Goal: Task Accomplishment & Management: Manage account settings

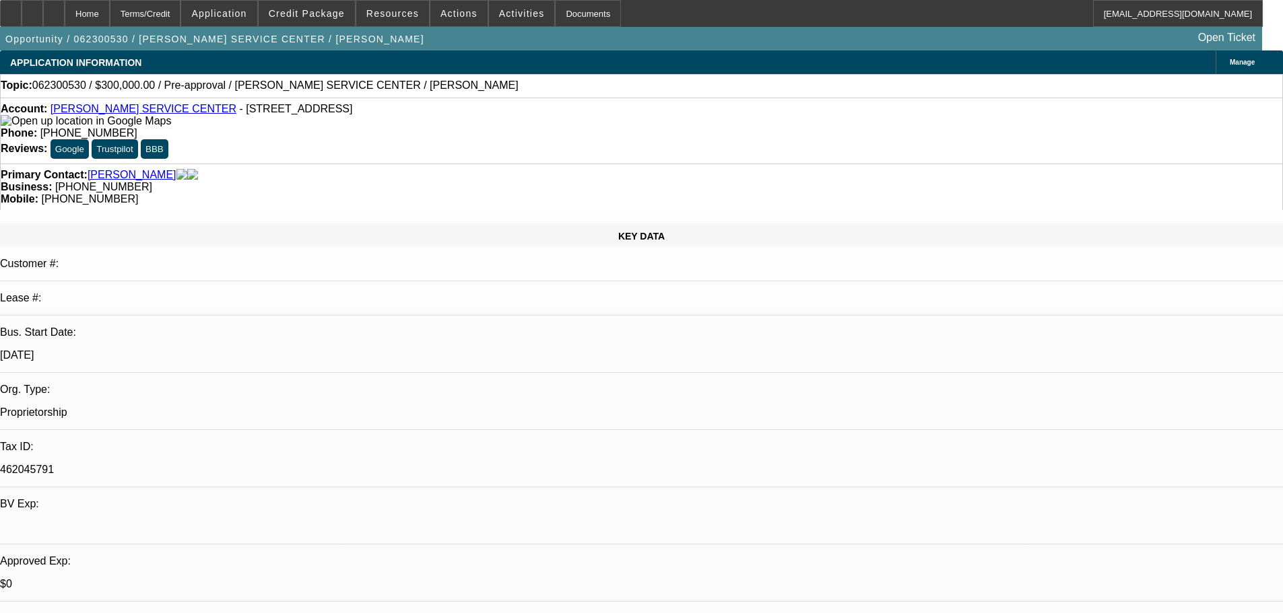
select select "0"
select select "2"
select select "0.1"
select select "4"
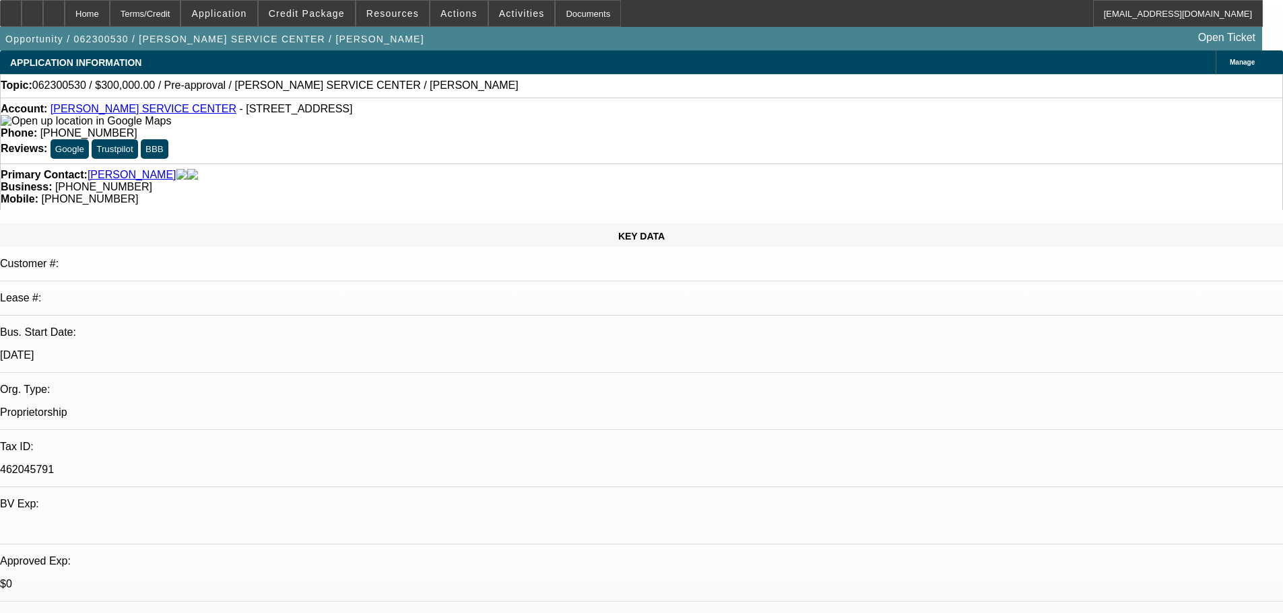
drag, startPoint x: 1001, startPoint y: 312, endPoint x: 1001, endPoint y: 300, distance: 12.1
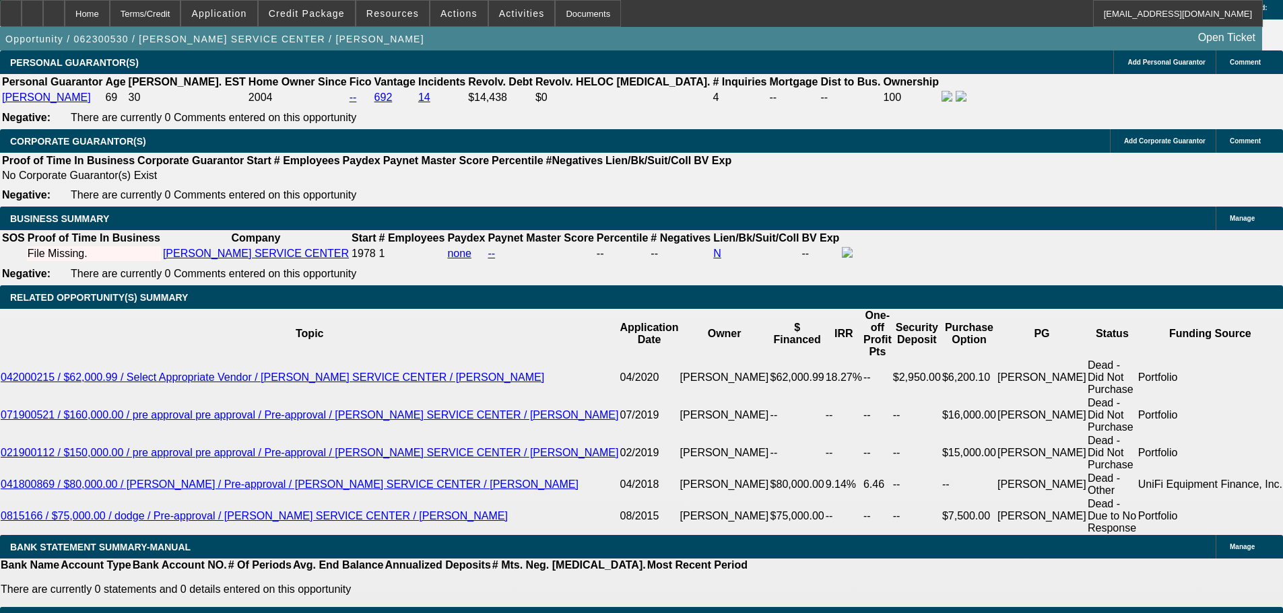
drag, startPoint x: 412, startPoint y: 267, endPoint x: 448, endPoint y: 429, distance: 165.6
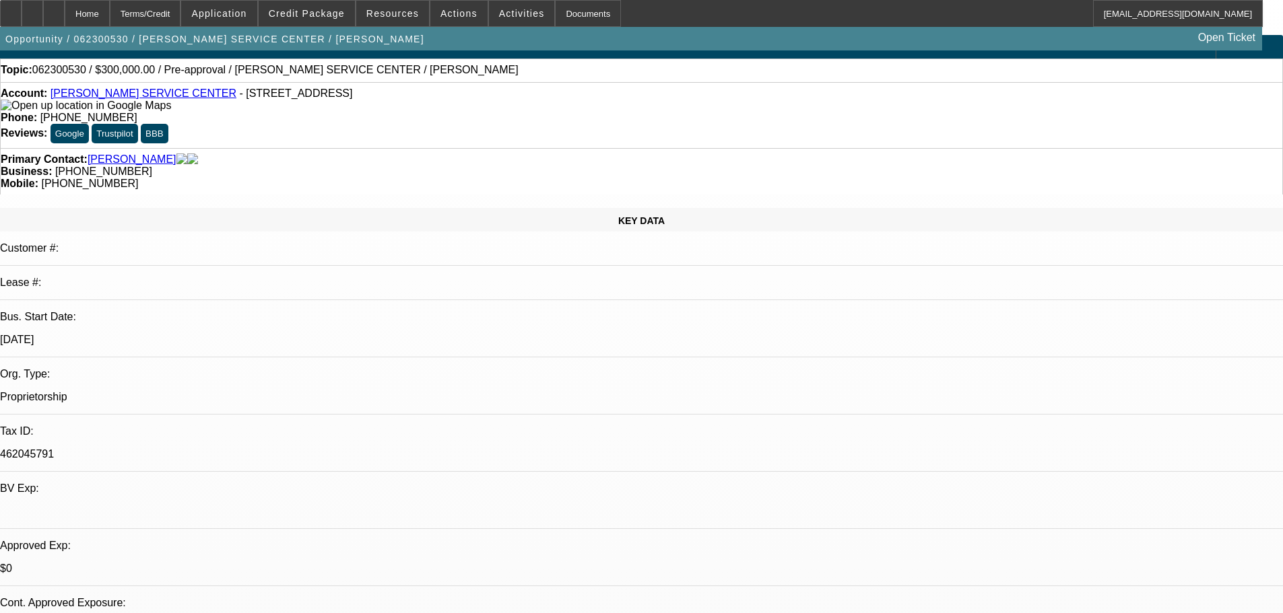
drag, startPoint x: 492, startPoint y: 417, endPoint x: 498, endPoint y: 201, distance: 216.2
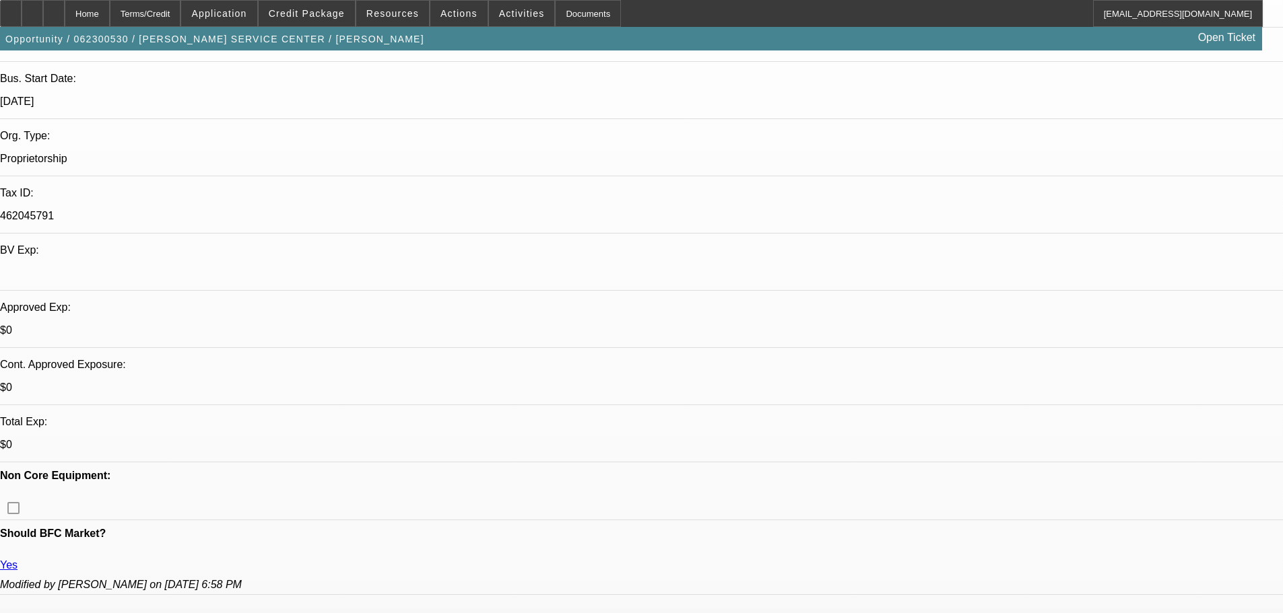
scroll to position [337, 0]
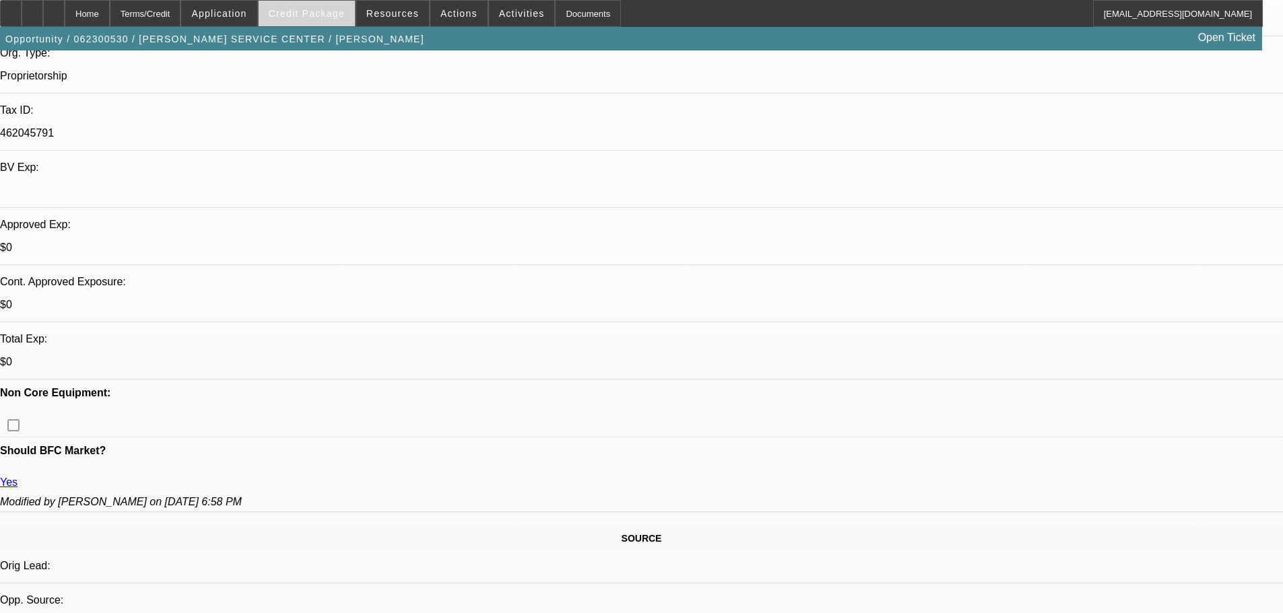
click at [312, 14] on span "Credit Package" at bounding box center [307, 13] width 76 height 11
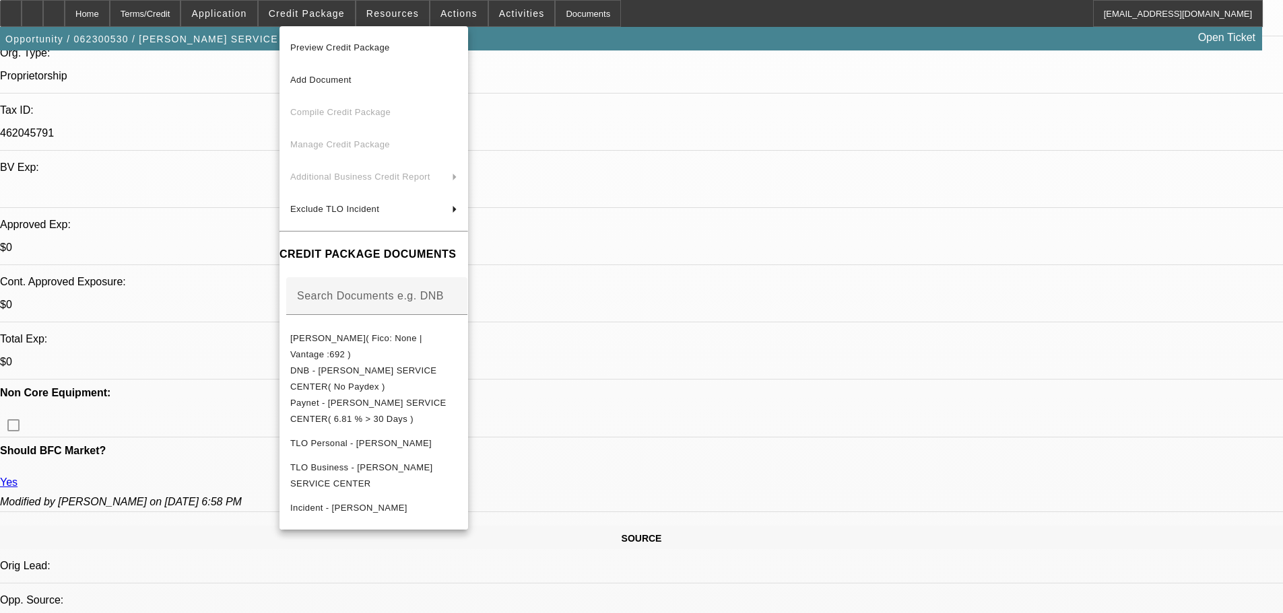
click at [411, 44] on span "Preview Credit Package" at bounding box center [373, 48] width 167 height 16
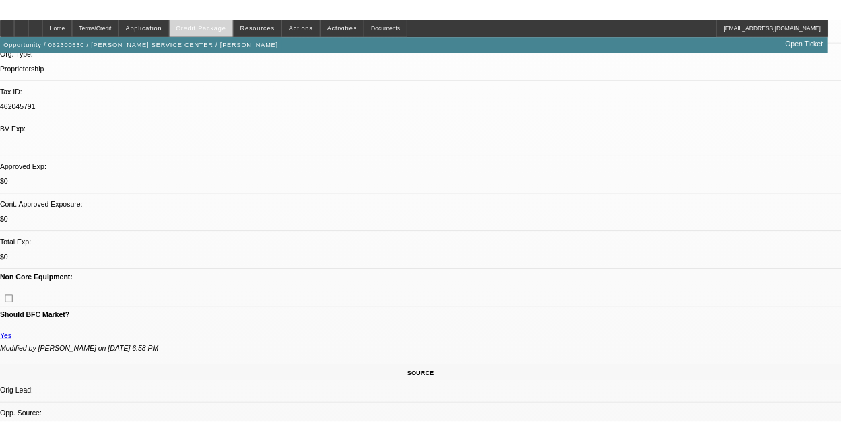
scroll to position [349, 0]
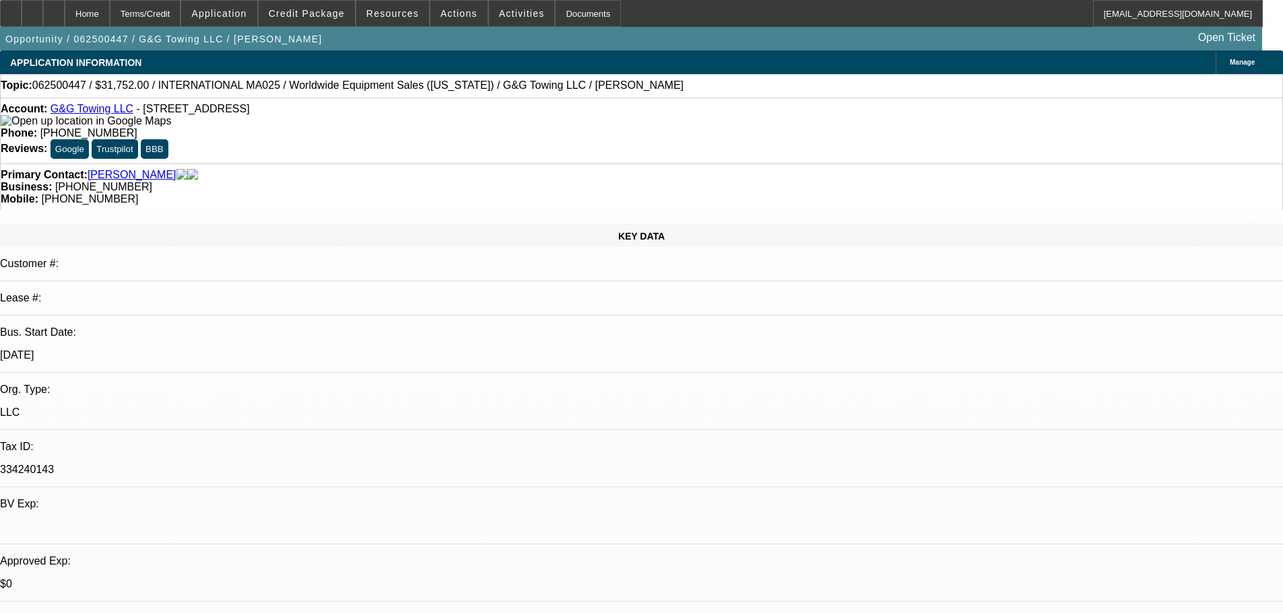
select select "0"
select select "2"
select select "0.1"
select select "4"
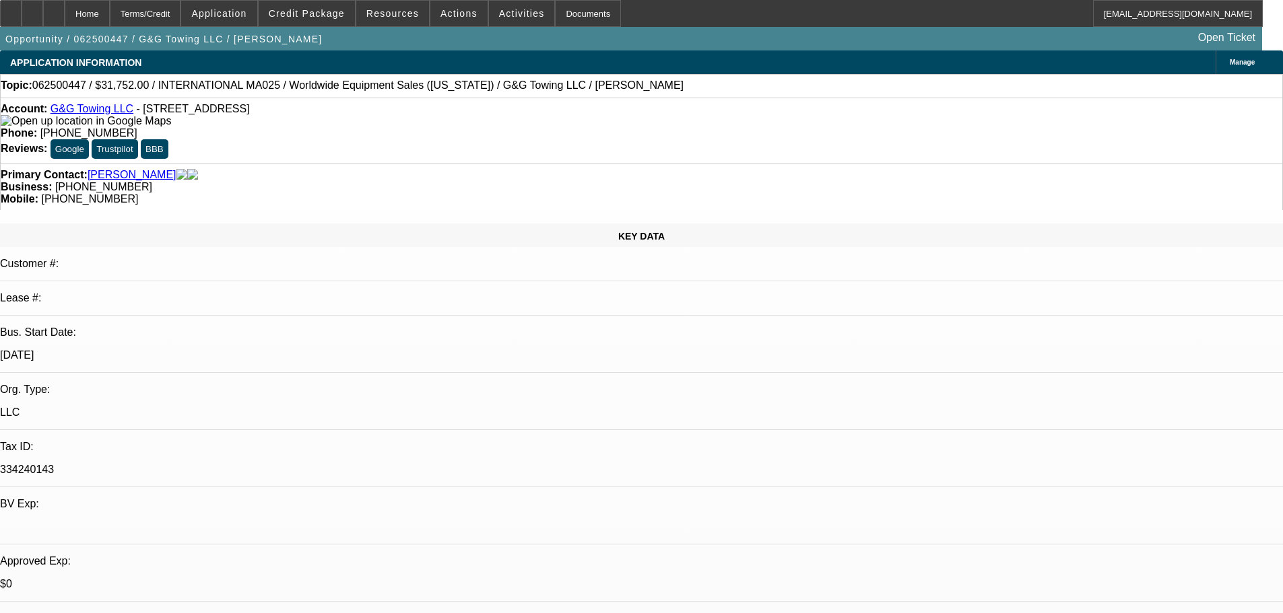
select select "0"
select select "2"
select select "0.1"
select select "4"
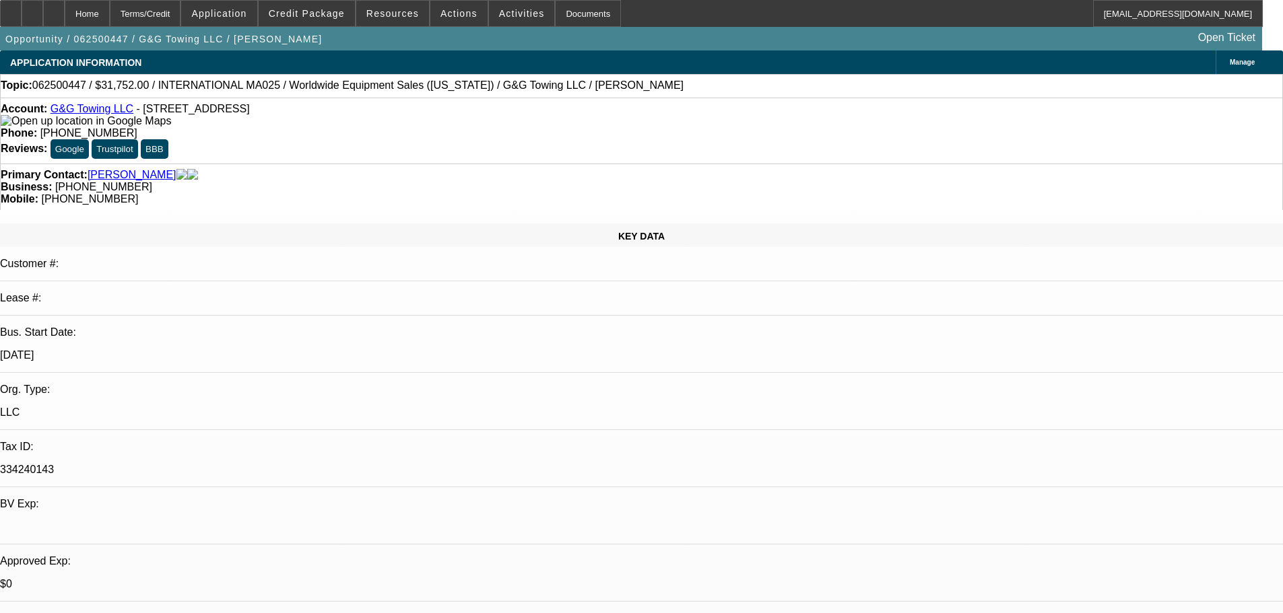
select select "0"
select select "2"
select select "0.1"
select select "4"
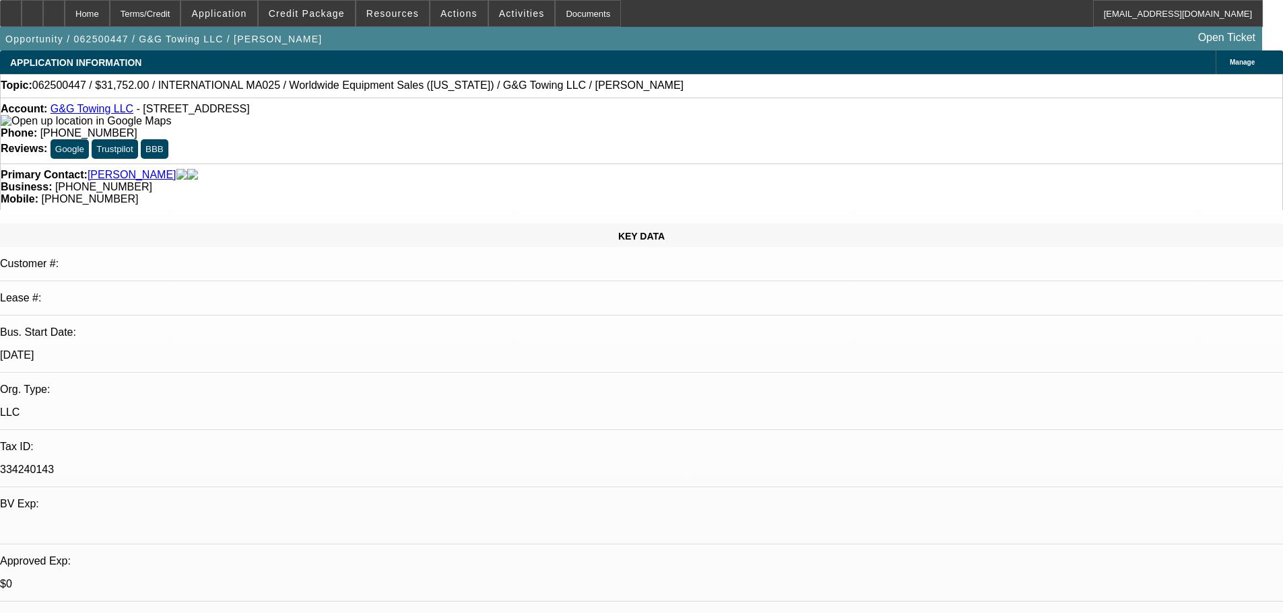
select select "0"
select select "2"
select select "0.1"
select select "4"
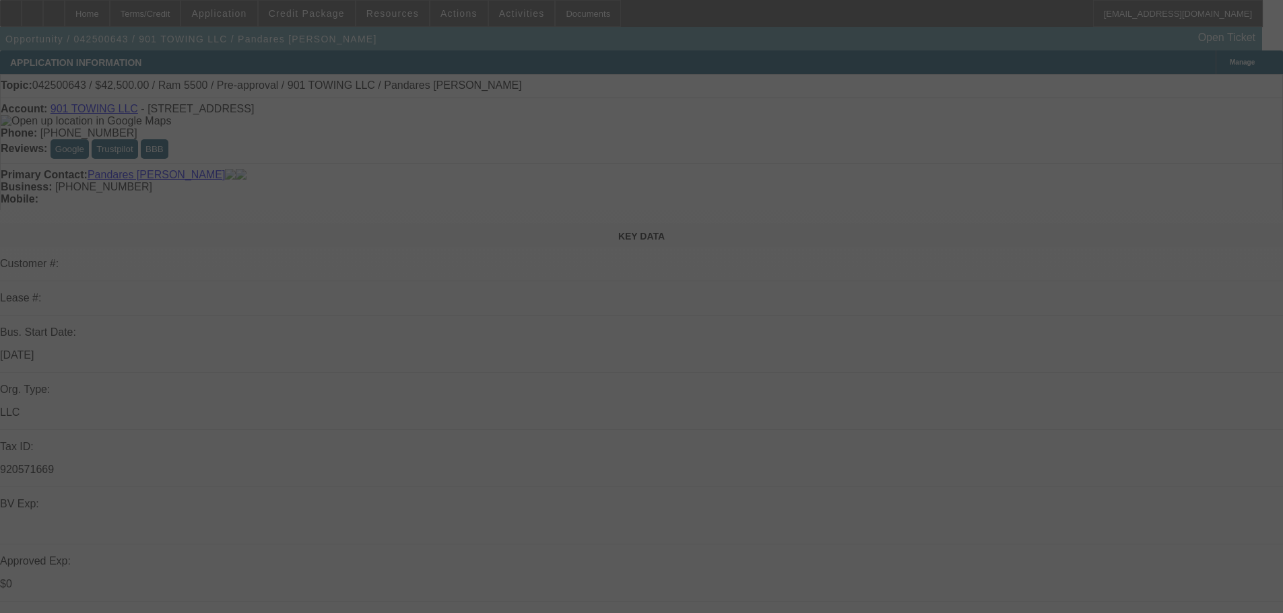
select select "0.2"
select select "2"
select select "0.1"
select select "4"
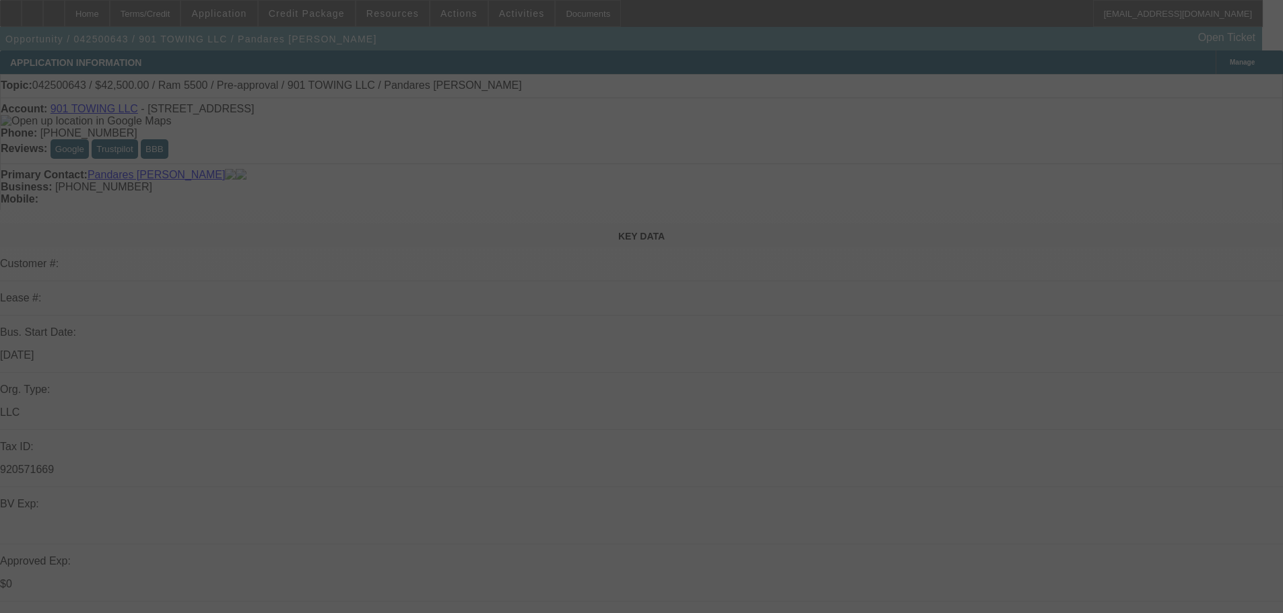
select select "0.15"
select select "2"
select select "0.1"
select select "4"
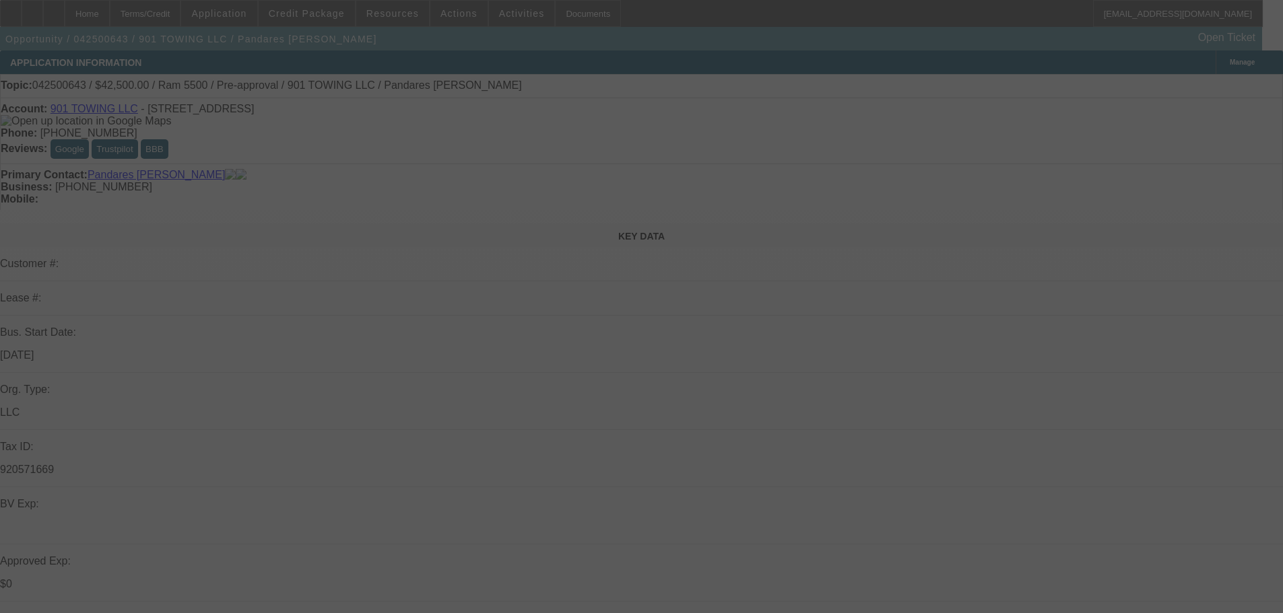
select select "0.15"
select select "2"
select select "0.1"
select select "4"
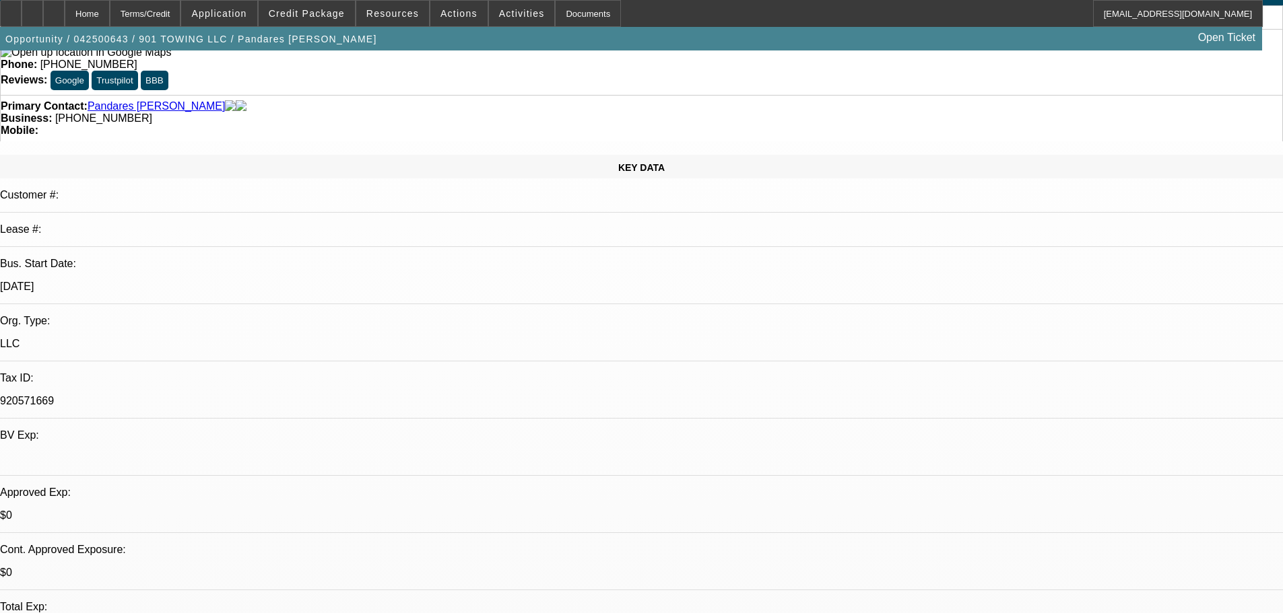
drag, startPoint x: 294, startPoint y: 450, endPoint x: 297, endPoint y: 485, distance: 35.1
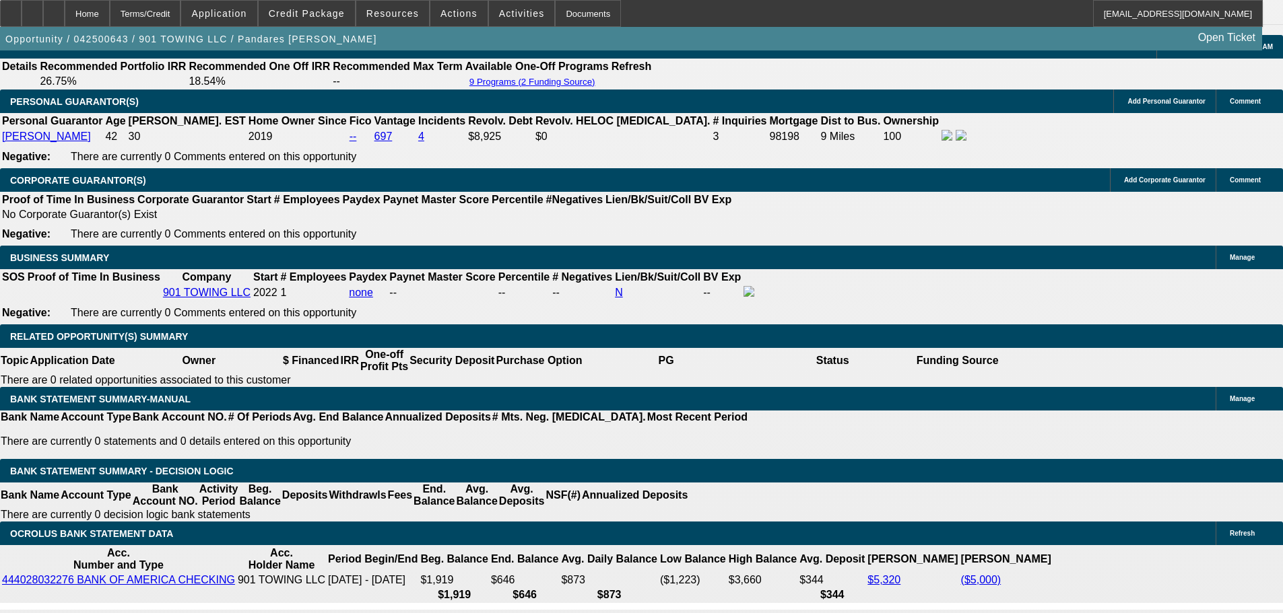
scroll to position [2030, 0]
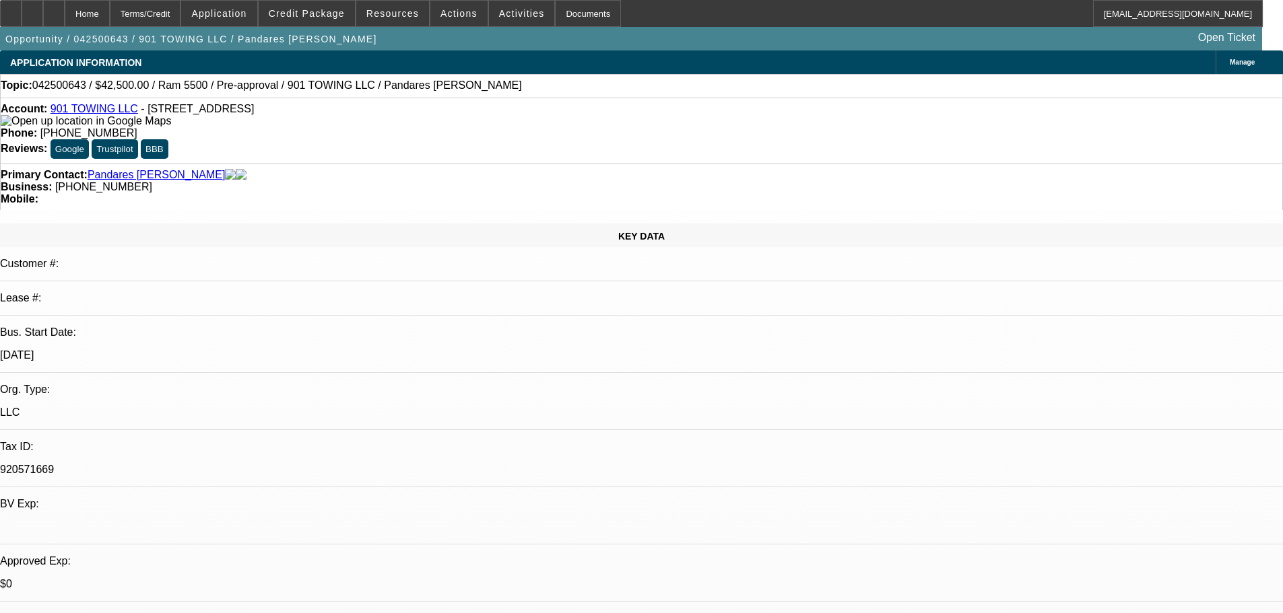
select select "0.2"
select select "2"
select select "0.1"
select select "4"
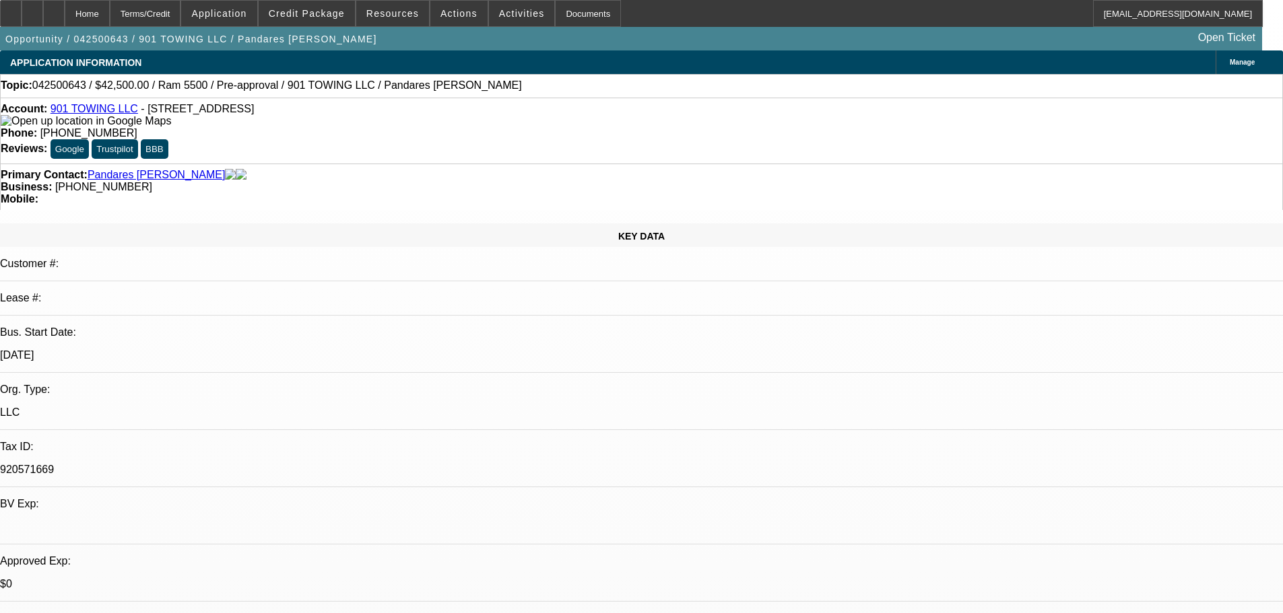
select select "0.15"
select select "2"
select select "0.1"
select select "4"
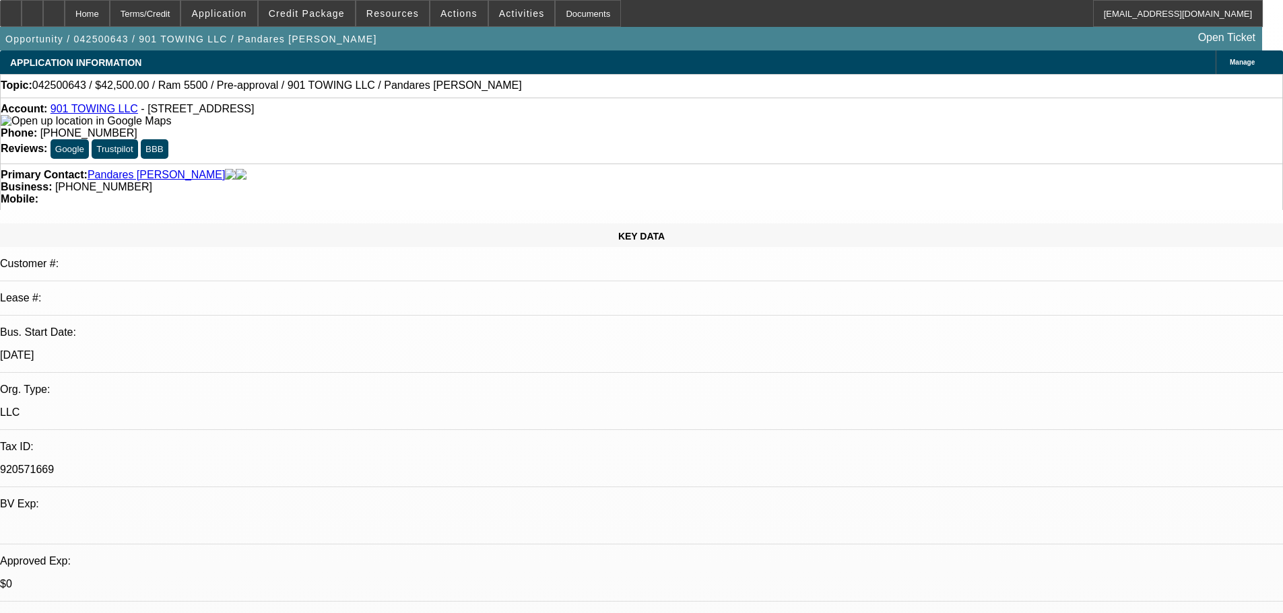
select select "0.15"
select select "2"
select select "0.1"
select select "4"
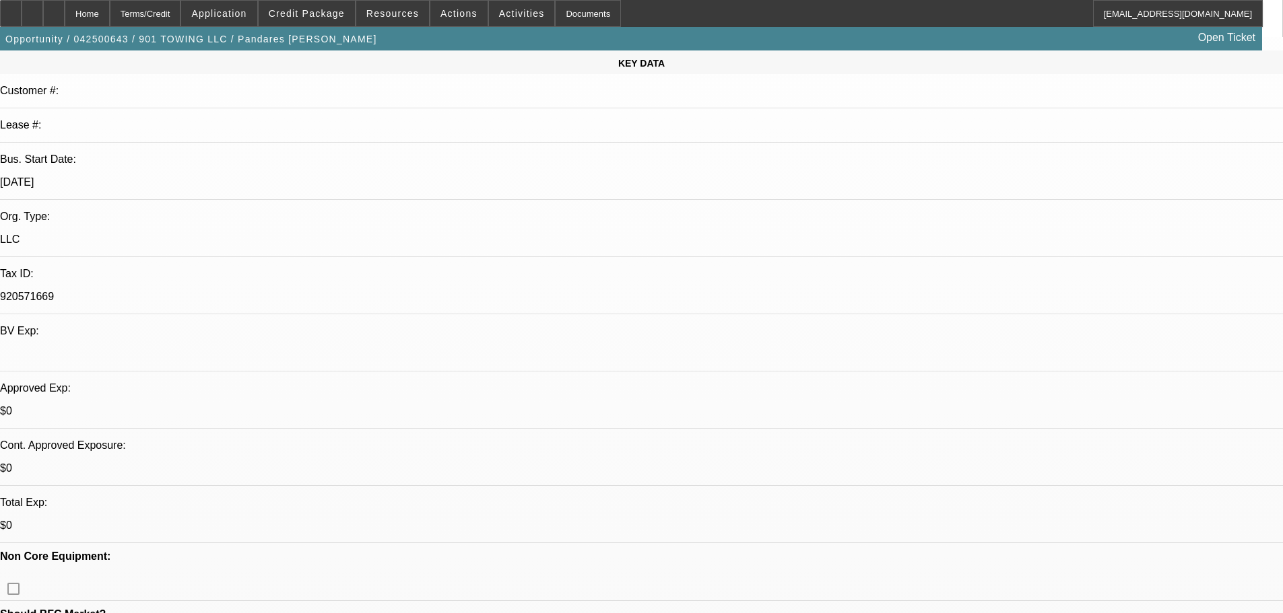
scroll to position [715, 0]
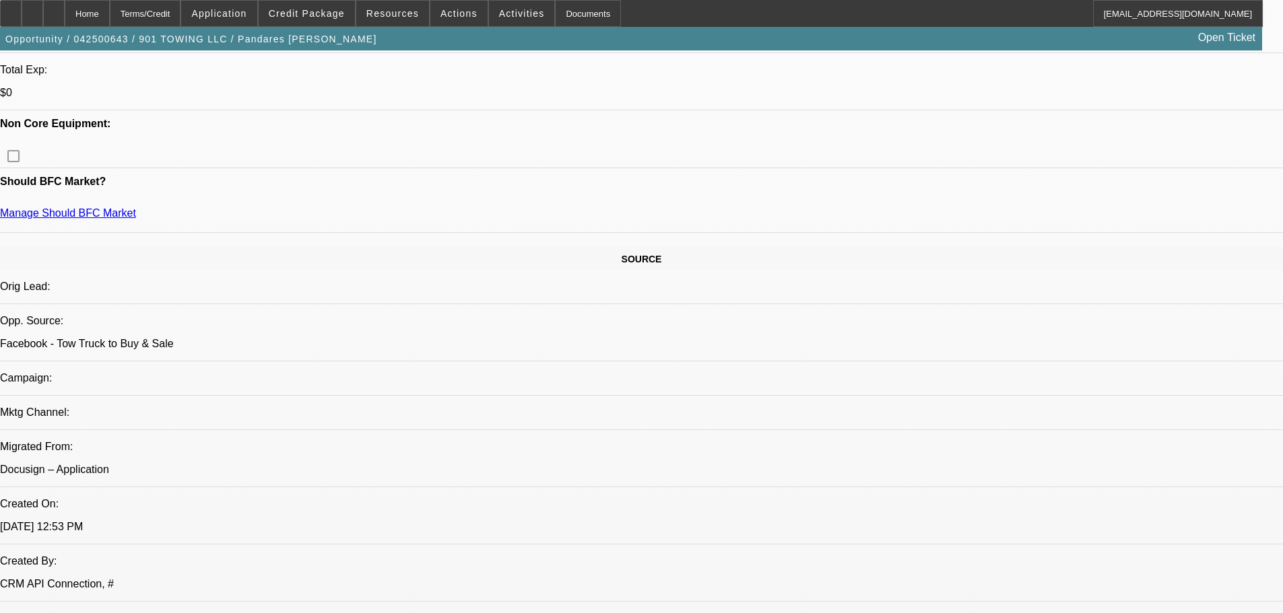
drag, startPoint x: 571, startPoint y: 243, endPoint x: 594, endPoint y: 397, distance: 155.2
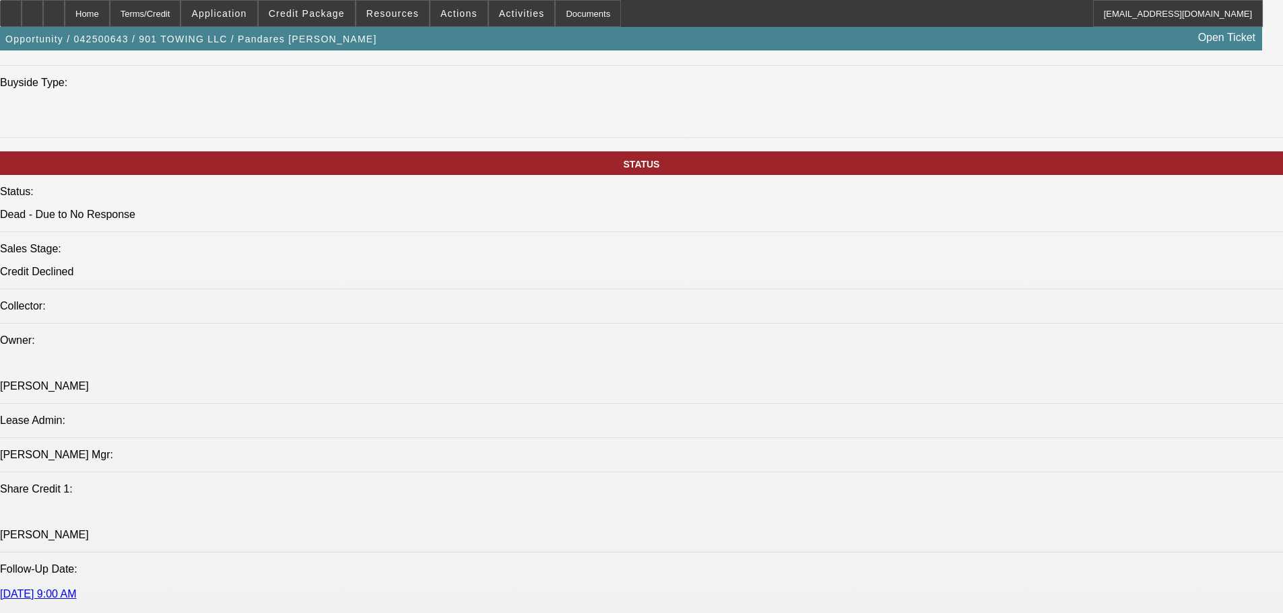
scroll to position [53, 0]
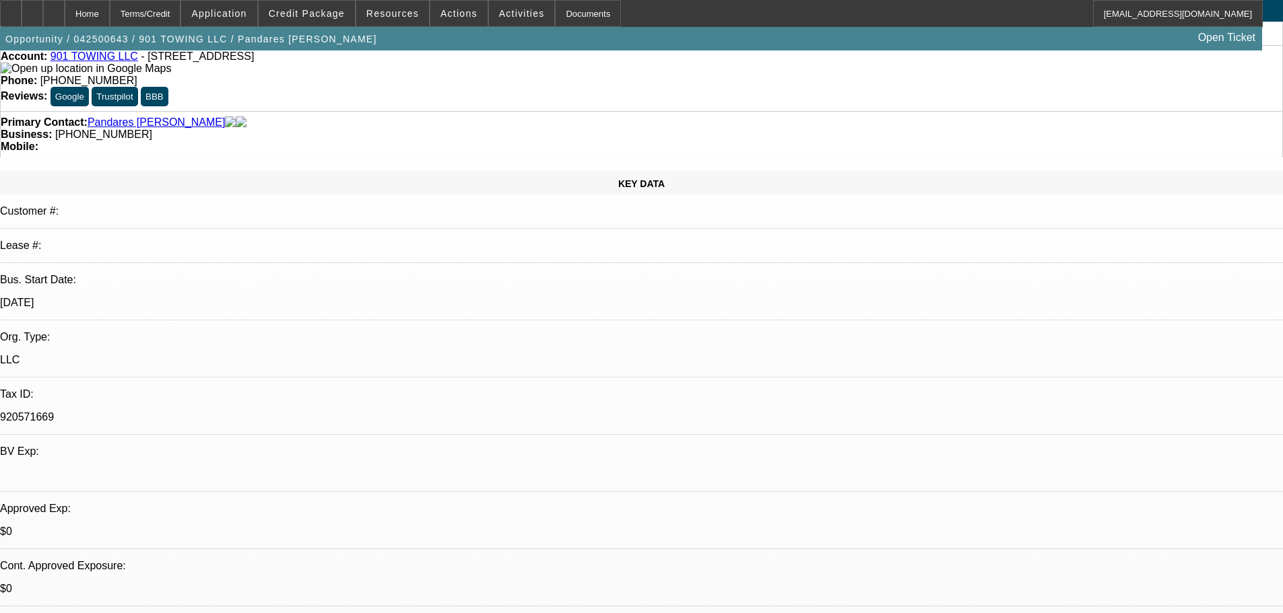
drag, startPoint x: 531, startPoint y: 384, endPoint x: 492, endPoint y: 123, distance: 264.1
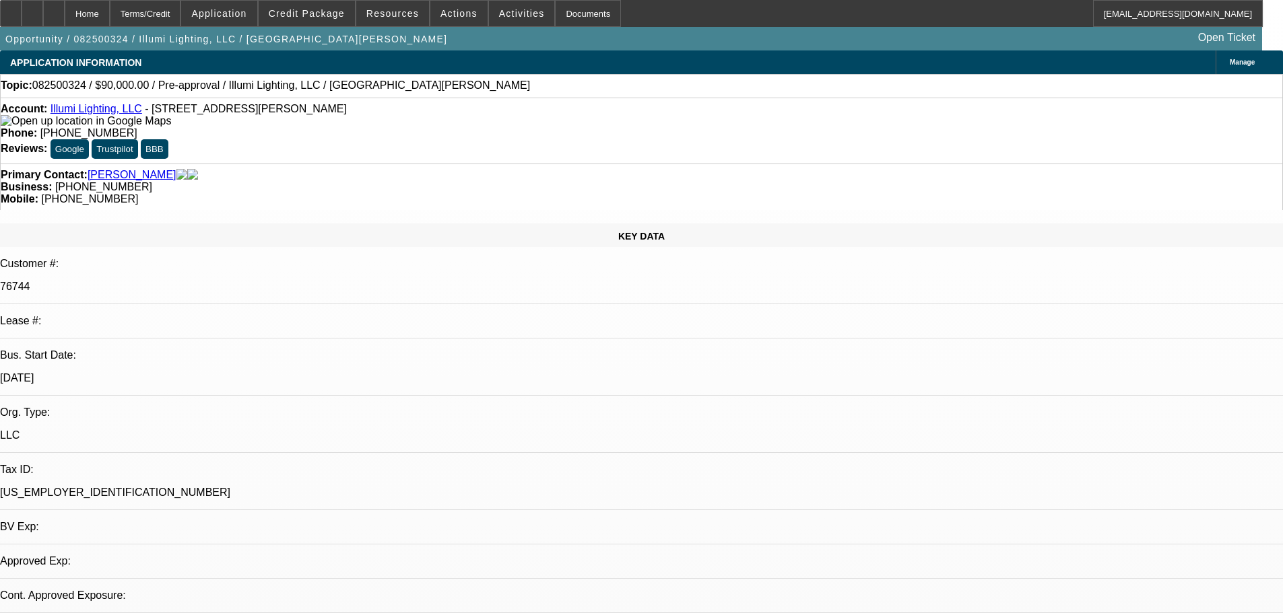
select select "0"
select select "2"
select select "0.1"
select select "4"
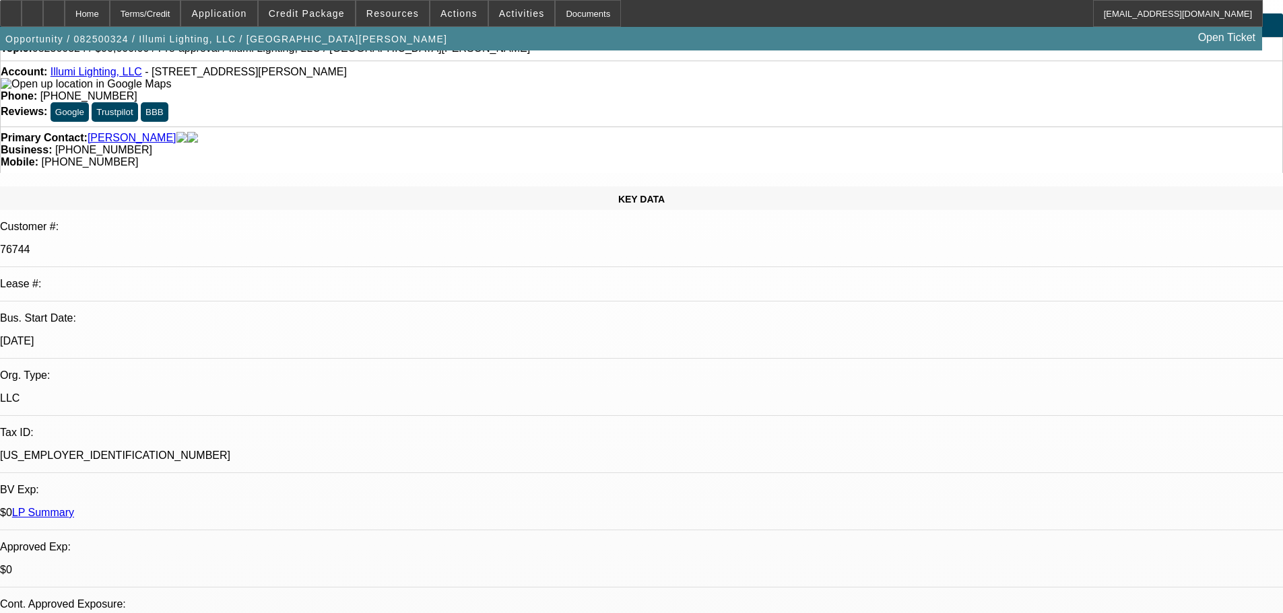
scroll to position [67, 0]
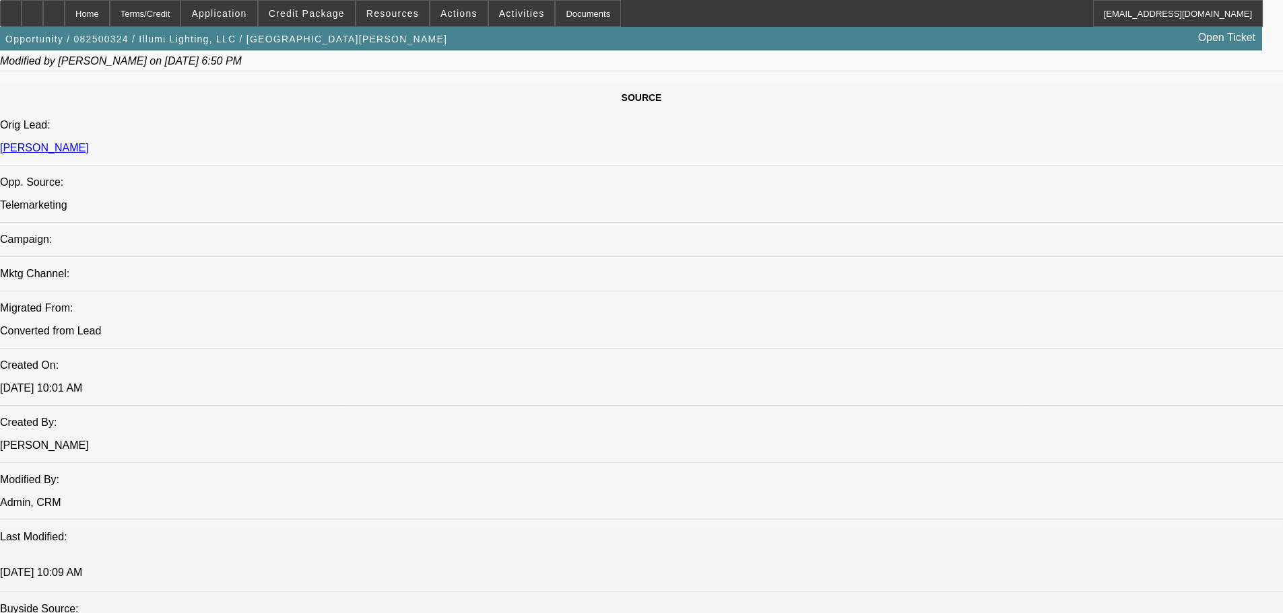
scroll to position [808, 0]
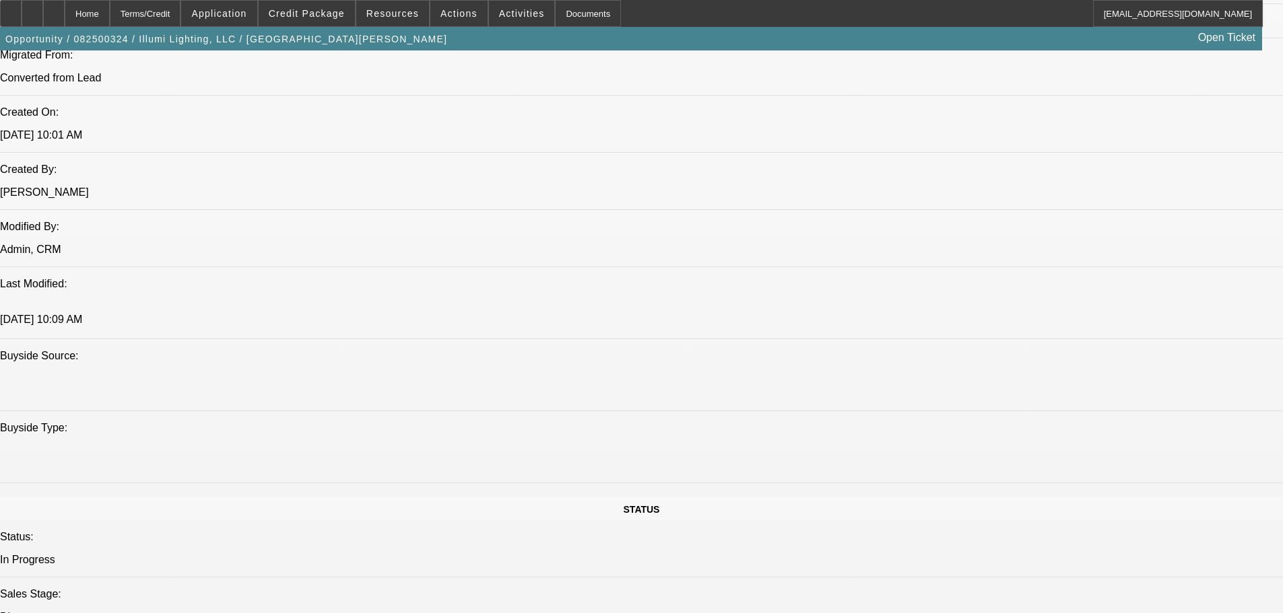
drag, startPoint x: 640, startPoint y: 375, endPoint x: 616, endPoint y: 215, distance: 161.3
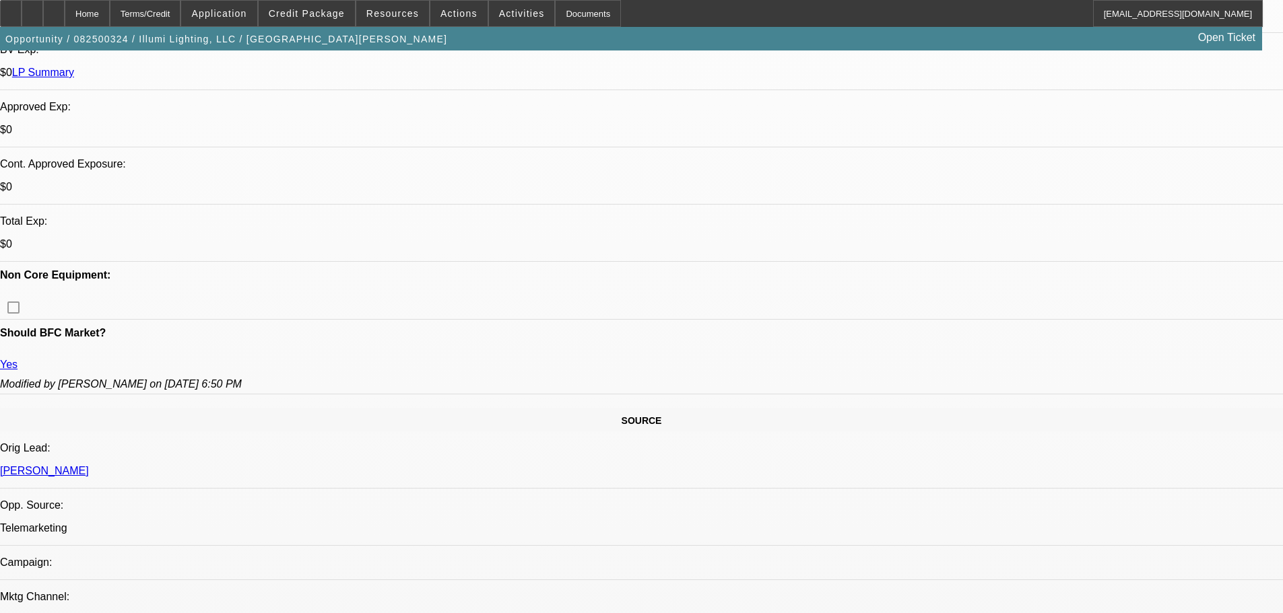
scroll to position [615, 0]
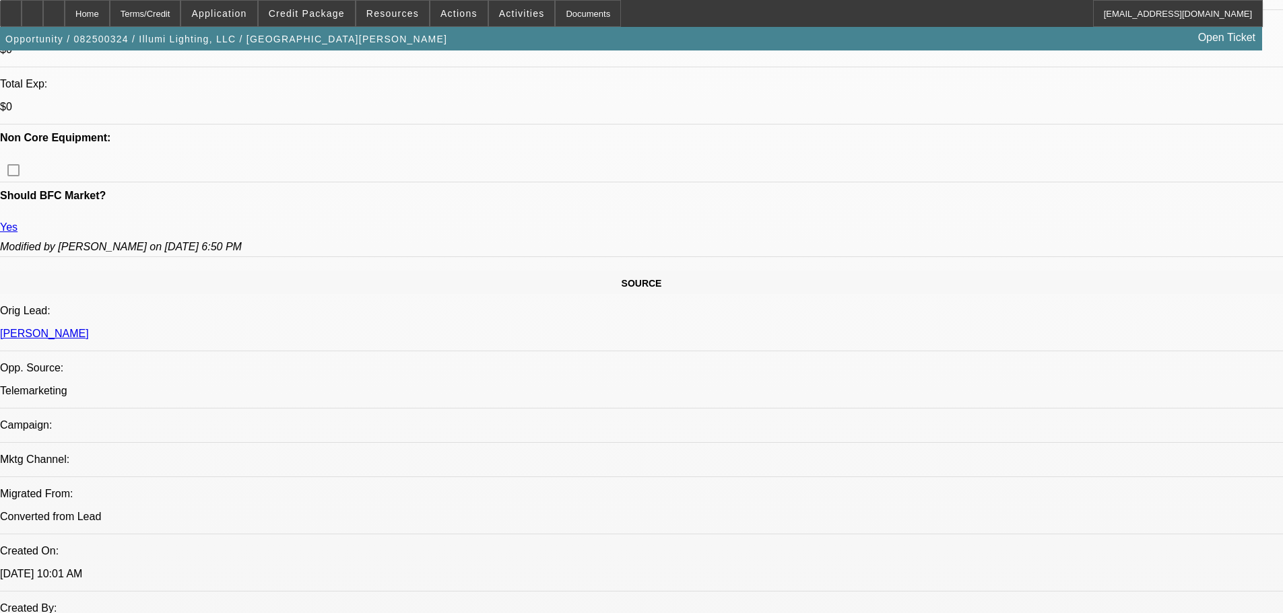
drag, startPoint x: 36, startPoint y: 392, endPoint x: 88, endPoint y: 350, distance: 66.0
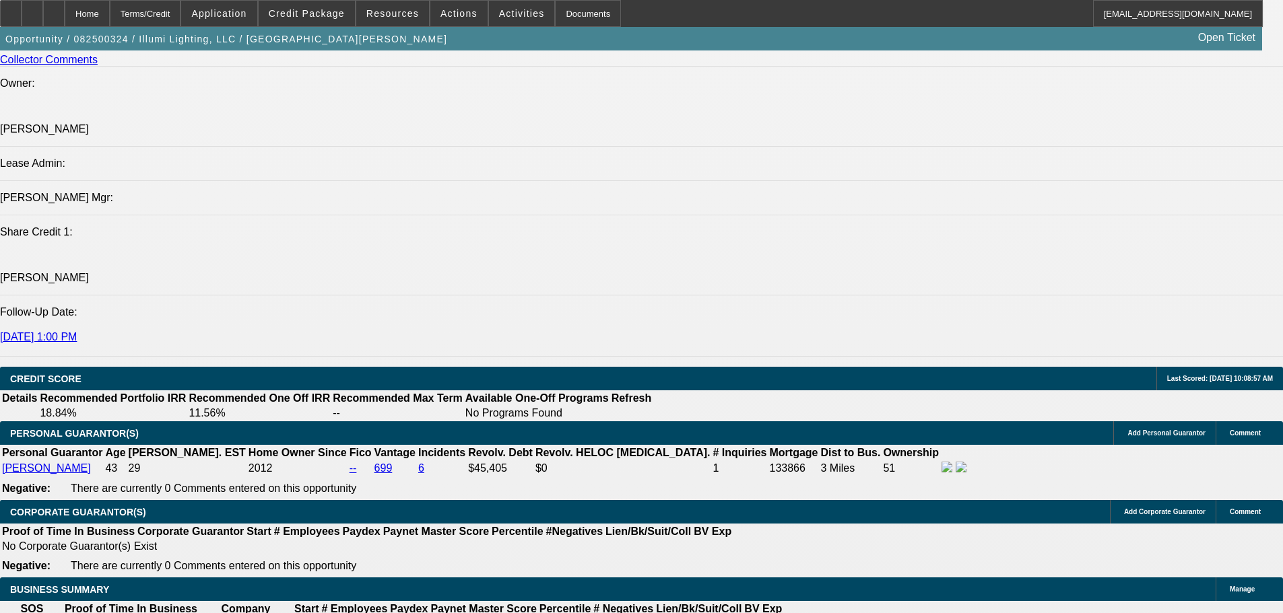
scroll to position [1827, 0]
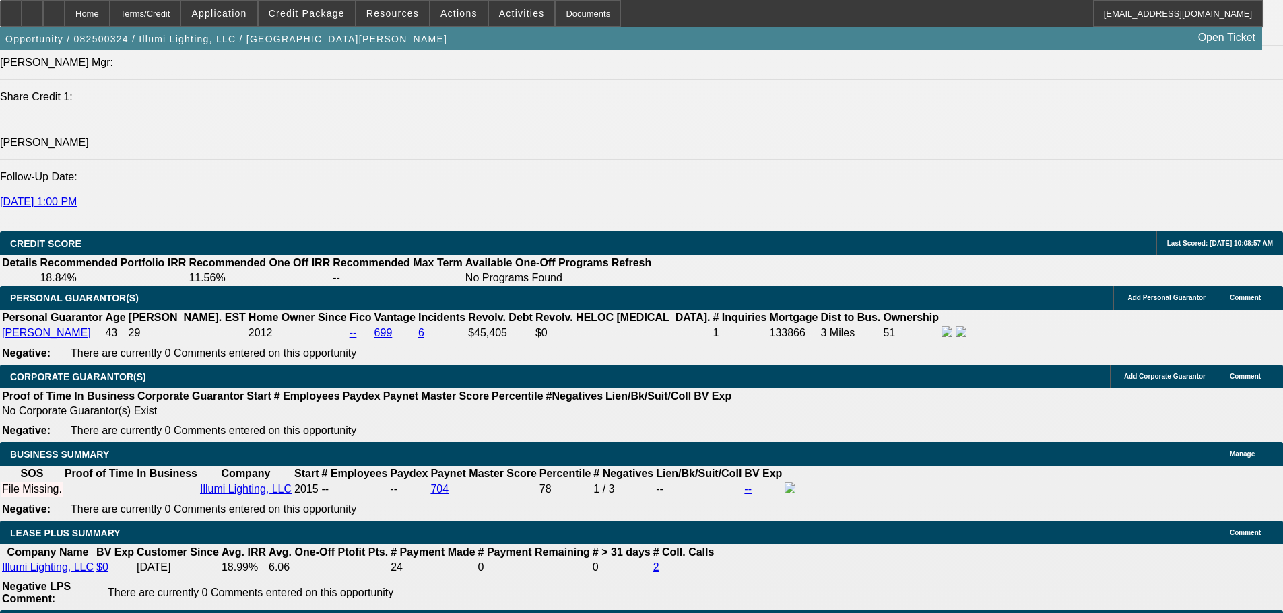
click at [329, 10] on span "Credit Package" at bounding box center [307, 13] width 76 height 11
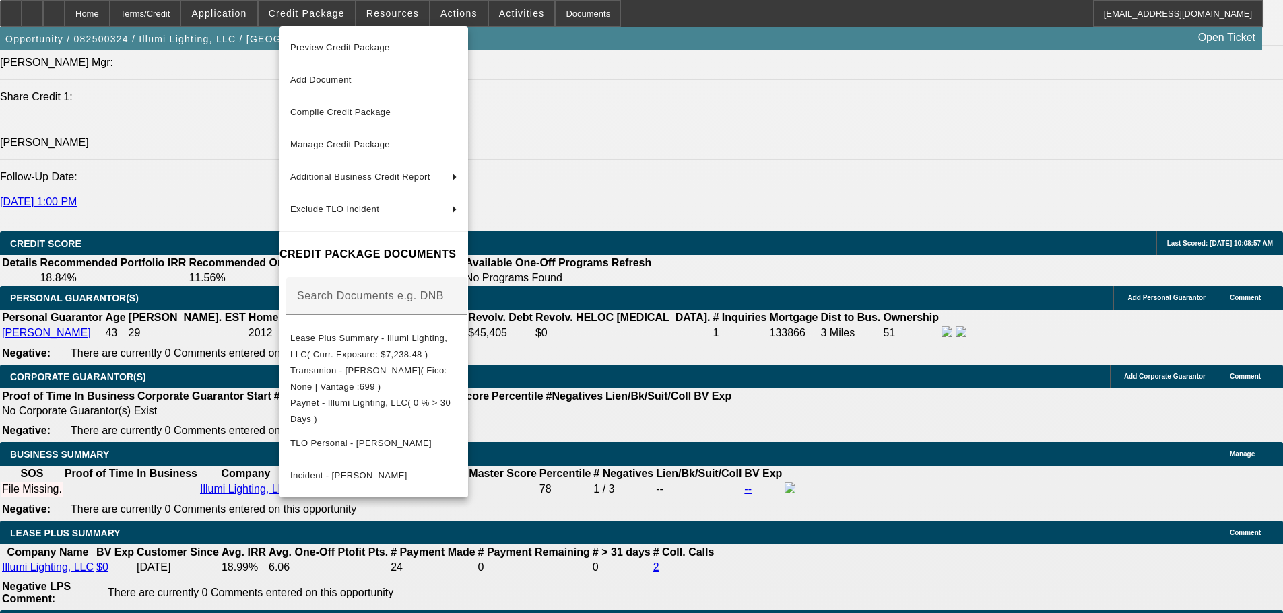
click at [815, 398] on div at bounding box center [641, 306] width 1283 height 613
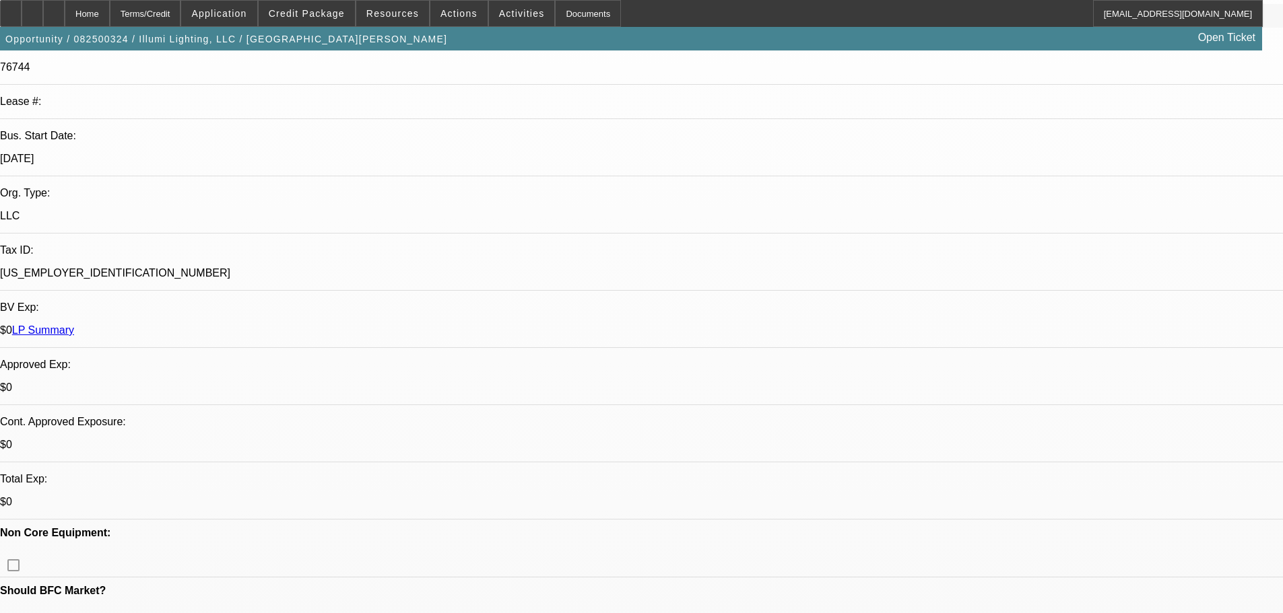
drag, startPoint x: 413, startPoint y: 338, endPoint x: 463, endPoint y: 191, distance: 155.9
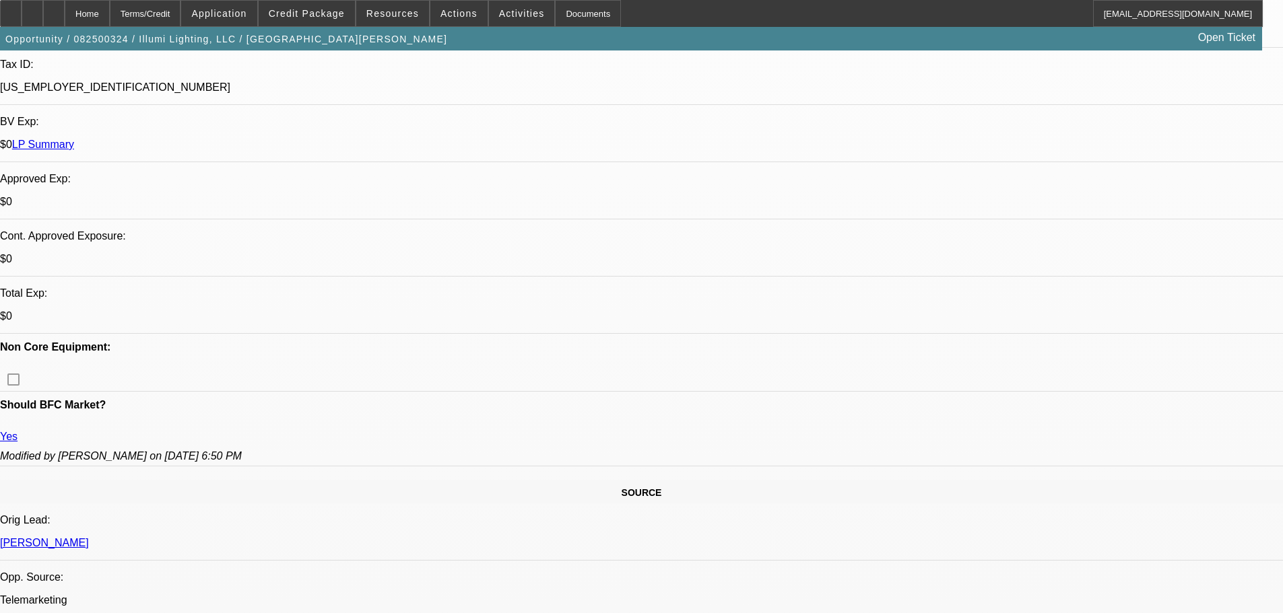
scroll to position [471, 0]
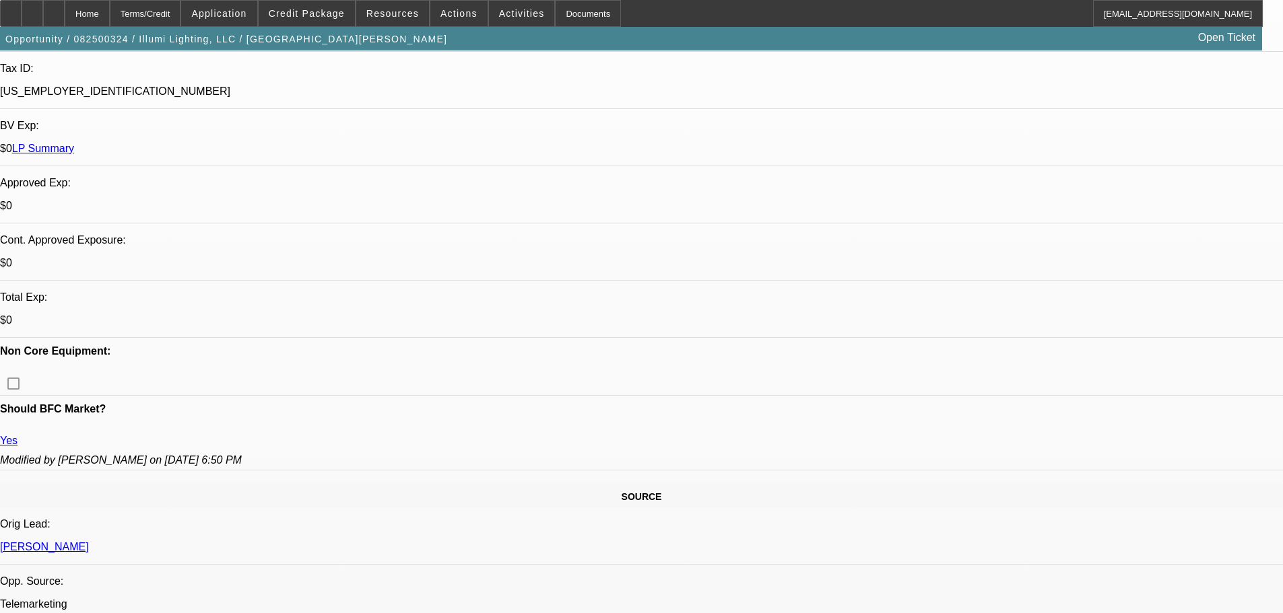
scroll to position [269, 0]
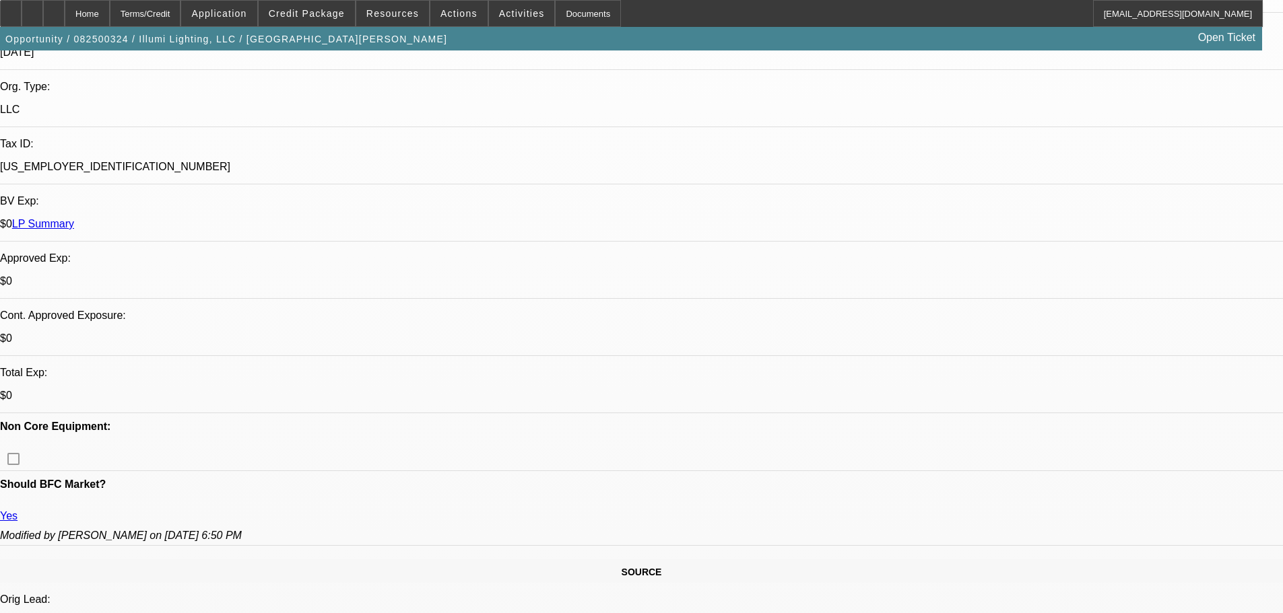
scroll to position [404, 0]
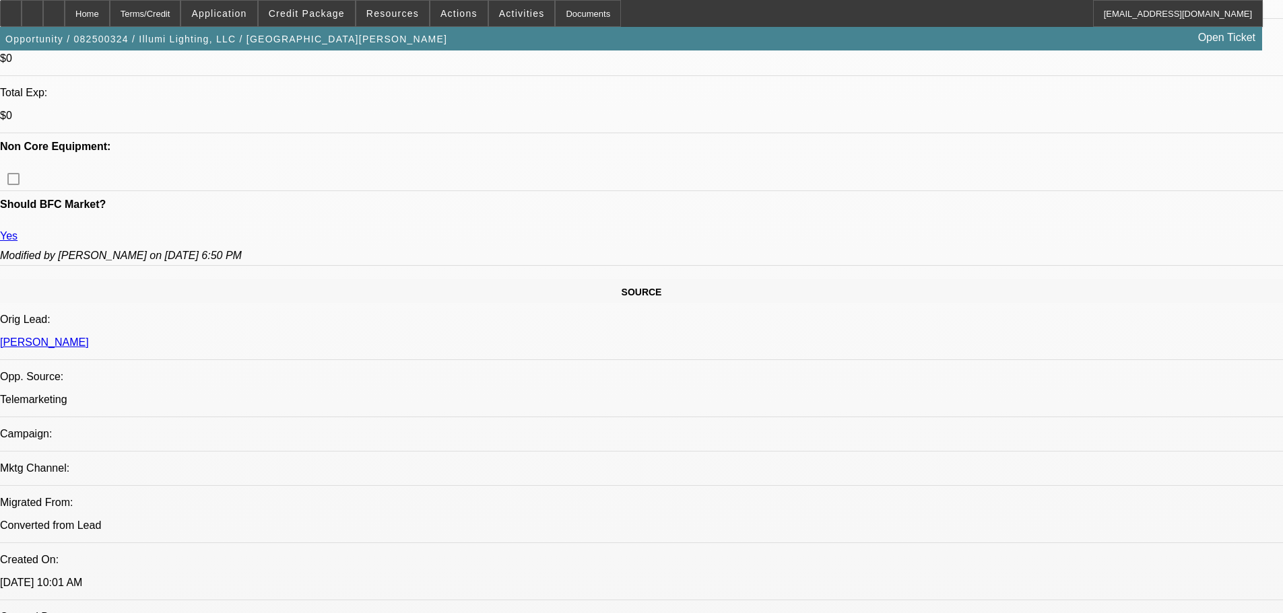
click at [341, 15] on span "Credit Package" at bounding box center [307, 13] width 76 height 11
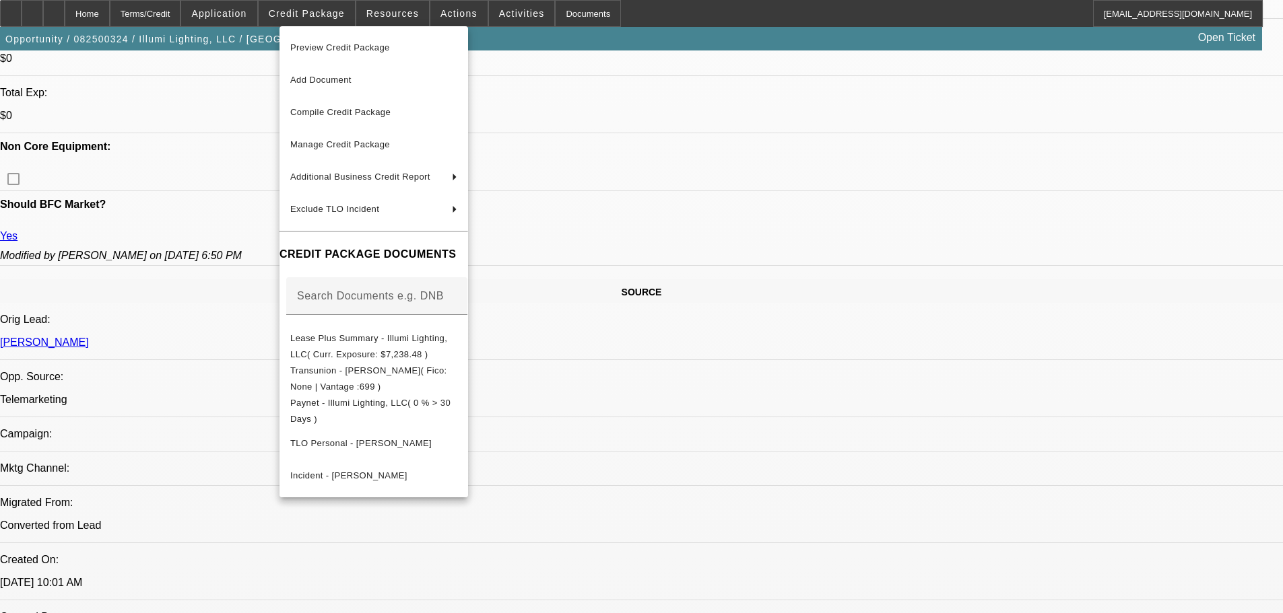
click at [842, 339] on div at bounding box center [641, 306] width 1283 height 613
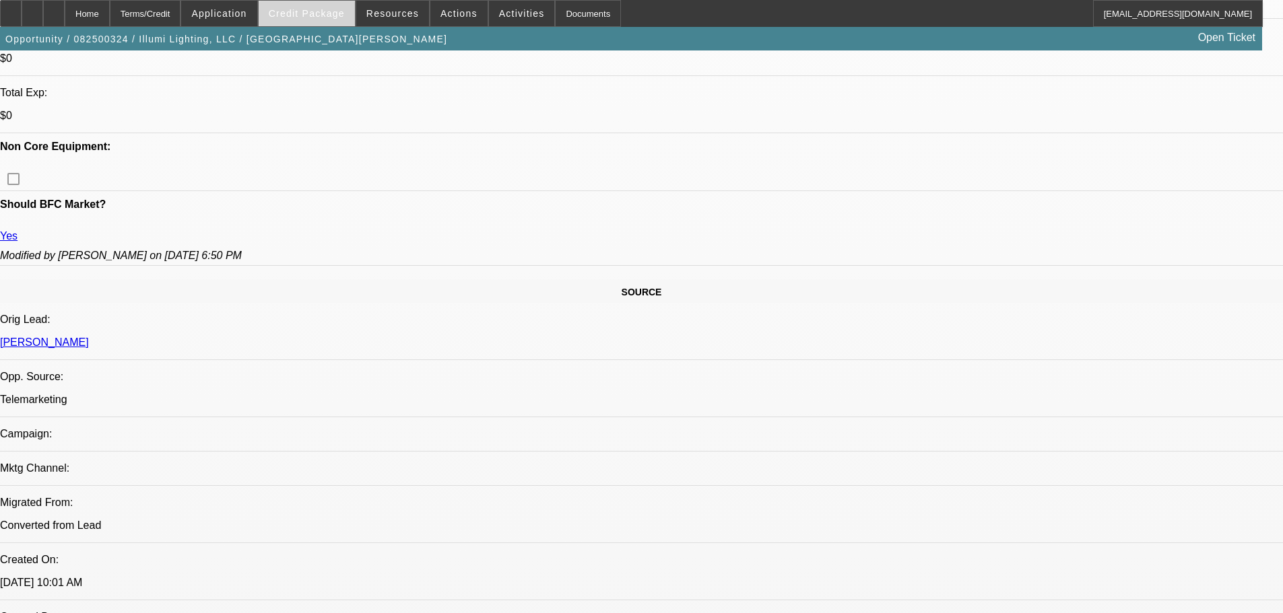
click at [327, 22] on span at bounding box center [307, 13] width 96 height 32
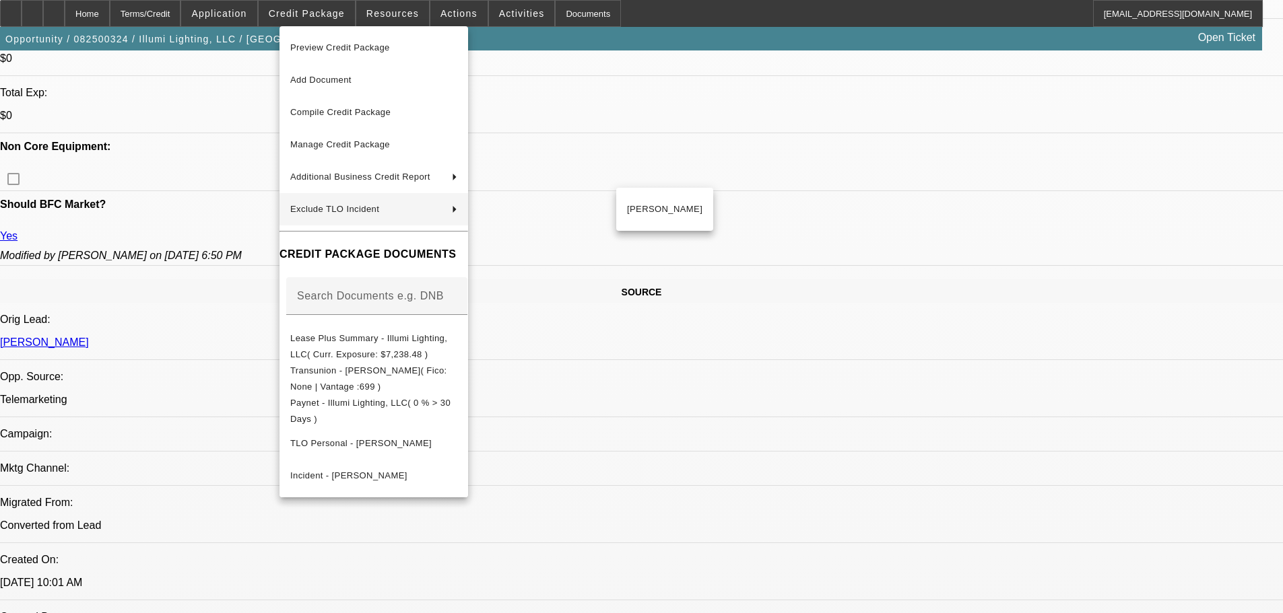
click at [799, 327] on div at bounding box center [641, 306] width 1283 height 613
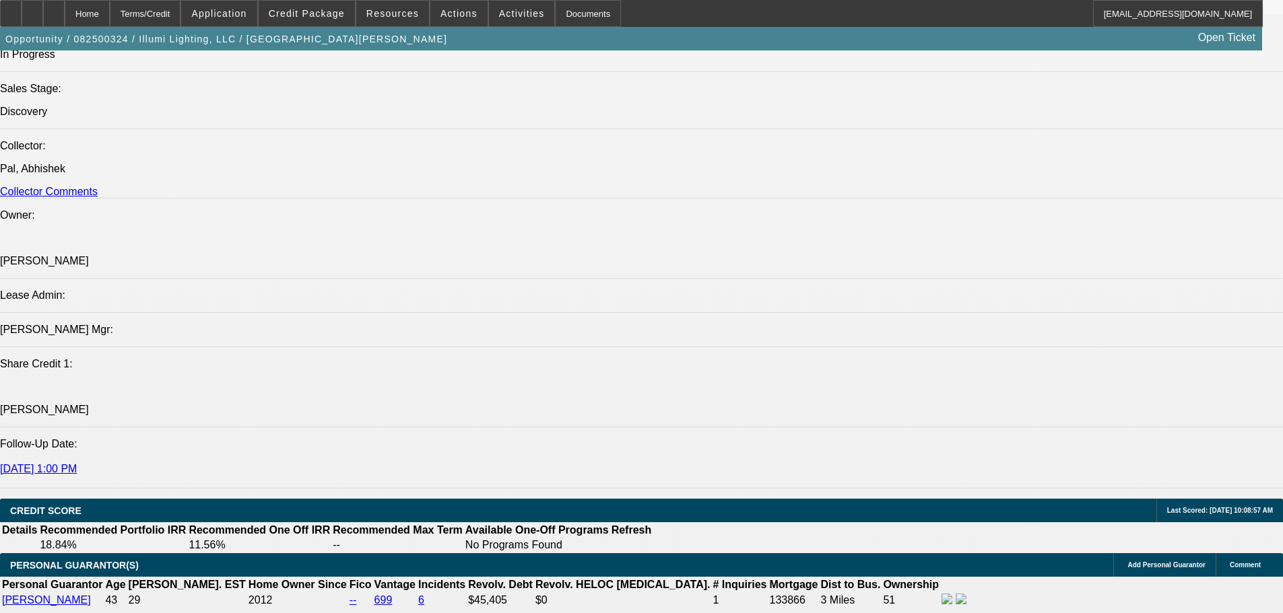
scroll to position [1683, 0]
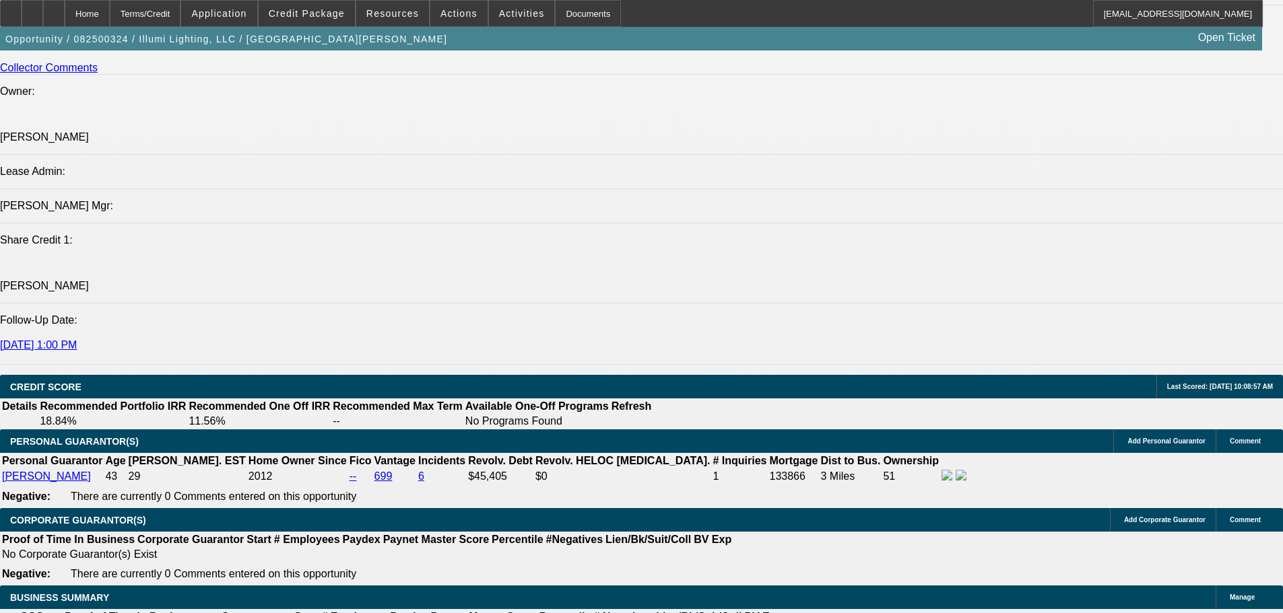
drag, startPoint x: 1087, startPoint y: 162, endPoint x: 1065, endPoint y: 158, distance: 23.2
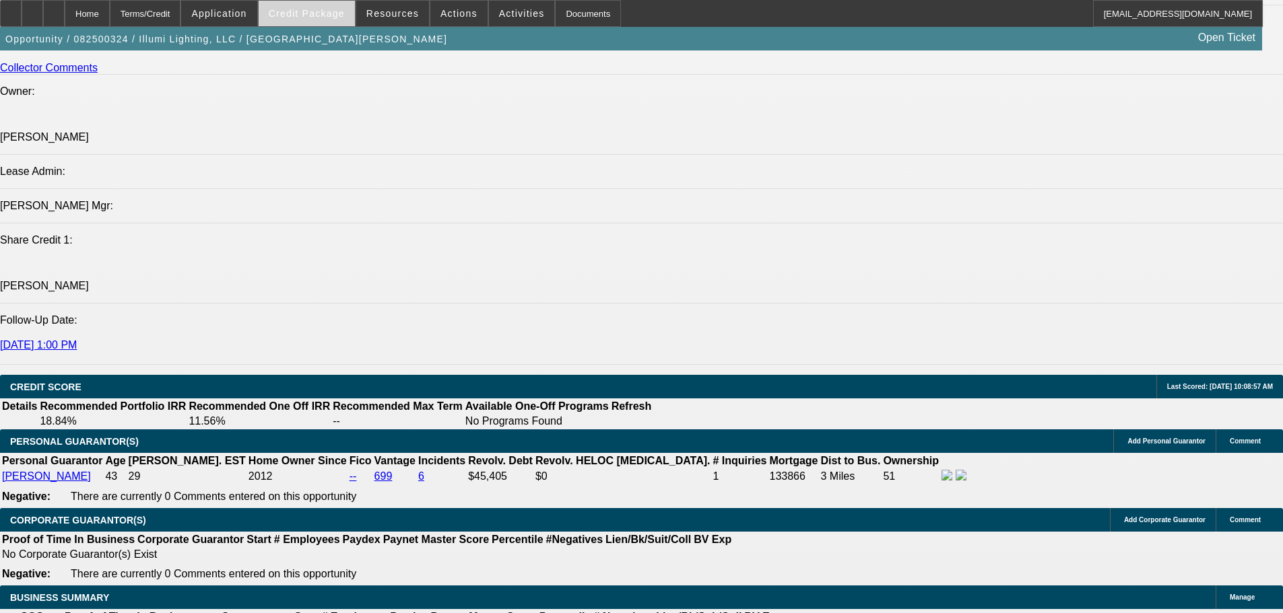
click at [319, 21] on span at bounding box center [307, 13] width 96 height 32
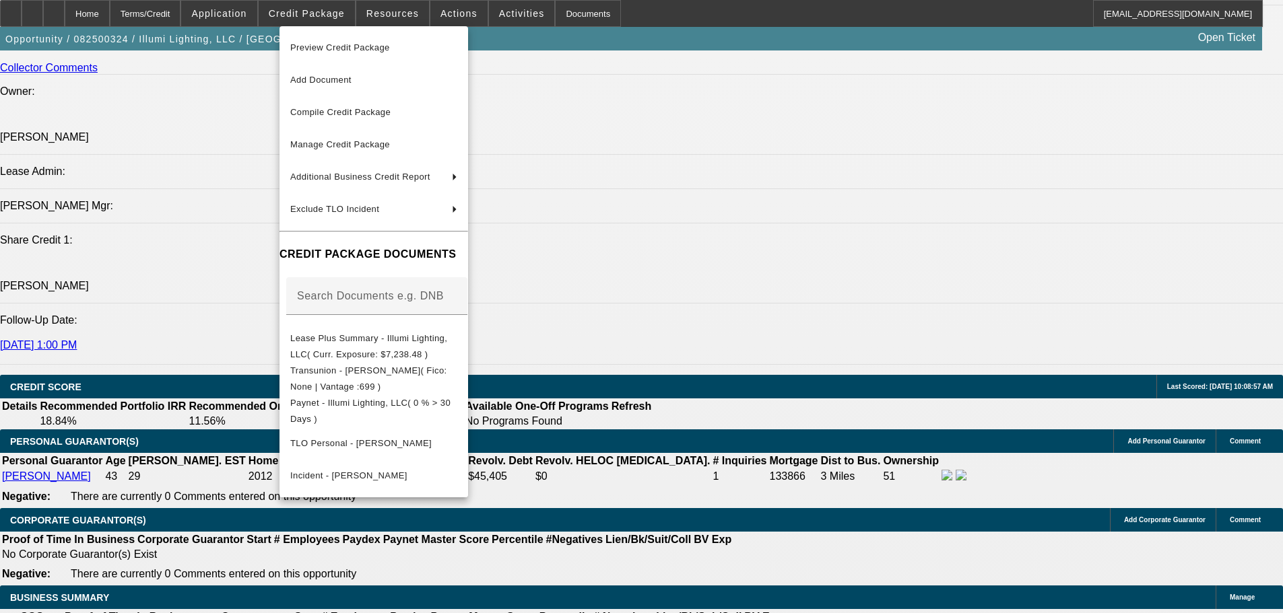
drag, startPoint x: 783, startPoint y: 485, endPoint x: 652, endPoint y: 471, distance: 132.1
click at [782, 486] on div at bounding box center [641, 306] width 1283 height 613
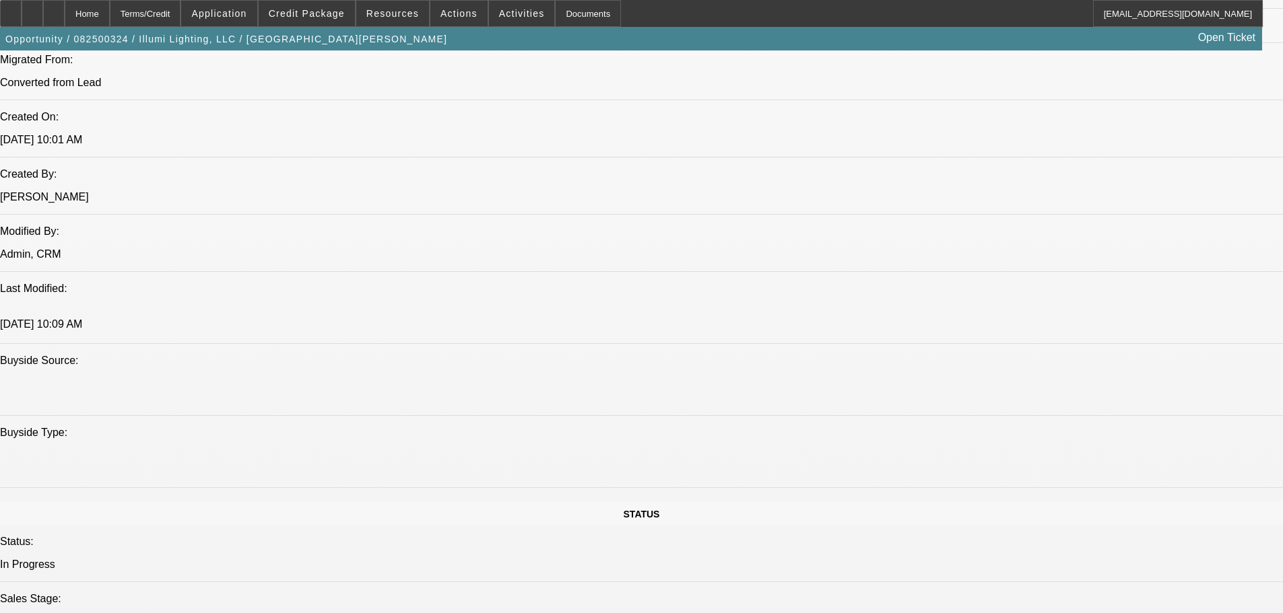
scroll to position [0, 0]
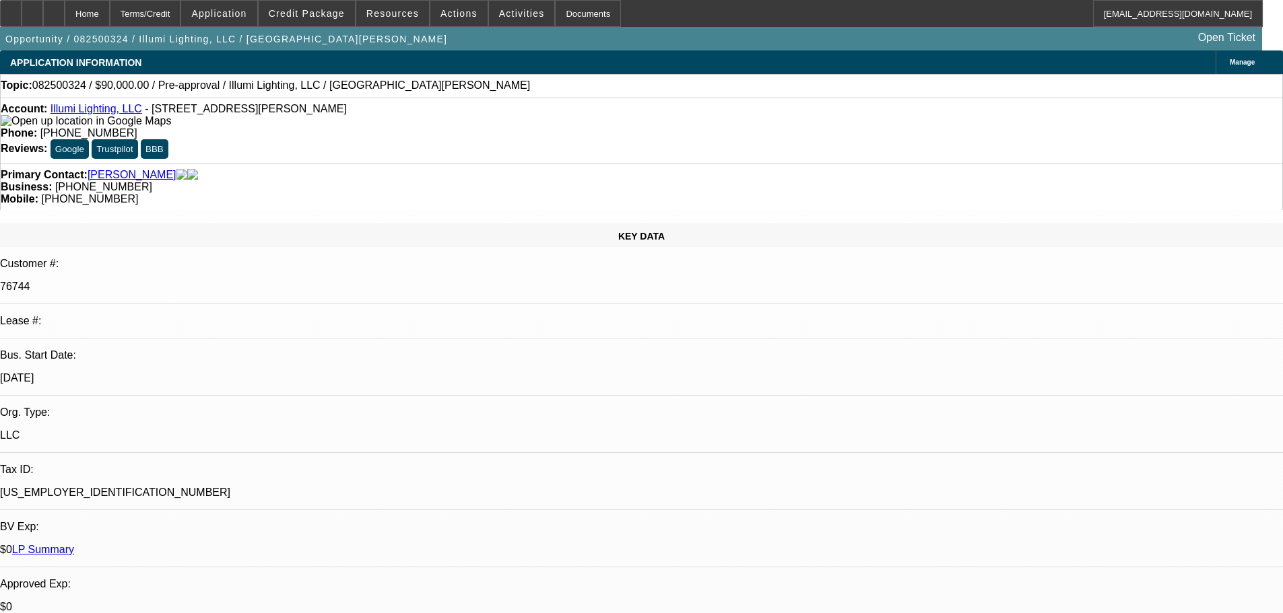
drag, startPoint x: 641, startPoint y: 471, endPoint x: 600, endPoint y: 191, distance: 282.4
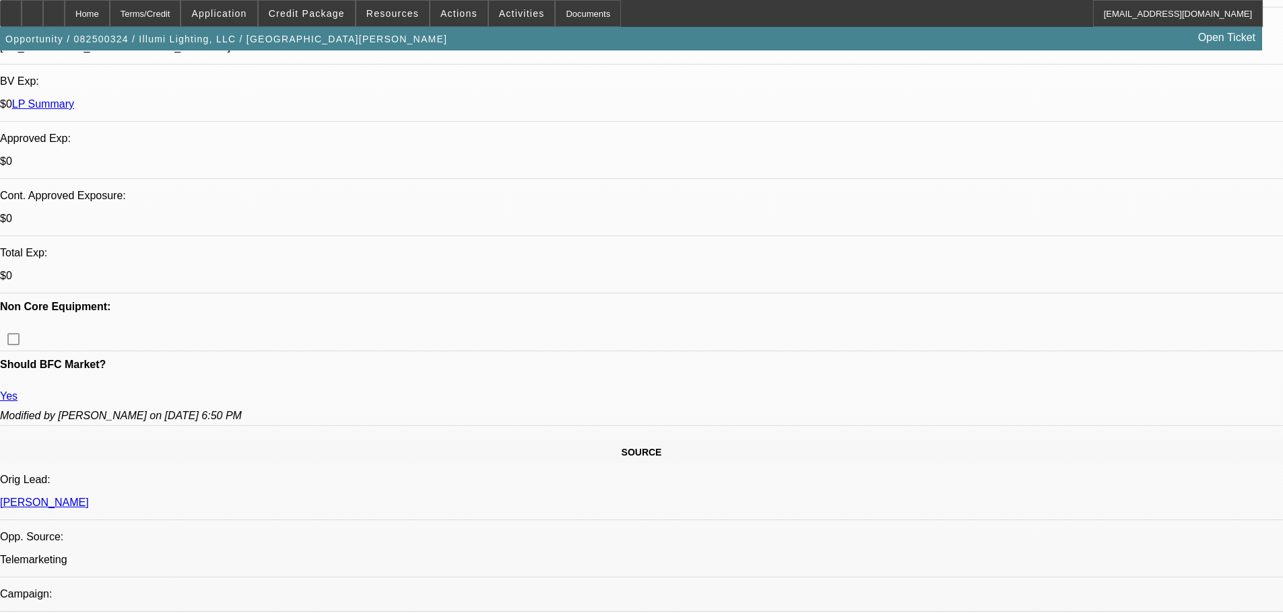
scroll to position [606, 0]
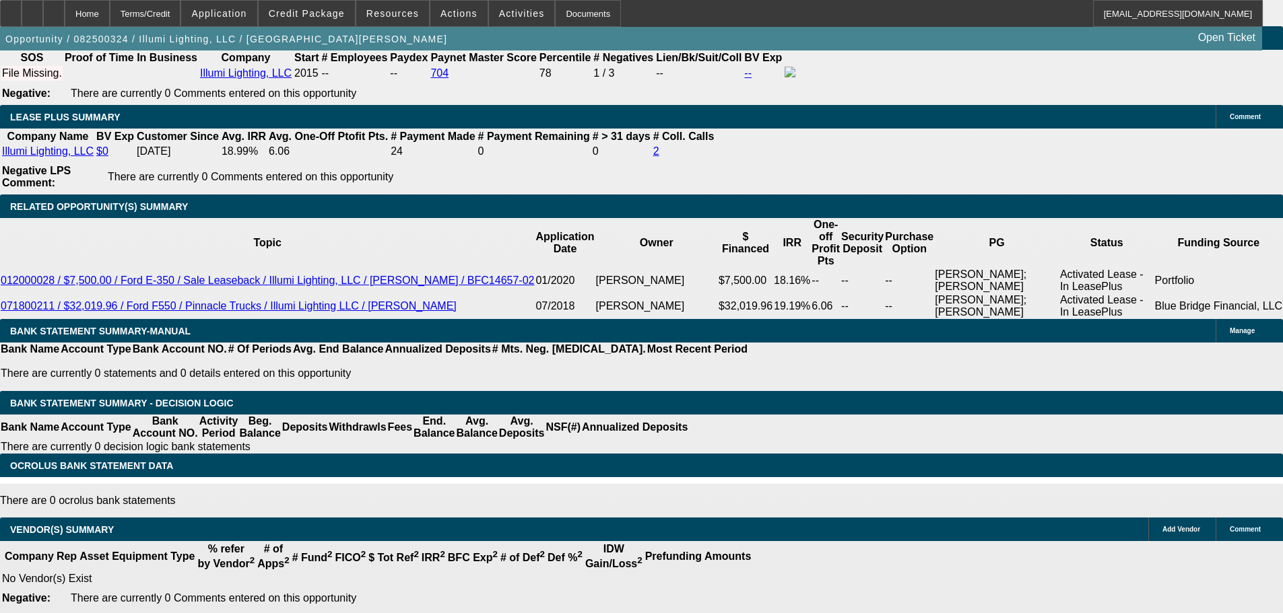
drag, startPoint x: 203, startPoint y: 106, endPoint x: 305, endPoint y: 477, distance: 385.5
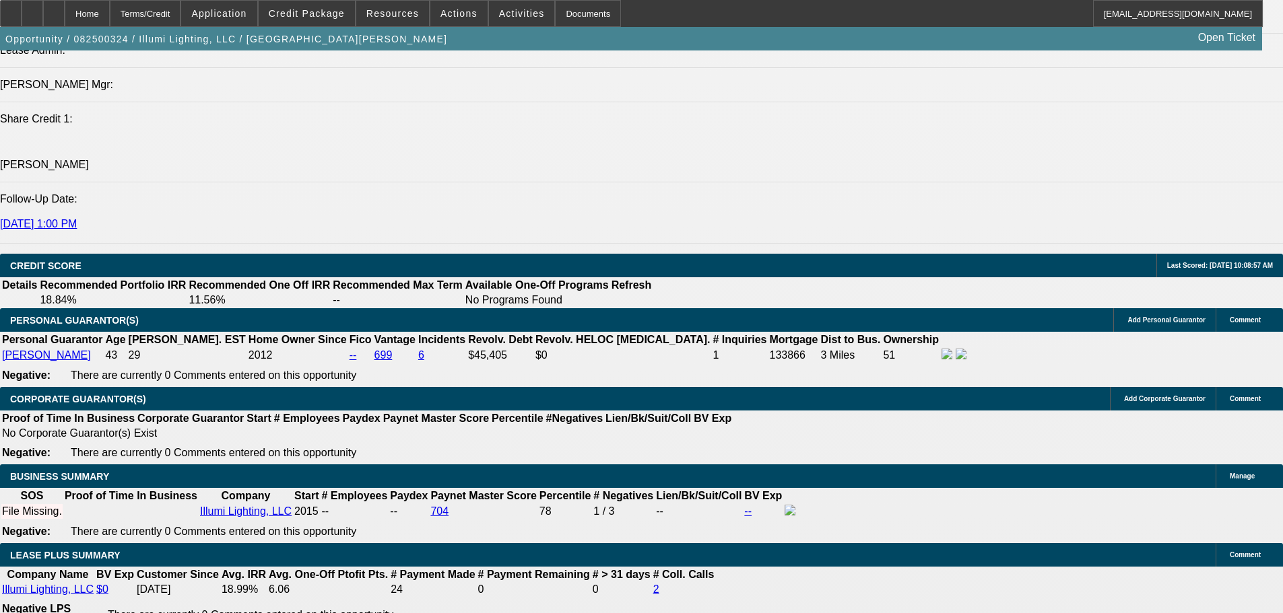
scroll to position [1704, 0]
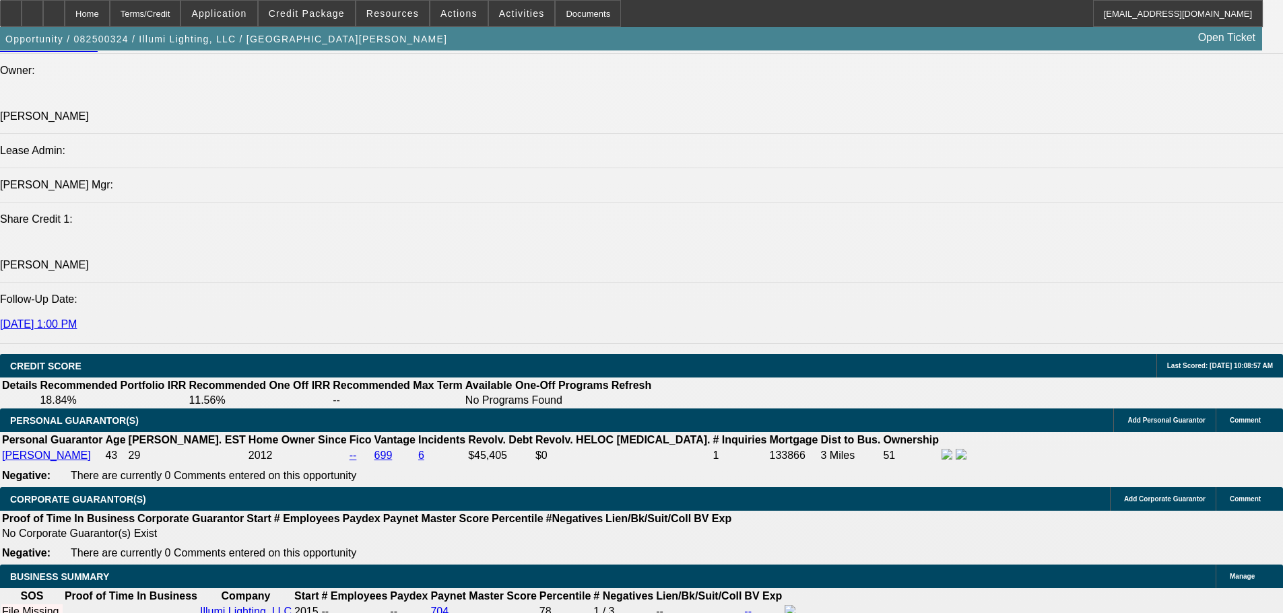
type input "$0.00"
drag, startPoint x: 482, startPoint y: 425, endPoint x: 475, endPoint y: 443, distance: 19.4
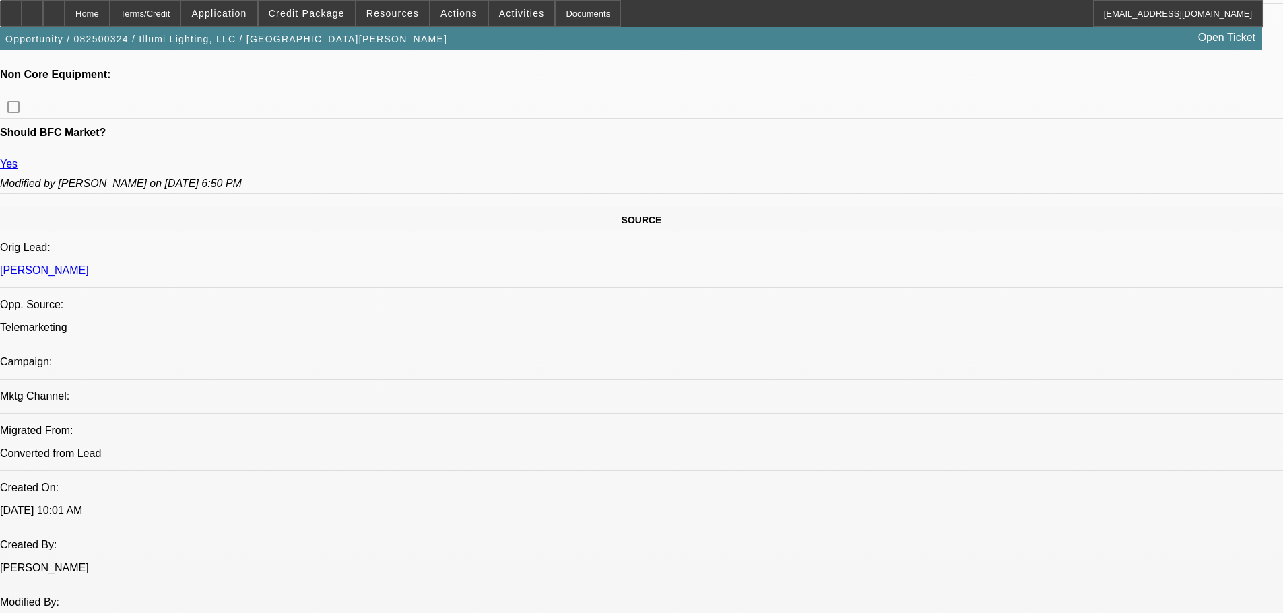
scroll to position [560, 0]
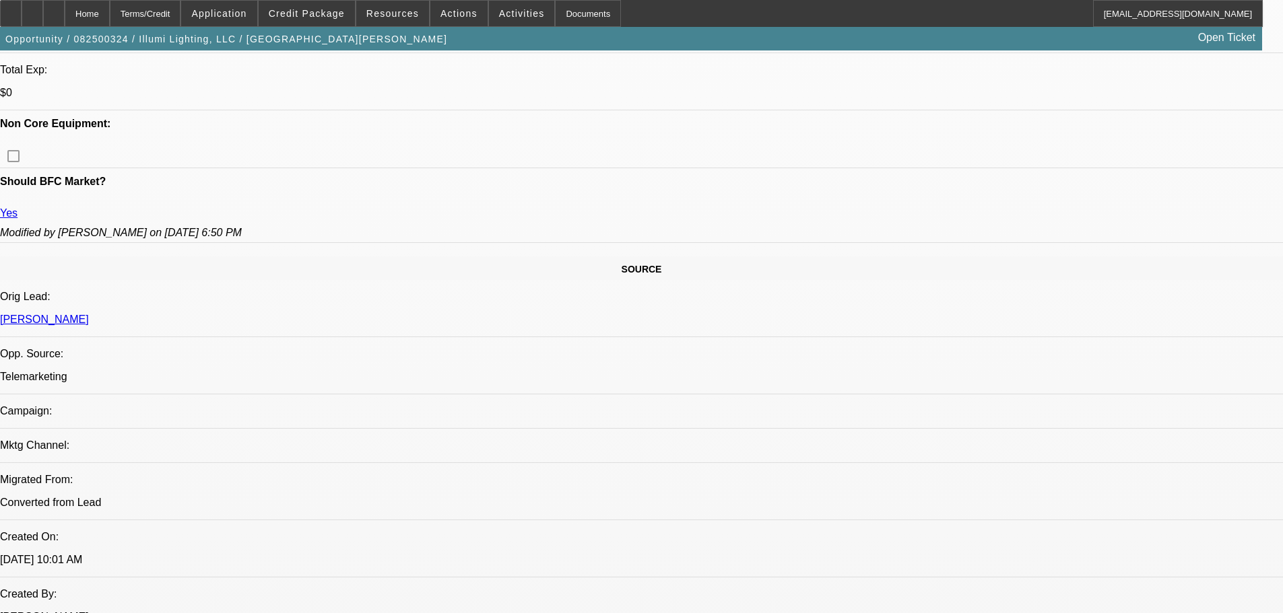
scroll to position [694, 0]
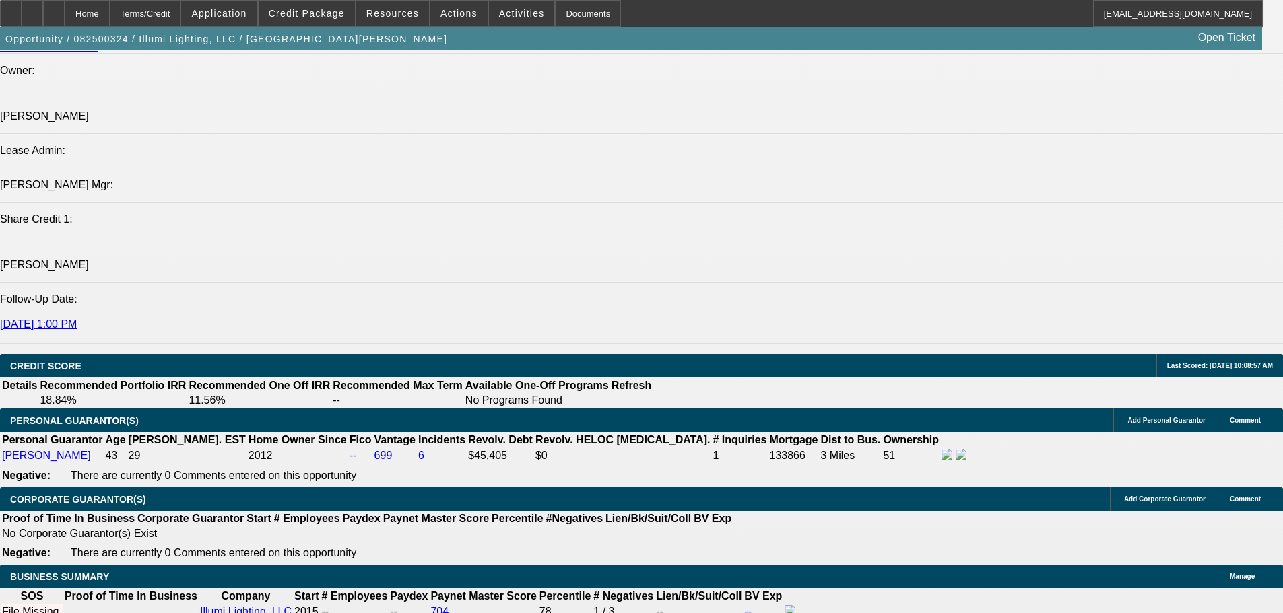
scroll to position [639, 0]
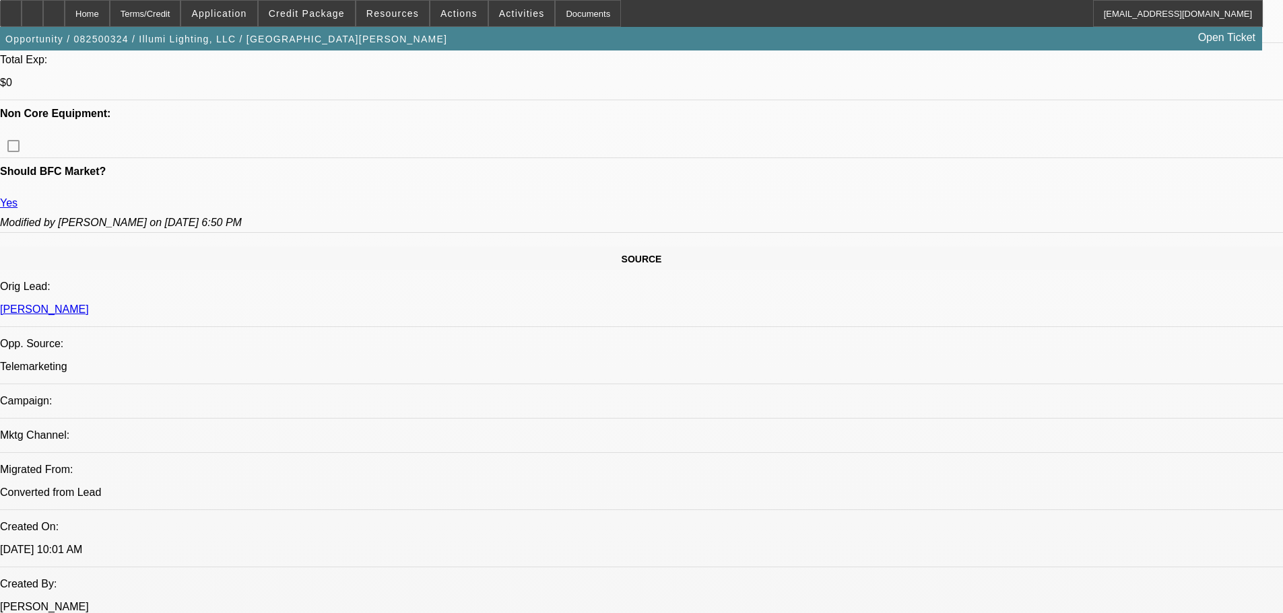
drag, startPoint x: 463, startPoint y: 315, endPoint x: 455, endPoint y: 102, distance: 212.9
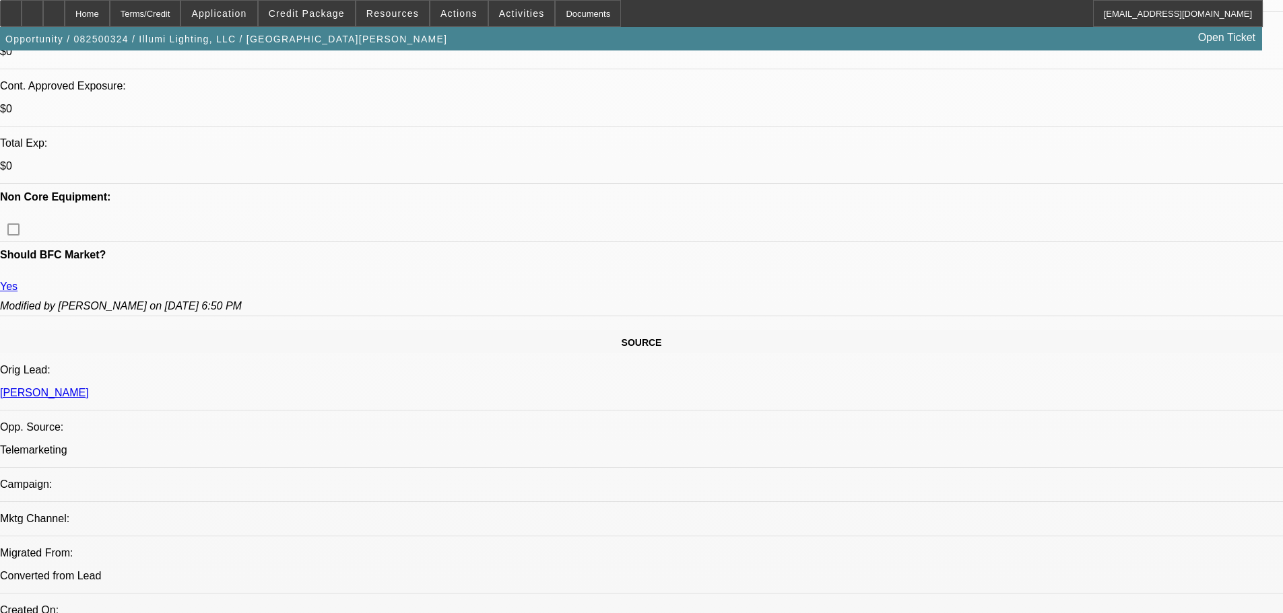
scroll to position [673, 0]
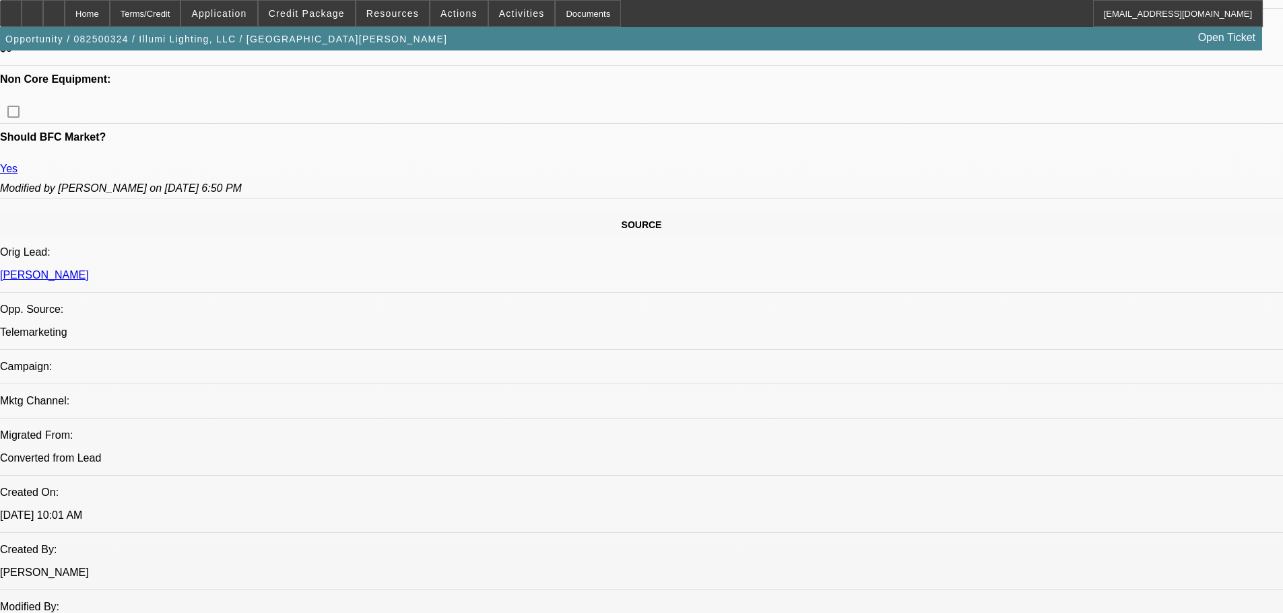
drag, startPoint x: 501, startPoint y: 119, endPoint x: 506, endPoint y: 114, distance: 7.2
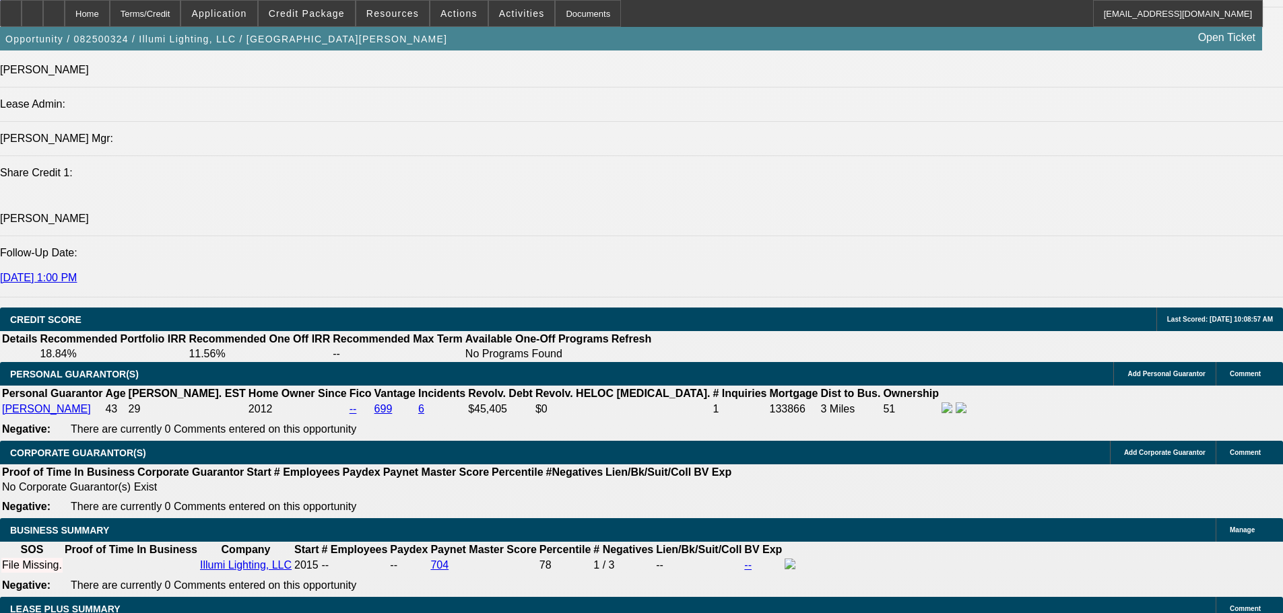
scroll to position [0, 0]
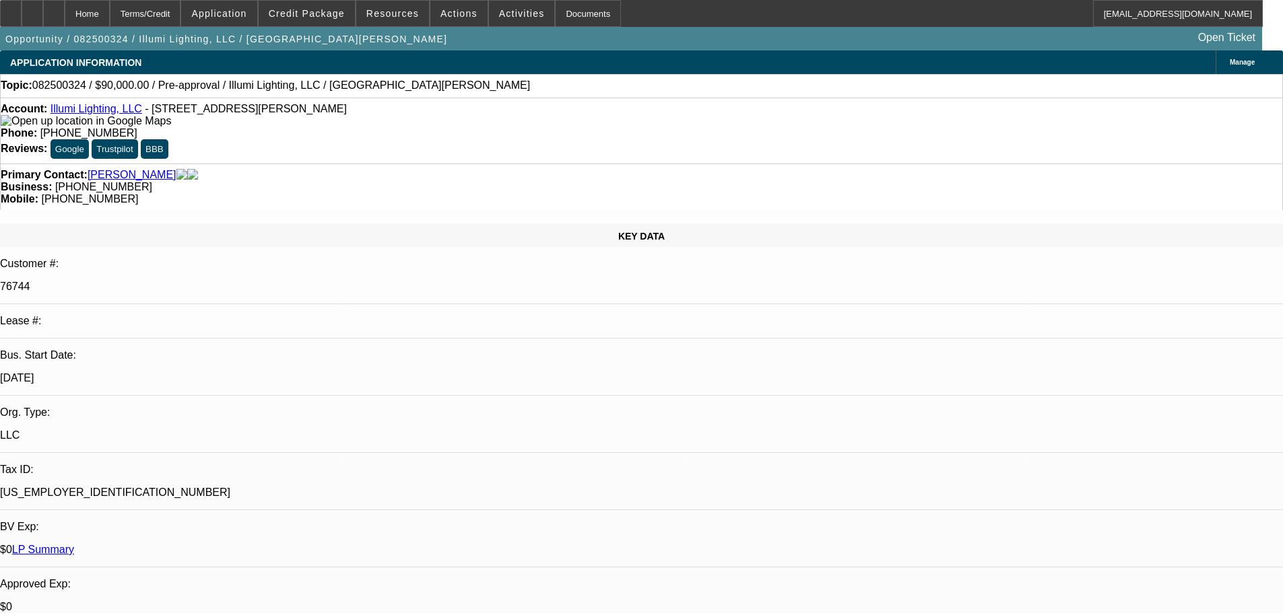
drag, startPoint x: 805, startPoint y: 450, endPoint x: 650, endPoint y: 69, distance: 411.8
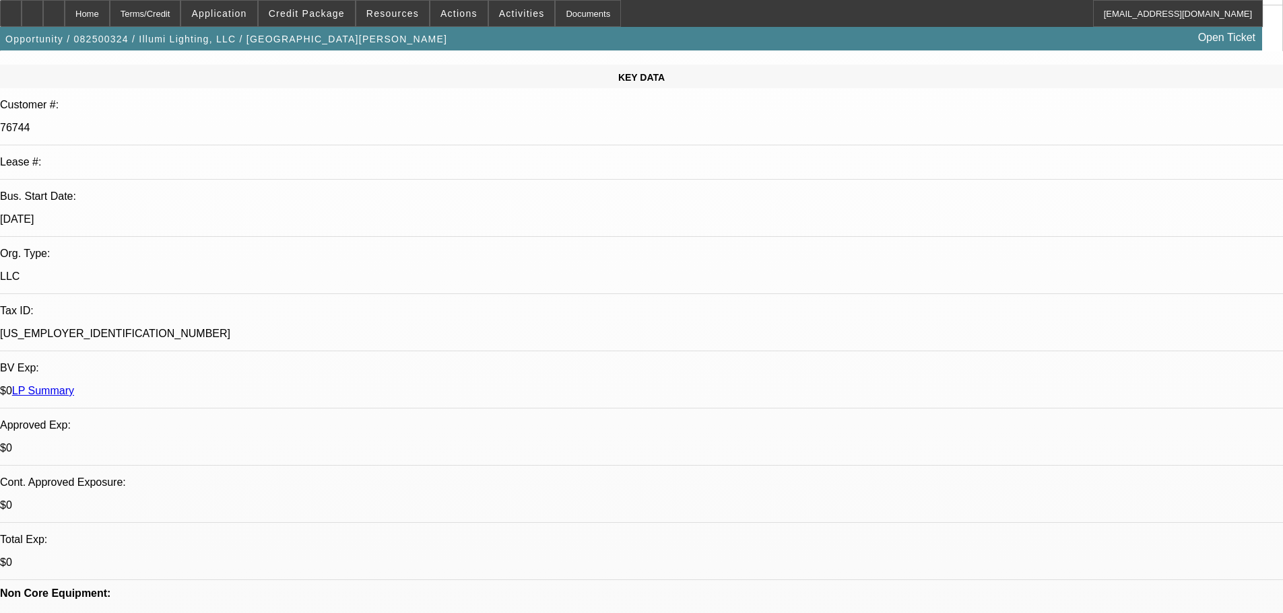
scroll to position [269, 0]
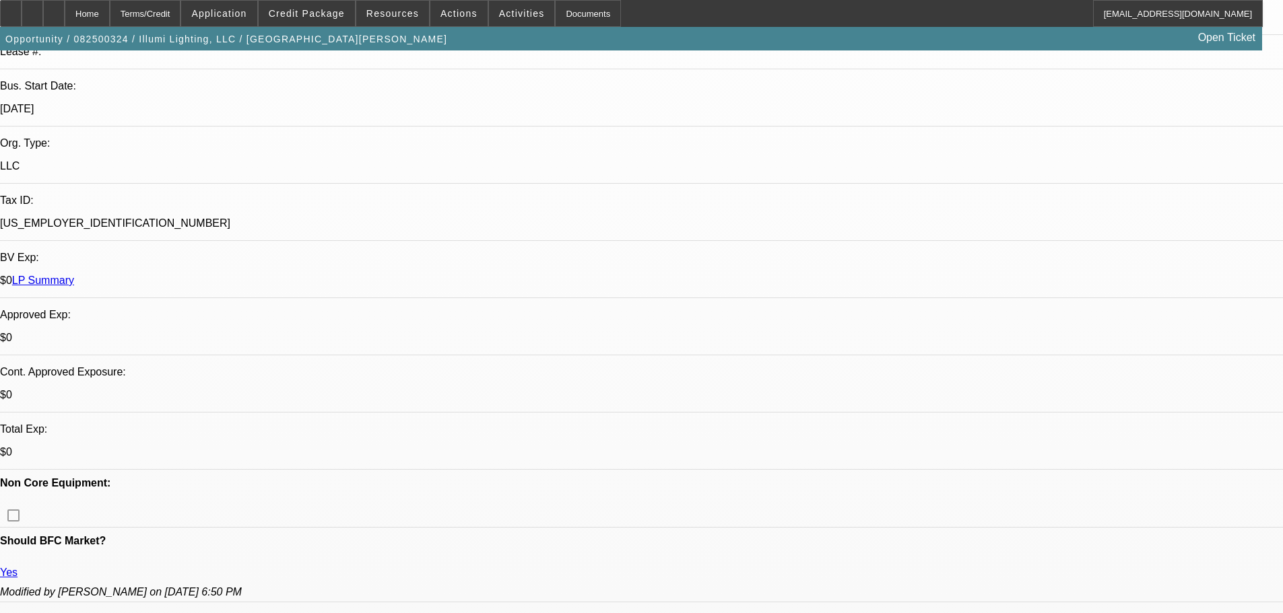
radio input "true"
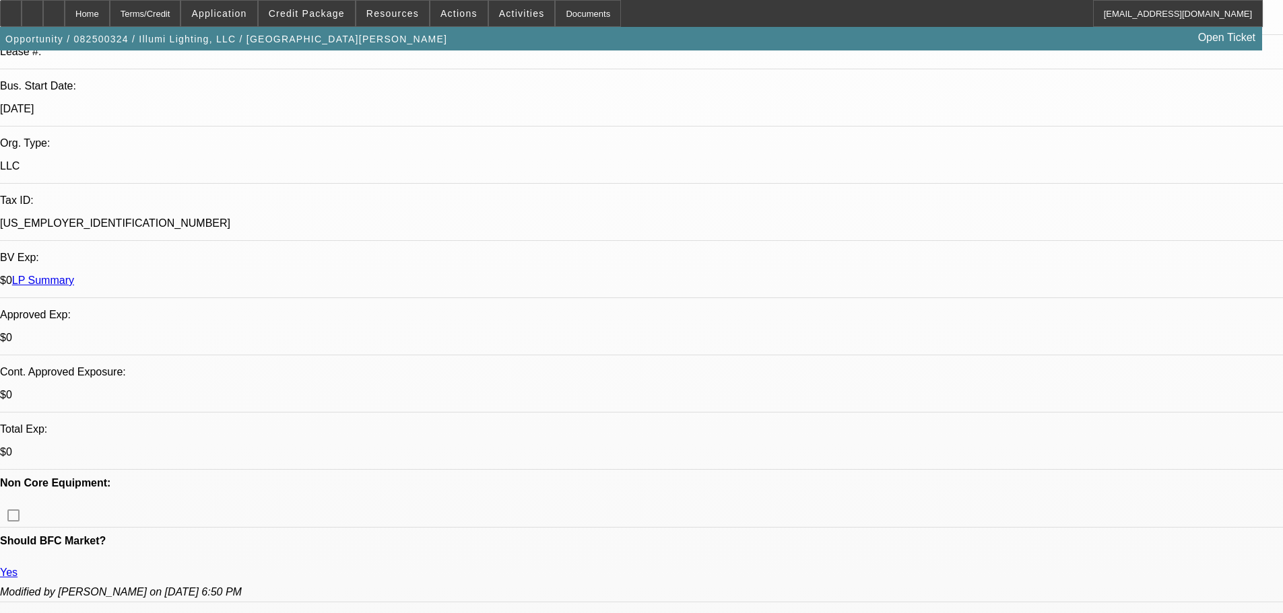
type textarea "PENDING B APP, BANKS, TRUCK?,"
radio input "true"
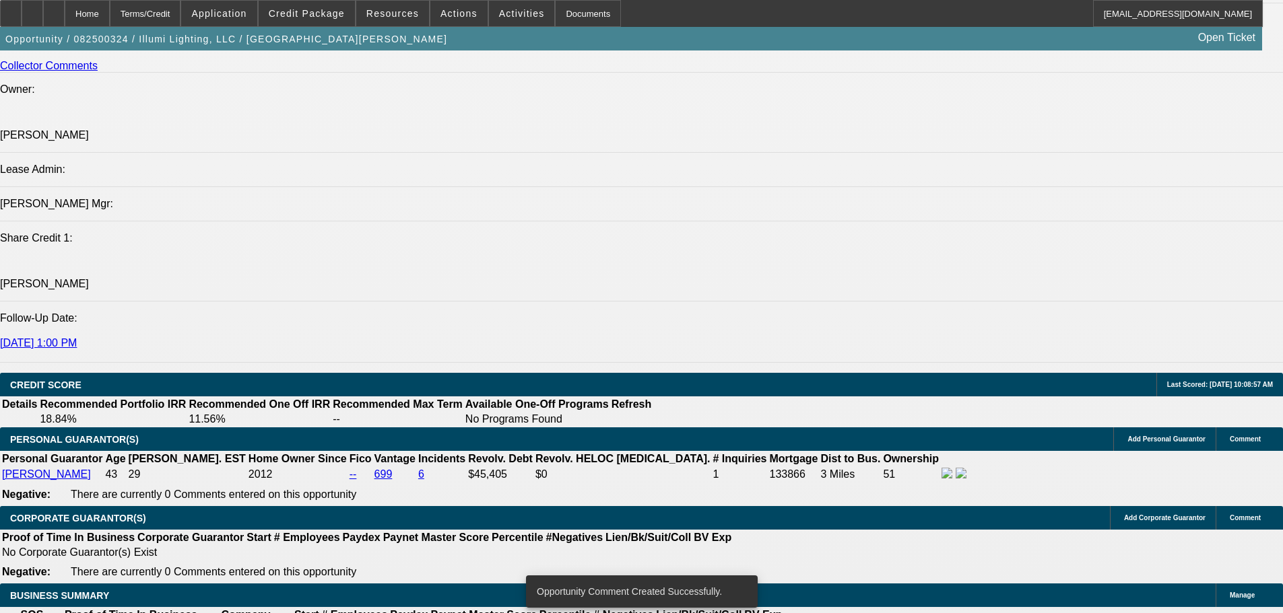
scroll to position [1751, 0]
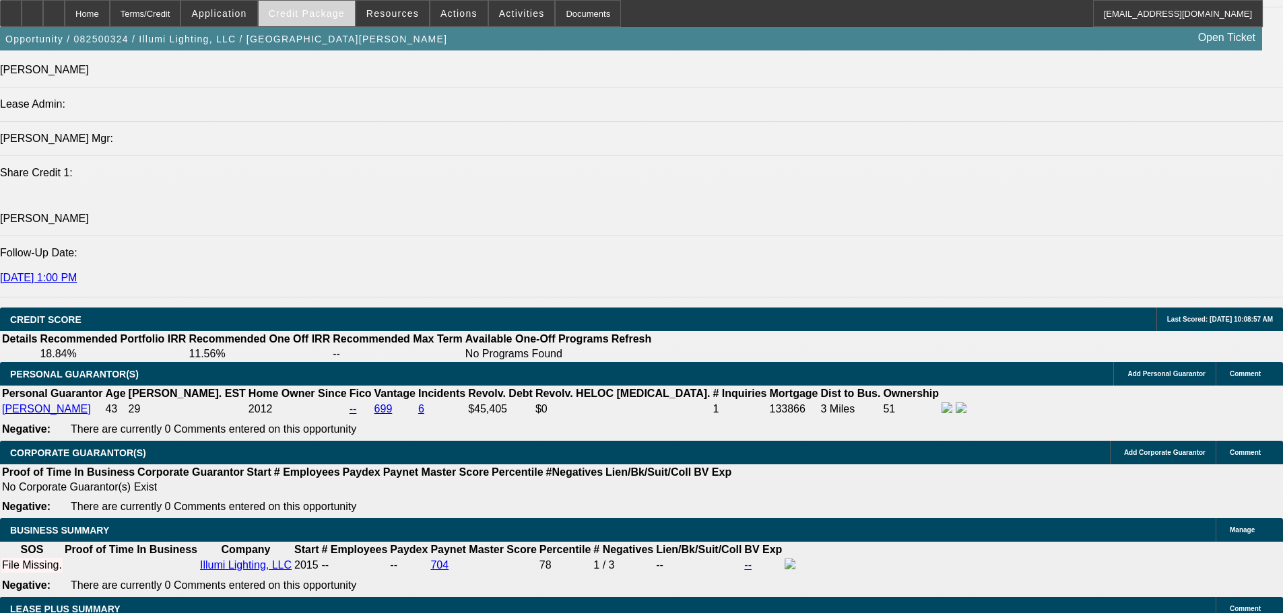
click at [327, 19] on span at bounding box center [307, 13] width 96 height 32
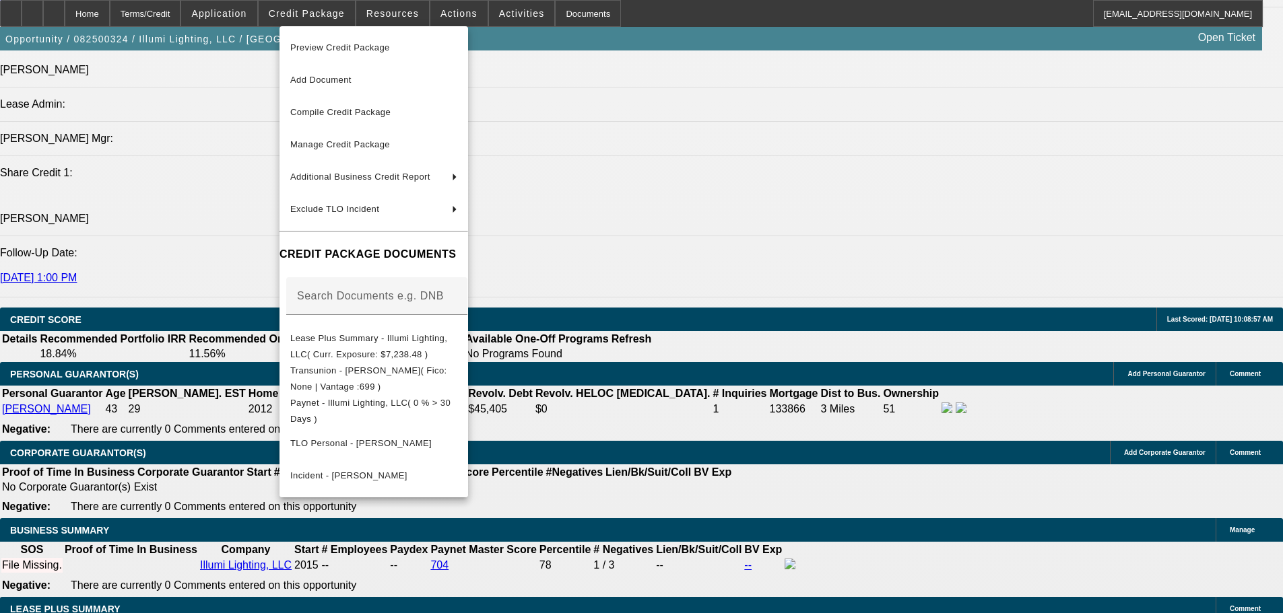
click at [757, 407] on div at bounding box center [641, 306] width 1283 height 613
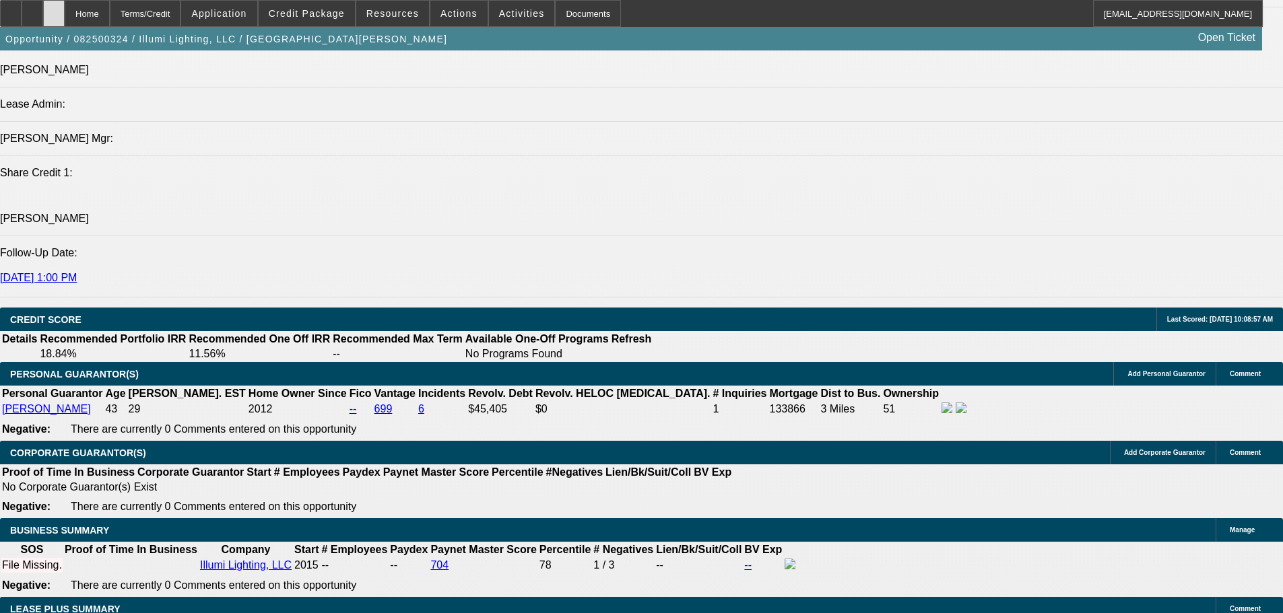
click at [65, 12] on div at bounding box center [54, 13] width 22 height 27
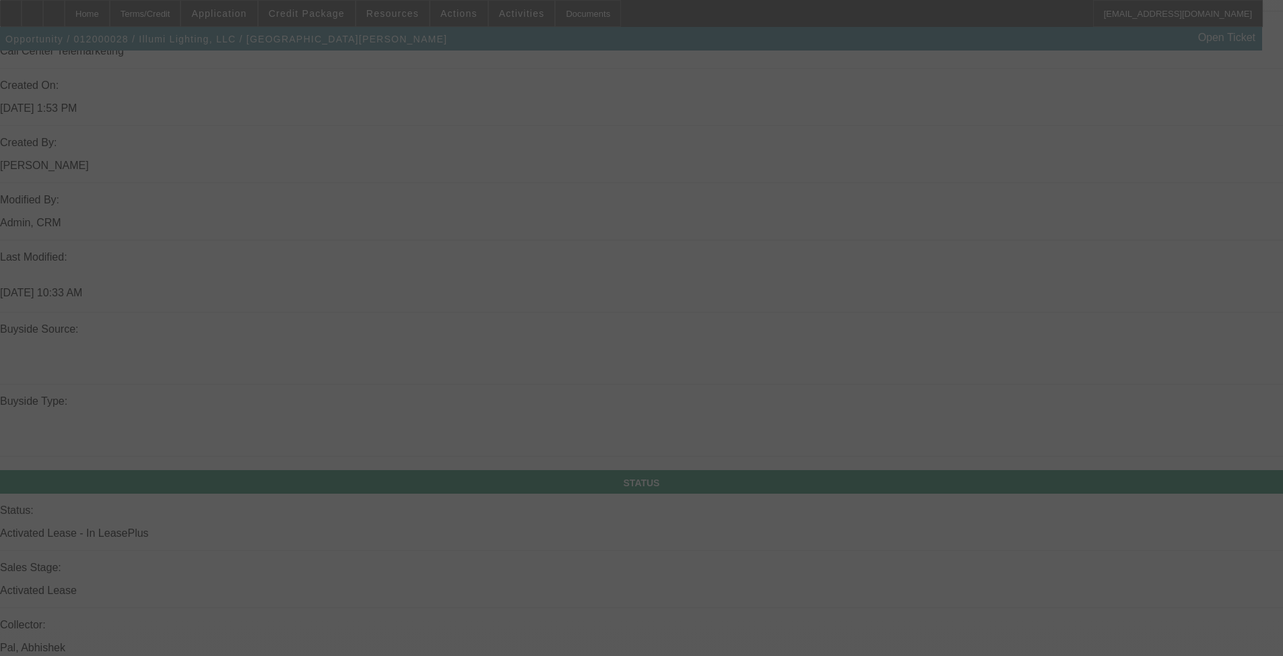
scroll to position [1242, 0]
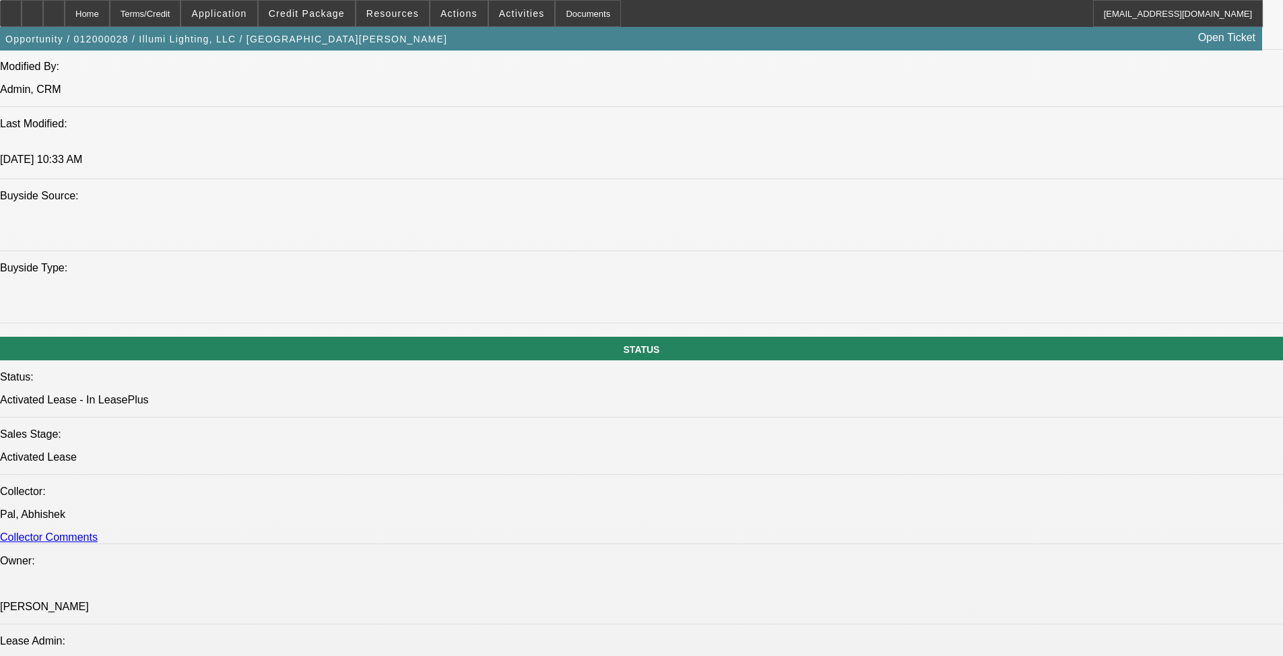
select select "0"
select select "2"
select select "0"
select select "6"
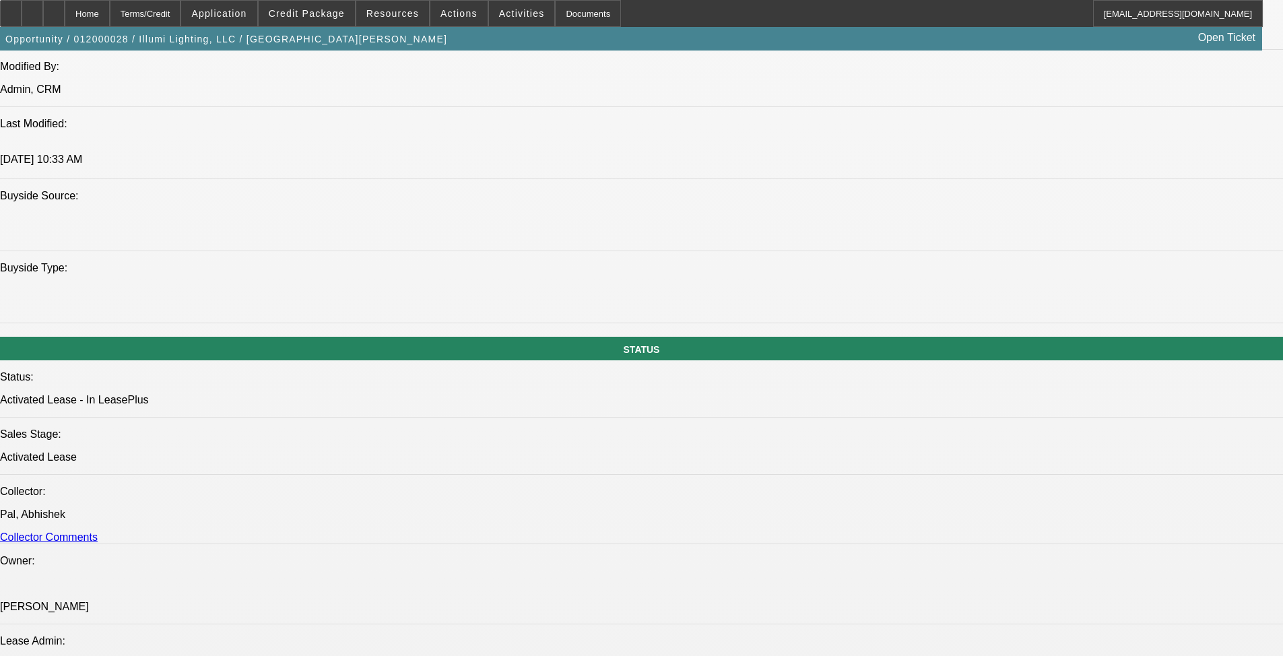
select select "0"
select select "2"
select select "0"
select select "6"
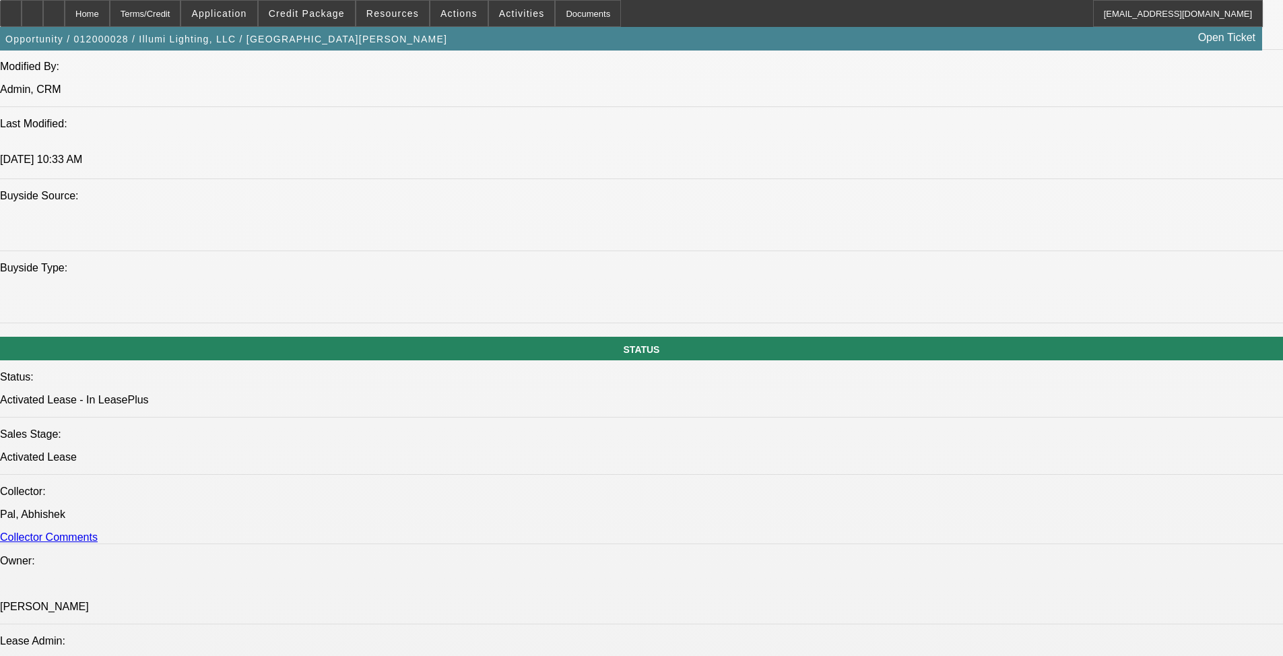
select select "0"
select select "2"
select select "0"
select select "6"
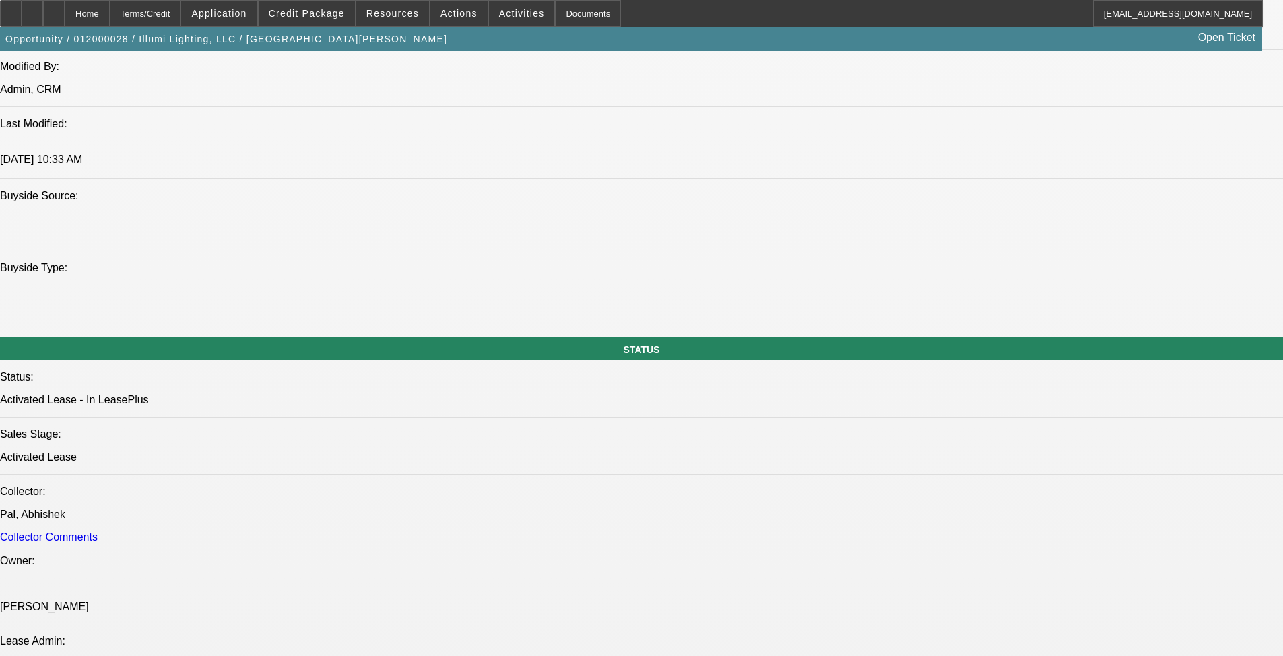
select select "0"
select select "2"
select select "0"
select select "6"
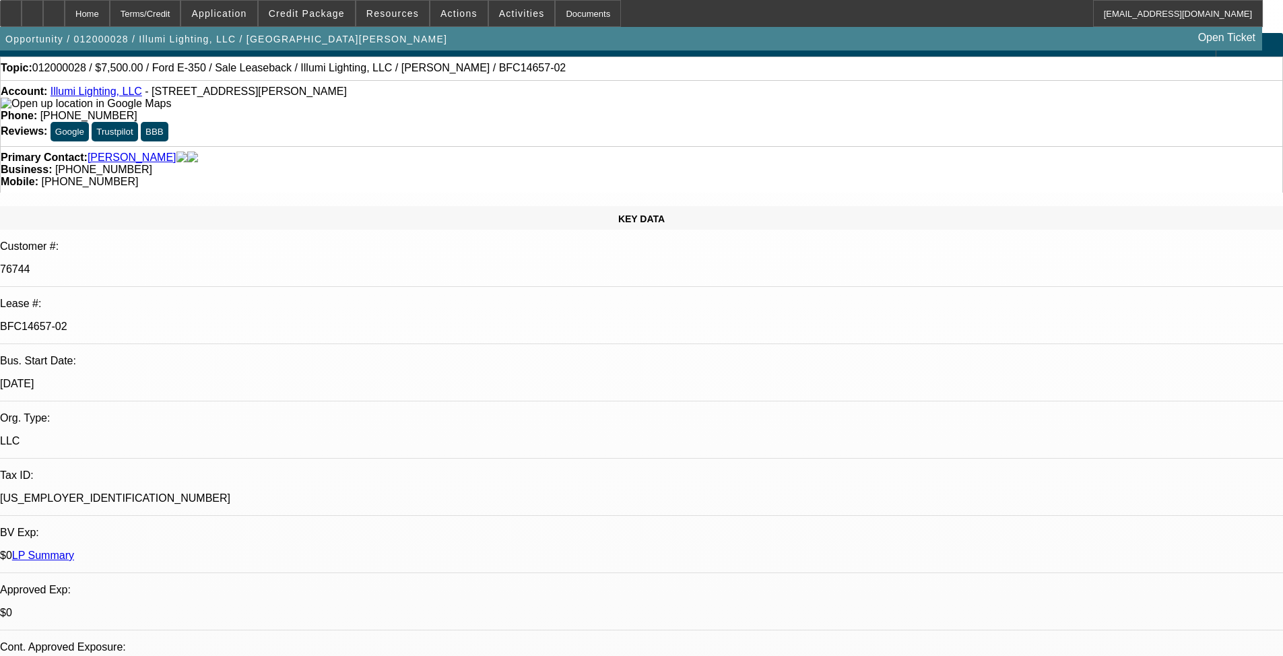
scroll to position [0, 0]
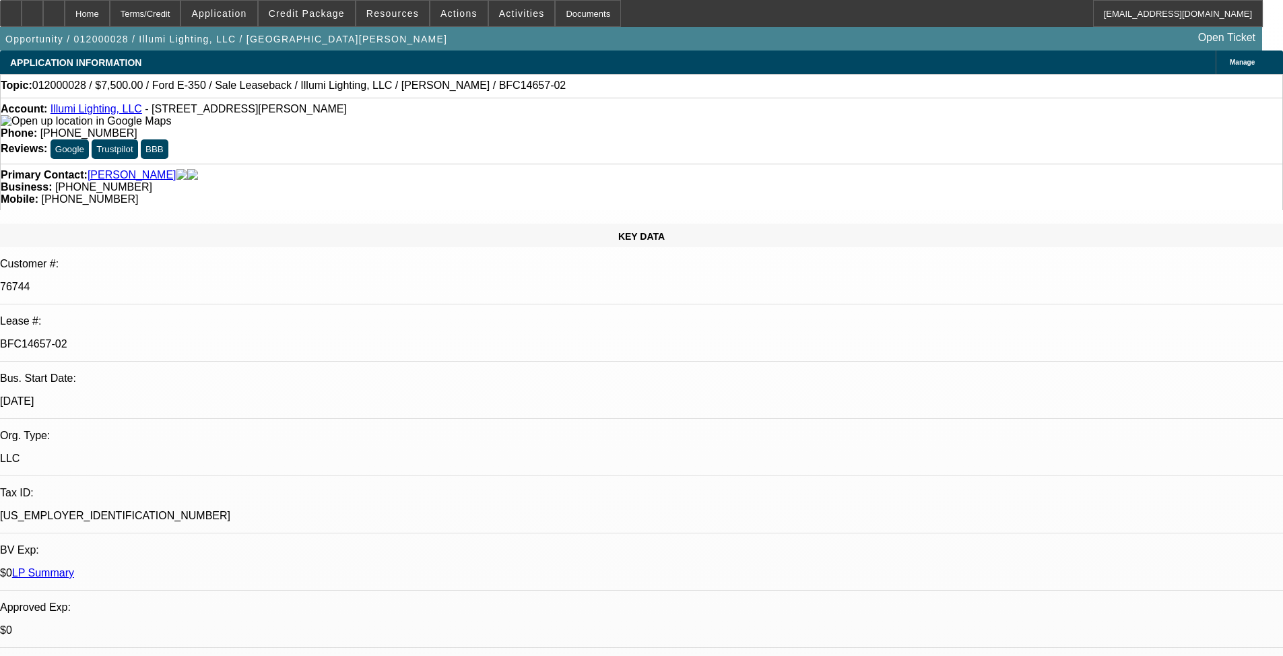
drag, startPoint x: 765, startPoint y: 429, endPoint x: 744, endPoint y: 149, distance: 280.2
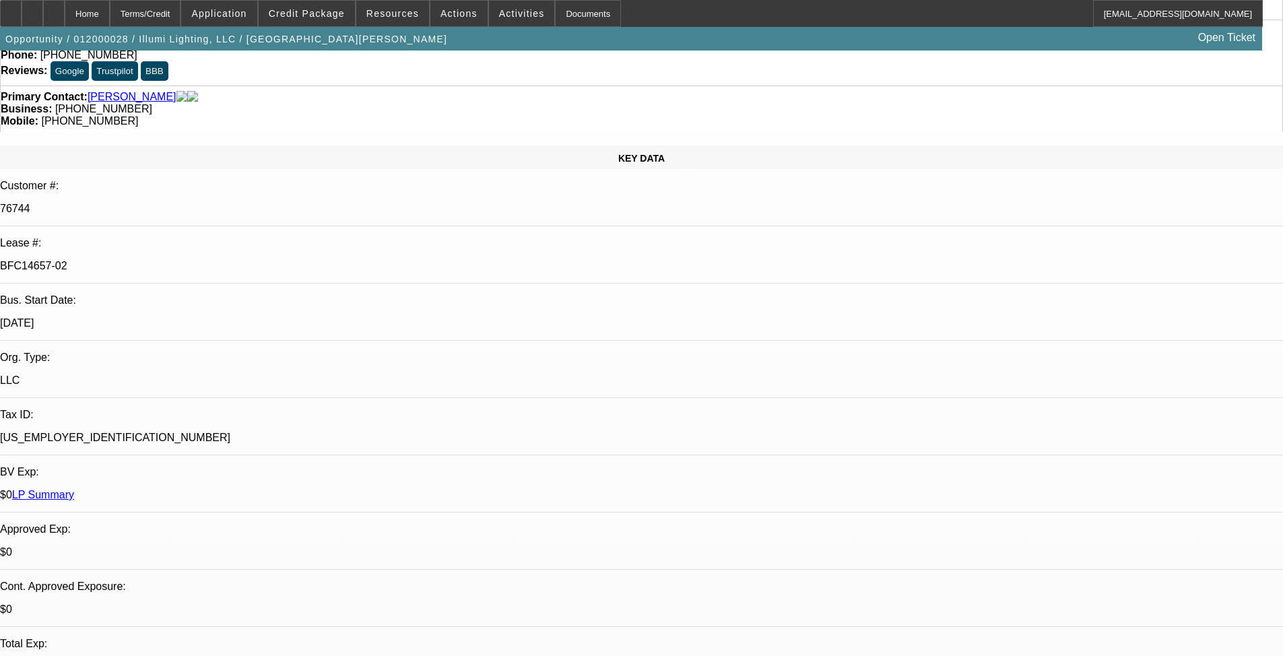
drag, startPoint x: 534, startPoint y: 238, endPoint x: 539, endPoint y: 327, distance: 89.7
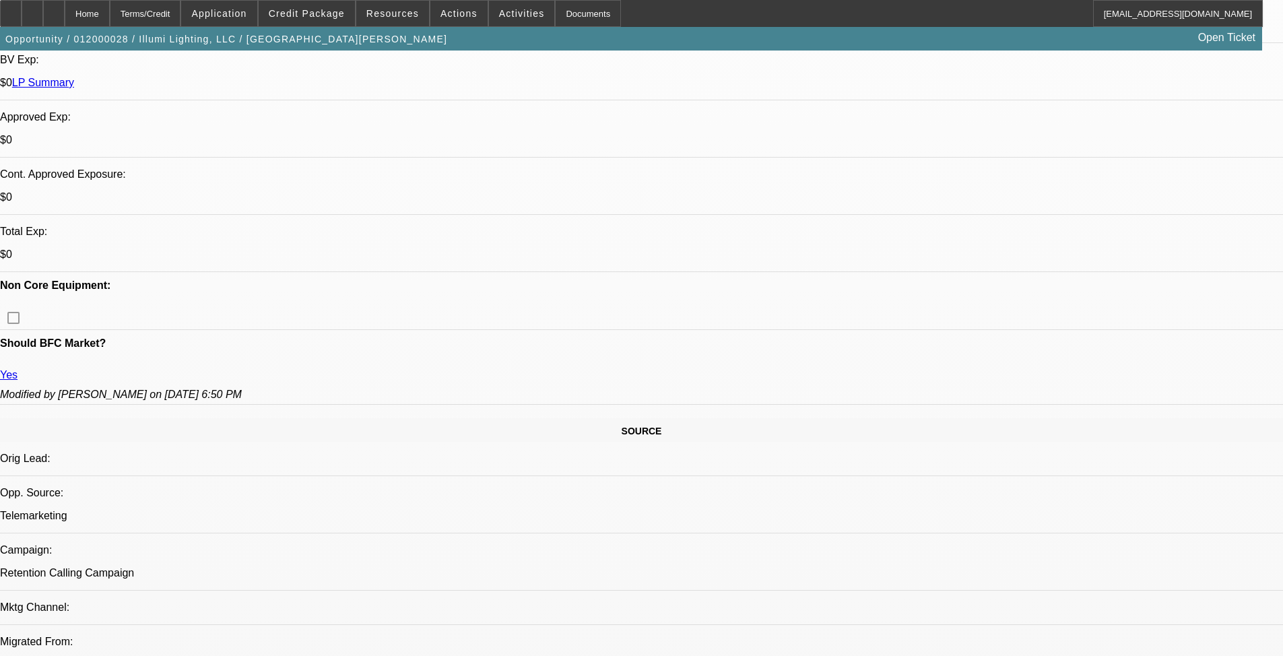
drag, startPoint x: 528, startPoint y: 416, endPoint x: 517, endPoint y: 284, distance: 132.4
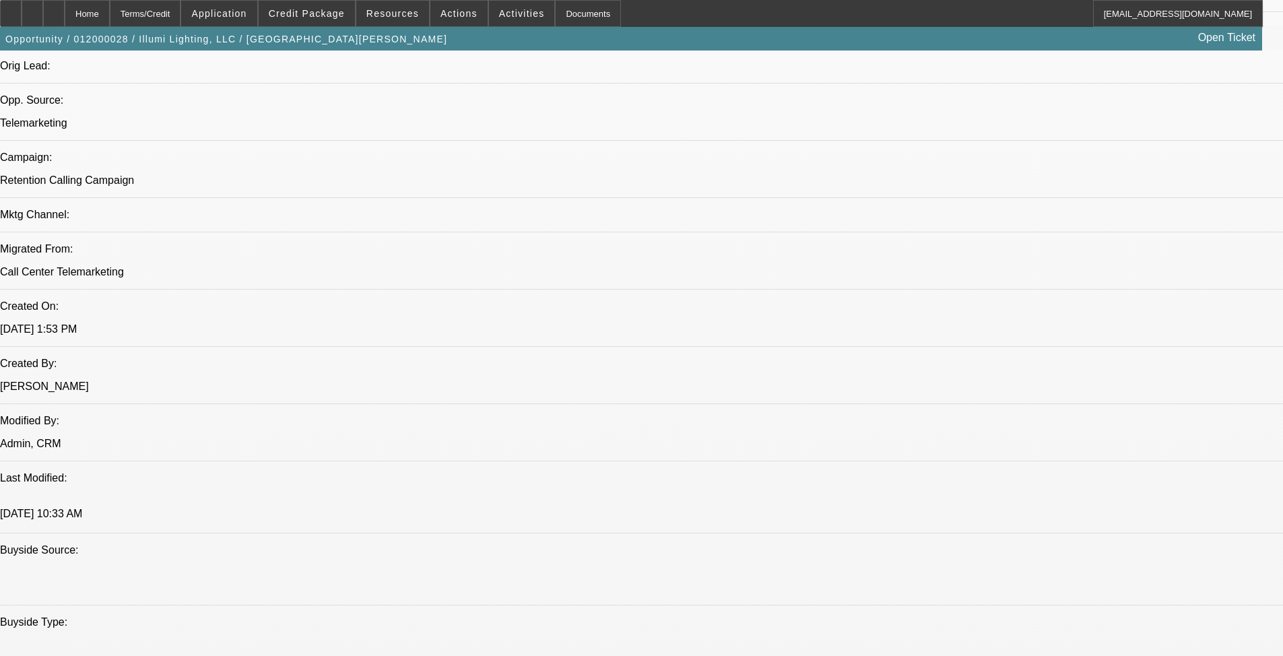
scroll to position [67, 0]
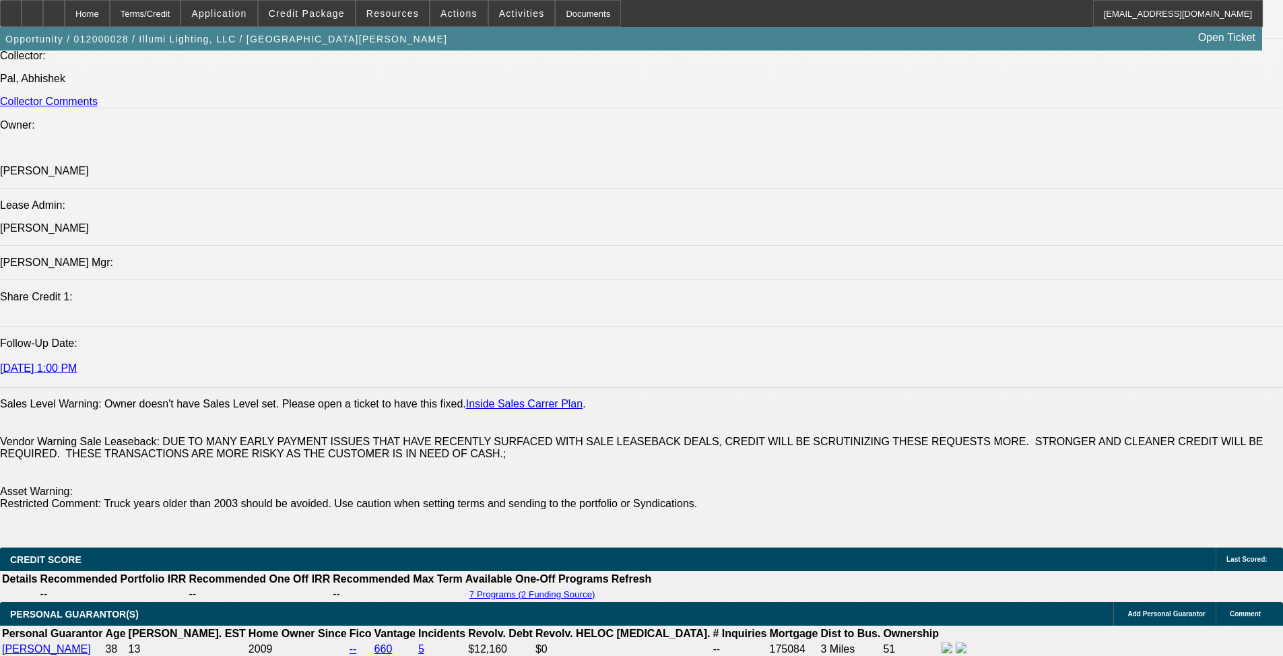
drag, startPoint x: 490, startPoint y: 364, endPoint x: 468, endPoint y: 465, distance: 103.4
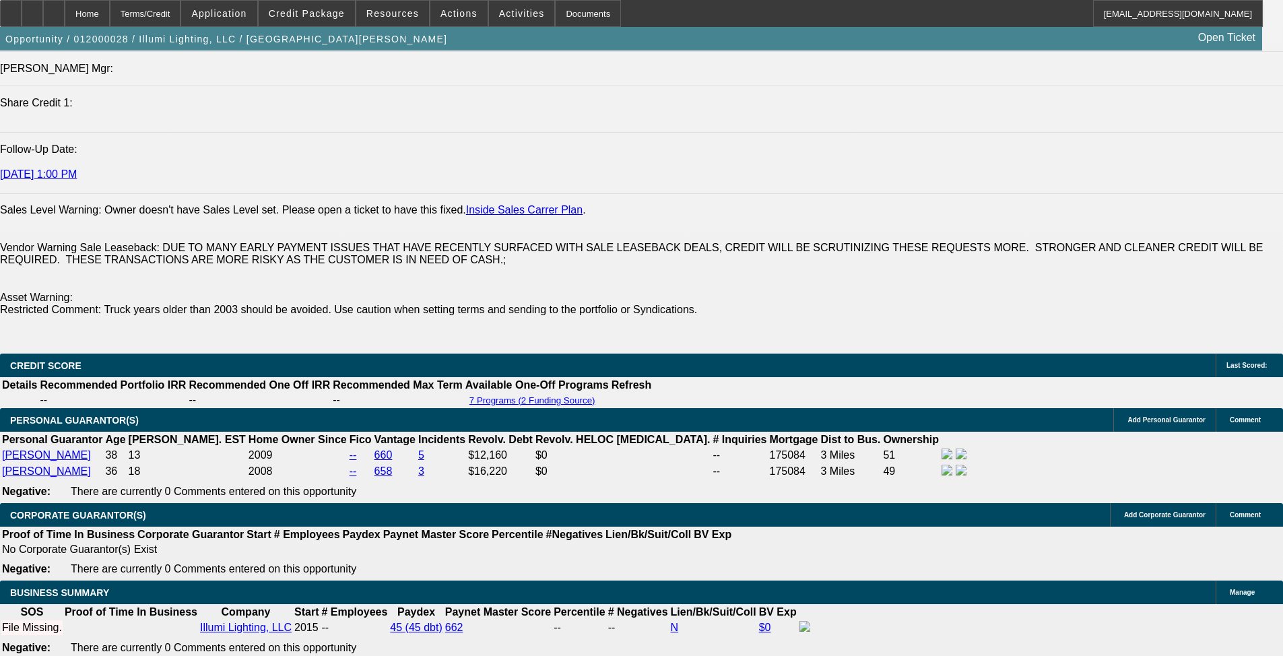
scroll to position [2012, 0]
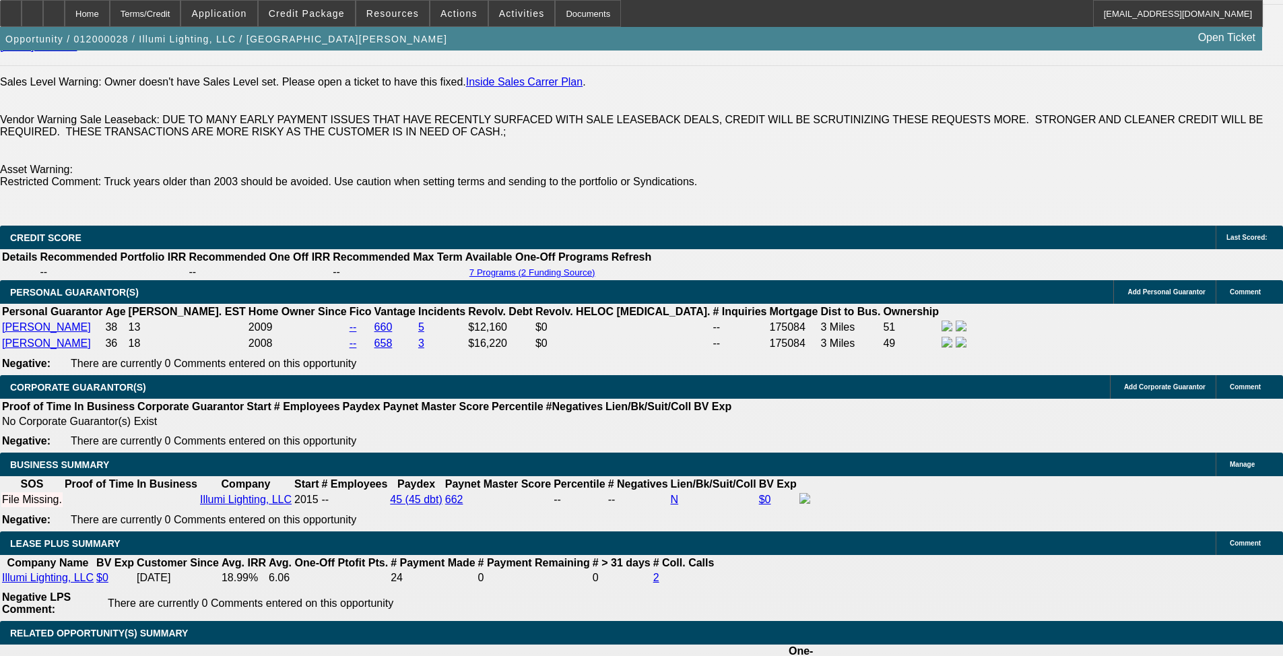
drag, startPoint x: 393, startPoint y: 440, endPoint x: 379, endPoint y: 386, distance: 56.2
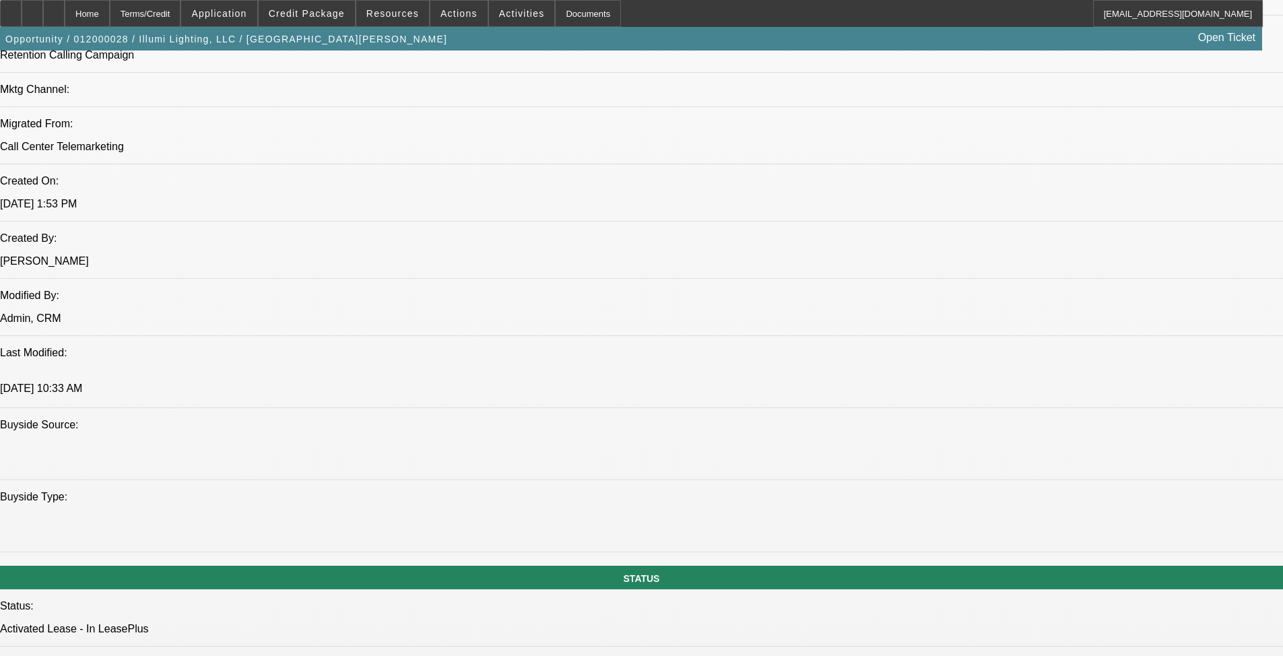
scroll to position [0, 0]
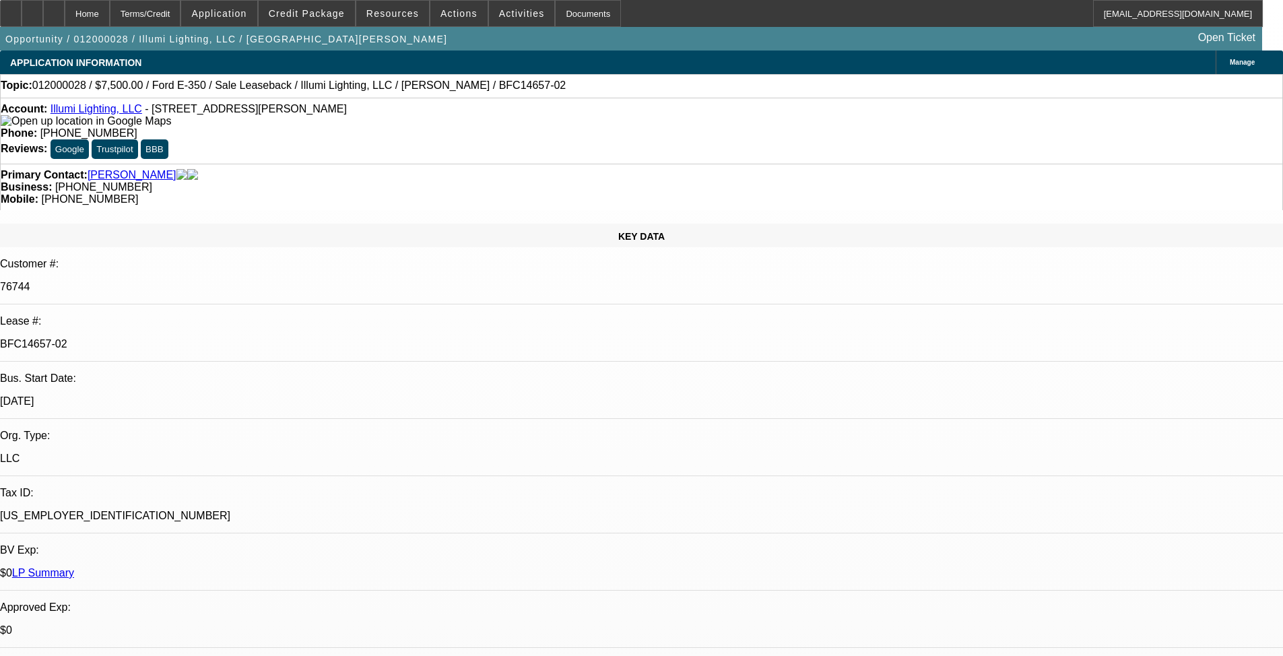
drag, startPoint x: 784, startPoint y: 240, endPoint x: 782, endPoint y: 205, distance: 34.4
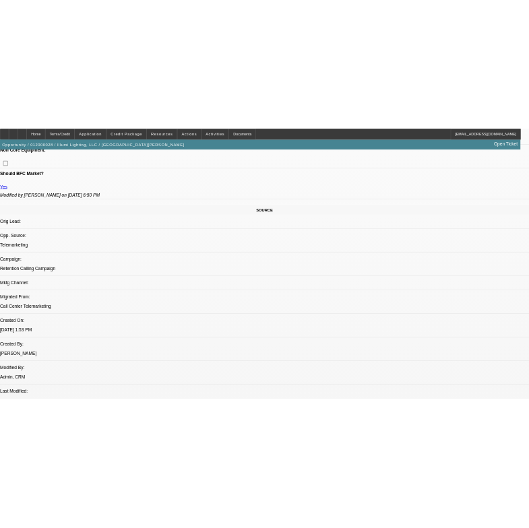
scroll to position [875, 0]
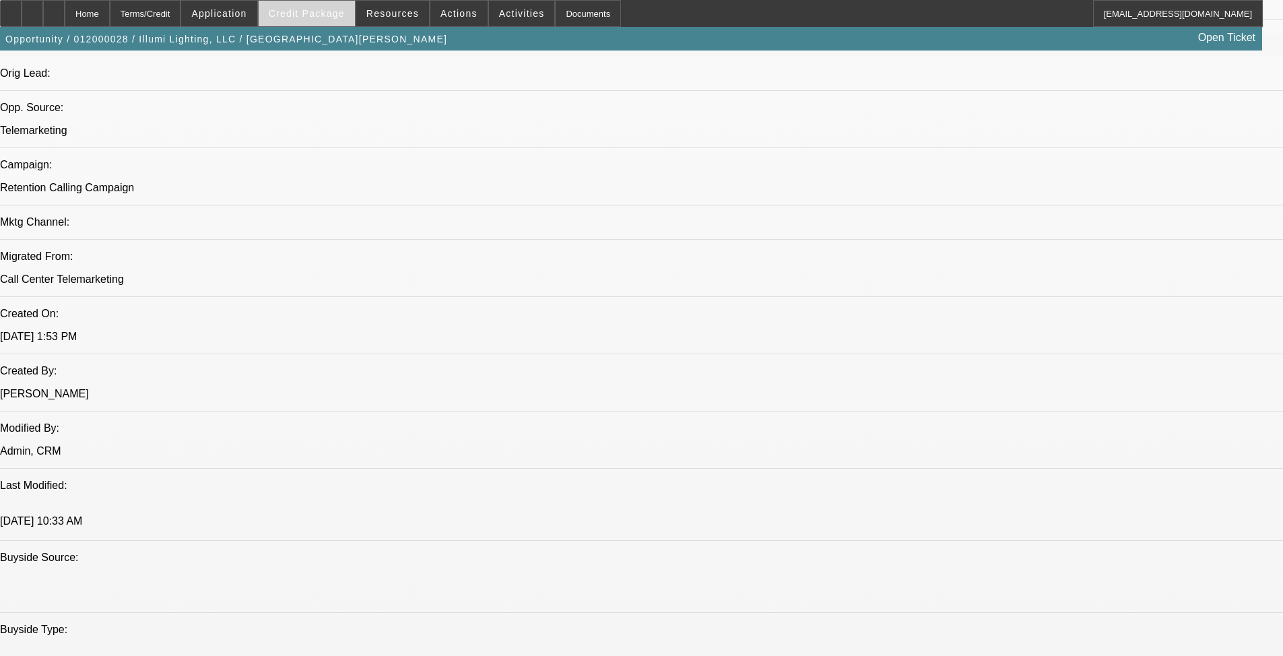
click at [321, 13] on span "Credit Package" at bounding box center [307, 13] width 76 height 11
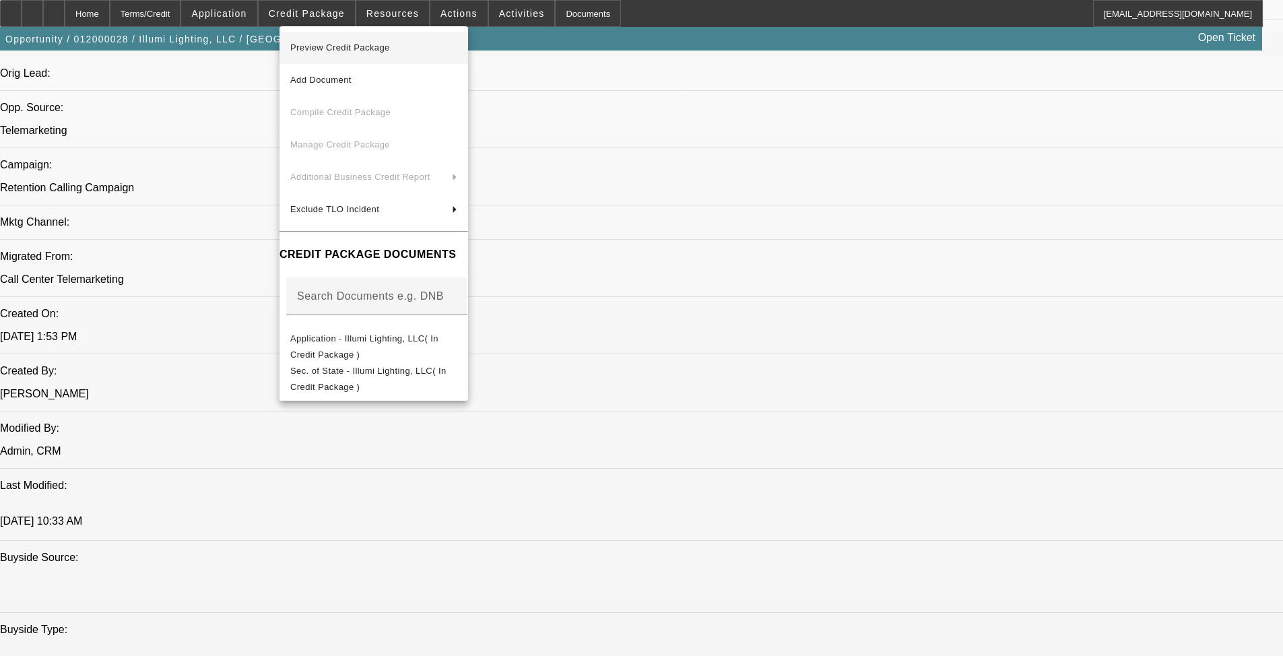
click at [438, 52] on span "Preview Credit Package" at bounding box center [373, 48] width 167 height 16
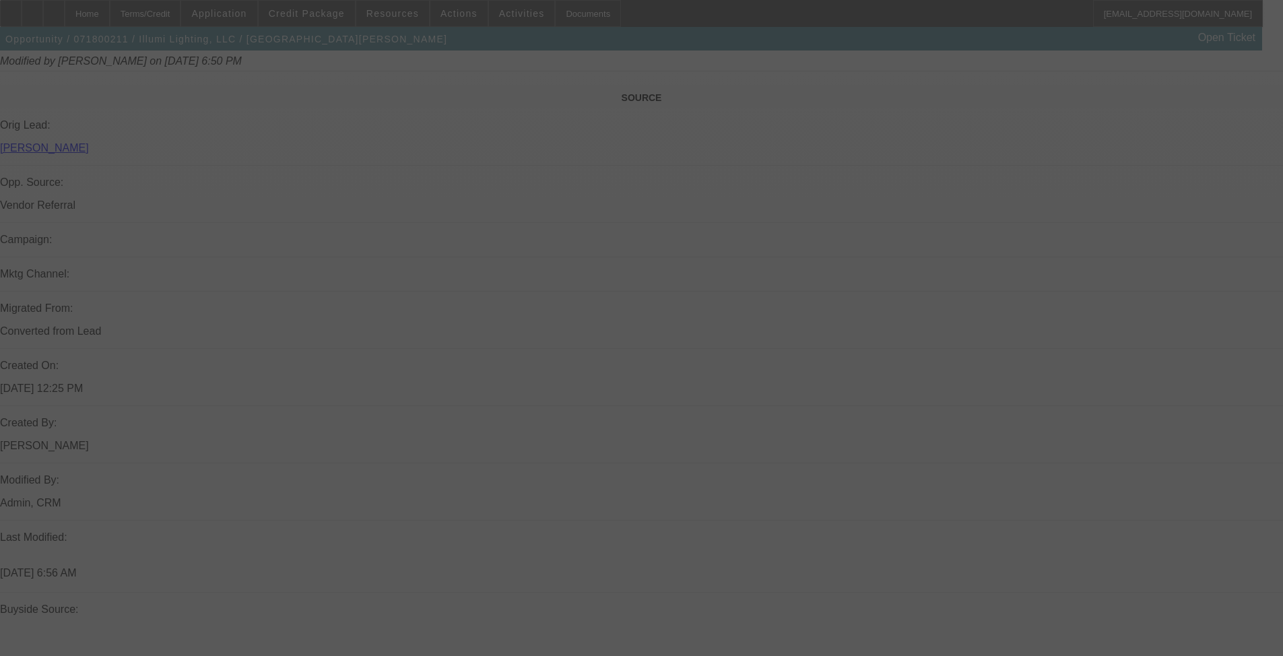
scroll to position [490, 0]
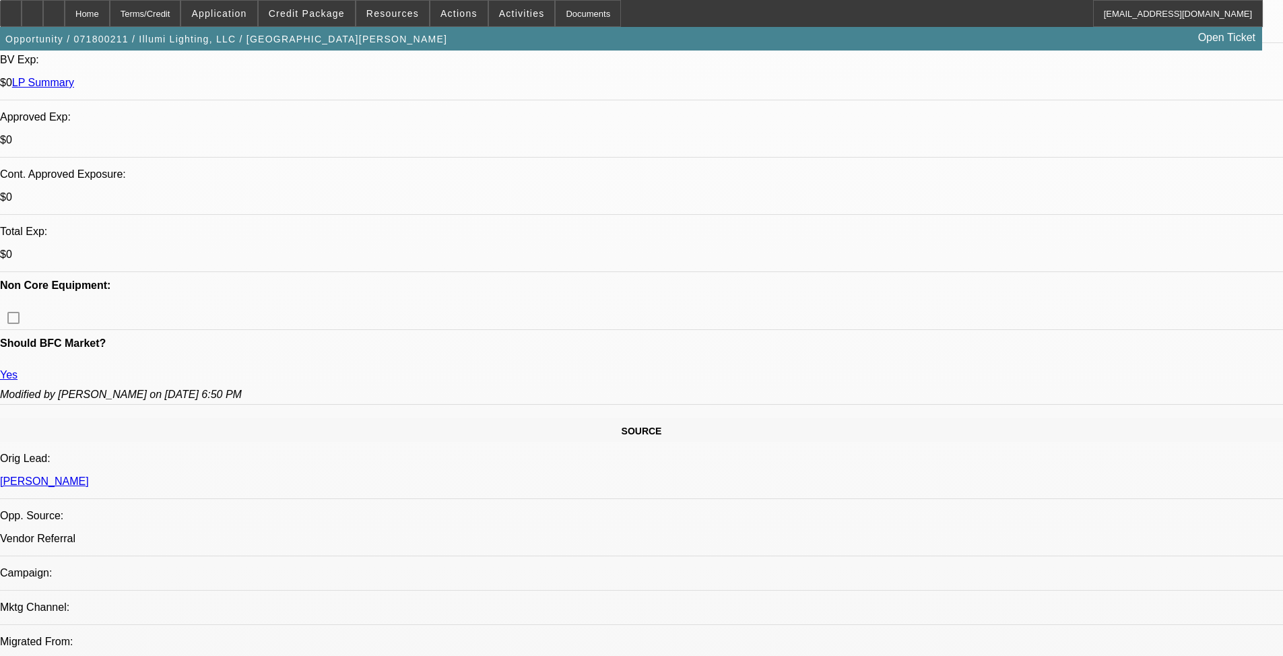
select select "0"
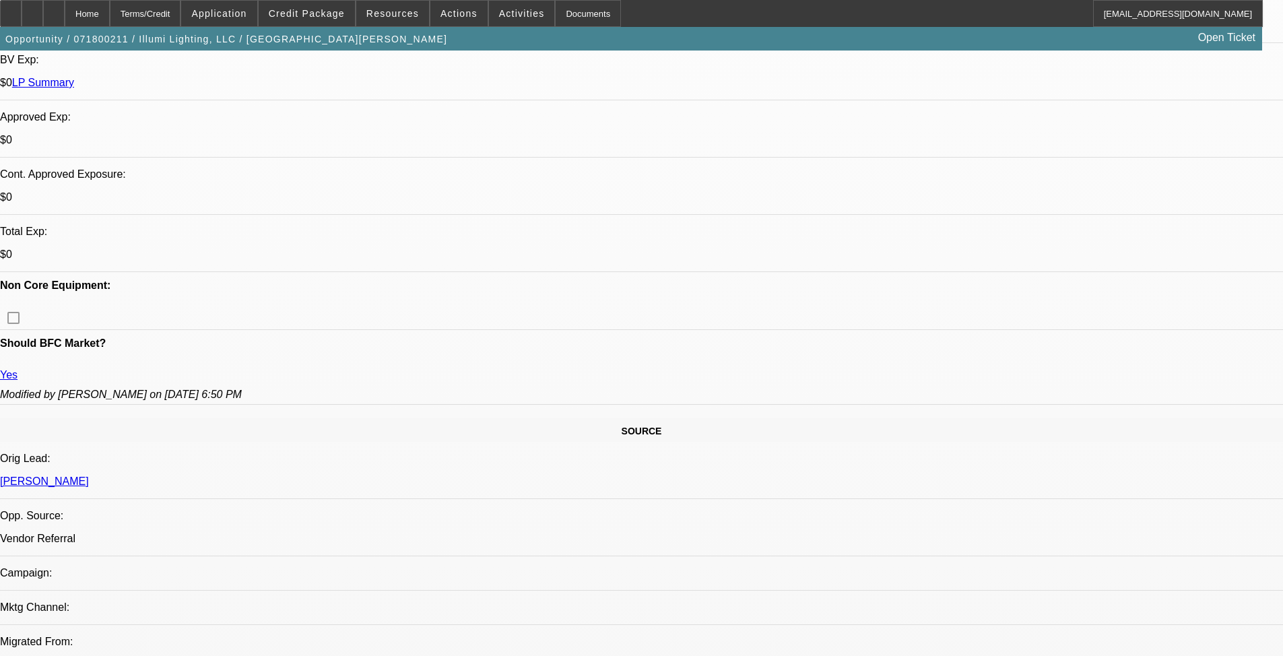
select select "0"
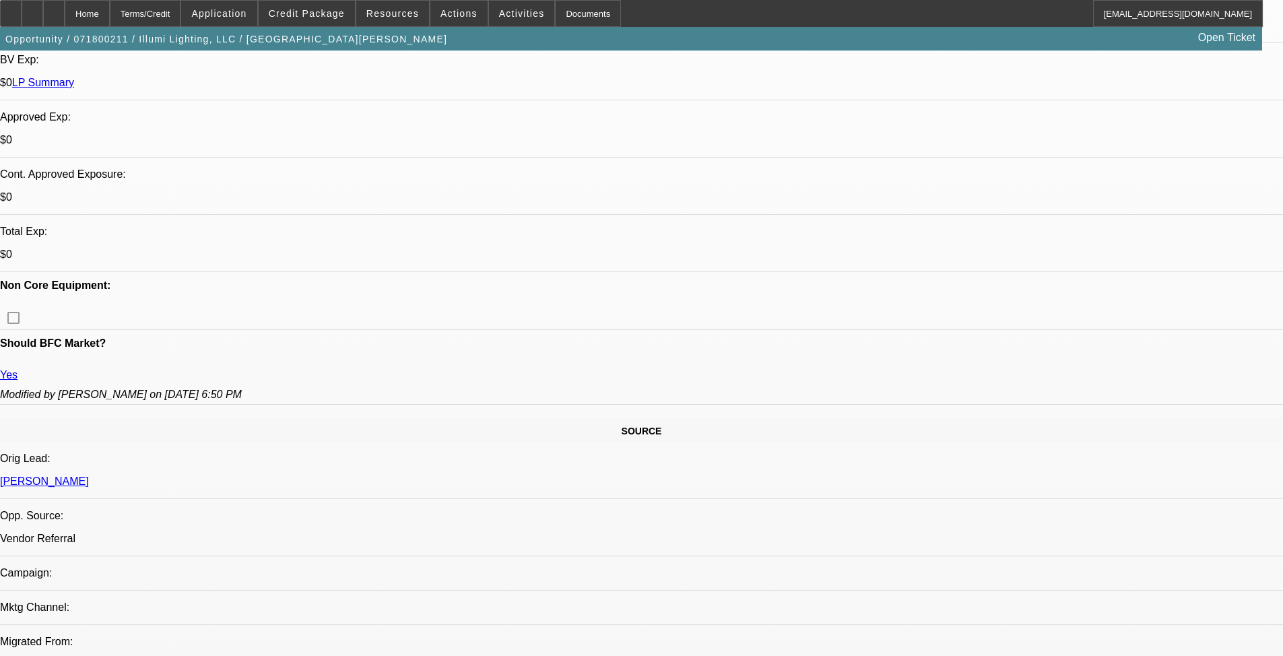
select select "0"
select select "1"
select select "6"
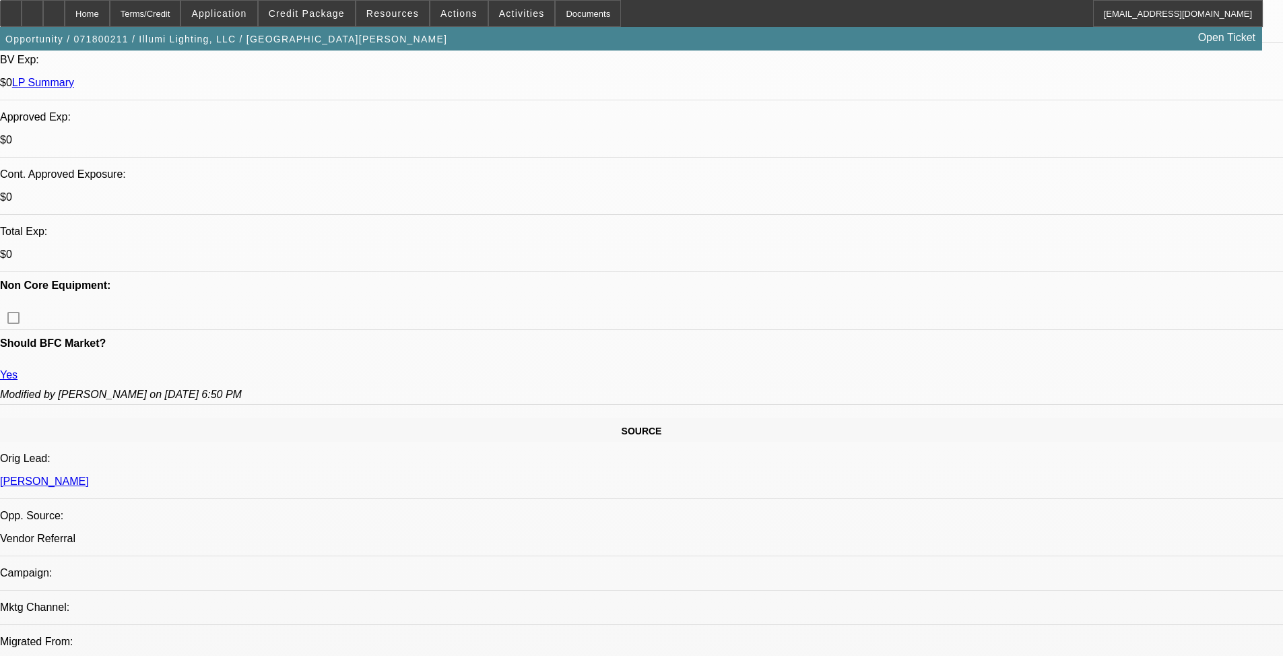
select select "1"
select select "6"
select select "1"
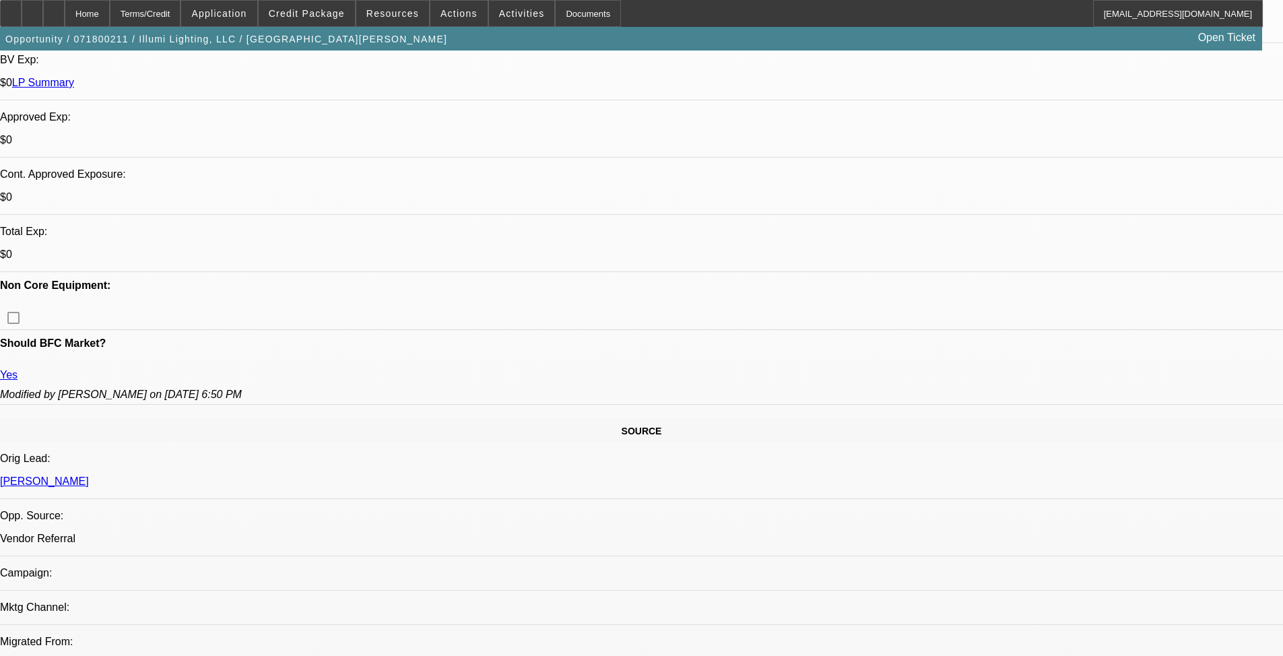
select select "6"
select select "1"
select select "6"
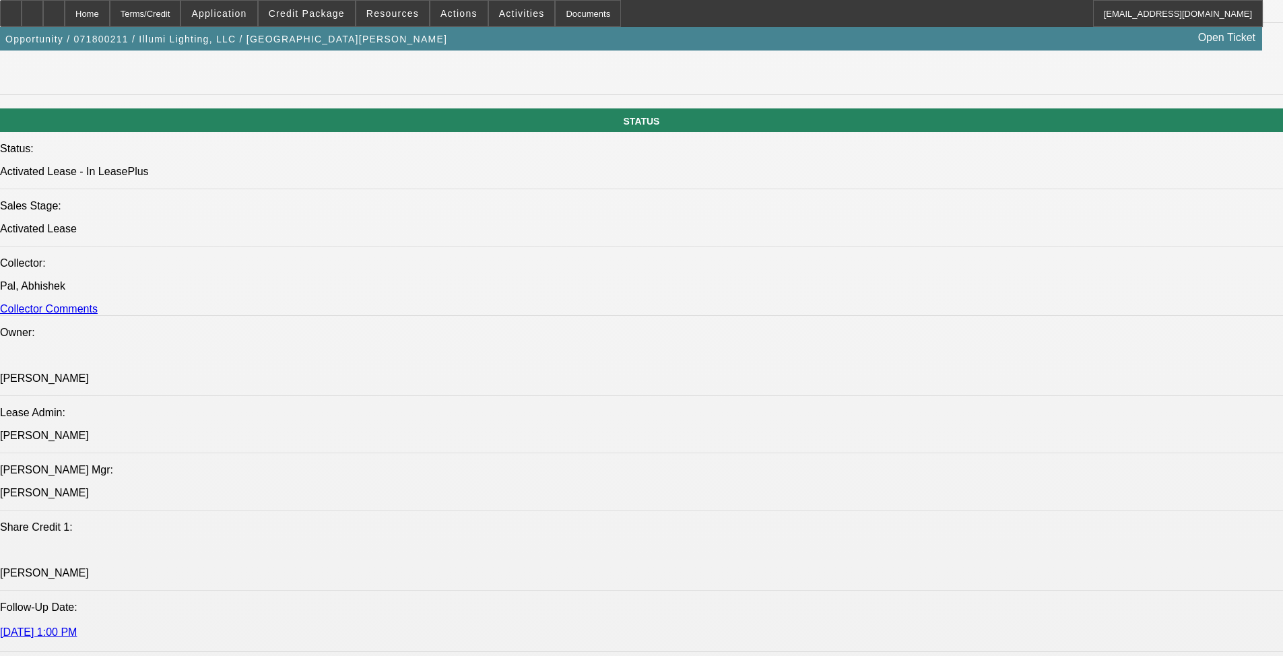
scroll to position [187, 0]
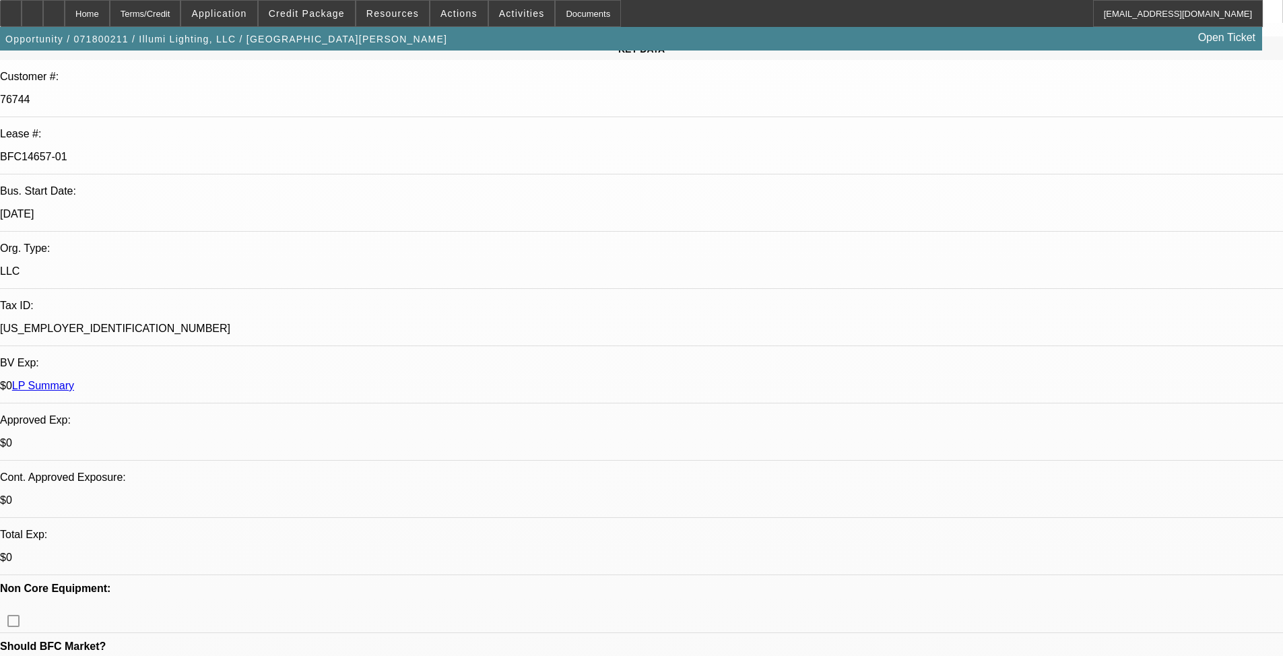
drag, startPoint x: 739, startPoint y: 386, endPoint x: 722, endPoint y: 174, distance: 212.1
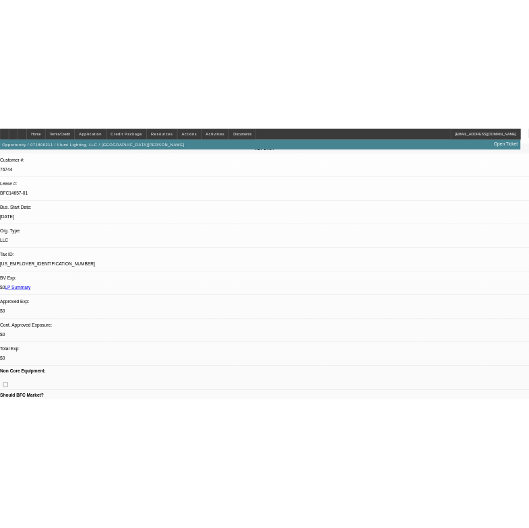
scroll to position [0, 0]
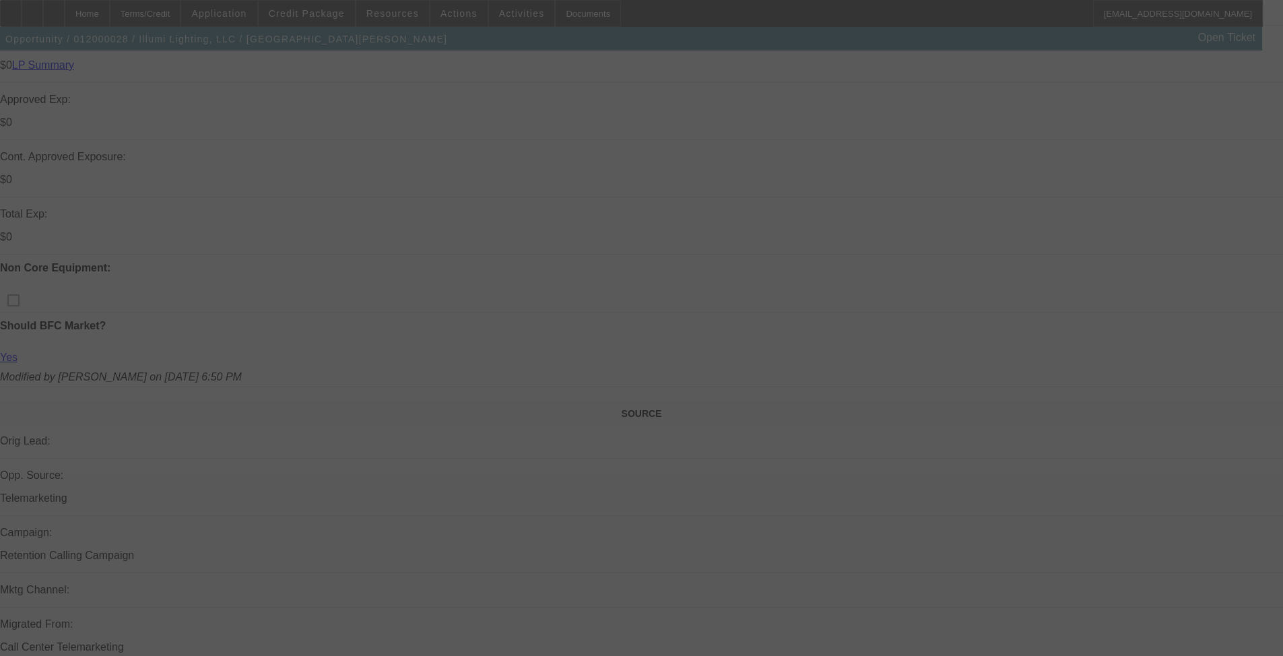
scroll to position [636, 0]
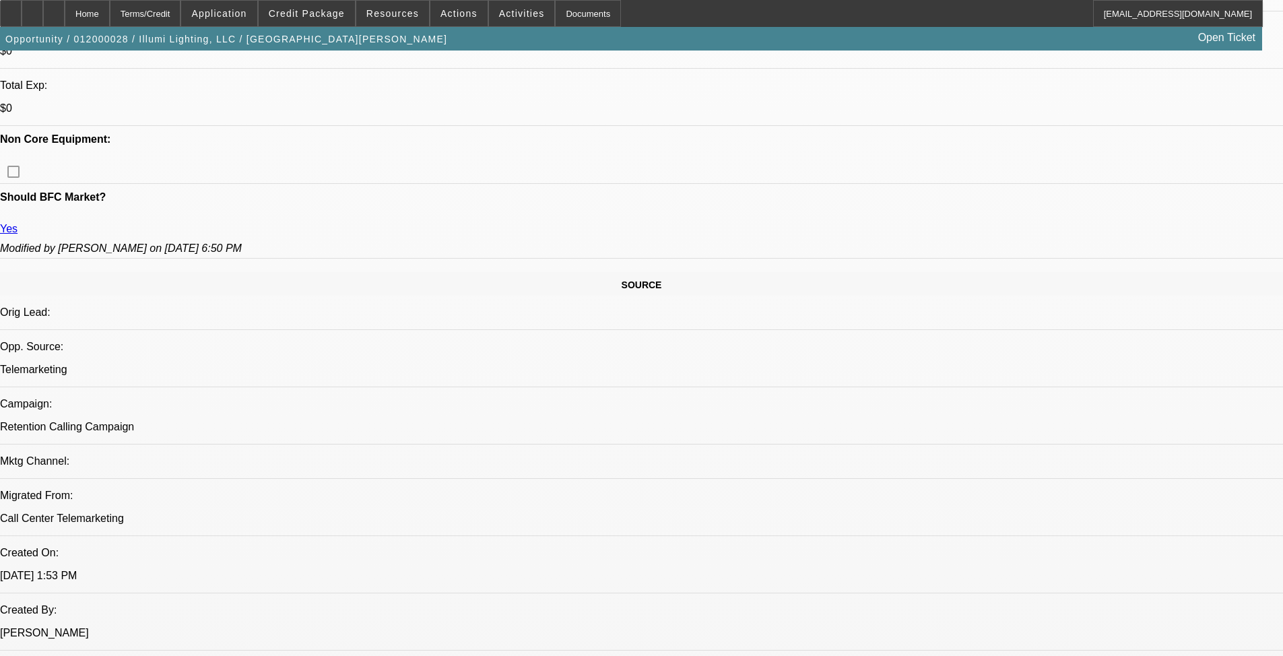
select select "0"
select select "2"
select select "0"
select select "6"
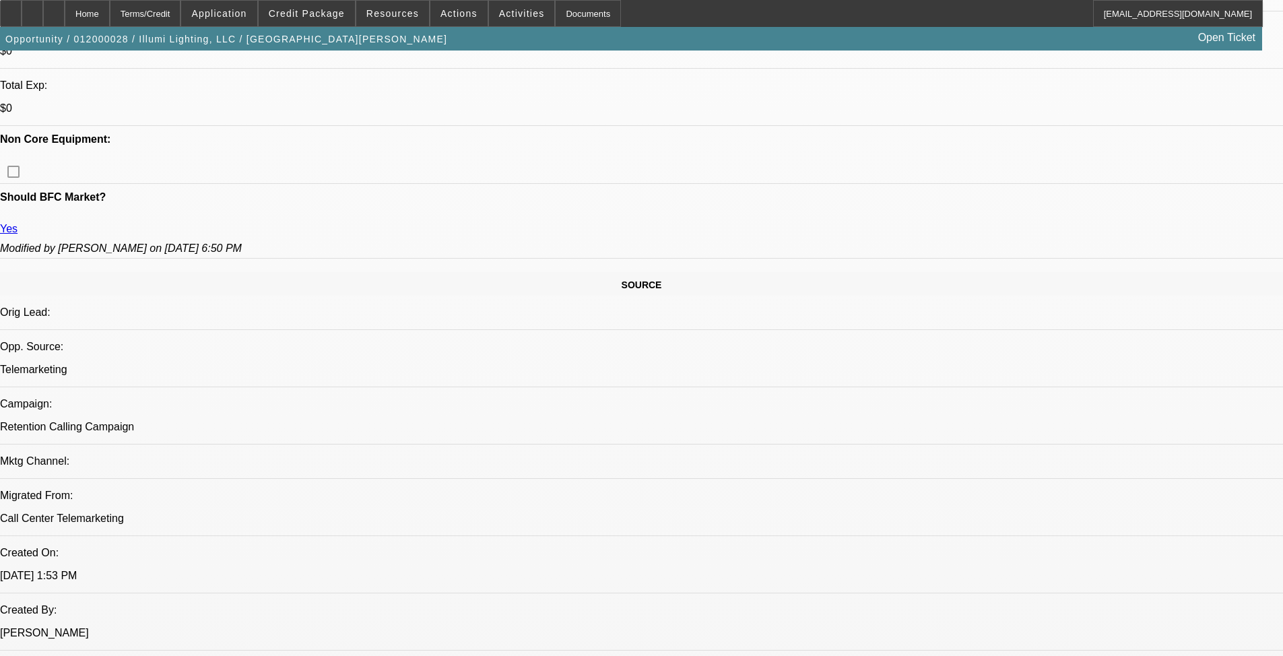
select select "0"
select select "2"
select select "0"
select select "6"
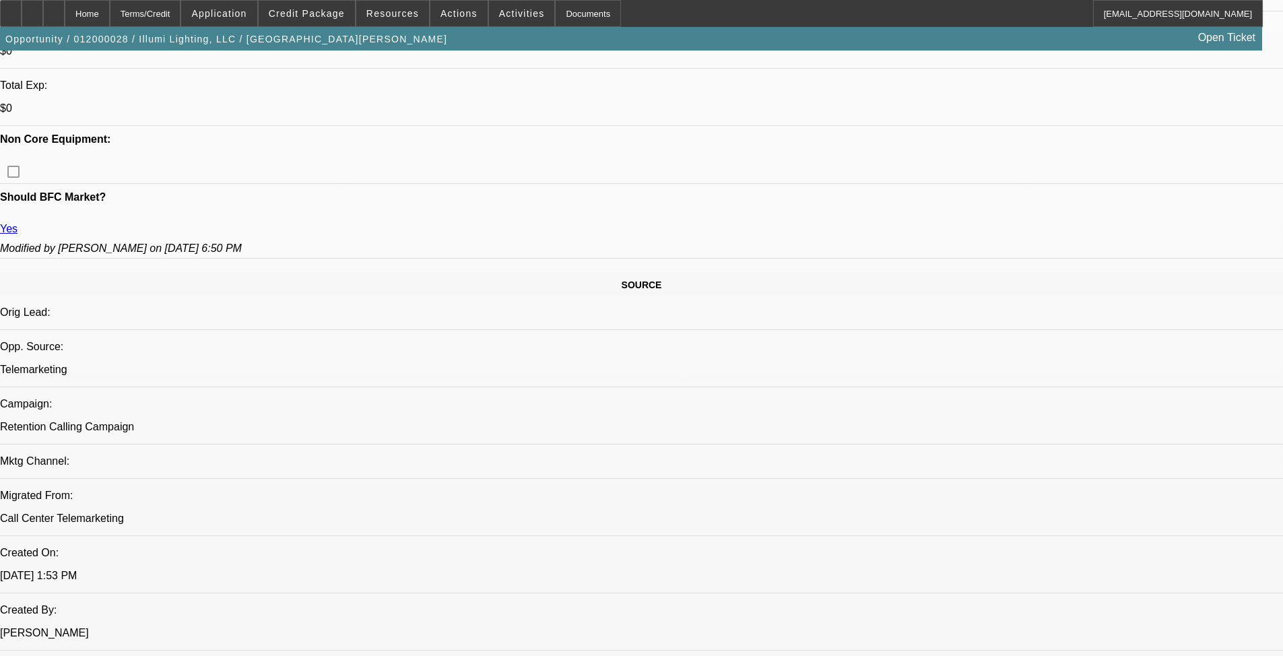
select select "0"
select select "2"
select select "0"
select select "6"
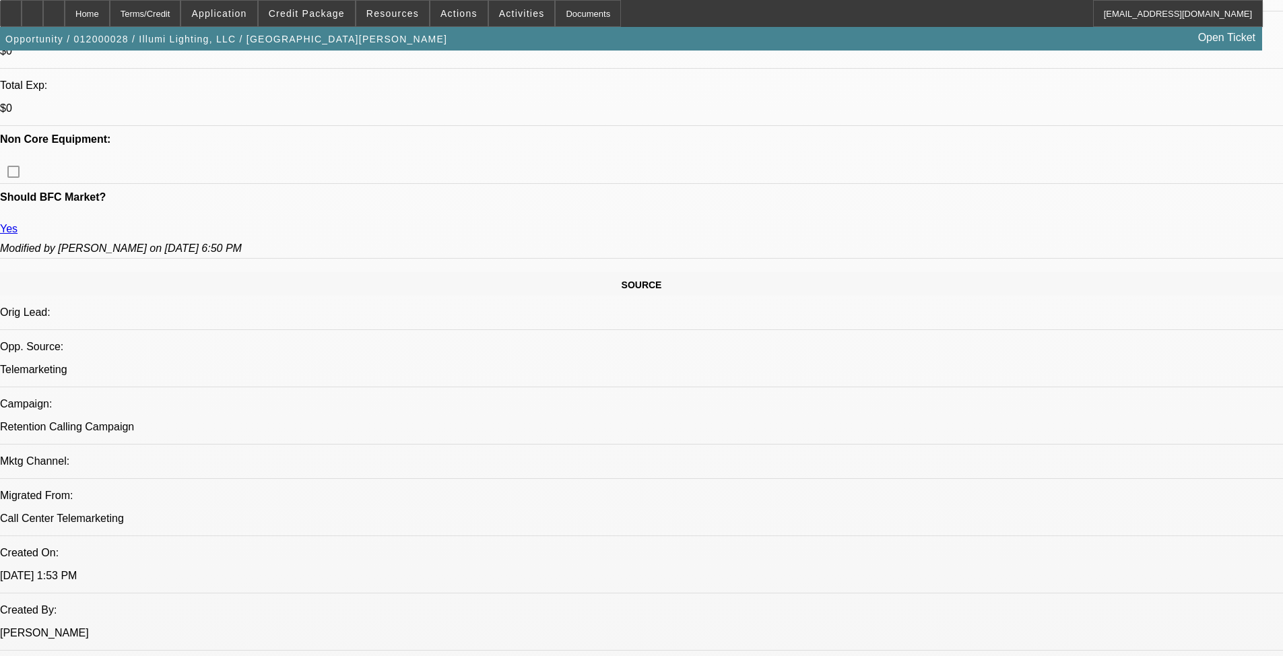
select select "0"
select select "2"
select select "0"
select select "6"
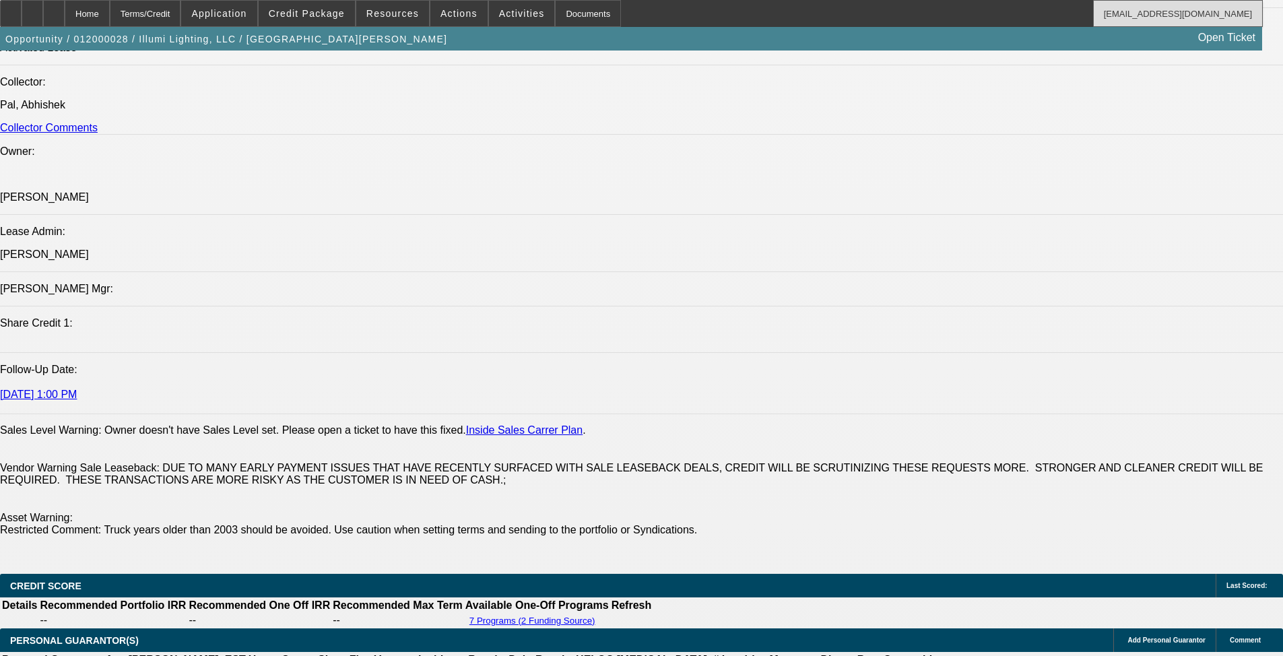
scroll to position [1683, 0]
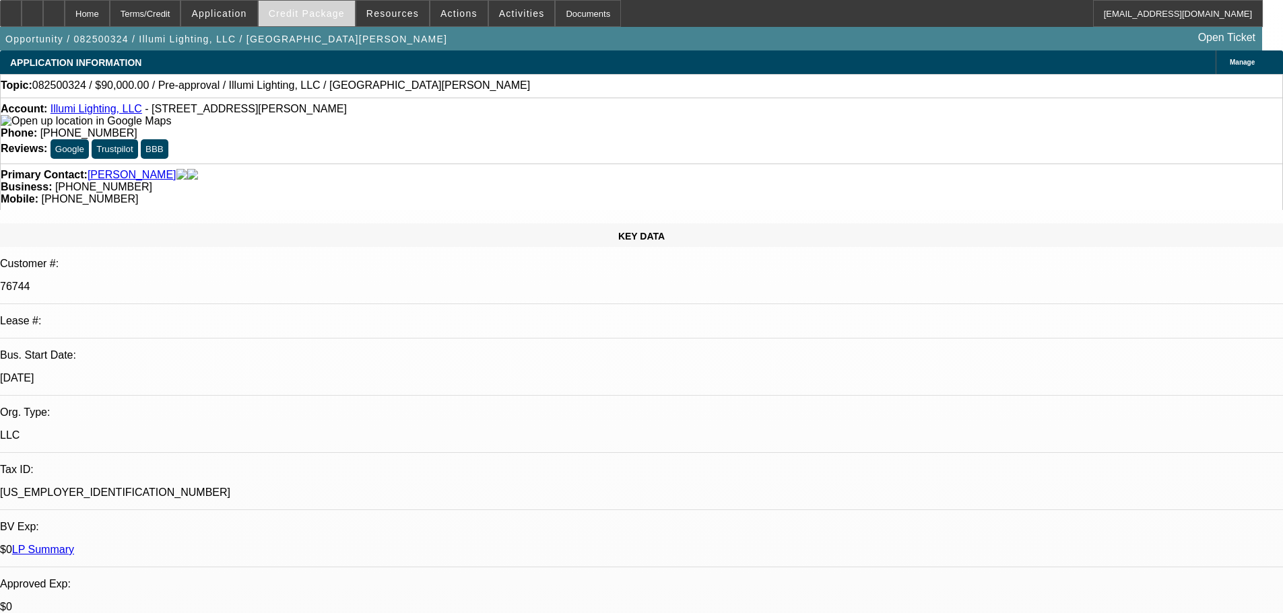
select select "0"
select select "2"
select select "0.1"
select select "4"
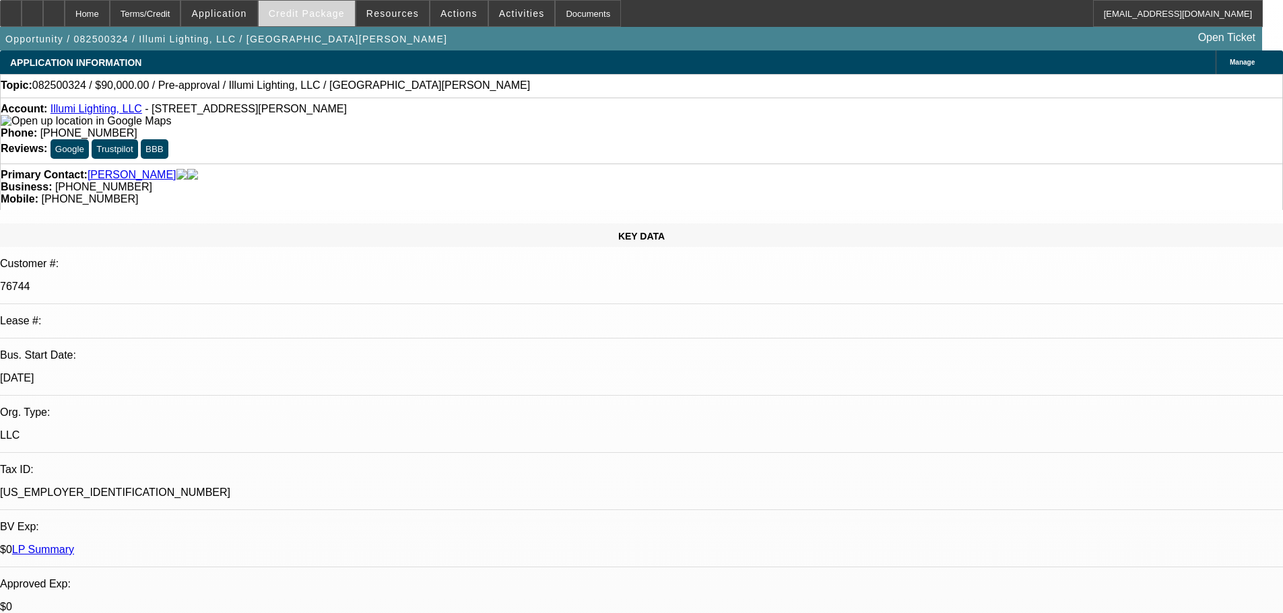
click at [326, 11] on span "Credit Package" at bounding box center [307, 13] width 76 height 11
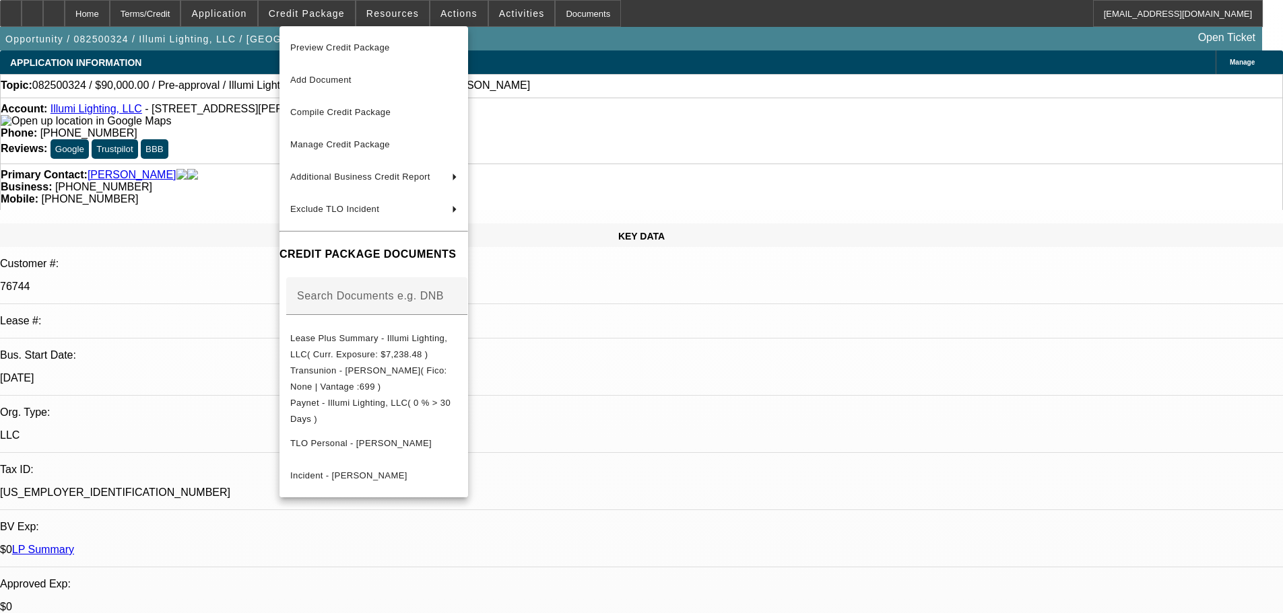
click at [792, 374] on div at bounding box center [641, 306] width 1283 height 613
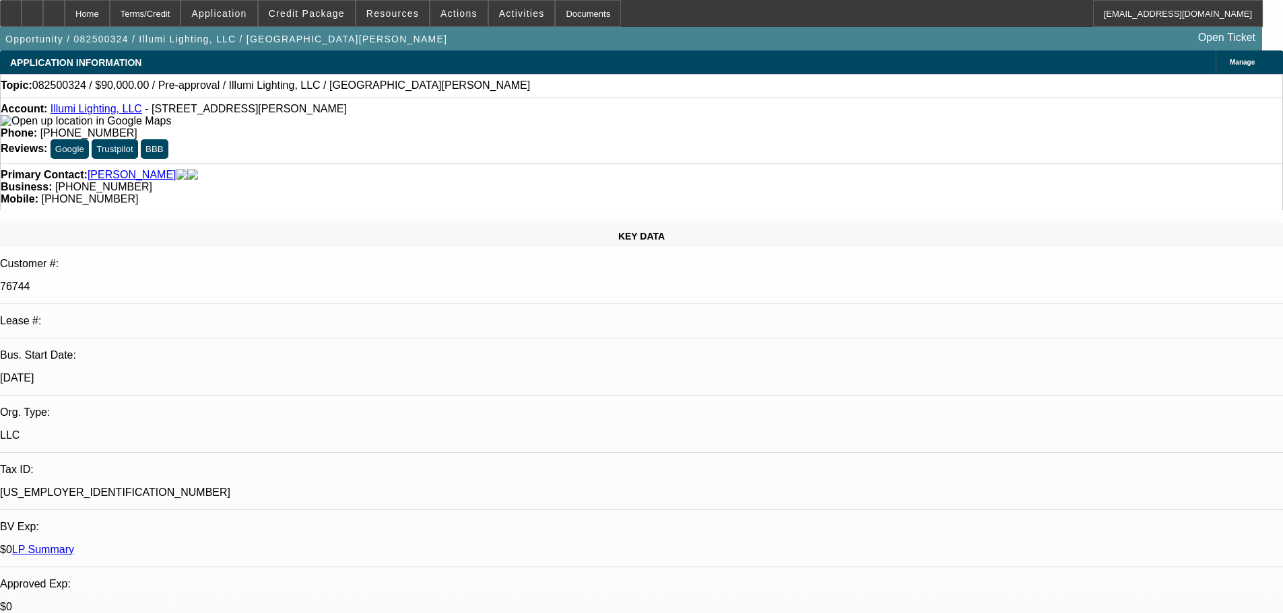
click at [54, 9] on icon at bounding box center [54, 9] width 0 height 0
select select "0"
select select "2"
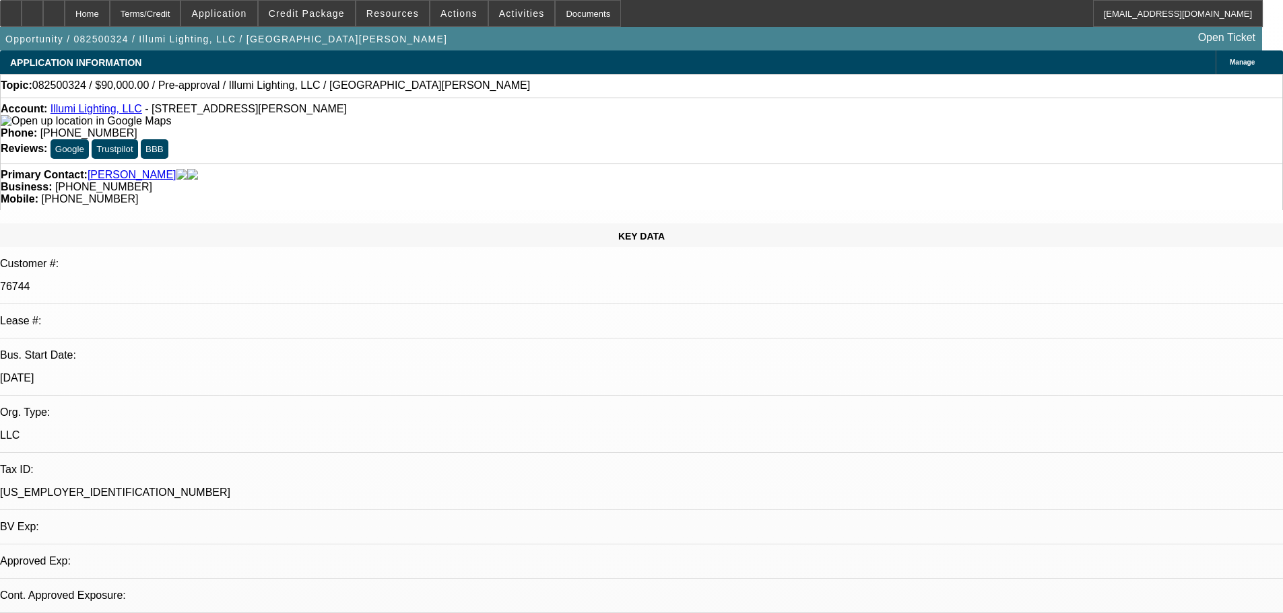
select select "2"
select select "0.1"
select select "4"
click at [299, 13] on span "Credit Package" at bounding box center [307, 13] width 76 height 11
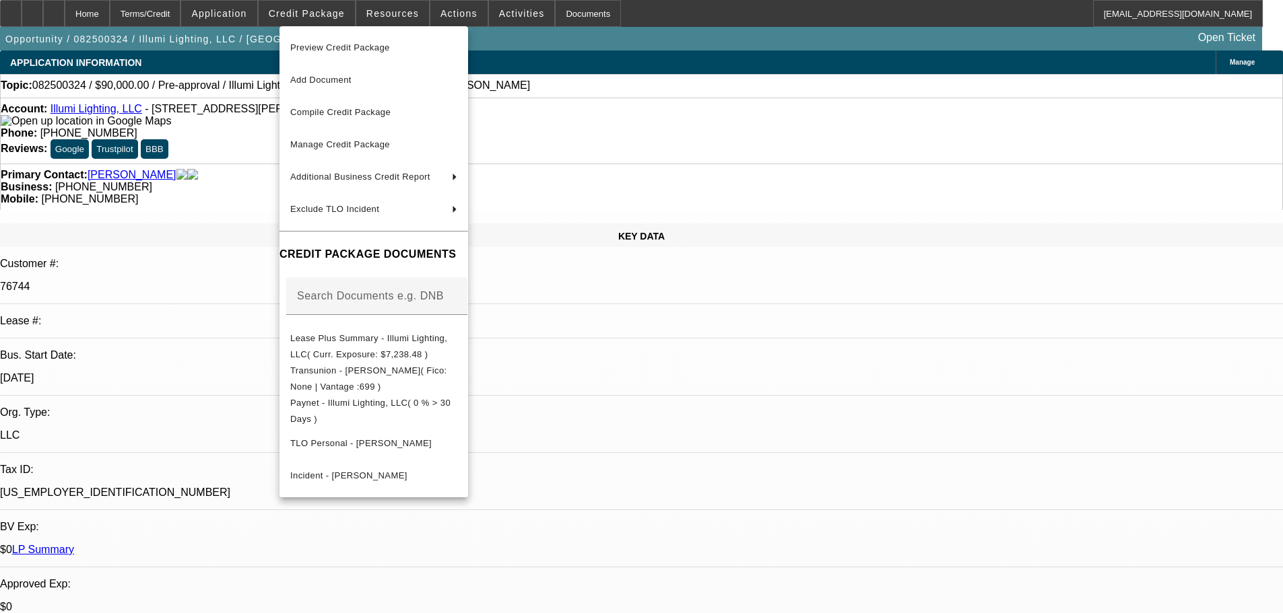
click at [791, 400] on div at bounding box center [641, 306] width 1283 height 613
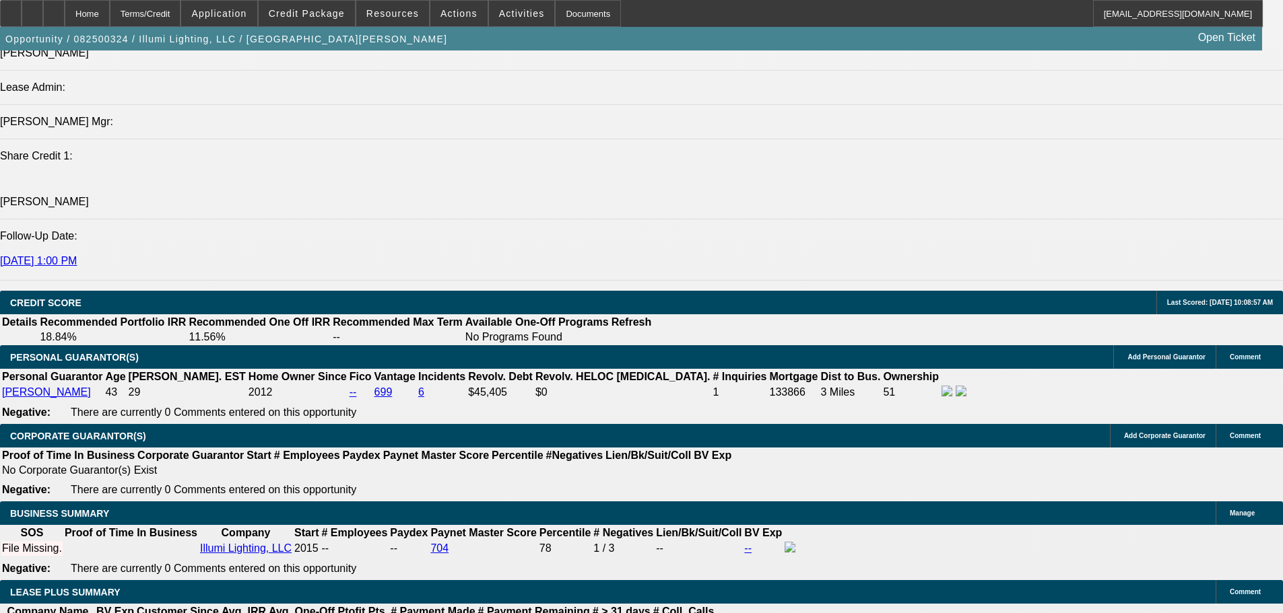
scroll to position [1683, 0]
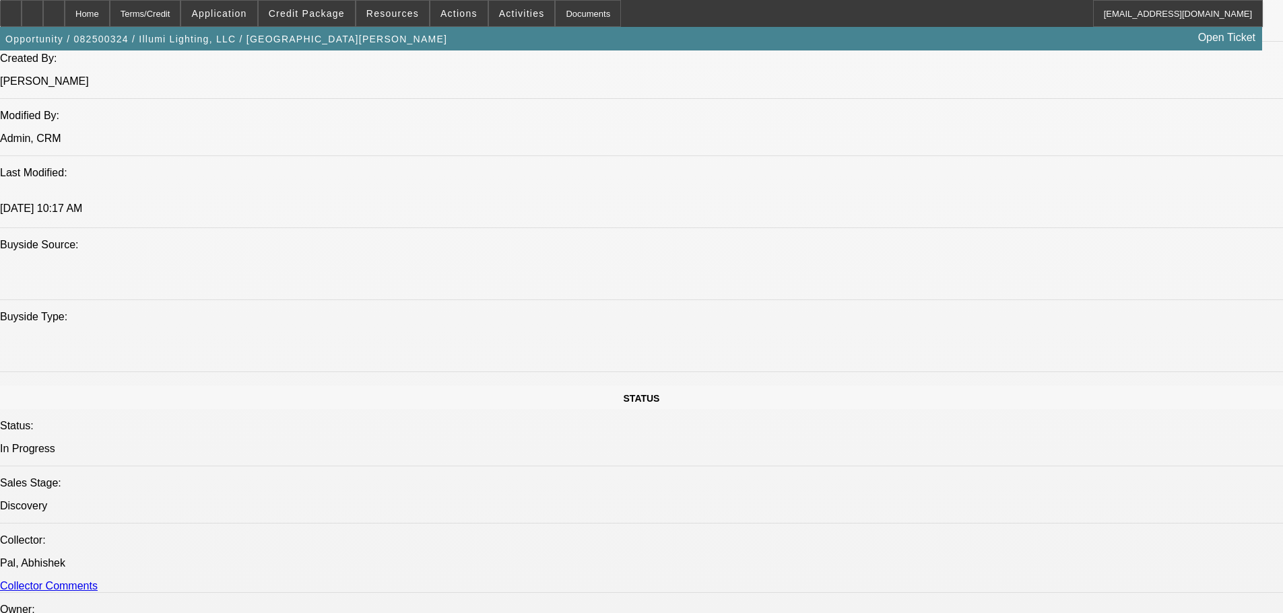
drag, startPoint x: 497, startPoint y: 376, endPoint x: 582, endPoint y: 382, distance: 85.1
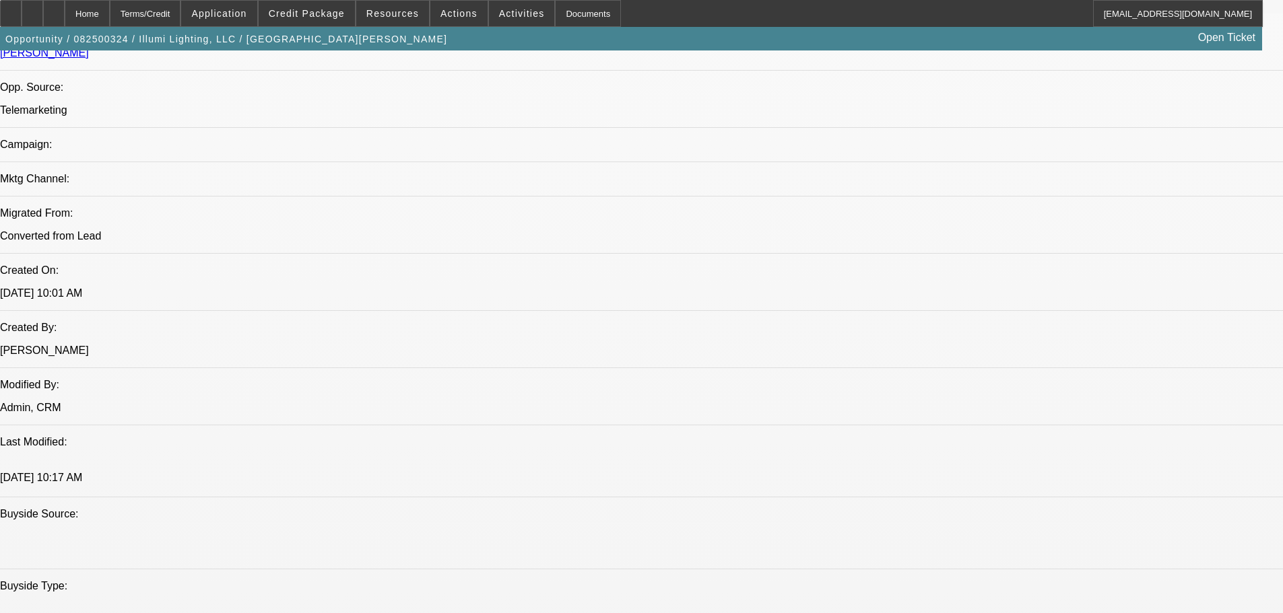
scroll to position [186, 0]
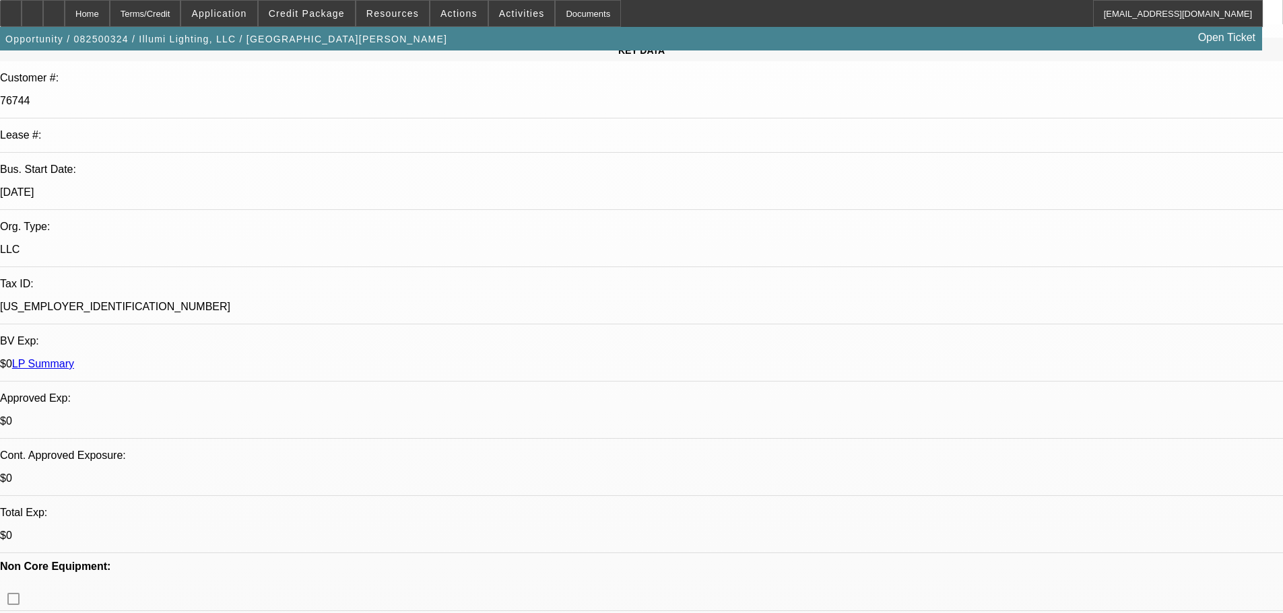
drag, startPoint x: 605, startPoint y: 234, endPoint x: 656, endPoint y: 398, distance: 171.4
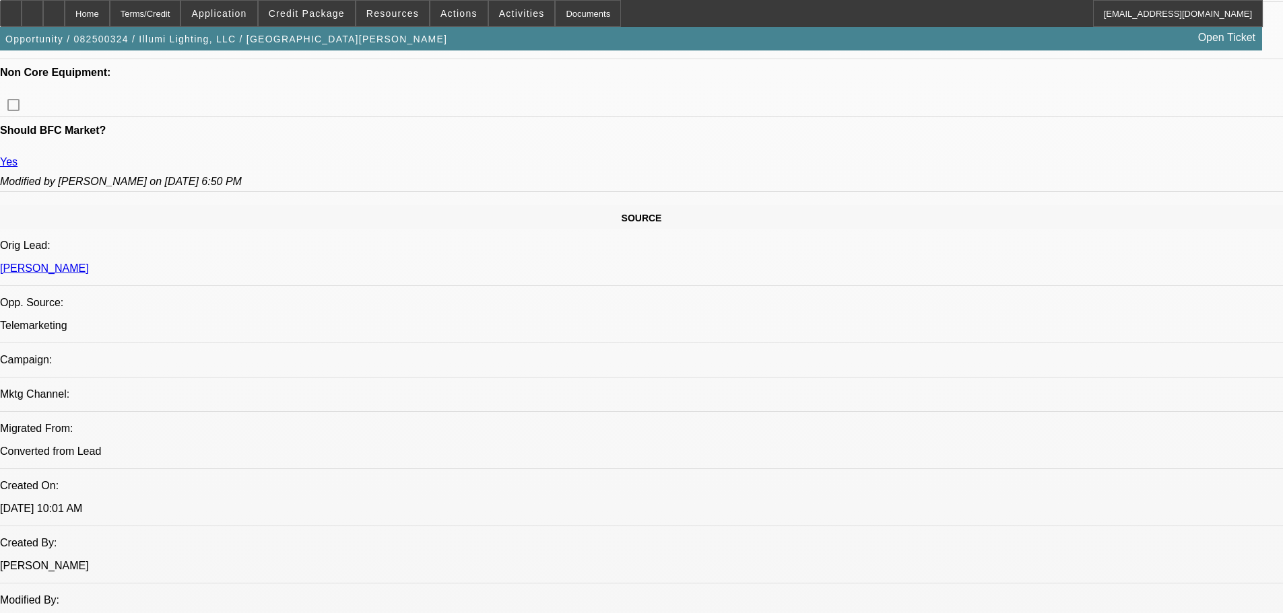
drag, startPoint x: 537, startPoint y: 451, endPoint x: 529, endPoint y: 428, distance: 24.1
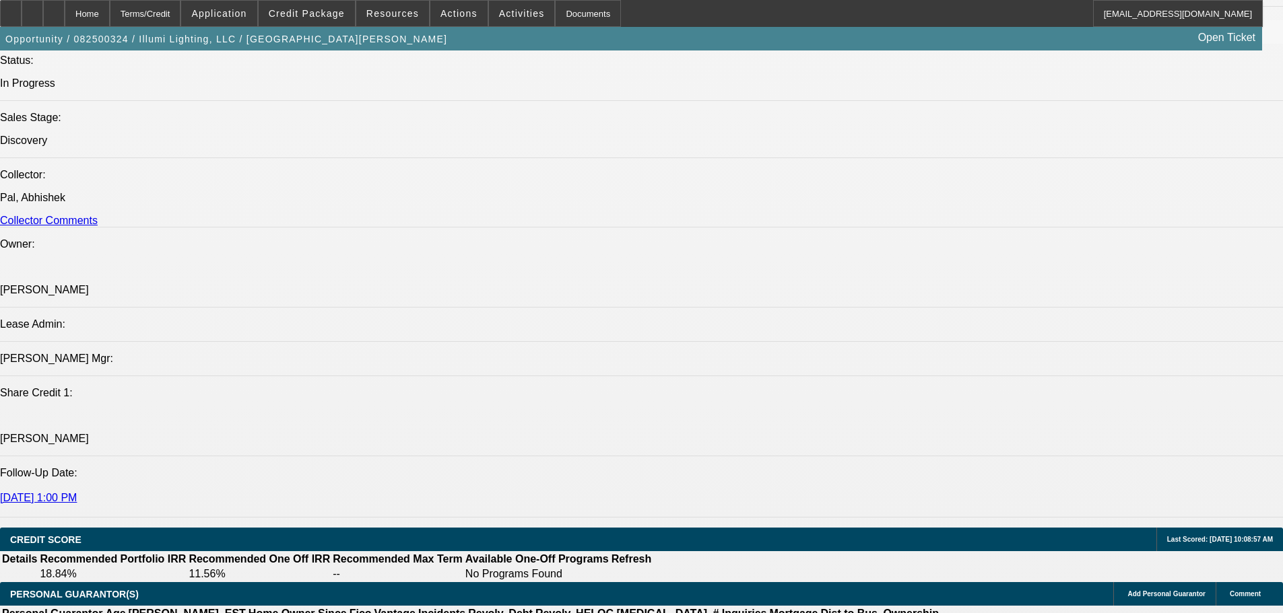
drag, startPoint x: 556, startPoint y: 431, endPoint x: 563, endPoint y: 489, distance: 58.3
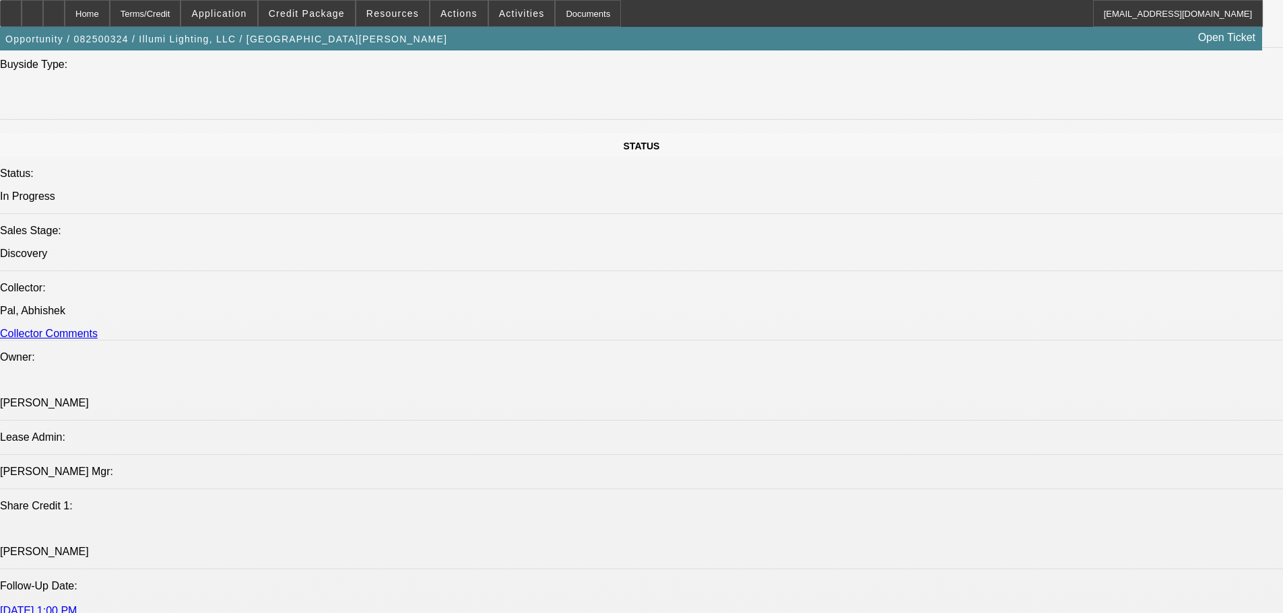
drag, startPoint x: 719, startPoint y: 463, endPoint x: 710, endPoint y: 271, distance: 191.4
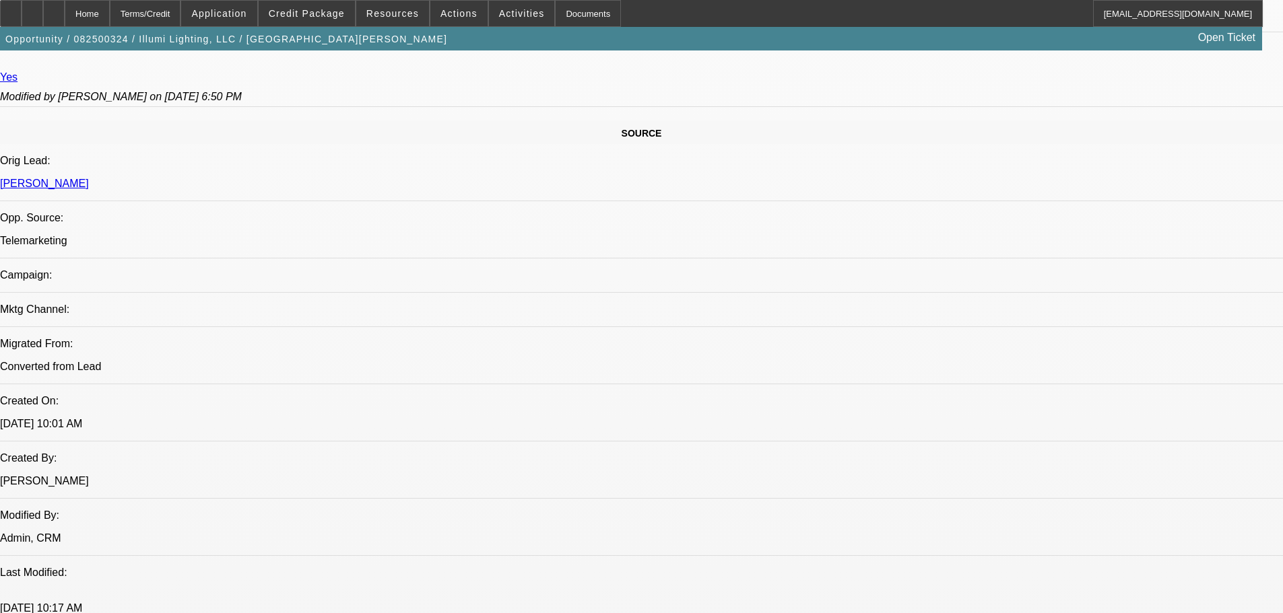
drag, startPoint x: 544, startPoint y: 173, endPoint x: 537, endPoint y: 124, distance: 49.7
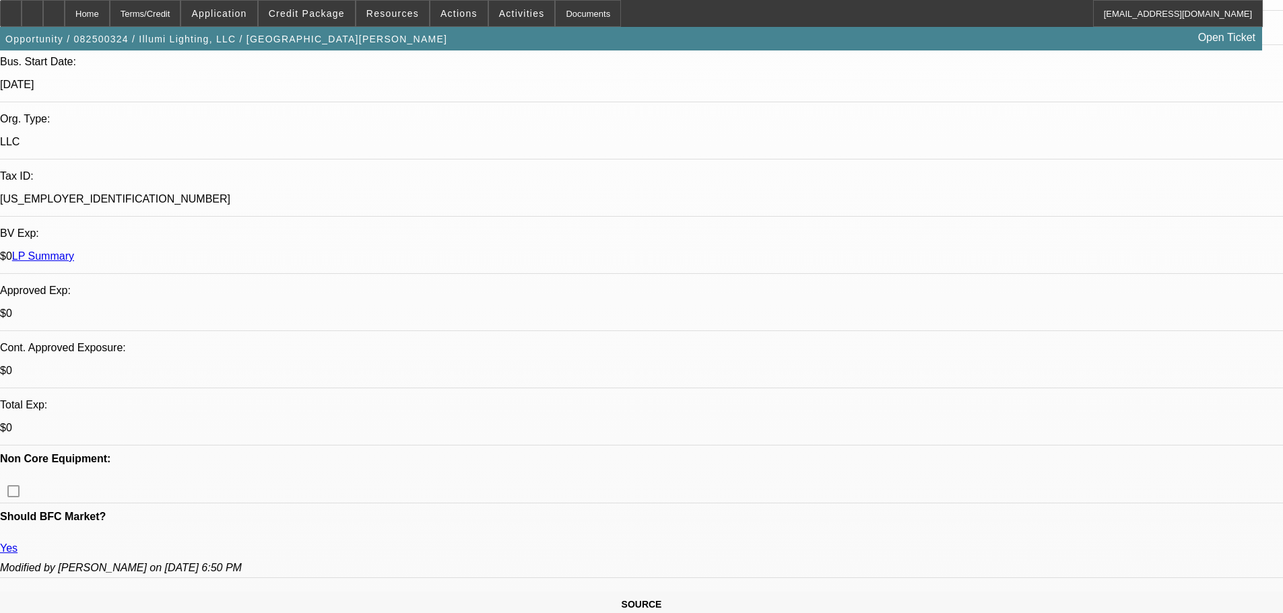
drag, startPoint x: 517, startPoint y: 405, endPoint x: 502, endPoint y: 257, distance: 149.5
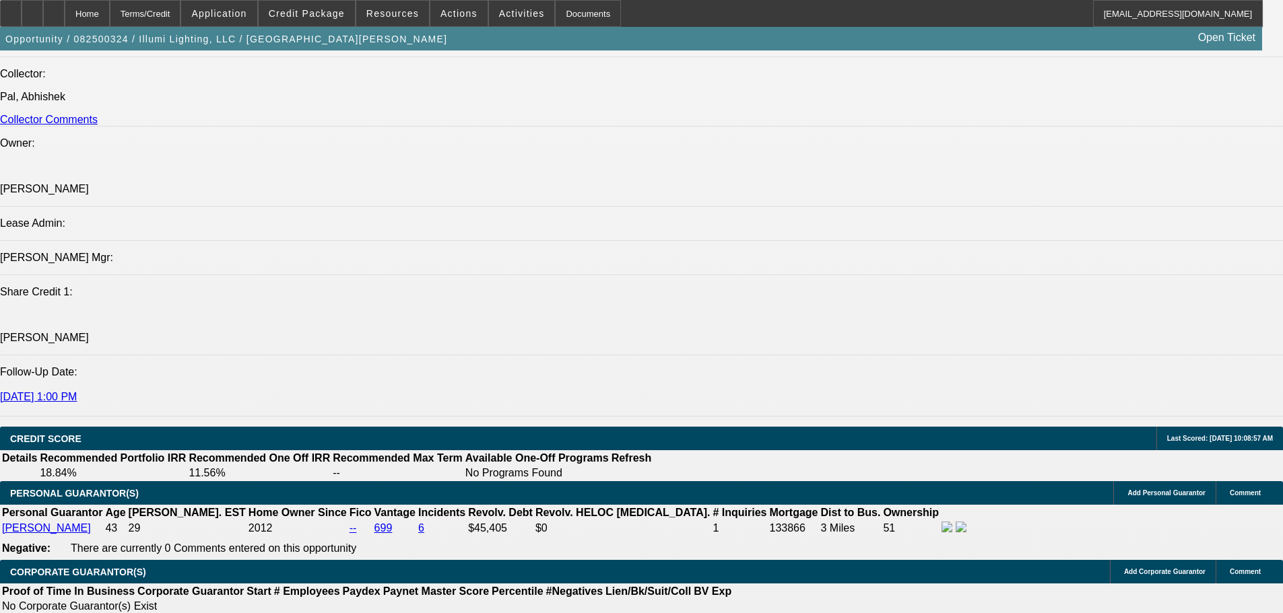
scroll to position [1777, 0]
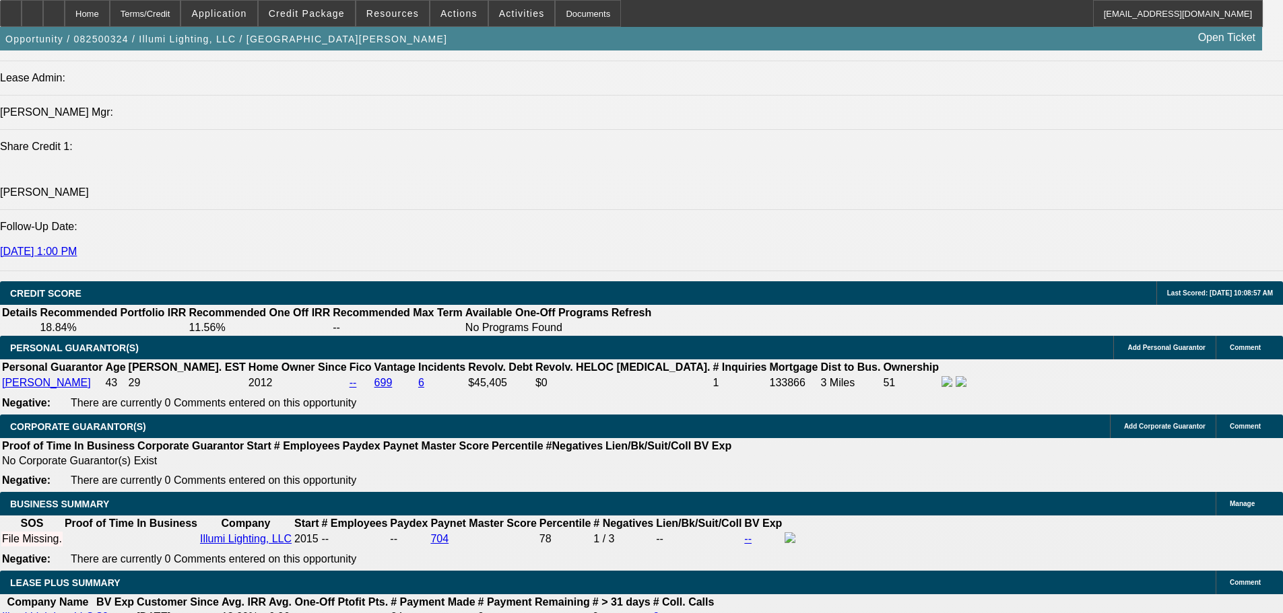
type input "$0.00"
drag, startPoint x: 643, startPoint y: 463, endPoint x: 232, endPoint y: 384, distance: 418.9
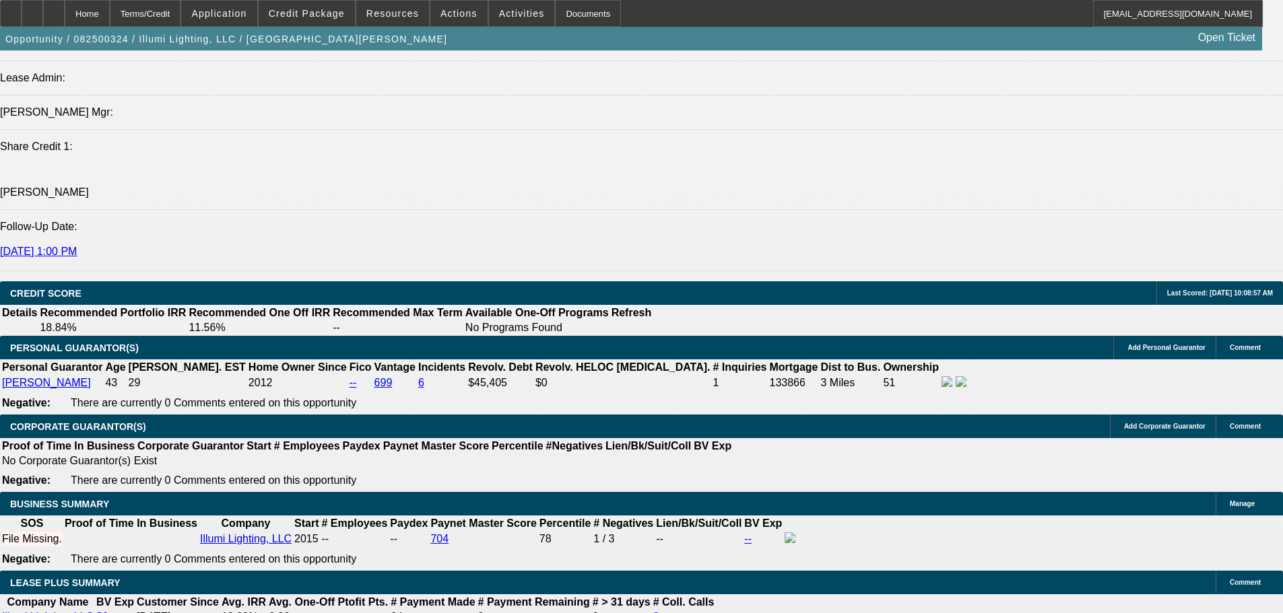
type input "60"
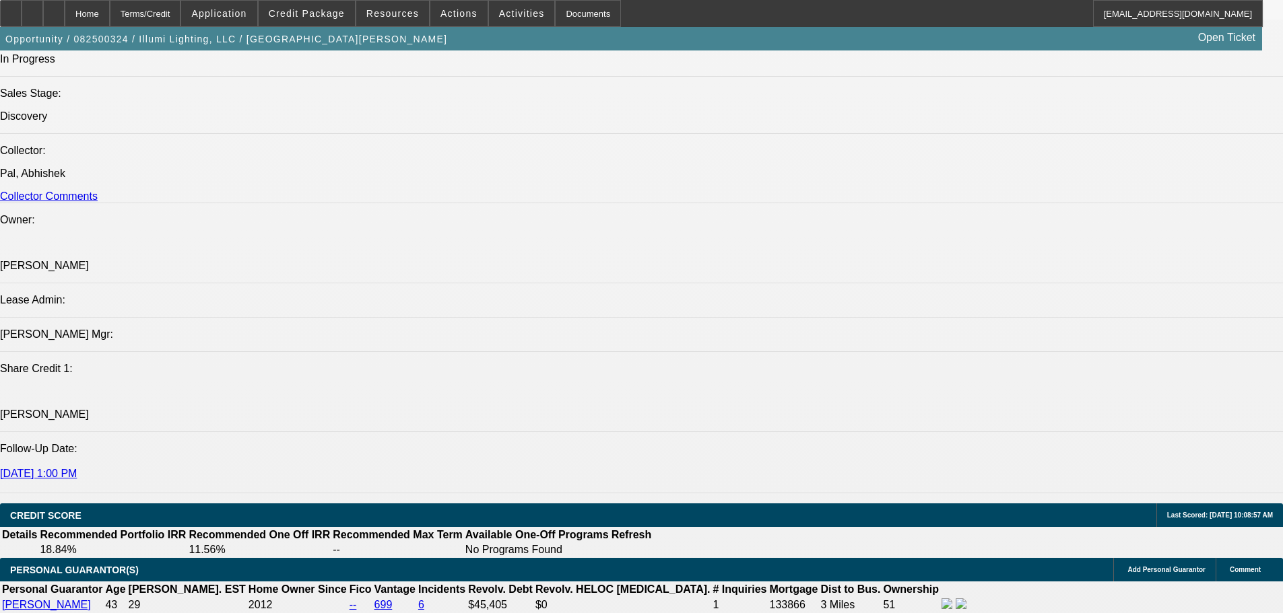
drag, startPoint x: 547, startPoint y: 292, endPoint x: 487, endPoint y: 119, distance: 183.8
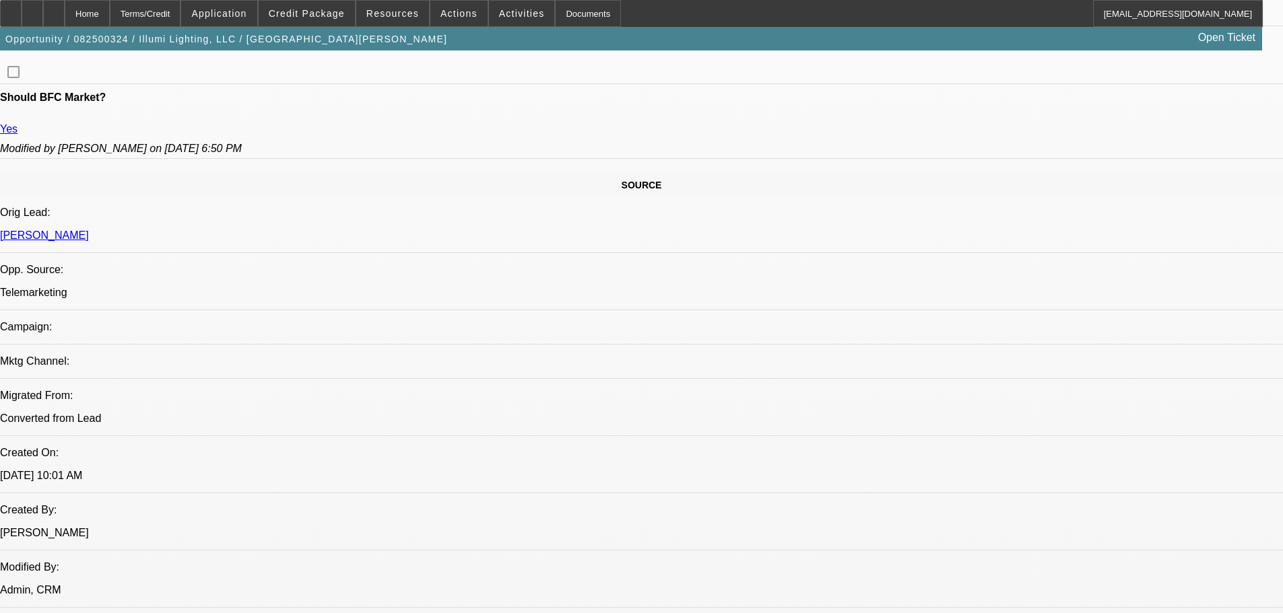
scroll to position [603, 0]
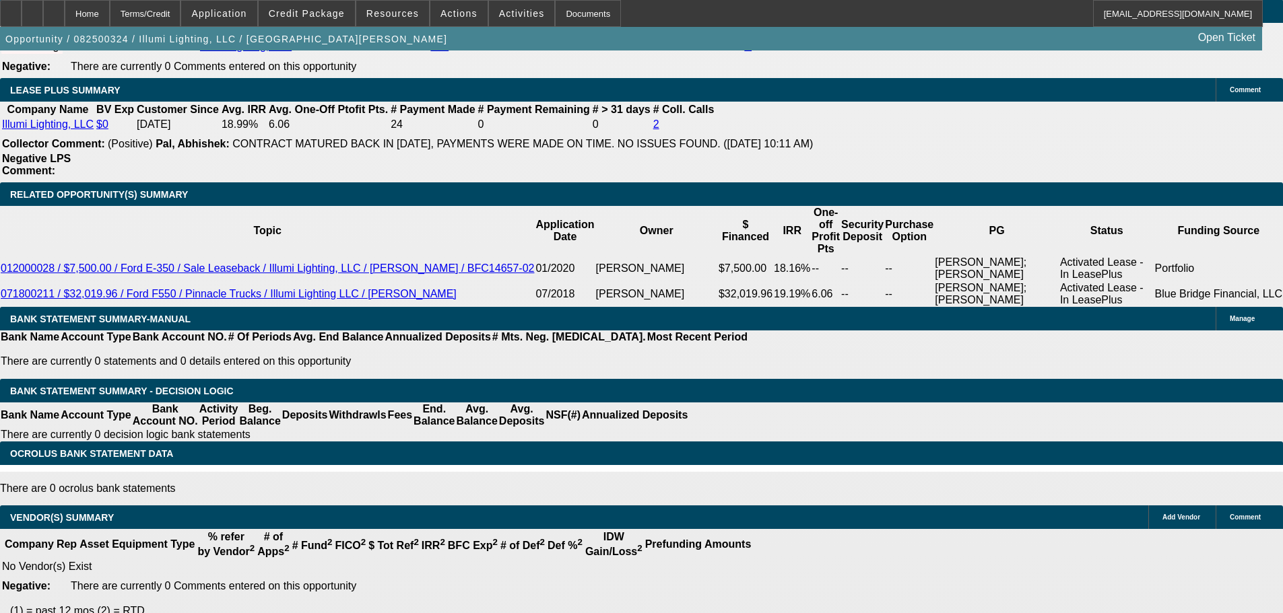
drag, startPoint x: 492, startPoint y: 573, endPoint x: 516, endPoint y: 464, distance: 111.6
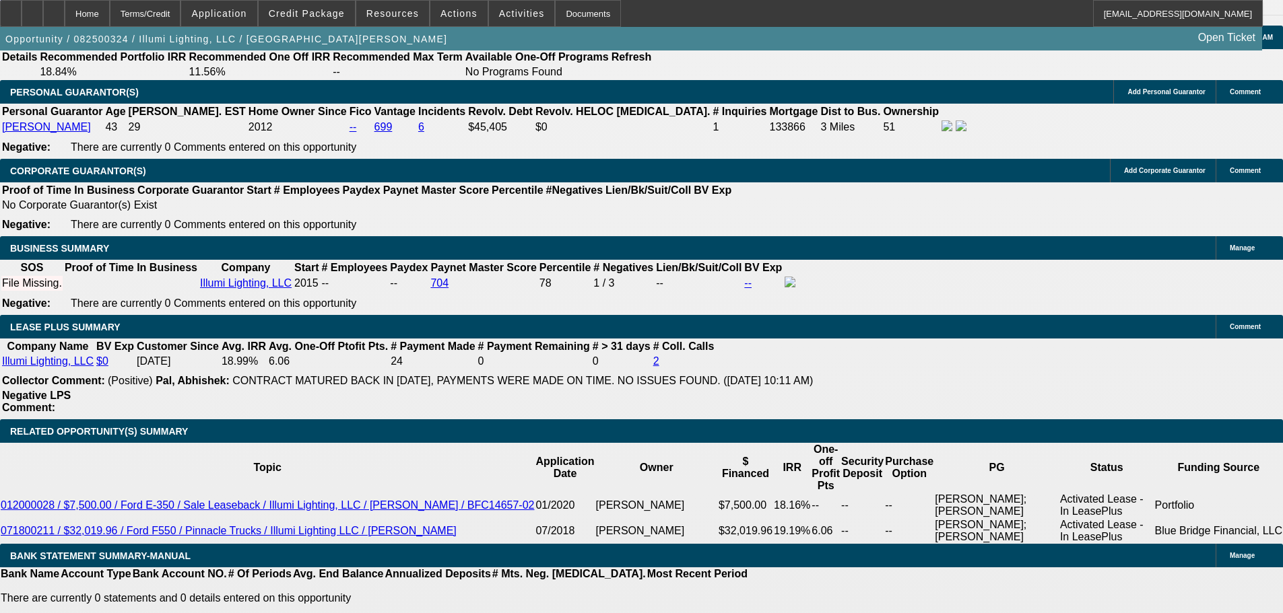
scroll to position [1866, 0]
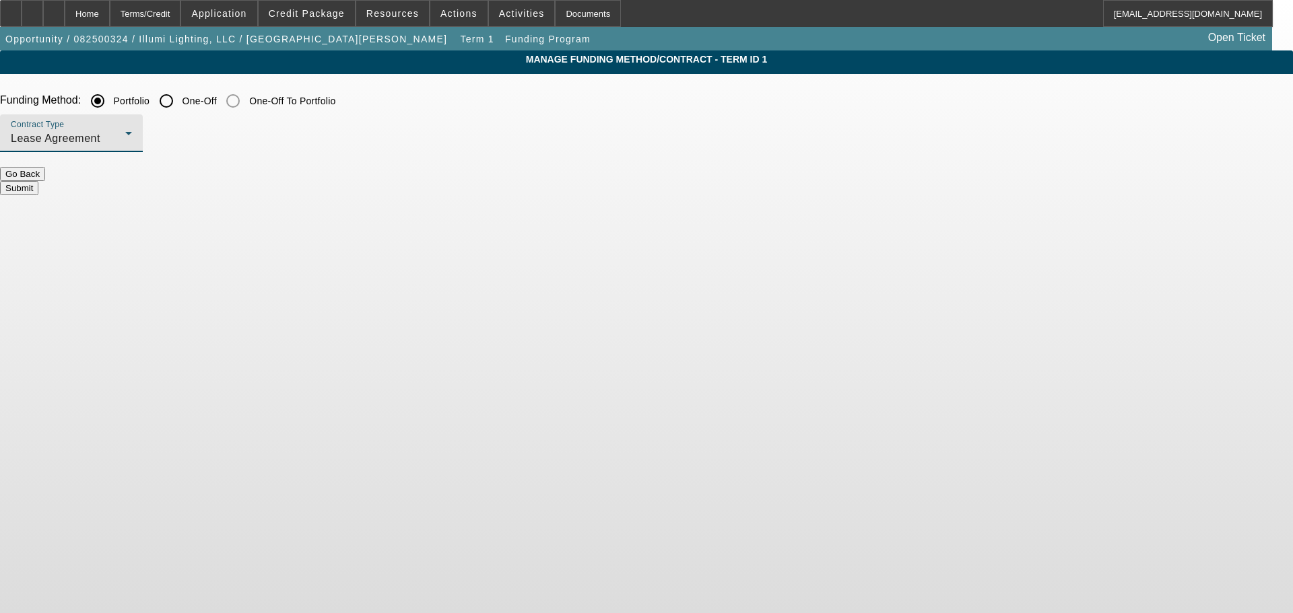
click at [100, 138] on span "Lease Agreement" at bounding box center [56, 138] width 90 height 11
click at [430, 106] on div at bounding box center [646, 306] width 1293 height 613
click at [180, 114] on input "One-Off" at bounding box center [166, 101] width 27 height 27
radio input "true"
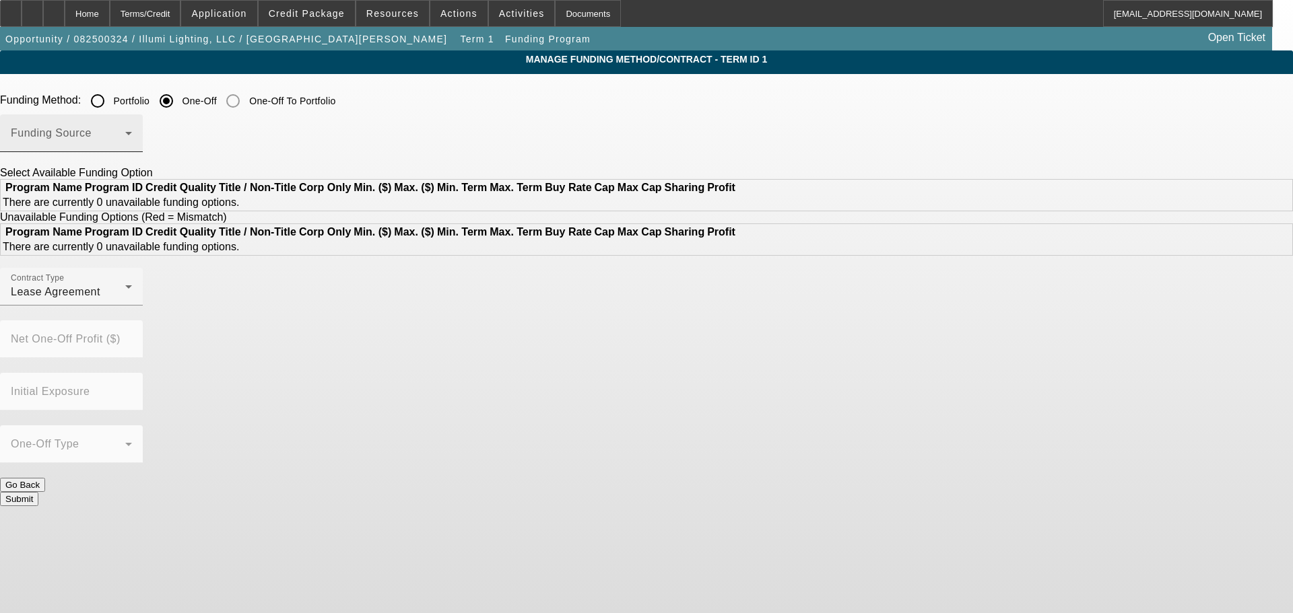
click at [125, 141] on span at bounding box center [68, 139] width 114 height 16
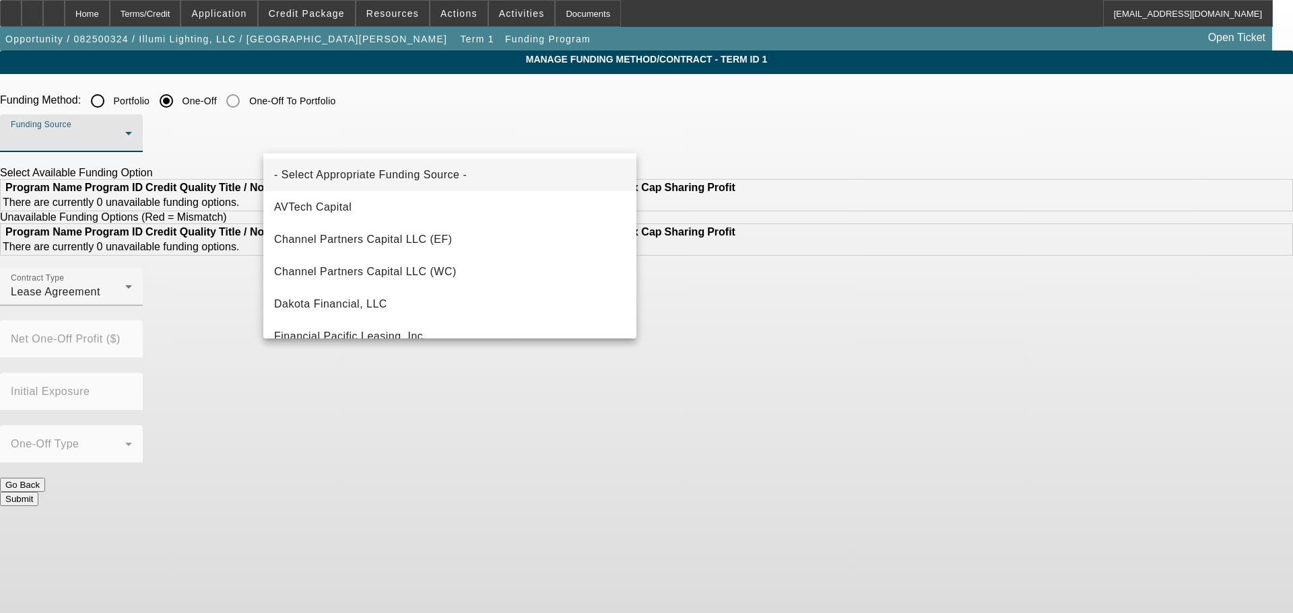
drag, startPoint x: 775, startPoint y: 104, endPoint x: 418, endPoint y: 106, distance: 356.9
click at [774, 104] on div at bounding box center [646, 306] width 1293 height 613
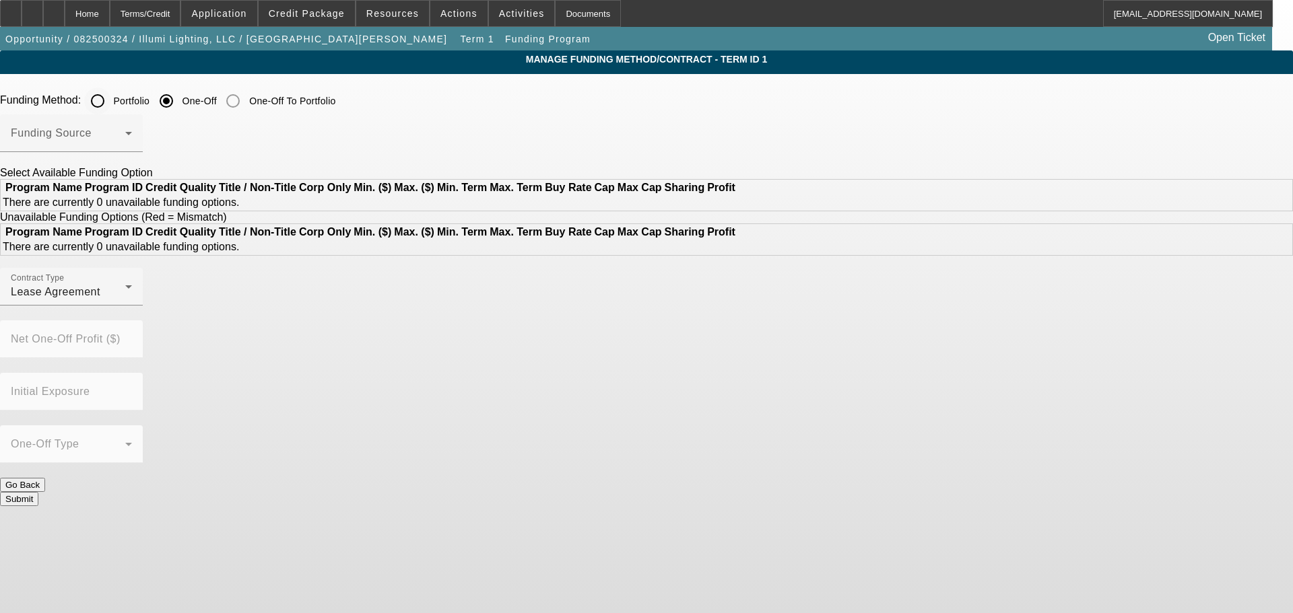
click at [111, 107] on input "Portfolio" at bounding box center [97, 101] width 27 height 27
radio input "true"
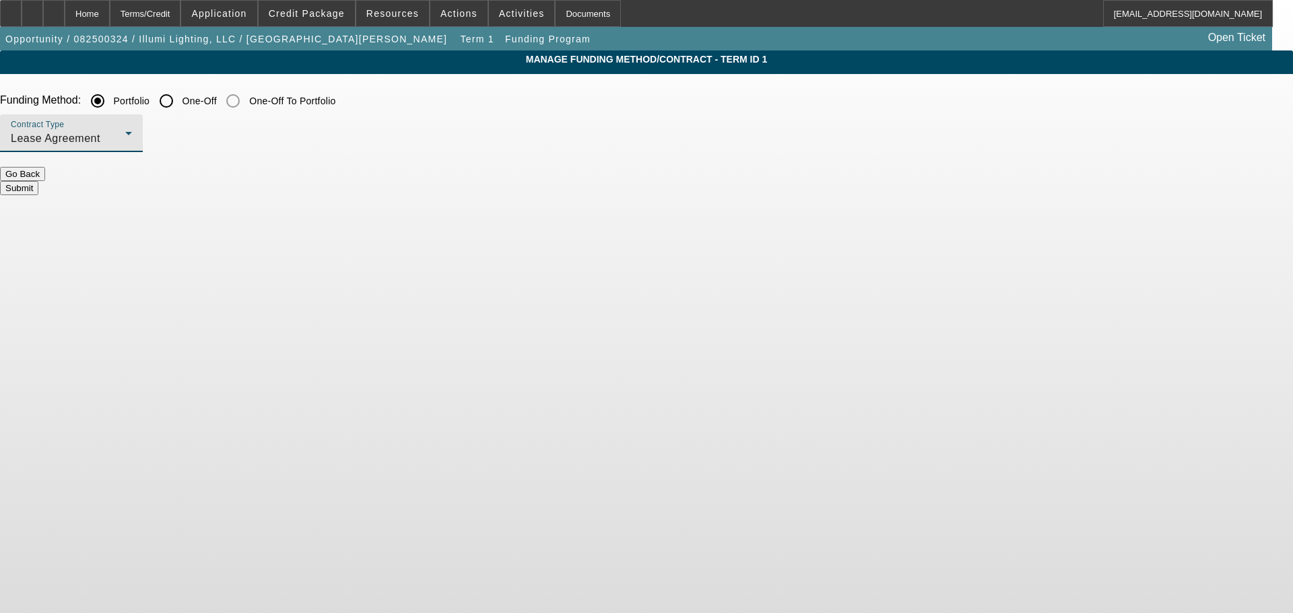
click at [125, 143] on div "Lease Agreement" at bounding box center [68, 139] width 114 height 16
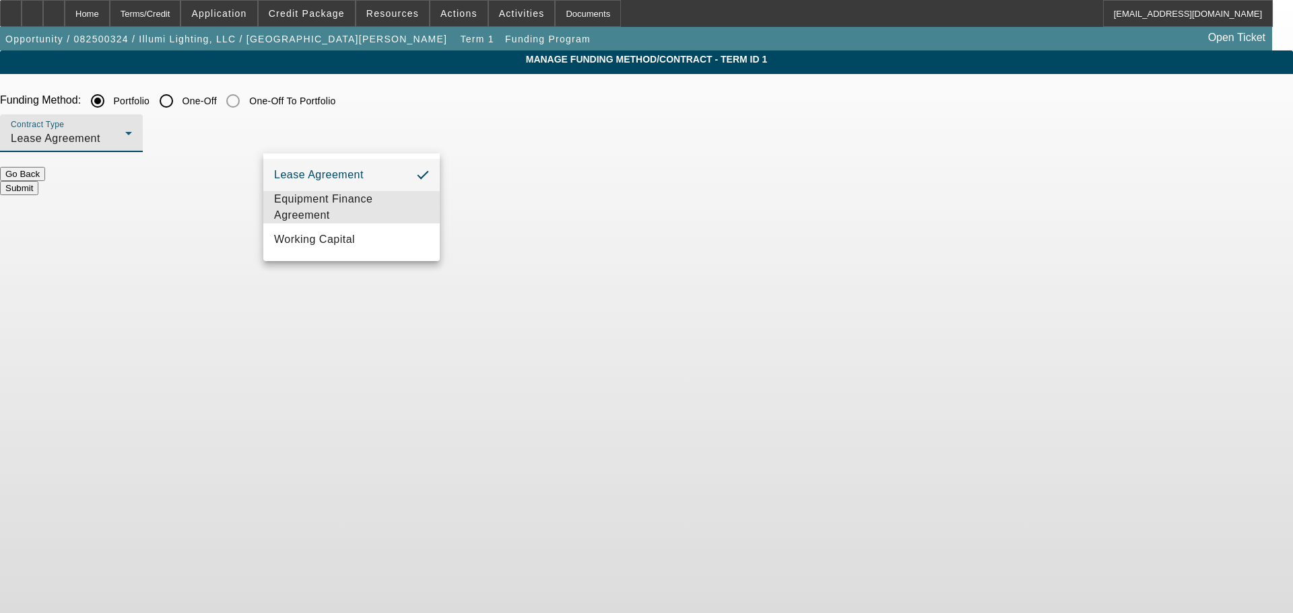
drag, startPoint x: 387, startPoint y: 224, endPoint x: 601, endPoint y: 191, distance: 215.9
click at [385, 223] on span "Equipment Finance Agreement" at bounding box center [351, 207] width 155 height 32
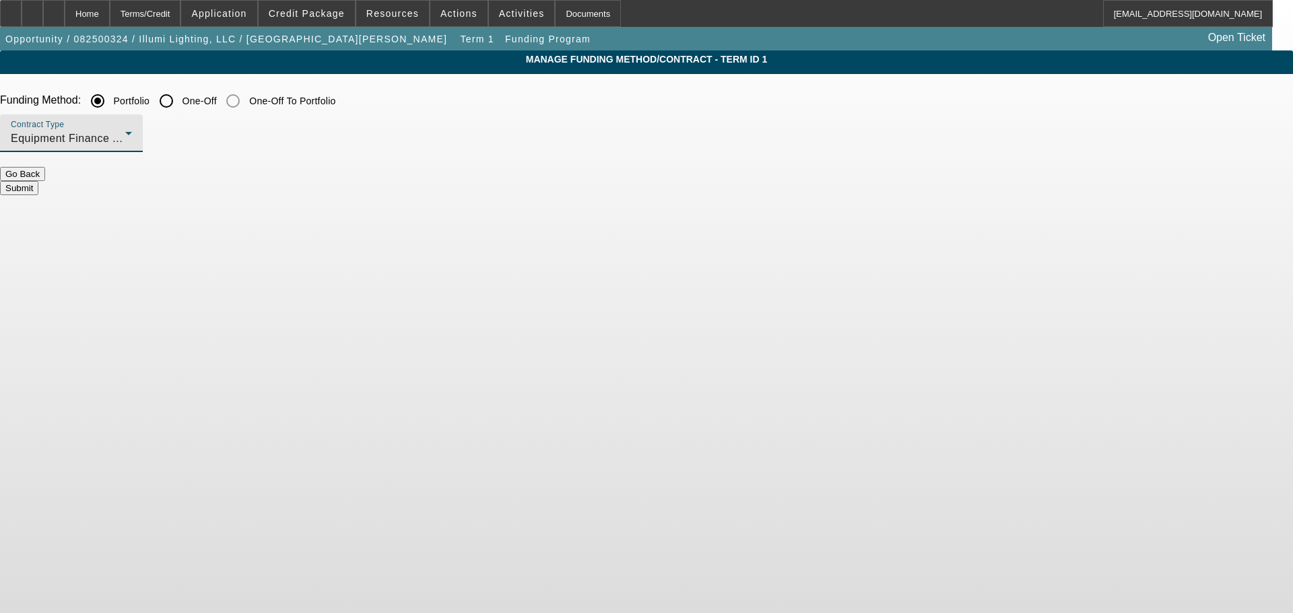
click at [38, 181] on button "Submit" at bounding box center [19, 188] width 38 height 14
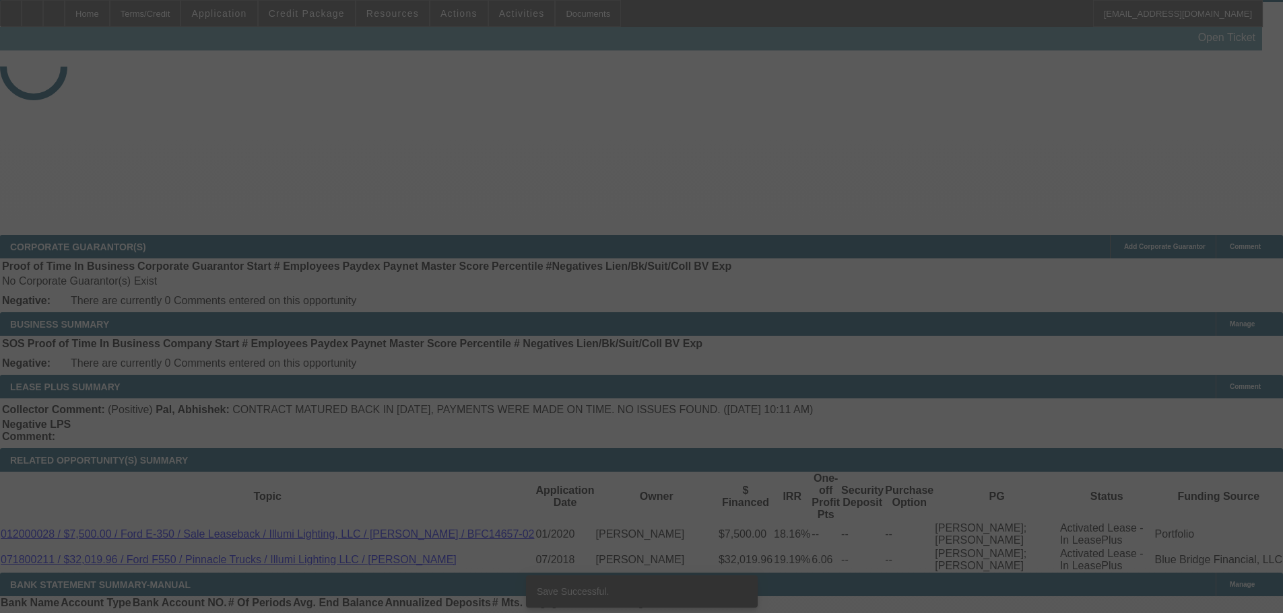
drag, startPoint x: 765, startPoint y: 259, endPoint x: 802, endPoint y: 415, distance: 161.2
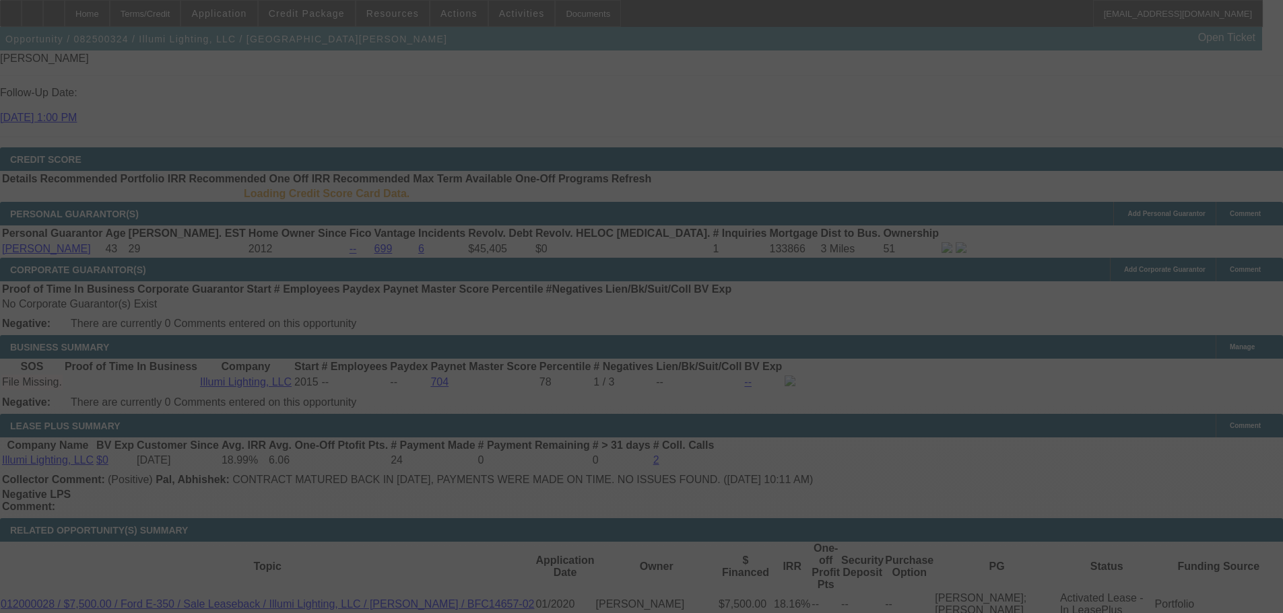
scroll to position [1807, 0]
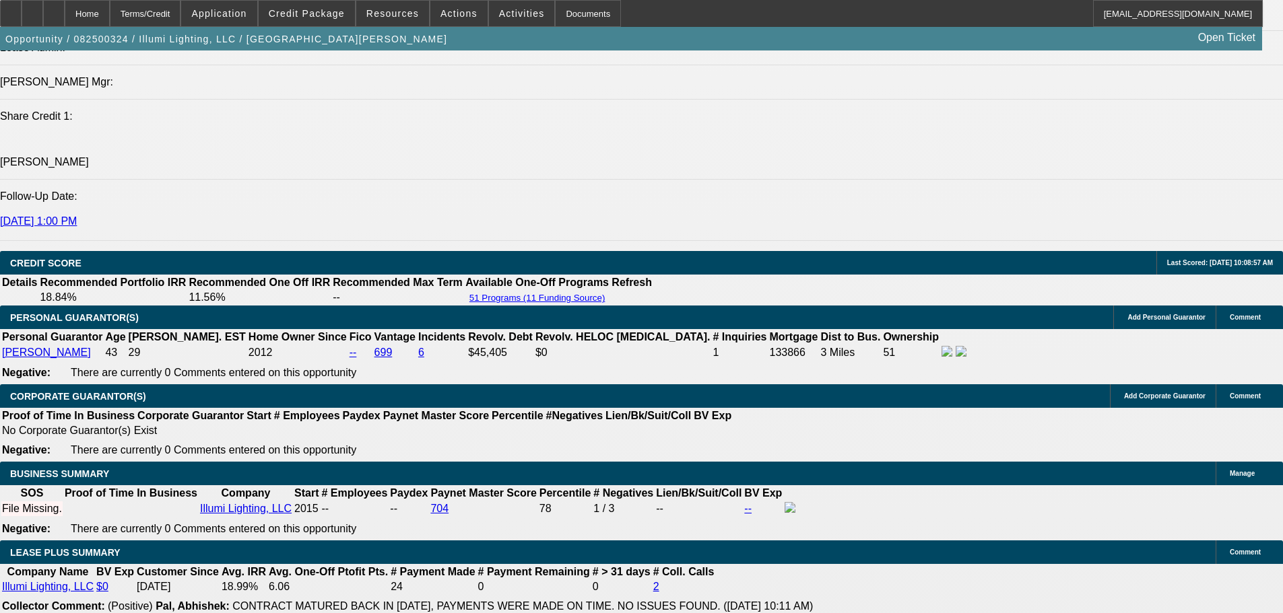
select select "0"
select select "2"
select select "0"
select select "6"
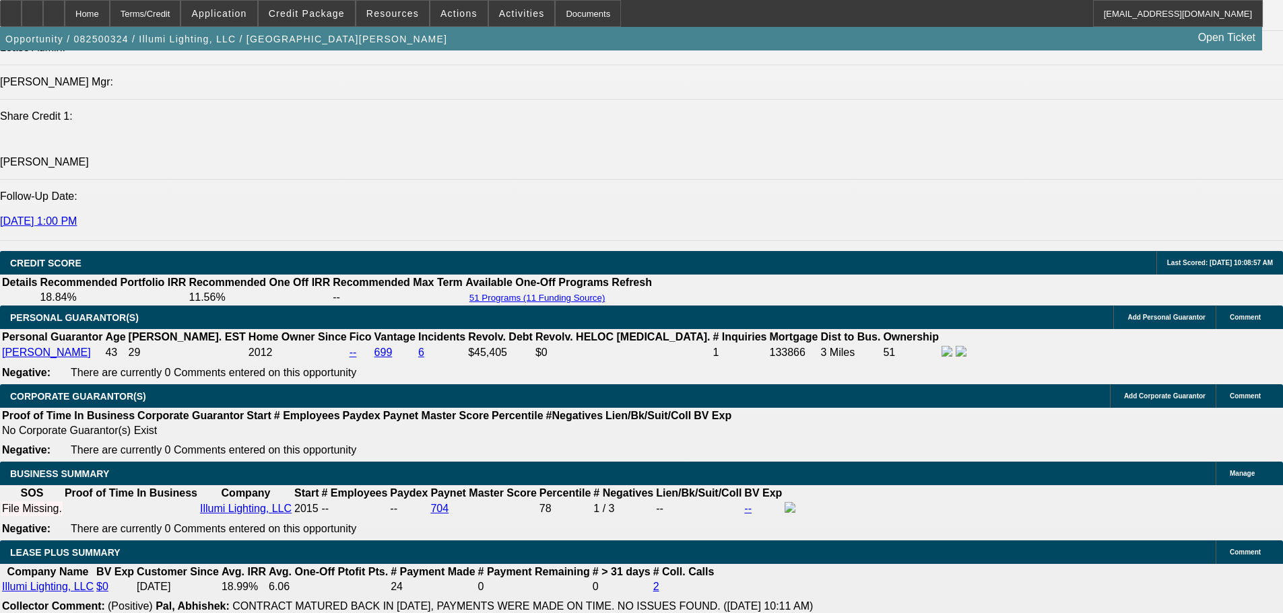
type input "14"
type input "$3,076.88"
type input "$1,538.44"
type input "$4,188.28"
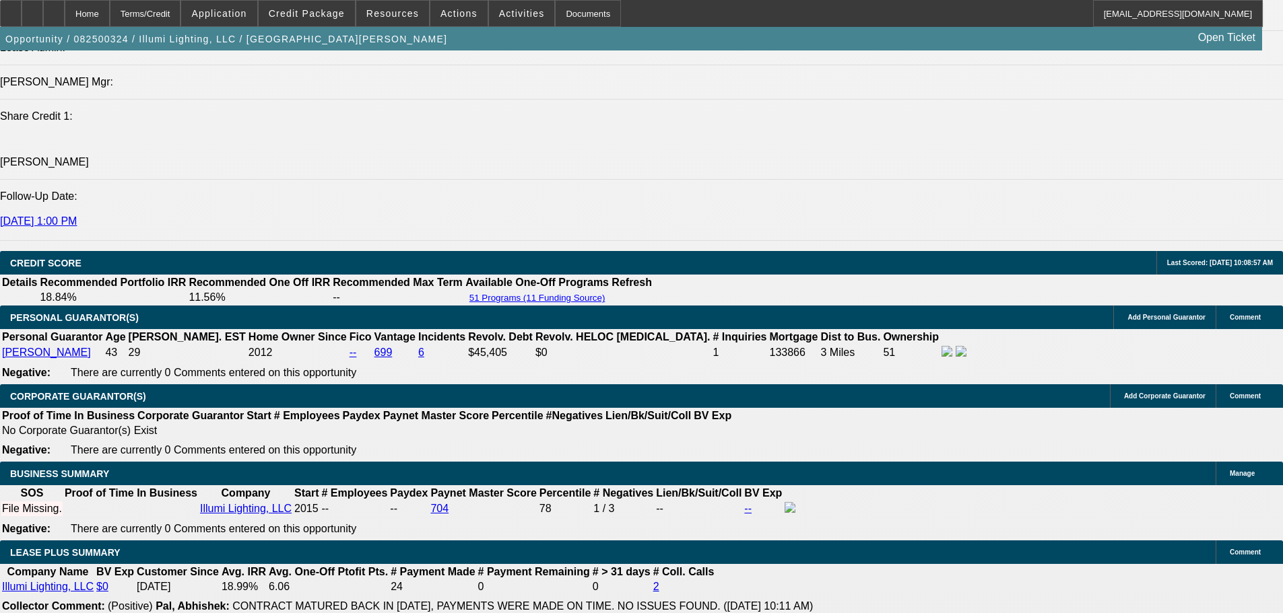
type input "$2,094.14"
type input "14"
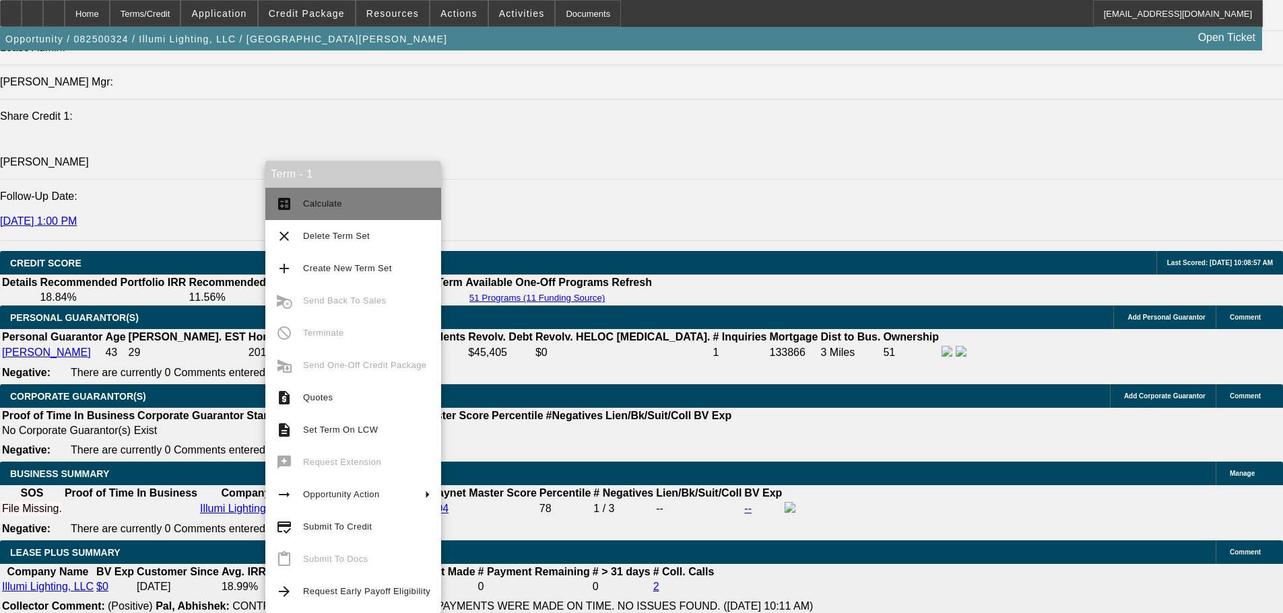
drag, startPoint x: 415, startPoint y: 192, endPoint x: 408, endPoint y: 195, distance: 7.3
click at [414, 191] on button "calculate Calculate" at bounding box center [353, 204] width 176 height 32
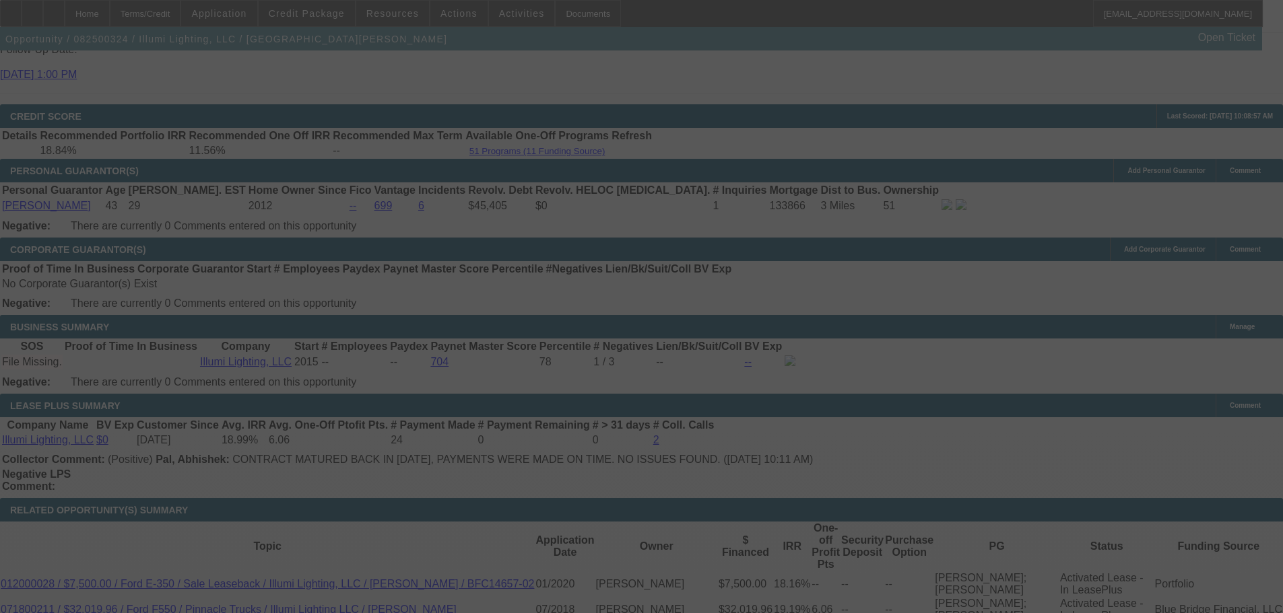
scroll to position [2077, 0]
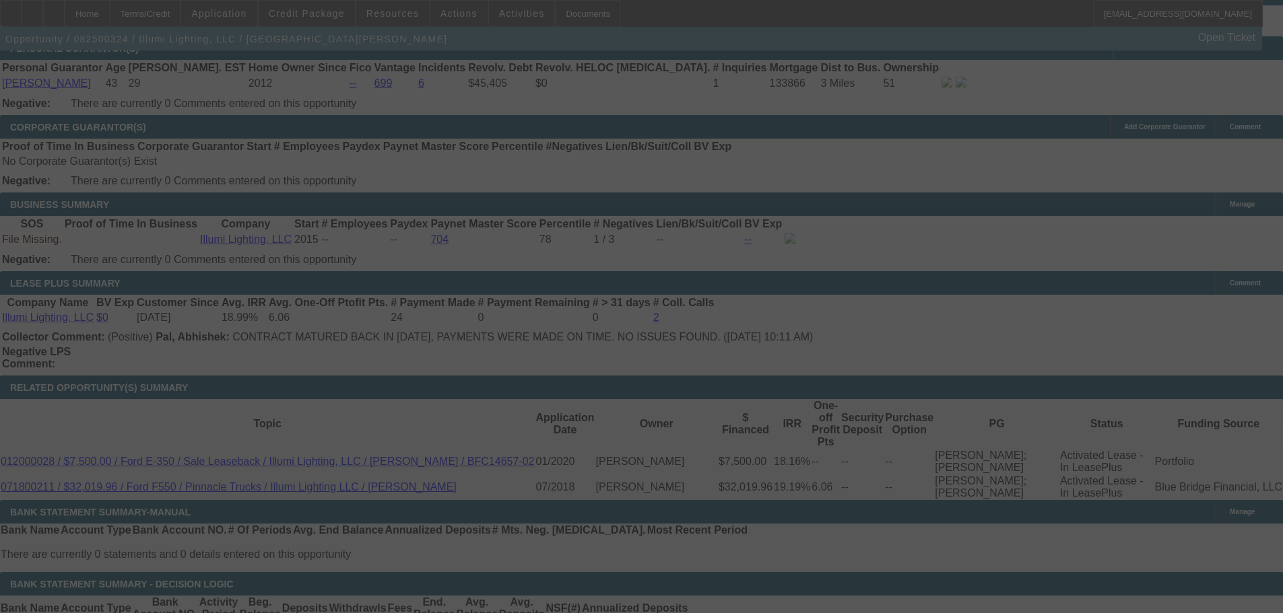
select select "0"
select select "2"
select select "0"
select select "6"
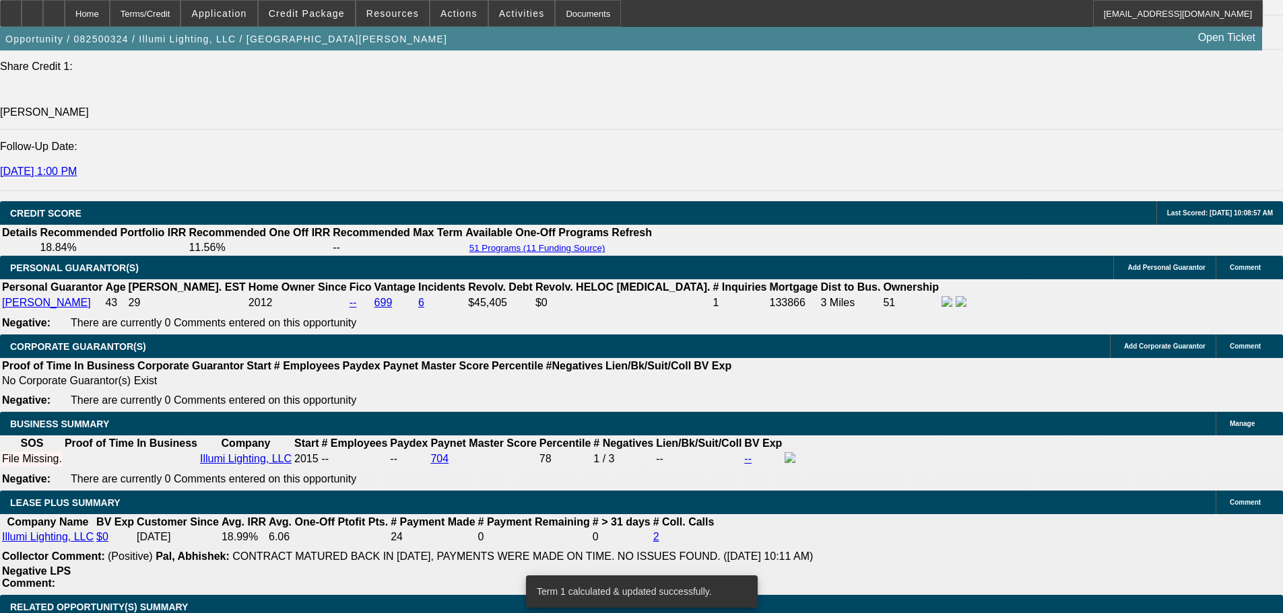
drag, startPoint x: 525, startPoint y: 334, endPoint x: 508, endPoint y: 254, distance: 81.7
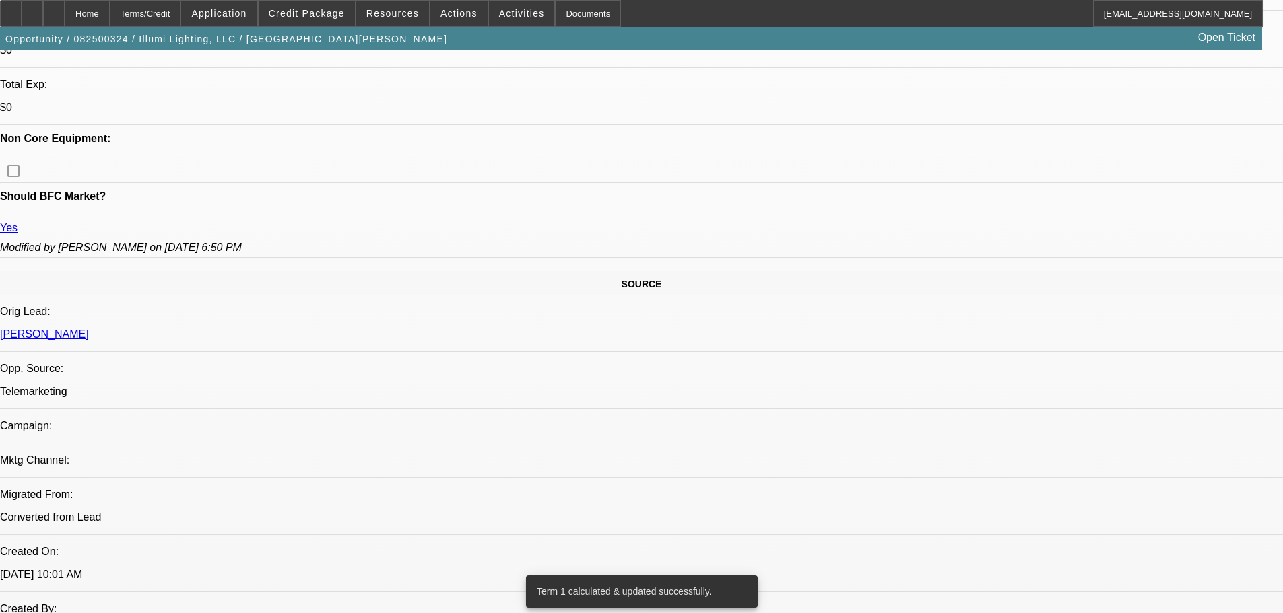
scroll to position [498, 0]
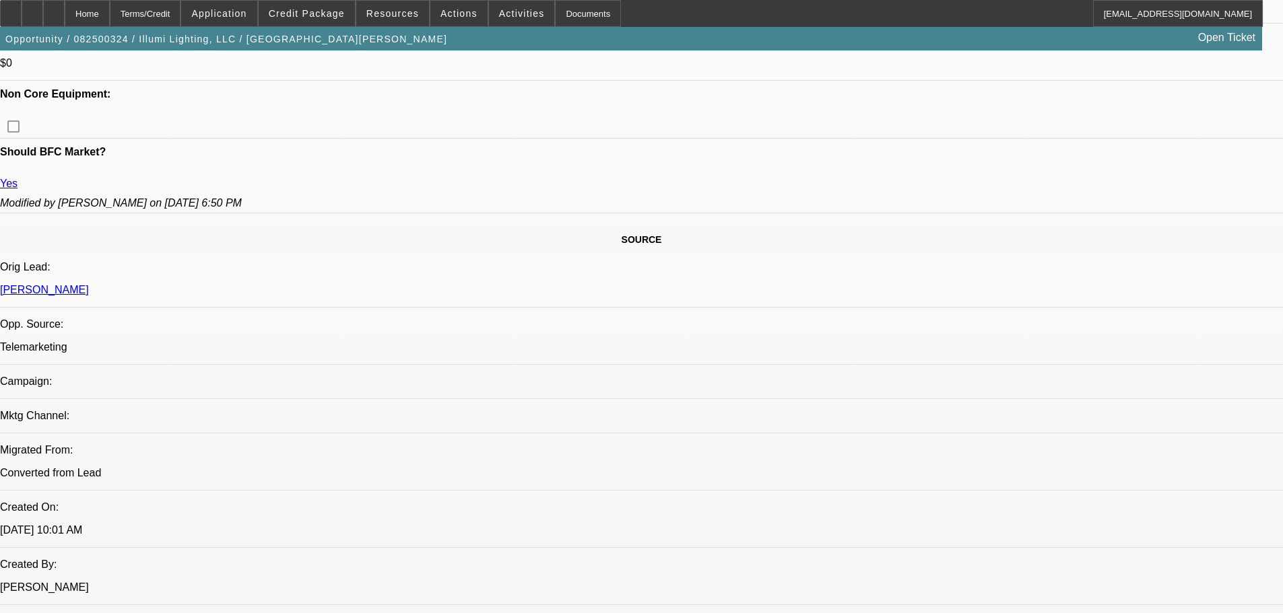
scroll to position [768, 0]
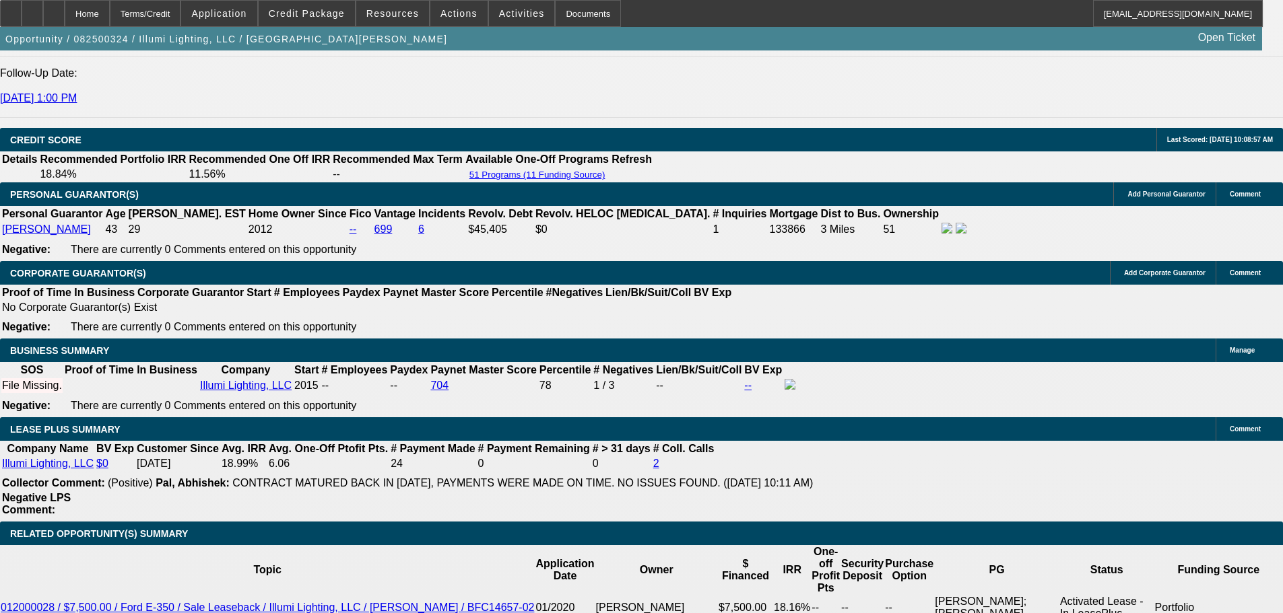
scroll to position [1710, 0]
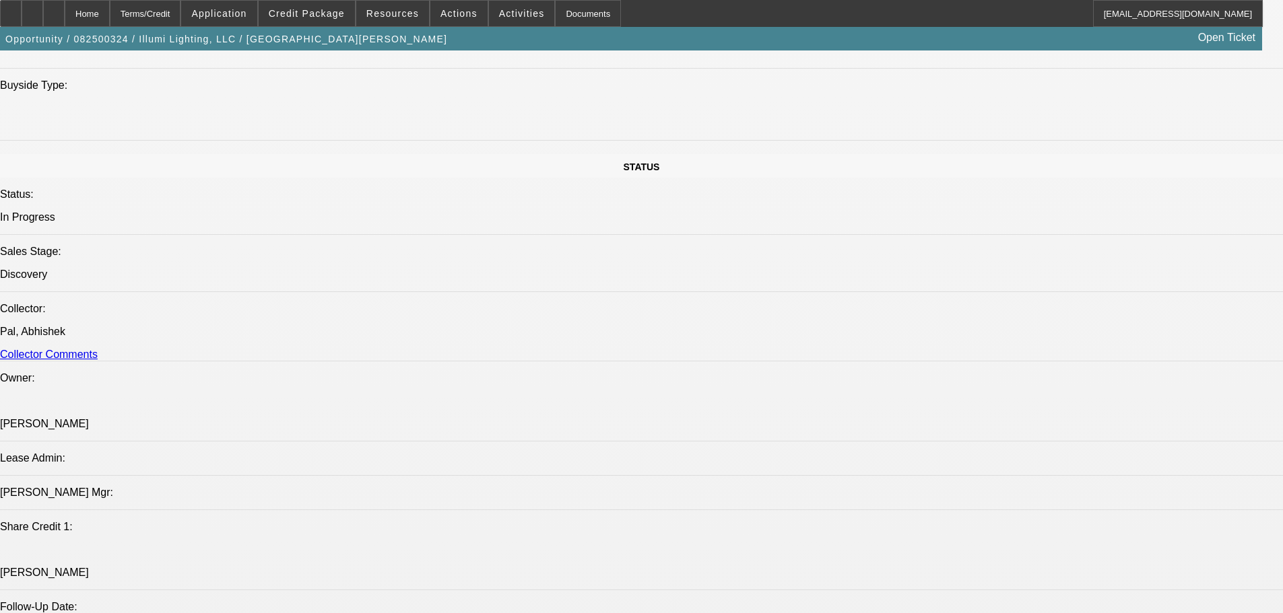
scroll to position [411, 0]
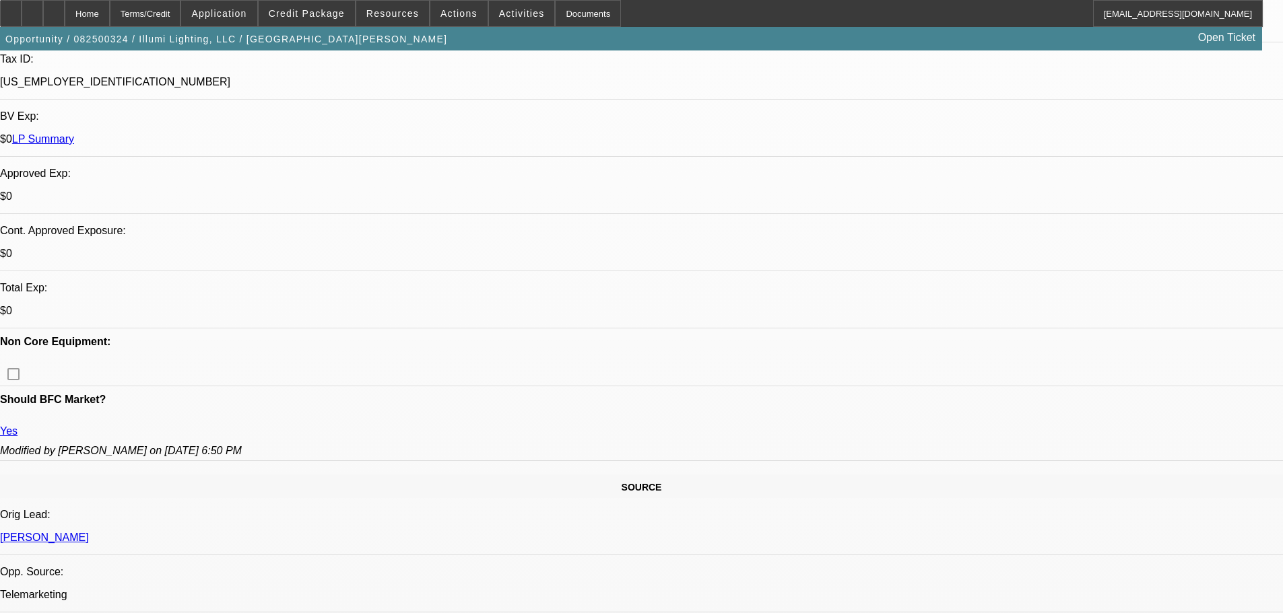
drag, startPoint x: 500, startPoint y: 490, endPoint x: 455, endPoint y: 277, distance: 217.4
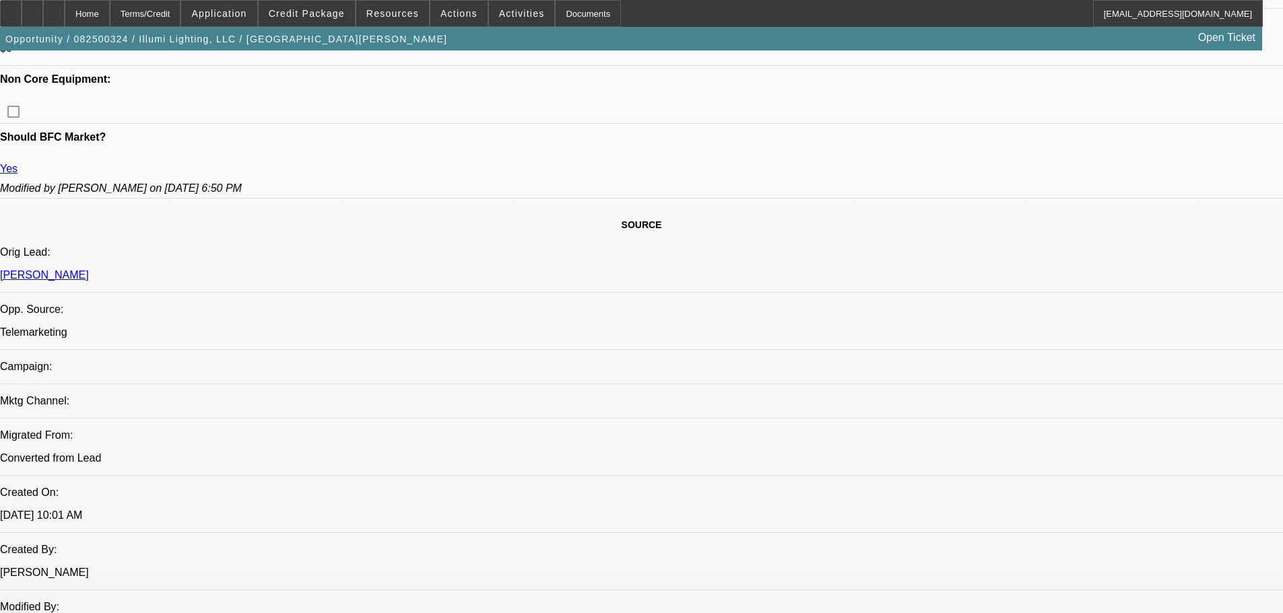
scroll to position [496, 0]
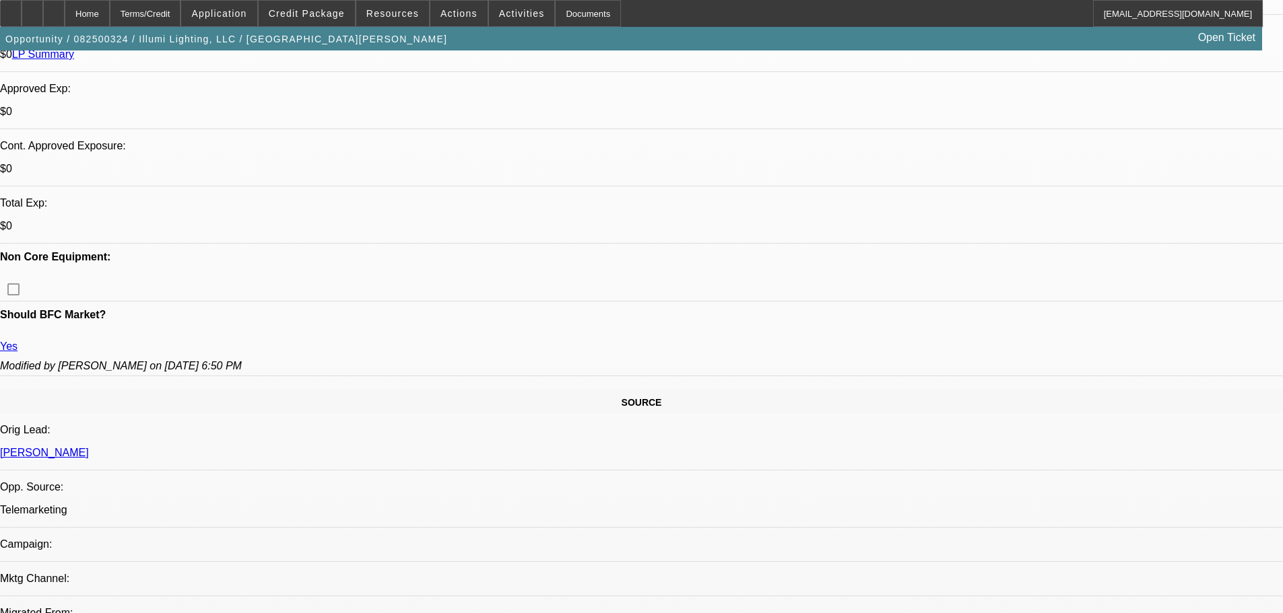
drag, startPoint x: 603, startPoint y: 345, endPoint x: 545, endPoint y: 149, distance: 203.7
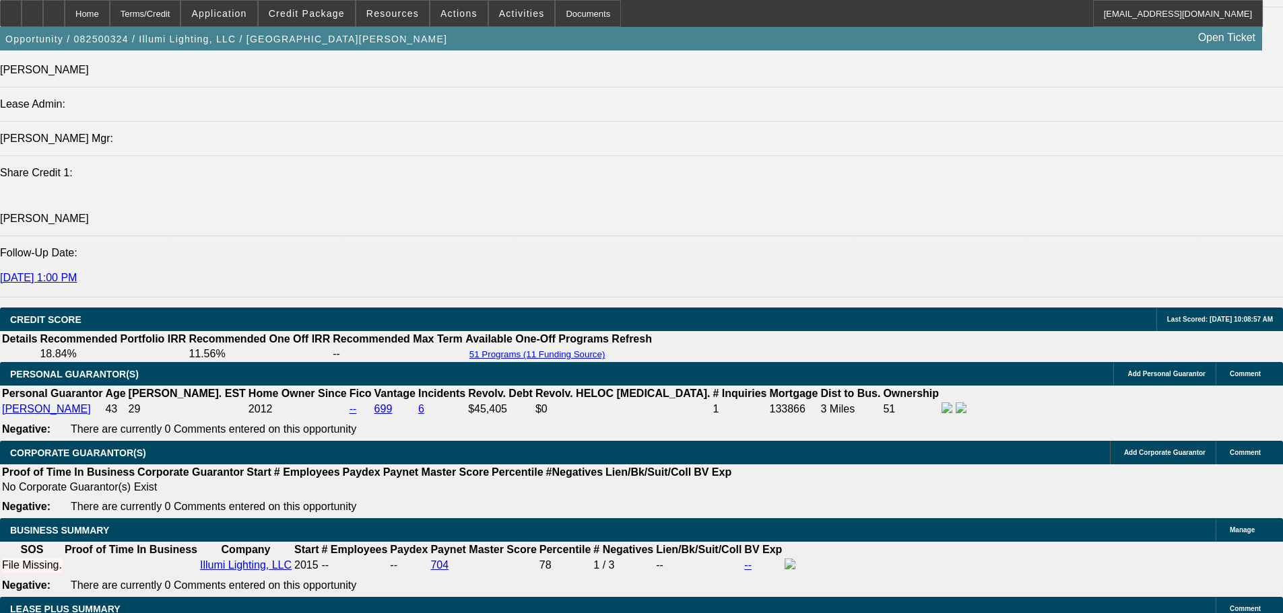
scroll to position [795, 0]
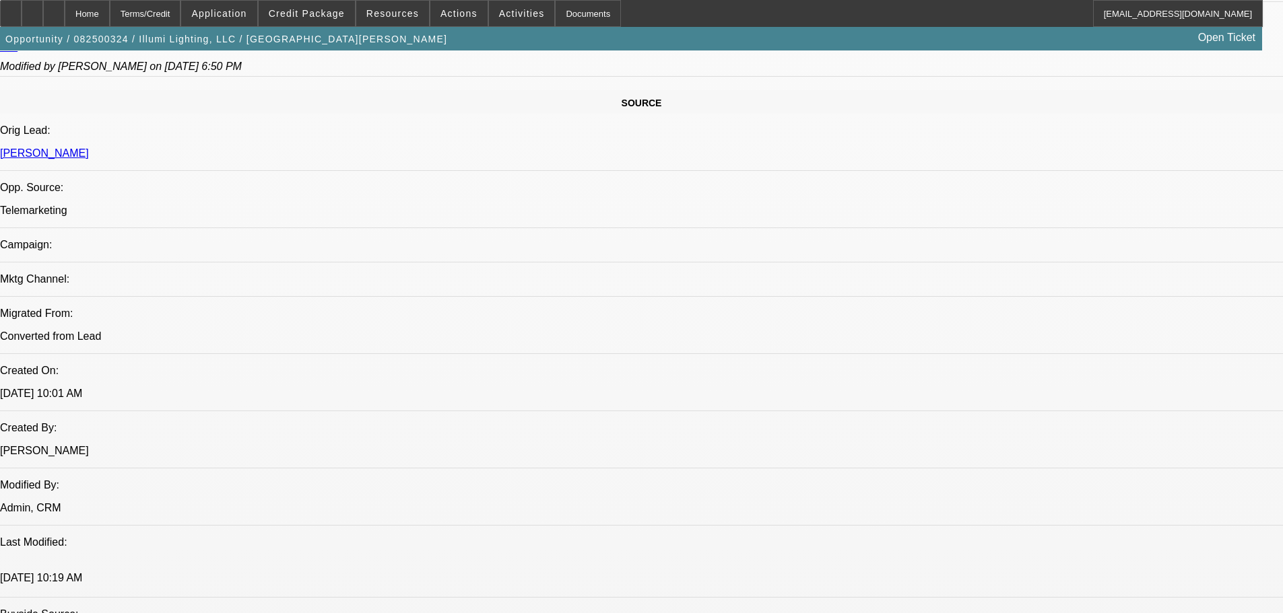
drag, startPoint x: 617, startPoint y: 481, endPoint x: 561, endPoint y: 102, distance: 382.6
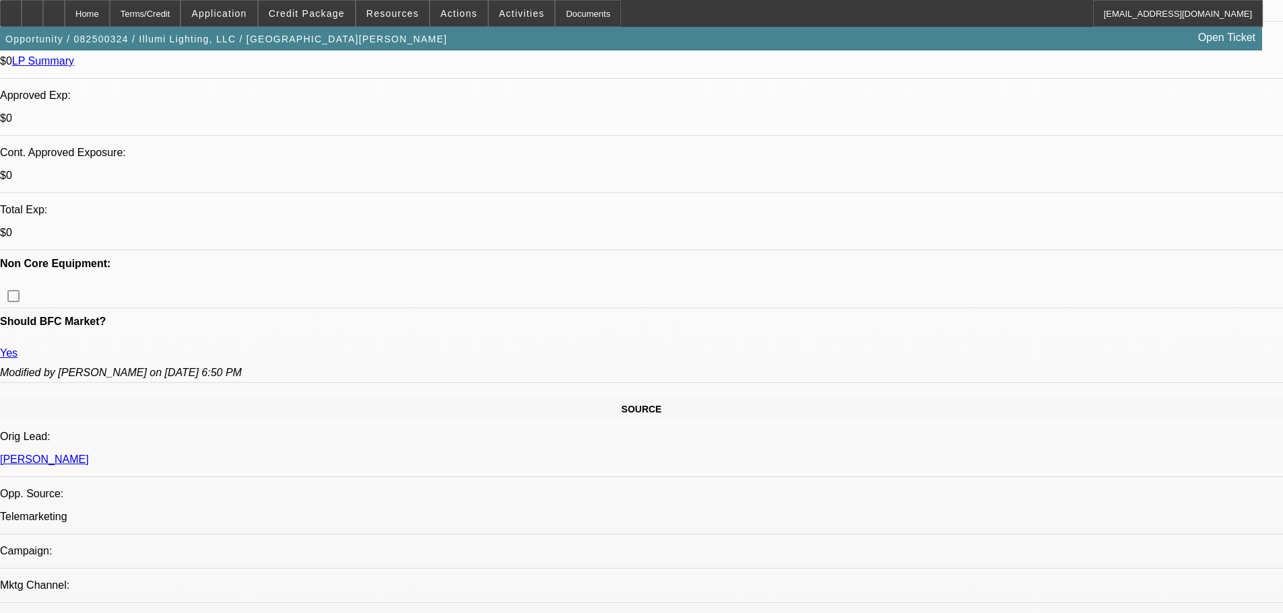
scroll to position [0, 0]
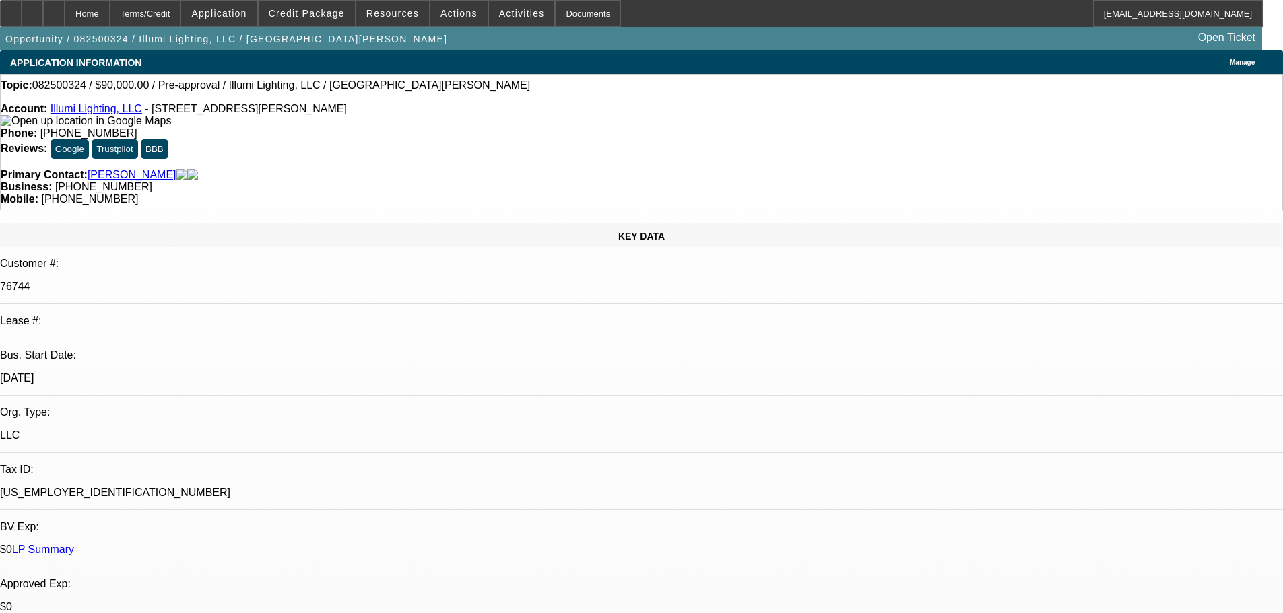
drag, startPoint x: 539, startPoint y: 457, endPoint x: 512, endPoint y: 287, distance: 172.5
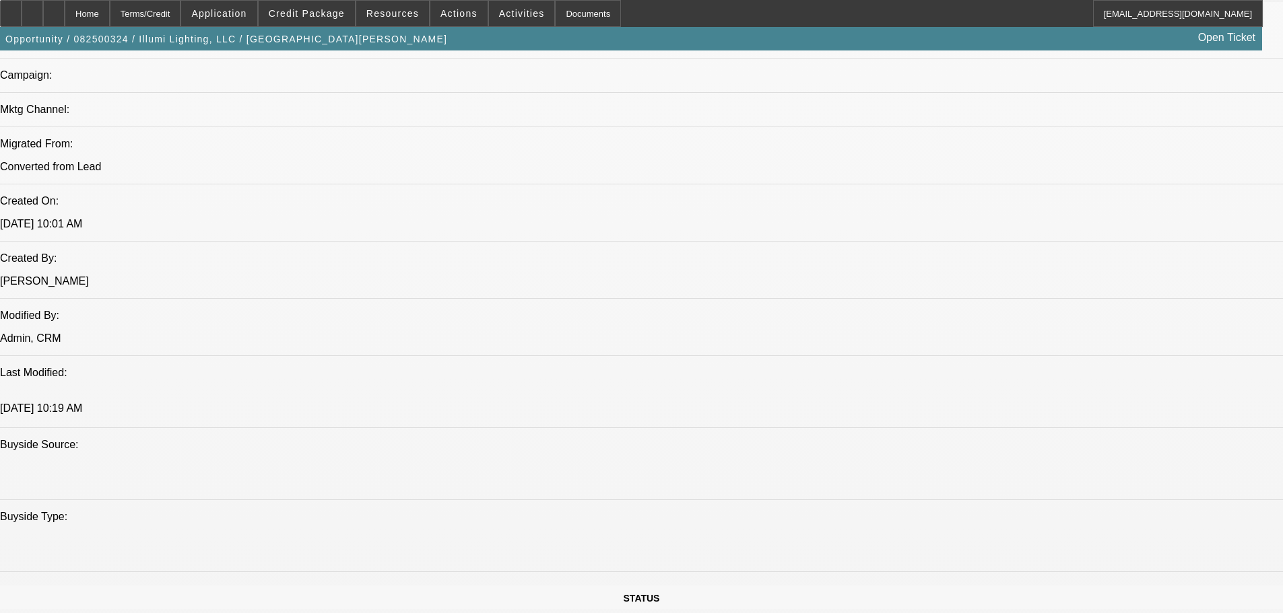
scroll to position [1922, 0]
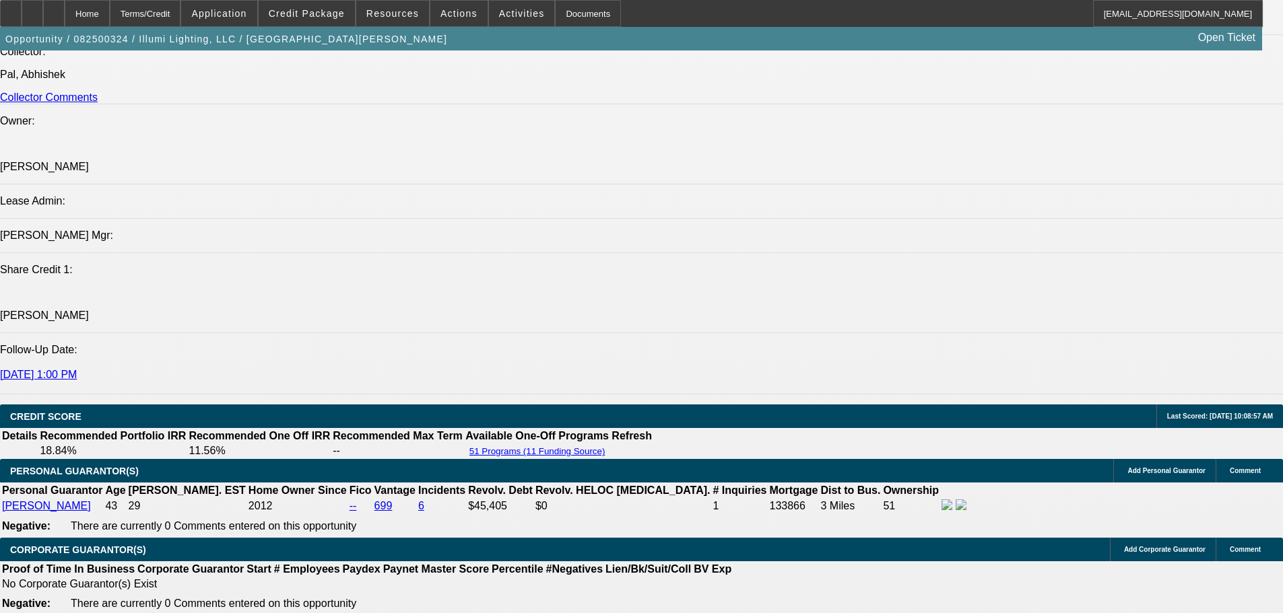
drag, startPoint x: 524, startPoint y: 488, endPoint x: 528, endPoint y: 547, distance: 58.7
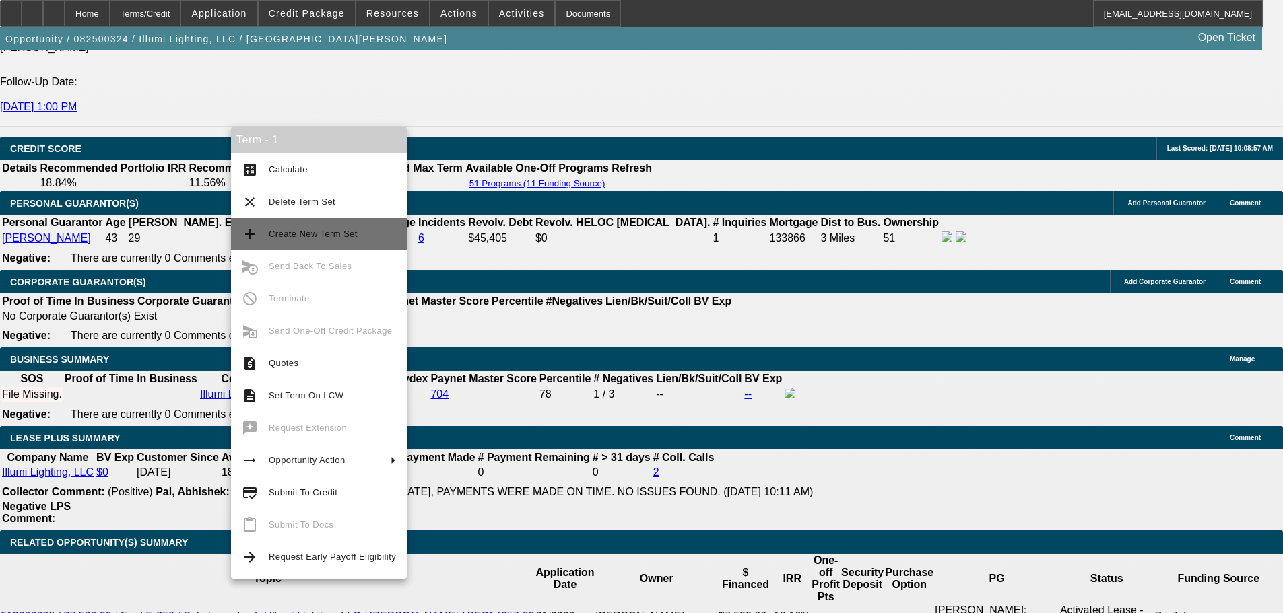
click at [360, 232] on span "Create New Term Set" at bounding box center [332, 234] width 127 height 16
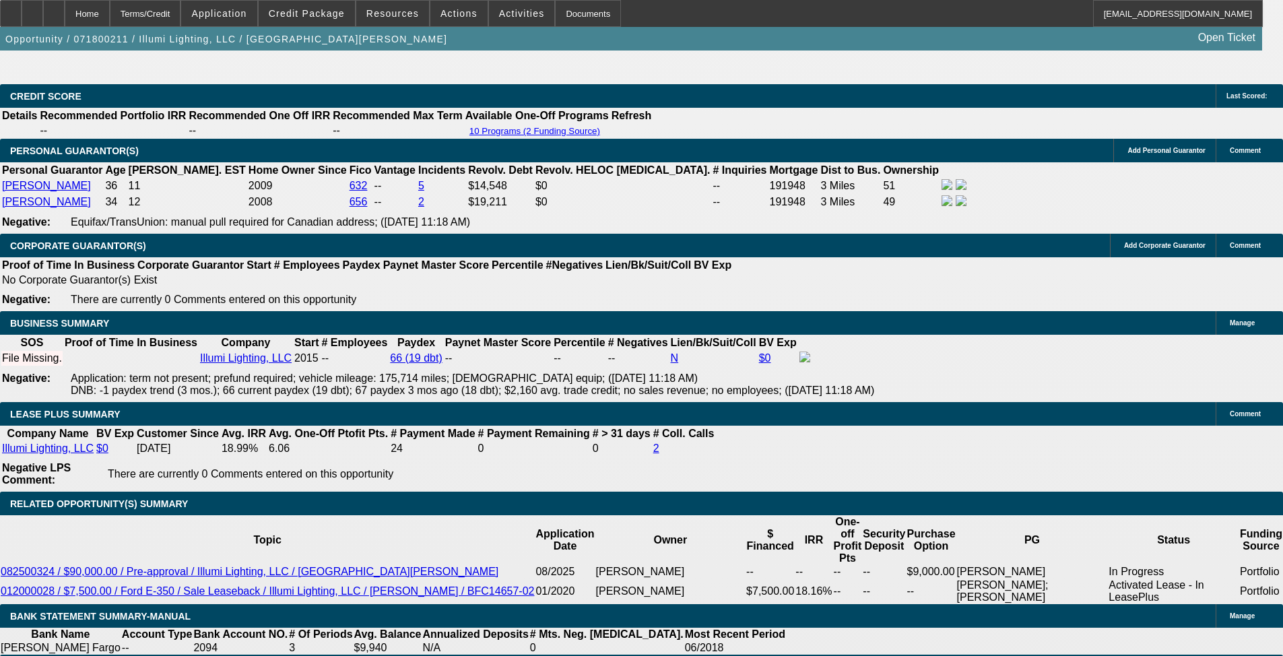
scroll to position [2157, 0]
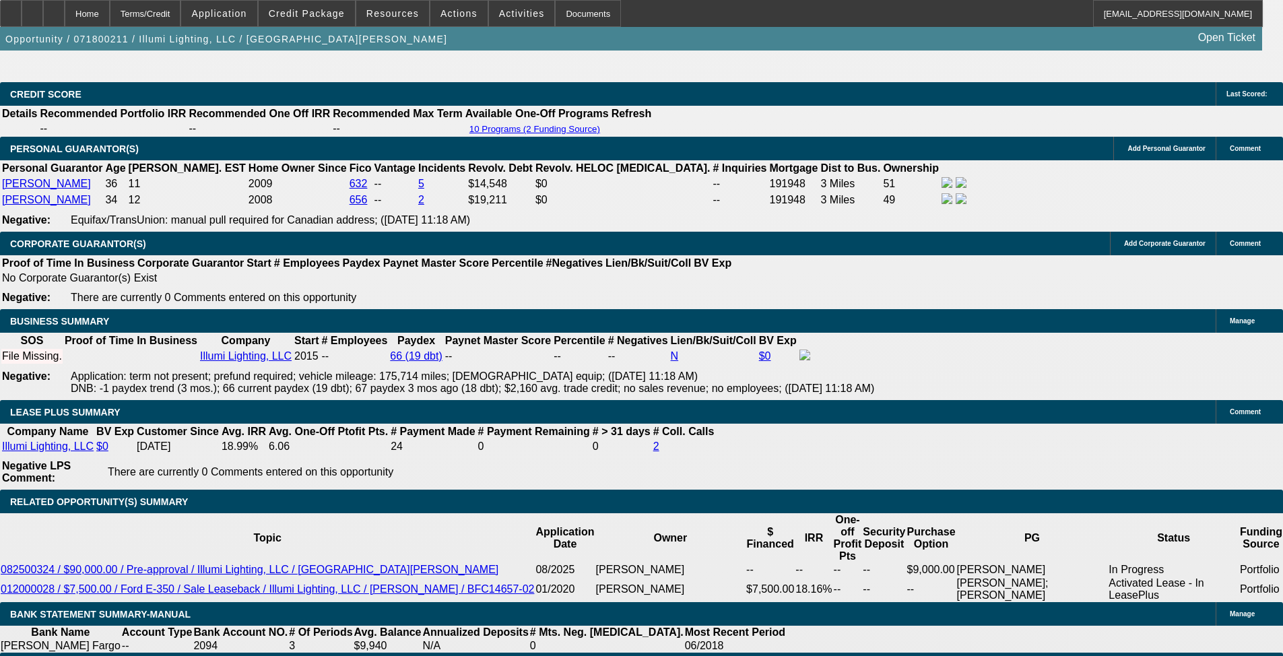
select select "0"
select select "6"
select select "0"
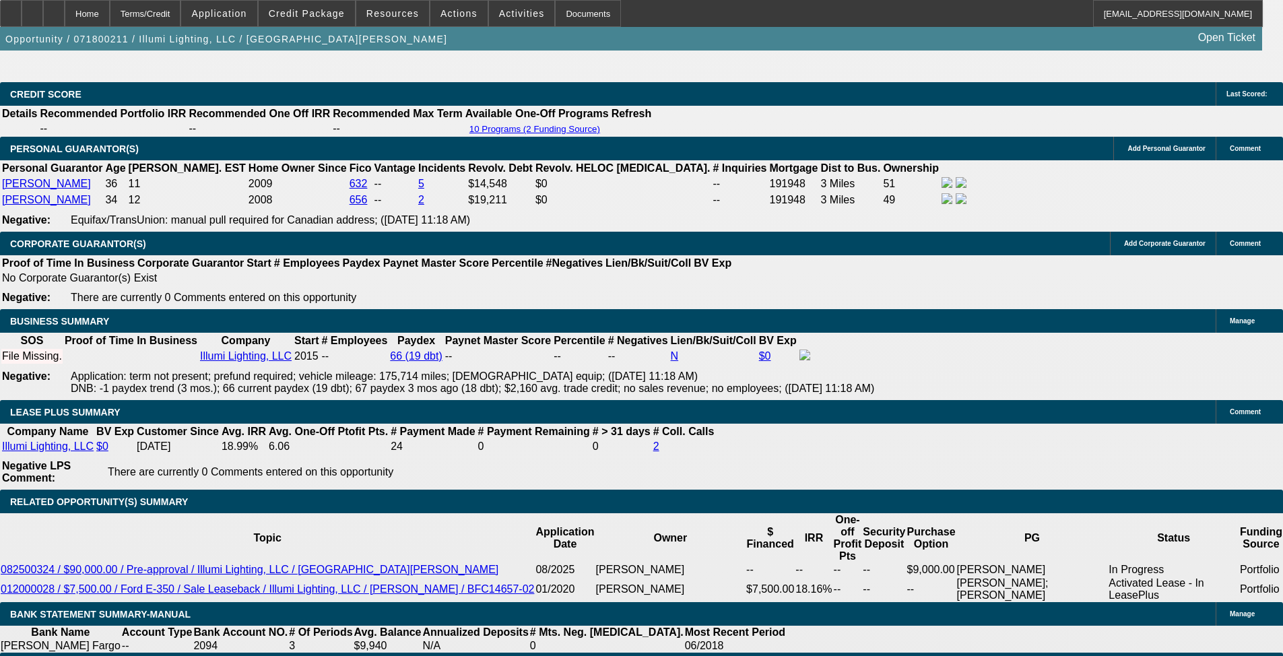
select select "0"
select select "6"
select select "0"
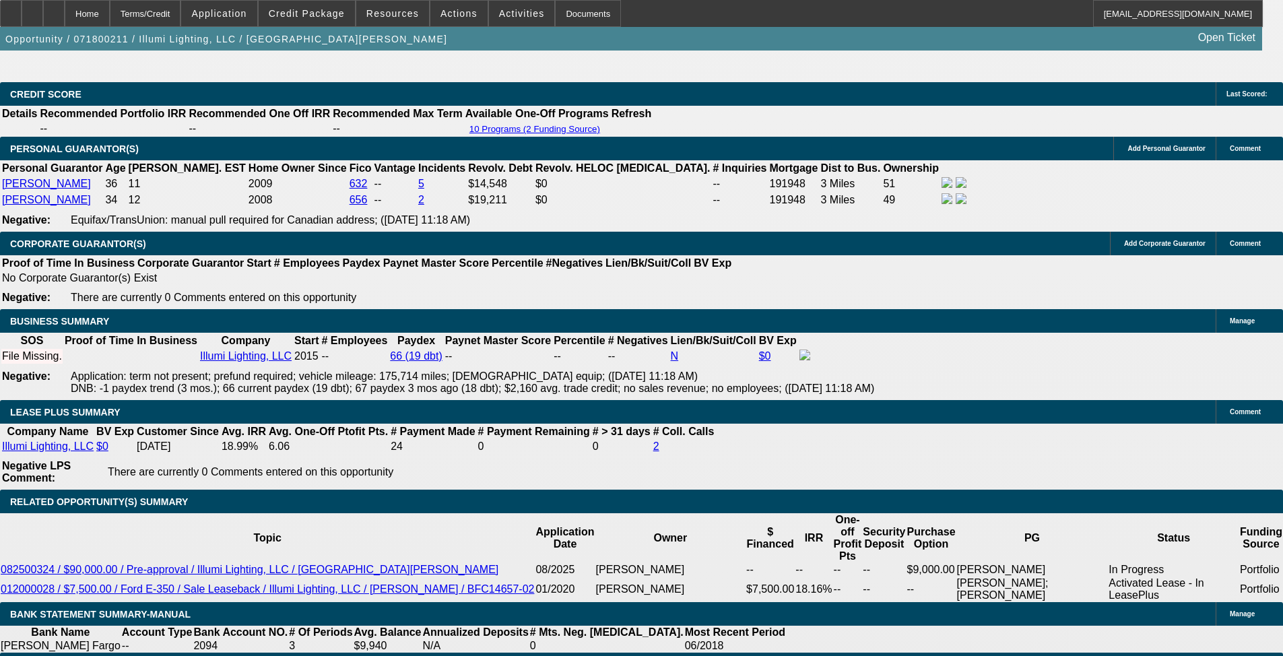
select select "0"
select select "6"
select select "0"
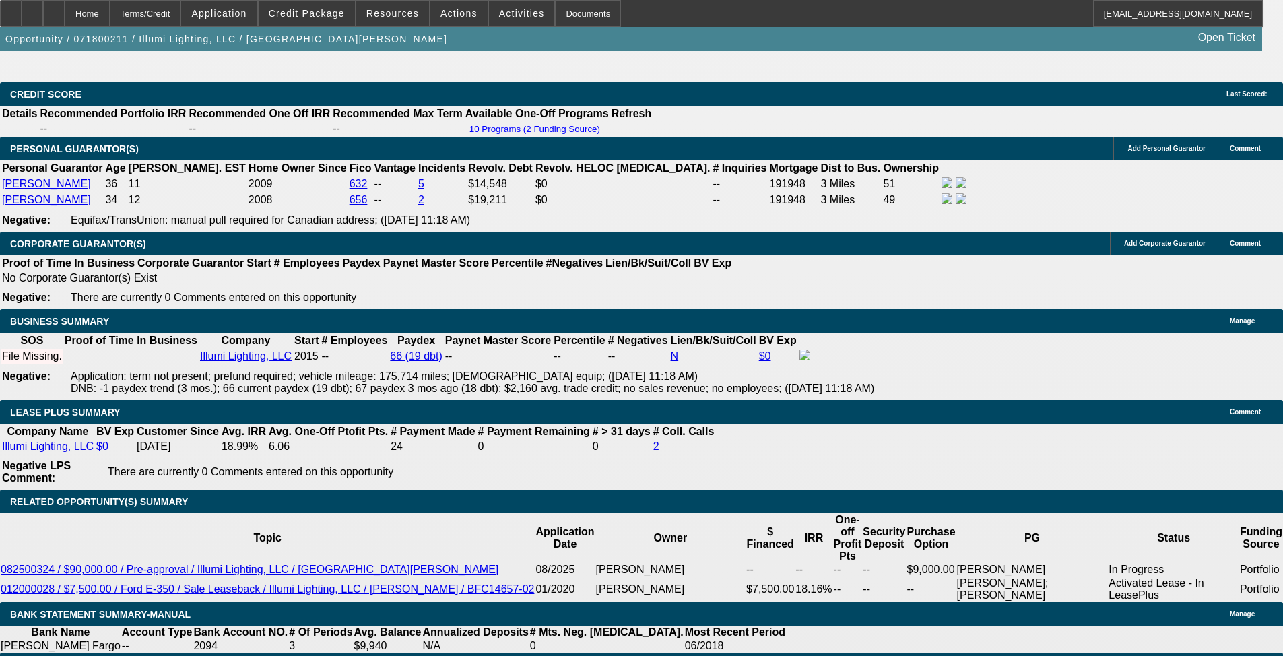
select select "6"
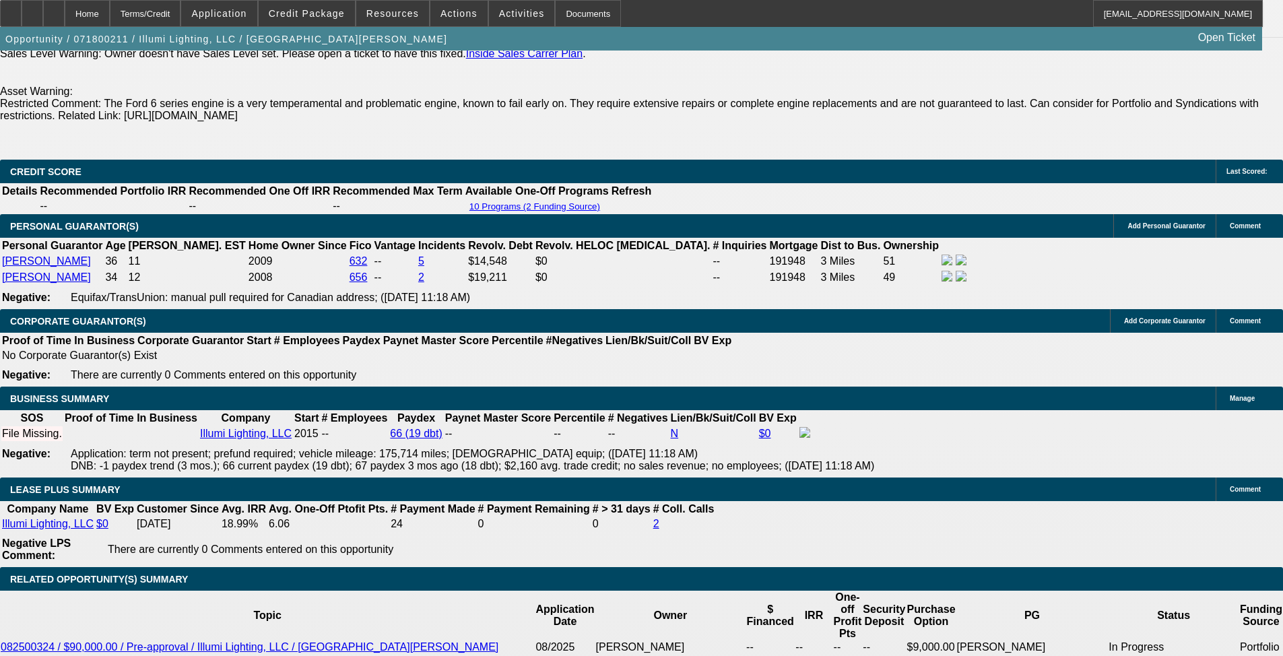
scroll to position [2022, 0]
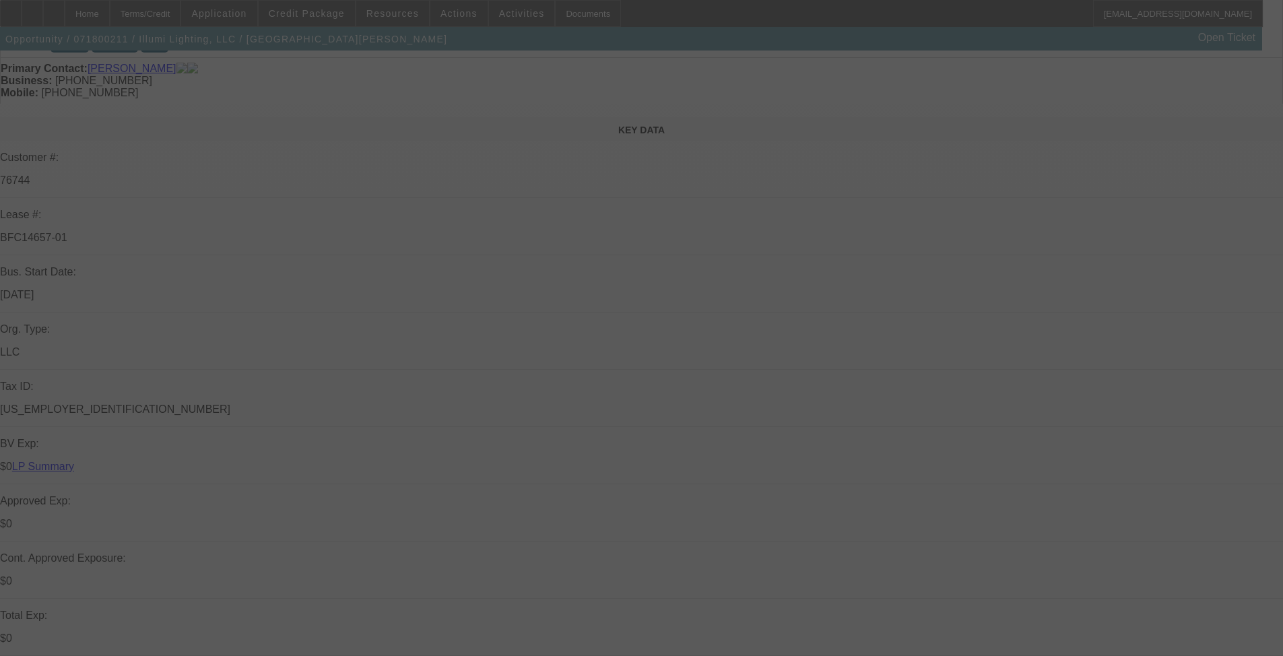
drag, startPoint x: 516, startPoint y: 366, endPoint x: 477, endPoint y: 397, distance: 49.8
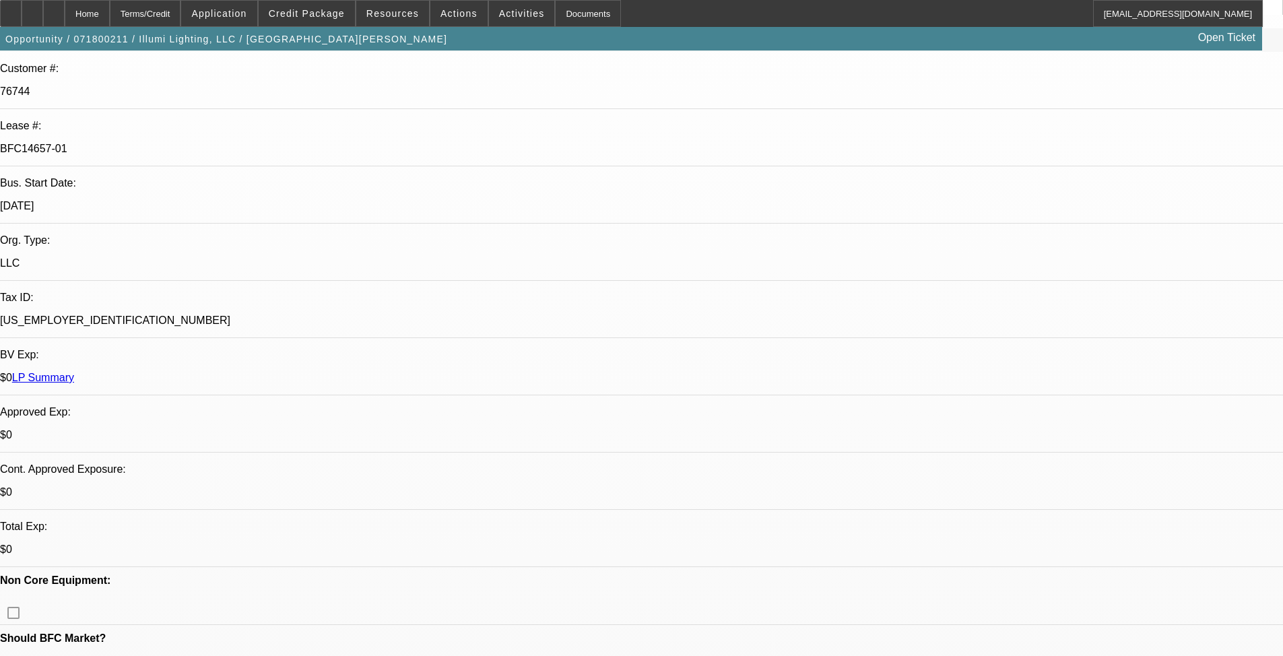
select select "0"
select select "6"
select select "0"
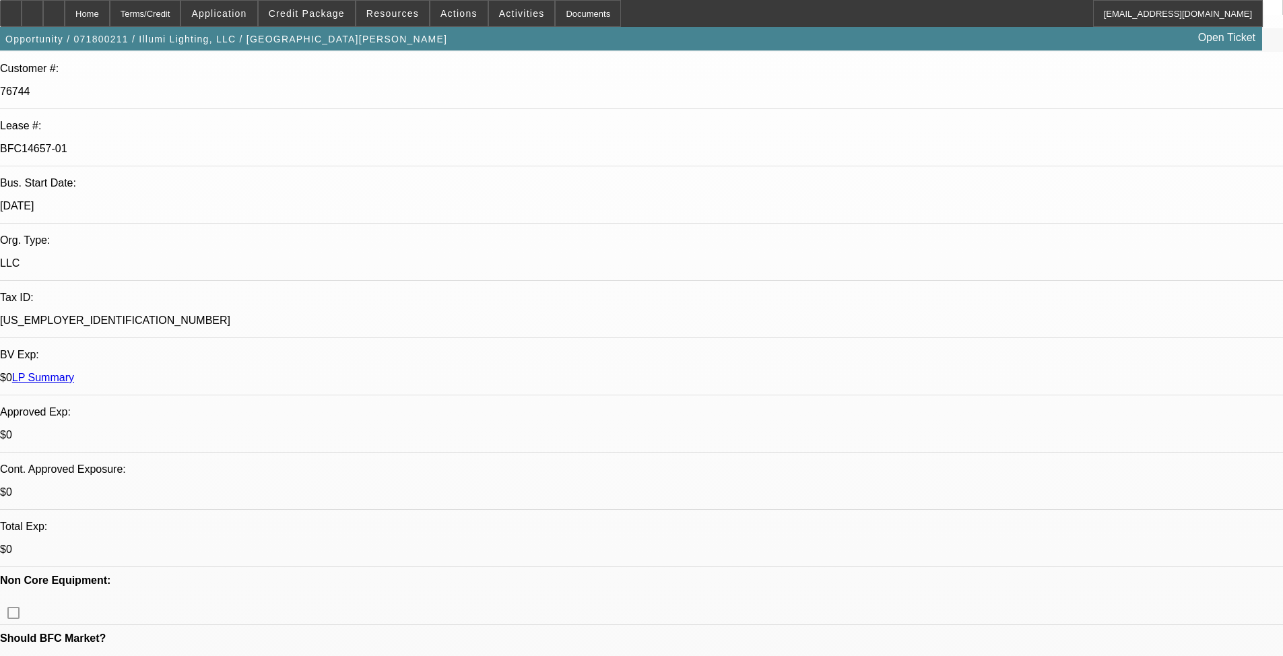
select select "0"
select select "6"
select select "0"
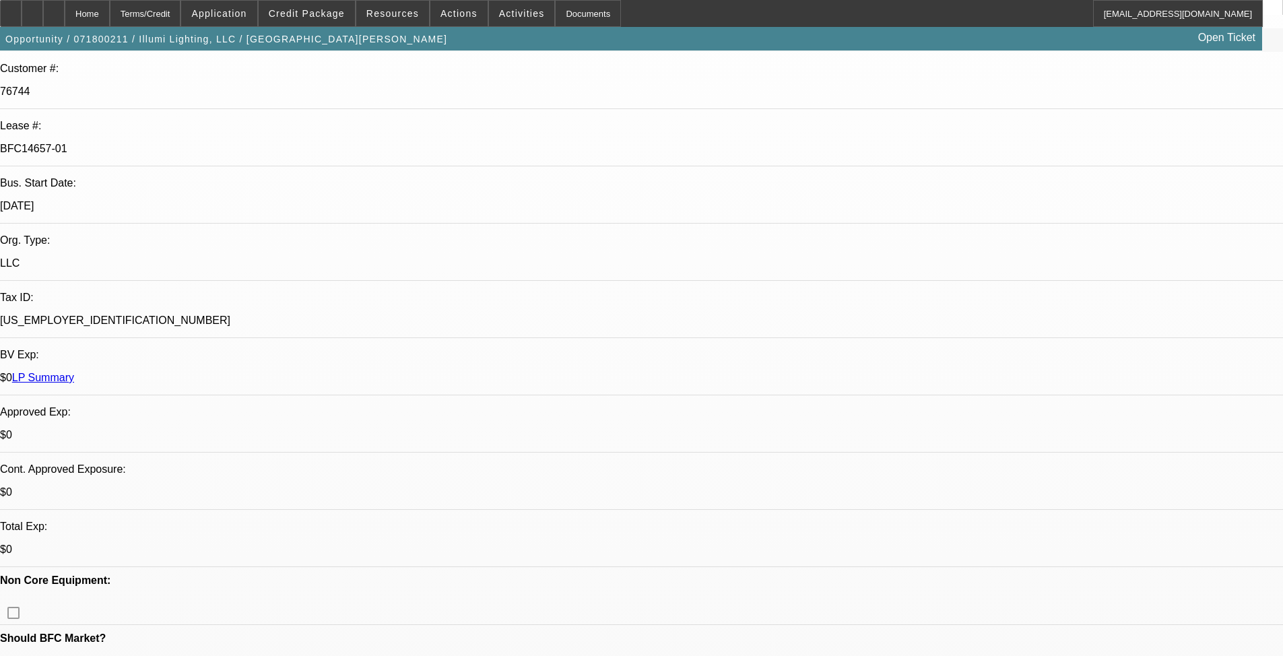
select select "0"
select select "6"
select select "0"
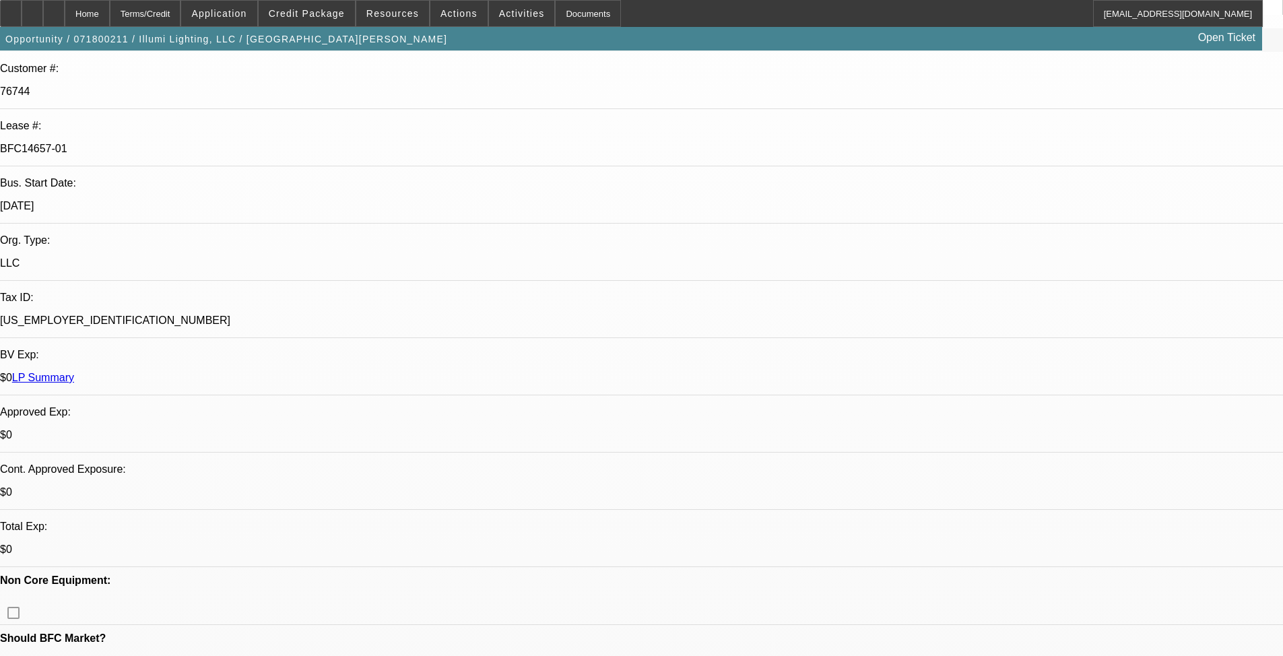
select select "6"
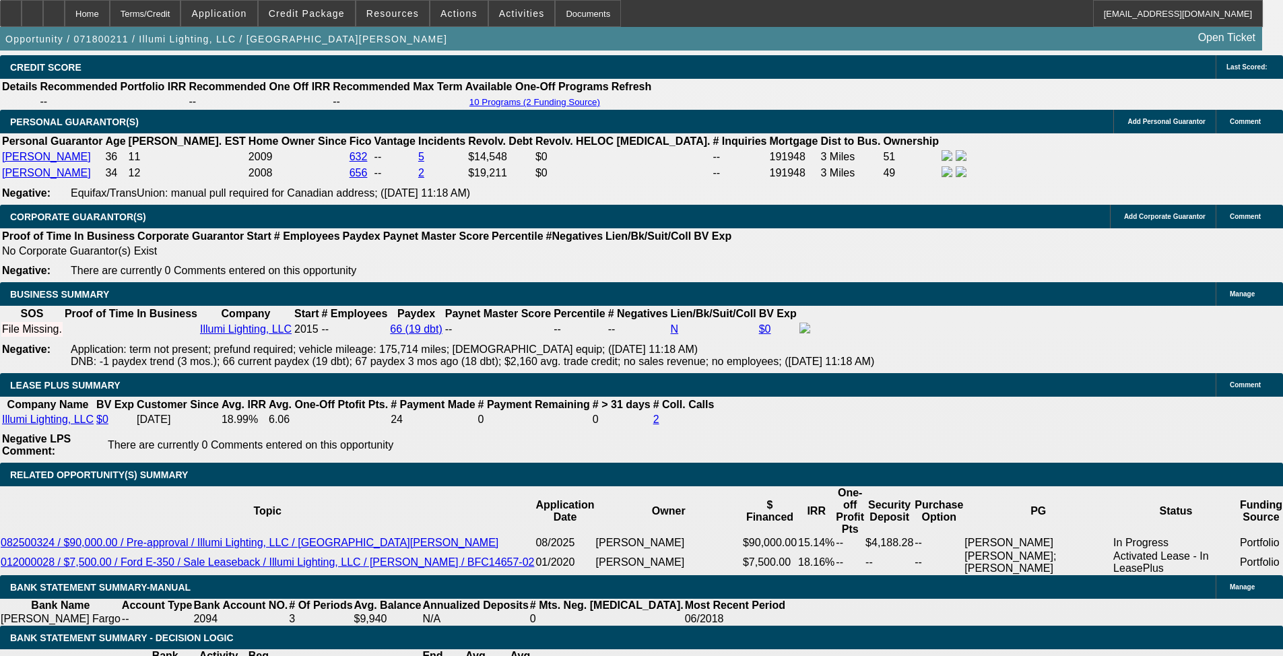
scroll to position [1548, 0]
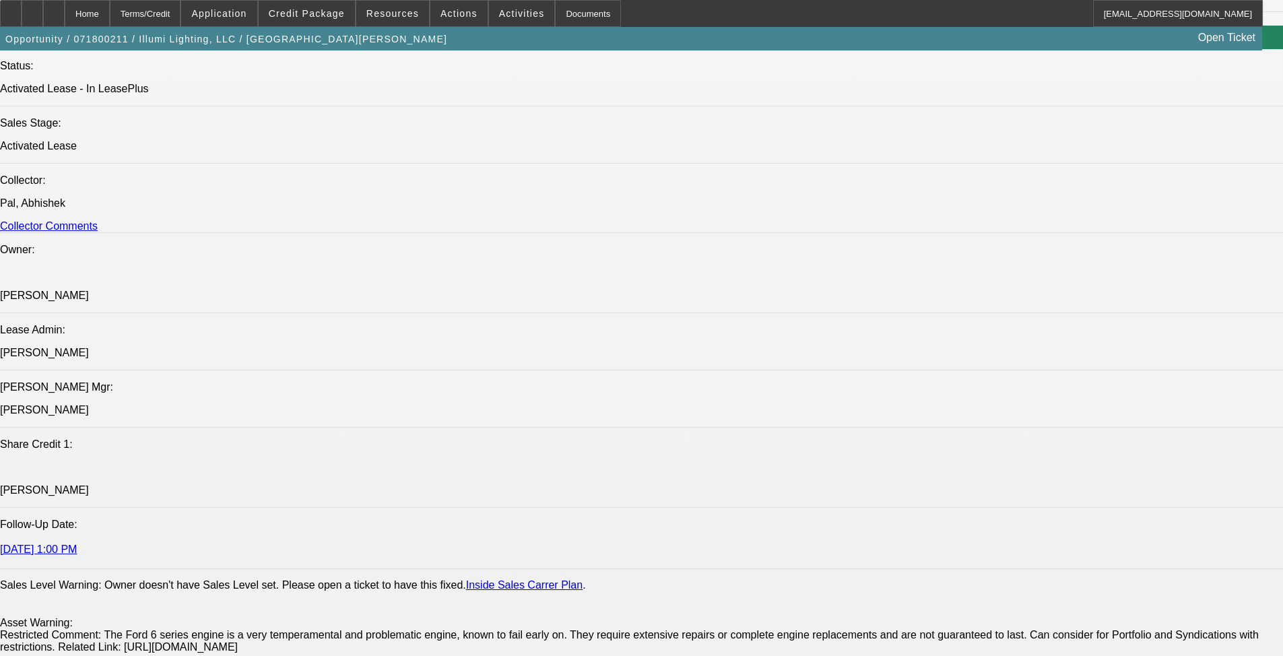
drag, startPoint x: 660, startPoint y: 525, endPoint x: 642, endPoint y: 353, distance: 173.3
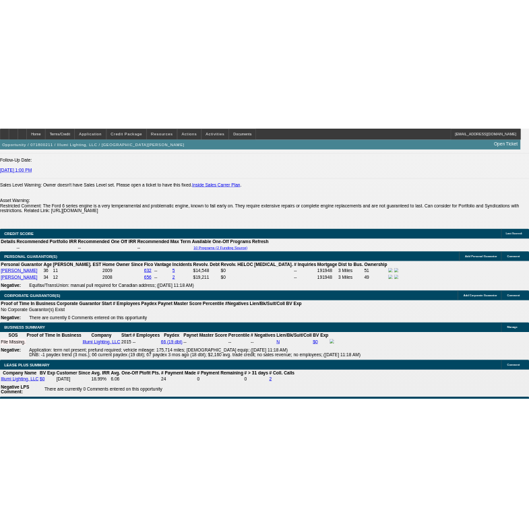
scroll to position [2087, 0]
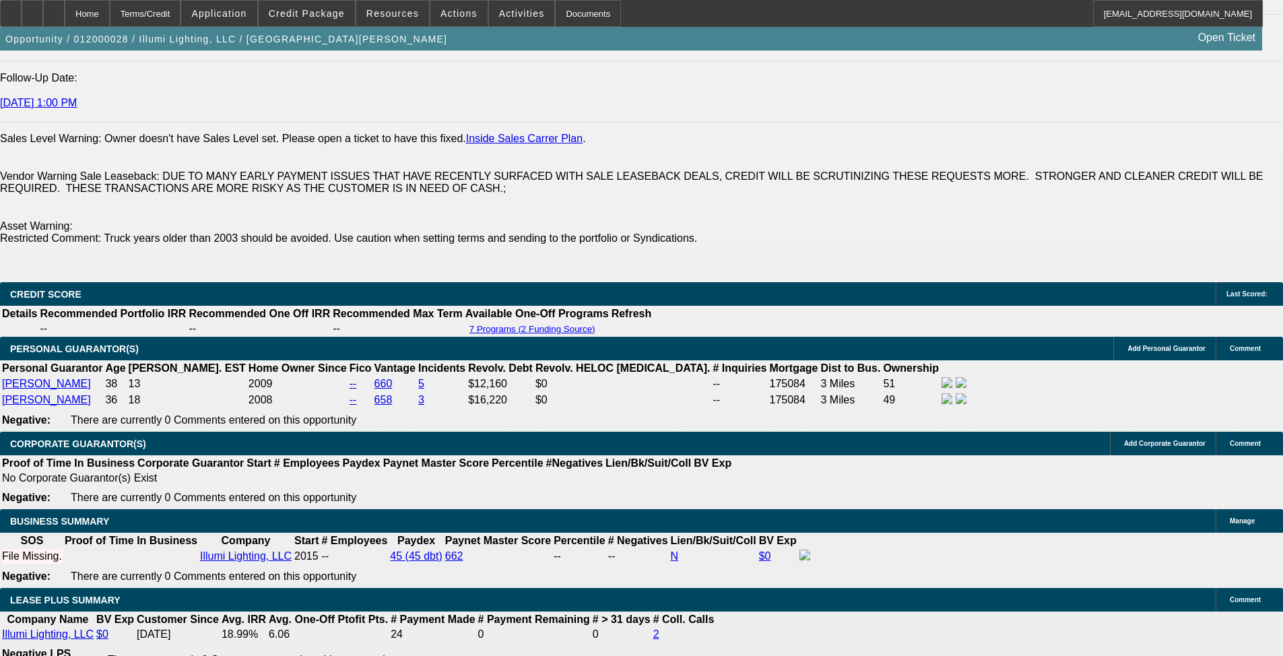
select select "0"
select select "2"
select select "0"
select select "6"
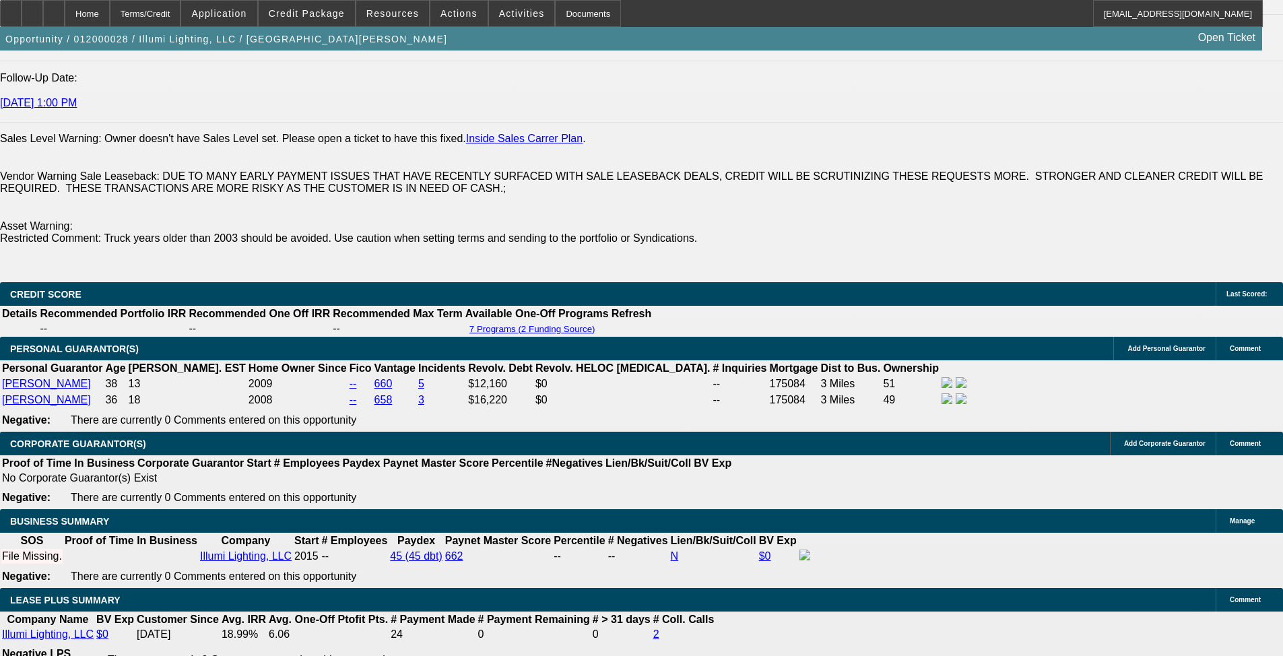
select select "0"
select select "2"
select select "0"
select select "6"
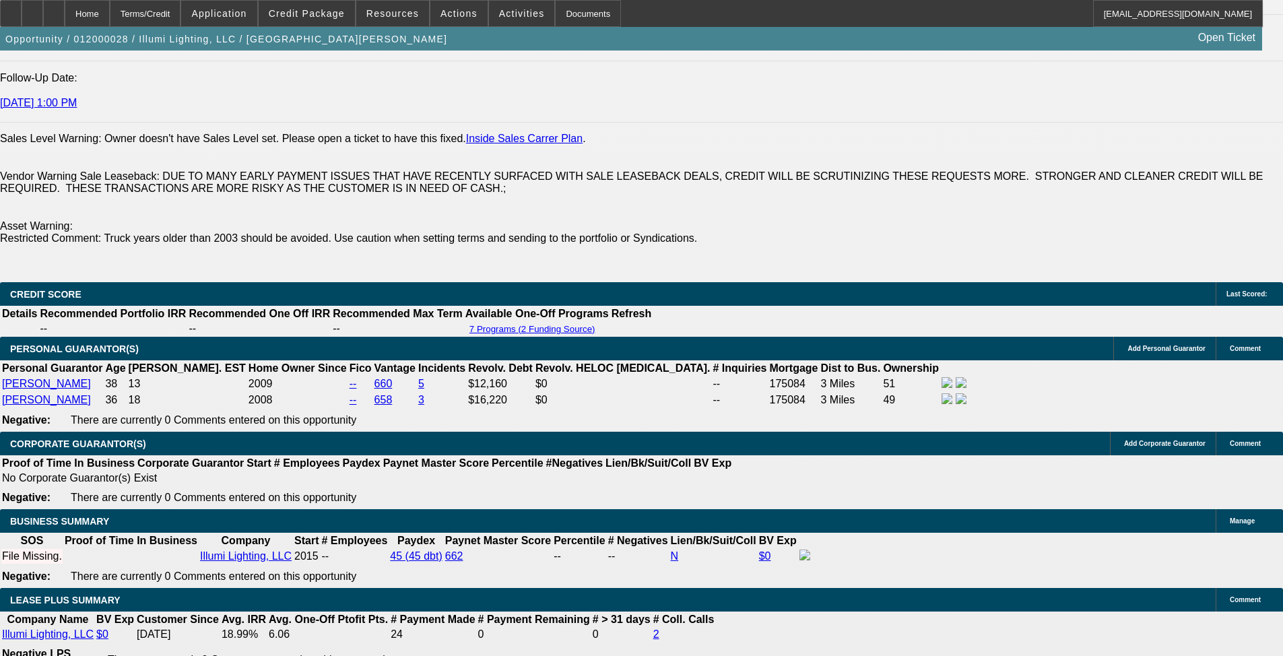
select select "0"
select select "2"
select select "0"
select select "6"
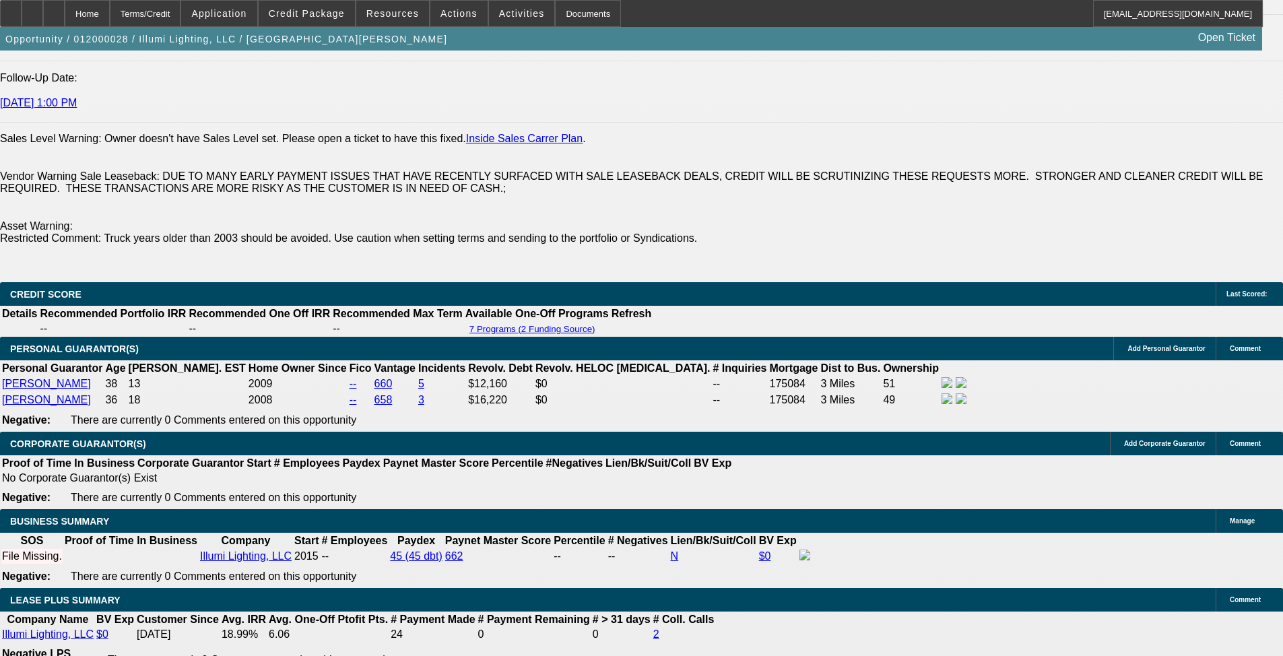
select select "0"
select select "2"
select select "0"
select select "6"
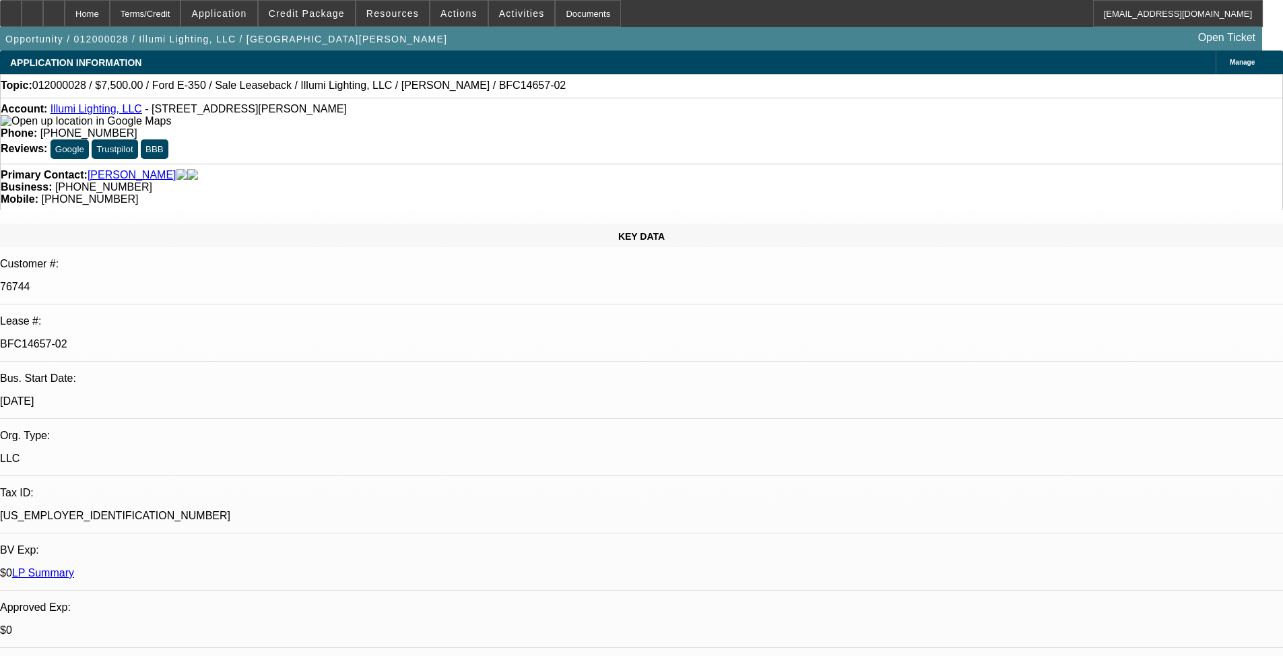
drag, startPoint x: 362, startPoint y: 564, endPoint x: 374, endPoint y: 220, distance: 343.6
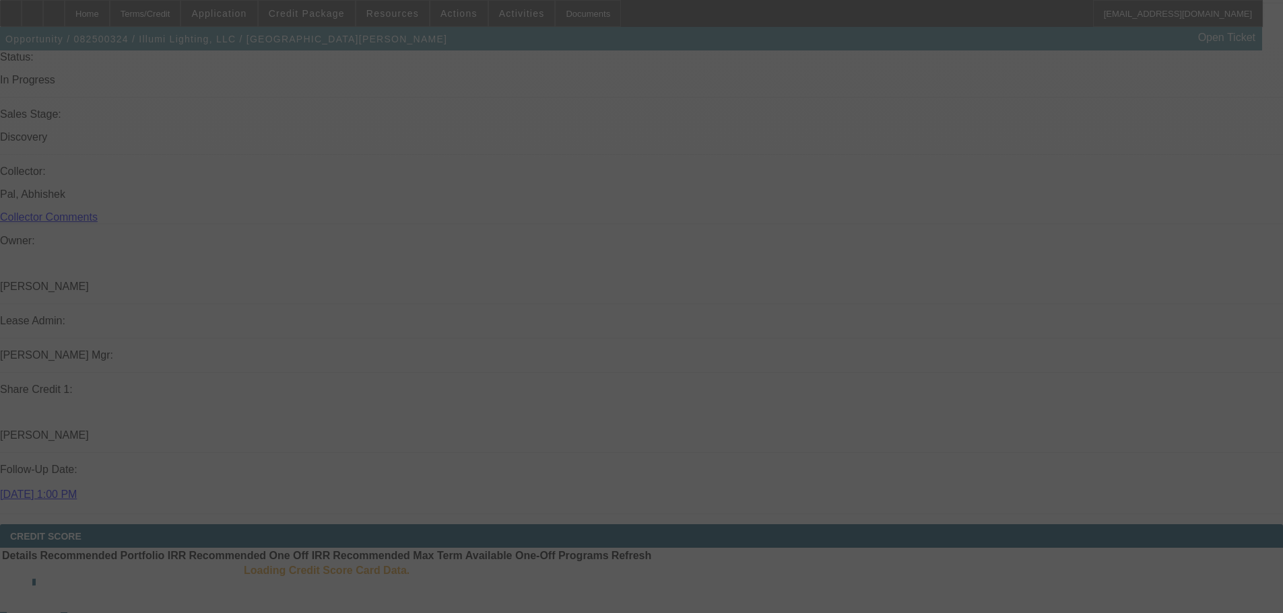
drag, startPoint x: 547, startPoint y: 234, endPoint x: 572, endPoint y: 391, distance: 158.1
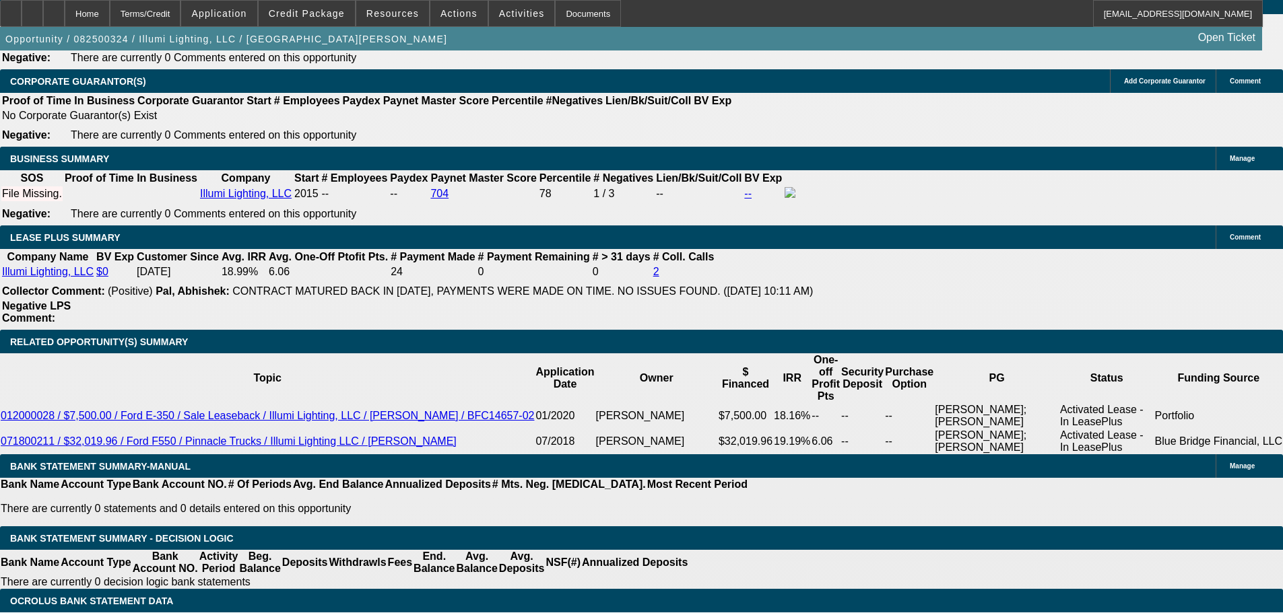
select select "0"
select select "2"
select select "0"
select select "6"
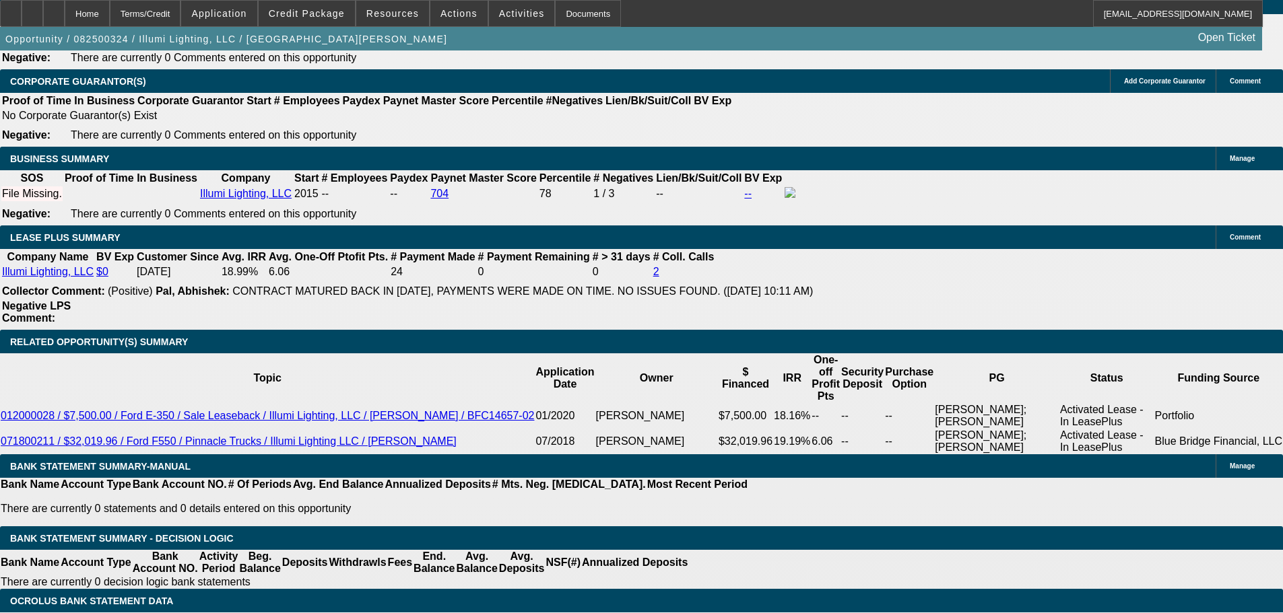
select select "0"
select select "2"
select select "0"
select select "6"
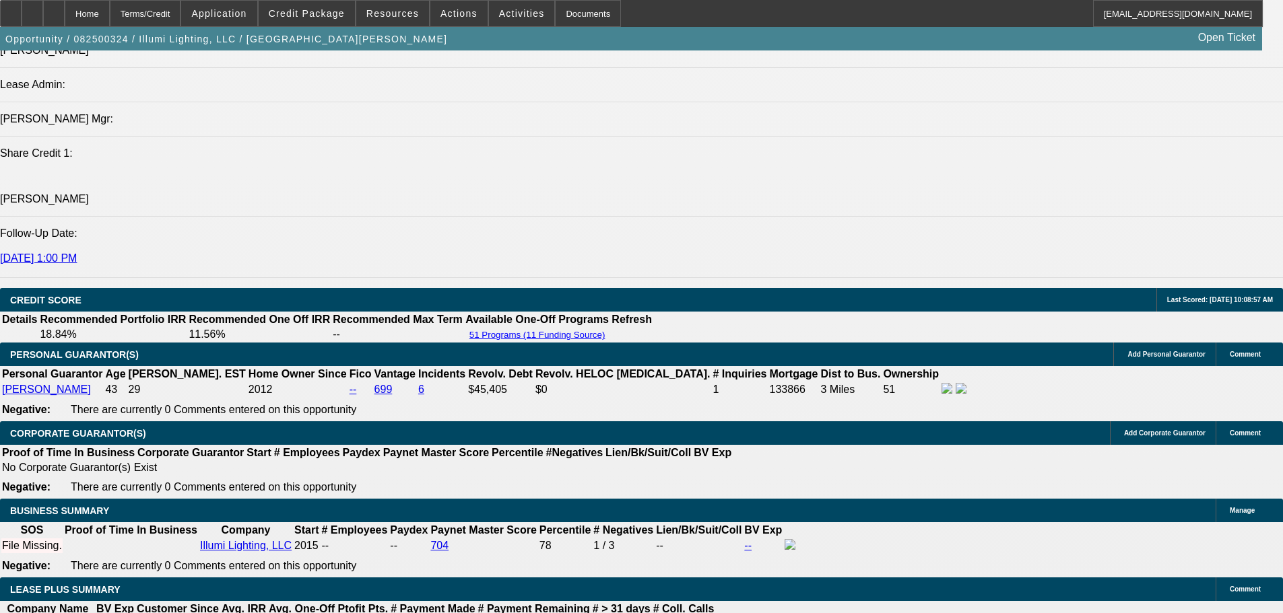
scroll to position [1667, 0]
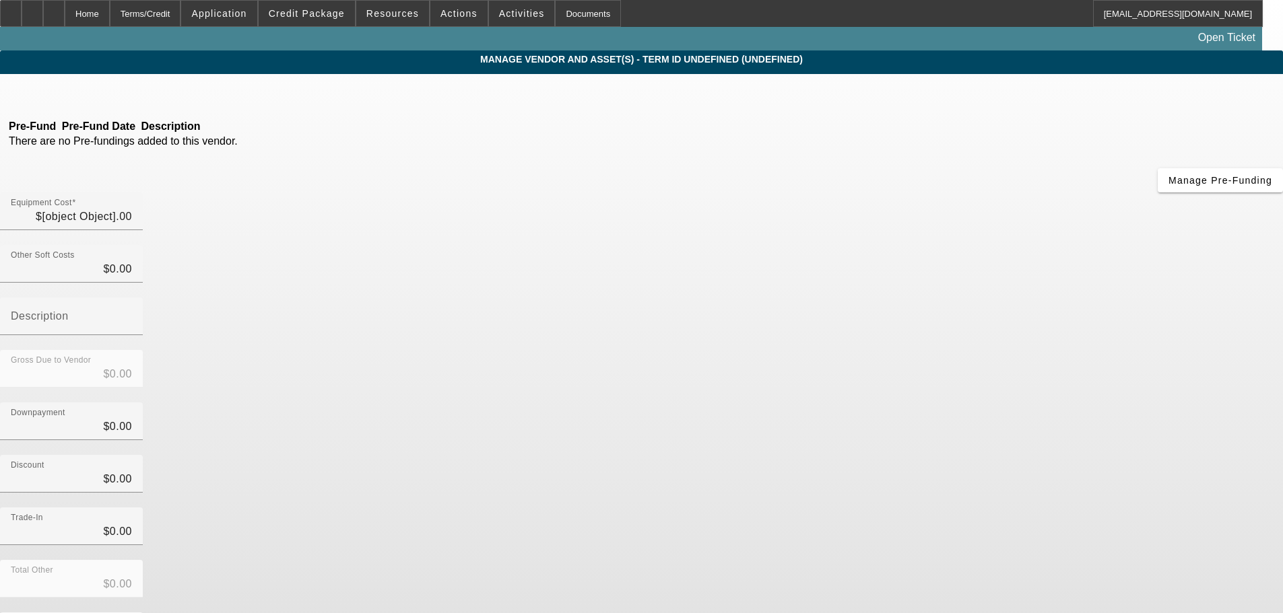
type input "$90,000.00"
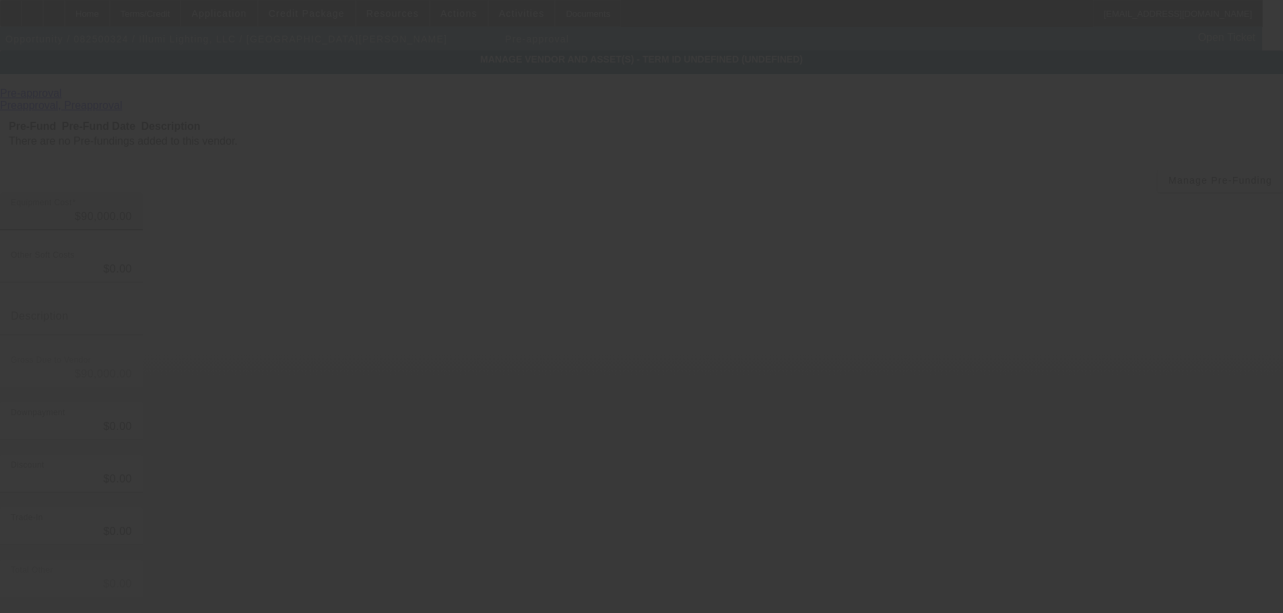
type input "90000"
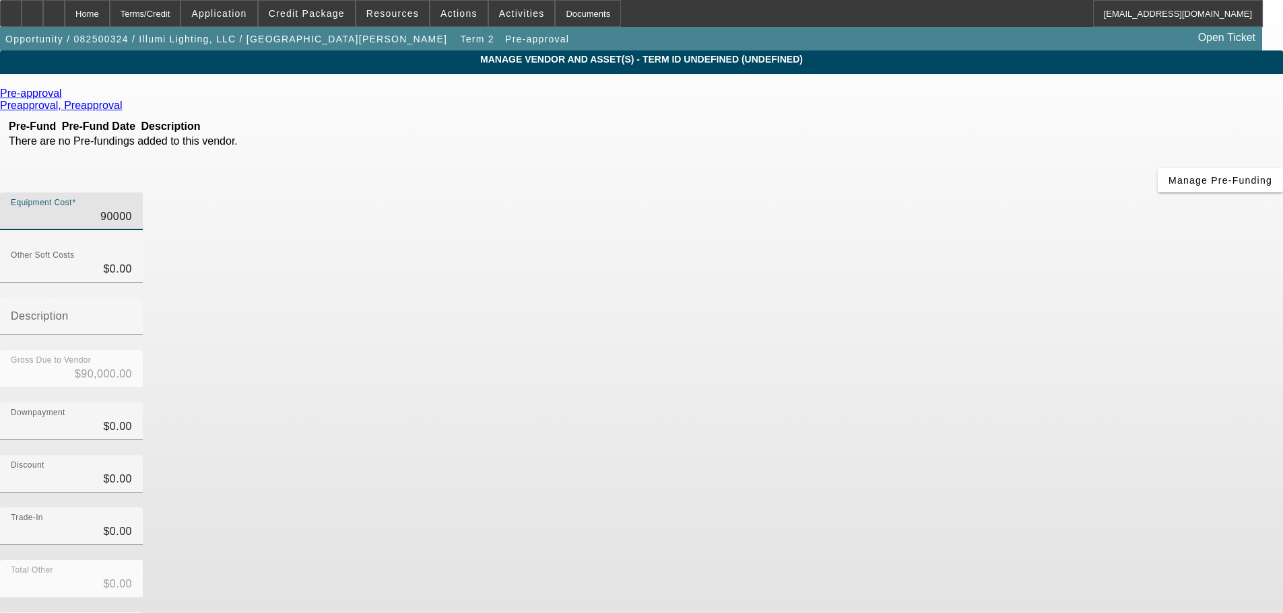
click at [132, 209] on input "90000" at bounding box center [71, 217] width 121 height 16
type input "$0.00"
type input "7"
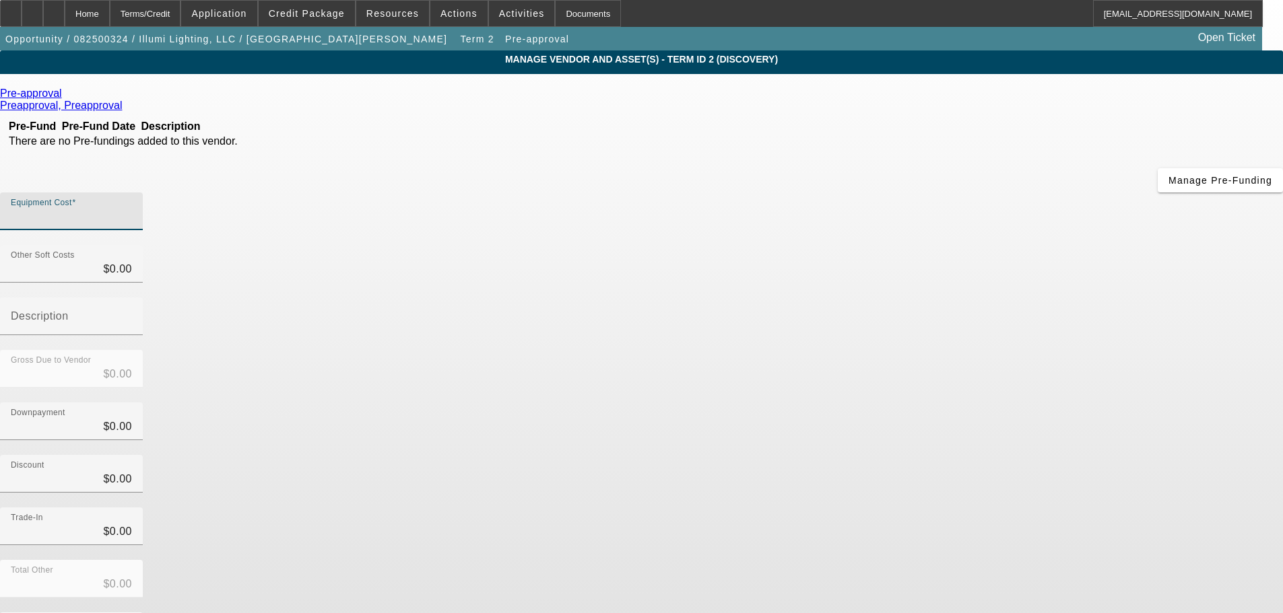
type input "$7.00"
type input "75"
type input "$75.00"
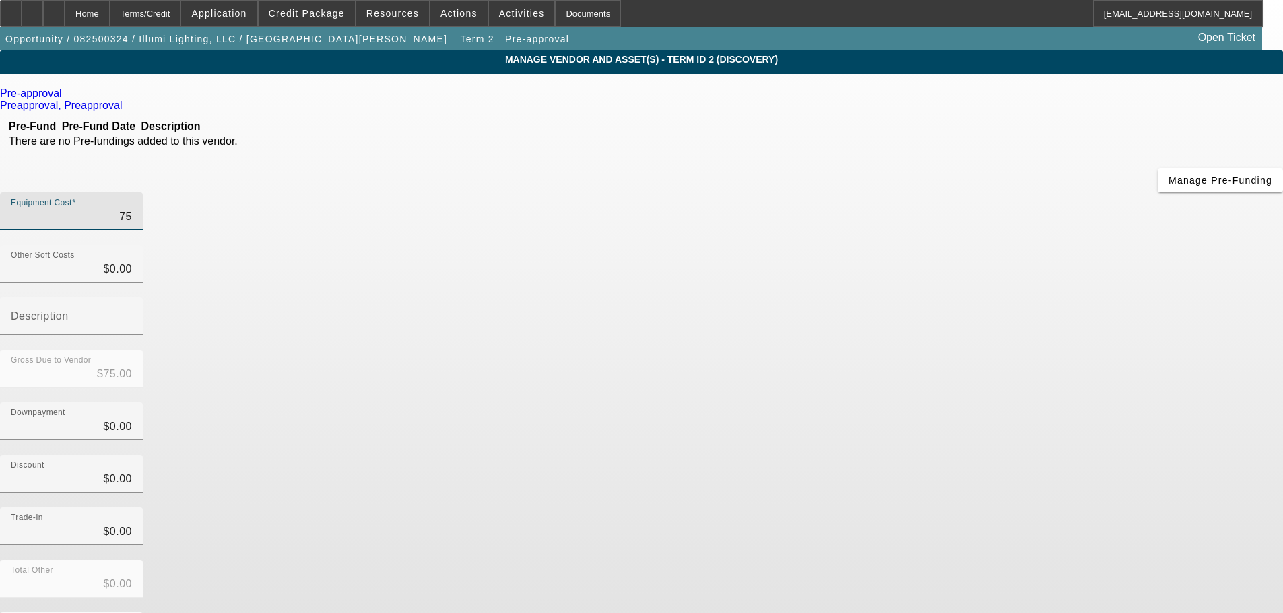
type input "750"
type input "$750.00"
type input "7500"
type input "$7,500.00"
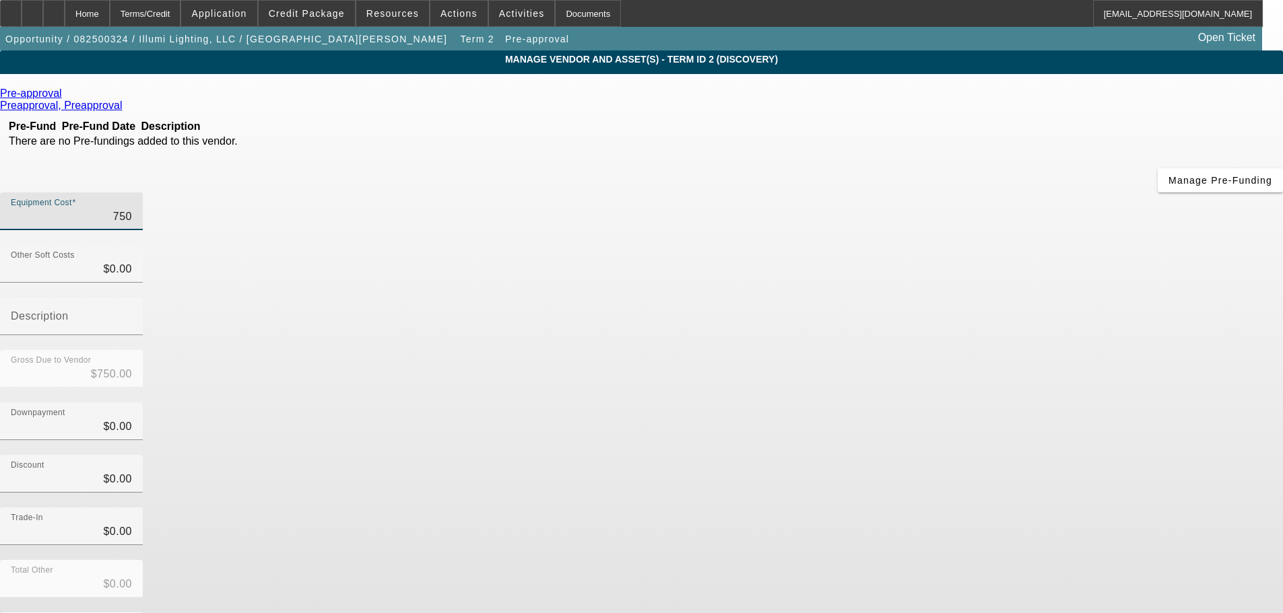
type input "$7,500.00"
type input "75000"
type input "$75,000.00"
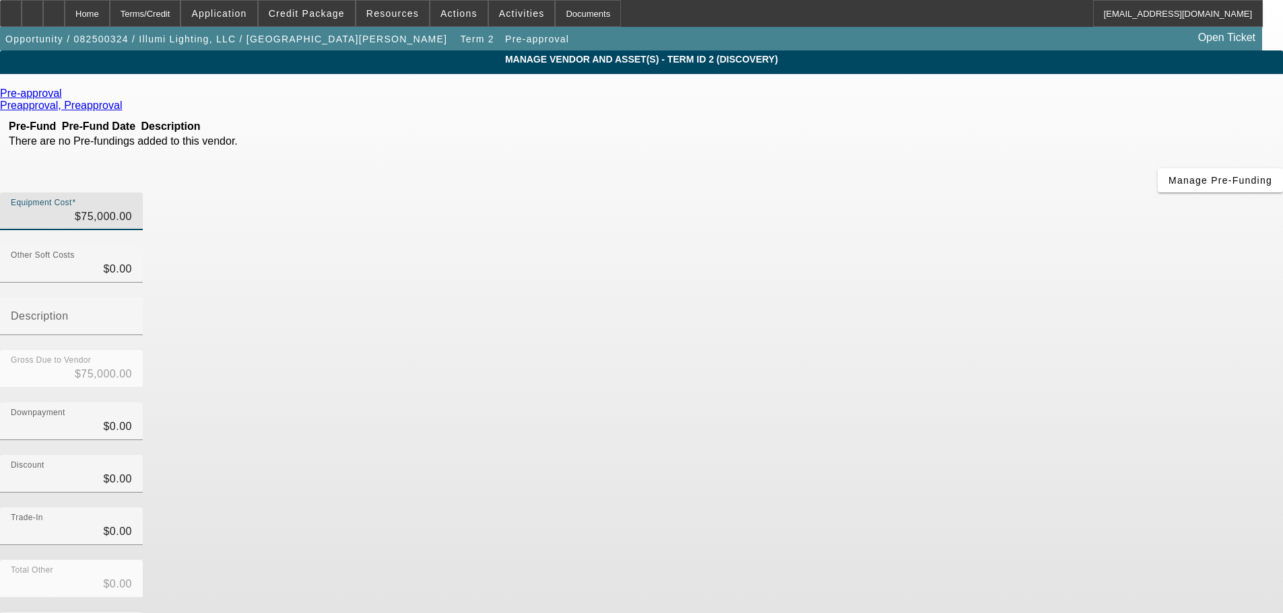
click at [916, 403] on div "Downpayment $0.00" at bounding box center [641, 429] width 1283 height 53
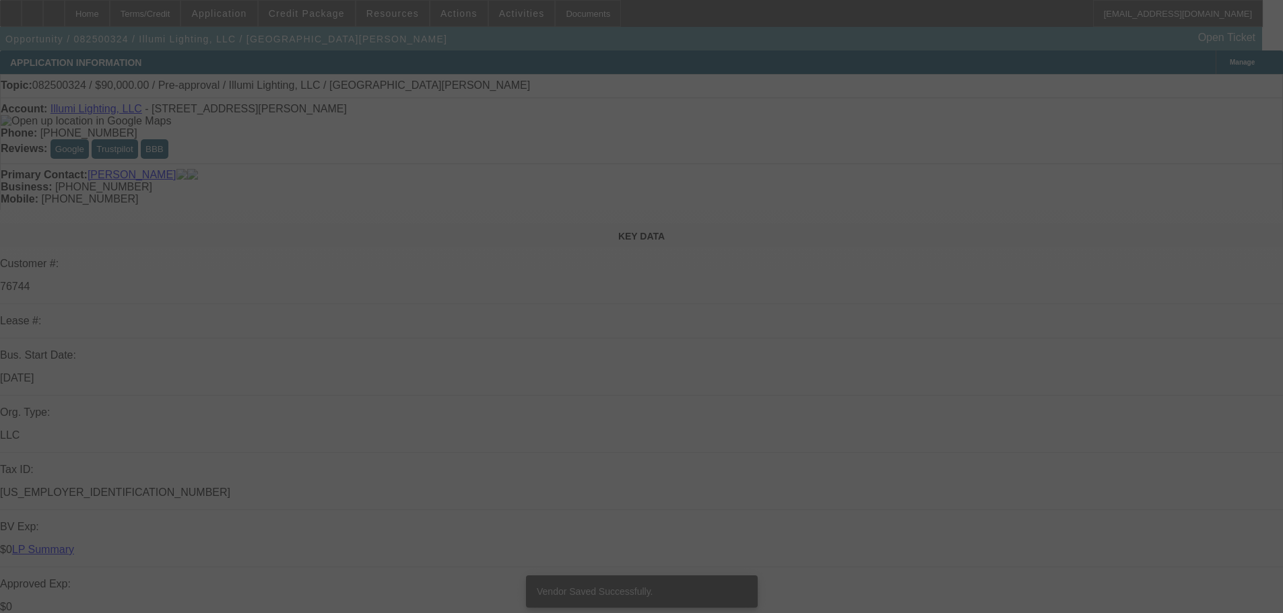
select select "0"
select select "2"
select select "0"
select select "6"
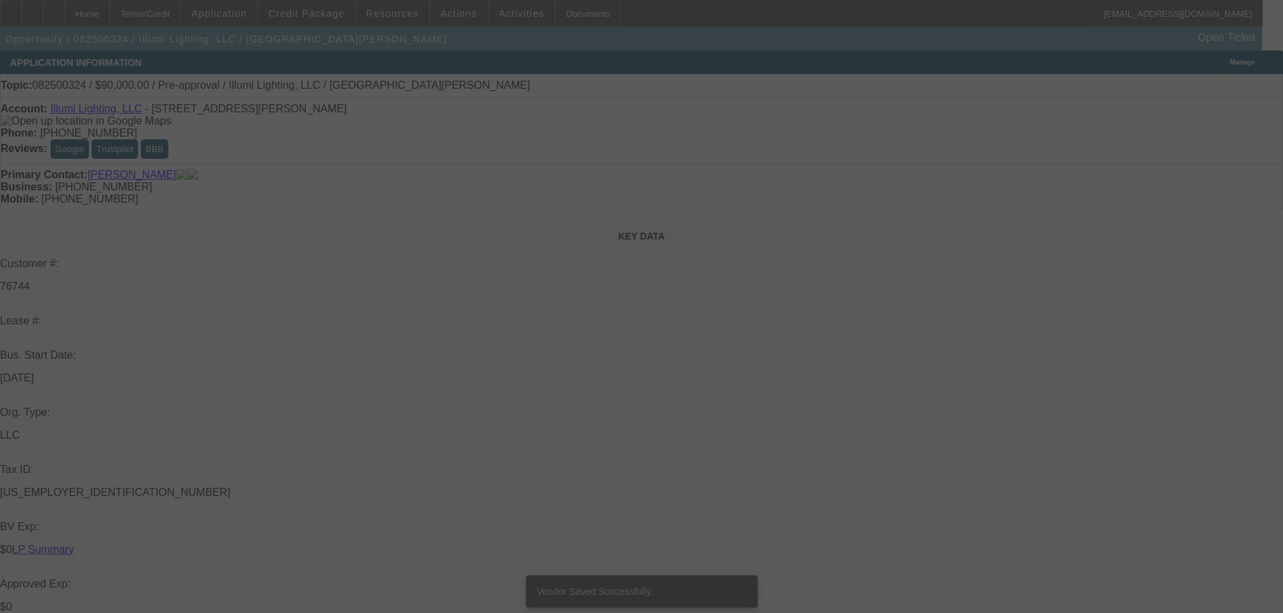
select select "0"
select select "2"
select select "0"
select select "6"
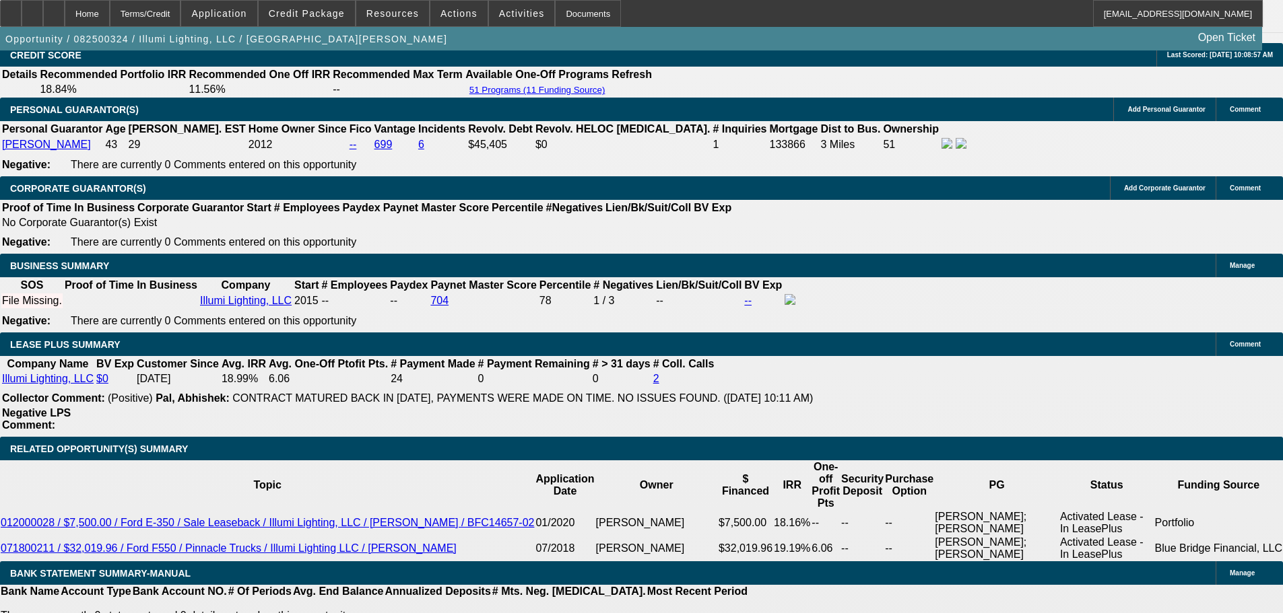
drag, startPoint x: 502, startPoint y: 188, endPoint x: 550, endPoint y: 395, distance: 212.8
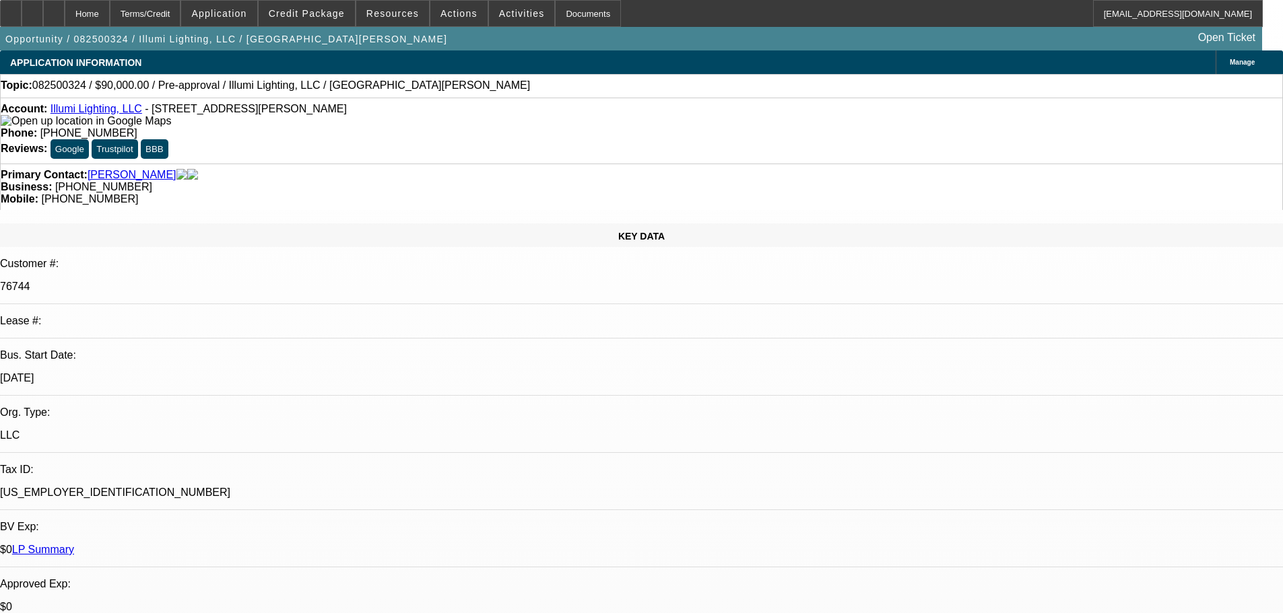
drag, startPoint x: 535, startPoint y: 556, endPoint x: 574, endPoint y: 302, distance: 256.7
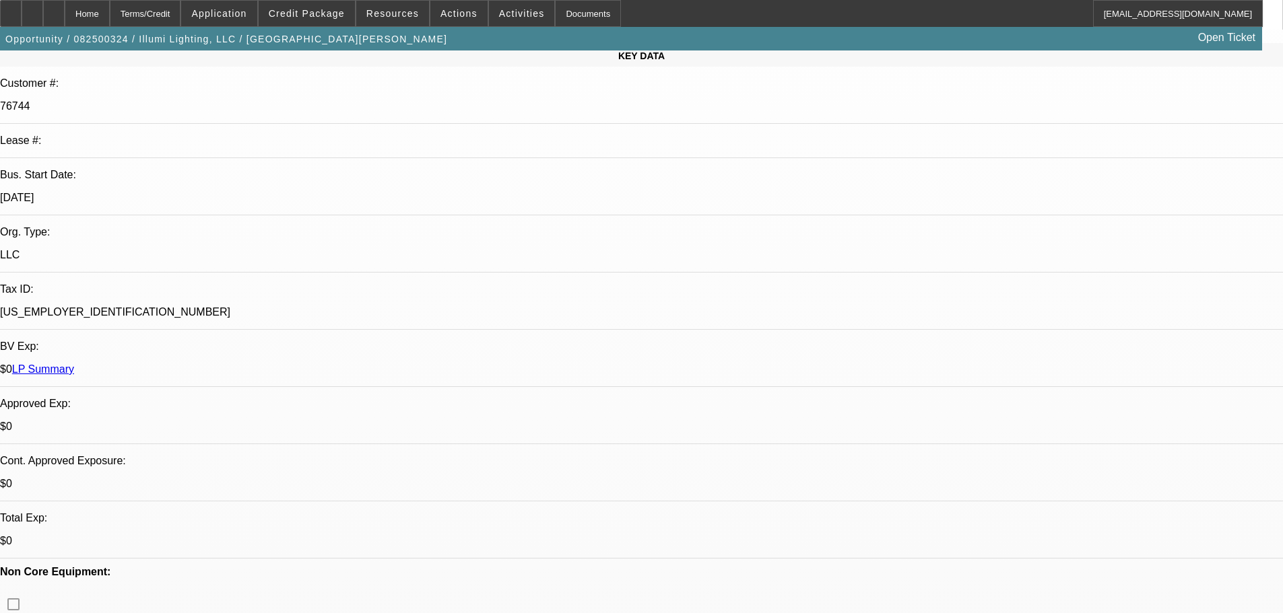
scroll to position [269, 0]
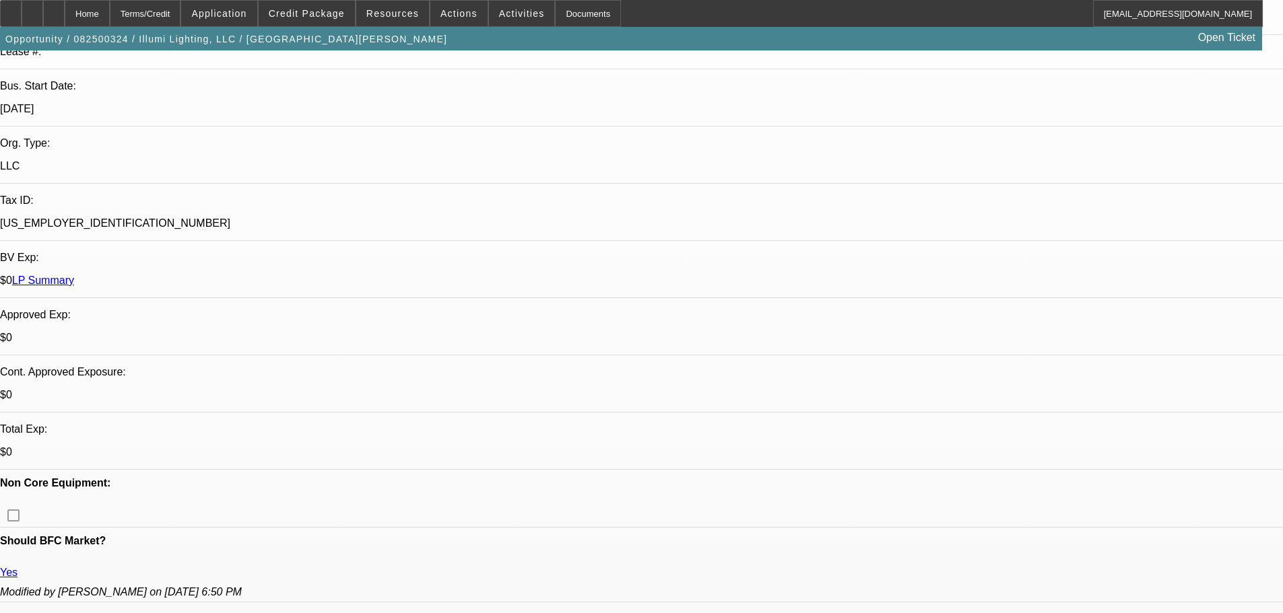
drag, startPoint x: 444, startPoint y: 321, endPoint x: 393, endPoint y: 321, distance: 50.5
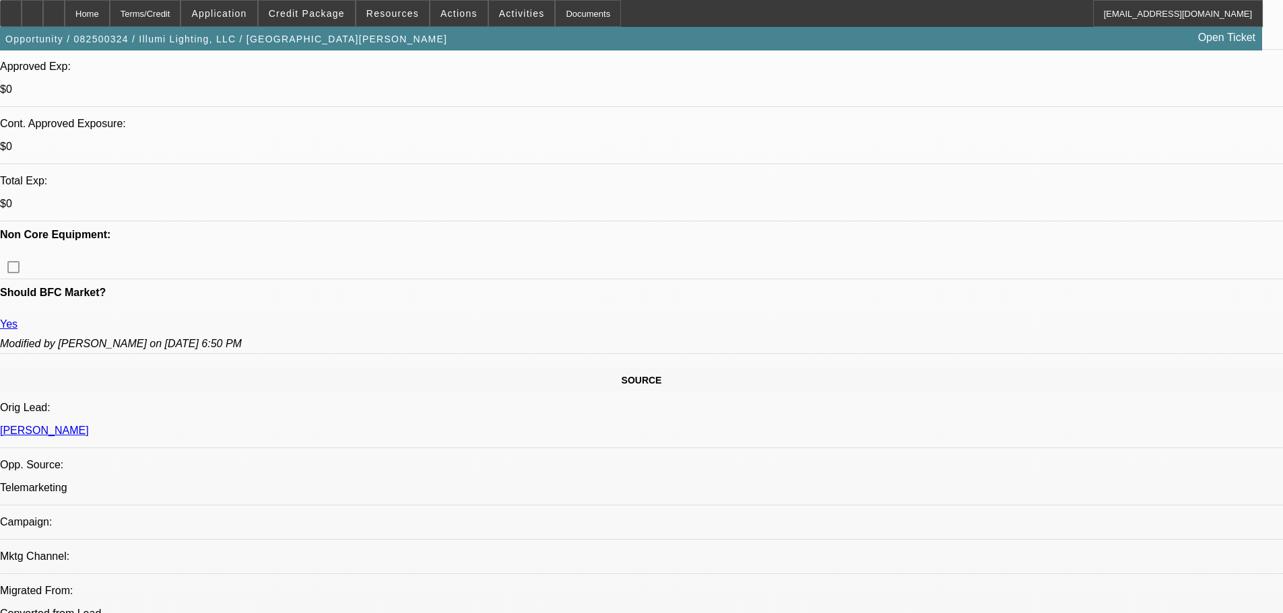
scroll to position [606, 0]
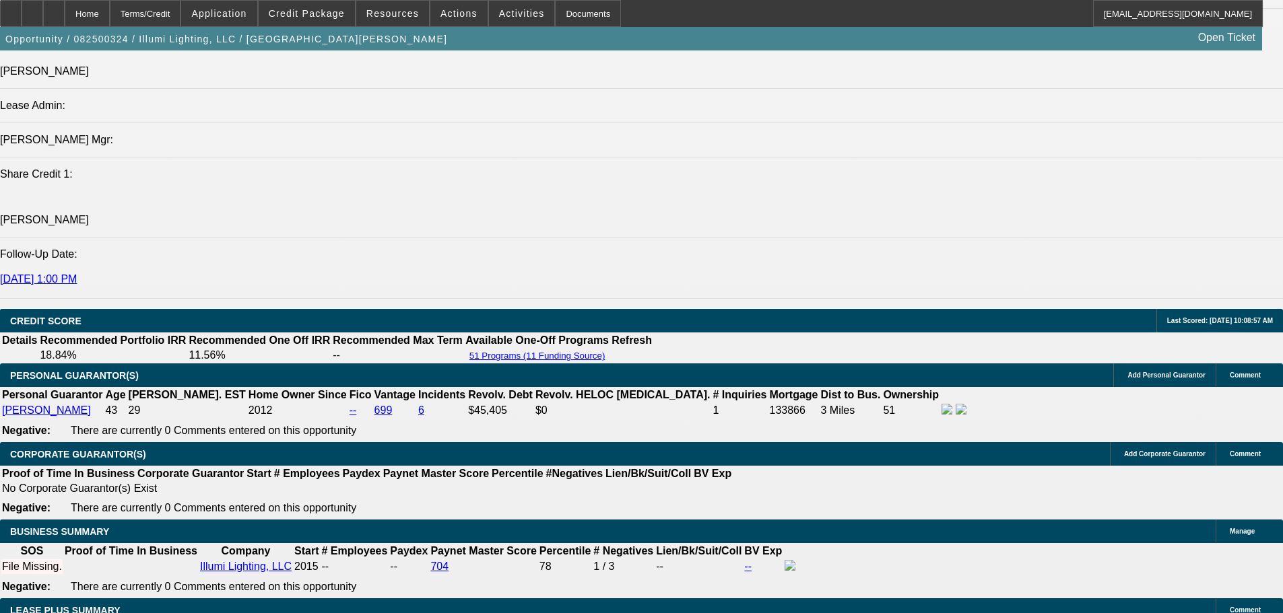
scroll to position [1425, 0]
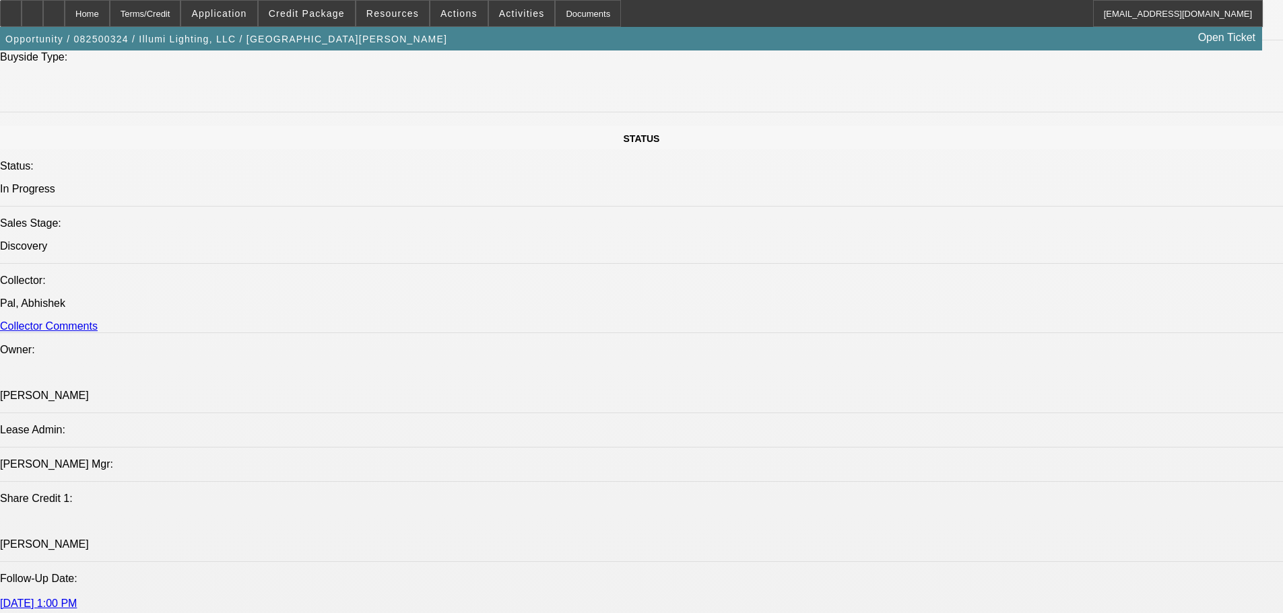
drag, startPoint x: 688, startPoint y: 401, endPoint x: 588, endPoint y: 116, distance: 301.8
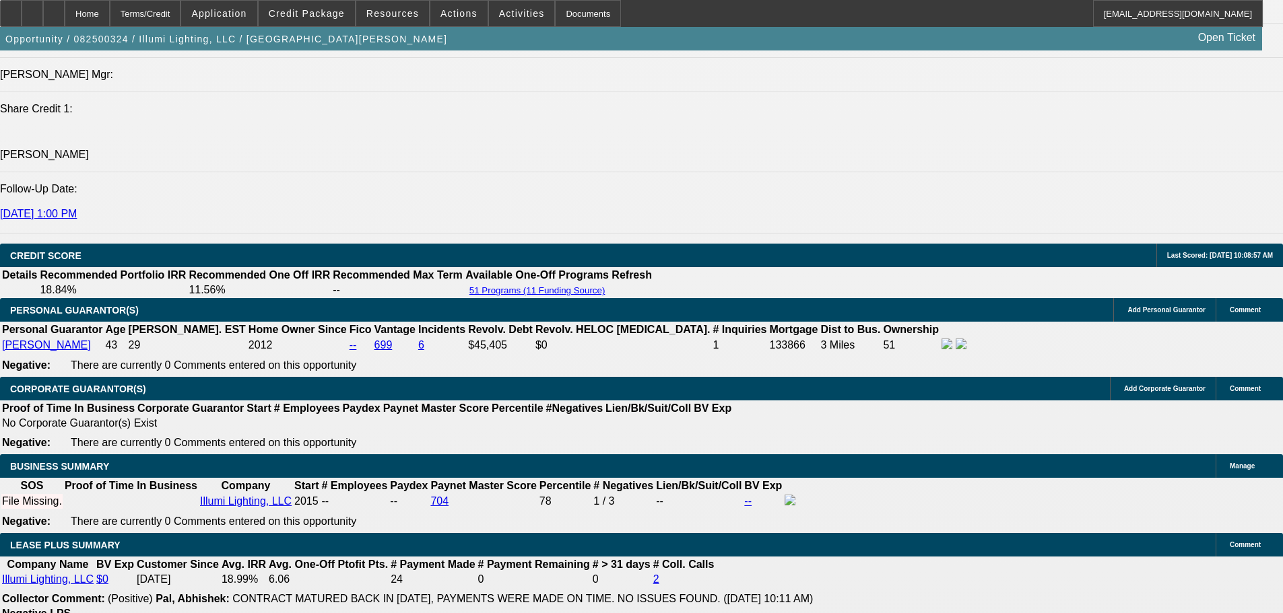
scroll to position [1818, 0]
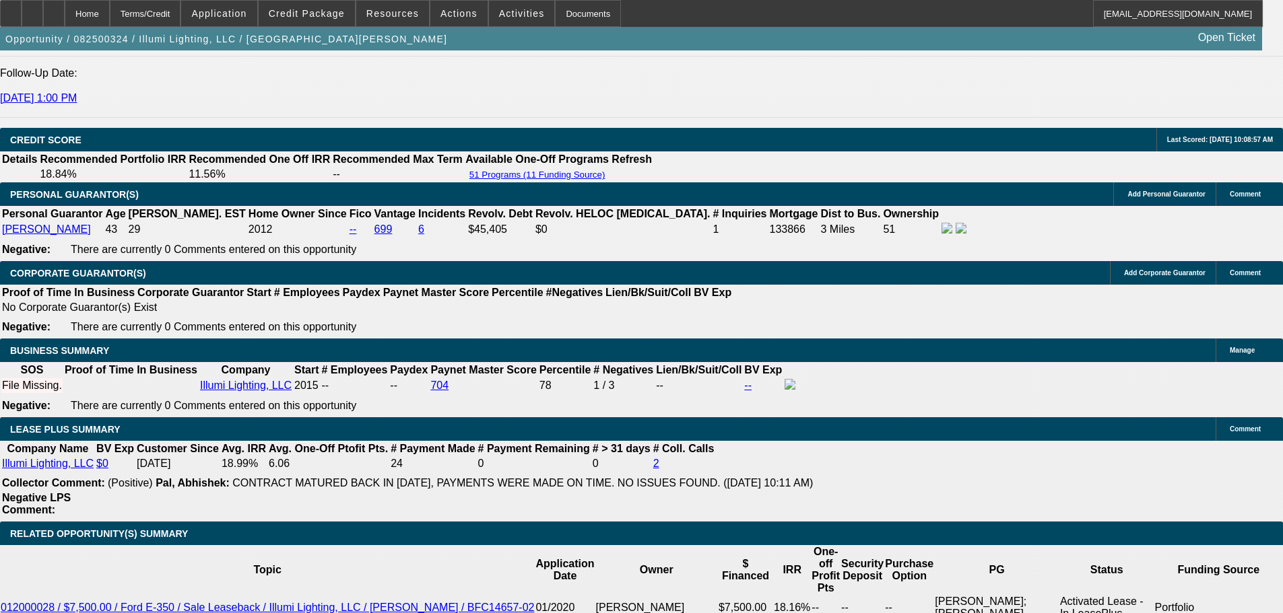
drag, startPoint x: 694, startPoint y: 445, endPoint x: 665, endPoint y: 373, distance: 77.7
drag, startPoint x: 653, startPoint y: 508, endPoint x: 645, endPoint y: 523, distance: 16.3
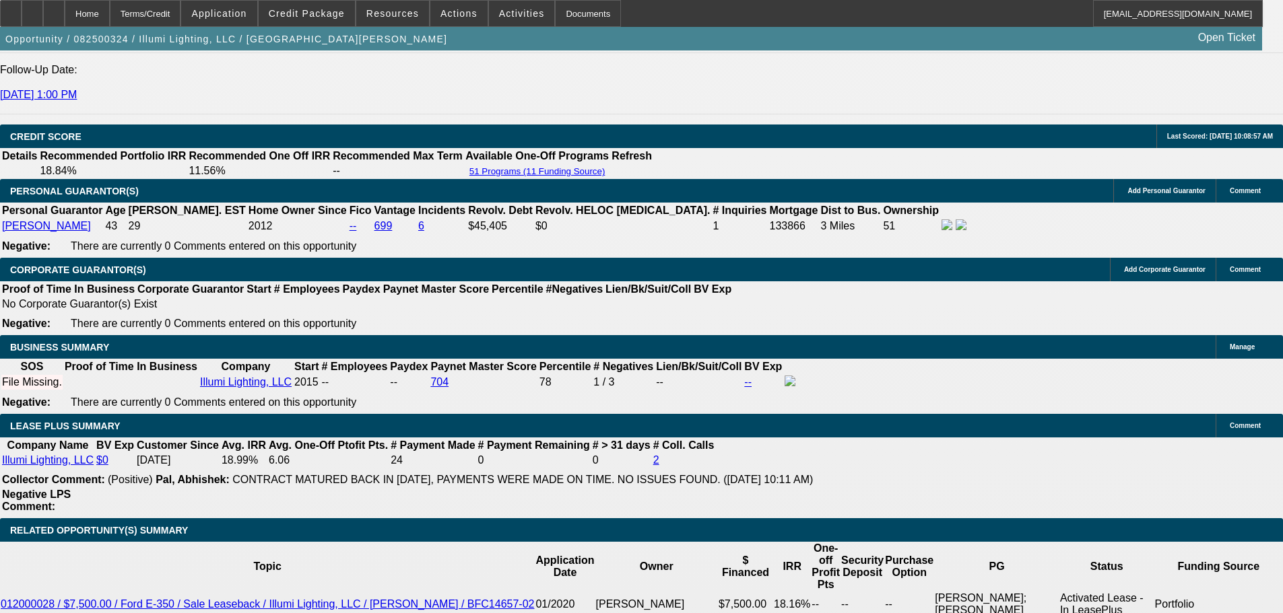
scroll to position [381, 0]
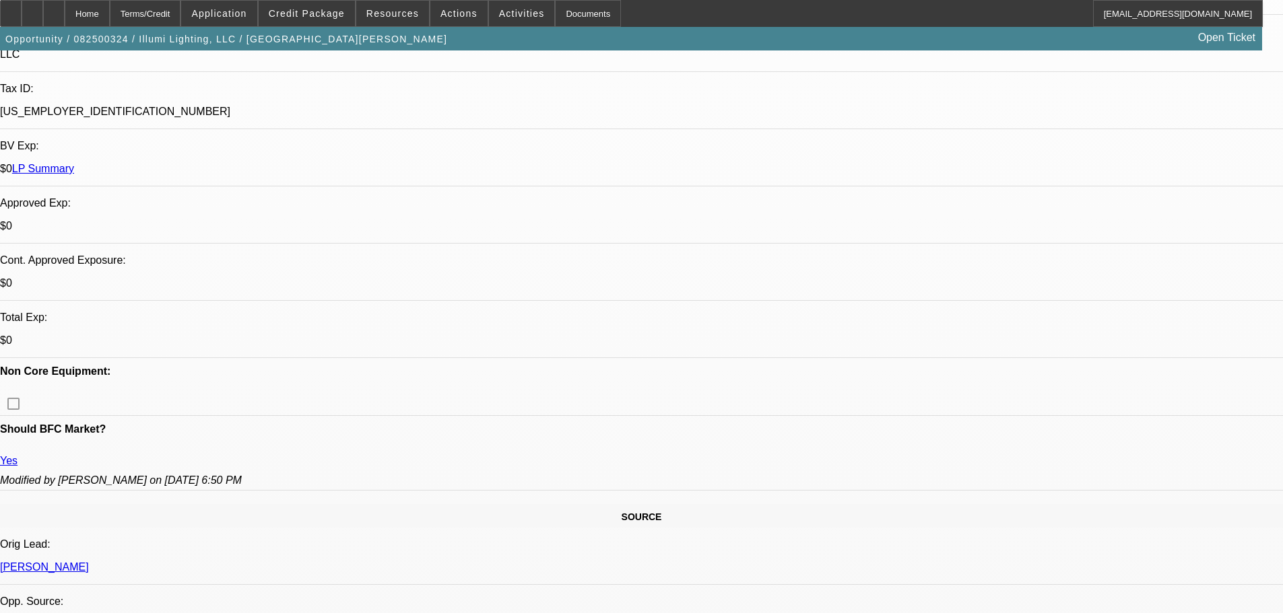
drag, startPoint x: 645, startPoint y: 521, endPoint x: 599, endPoint y: 279, distance: 246.7
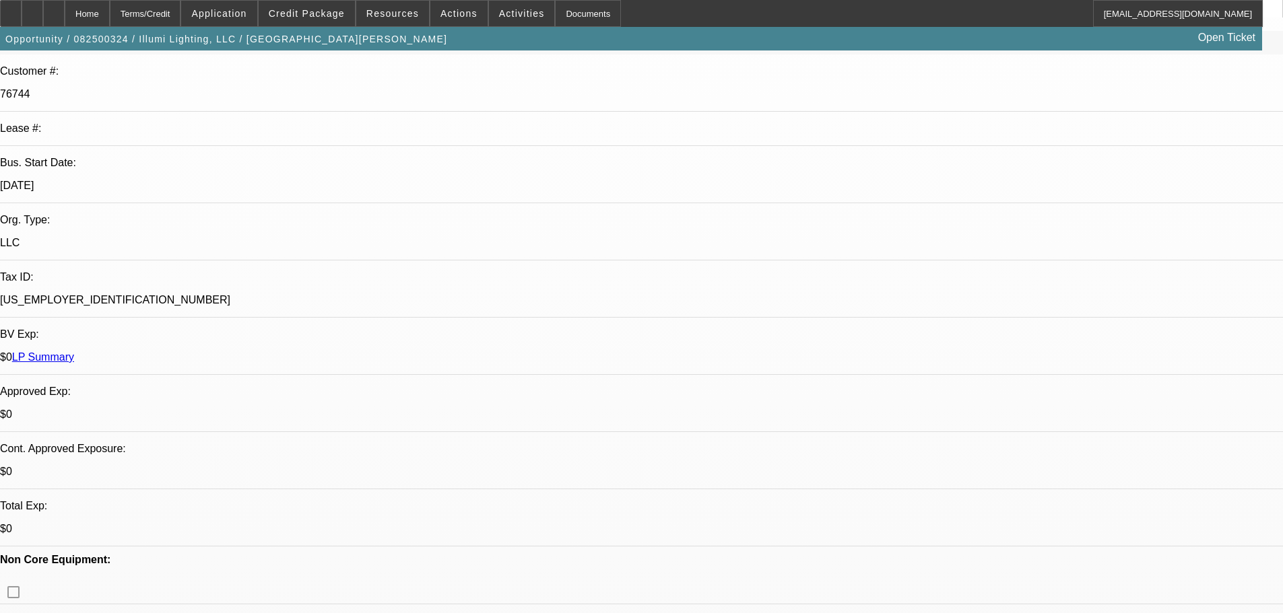
scroll to position [337, 0]
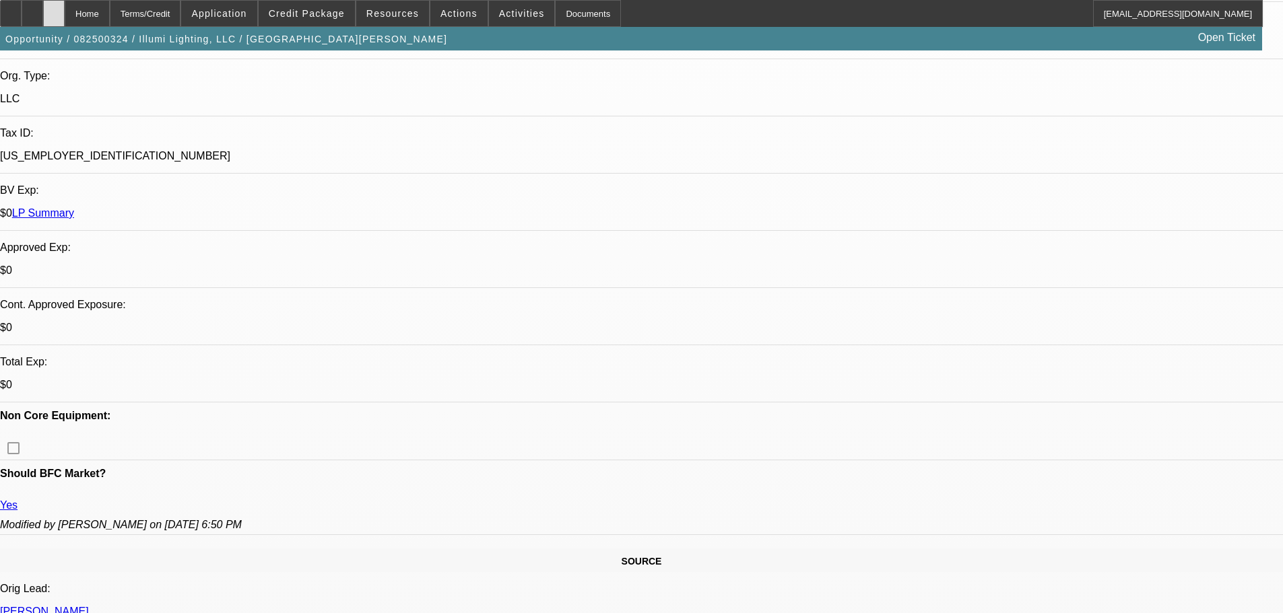
click at [65, 9] on div at bounding box center [54, 13] width 22 height 27
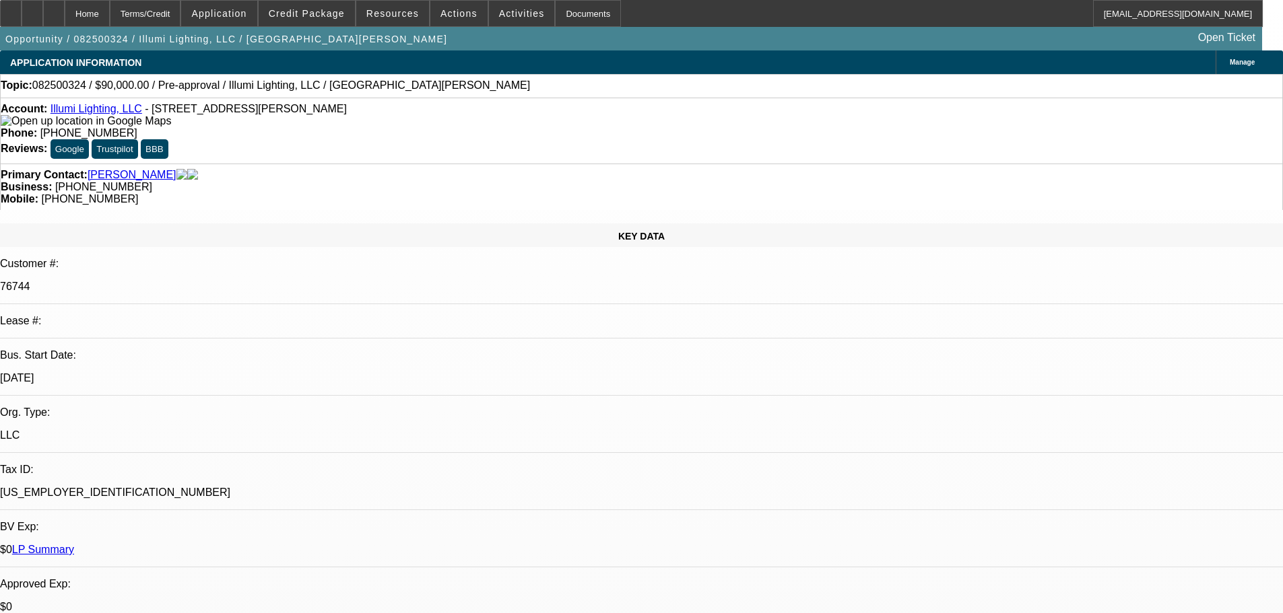
select select "0"
select select "2"
select select "0"
select select "6"
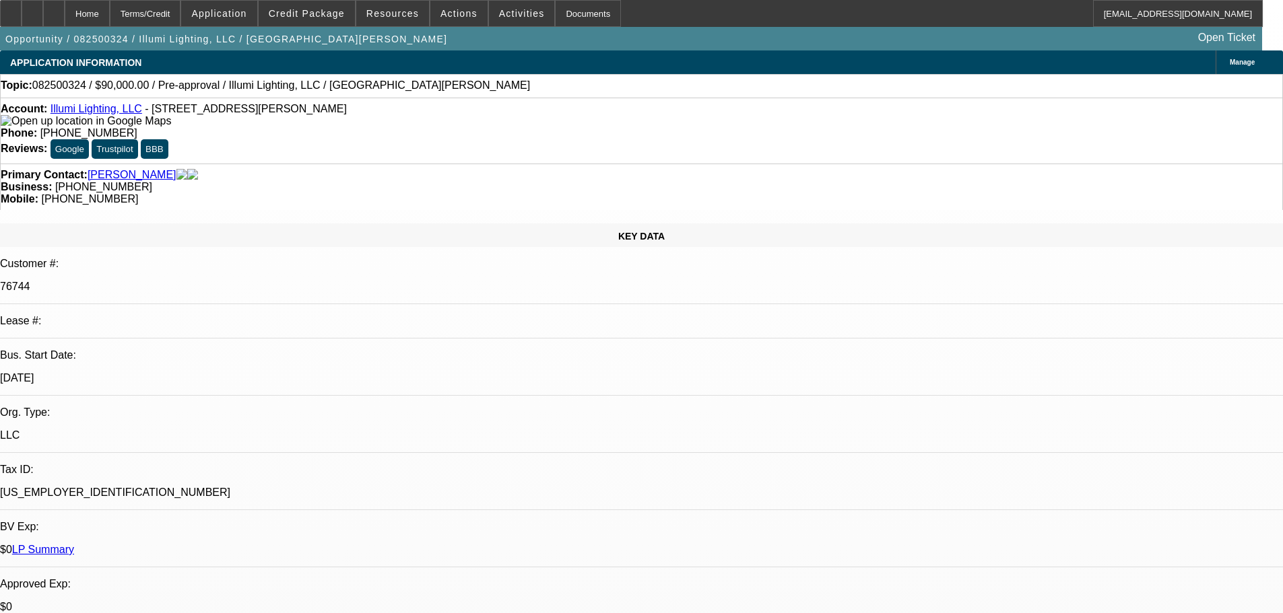
select select "0"
select select "2"
select select "0"
select select "6"
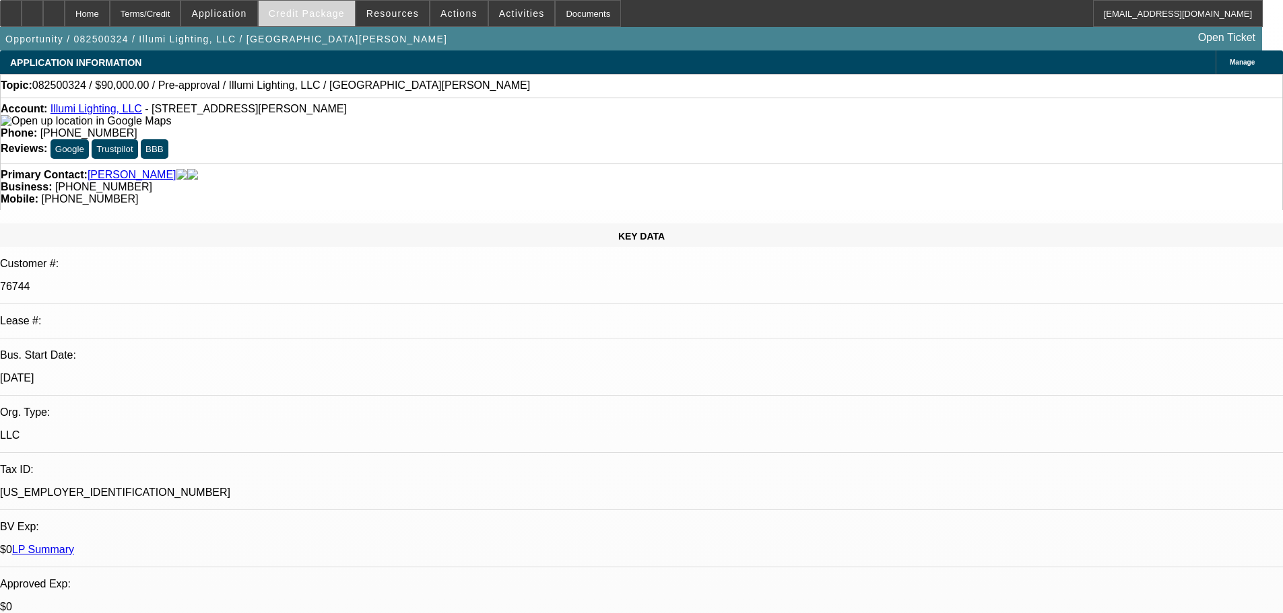
click at [313, 7] on span at bounding box center [307, 13] width 96 height 32
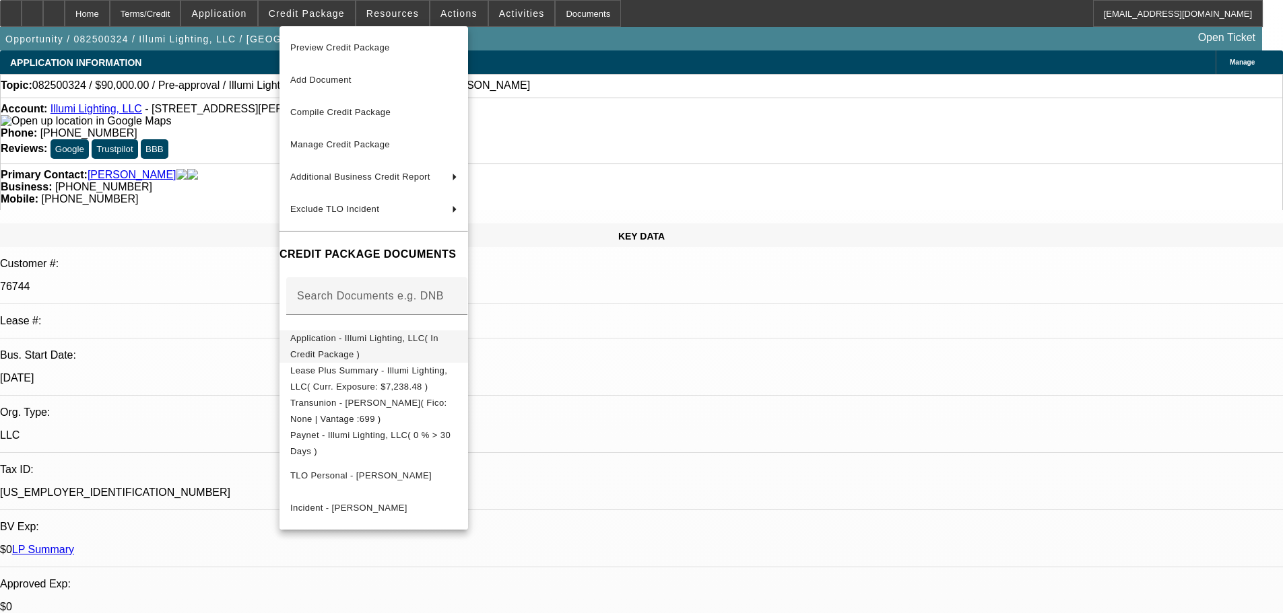
click at [457, 348] on span "Application - Illumi Lighting, LLC( In Credit Package )" at bounding box center [373, 347] width 167 height 32
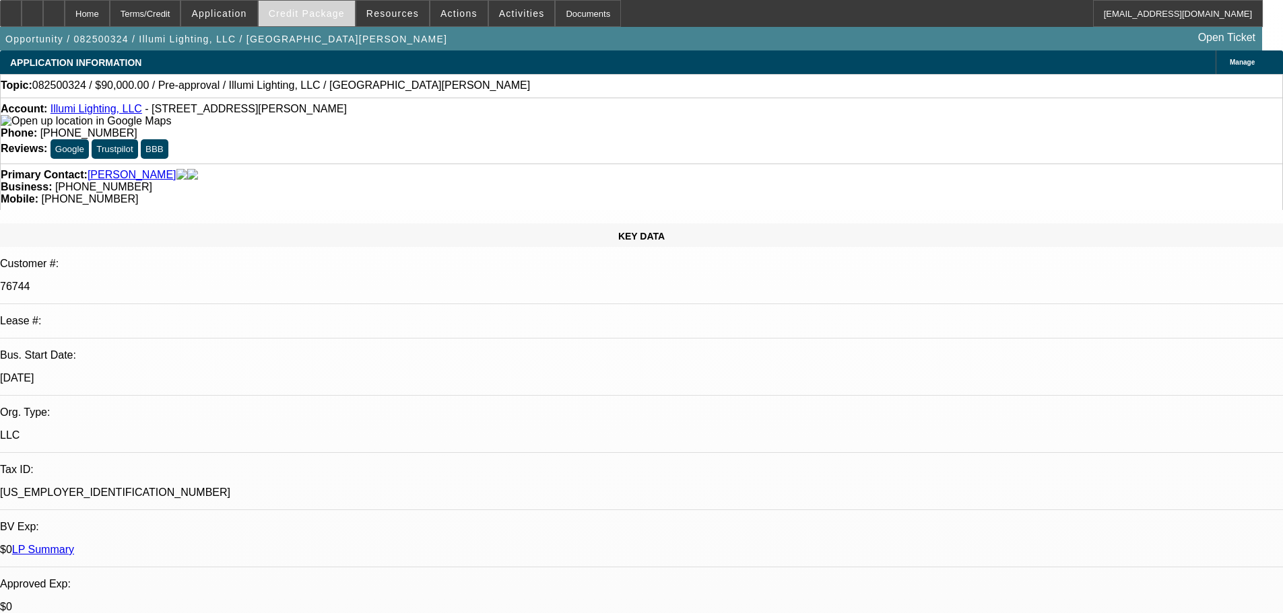
click at [291, 11] on span "Credit Package" at bounding box center [307, 13] width 76 height 11
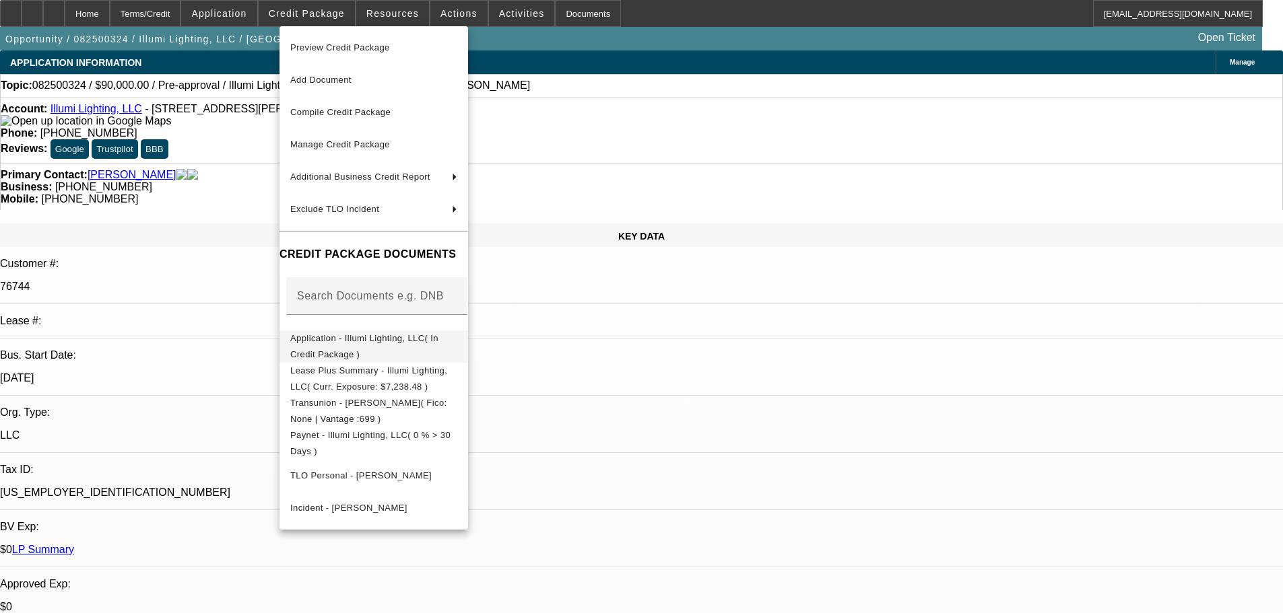
click at [468, 331] on button "Application - Illumi Lighting, LLC( In Credit Package )" at bounding box center [373, 347] width 189 height 32
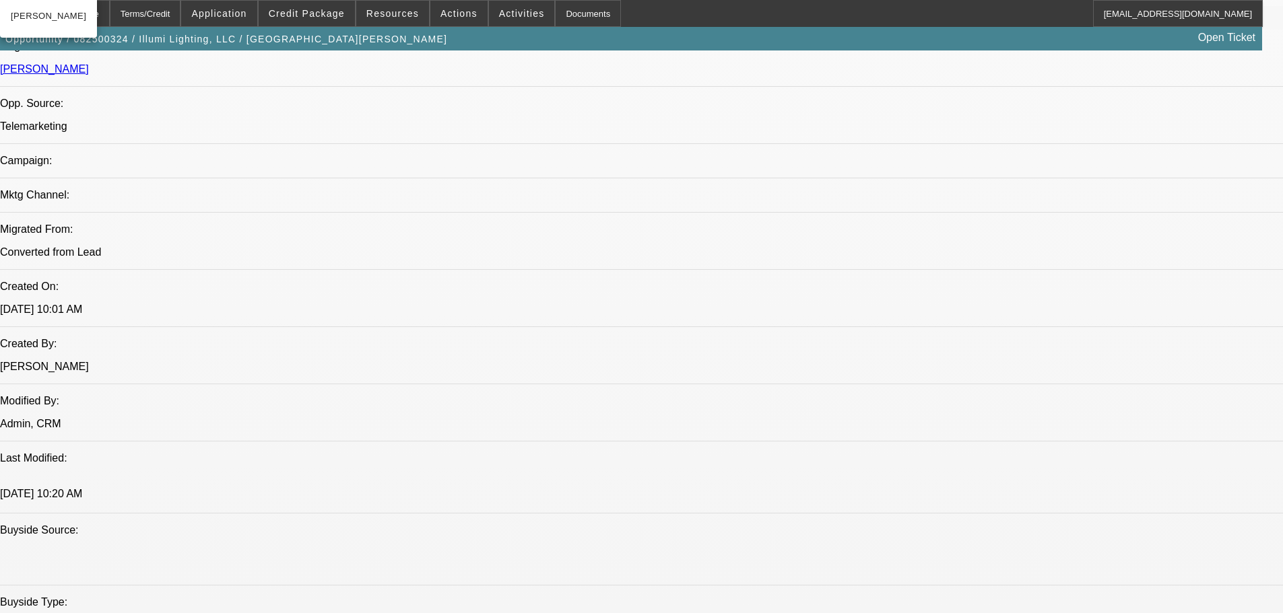
scroll to position [1010, 0]
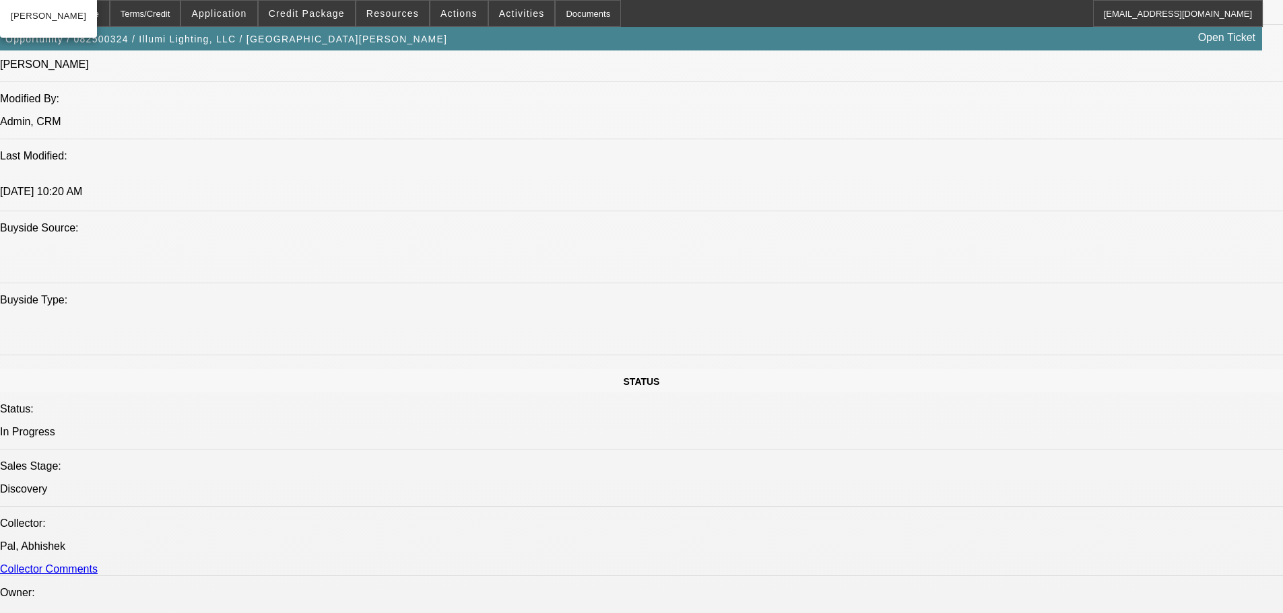
scroll to position [1279, 0]
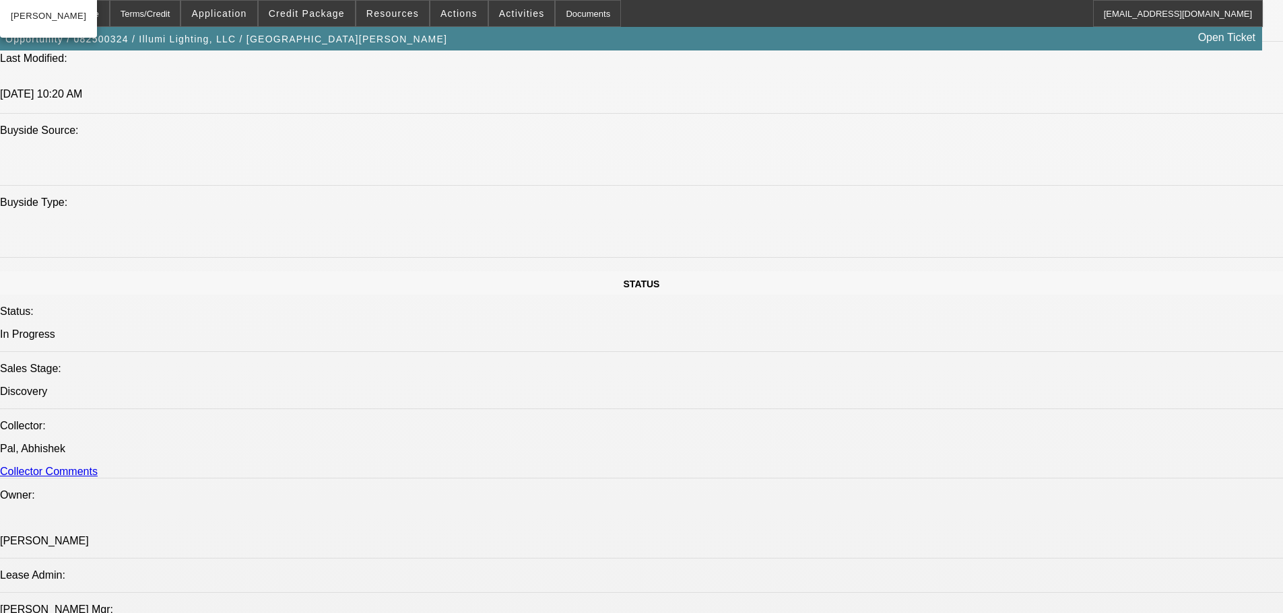
drag, startPoint x: 521, startPoint y: 469, endPoint x: 171, endPoint y: 426, distance: 352.0
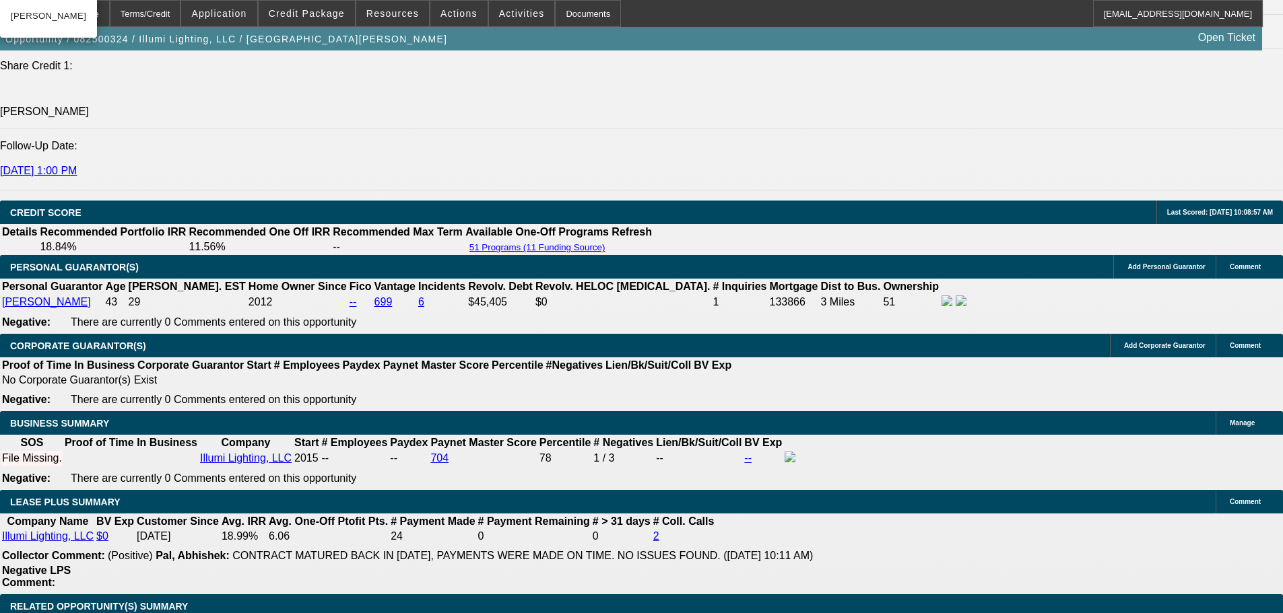
scroll to position [1953, 0]
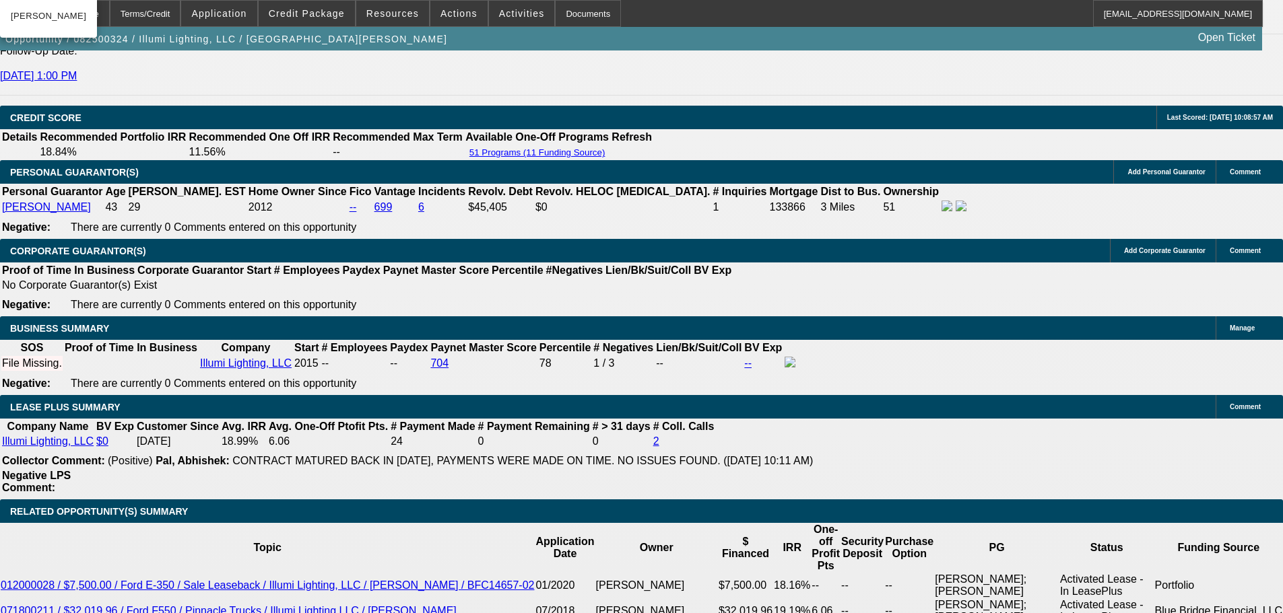
drag, startPoint x: 834, startPoint y: 398, endPoint x: 832, endPoint y: 389, distance: 9.2
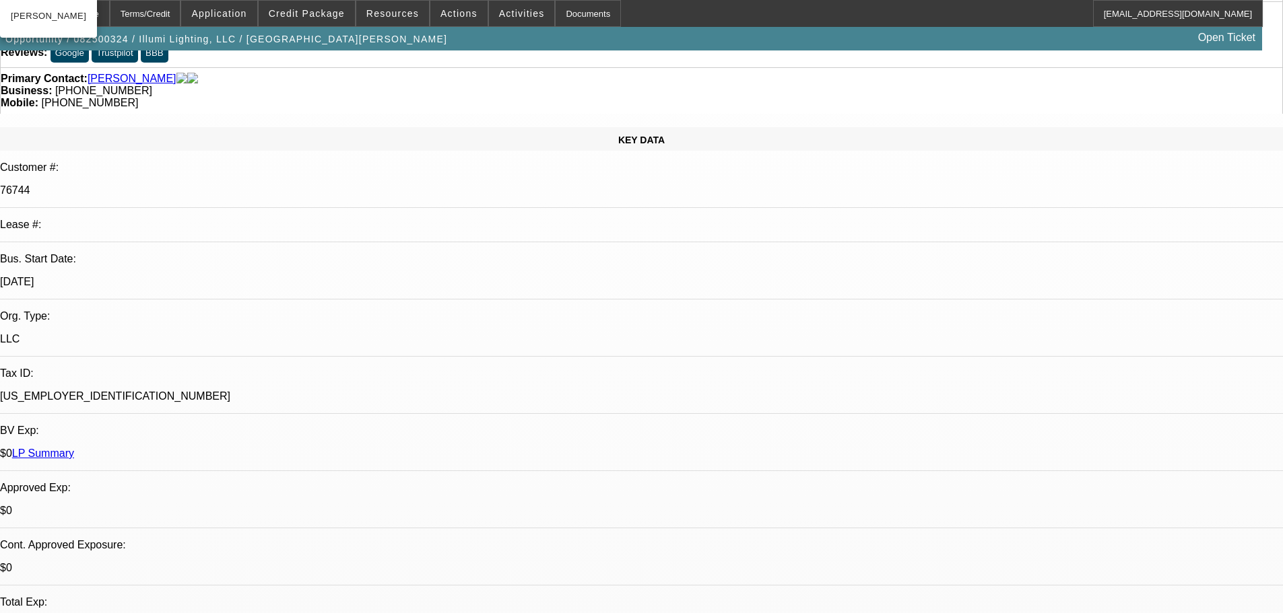
scroll to position [0, 0]
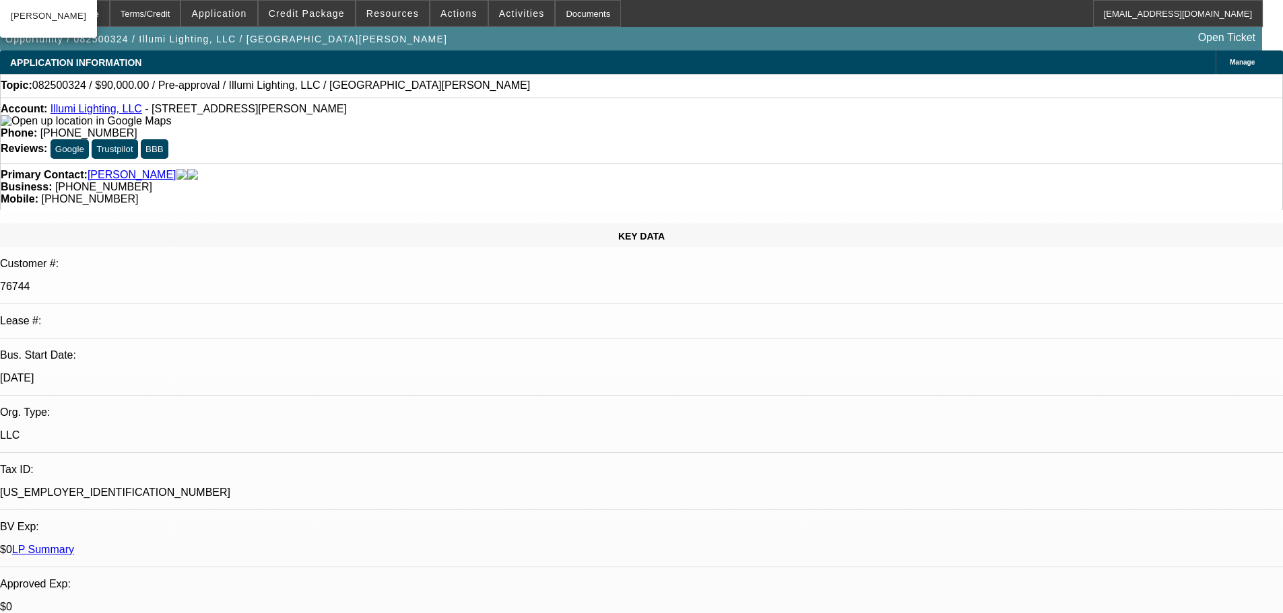
drag, startPoint x: 643, startPoint y: 442, endPoint x: 633, endPoint y: 365, distance: 77.4
click at [516, 13] on span "Activities" at bounding box center [522, 13] width 46 height 11
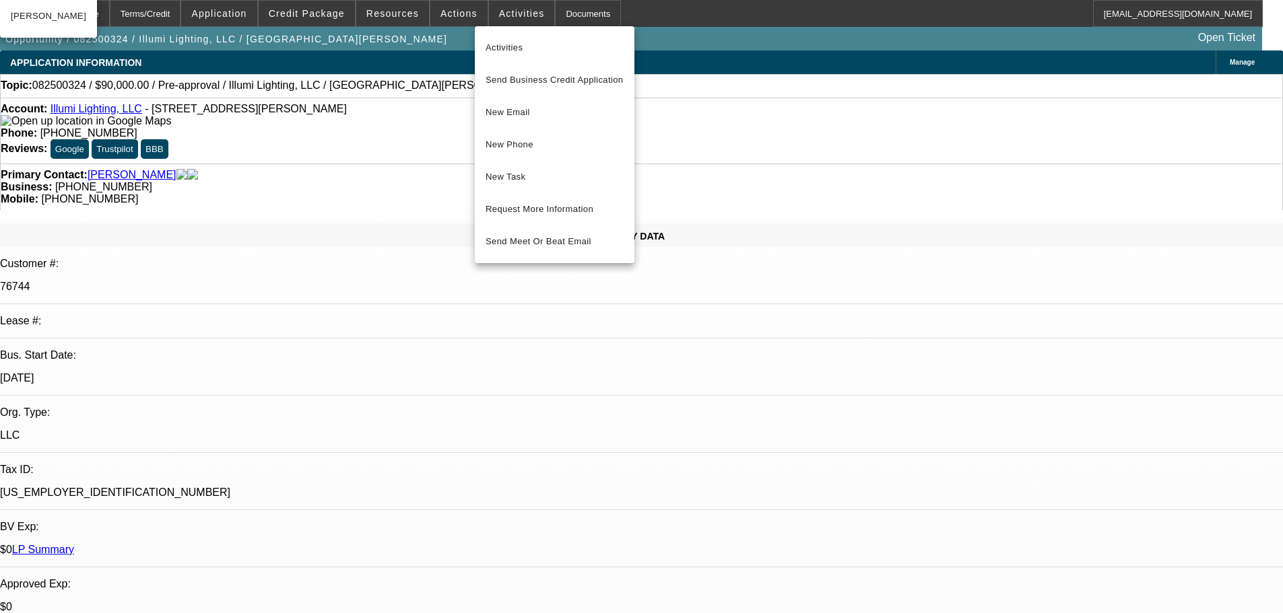
click at [791, 404] on div at bounding box center [641, 306] width 1283 height 613
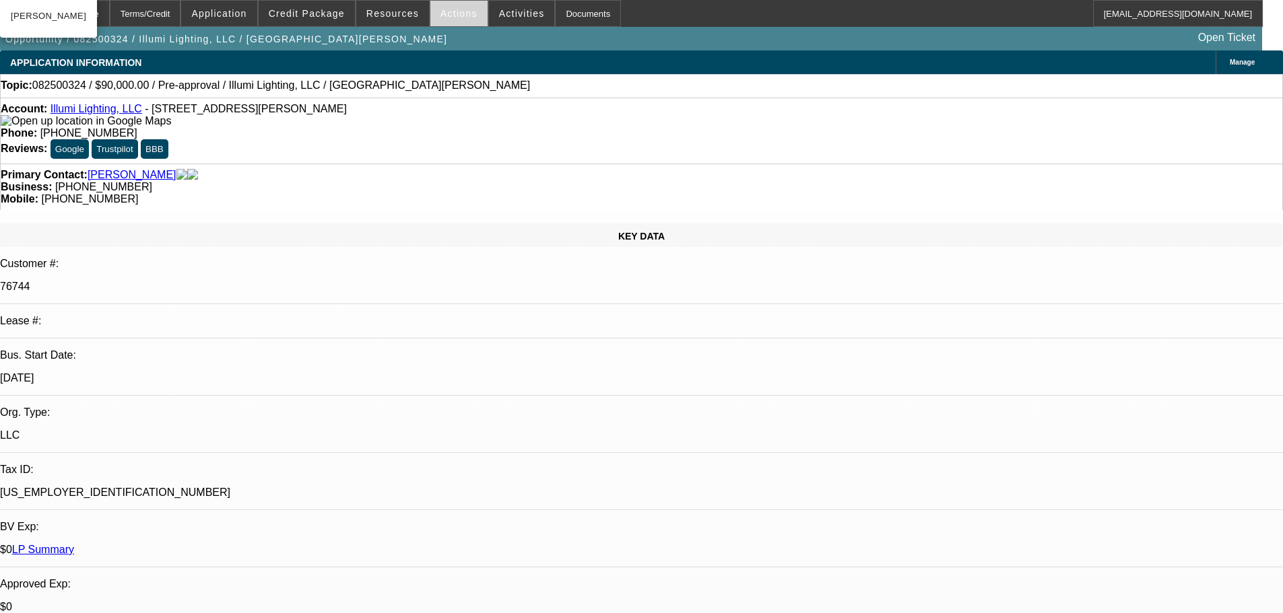
click at [453, 11] on span "Actions" at bounding box center [458, 13] width 37 height 11
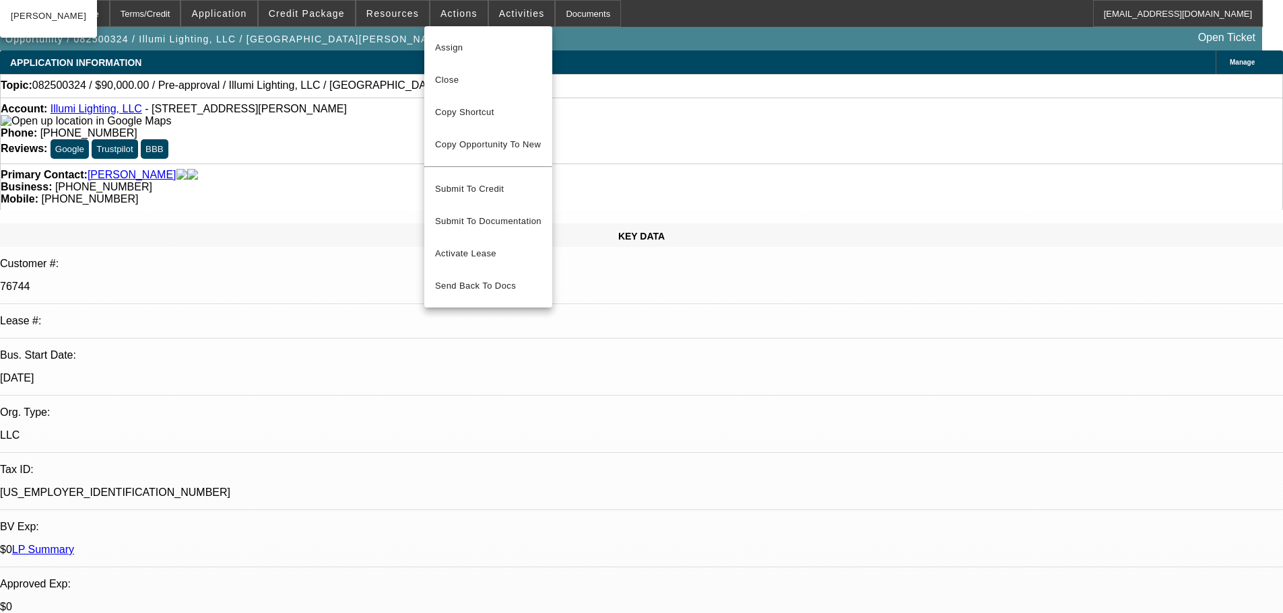
click at [623, 85] on div at bounding box center [641, 306] width 1283 height 613
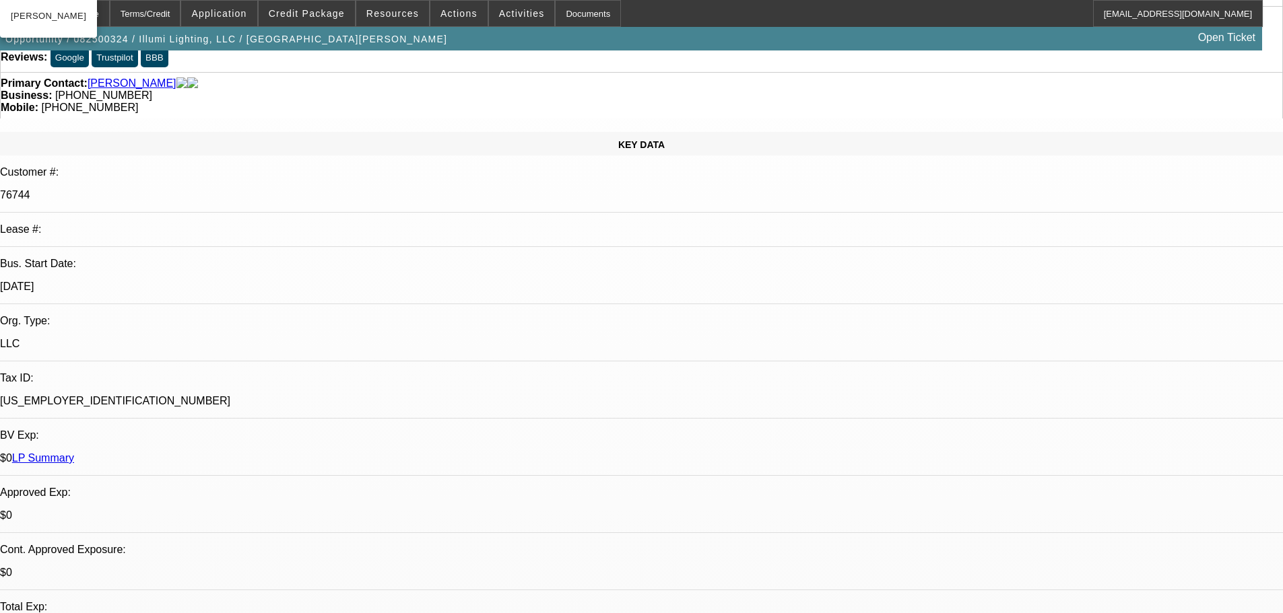
scroll to position [269, 0]
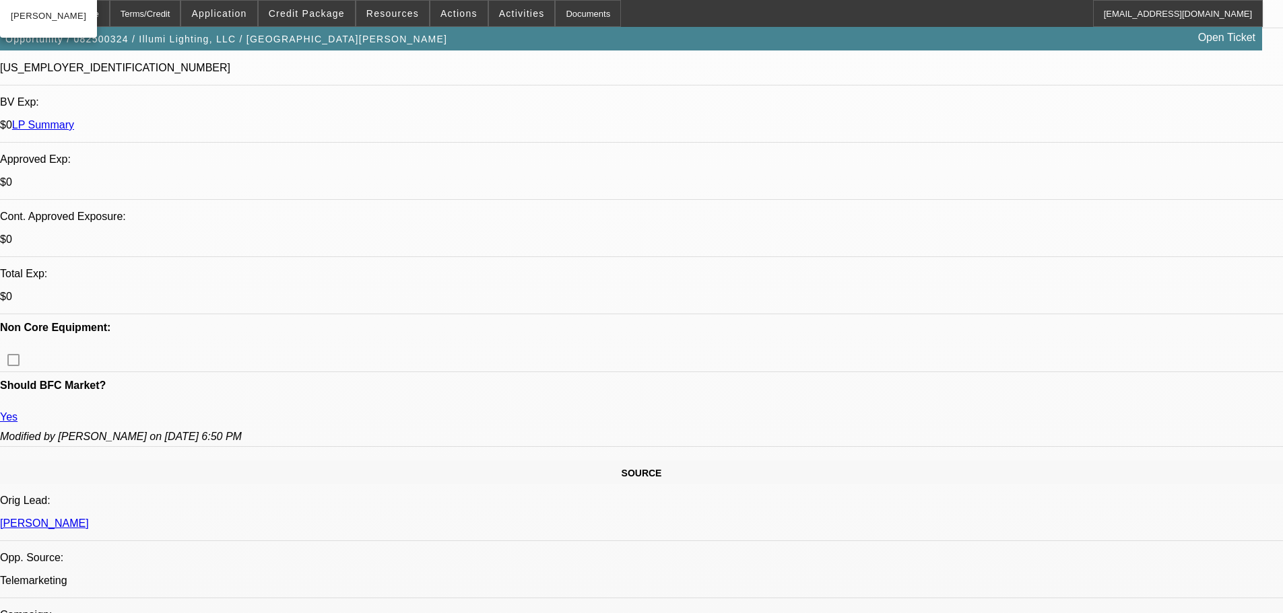
scroll to position [539, 0]
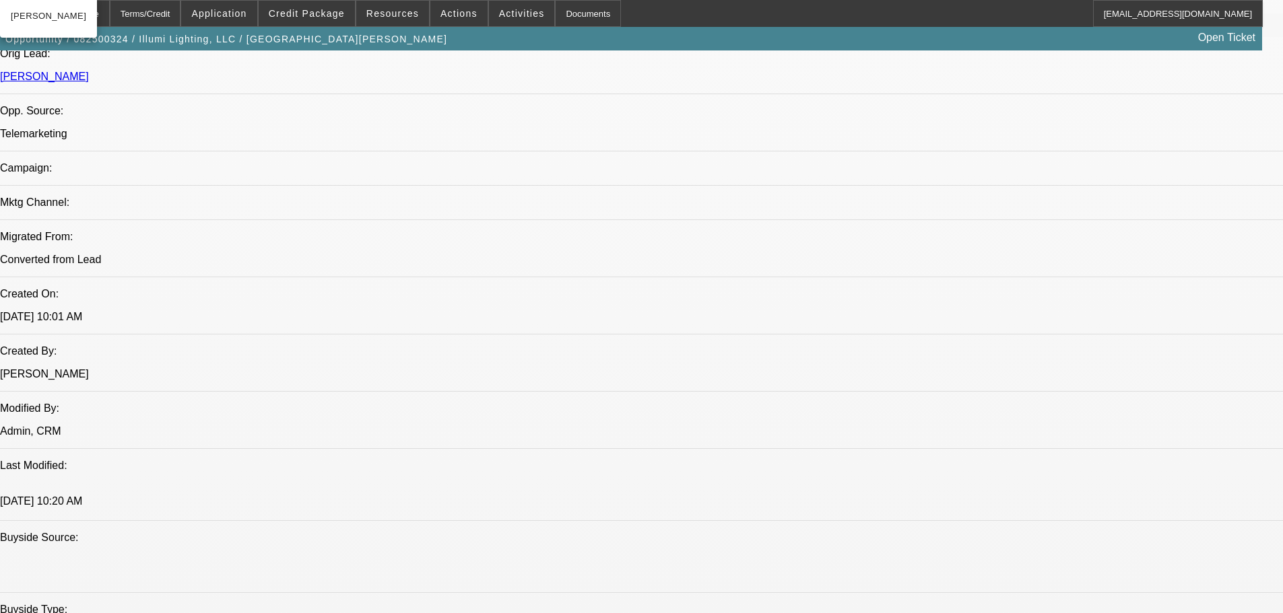
scroll to position [1010, 0]
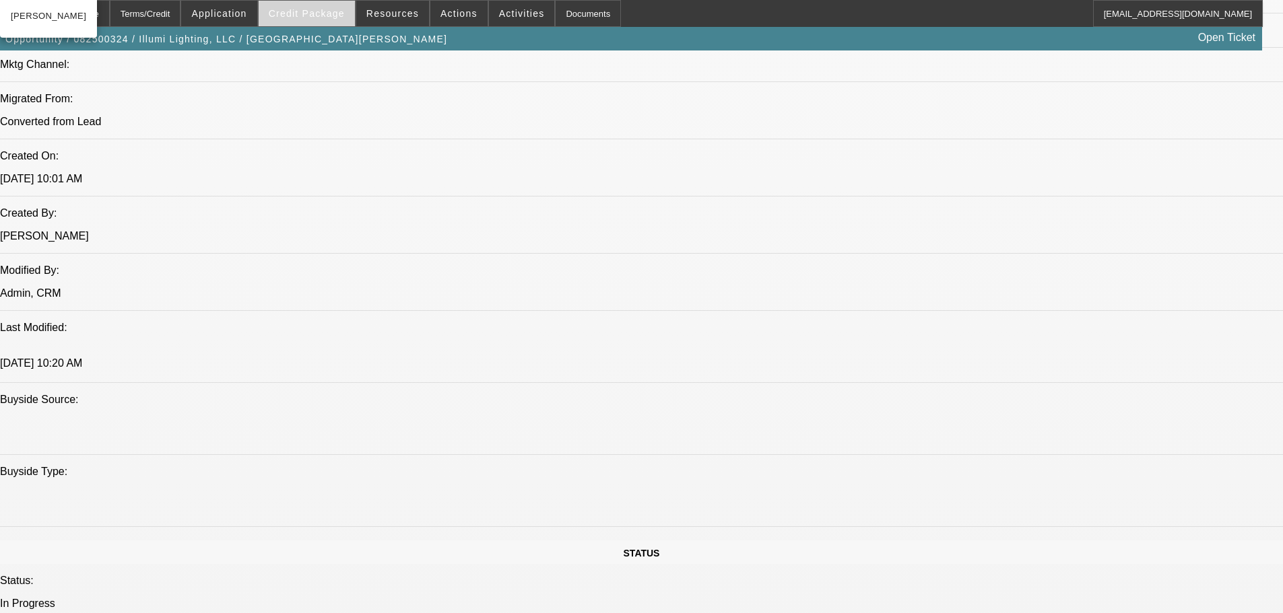
click at [326, 6] on span at bounding box center [307, 13] width 96 height 32
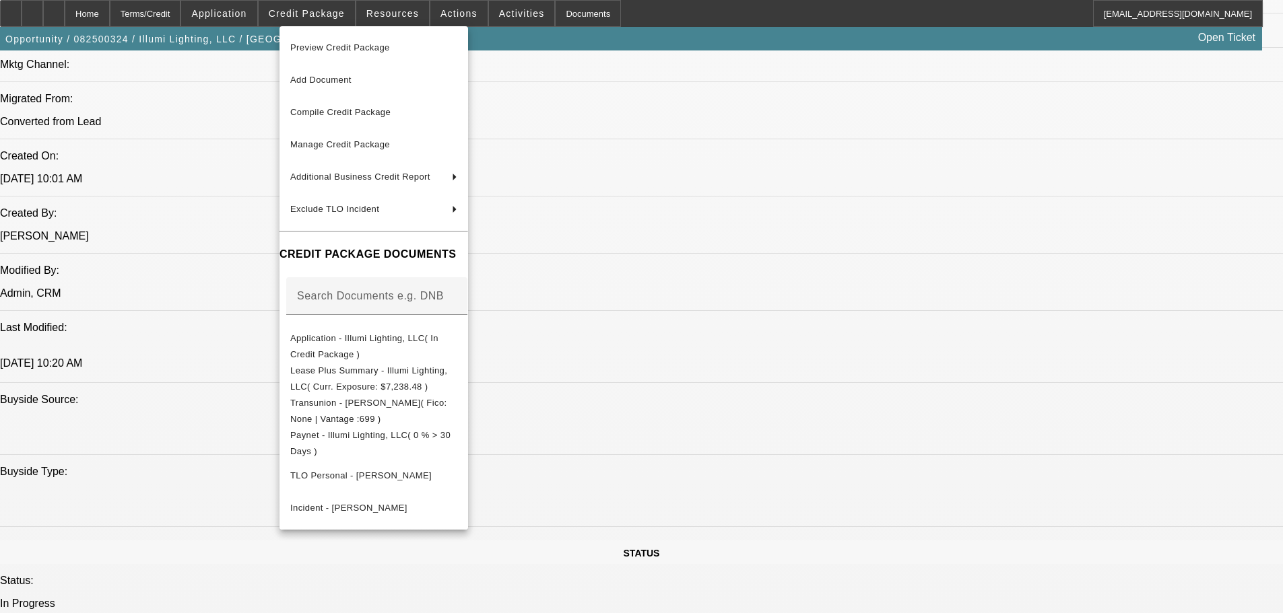
click at [720, 431] on div at bounding box center [641, 306] width 1283 height 613
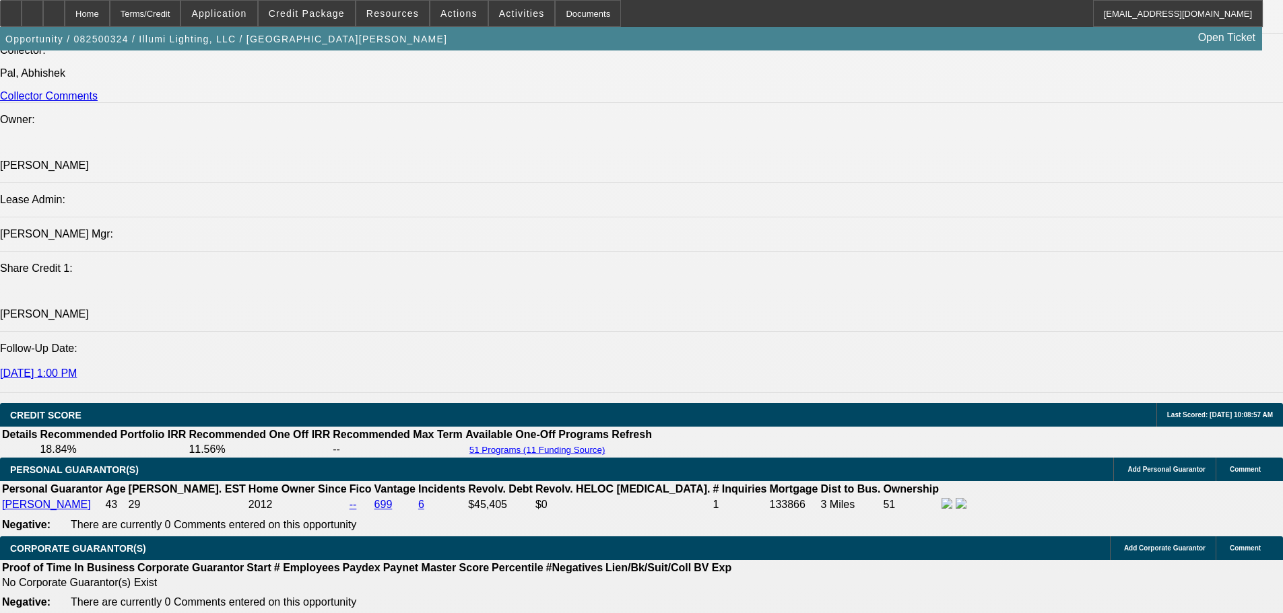
scroll to position [1818, 0]
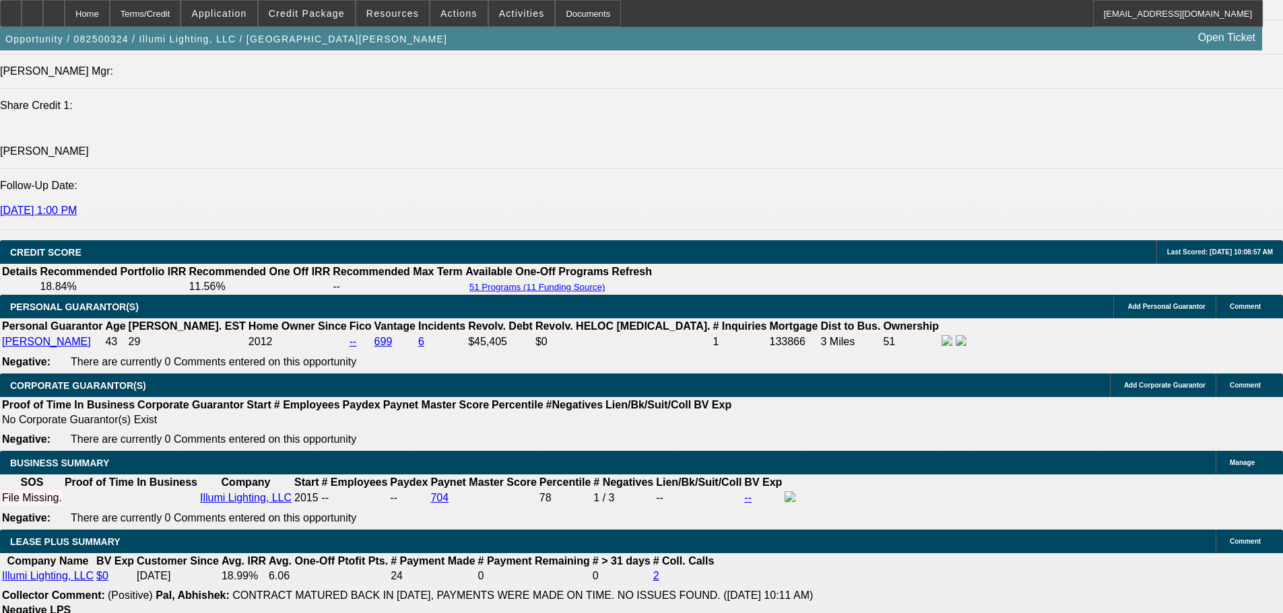
drag, startPoint x: 1023, startPoint y: 245, endPoint x: 1015, endPoint y: 223, distance: 23.4
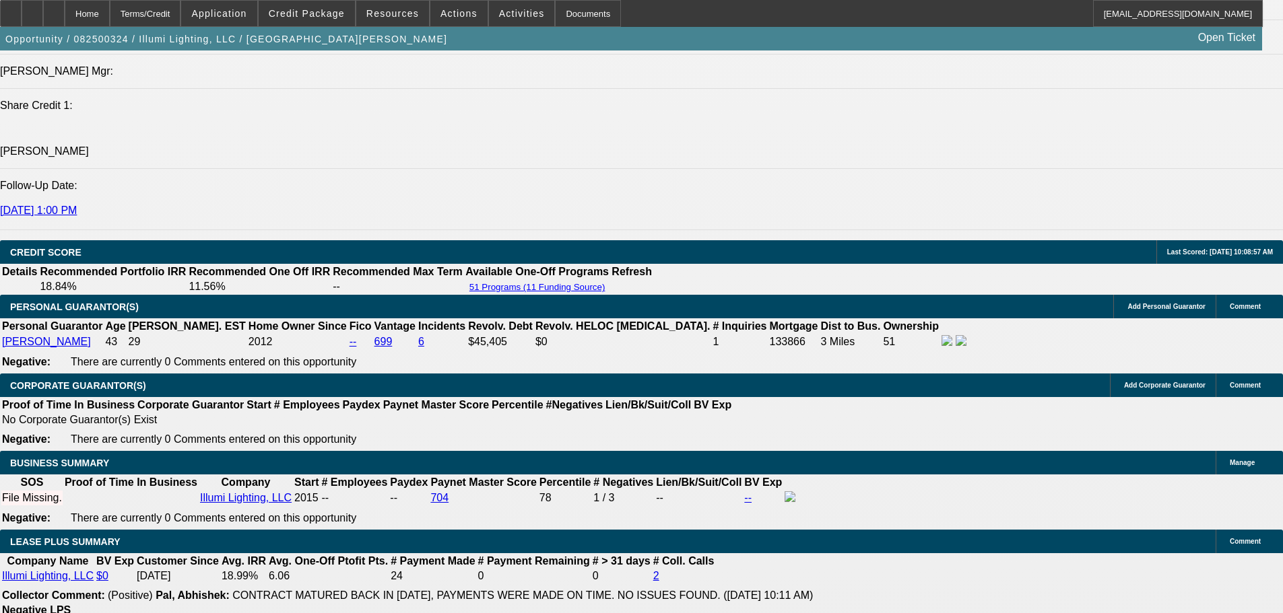
drag, startPoint x: 1036, startPoint y: 162, endPoint x: 1034, endPoint y: 123, distance: 38.4
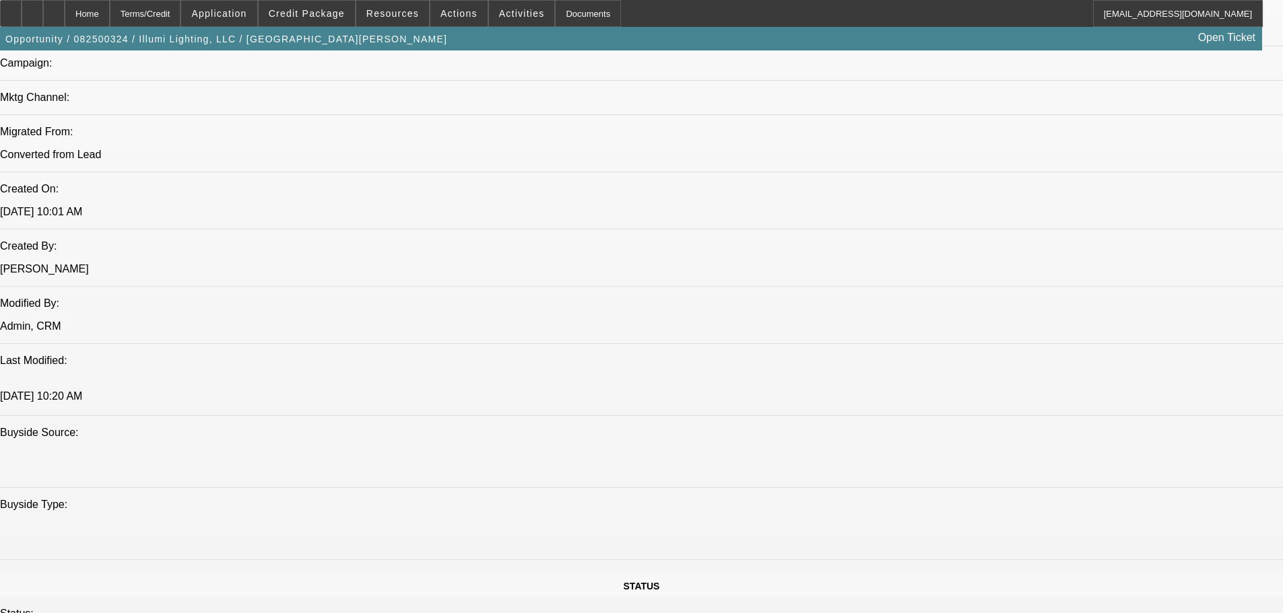
scroll to position [875, 0]
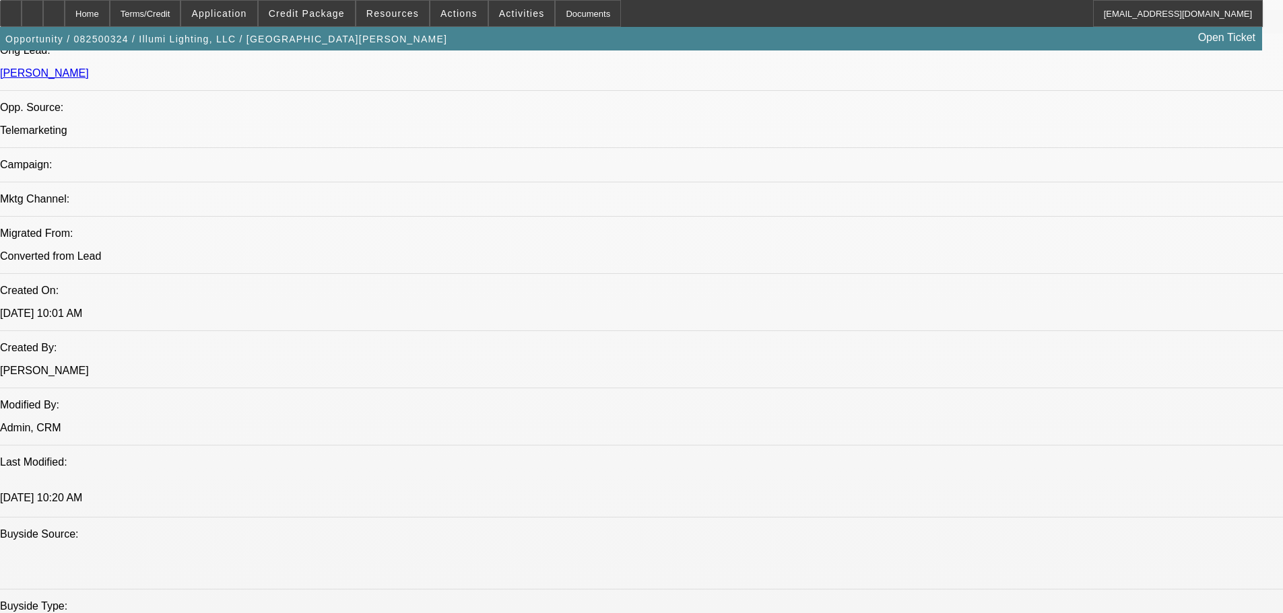
drag, startPoint x: 1003, startPoint y: 283, endPoint x: 995, endPoint y: 275, distance: 11.4
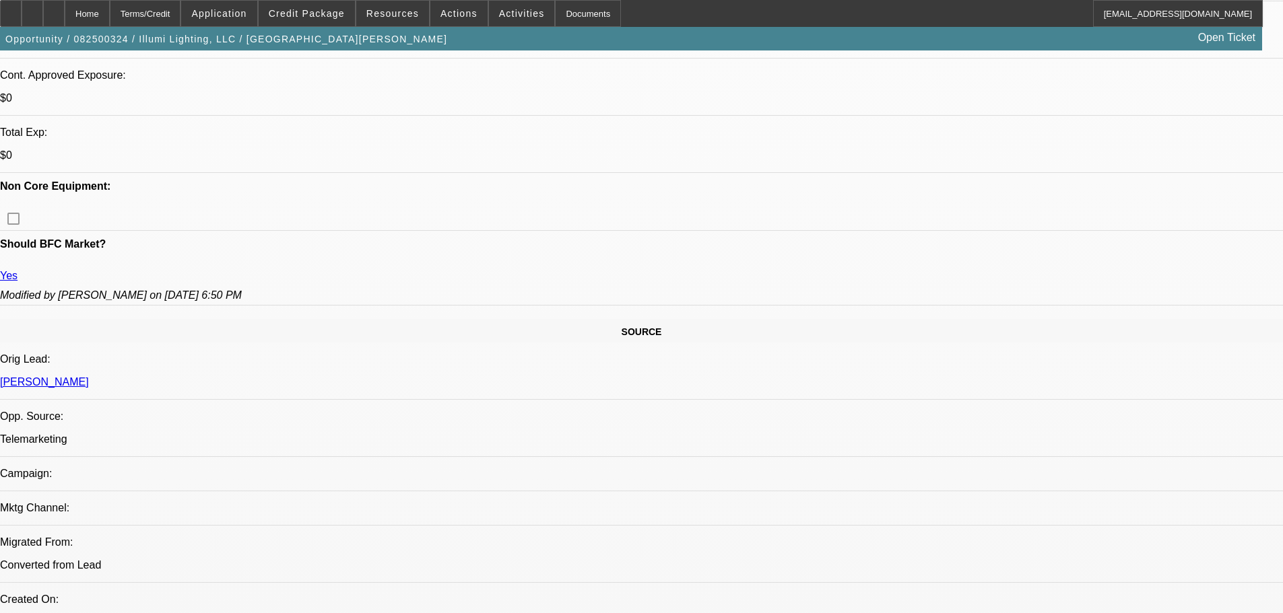
scroll to position [673, 0]
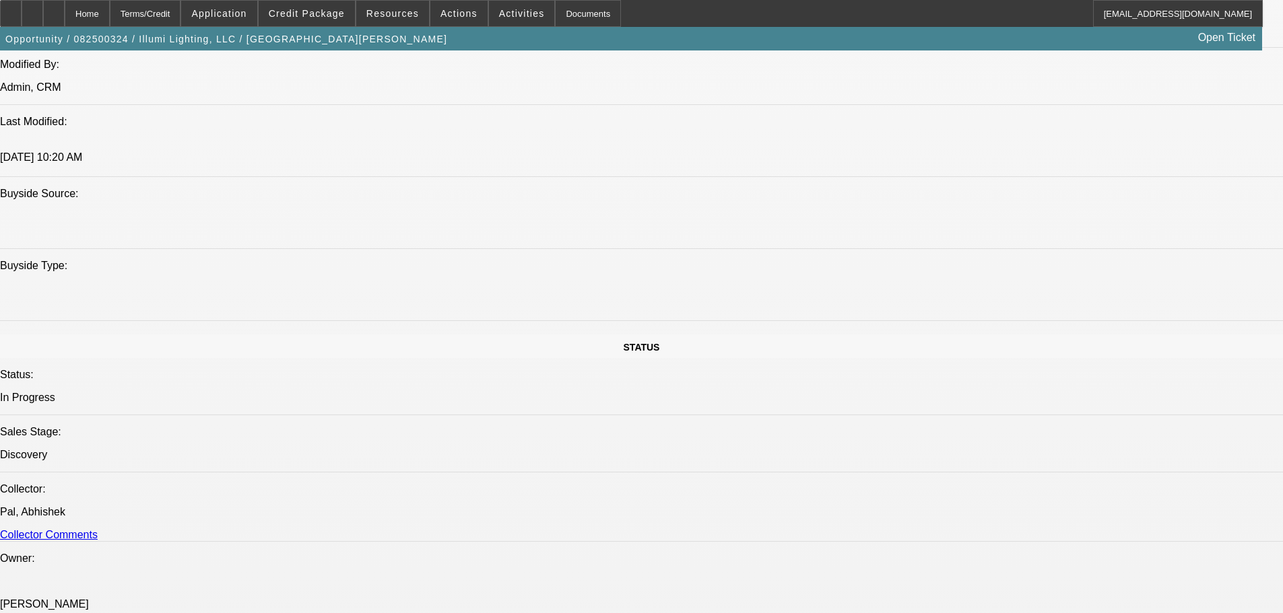
scroll to position [1279, 0]
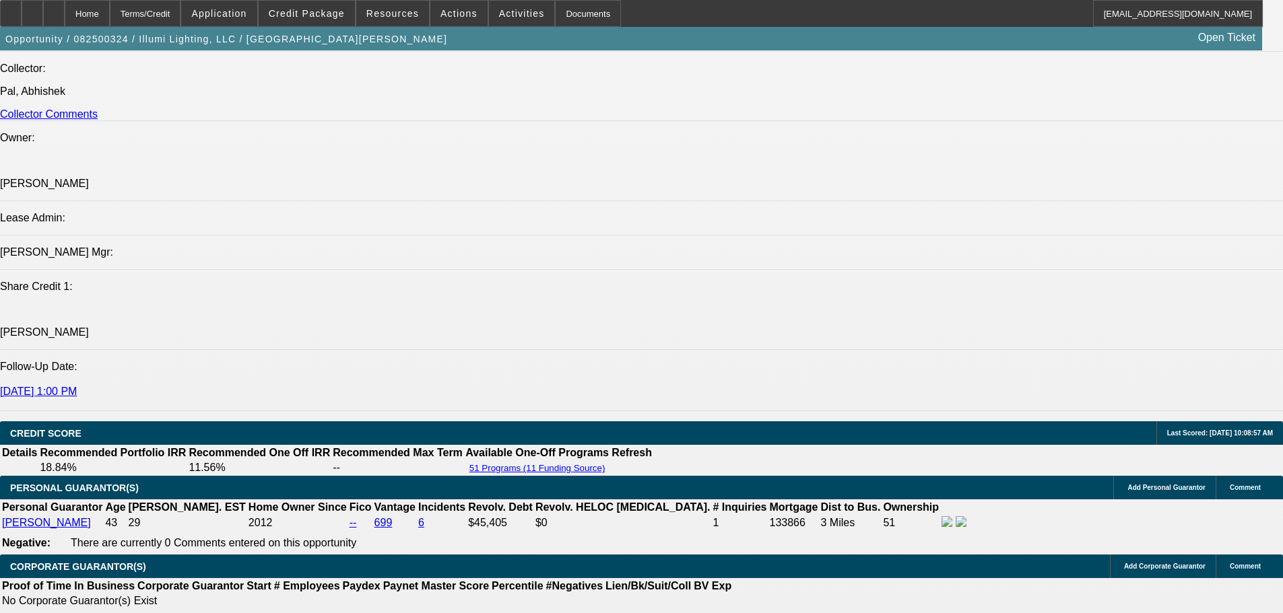
scroll to position [1329, 0]
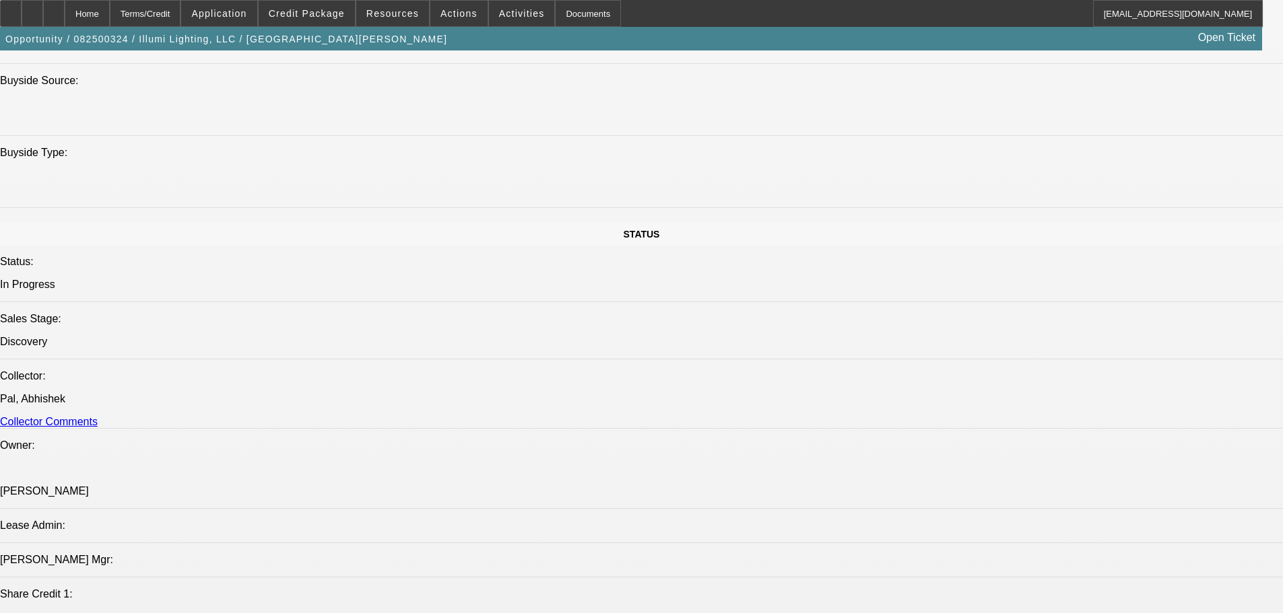
drag, startPoint x: 907, startPoint y: 271, endPoint x: 931, endPoint y: 230, distance: 48.3
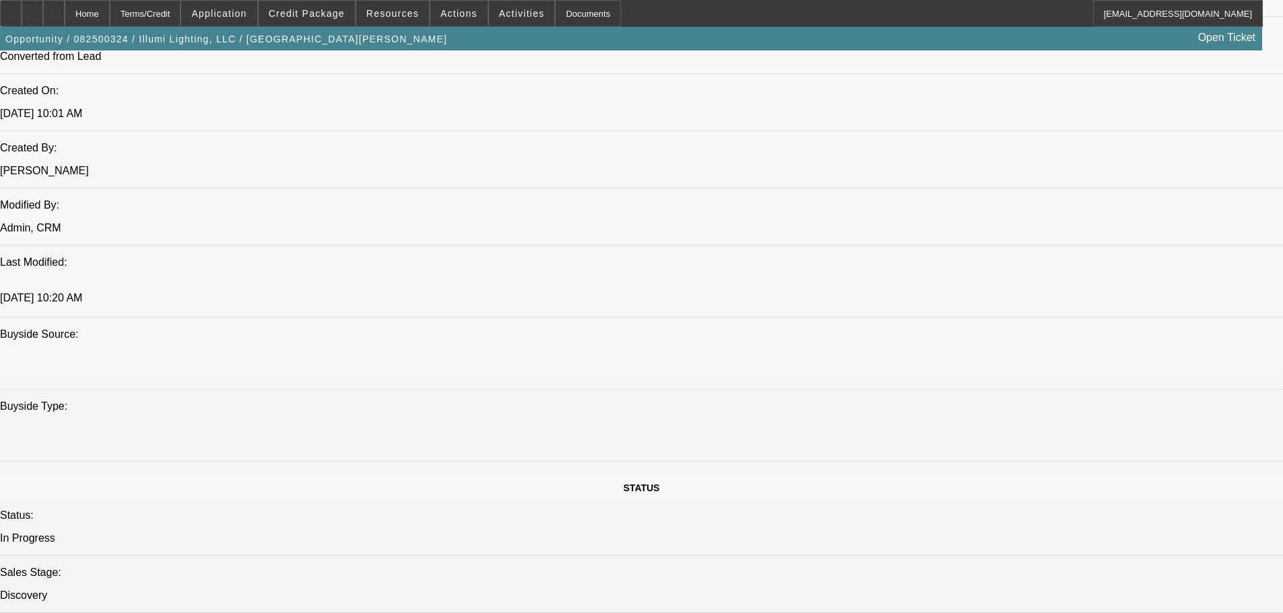
drag, startPoint x: 385, startPoint y: 317, endPoint x: 432, endPoint y: 403, distance: 98.2
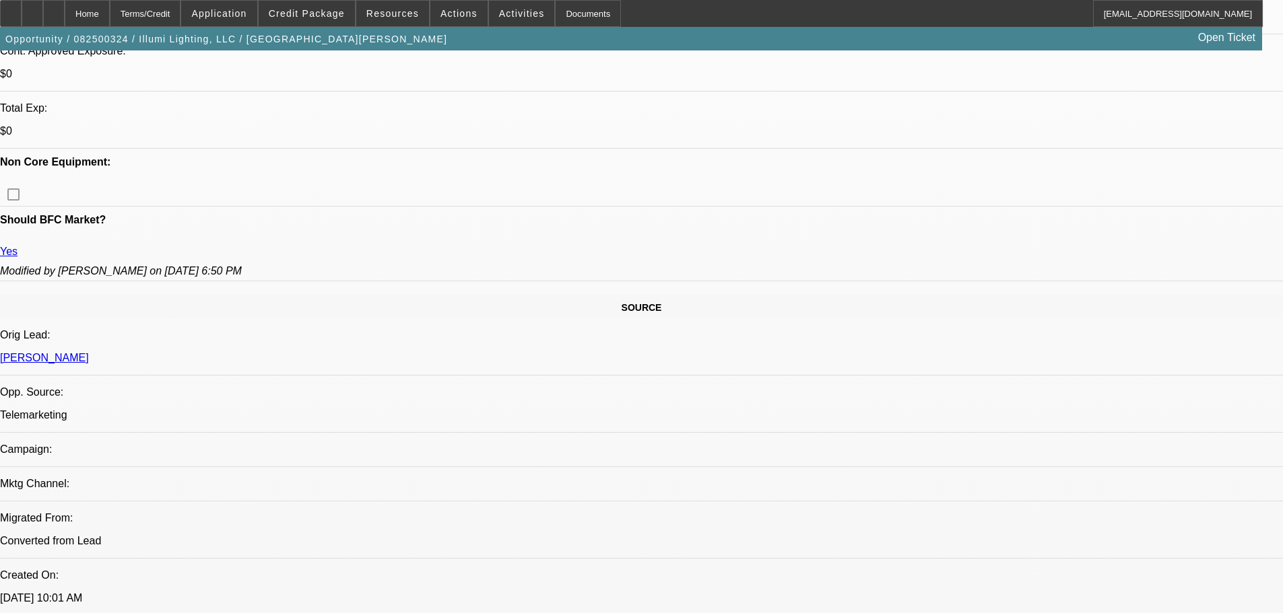
drag, startPoint x: 511, startPoint y: 391, endPoint x: 496, endPoint y: 280, distance: 111.5
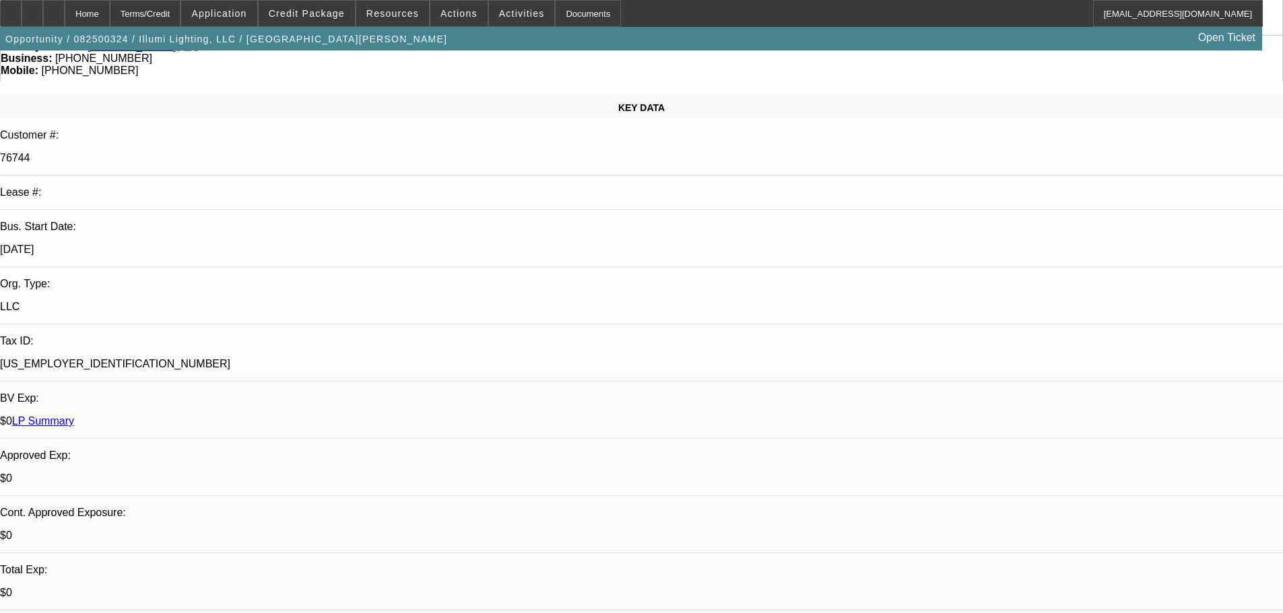
scroll to position [120, 0]
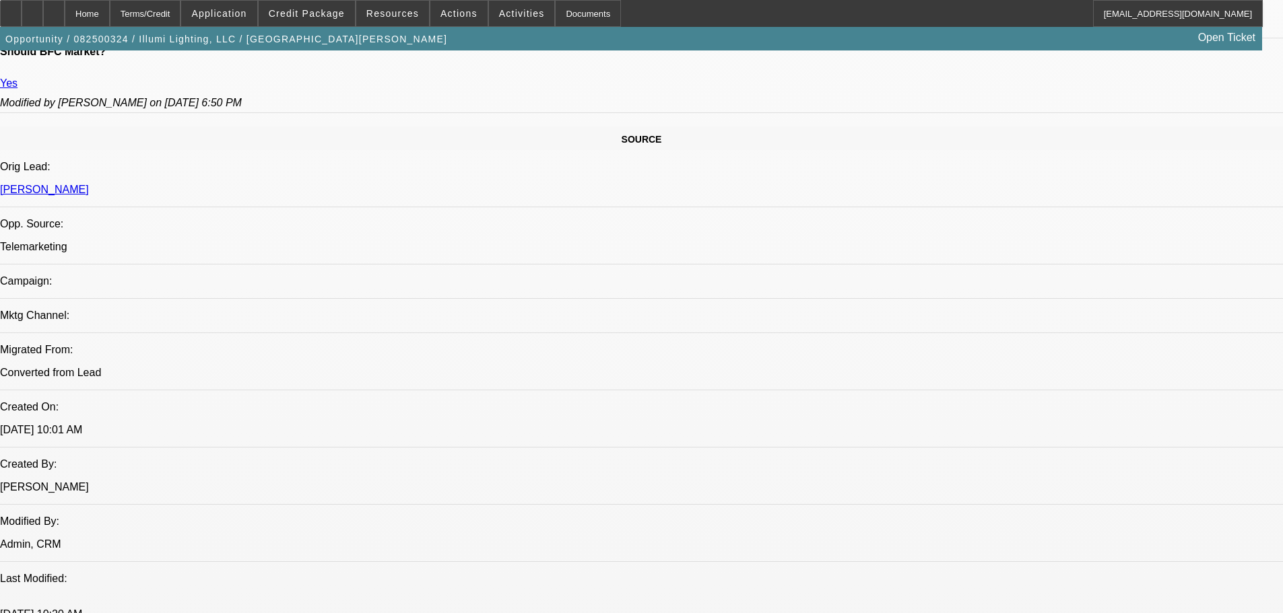
scroll to position [746, 0]
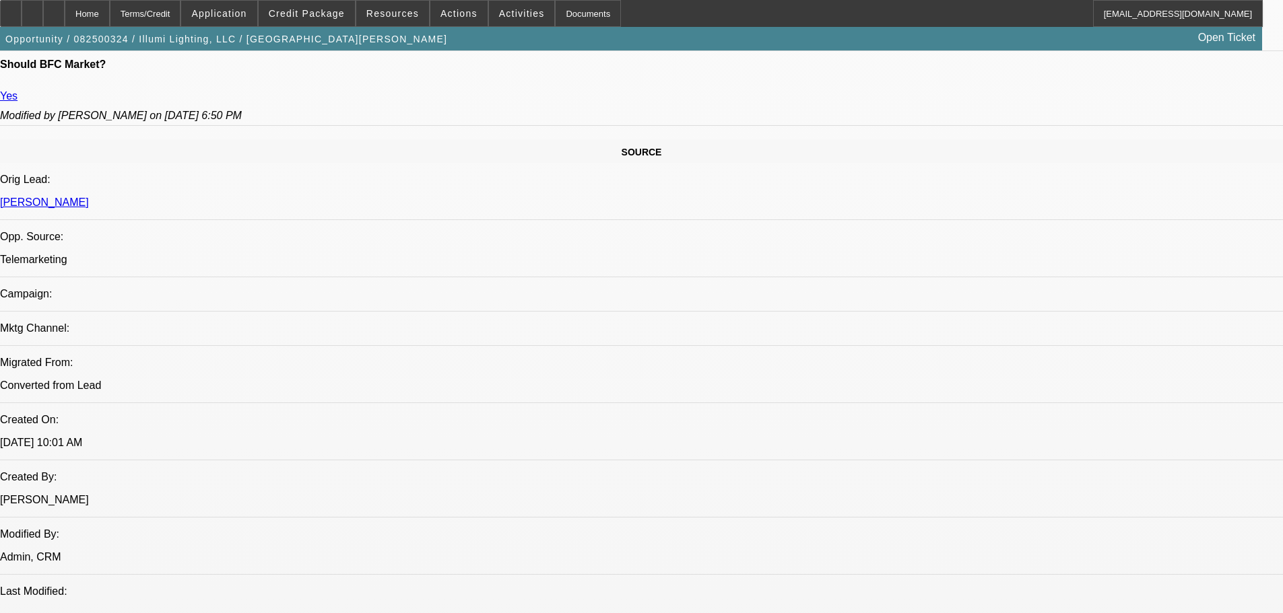
drag, startPoint x: 966, startPoint y: 262, endPoint x: 966, endPoint y: 232, distance: 30.3
drag, startPoint x: 966, startPoint y: 145, endPoint x: 964, endPoint y: 135, distance: 9.8
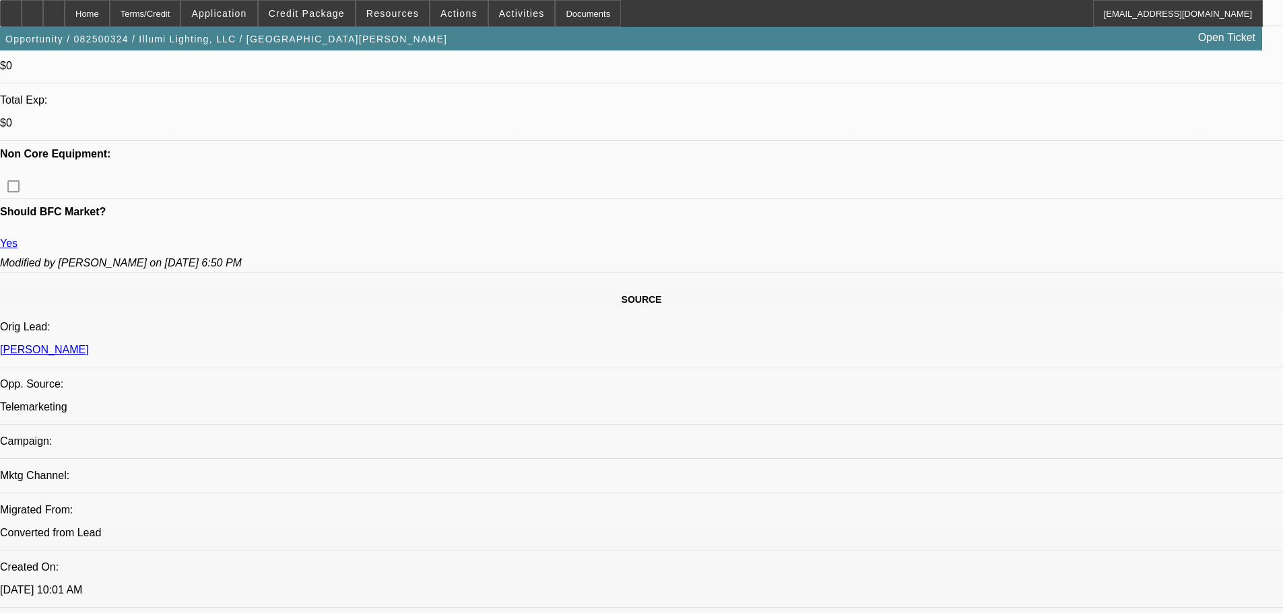
drag, startPoint x: 405, startPoint y: 215, endPoint x: 422, endPoint y: 116, distance: 100.5
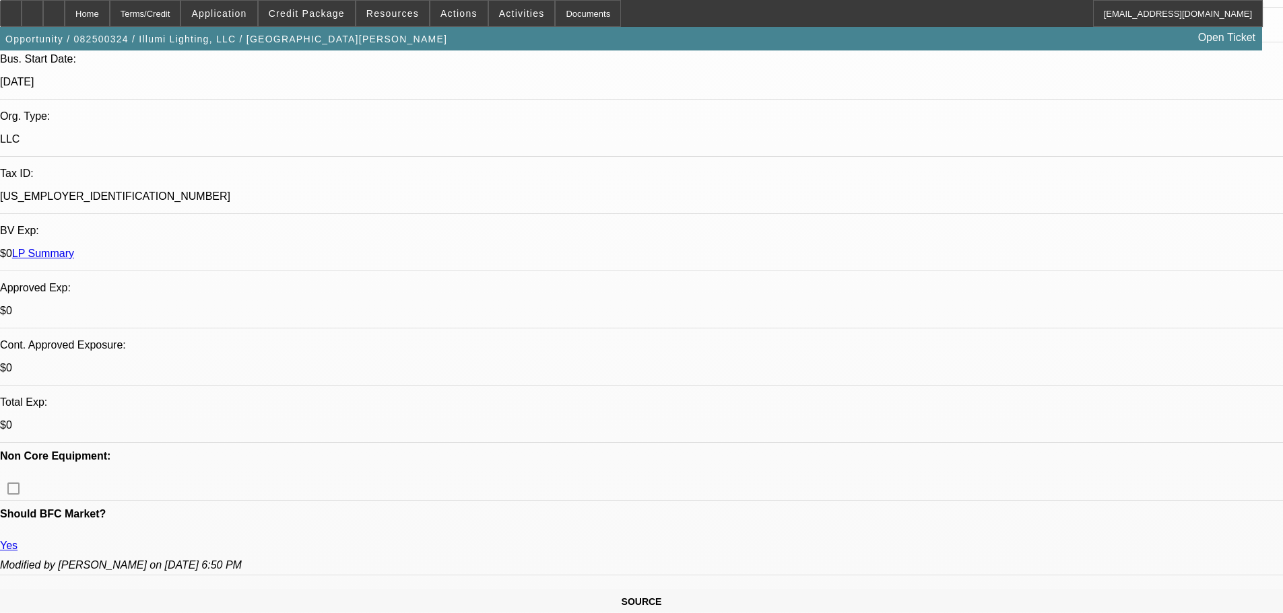
drag, startPoint x: 486, startPoint y: 323, endPoint x: 498, endPoint y: 174, distance: 149.9
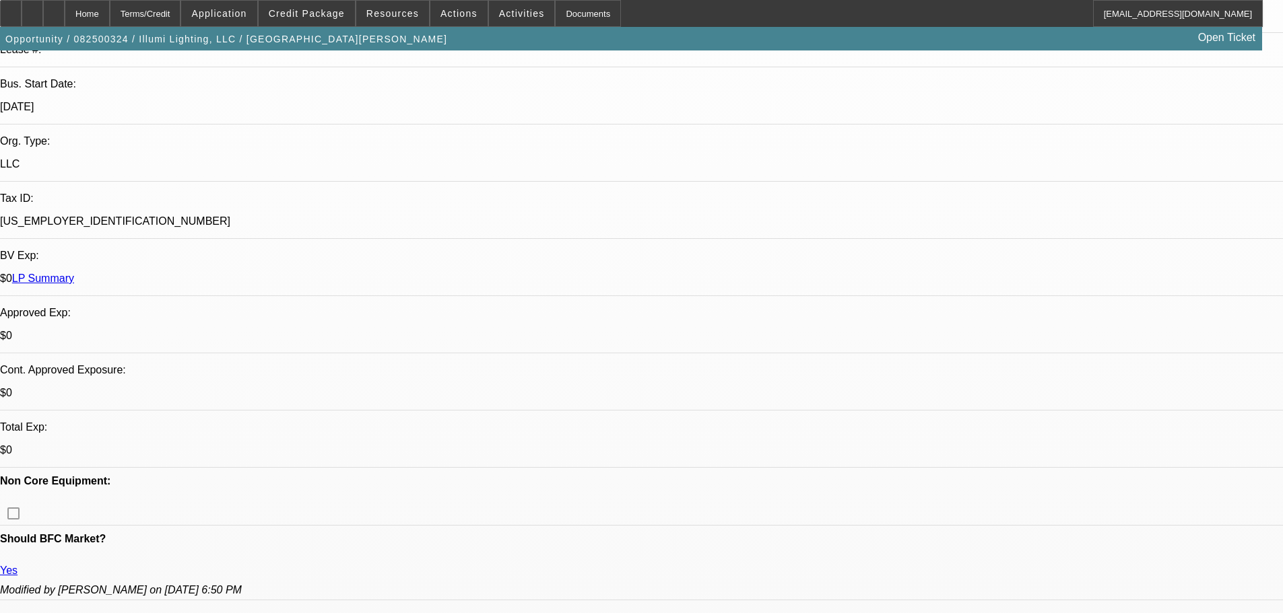
drag, startPoint x: 479, startPoint y: 328, endPoint x: 498, endPoint y: 213, distance: 116.6
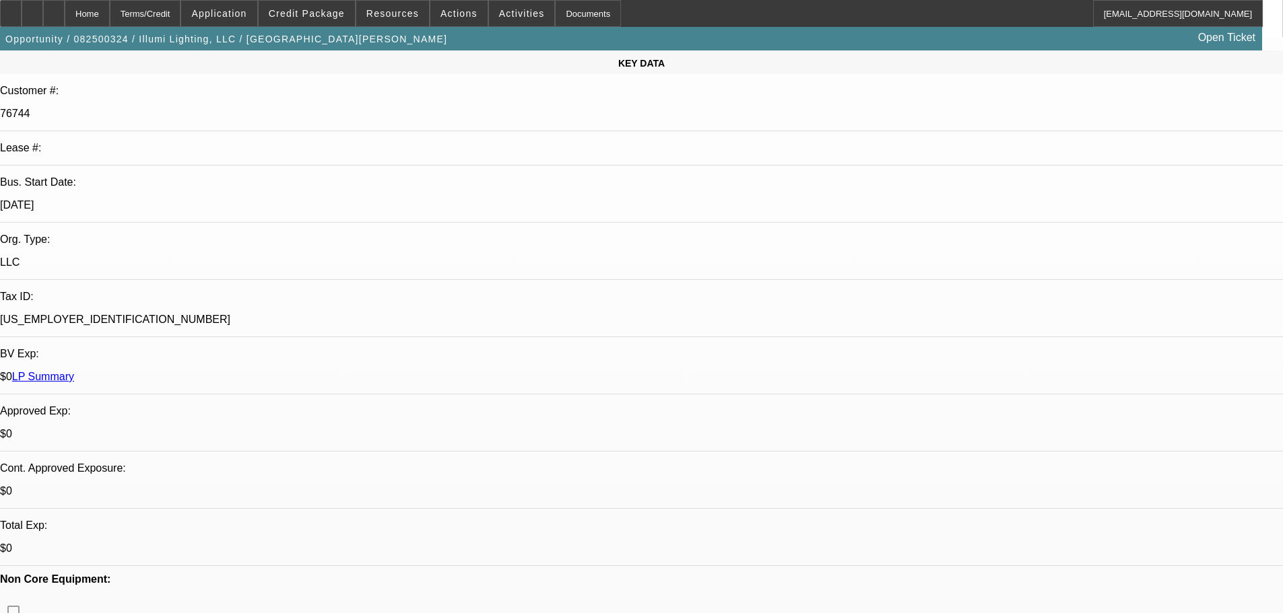
scroll to position [0, 0]
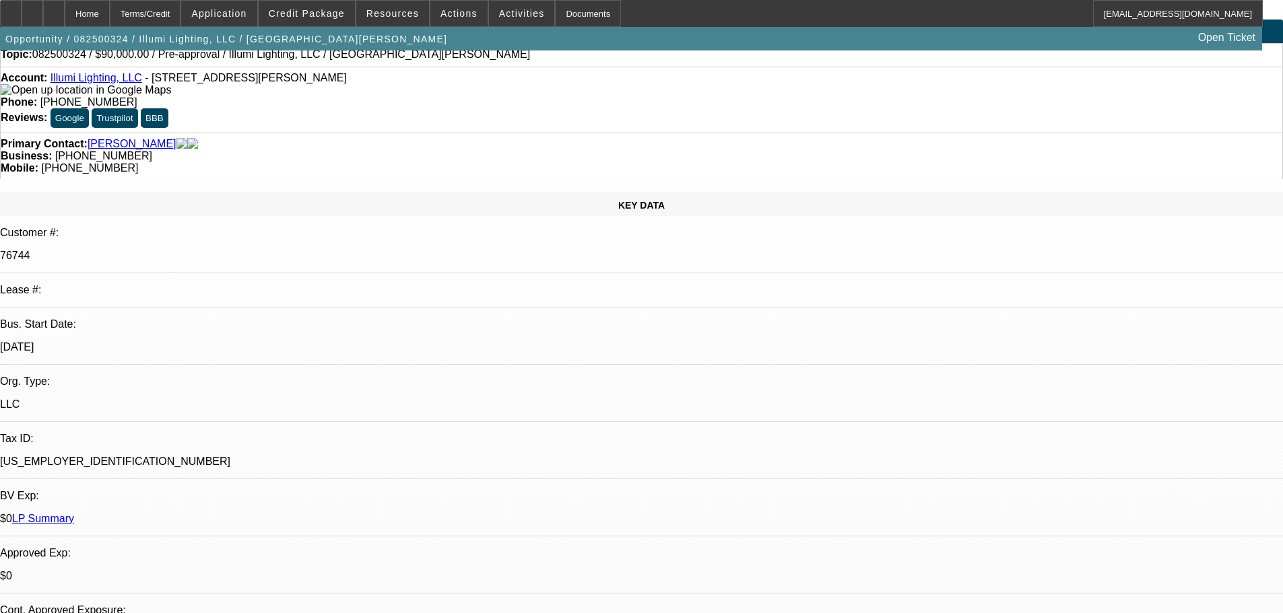
drag, startPoint x: 497, startPoint y: 374, endPoint x: 475, endPoint y: 213, distance: 161.8
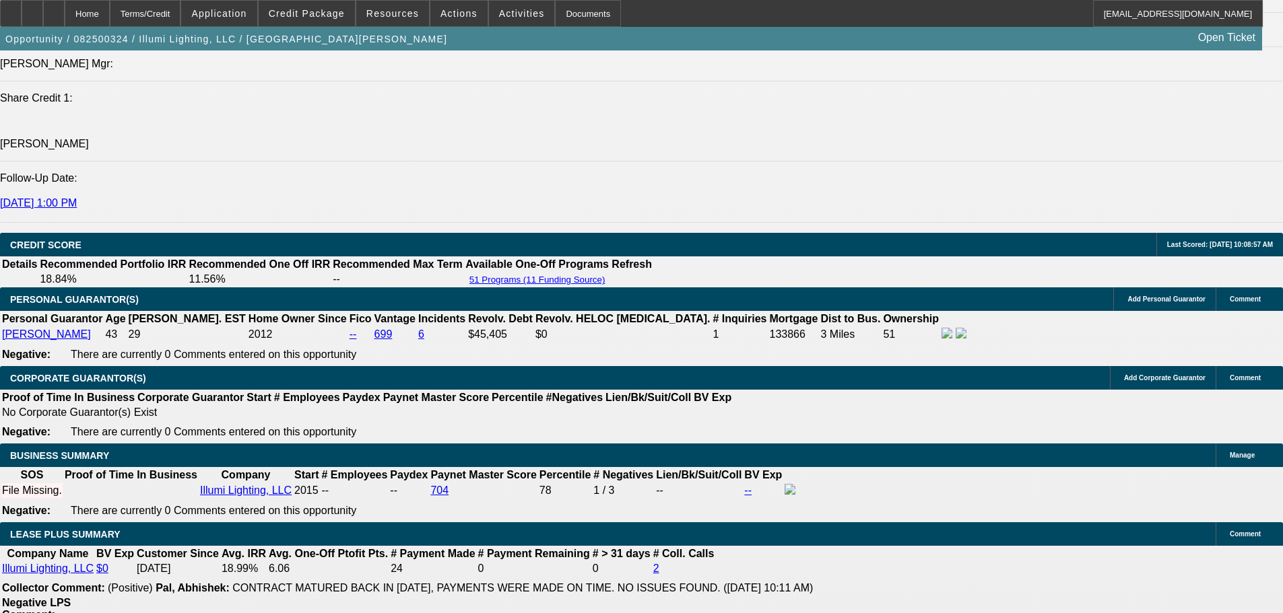
scroll to position [1885, 0]
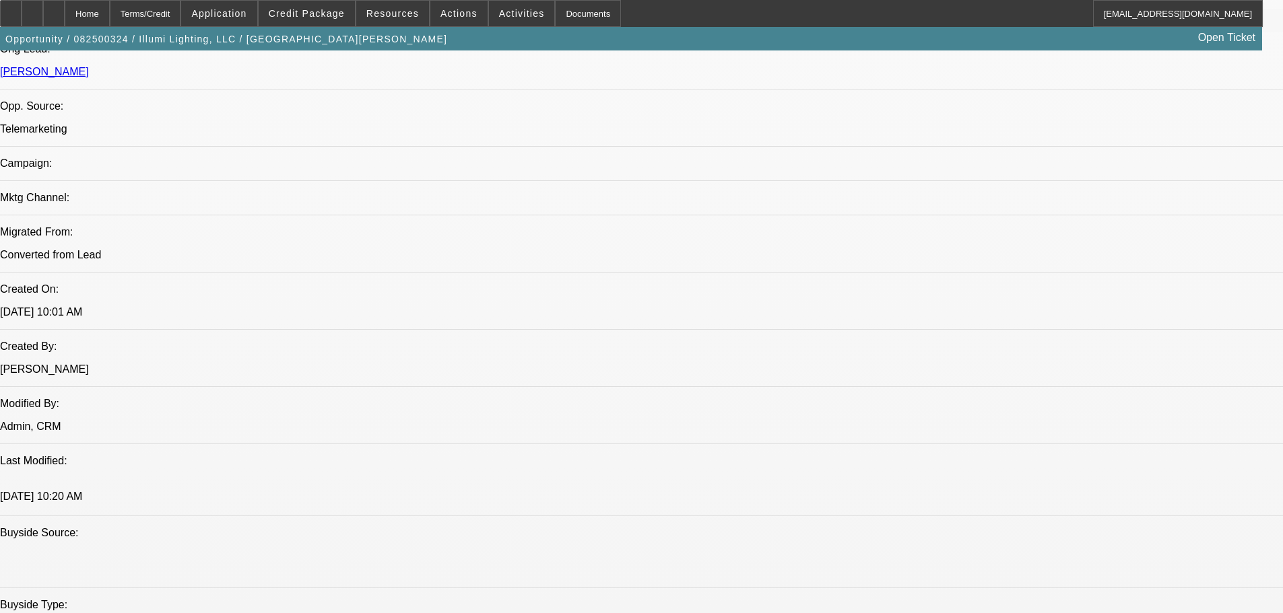
drag, startPoint x: 469, startPoint y: 389, endPoint x: 469, endPoint y: 253, distance: 136.7
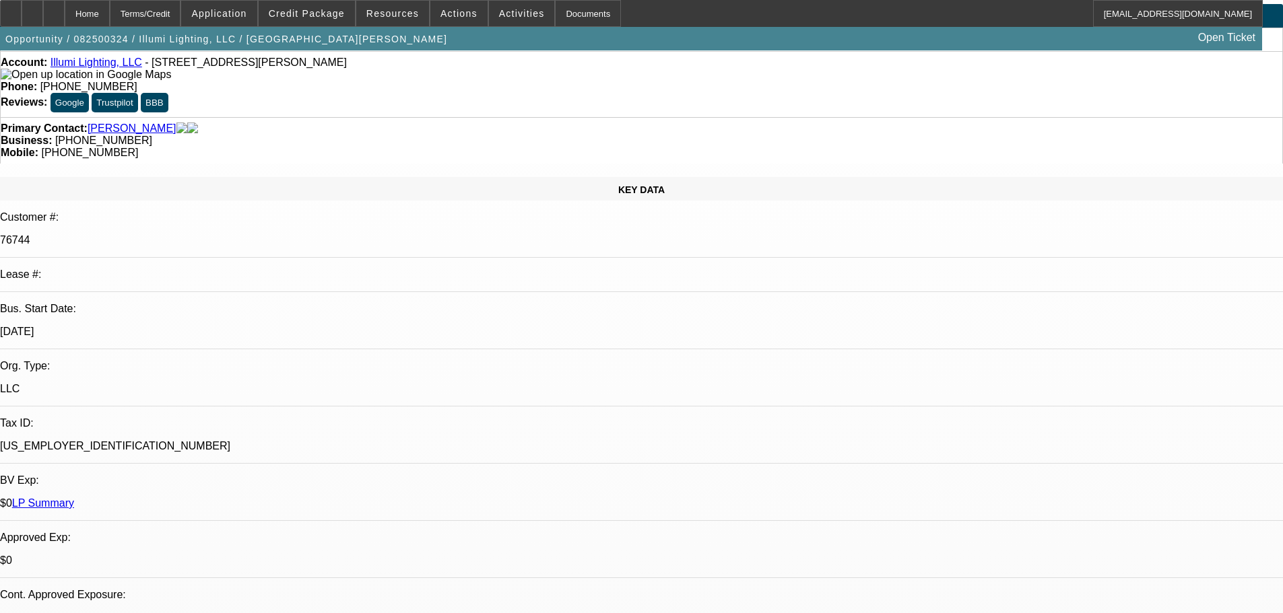
scroll to position [0, 0]
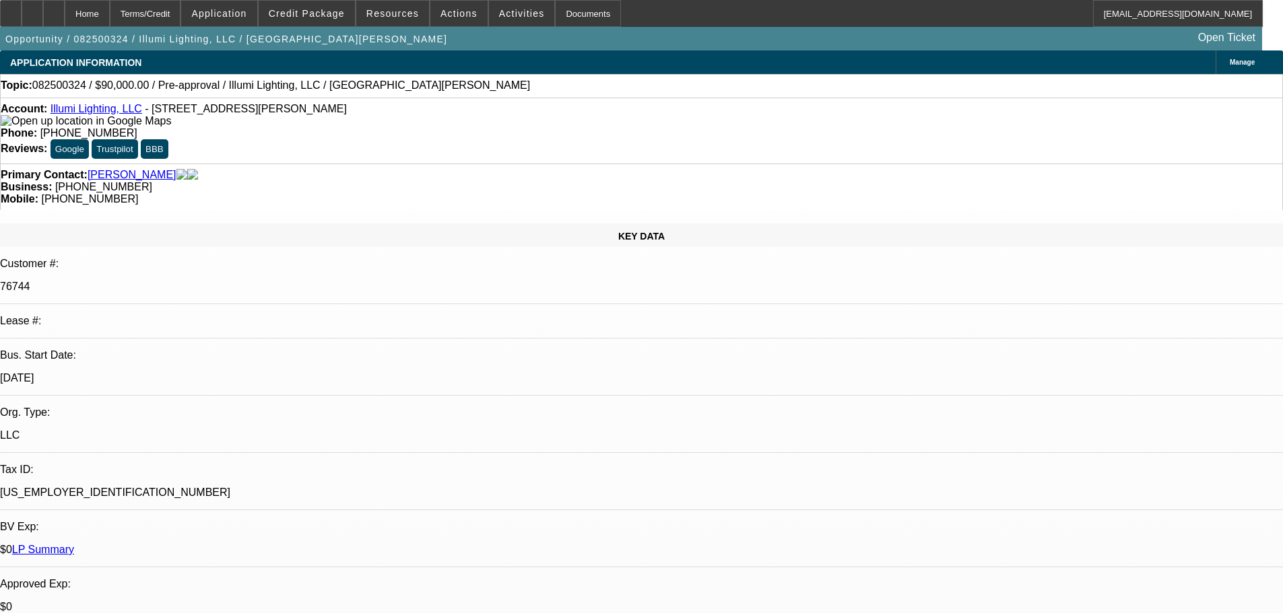
drag, startPoint x: 470, startPoint y: 168, endPoint x: 485, endPoint y: 368, distance: 199.9
drag, startPoint x: 479, startPoint y: 415, endPoint x: 485, endPoint y: 245, distance: 170.5
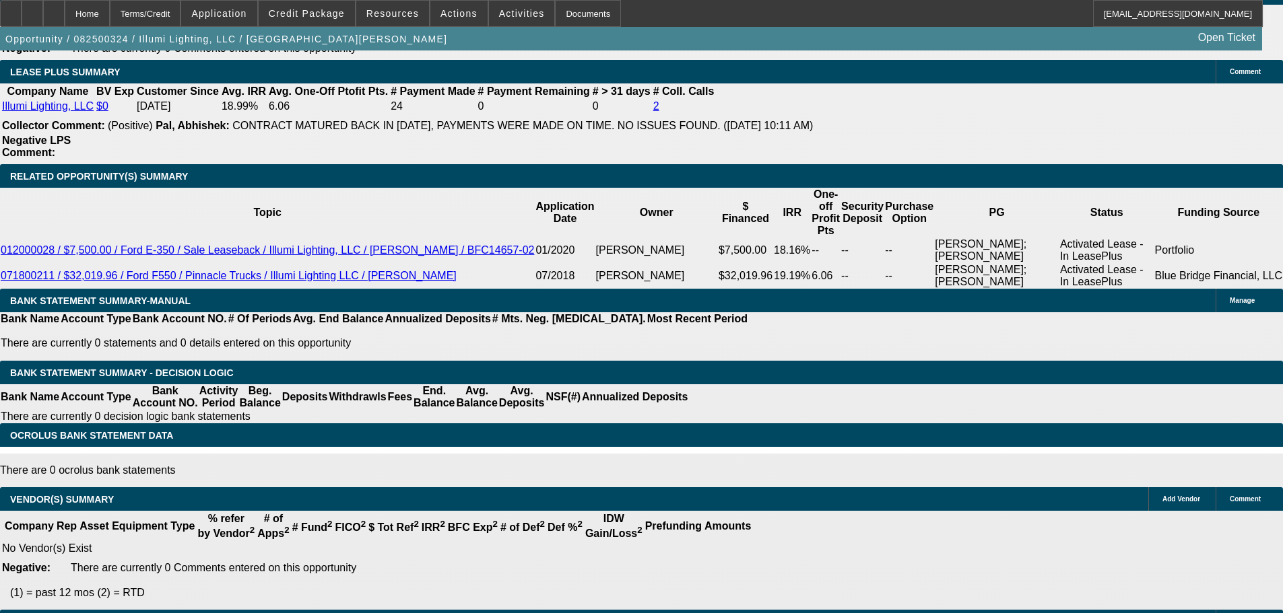
drag, startPoint x: 508, startPoint y: 201, endPoint x: 520, endPoint y: 397, distance: 197.0
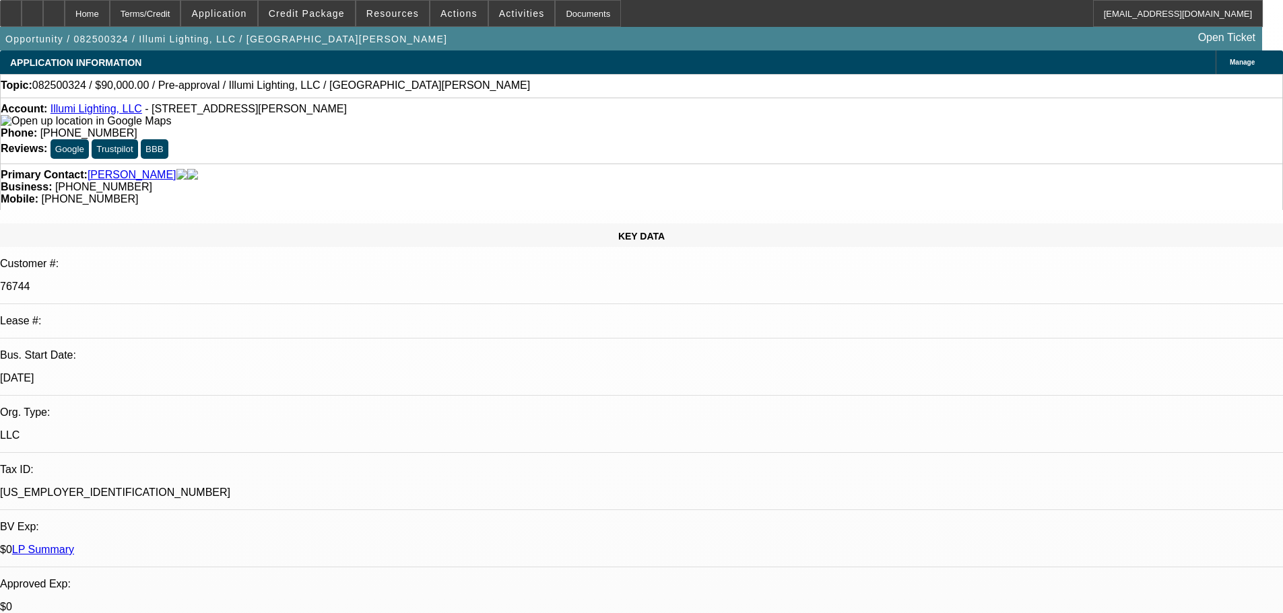
drag, startPoint x: 568, startPoint y: 250, endPoint x: 522, endPoint y: 314, distance: 79.6
drag, startPoint x: 516, startPoint y: 345, endPoint x: 511, endPoint y: 244, distance: 101.8
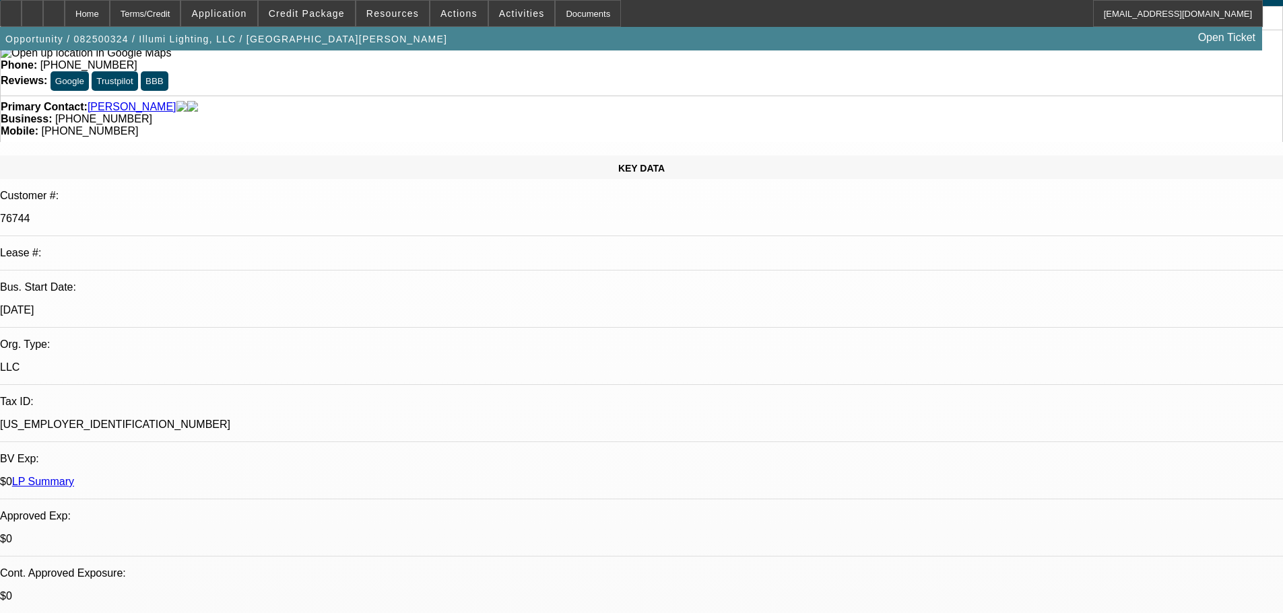
drag, startPoint x: 533, startPoint y: 283, endPoint x: 529, endPoint y: 309, distance: 26.5
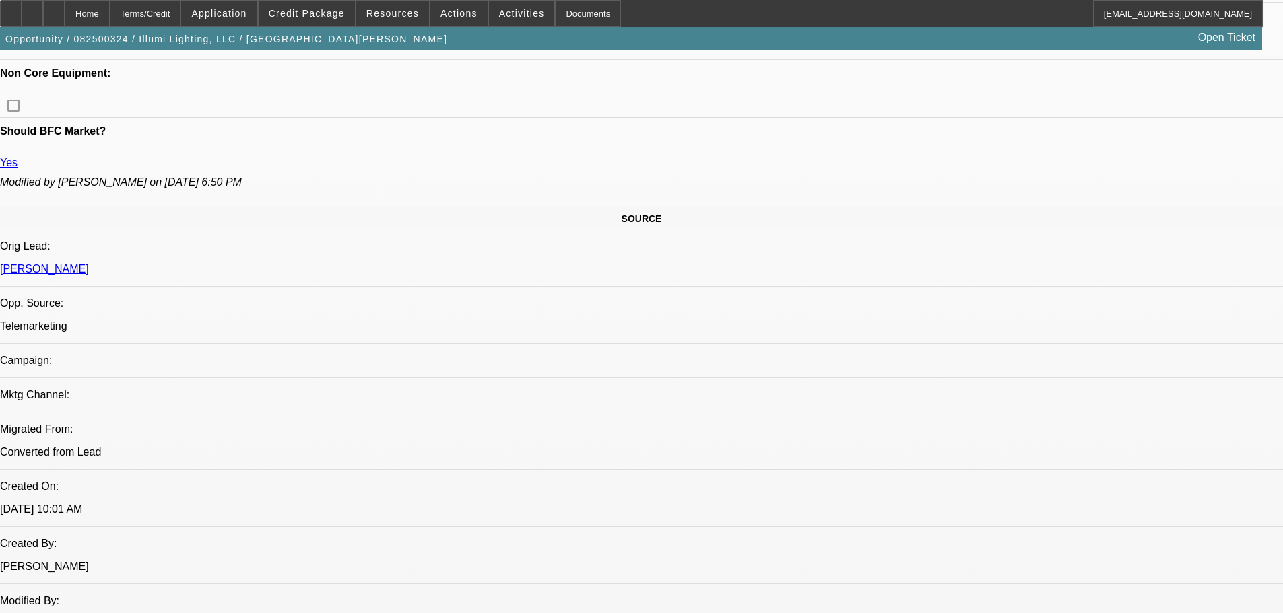
drag, startPoint x: 528, startPoint y: 244, endPoint x: 518, endPoint y: 459, distance: 215.0
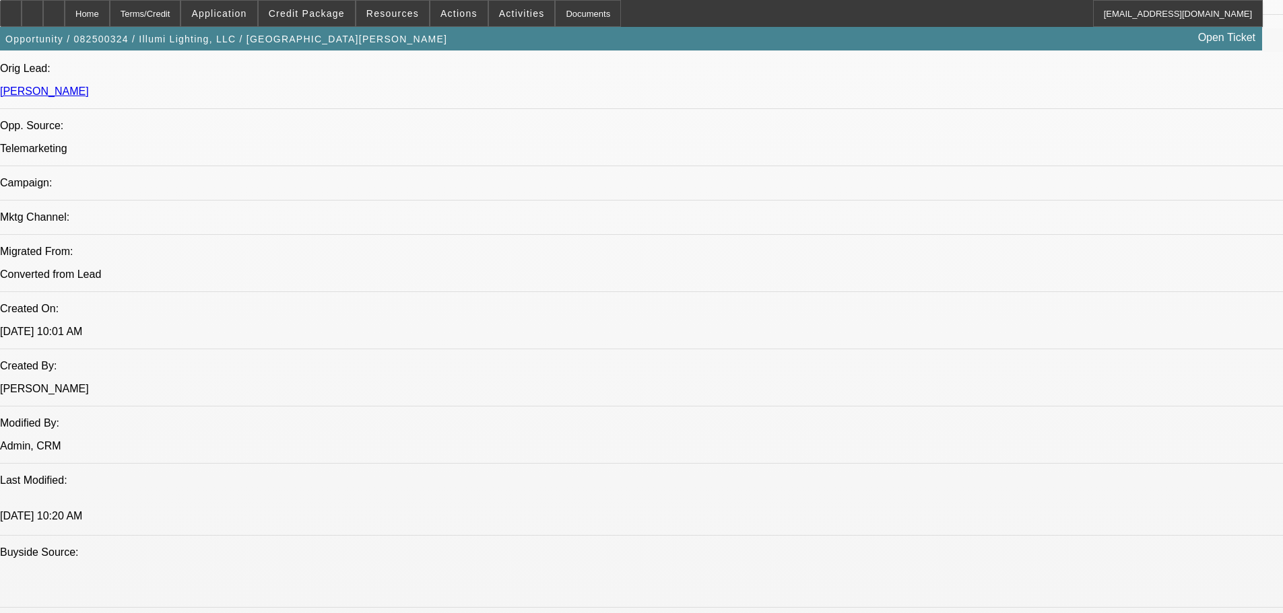
drag, startPoint x: 502, startPoint y: 395, endPoint x: 490, endPoint y: 370, distance: 28.6
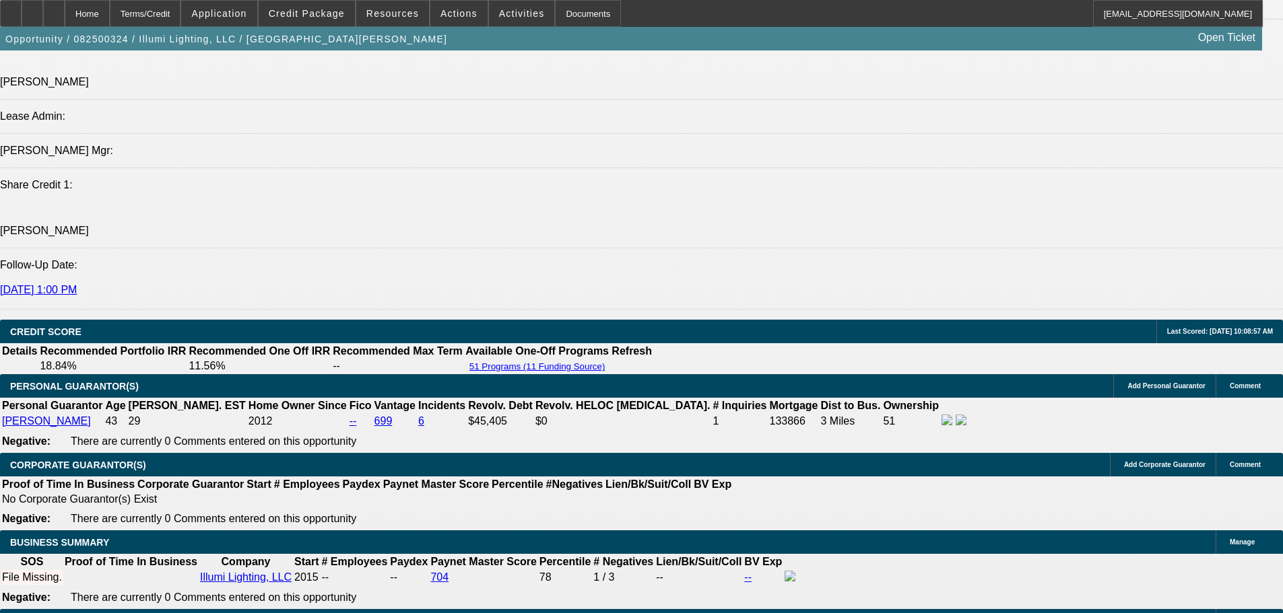
drag, startPoint x: 474, startPoint y: 427, endPoint x: 461, endPoint y: 479, distance: 54.1
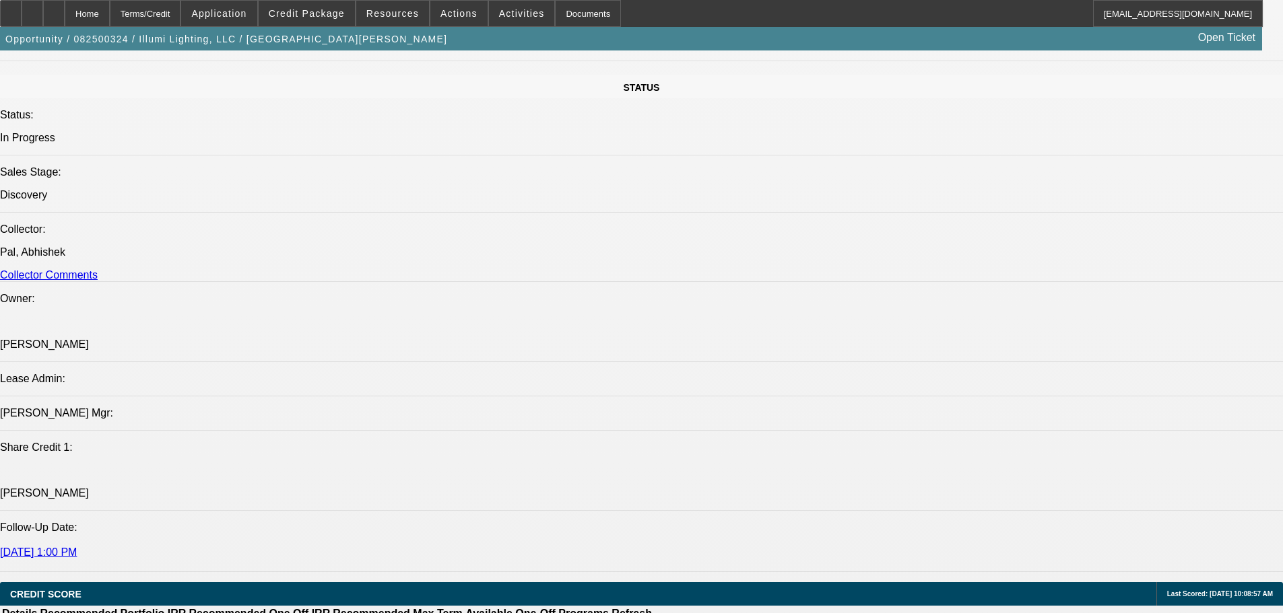
drag, startPoint x: 636, startPoint y: 337, endPoint x: 641, endPoint y: 99, distance: 238.4
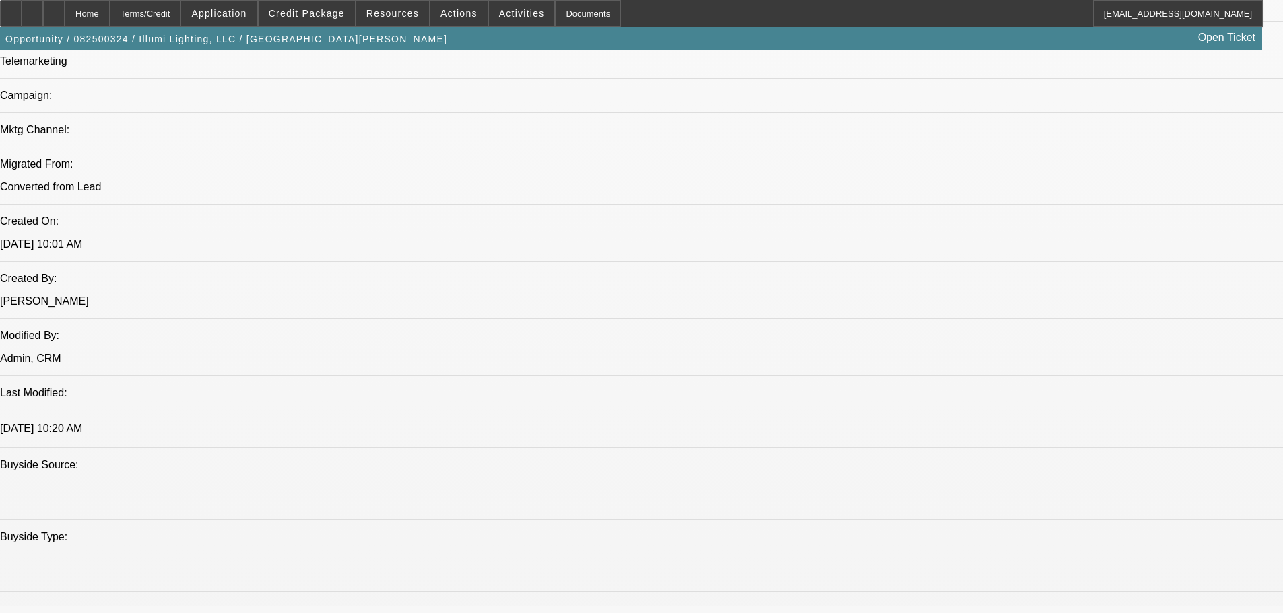
scroll to position [517, 0]
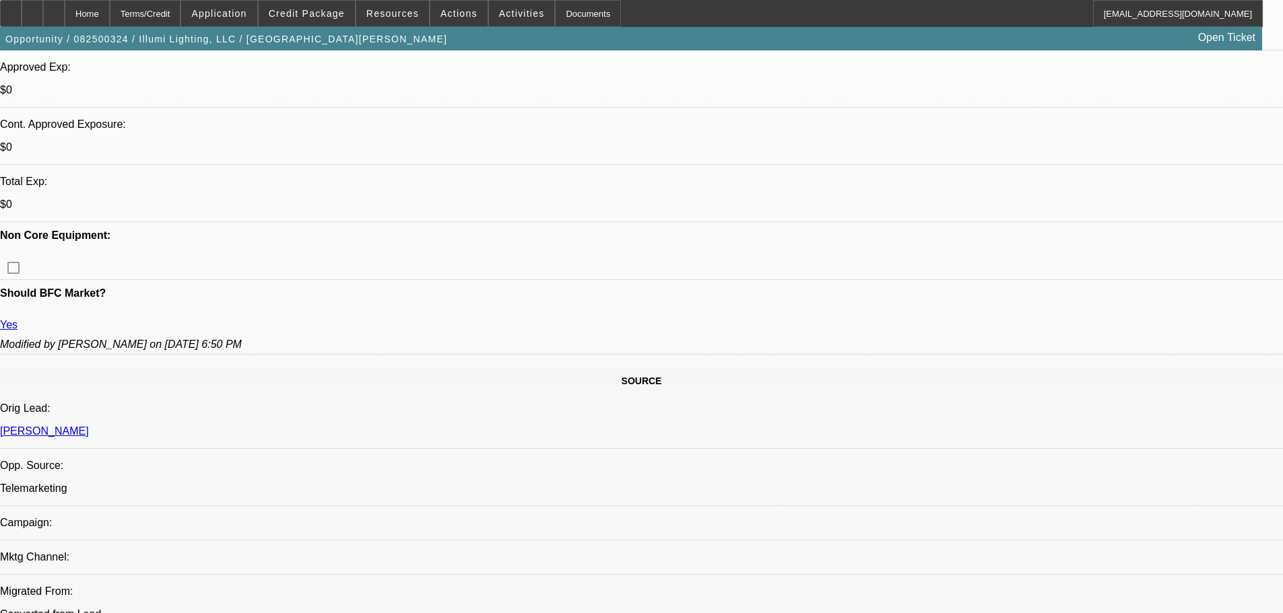
drag, startPoint x: 503, startPoint y: 395, endPoint x: 496, endPoint y: 199, distance: 196.1
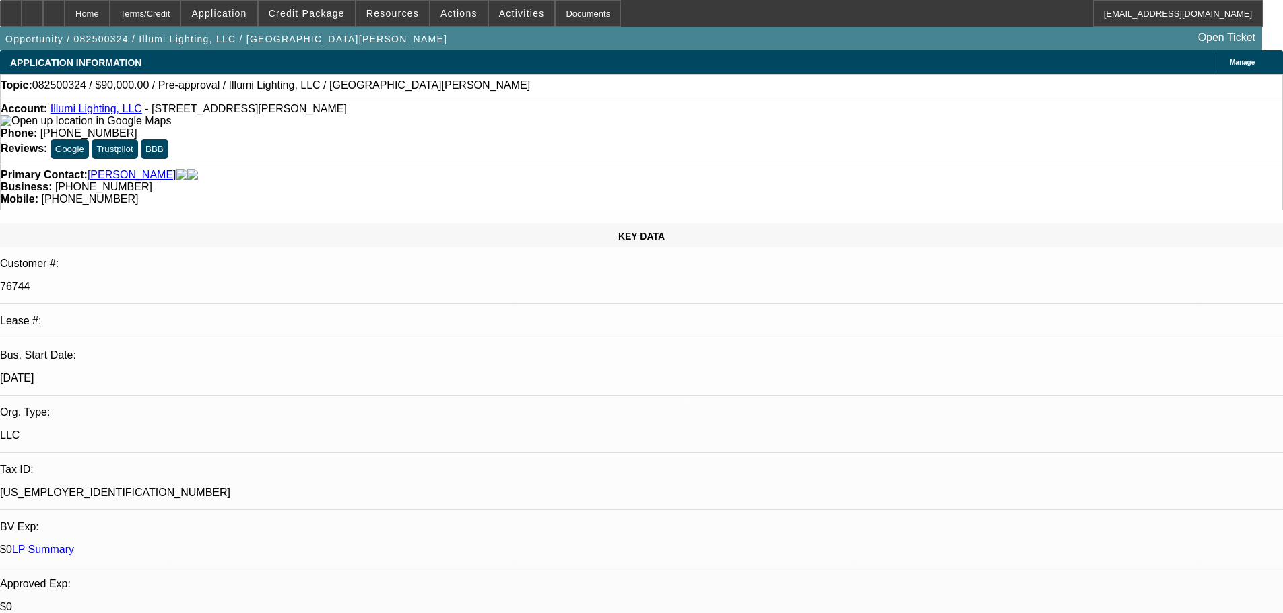
drag, startPoint x: 528, startPoint y: 413, endPoint x: 572, endPoint y: 178, distance: 239.7
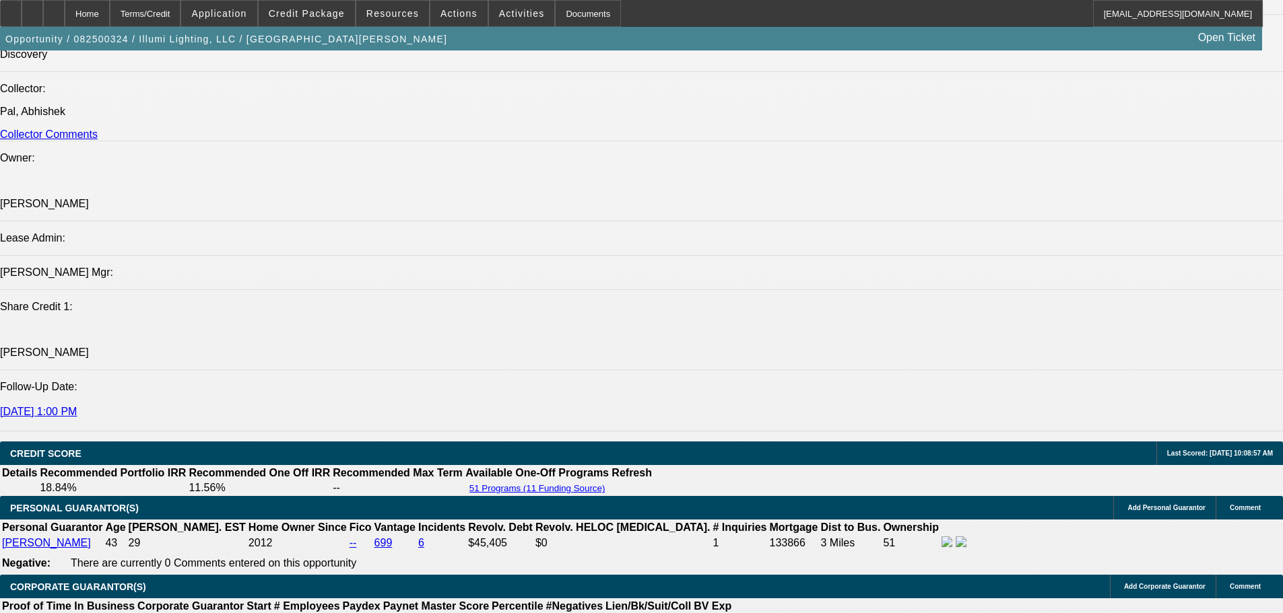
scroll to position [1885, 0]
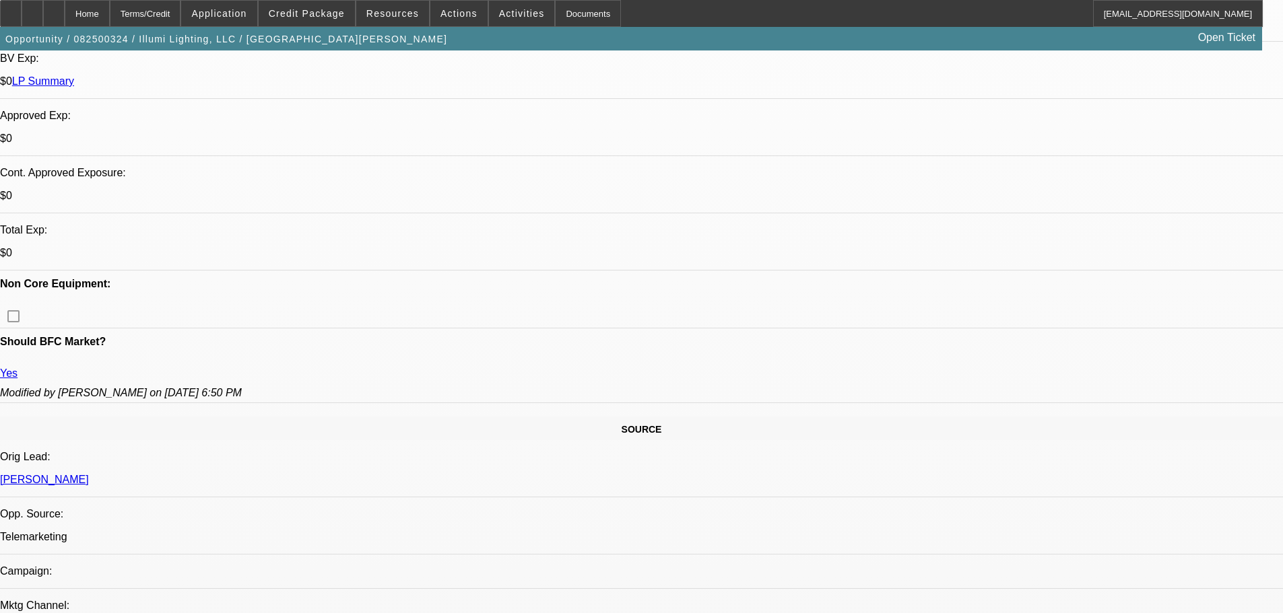
drag, startPoint x: 669, startPoint y: 475, endPoint x: 640, endPoint y: 261, distance: 216.0
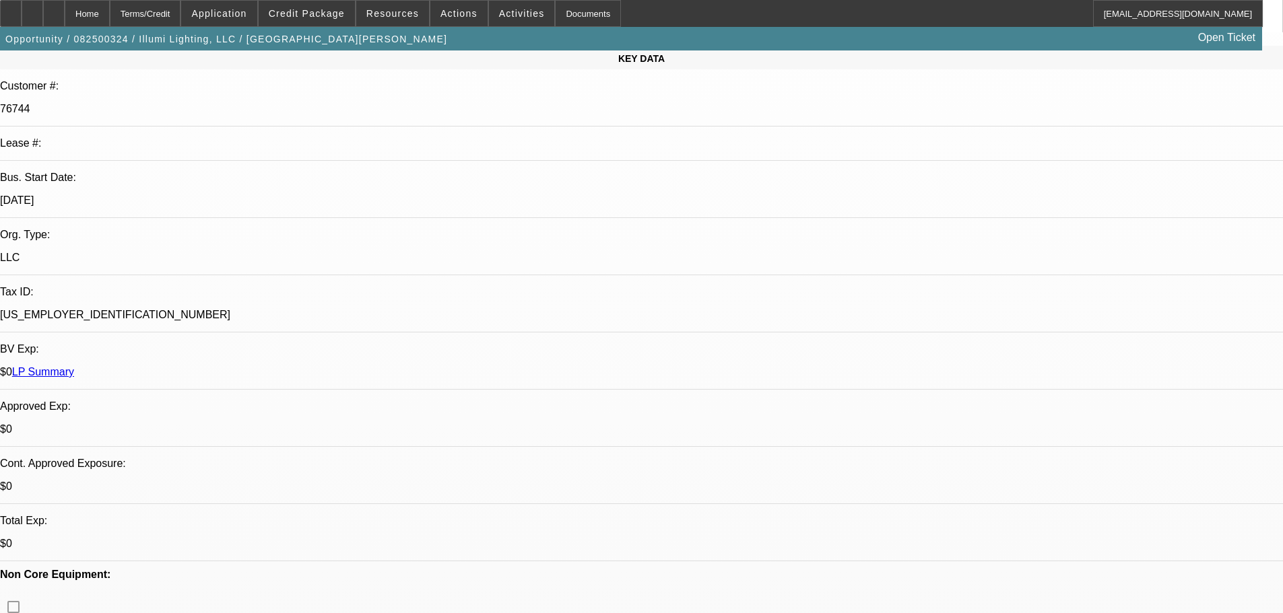
scroll to position [0, 0]
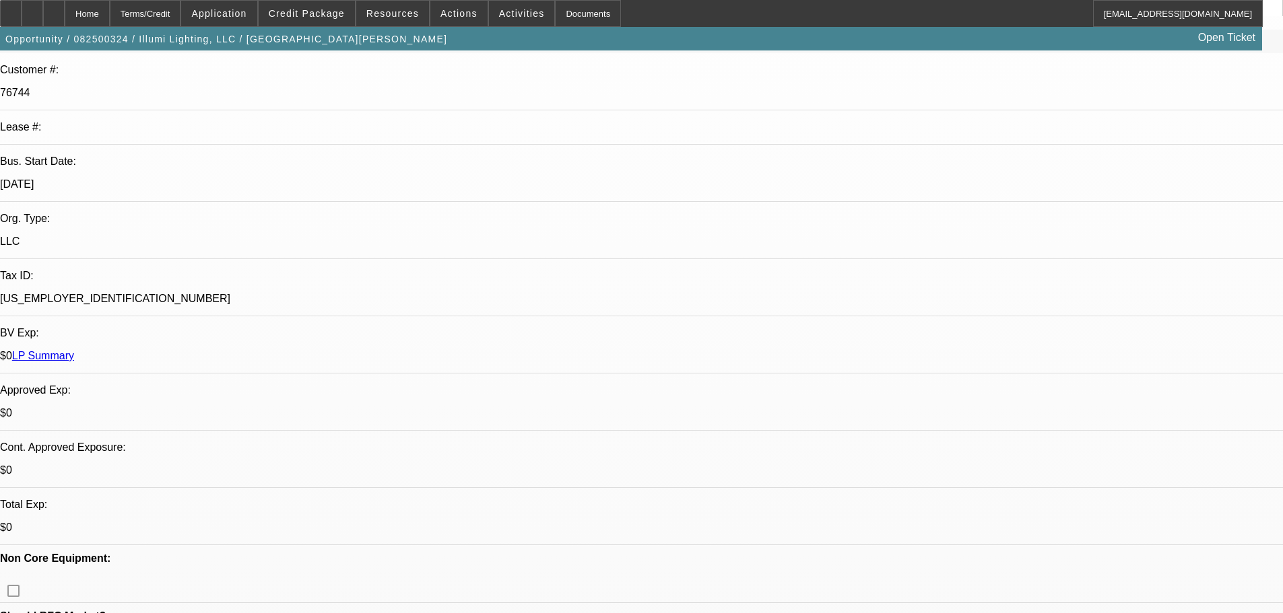
drag, startPoint x: 506, startPoint y: 358, endPoint x: 498, endPoint y: 484, distance: 126.2
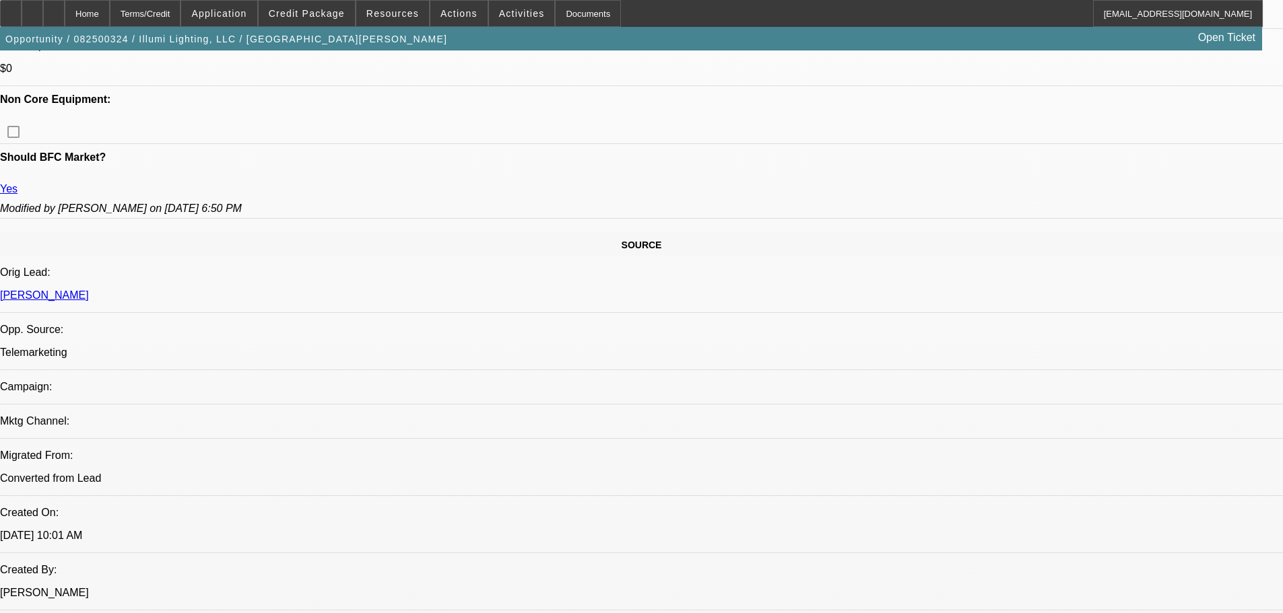
drag, startPoint x: 486, startPoint y: 221, endPoint x: 488, endPoint y: 461, distance: 239.7
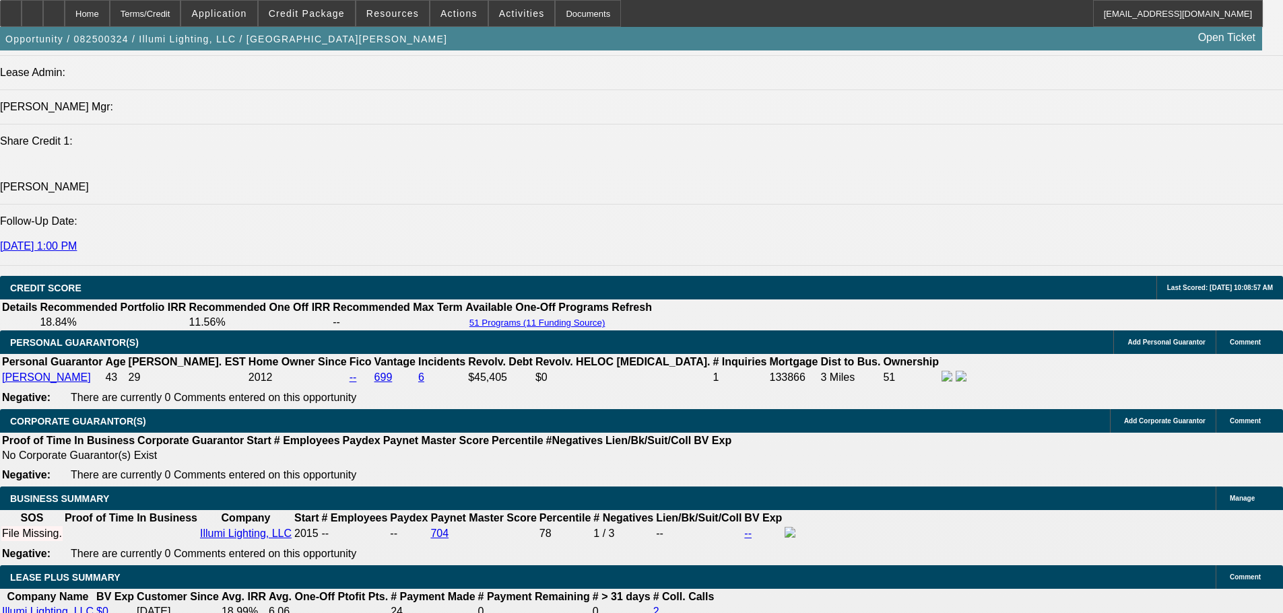
drag, startPoint x: 492, startPoint y: 389, endPoint x: 496, endPoint y: 461, distance: 72.8
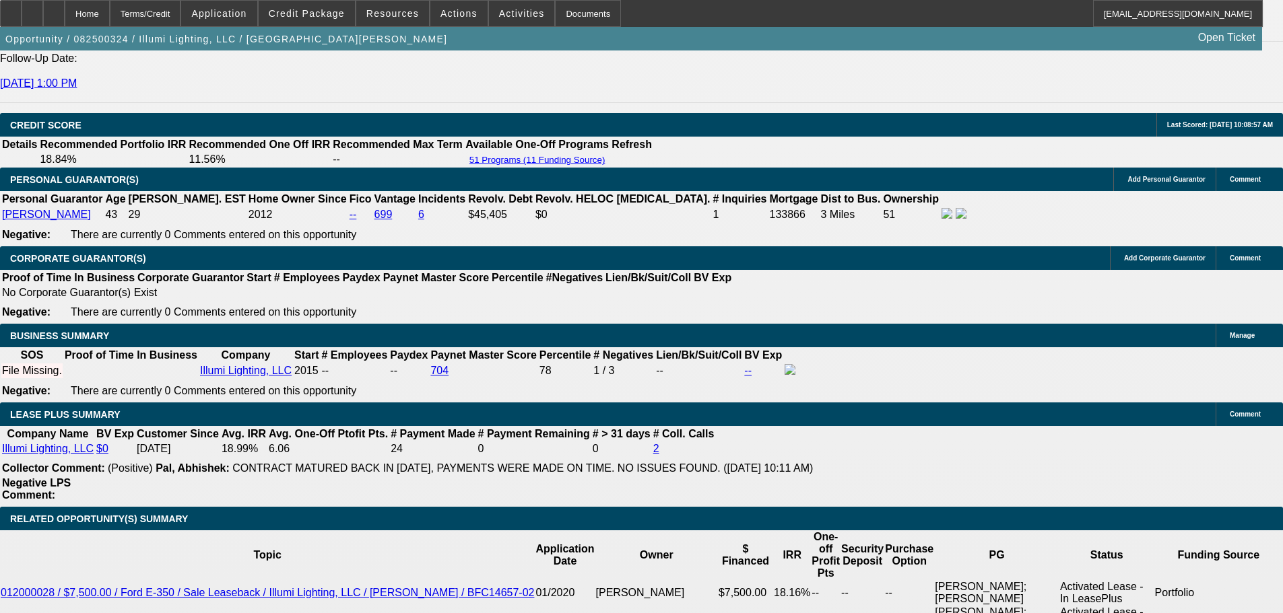
drag, startPoint x: 1009, startPoint y: 254, endPoint x: 1003, endPoint y: 201, distance: 53.5
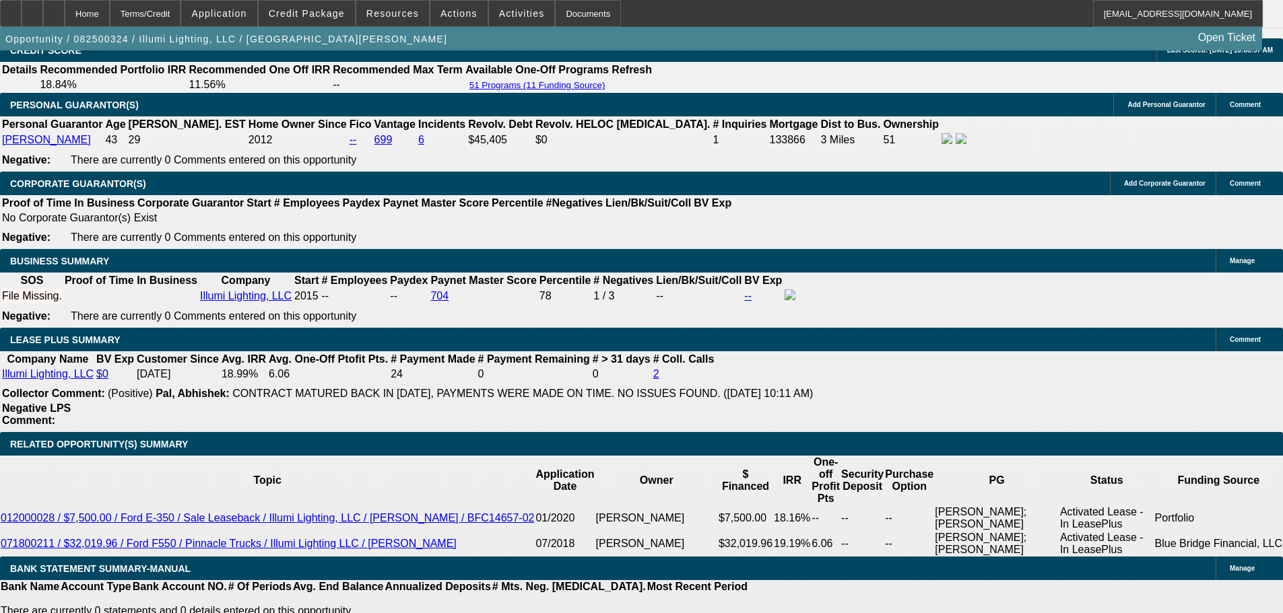
scroll to position [2013, 0]
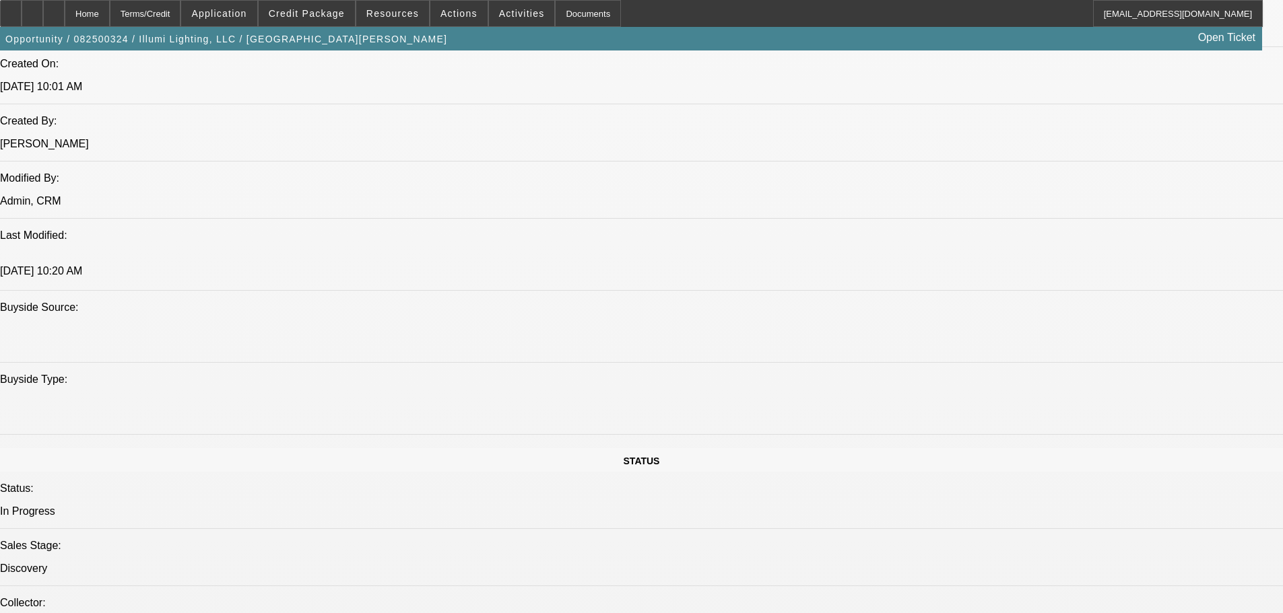
drag, startPoint x: 589, startPoint y: 362, endPoint x: 590, endPoint y: 170, distance: 191.2
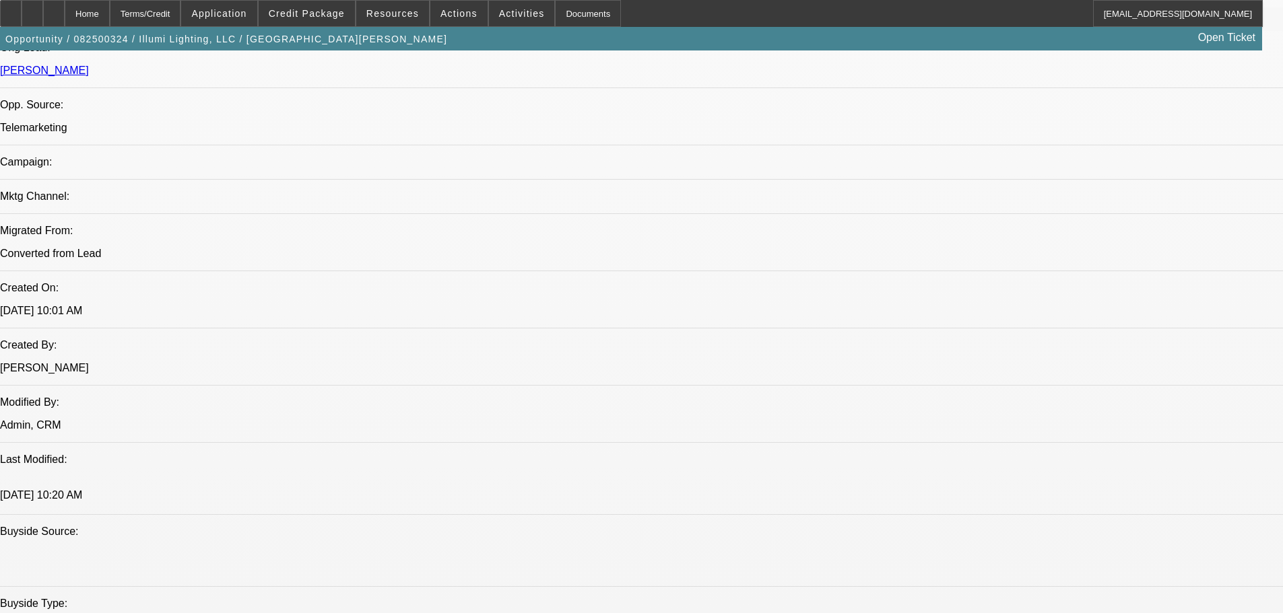
drag, startPoint x: 512, startPoint y: 385, endPoint x: 514, endPoint y: 246, distance: 138.7
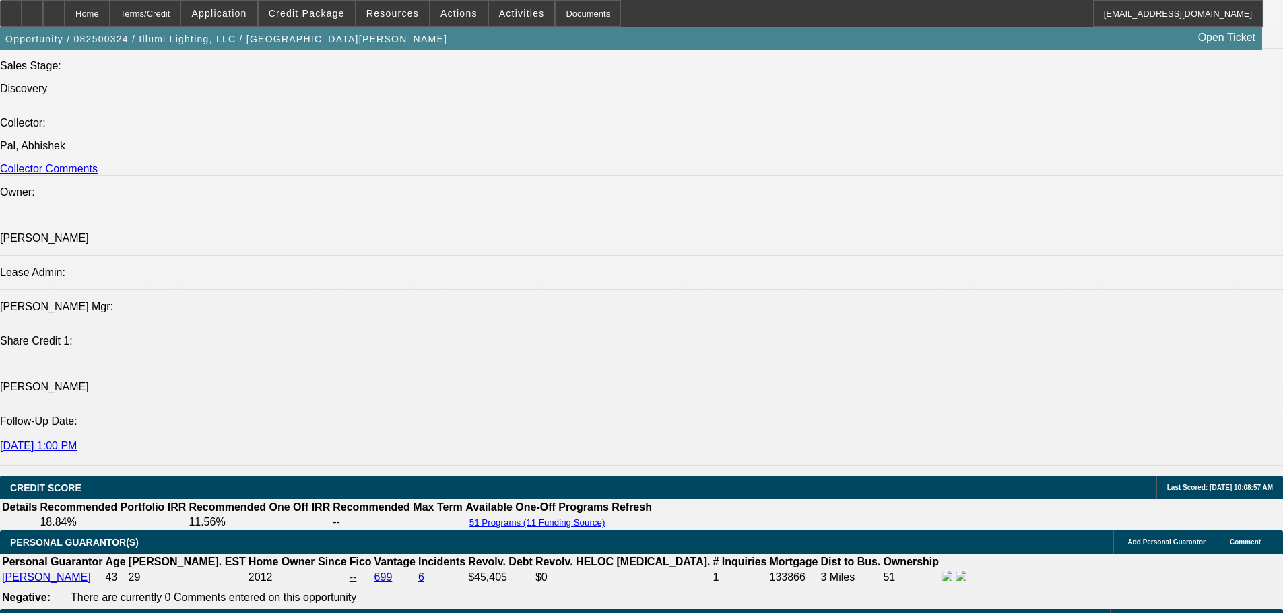
scroll to position [1986, 0]
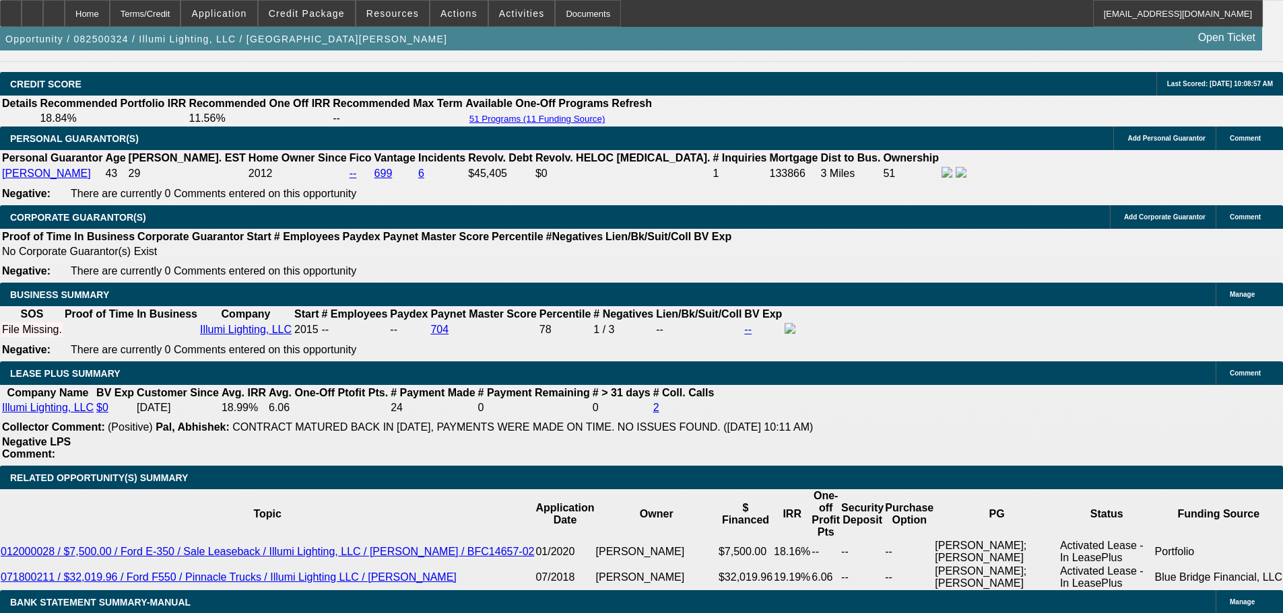
drag, startPoint x: 953, startPoint y: 151, endPoint x: 956, endPoint y: 137, distance: 14.4
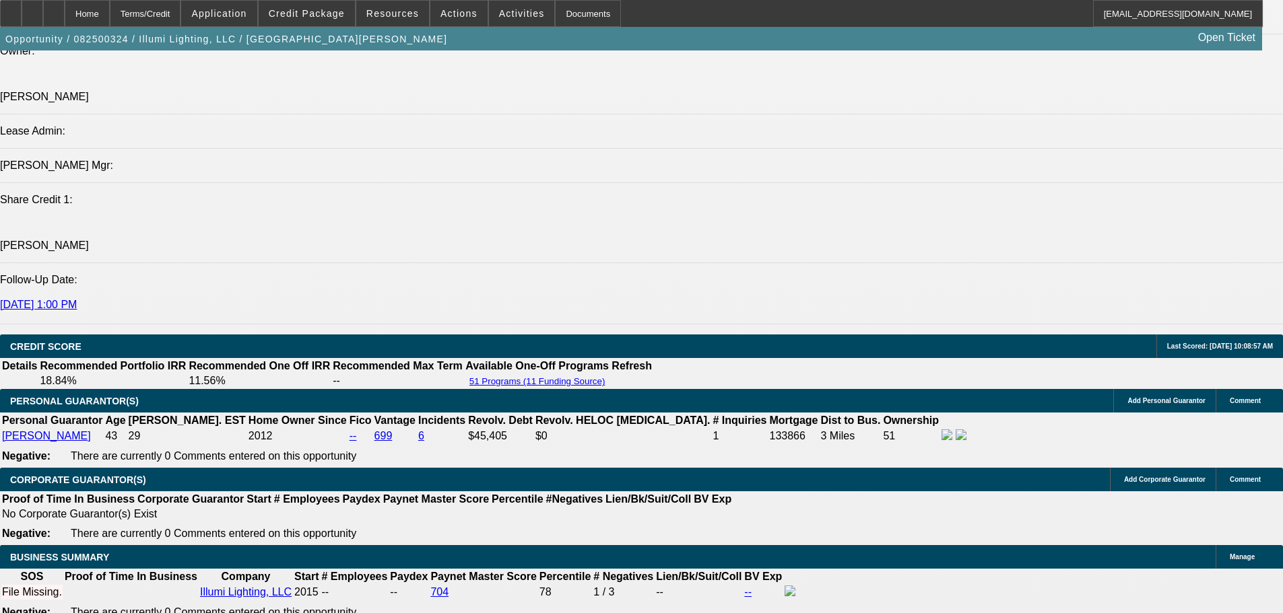
drag, startPoint x: 708, startPoint y: 440, endPoint x: 719, endPoint y: 270, distance: 170.1
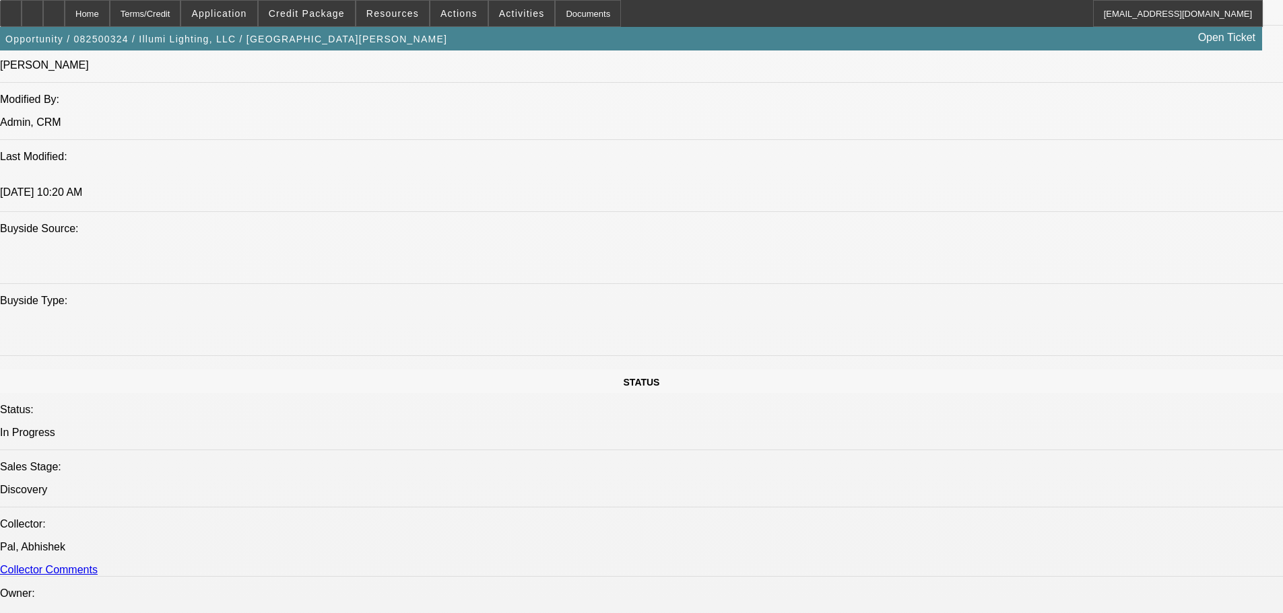
scroll to position [68, 0]
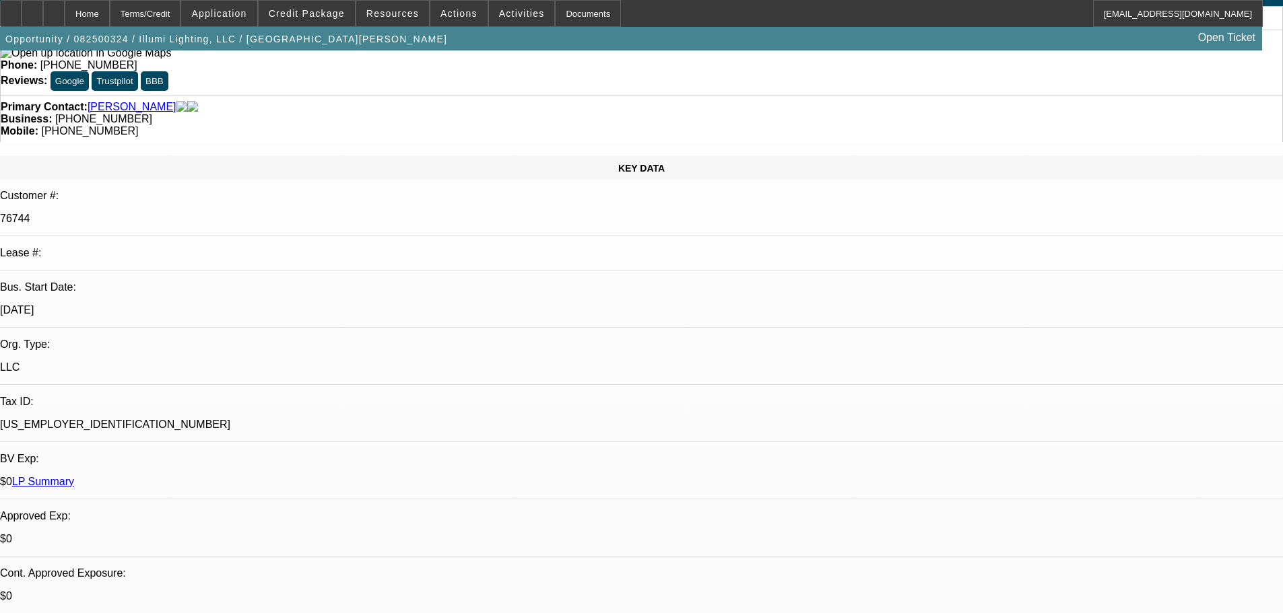
drag, startPoint x: 581, startPoint y: 117, endPoint x: 574, endPoint y: 133, distance: 16.9
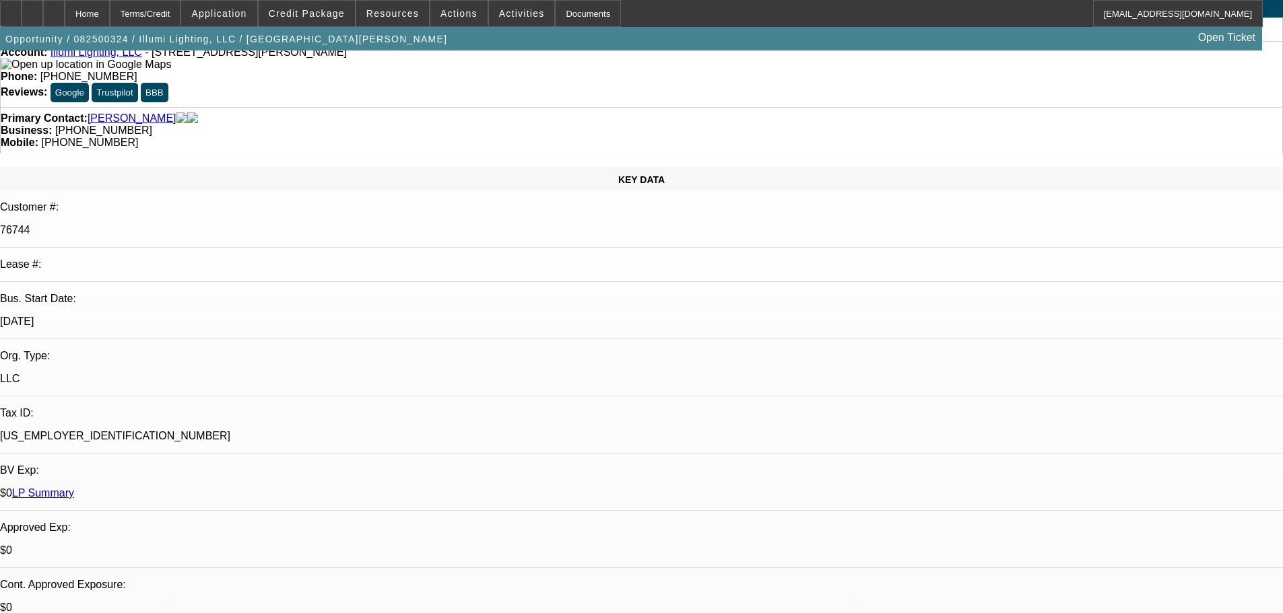
drag, startPoint x: 537, startPoint y: 253, endPoint x: 542, endPoint y: 384, distance: 132.1
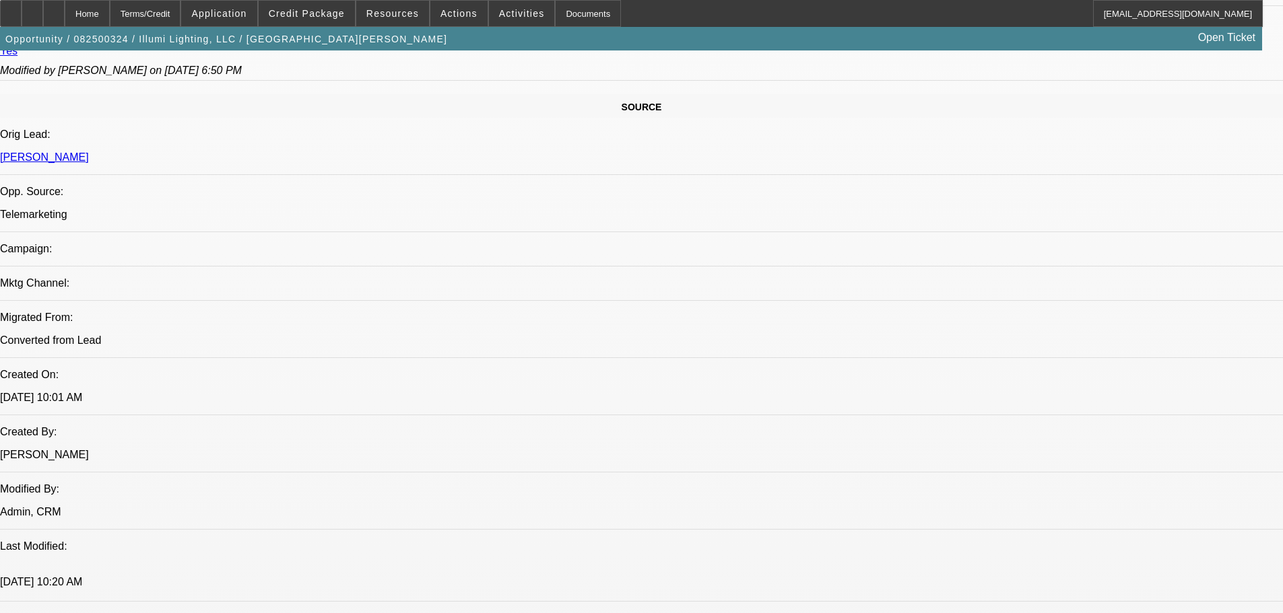
scroll to position [513, 0]
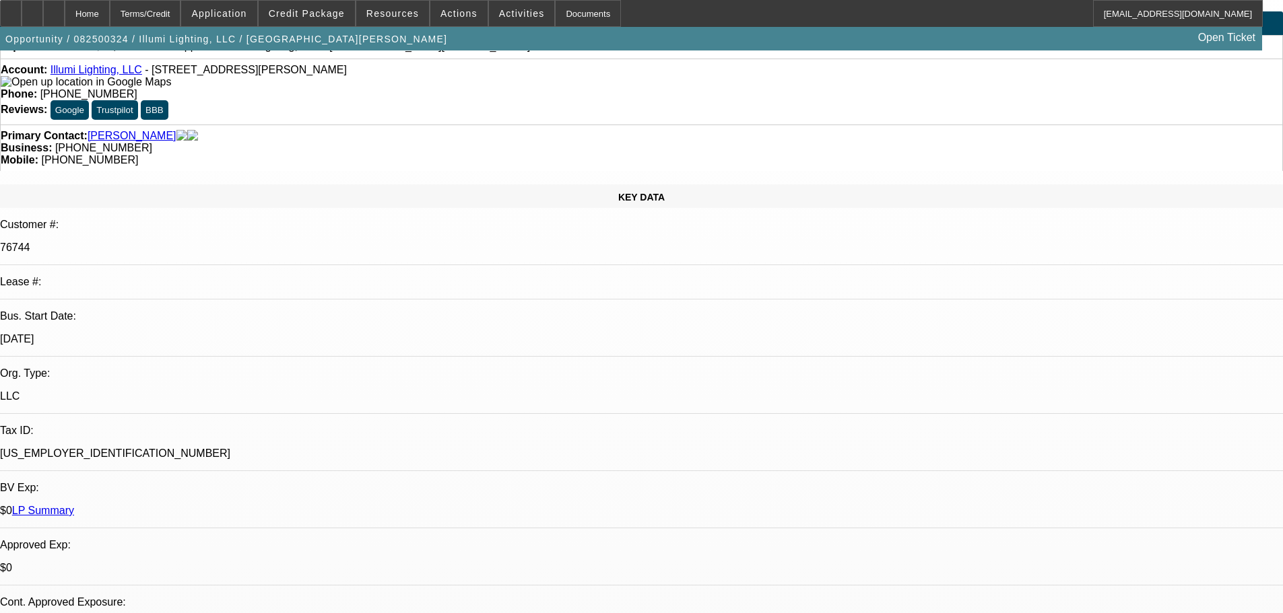
scroll to position [0, 0]
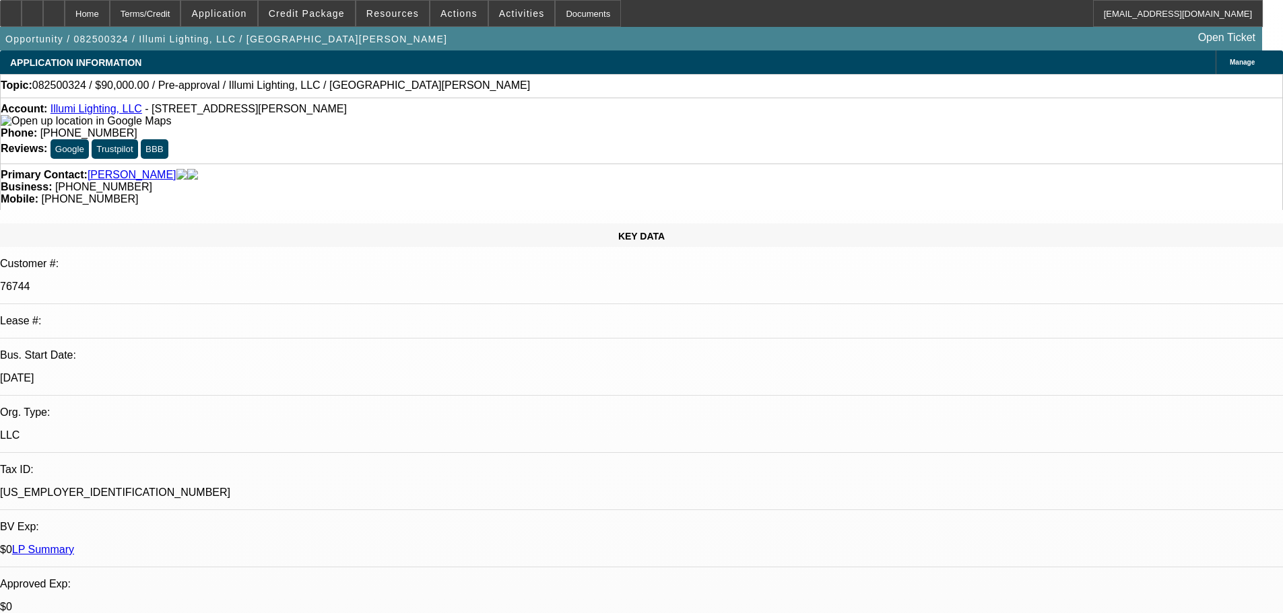
drag, startPoint x: 589, startPoint y: 483, endPoint x: 596, endPoint y: 370, distance: 114.0
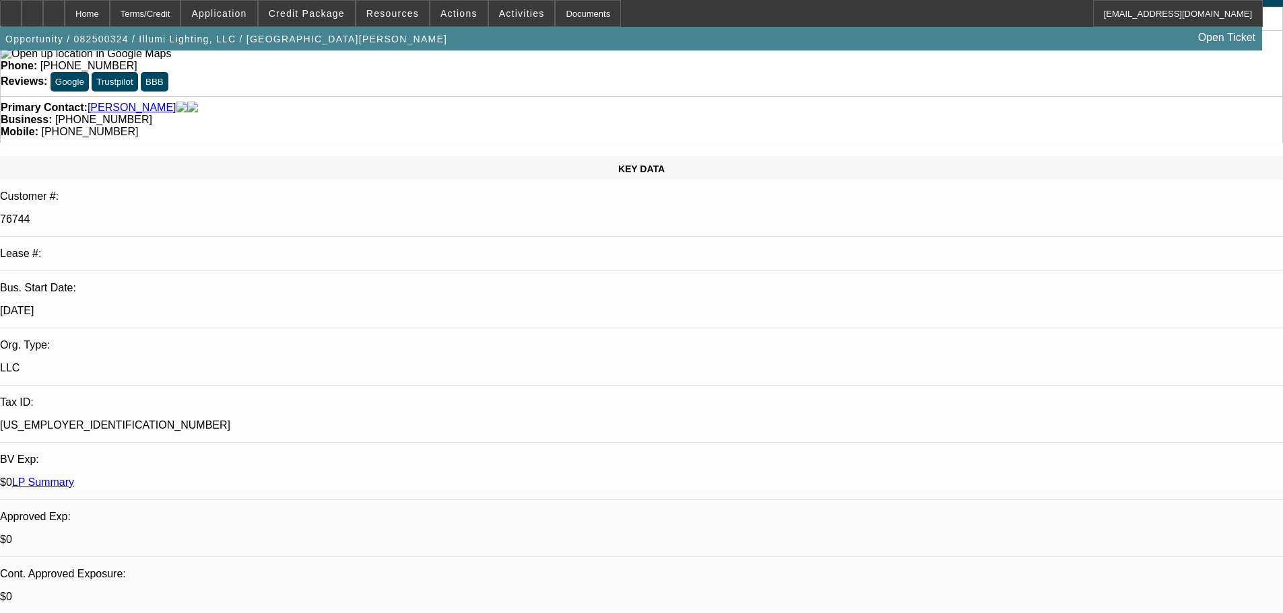
drag, startPoint x: 405, startPoint y: 282, endPoint x: 417, endPoint y: 354, distance: 72.4
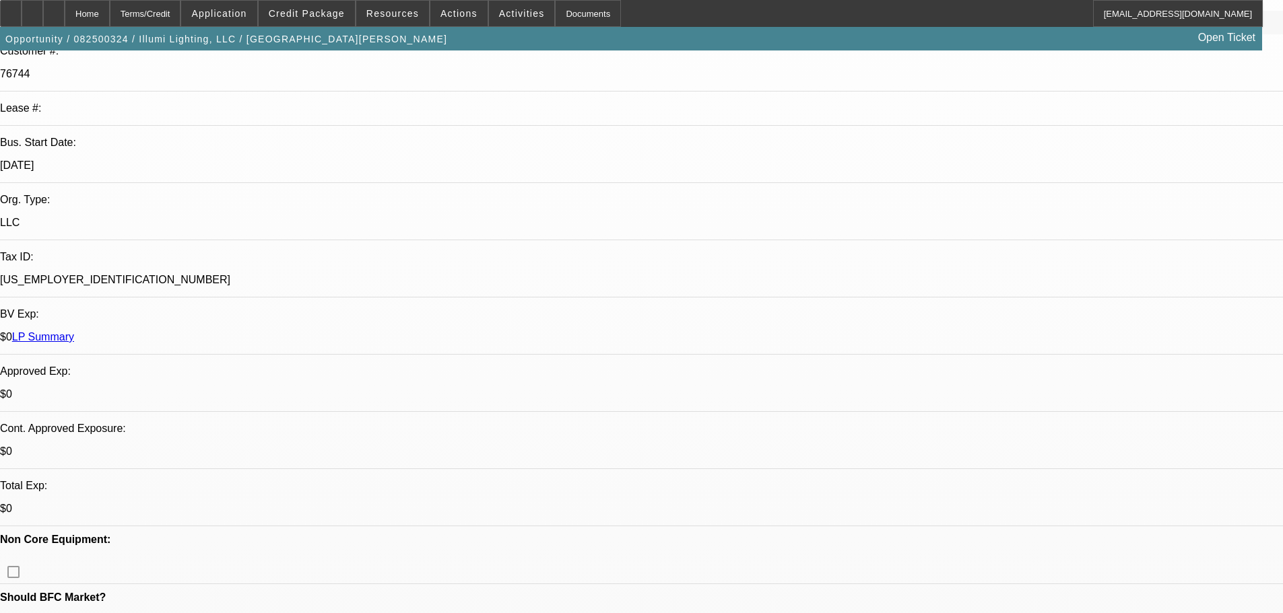
drag, startPoint x: 466, startPoint y: 359, endPoint x: 470, endPoint y: 509, distance: 150.2
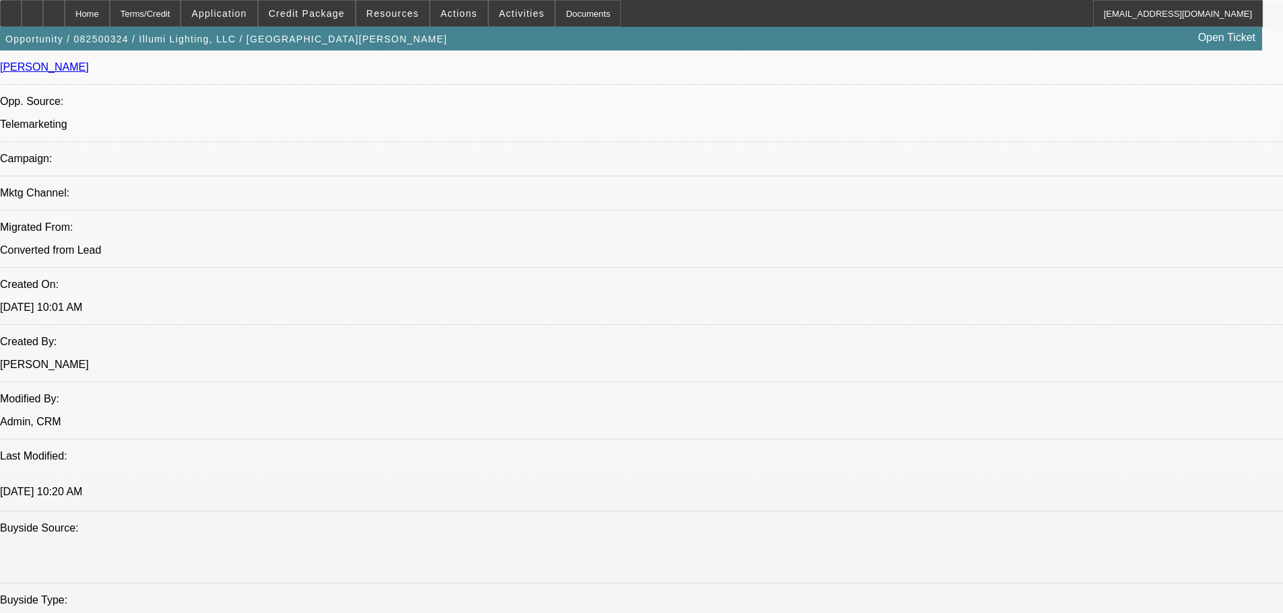
drag, startPoint x: 436, startPoint y: 398, endPoint x: 436, endPoint y: 578, distance: 179.8
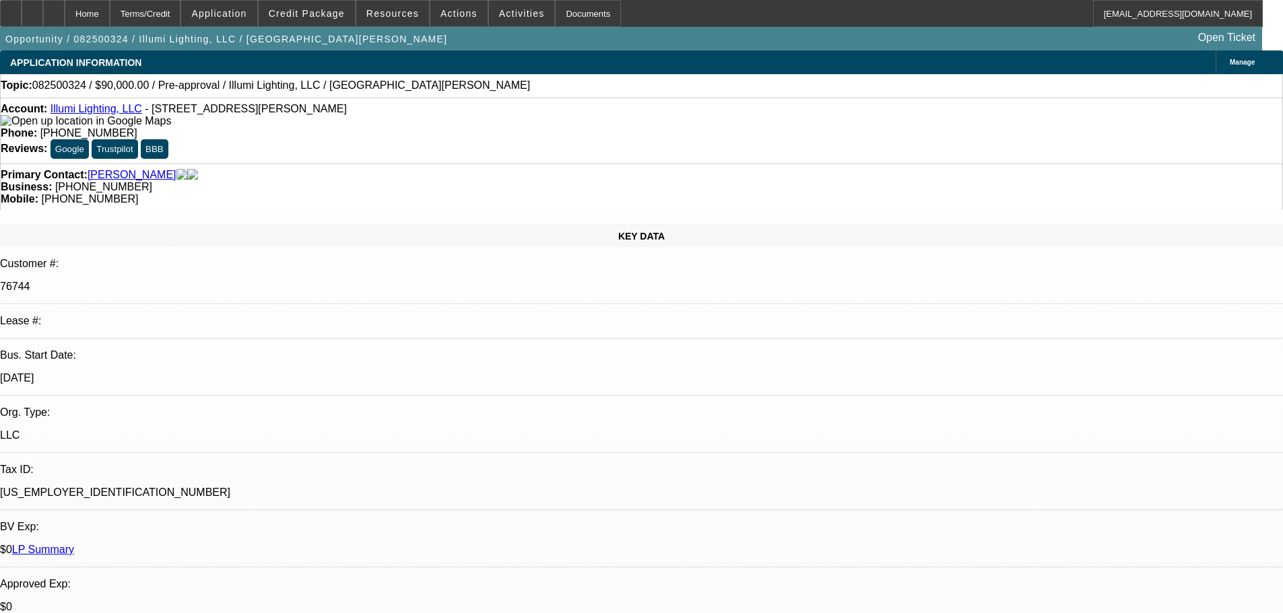
drag, startPoint x: 607, startPoint y: 465, endPoint x: 605, endPoint y: 205, distance: 260.6
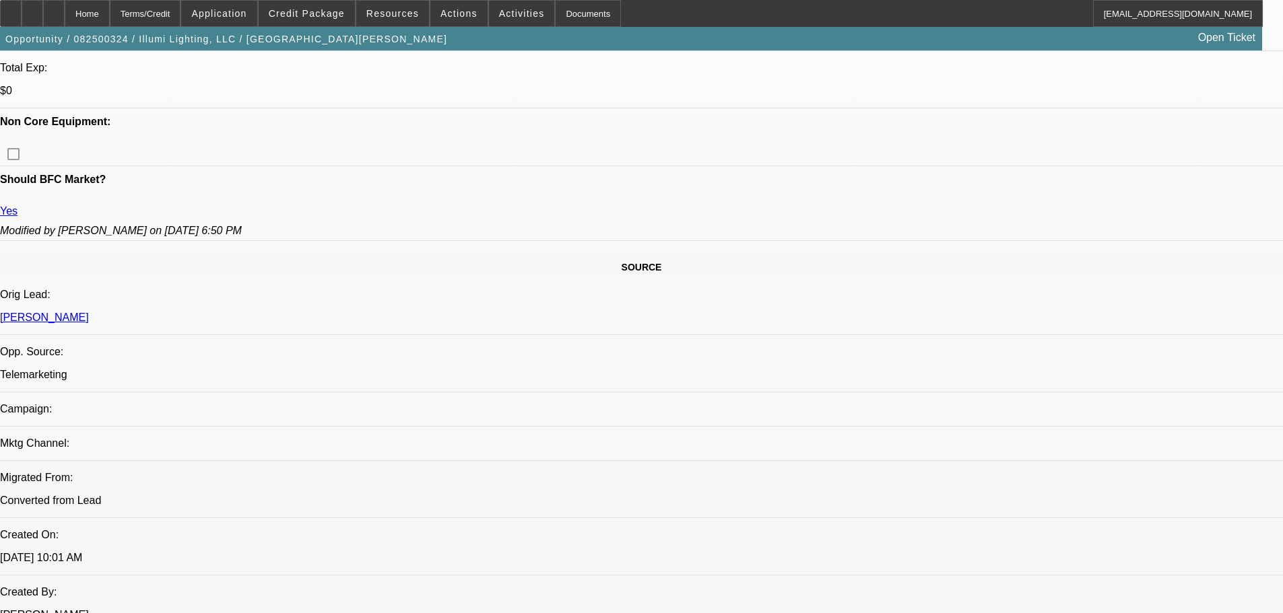
drag, startPoint x: 534, startPoint y: 434, endPoint x: 560, endPoint y: 540, distance: 108.8
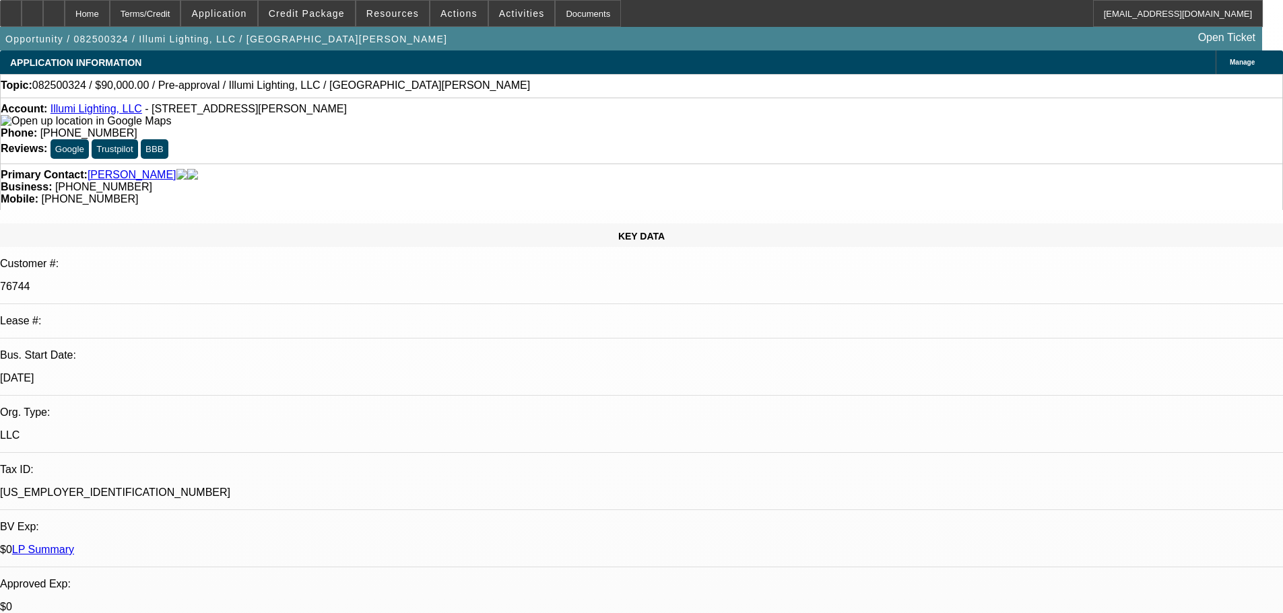
drag, startPoint x: 462, startPoint y: 351, endPoint x: 557, endPoint y: 75, distance: 292.6
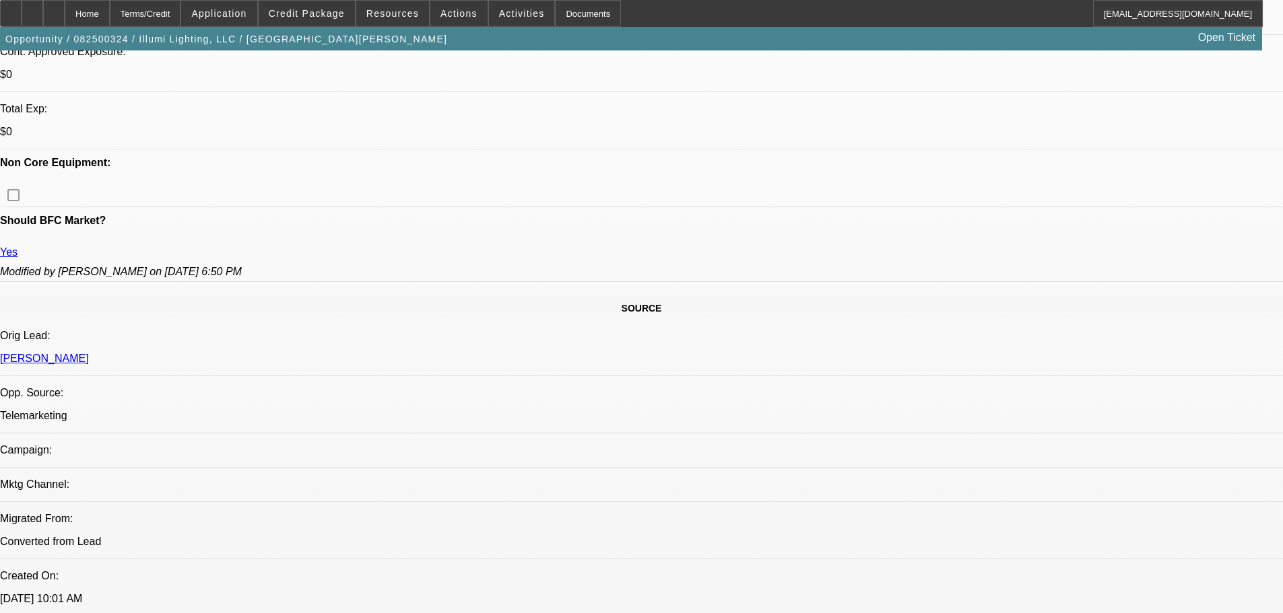
drag, startPoint x: 368, startPoint y: 388, endPoint x: 459, endPoint y: 478, distance: 128.1
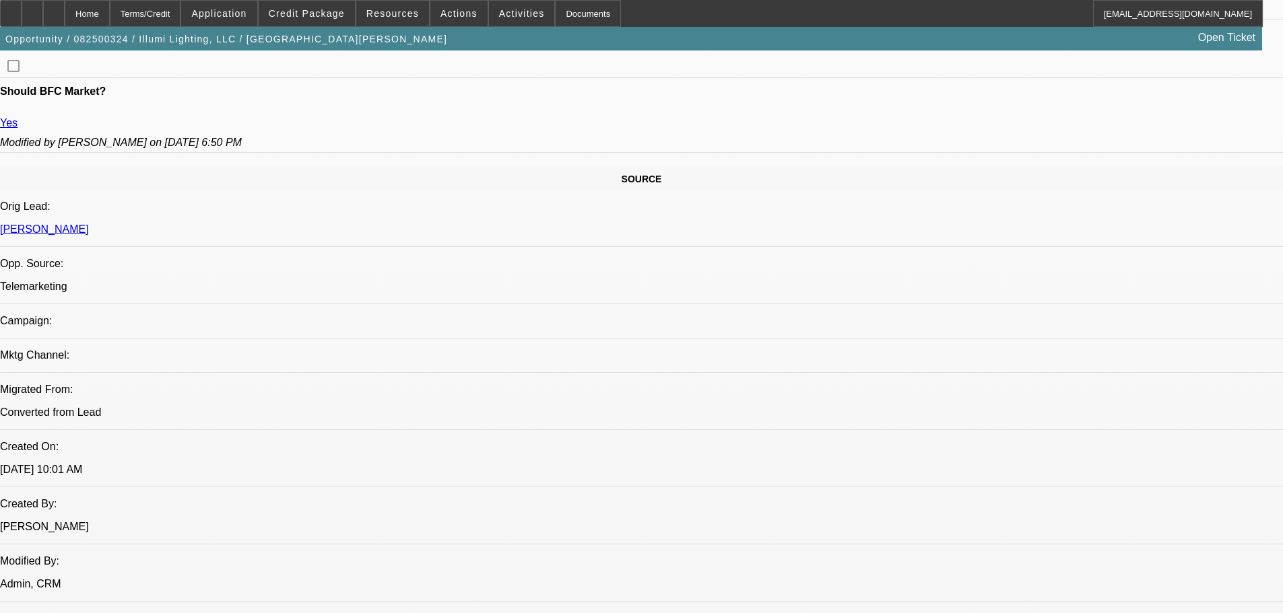
scroll to position [646, 0]
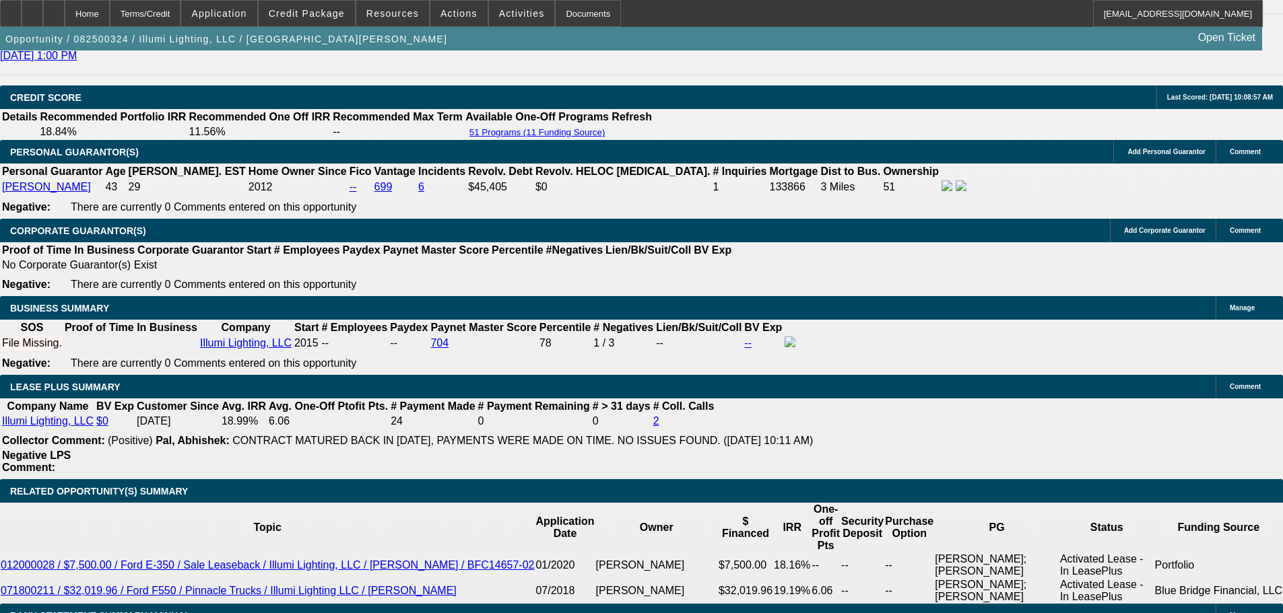
scroll to position [2060, 0]
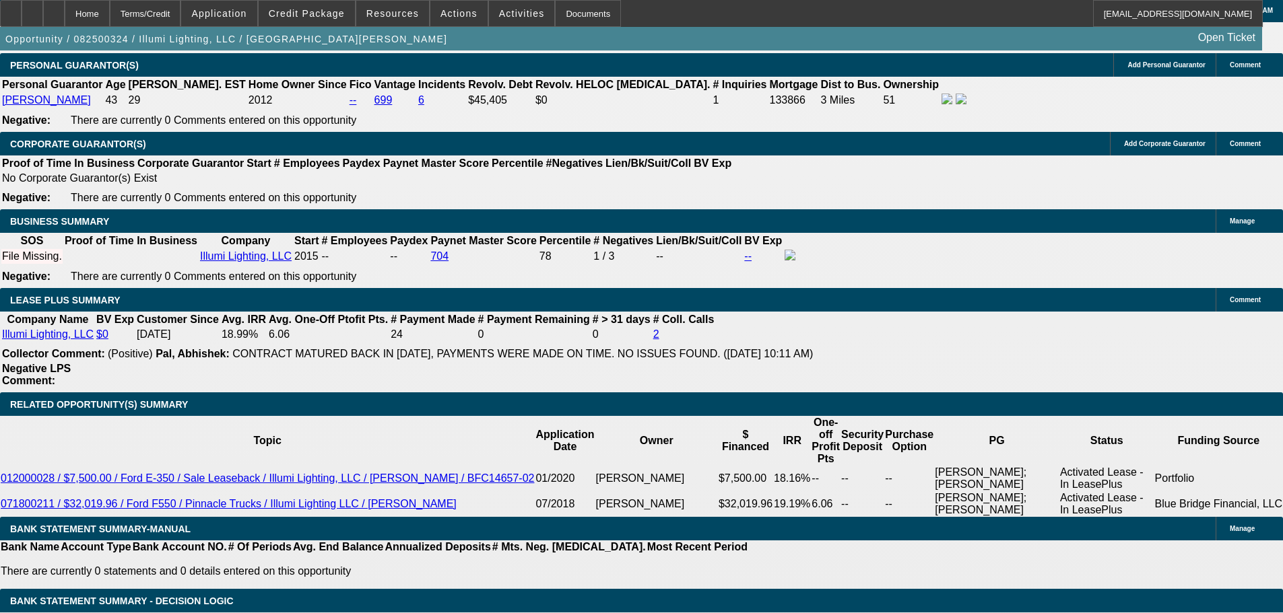
drag, startPoint x: 481, startPoint y: 379, endPoint x: 438, endPoint y: 389, distance: 44.1
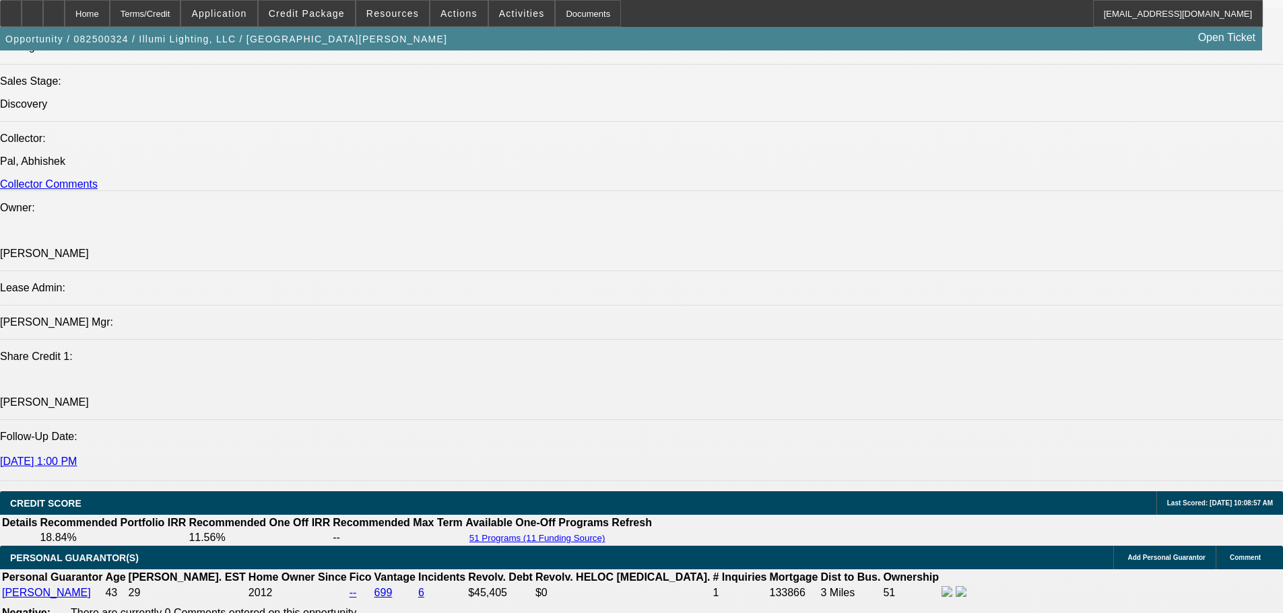
drag, startPoint x: 595, startPoint y: 513, endPoint x: 591, endPoint y: 333, distance: 180.5
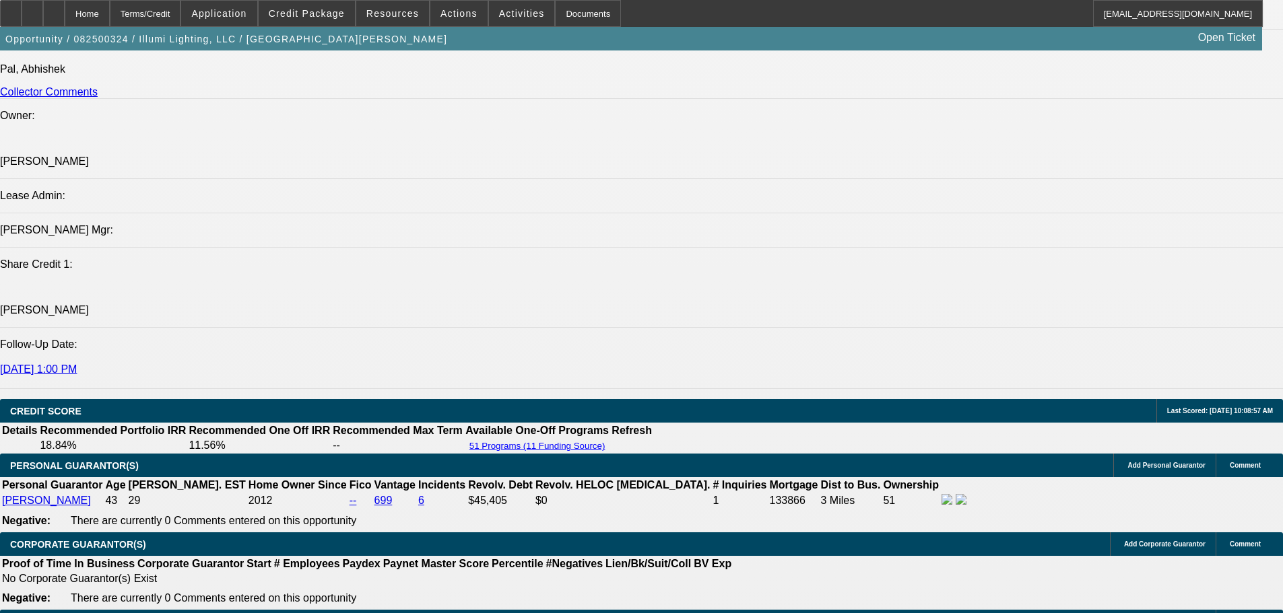
scroll to position [1751, 0]
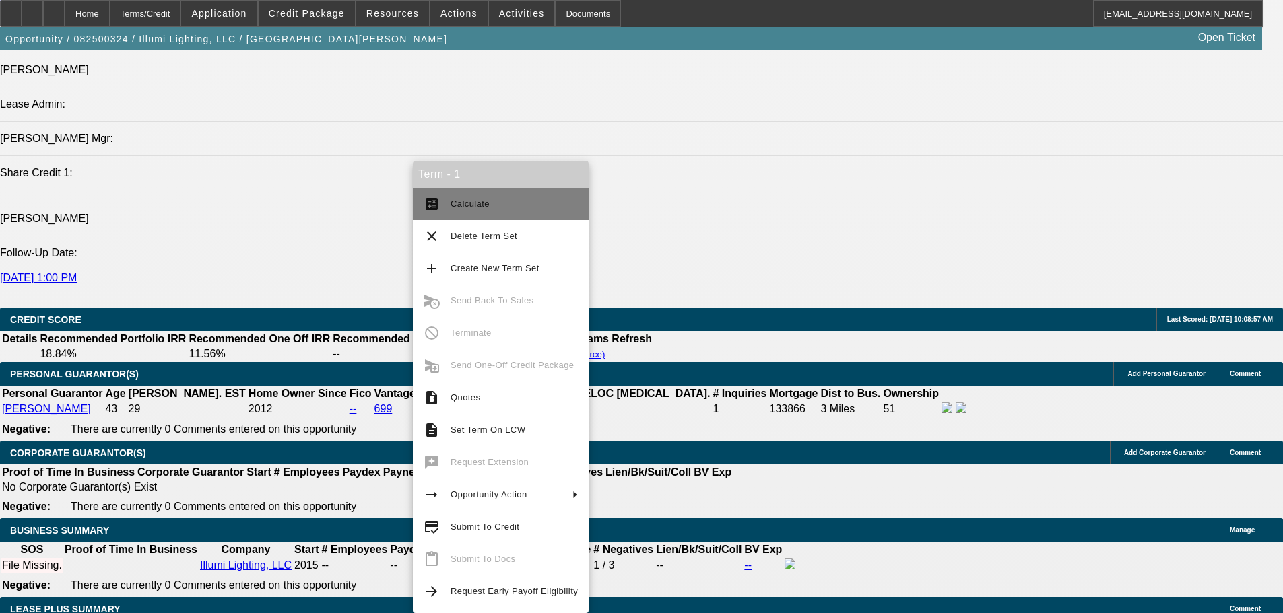
click at [508, 201] on span "Calculate" at bounding box center [513, 204] width 127 height 16
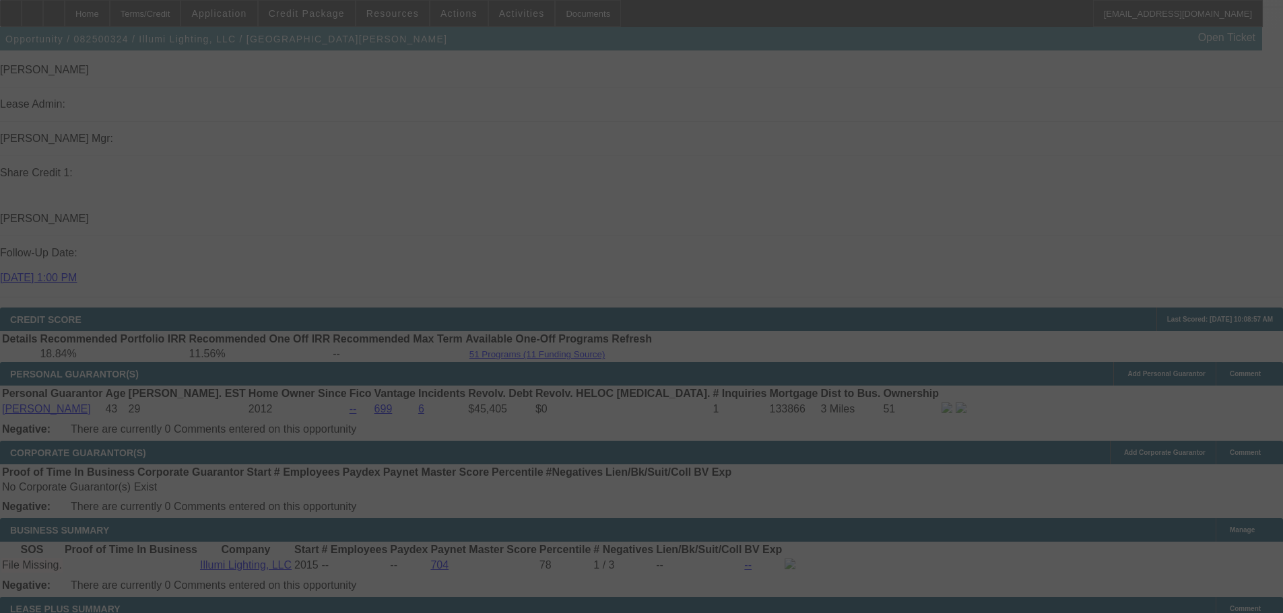
select select "0"
select select "2"
select select "0"
select select "6"
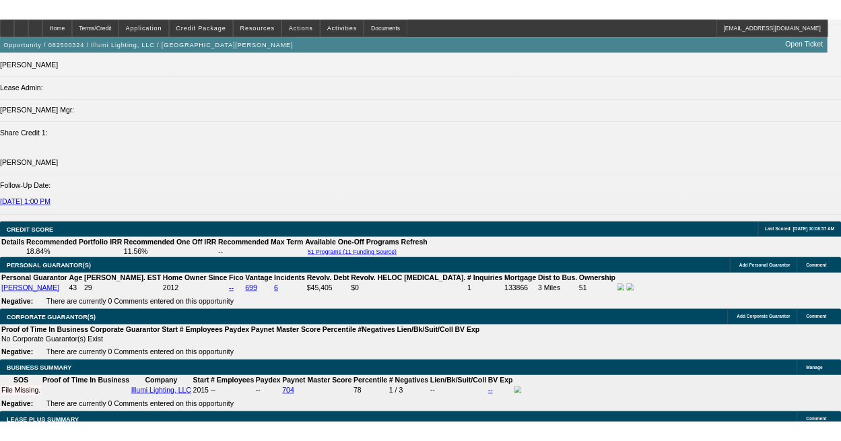
scroll to position [2058, 0]
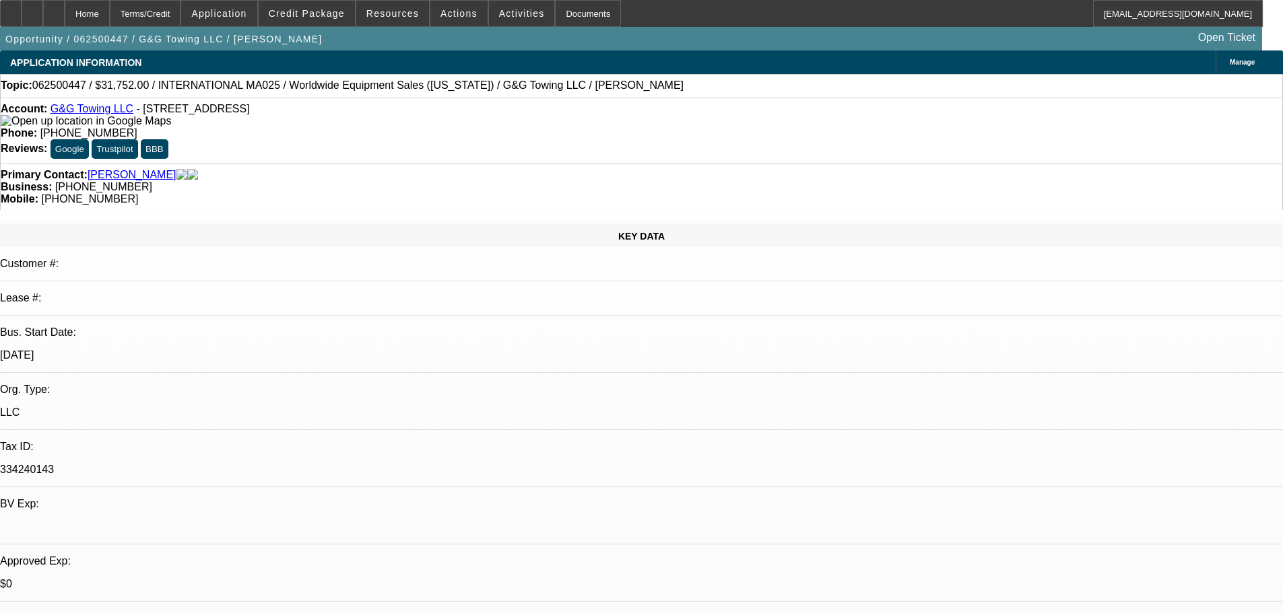
select select "0"
select select "2"
select select "0.1"
select select "4"
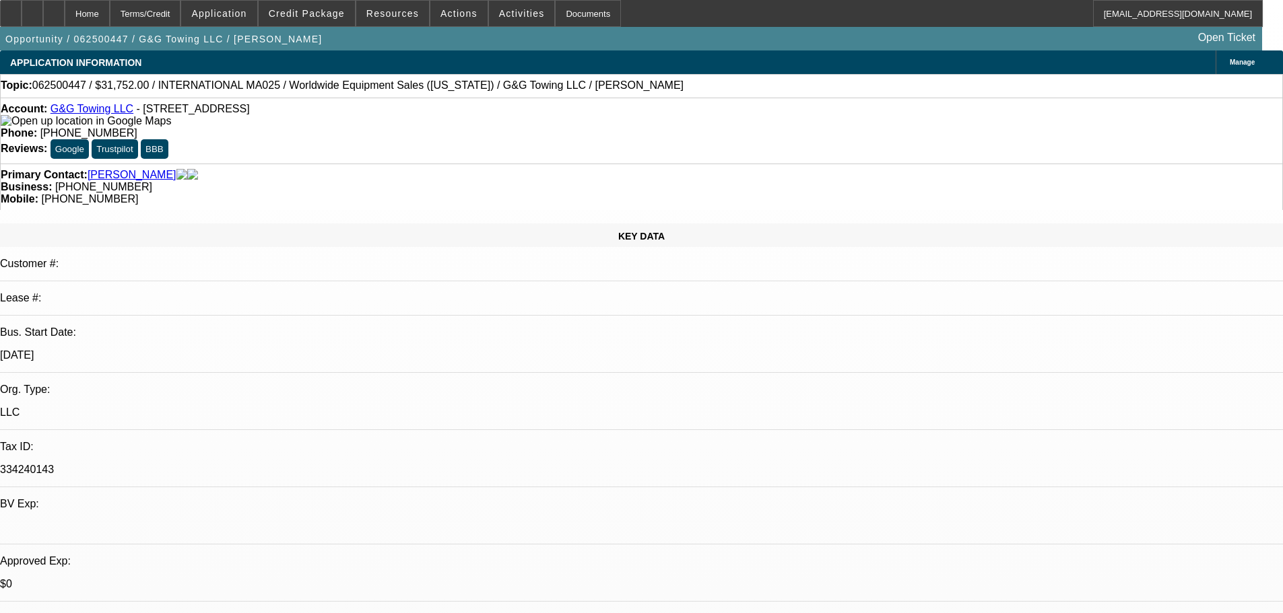
select select "0"
select select "2"
select select "0.1"
select select "4"
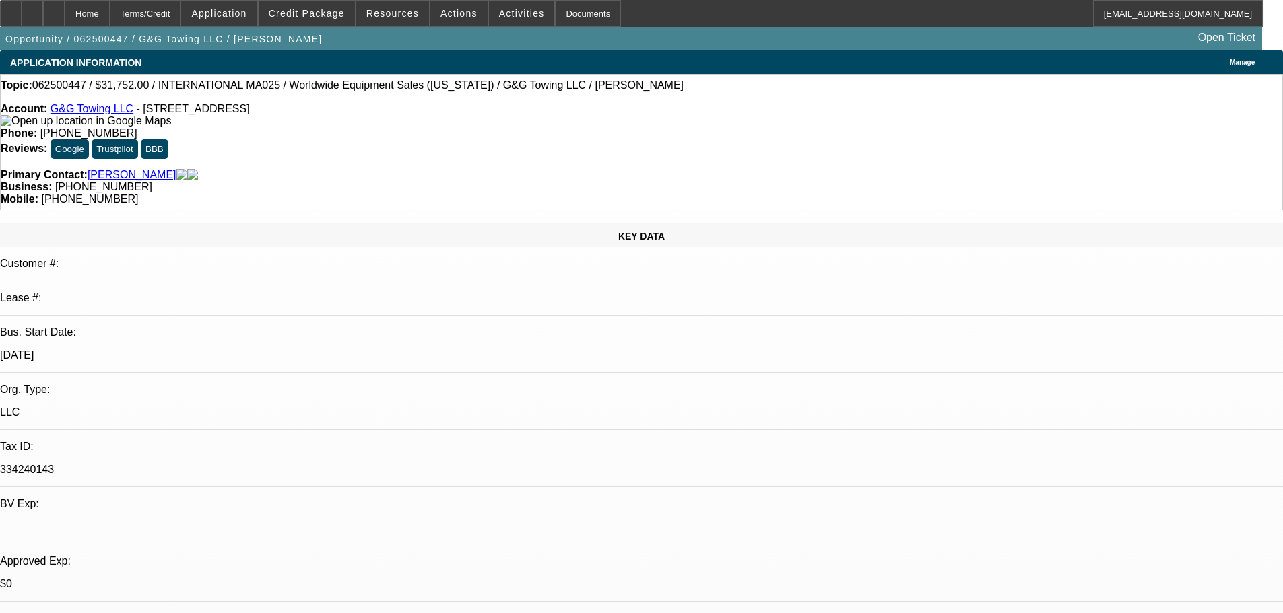
select select "0"
select select "2"
select select "0.1"
select select "4"
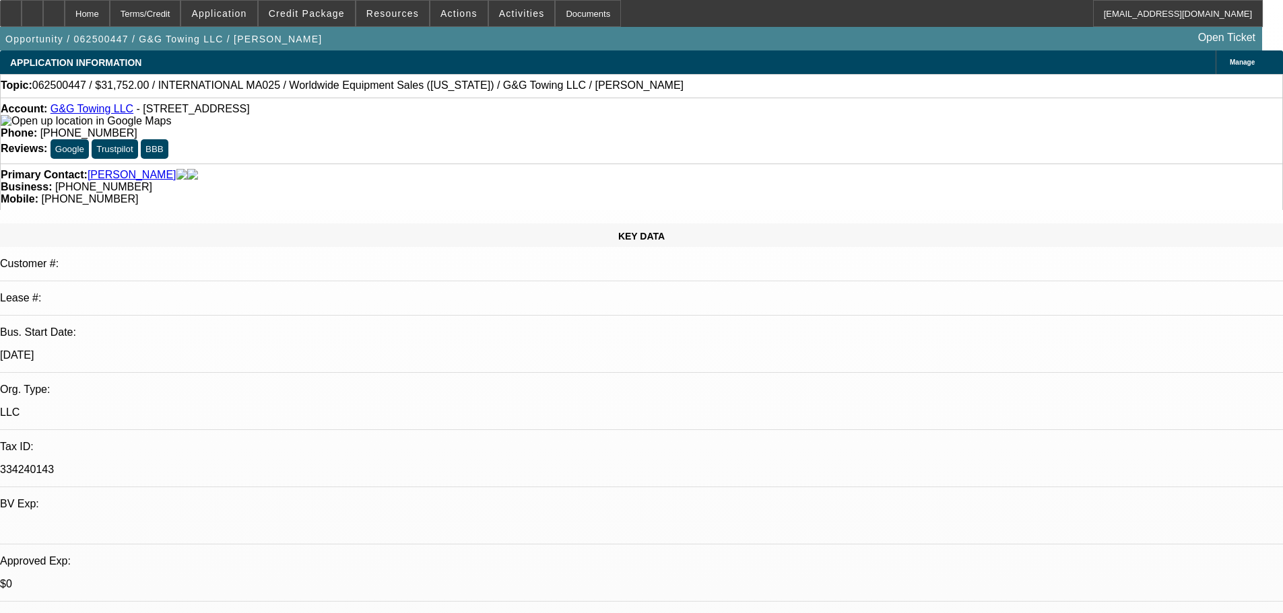
select select "0"
select select "2"
select select "0.1"
select select "4"
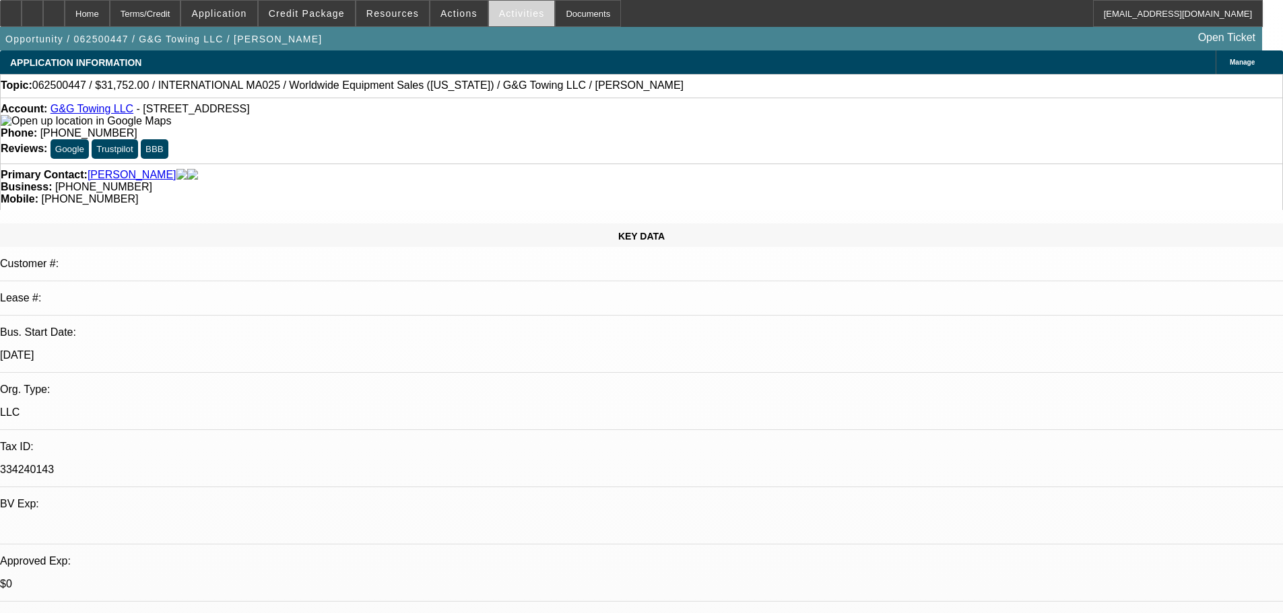
click at [489, 13] on span at bounding box center [522, 13] width 66 height 32
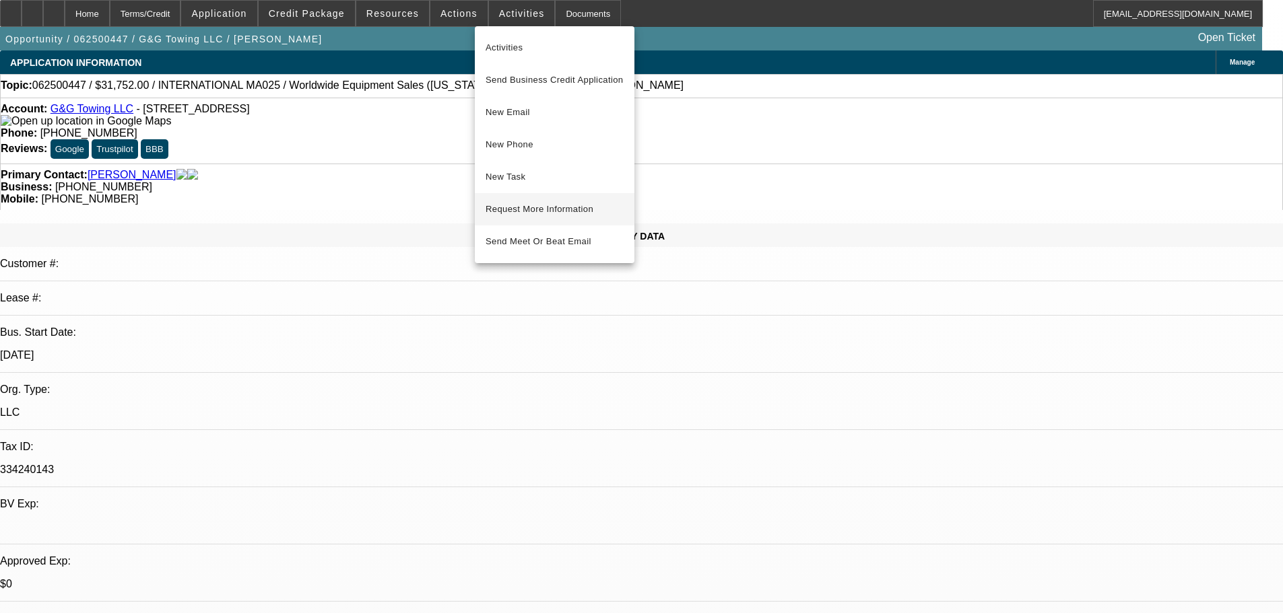
click at [595, 211] on span "Request More Information" at bounding box center [554, 209] width 138 height 16
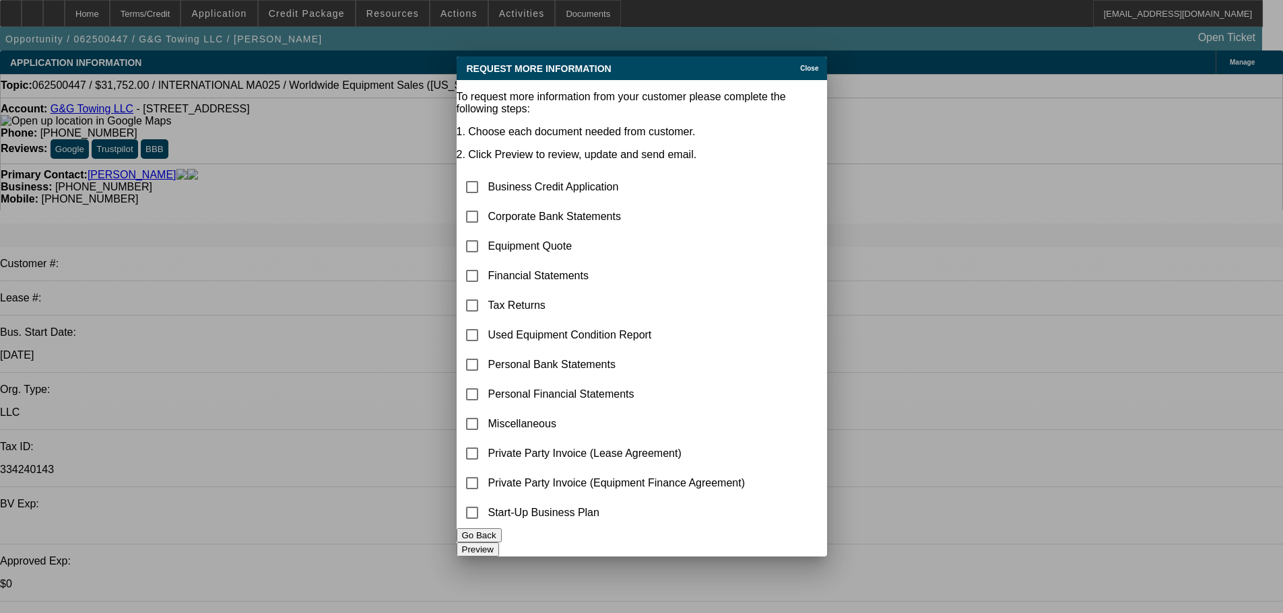
click at [502, 543] on button "Go Back" at bounding box center [479, 536] width 45 height 14
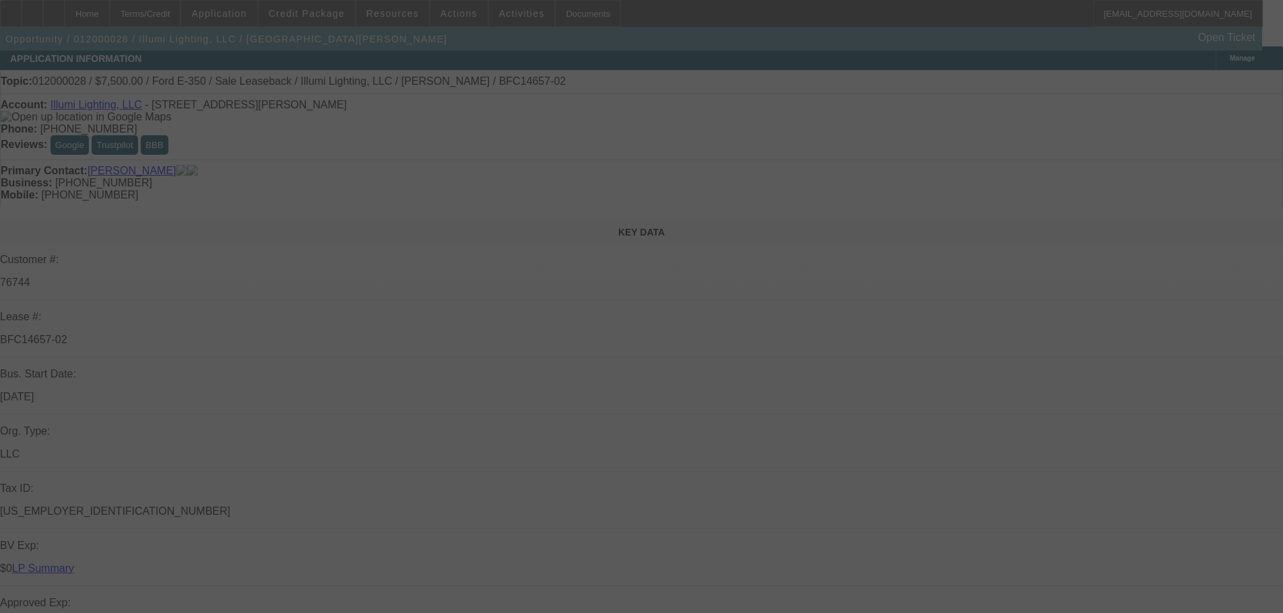
scroll to position [269, 0]
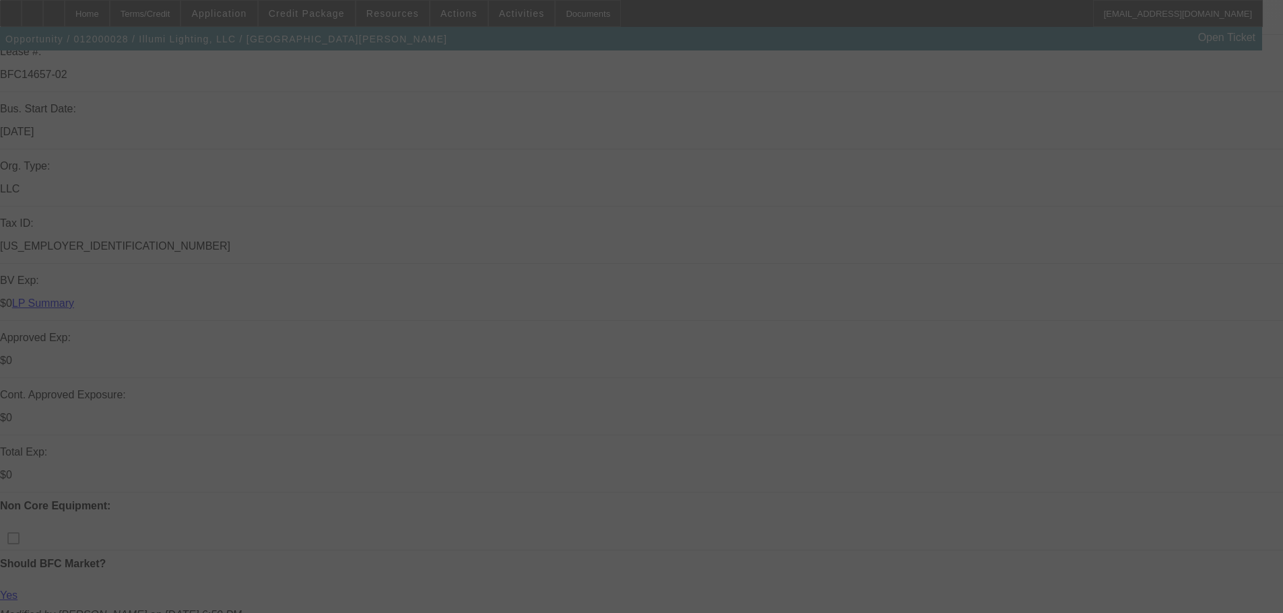
select select "0"
select select "2"
select select "0"
select select "6"
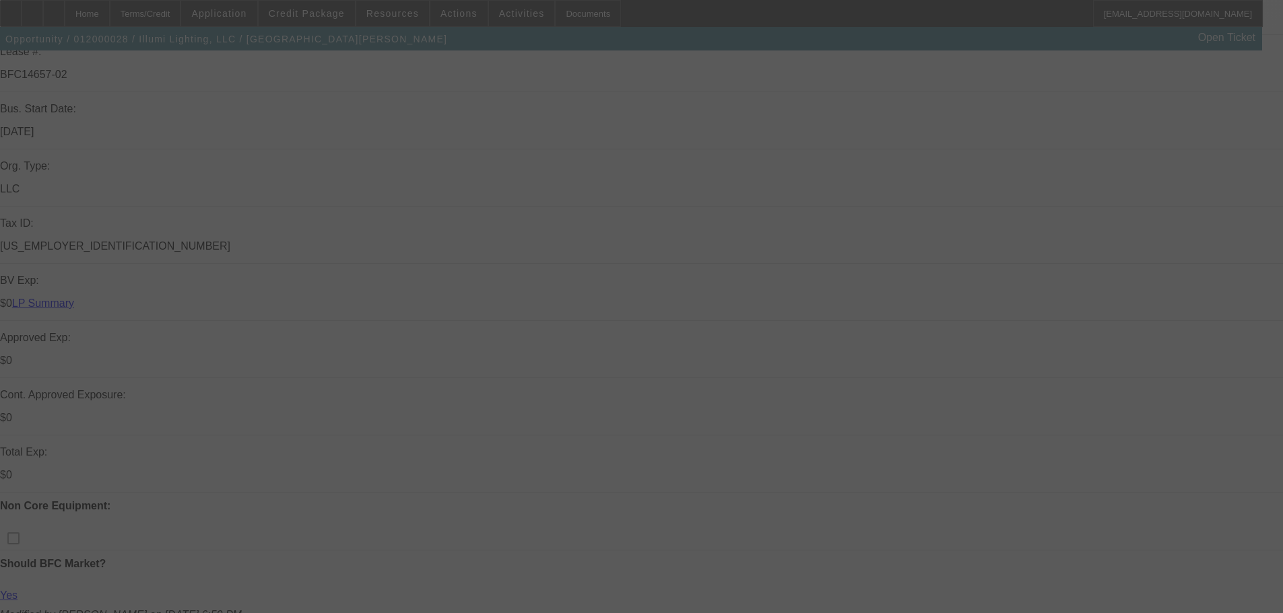
select select "0"
select select "2"
select select "0"
select select "6"
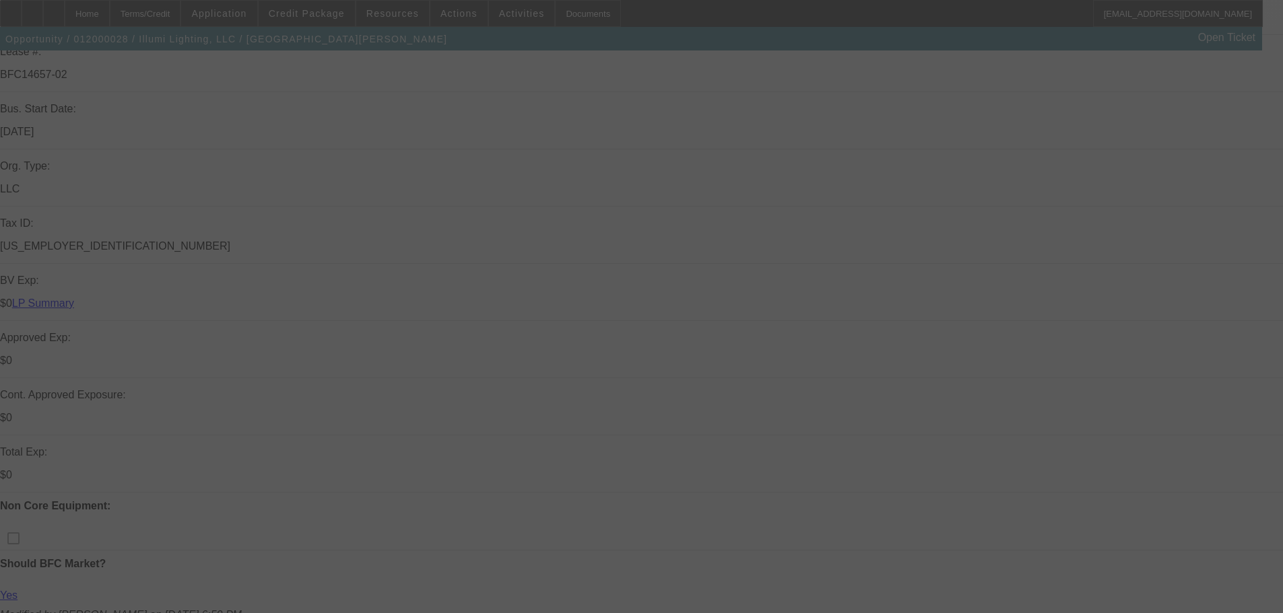
select select "0"
select select "2"
select select "0"
select select "6"
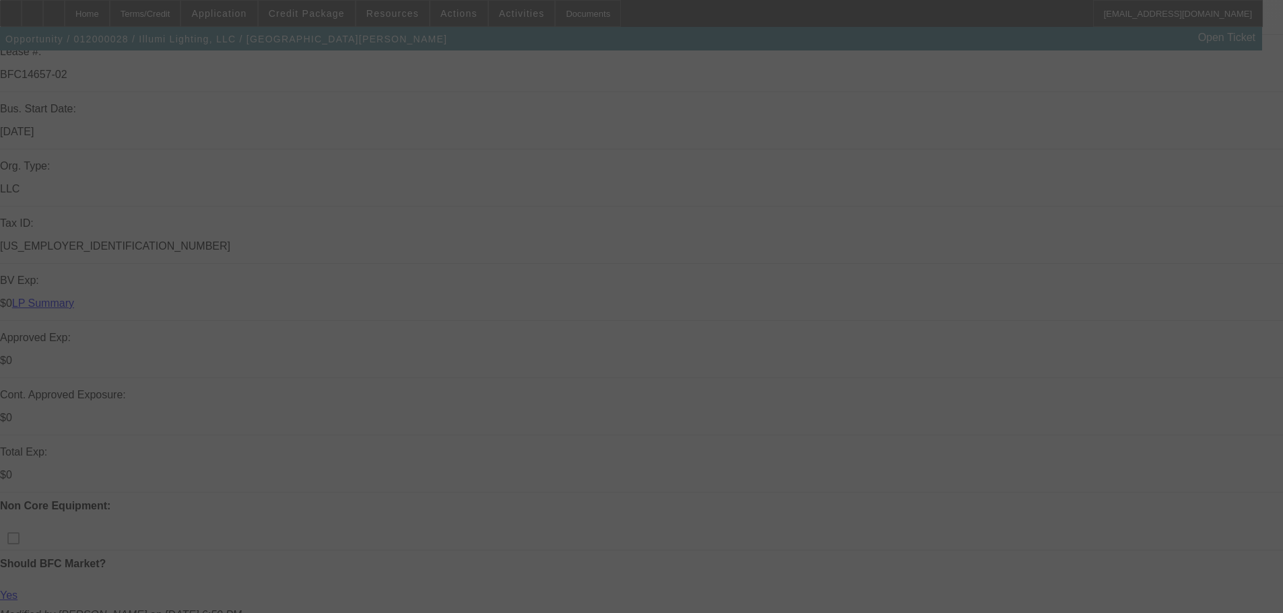
select select "0"
select select "2"
select select "0"
select select "6"
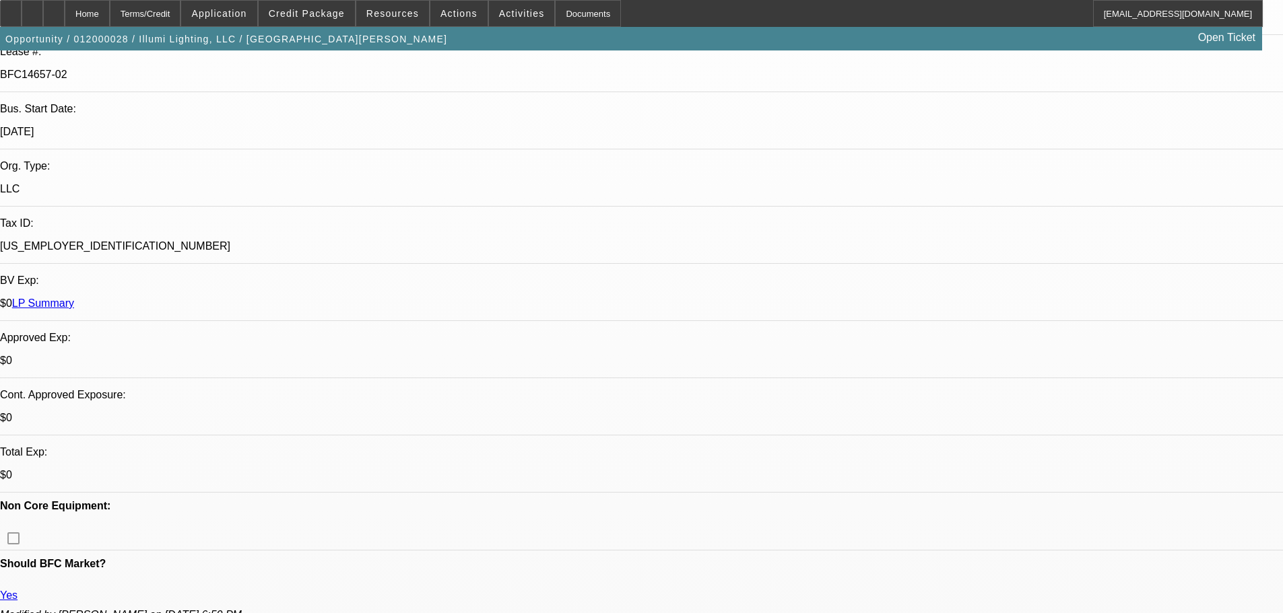
scroll to position [808, 0]
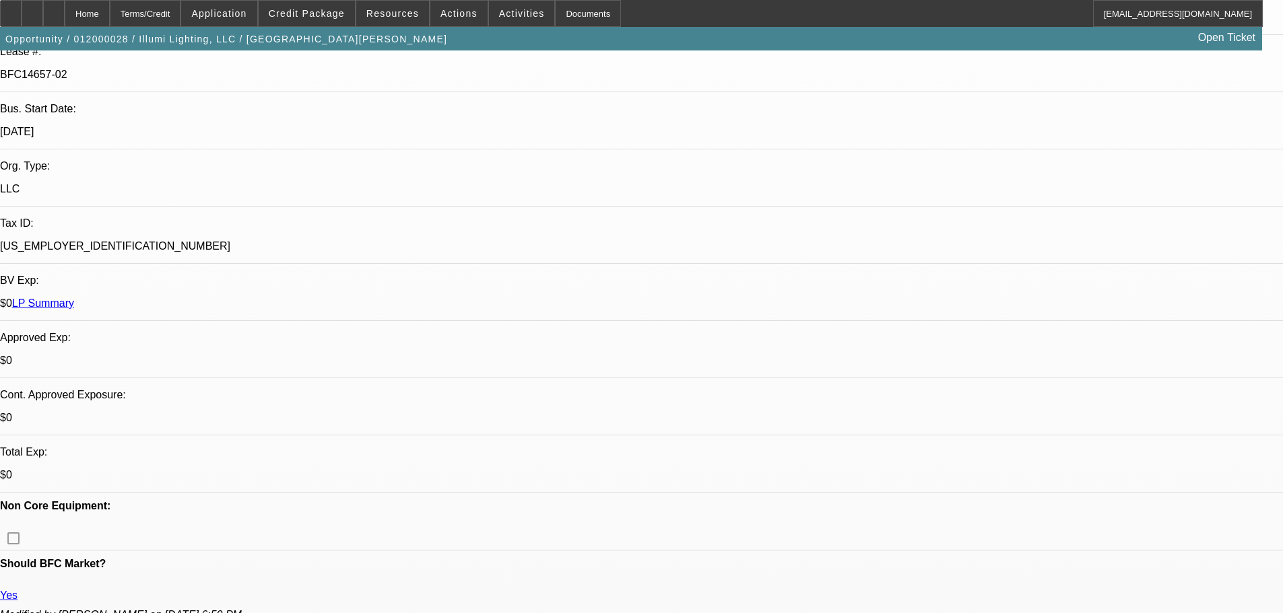
drag, startPoint x: 1073, startPoint y: 515, endPoint x: 1116, endPoint y: 543, distance: 51.7
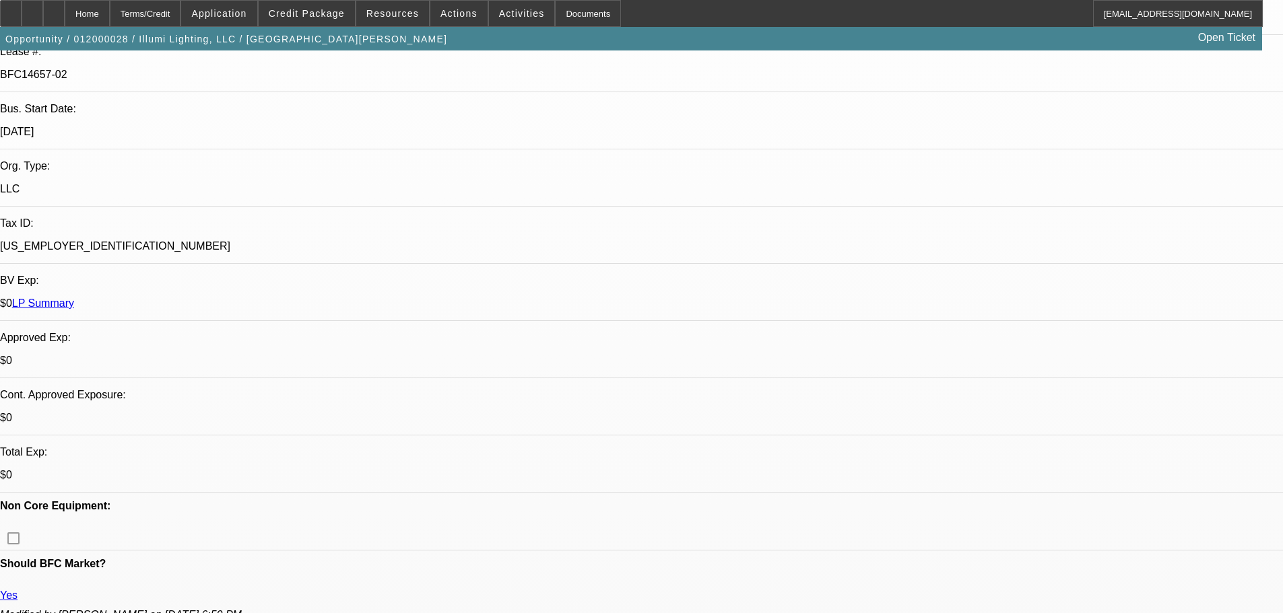
click at [315, 27] on div "Opportunity / 012000028 / Illumi Lighting, LLC / Lovegrove, Jennifer Open Ticket" at bounding box center [631, 39] width 1262 height 24
click at [316, 21] on span at bounding box center [307, 13] width 96 height 32
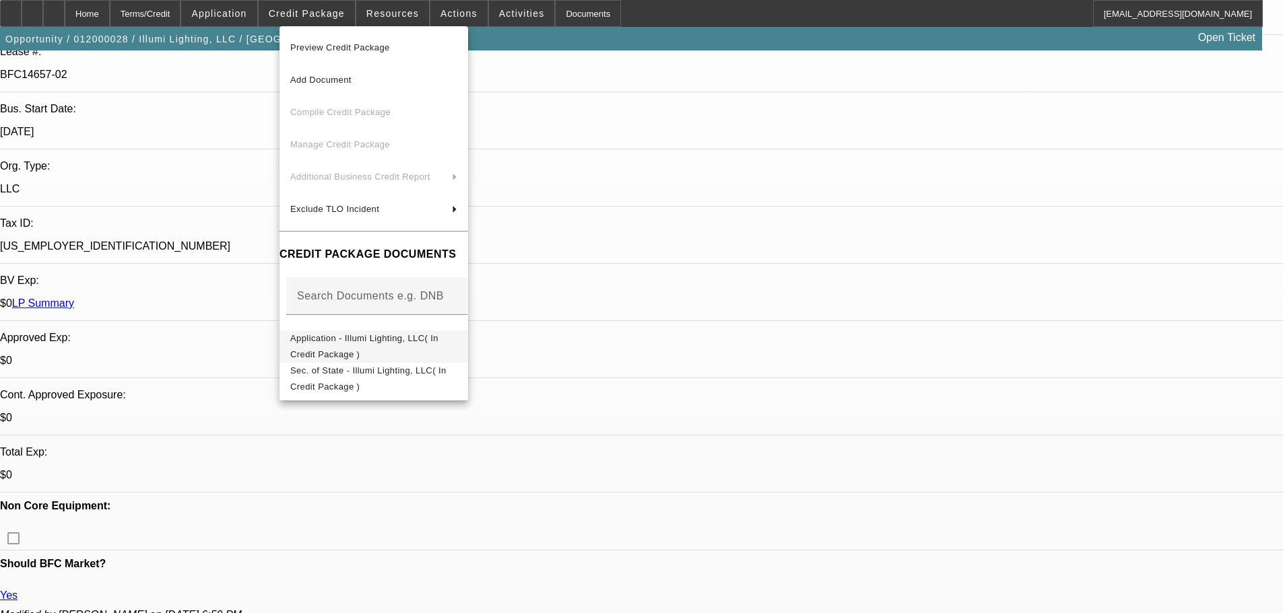
click at [438, 338] on span "Application - Illumi Lighting, LLC( In Credit Package )" at bounding box center [364, 346] width 148 height 26
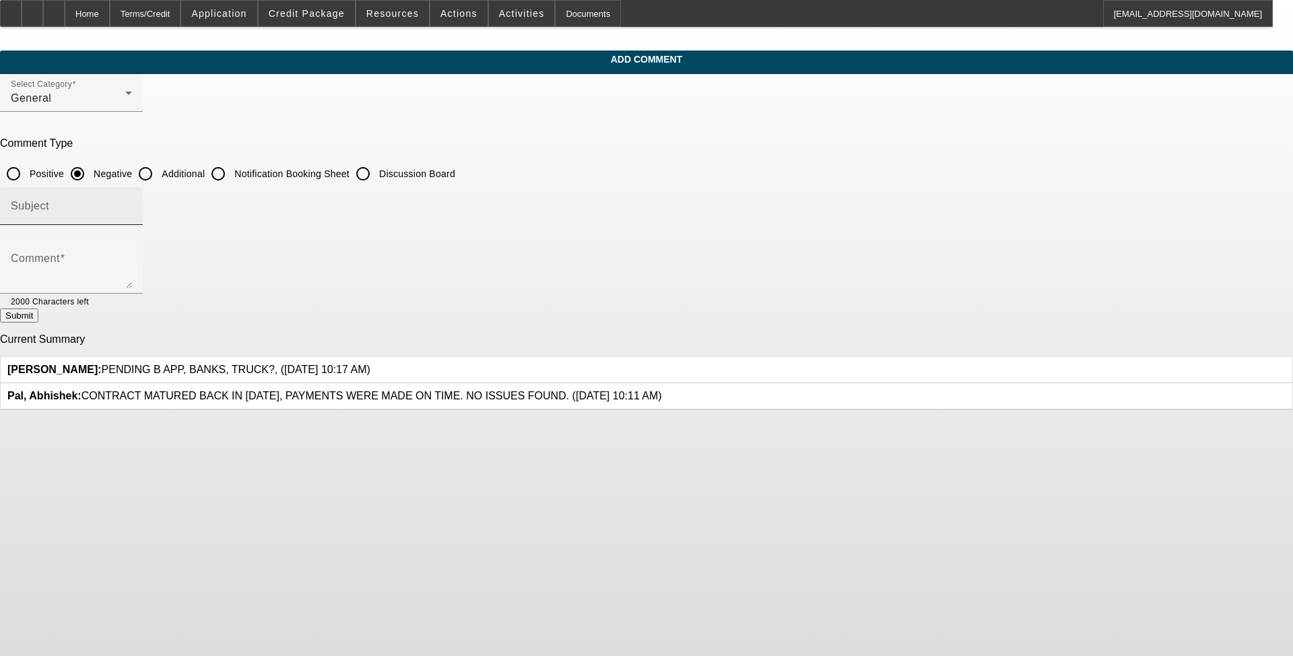
drag, startPoint x: 597, startPoint y: 269, endPoint x: 622, endPoint y: 197, distance: 75.4
click at [132, 269] on textarea "Comment" at bounding box center [71, 272] width 121 height 32
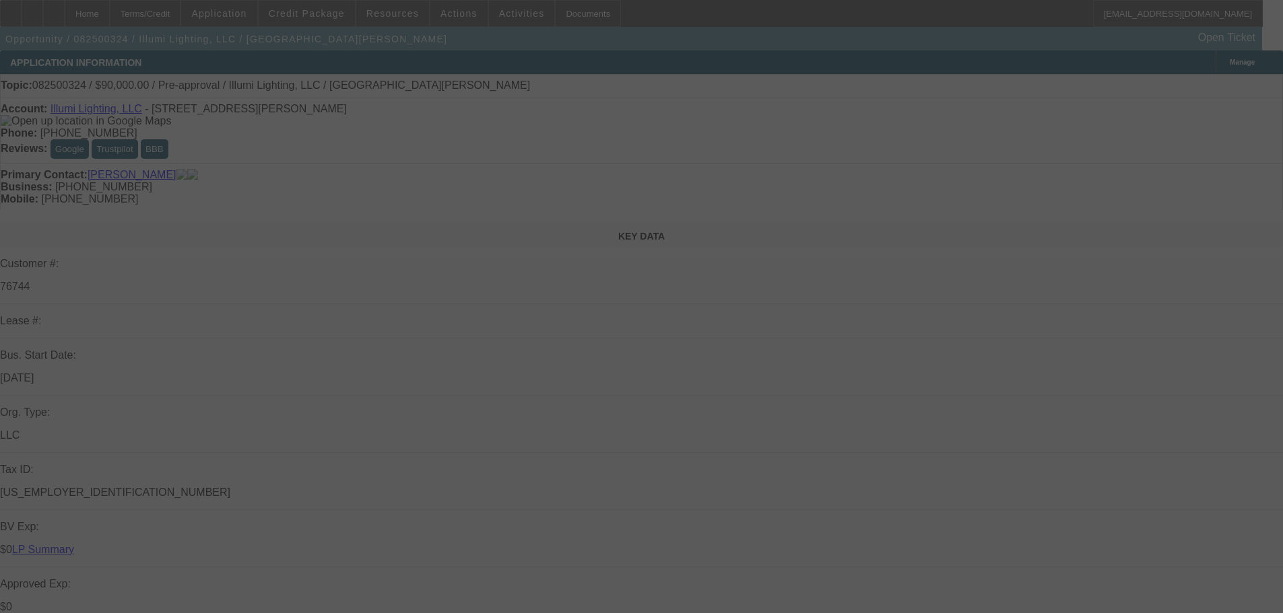
select select "0"
select select "2"
select select "0"
select select "6"
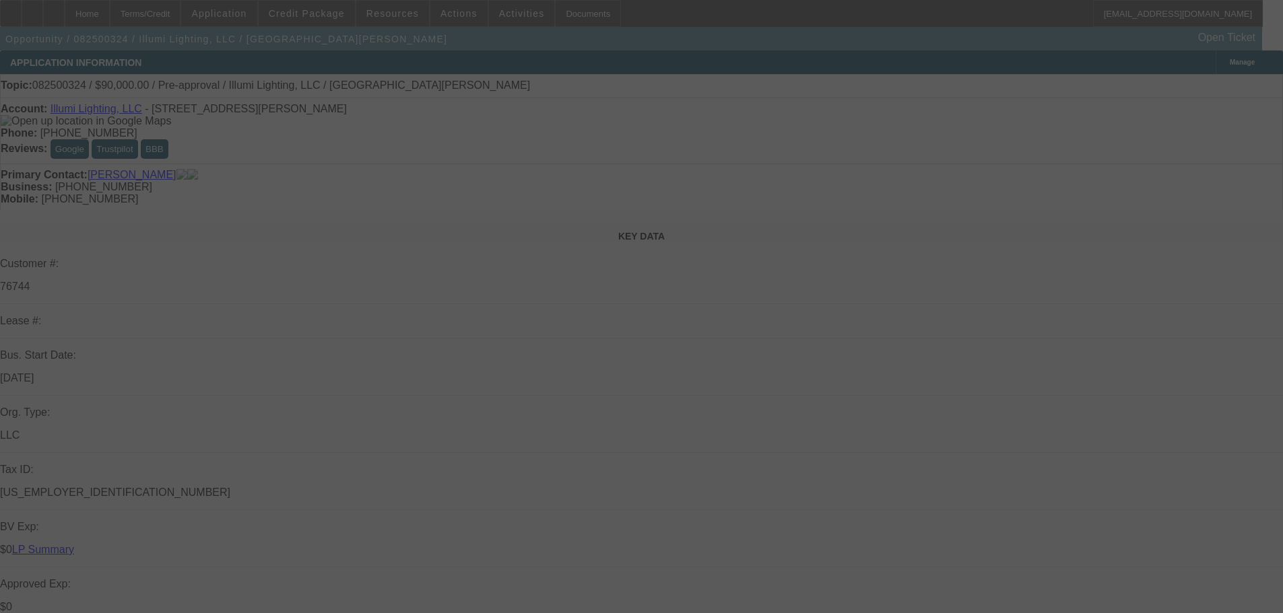
select select "0"
select select "2"
select select "0"
select select "6"
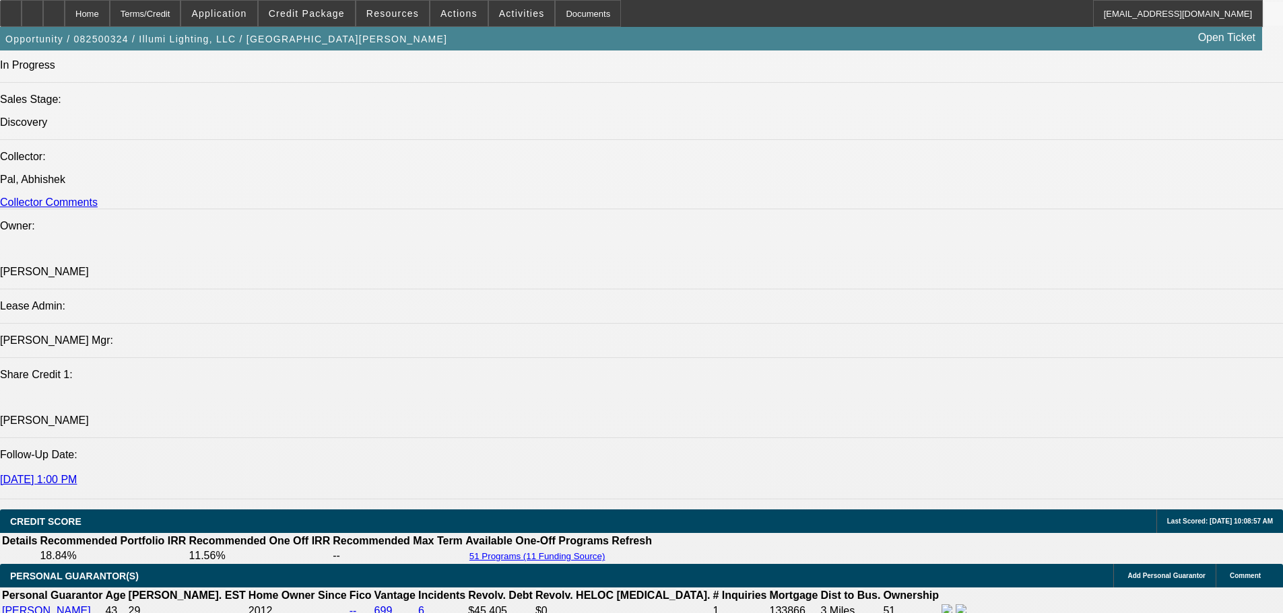
scroll to position [211, 0]
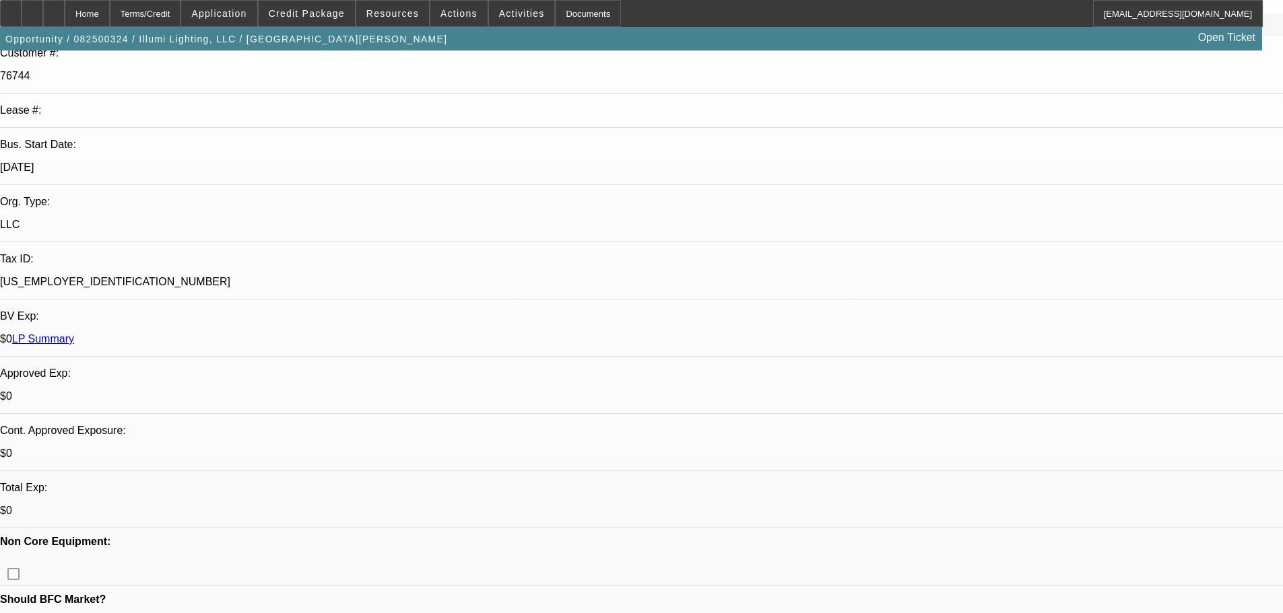
drag, startPoint x: 698, startPoint y: 52, endPoint x: 697, endPoint y: 45, distance: 6.9
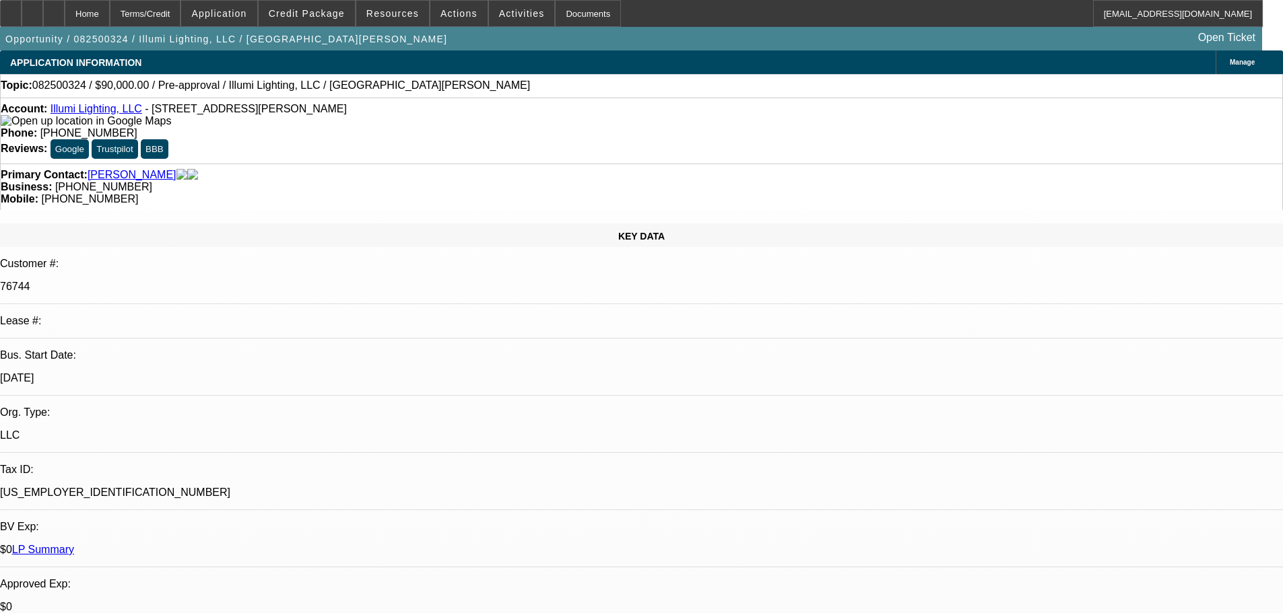
drag, startPoint x: 187, startPoint y: 247, endPoint x: 153, endPoint y: 241, distance: 34.9
click at [153, 372] on div "[DATE]" at bounding box center [641, 378] width 1283 height 12
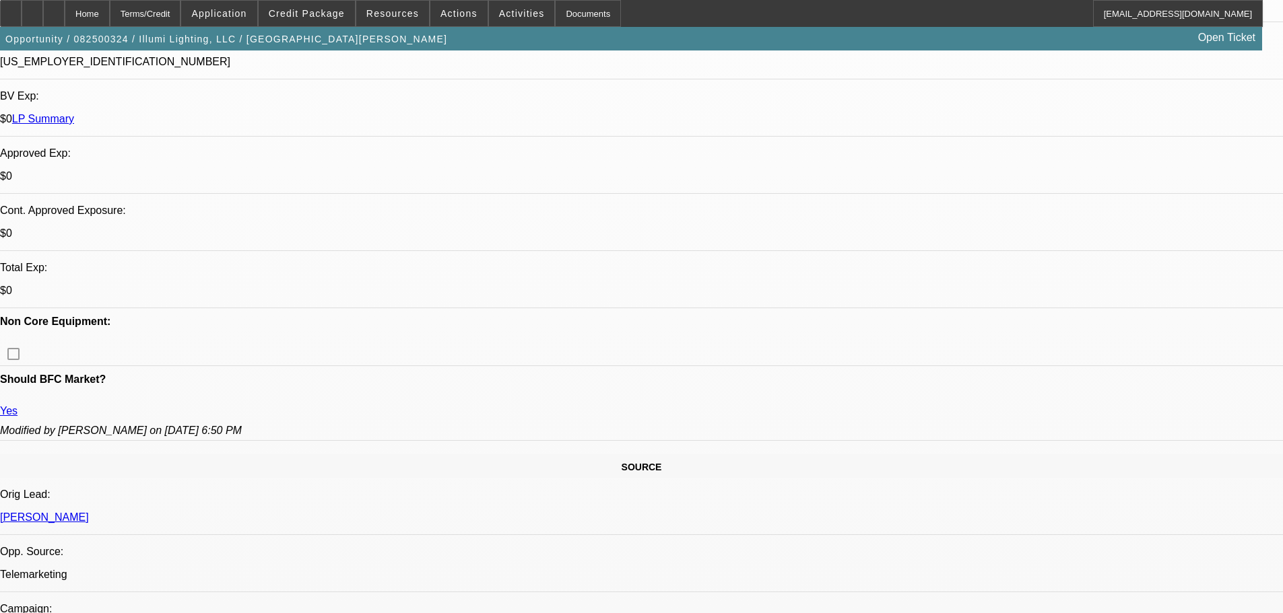
scroll to position [539, 0]
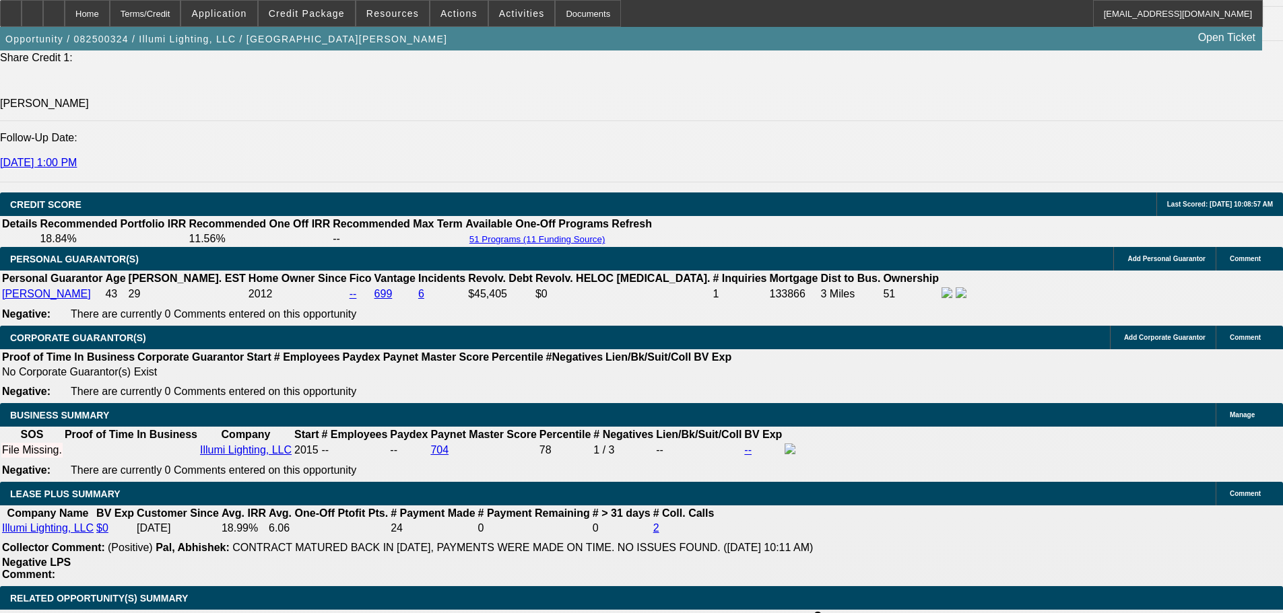
scroll to position [1953, 0]
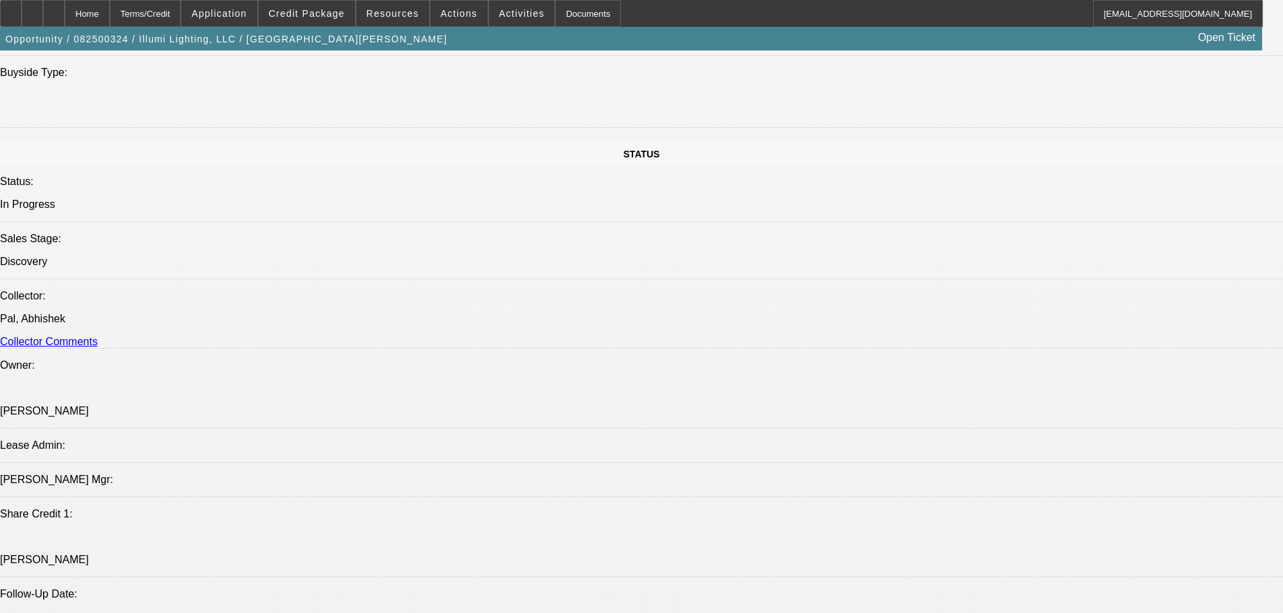
drag, startPoint x: 696, startPoint y: 345, endPoint x: 716, endPoint y: 163, distance: 183.6
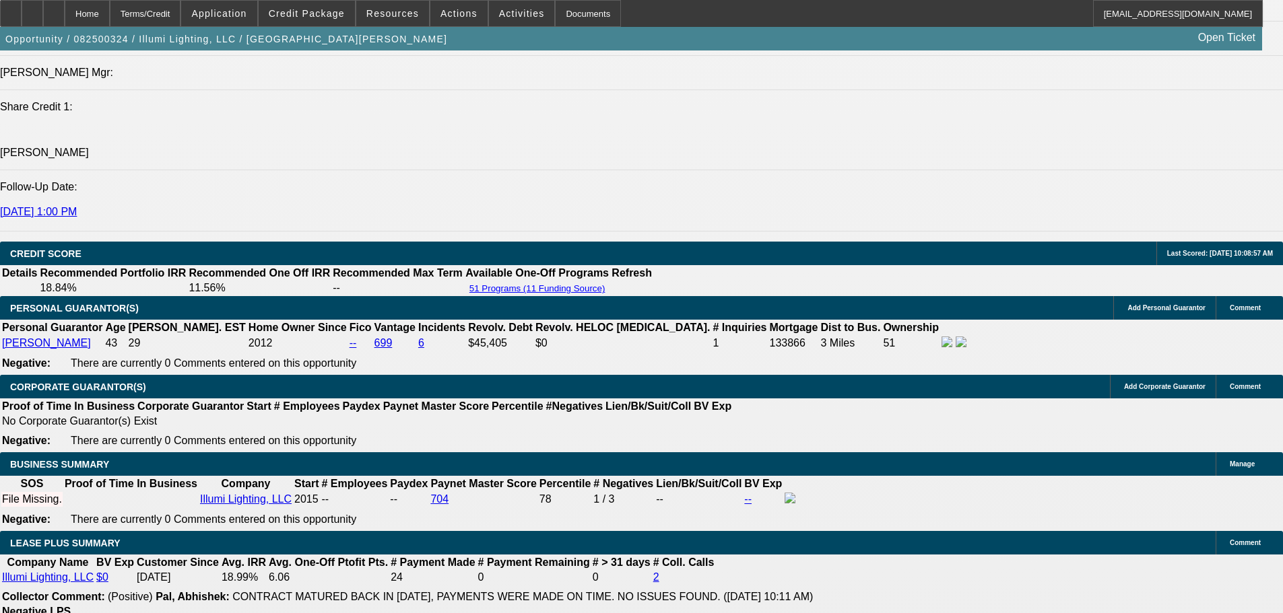
scroll to position [0, 0]
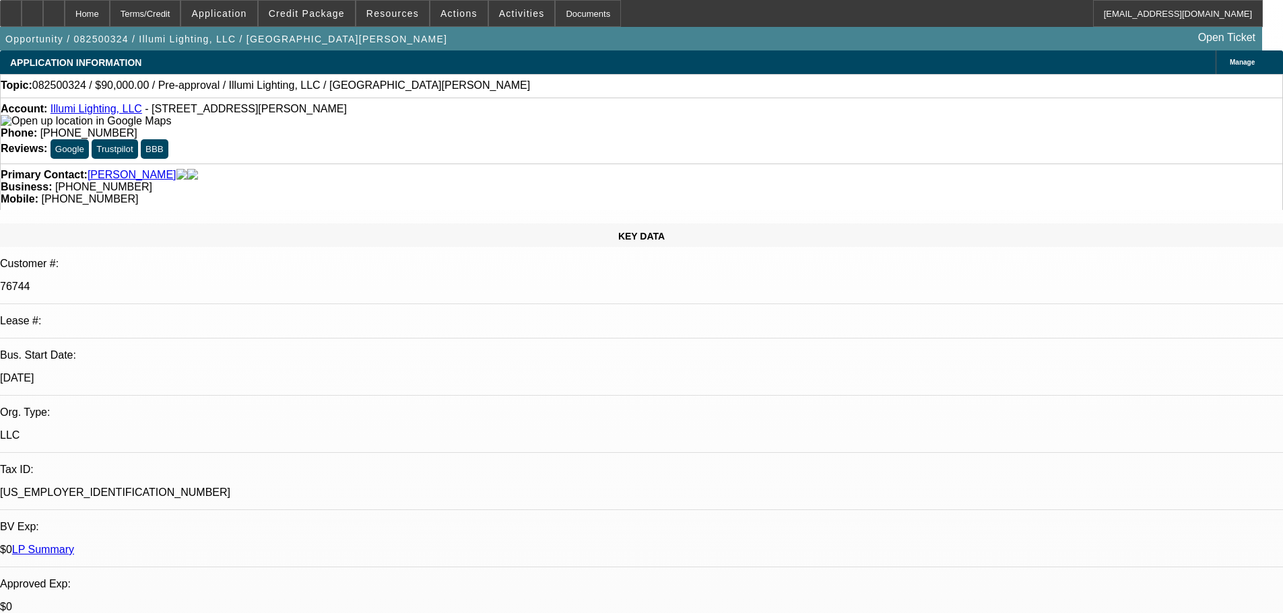
drag, startPoint x: 727, startPoint y: 281, endPoint x: 762, endPoint y: 145, distance: 139.8
drag, startPoint x: 589, startPoint y: 415, endPoint x: 509, endPoint y: 151, distance: 275.9
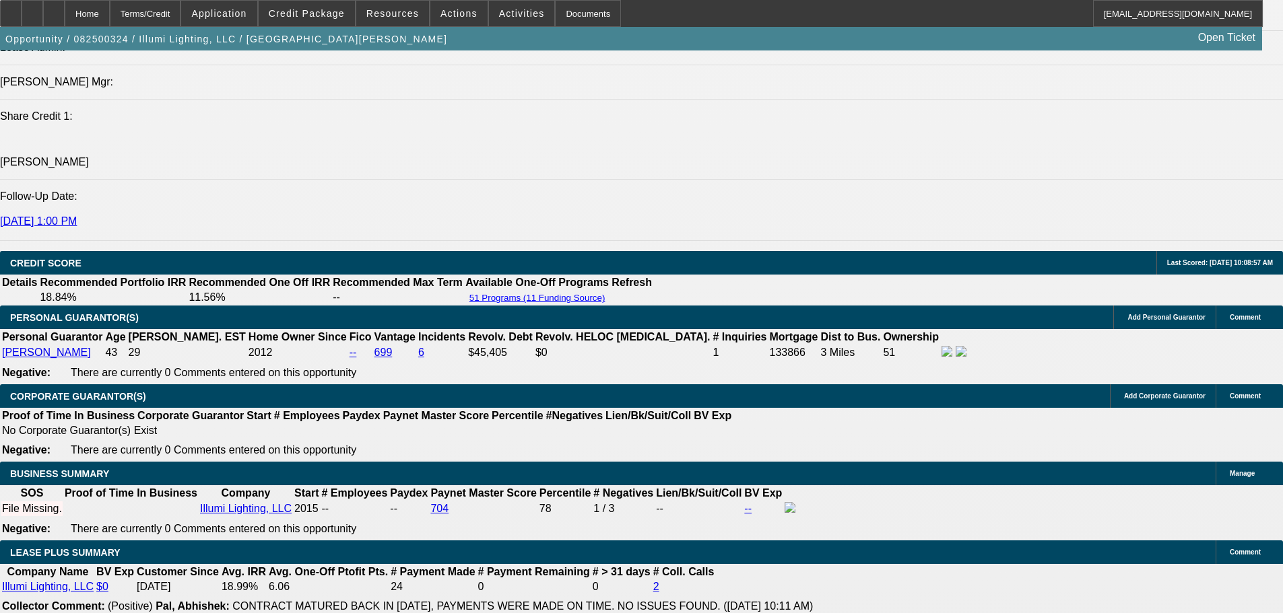
scroll to position [1683, 0]
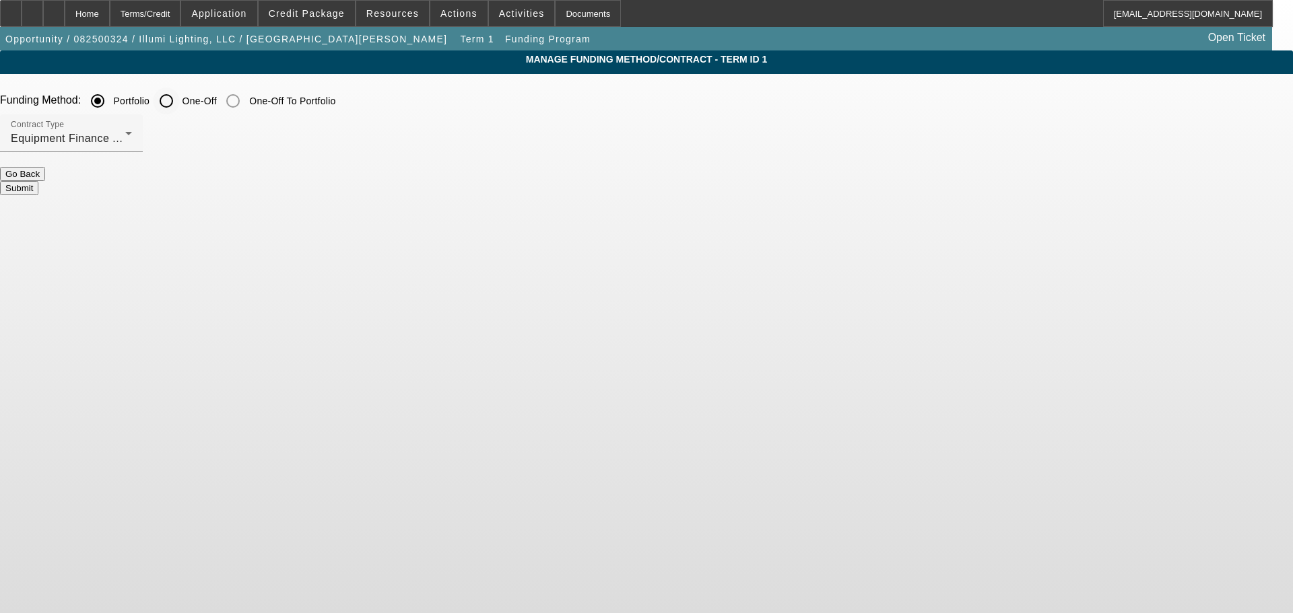
click at [180, 102] on input "One-Off" at bounding box center [166, 101] width 27 height 27
radio input "true"
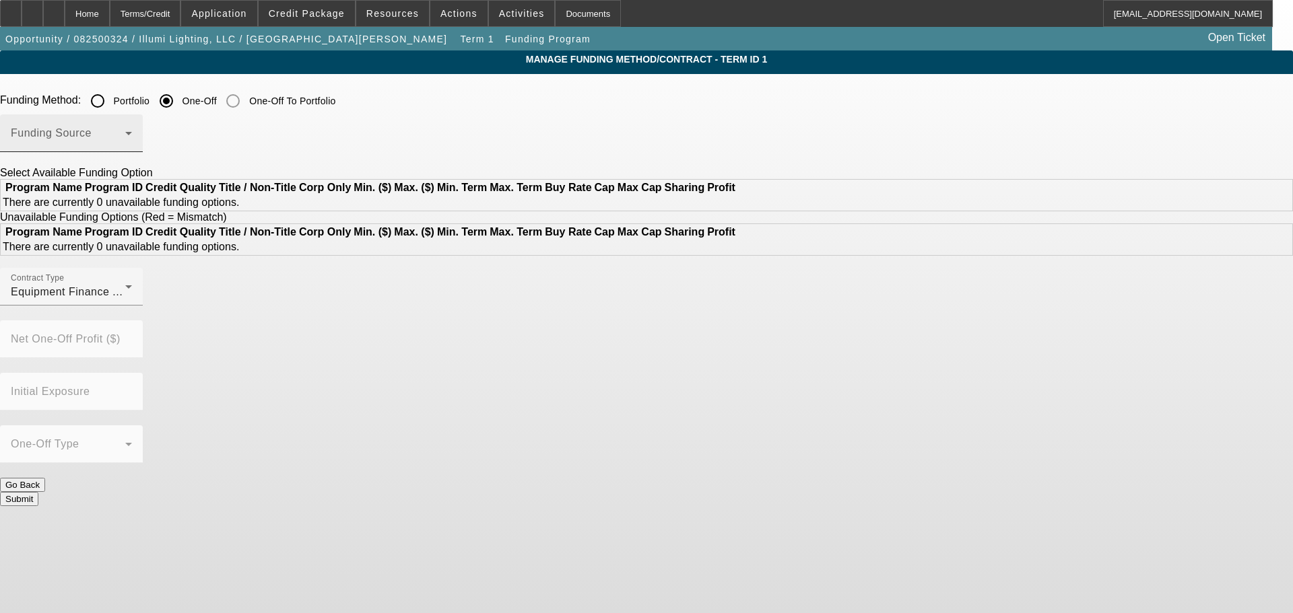
click at [132, 152] on div "Funding Source" at bounding box center [71, 133] width 121 height 38
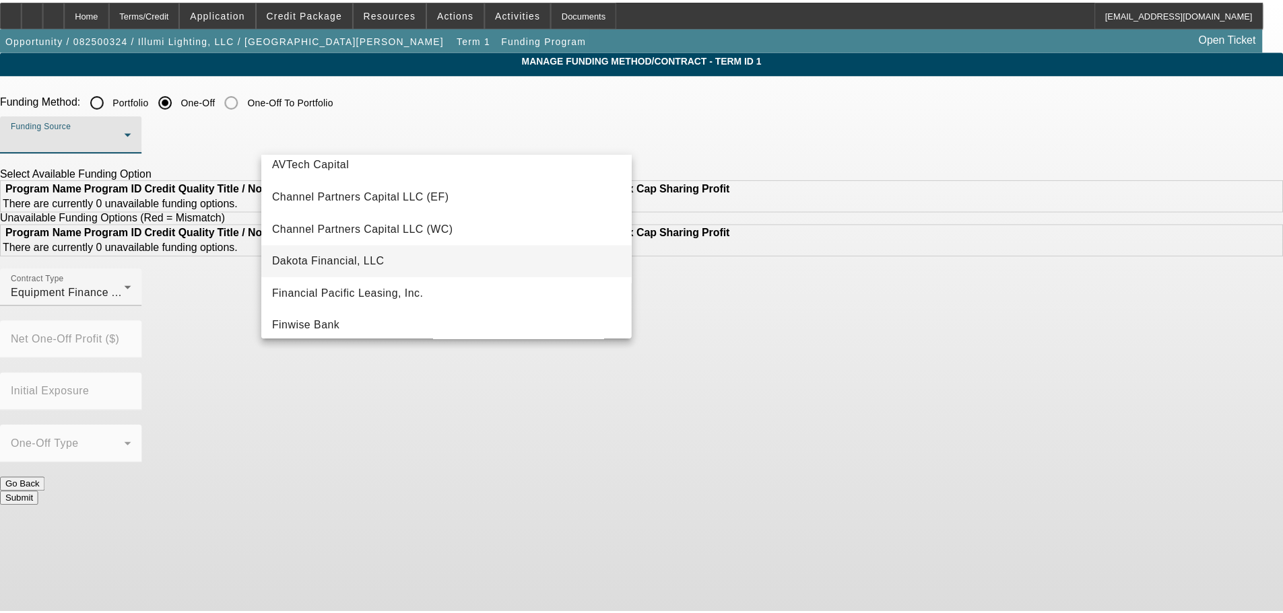
scroll to position [67, 0]
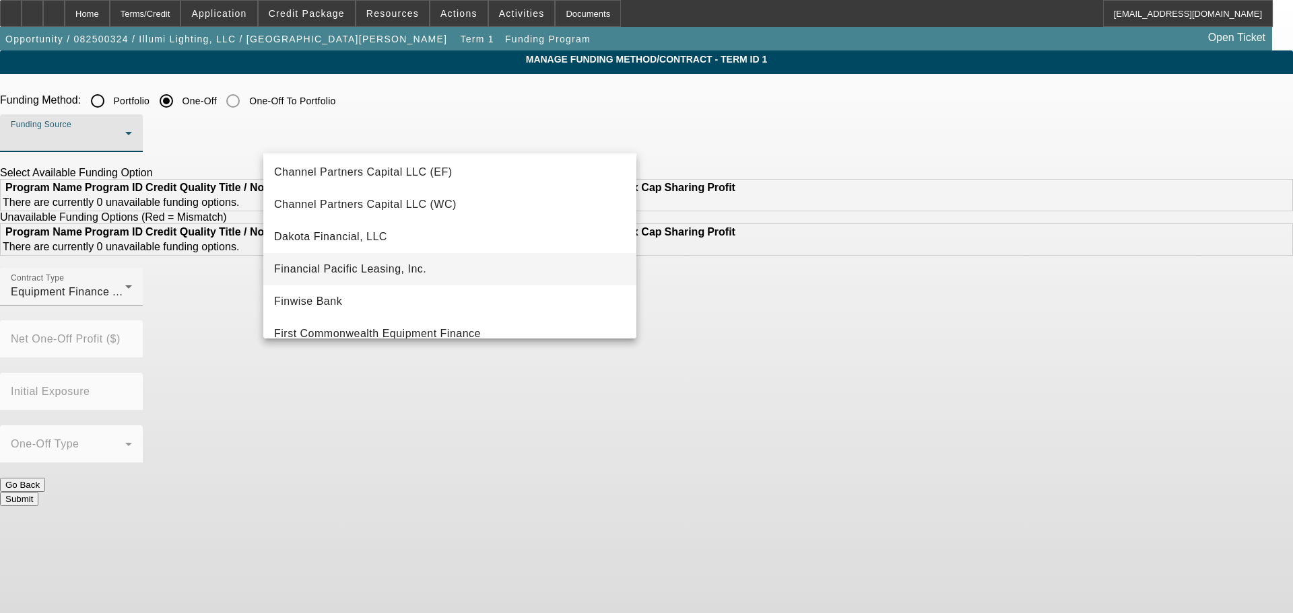
click at [482, 269] on mat-option "Financial Pacific Leasing, Inc." at bounding box center [449, 269] width 373 height 32
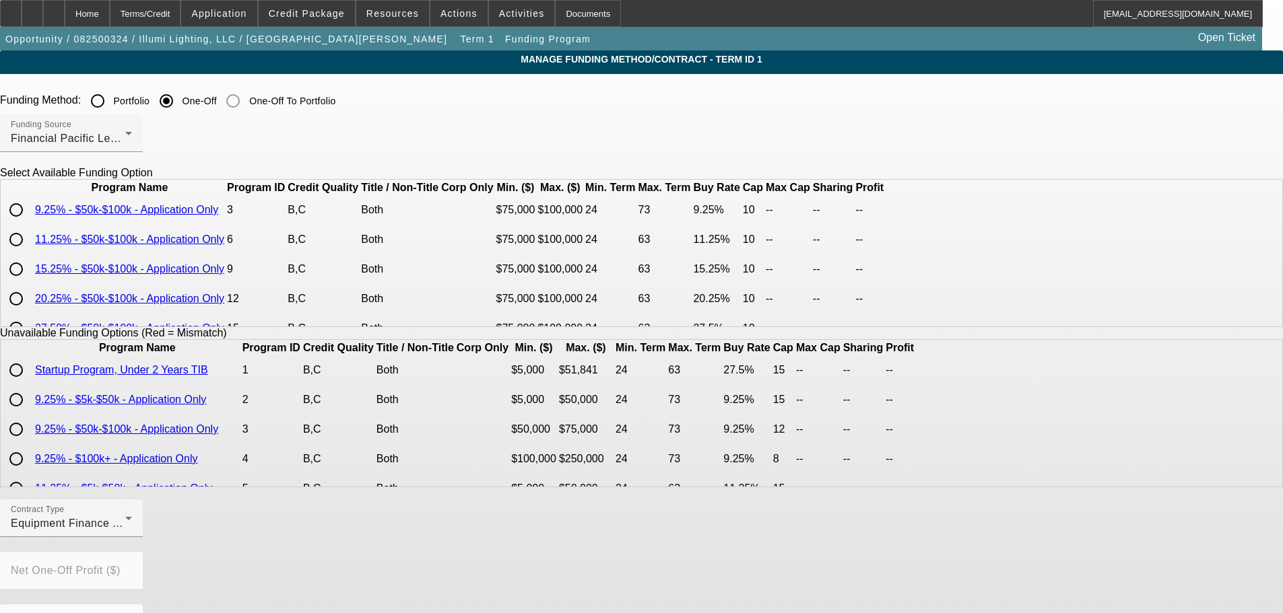
click at [30, 224] on input "radio" at bounding box center [16, 210] width 27 height 27
radio input "true"
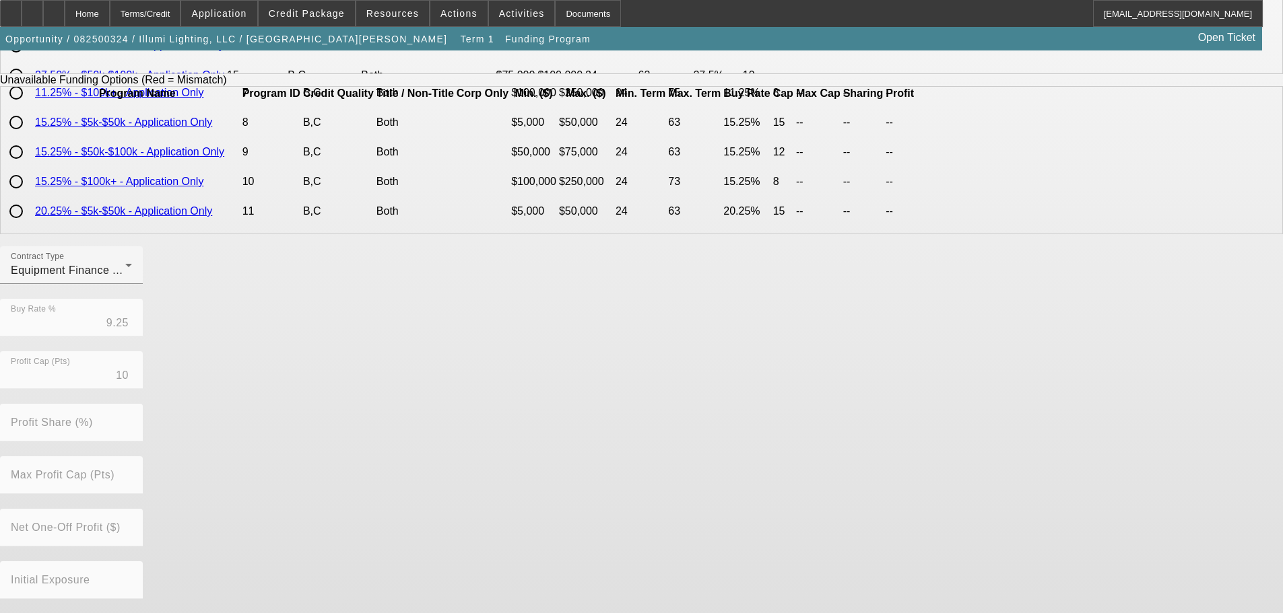
scroll to position [306, 0]
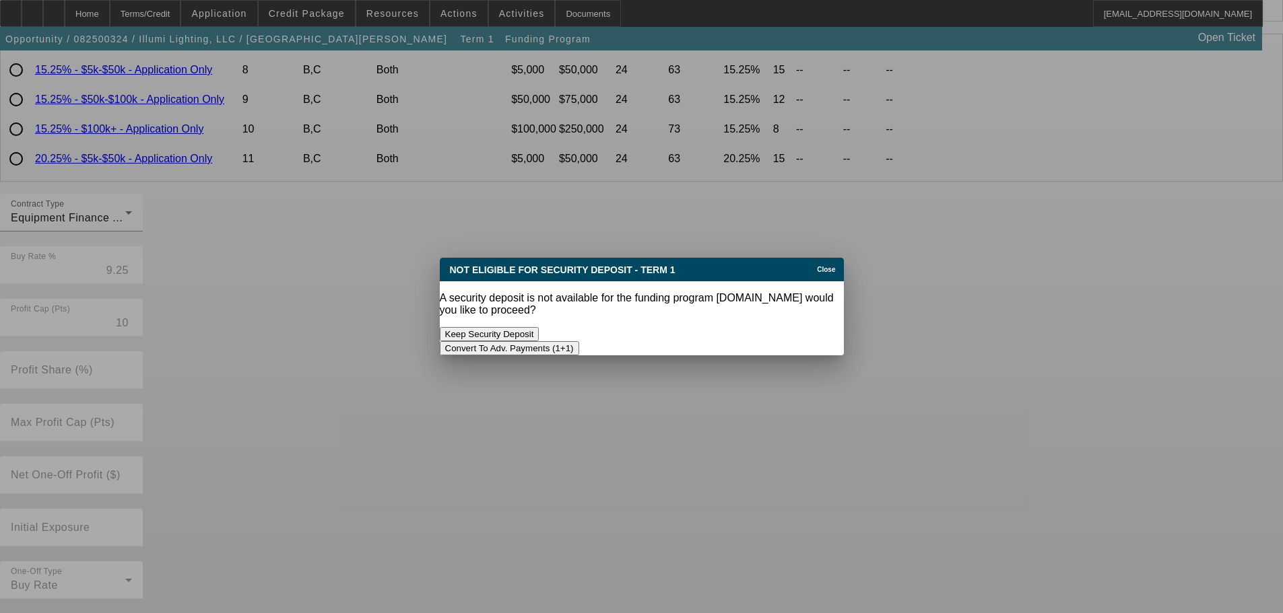
scroll to position [0, 0]
click at [579, 341] on button "Convert To Adv. Payments (1+1)" at bounding box center [509, 348] width 139 height 14
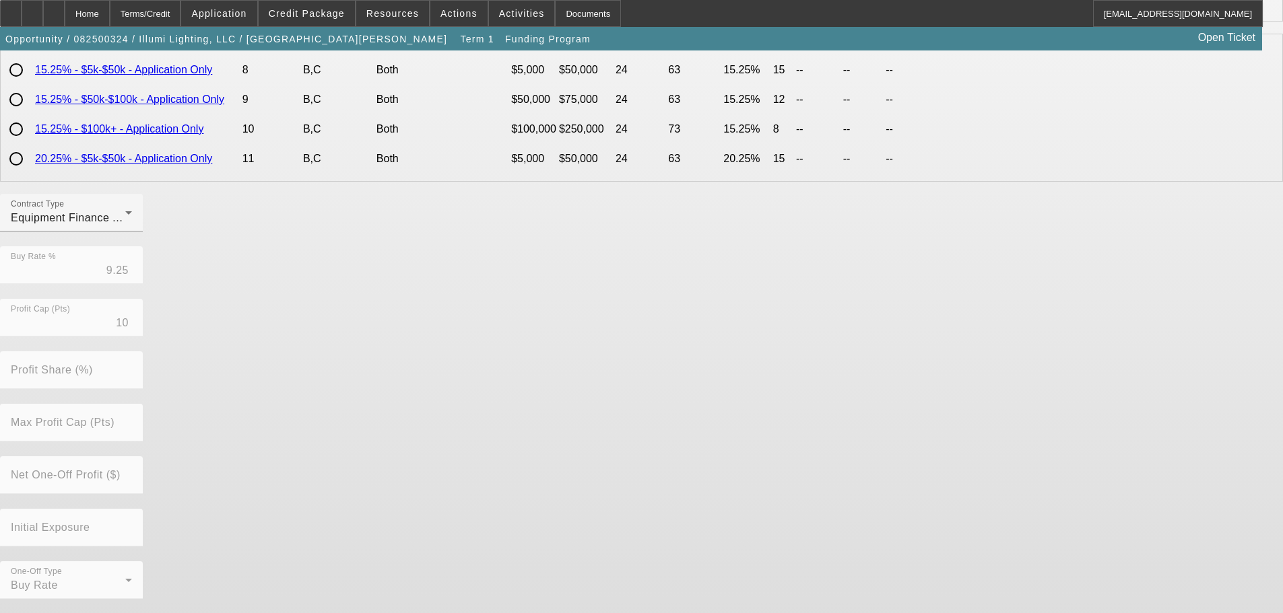
scroll to position [306, 0]
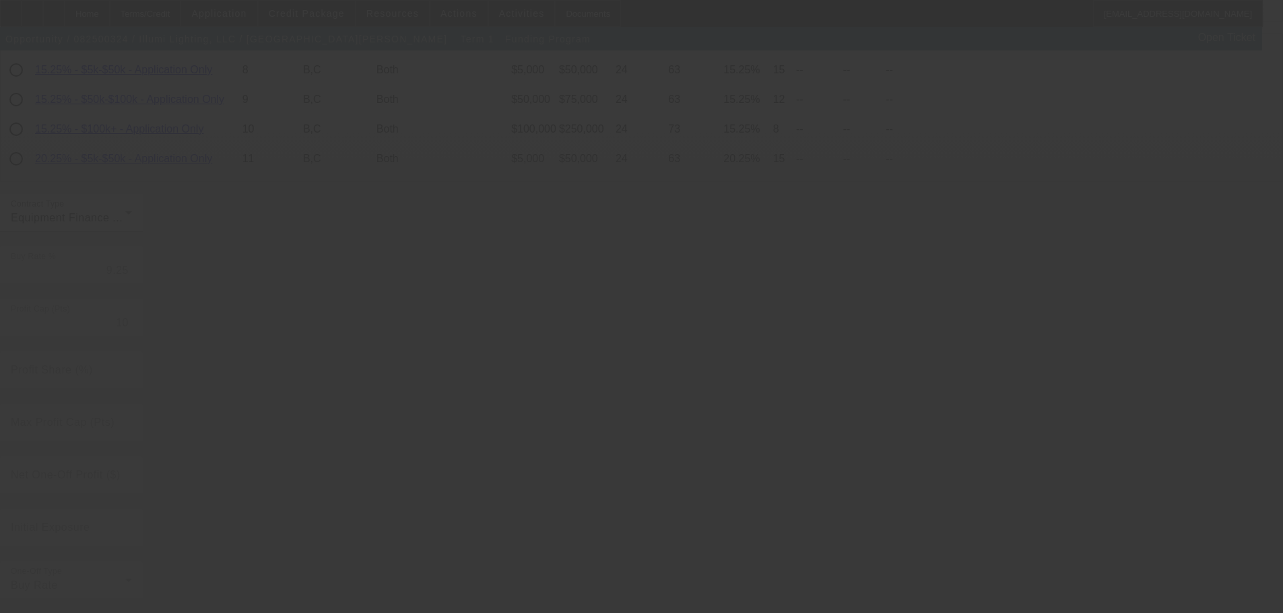
radio input "true"
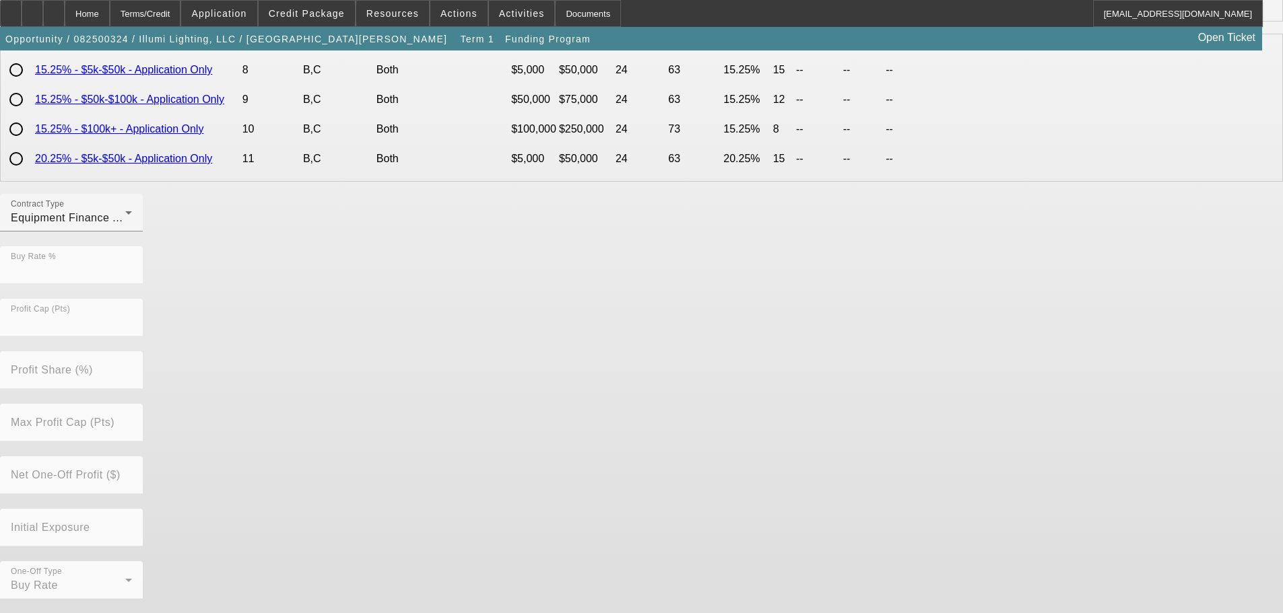
scroll to position [0, 0]
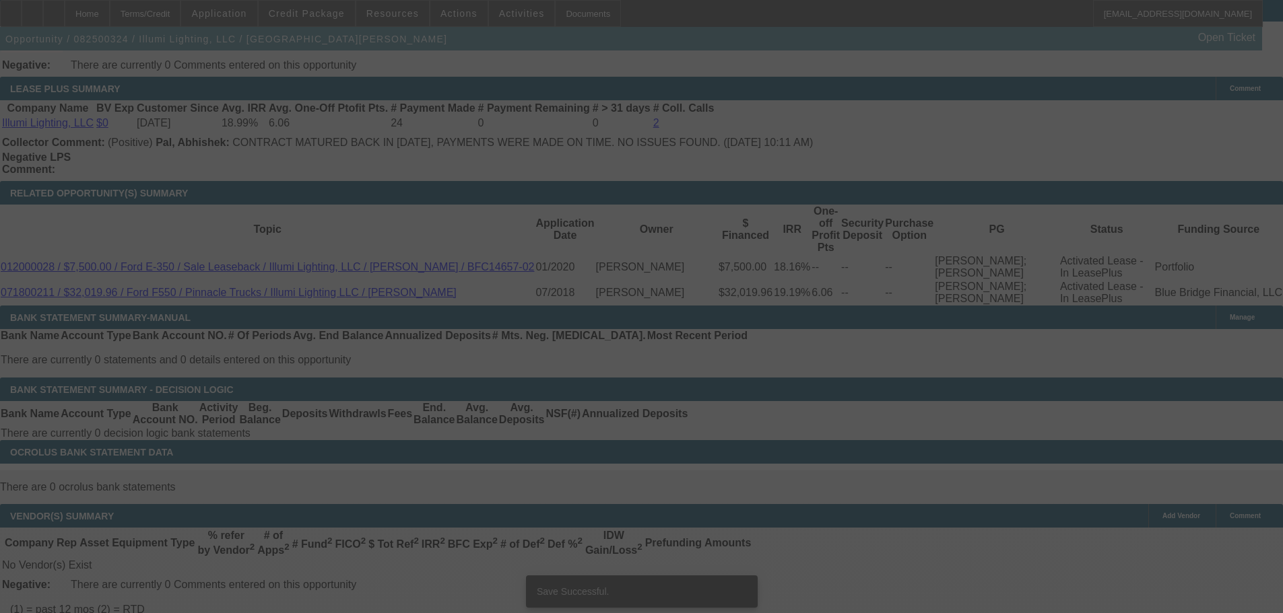
drag, startPoint x: 850, startPoint y: 255, endPoint x: 935, endPoint y: 547, distance: 304.1
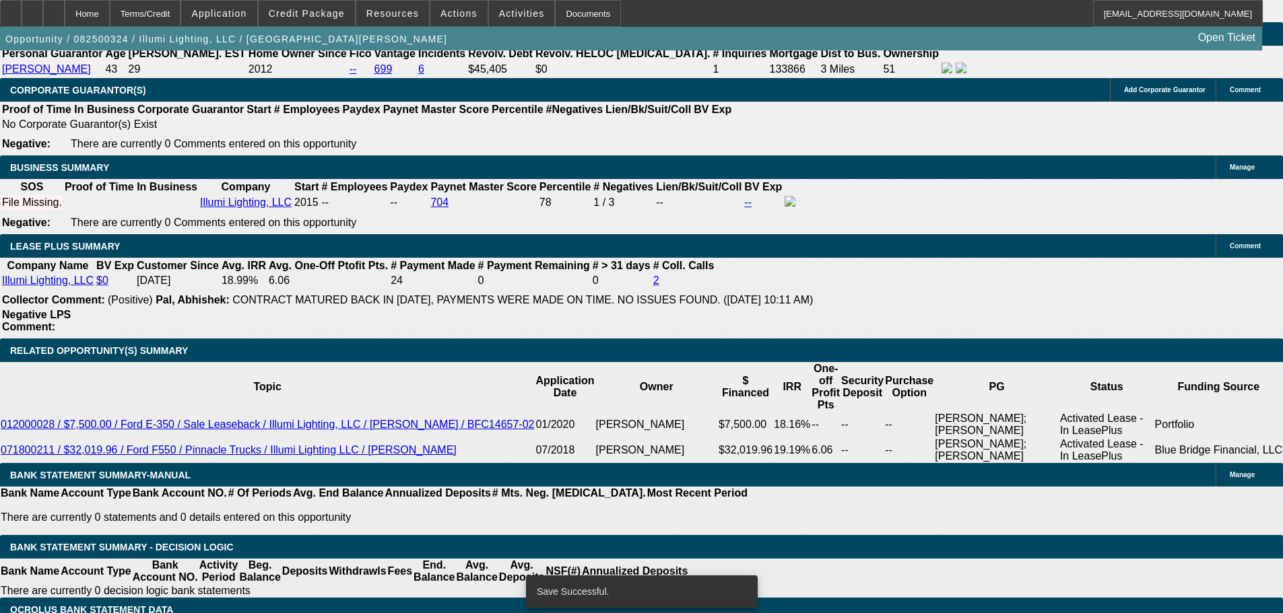
select select "0"
select select "2"
select select "0"
select select "6"
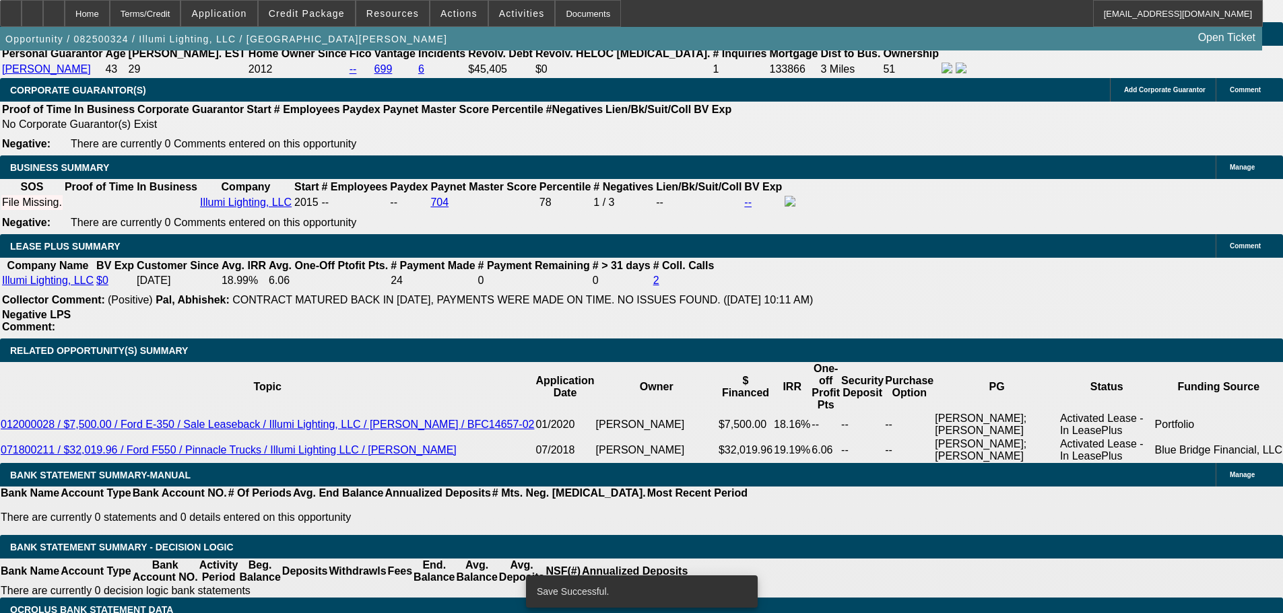
select select "0"
select select "6"
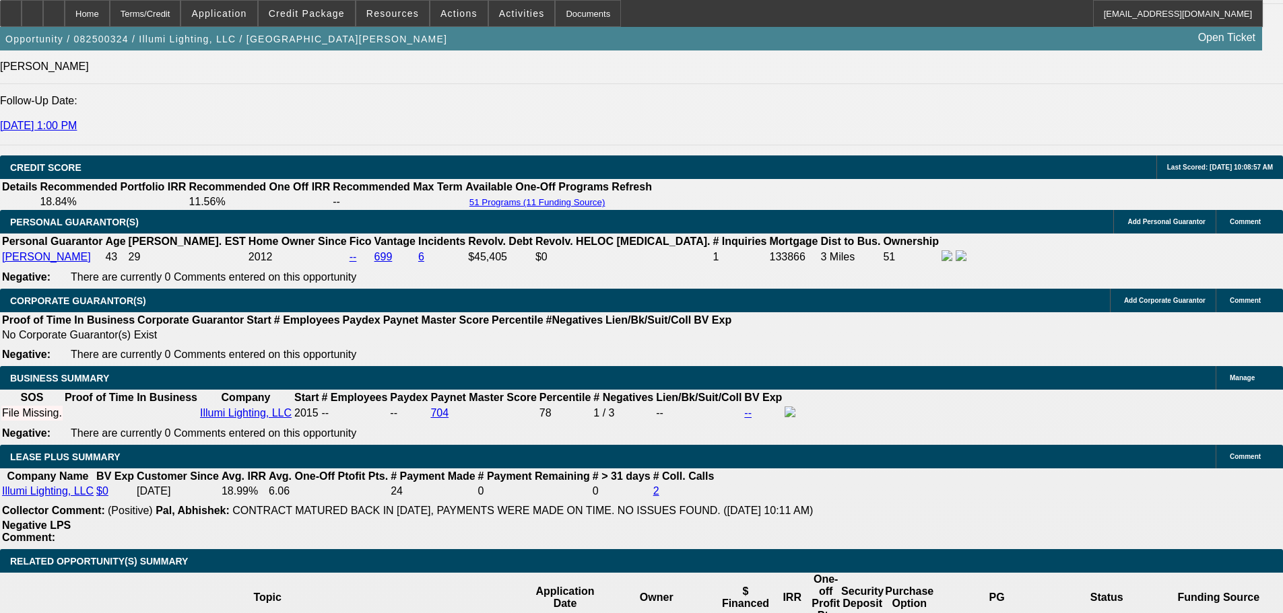
scroll to position [2003, 0]
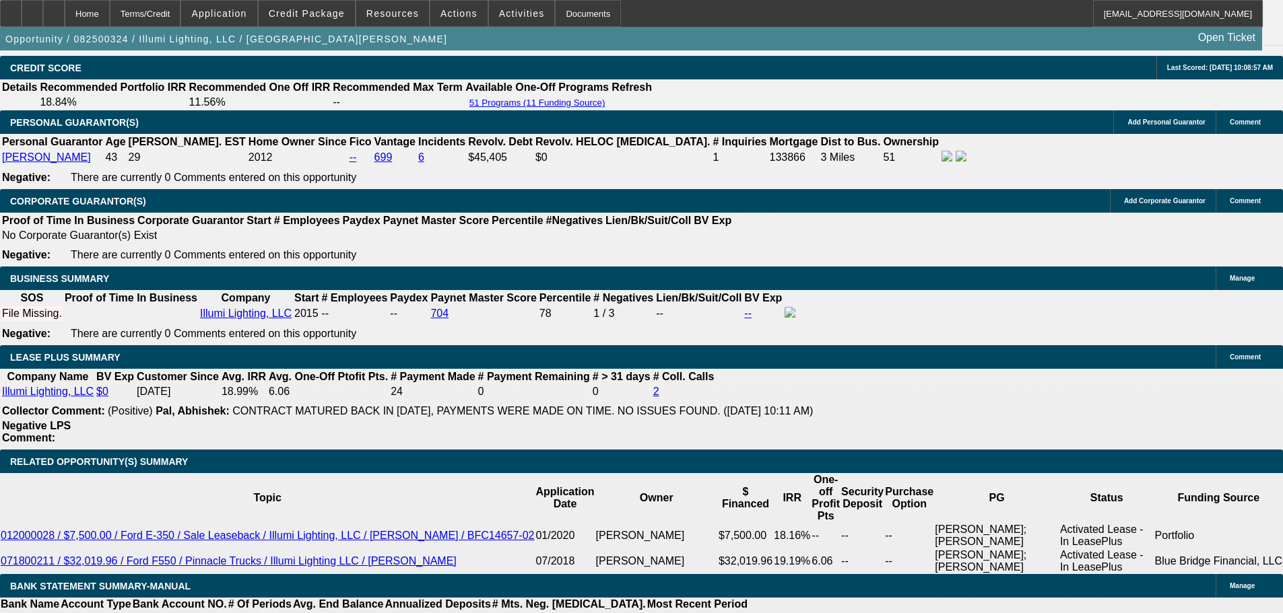
drag, startPoint x: 463, startPoint y: 303, endPoint x: 476, endPoint y: 312, distance: 15.5
select select "2"
type input "UNKNOWN"
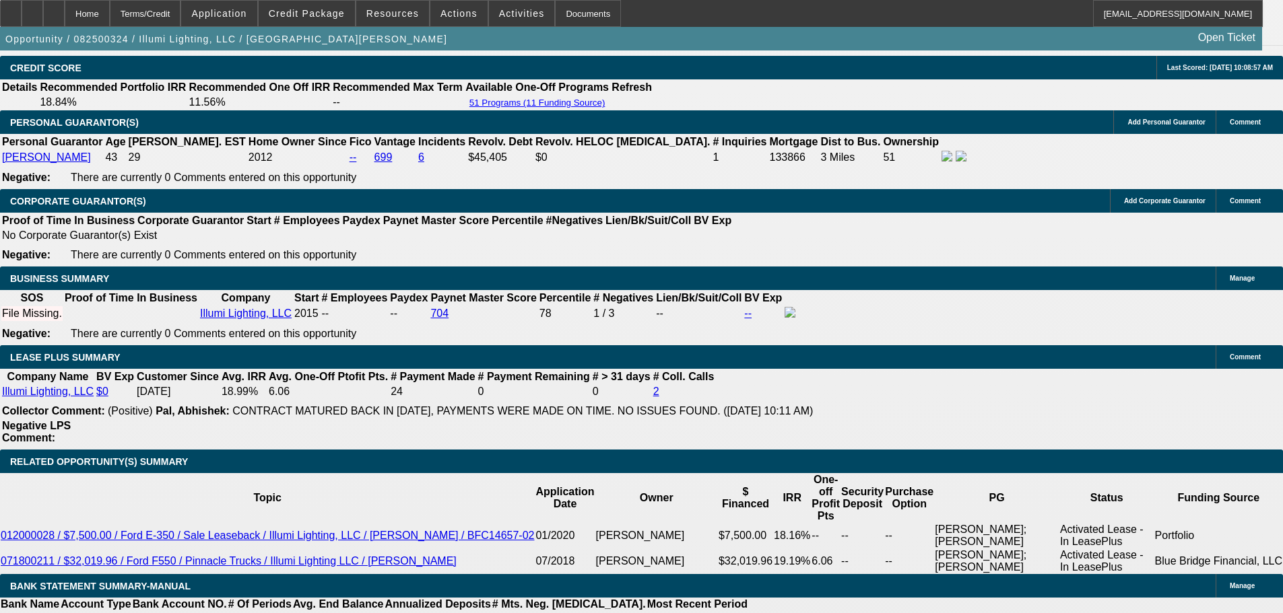
select select "3"
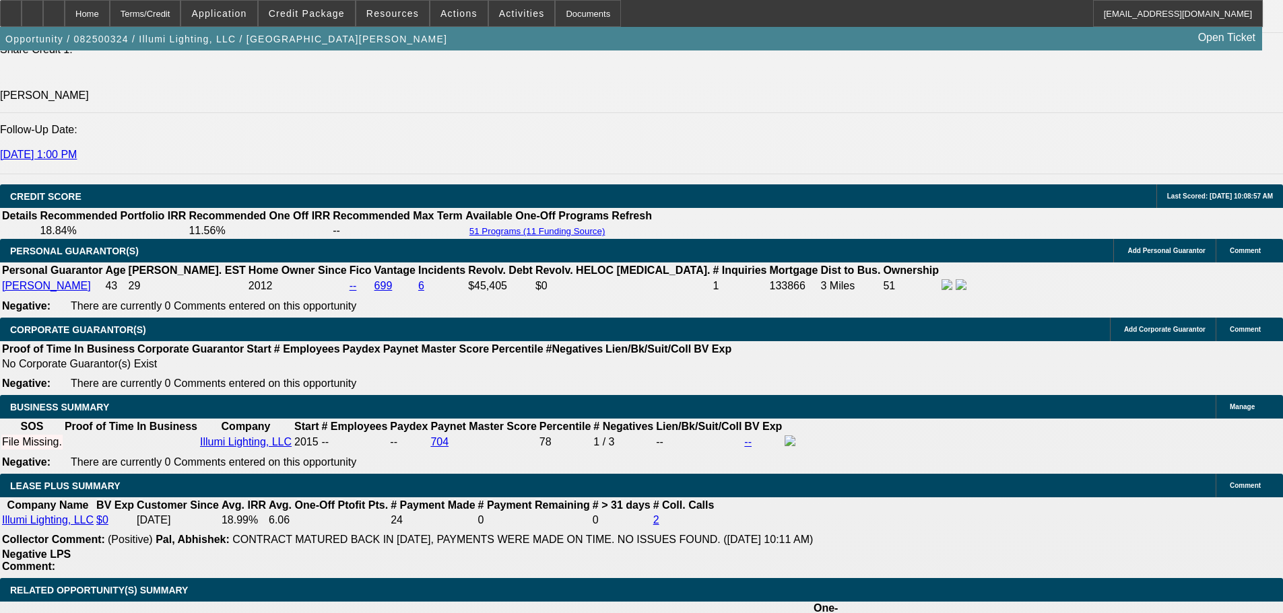
scroll to position [1868, 0]
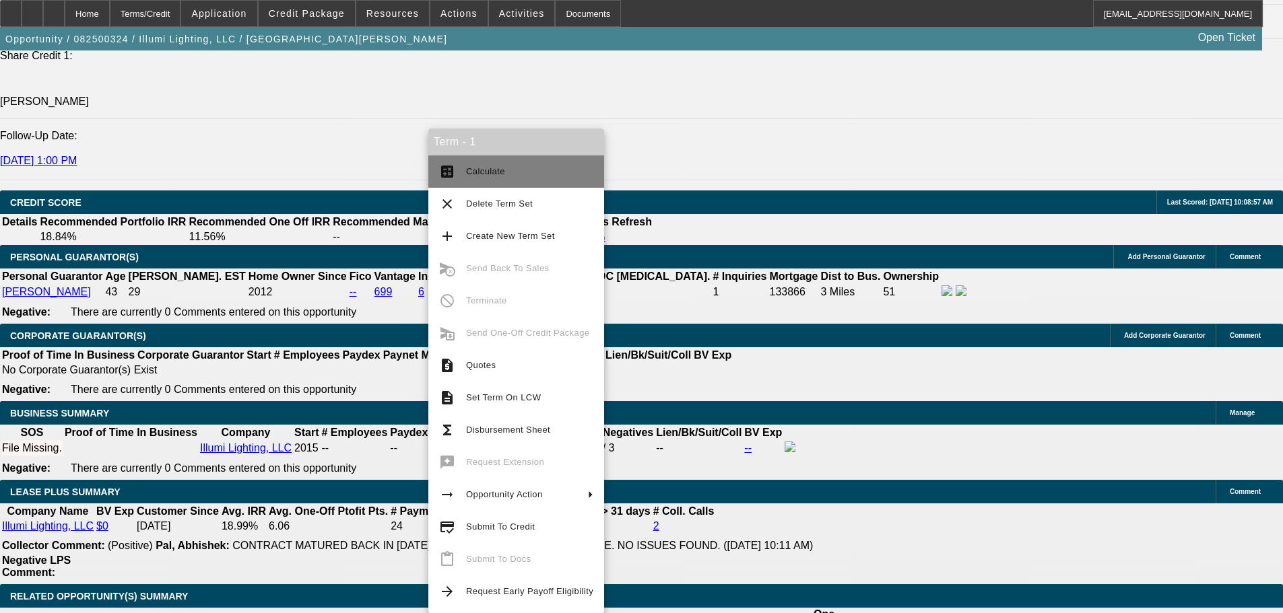
click at [558, 180] on button "calculate Calculate" at bounding box center [516, 172] width 176 height 32
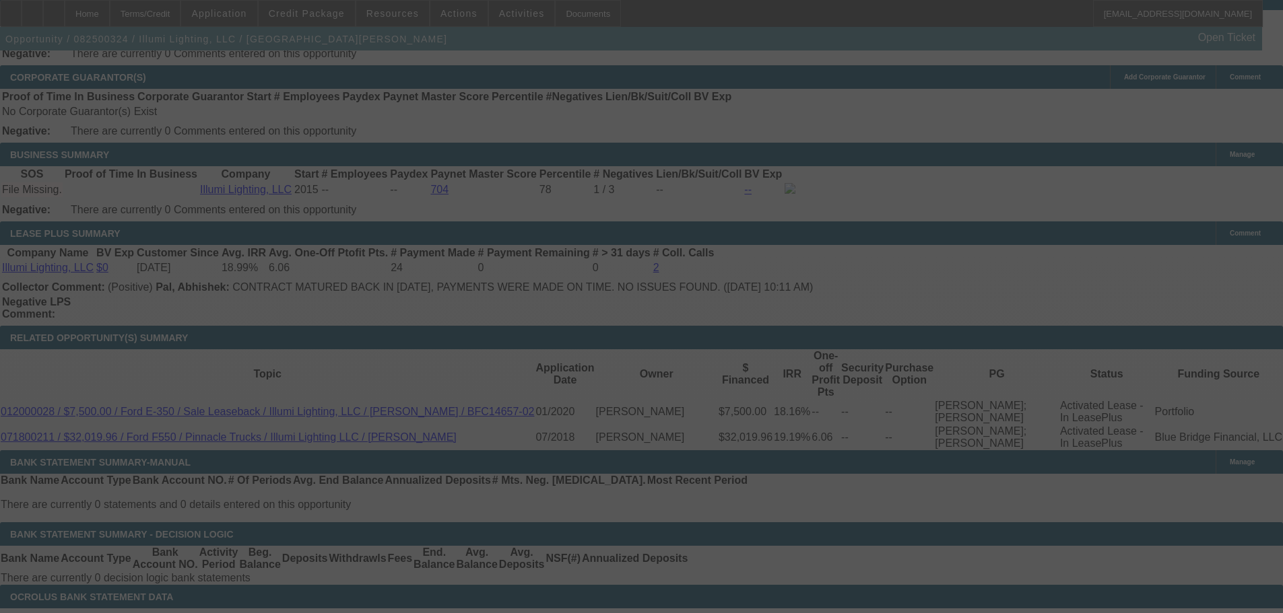
scroll to position [2137, 0]
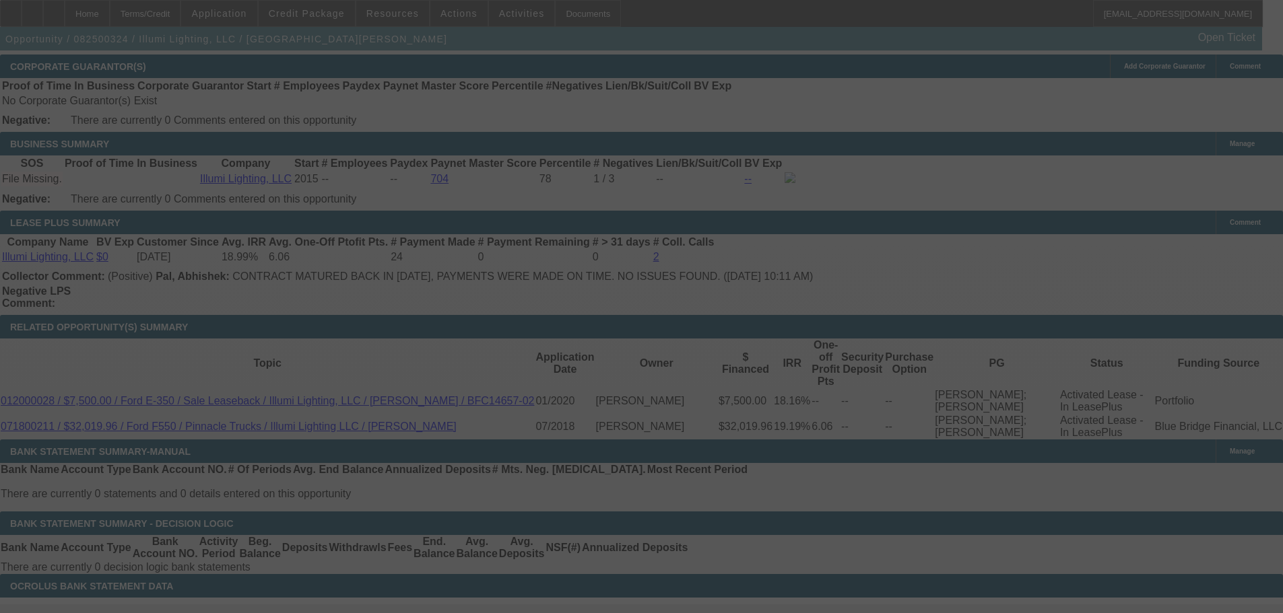
select select "0"
select select "3"
select select "0"
select select "6"
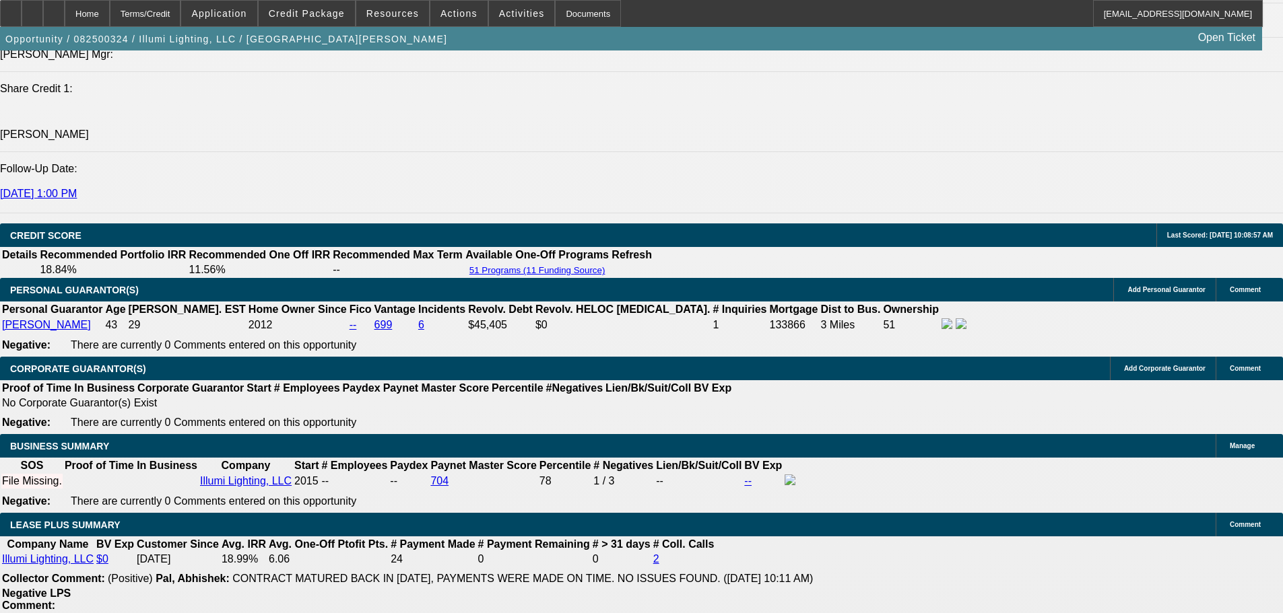
scroll to position [1868, 0]
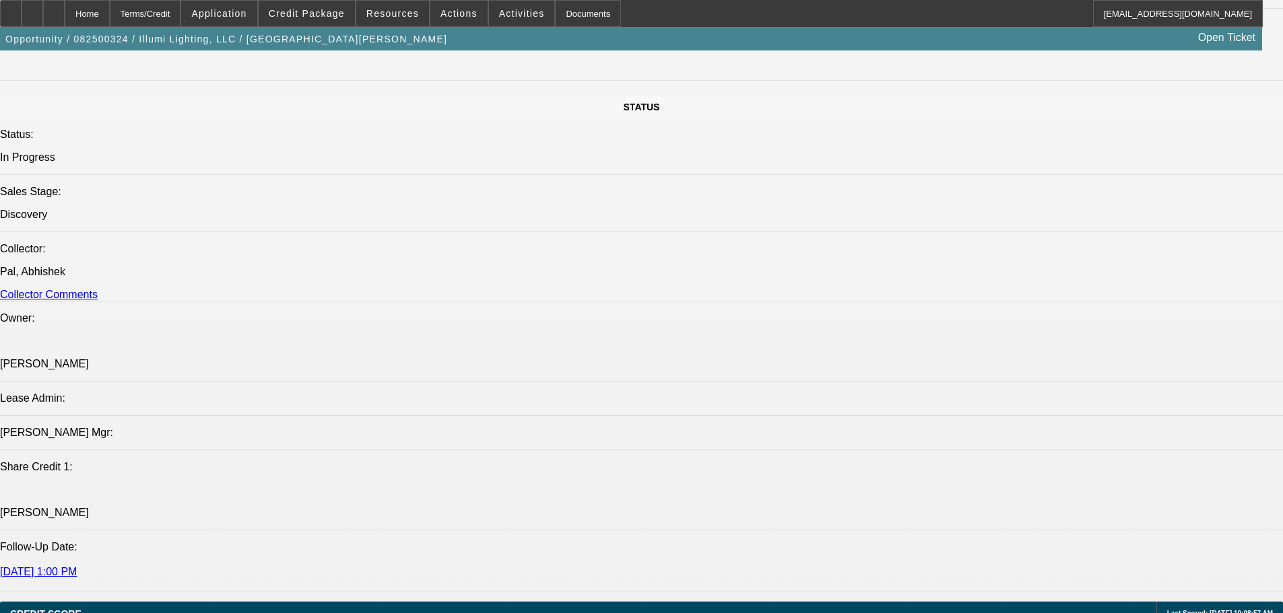
scroll to position [0, 0]
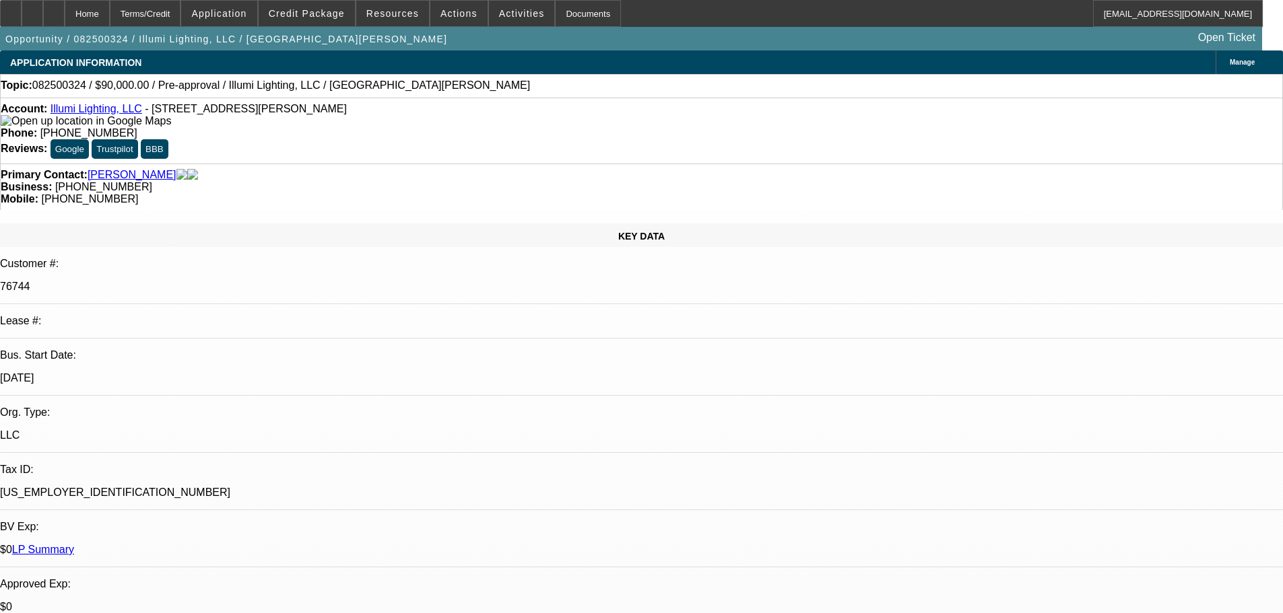
drag, startPoint x: 460, startPoint y: 227, endPoint x: 450, endPoint y: 197, distance: 31.7
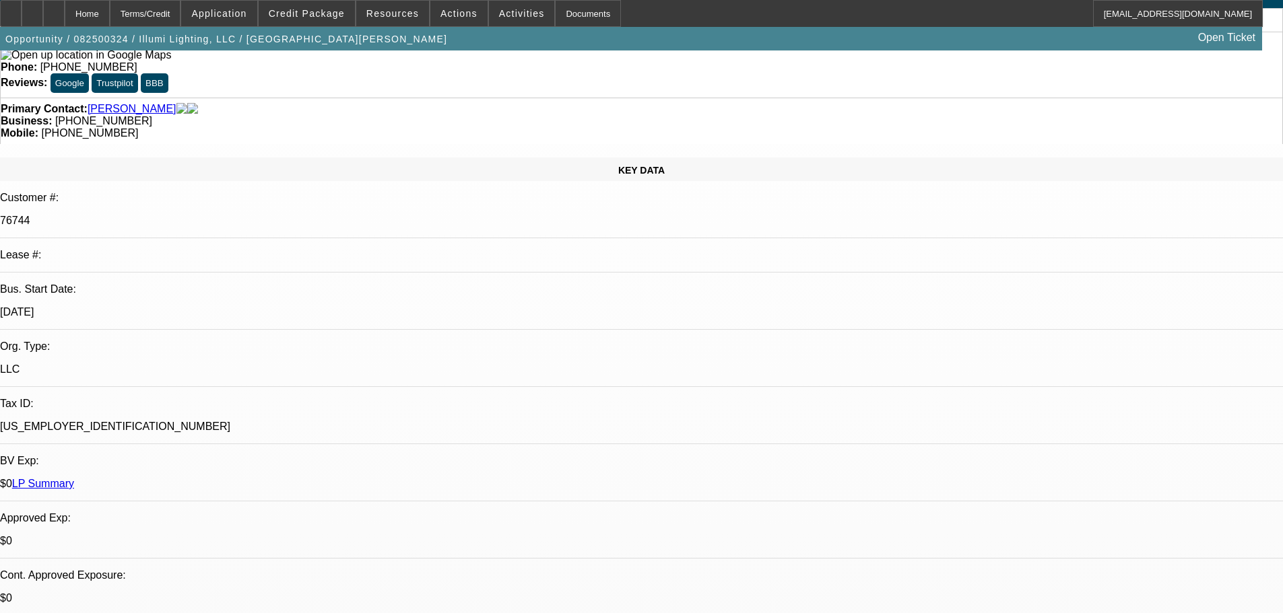
scroll to position [269, 0]
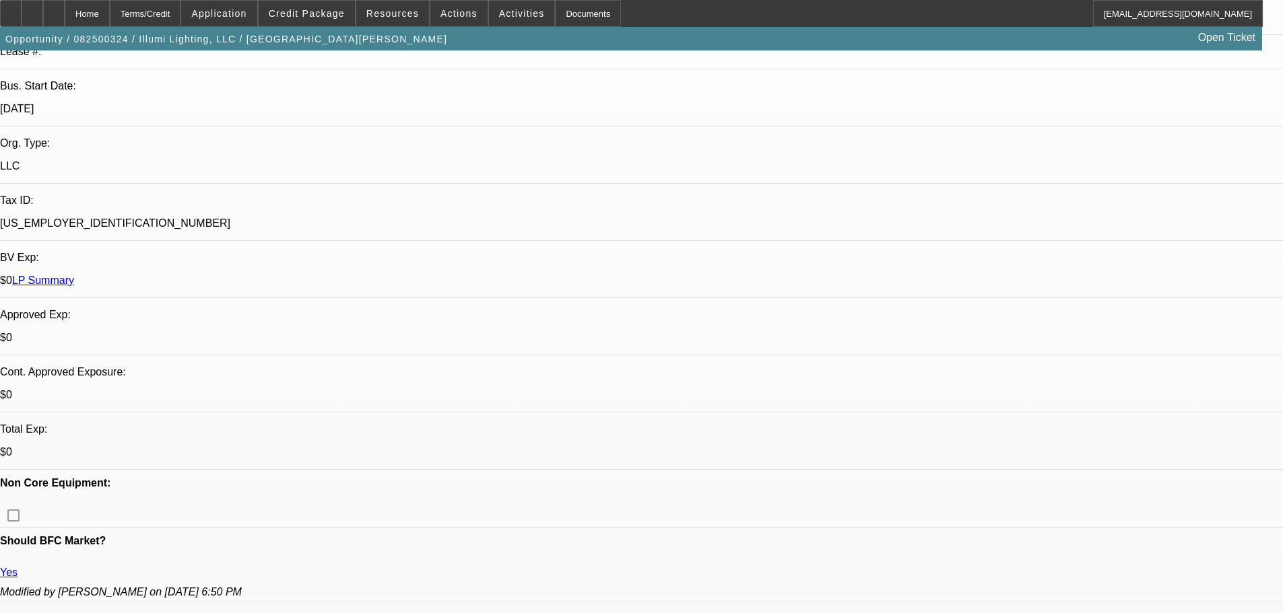
drag, startPoint x: 667, startPoint y: 424, endPoint x: 467, endPoint y: 357, distance: 210.2
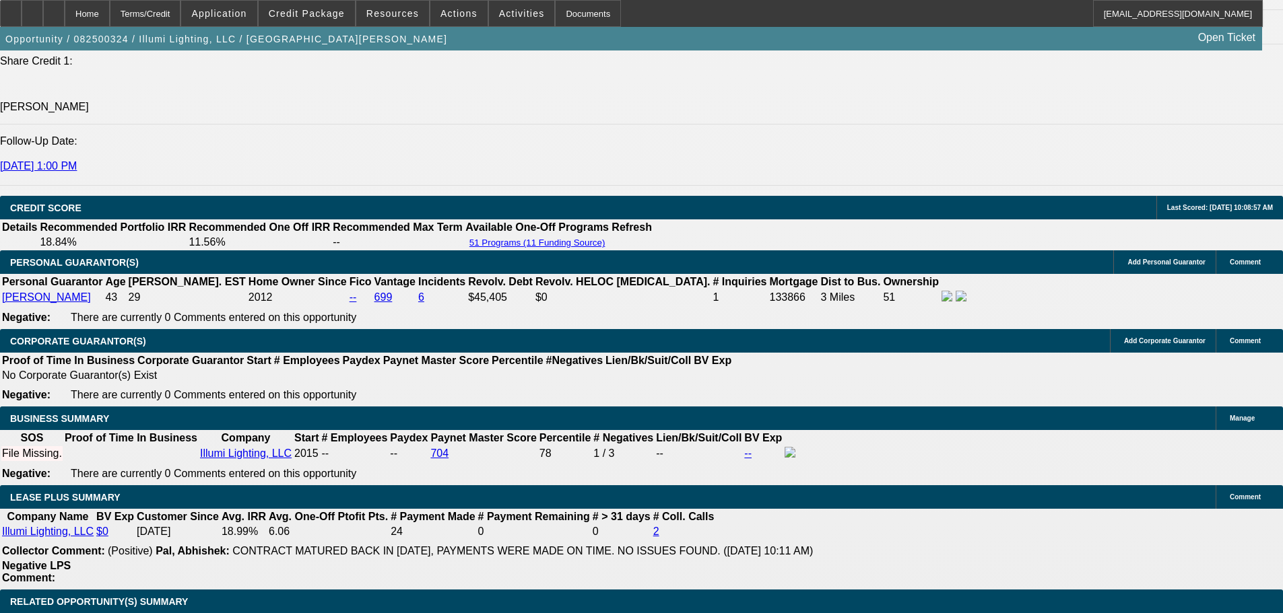
scroll to position [1751, 0]
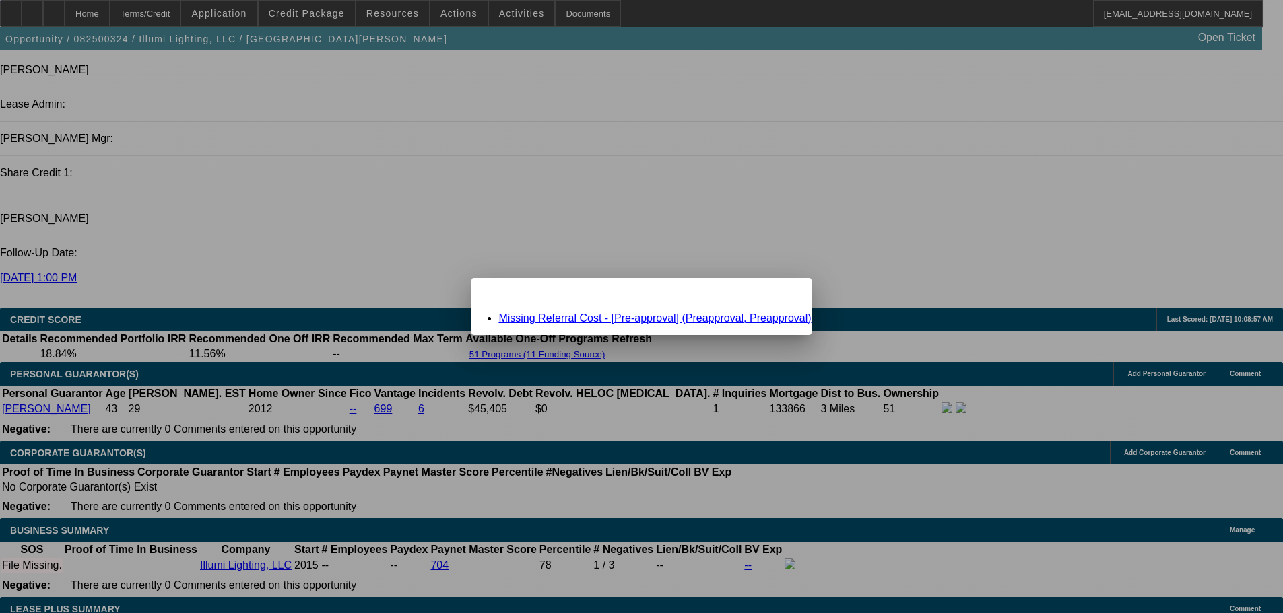
scroll to position [0, 0]
click at [784, 294] on span "Close" at bounding box center [793, 289] width 18 height 7
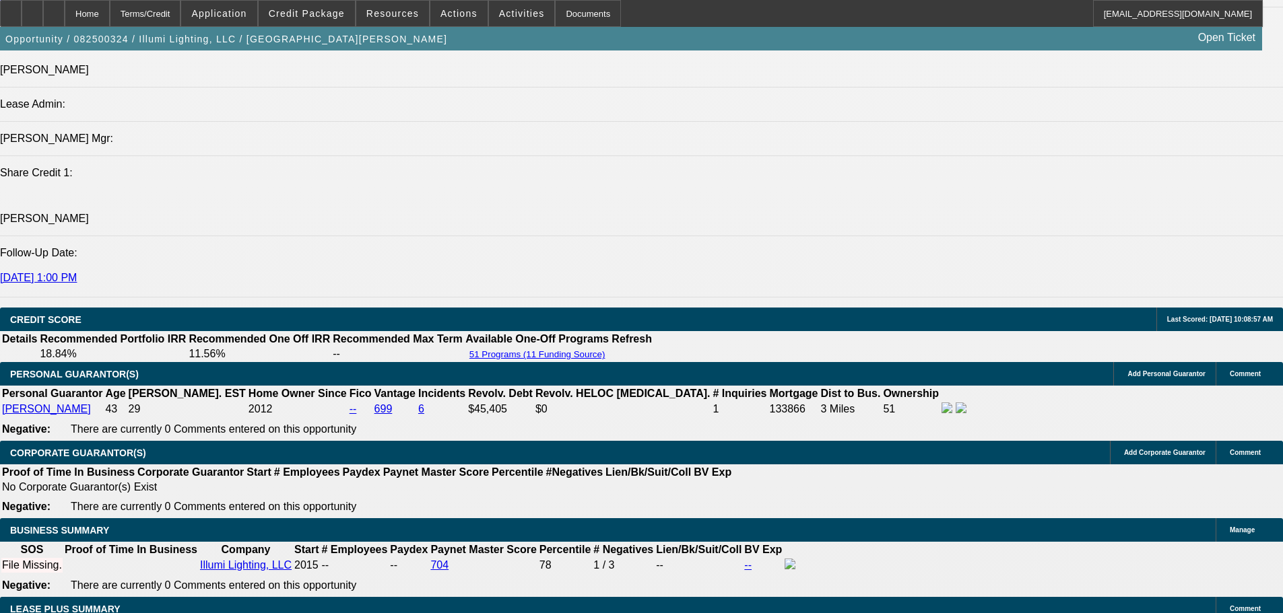
scroll to position [1751, 0]
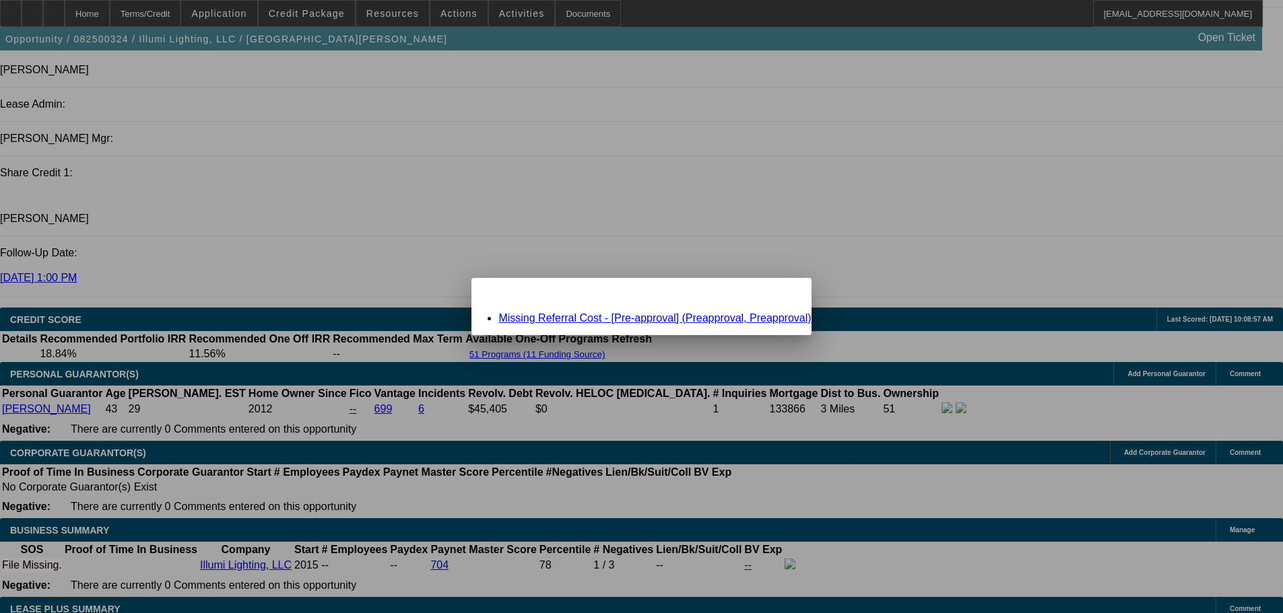
scroll to position [0, 0]
click at [604, 315] on link "Missing Referral Cost - [Pre-approval] (Preapproval, Preapproval)" at bounding box center [654, 317] width 312 height 11
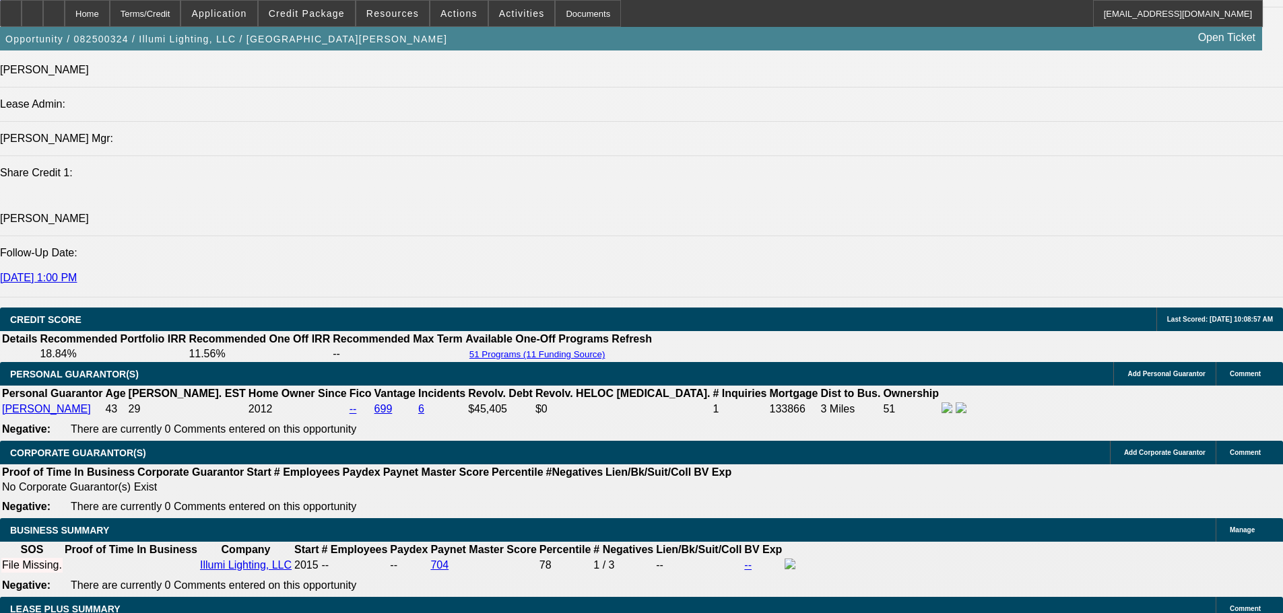
scroll to position [1751, 0]
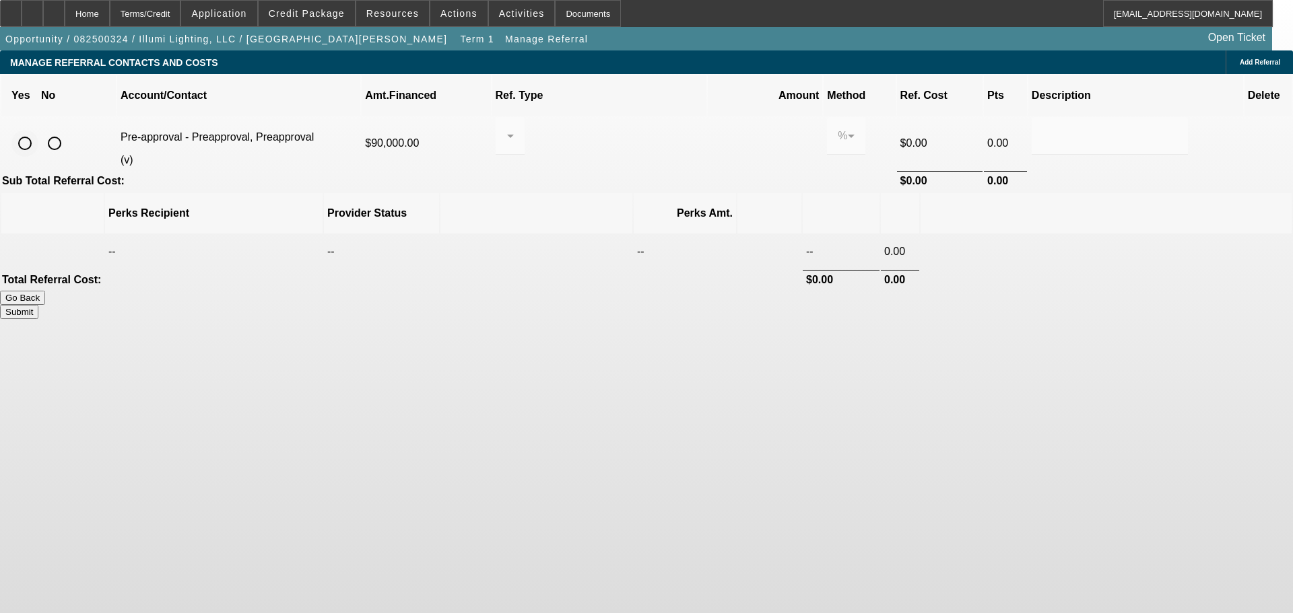
click at [38, 130] on input "radio" at bounding box center [24, 143] width 27 height 27
radio input "true"
click at [68, 130] on input "radio" at bounding box center [54, 143] width 27 height 27
radio input "true"
click at [38, 305] on button "Submit" at bounding box center [19, 312] width 38 height 14
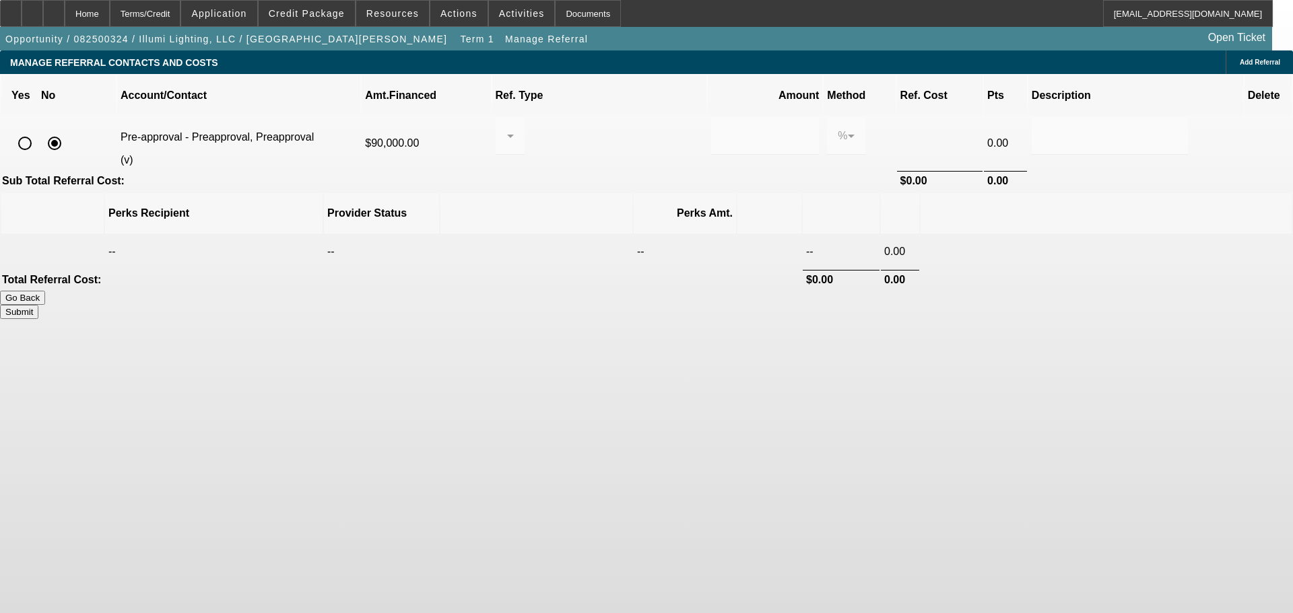
type input "0.000"
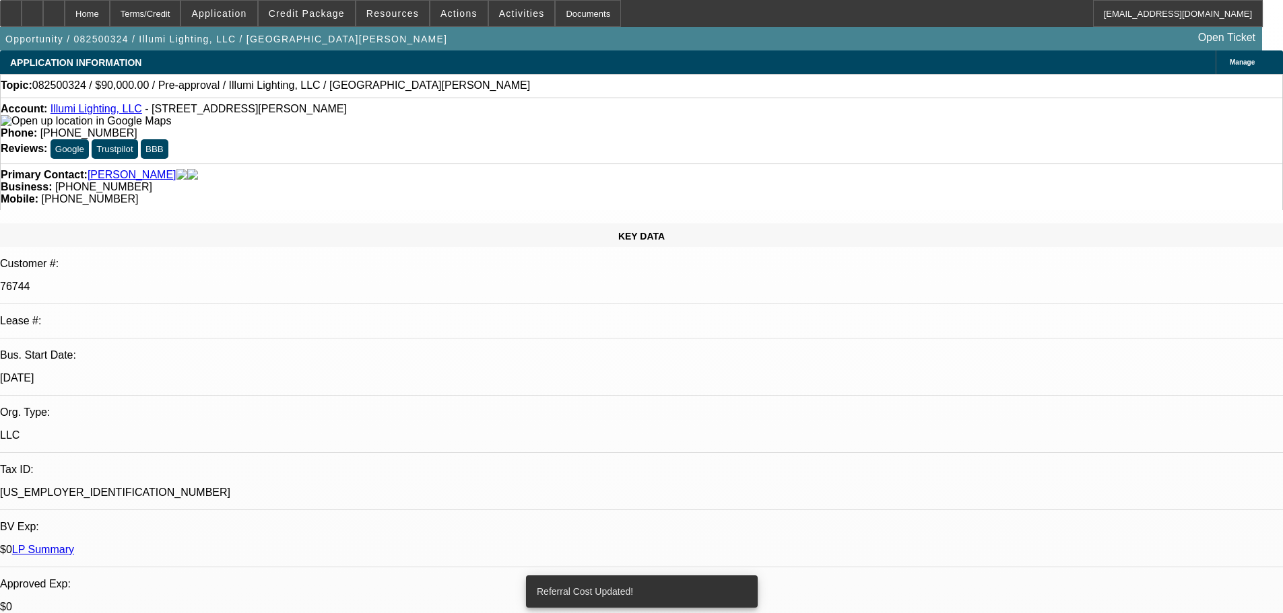
select select "0"
select select "2"
select select "0"
select select "6"
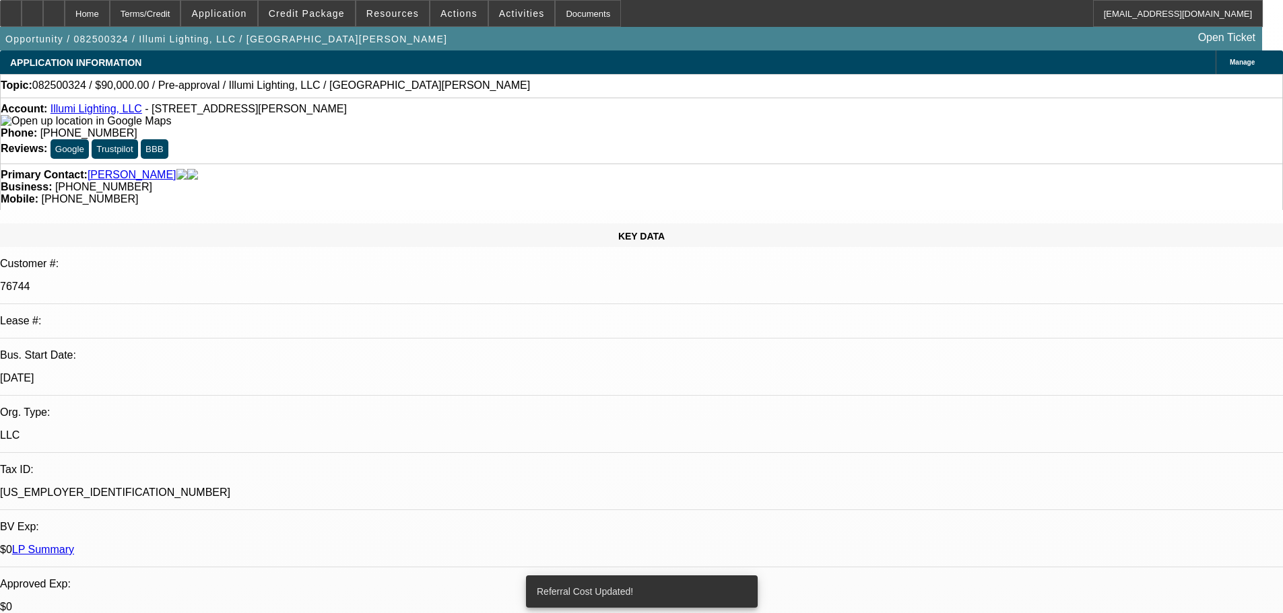
select select "0"
select select "3"
select select "0"
select select "6"
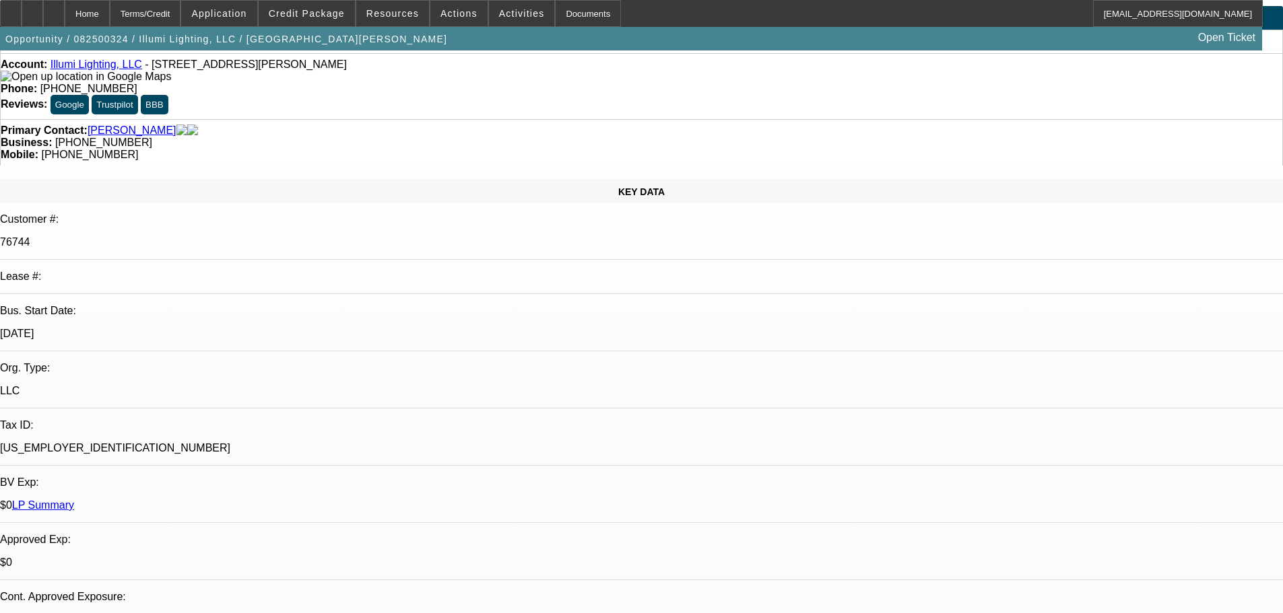
scroll to position [135, 0]
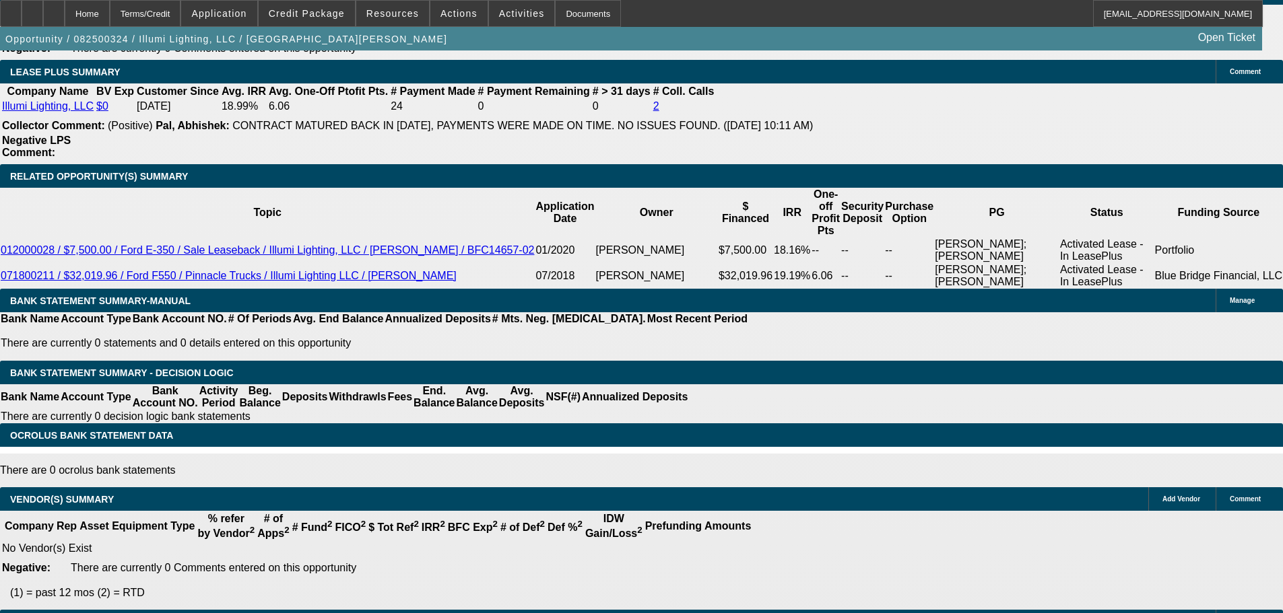
drag, startPoint x: 709, startPoint y: 337, endPoint x: 735, endPoint y: 584, distance: 249.1
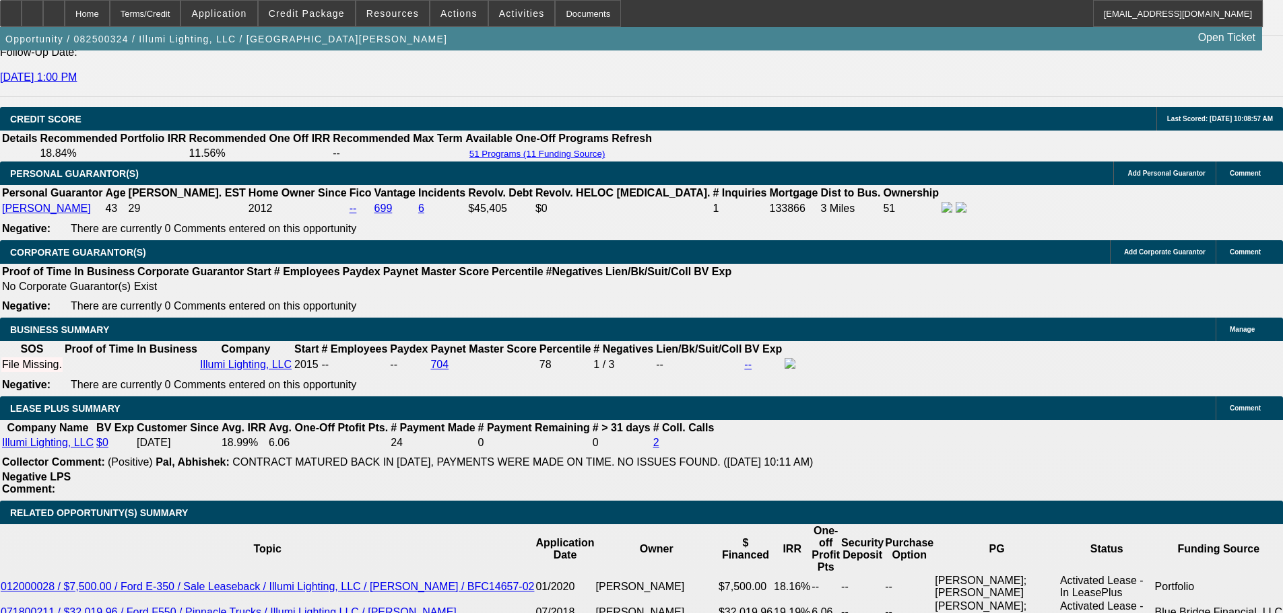
scroll to position [0, 0]
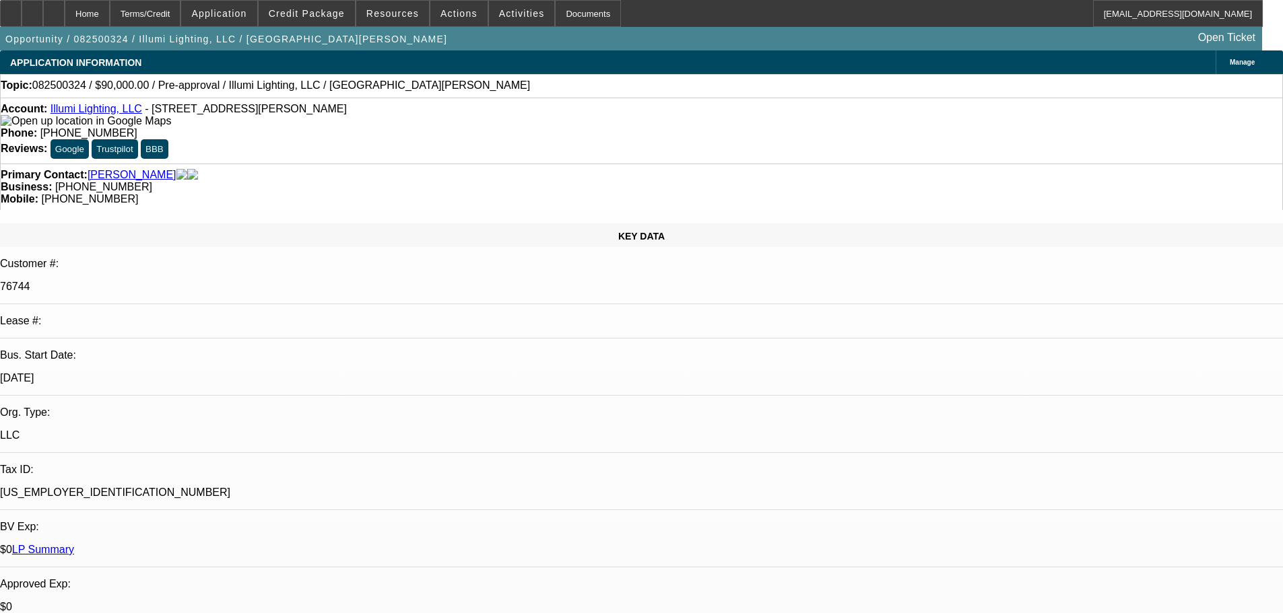
drag, startPoint x: 789, startPoint y: 238, endPoint x: 189, endPoint y: 195, distance: 600.9
drag, startPoint x: 675, startPoint y: 397, endPoint x: 653, endPoint y: 193, distance: 205.2
click at [465, 7] on span at bounding box center [458, 13] width 57 height 32
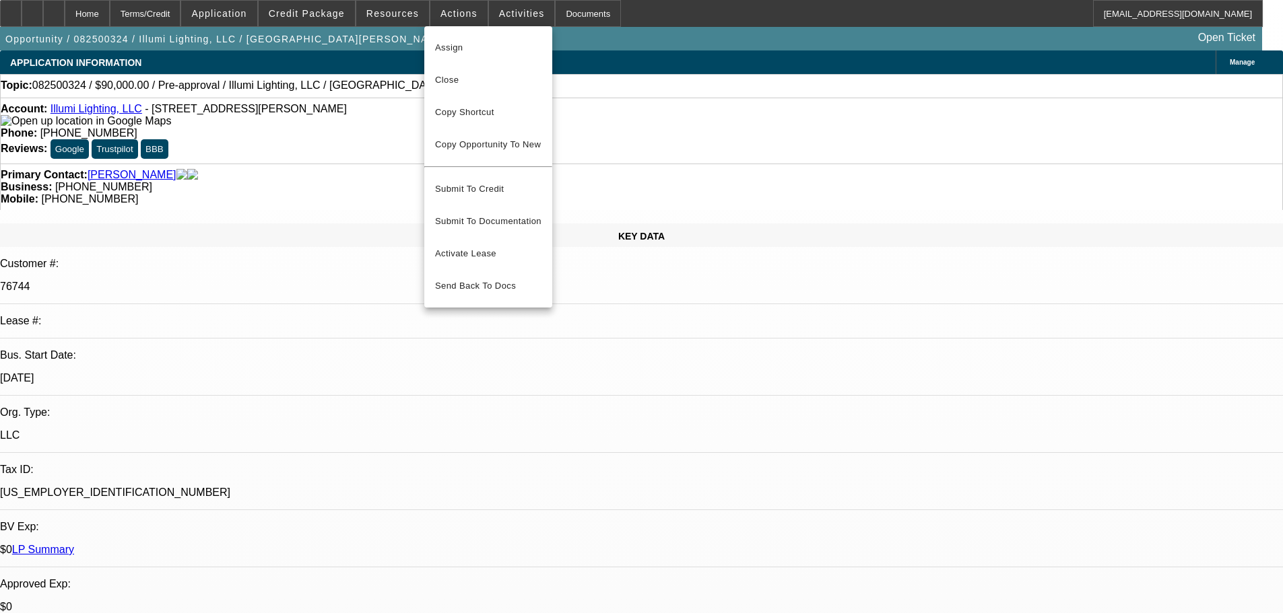
click at [624, 170] on div at bounding box center [641, 306] width 1283 height 613
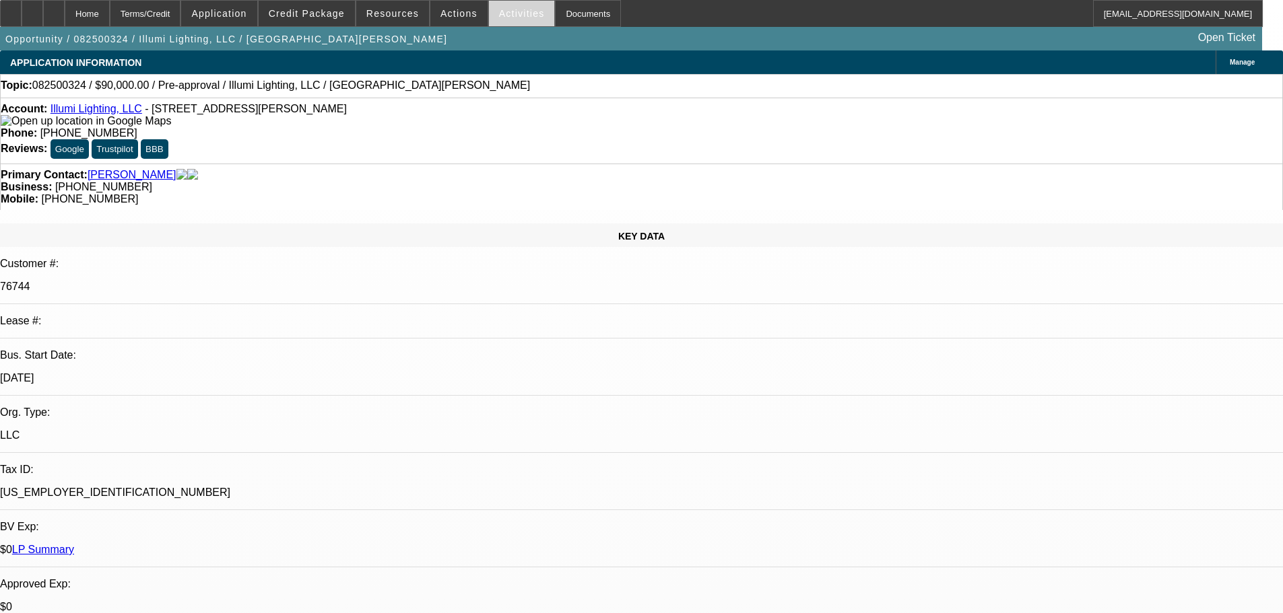
click at [510, 8] on span "Activities" at bounding box center [522, 13] width 46 height 11
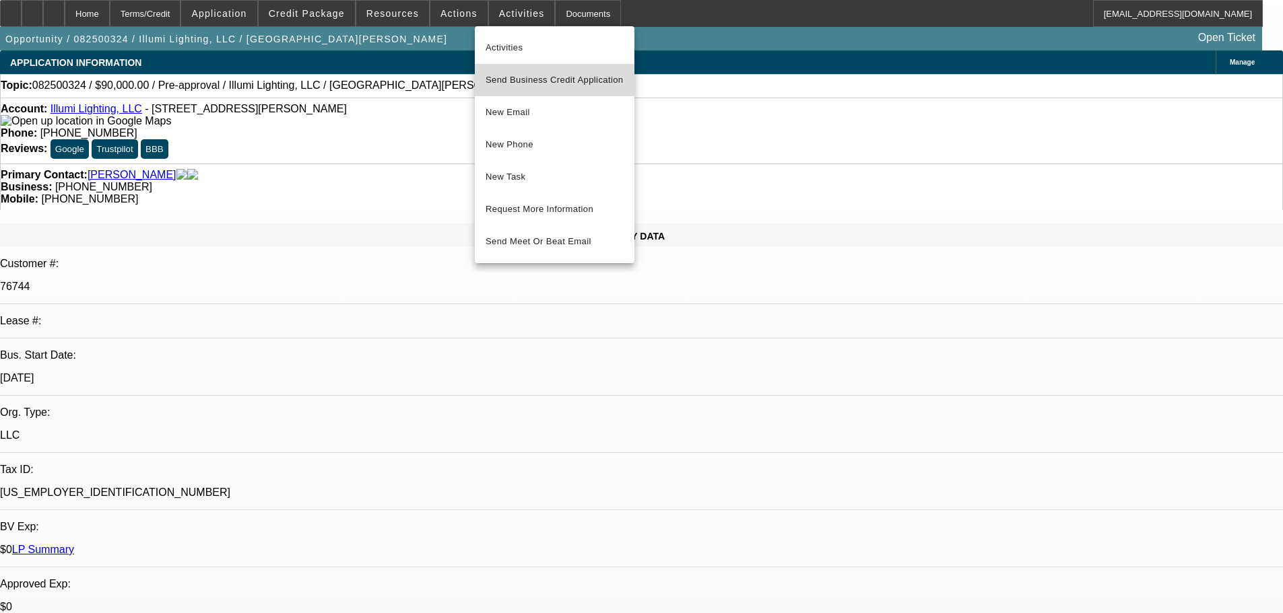
click at [595, 79] on span "Send Business Credit Application" at bounding box center [554, 80] width 138 height 16
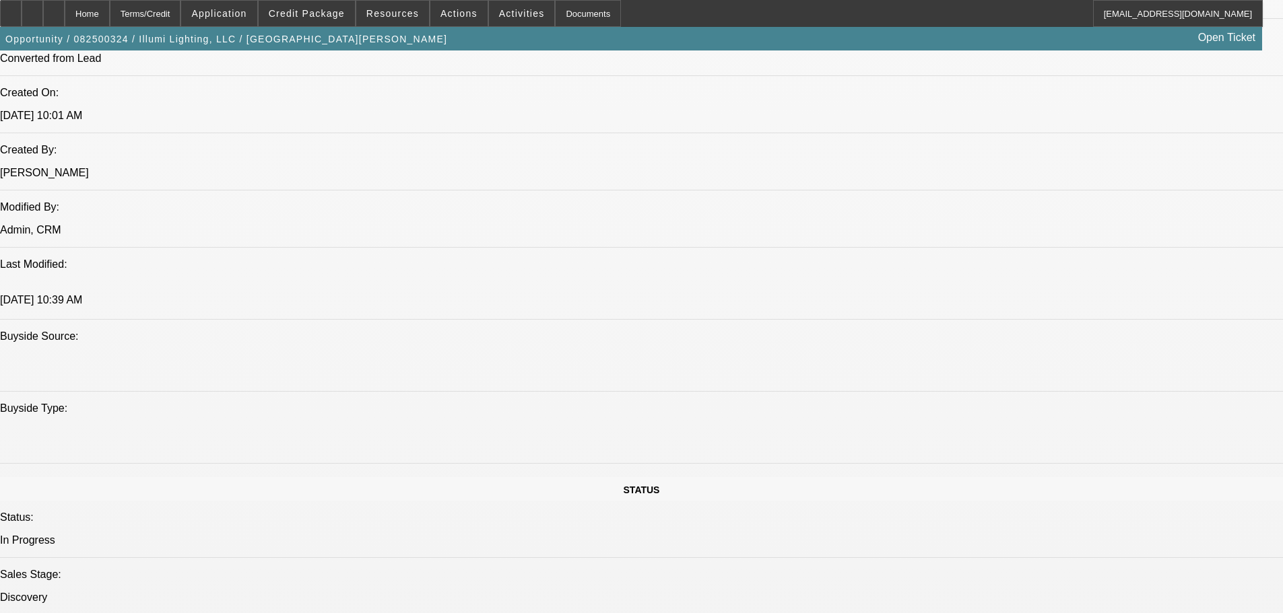
drag, startPoint x: 601, startPoint y: 438, endPoint x: 595, endPoint y: 585, distance: 146.9
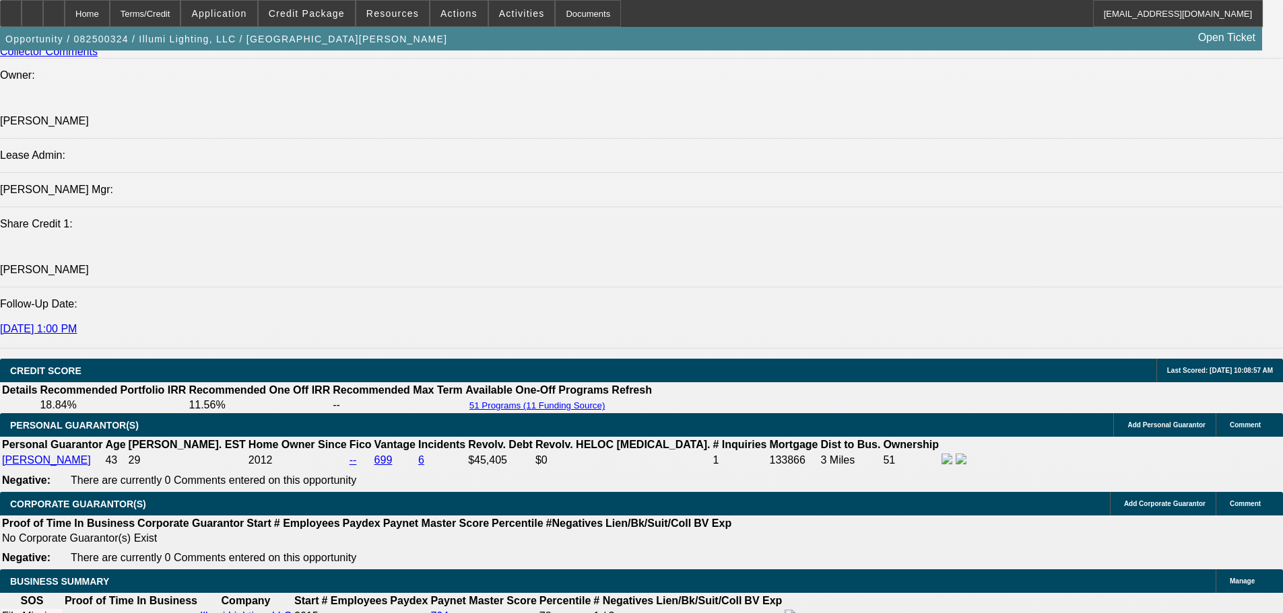
scroll to position [1140, 0]
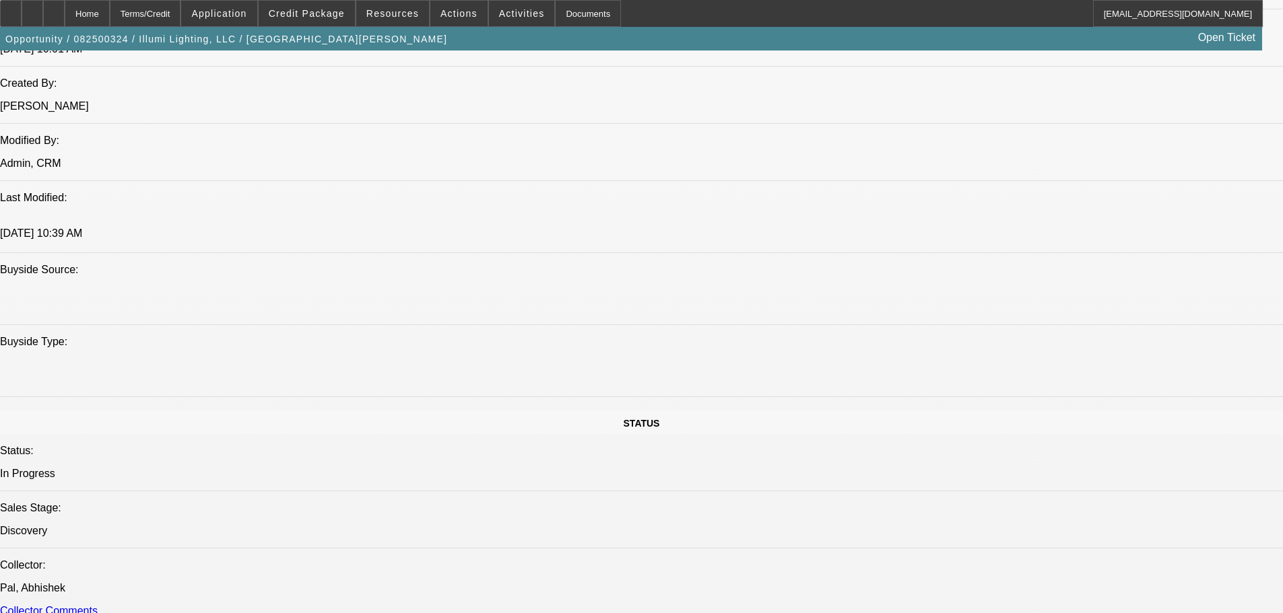
drag, startPoint x: 704, startPoint y: 497, endPoint x: 702, endPoint y: 170, distance: 326.6
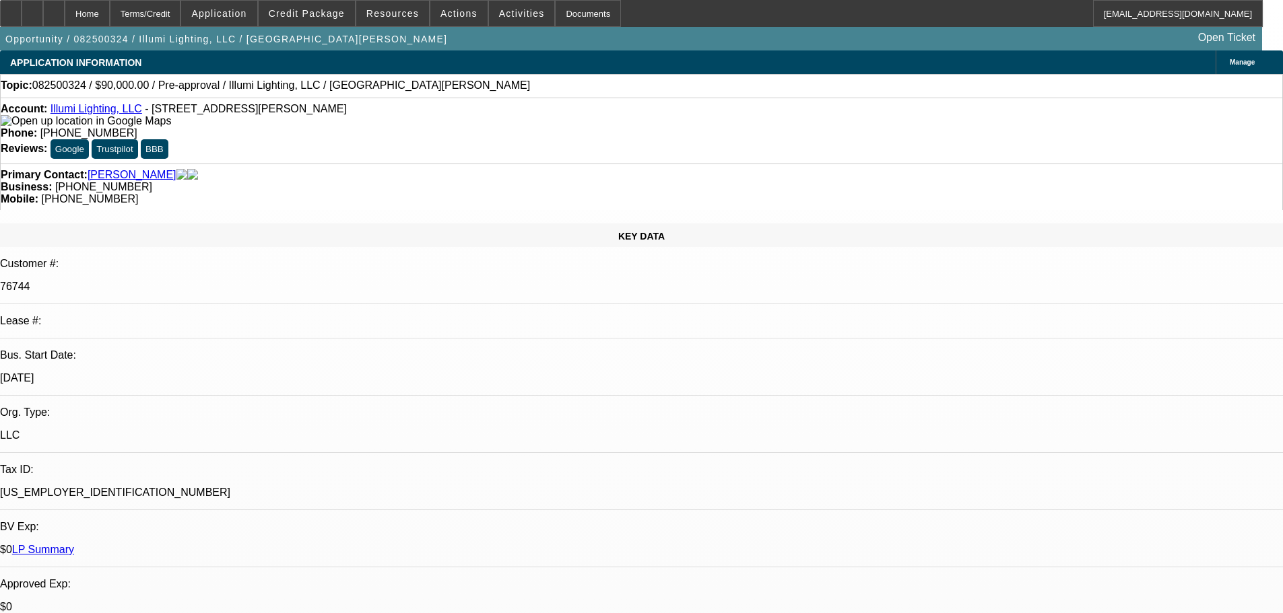
drag, startPoint x: 1034, startPoint y: 139, endPoint x: 1028, endPoint y: 115, distance: 25.0
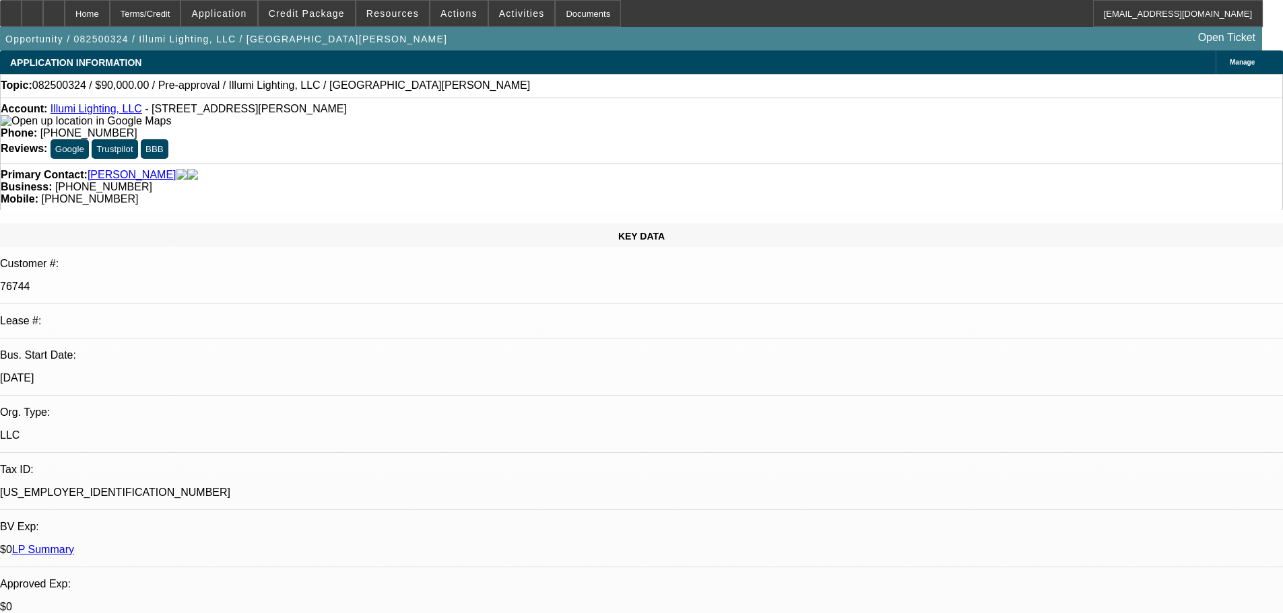
drag, startPoint x: 1015, startPoint y: 222, endPoint x: 1028, endPoint y: 258, distance: 38.3
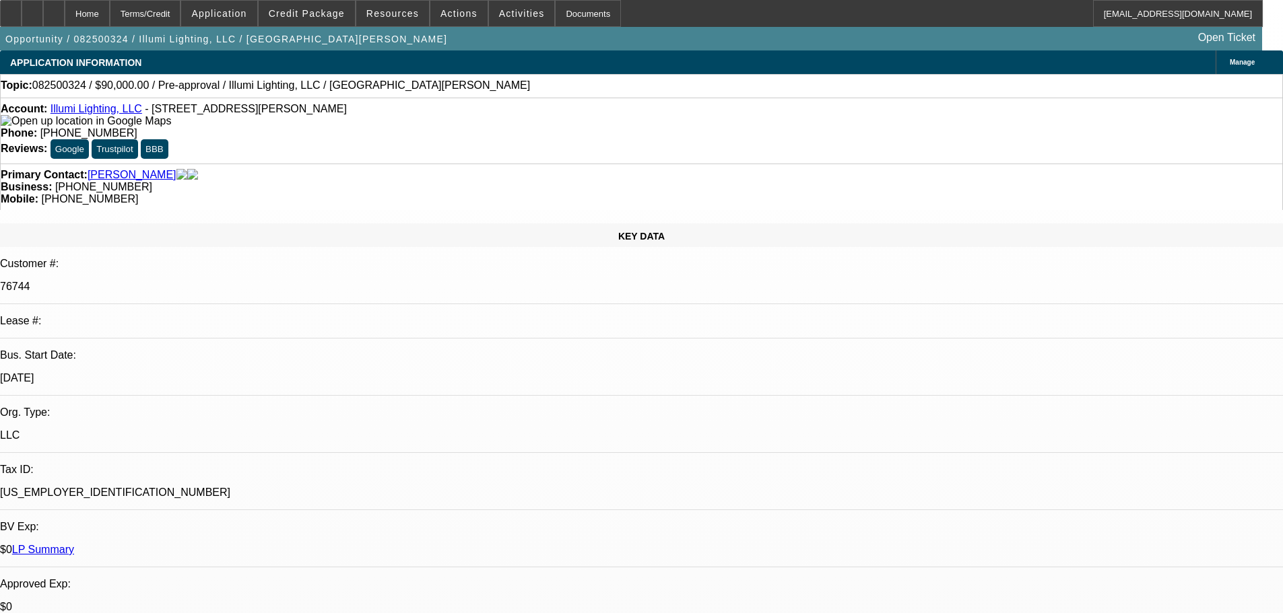
radio input "true"
drag, startPoint x: 1246, startPoint y: 283, endPoint x: 1247, endPoint y: 334, distance: 51.2
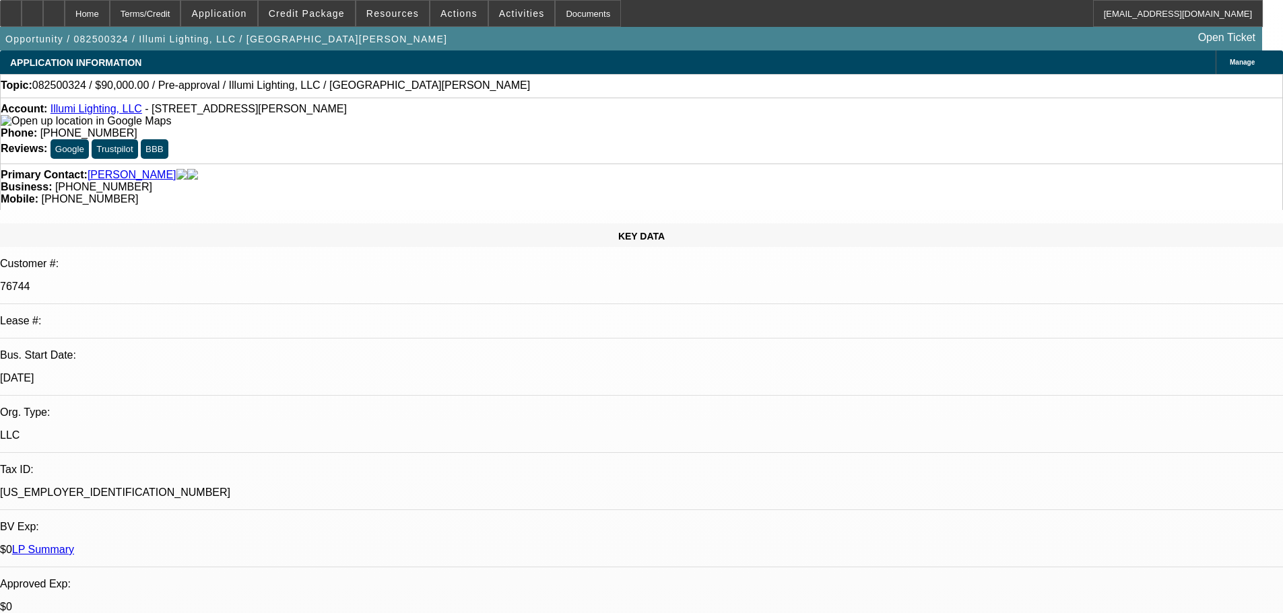
drag, startPoint x: 1248, startPoint y: 333, endPoint x: 1248, endPoint y: 312, distance: 20.2
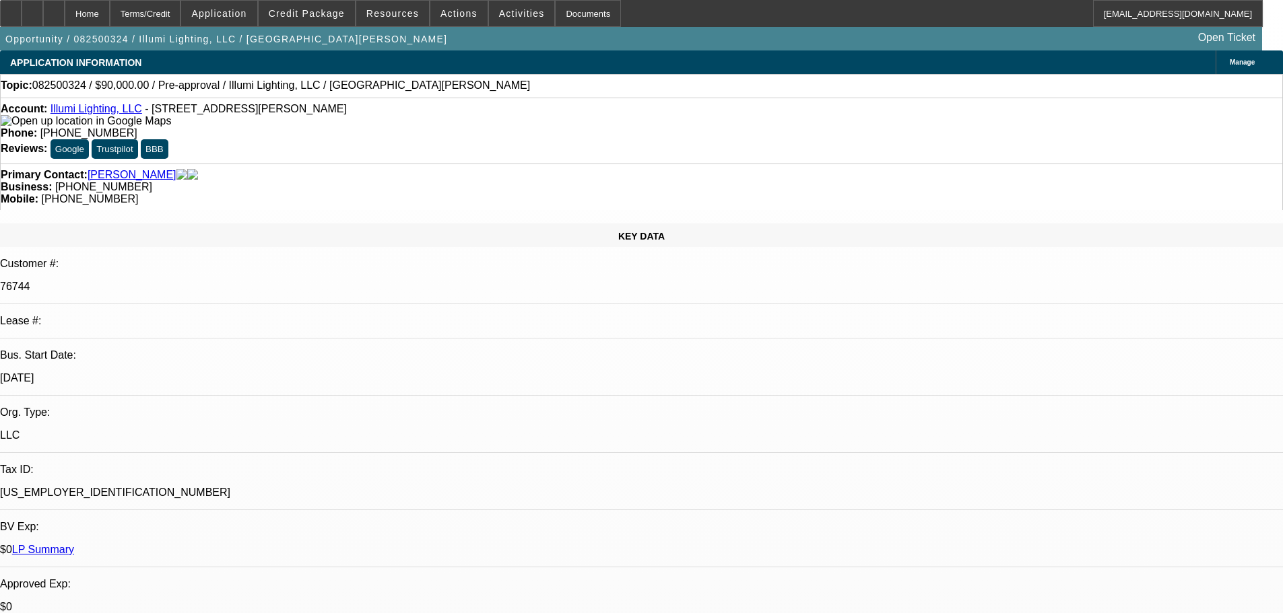
type textarea "8/13 TT [PERSON_NAME], shopping for a ford north of [DEMOGRAPHIC_DATA], 42-45 f…"
radio input "true"
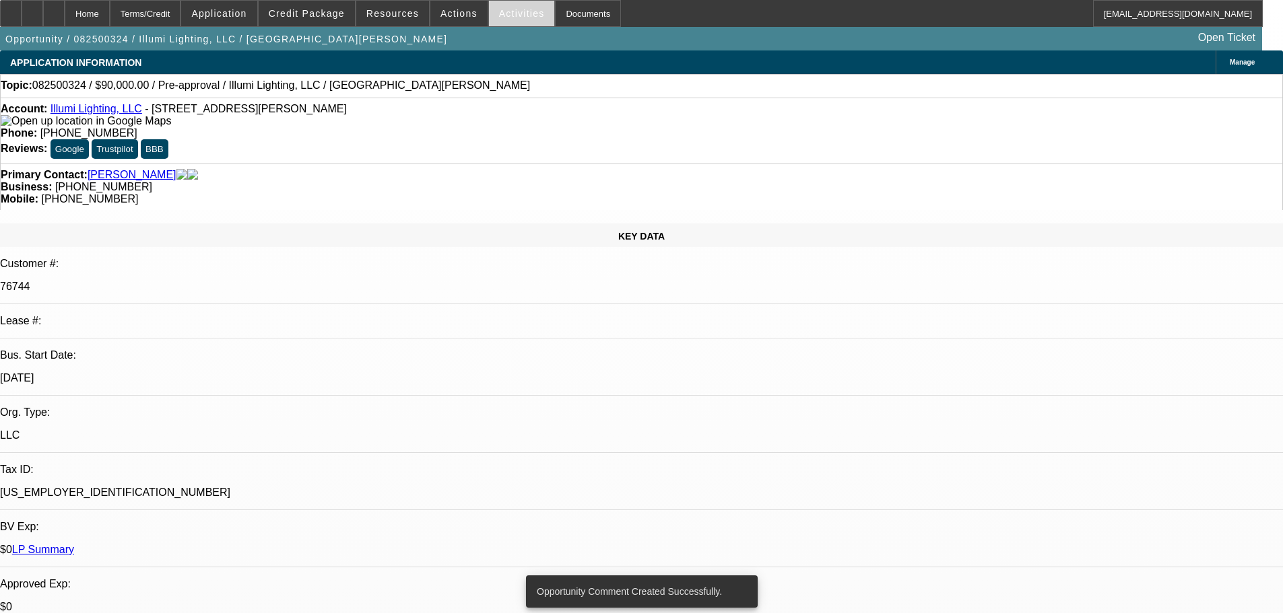
click at [514, 18] on span "Activities" at bounding box center [522, 13] width 46 height 11
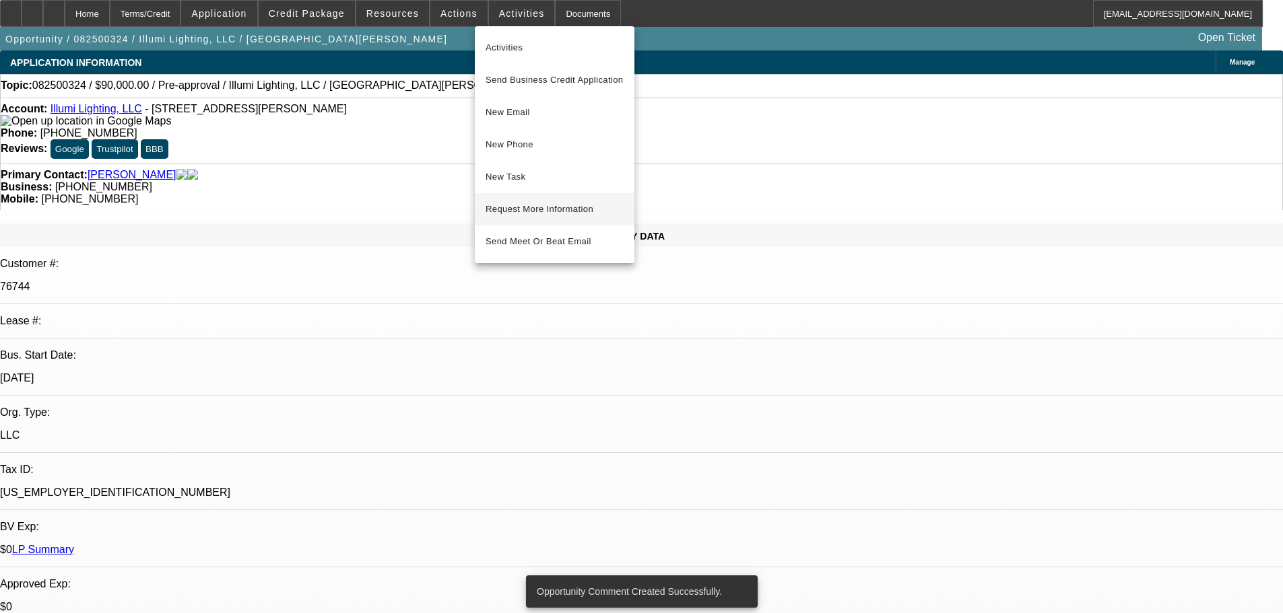
click at [605, 208] on span "Request More Information" at bounding box center [554, 209] width 138 height 16
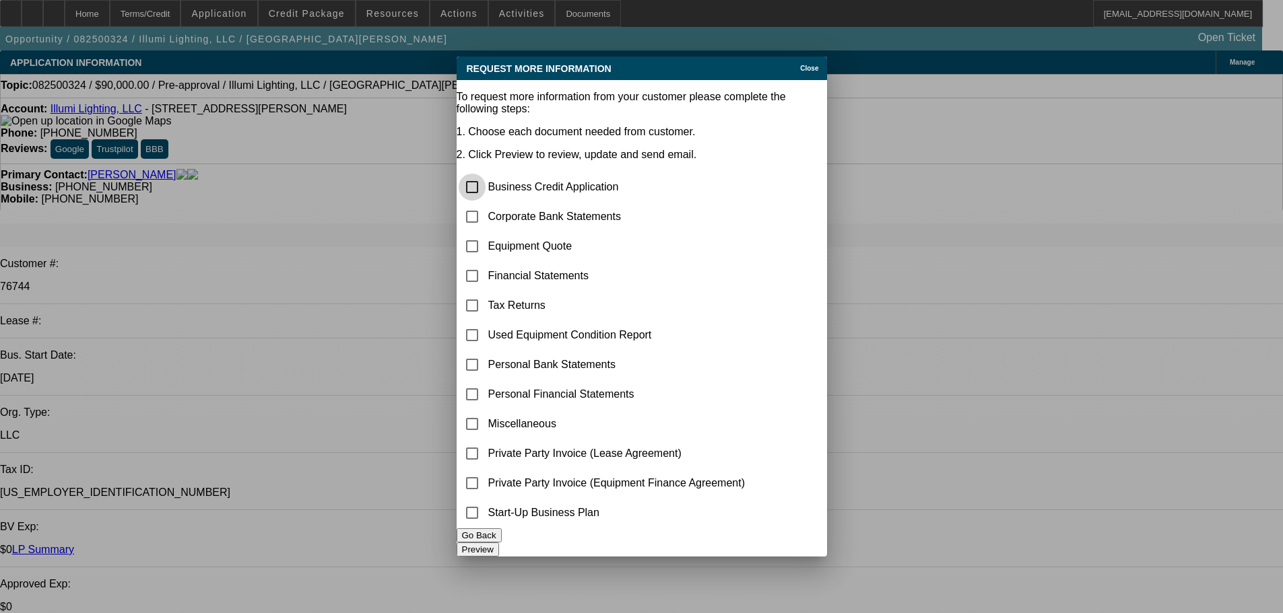
click at [485, 174] on input "checkbox" at bounding box center [472, 187] width 27 height 27
checkbox input "true"
click at [485, 203] on input "checkbox" at bounding box center [472, 216] width 27 height 27
checkbox input "true"
click at [483, 411] on input "checkbox" at bounding box center [472, 424] width 27 height 27
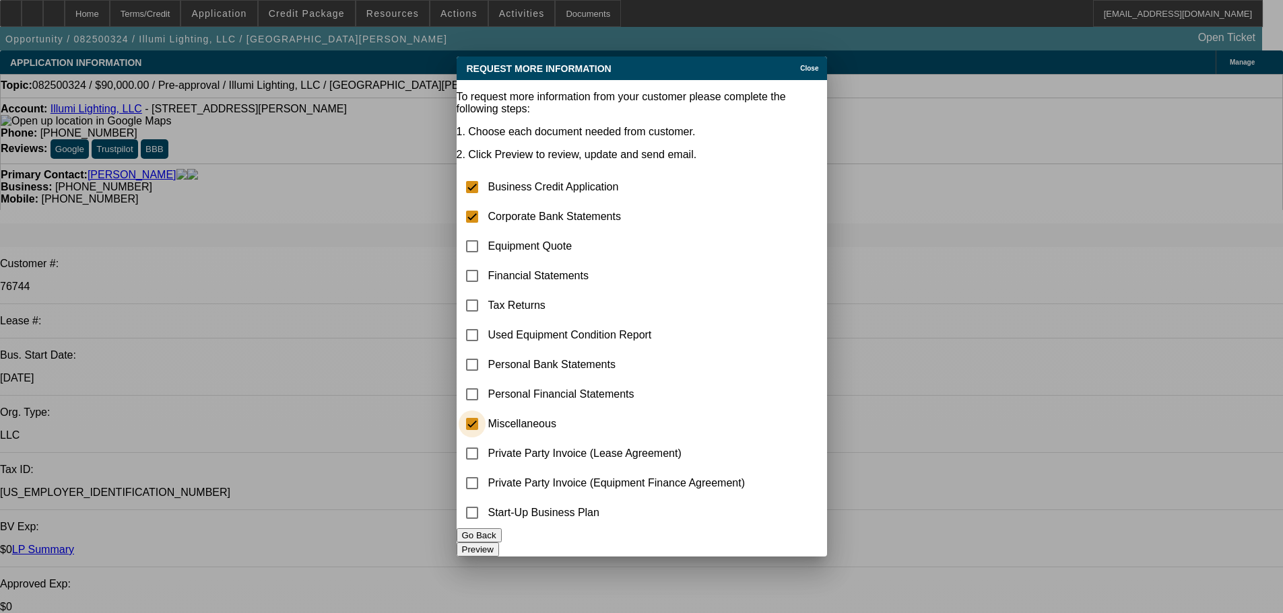
checkbox input "true"
click at [499, 543] on button "Preview" at bounding box center [478, 550] width 42 height 14
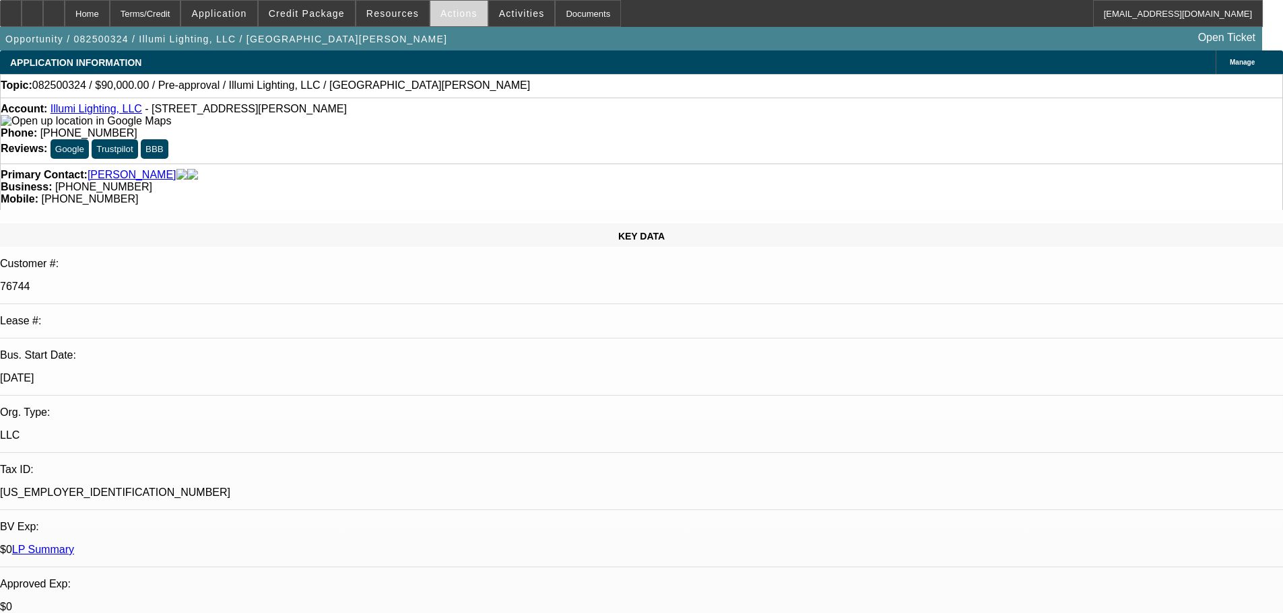
click at [469, 17] on span at bounding box center [458, 13] width 57 height 32
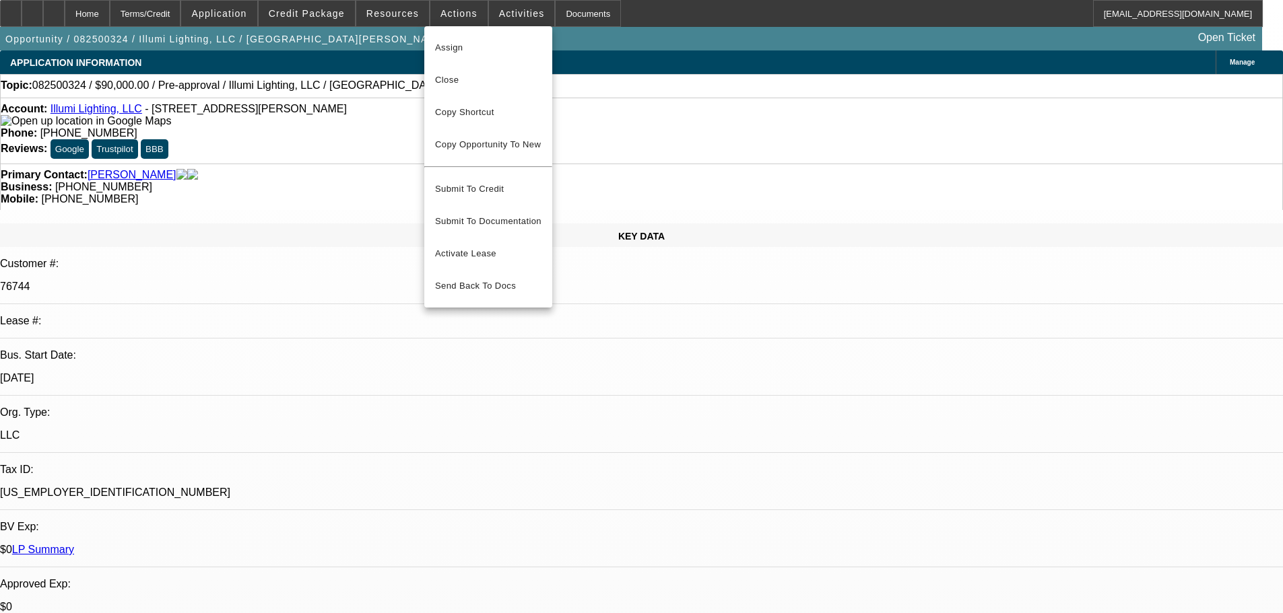
click at [673, 55] on div at bounding box center [641, 306] width 1283 height 613
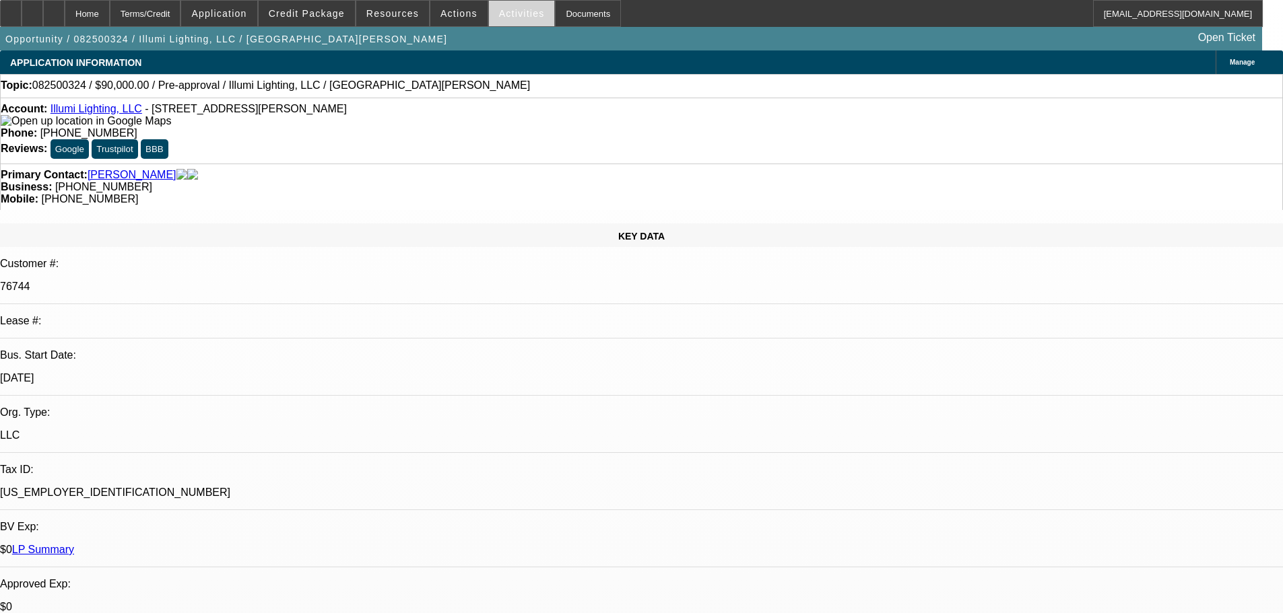
click at [518, 11] on span "Activities" at bounding box center [522, 13] width 46 height 11
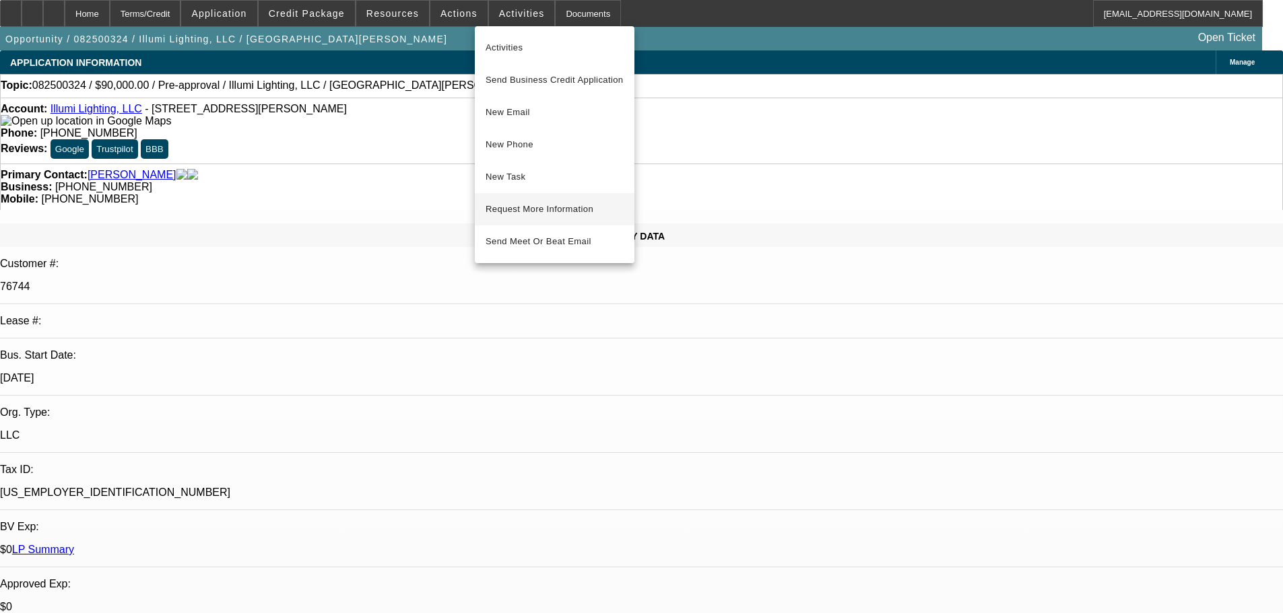
click at [576, 215] on span "Request More Information" at bounding box center [554, 209] width 138 height 16
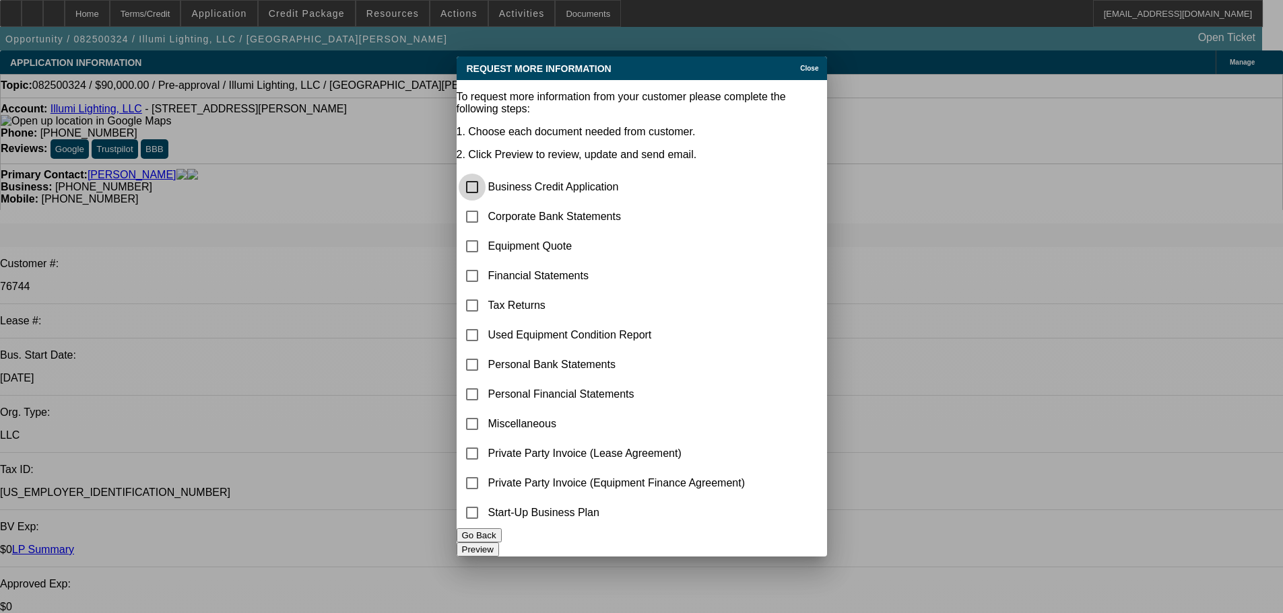
click at [477, 174] on input "checkbox" at bounding box center [472, 187] width 27 height 27
checkbox input "true"
click at [485, 203] on input "checkbox" at bounding box center [472, 216] width 27 height 27
checkbox input "true"
click at [485, 411] on input "checkbox" at bounding box center [472, 424] width 27 height 27
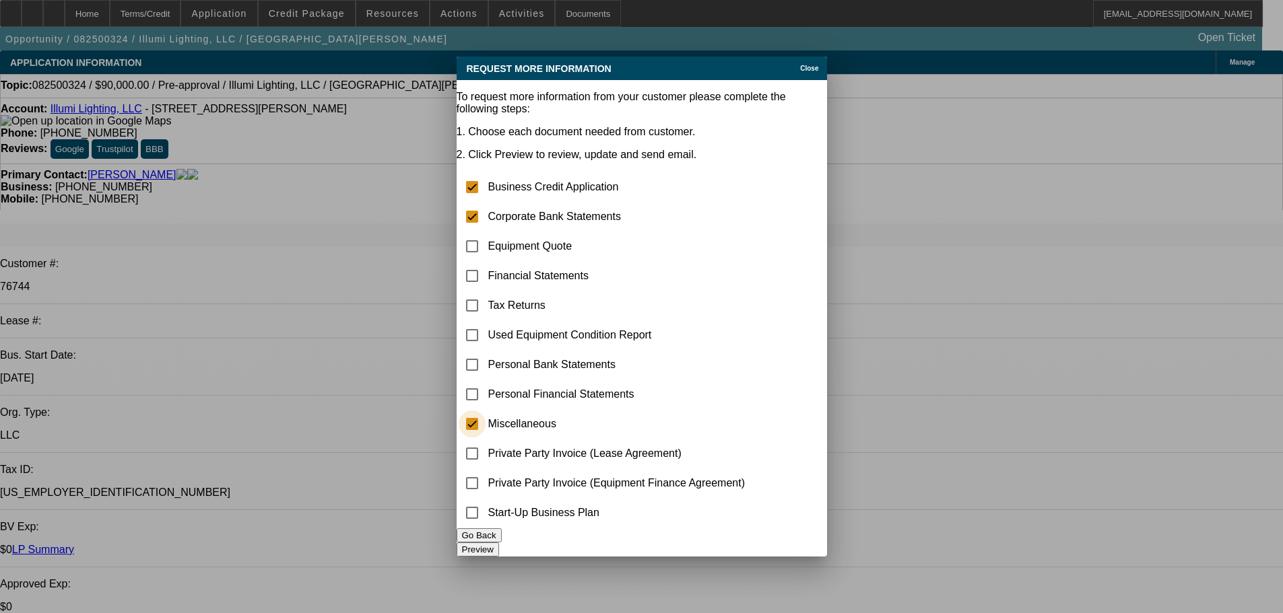
checkbox input "true"
click at [746, 525] on td "Start-Up Business Plan" at bounding box center [617, 513] width 259 height 28
click at [499, 543] on button "Preview" at bounding box center [478, 550] width 42 height 14
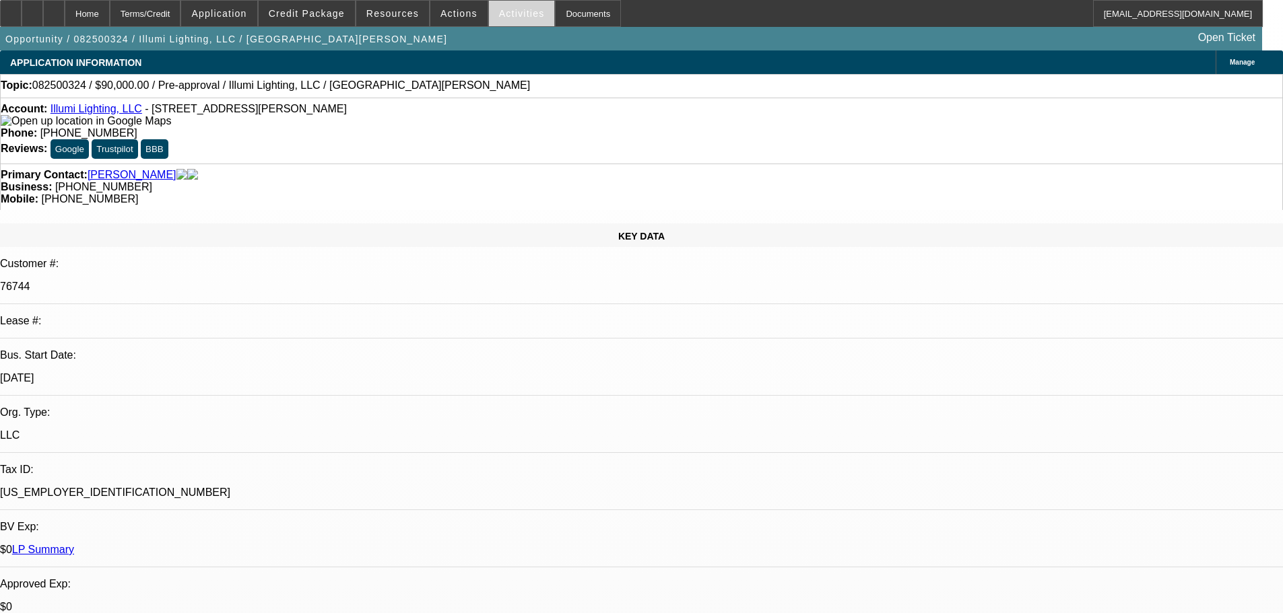
click at [506, 18] on span "Activities" at bounding box center [522, 13] width 46 height 11
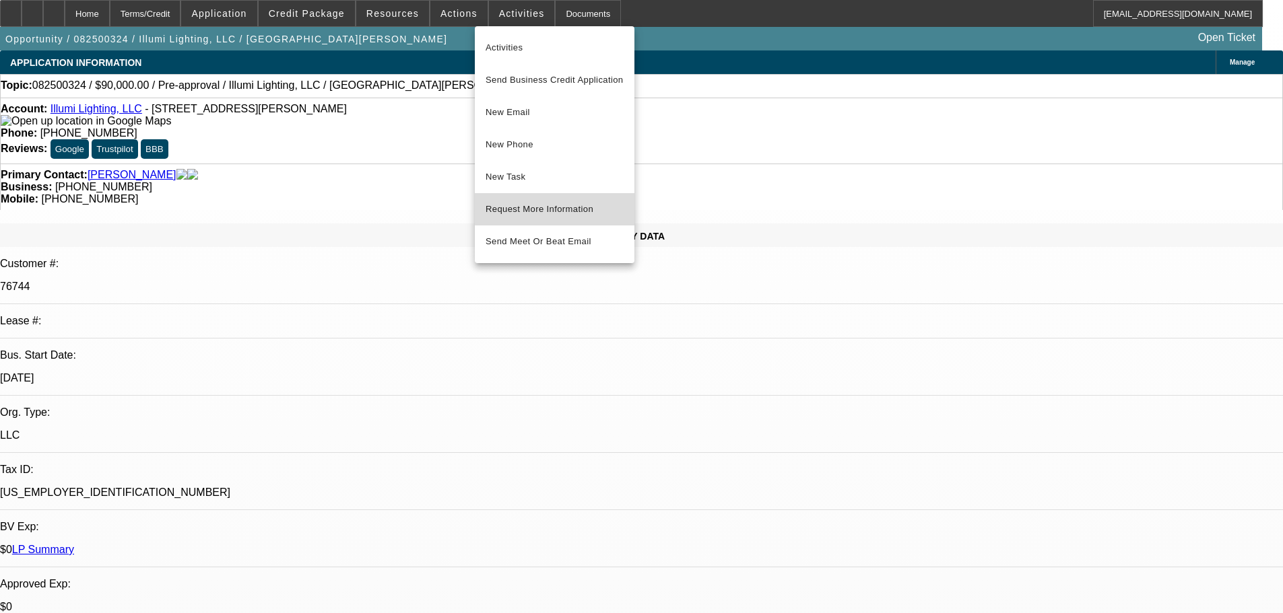
click at [615, 206] on span "Request More Information" at bounding box center [554, 209] width 138 height 16
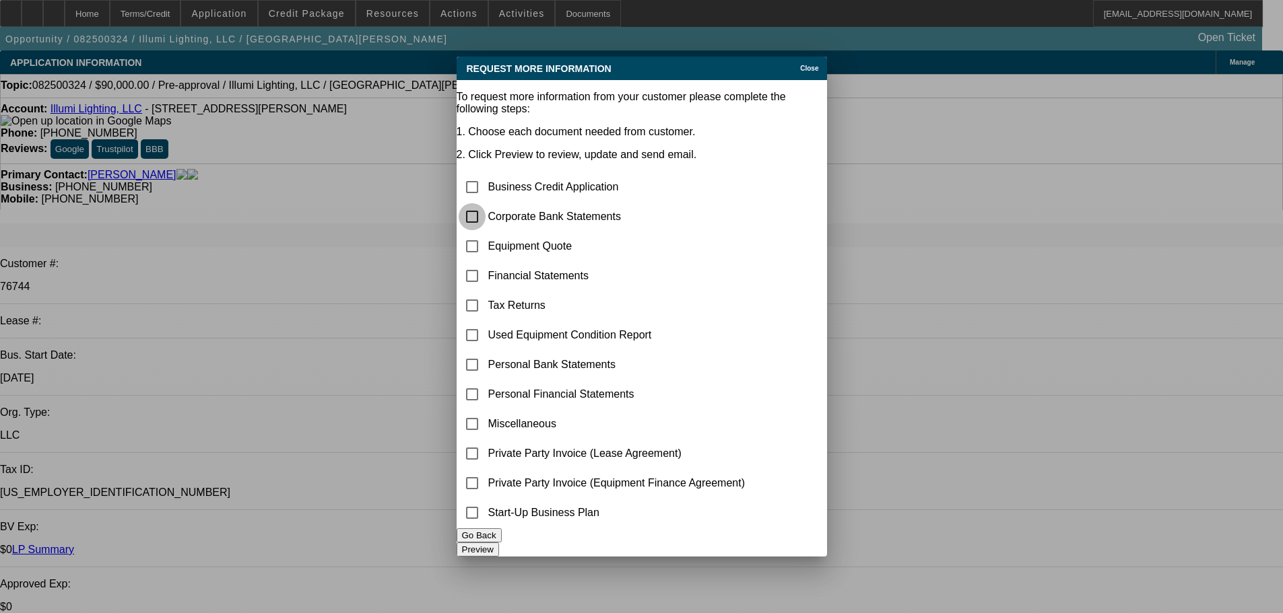
click at [485, 203] on input "checkbox" at bounding box center [472, 216] width 27 height 27
checkbox input "true"
click at [485, 233] on input "checkbox" at bounding box center [472, 246] width 27 height 27
checkbox input "true"
click at [485, 411] on input "checkbox" at bounding box center [472, 424] width 27 height 27
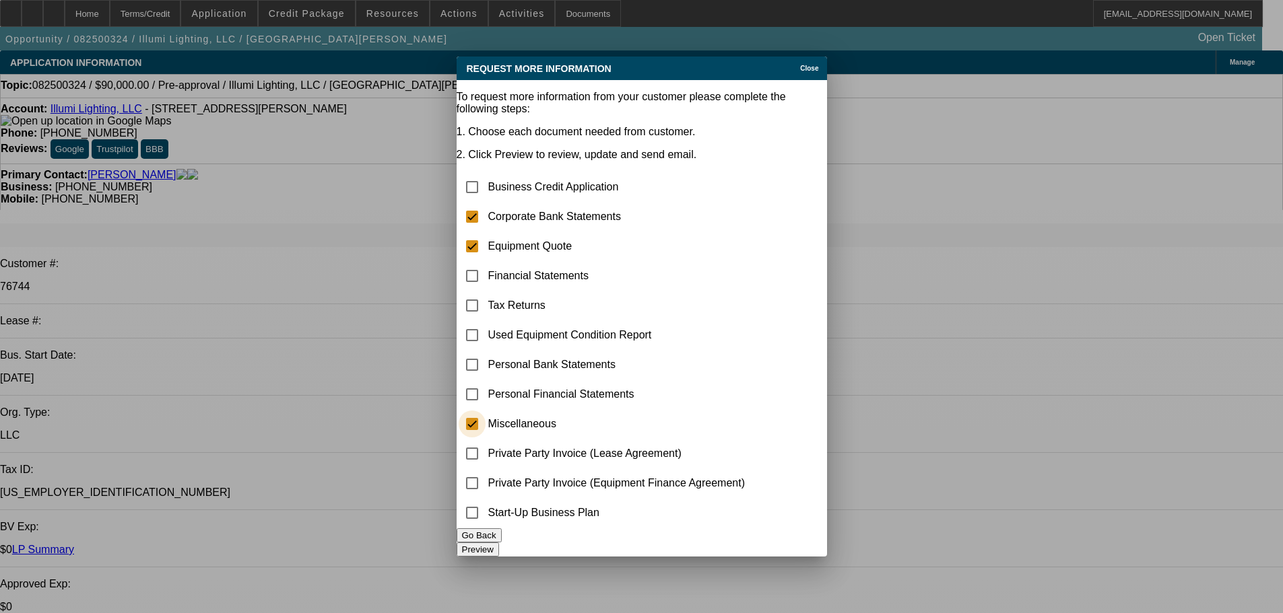
checkbox input "true"
click at [499, 543] on button "Preview" at bounding box center [478, 550] width 42 height 14
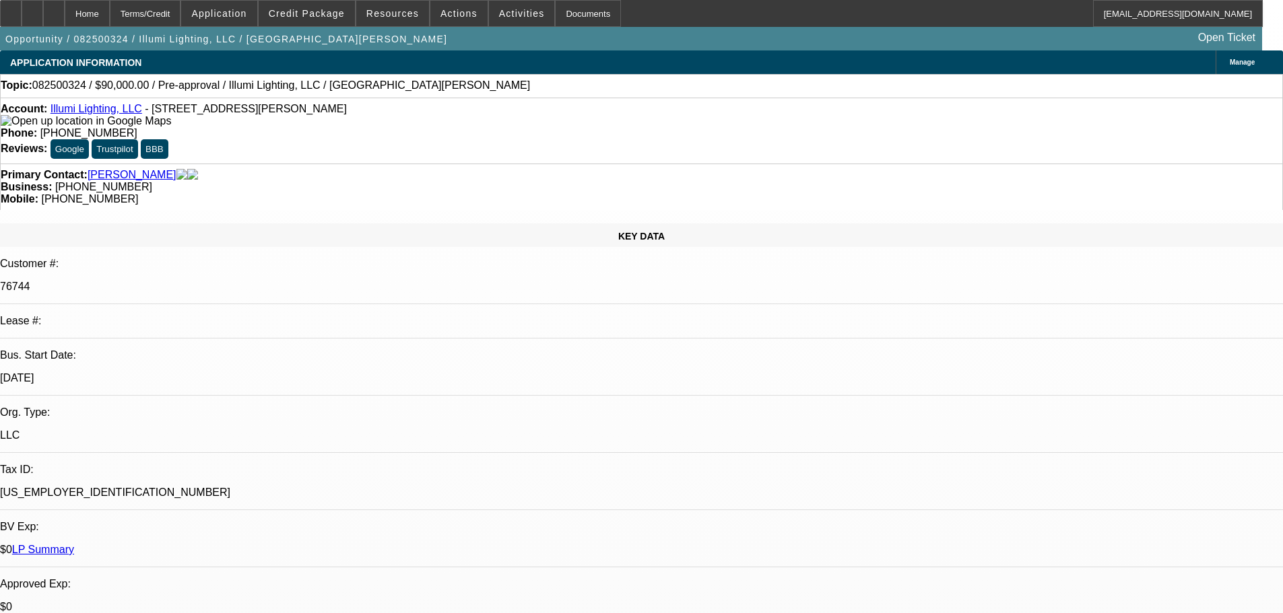
click at [334, 20] on span at bounding box center [307, 13] width 96 height 32
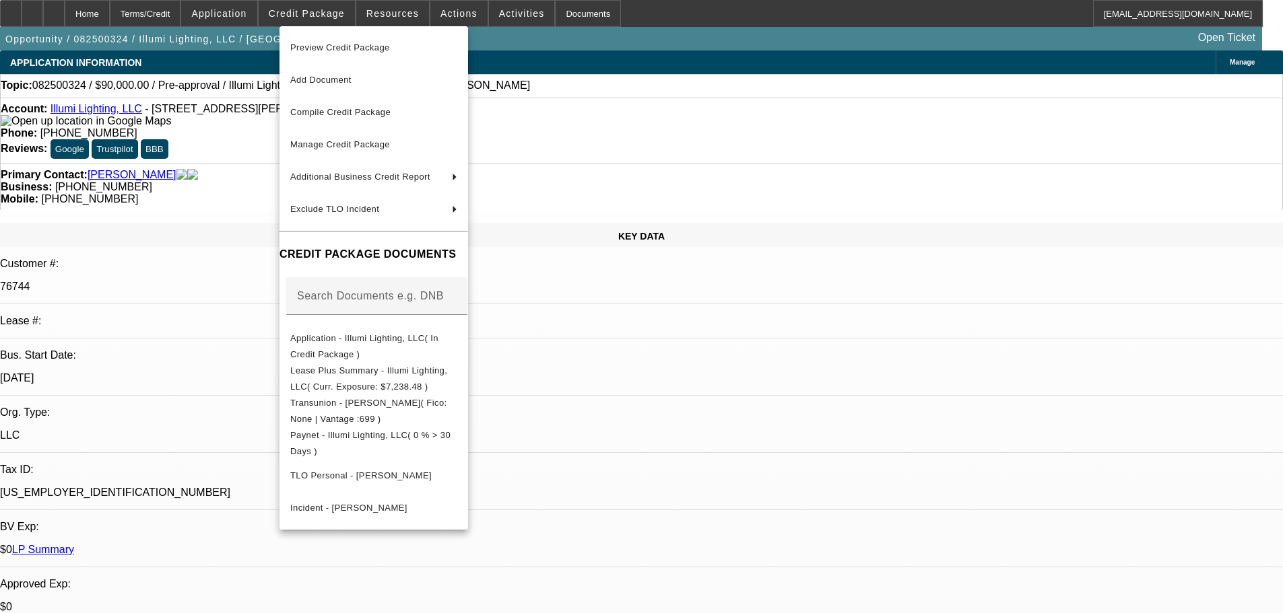
click at [739, 401] on div at bounding box center [641, 306] width 1283 height 613
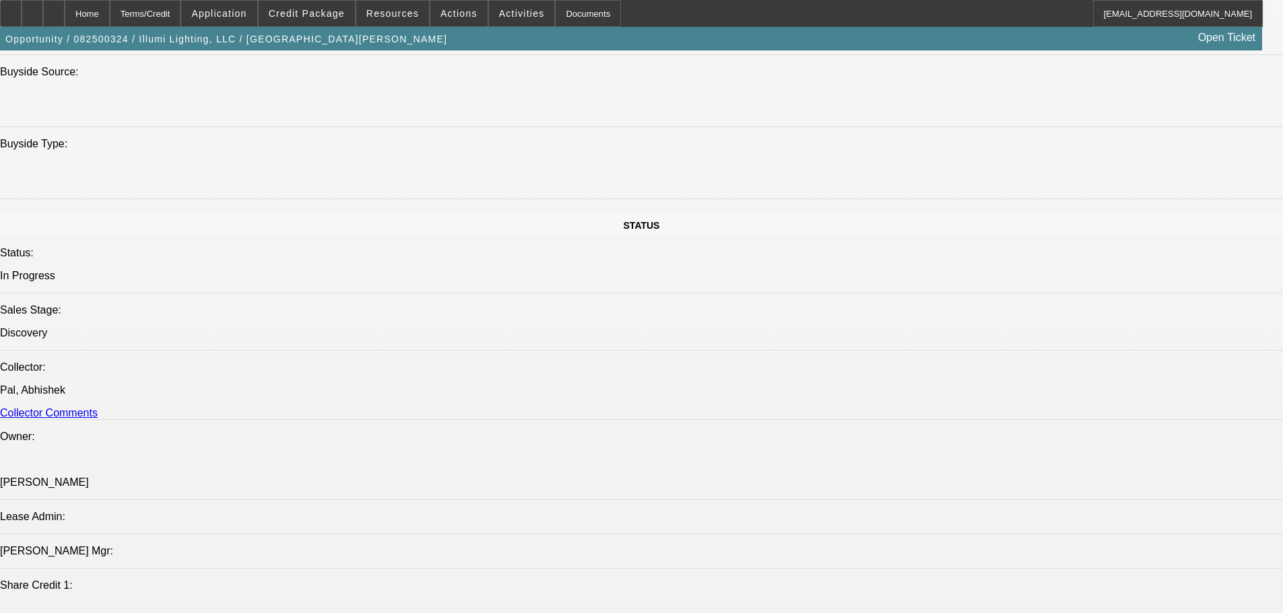
scroll to position [1414, 0]
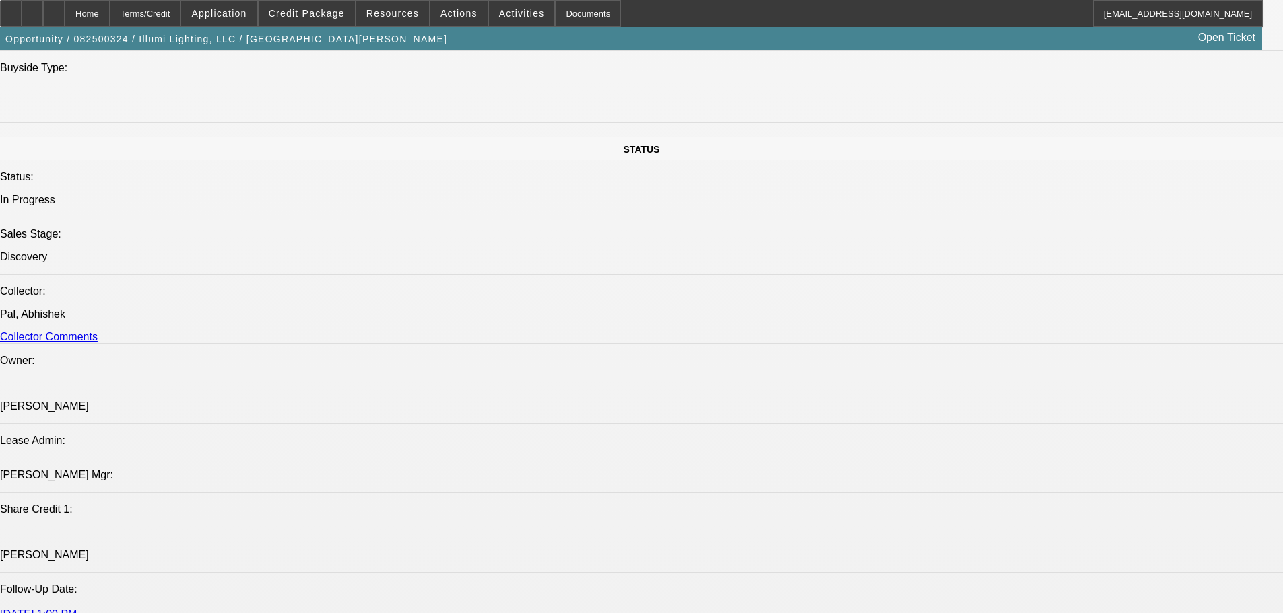
click at [43, 14] on div at bounding box center [33, 13] width 22 height 27
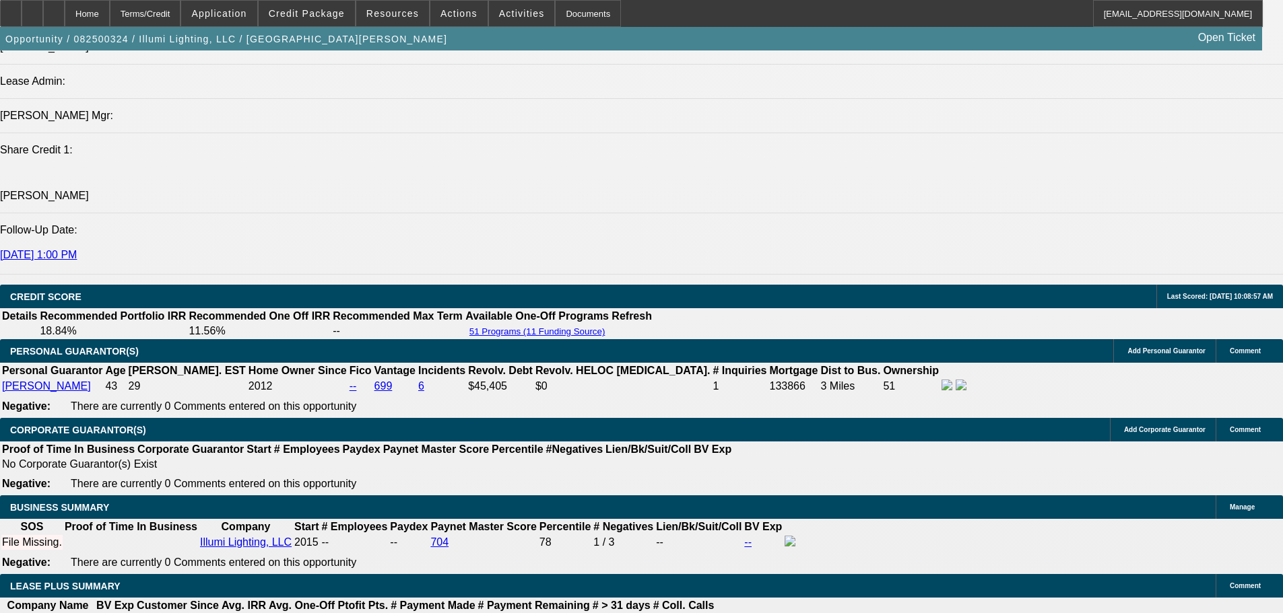
scroll to position [1885, 0]
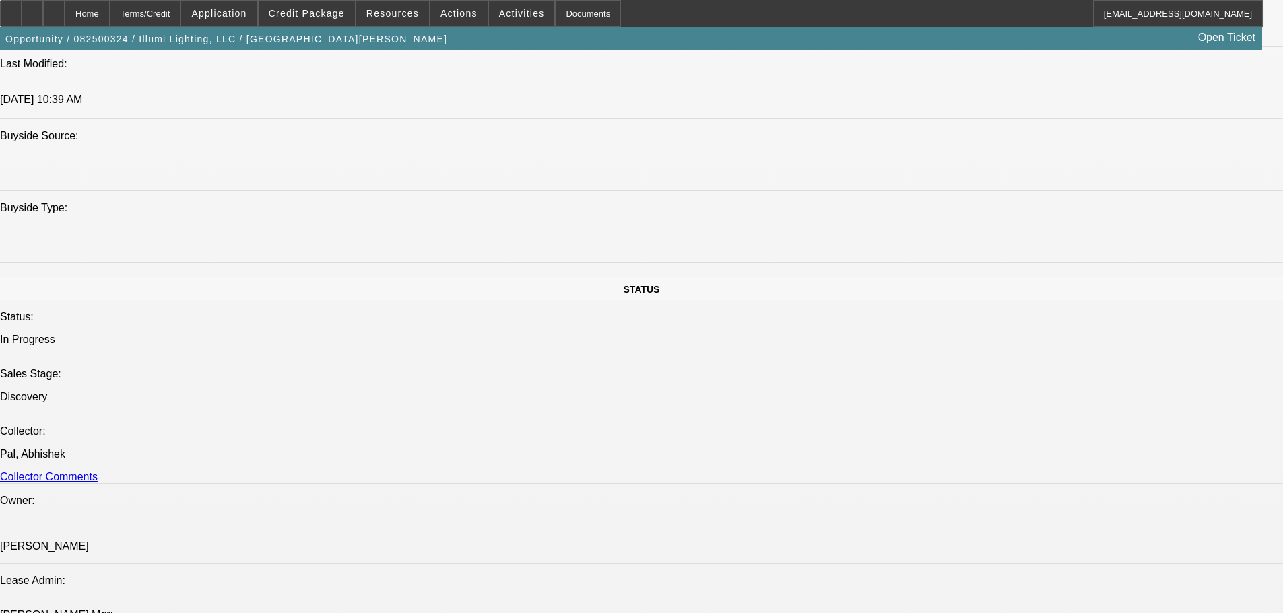
drag, startPoint x: 762, startPoint y: 325, endPoint x: 747, endPoint y: 301, distance: 27.5
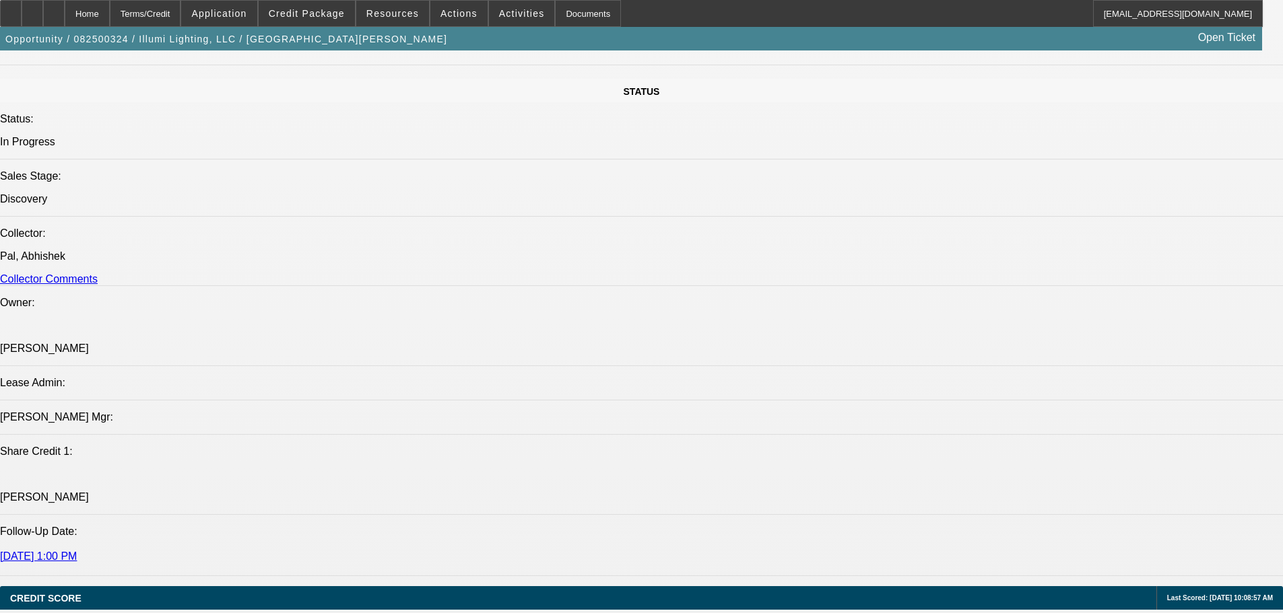
scroll to position [1203, 0]
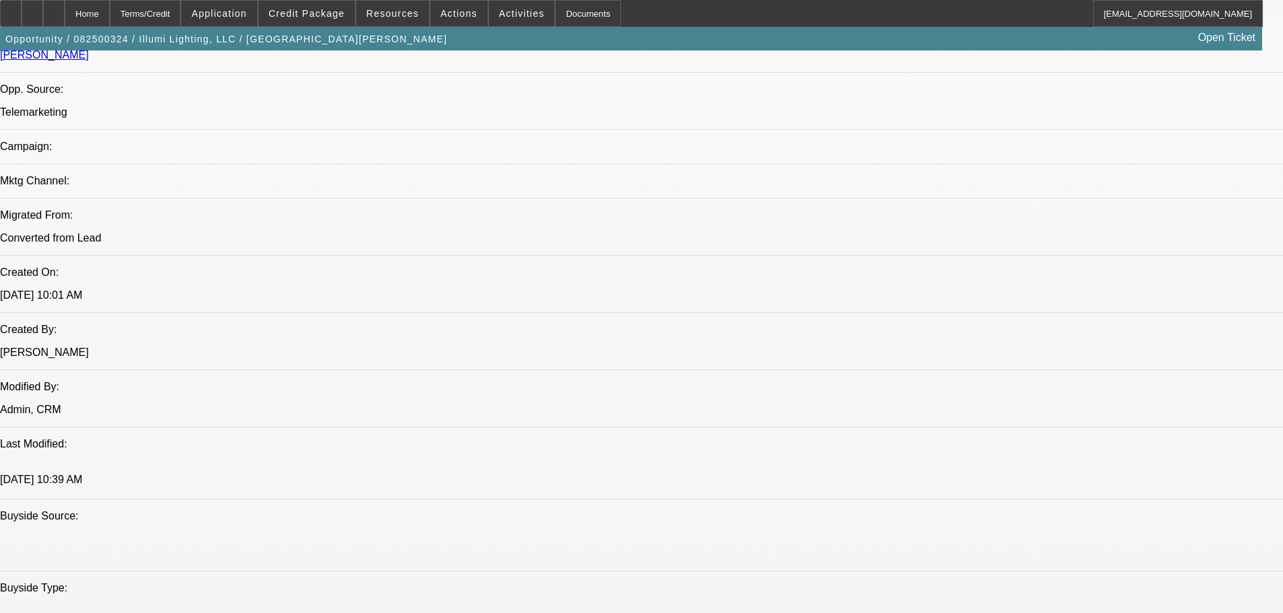
scroll to position [731, 0]
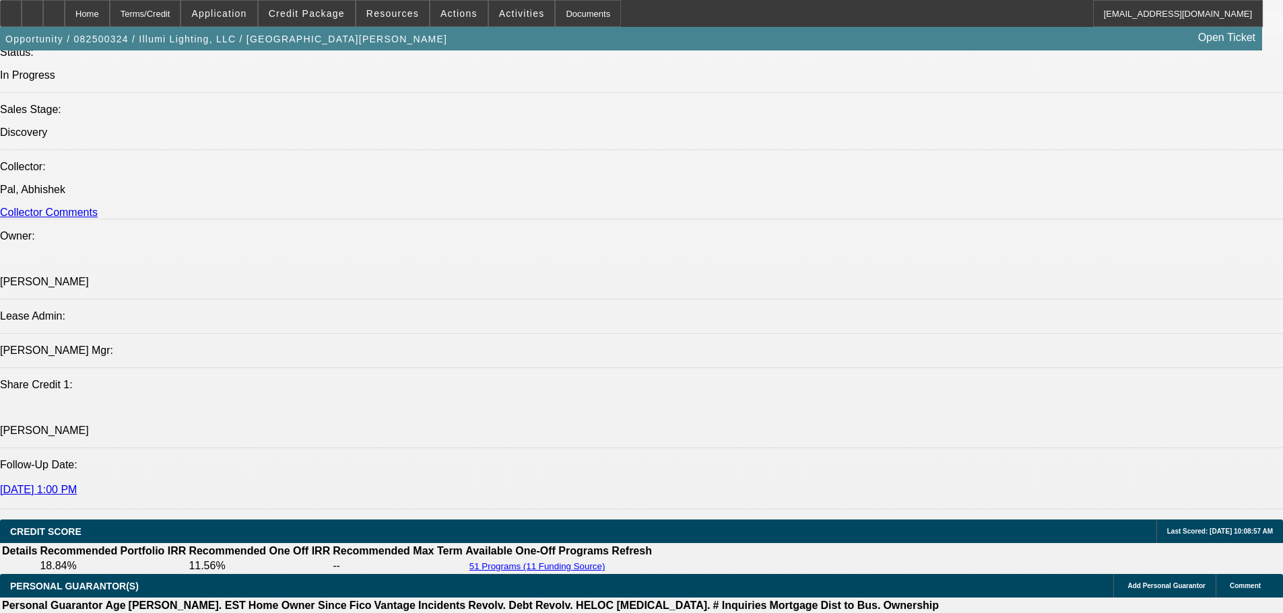
scroll to position [1337, 0]
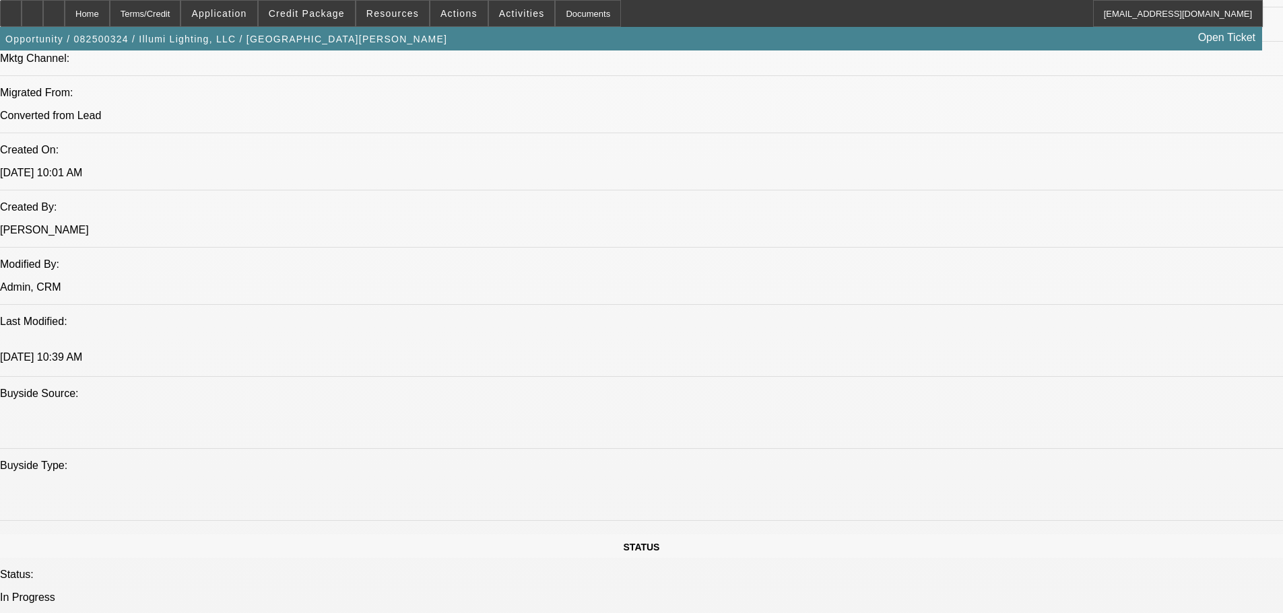
scroll to position [0, 0]
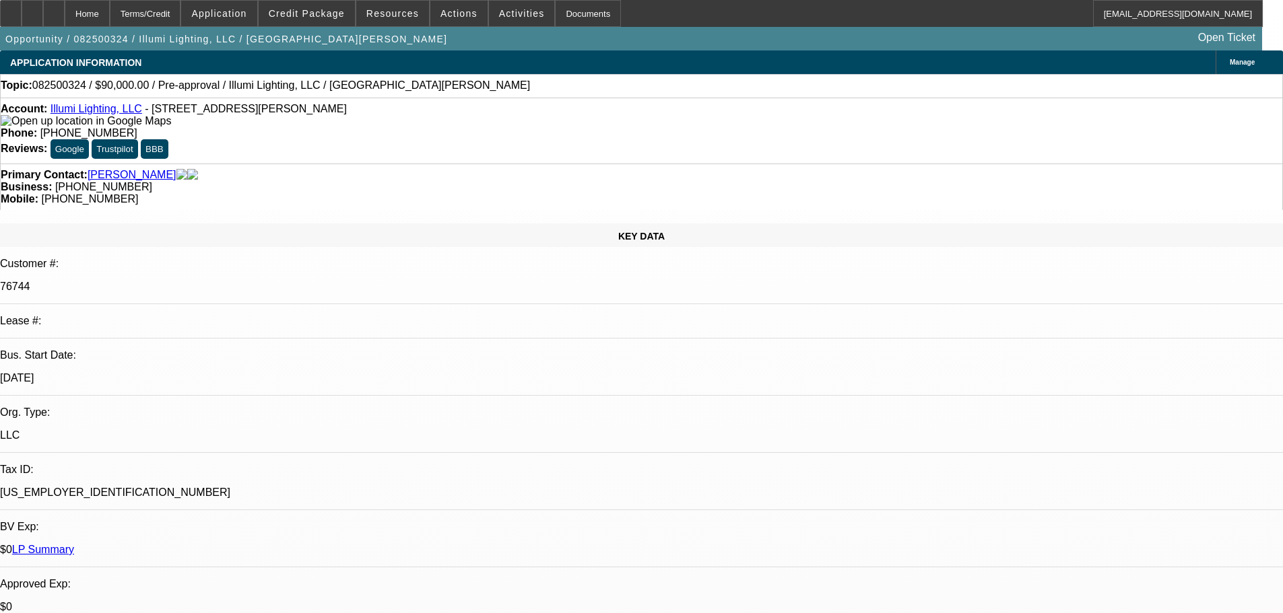
drag, startPoint x: 685, startPoint y: 178, endPoint x: 665, endPoint y: 15, distance: 163.5
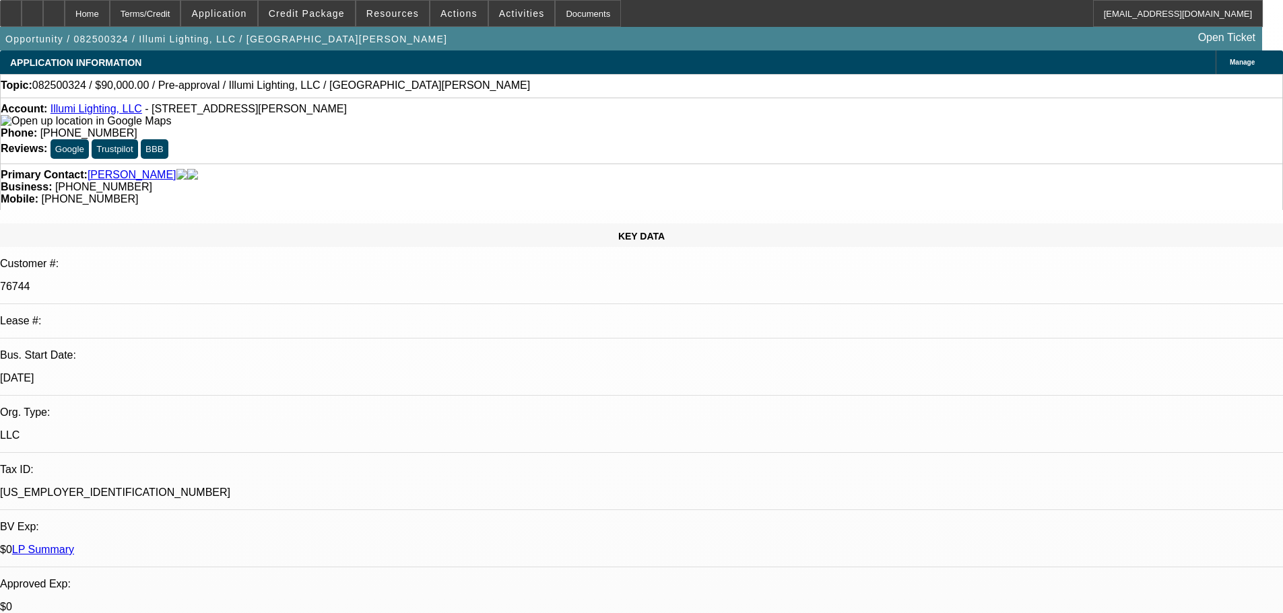
drag, startPoint x: 1032, startPoint y: 197, endPoint x: 1024, endPoint y: 149, distance: 48.5
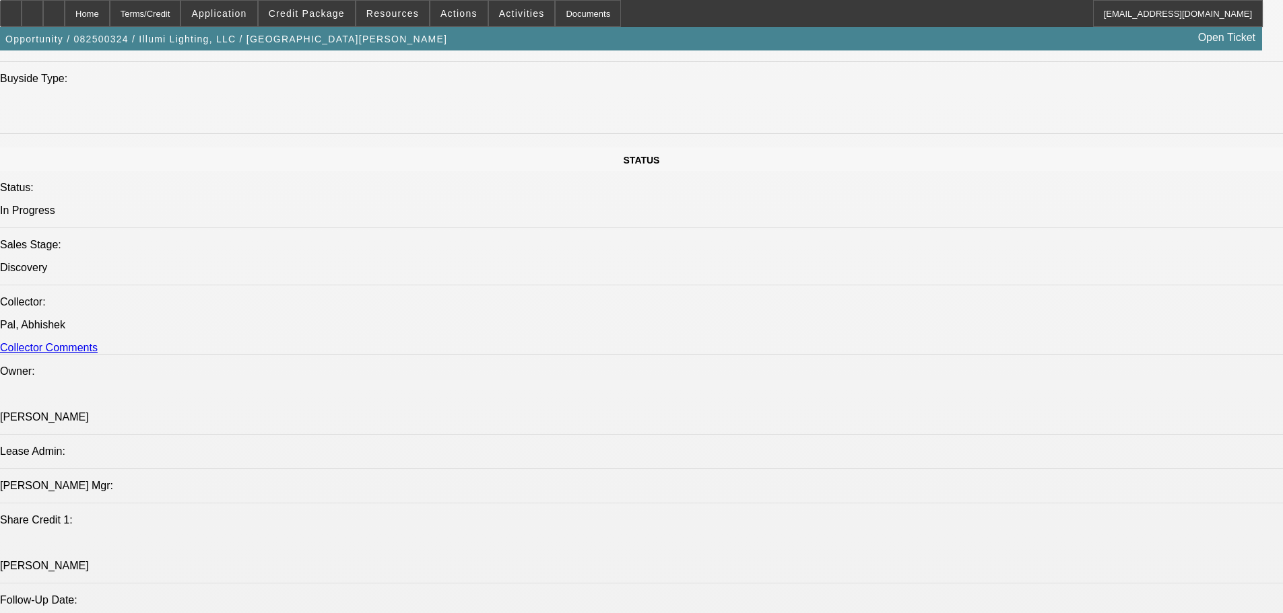
scroll to position [1087, 0]
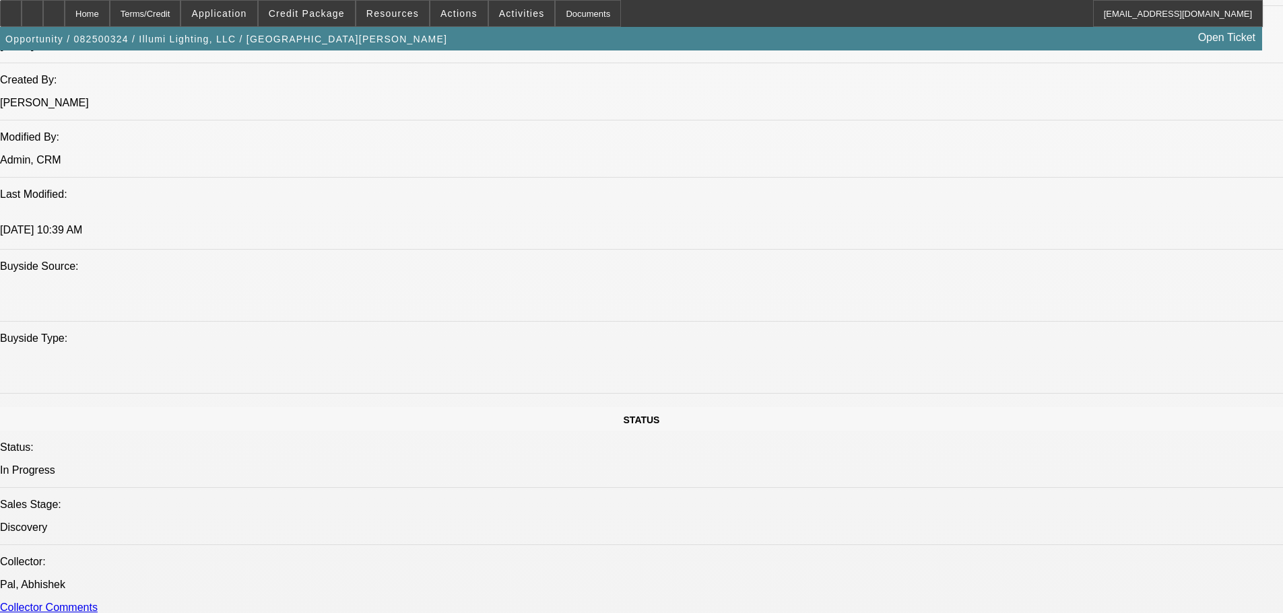
drag, startPoint x: 607, startPoint y: 487, endPoint x: 586, endPoint y: 339, distance: 148.8
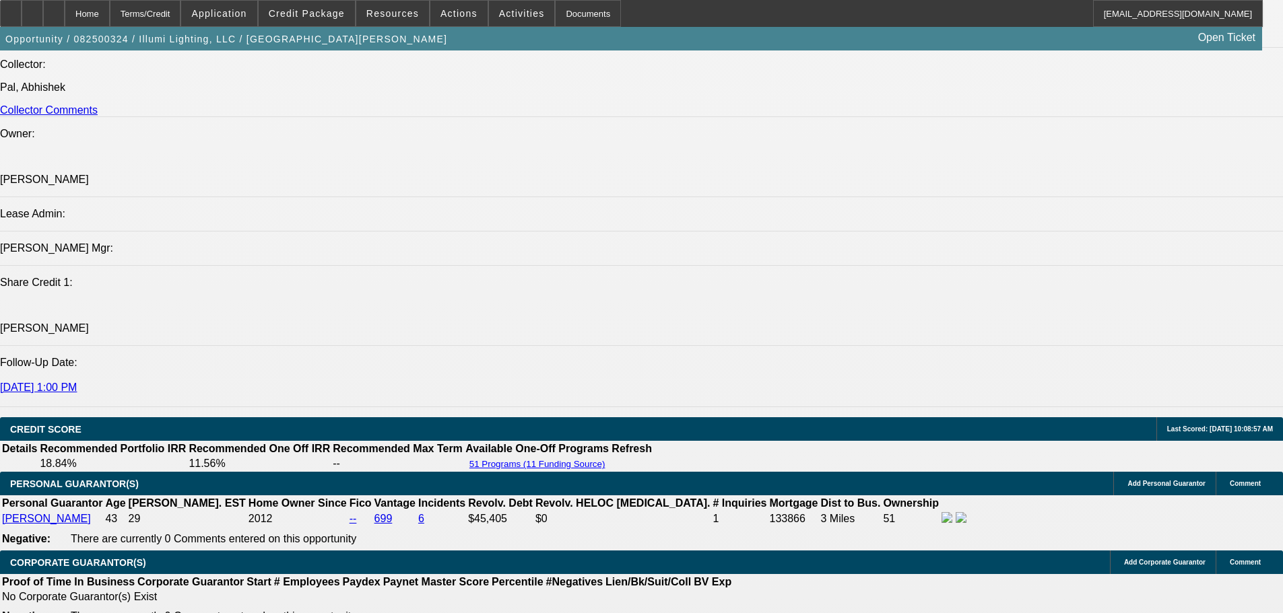
scroll to position [1760, 0]
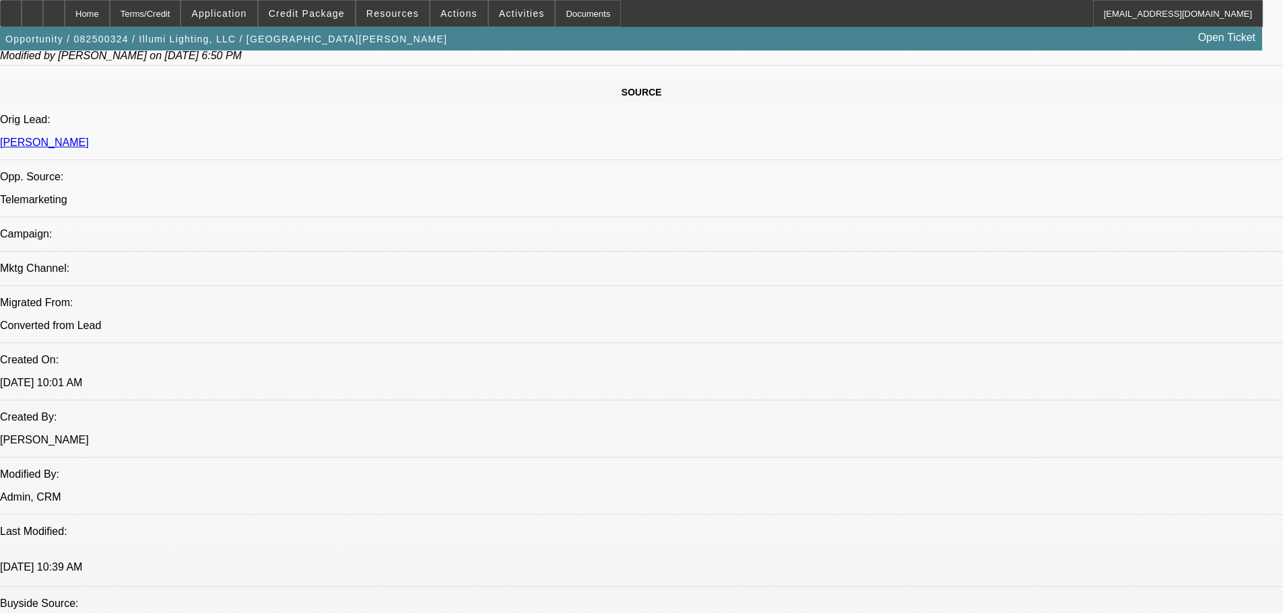
drag, startPoint x: 617, startPoint y: 459, endPoint x: 597, endPoint y: 301, distance: 159.5
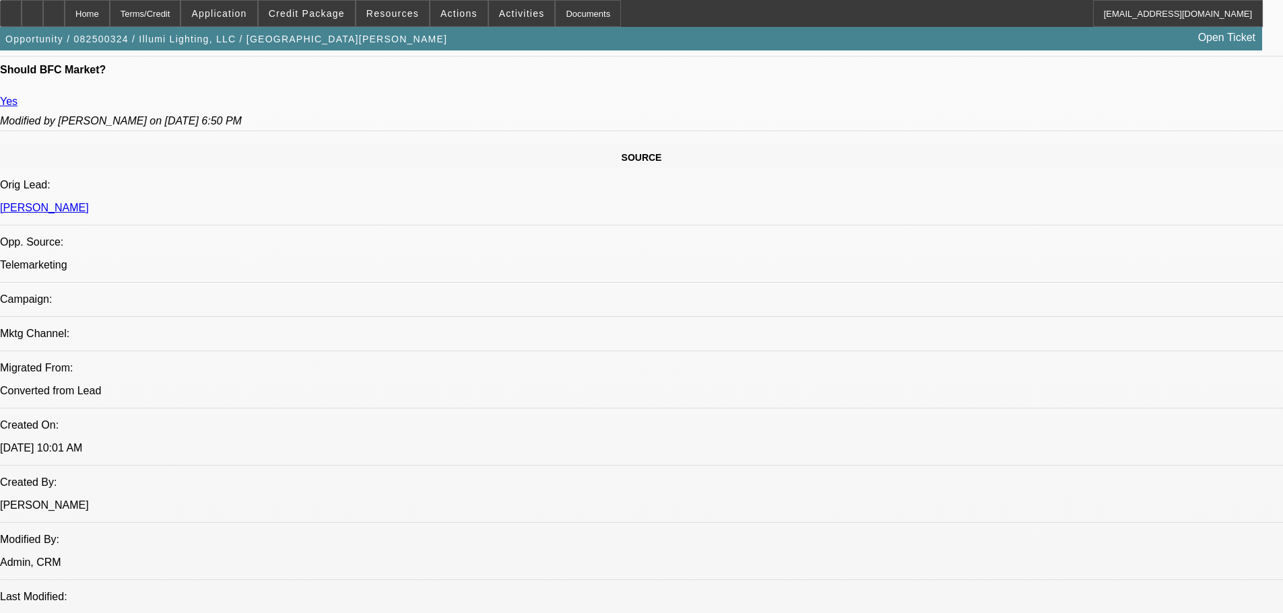
scroll to position [573, 0]
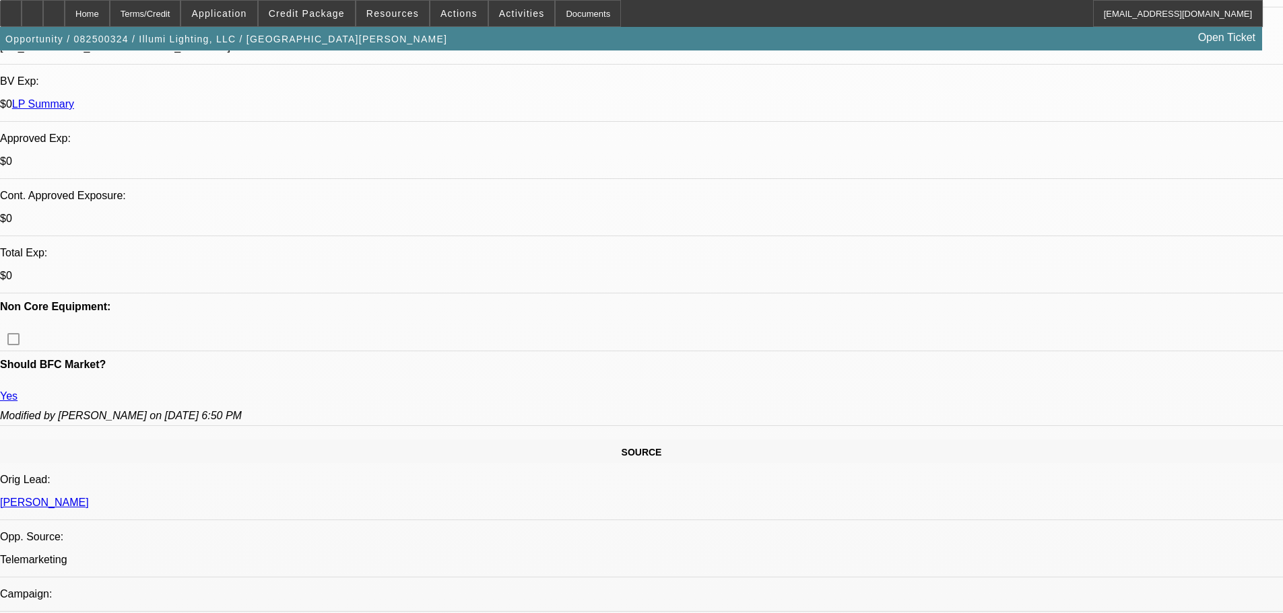
scroll to position [84, 0]
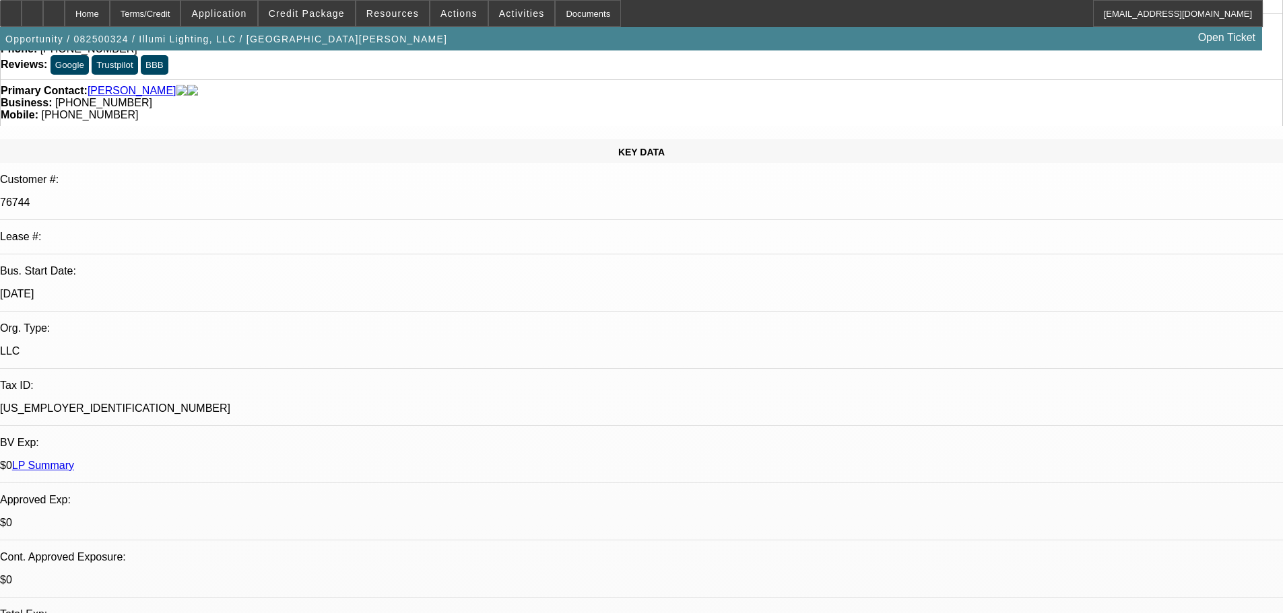
drag, startPoint x: 358, startPoint y: 372, endPoint x: 342, endPoint y: 235, distance: 137.6
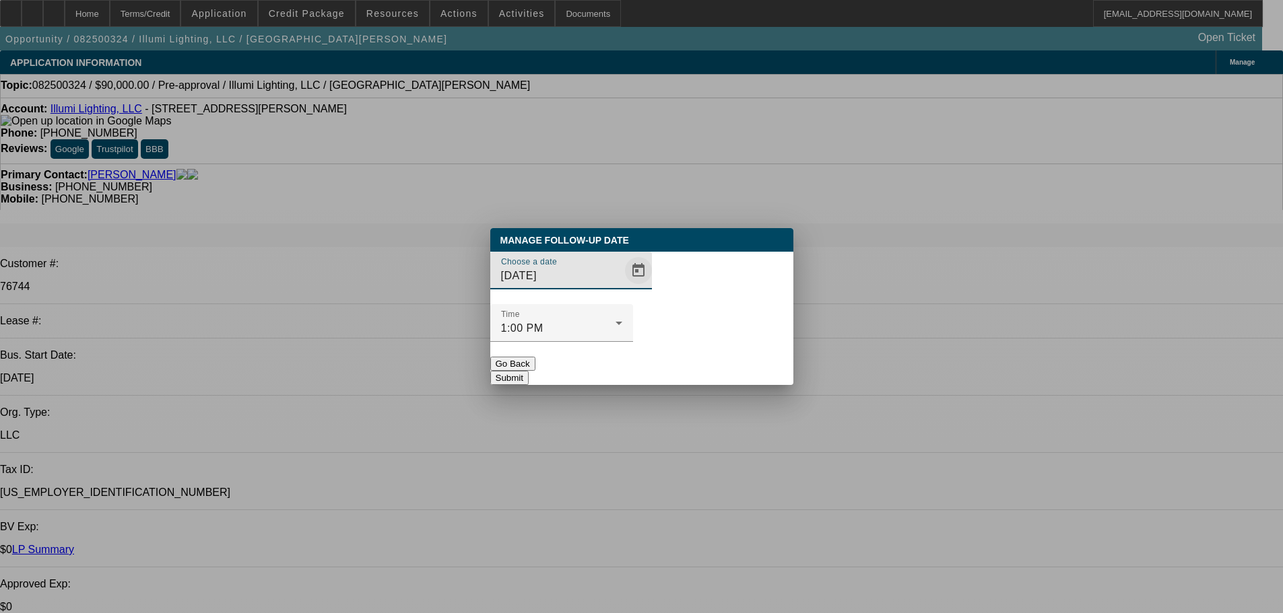
click at [622, 287] on span "Open calendar" at bounding box center [638, 271] width 32 height 32
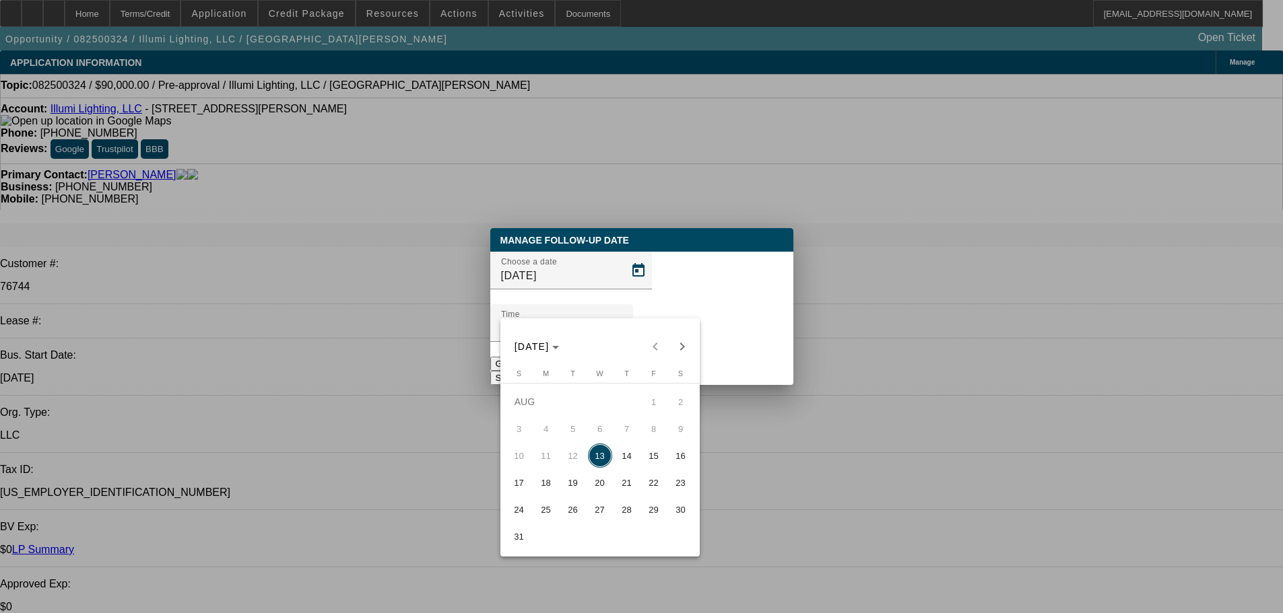
click at [634, 464] on span "14" at bounding box center [627, 456] width 24 height 24
type input "8/14/2025"
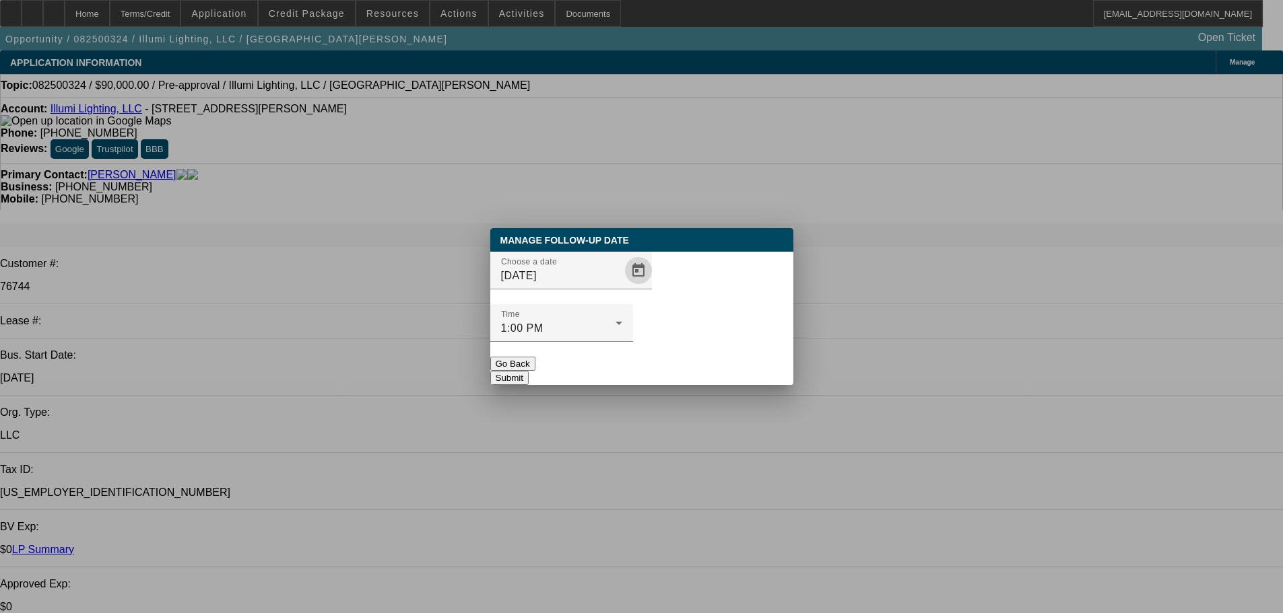
click at [529, 371] on button "Submit" at bounding box center [509, 378] width 38 height 14
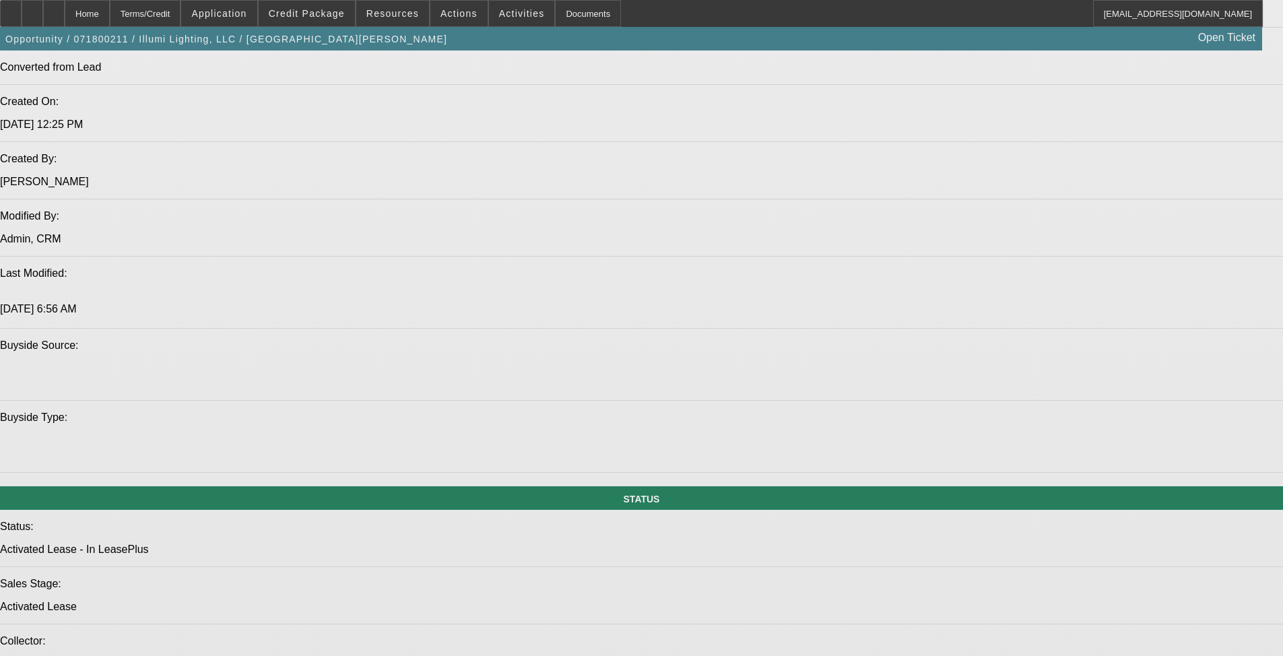
select select "0"
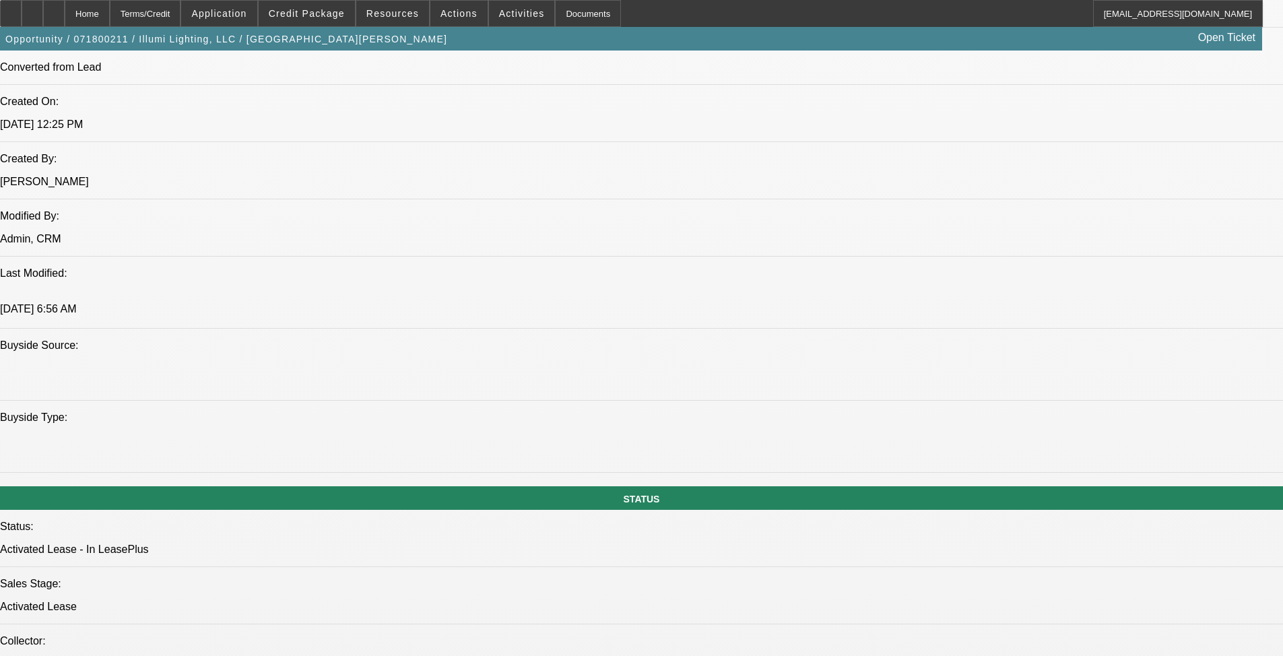
select select "0"
select select "6"
select select "0"
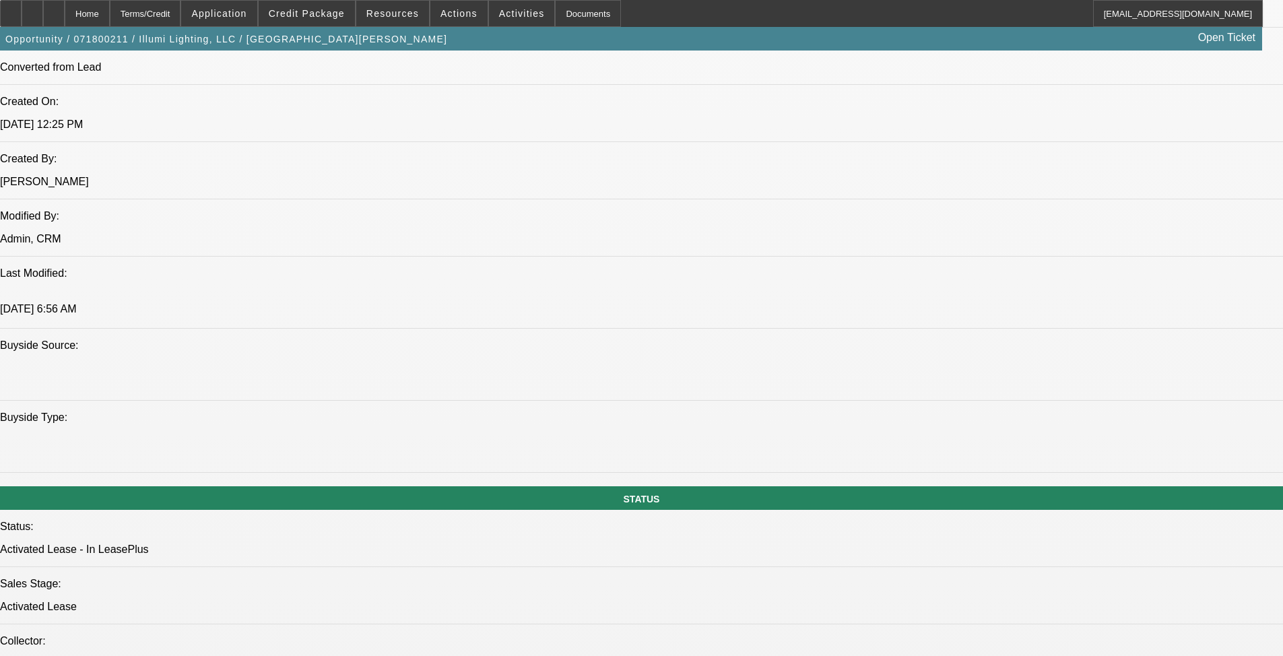
select select "0"
select select "6"
select select "0"
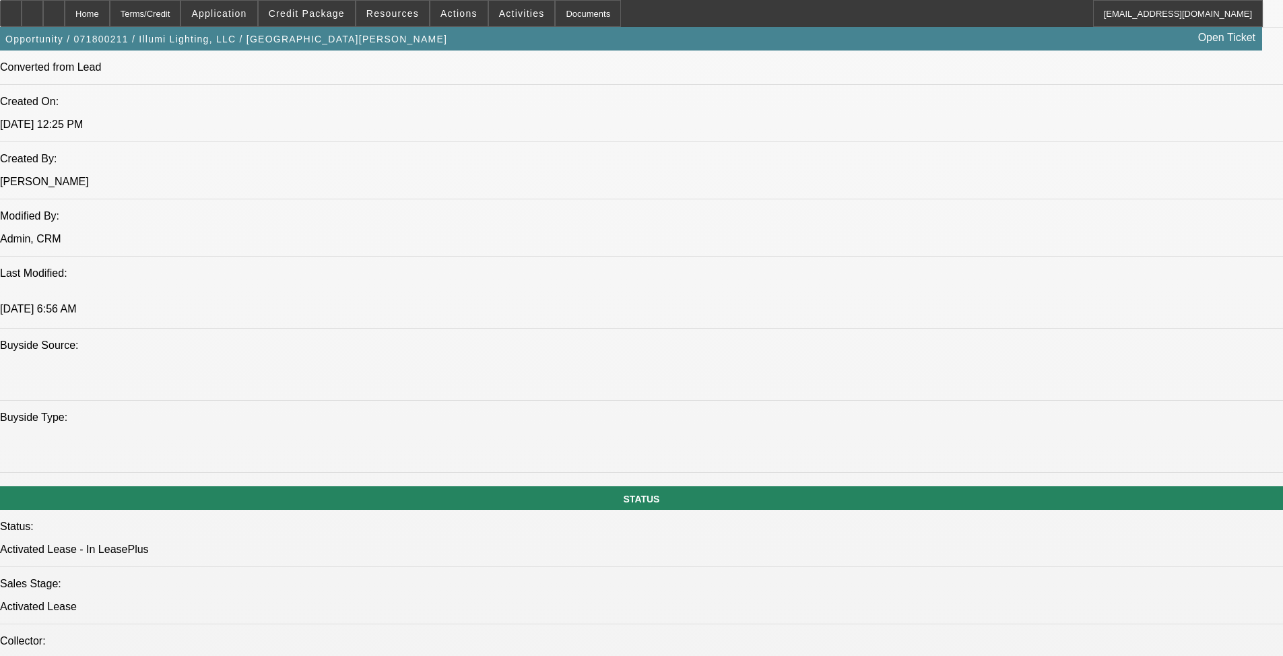
select select "6"
select select "0"
select select "6"
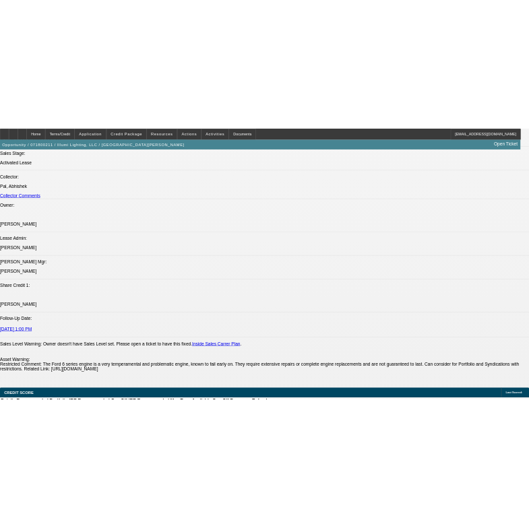
scroll to position [1751, 0]
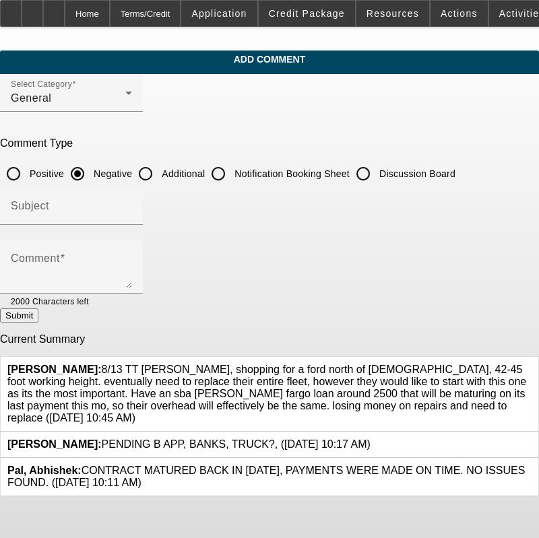
click at [159, 172] on input "Additional" at bounding box center [145, 173] width 27 height 27
radio input "true"
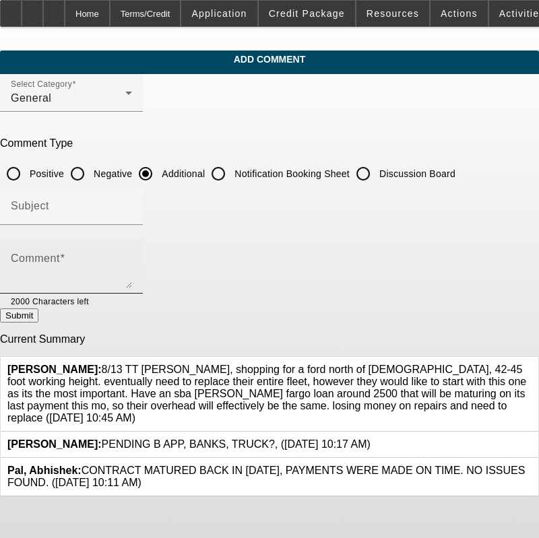
click at [132, 240] on div "Comment" at bounding box center [71, 267] width 121 height 54
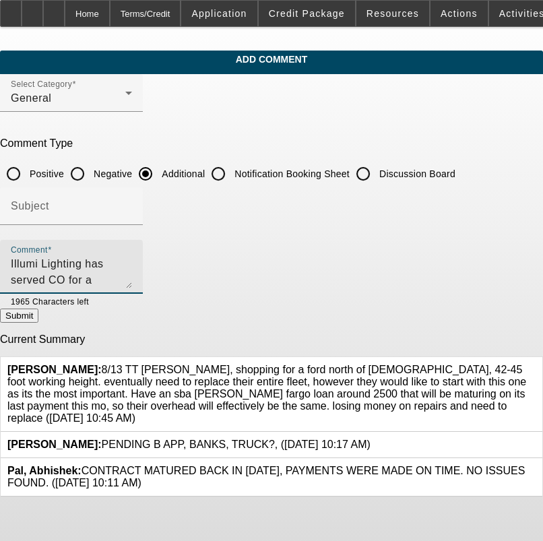
click at [132, 256] on textarea "Illumi Lighting has served CO for a" at bounding box center [71, 272] width 121 height 32
click at [132, 259] on textarea "Illumi Lighting has served CO for a decade now. They are 2x repeat good paying …" at bounding box center [71, 272] width 121 height 32
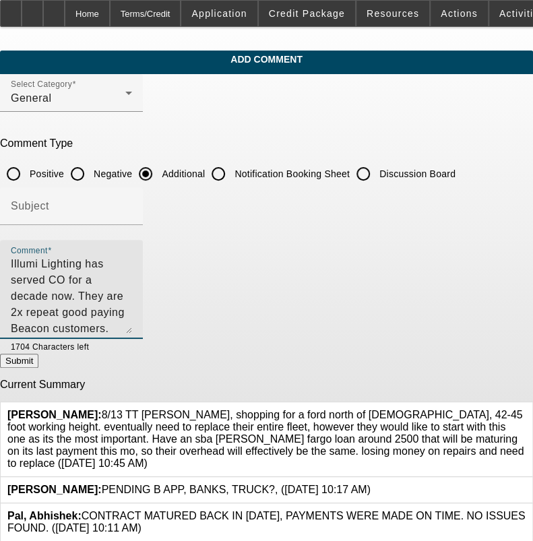
drag, startPoint x: 501, startPoint y: 282, endPoint x: 500, endPoint y: 326, distance: 43.8
click at [143, 326] on div "Comment Illumi Lighting has served CO for a decade now. They are 2x repeat good…" at bounding box center [71, 289] width 143 height 99
click at [132, 299] on textarea "Illumi Lighting has served CO for a decade now. They are 2x repeat good paying …" at bounding box center [71, 294] width 121 height 77
click at [132, 326] on textarea "Illumi Lighting has served CO for a decade now. They are 2x repeat good paying …" at bounding box center [71, 294] width 121 height 77
type textarea "Illumi Lighting has served CO for a decade now. They are 2x repeat good paying …"
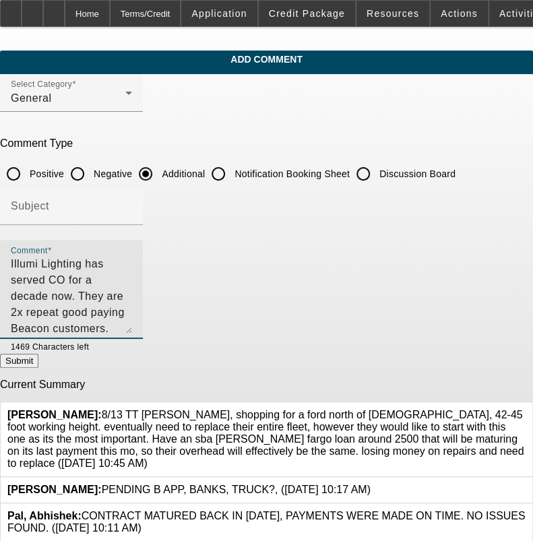
click at [38, 368] on button "Submit" at bounding box center [19, 361] width 38 height 14
radio input "true"
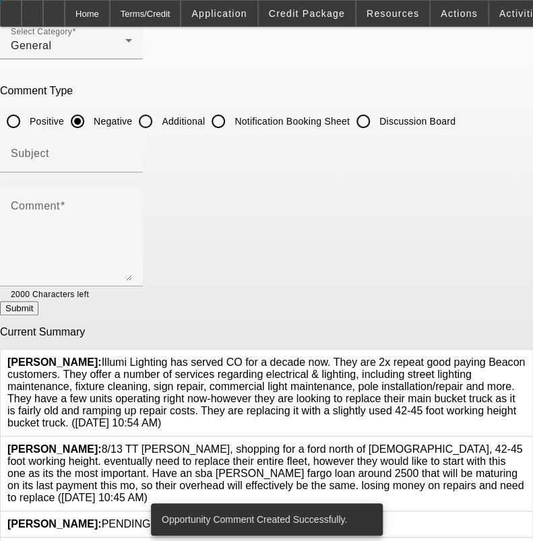
scroll to position [98, 0]
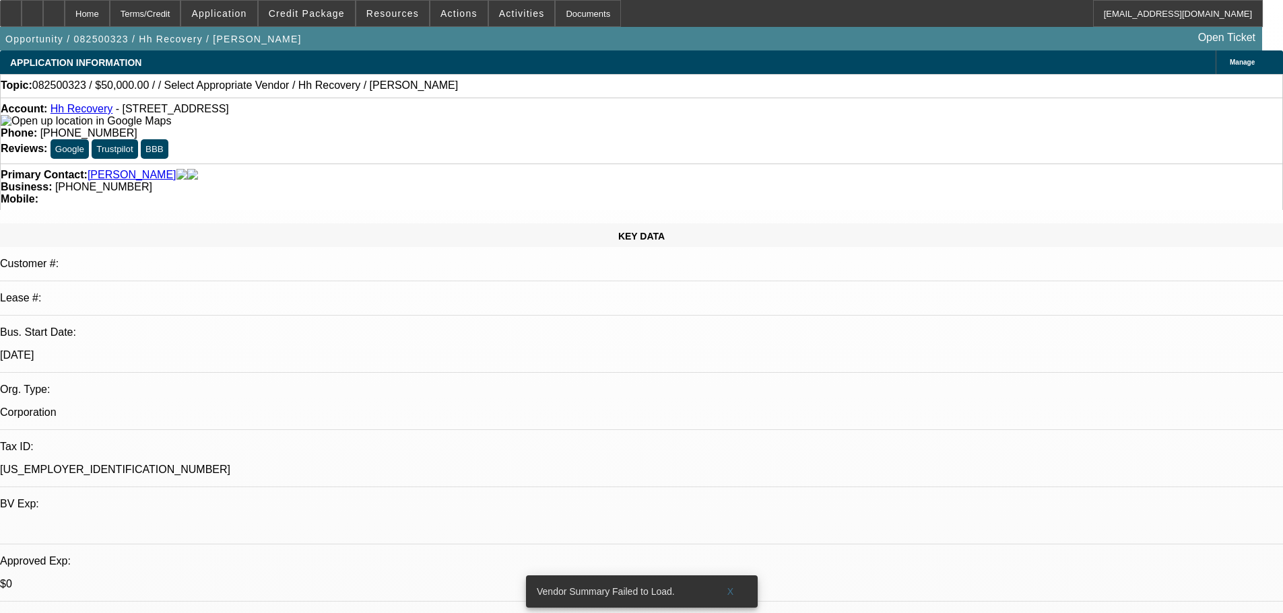
select select "0"
select select "2"
select select "0.1"
select select "4"
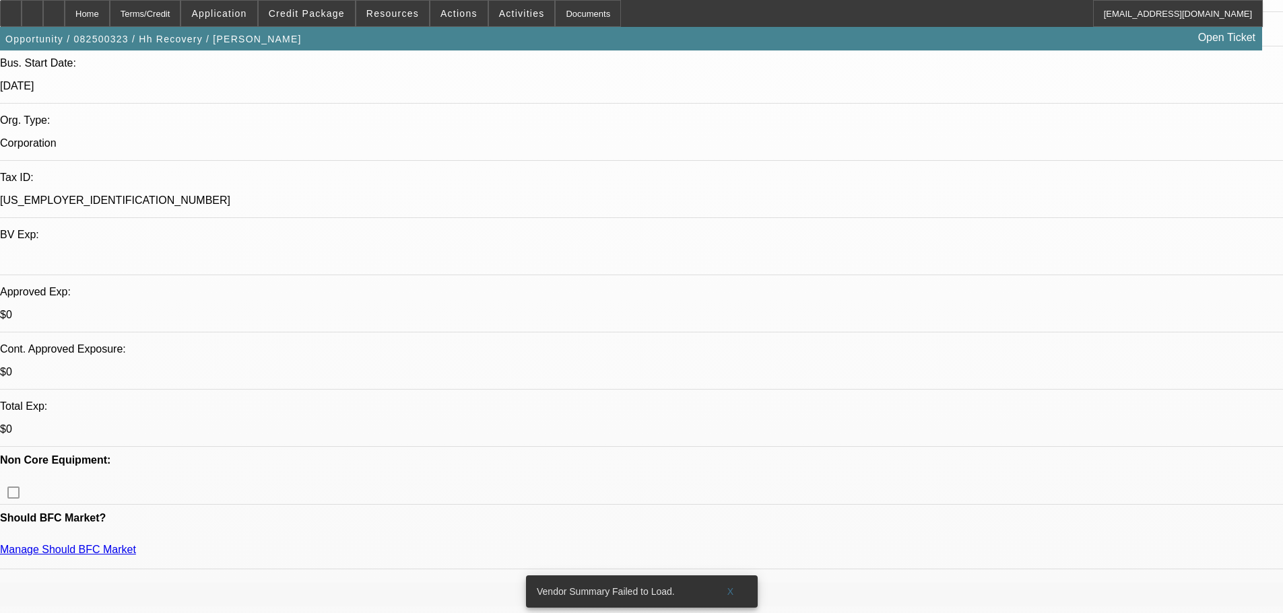
scroll to position [404, 0]
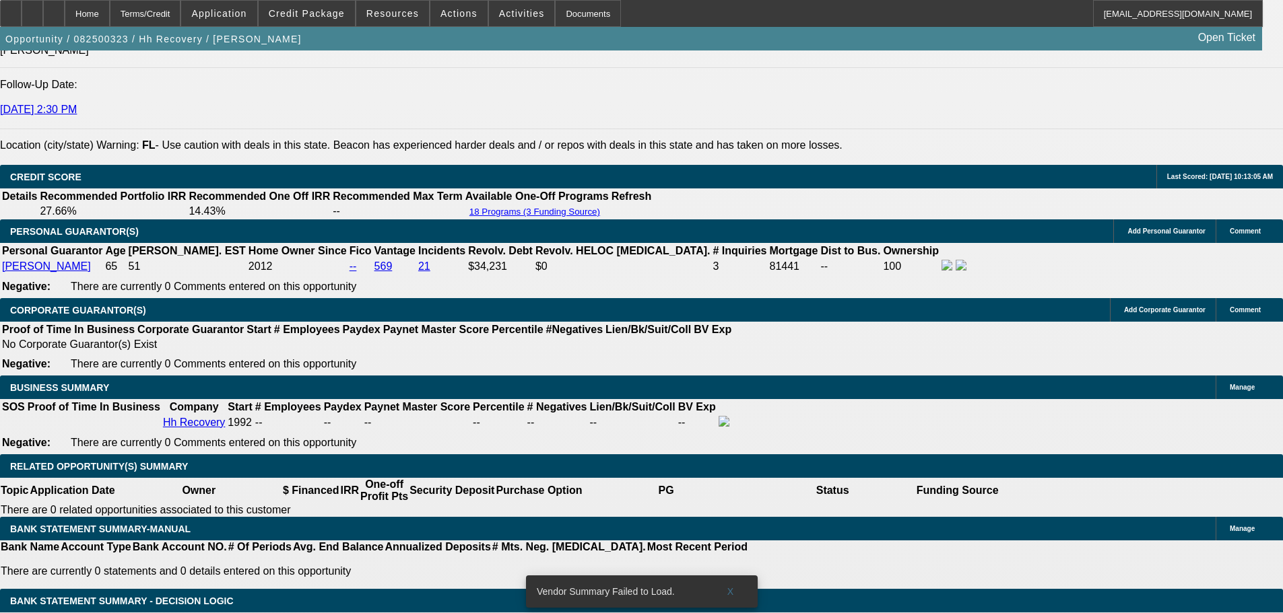
scroll to position [1192, 0]
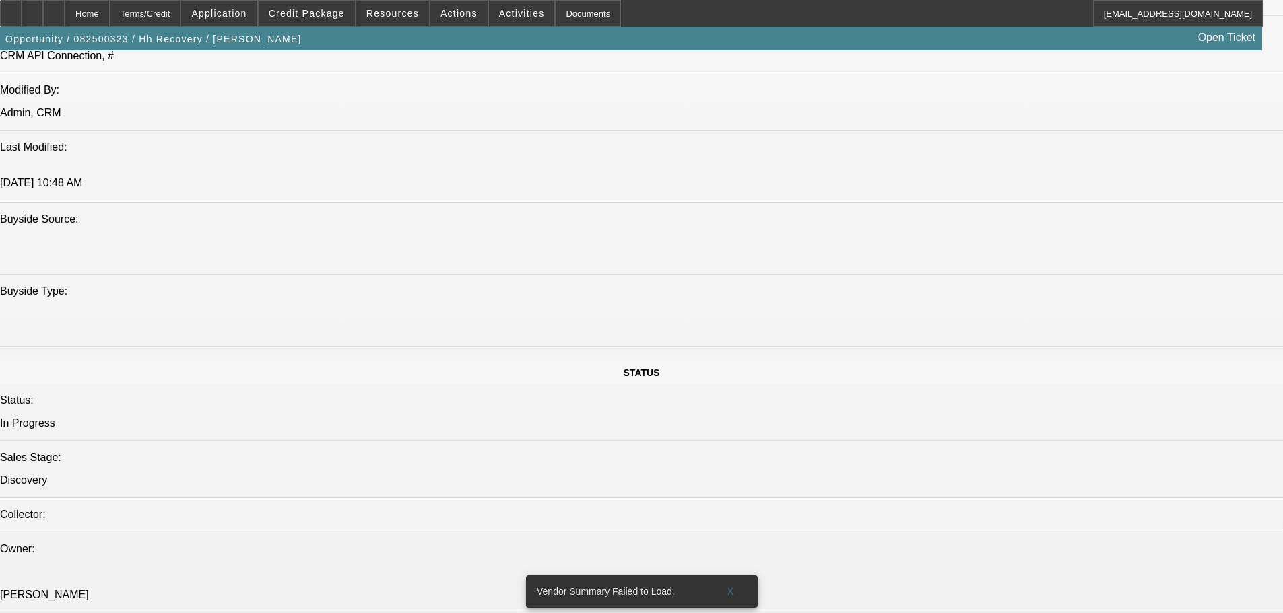
drag, startPoint x: 518, startPoint y: 149, endPoint x: 518, endPoint y: 139, distance: 9.4
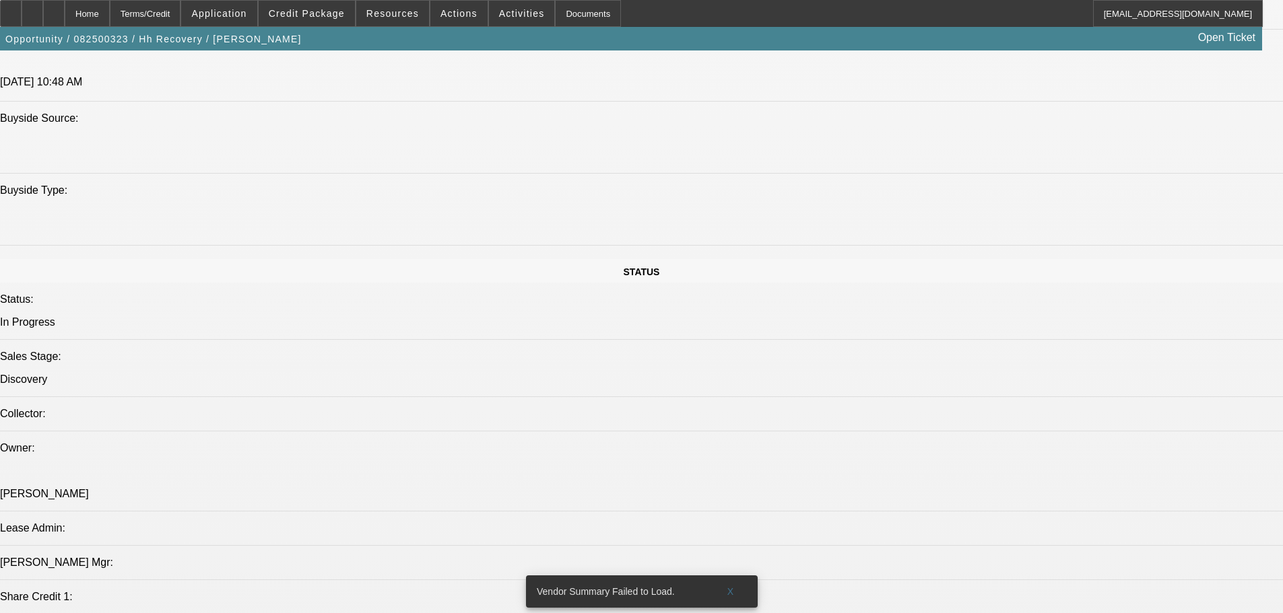
scroll to position [1414, 0]
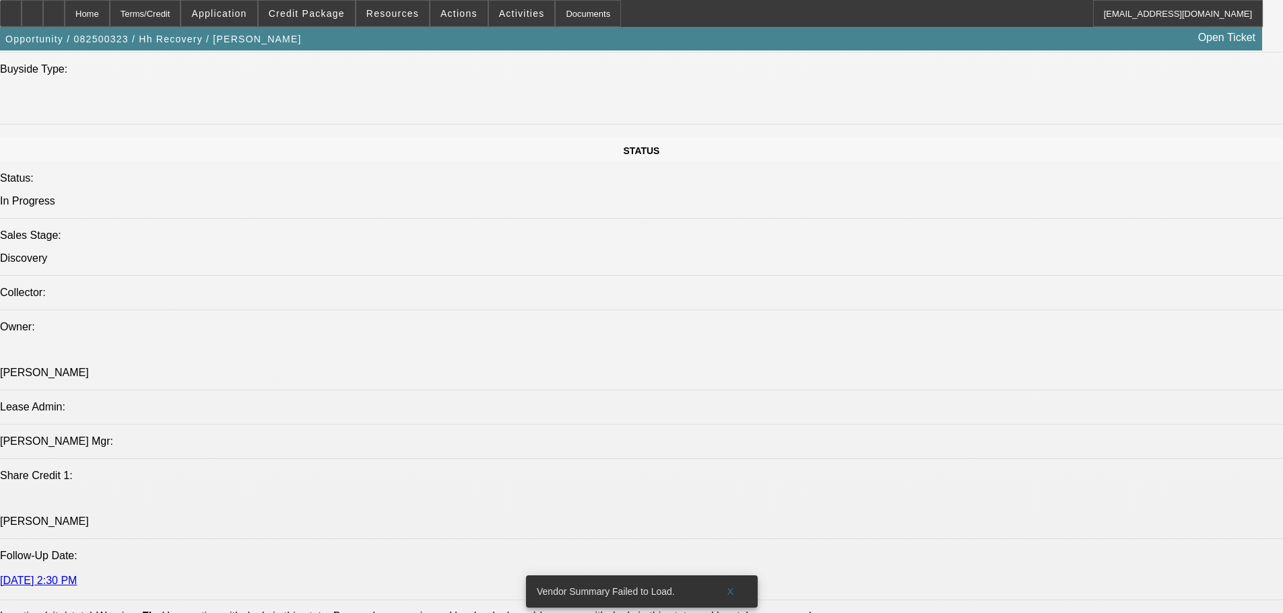
drag, startPoint x: 971, startPoint y: 213, endPoint x: 988, endPoint y: 168, distance: 47.5
drag, startPoint x: 997, startPoint y: 125, endPoint x: 969, endPoint y: 215, distance: 94.6
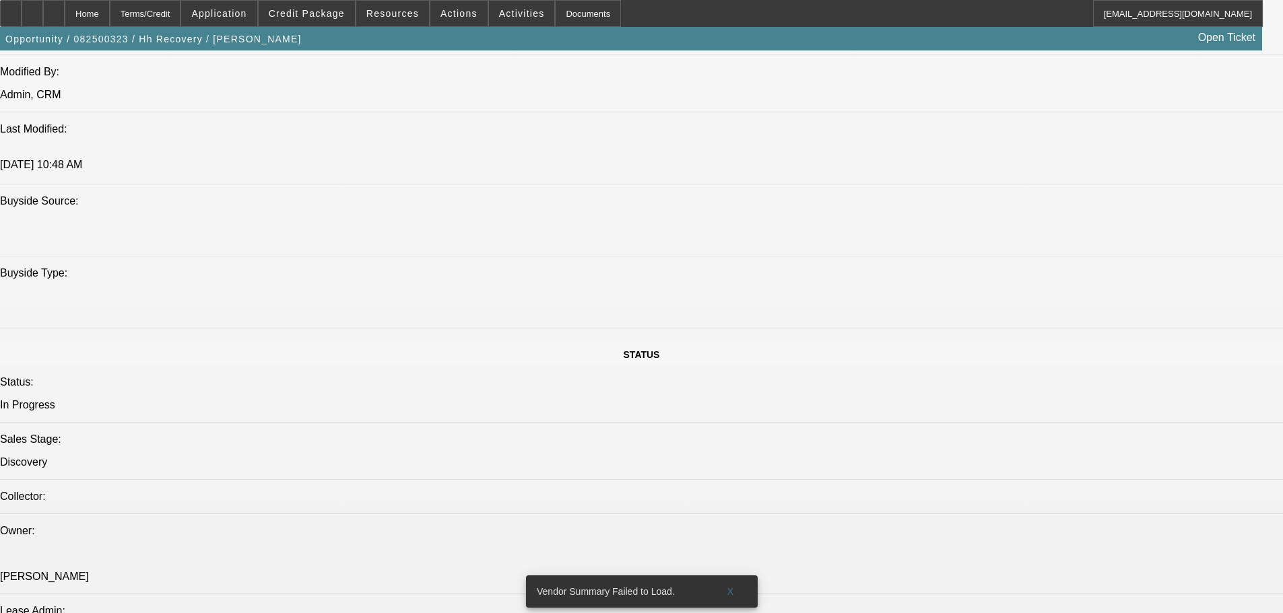
scroll to position [1145, 0]
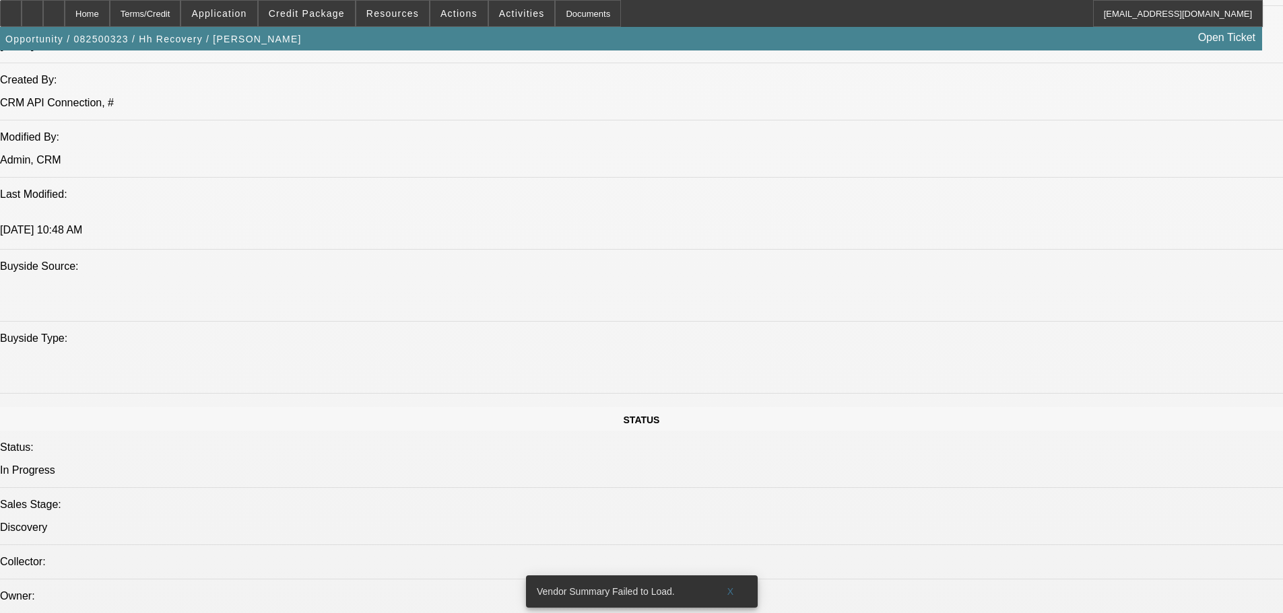
drag, startPoint x: 1193, startPoint y: 321, endPoint x: 1178, endPoint y: 319, distance: 15.0
drag, startPoint x: 1259, startPoint y: 323, endPoint x: 1199, endPoint y: 318, distance: 59.4
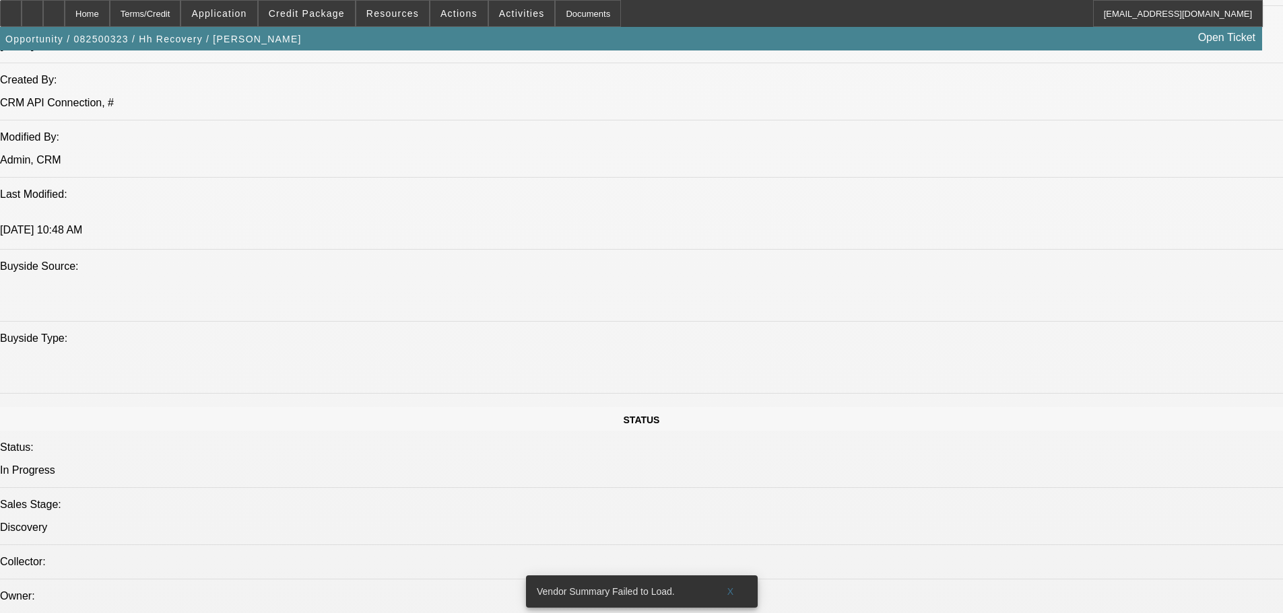
drag, startPoint x: 1226, startPoint y: 331, endPoint x: 906, endPoint y: 328, distance: 319.9
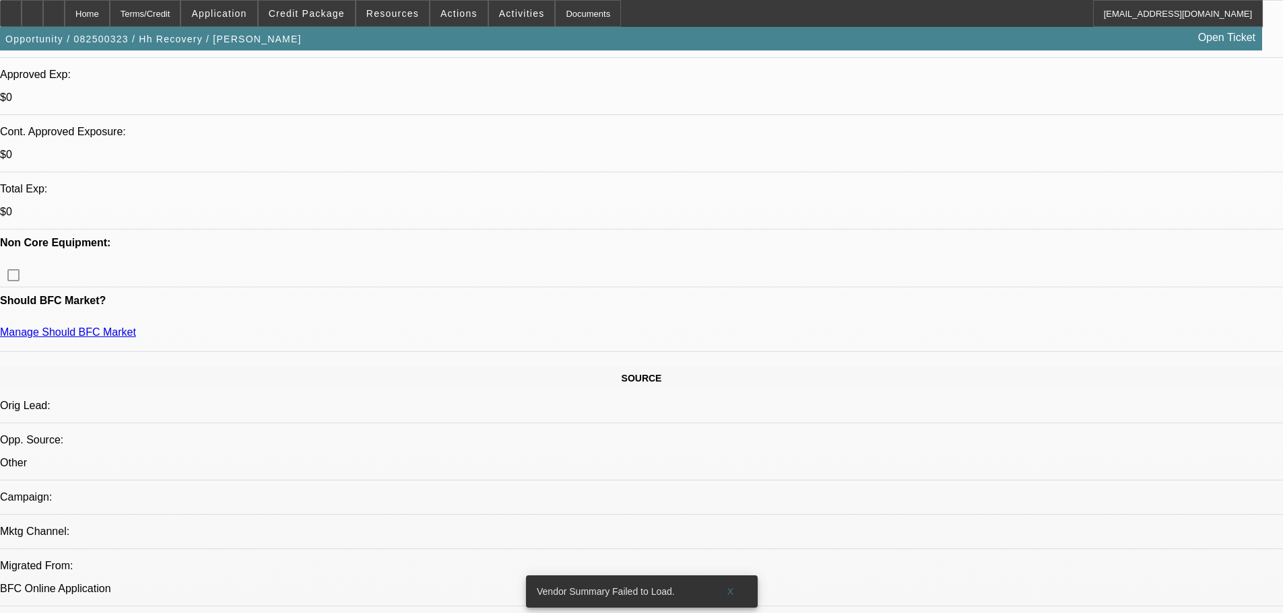
scroll to position [539, 0]
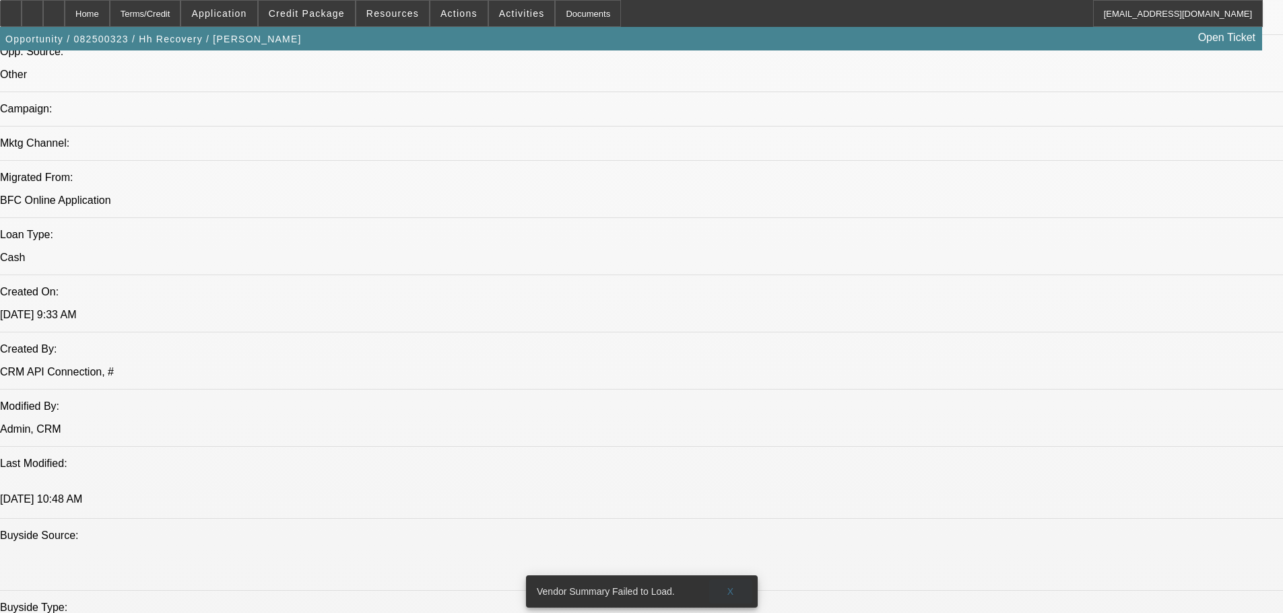
click at [730, 586] on span "X" at bounding box center [730, 591] width 7 height 11
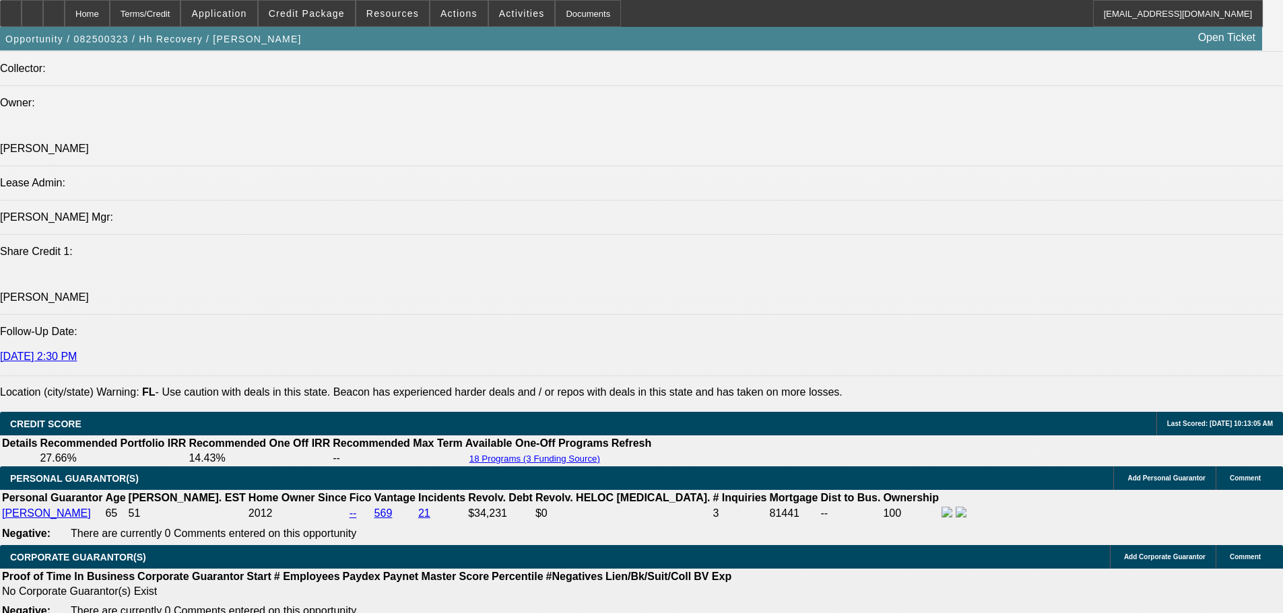
scroll to position [1751, 0]
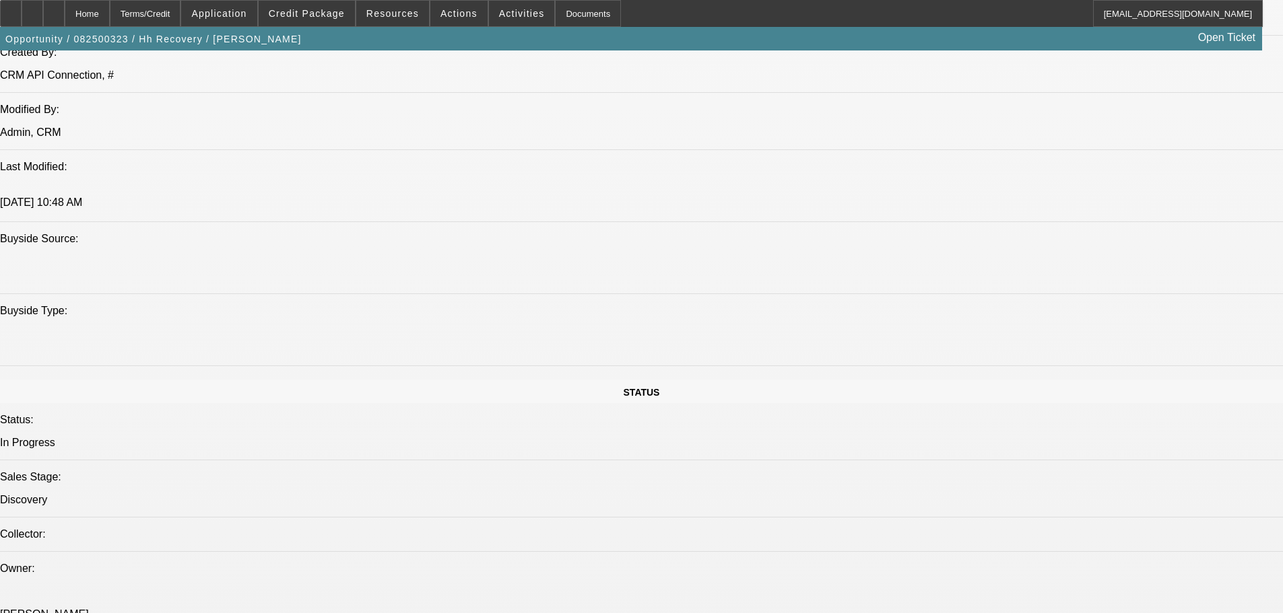
drag, startPoint x: 567, startPoint y: 347, endPoint x: 653, endPoint y: 152, distance: 214.1
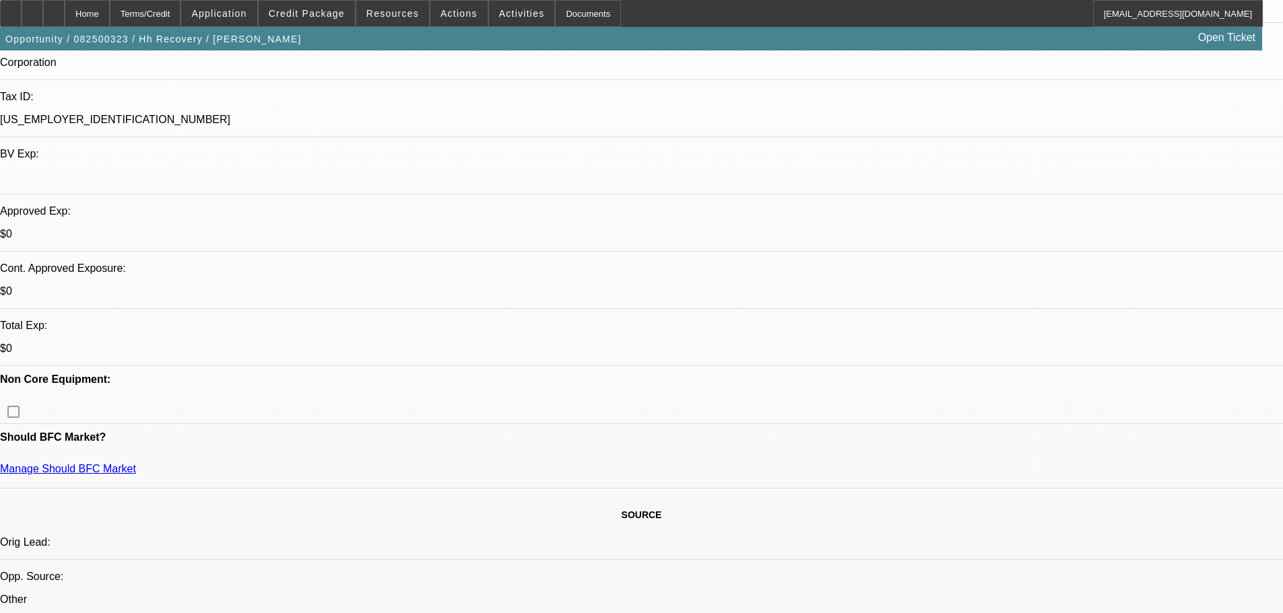
drag, startPoint x: 925, startPoint y: 157, endPoint x: 923, endPoint y: 116, distance: 40.5
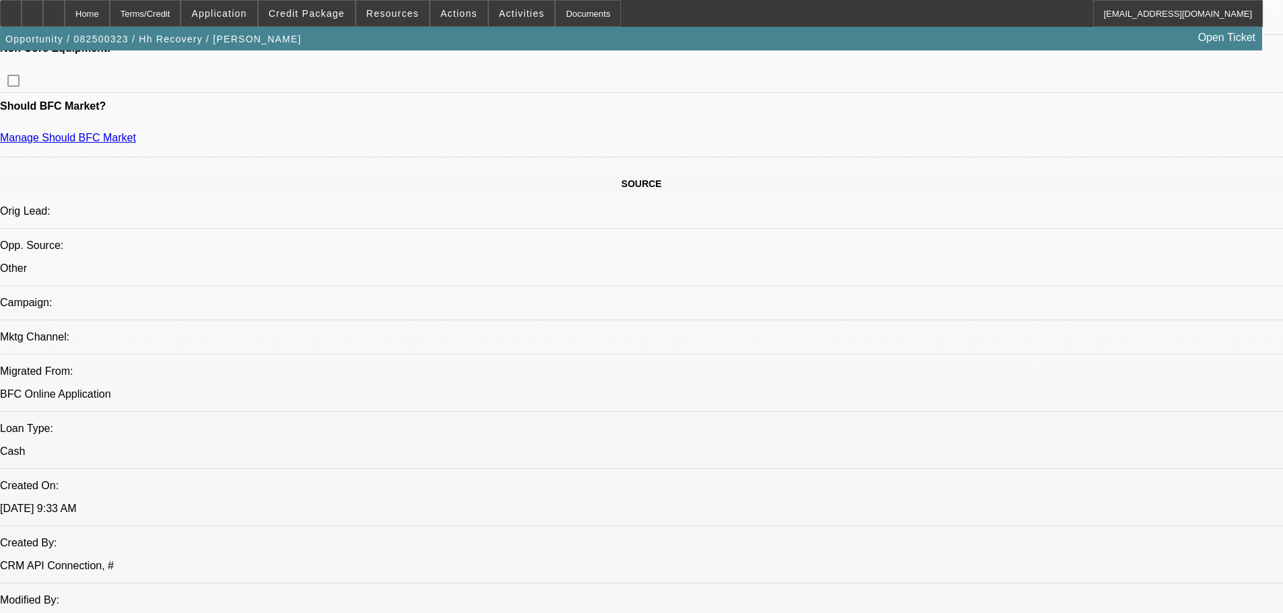
scroll to position [822, 0]
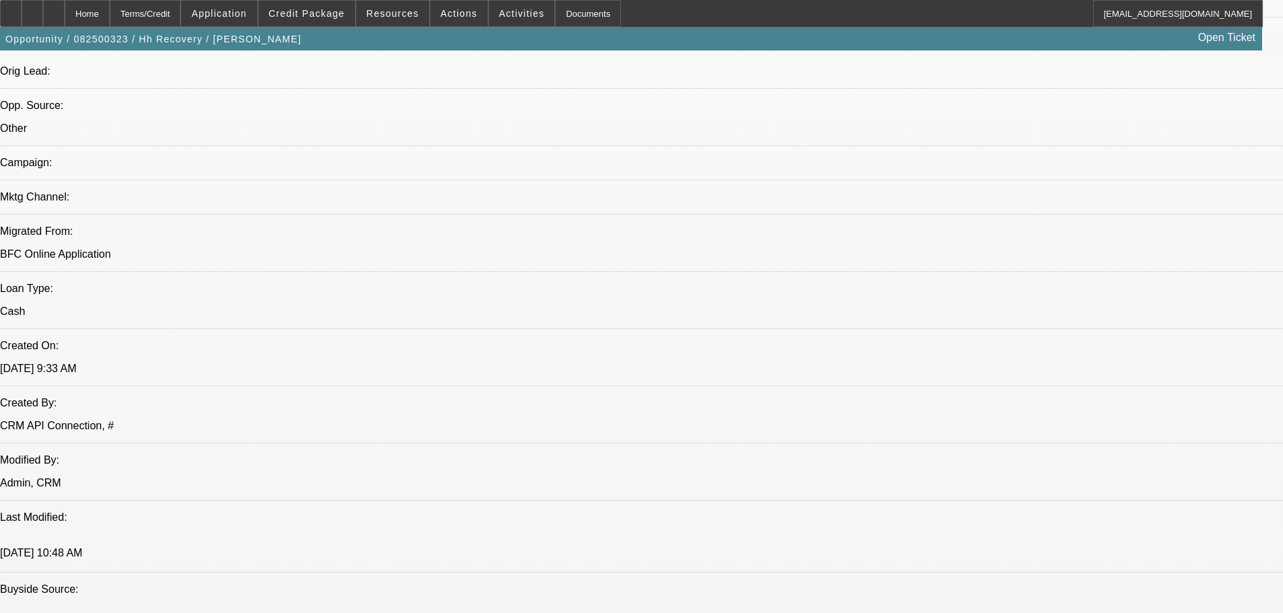
drag, startPoint x: 1200, startPoint y: 327, endPoint x: 953, endPoint y: 334, distance: 247.2
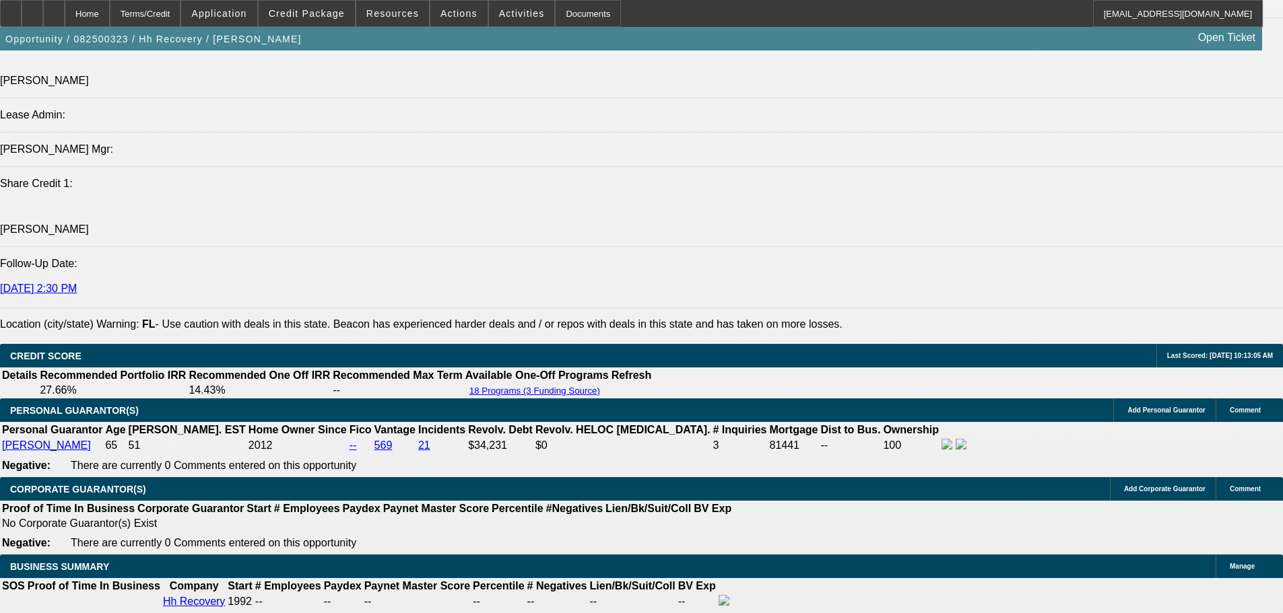
drag, startPoint x: 358, startPoint y: 499, endPoint x: 354, endPoint y: 584, distance: 85.6
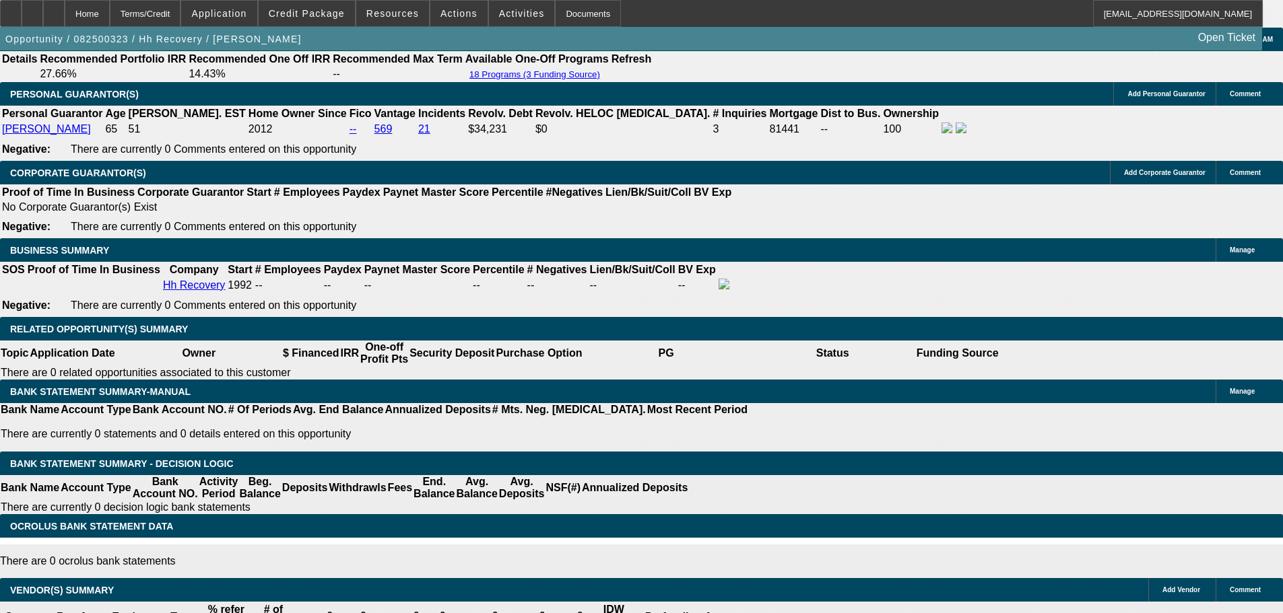
scroll to position [1834, 0]
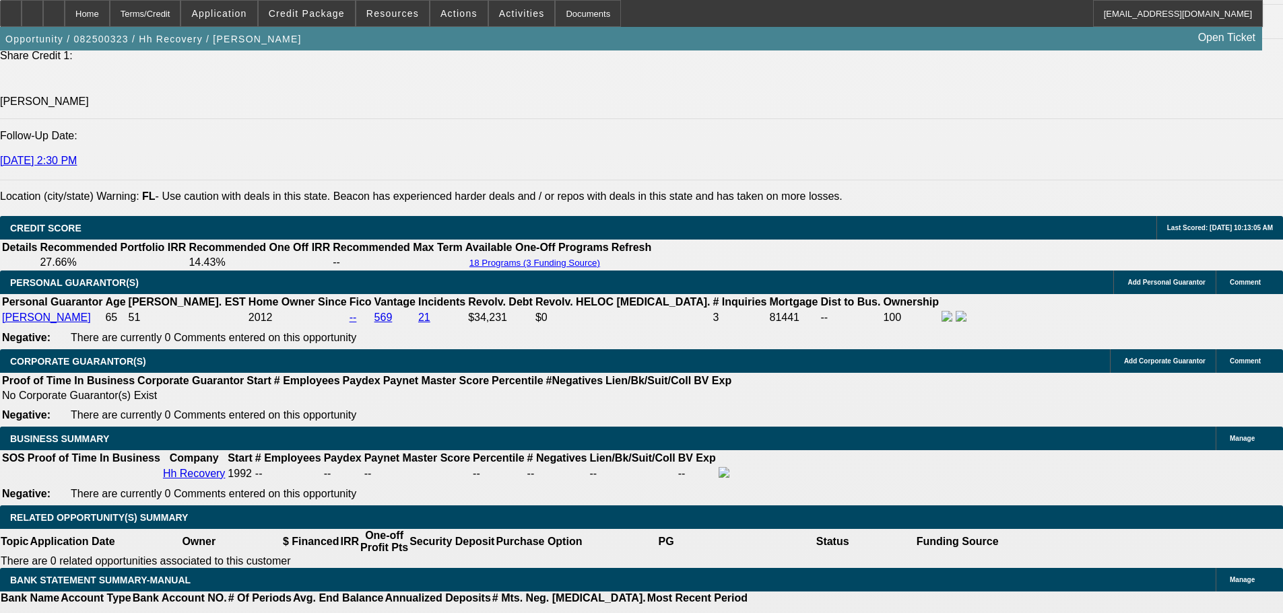
type input "UNKNOWN"
type input "5"
type input "$4,387.14"
type input "$2,193.57"
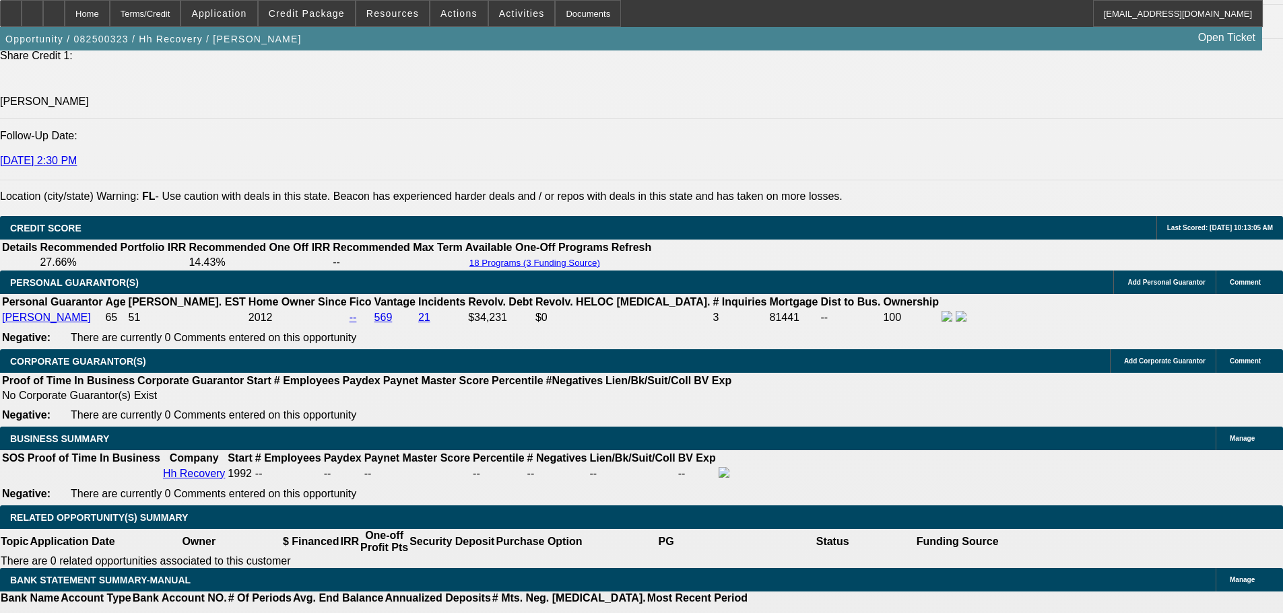
type input "52"
type input "$6,784.42"
type input "$3,392.21"
type input "52"
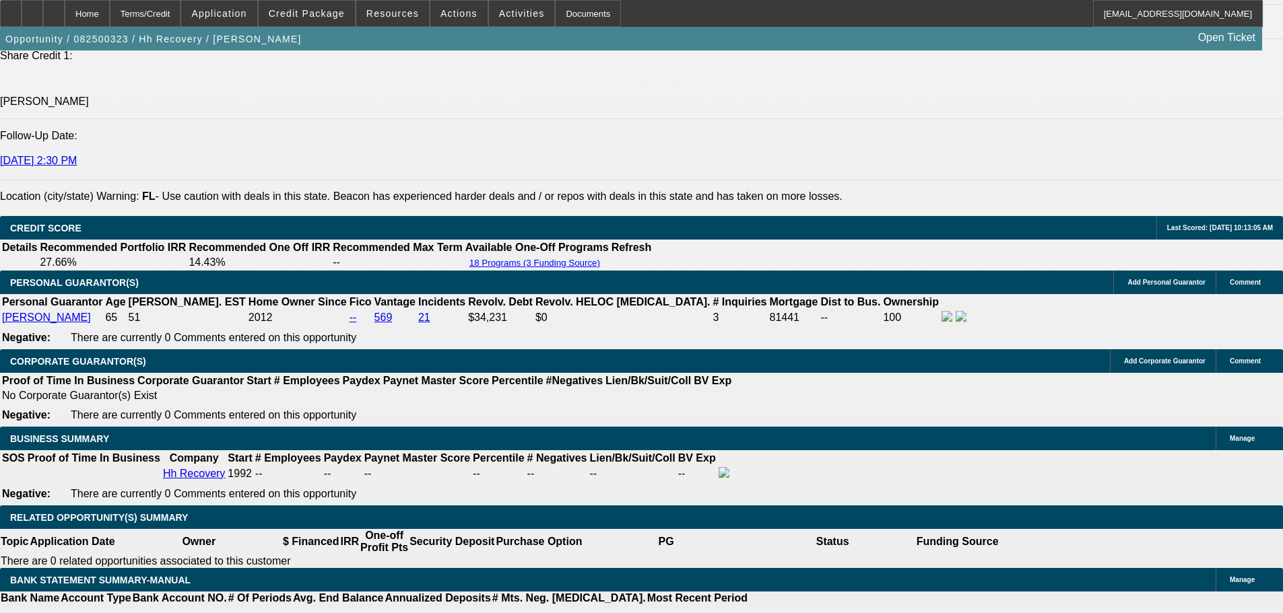
type input "4"
type input "$27,765.74"
type input "$13,882.87"
type input "14"
type input "$9,676.40"
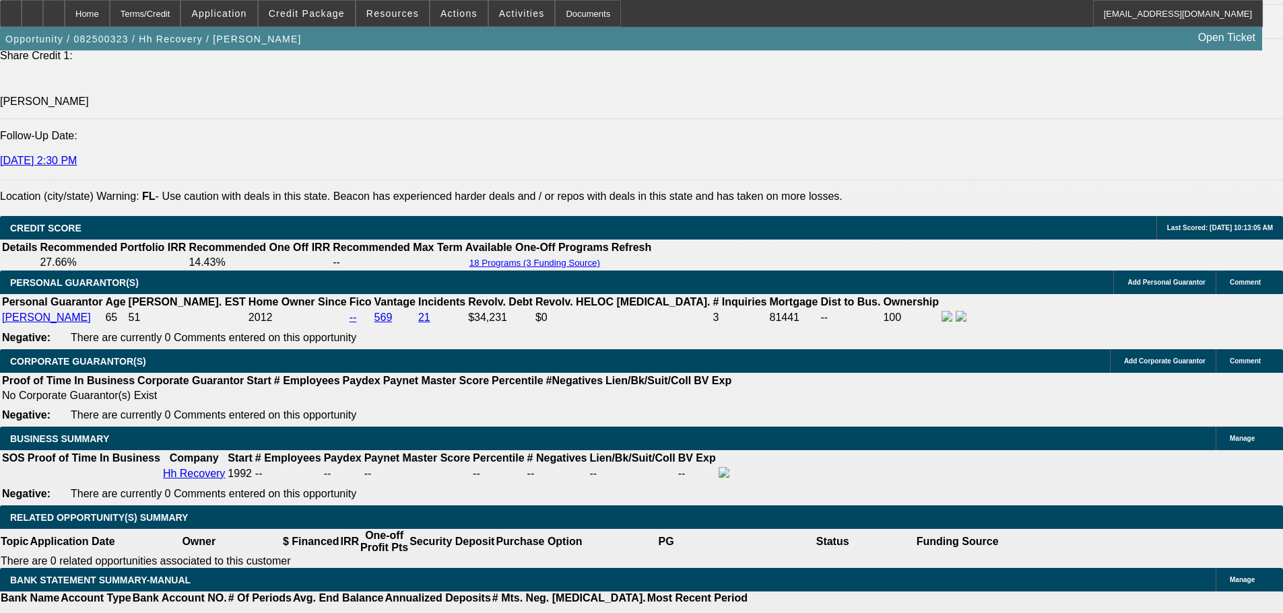
type input "$4,838.20"
type input "1"
type input "$104,333.34"
type input "$52,166.67"
type input "12"
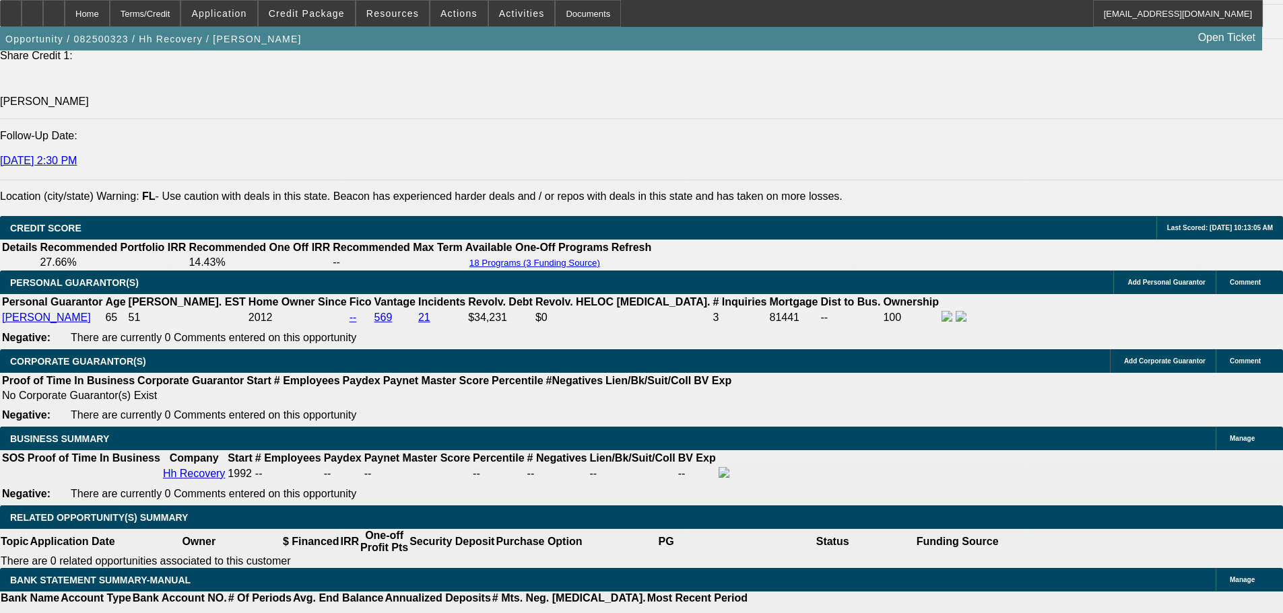
type input "$10,862.32"
type input "$5,431.16"
type input "12"
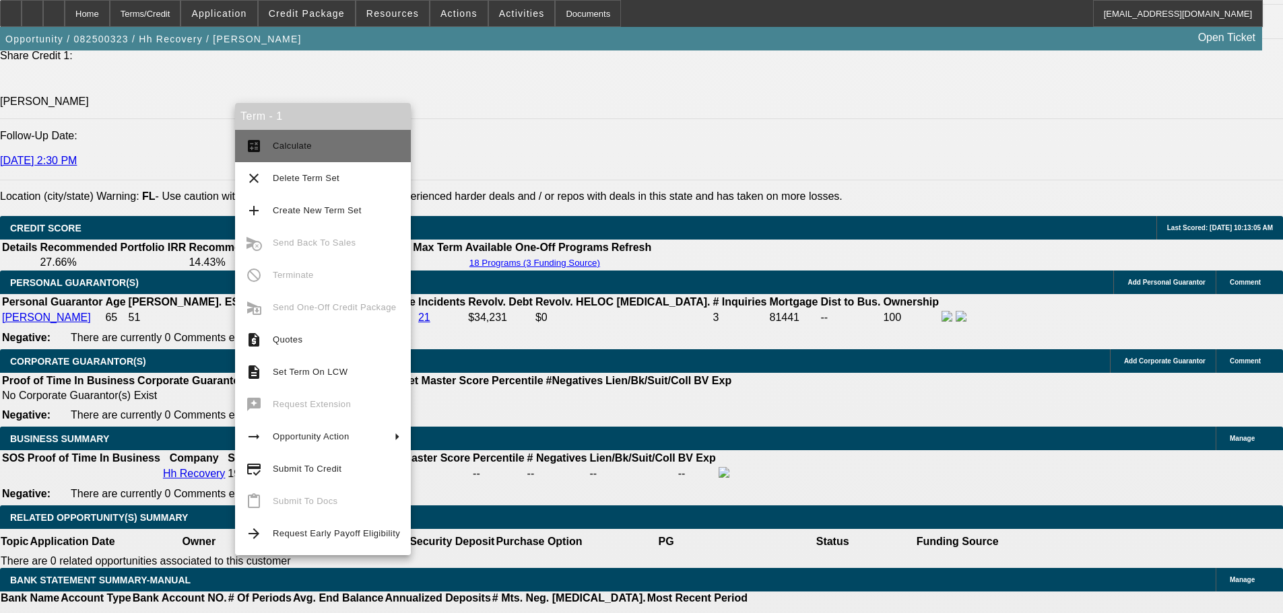
click at [358, 145] on span "Calculate" at bounding box center [336, 146] width 127 height 16
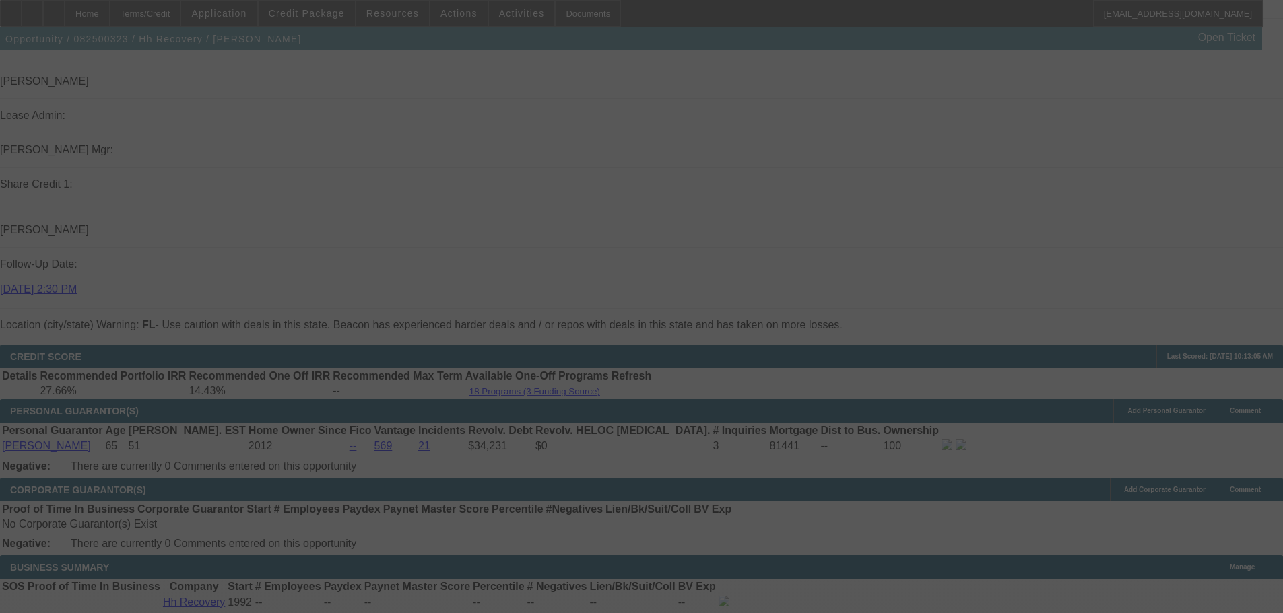
scroll to position [1767, 0]
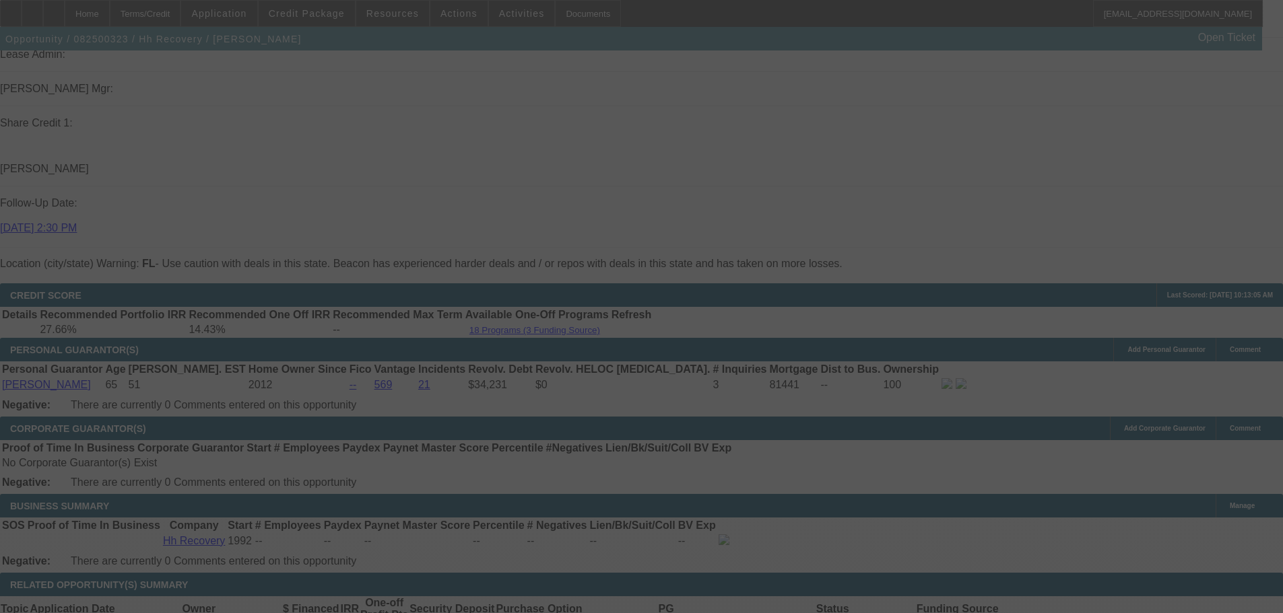
select select "0"
select select "2"
select select "0.1"
select select "4"
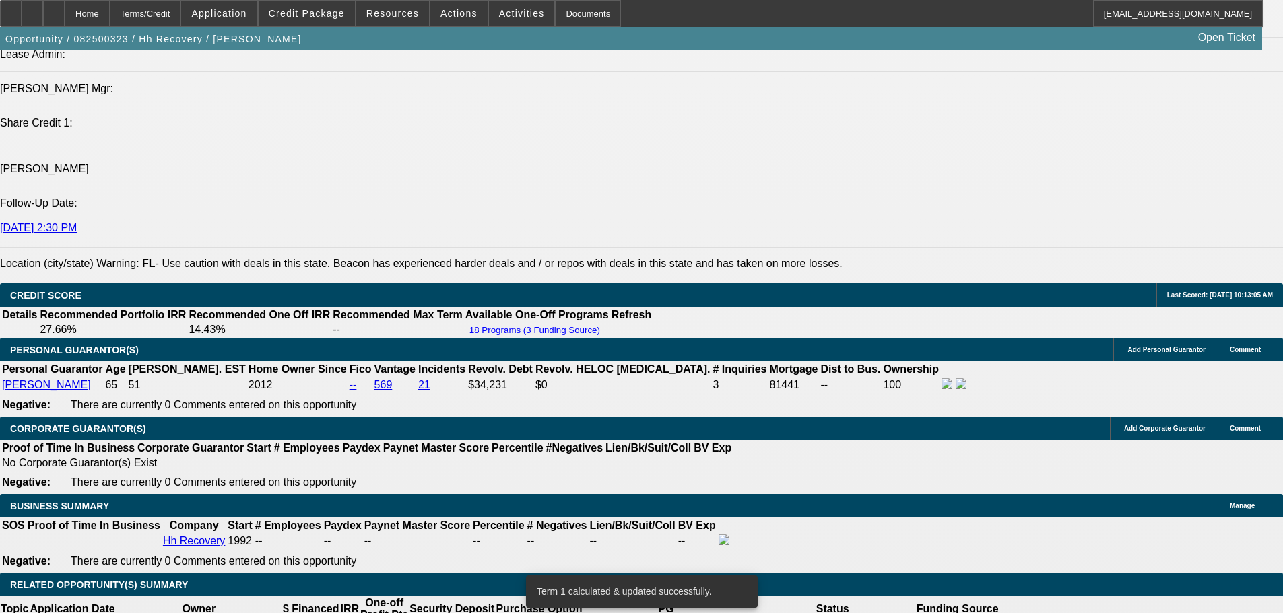
type input "$5,431.16"
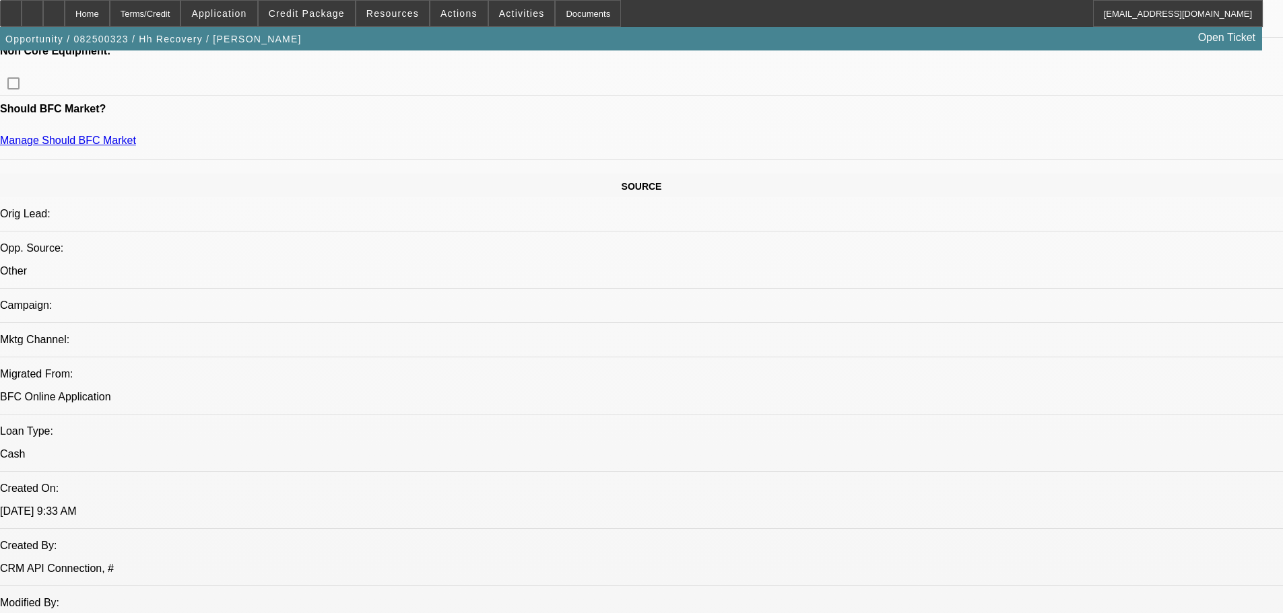
scroll to position [286, 0]
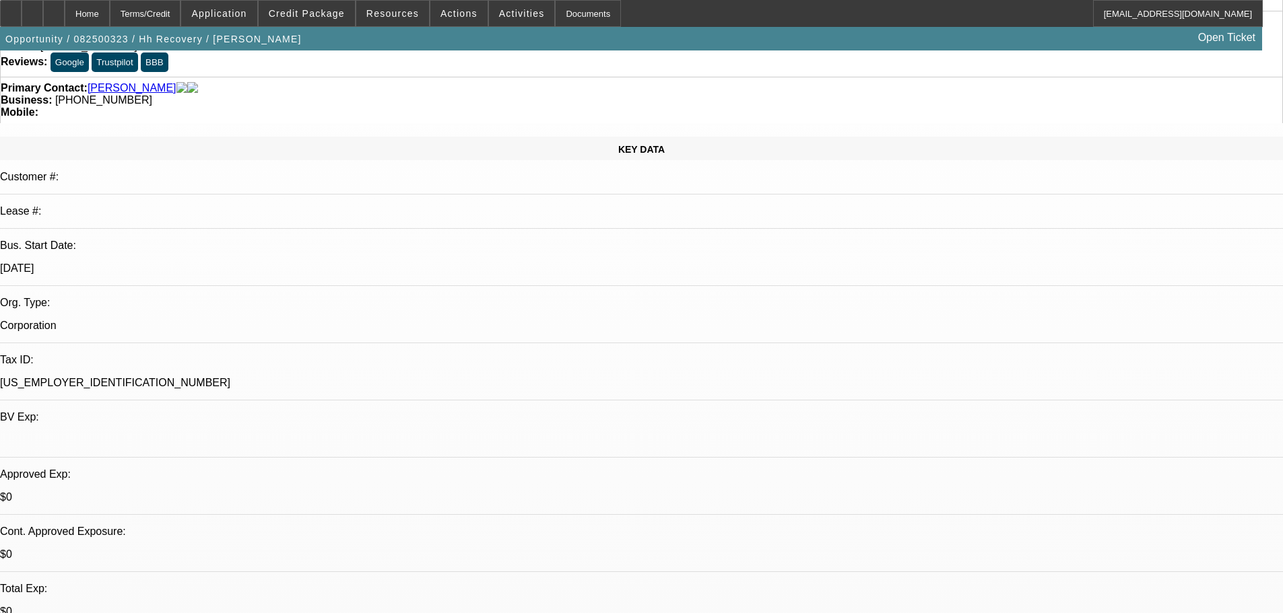
scroll to position [83, 0]
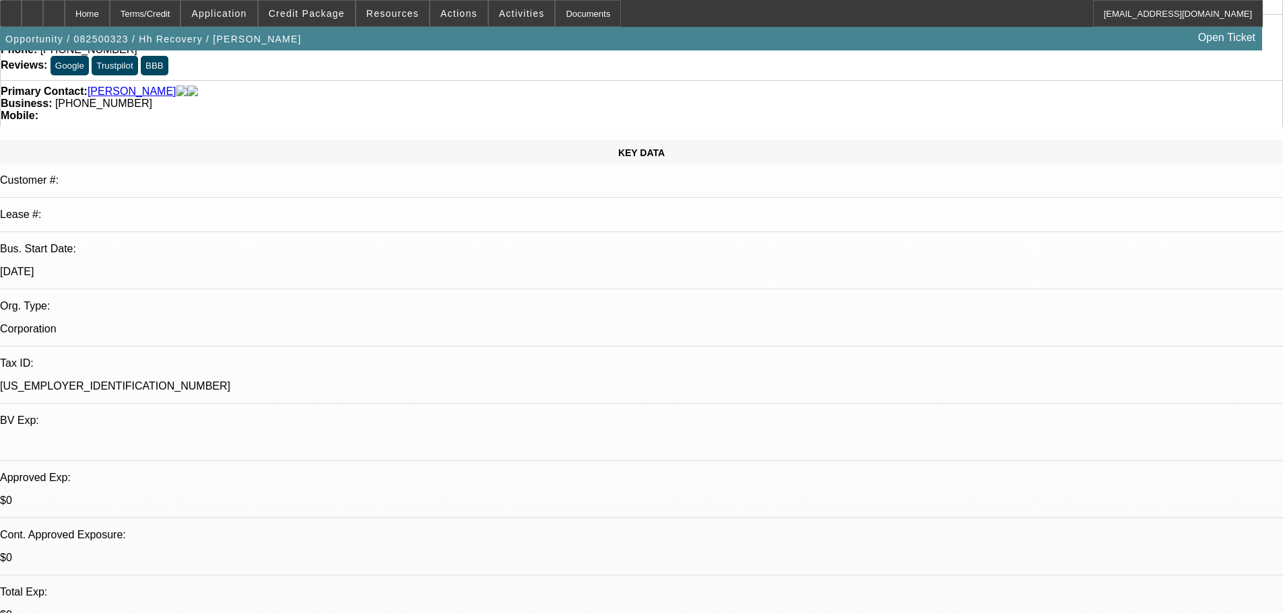
radio input "true"
type textarea "RYAN OPP: reviewed, annualized wont qualify for amount requested, poor personal…"
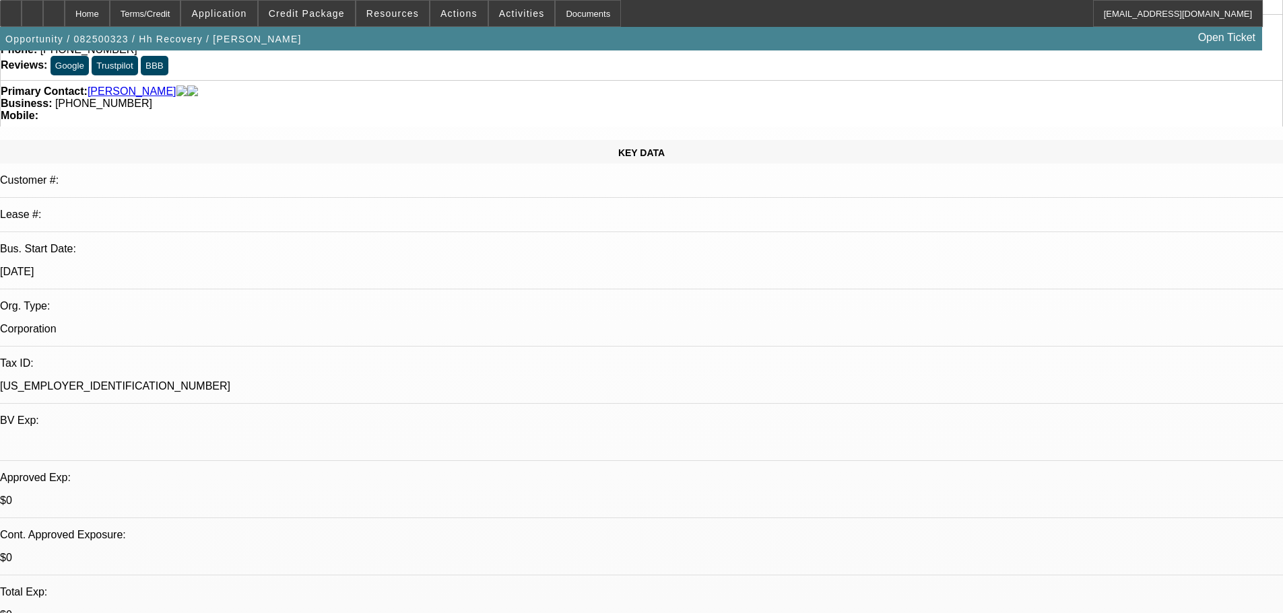
radio input "true"
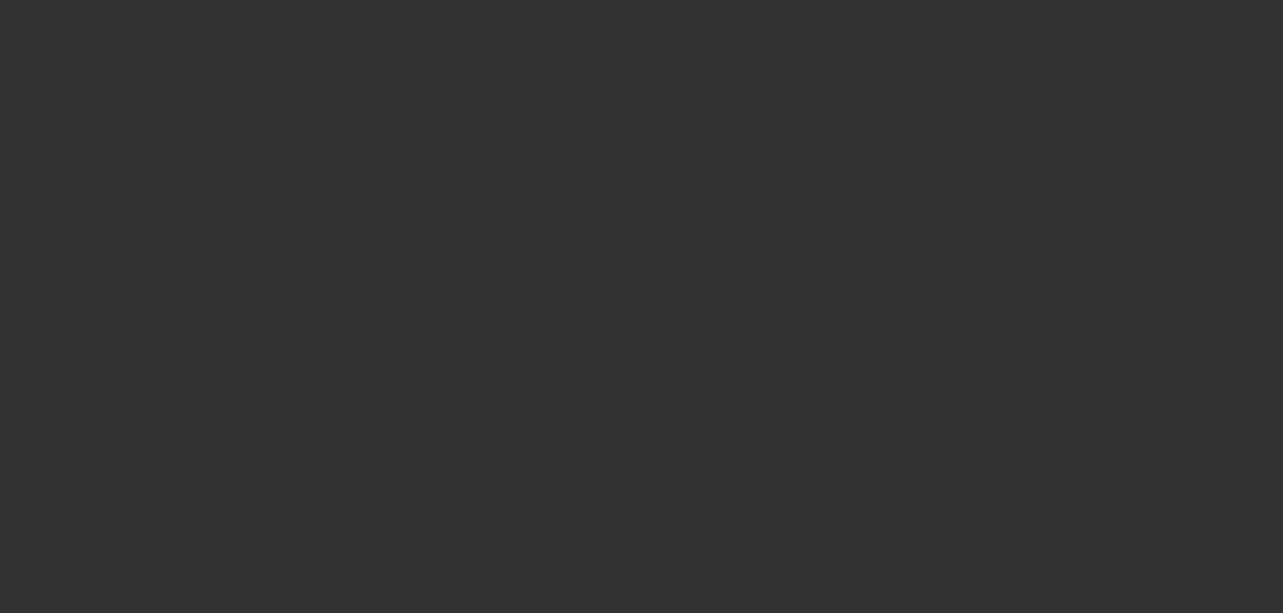
scroll to position [0, 0]
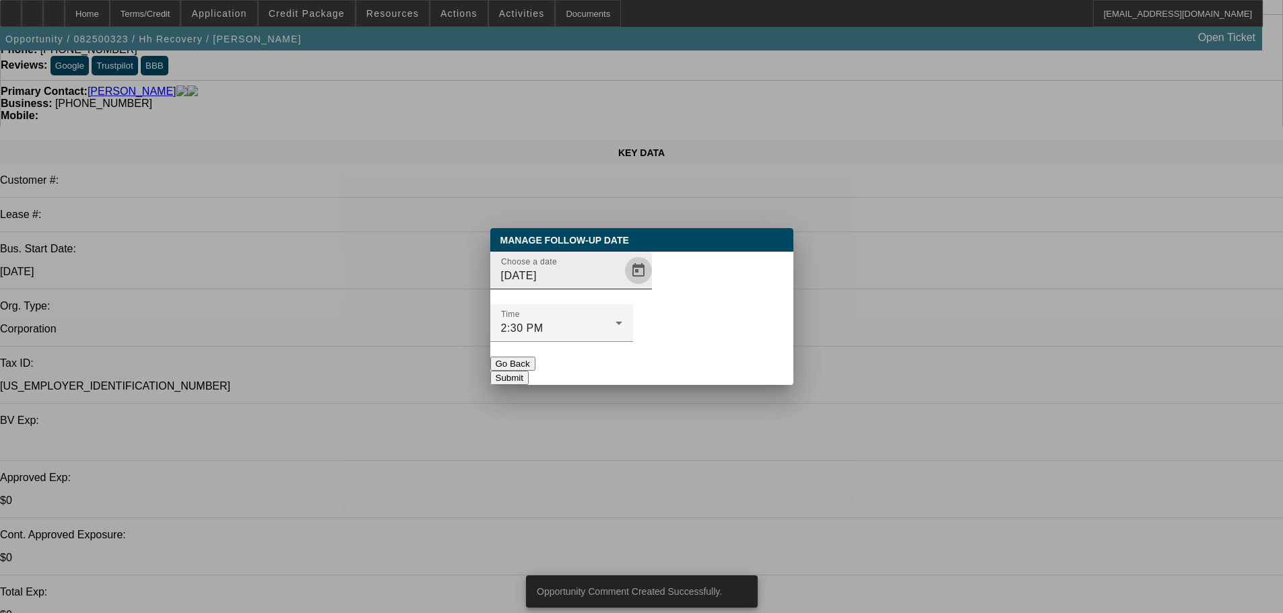
click at [622, 287] on span "Open calendar" at bounding box center [638, 271] width 32 height 32
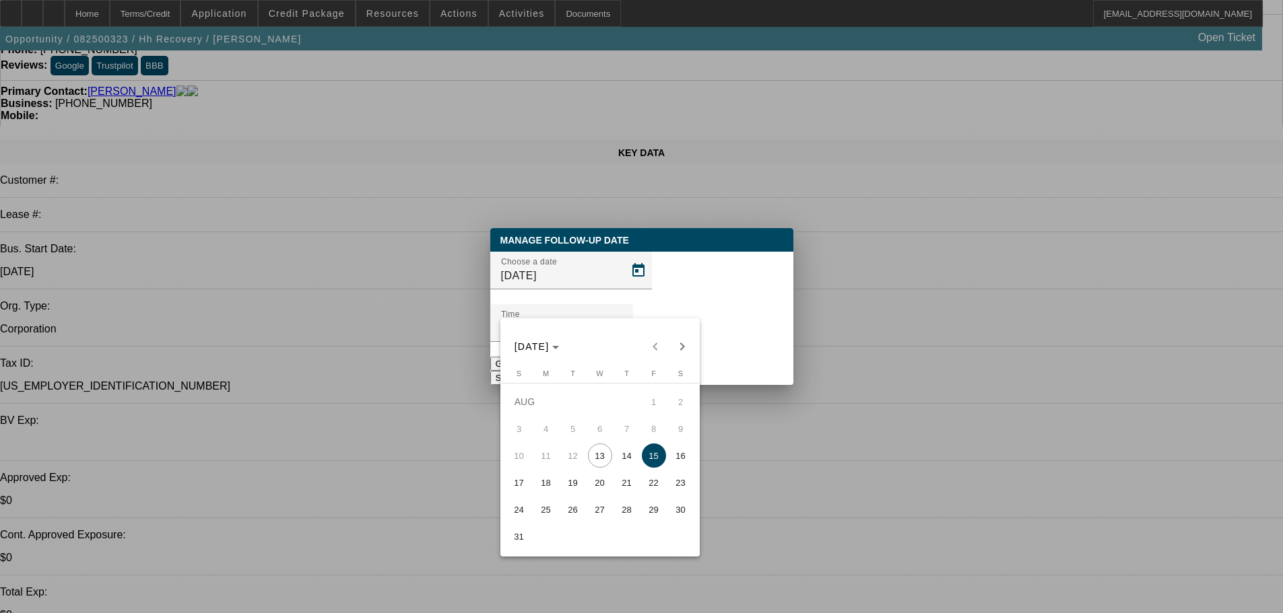
click at [659, 459] on span "15" at bounding box center [654, 456] width 24 height 24
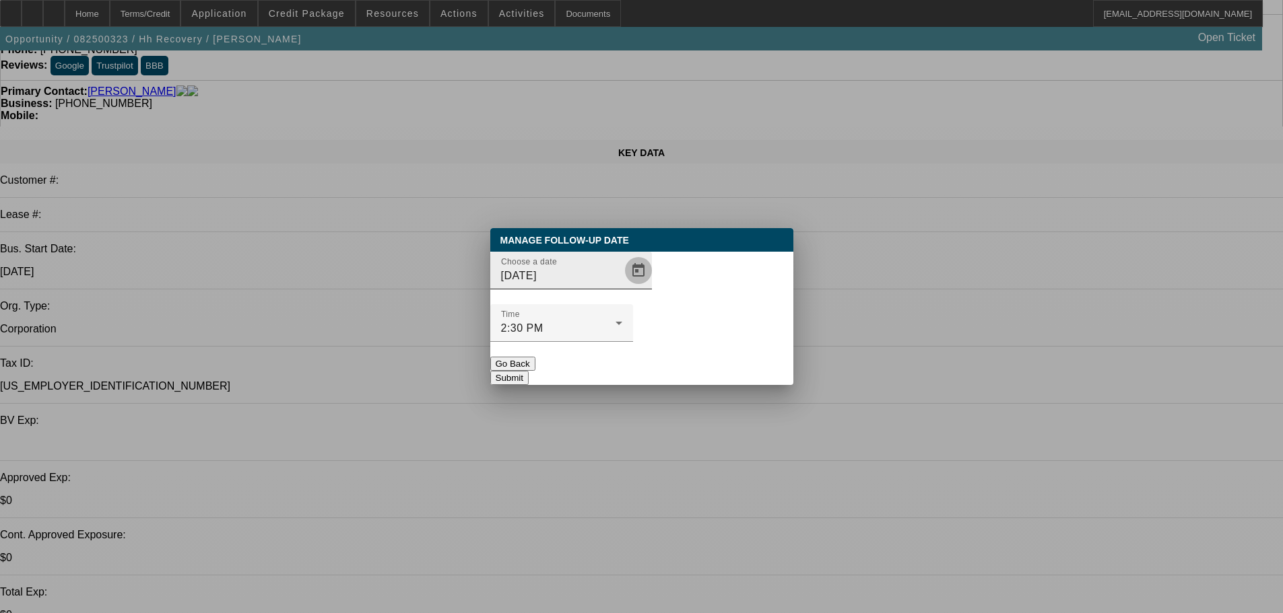
click at [622, 287] on span "Open calendar" at bounding box center [638, 271] width 32 height 32
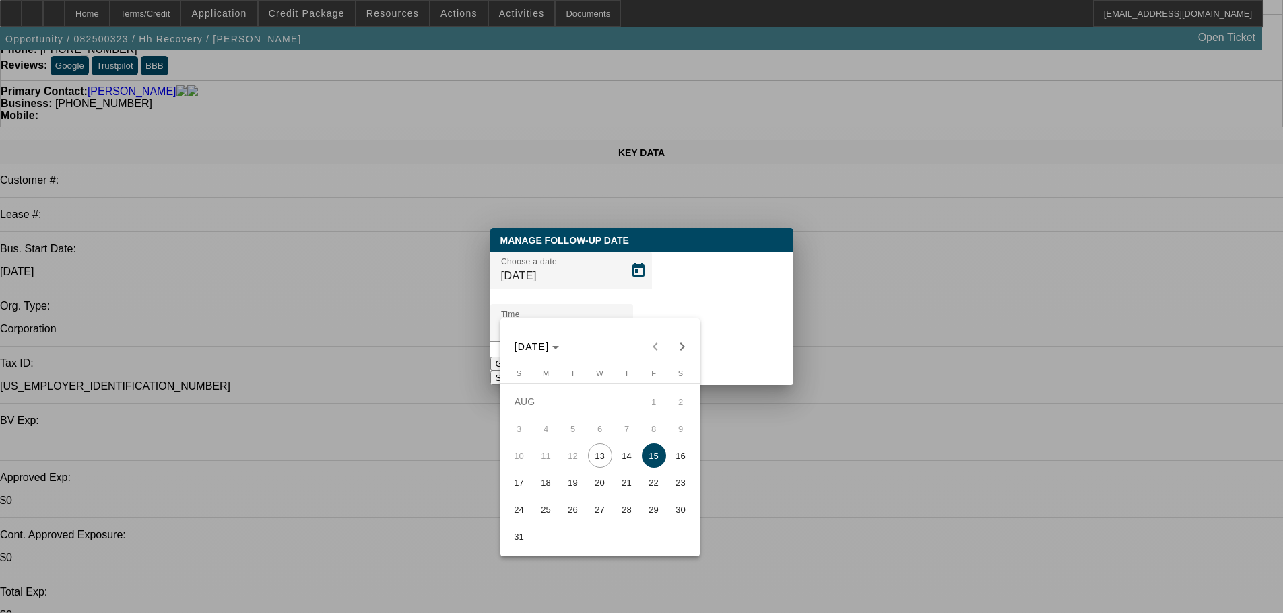
click at [631, 463] on span "14" at bounding box center [627, 456] width 24 height 24
type input "8/14/2025"
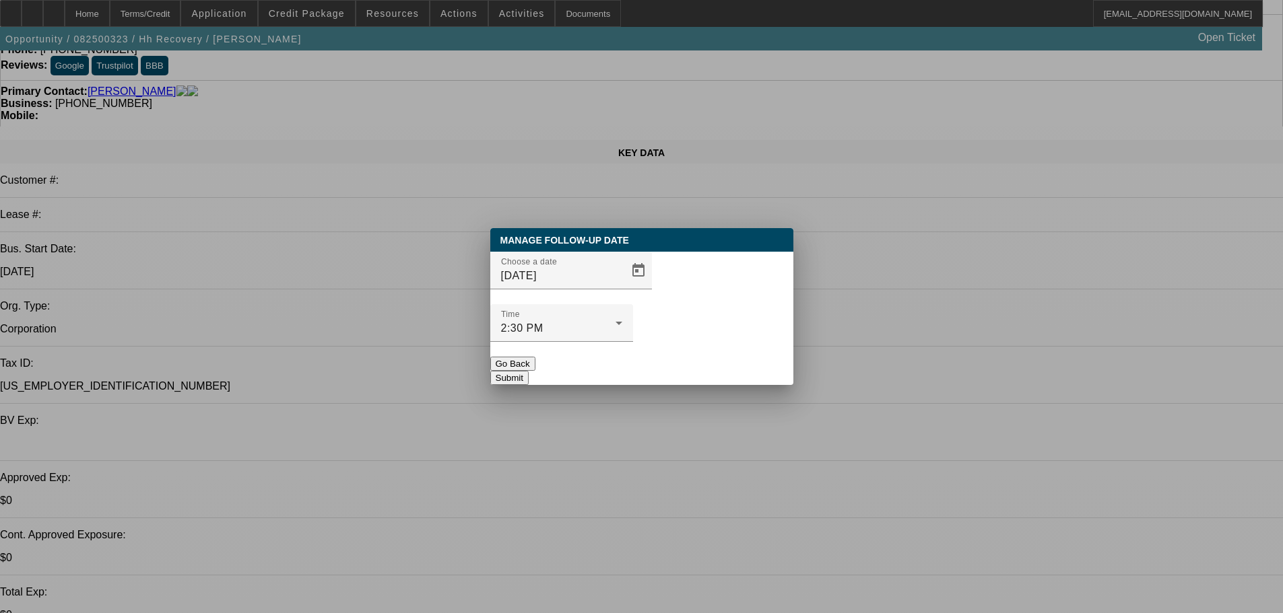
click at [529, 371] on button "Submit" at bounding box center [509, 378] width 38 height 14
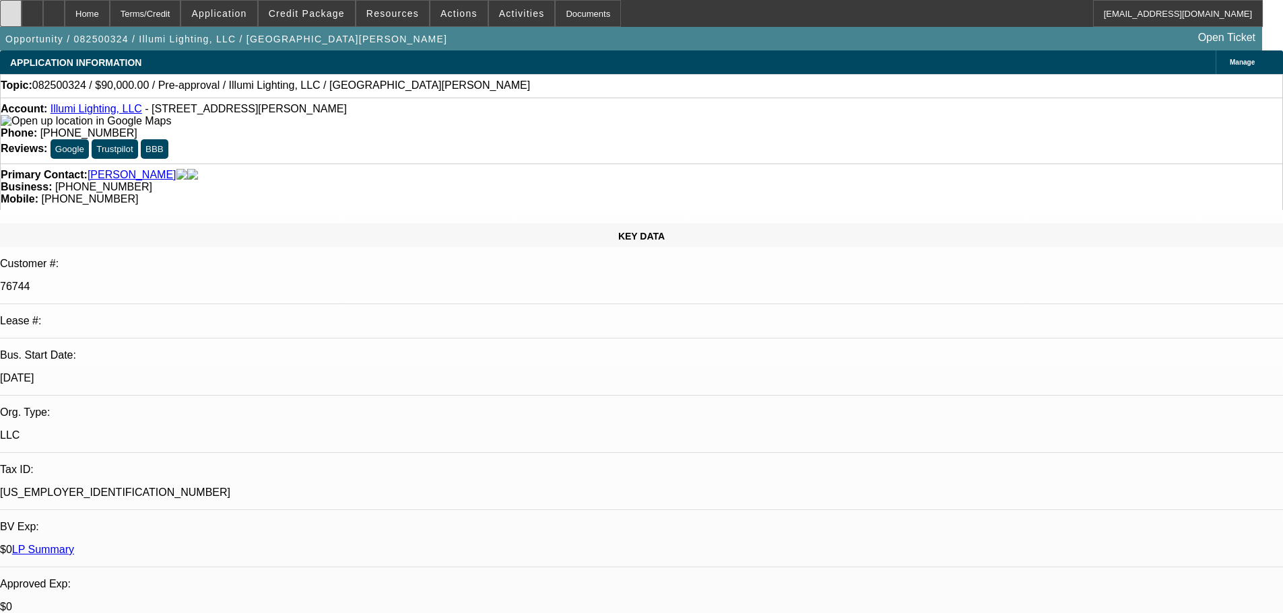
select select "0"
select select "2"
select select "0"
select select "6"
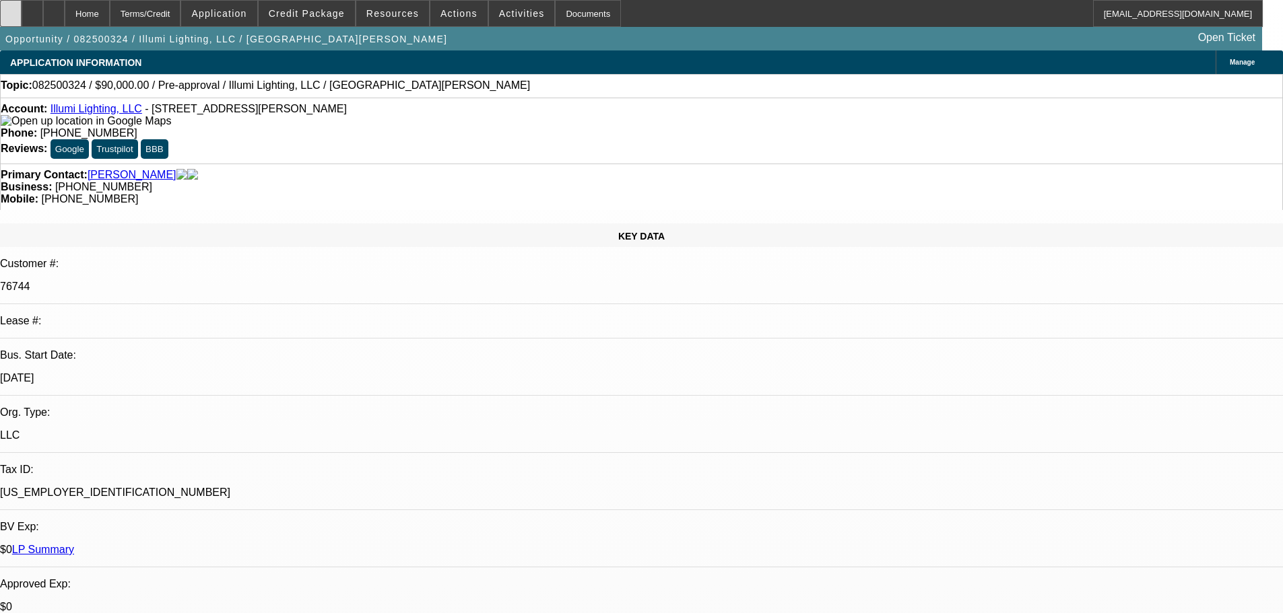
select select "0"
select select "3"
select select "0"
select select "6"
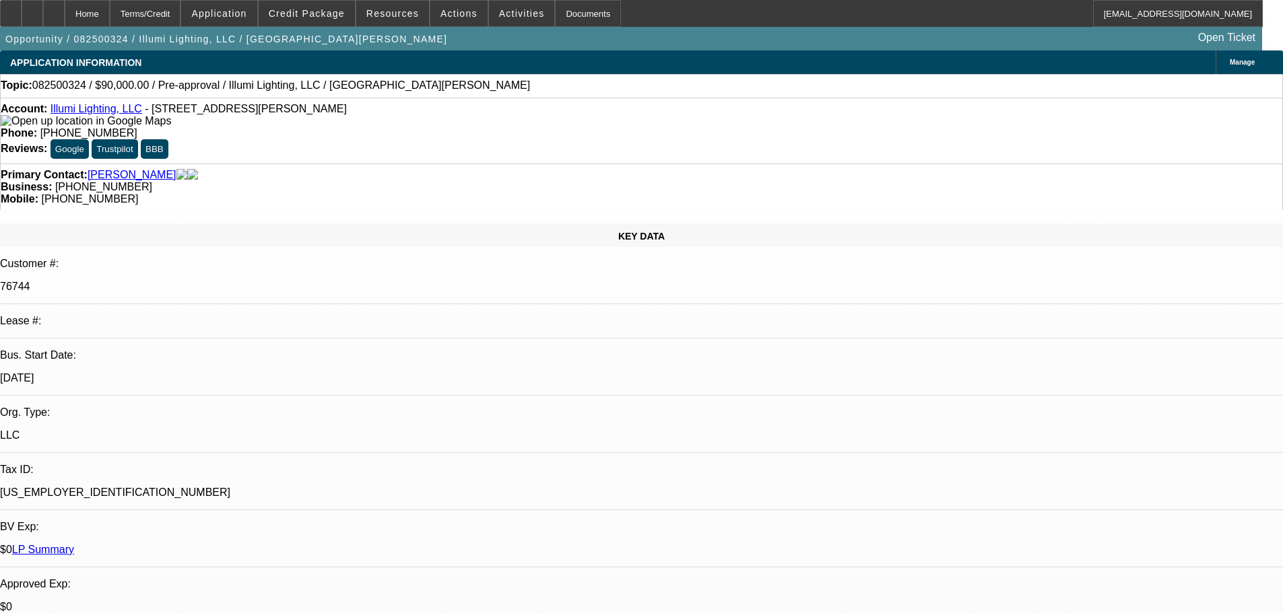
click at [43, 13] on div at bounding box center [33, 13] width 22 height 27
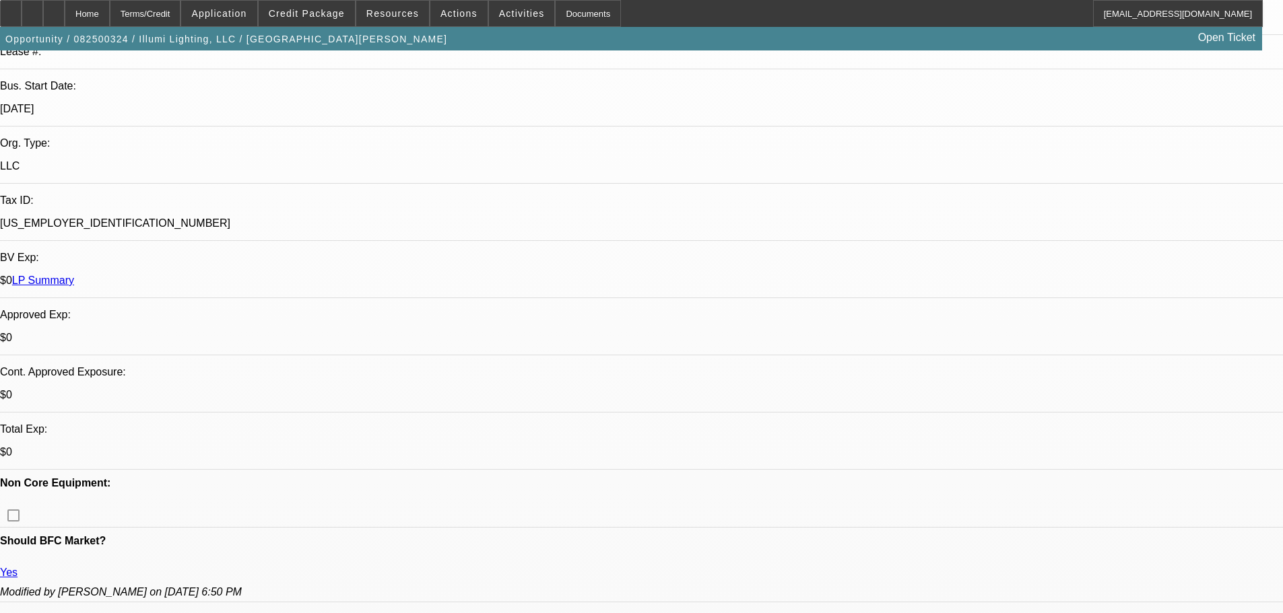
scroll to position [606, 0]
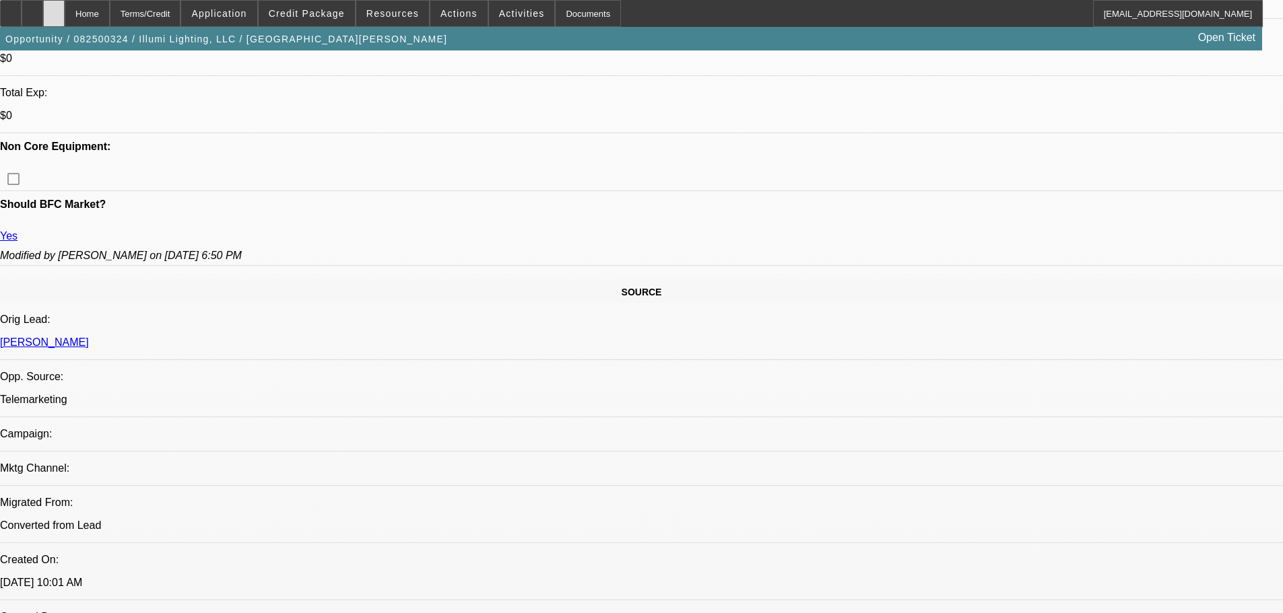
click at [54, 9] on icon at bounding box center [54, 9] width 0 height 0
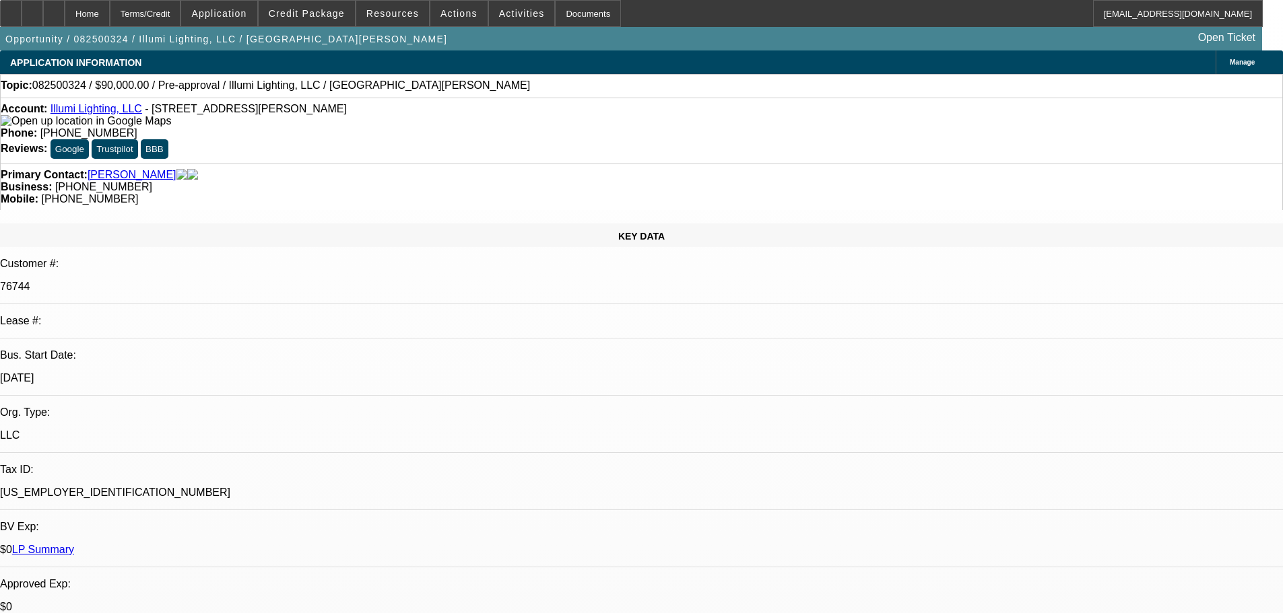
select select "0"
select select "2"
select select "0"
select select "6"
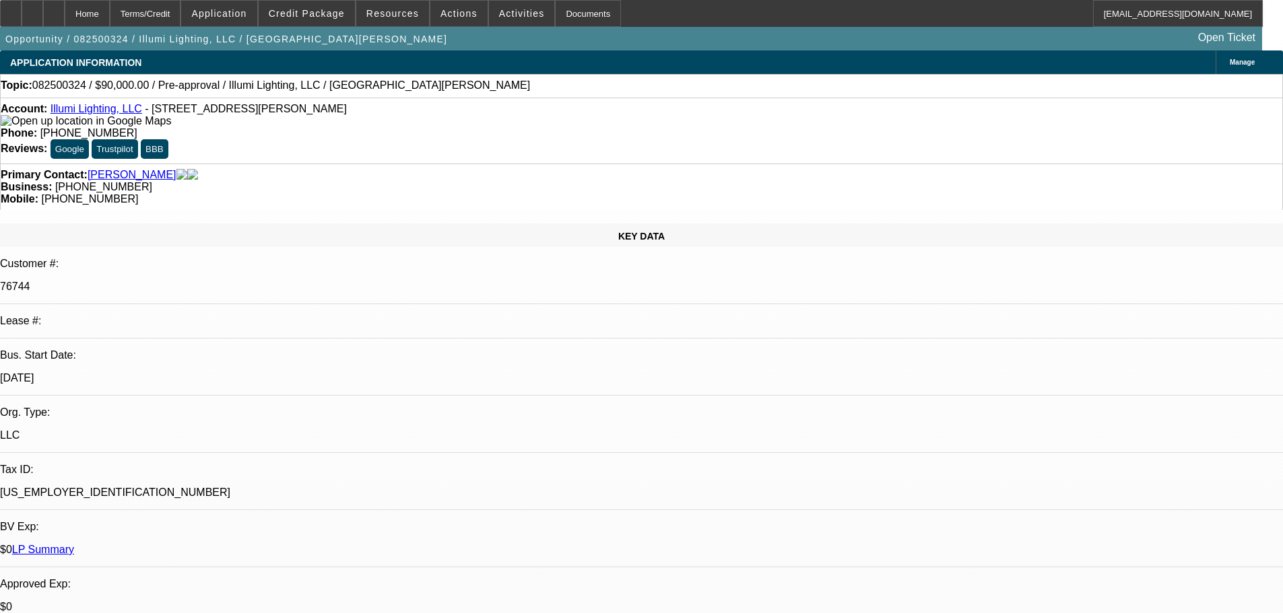
select select "0"
select select "3"
select select "0"
select select "6"
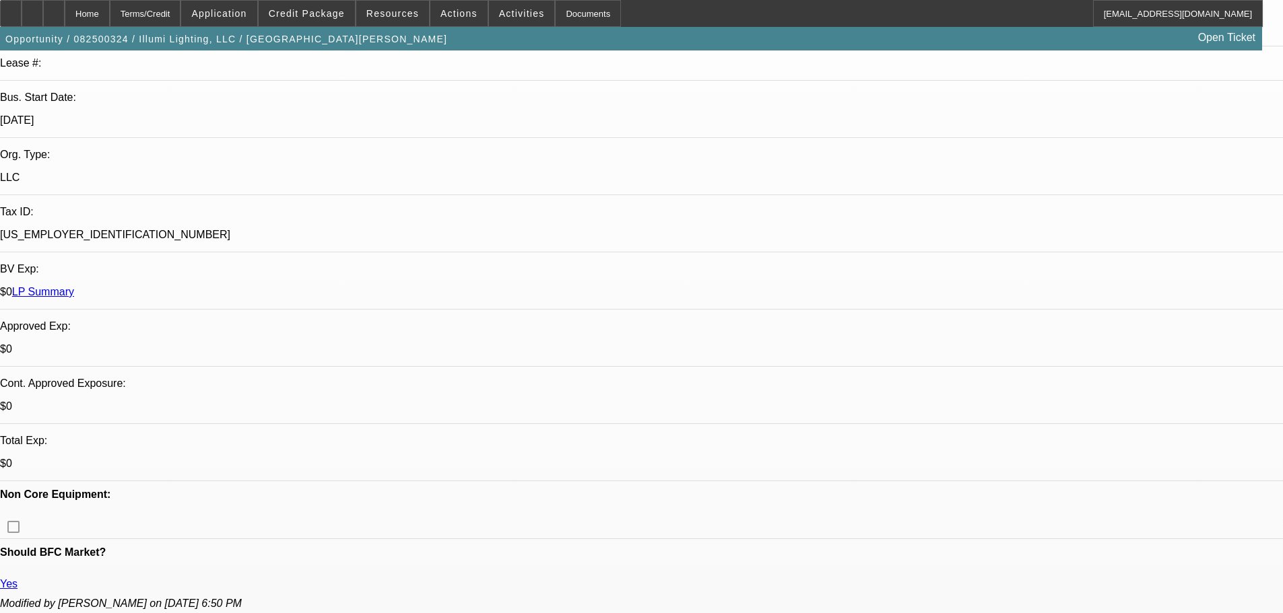
scroll to position [135, 0]
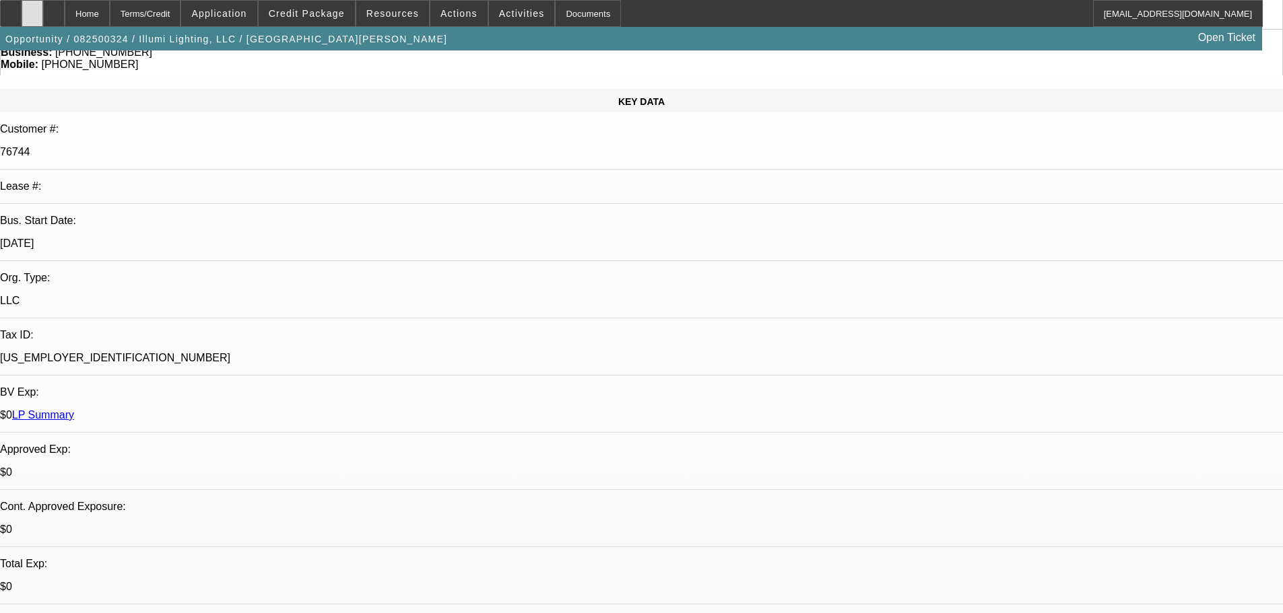
click at [43, 15] on div at bounding box center [33, 13] width 22 height 27
click at [310, 17] on span "Credit Package" at bounding box center [307, 13] width 76 height 11
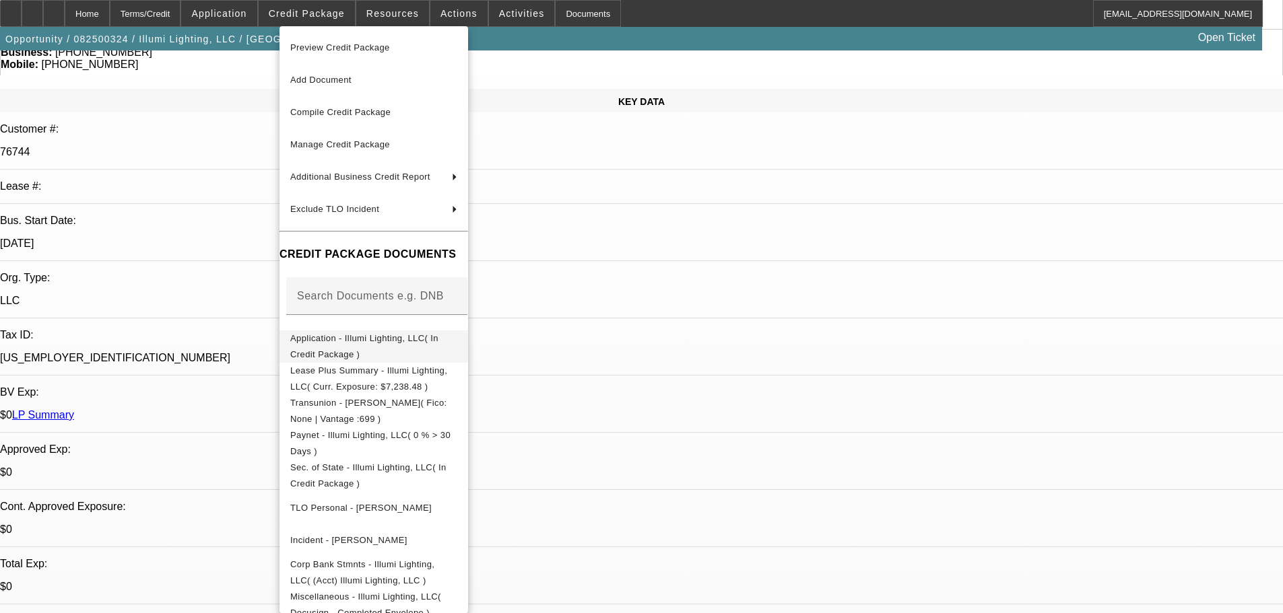
click at [457, 348] on span "Application - Illumi Lighting, LLC( In Credit Package )" at bounding box center [373, 347] width 167 height 32
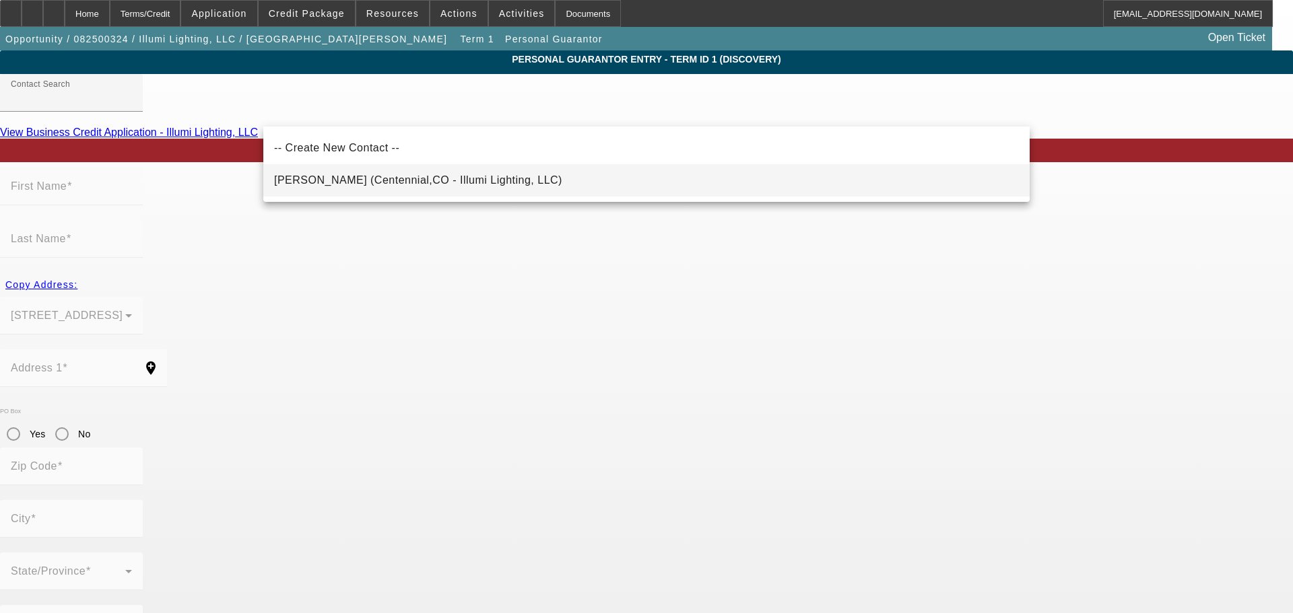
click at [401, 189] on span "[PERSON_NAME] (Centennial,CO - Illumi Lighting, LLC)" at bounding box center [418, 180] width 288 height 16
type input "[PERSON_NAME] (Centennial,CO - Illumi Lighting, LLC)"
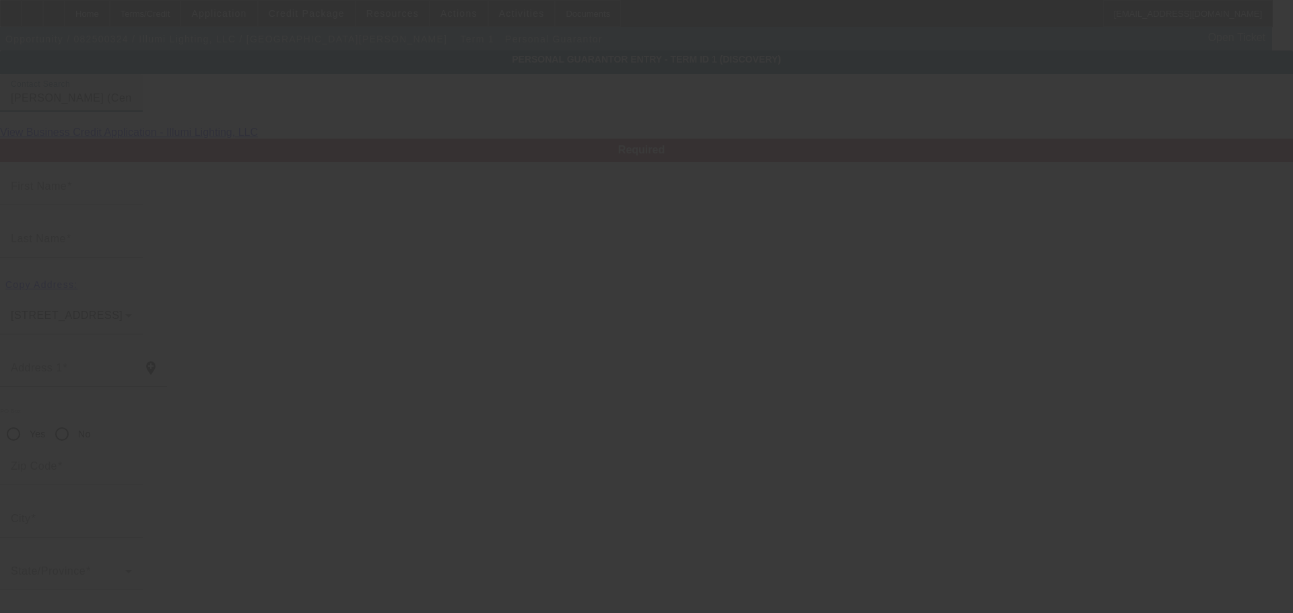
type input "[PERSON_NAME]"
type input "Lovegrove"
type input "[STREET_ADDRESS]"
radio input "true"
type input "80112"
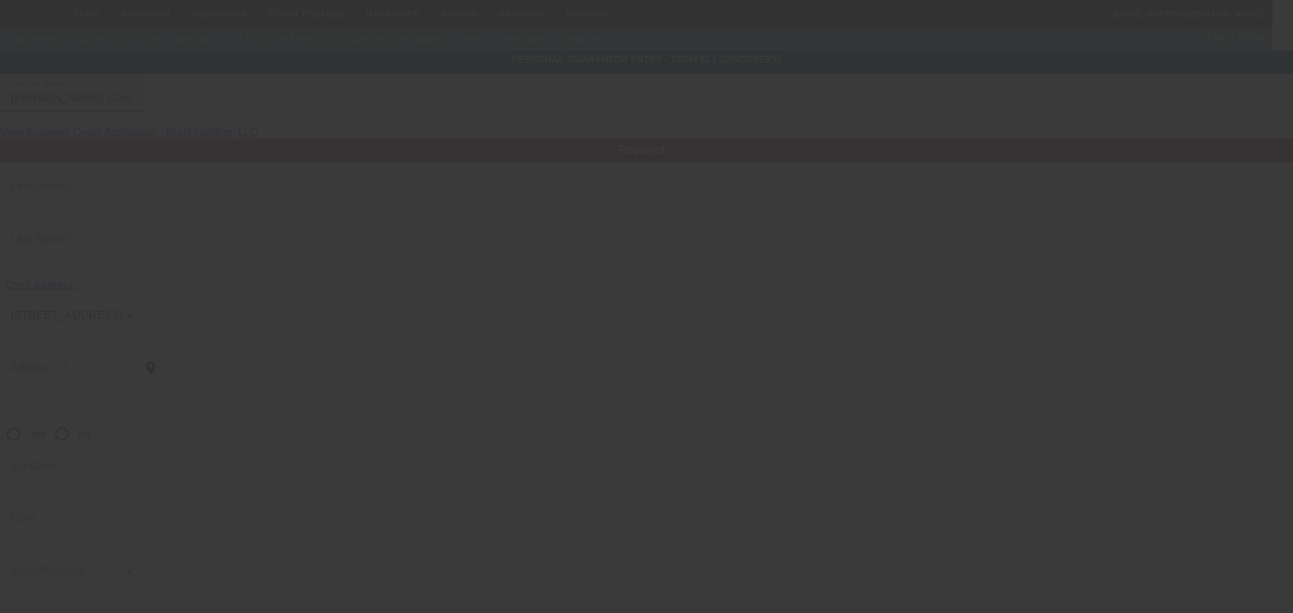
type input "Centennial"
type input "[PHONE_NUMBER]"
type input "49"
type input "523-83-6155"
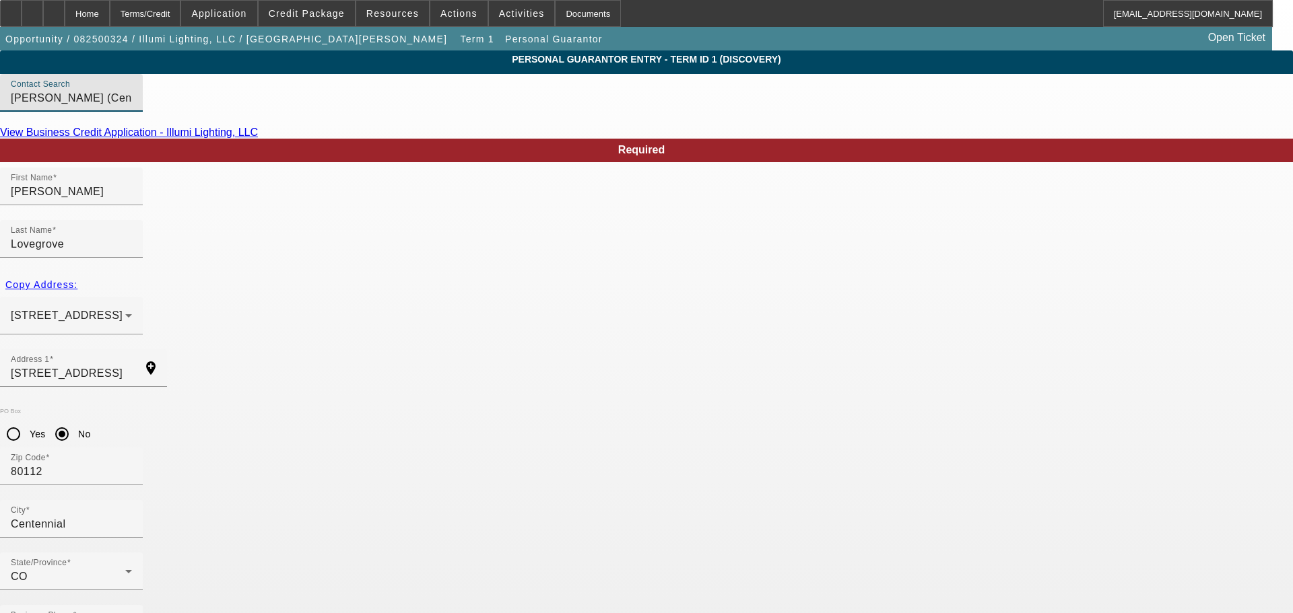
drag, startPoint x: 503, startPoint y: 531, endPoint x: 377, endPoint y: 533, distance: 125.9
type input "[PERSON_NAME][EMAIL_ADDRESS][DOMAIN_NAME]"
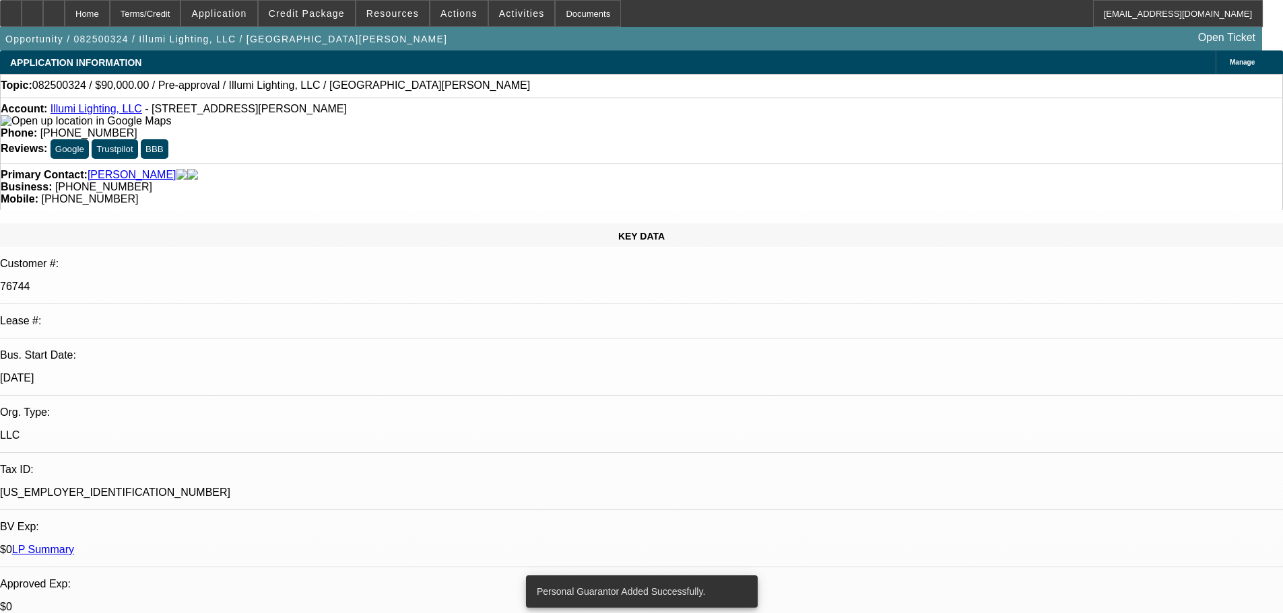
select select "0"
select select "2"
select select "0"
select select "6"
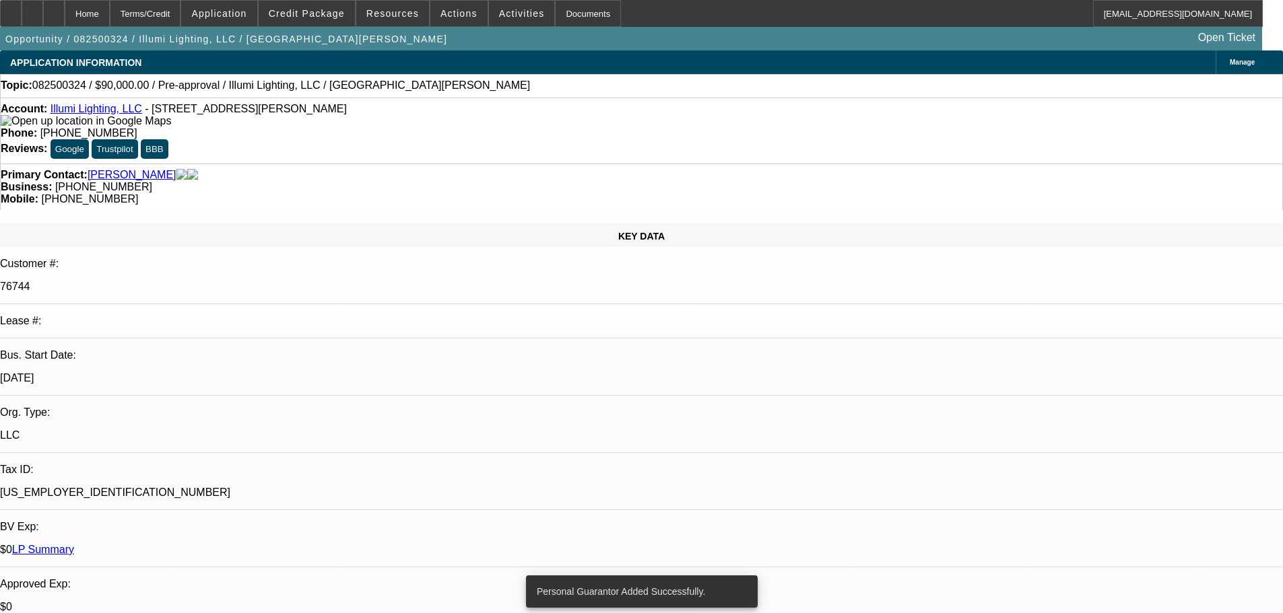
select select "0"
select select "3"
select select "0"
select select "6"
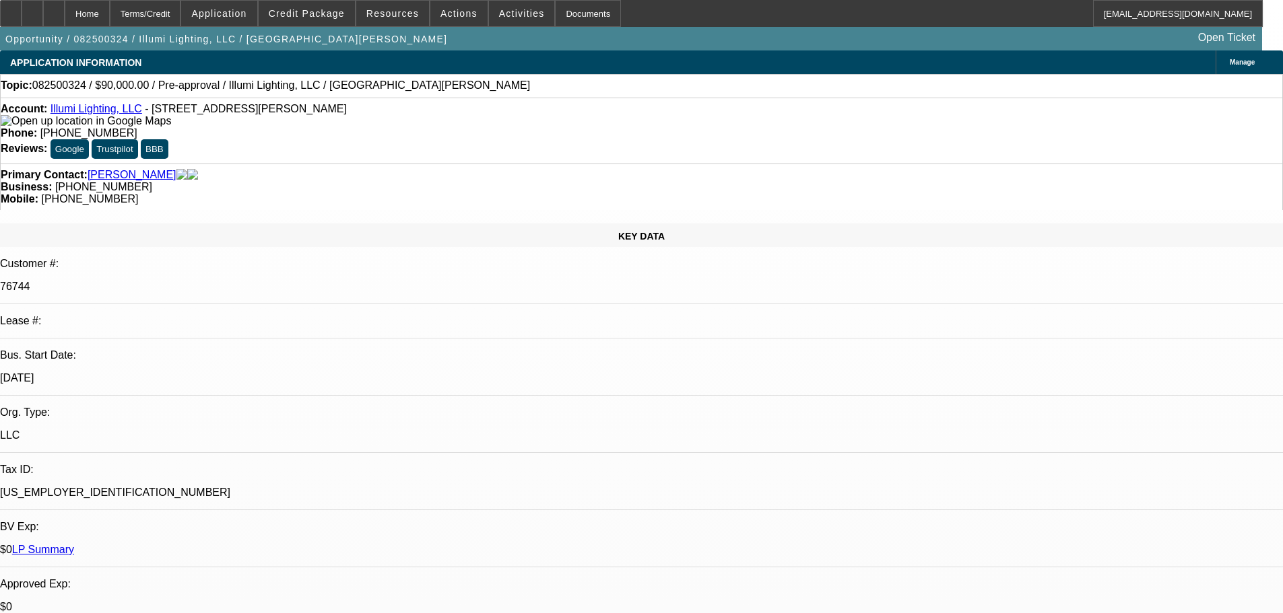
click at [335, 10] on span "Credit Package" at bounding box center [307, 13] width 76 height 11
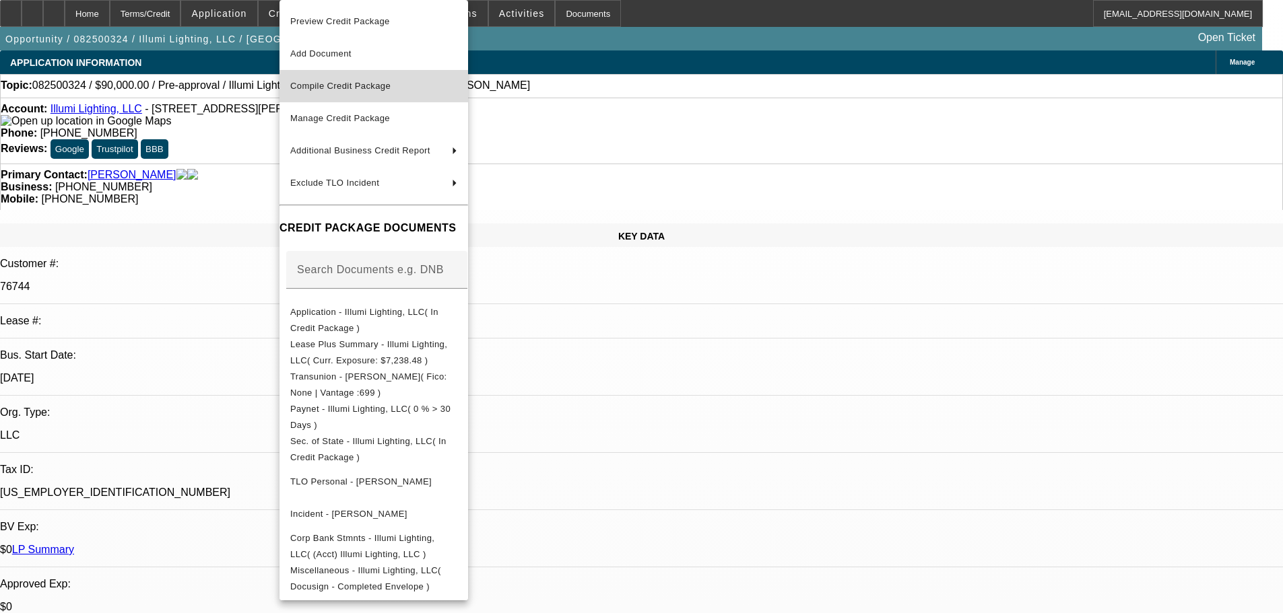
click at [402, 83] on span "Compile Credit Package" at bounding box center [373, 86] width 167 height 16
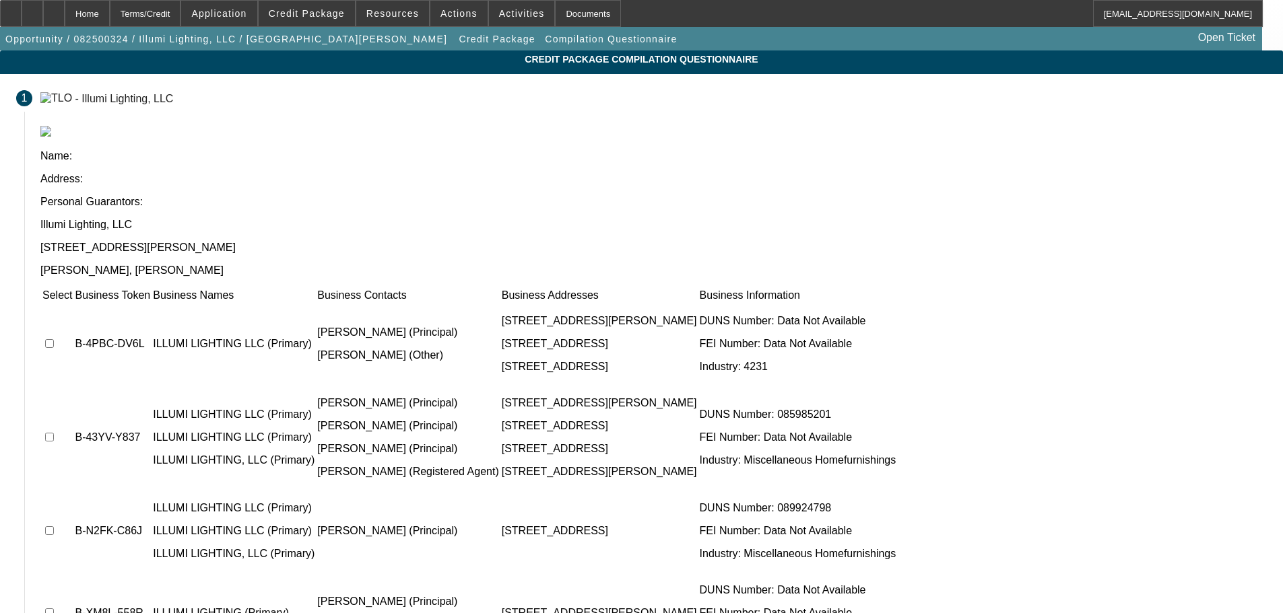
click at [54, 339] on input "checkbox" at bounding box center [49, 343] width 9 height 9
checkbox input "true"
click at [73, 386] on td at bounding box center [57, 438] width 31 height 104
click at [54, 433] on input "checkbox" at bounding box center [49, 437] width 9 height 9
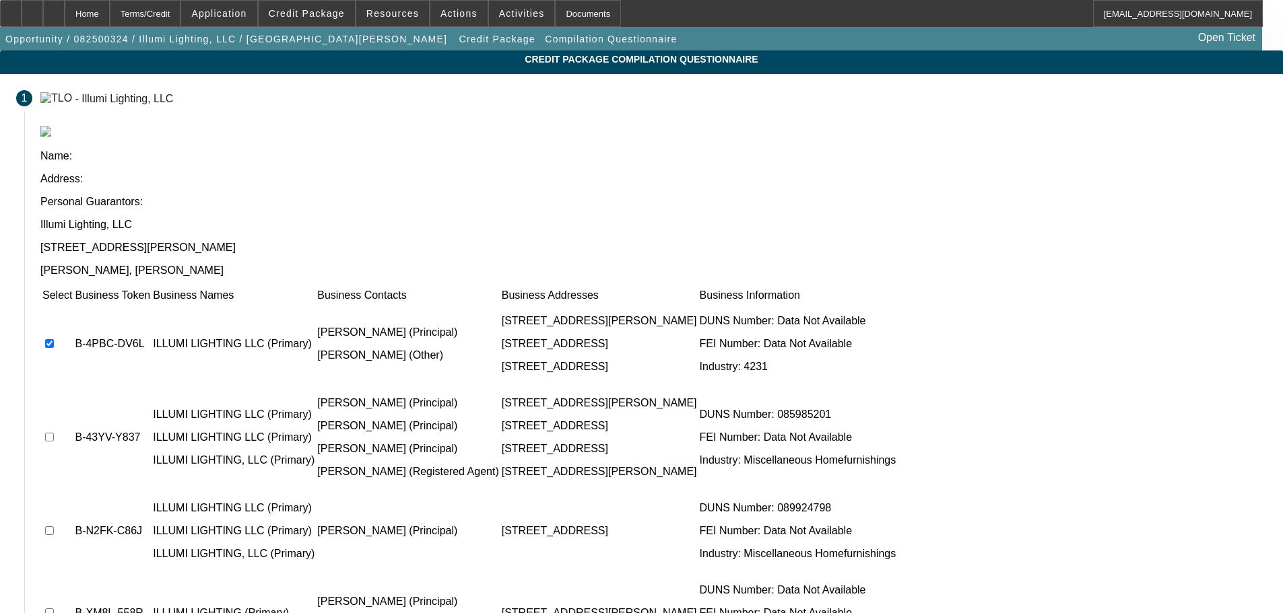
checkbox input "true"
click at [54, 527] on input "checkbox" at bounding box center [49, 531] width 9 height 9
checkbox input "true"
click at [54, 609] on input "checkbox" at bounding box center [49, 613] width 9 height 9
checkbox input "true"
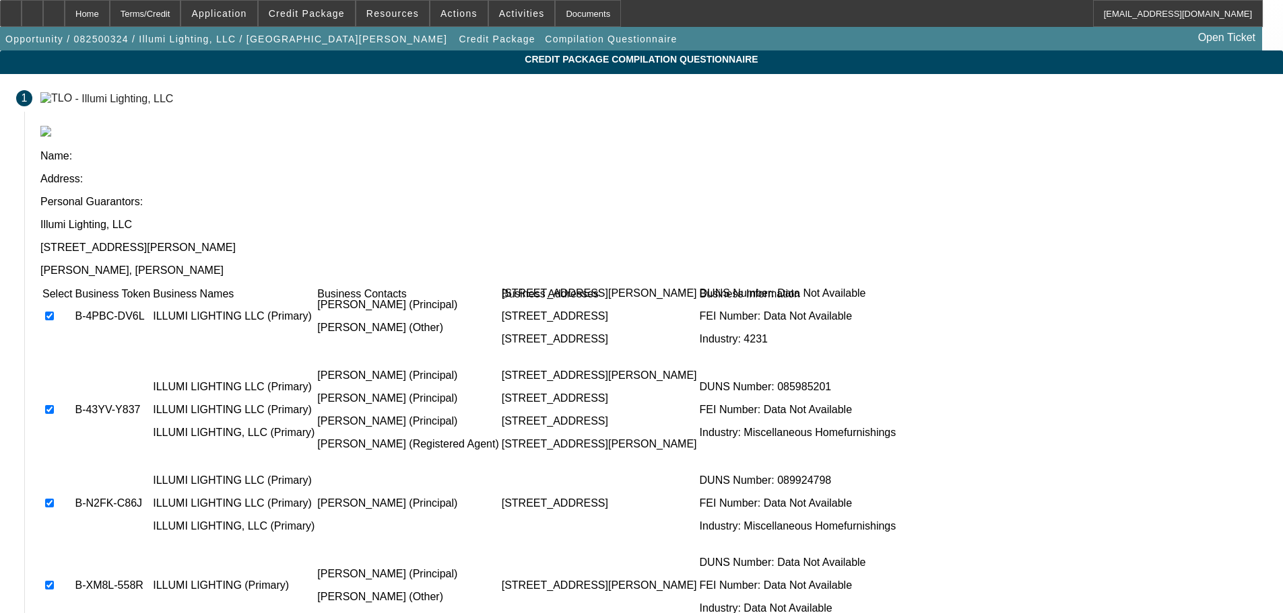
scroll to position [43, 0]
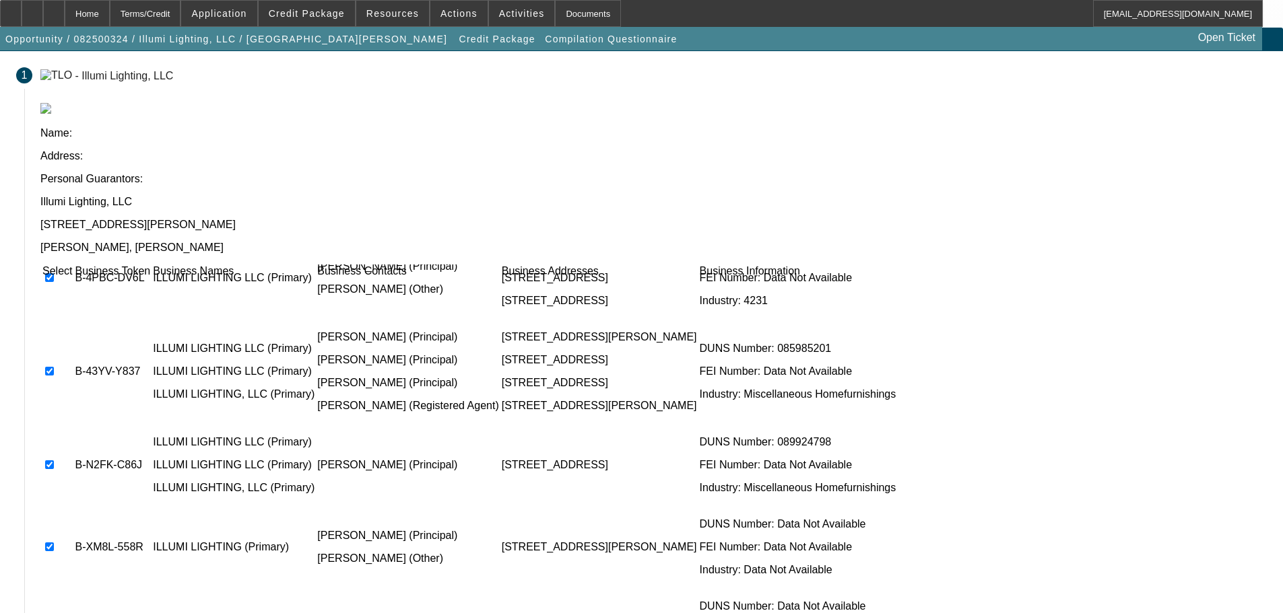
scroll to position [0, 0]
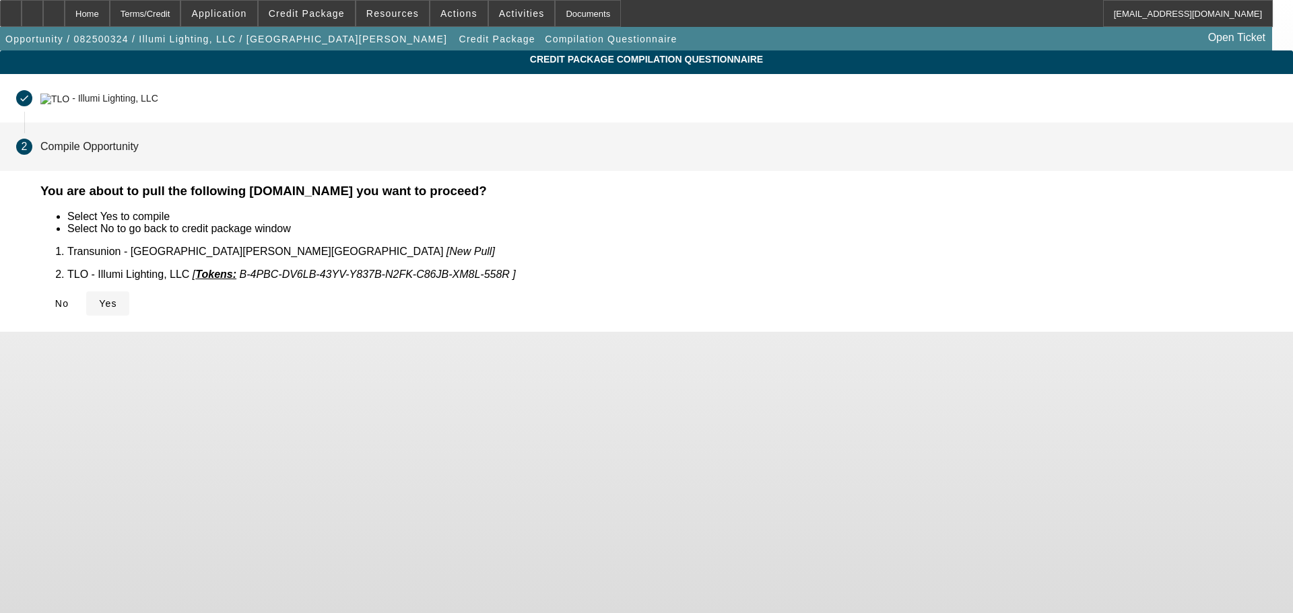
click at [99, 300] on icon at bounding box center [99, 303] width 0 height 11
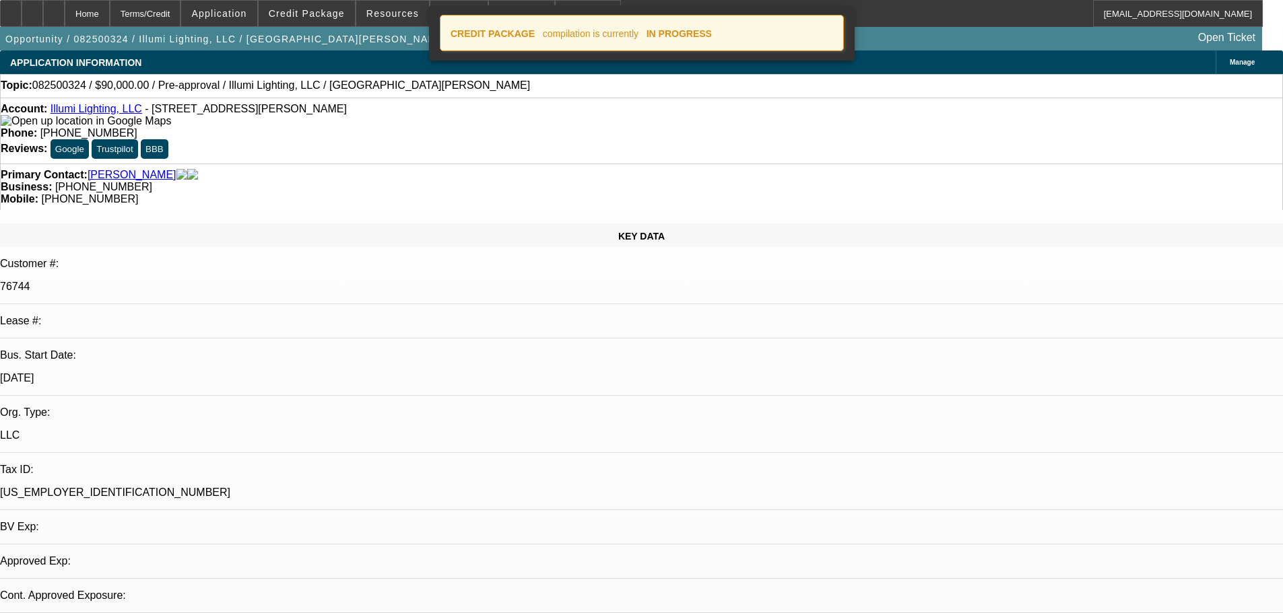
select select "0"
select select "2"
select select "0"
select select "6"
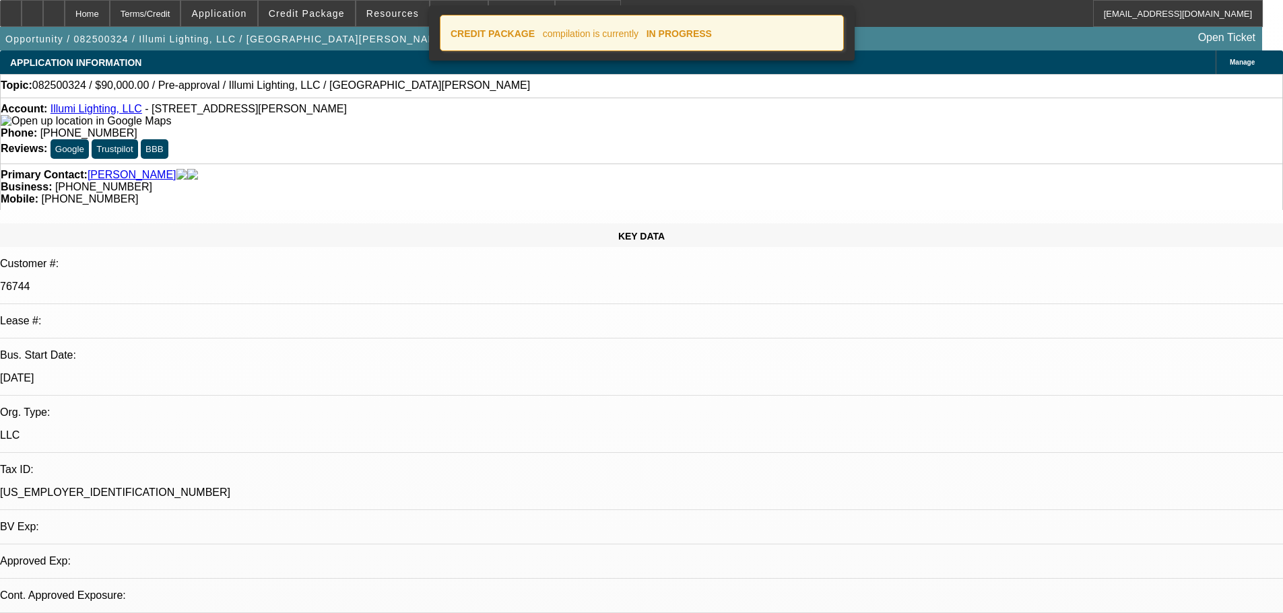
select select "0"
select select "3"
select select "0"
select select "6"
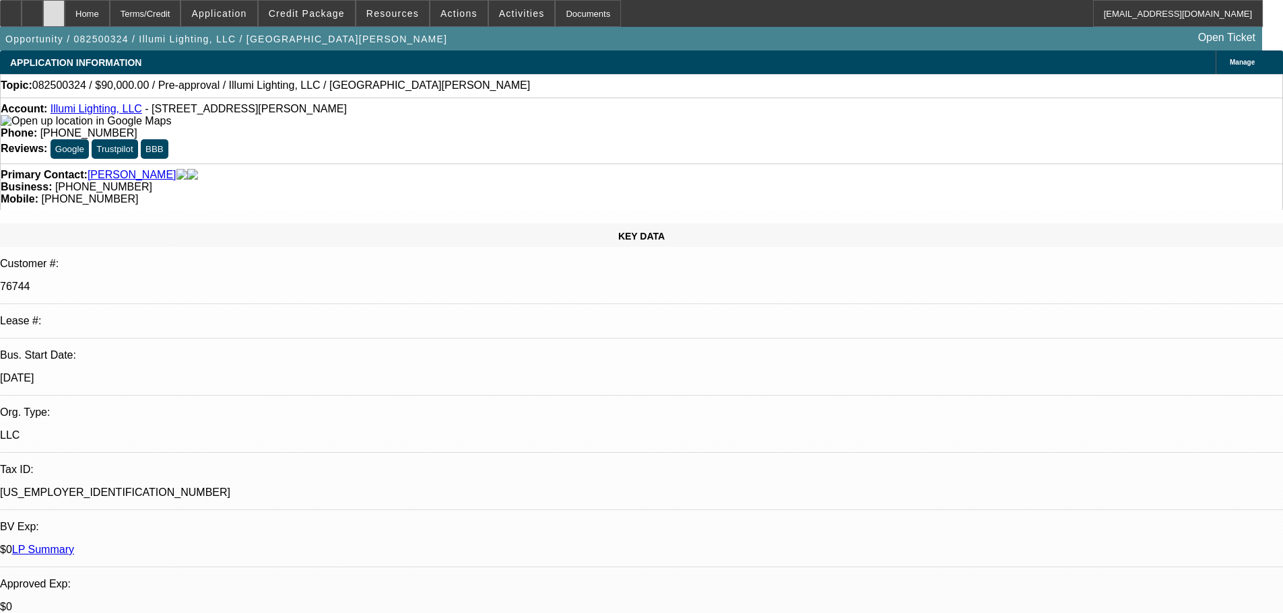
click at [65, 7] on div at bounding box center [54, 13] width 22 height 27
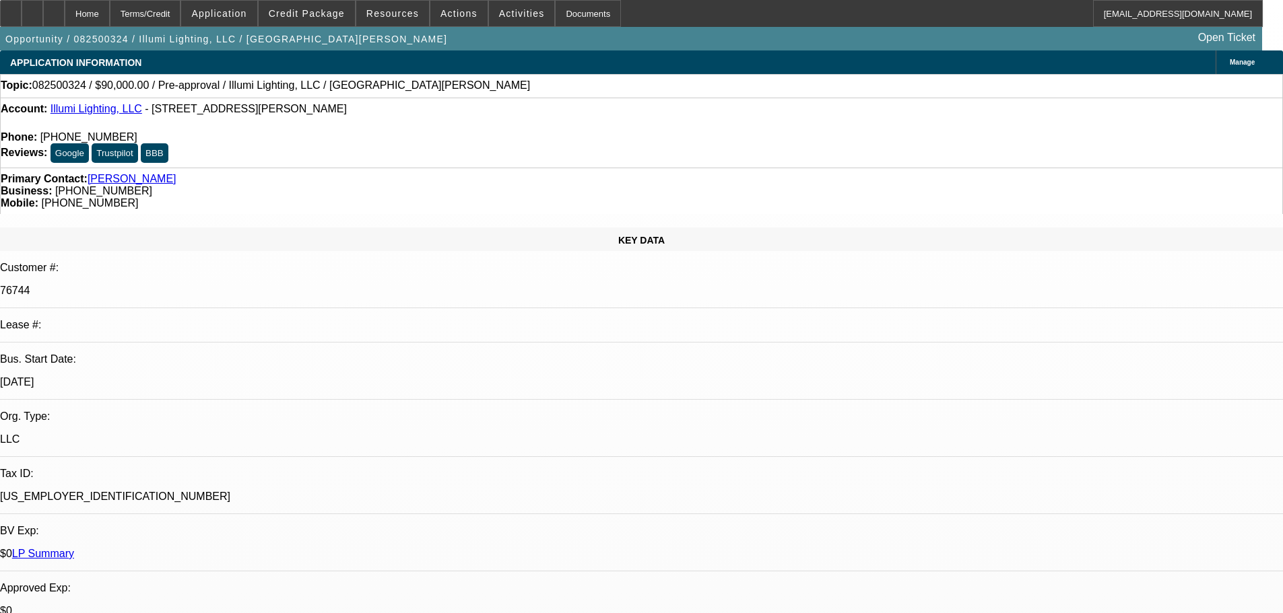
select select "0"
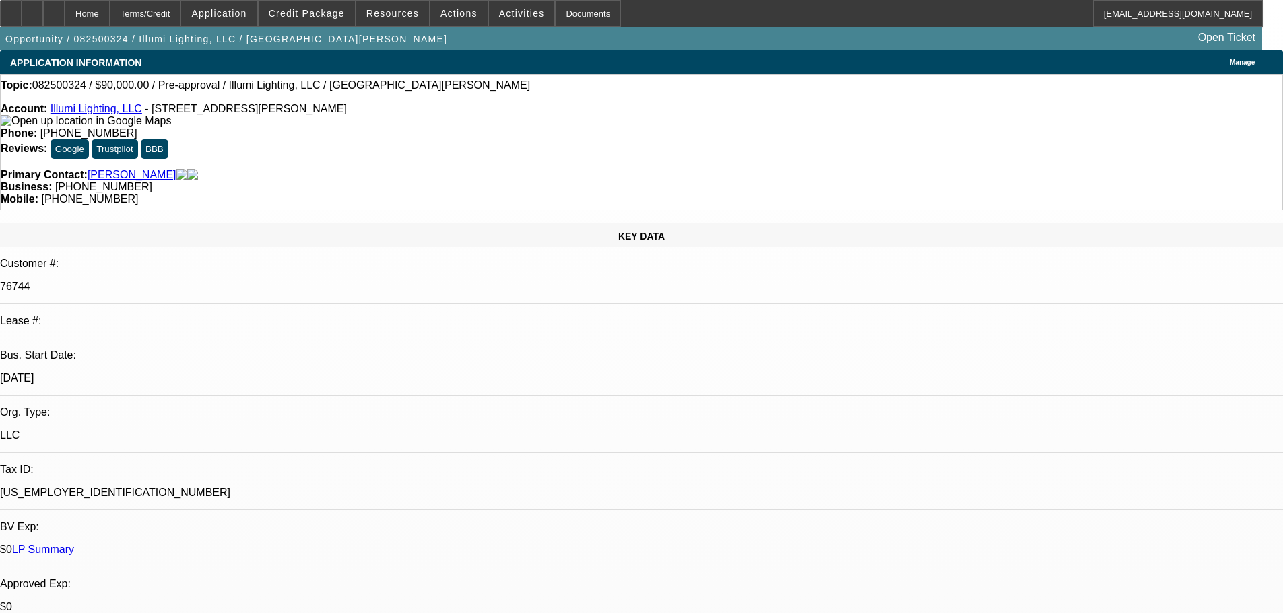
select select "2"
select select "0"
select select "6"
select select "0"
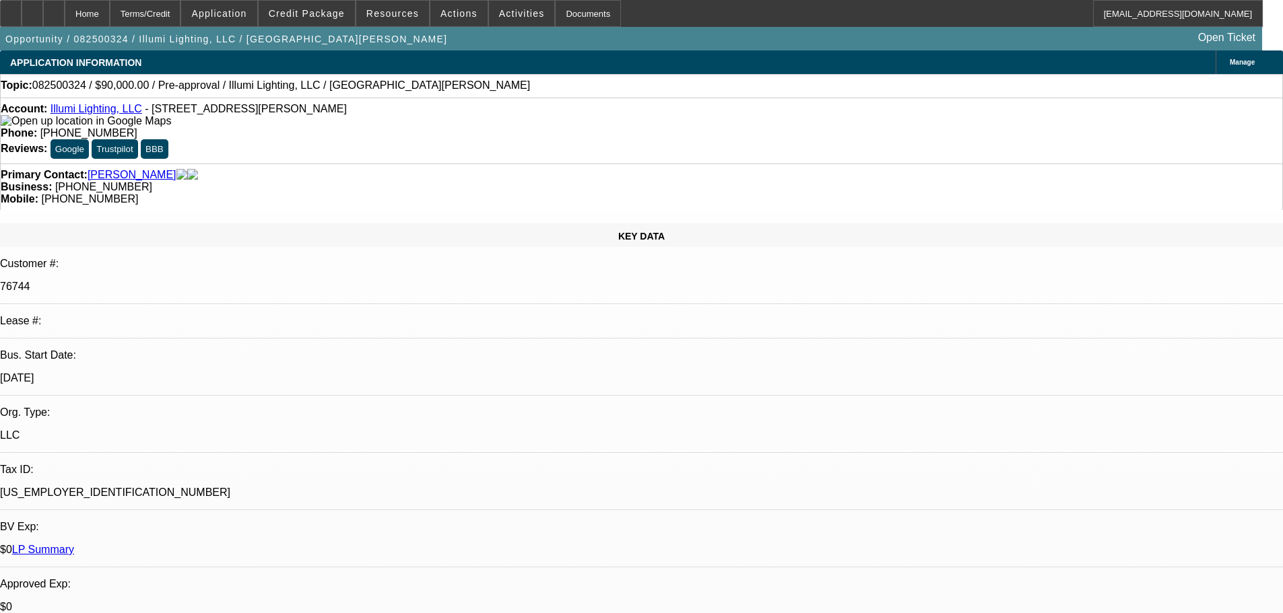
select select "0"
select select "3"
select select "0"
select select "6"
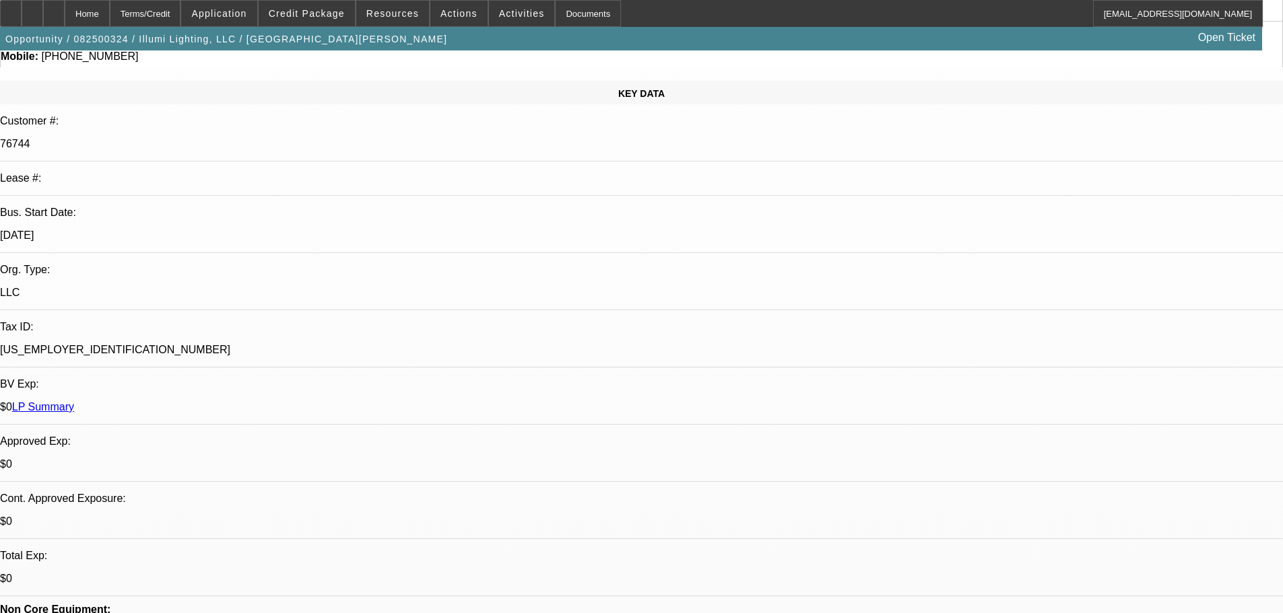
scroll to position [269, 0]
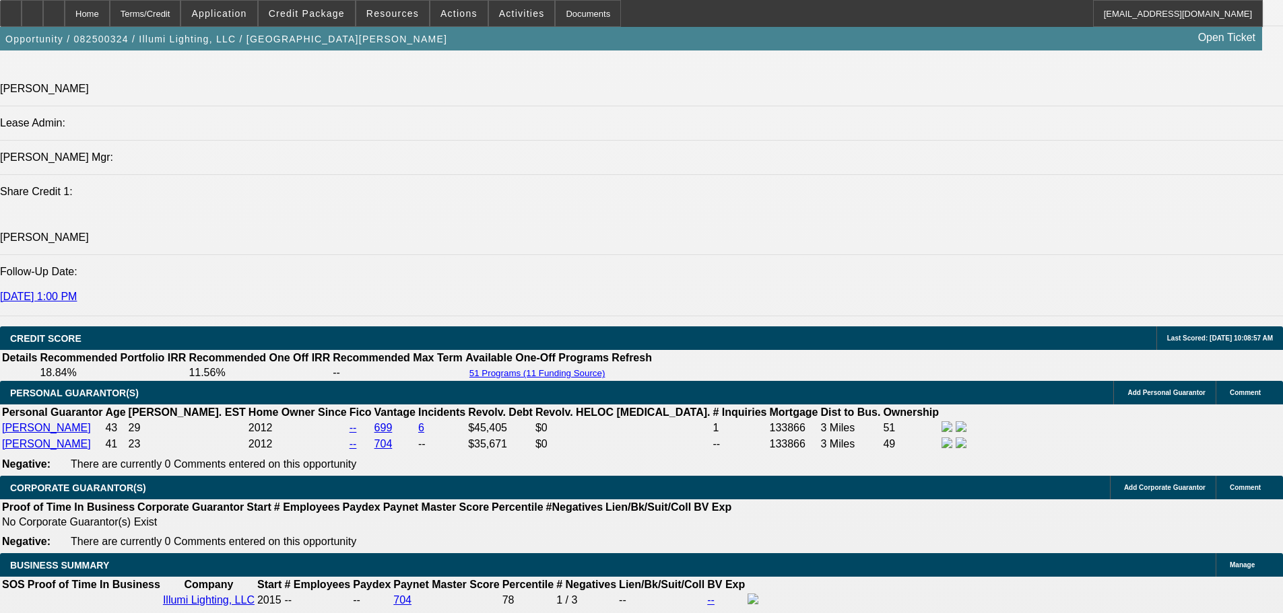
scroll to position [1885, 0]
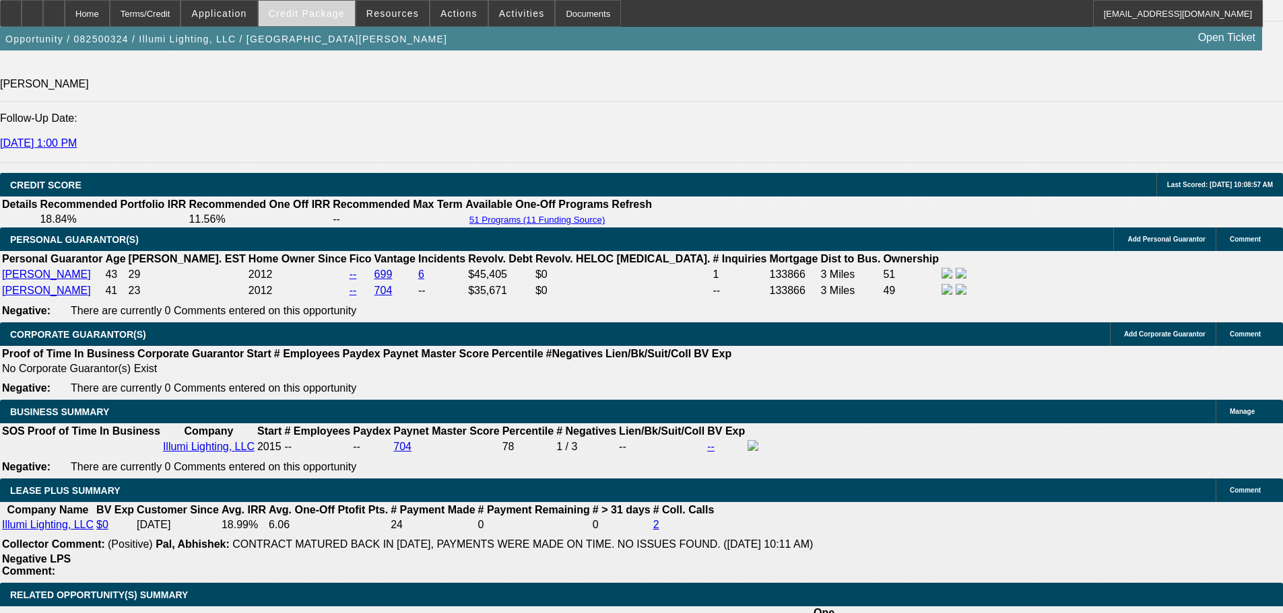
click at [355, 24] on span at bounding box center [307, 13] width 96 height 32
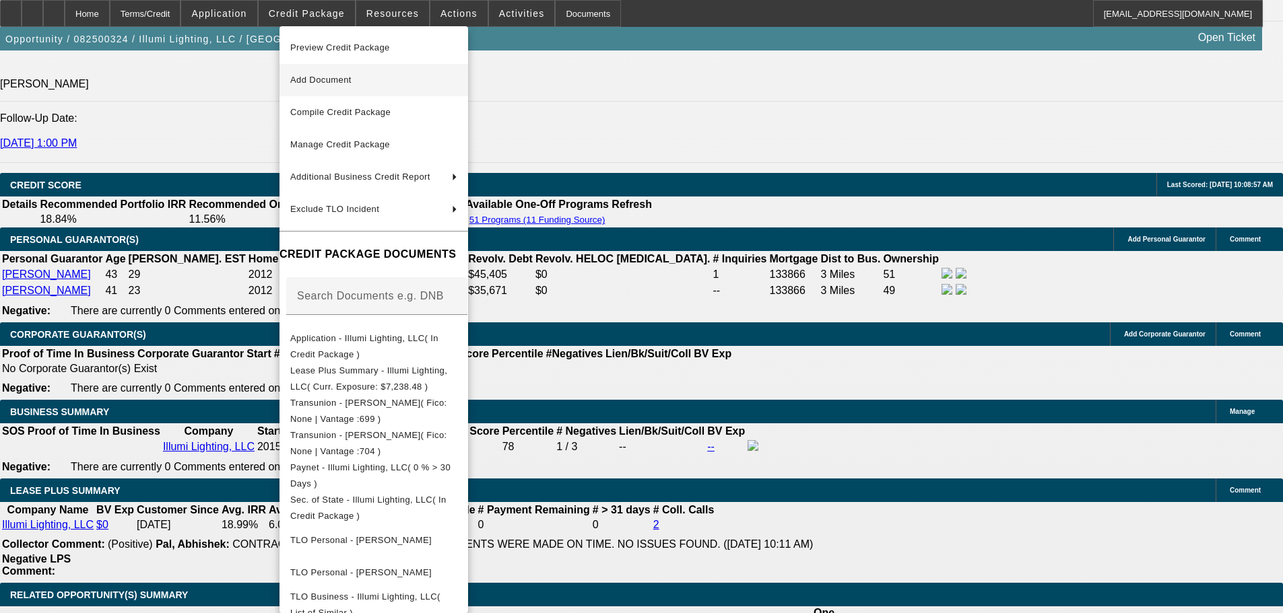
click at [457, 83] on span "Add Document" at bounding box center [373, 80] width 167 height 16
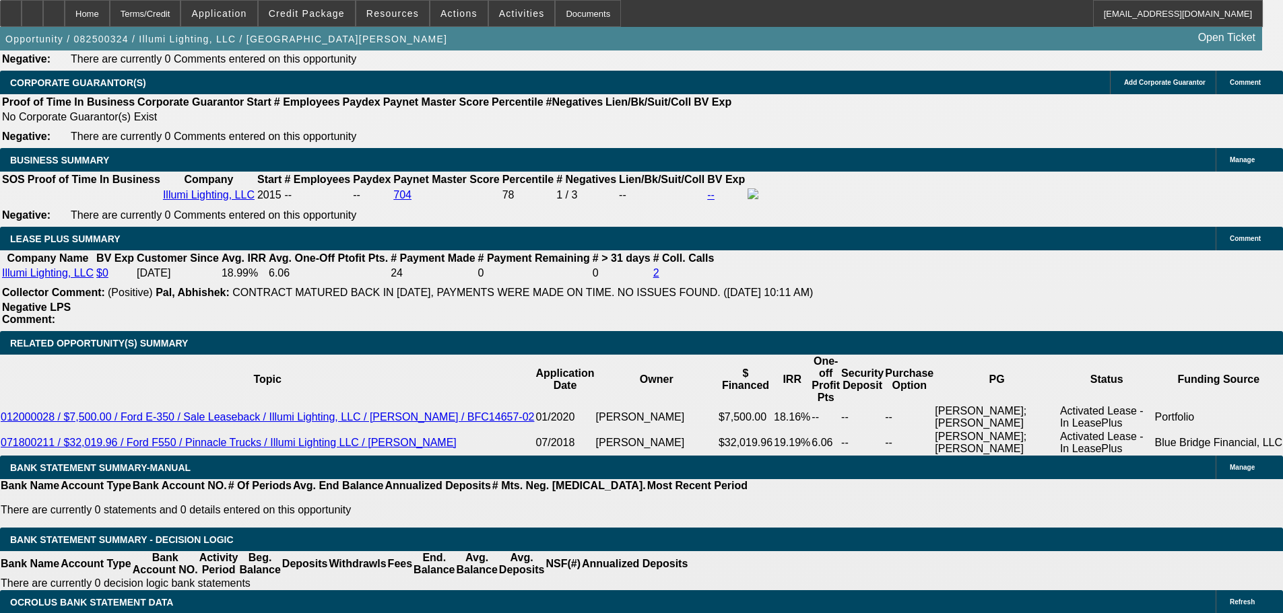
scroll to position [1953, 0]
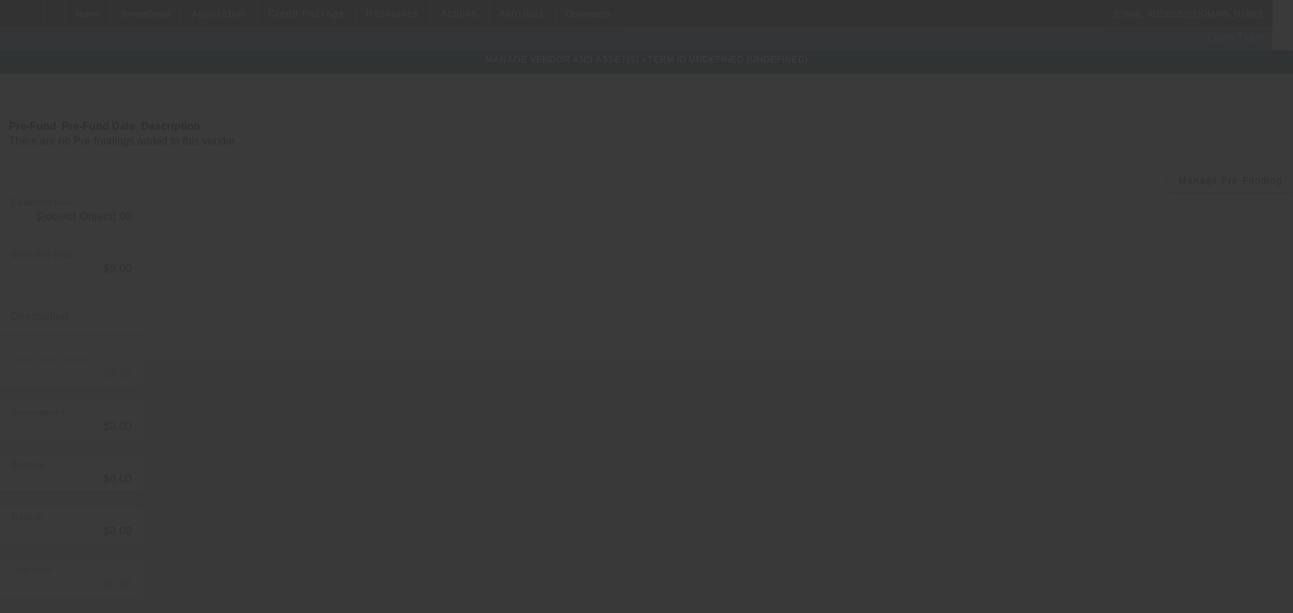
type input "$90,000.00"
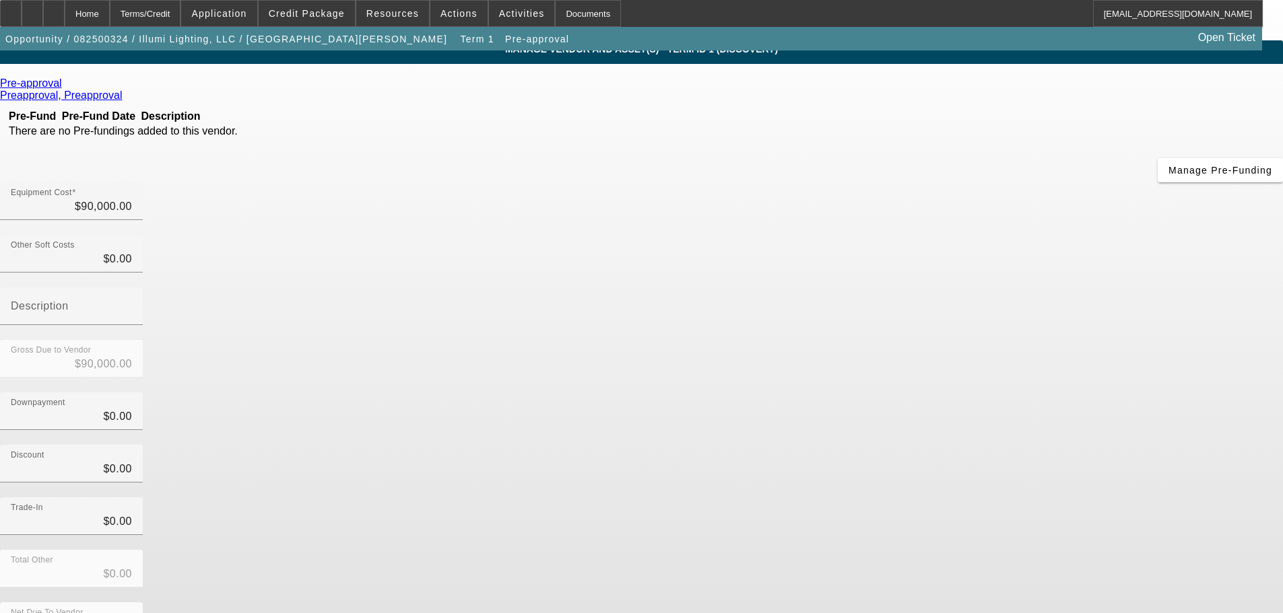
scroll to position [13, 0]
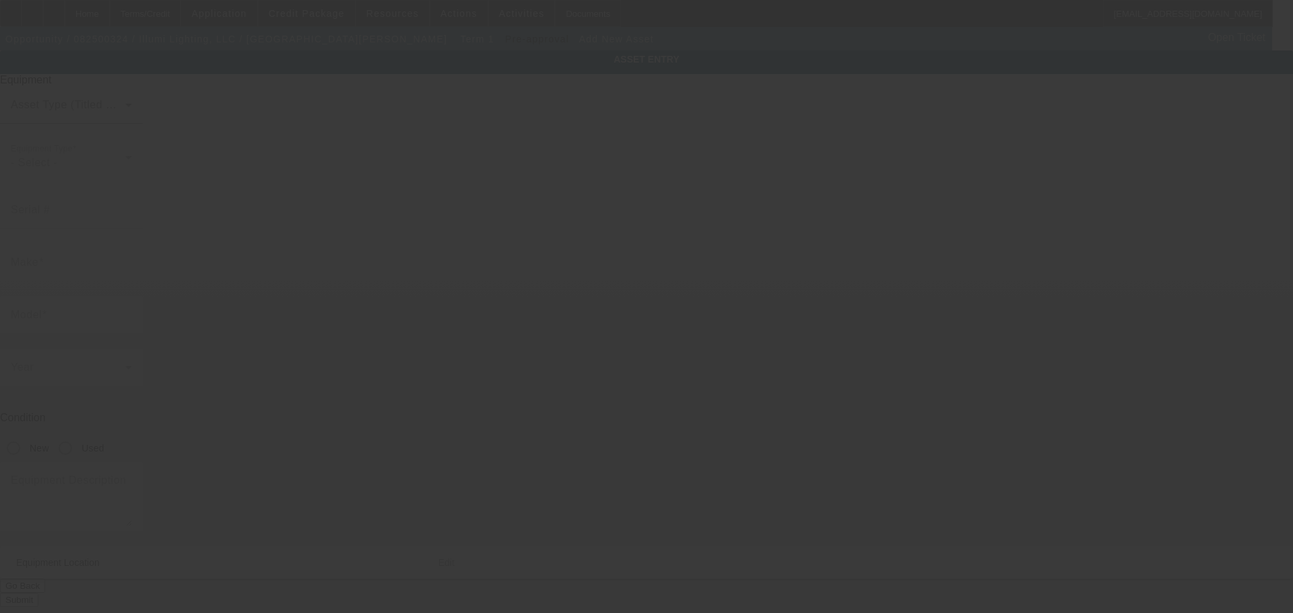
type input "12649 E Caley Ave"
type input "Ste 102"
type input "Centennial"
type input "80111"
type input "Arapahoe"
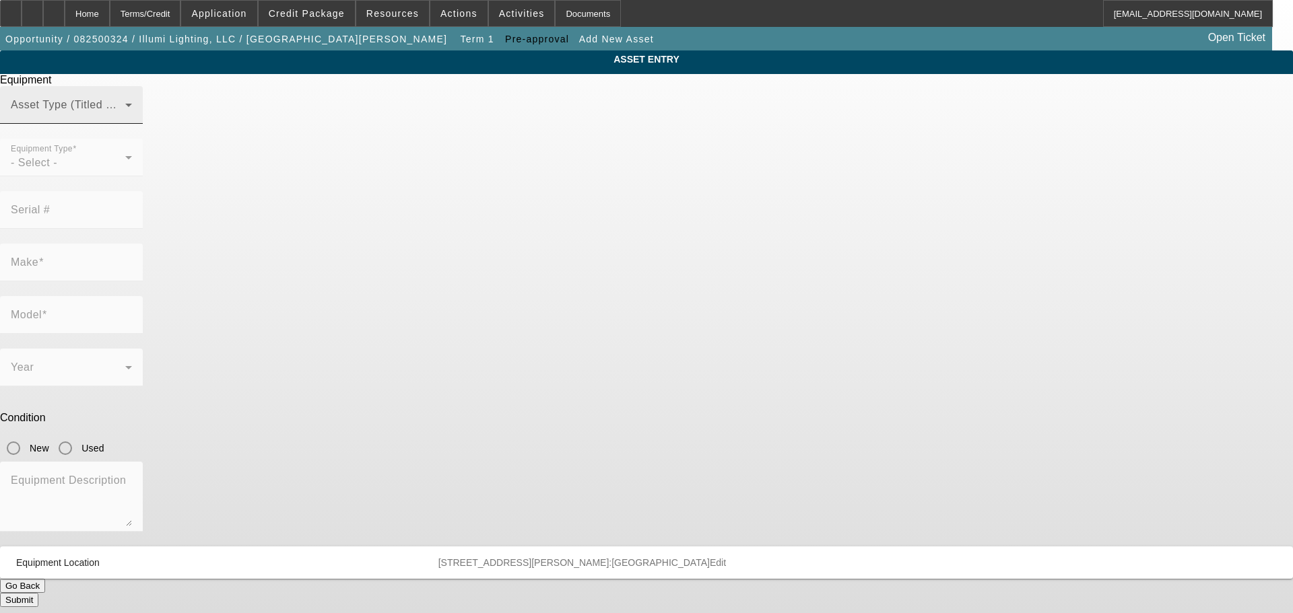
click at [132, 124] on div "Asset Type (Titled or Non-Titled)" at bounding box center [71, 105] width 121 height 38
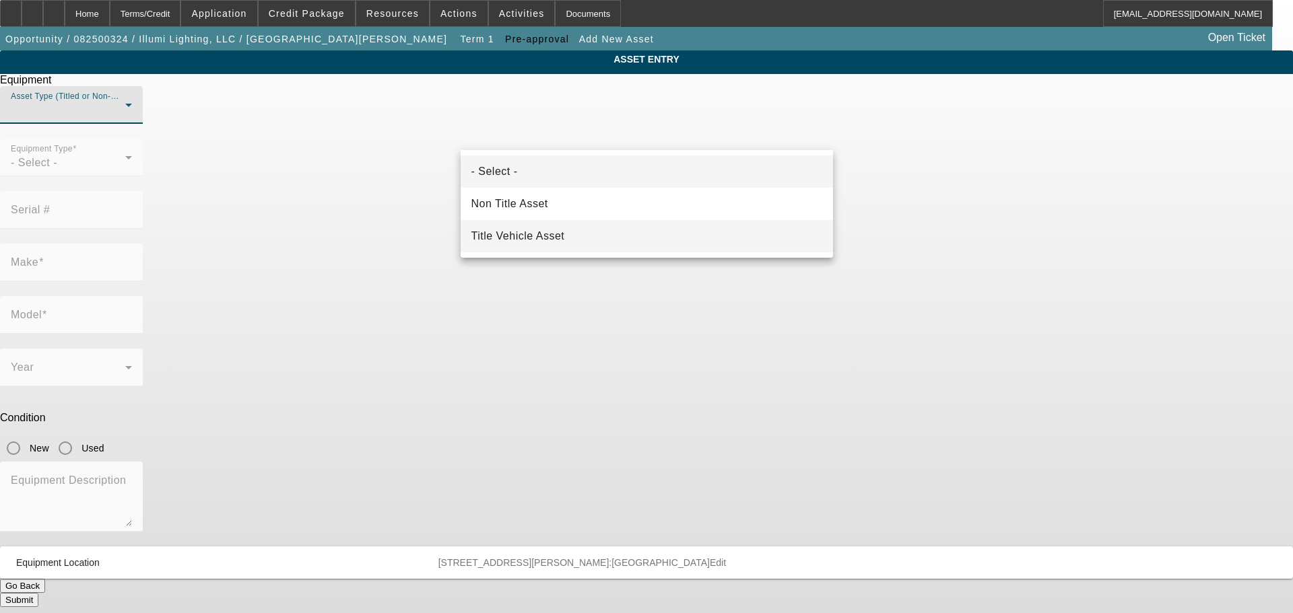
click at [562, 228] on mat-option "Title Vehicle Asset" at bounding box center [647, 236] width 372 height 32
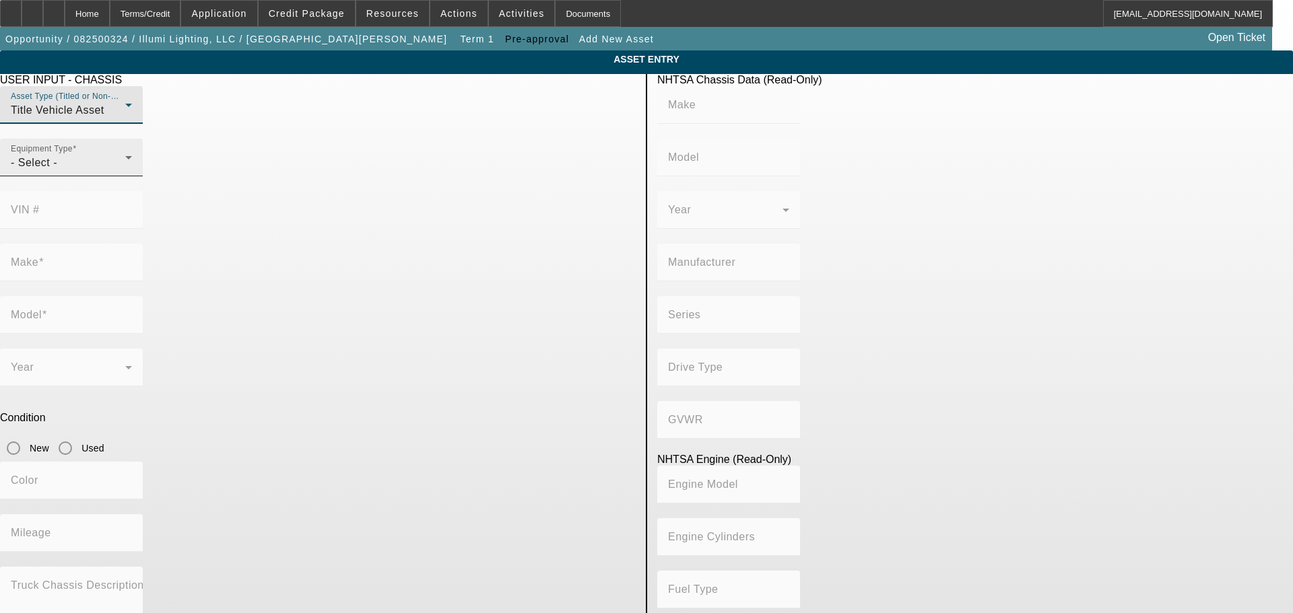
click at [132, 176] on div "Equipment Type - Select -" at bounding box center [71, 158] width 121 height 38
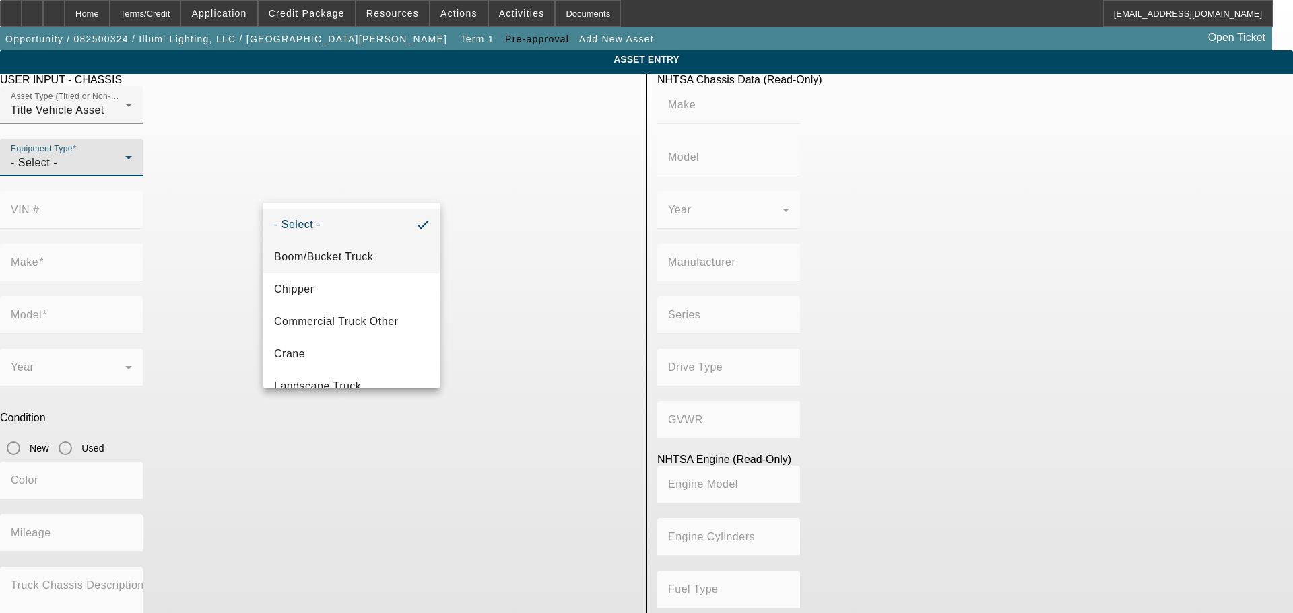
click at [401, 258] on mat-option "Boom/Bucket Truck" at bounding box center [351, 257] width 176 height 32
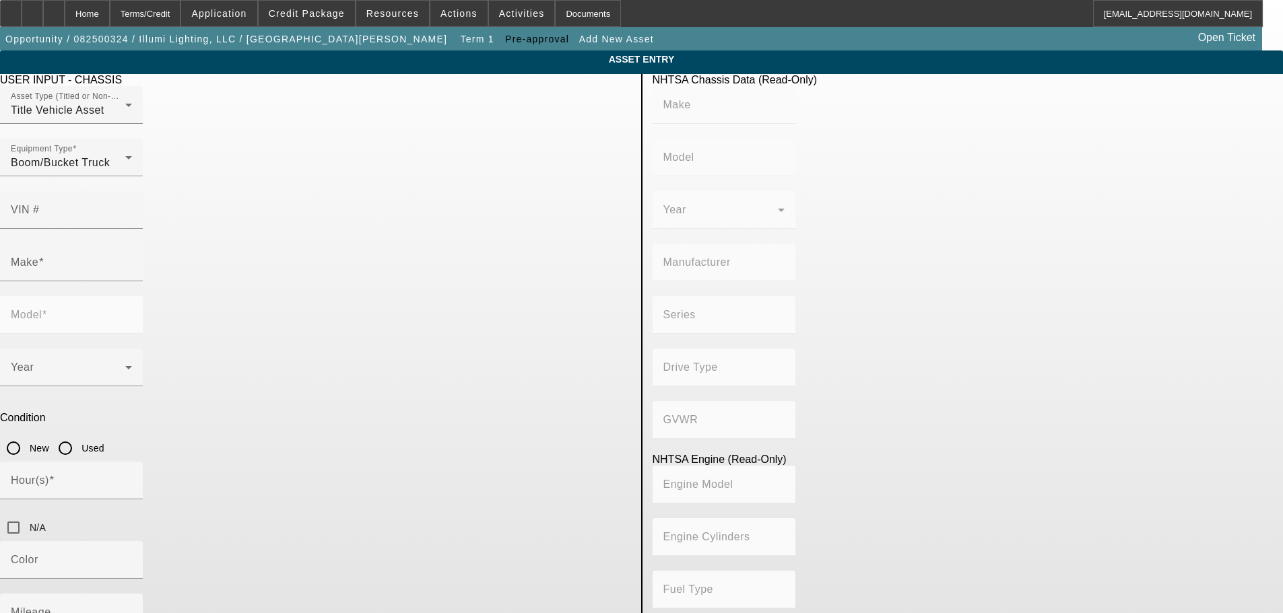
click at [165, 296] on app-asset-collateral-manage "ASSET ENTRY USER INPUT - CHASSIS Asset Type (Titled or Non-Titled) Title Vehicl…" at bounding box center [641, 428] width 1283 height 754
click at [132, 260] on input "Make" at bounding box center [71, 268] width 121 height 16
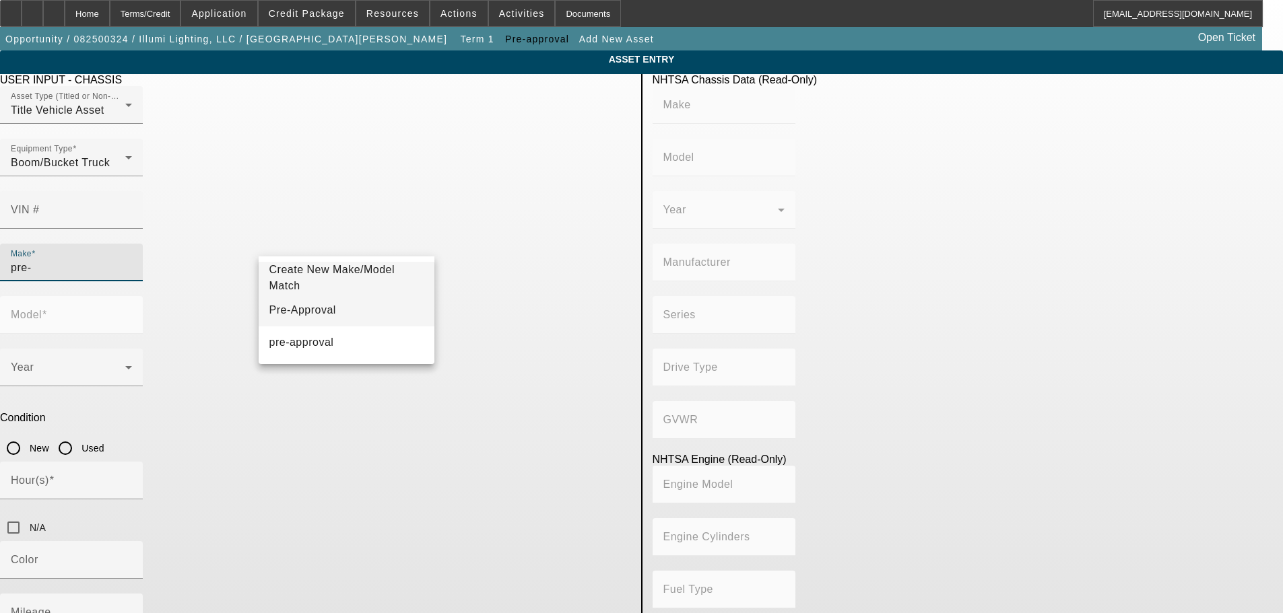
click at [372, 312] on mat-option "Pre-Approval" at bounding box center [347, 310] width 176 height 32
type input "Pre-Approval"
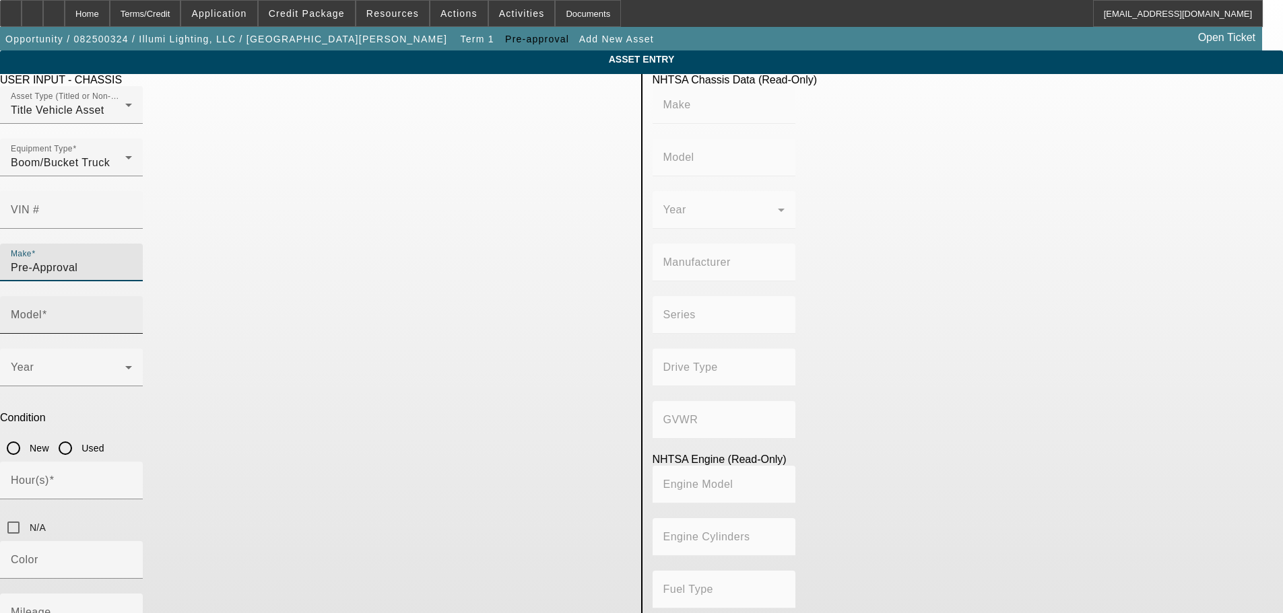
drag, startPoint x: 487, startPoint y: 221, endPoint x: 487, endPoint y: 233, distance: 12.1
click at [132, 296] on div "Model" at bounding box center [71, 315] width 121 height 38
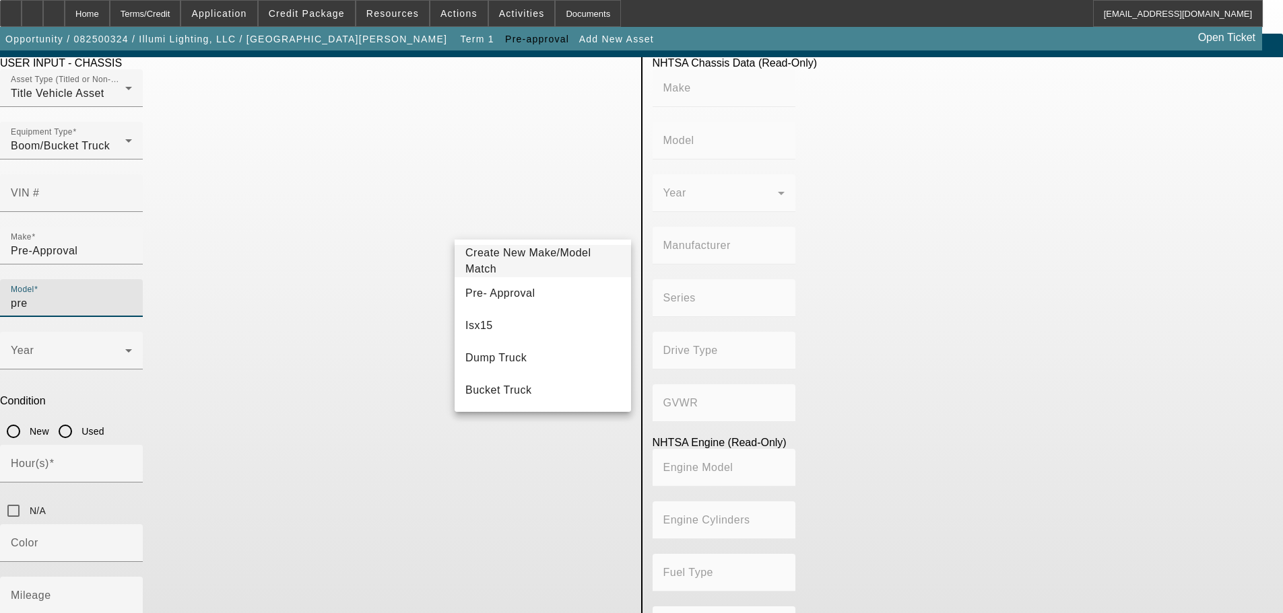
scroll to position [26, 0]
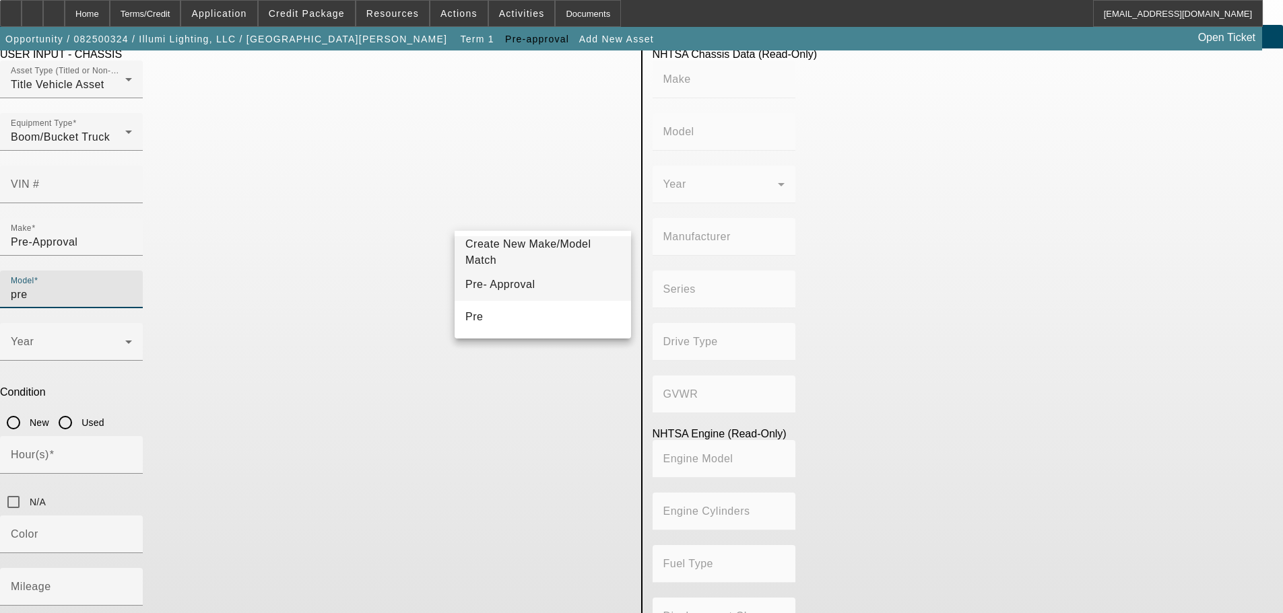
click at [541, 298] on mat-option "Pre- Approval" at bounding box center [543, 285] width 176 height 32
type input "Pre- Approval"
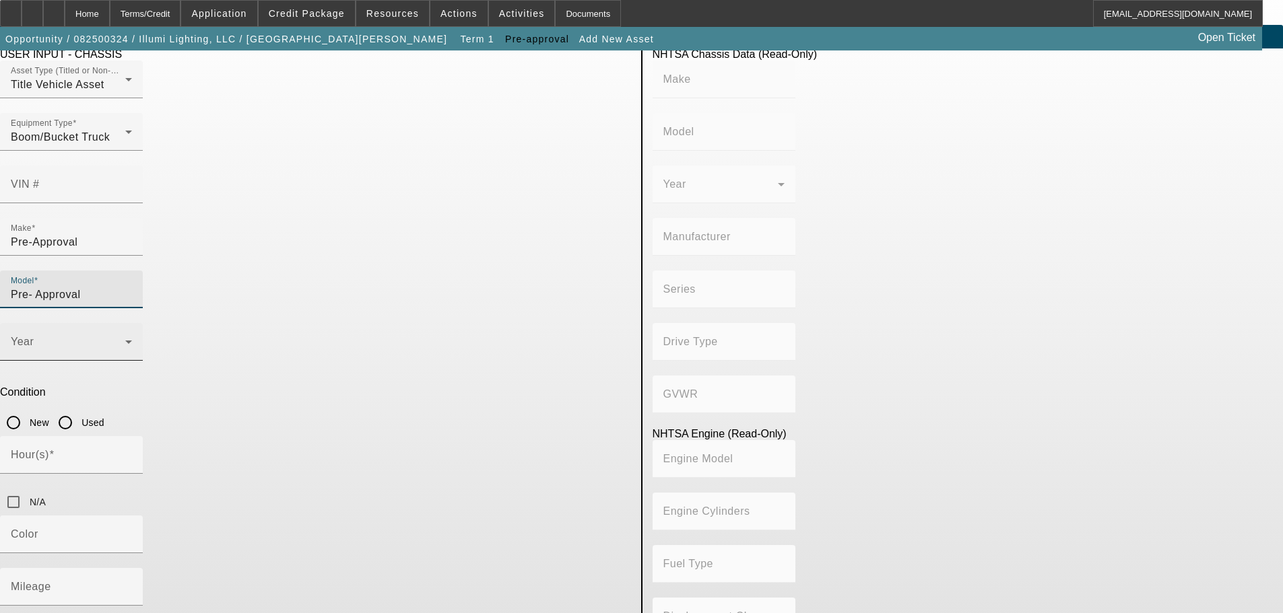
click at [137, 334] on icon at bounding box center [129, 342] width 16 height 16
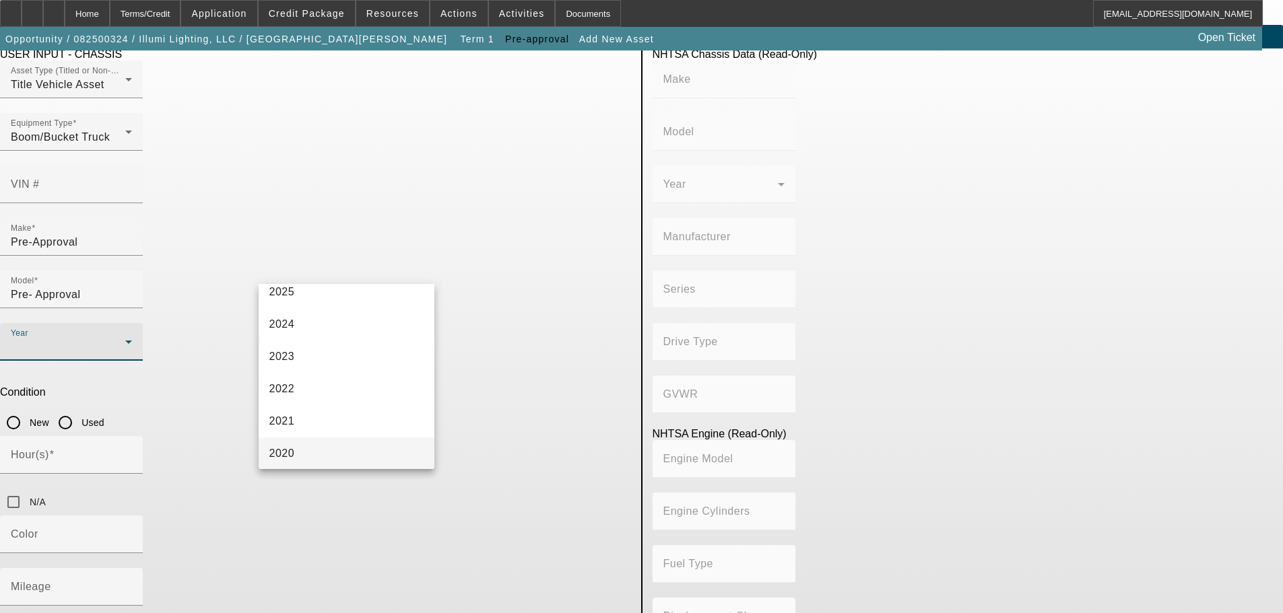
scroll to position [135, 0]
click at [345, 422] on mat-option "2020" at bounding box center [347, 429] width 176 height 32
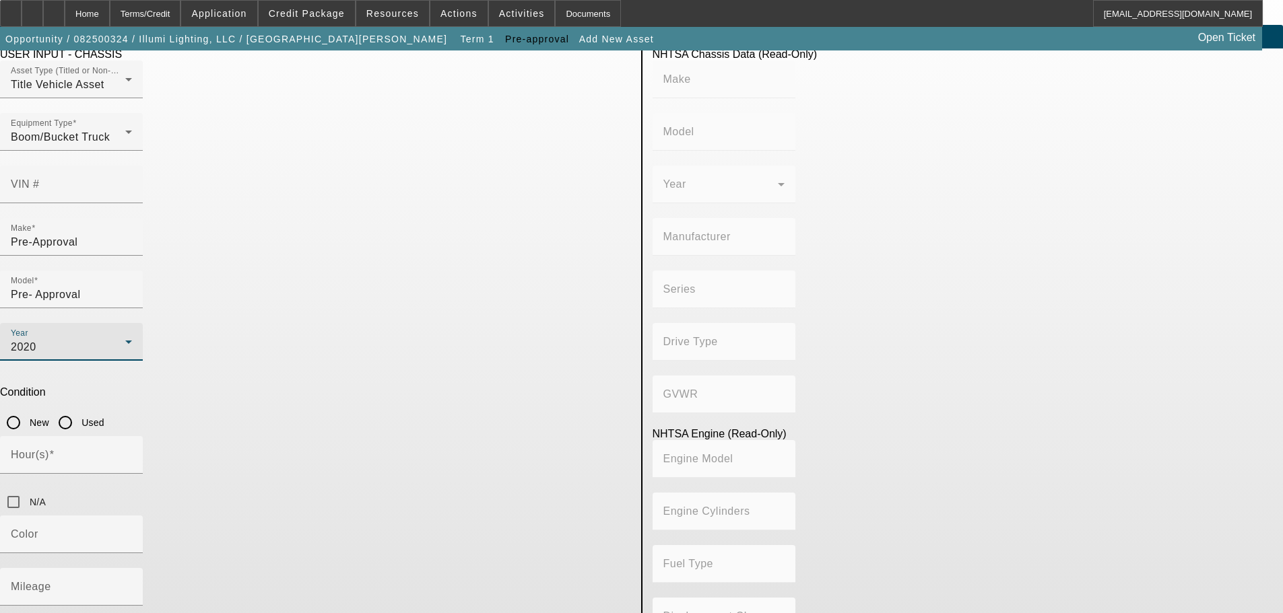
click at [79, 409] on input "Used" at bounding box center [65, 422] width 27 height 27
radio input "true"
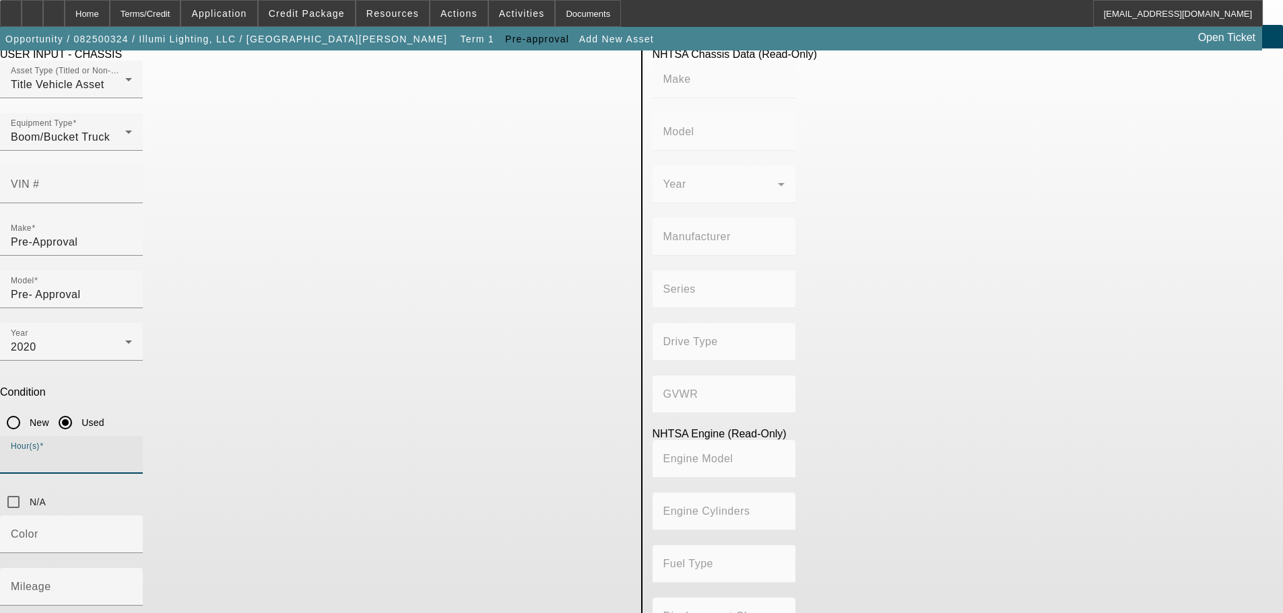
click at [132, 453] on input "Hour(s)" at bounding box center [71, 461] width 121 height 16
click at [27, 489] on input "N/A" at bounding box center [13, 502] width 27 height 27
checkbox input "true"
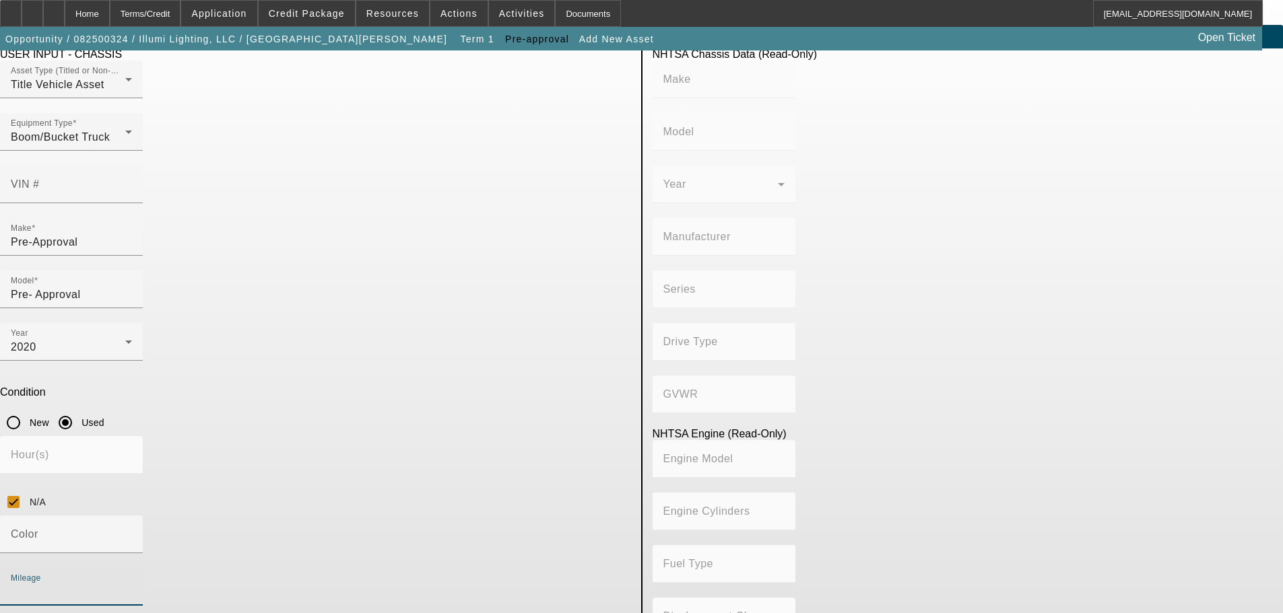
click at [132, 584] on input "Mileage" at bounding box center [71, 592] width 121 height 16
type input "20000"
type textarea "42-45 foot working height bucket truck. 2019+"
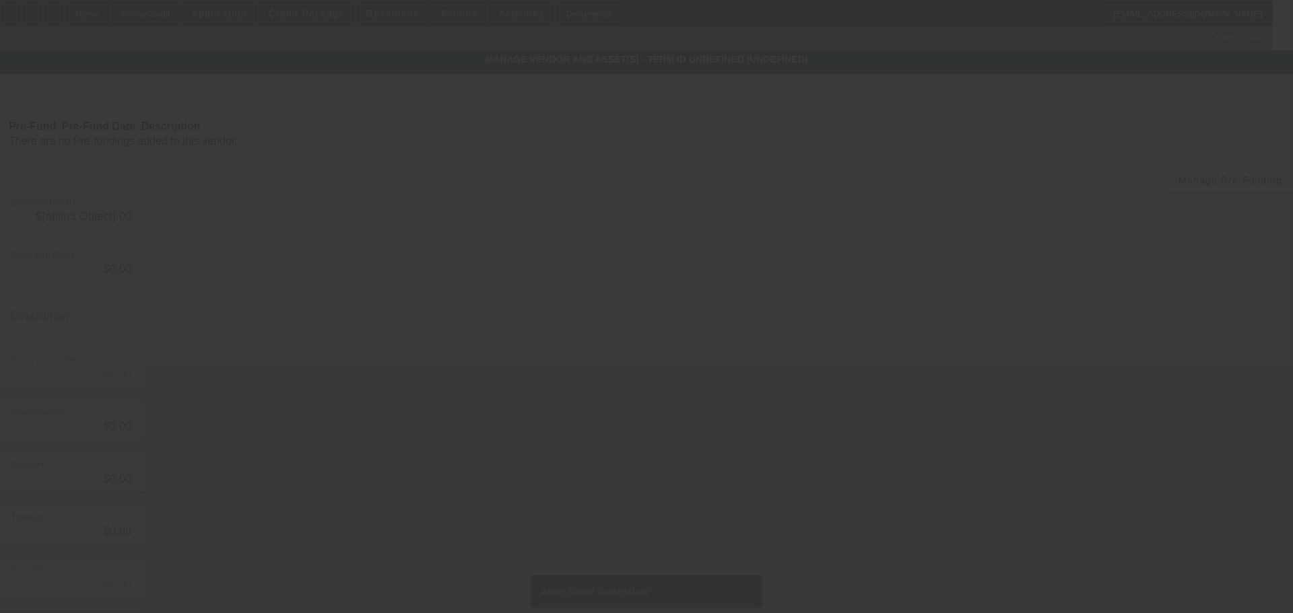
type input "$90,000.00"
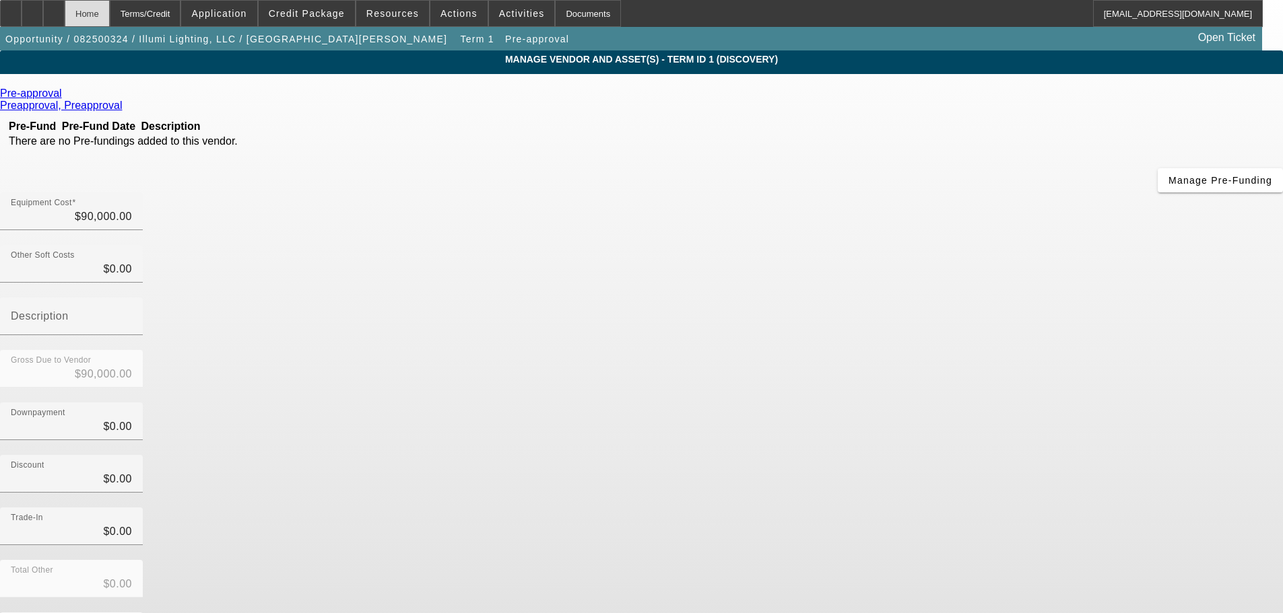
click at [104, 11] on div "Home" at bounding box center [87, 13] width 45 height 27
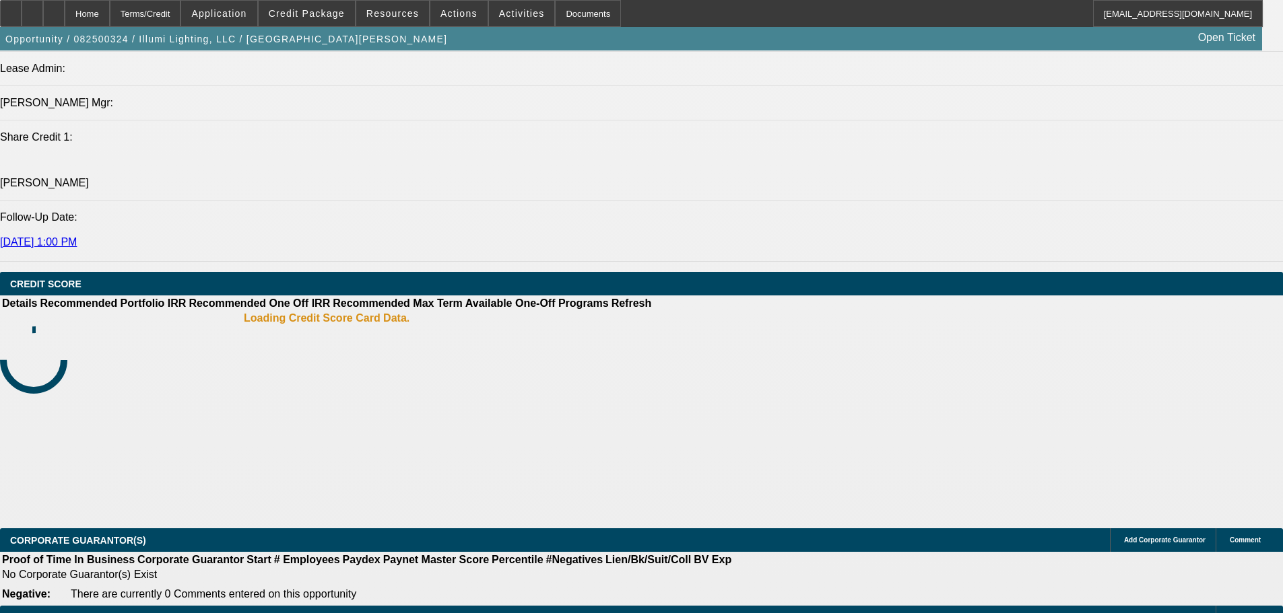
select select "0"
select select "2"
select select "0"
select select "6"
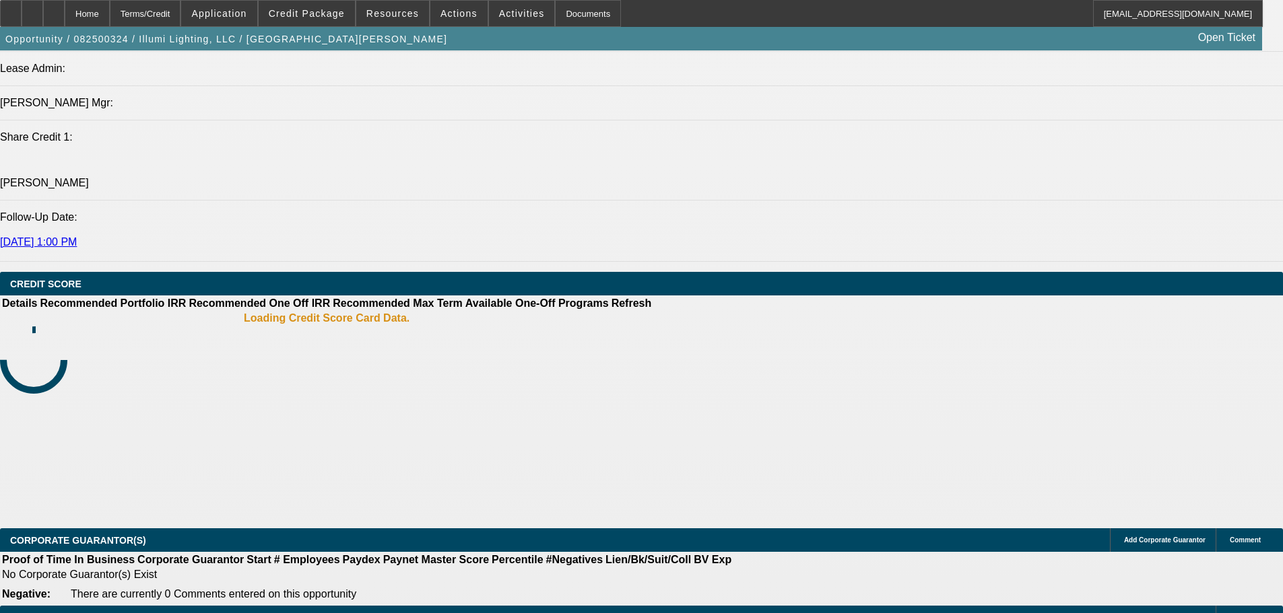
select select "0"
select select "3"
select select "0"
select select "6"
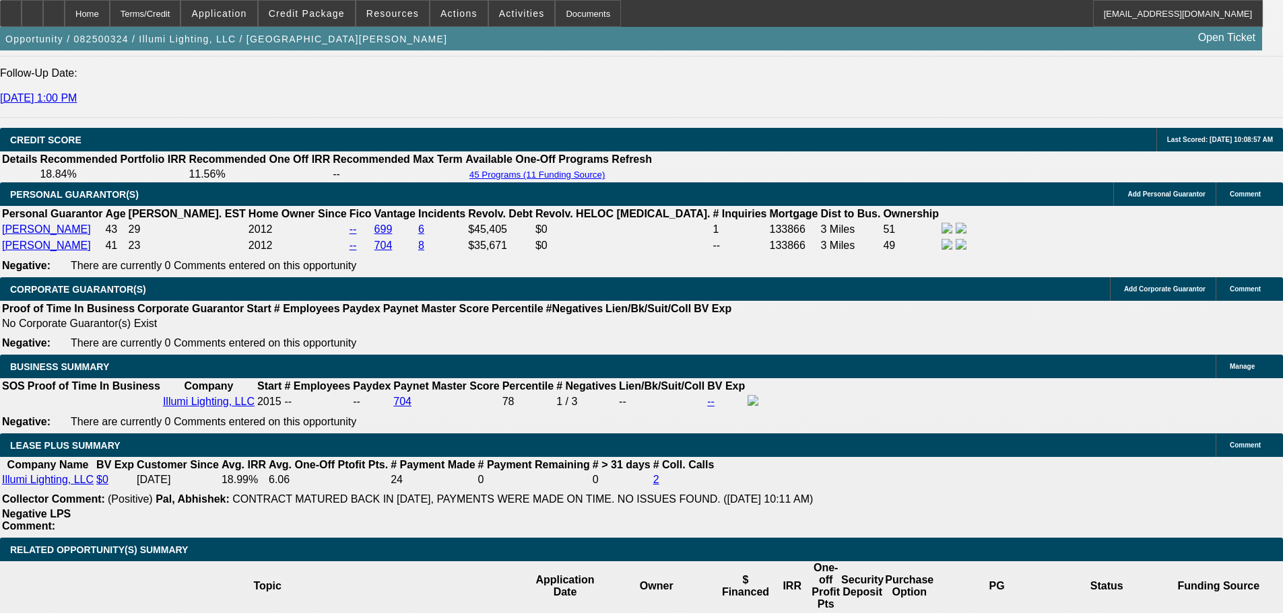
scroll to position [1911, 0]
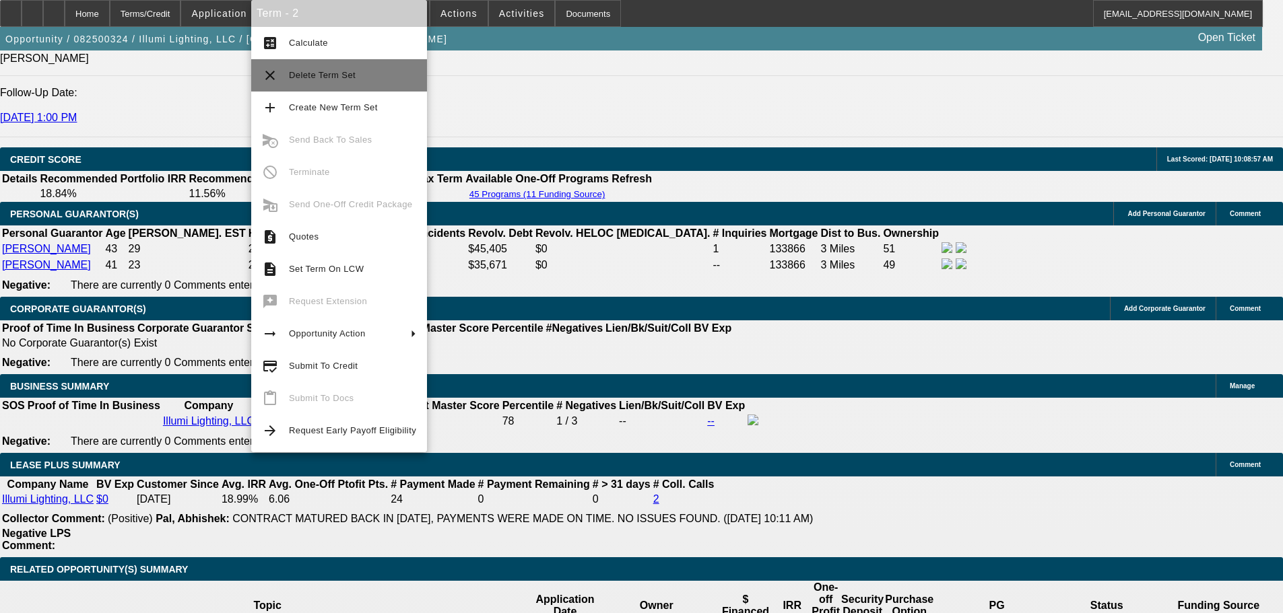
click at [382, 73] on span "Delete Term Set" at bounding box center [352, 75] width 127 height 16
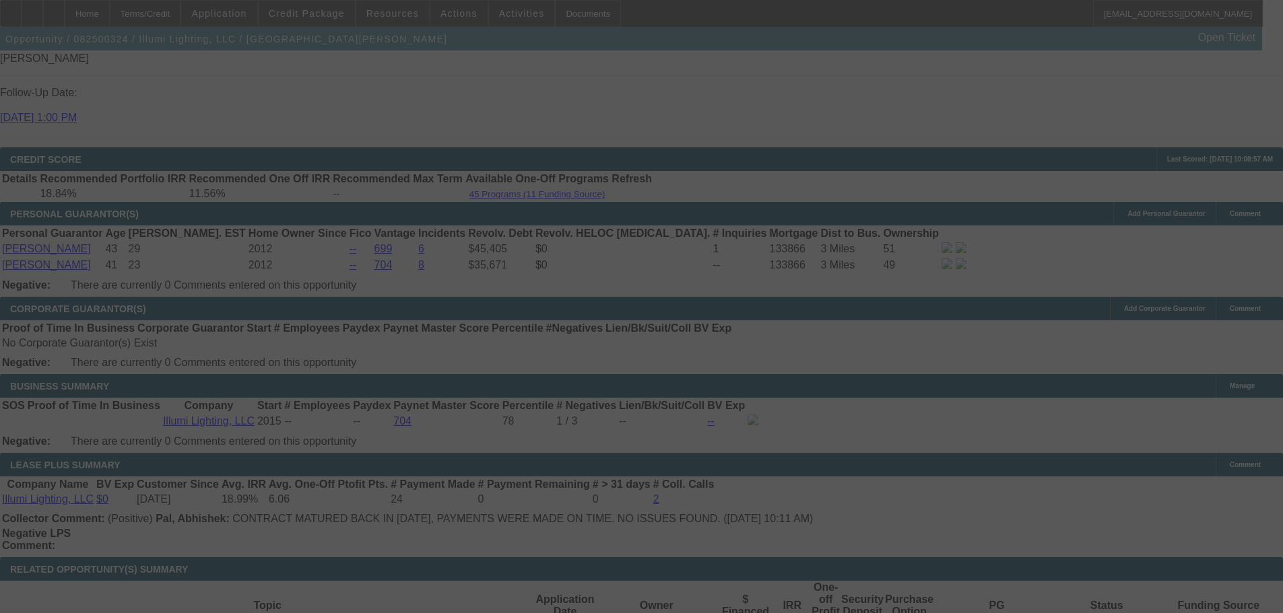
scroll to position [2028, 0]
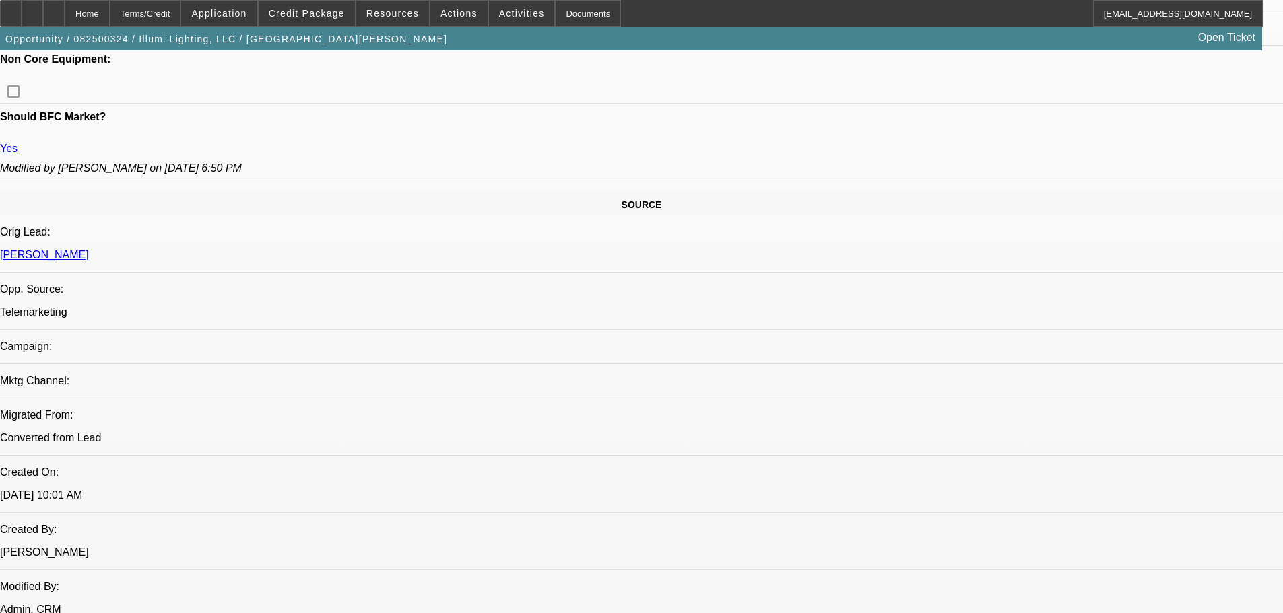
select select "0"
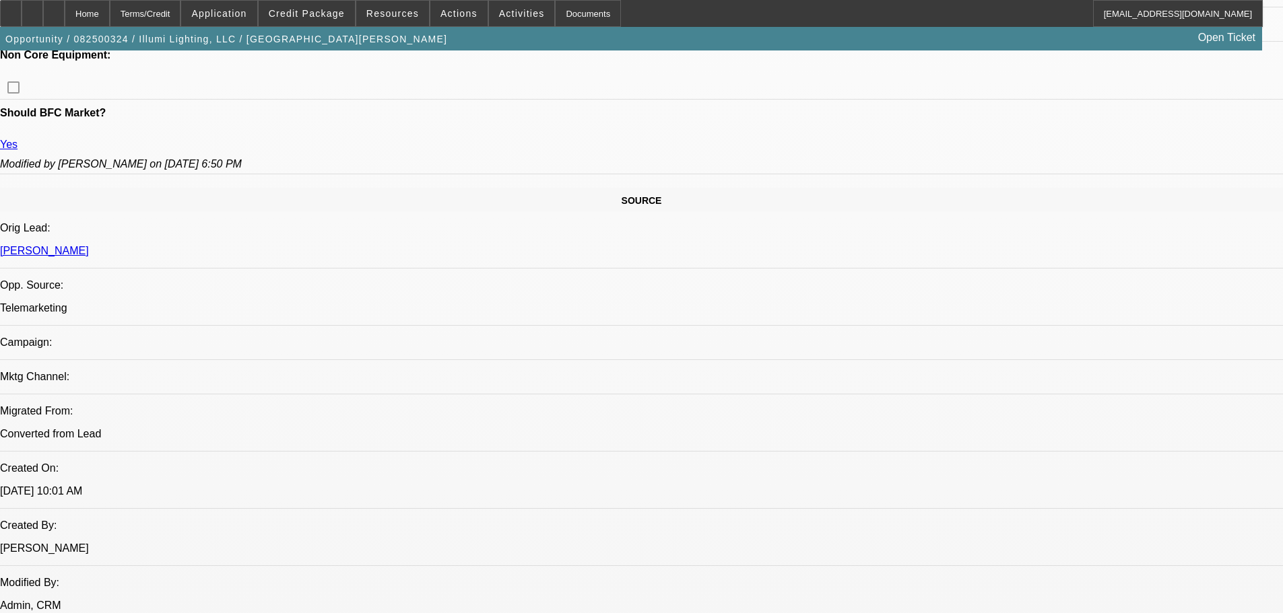
select select "0"
select select "3"
select select "0"
select select "6"
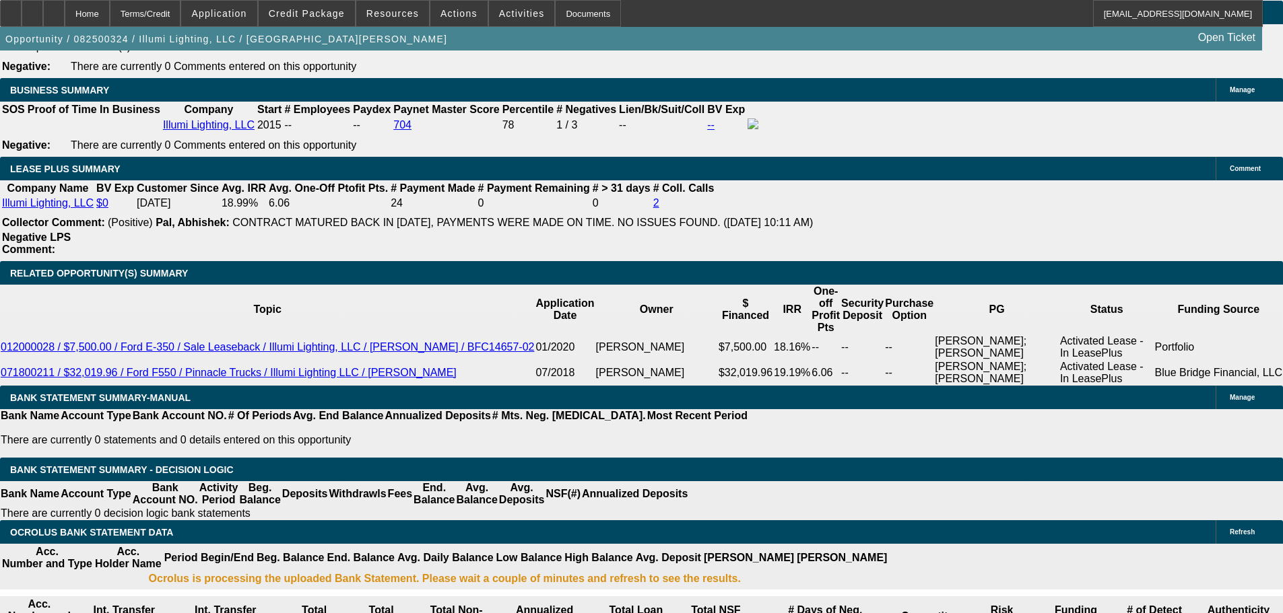
scroll to position [2287, 0]
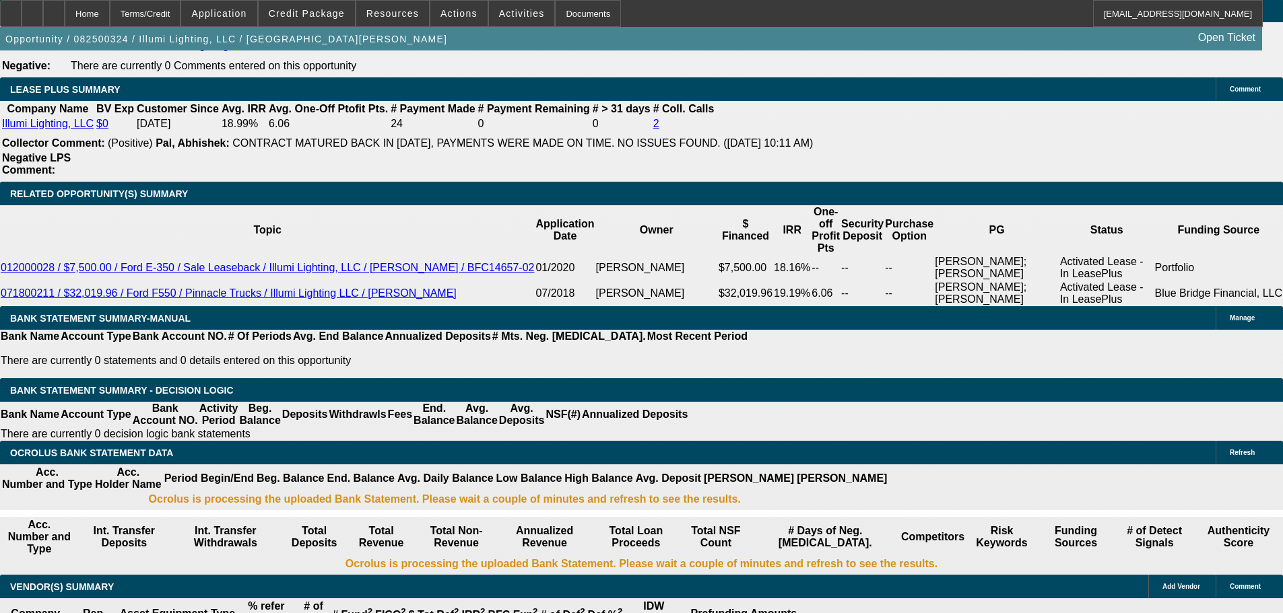
type input "1"
type input "UNKNOWN"
type input "$1,538.44"
type input "13"
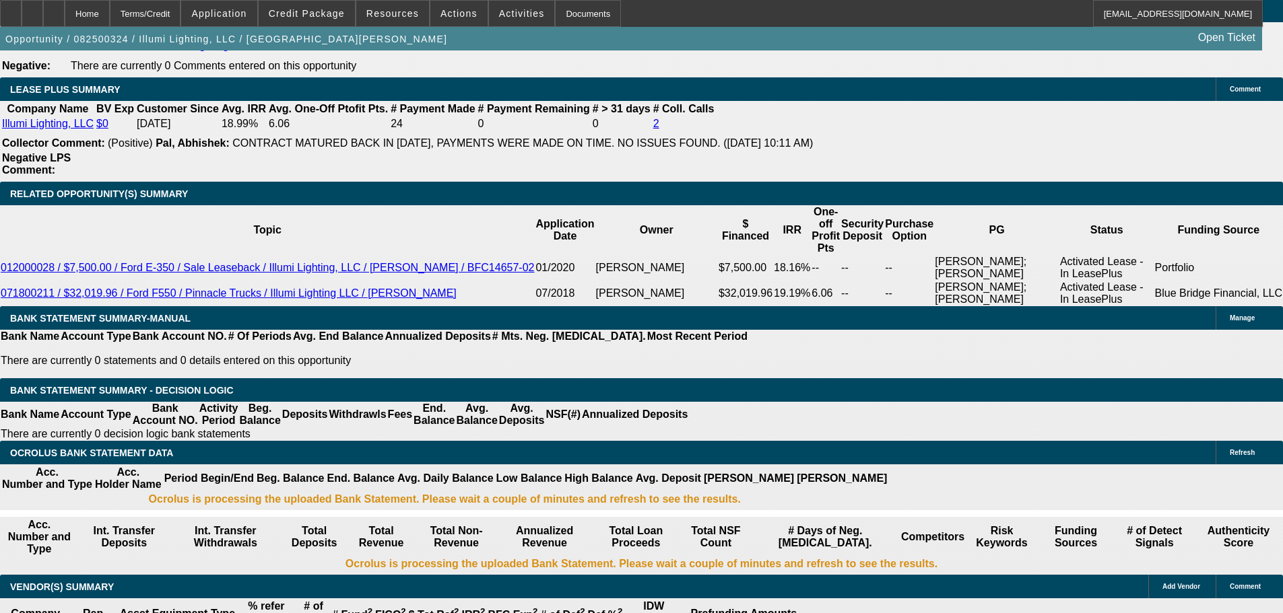
type input "$2,047.78"
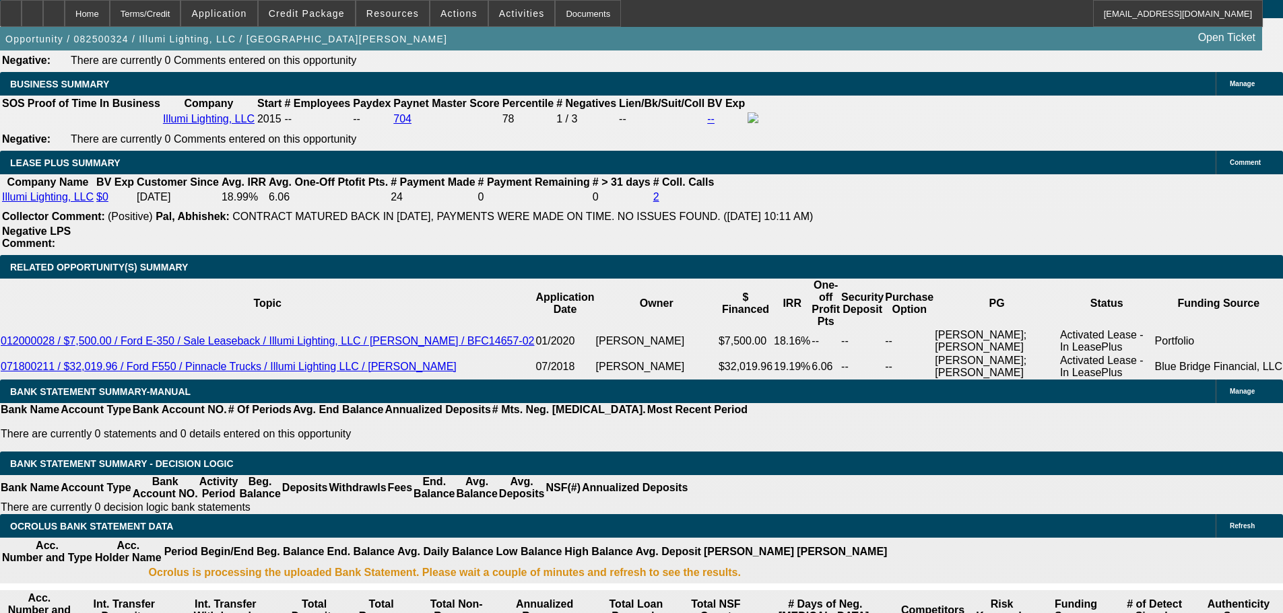
scroll to position [2085, 0]
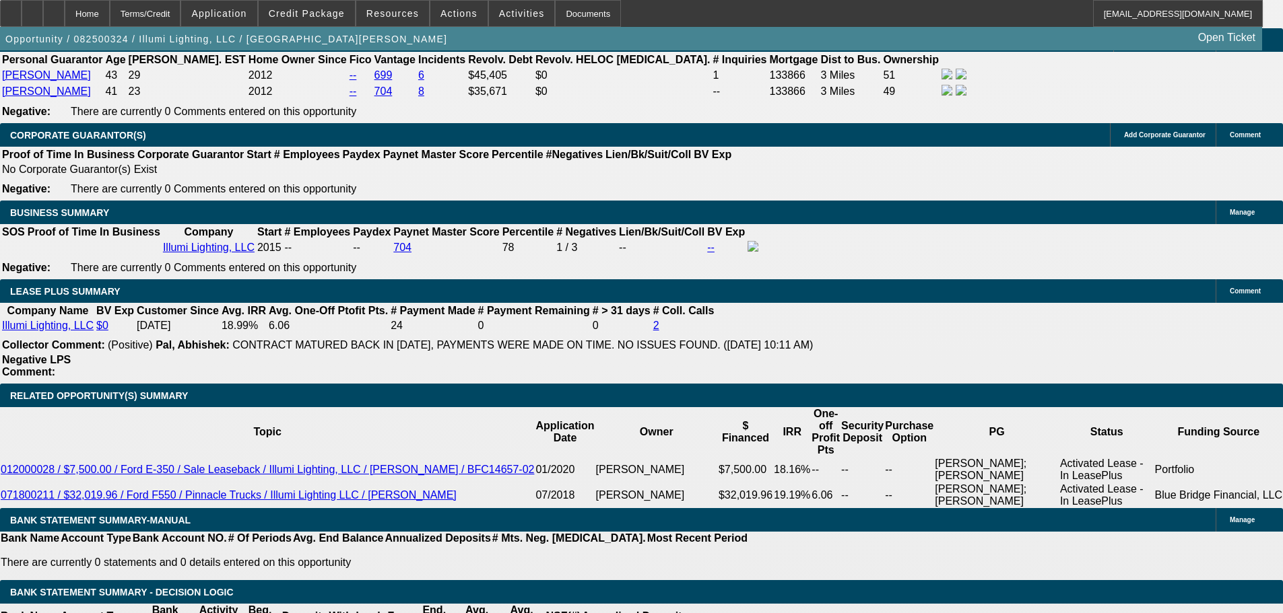
type input "1"
type input "$1,538.44"
type input "12"
type input "$2,002.00"
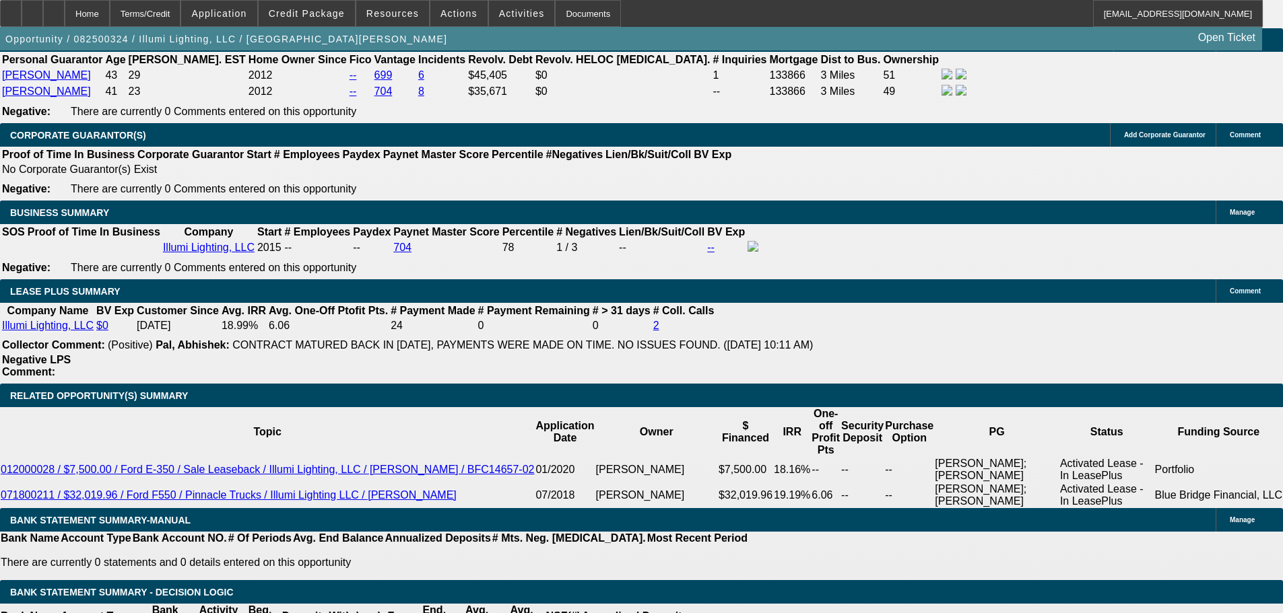
type input "12"
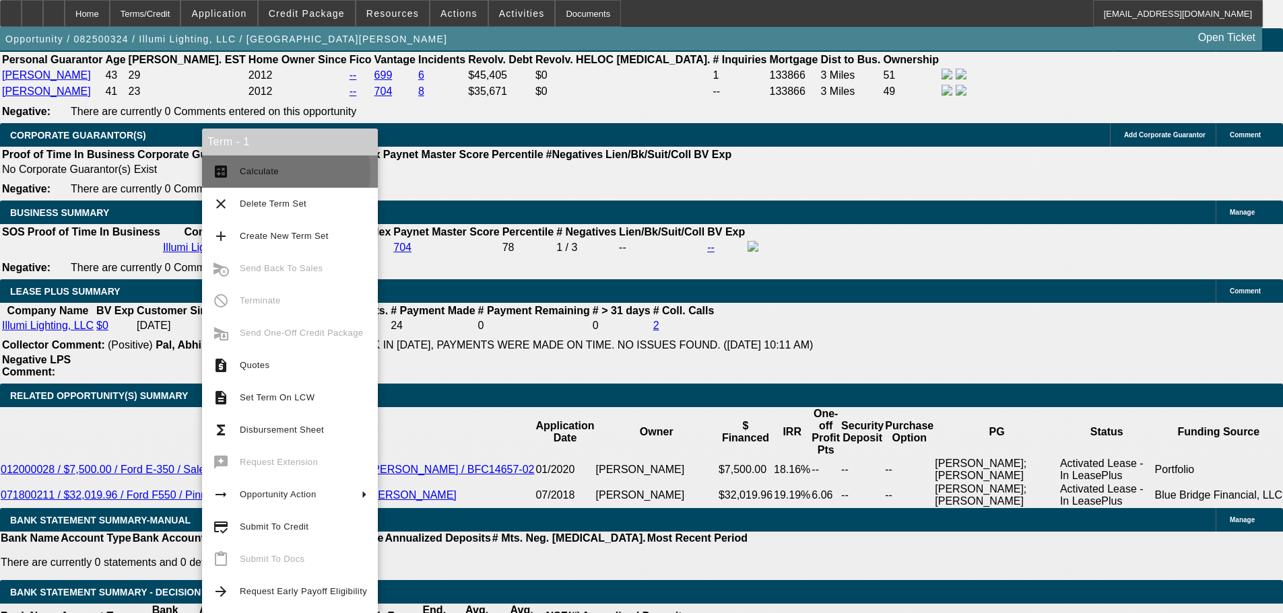
click at [264, 174] on span "Calculate" at bounding box center [259, 171] width 39 height 10
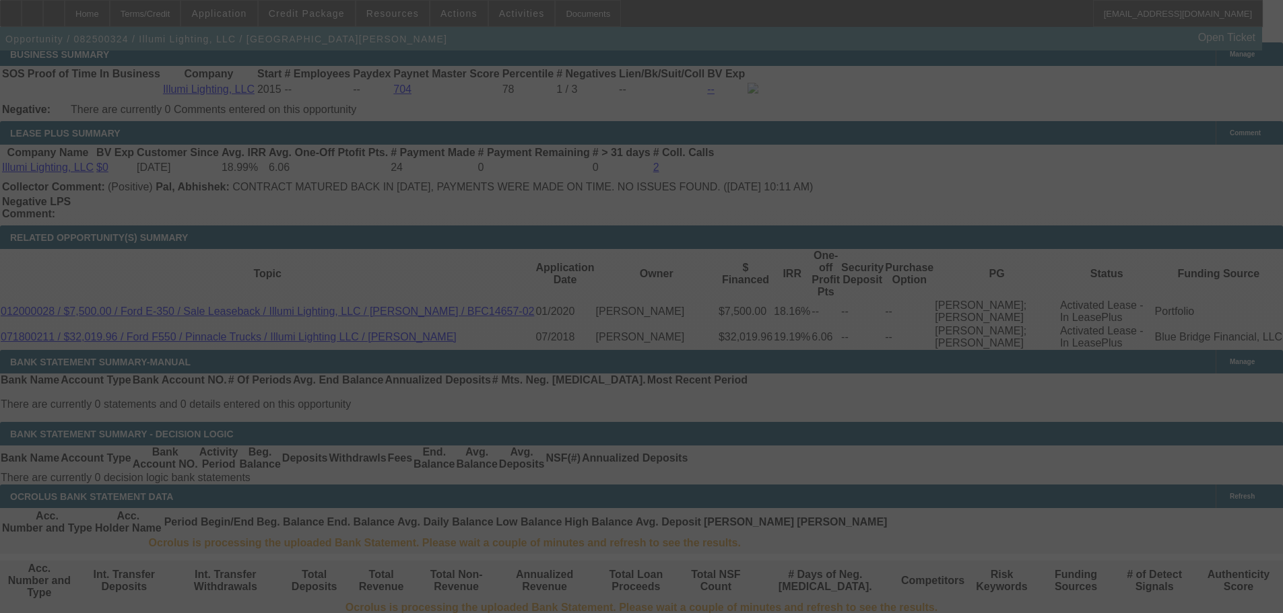
scroll to position [2219, 0]
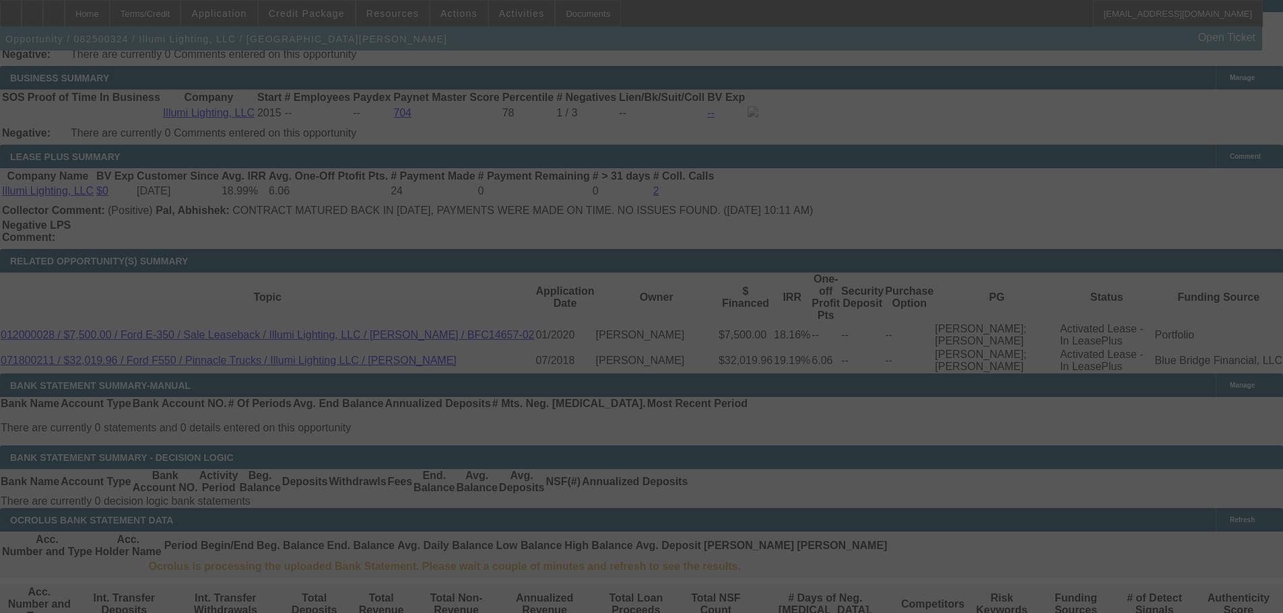
select select "0"
select select "3"
select select "0"
select select "6"
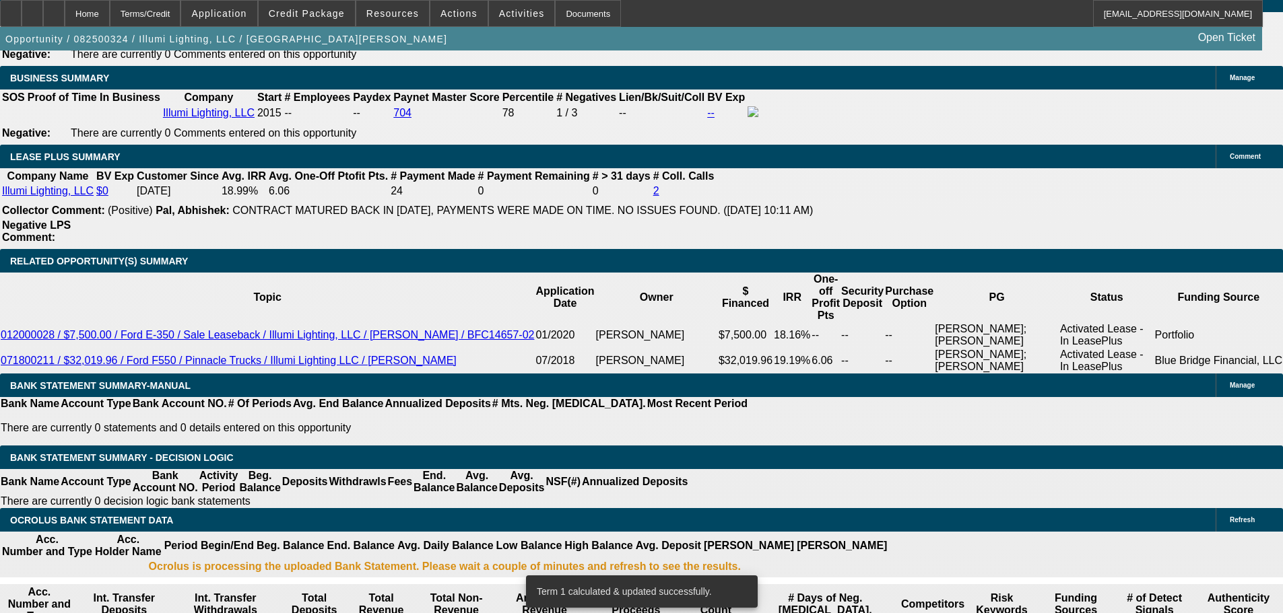
type input "12."
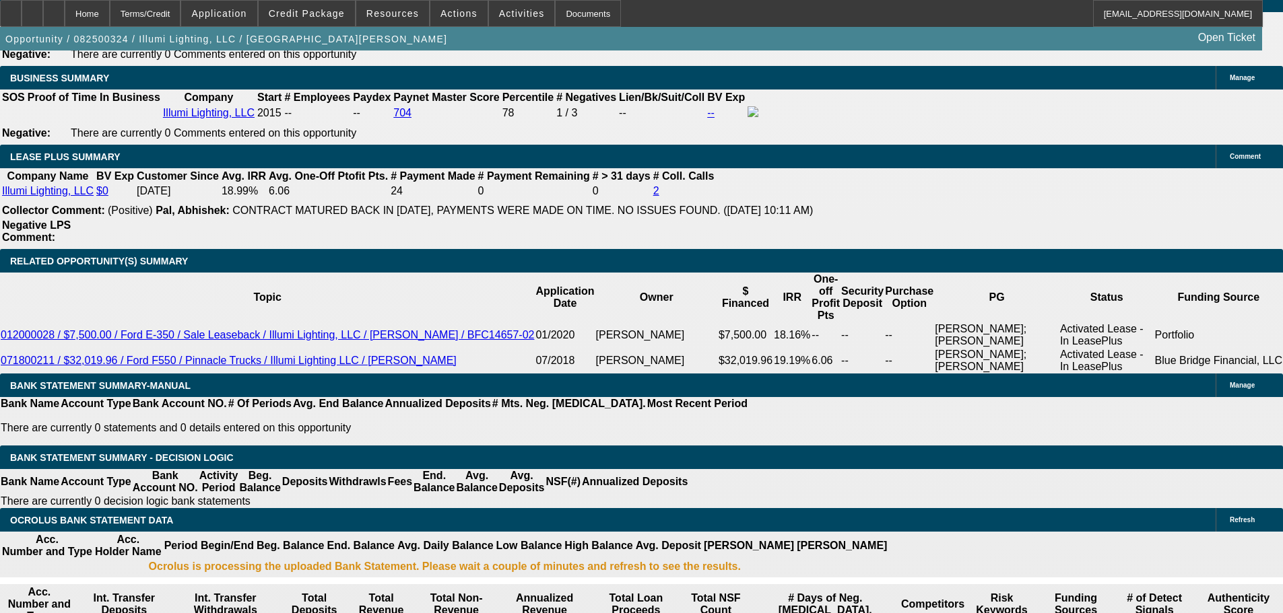
type input "UNKNOWN"
type input "12.5"
type input "$2,024.81"
type input "12.5"
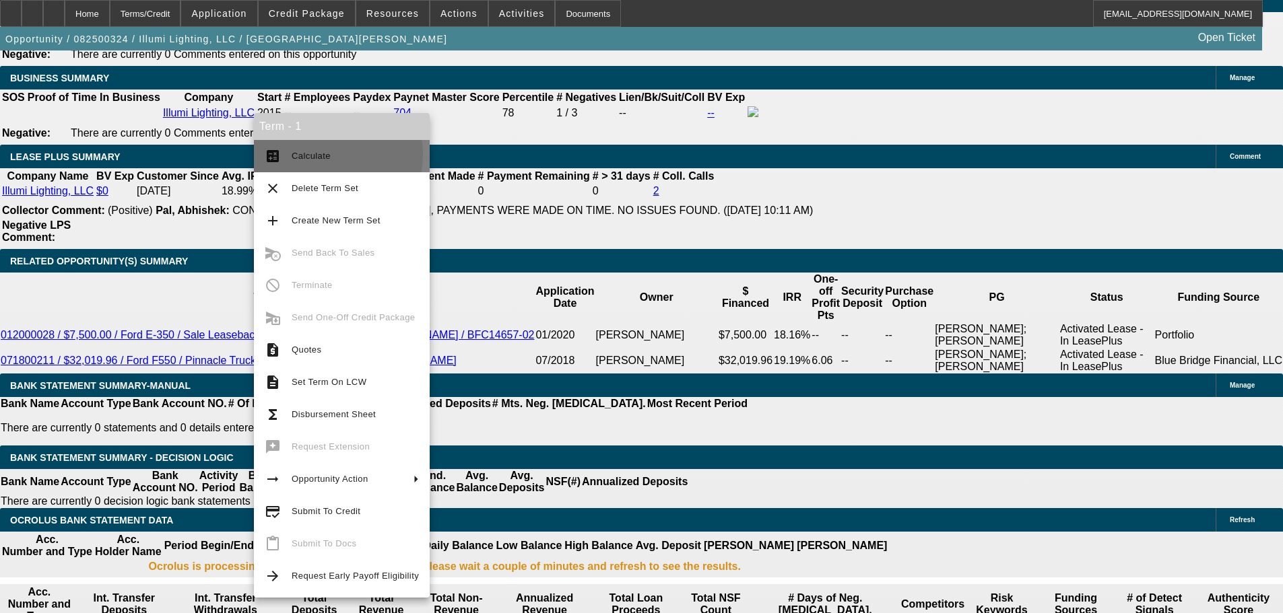
click at [327, 154] on span "Calculate" at bounding box center [311, 156] width 39 height 10
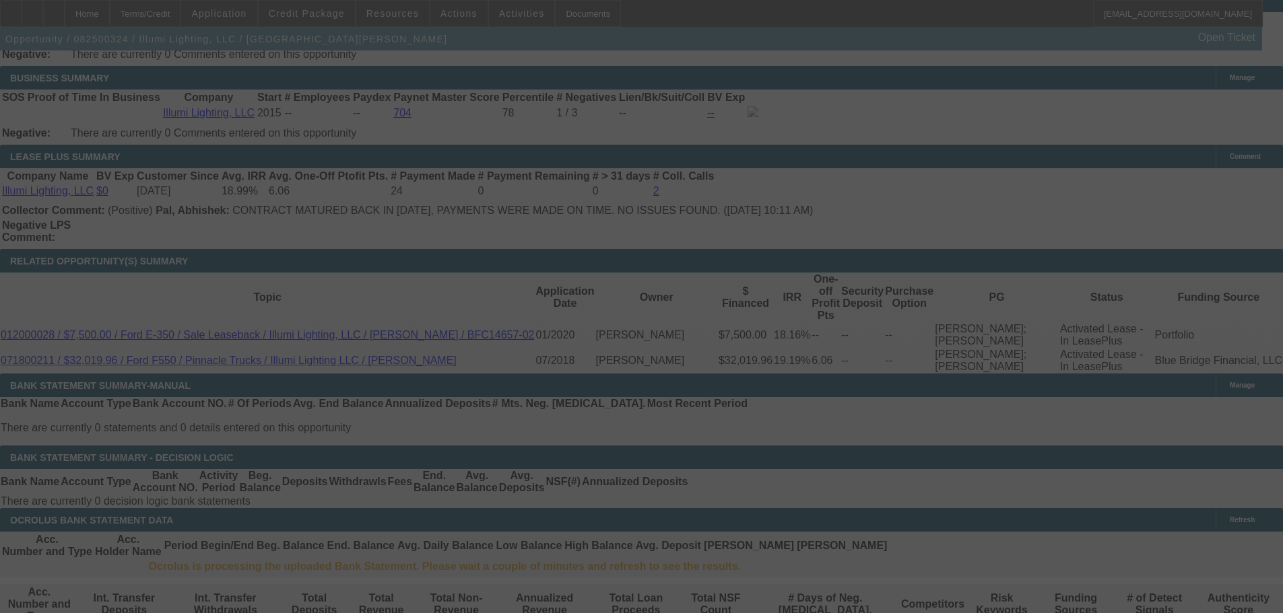
select select "0"
select select "3"
select select "0"
select select "6"
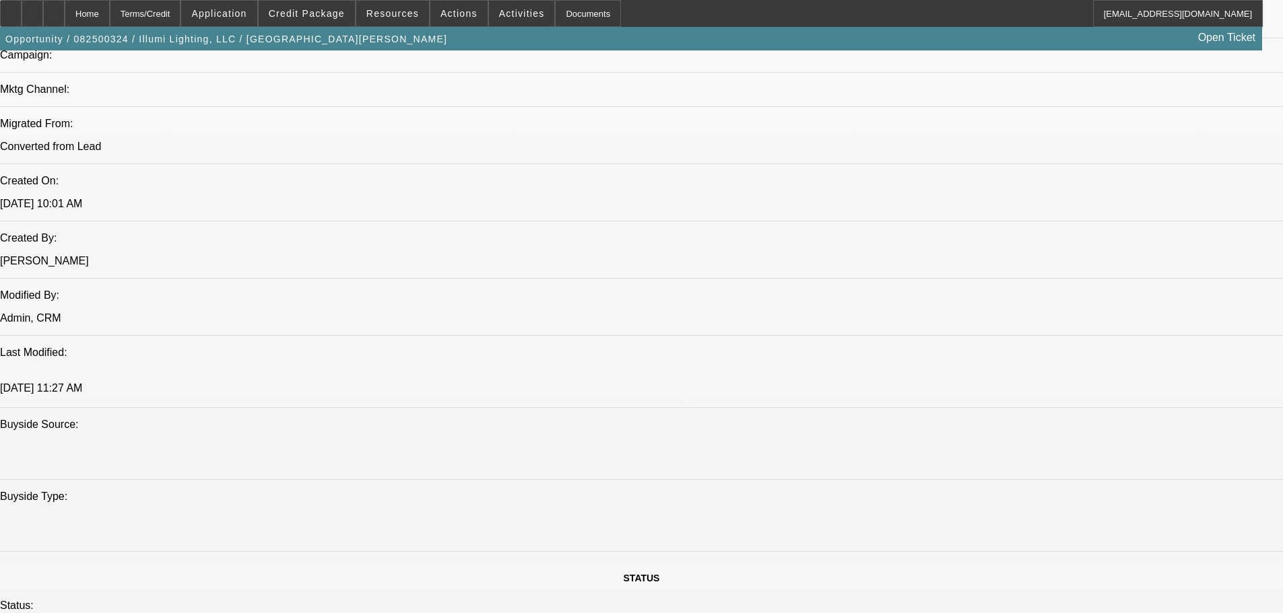
scroll to position [805, 0]
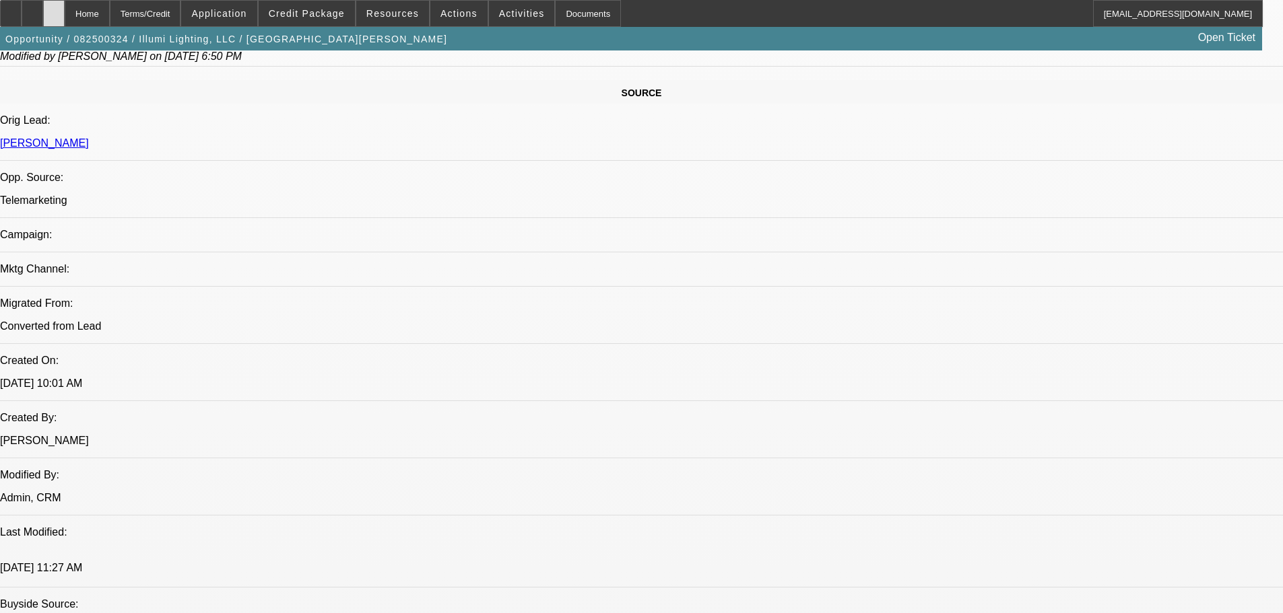
click at [65, 5] on div at bounding box center [54, 13] width 22 height 27
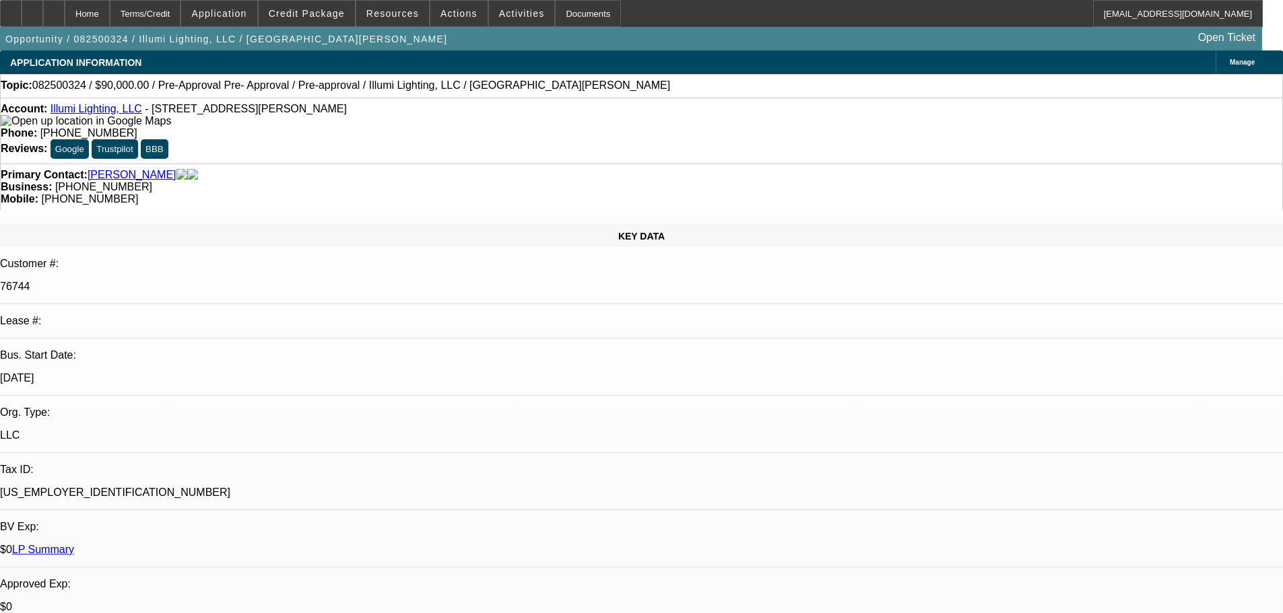
select select "0"
select select "3"
select select "0"
select select "6"
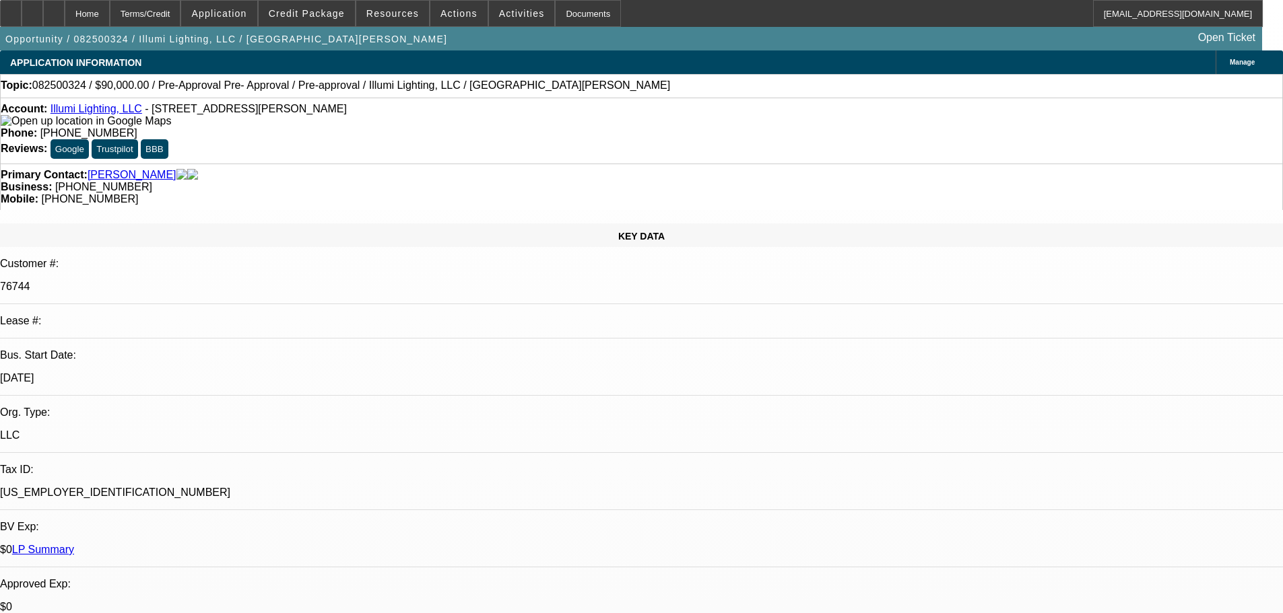
drag, startPoint x: 461, startPoint y: 392, endPoint x: 486, endPoint y: 172, distance: 221.6
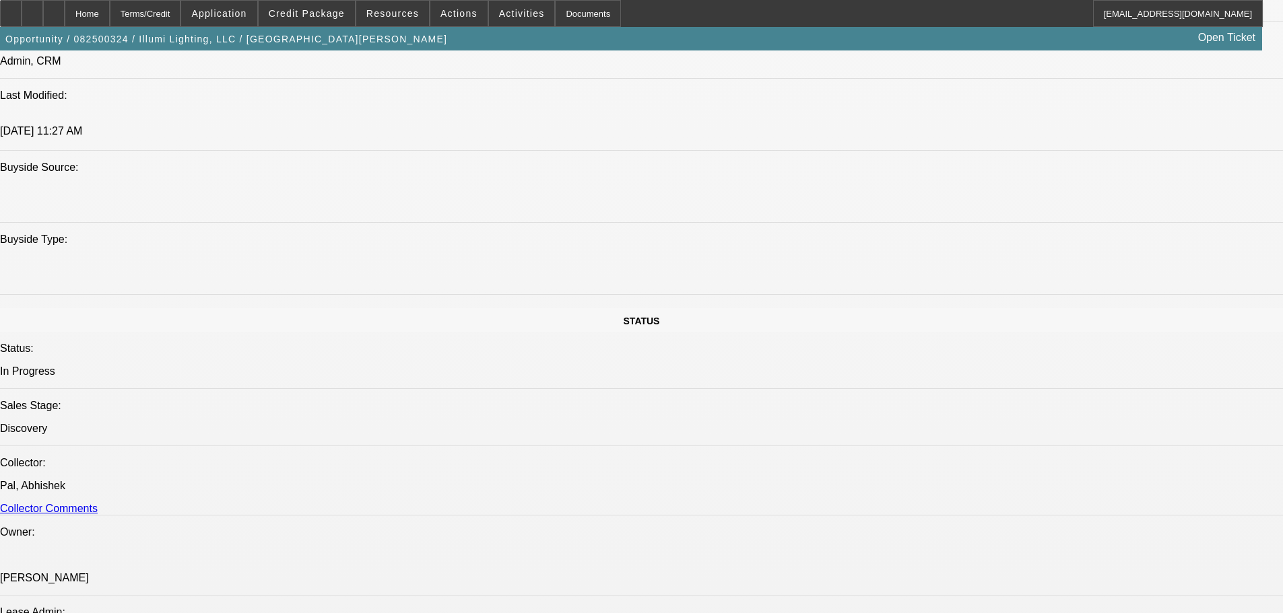
scroll to position [1347, 0]
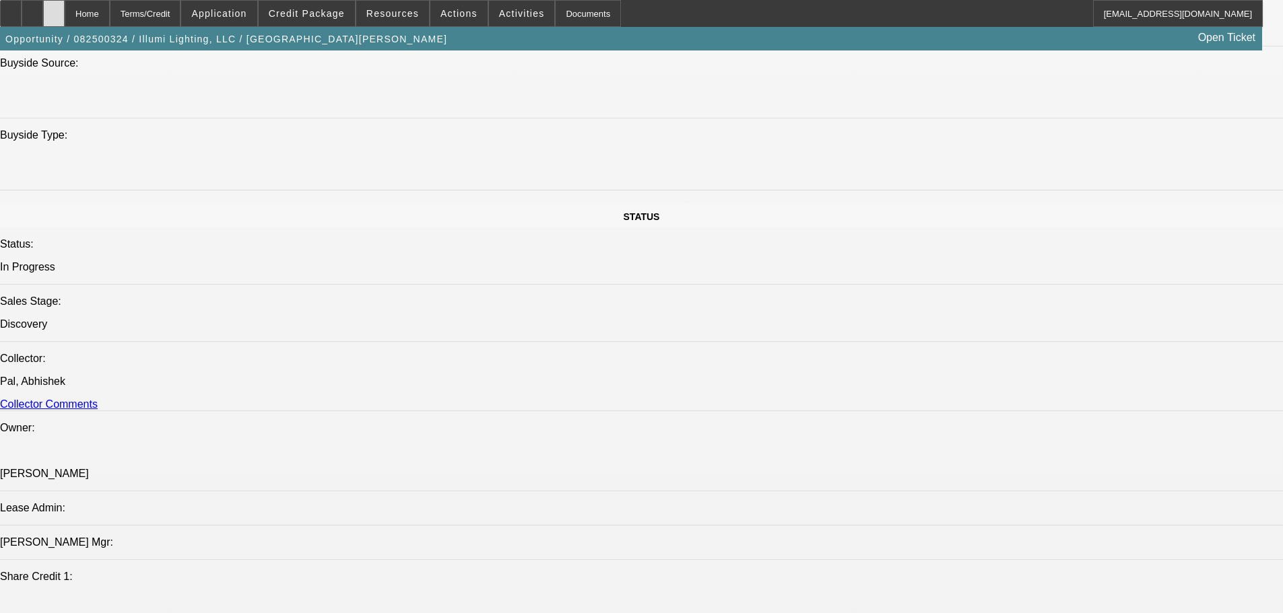
click at [65, 6] on div at bounding box center [54, 13] width 22 height 27
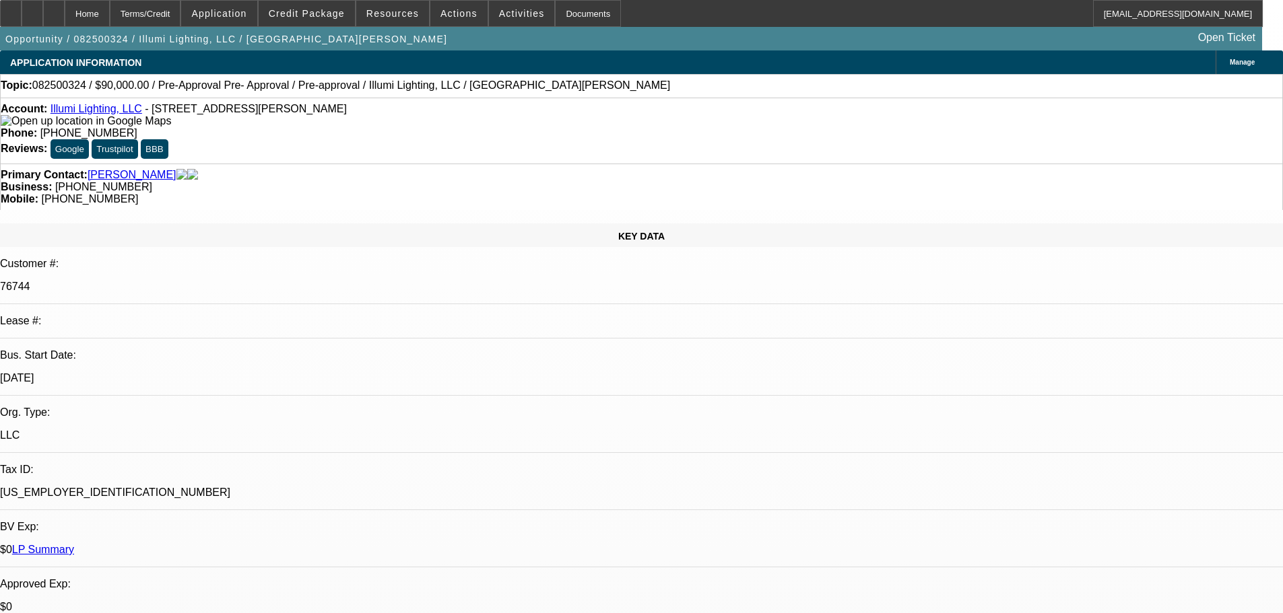
select select "0"
select select "3"
select select "0"
select select "6"
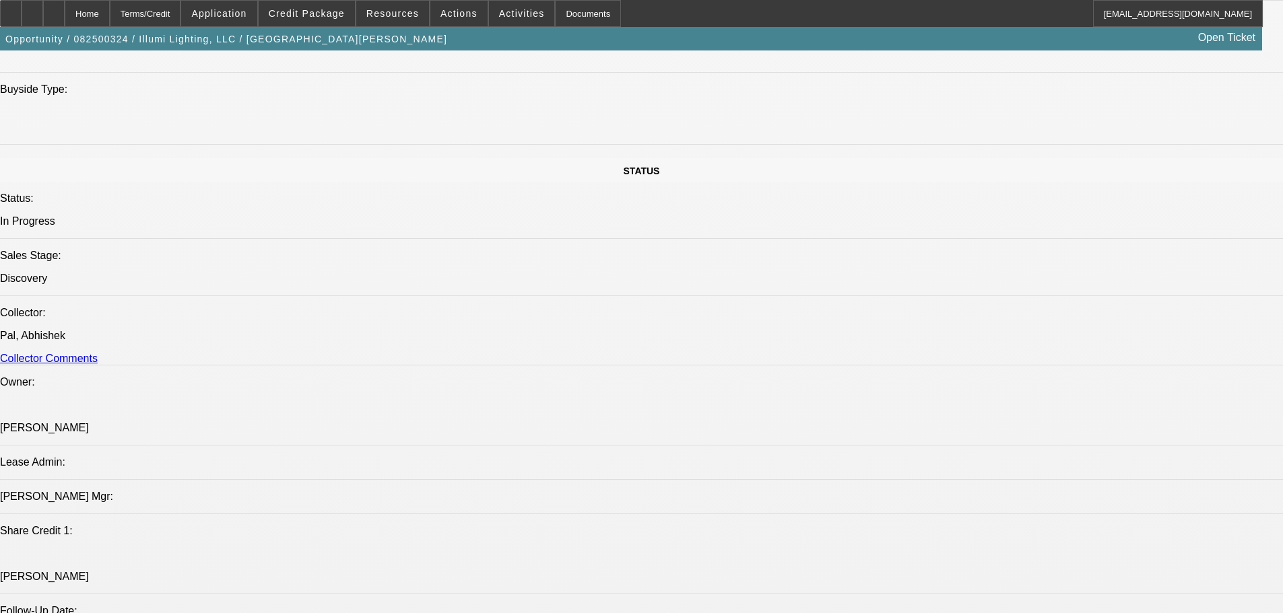
scroll to position [1481, 0]
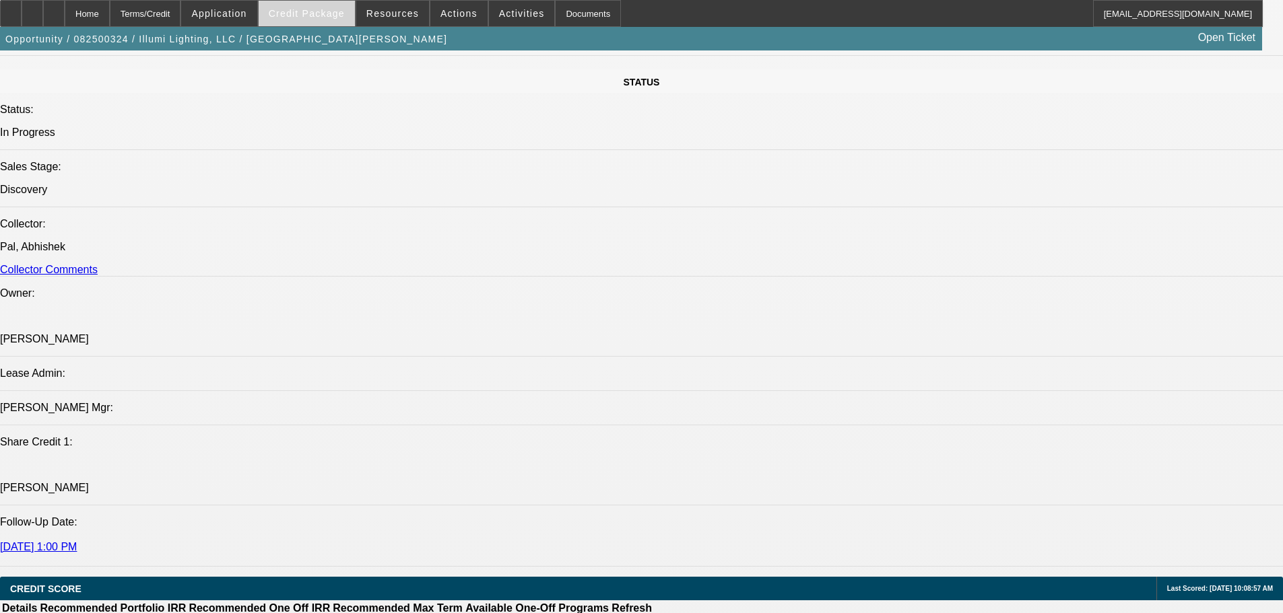
click at [330, 12] on span "Credit Package" at bounding box center [307, 13] width 76 height 11
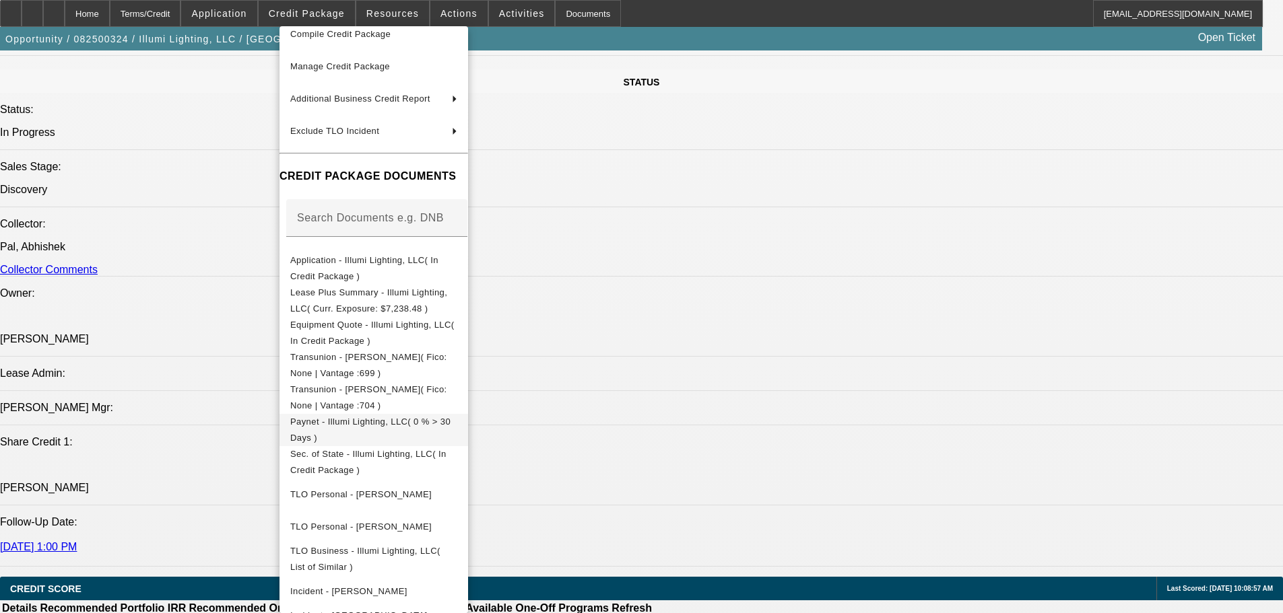
scroll to position [180, 0]
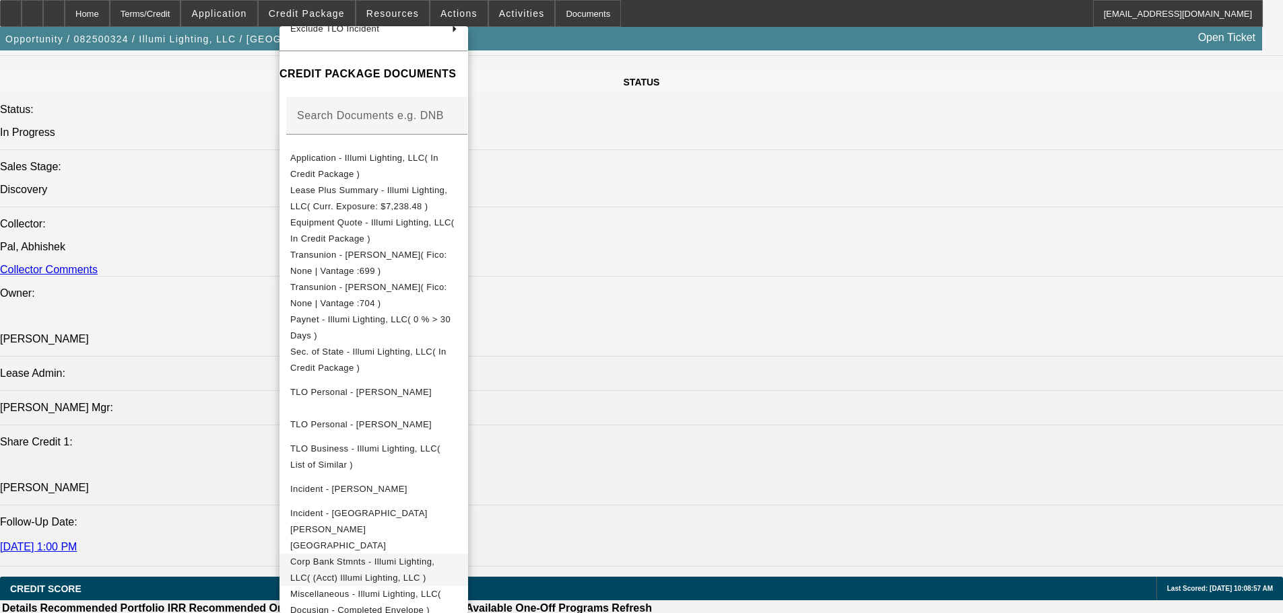
click at [434, 557] on span "Corp Bank Stmnts - Illumi Lighting, LLC( (Acct) Illumi Lighting, LLC )" at bounding box center [362, 570] width 144 height 26
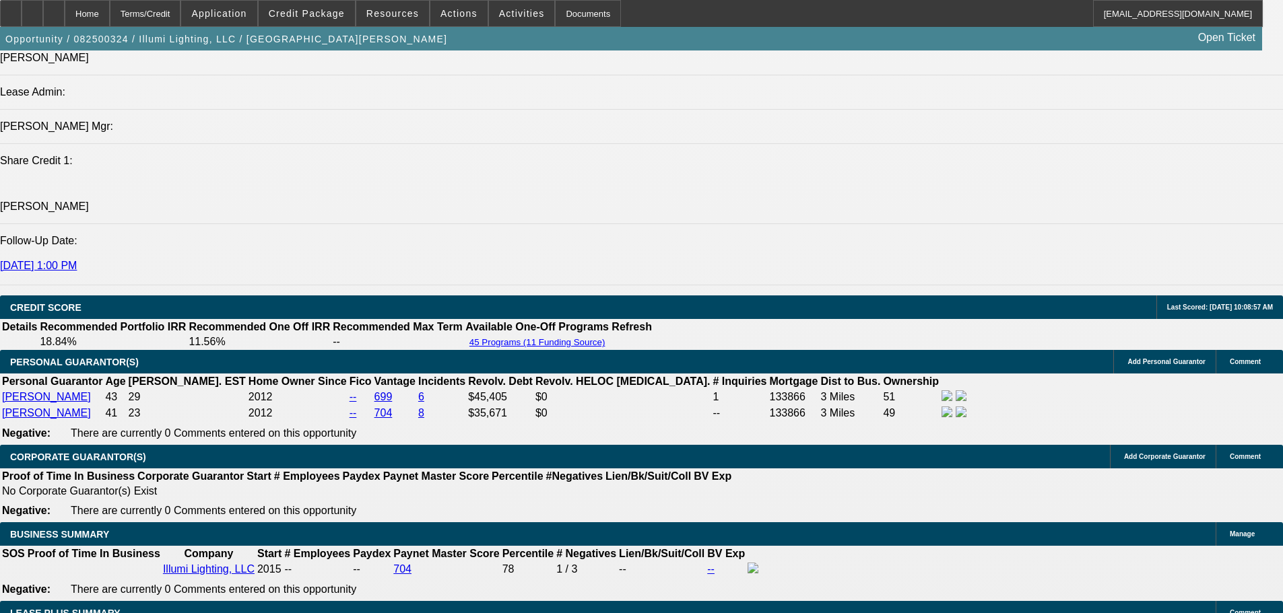
scroll to position [594, 0]
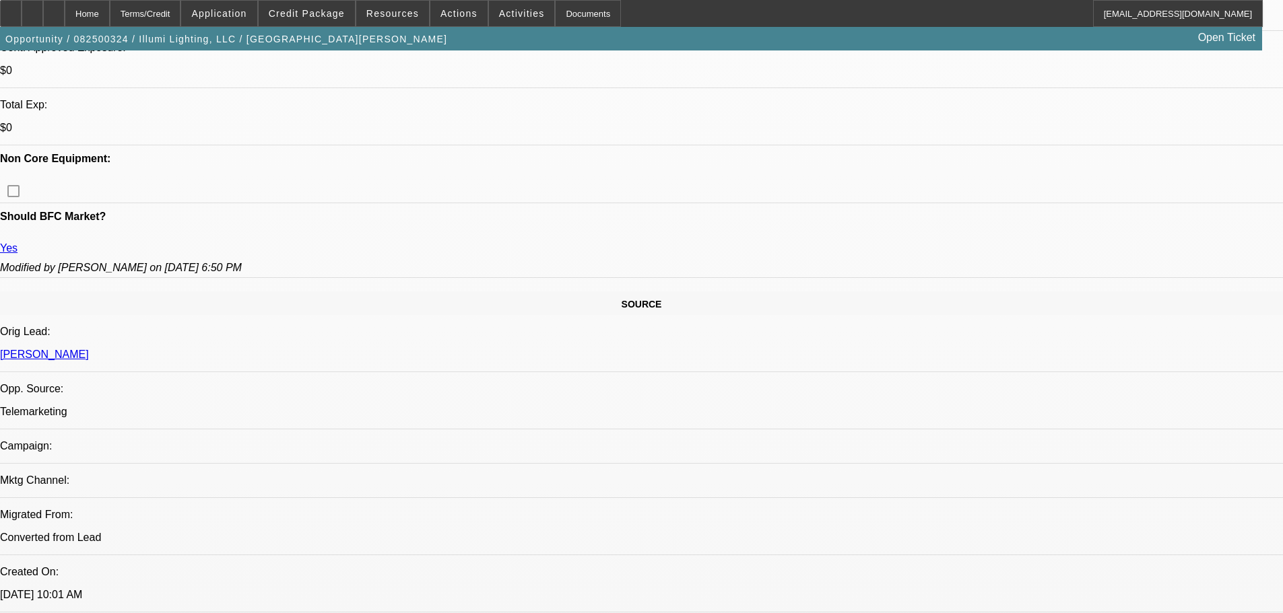
drag, startPoint x: 577, startPoint y: 397, endPoint x: 579, endPoint y: 176, distance: 220.9
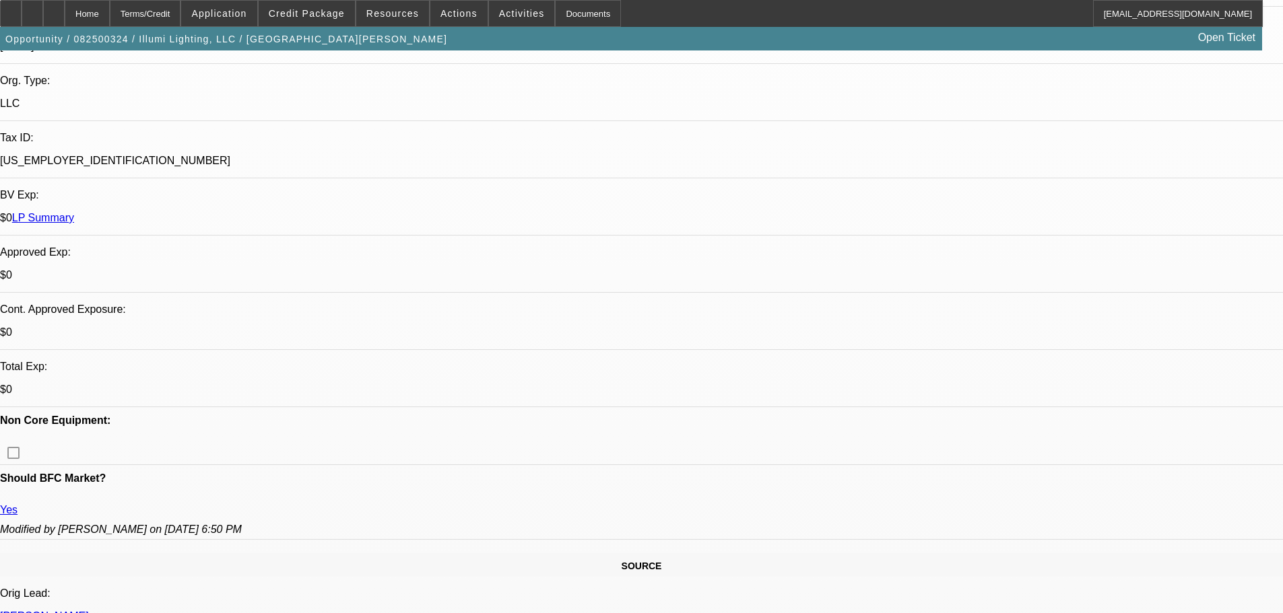
scroll to position [455, 0]
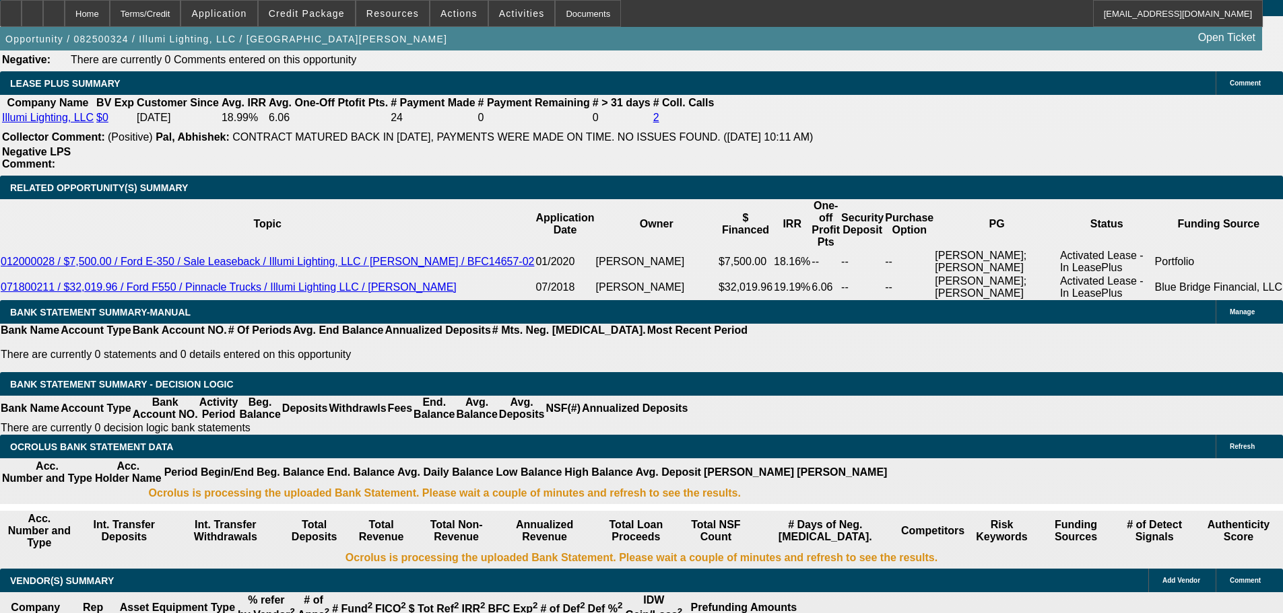
drag, startPoint x: 603, startPoint y: 531, endPoint x: 599, endPoint y: 515, distance: 16.2
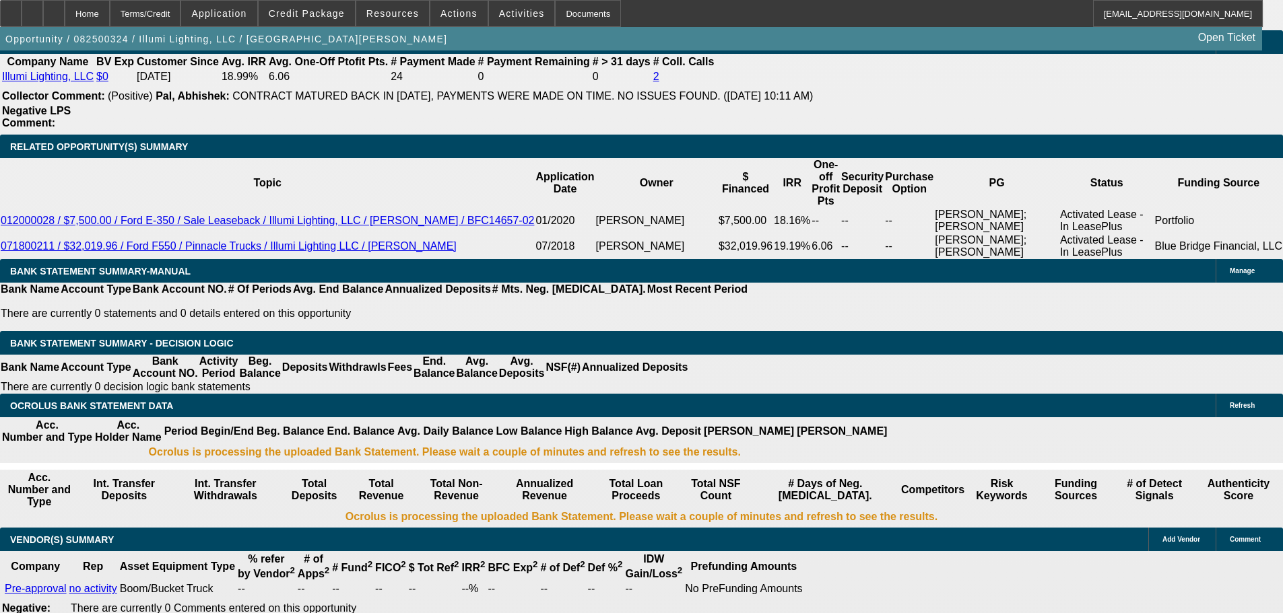
scroll to position [2125, 0]
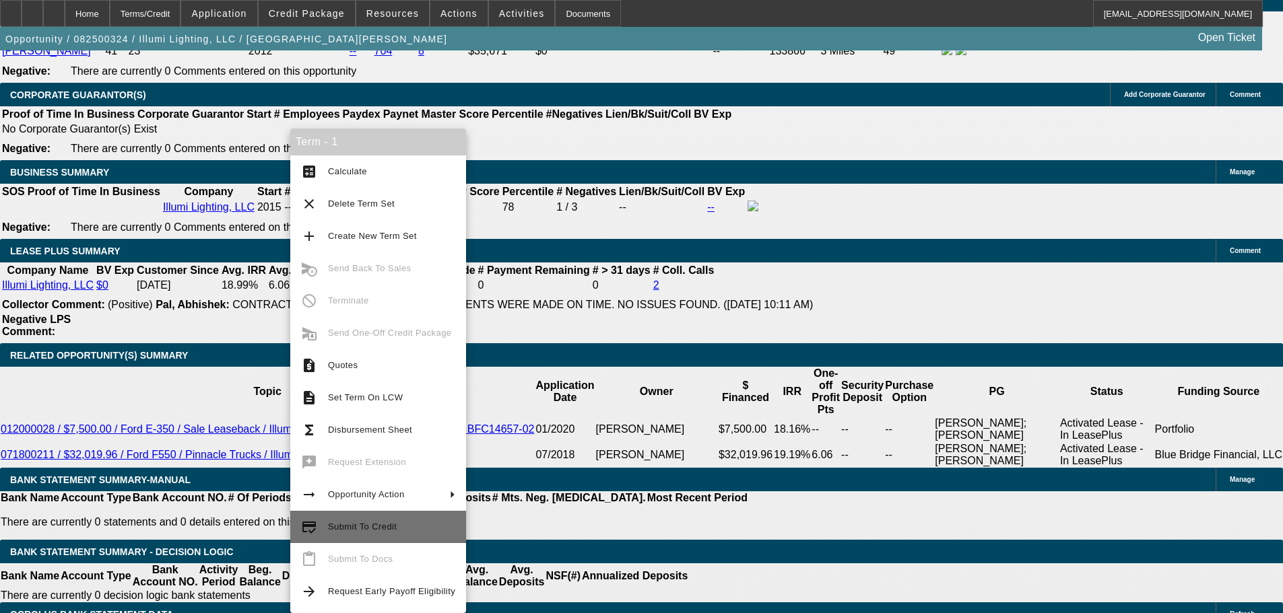
click at [405, 535] on span "Submit To Credit" at bounding box center [391, 527] width 127 height 16
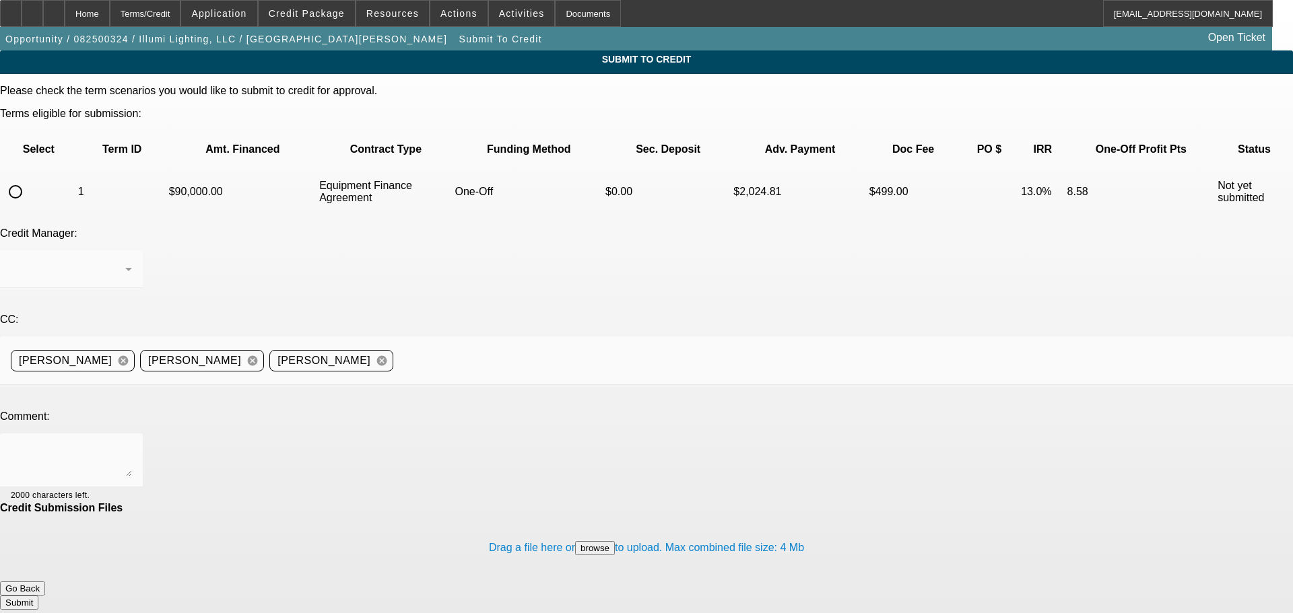
click at [79, 168] on td "1" at bounding box center [122, 191] width 90 height 47
click at [29, 178] on input "radio" at bounding box center [15, 191] width 27 height 27
radio input "true"
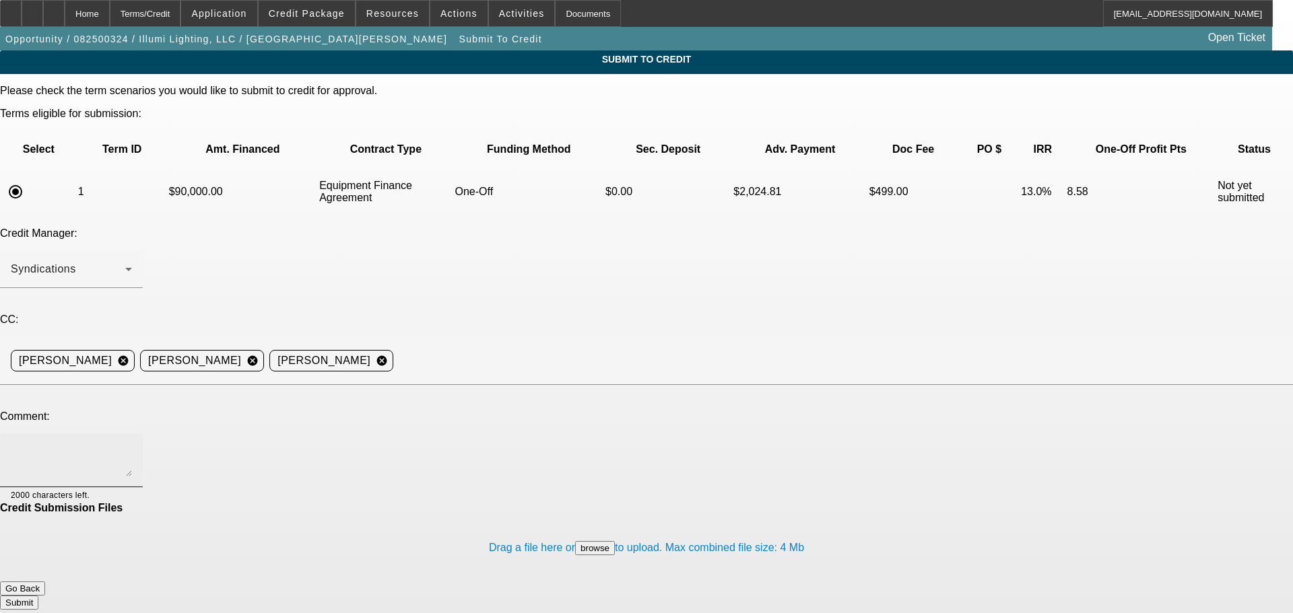
click at [132, 444] on textarea at bounding box center [71, 460] width 121 height 32
type textarea "Morning Guys, can we go to Finpac here for 100% financing? Customer shopping a …"
click at [38, 596] on button "Submit" at bounding box center [19, 603] width 38 height 14
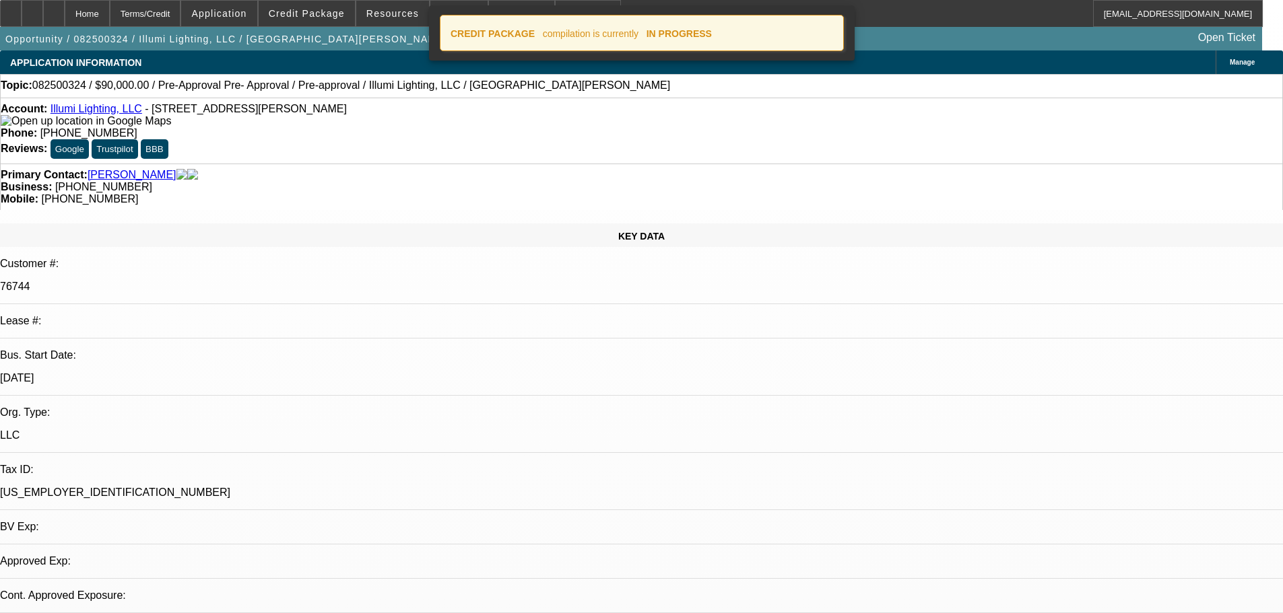
select select "0"
select select "3"
select select "0"
select select "6"
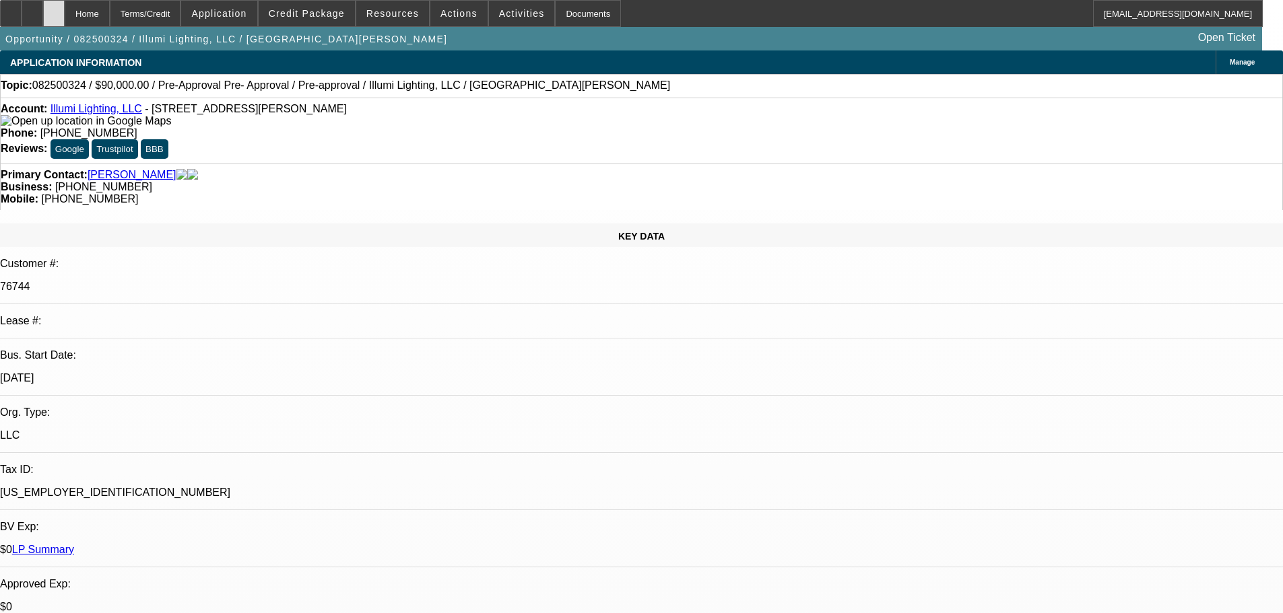
click at [65, 12] on div at bounding box center [54, 13] width 22 height 27
select select "0"
select select "3"
select select "0"
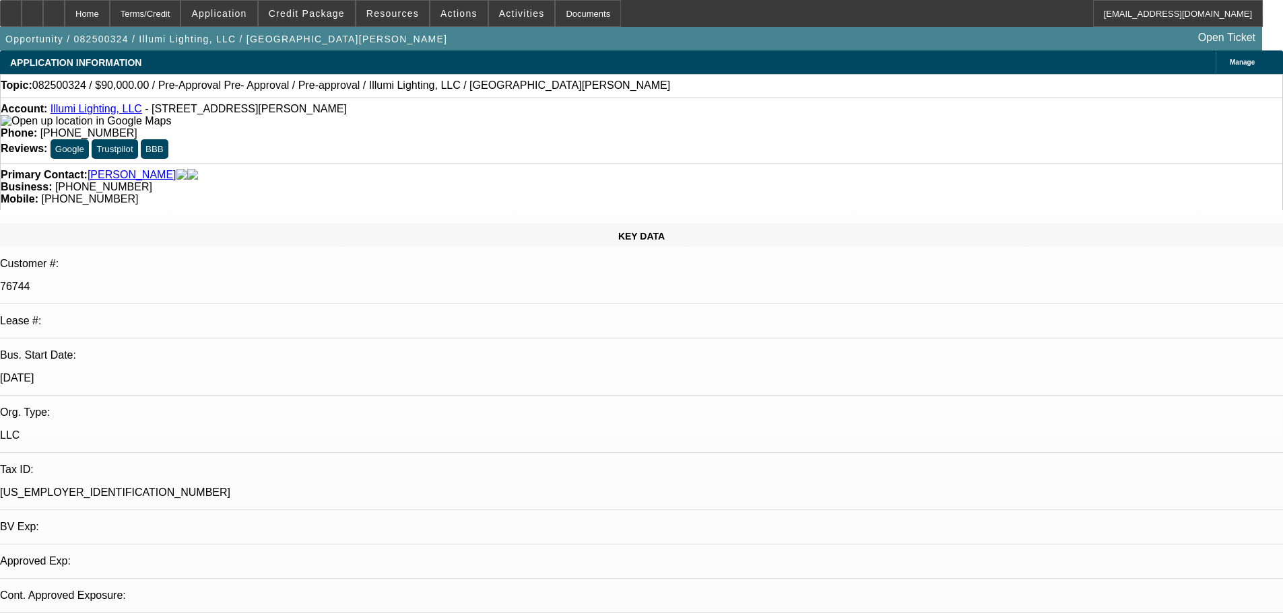
select select "6"
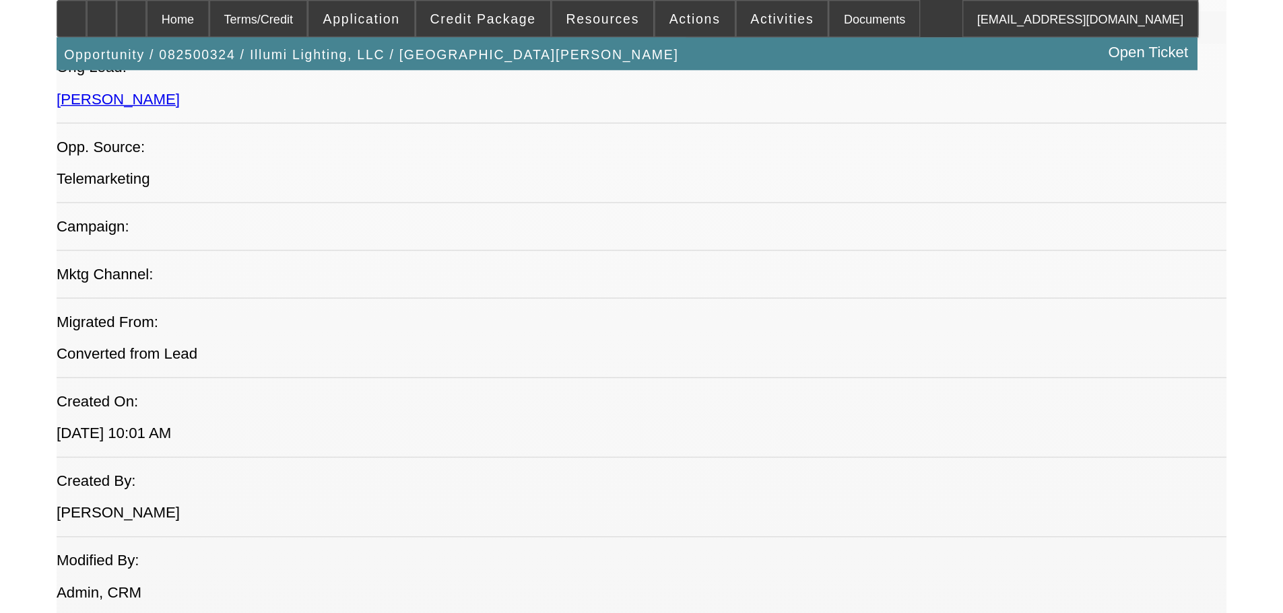
scroll to position [719, 0]
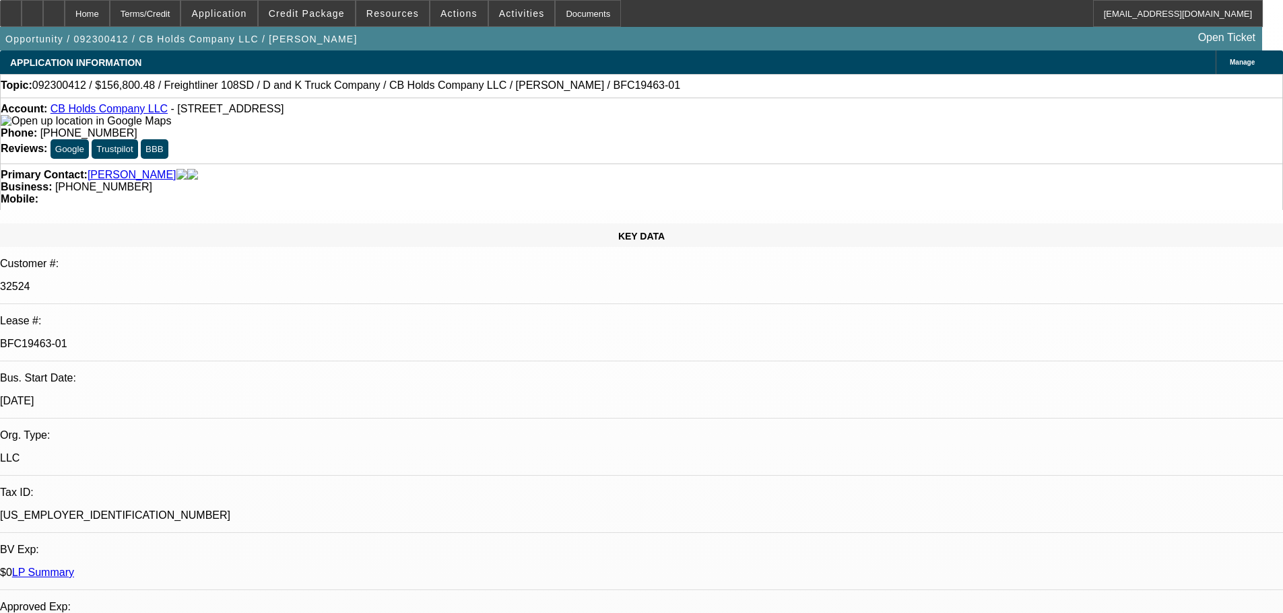
select select "0.1"
select select "0"
select select "2"
select select "0"
select select "6"
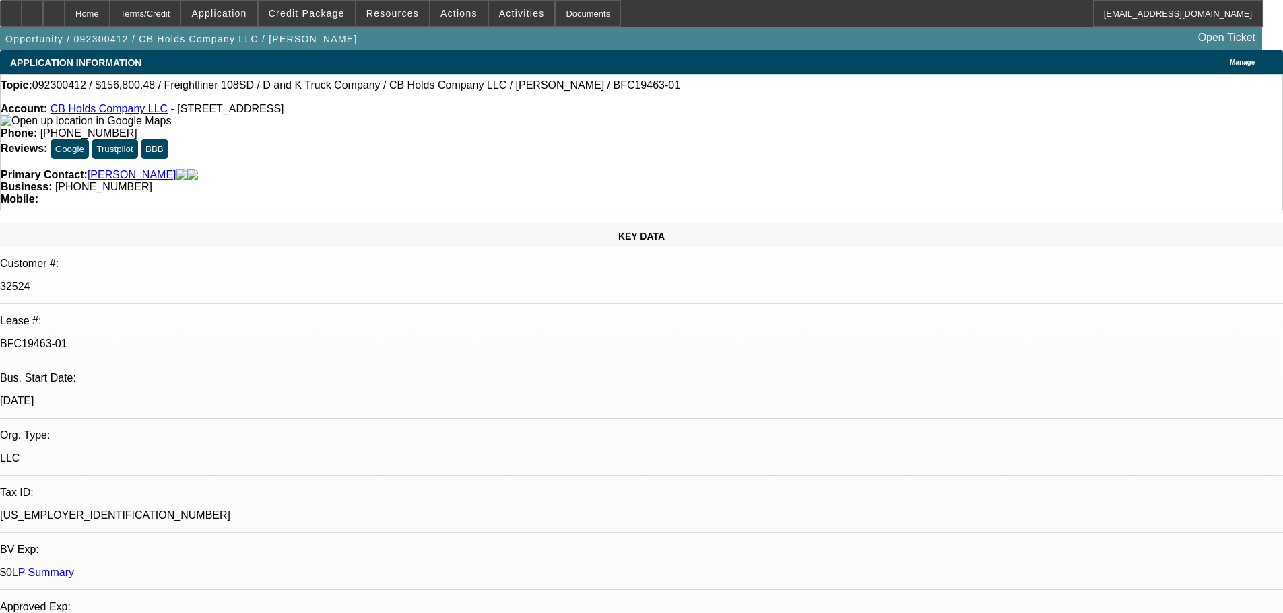
select select "0.1"
select select "0"
select select "2"
select select "0"
select select "6"
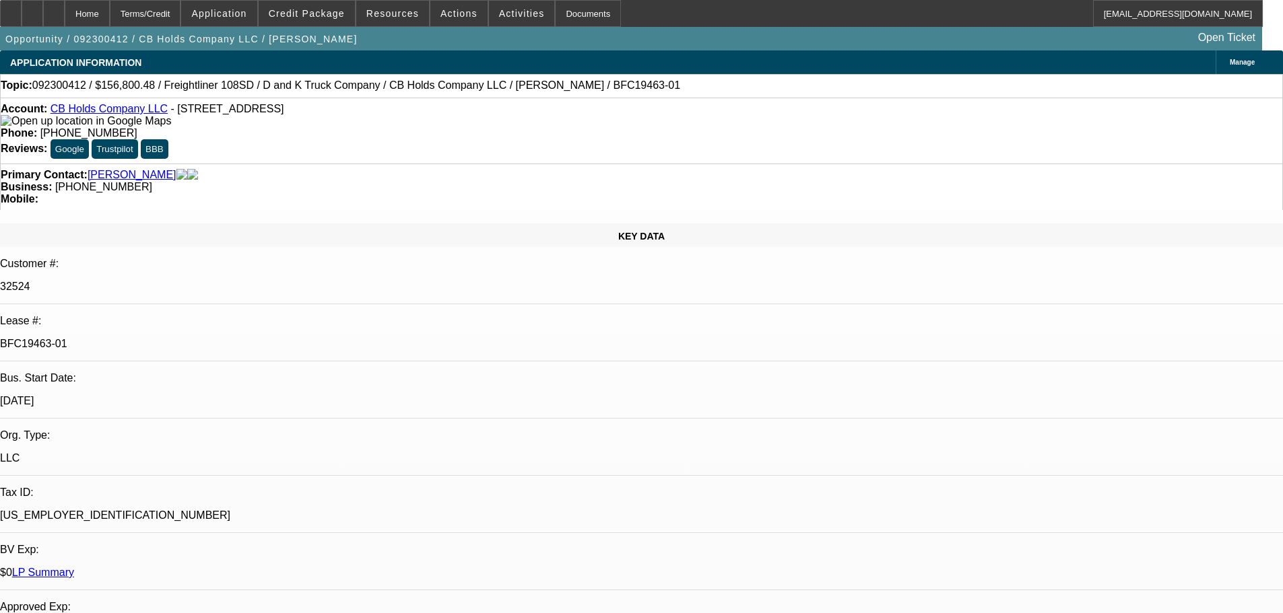
select select "0"
select select "2"
select select "0"
select select "6"
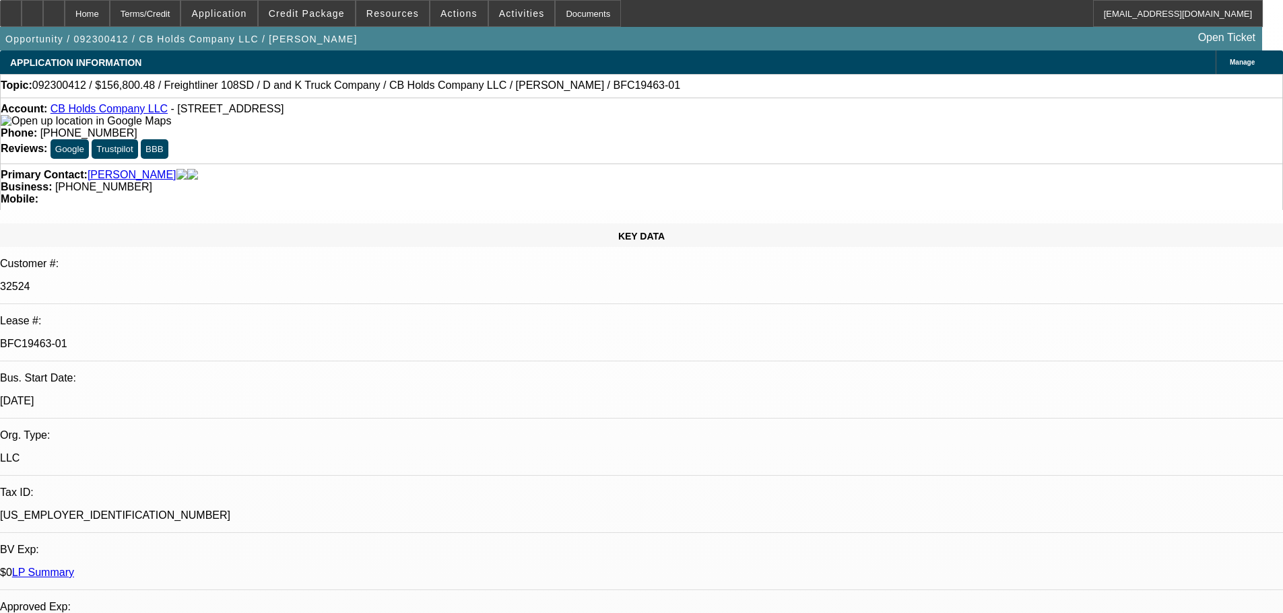
select select "0"
select select "2"
select select "0"
select select "6"
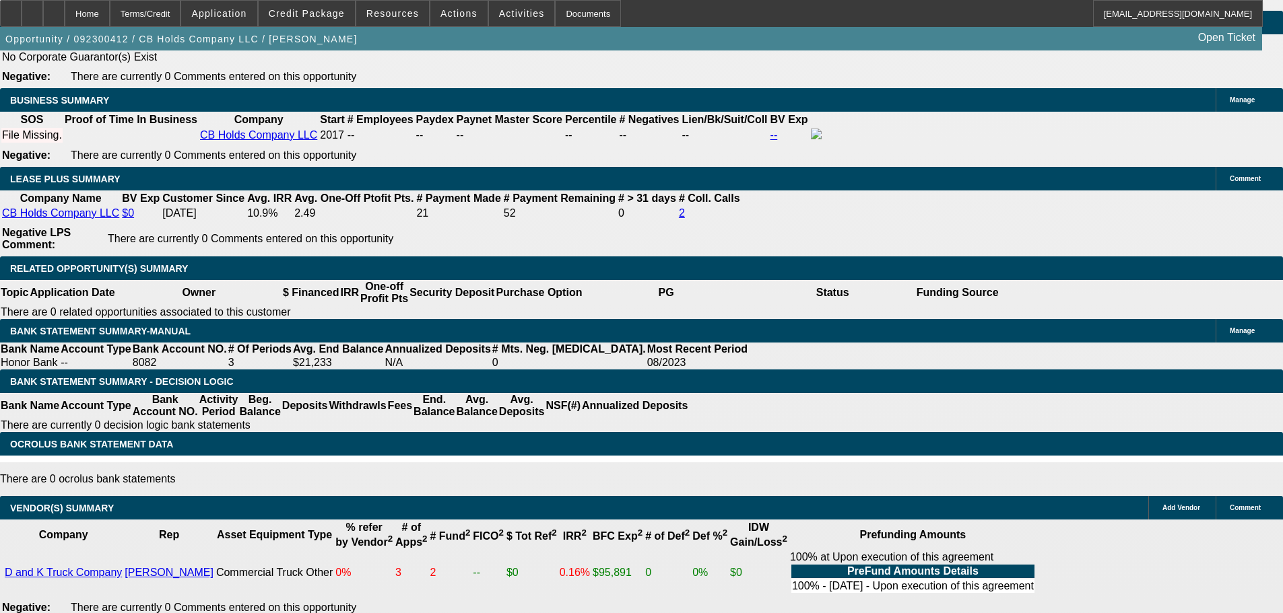
drag, startPoint x: 298, startPoint y: 628, endPoint x: 315, endPoint y: 616, distance: 20.9
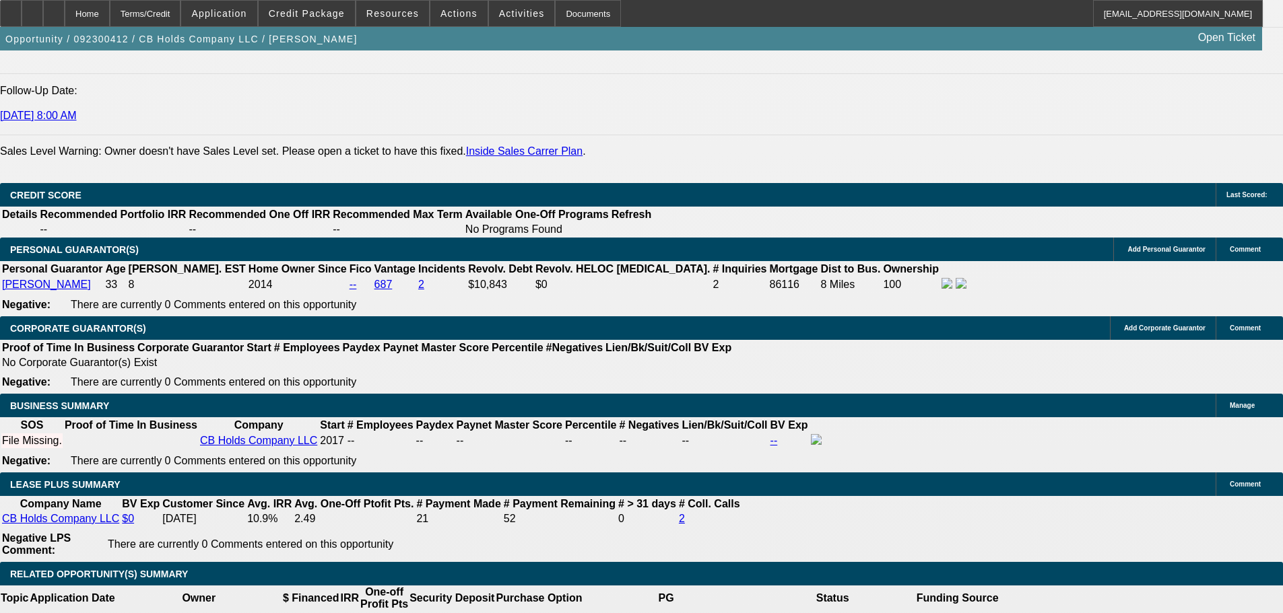
drag, startPoint x: 678, startPoint y: 321, endPoint x: 664, endPoint y: 220, distance: 102.0
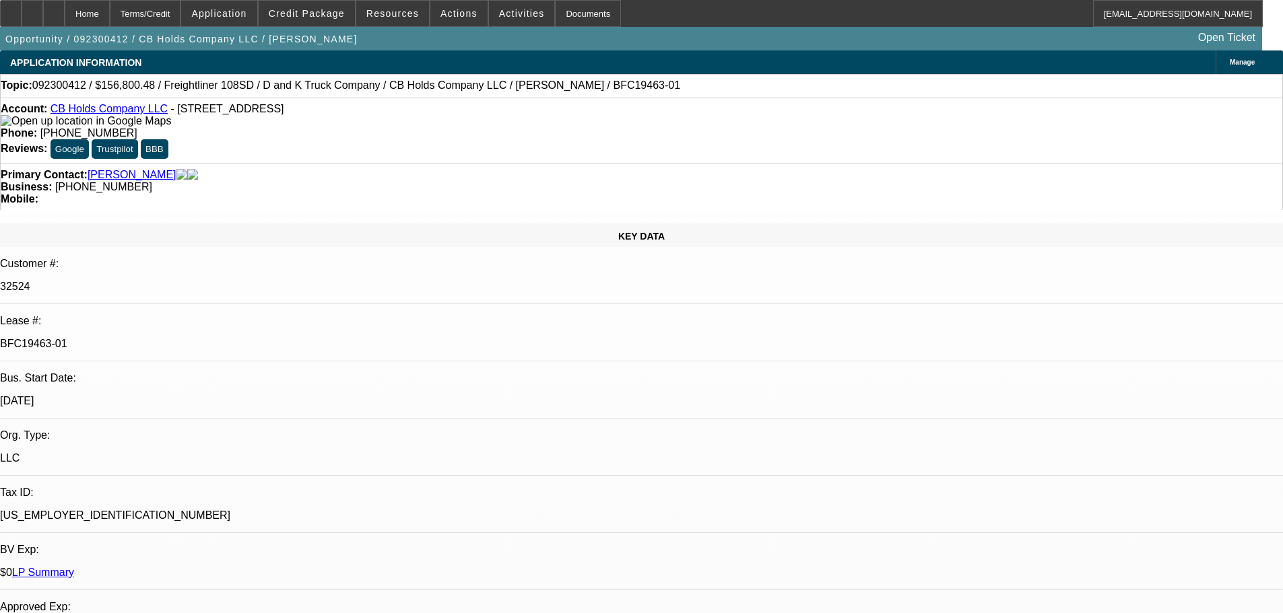
drag, startPoint x: 143, startPoint y: 452, endPoint x: 143, endPoint y: 209, distance: 243.1
click at [22, 16] on div at bounding box center [11, 13] width 22 height 27
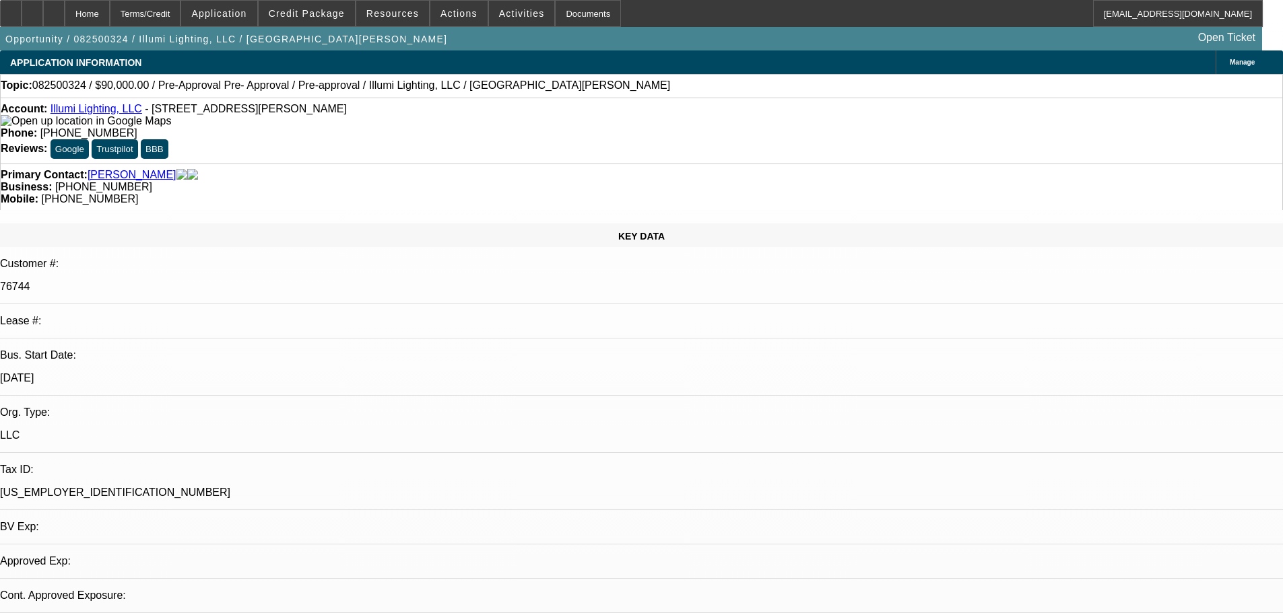
select select "0"
select select "3"
select select "0"
select select "6"
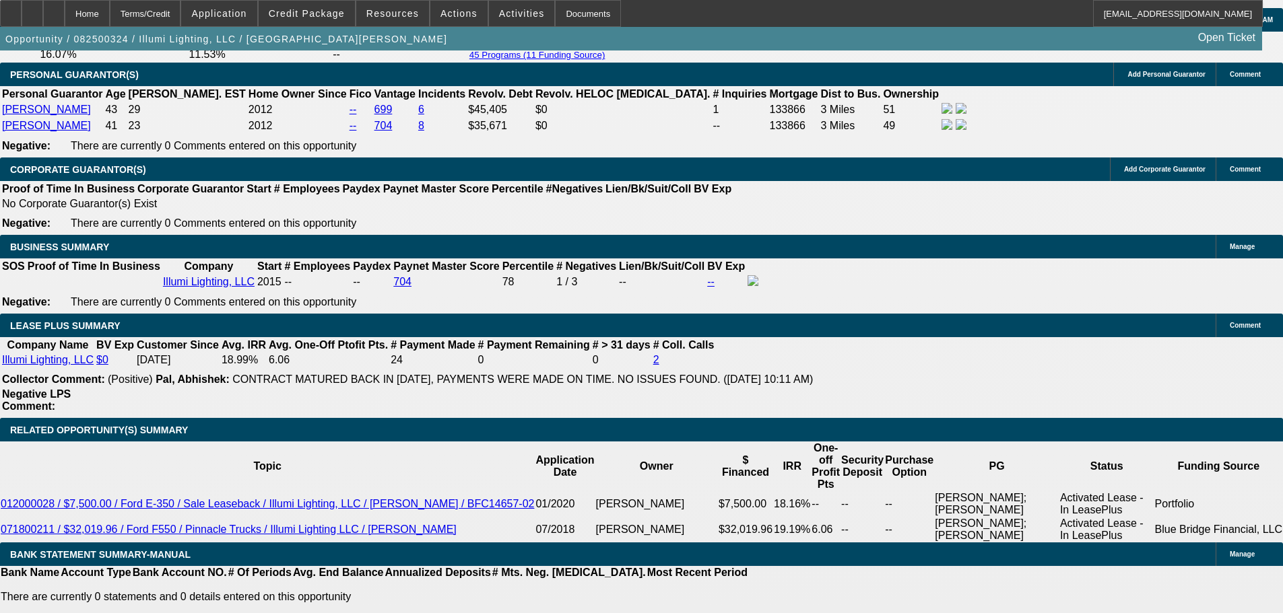
scroll to position [2289, 0]
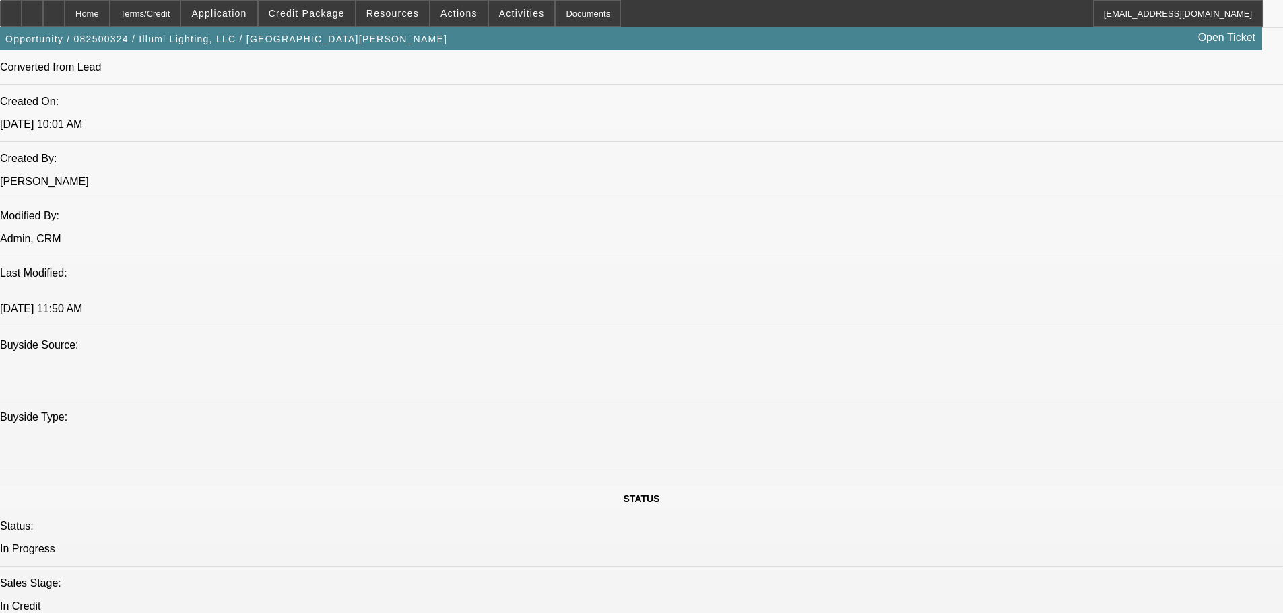
drag, startPoint x: 331, startPoint y: 203, endPoint x: 339, endPoint y: 144, distance: 59.1
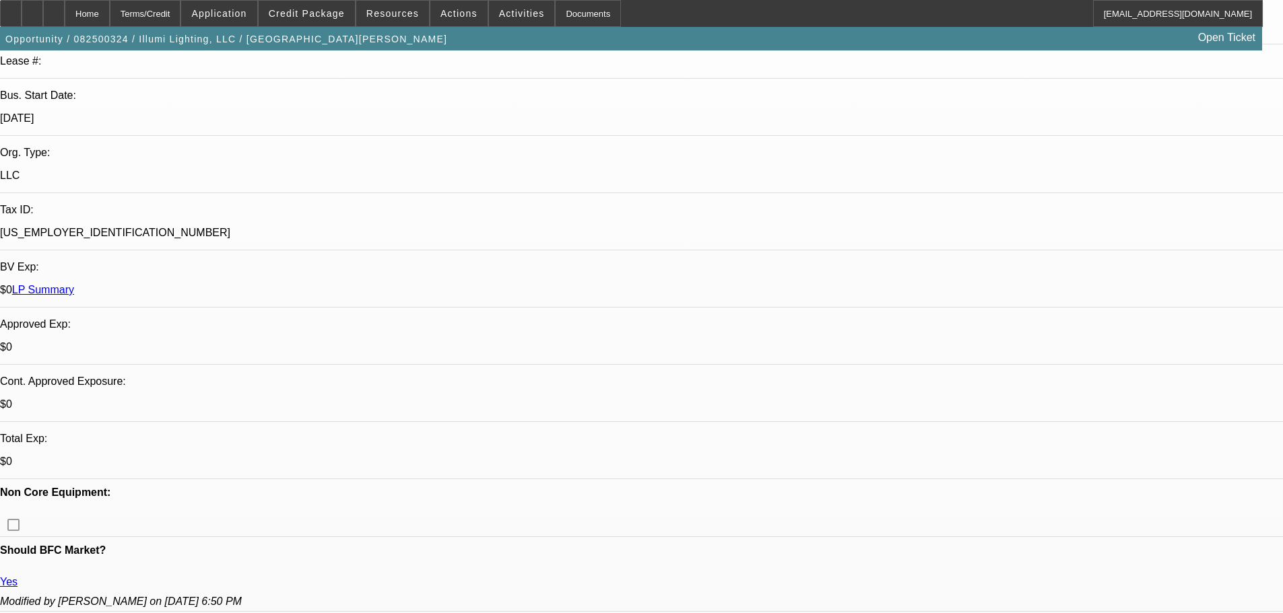
scroll to position [463, 0]
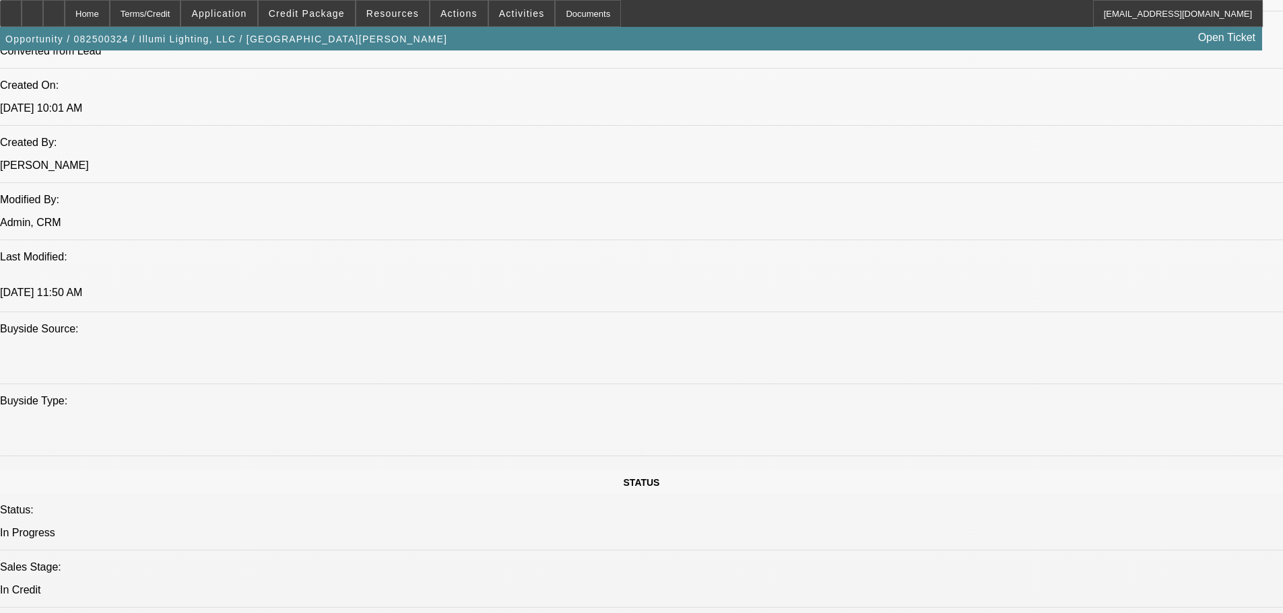
drag, startPoint x: 560, startPoint y: 374, endPoint x: 564, endPoint y: 399, distance: 24.6
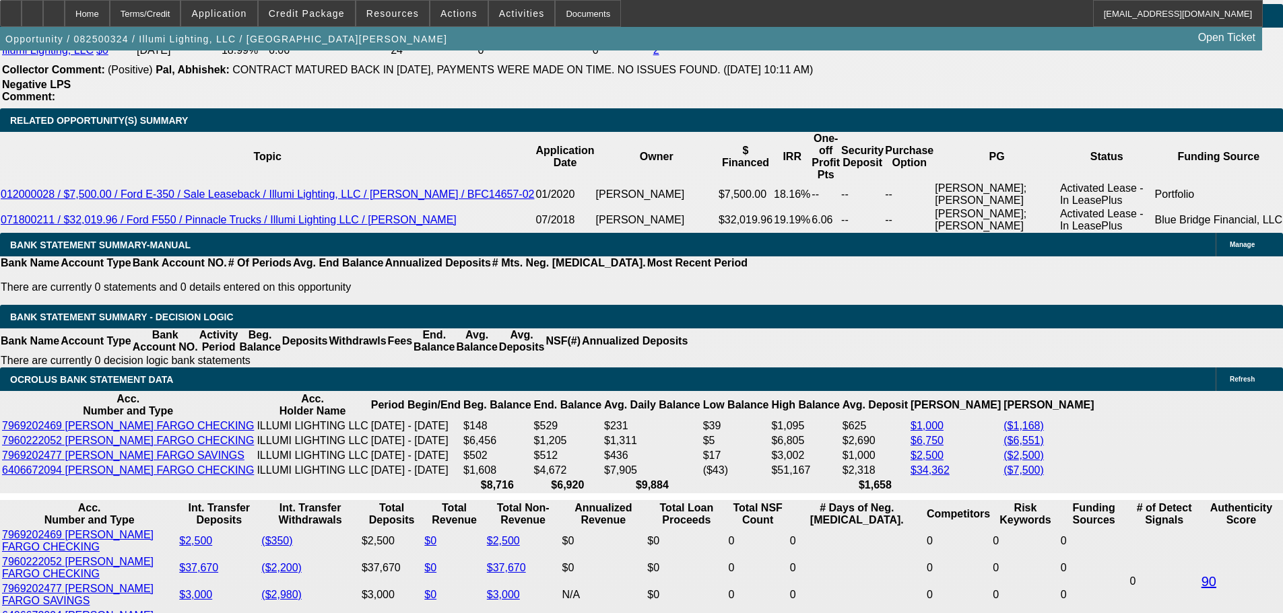
scroll to position [2535, 0]
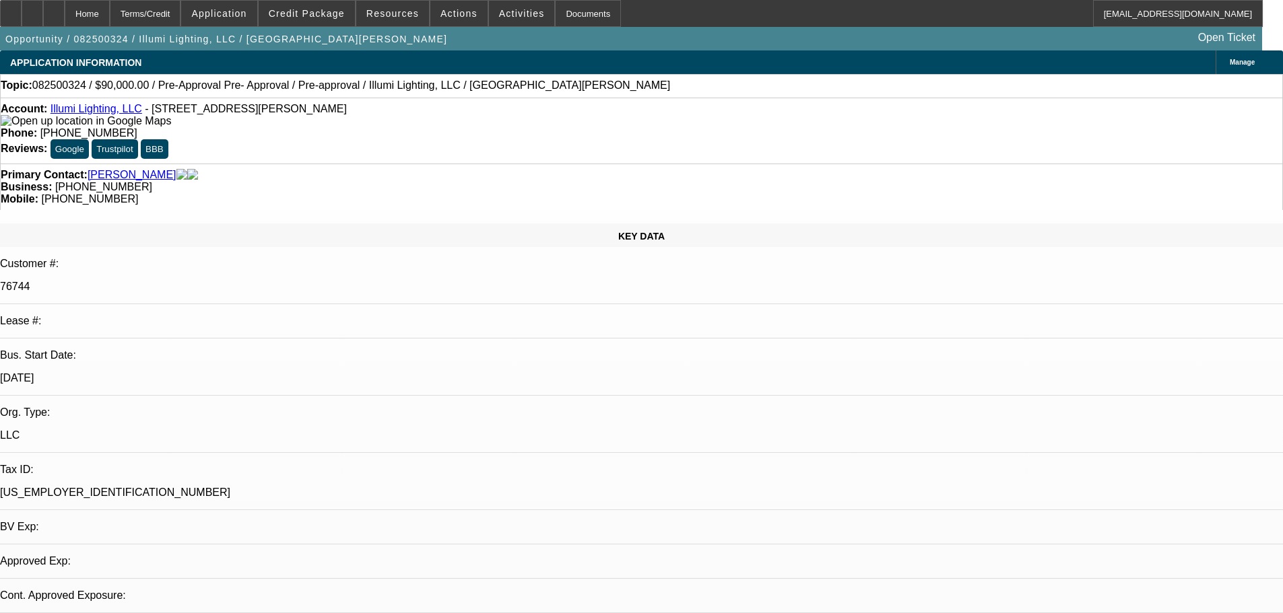
select select "0"
select select "3"
select select "0"
select select "6"
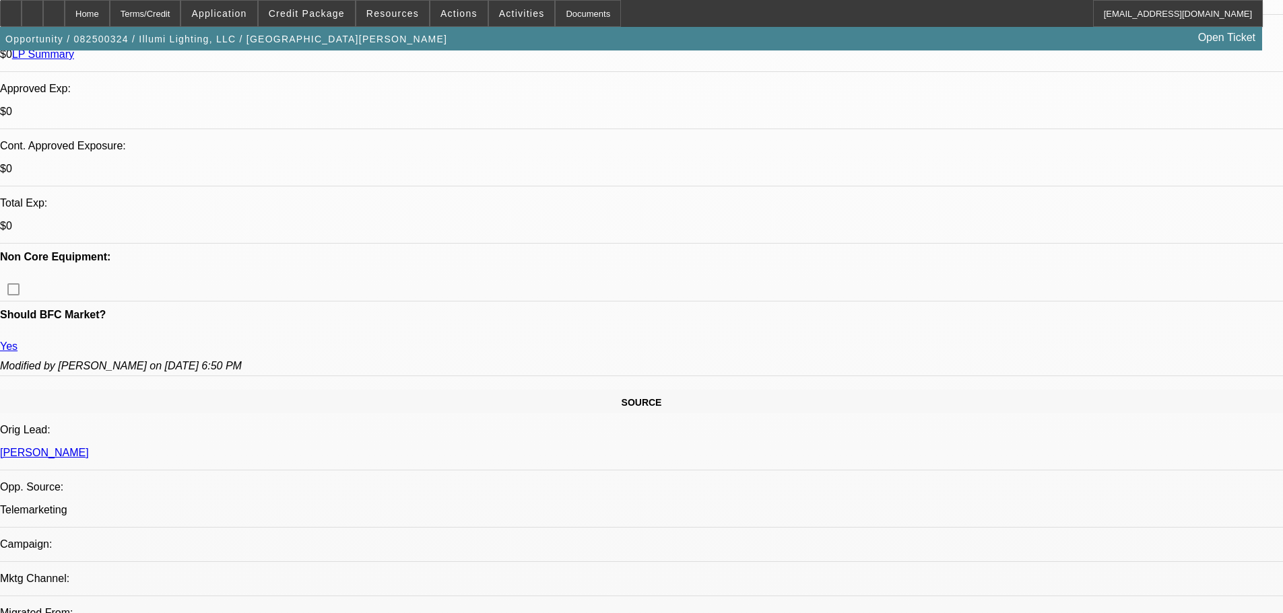
drag, startPoint x: 554, startPoint y: 475, endPoint x: 559, endPoint y: 447, distance: 28.7
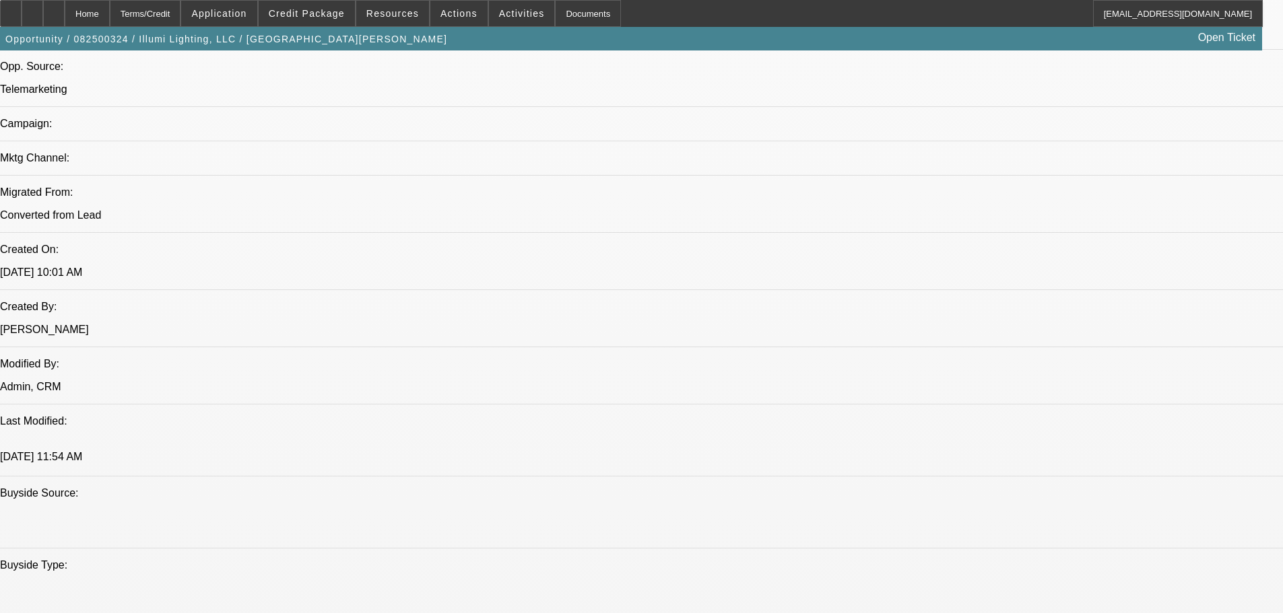
drag, startPoint x: 594, startPoint y: 317, endPoint x: 578, endPoint y: 455, distance: 138.2
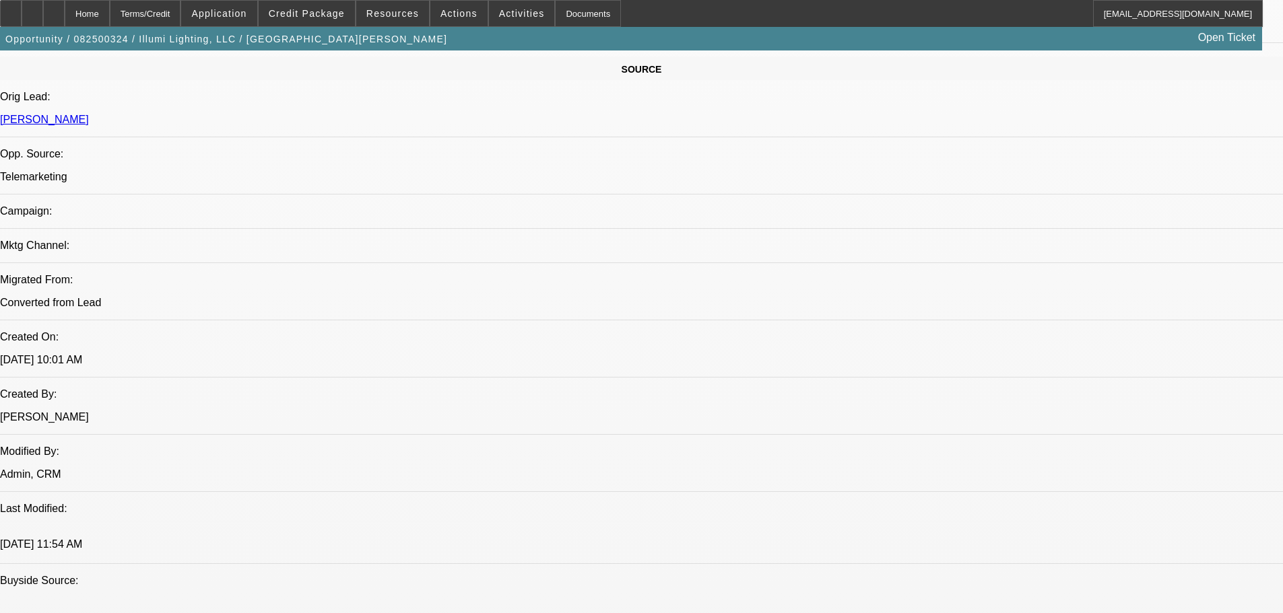
drag, startPoint x: 572, startPoint y: 351, endPoint x: 570, endPoint y: 215, distance: 136.7
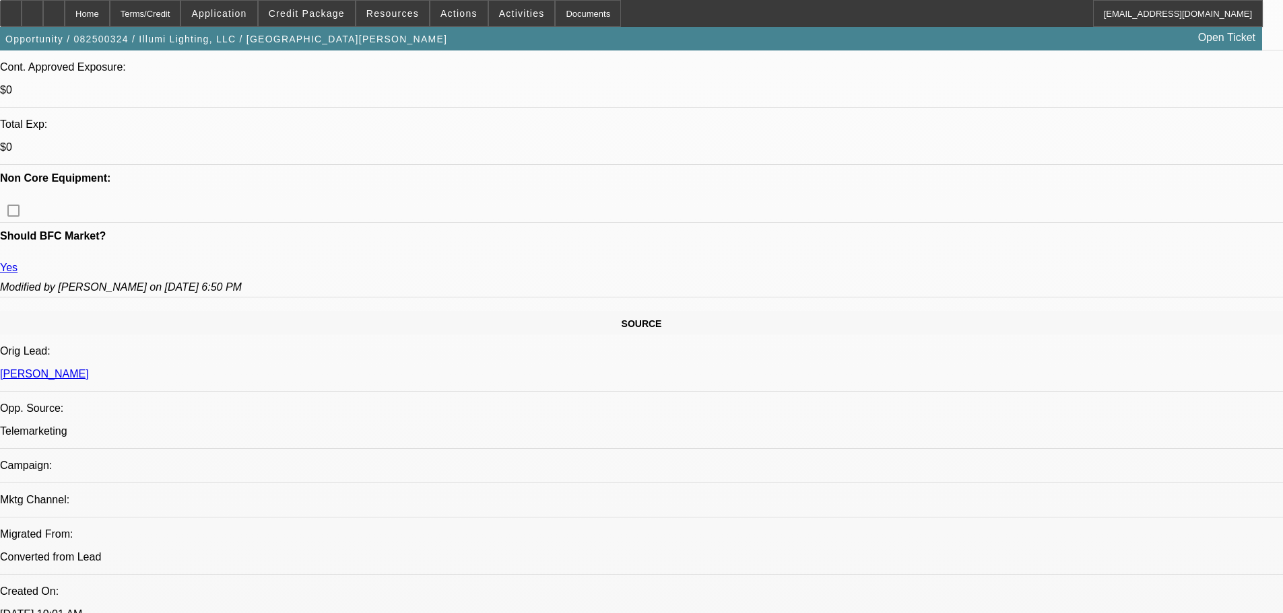
scroll to position [575, 0]
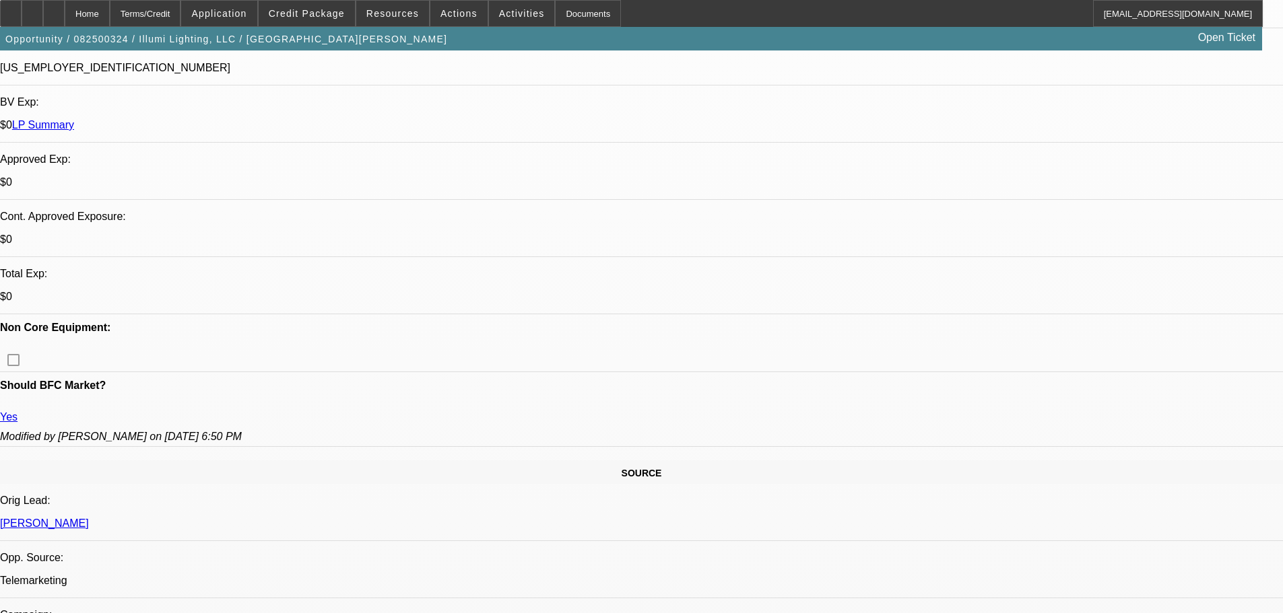
scroll to position [306, 0]
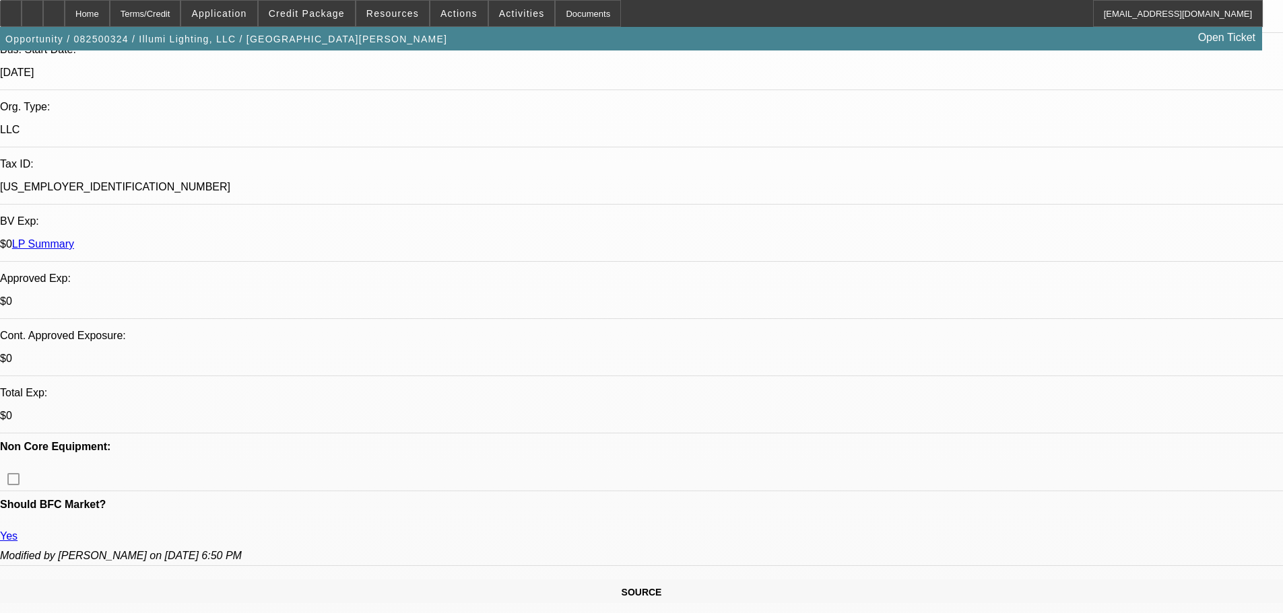
drag, startPoint x: 444, startPoint y: 292, endPoint x: 420, endPoint y: 285, distance: 25.3
click tbody "Jennifer Lovegrove 43 29 2012 -- 699 6 $45,405 $0 1 133866 3 Miles 51 --"
click td "$35,671"
drag, startPoint x: 405, startPoint y: 274, endPoint x: 485, endPoint y: 313, distance: 89.1
click tbody "Jennifer Lovegrove 43 29 2012 -- 699 6 $45,405 $0 1 133866 3 Miles 51 --"
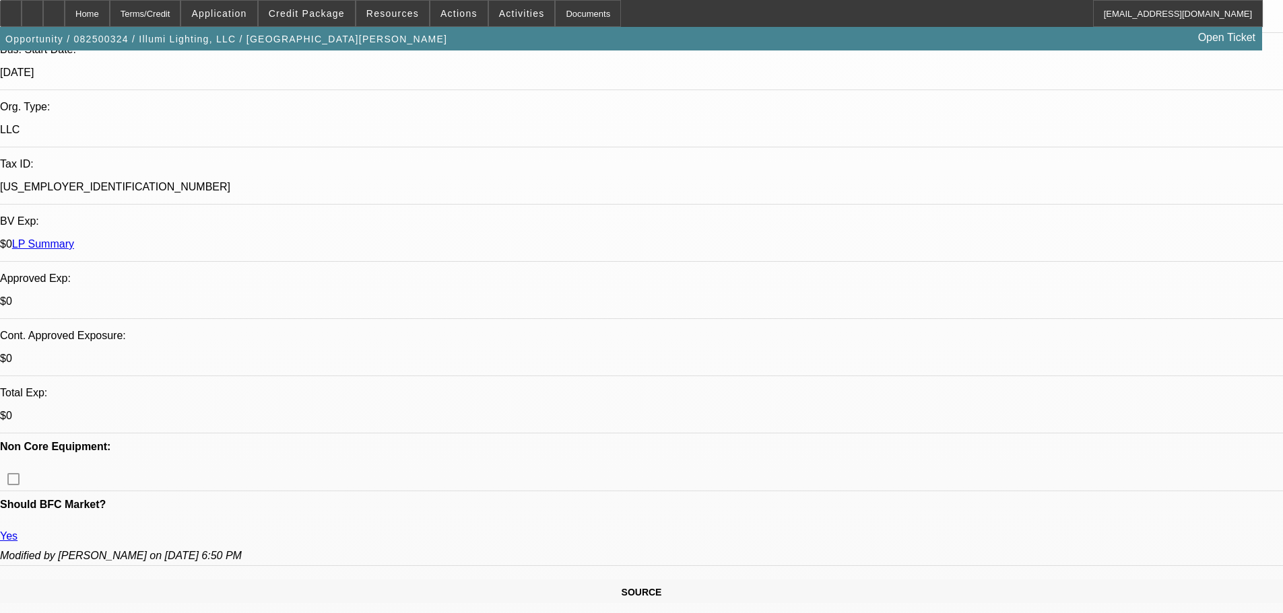
click table "Personal Guarantor Age Ager CR. EST Home Owner Since Fico Vantage Incidents Rev…"
click link "704"
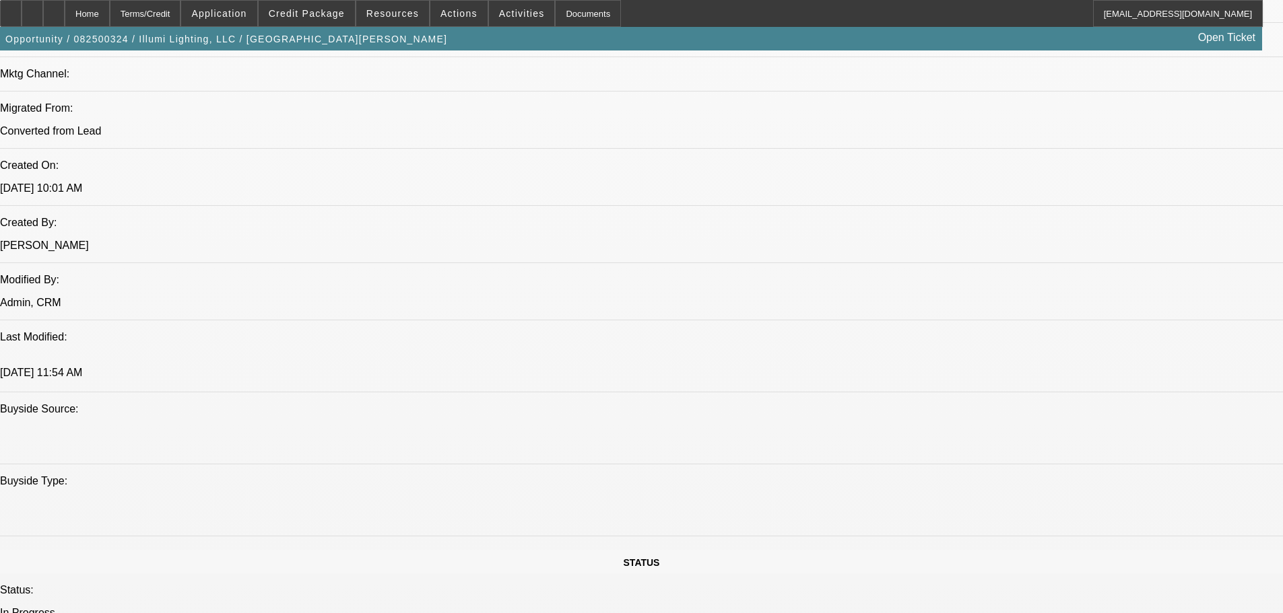
drag, startPoint x: 657, startPoint y: 262, endPoint x: 654, endPoint y: 322, distance: 60.0
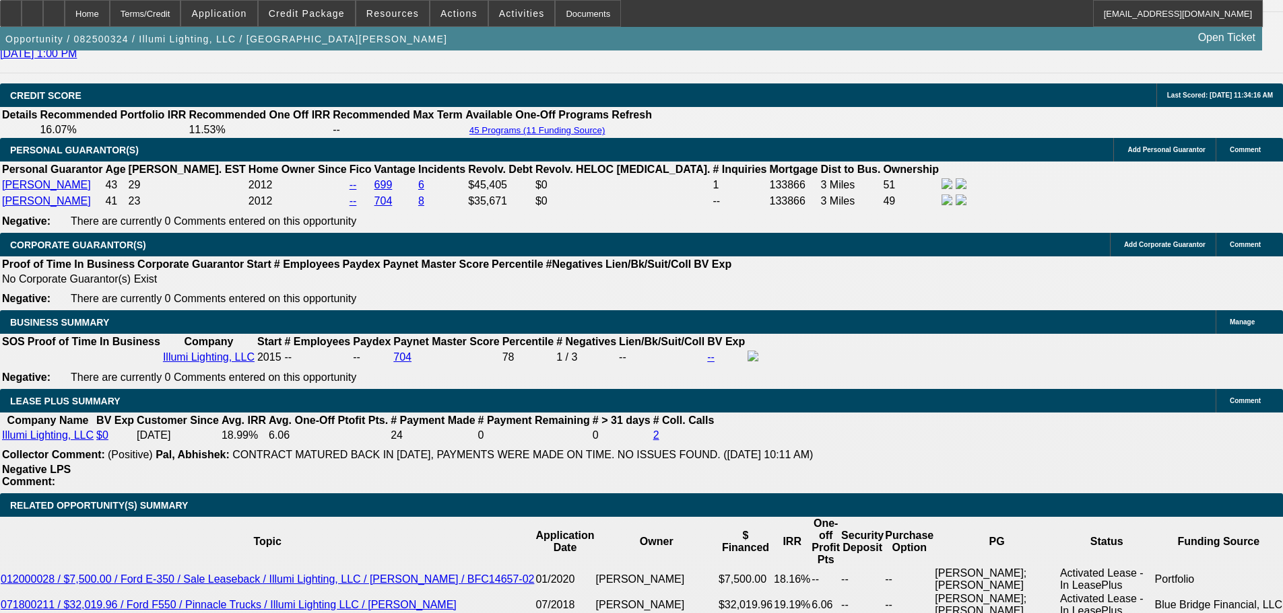
scroll to position [2335, 0]
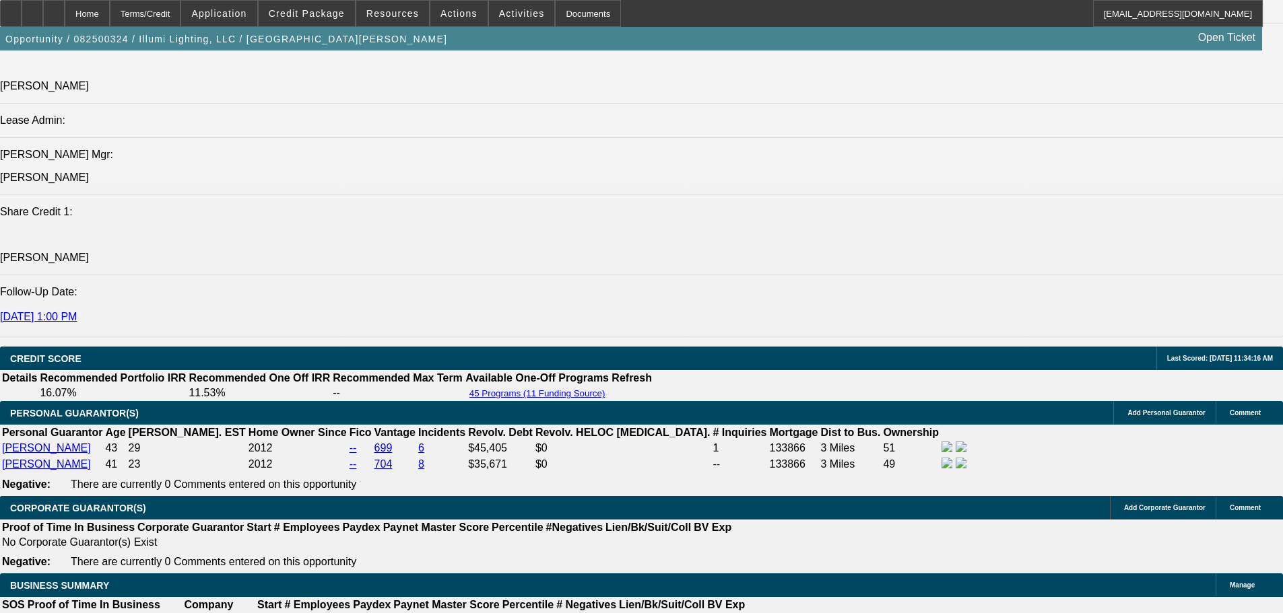
drag, startPoint x: 449, startPoint y: 371, endPoint x: 462, endPoint y: 221, distance: 150.7
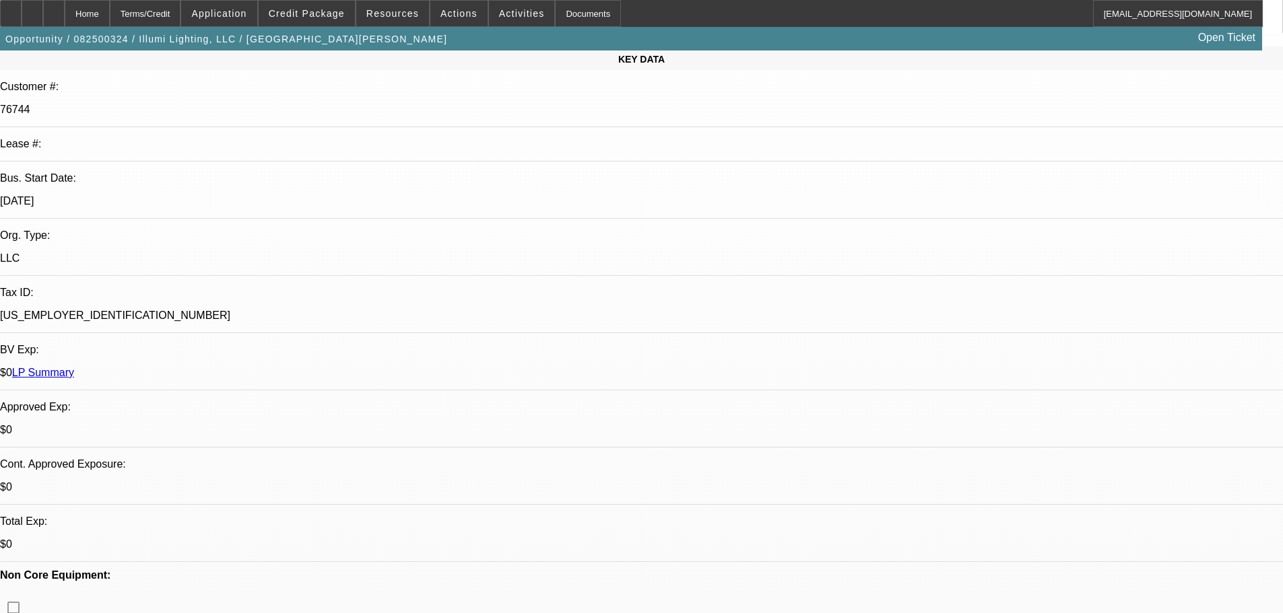
scroll to position [52, 0]
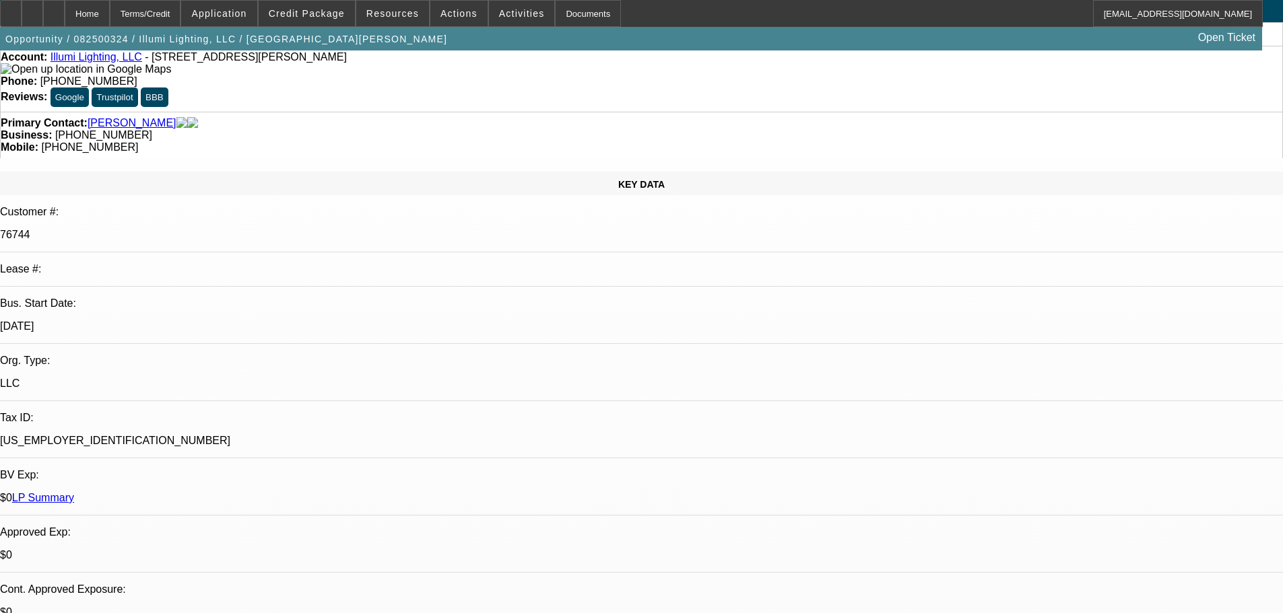
drag, startPoint x: 195, startPoint y: 189, endPoint x: 84, endPoint y: 189, distance: 110.4
click div "Bus. Start Date: 8/1/15"
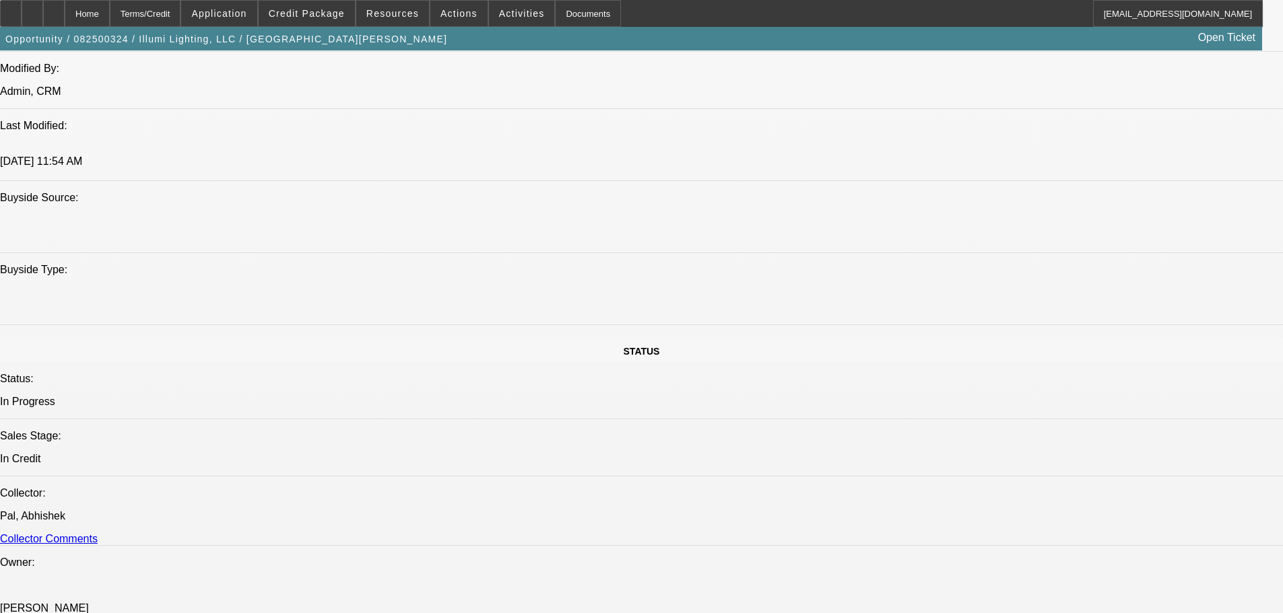
scroll to position [327, 0]
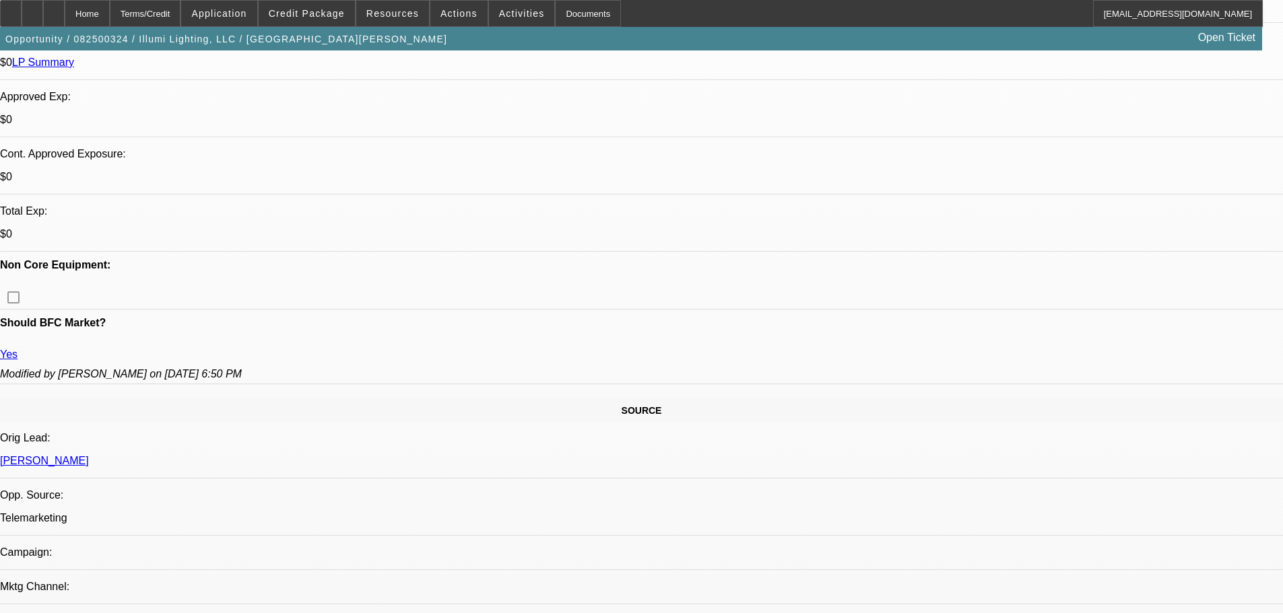
drag, startPoint x: 478, startPoint y: 348, endPoint x: 433, endPoint y: 166, distance: 188.0
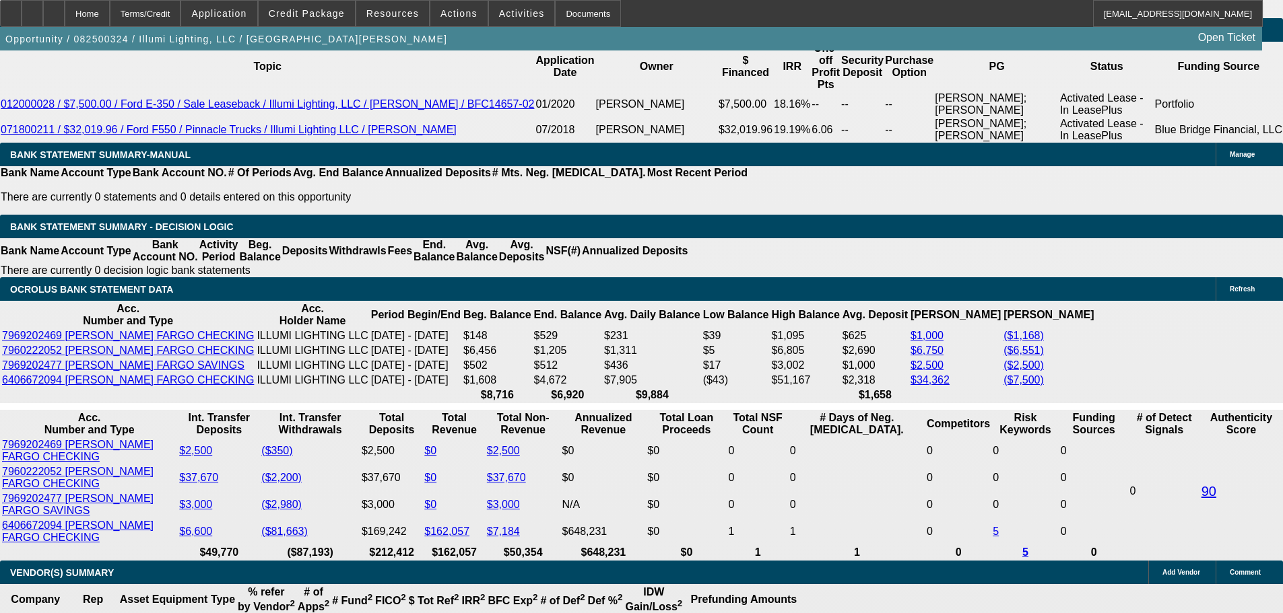
scroll to position [1464, 0]
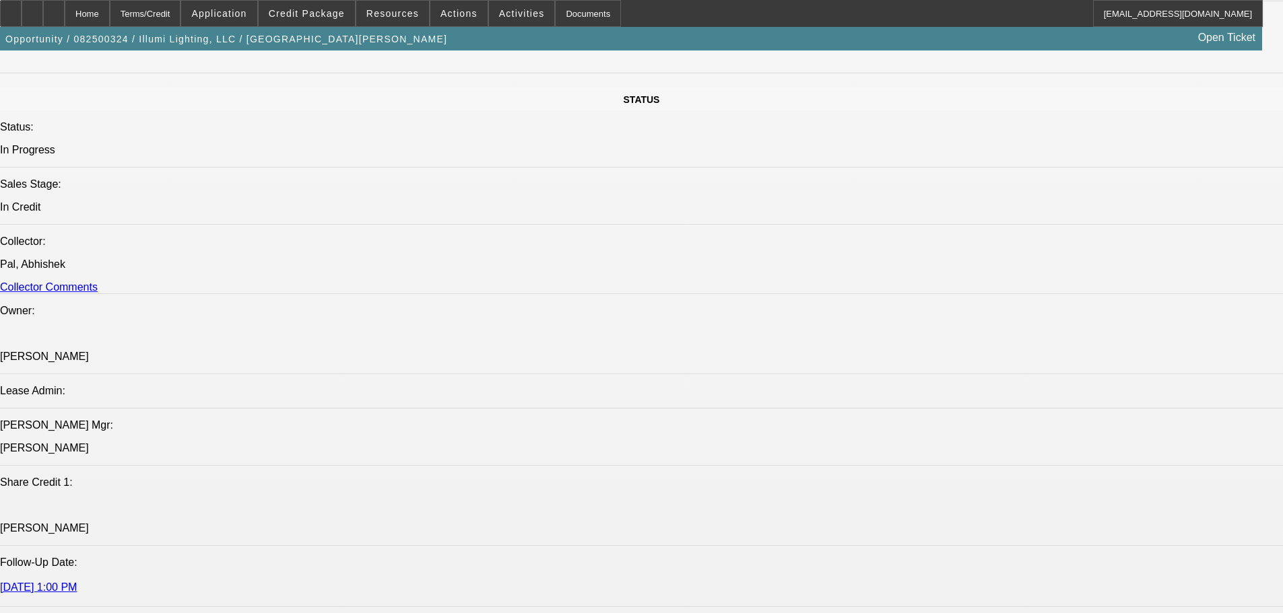
drag, startPoint x: 644, startPoint y: 273, endPoint x: 626, endPoint y: 132, distance: 142.0
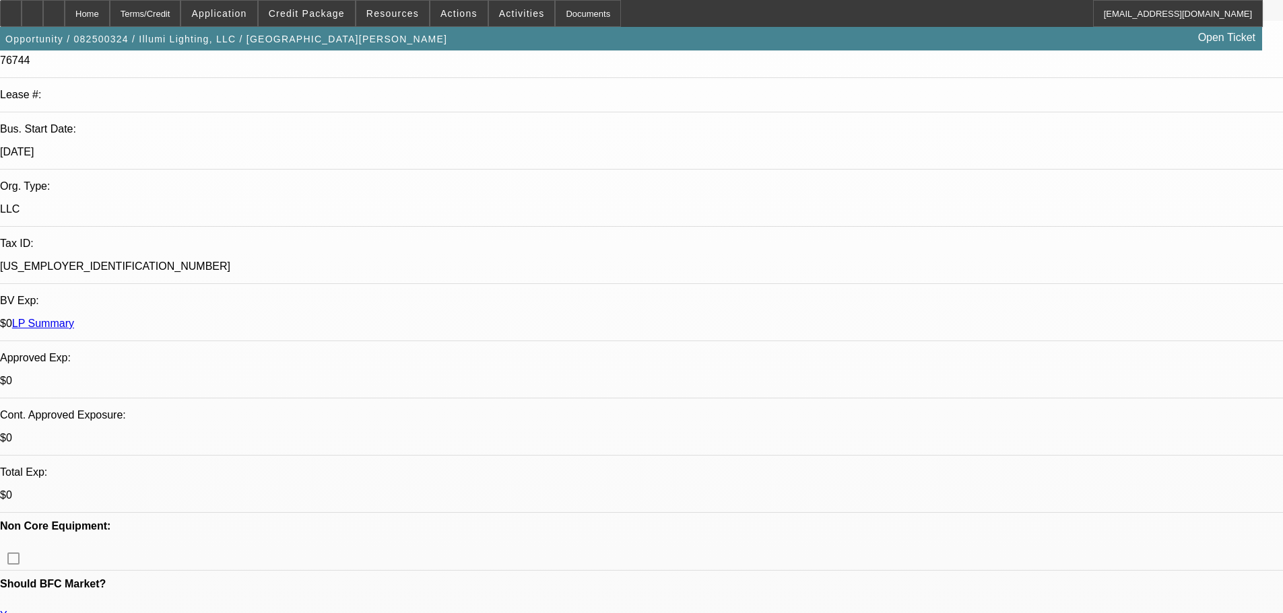
scroll to position [337, 0]
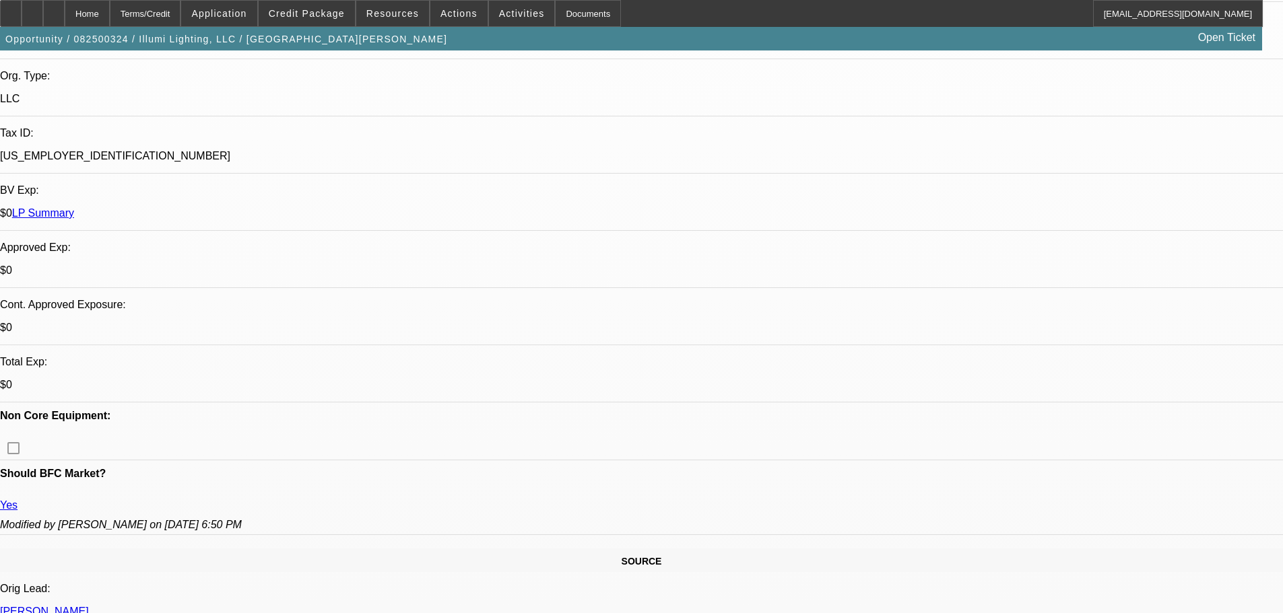
drag, startPoint x: 443, startPoint y: 250, endPoint x: 422, endPoint y: 250, distance: 21.5
click td "$45,405"
drag, startPoint x: 443, startPoint y: 271, endPoint x: 412, endPoint y: 266, distance: 31.3
click td "$35,671"
click link "704"
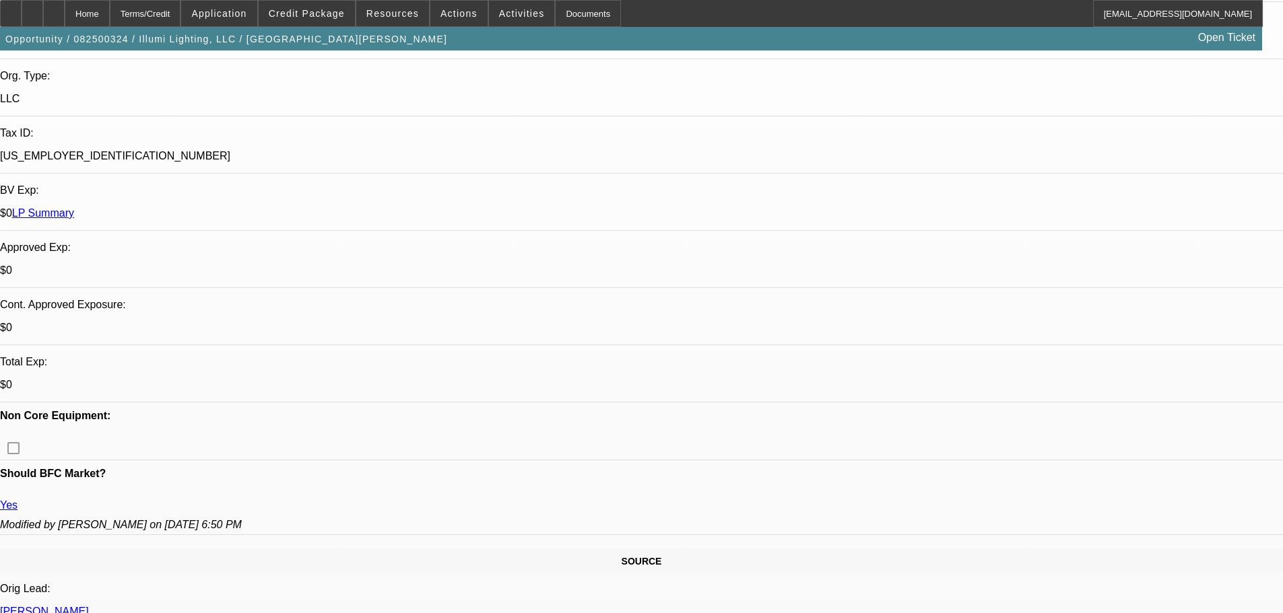
click td "699"
click link "699"
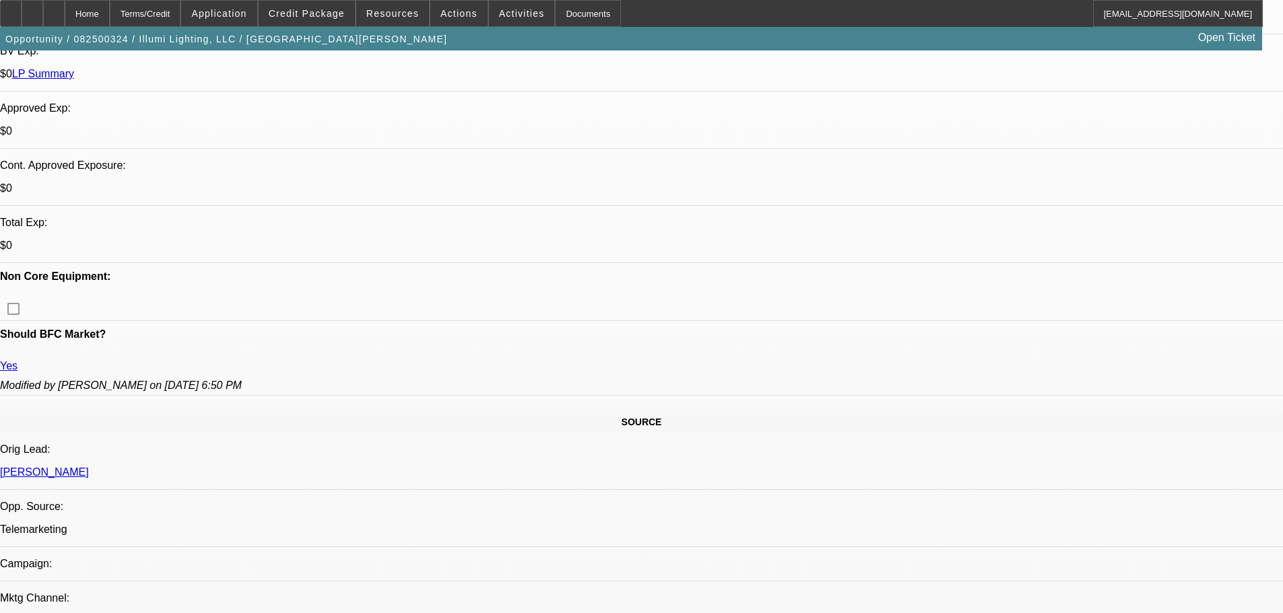
drag, startPoint x: 519, startPoint y: 365, endPoint x: 504, endPoint y: 473, distance: 108.8
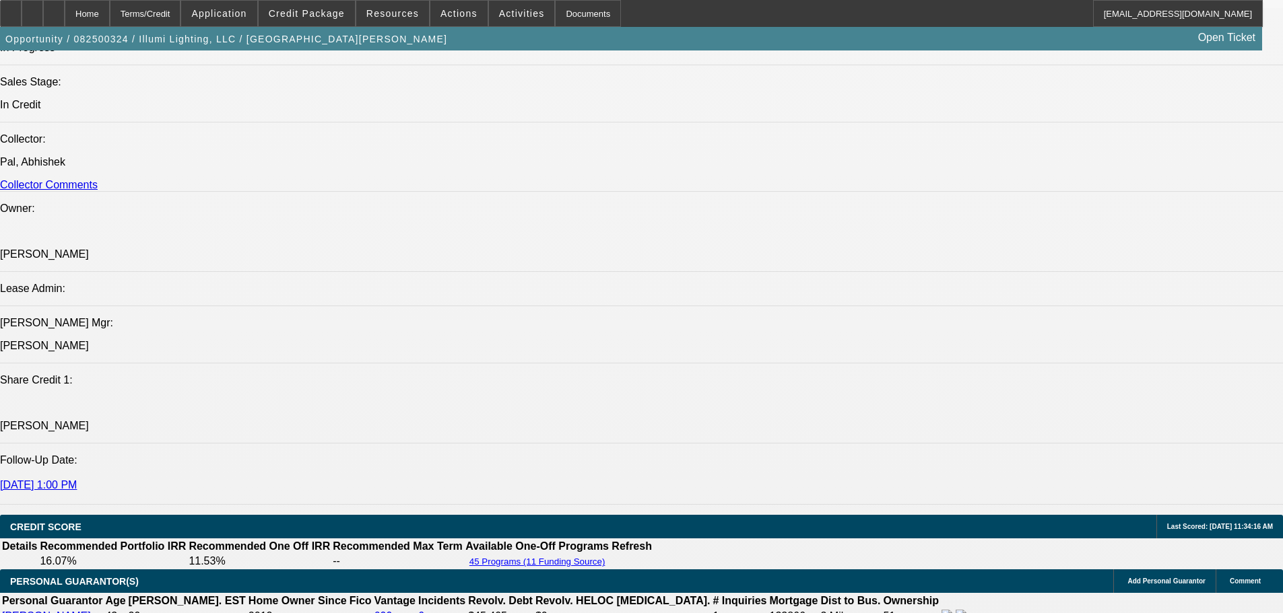
scroll to position [834, 0]
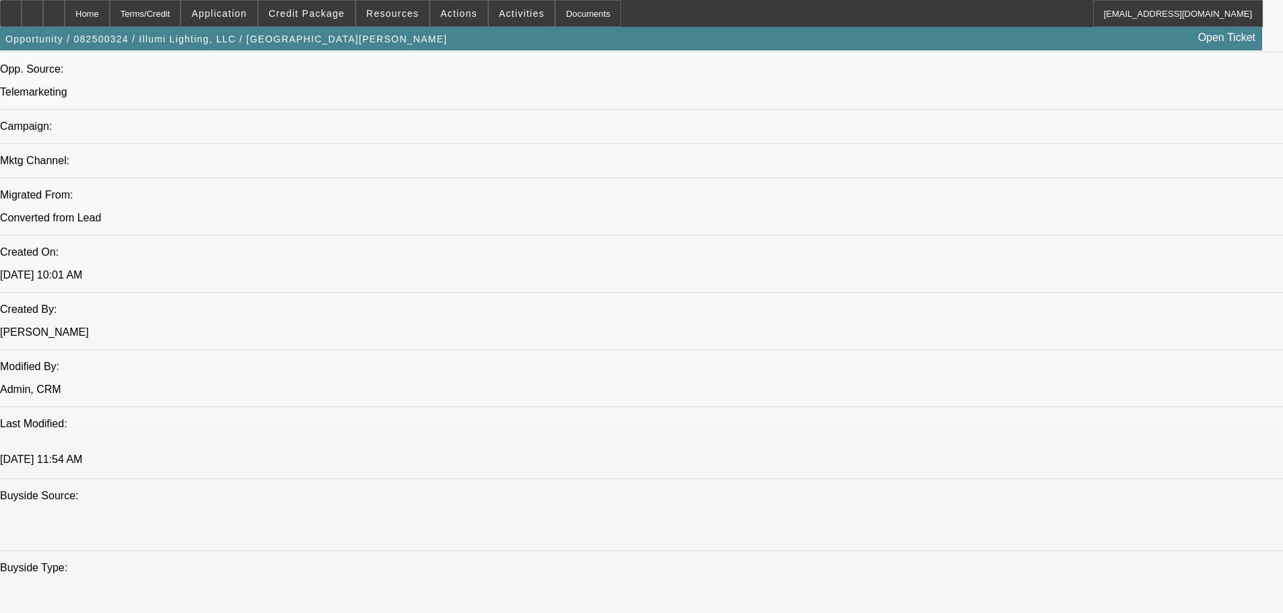
drag, startPoint x: 575, startPoint y: 30, endPoint x: 563, endPoint y: -78, distance: 109.1
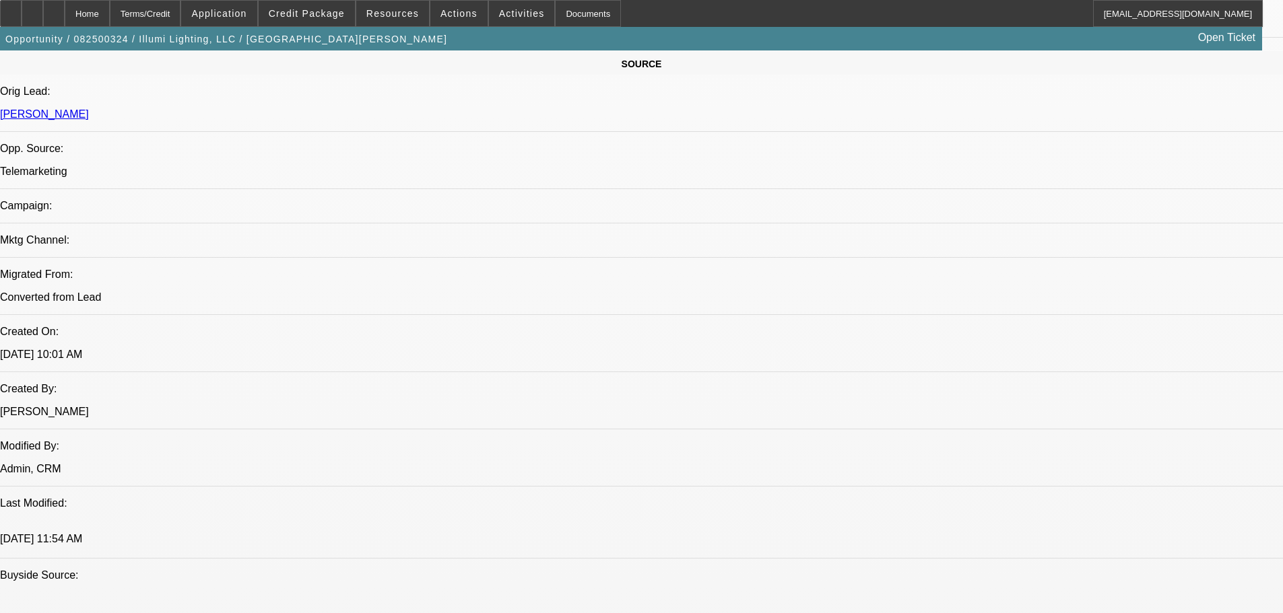
click div "RE:Credit Submission - One Off - 082500324 / $90,000.00 / Pre-Approval Pre- App…"
click div "Credit Submission - Financial Pacific Leasing, Inc. - 082500324 / $90,000.00 / …"
click div "2. RE:Credit Submission - One Off - 082500324 / $90,000.00 / Pre-Approval Pre- …"
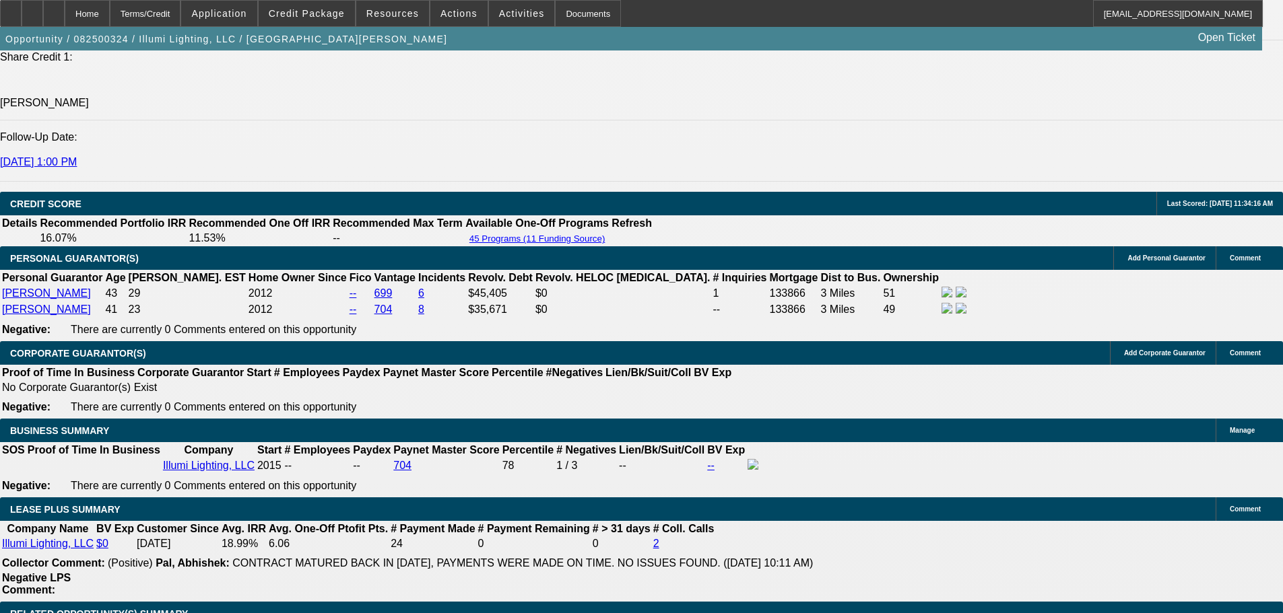
drag, startPoint x: 401, startPoint y: 271, endPoint x: 464, endPoint y: 522, distance: 259.0
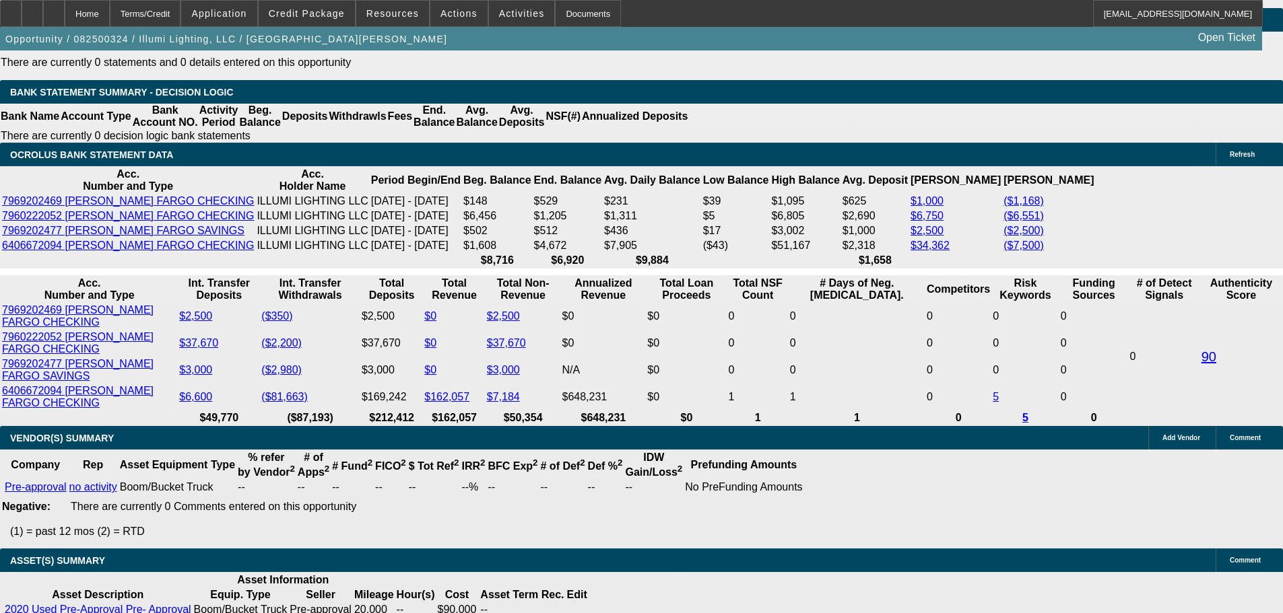
scroll to position [2497, 0]
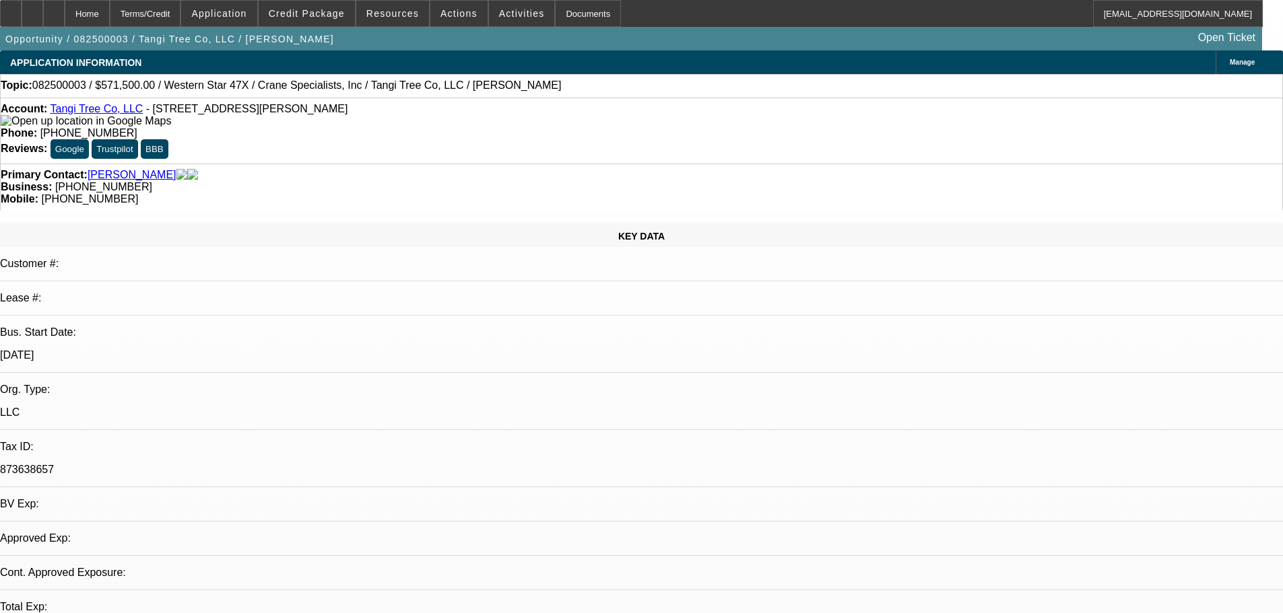
select select "0.1"
select select "2"
select select "0"
select select "6"
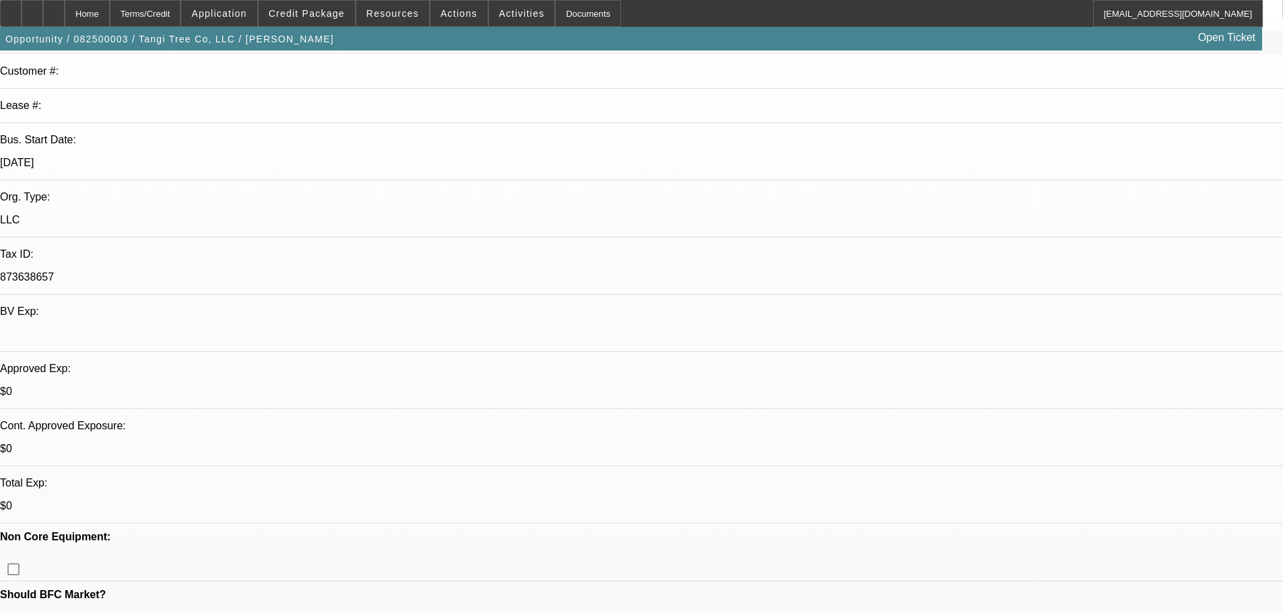
scroll to position [404, 0]
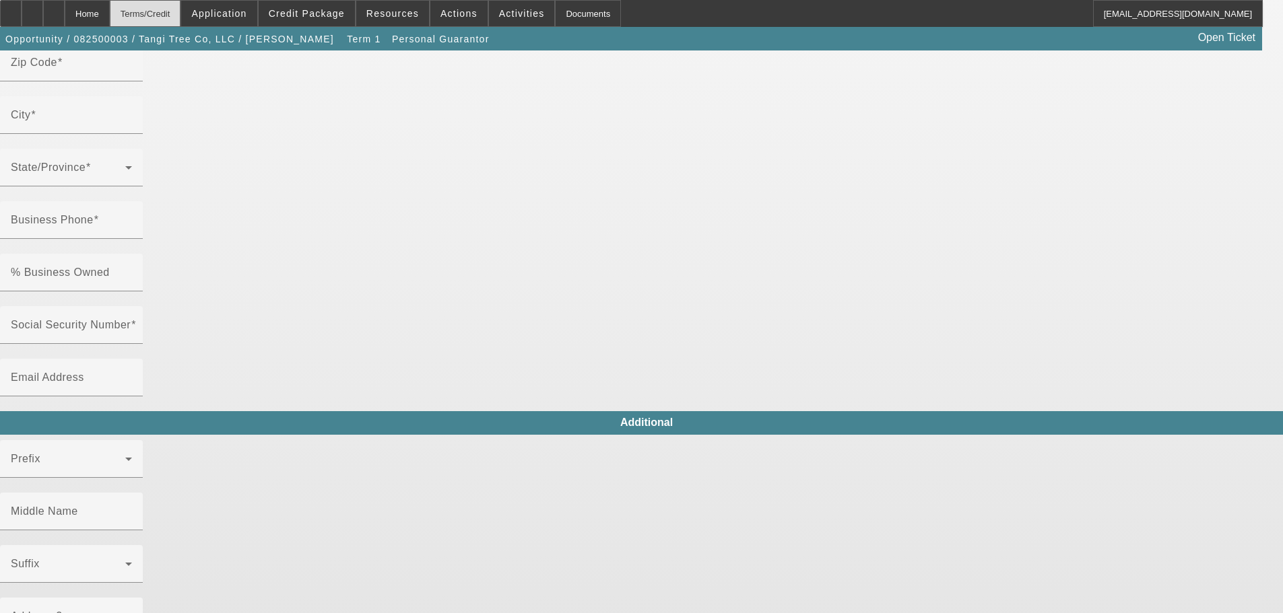
type input "[PERSON_NAME]"
type input "104 Braville"
radio input "true"
type input "70454"
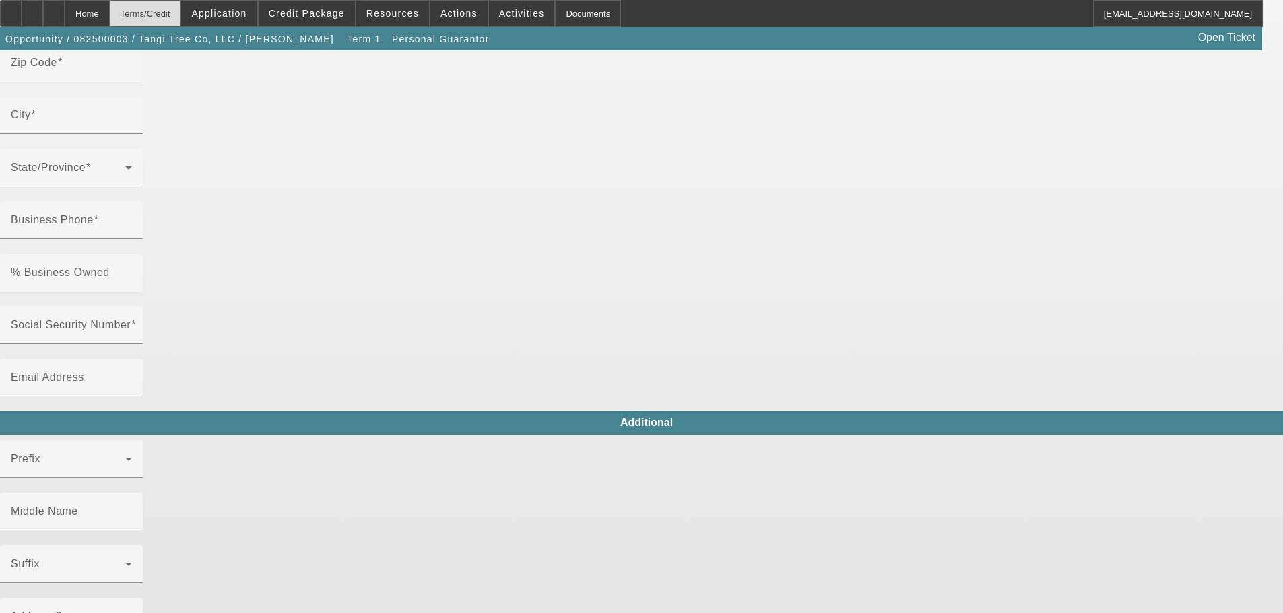
type input "Ponchatoula"
type input "[PHONE_NUMBER]"
type input "100"
type input "[PERSON_NAME][EMAIL_ADDRESS][DOMAIN_NAME]"
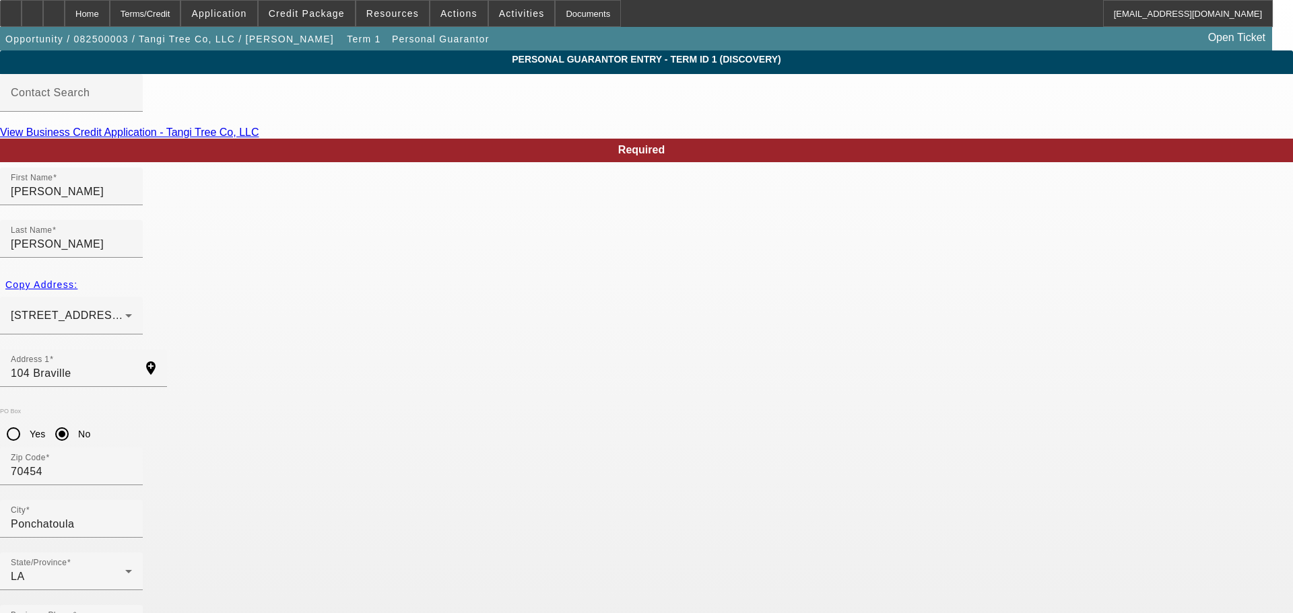
type input "435-35-2865"
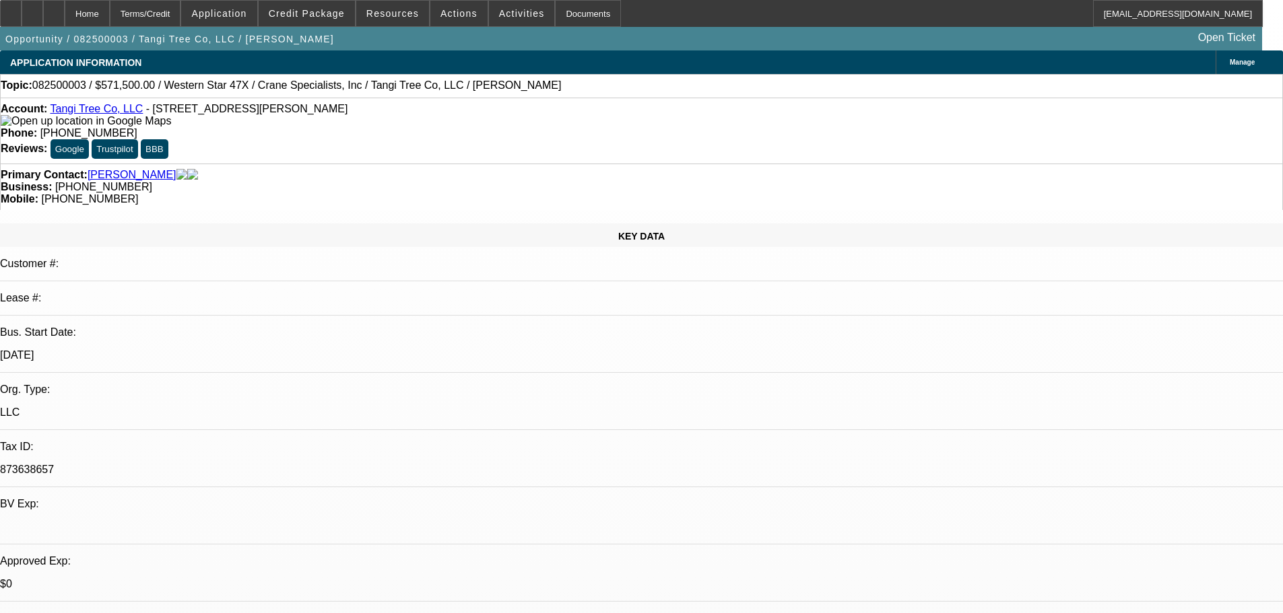
select select "0.1"
select select "2"
select select "0"
select select "6"
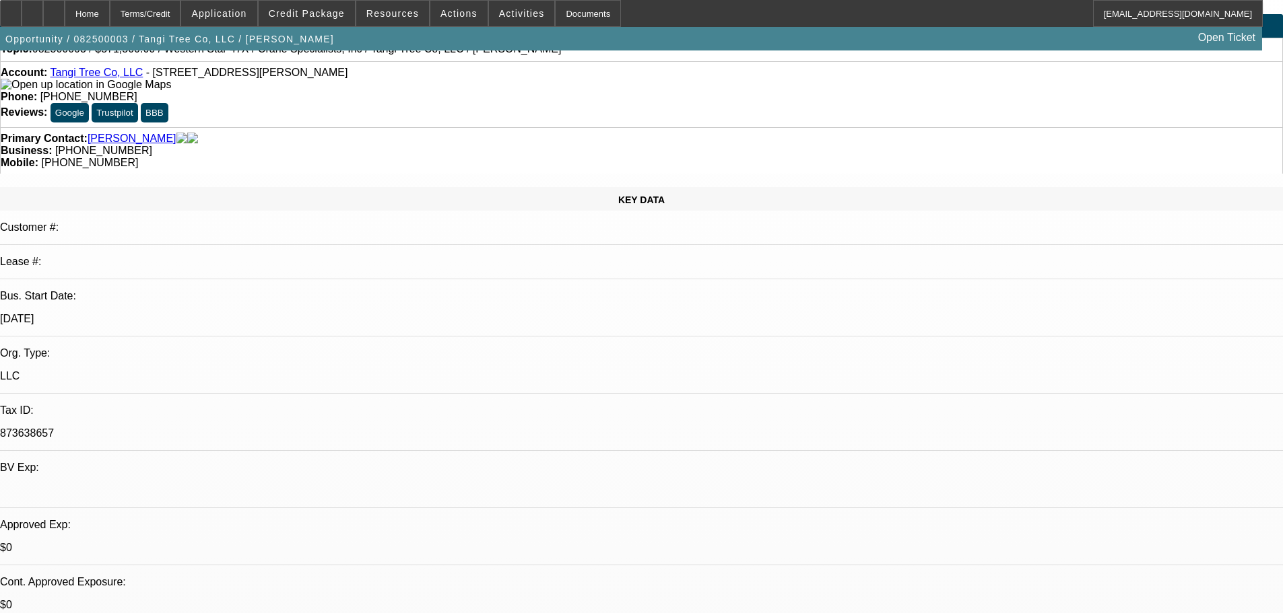
scroll to position [67, 0]
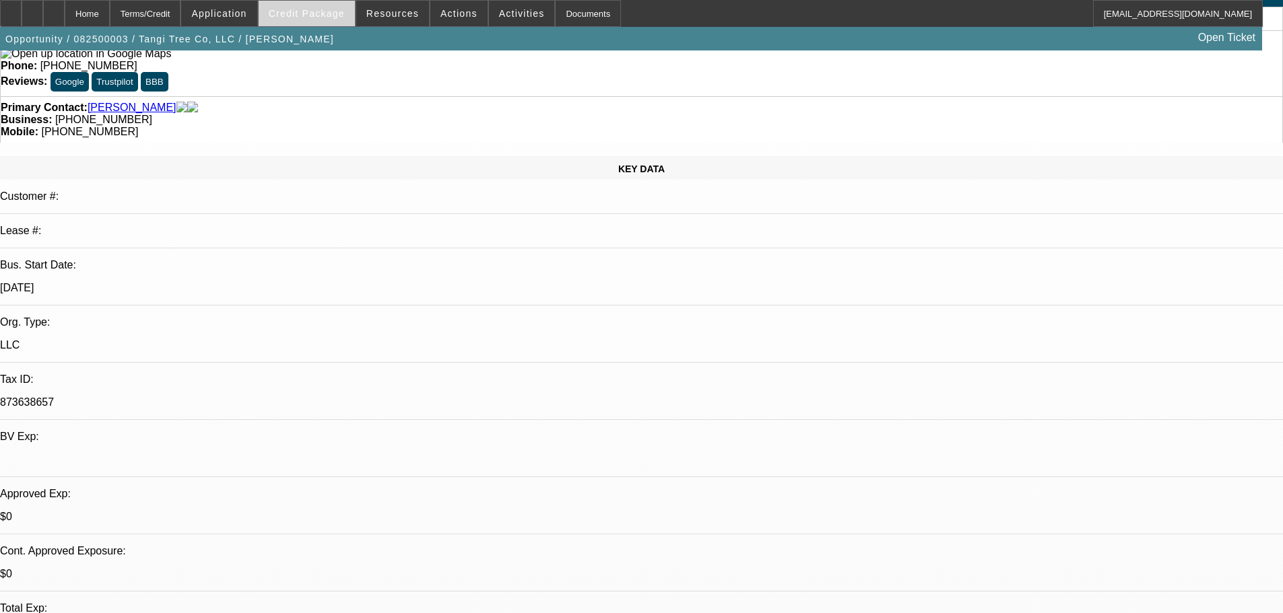
click at [351, 5] on span at bounding box center [307, 13] width 96 height 32
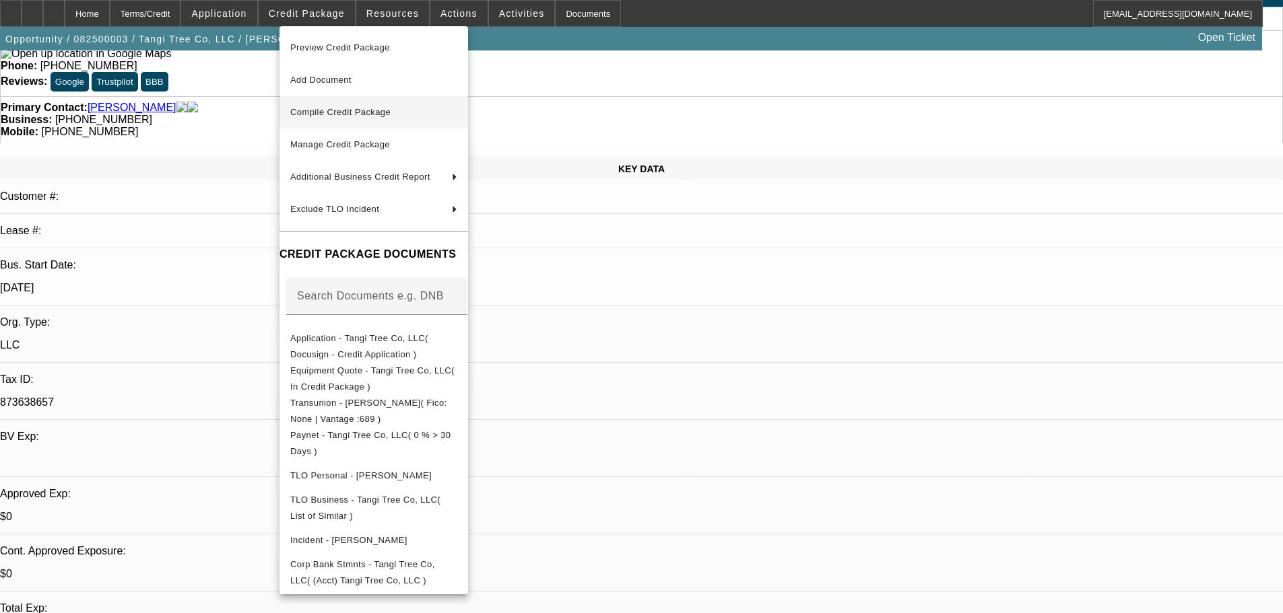
click at [455, 114] on span "Compile Credit Package" at bounding box center [373, 112] width 167 height 16
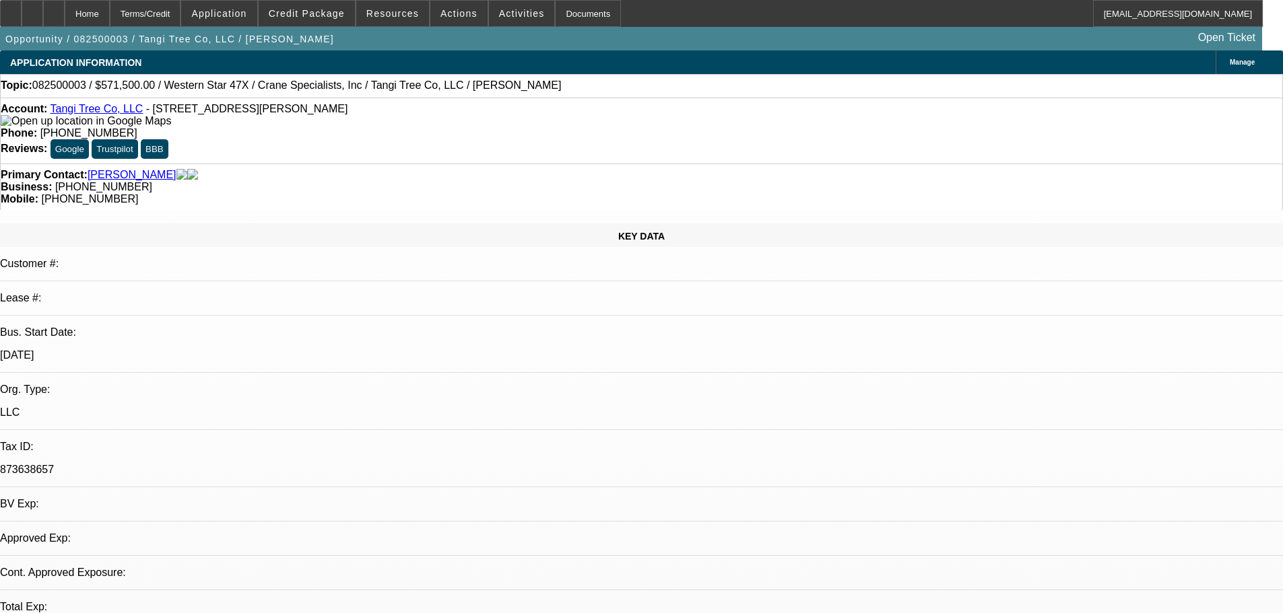
select select "0.1"
select select "2"
select select "0"
select select "6"
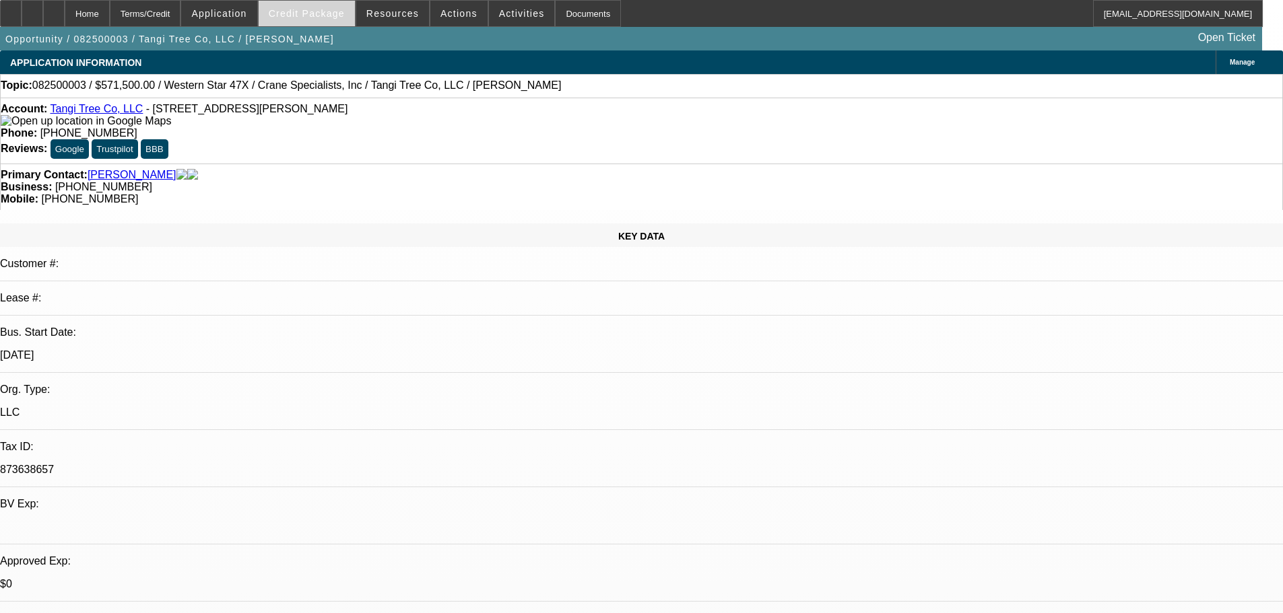
click at [330, 21] on span at bounding box center [307, 13] width 96 height 32
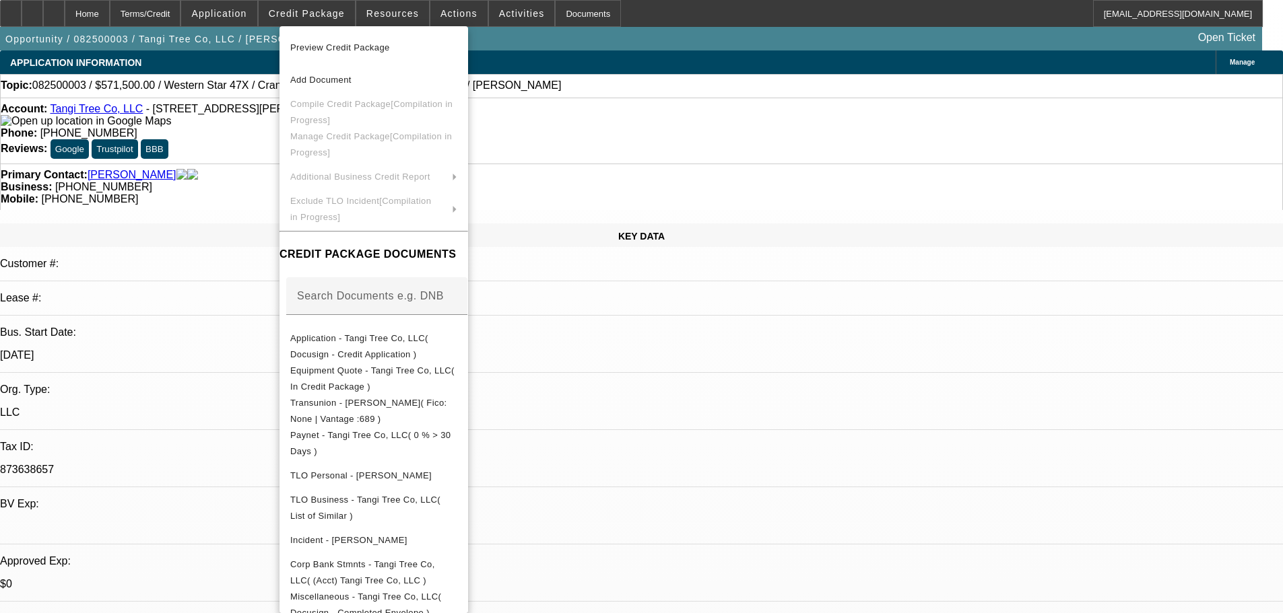
click at [781, 408] on div at bounding box center [641, 306] width 1283 height 613
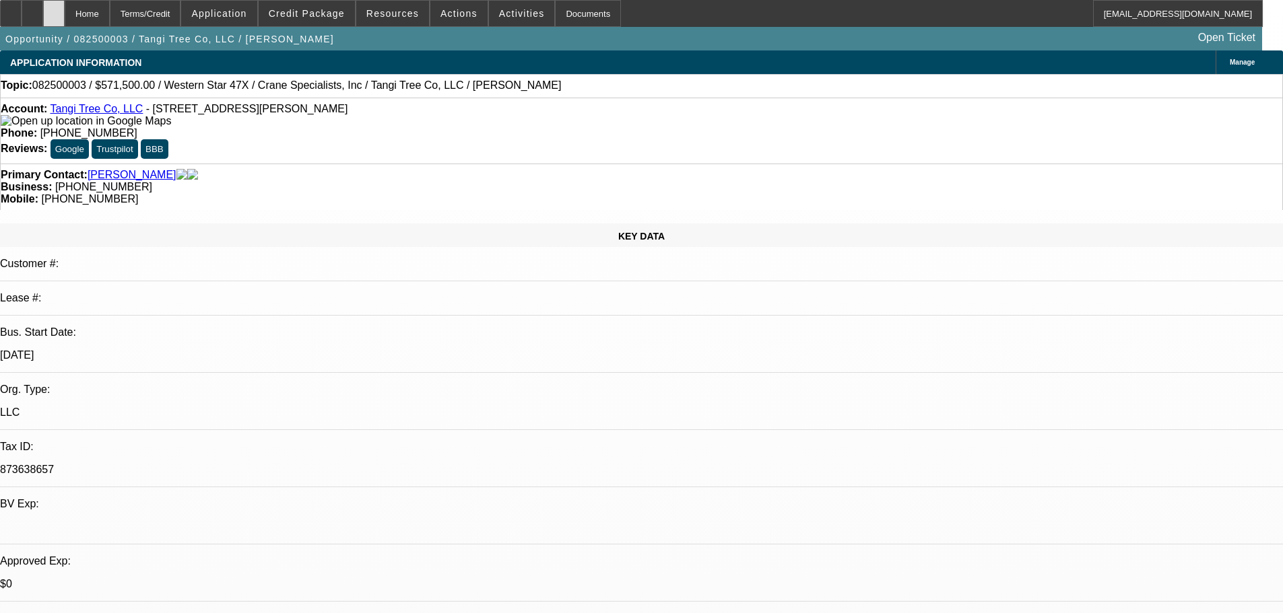
click at [65, 3] on div at bounding box center [54, 13] width 22 height 27
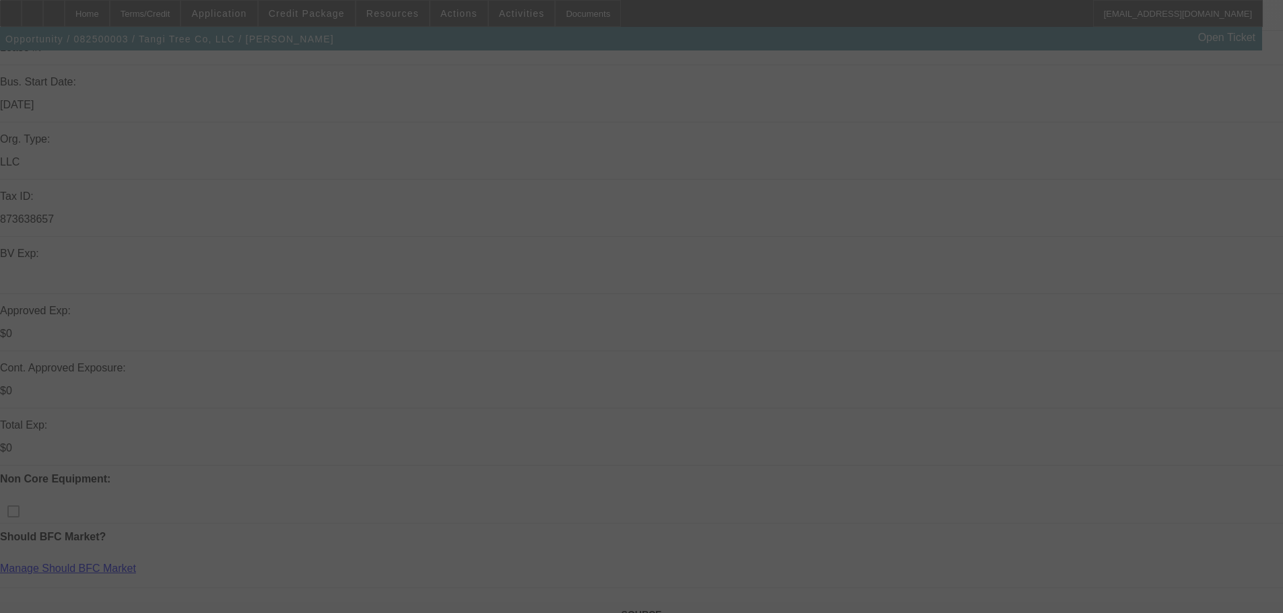
scroll to position [337, 0]
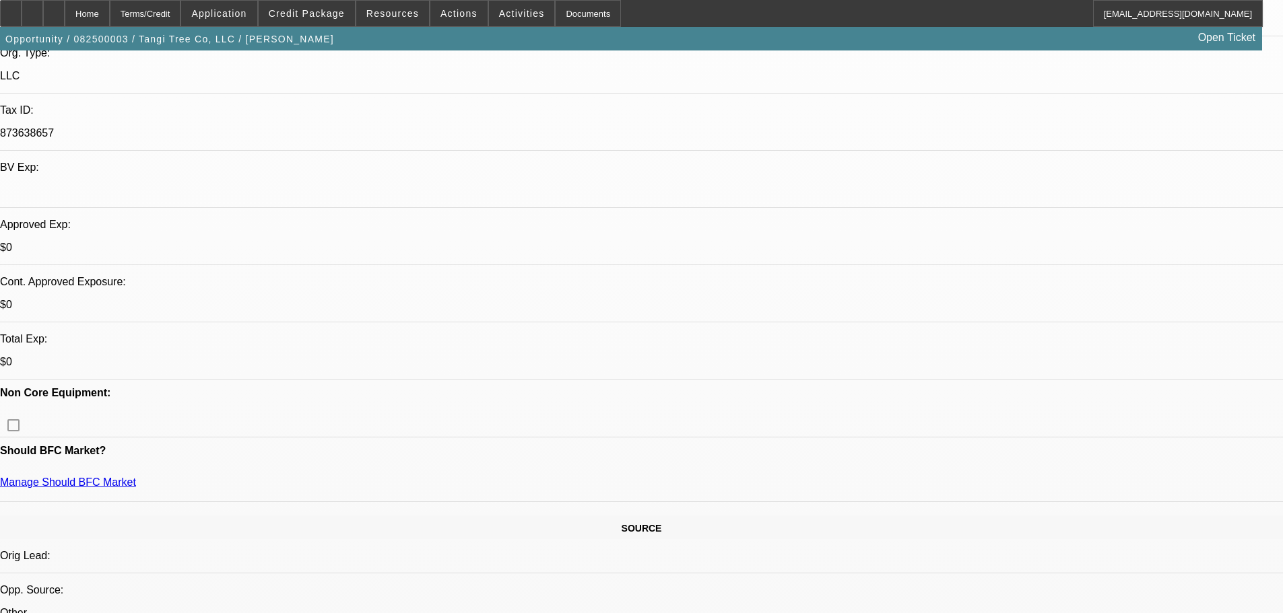
select select "0.1"
select select "2"
select select "0"
select select "6"
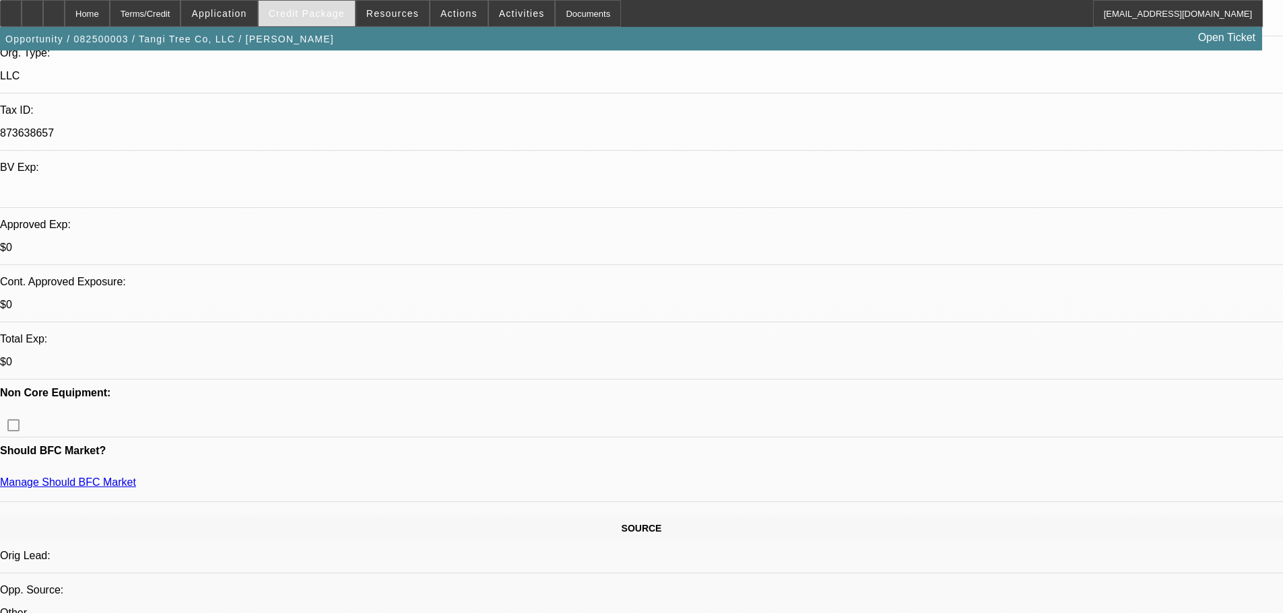
click at [333, 1] on span at bounding box center [307, 13] width 96 height 32
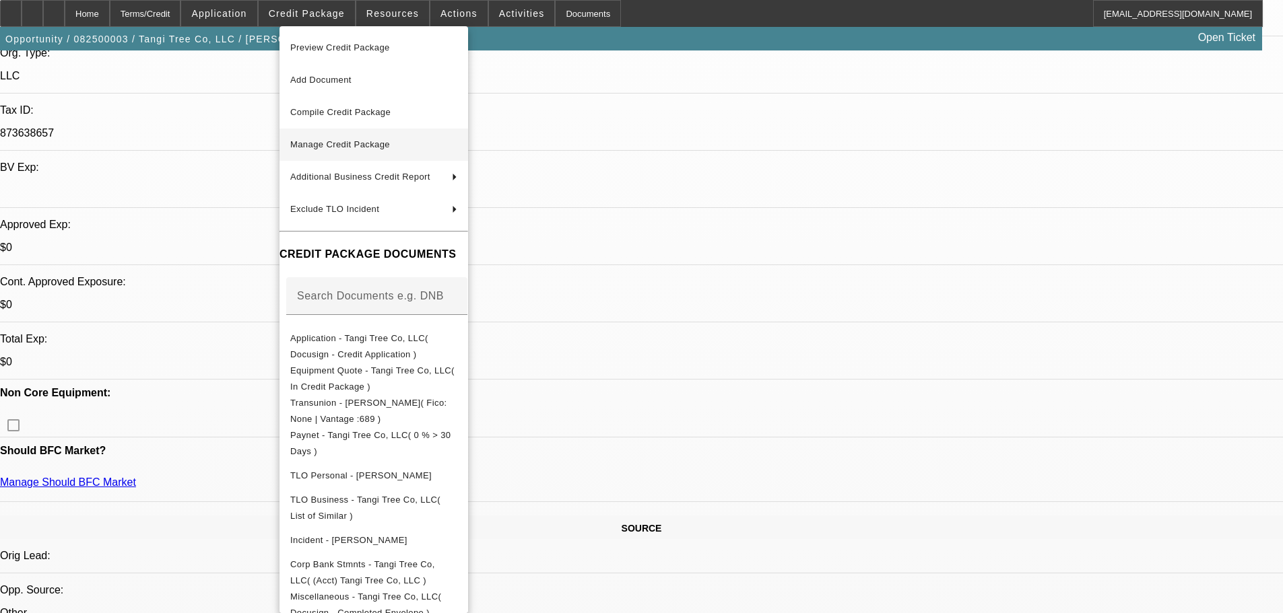
click at [457, 149] on span "Manage Credit Package" at bounding box center [373, 145] width 167 height 16
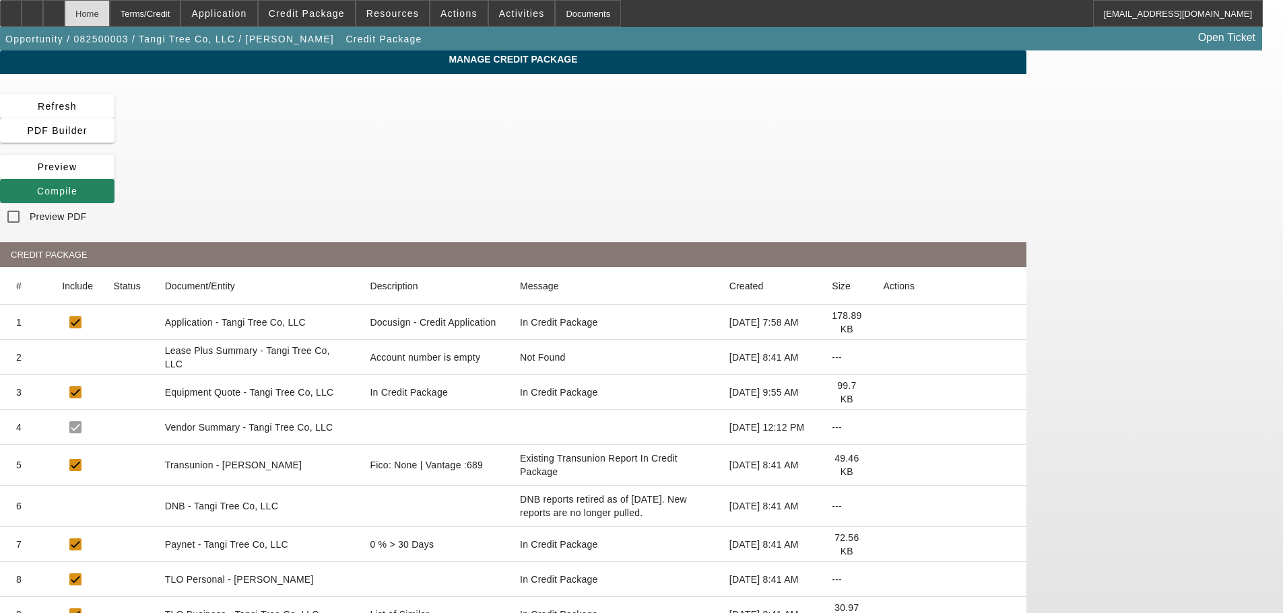
click at [110, 13] on div "Home" at bounding box center [87, 13] width 45 height 27
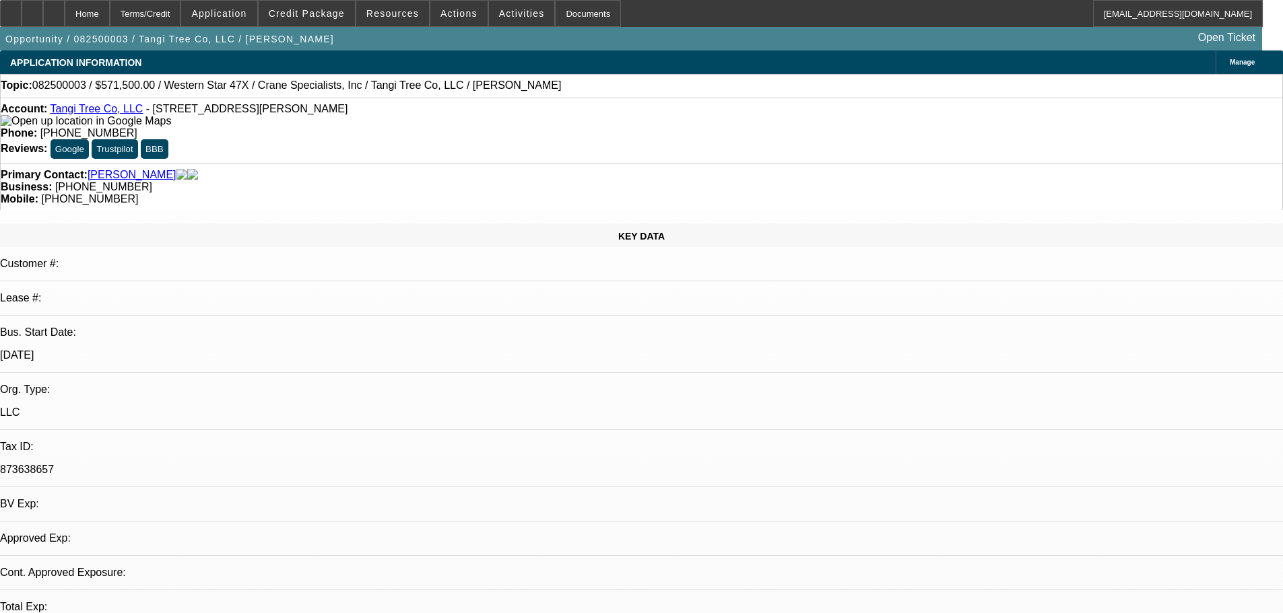
select select "0.1"
select select "2"
select select "0"
select select "6"
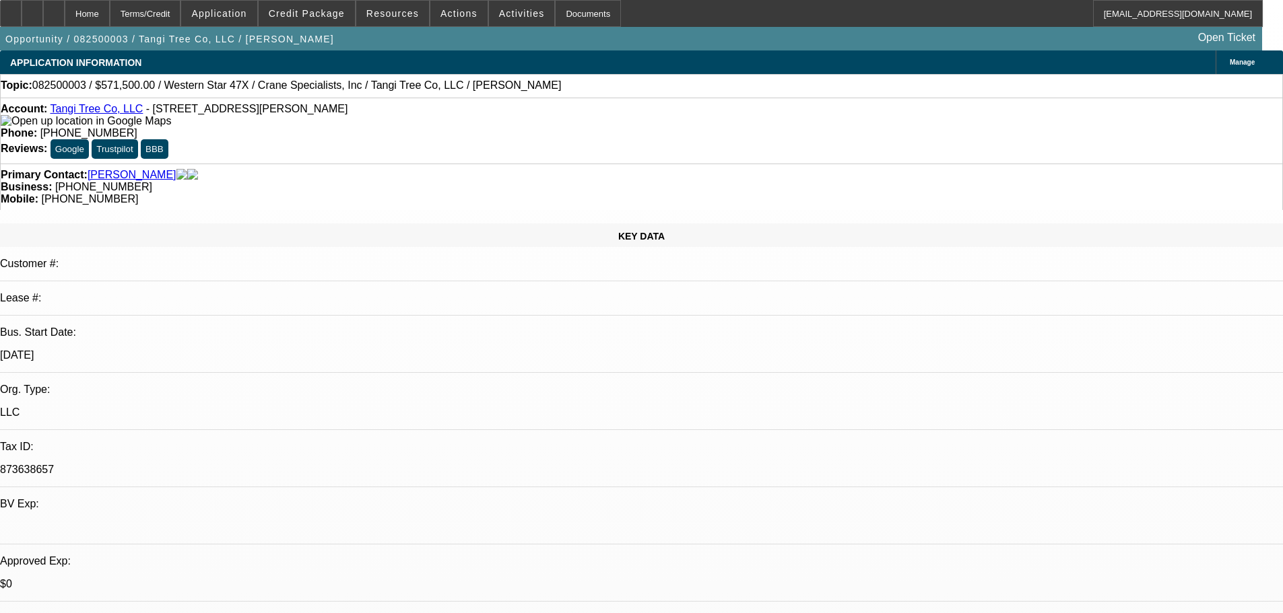
click at [312, 16] on span "Credit Package" at bounding box center [307, 13] width 76 height 11
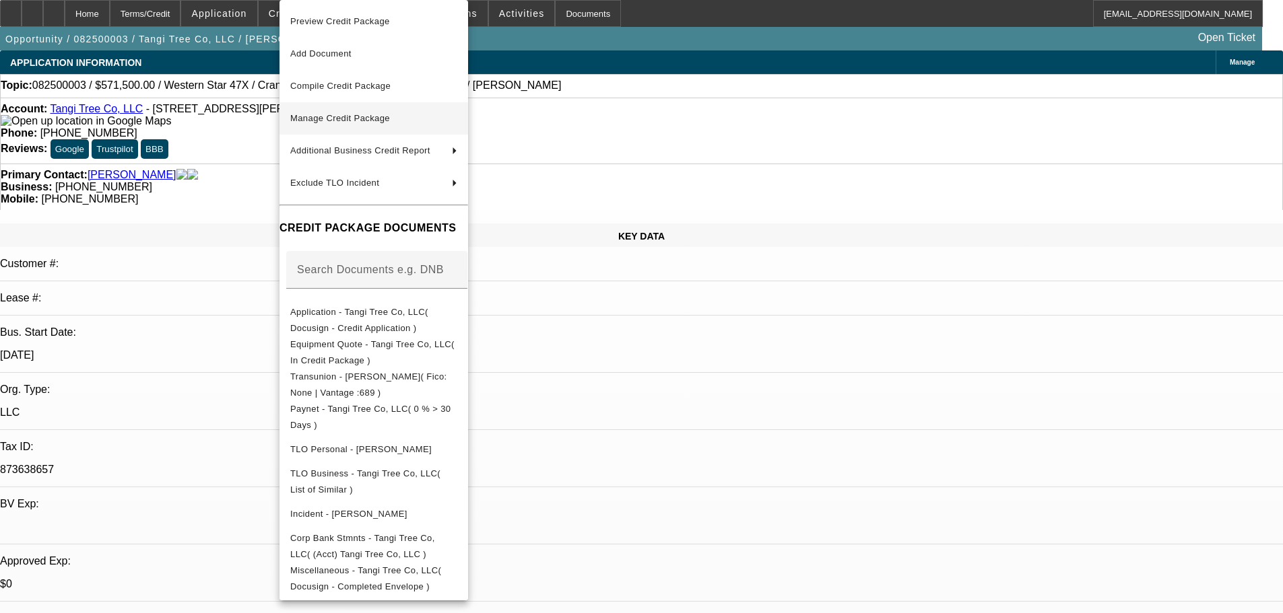
click at [457, 121] on span "Manage Credit Package" at bounding box center [373, 118] width 167 height 16
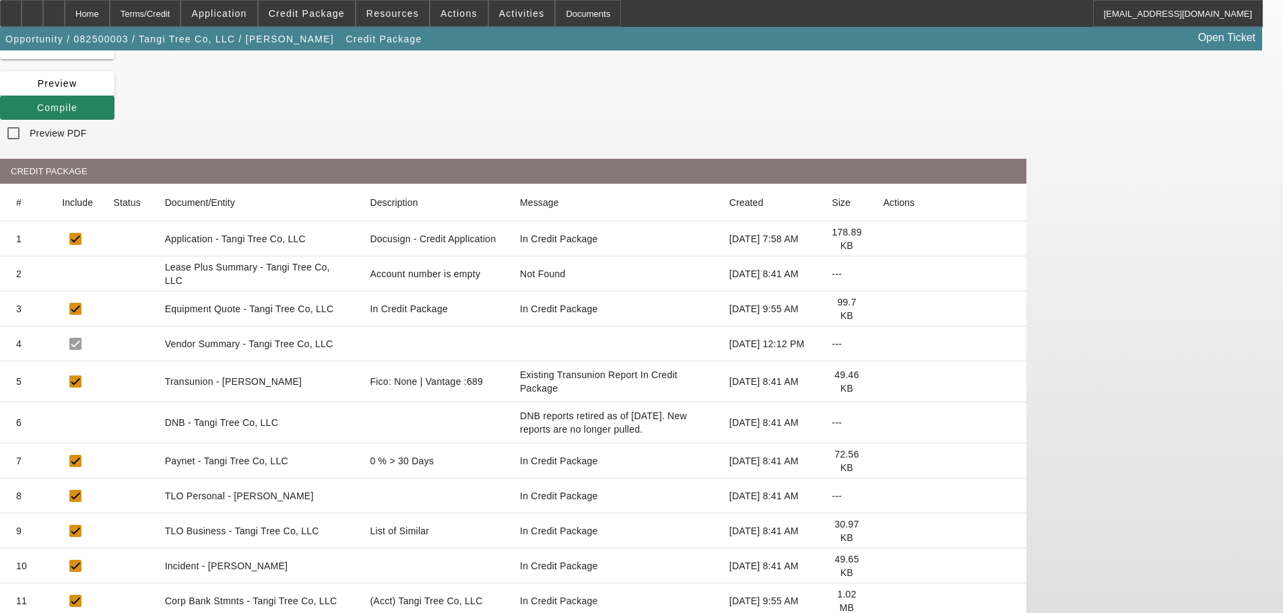
scroll to position [84, 0]
click at [883, 381] on icon at bounding box center [883, 381] width 0 height 0
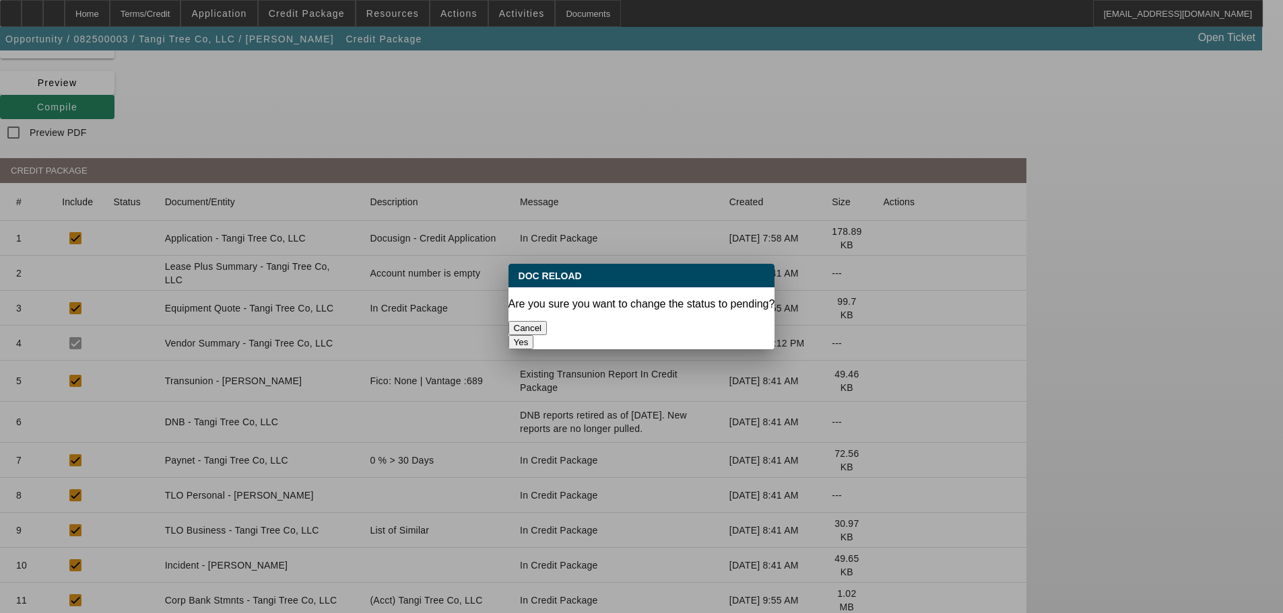
scroll to position [0, 0]
click at [534, 335] on button "Yes" at bounding box center [521, 342] width 26 height 14
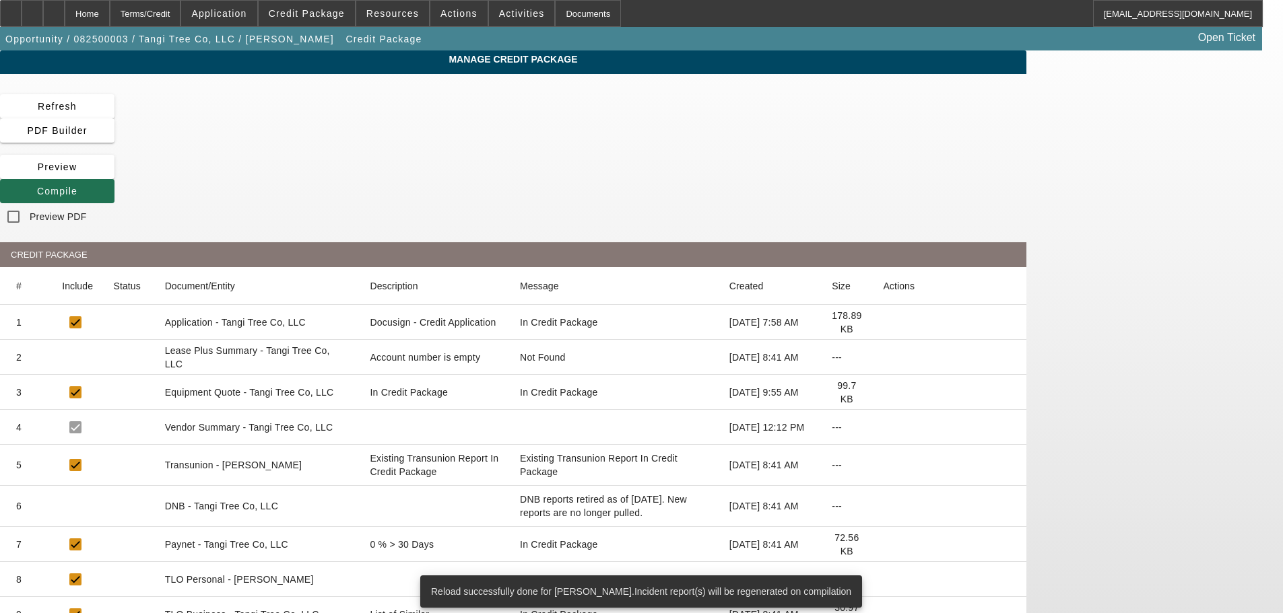
click at [114, 175] on span at bounding box center [57, 191] width 114 height 32
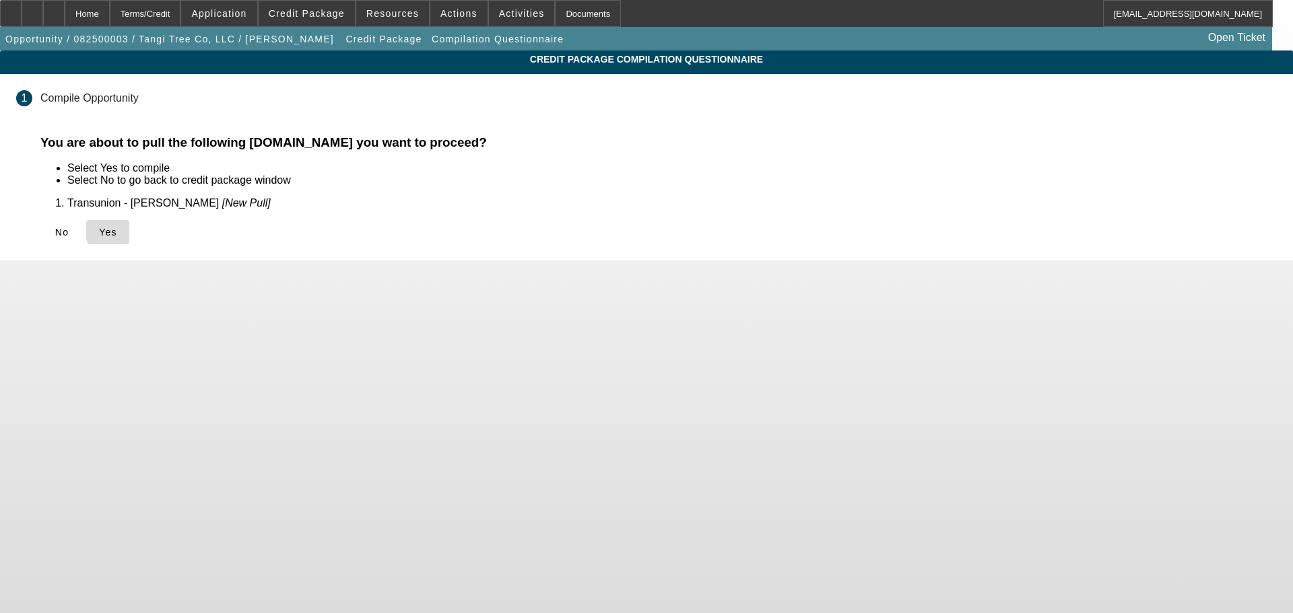
click at [117, 230] on span "Yes" at bounding box center [108, 232] width 18 height 11
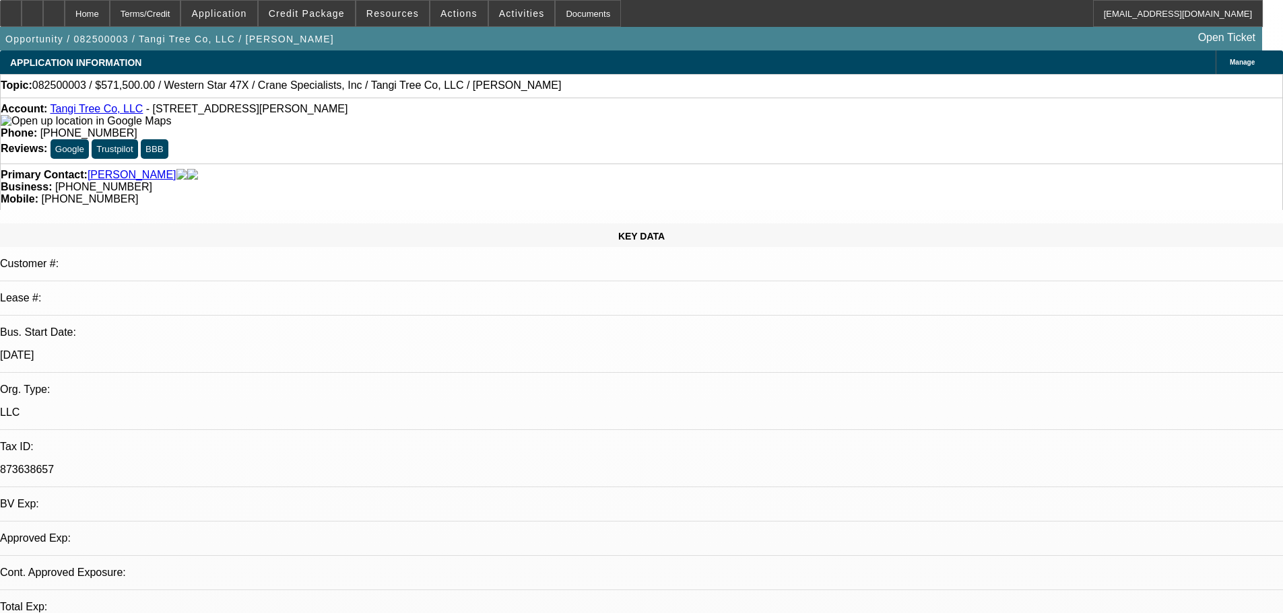
select select "0.1"
select select "2"
select select "0"
select select "6"
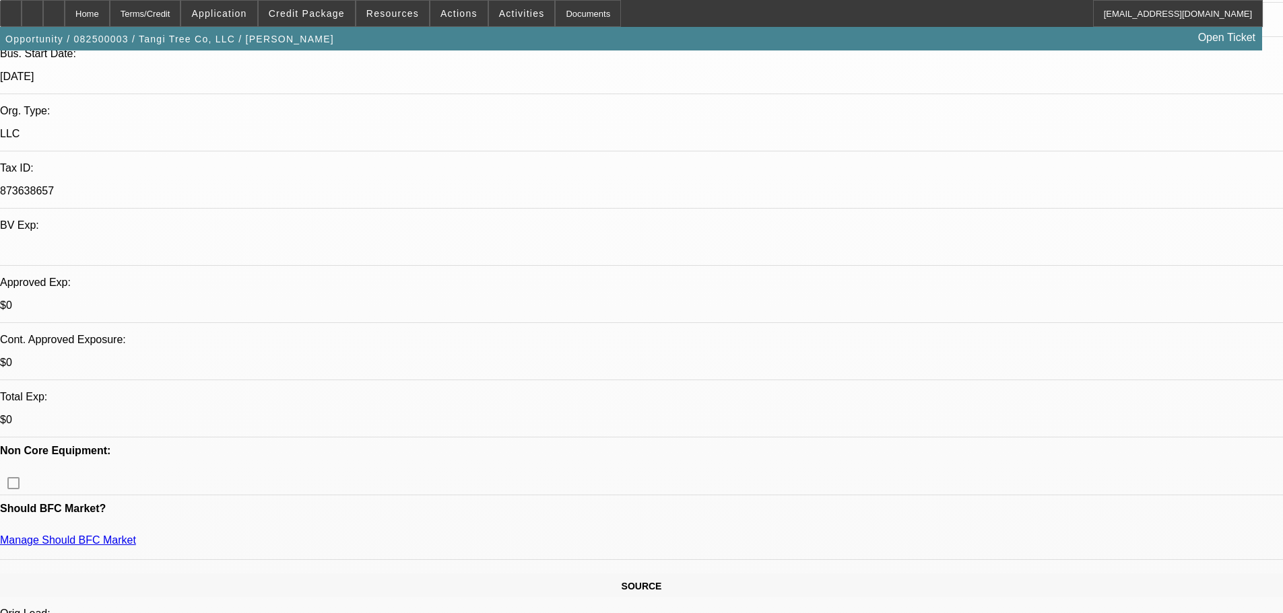
scroll to position [404, 0]
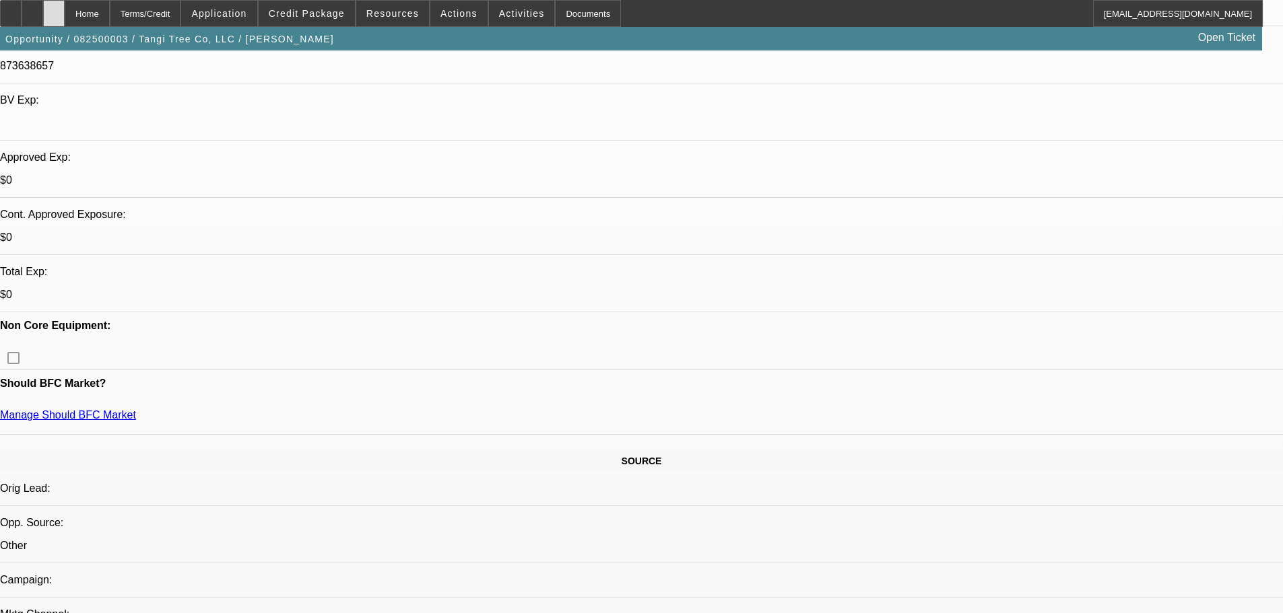
click at [65, 3] on div at bounding box center [54, 13] width 22 height 27
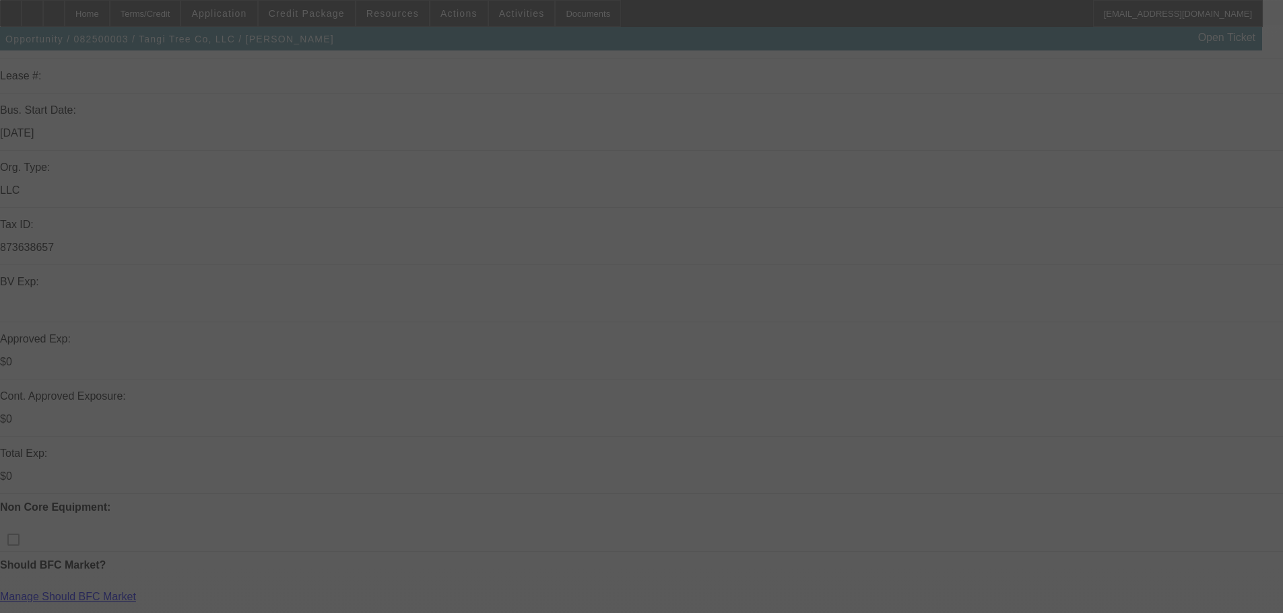
scroll to position [337, 0]
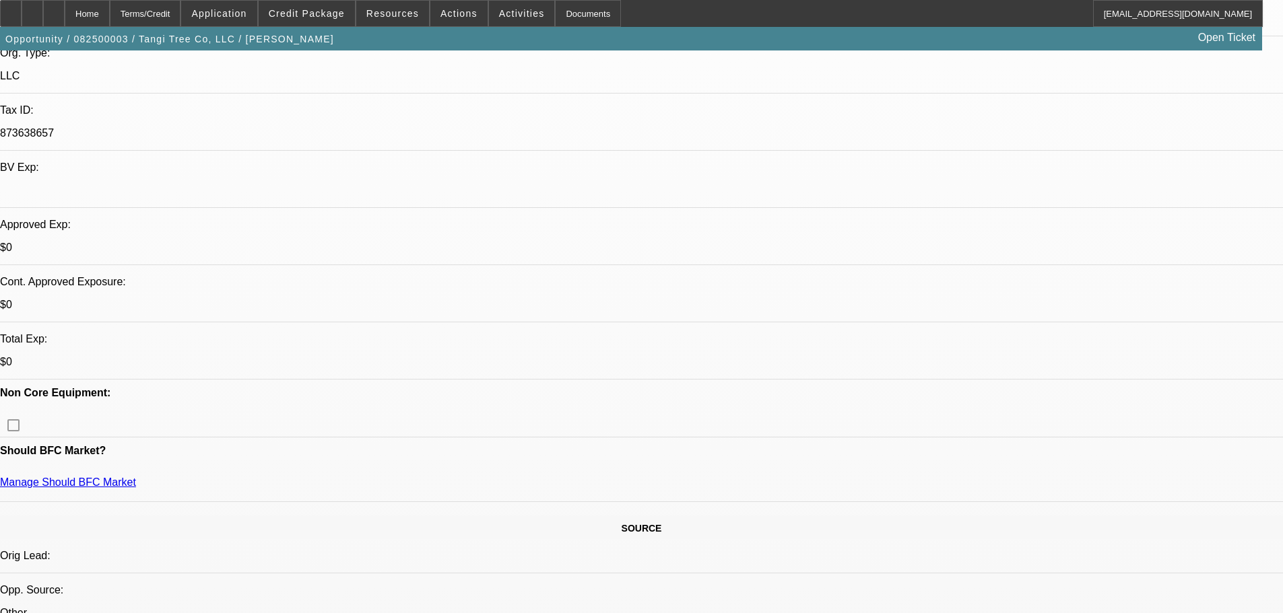
select select "0.1"
select select "2"
select select "0"
select select "6"
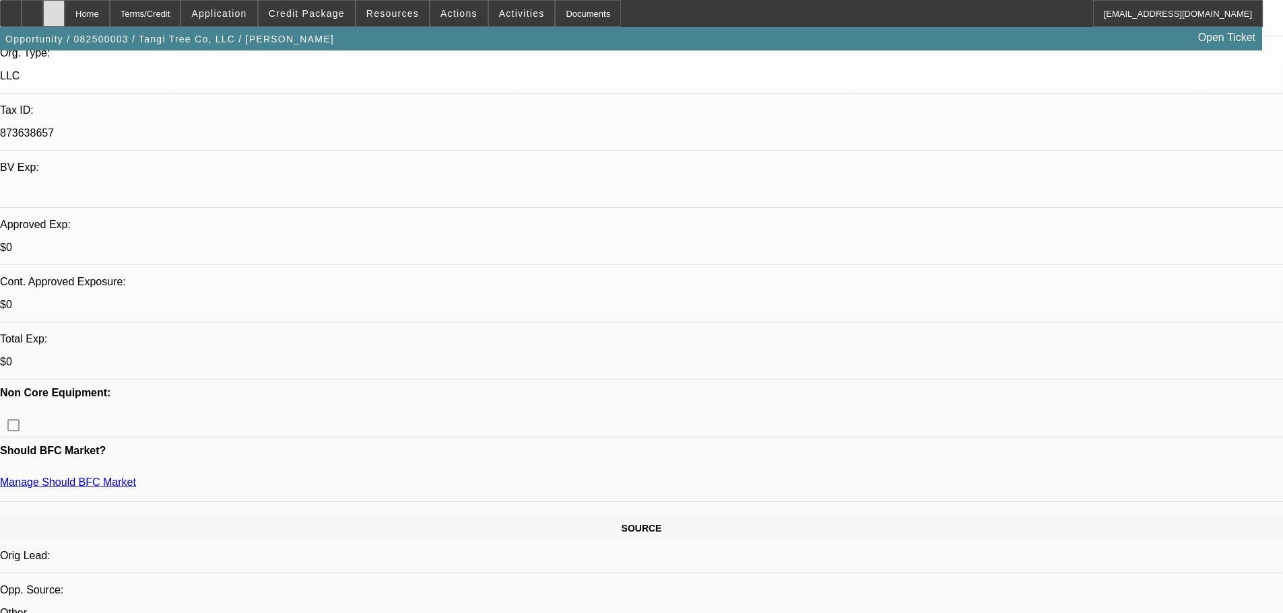
click at [65, 18] on div at bounding box center [54, 13] width 22 height 27
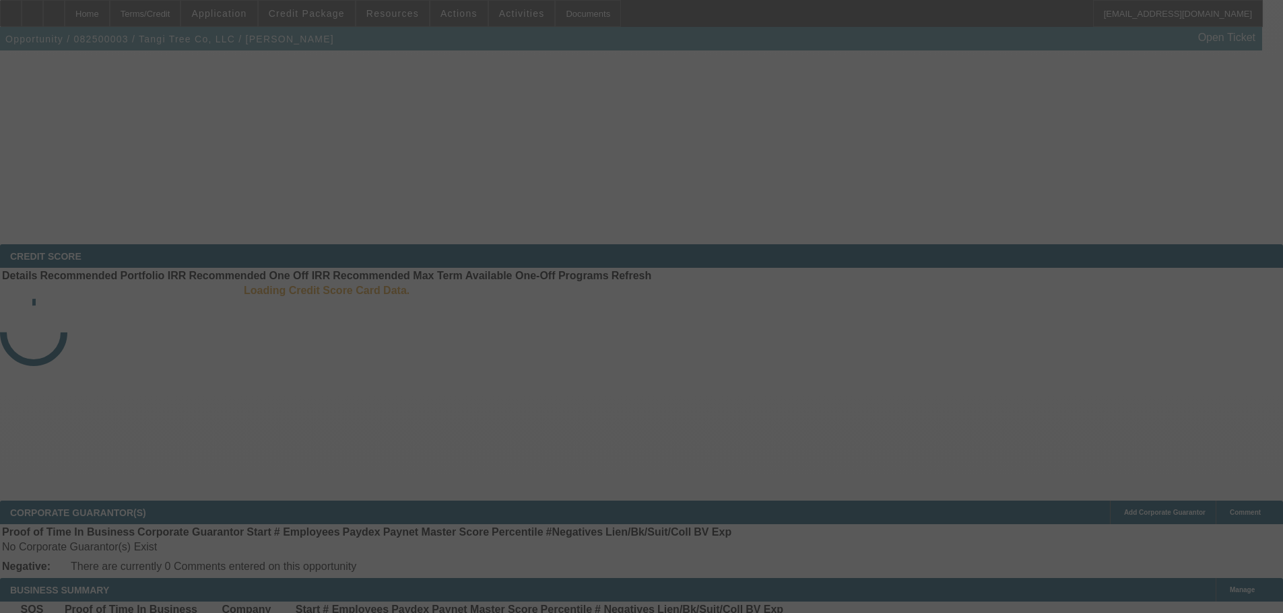
scroll to position [202, 0]
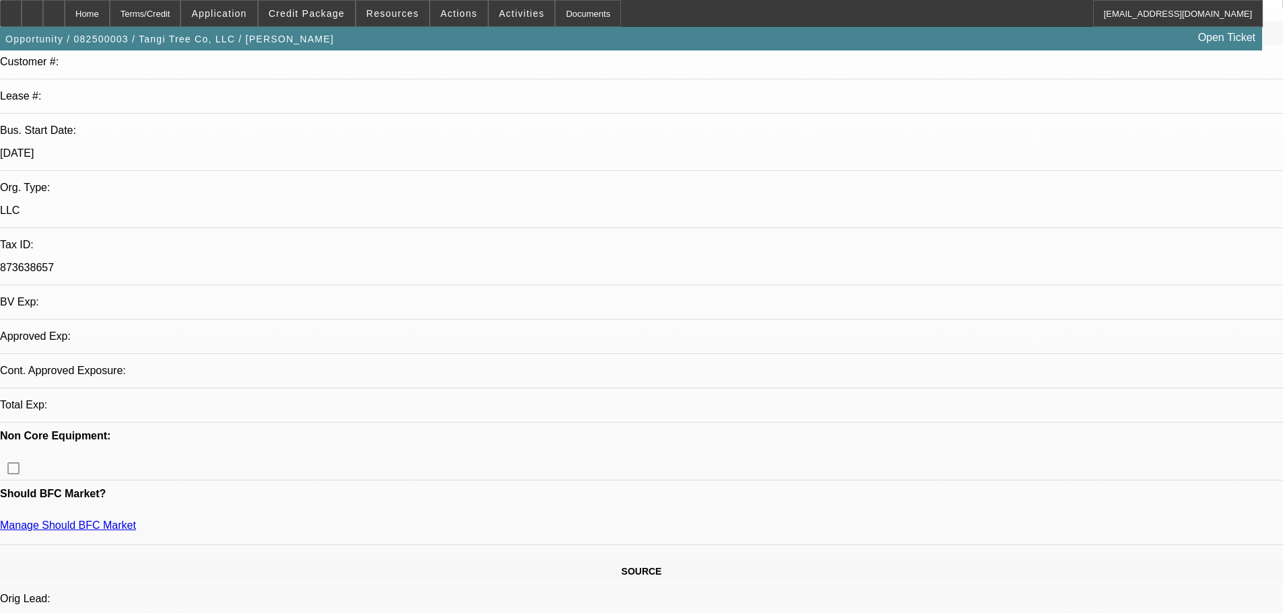
select select "0.1"
select select "2"
select select "0"
select select "6"
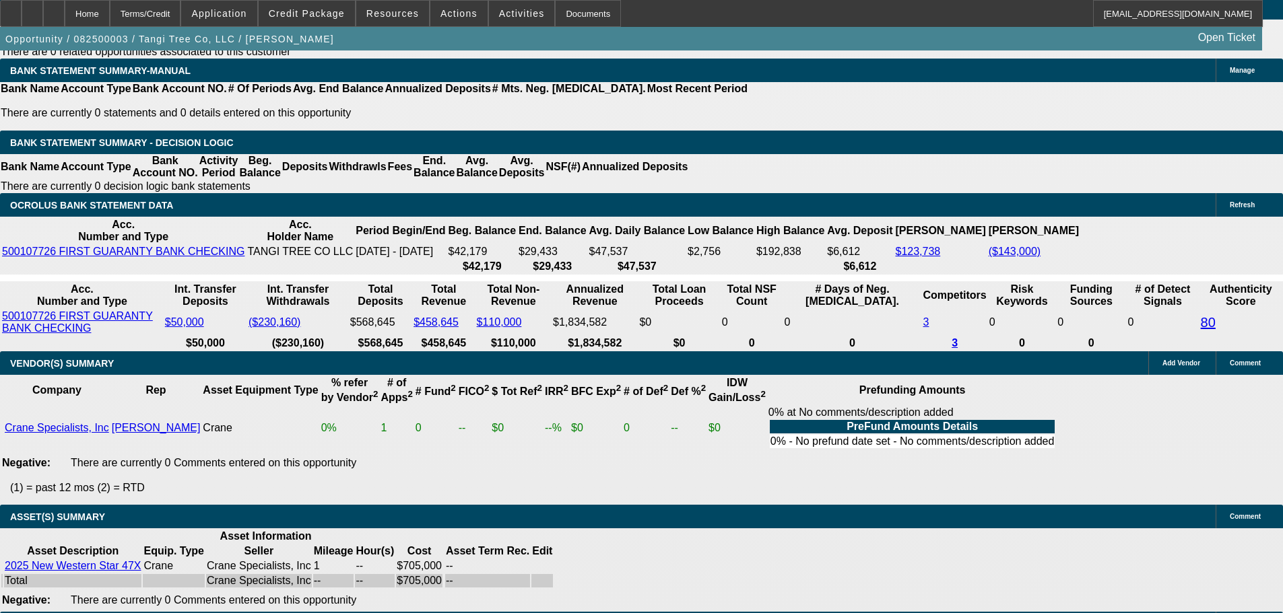
scroll to position [2155, 0]
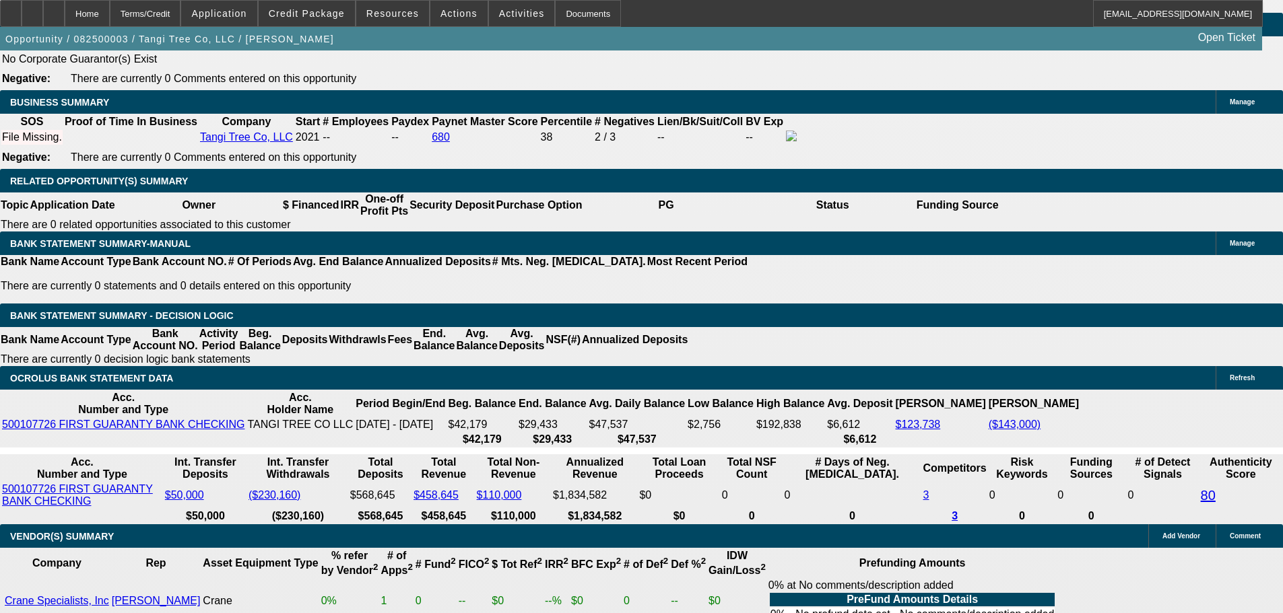
drag, startPoint x: 552, startPoint y: 393, endPoint x: 516, endPoint y: 314, distance: 85.9
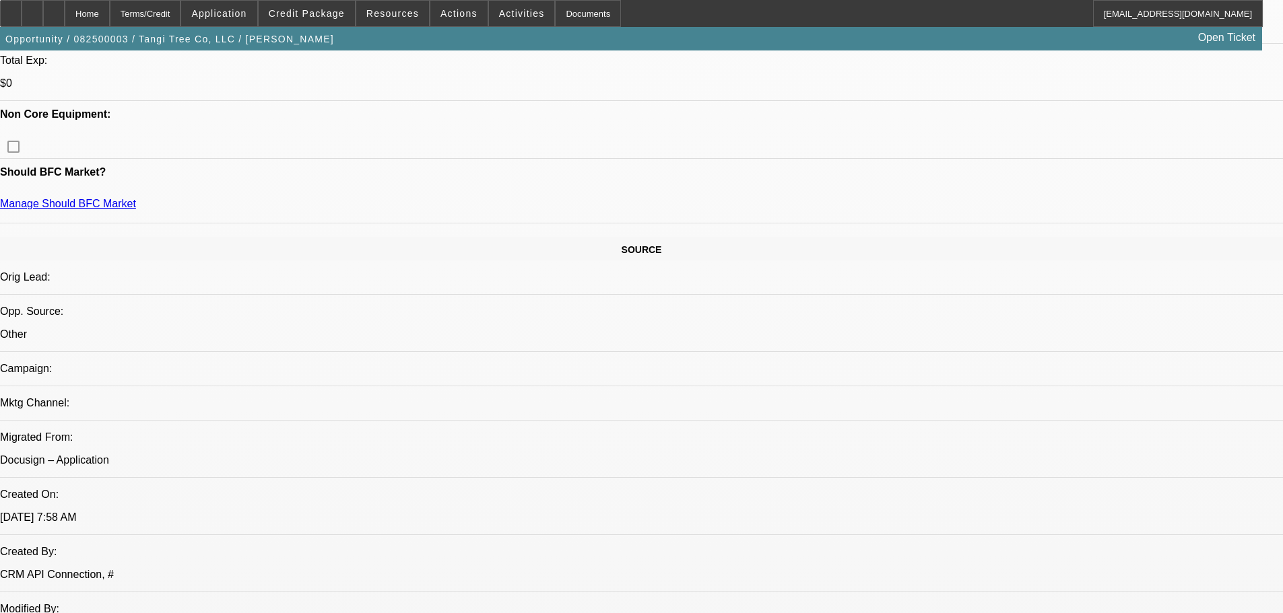
drag, startPoint x: 526, startPoint y: 340, endPoint x: 523, endPoint y: 199, distance: 141.4
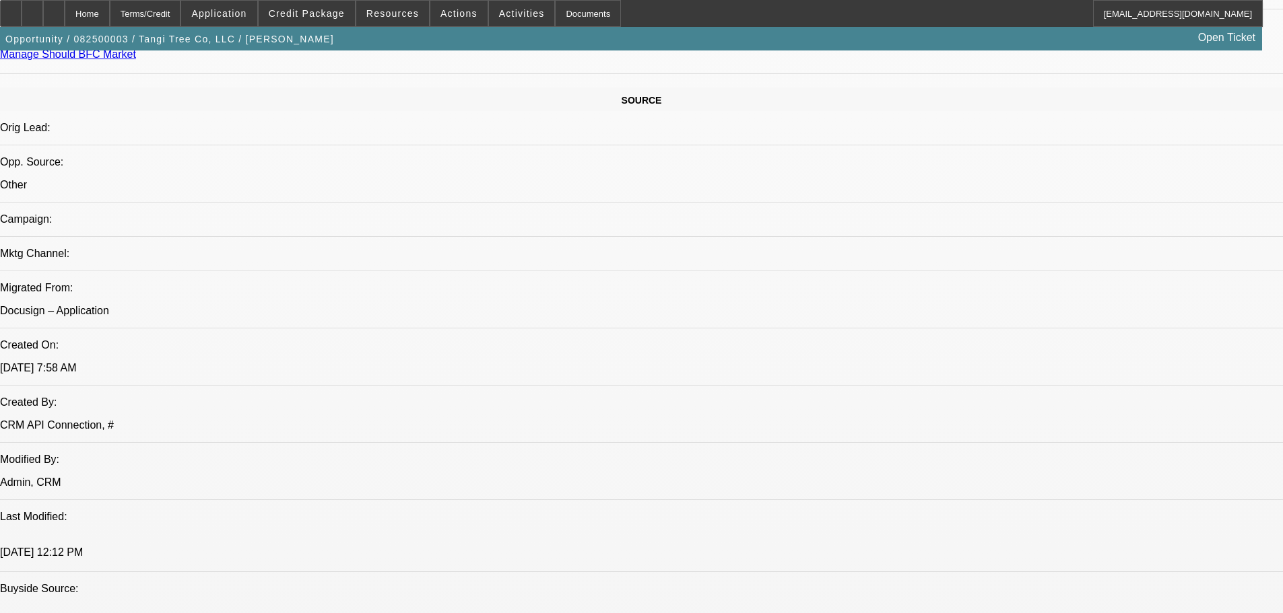
scroll to position [0, 0]
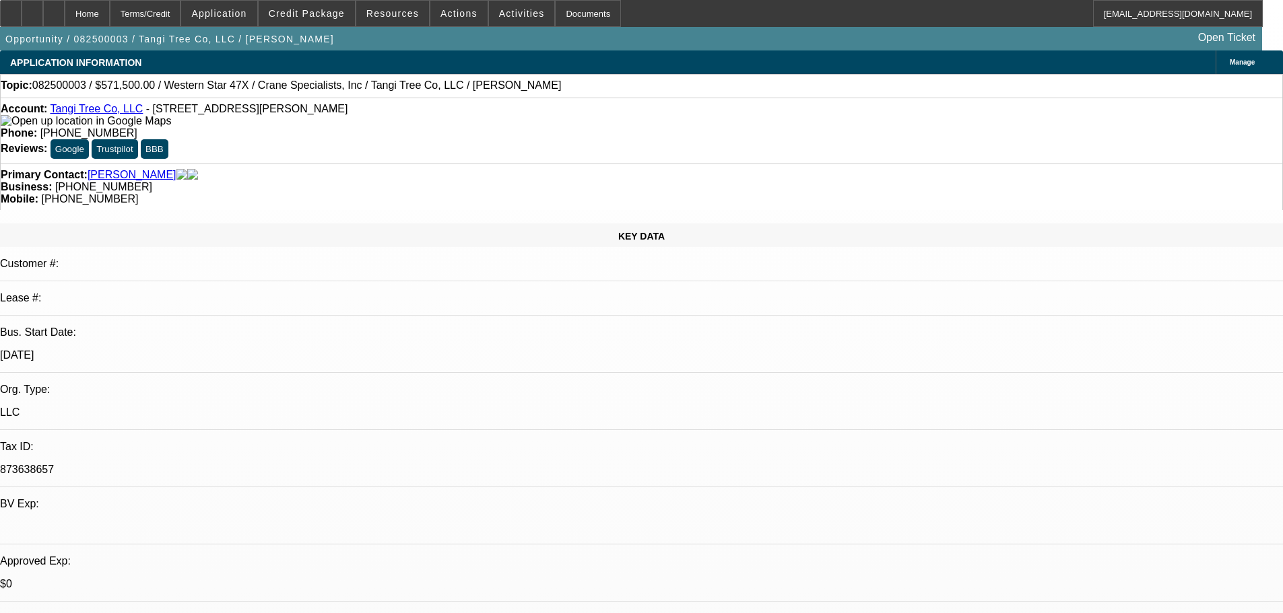
drag, startPoint x: 838, startPoint y: 442, endPoint x: 805, endPoint y: 220, distance: 224.5
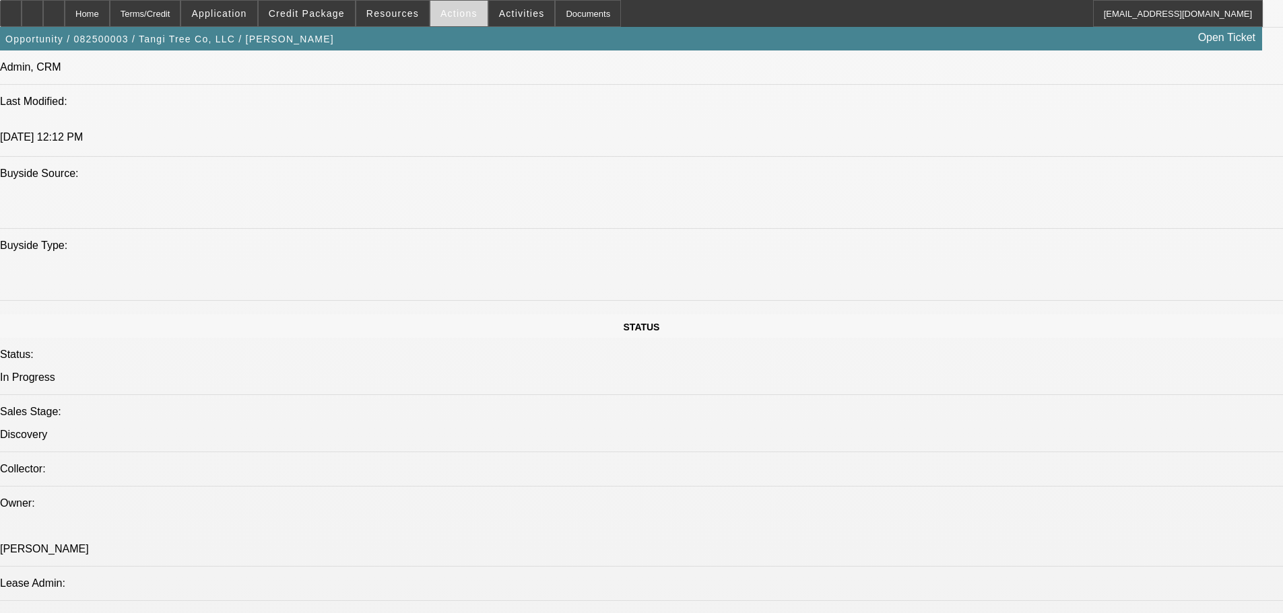
scroll to position [1279, 0]
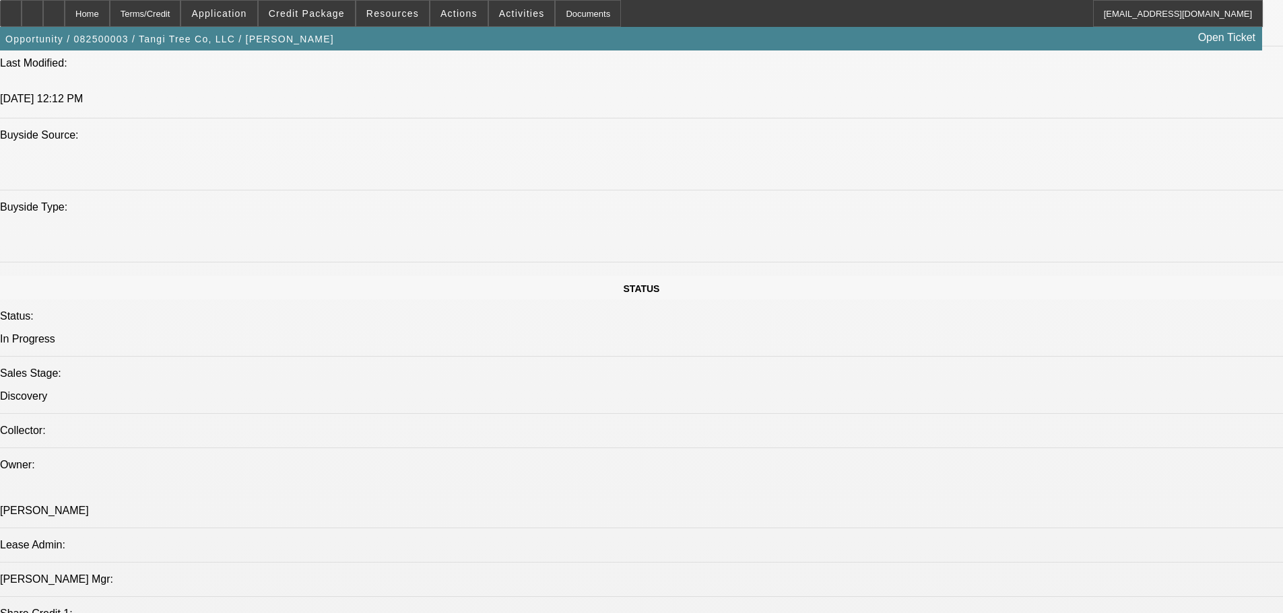
scroll to position [1077, 0]
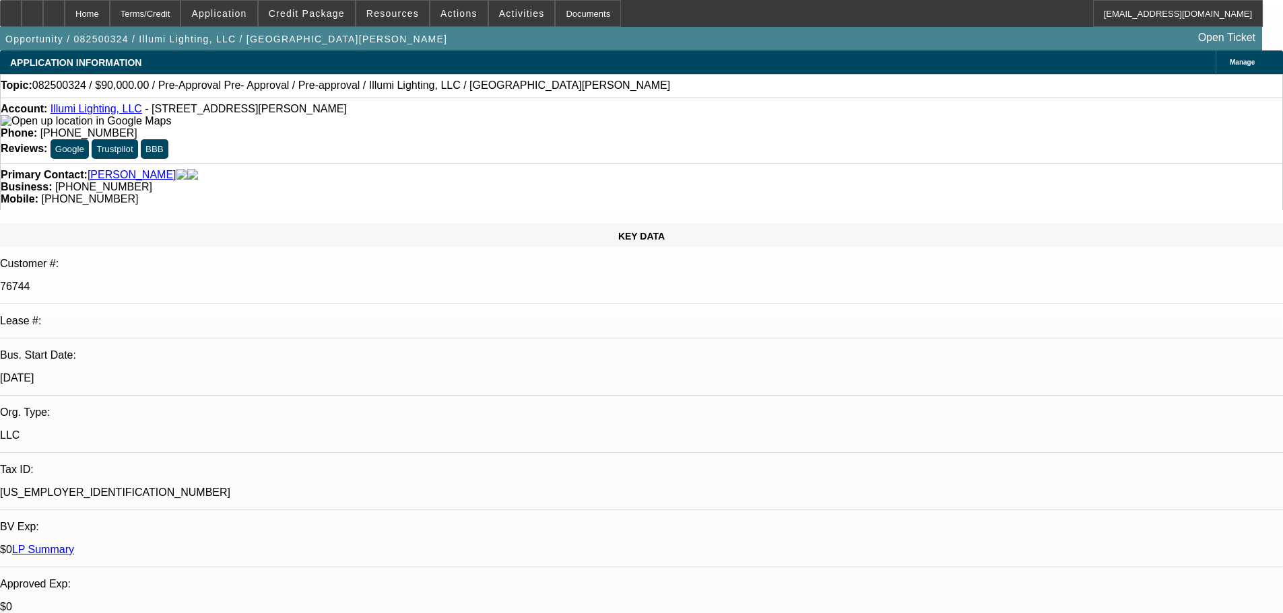
select select "0"
select select "3"
select select "0"
select select "6"
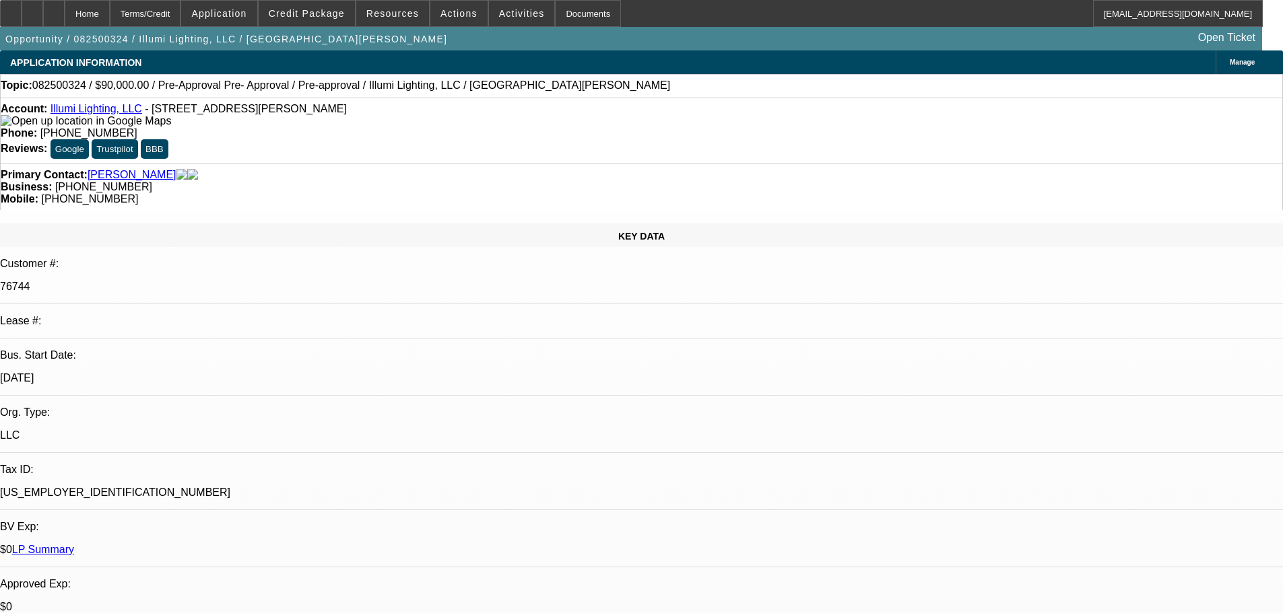
scroll to position [2535, 0]
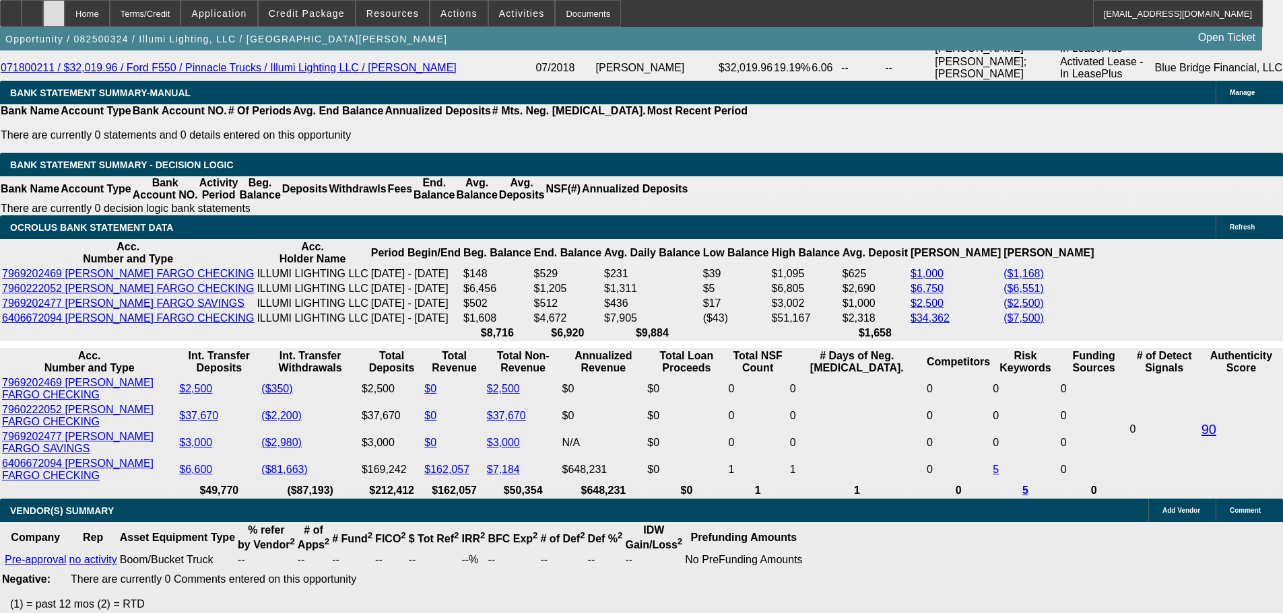
click at [65, 16] on div at bounding box center [54, 13] width 22 height 27
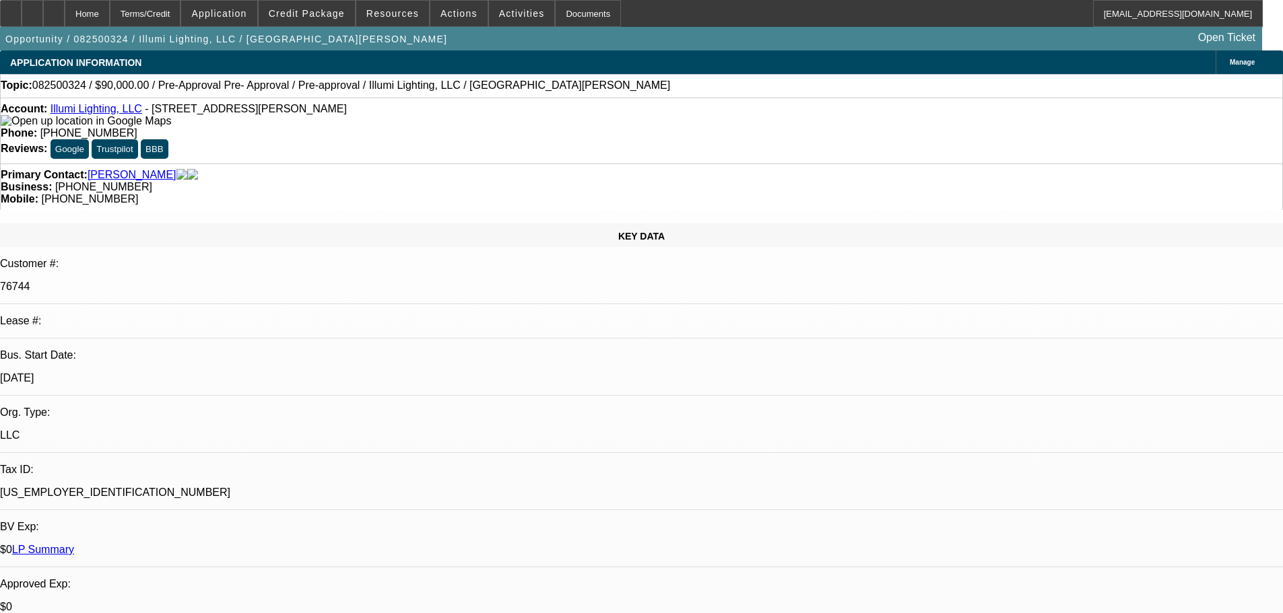
select select "0"
select select "3"
select select "0"
select select "6"
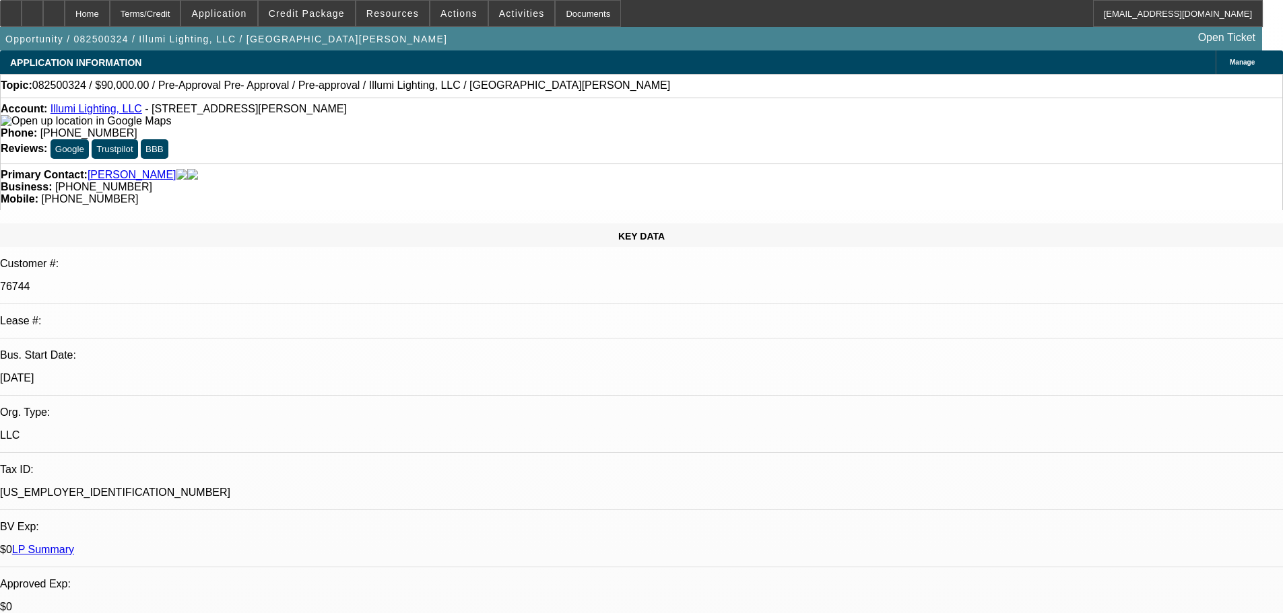
select select "0"
select select "3"
select select "0"
select select "6"
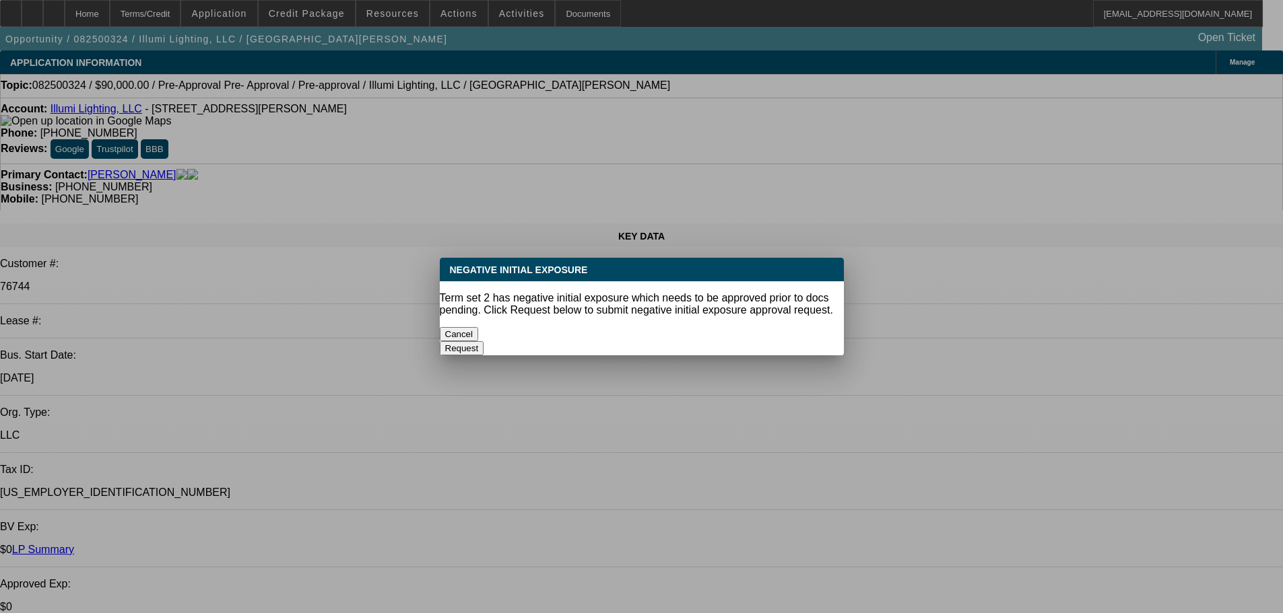
click at [479, 327] on button "Cancel" at bounding box center [459, 334] width 39 height 14
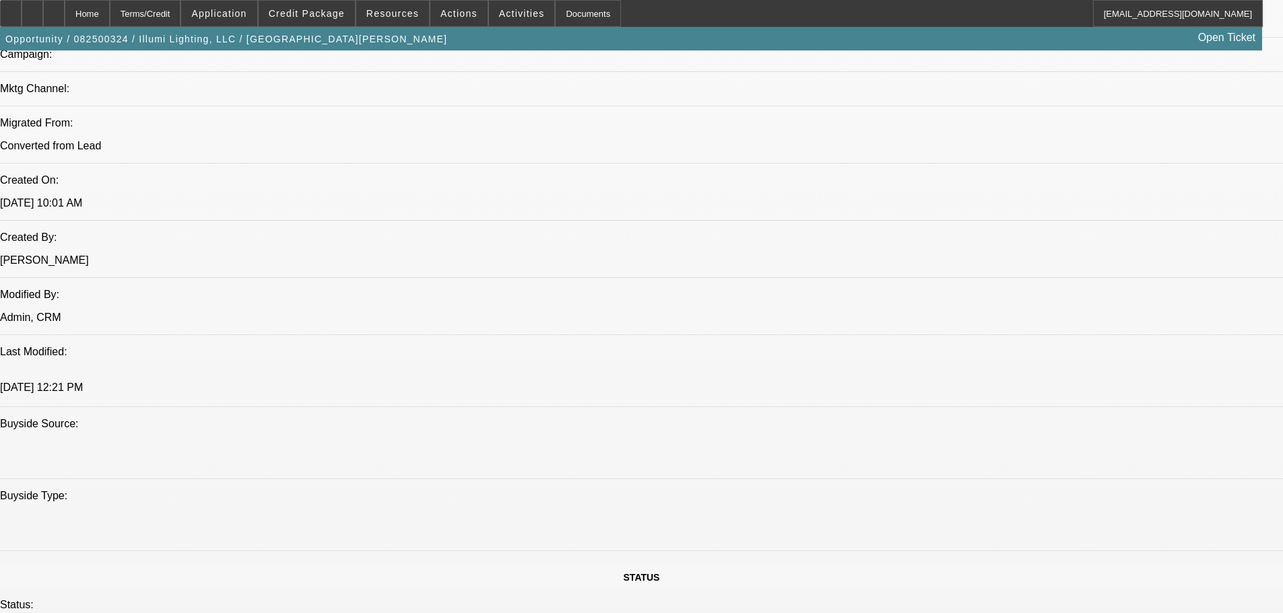
drag, startPoint x: 358, startPoint y: 334, endPoint x: 386, endPoint y: 515, distance: 183.3
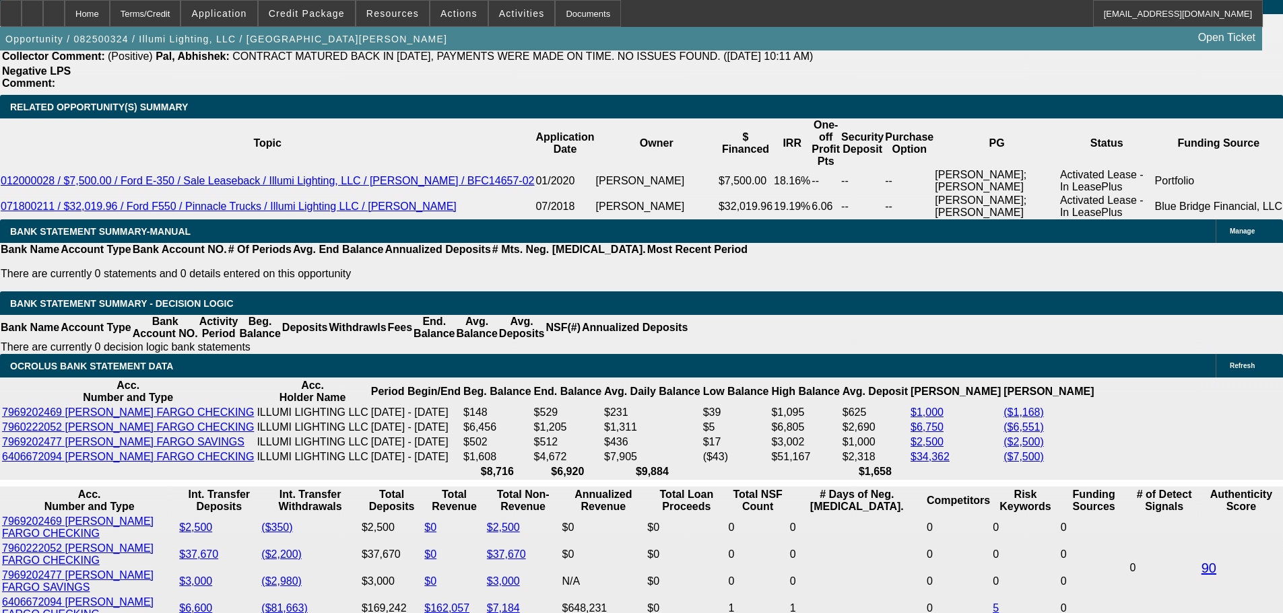
scroll to position [2528, 0]
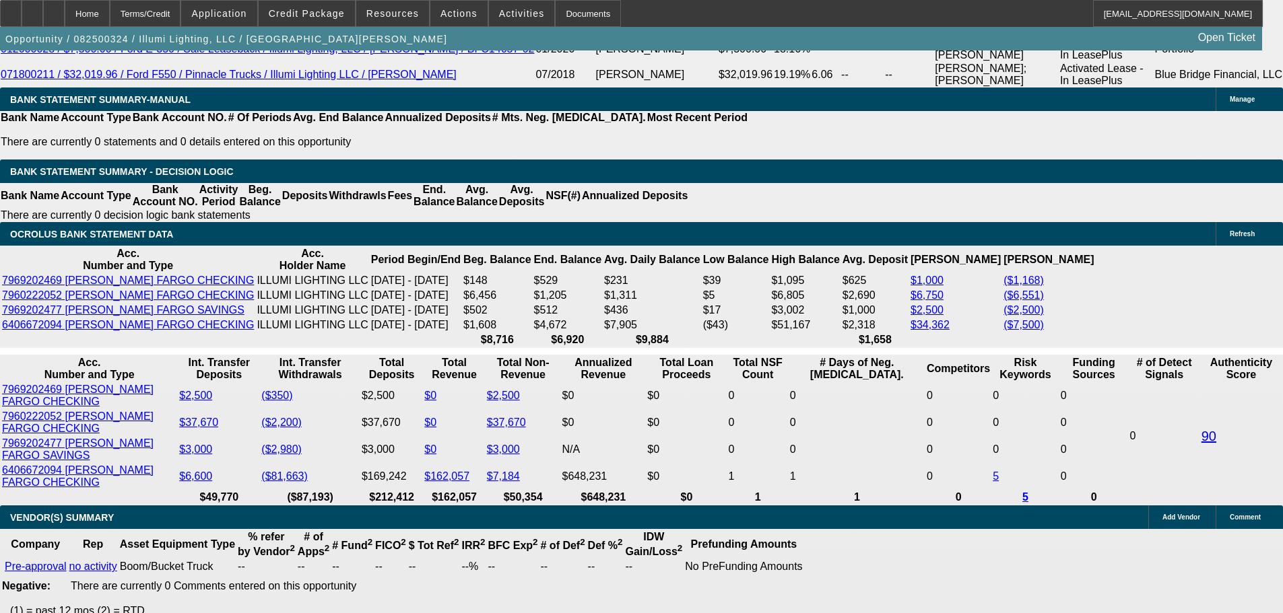
type input "UNKNOWN"
type input "1.5"
type input "$1,557.89"
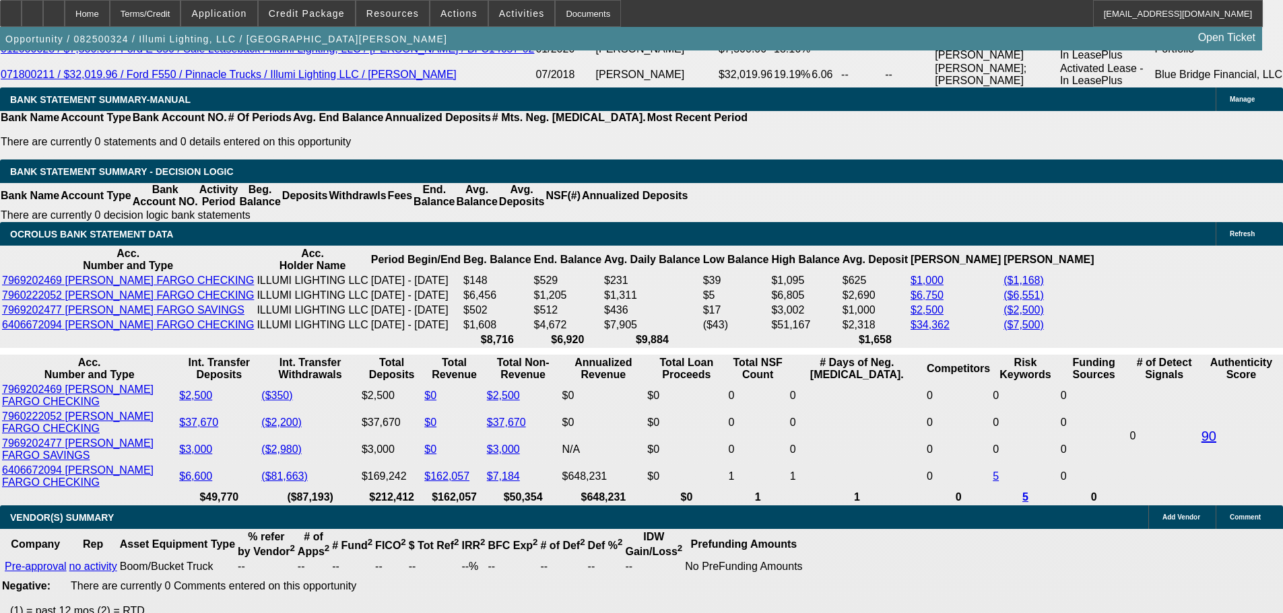
type input "21.5"
type input "$2,460.18"
type input "21.5"
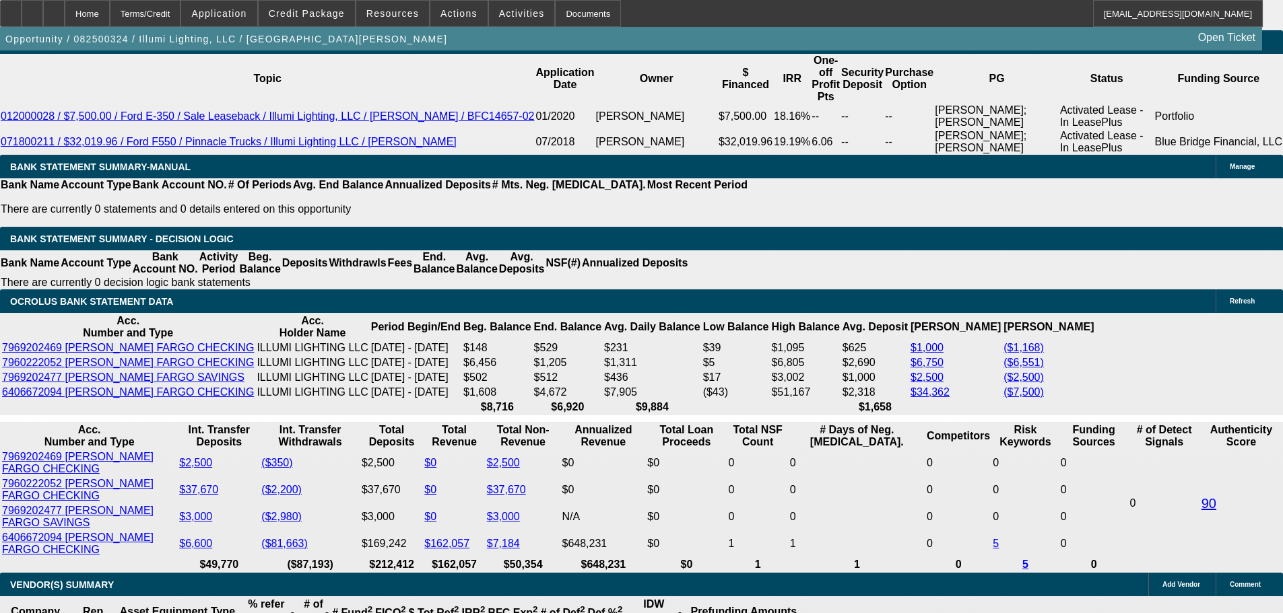
scroll to position [2326, 0]
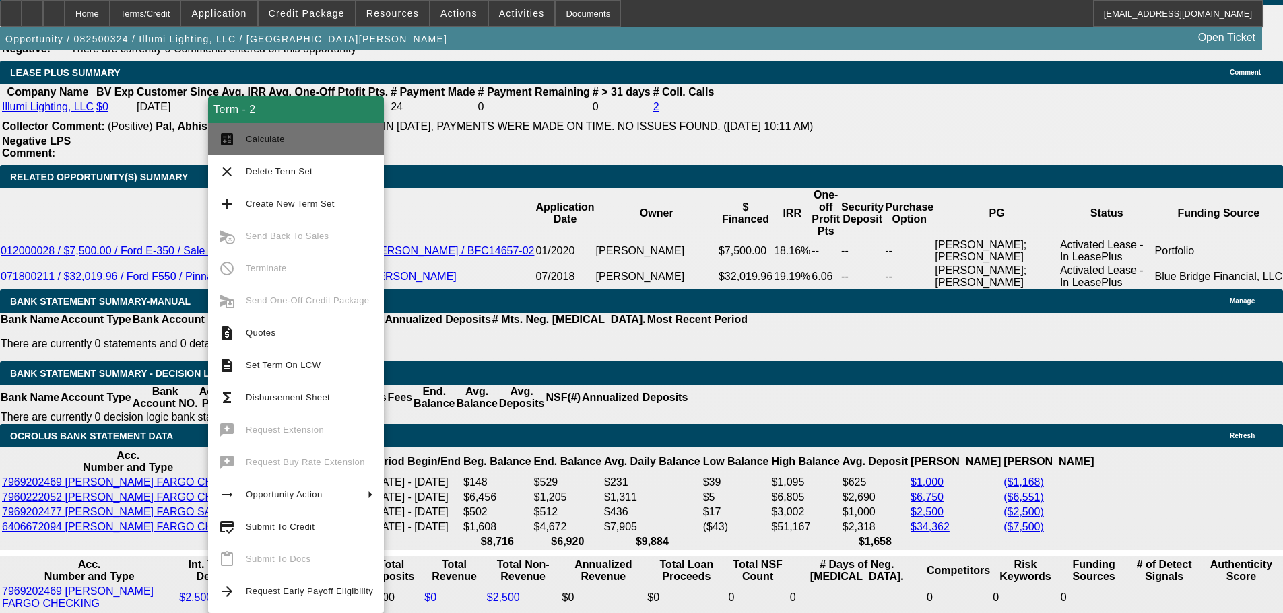
click at [329, 139] on span "Calculate" at bounding box center [309, 139] width 127 height 16
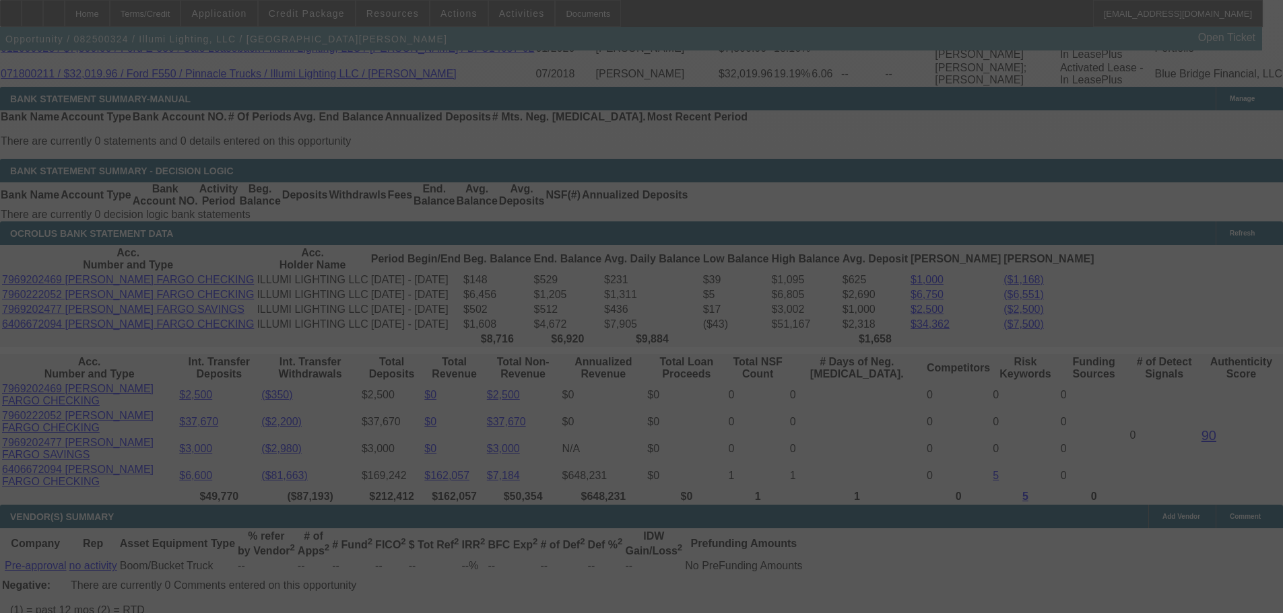
scroll to position [2596, 0]
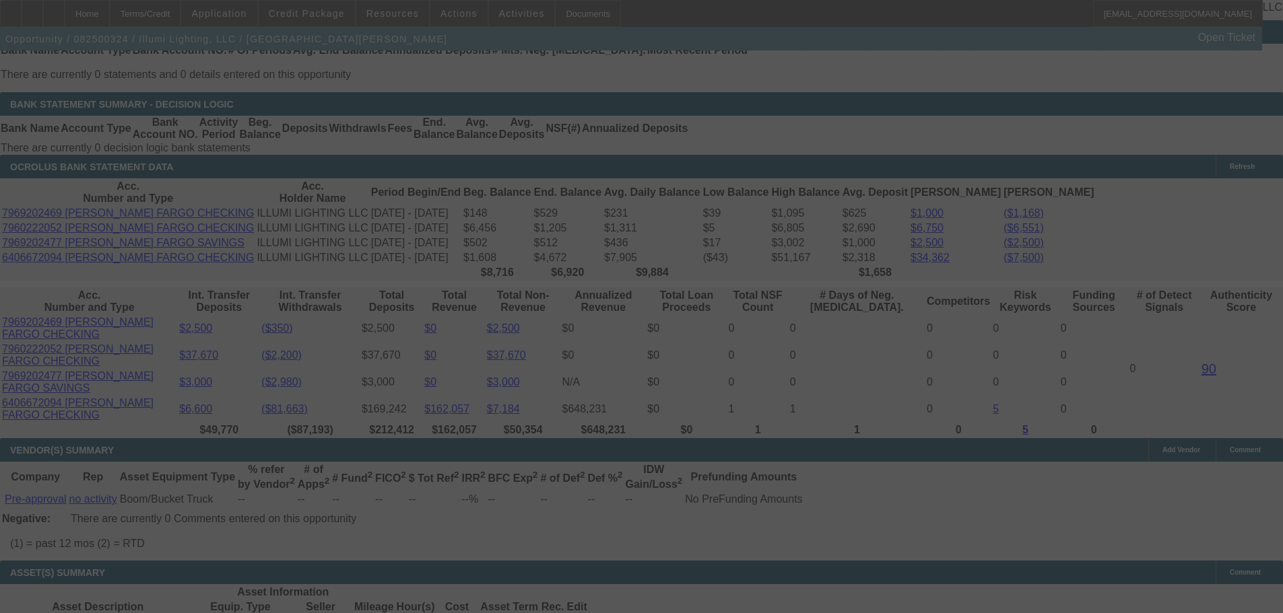
select select "0"
select select "3"
select select "0"
select select "6"
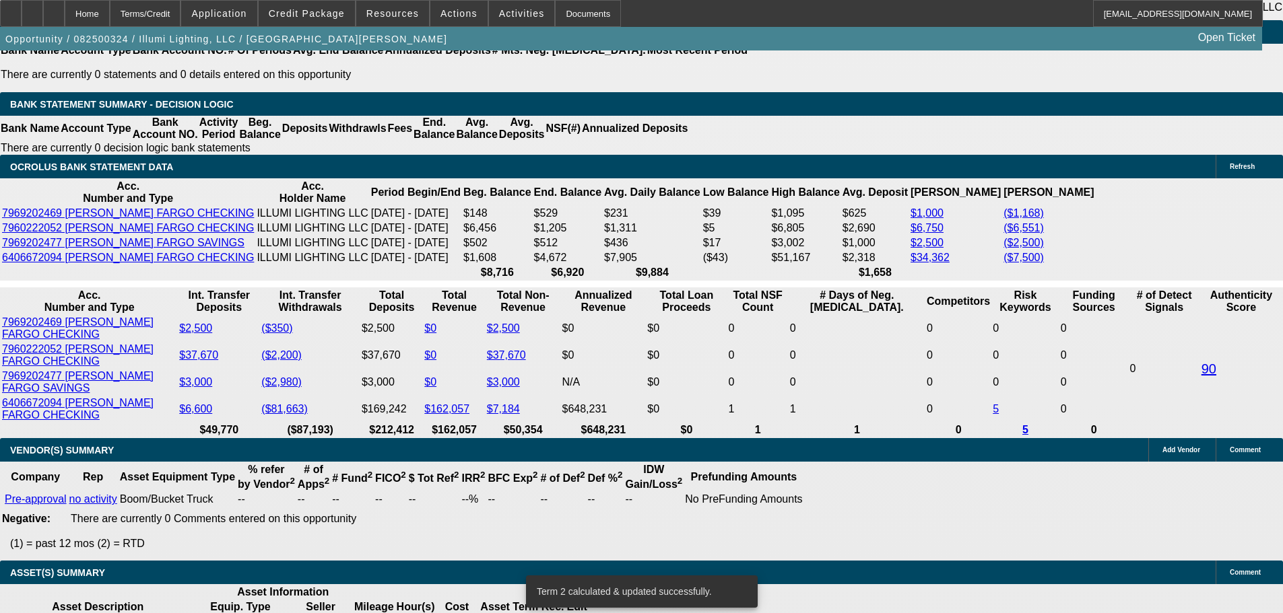
type input "UNKNOWN"
type input "2.5"
type input "$1,597.26"
type input "23.5"
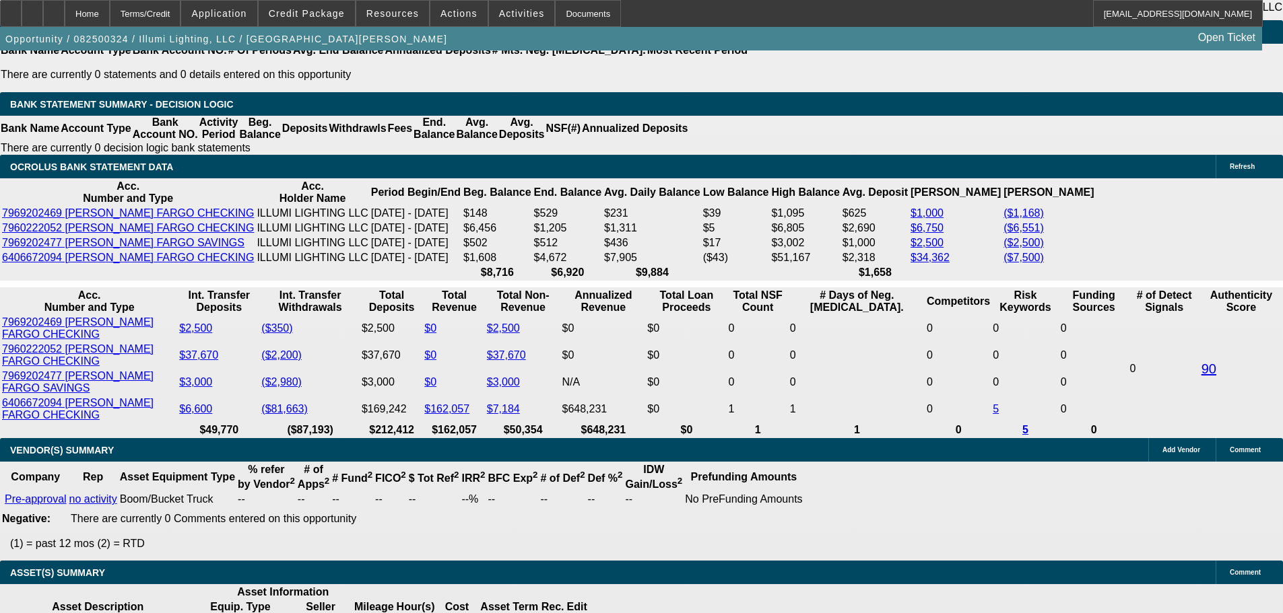
type input "$2,563.06"
type input "23.5"
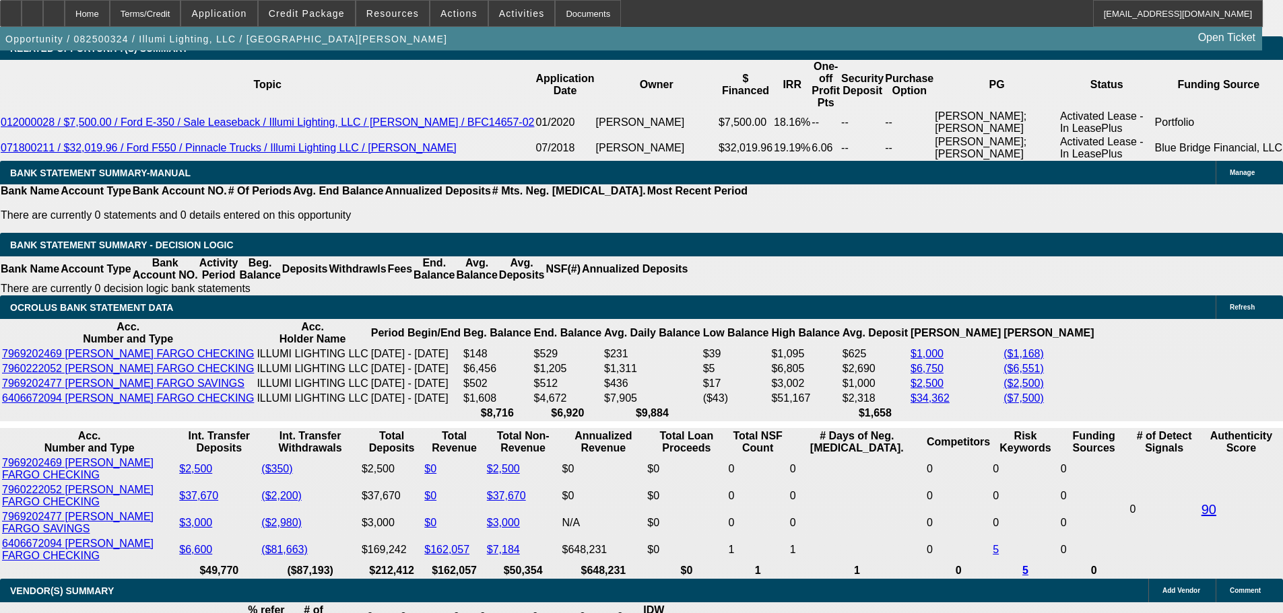
scroll to position [2326, 0]
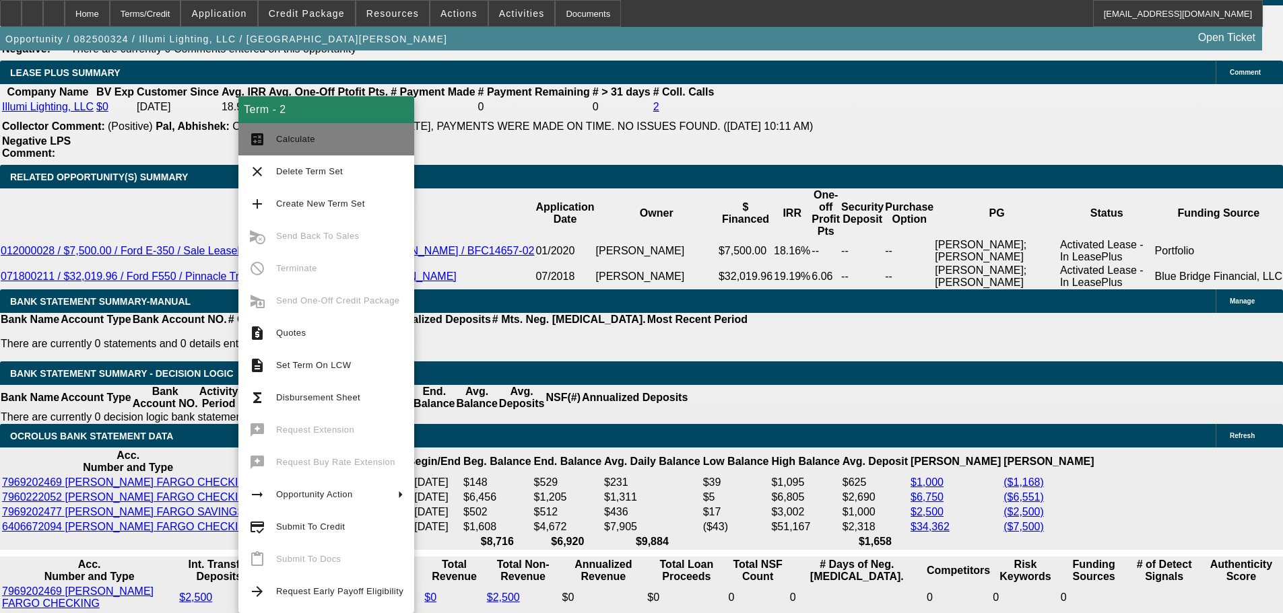
click at [337, 137] on span "Calculate" at bounding box center [339, 139] width 127 height 16
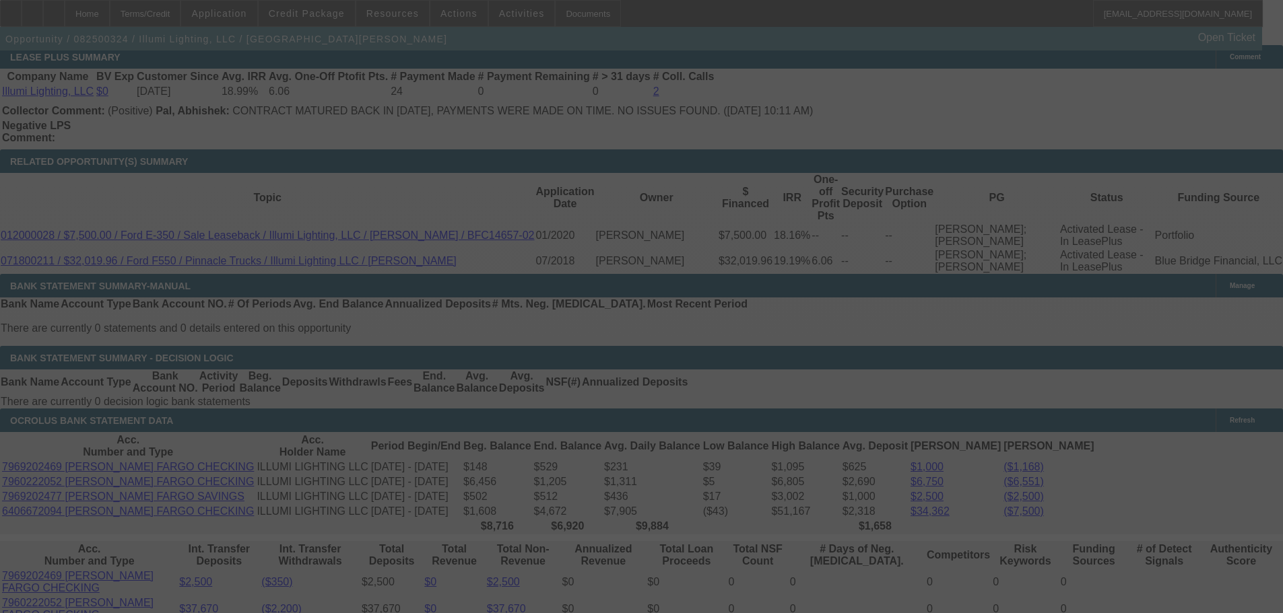
scroll to position [2394, 0]
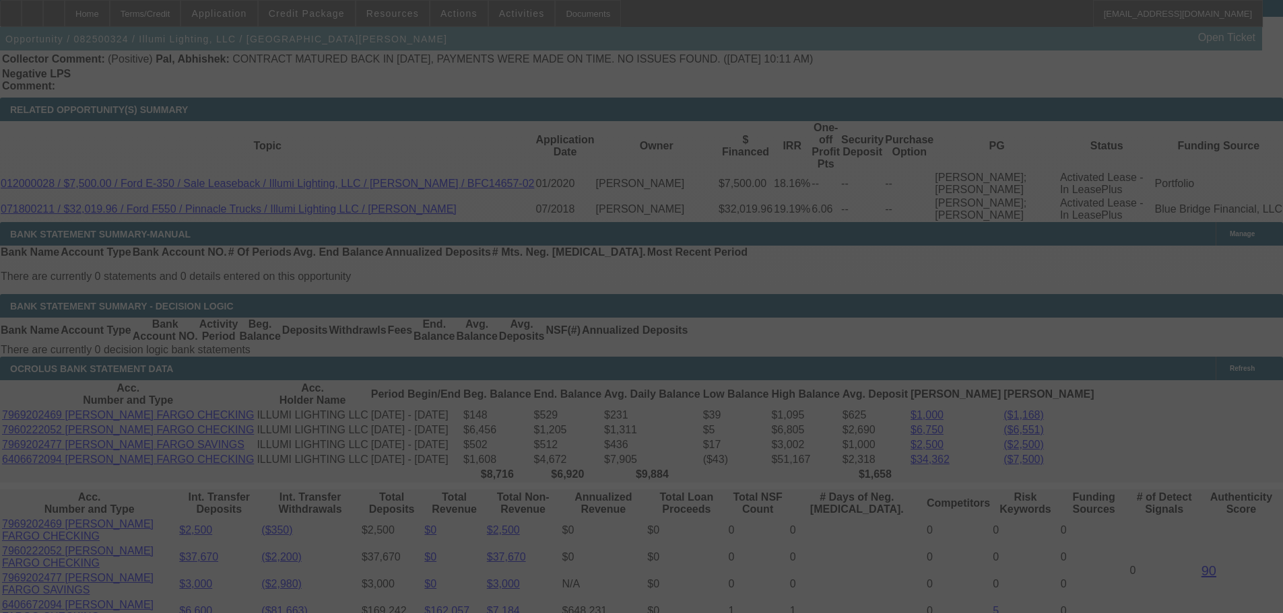
select select "0"
select select "3"
select select "0"
select select "6"
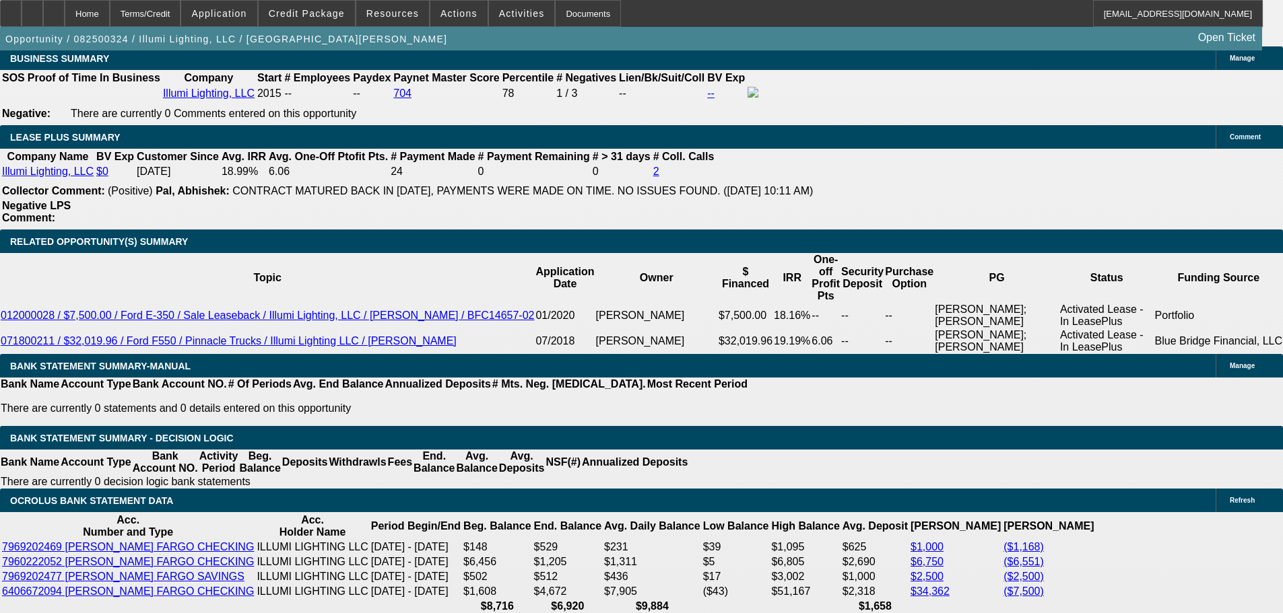
scroll to position [2259, 0]
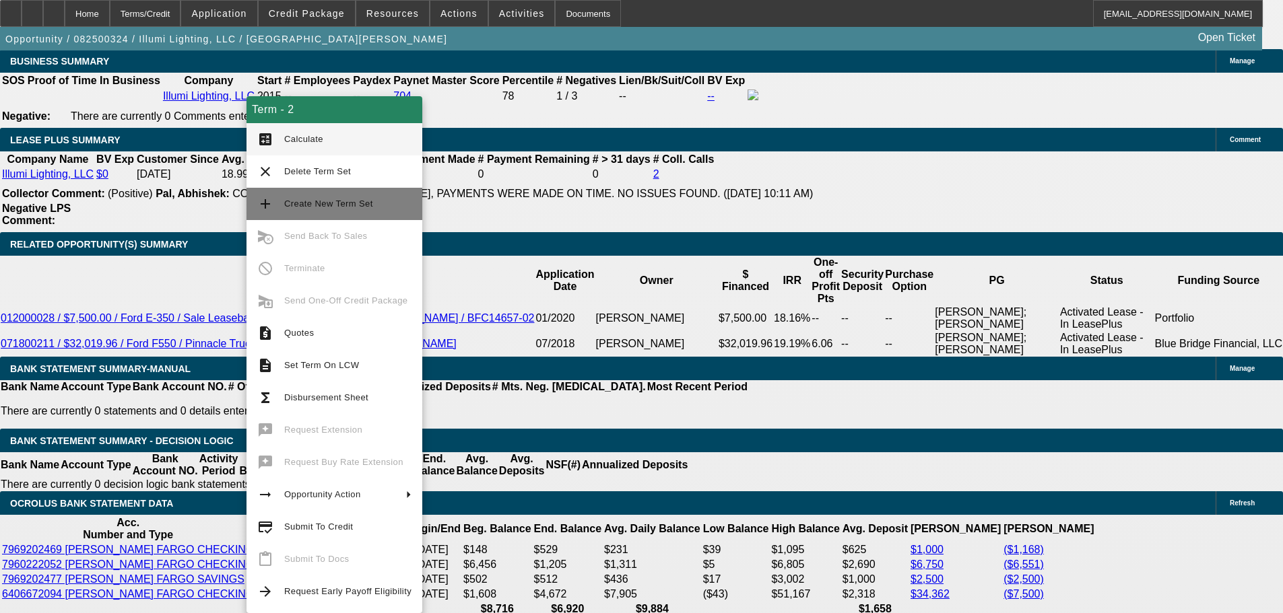
click at [387, 200] on span "Create New Term Set" at bounding box center [347, 204] width 127 height 16
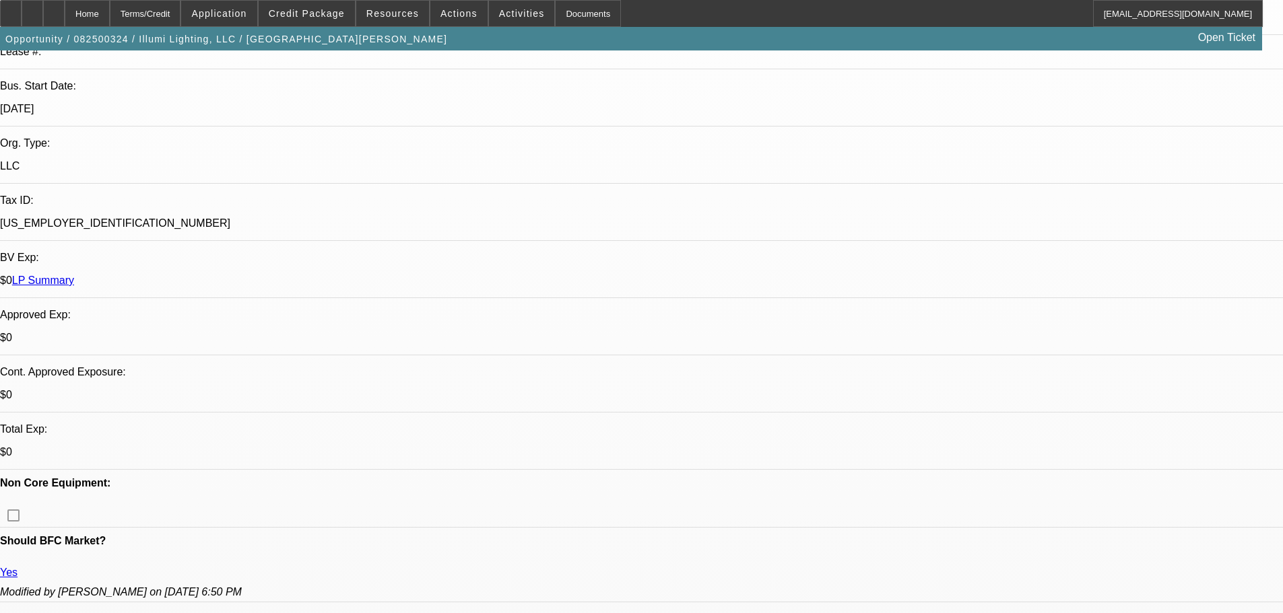
select select "0"
select select "3"
select select "0"
select select "6"
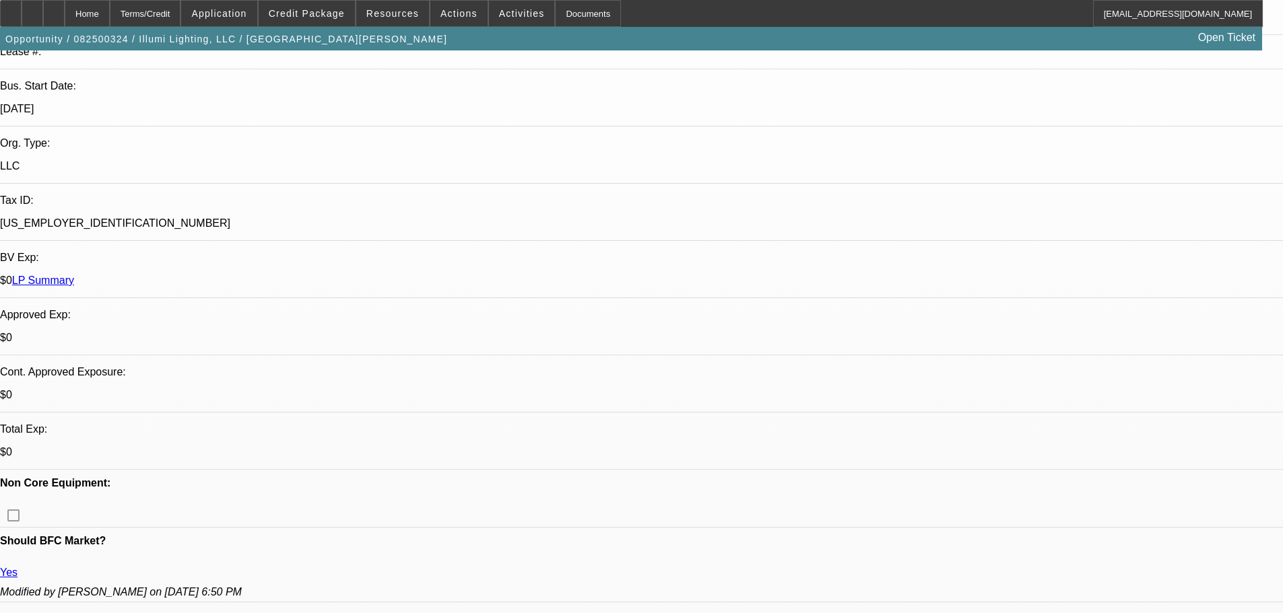
select select "0"
select select "3"
select select "0"
select select "6"
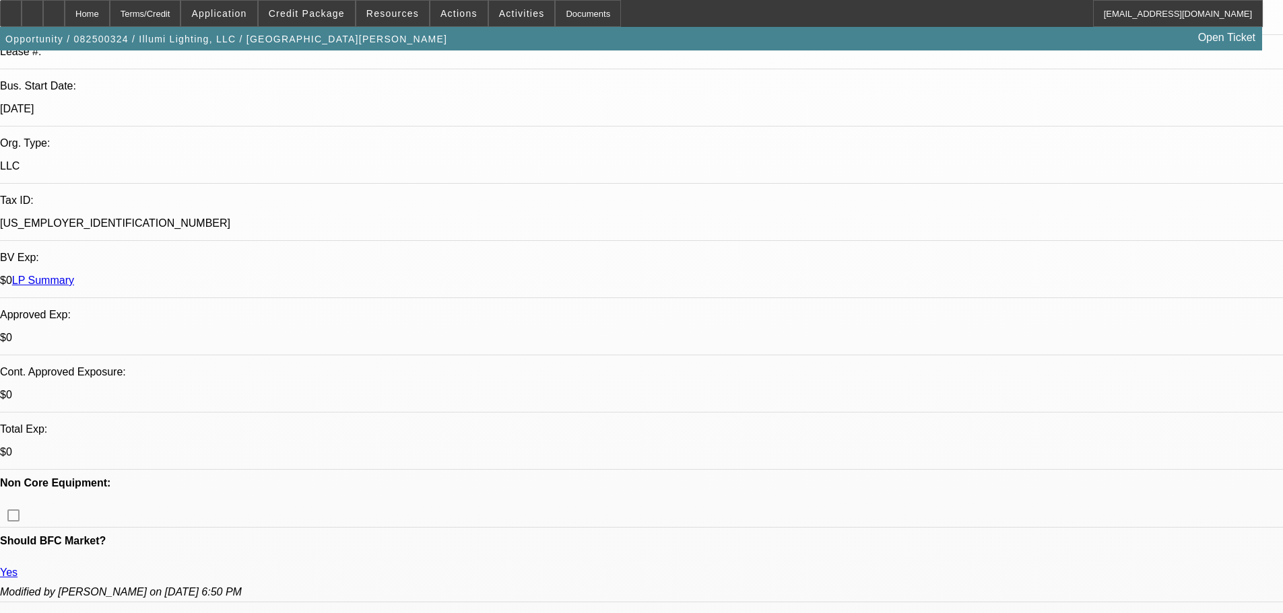
select select "0"
select select "3"
select select "0"
select select "6"
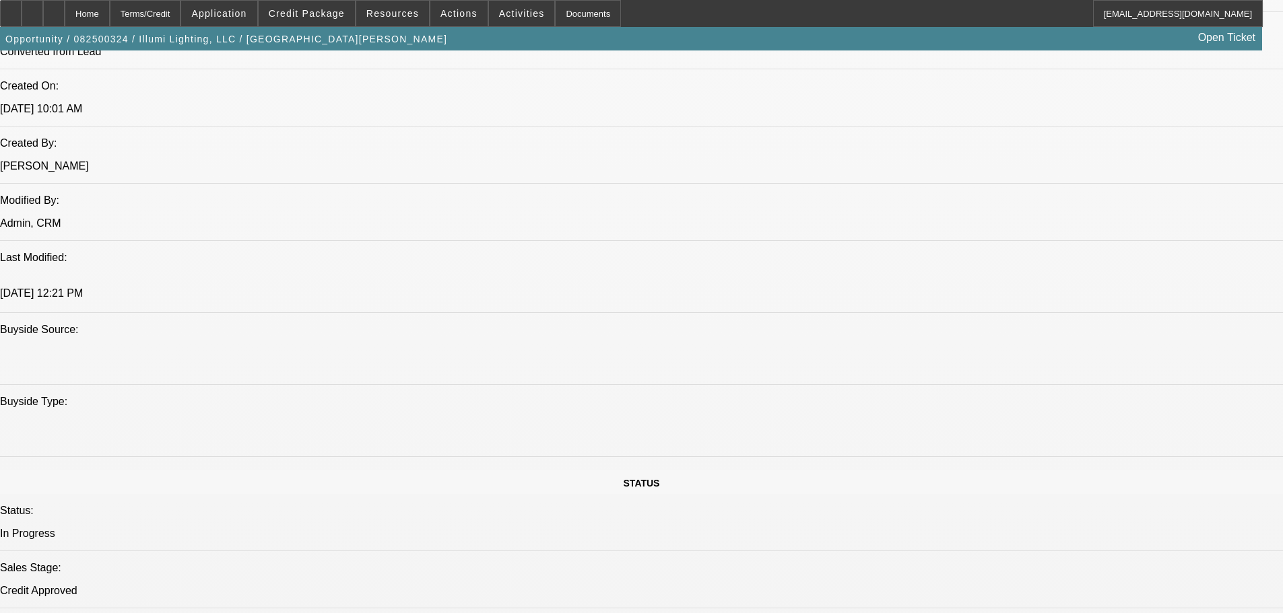
scroll to position [2464, 0]
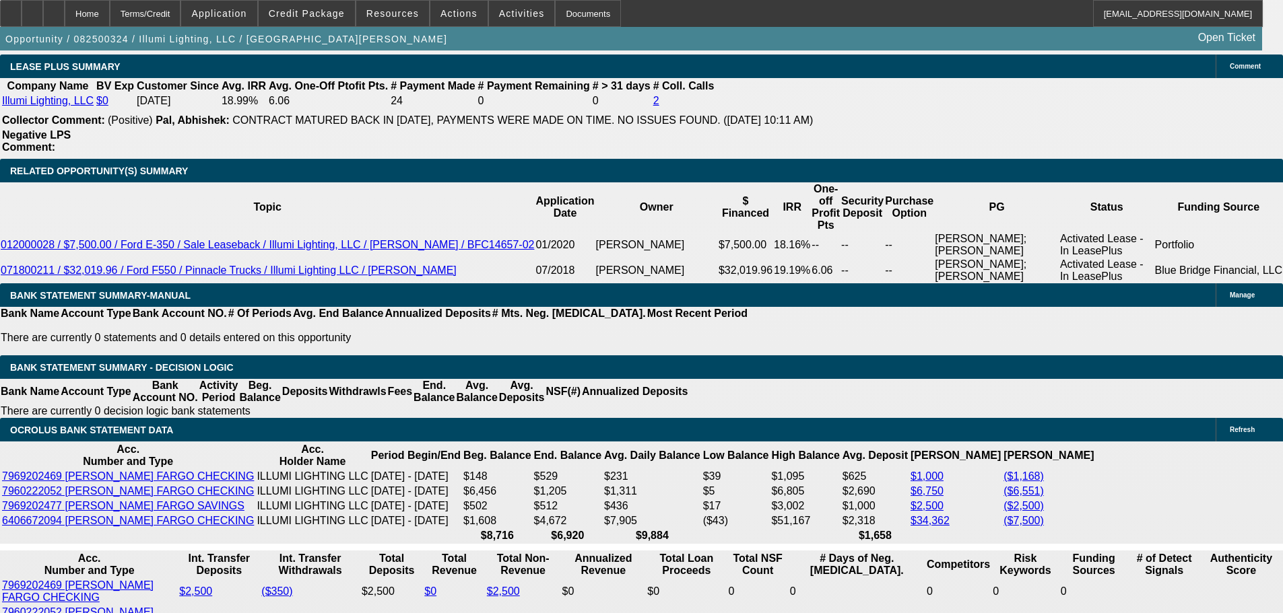
drag, startPoint x: 514, startPoint y: 482, endPoint x: 517, endPoint y: 496, distance: 14.4
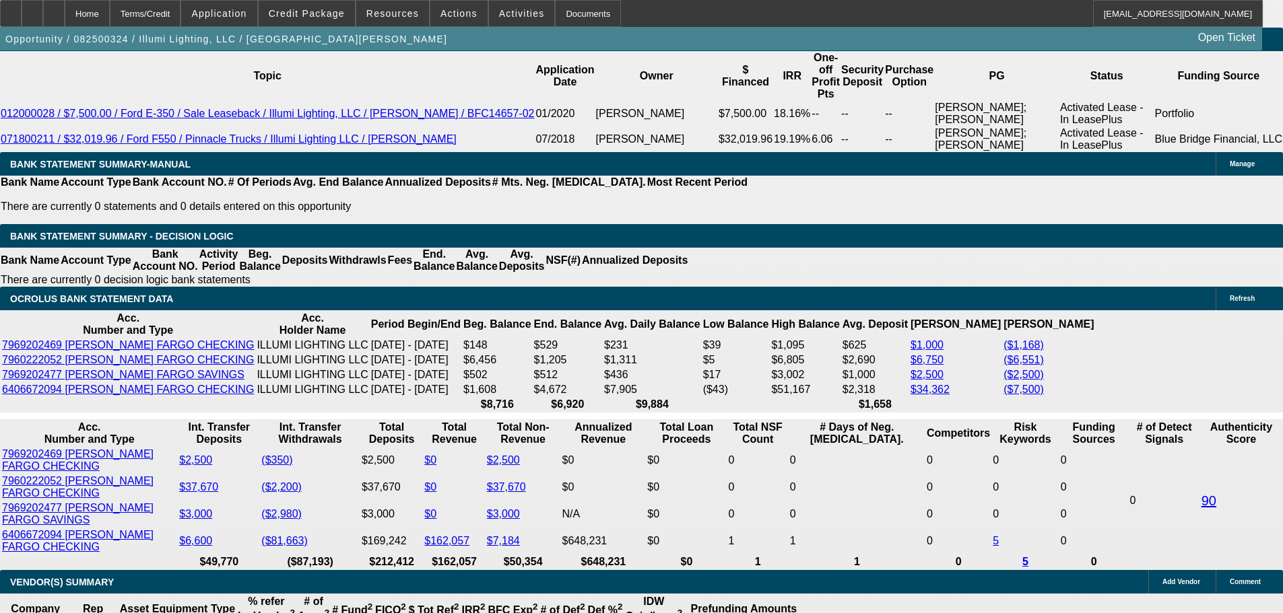
select select "0.1"
type input "$9,000.00"
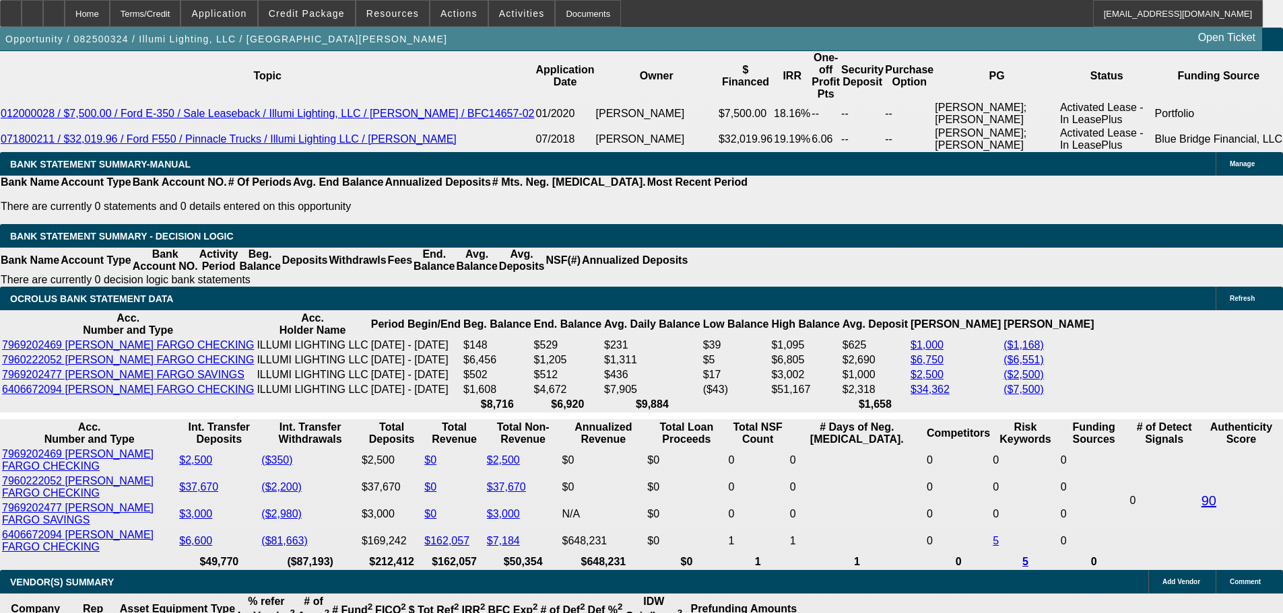
type input "UNKNOWN"
type input "$2,306.76"
type input "9000"
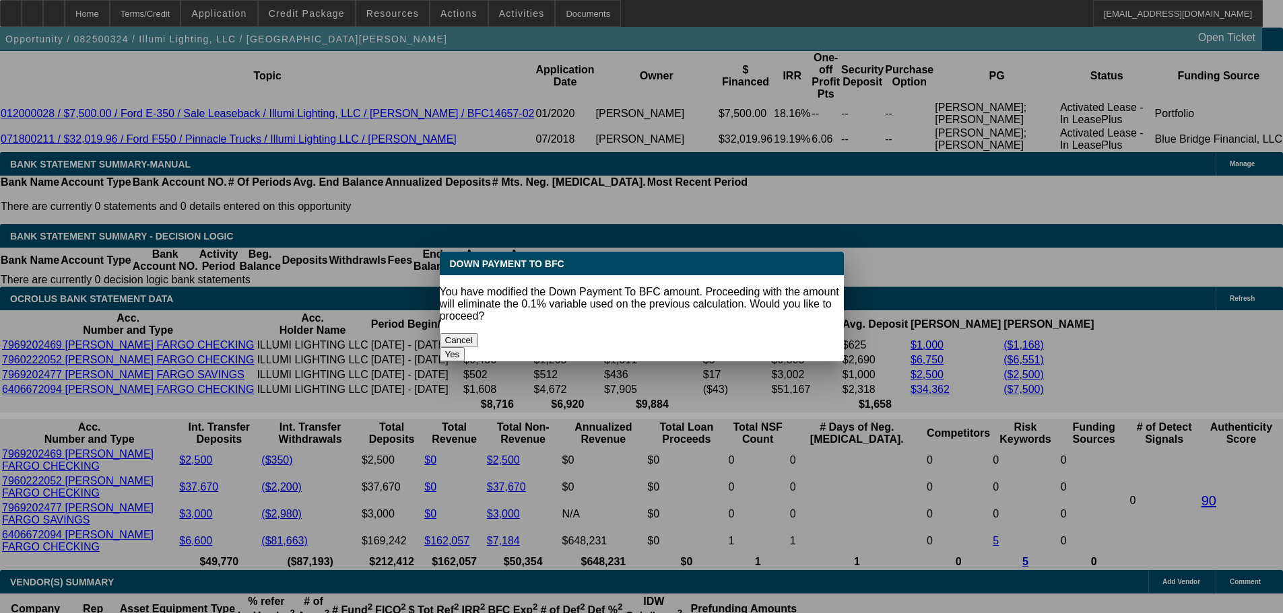
click at [479, 336] on button "Cancel" at bounding box center [459, 340] width 39 height 14
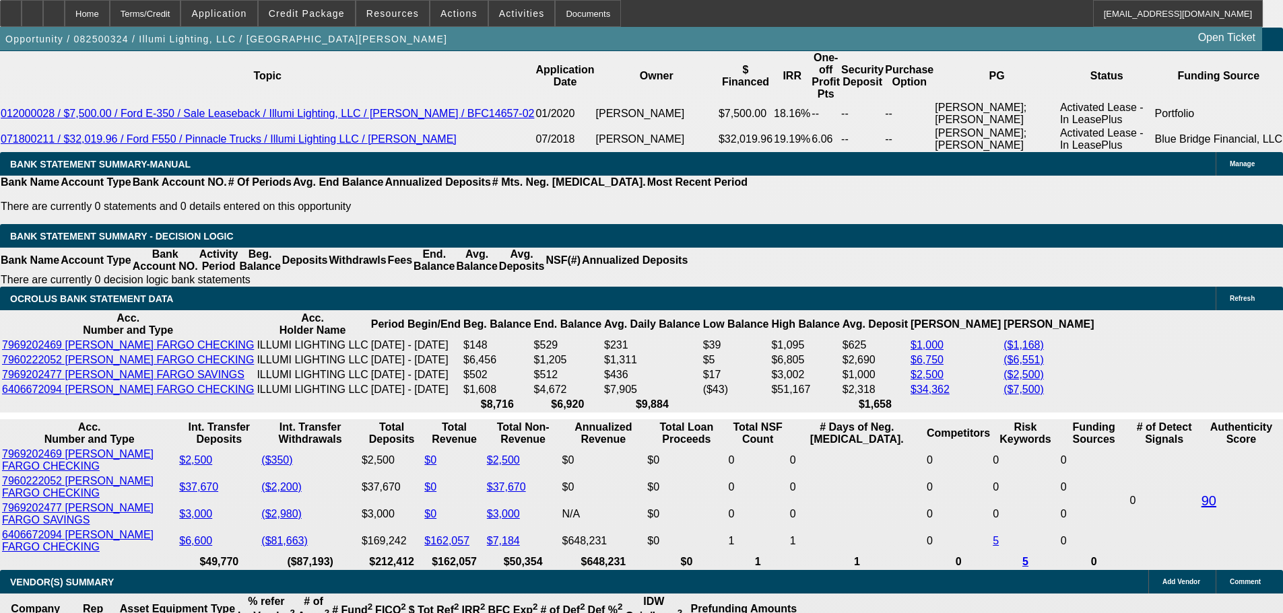
type input "9000"
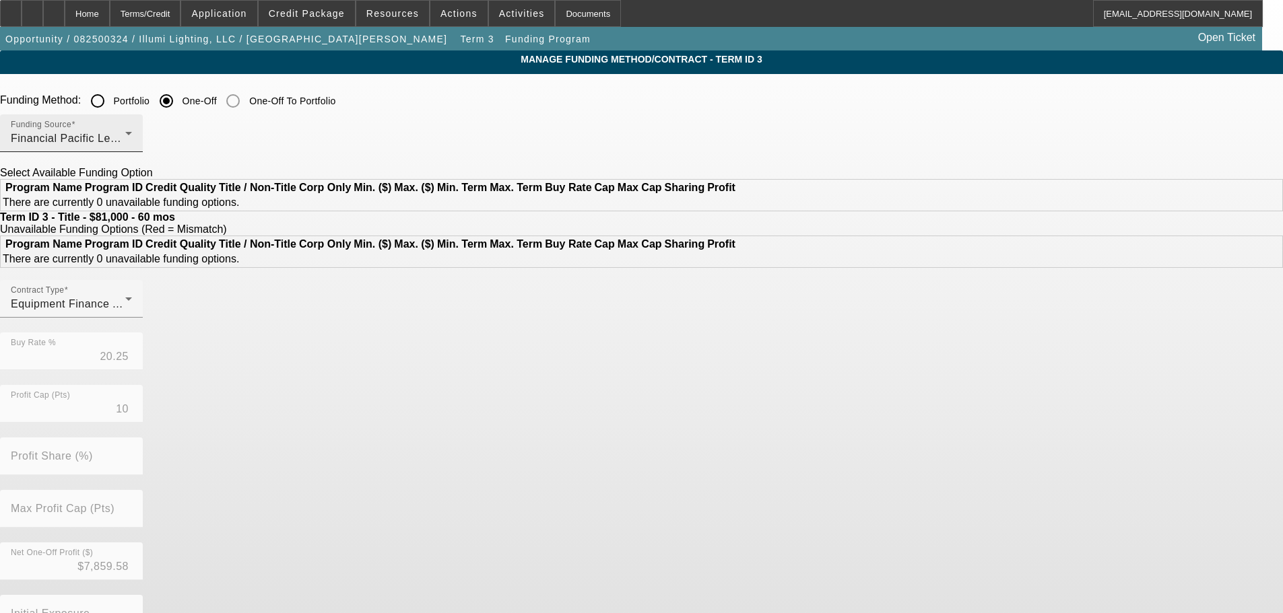
click at [132, 127] on div "Funding Source Financial Pacific Leasing, Inc." at bounding box center [71, 133] width 121 height 38
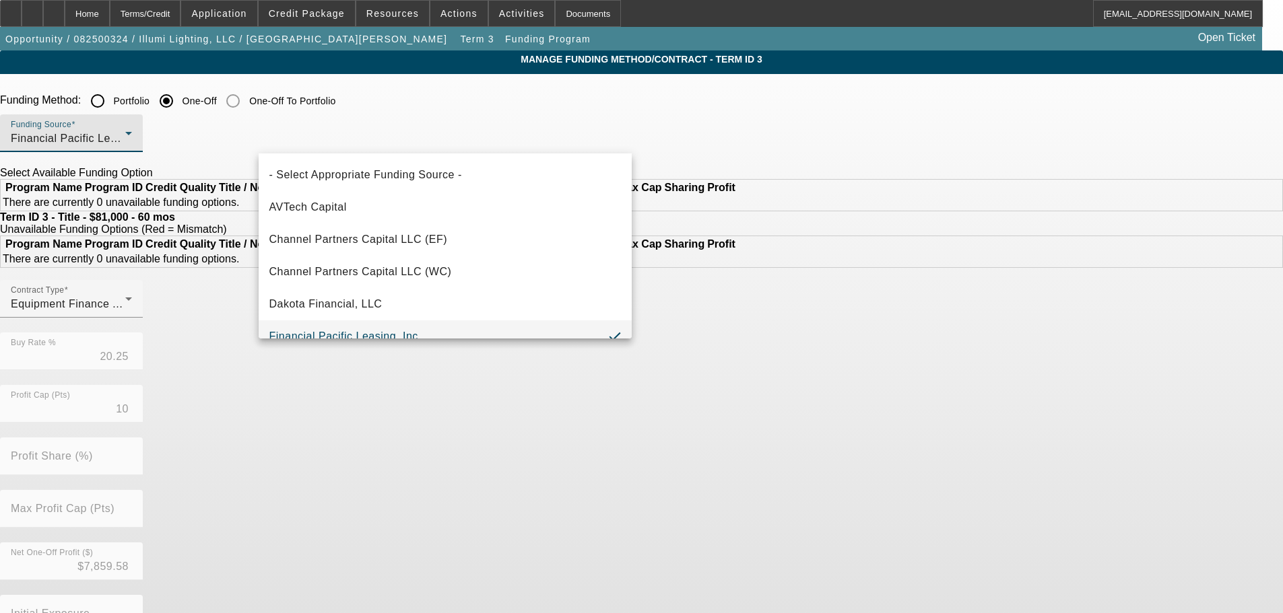
scroll to position [14, 0]
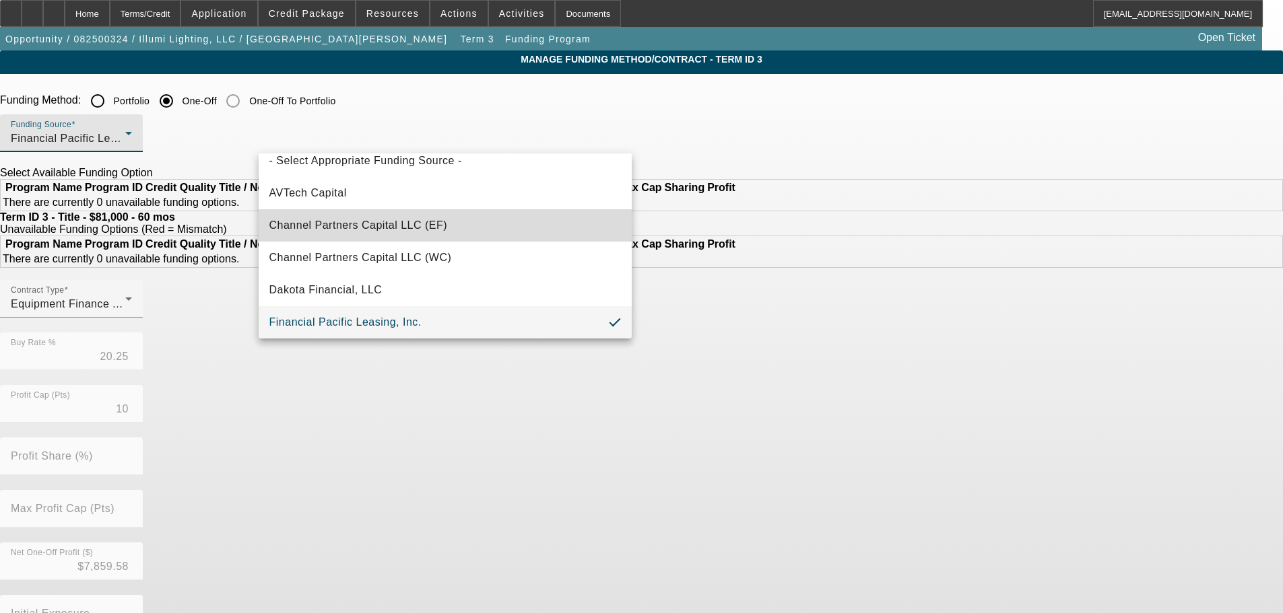
click at [483, 234] on mat-option "Channel Partners Capital LLC (EF)" at bounding box center [445, 225] width 373 height 32
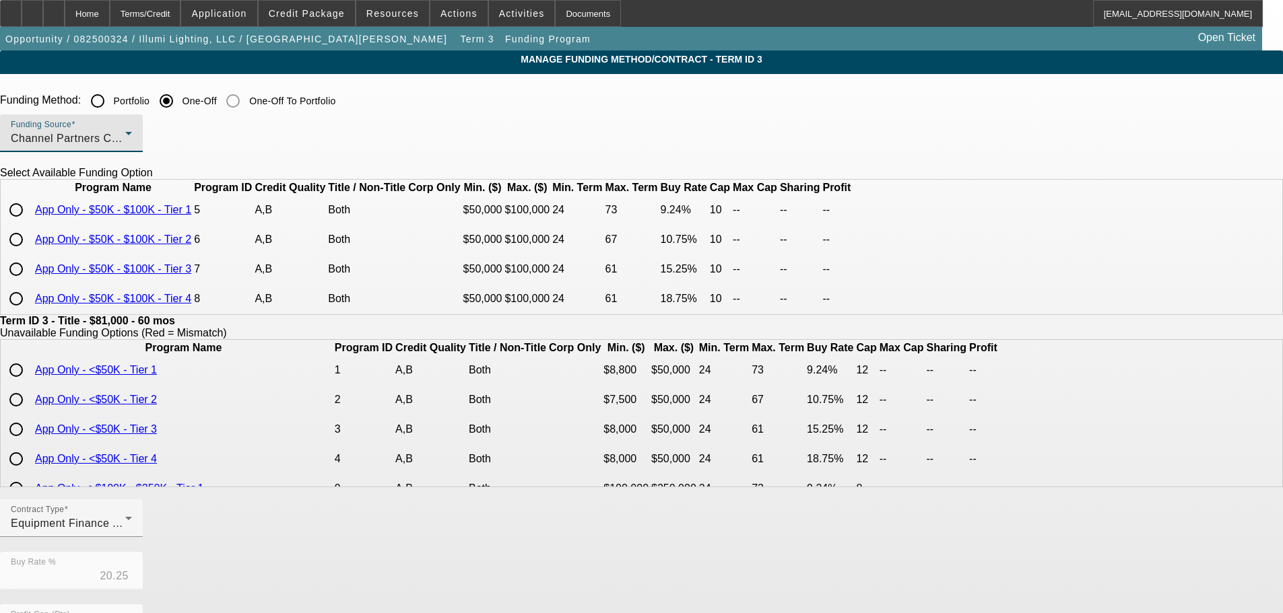
click at [30, 253] on input "radio" at bounding box center [16, 239] width 27 height 27
radio input "true"
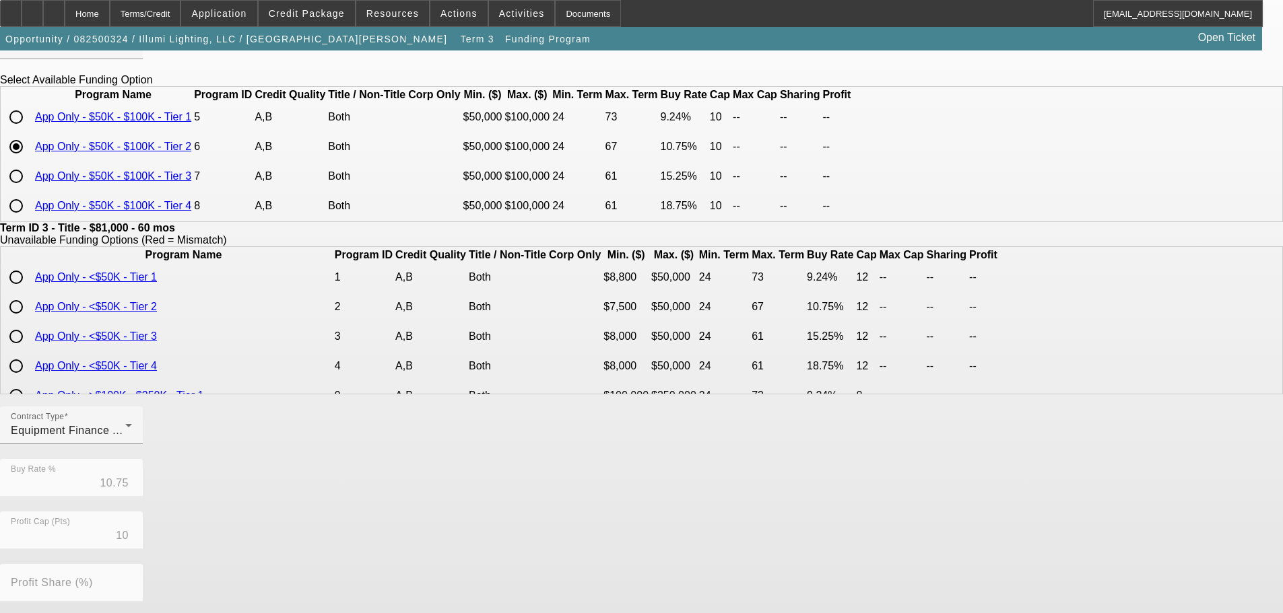
scroll to position [318, 0]
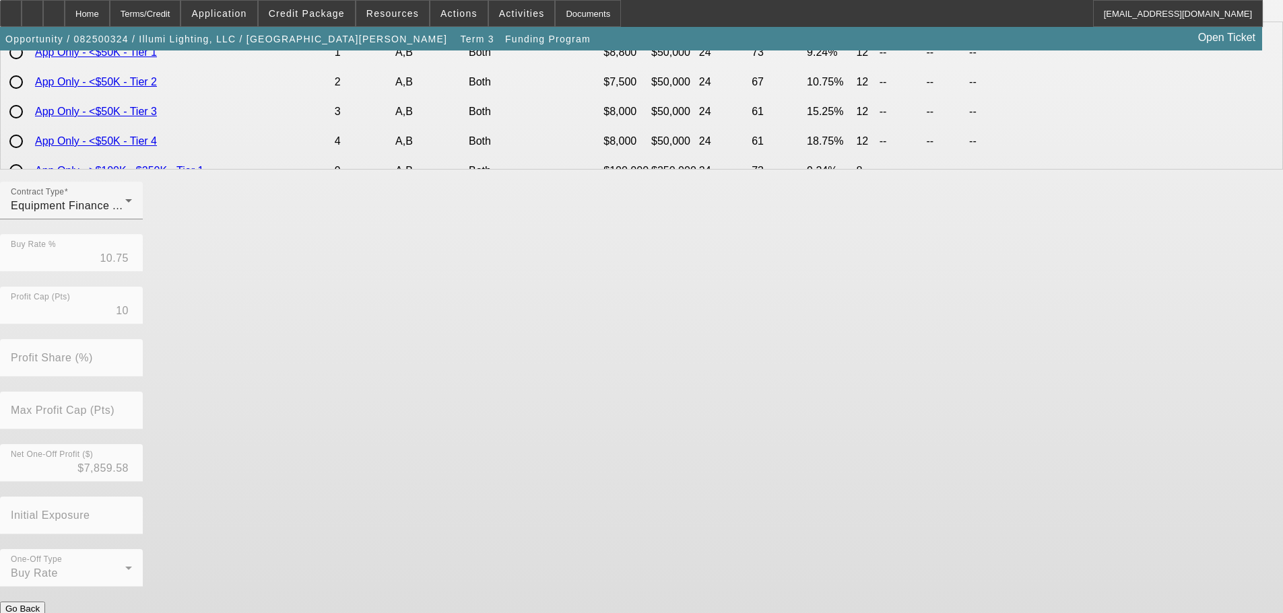
click at [38, 613] on button "Submit" at bounding box center [19, 623] width 38 height 14
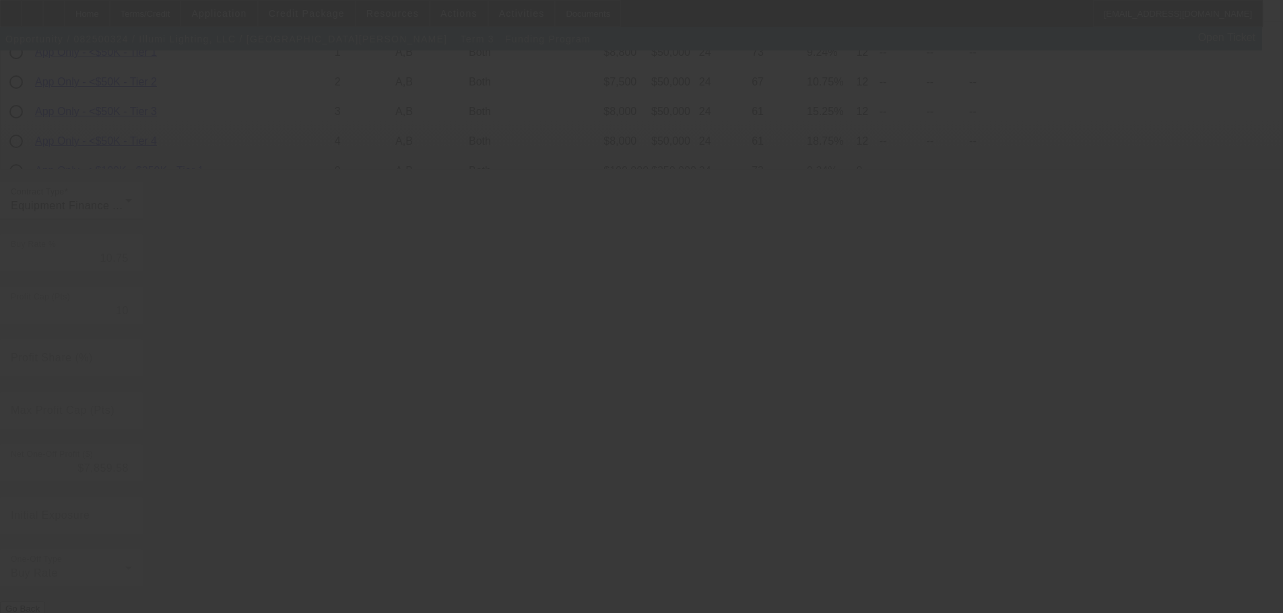
type input "20.25"
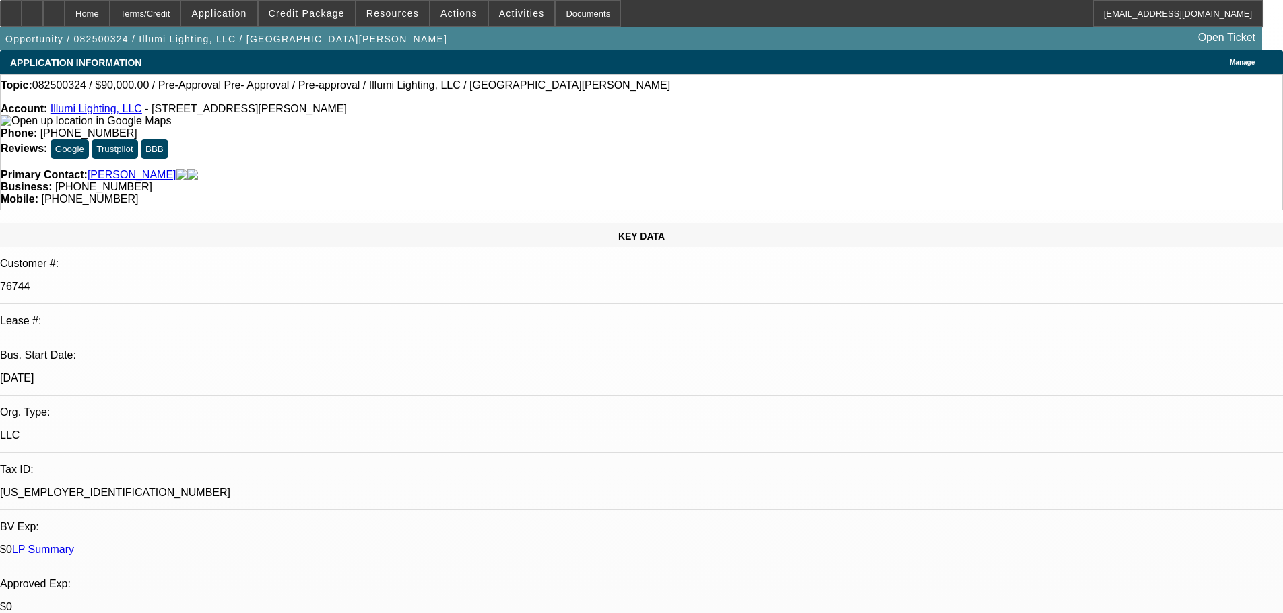
select select "0.1"
select select "0"
select select "3"
select select "0"
select select "6"
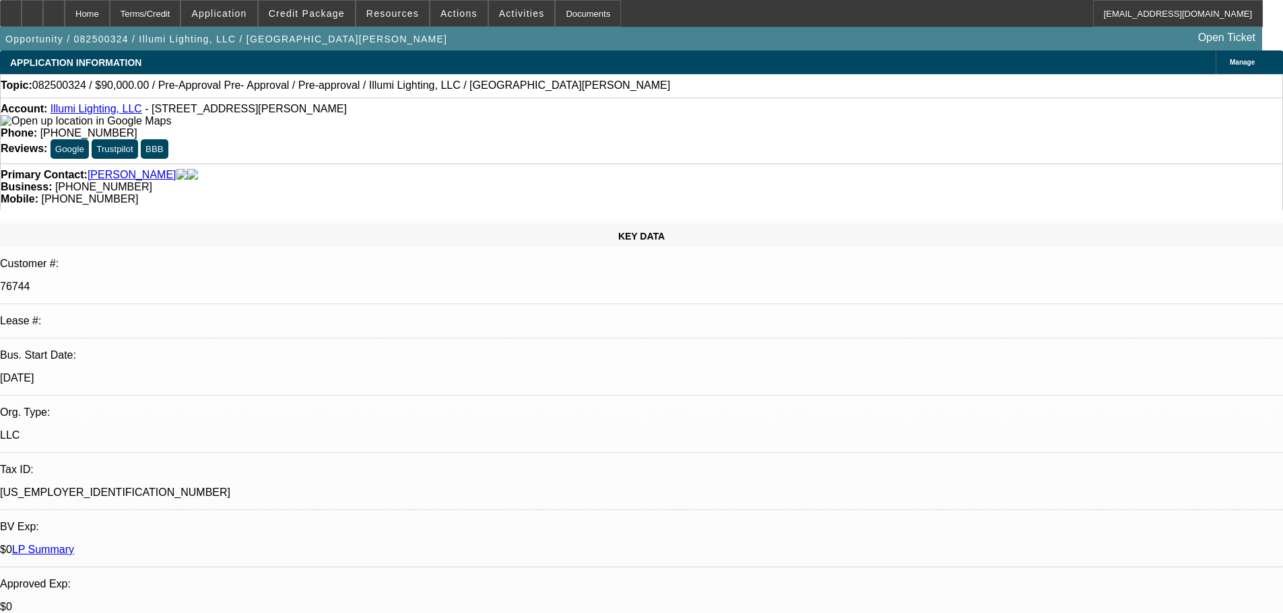
select select "0"
select select "3"
select select "0"
select select "6"
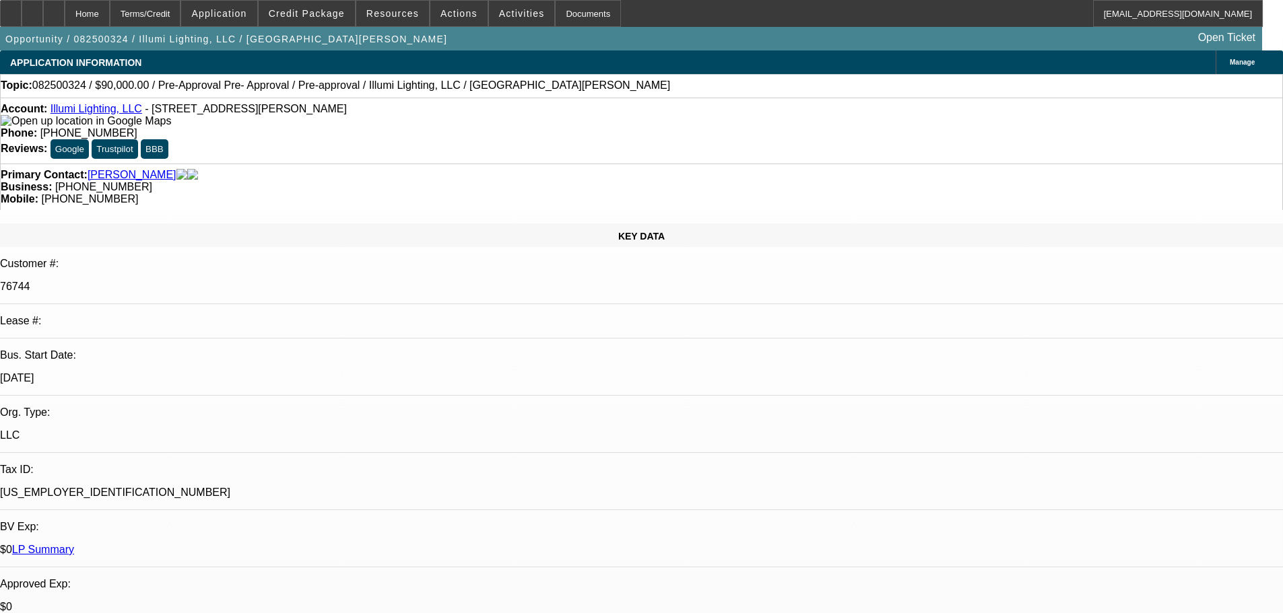
select select "0"
select select "3"
select select "0"
select select "6"
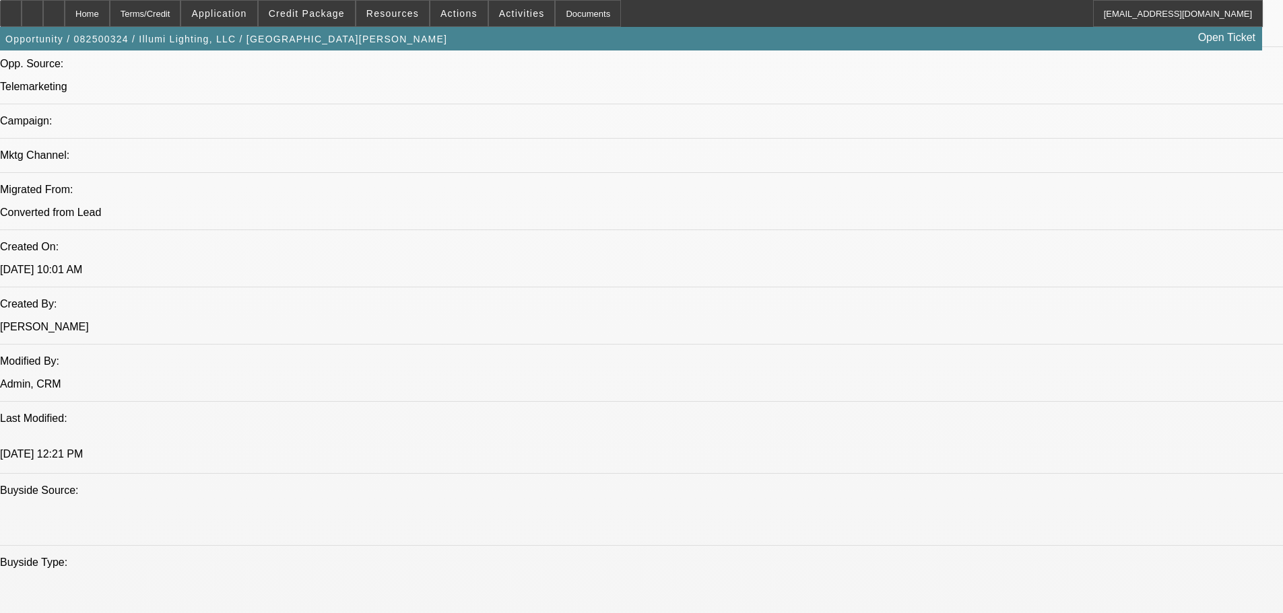
drag, startPoint x: 828, startPoint y: 593, endPoint x: 828, endPoint y: 564, distance: 28.3
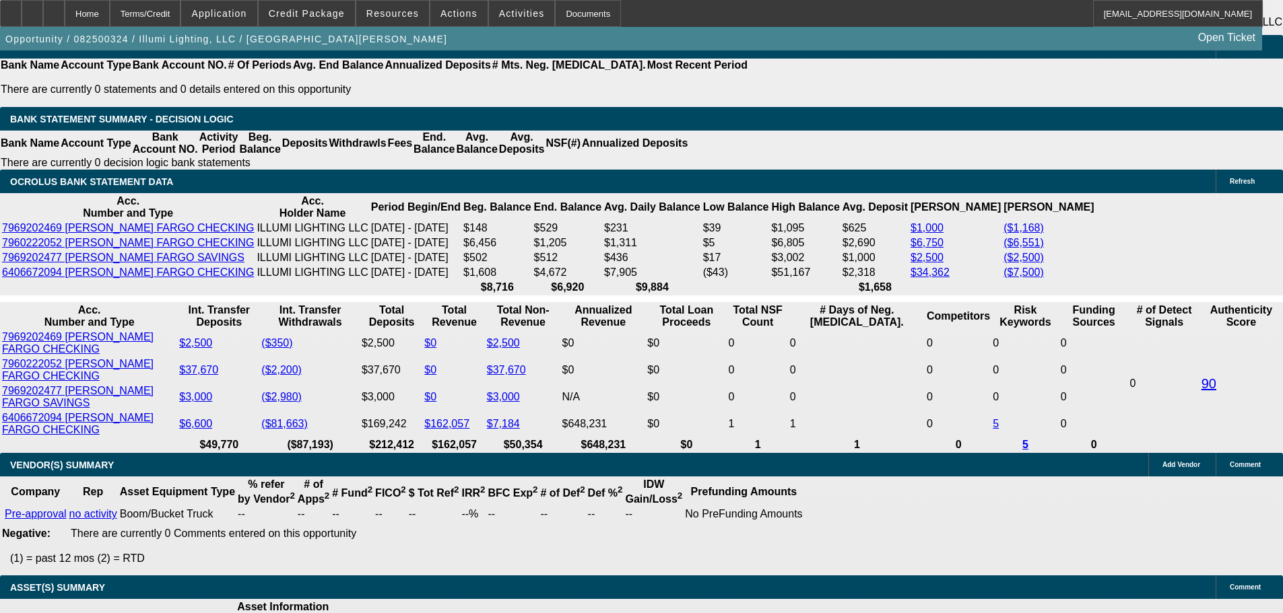
drag, startPoint x: 805, startPoint y: 359, endPoint x: 811, endPoint y: 568, distance: 208.8
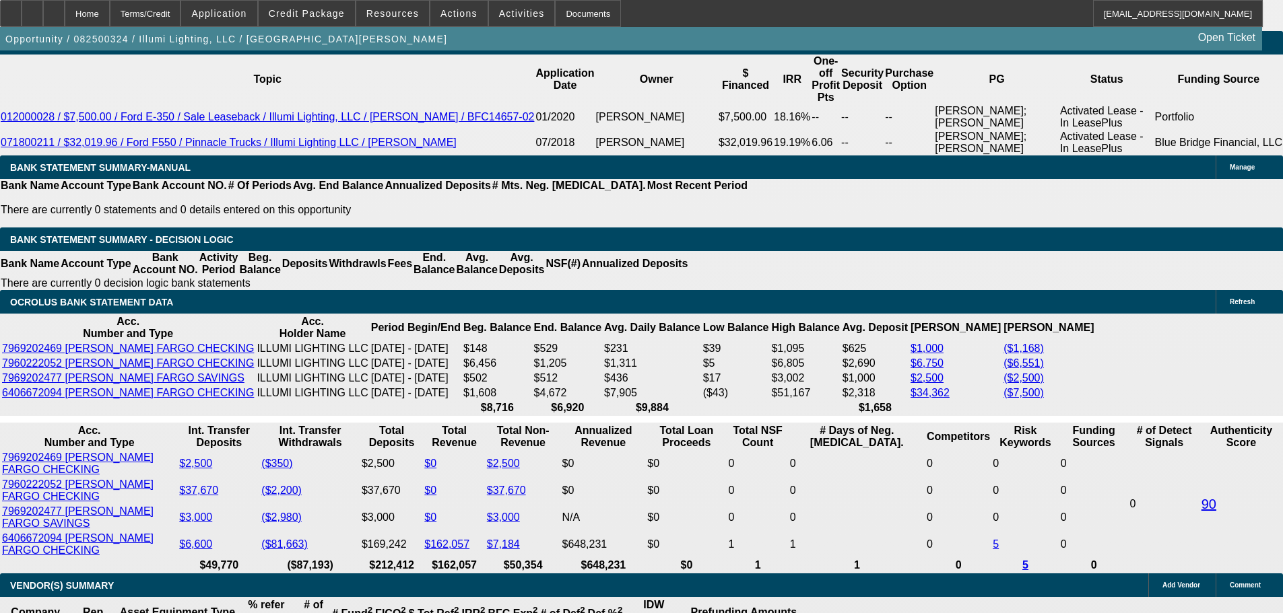
scroll to position [2258, 0]
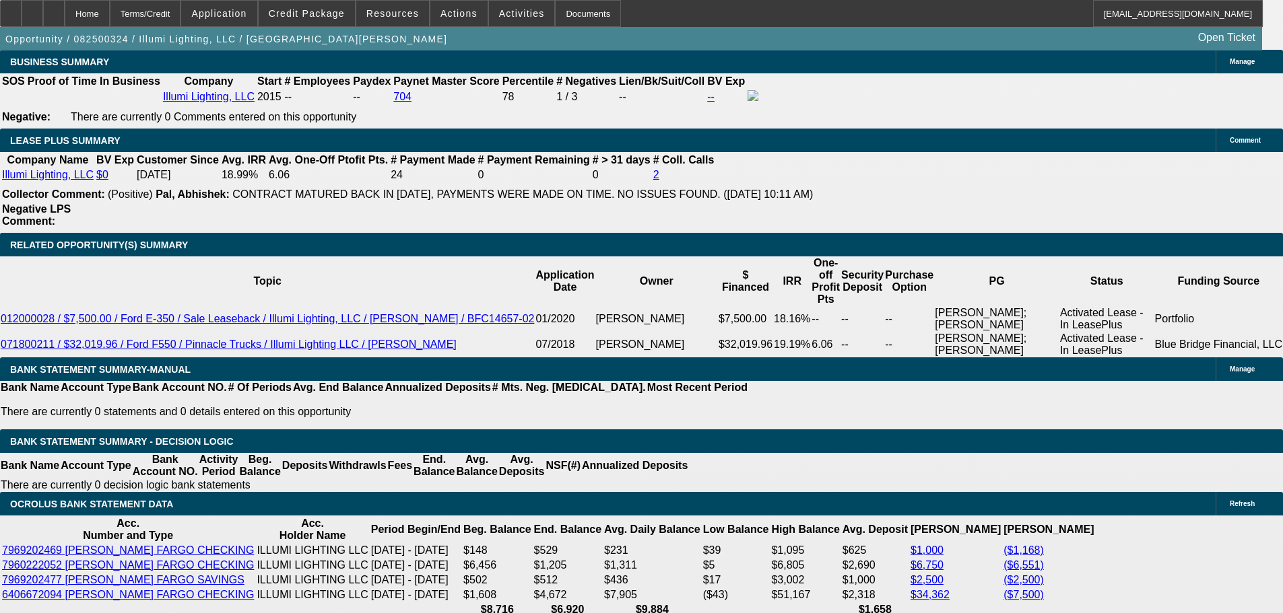
type input "UNKNOWN"
type input "3.5"
type input "$1,473.53"
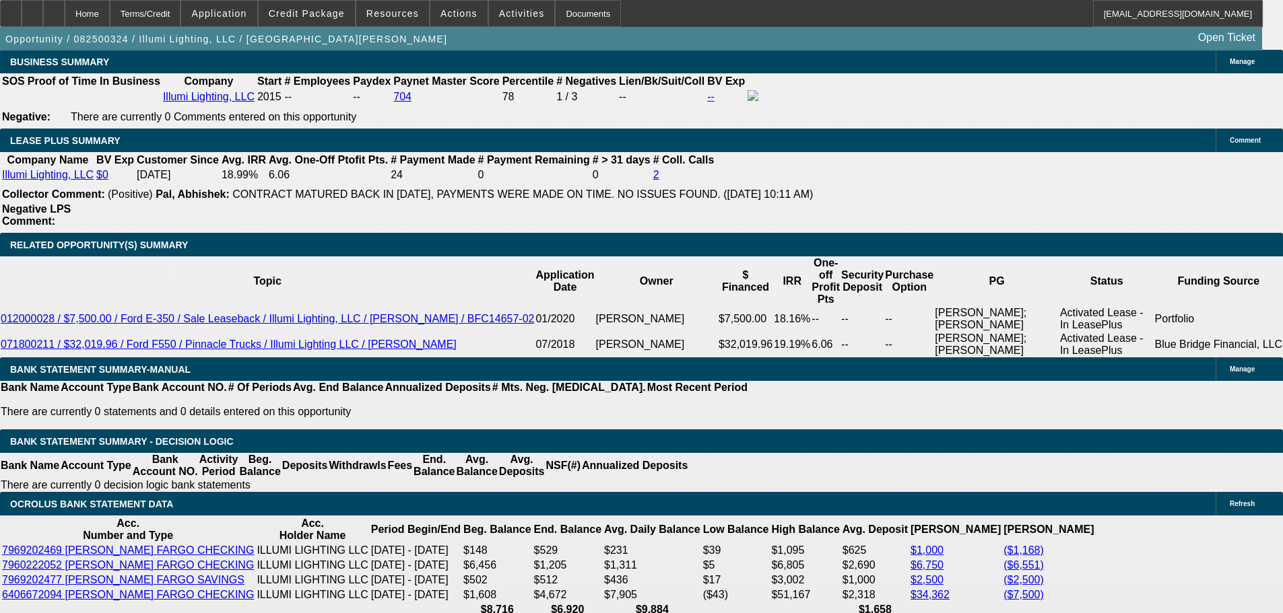
type input "13.5"
type input "$1,863.80"
type input "1.5"
type input "$1,402.10"
type input "16.5"
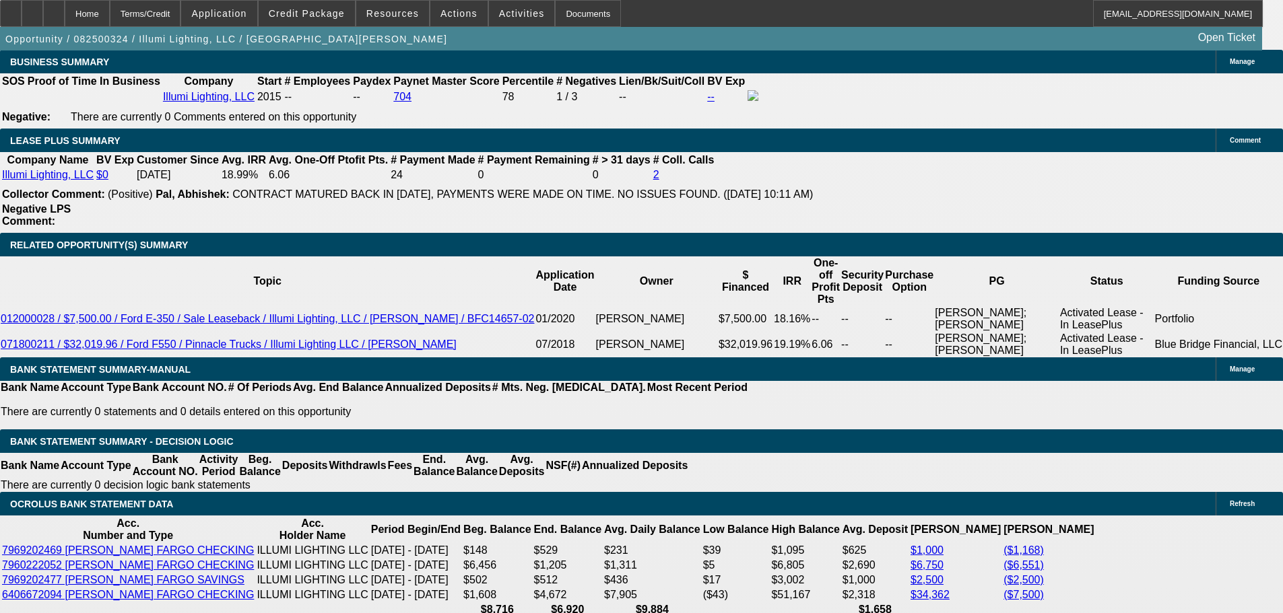
type input "$1,991.35"
type input "16.5"
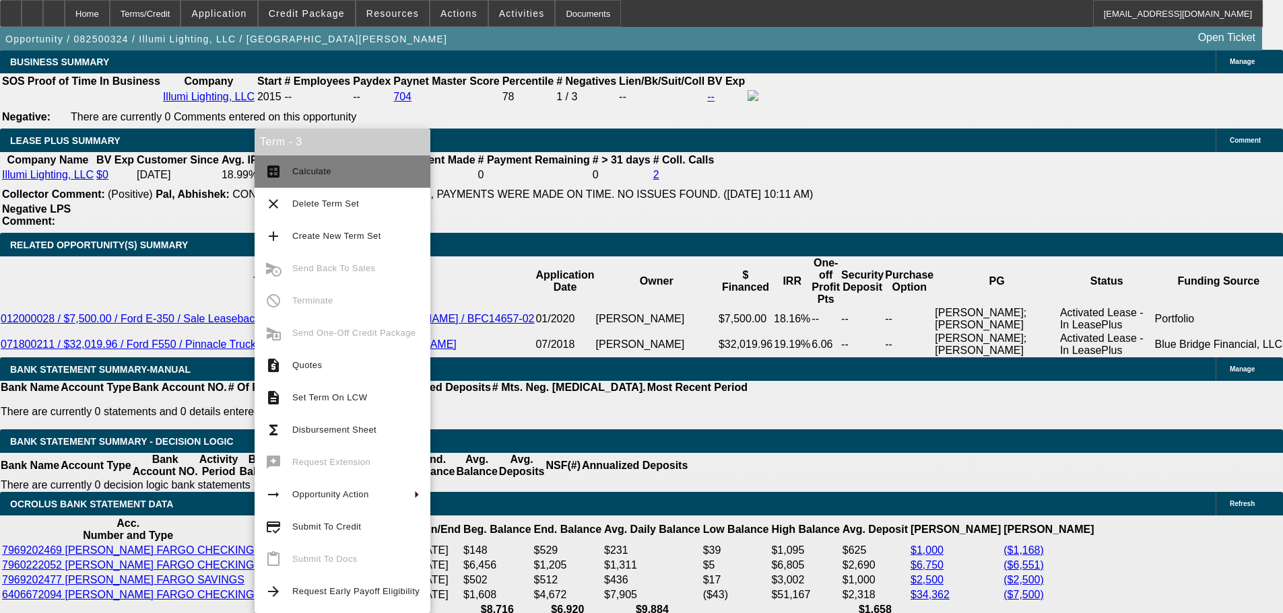
click at [398, 167] on span "Calculate" at bounding box center [355, 172] width 127 height 16
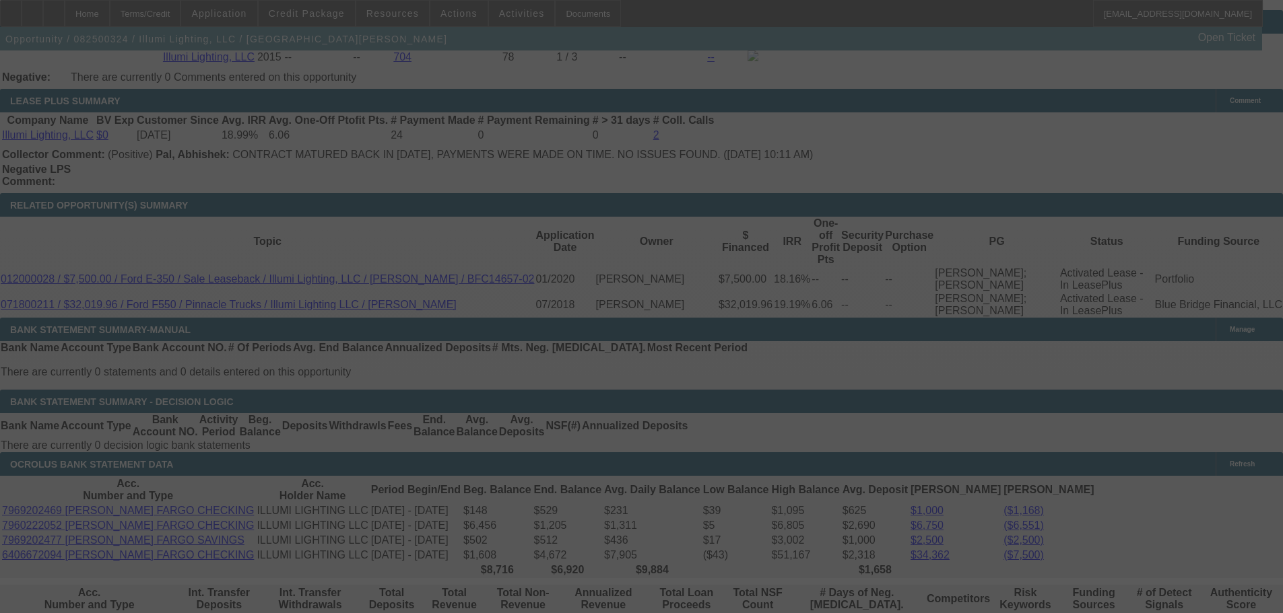
scroll to position [2393, 0]
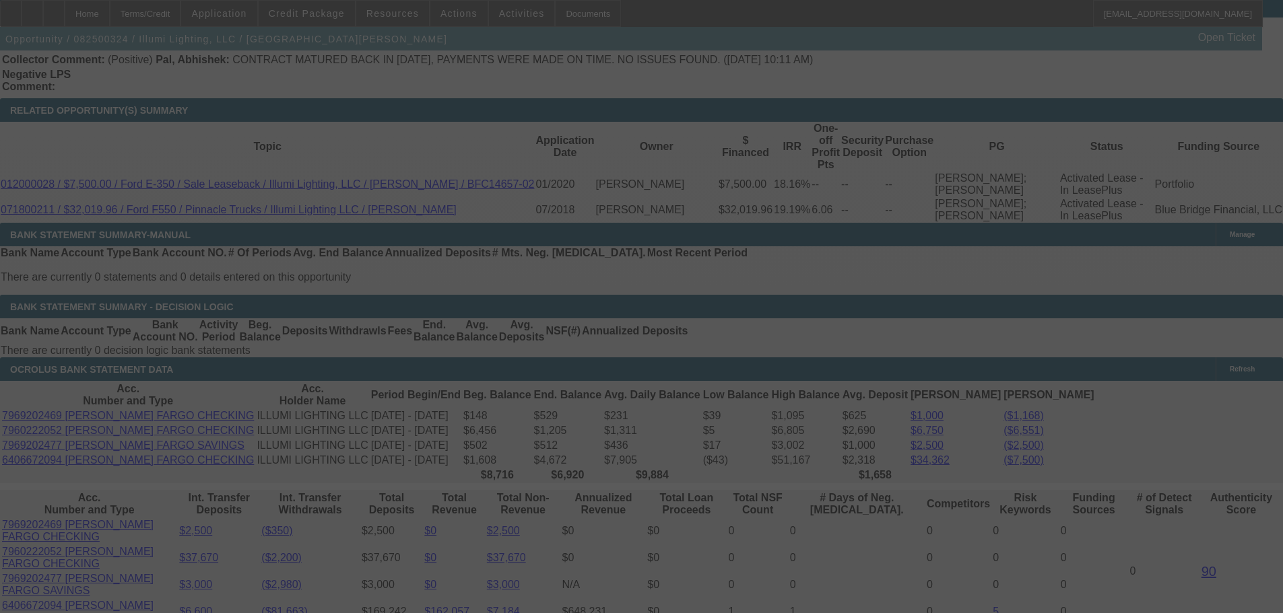
select select "0.1"
select select "0"
select select "3"
select select "0"
select select "6"
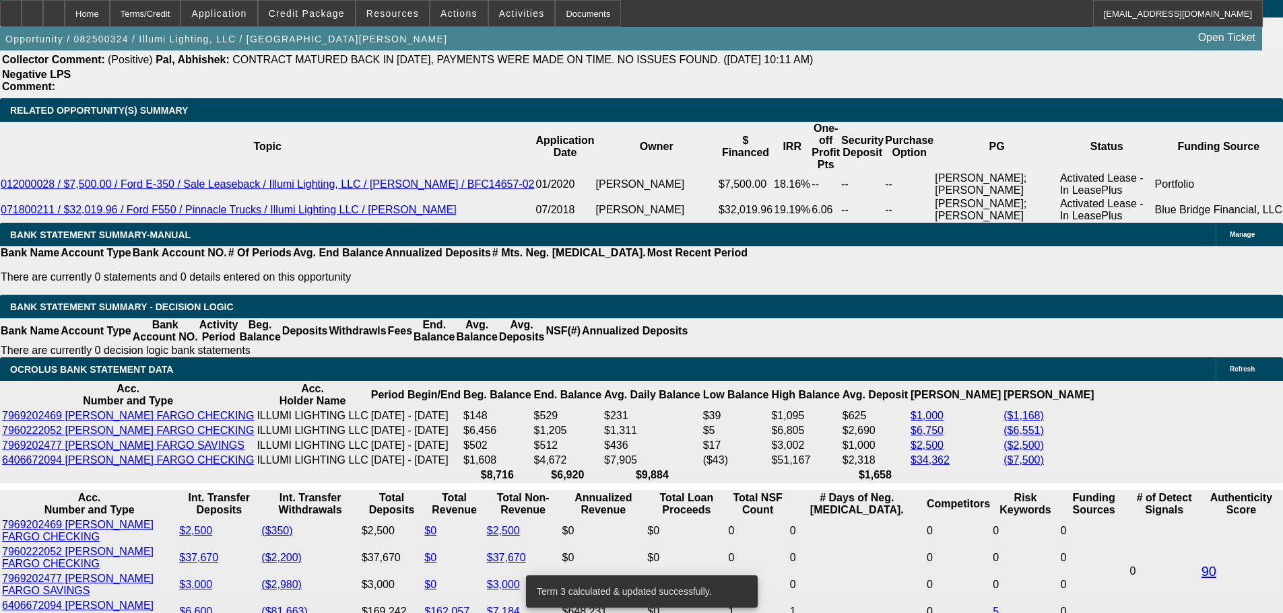
select select "1"
type input "UNKNOWN"
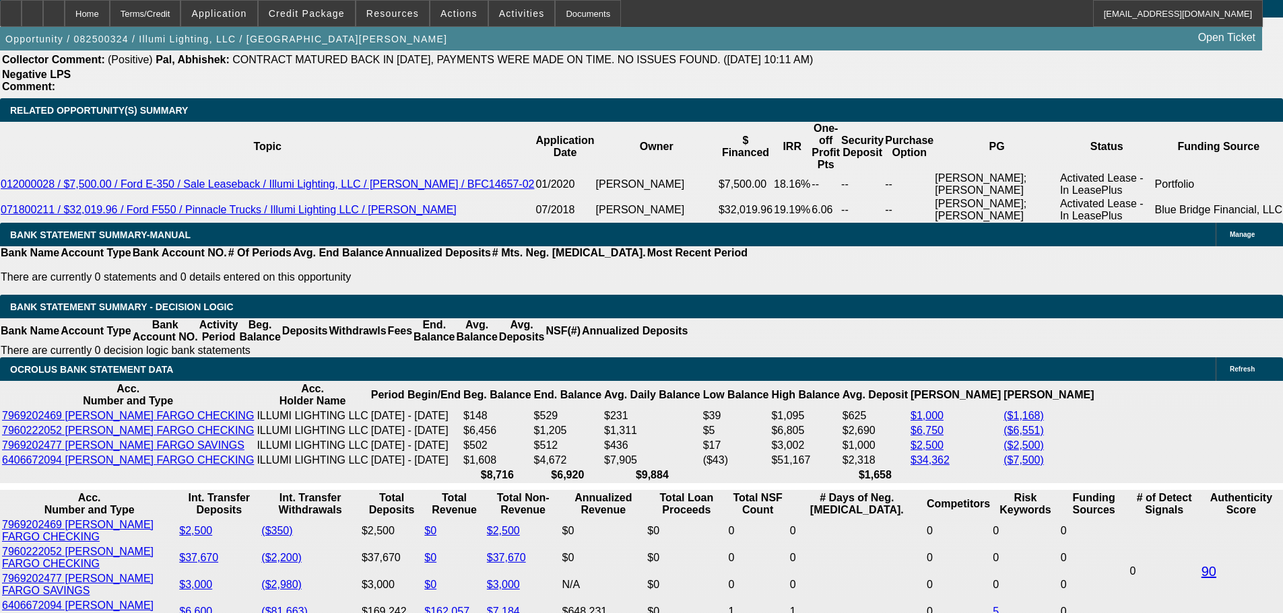
type input "9000"
type input "$4,500.00"
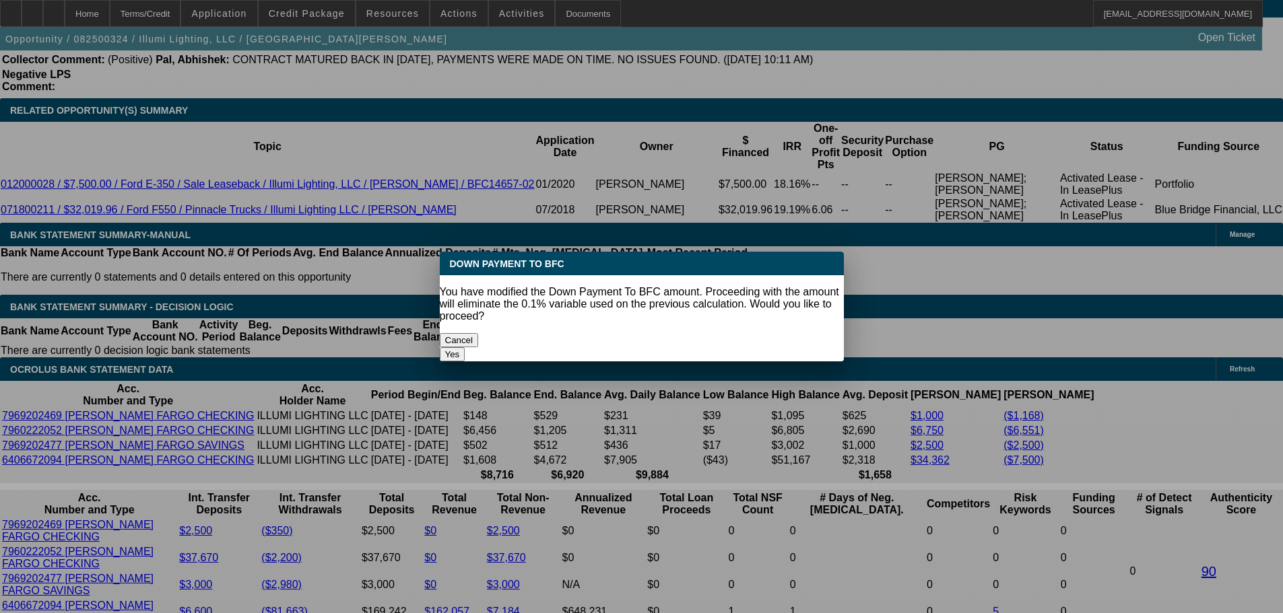
scroll to position [0, 0]
click at [96, 277] on body "Home Terms/Credit Application Credit Package Resources Actions Activities Docum…" at bounding box center [641, 369] width 1283 height 5524
click at [465, 347] on button "Yes" at bounding box center [453, 354] width 26 height 14
select select "0"
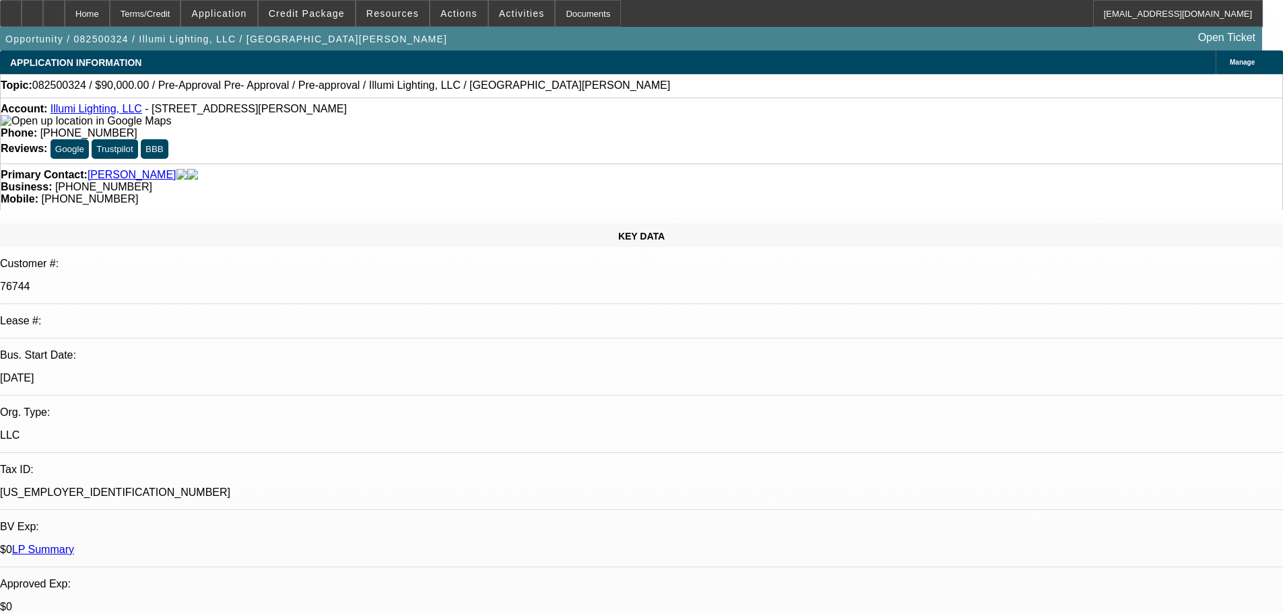
scroll to position [2393, 0]
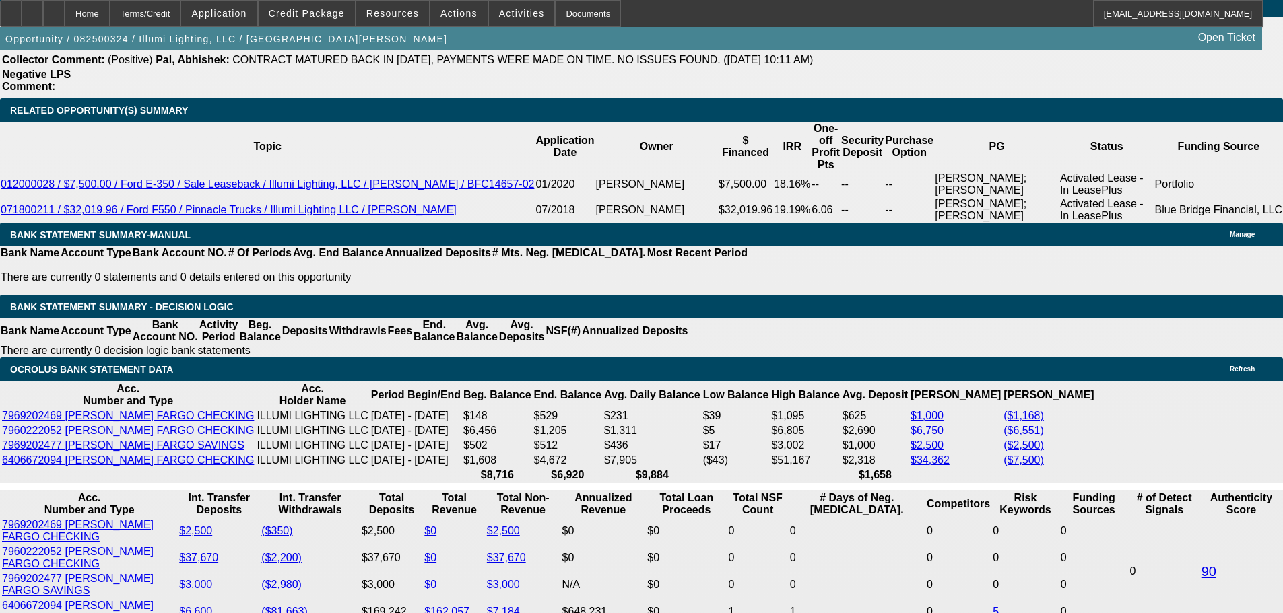
type input "$2,101.98"
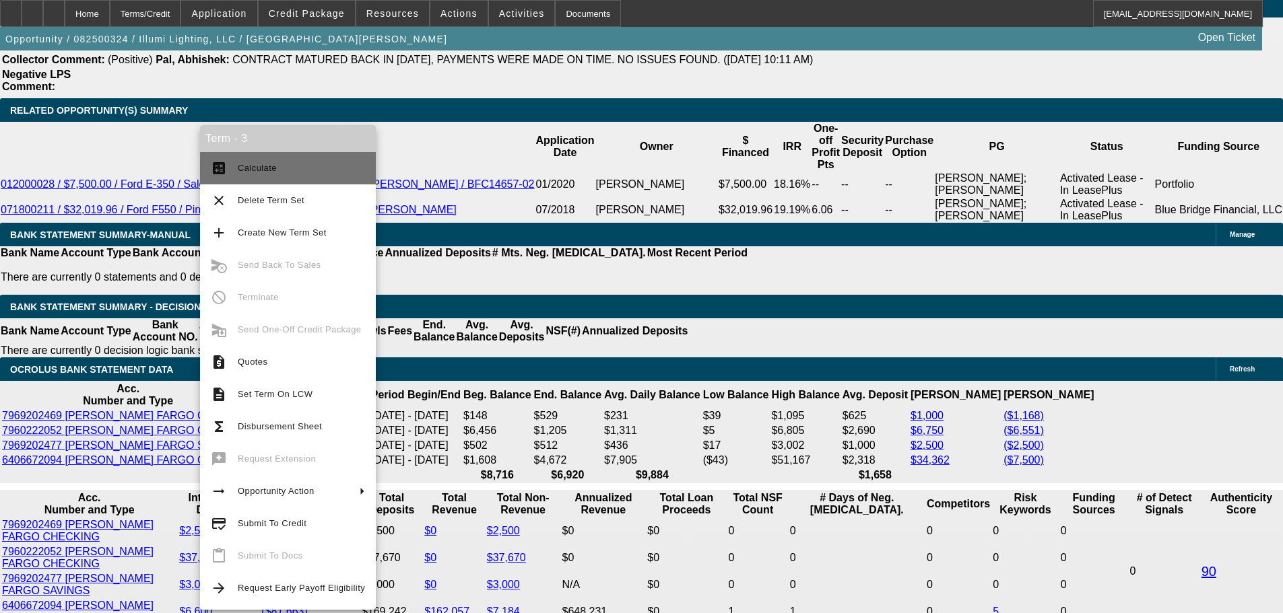
click at [328, 158] on button "calculate Calculate" at bounding box center [288, 168] width 176 height 32
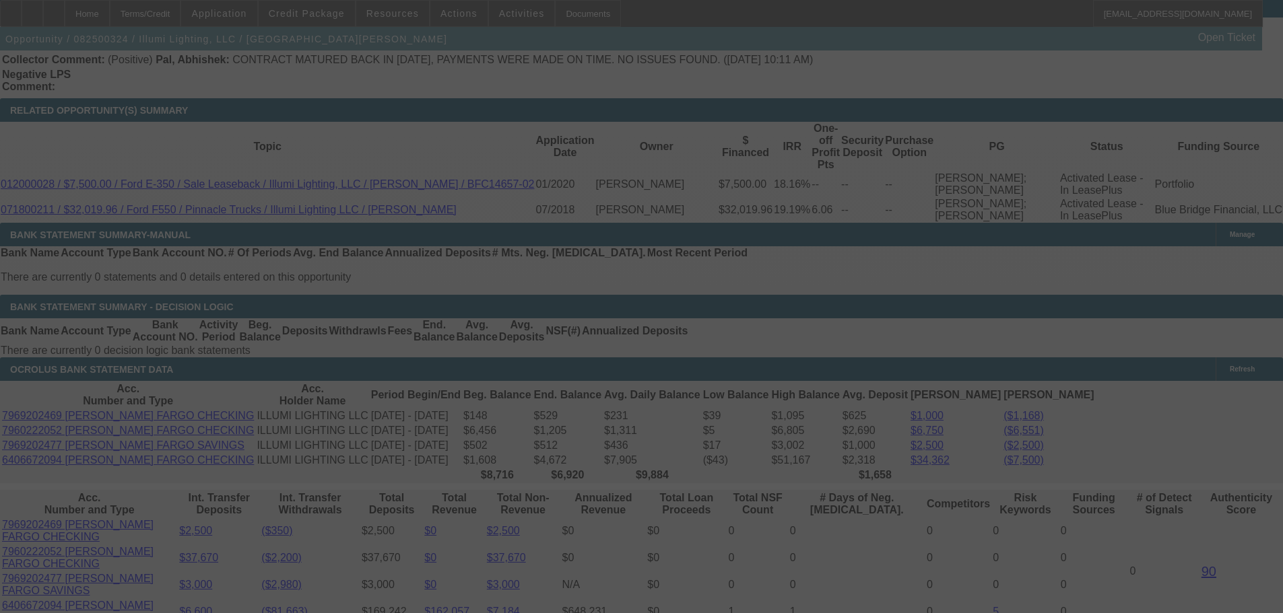
select select "0"
select select "6"
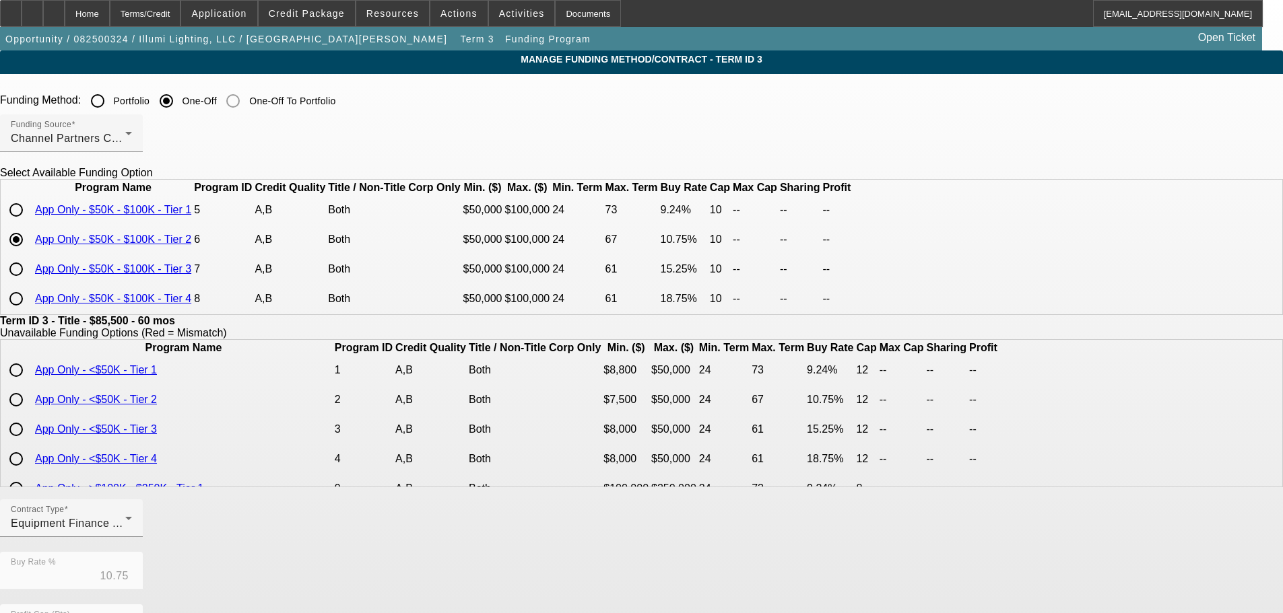
click at [147, 318] on app-term-manage-funding "Manage Funding Method/Contract - Term ID 3 Funding Method: Portfolio One-Off On…" at bounding box center [641, 506] width 1283 height 910
click at [110, 8] on div "Home" at bounding box center [87, 13] width 45 height 27
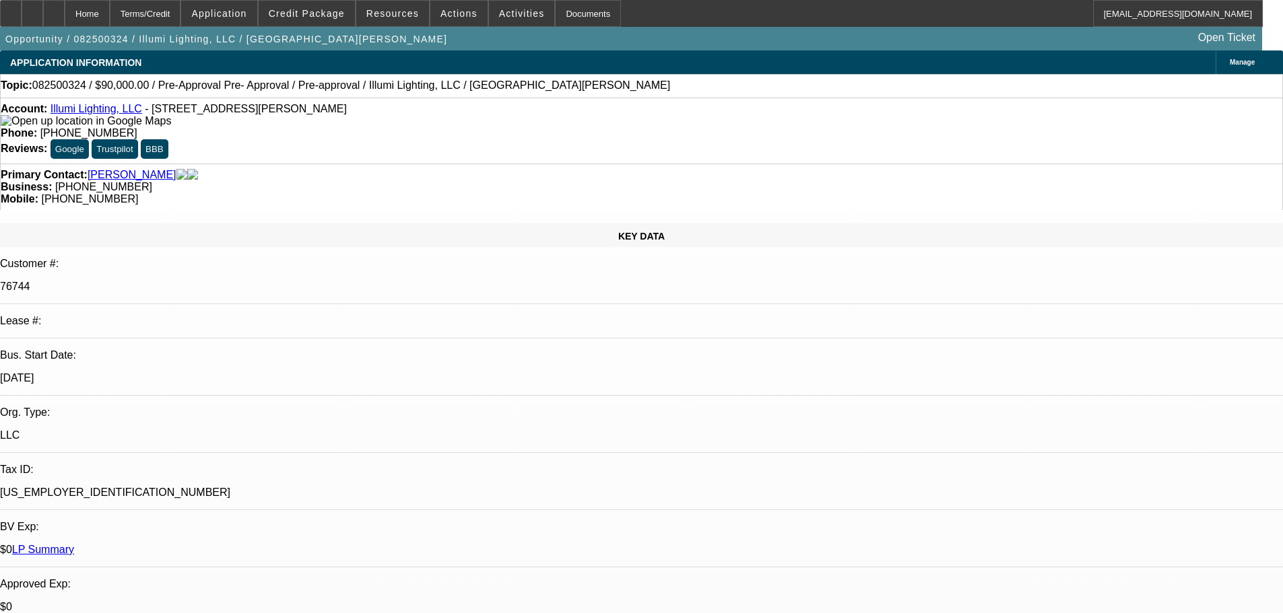
select select "0"
select select "6"
select select "0"
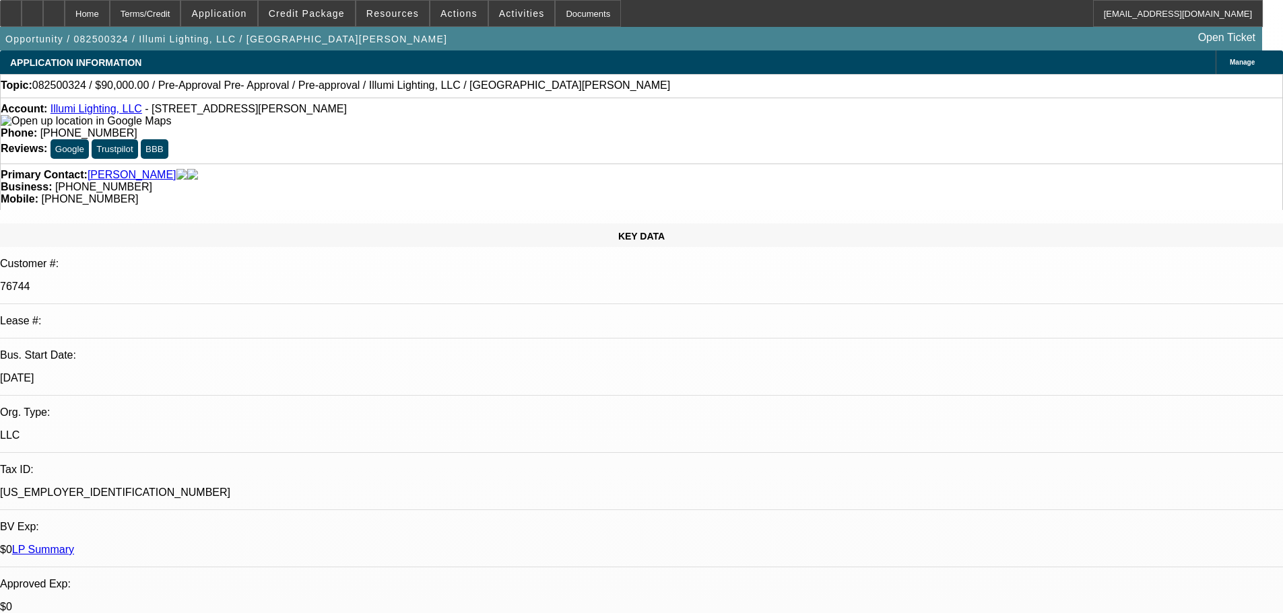
select select "0"
select select "3"
select select "0"
select select "6"
select select "0"
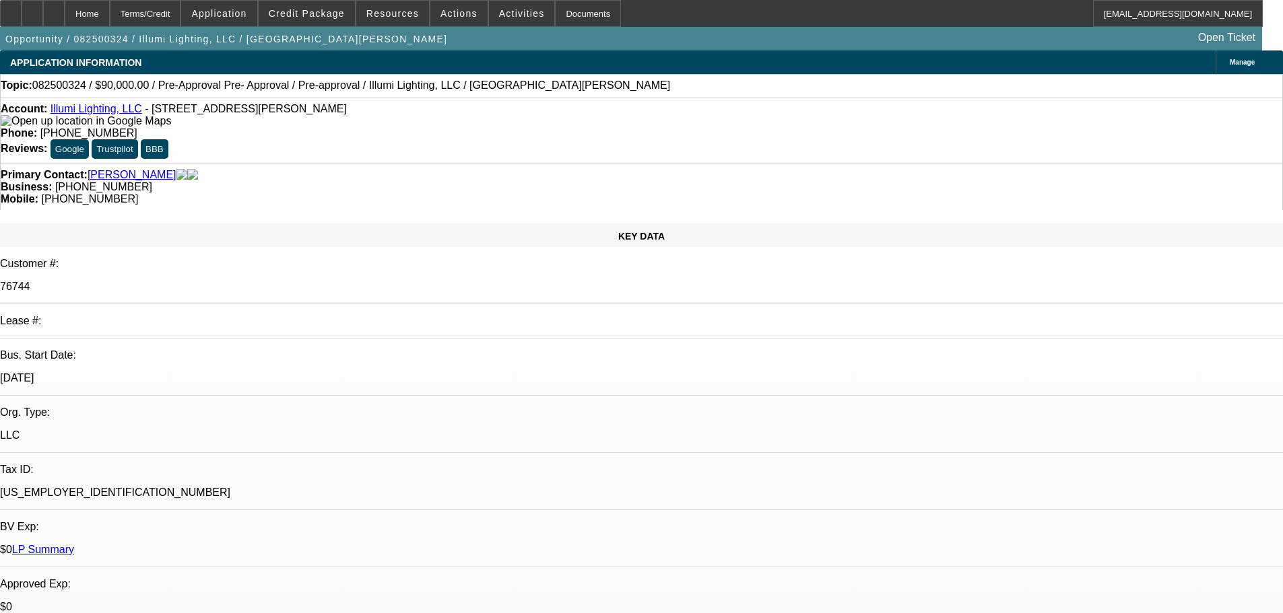
select select "0"
select select "3"
select select "0"
select select "6"
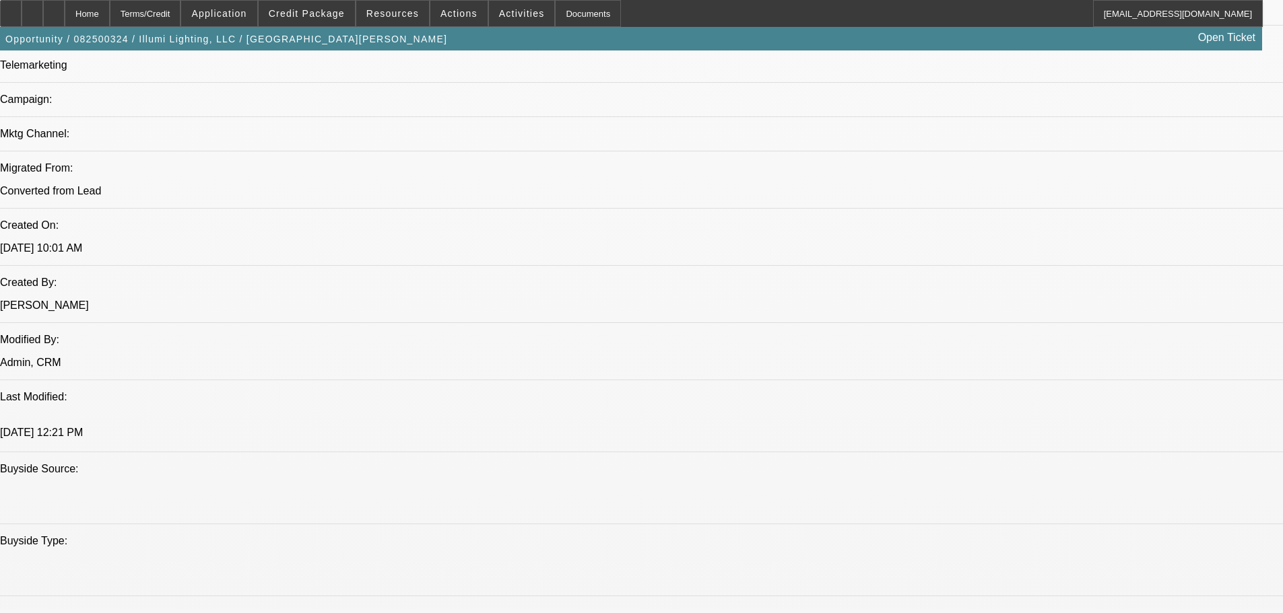
drag, startPoint x: 582, startPoint y: 511, endPoint x: 580, endPoint y: 502, distance: 9.8
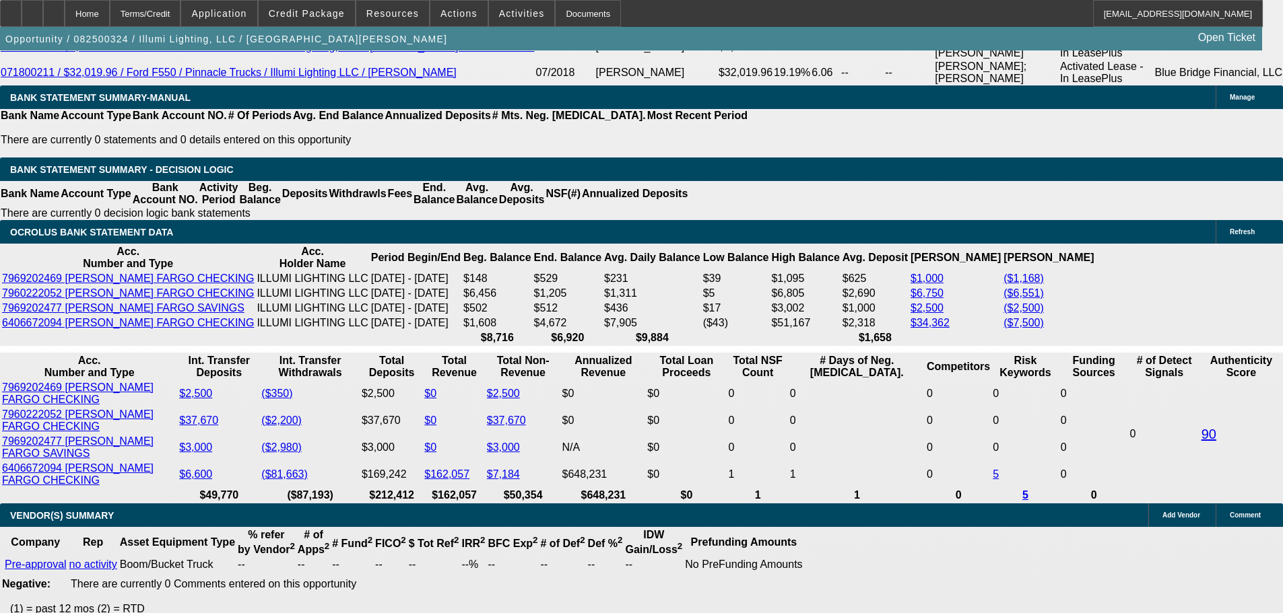
scroll to position [2414, 0]
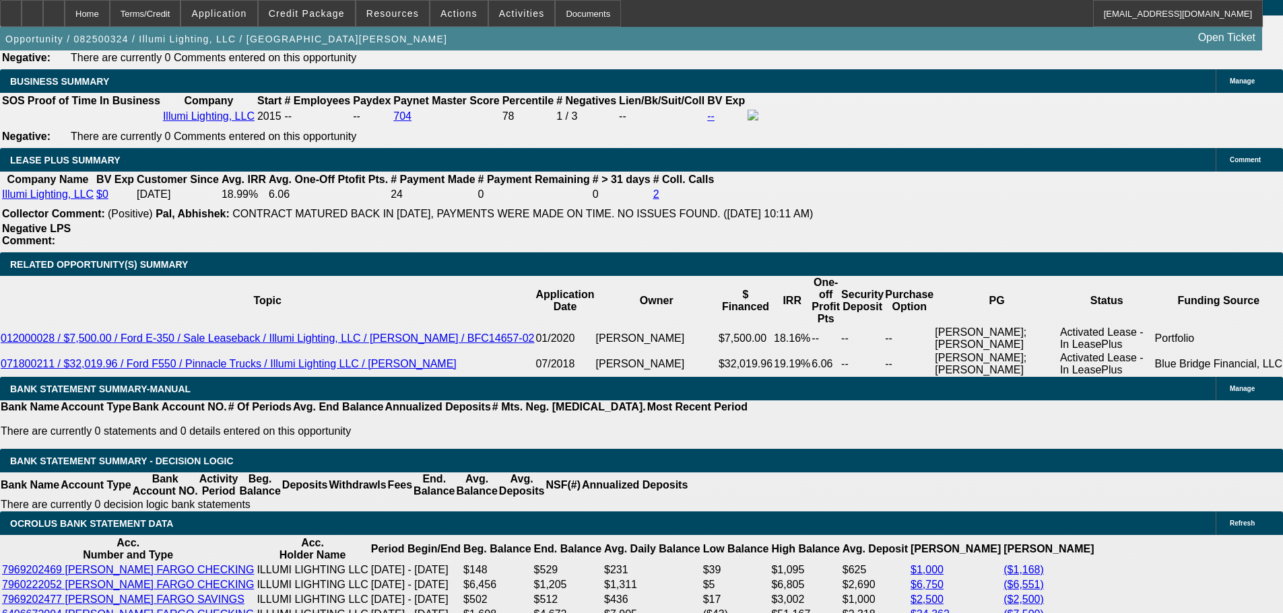
scroll to position [2347, 0]
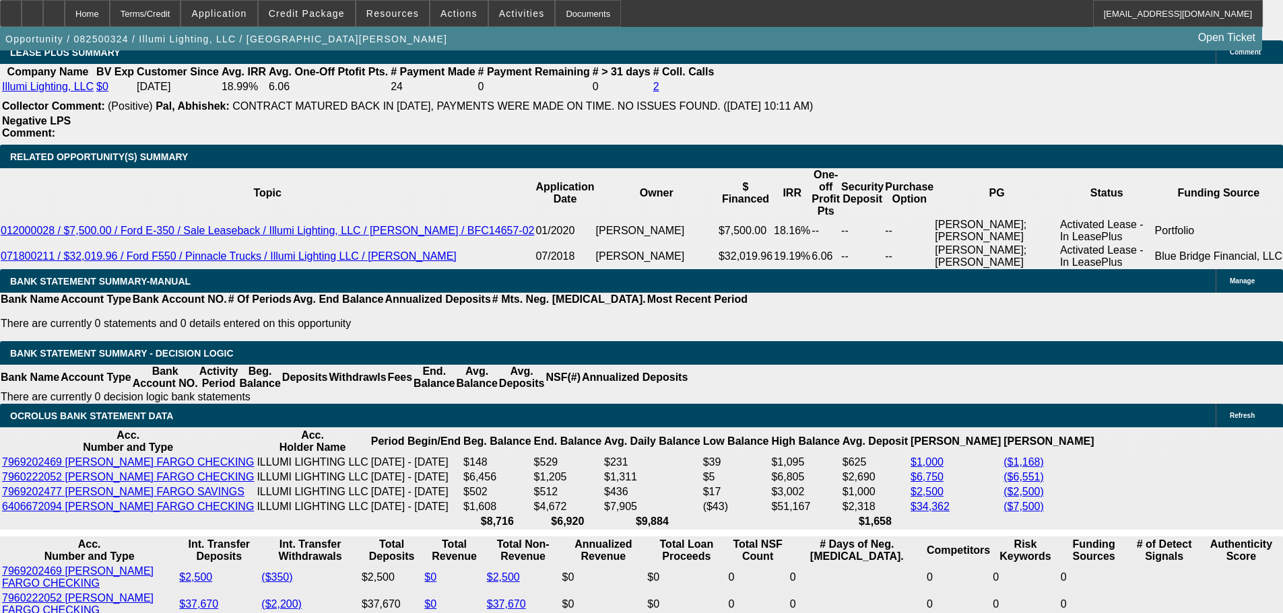
drag, startPoint x: 1024, startPoint y: 245, endPoint x: 1007, endPoint y: 207, distance: 41.9
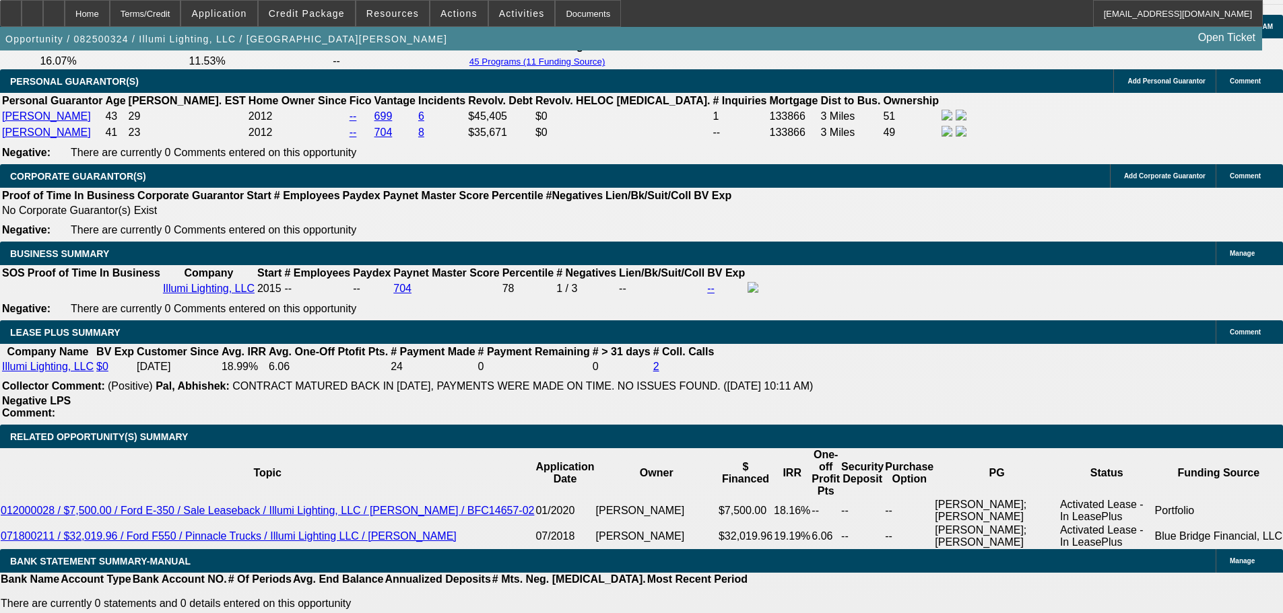
drag, startPoint x: 793, startPoint y: 434, endPoint x: 724, endPoint y: 318, distance: 135.2
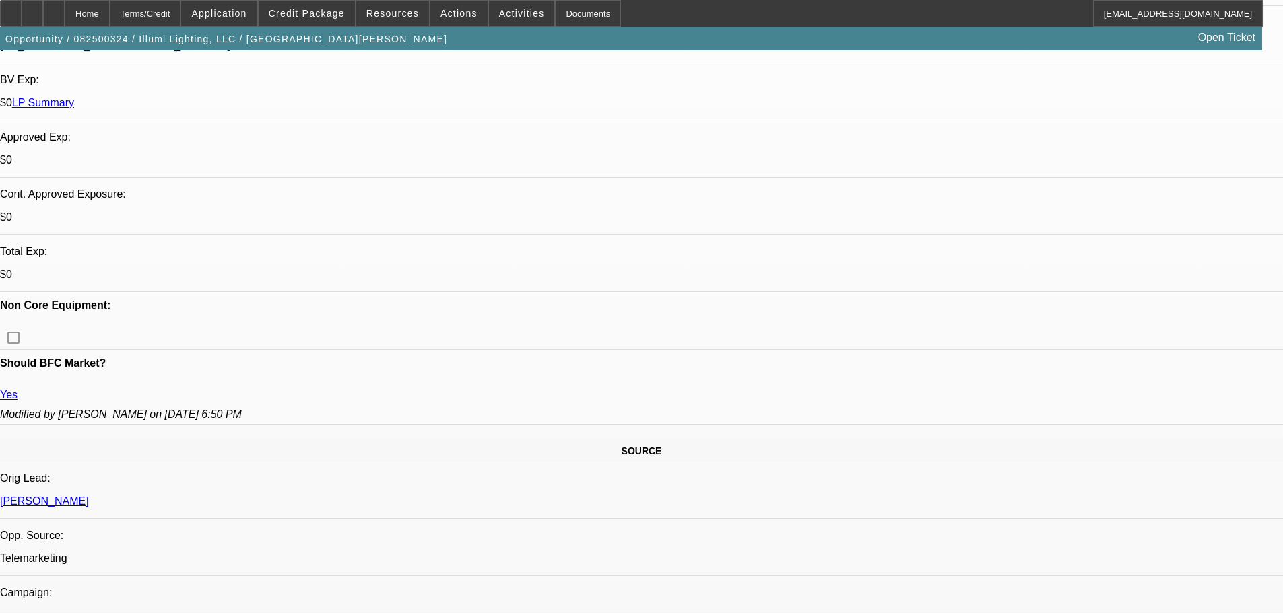
drag, startPoint x: 463, startPoint y: 469, endPoint x: 519, endPoint y: 351, distance: 131.0
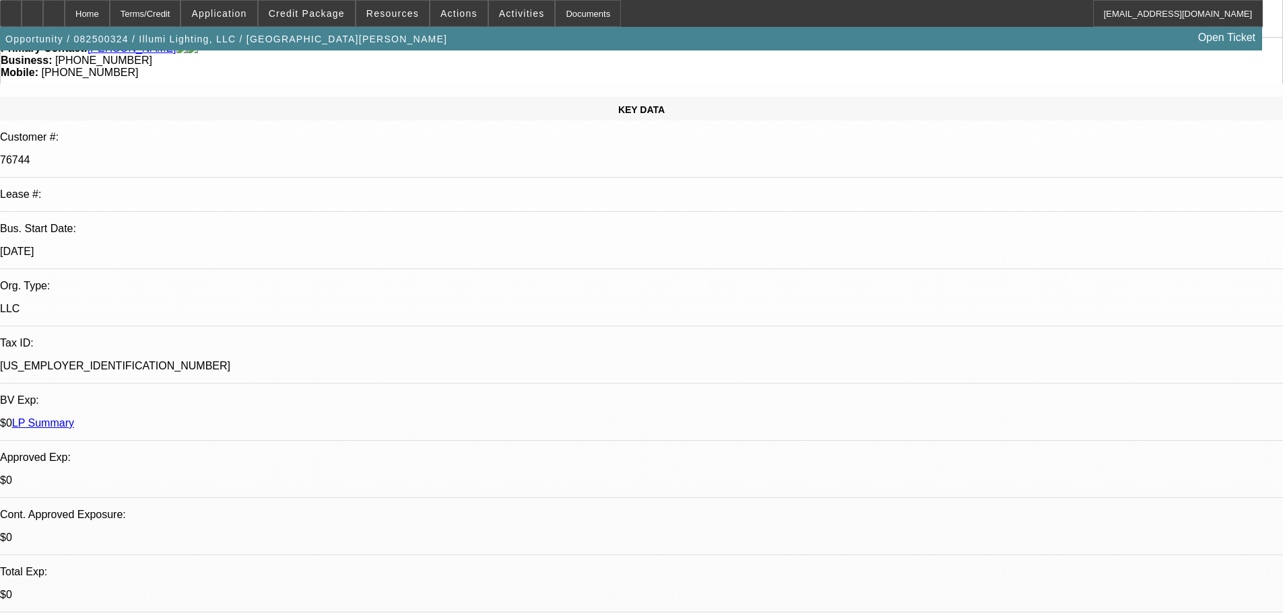
scroll to position [202, 0]
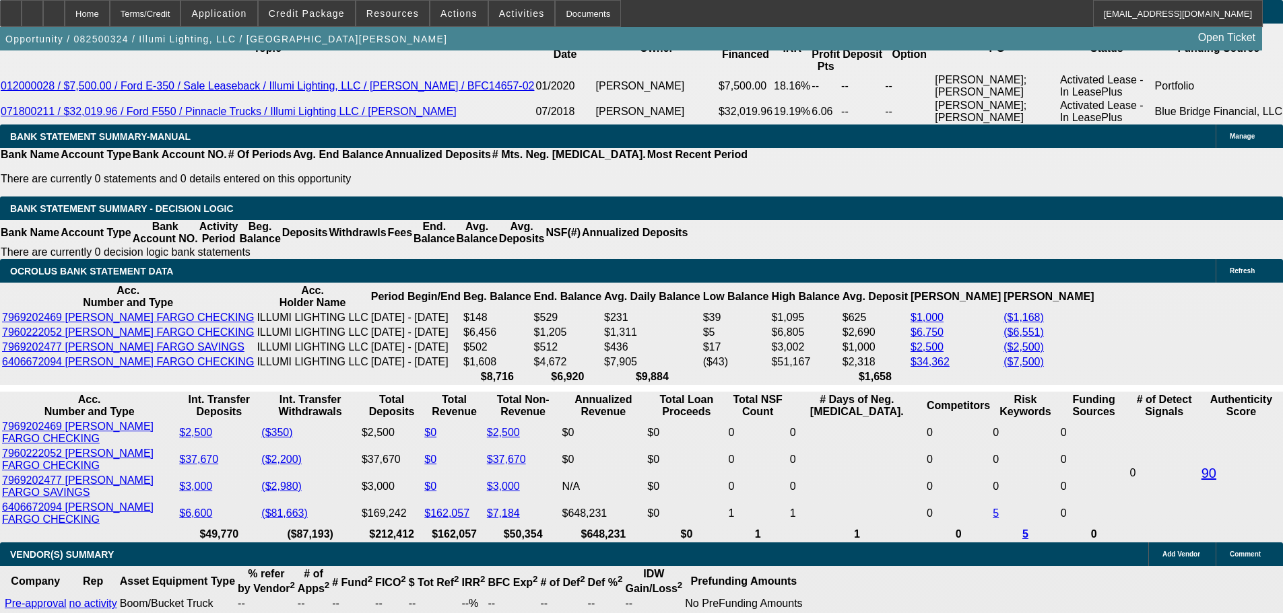
scroll to position [988, 0]
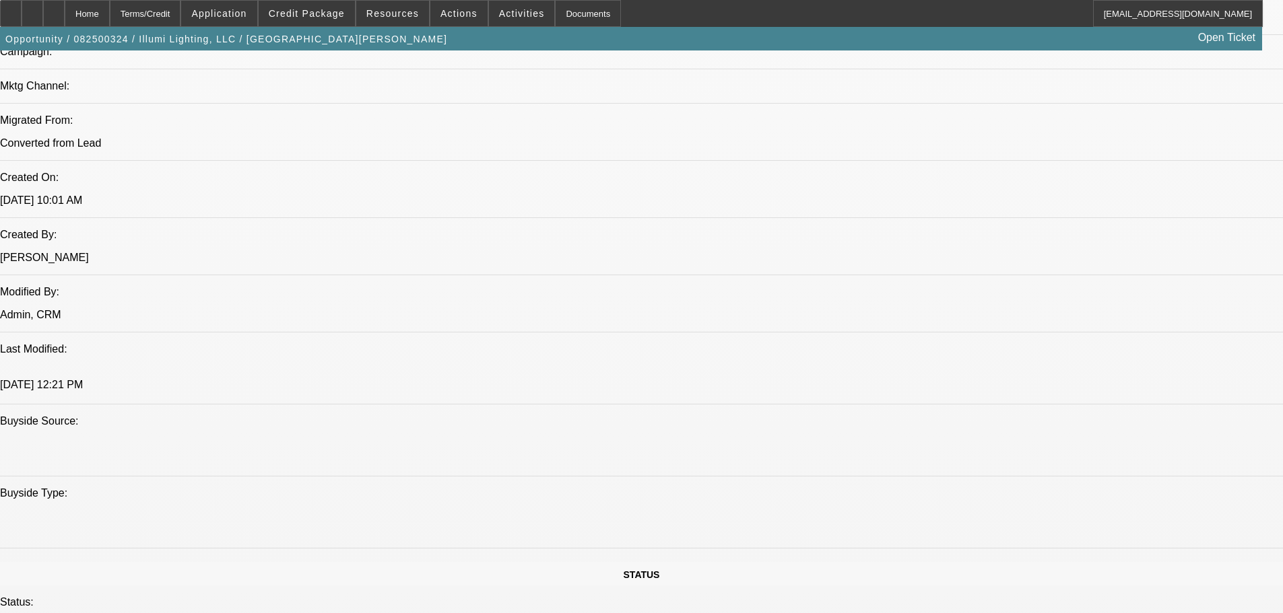
drag, startPoint x: 790, startPoint y: 426, endPoint x: 739, endPoint y: 32, distance: 396.6
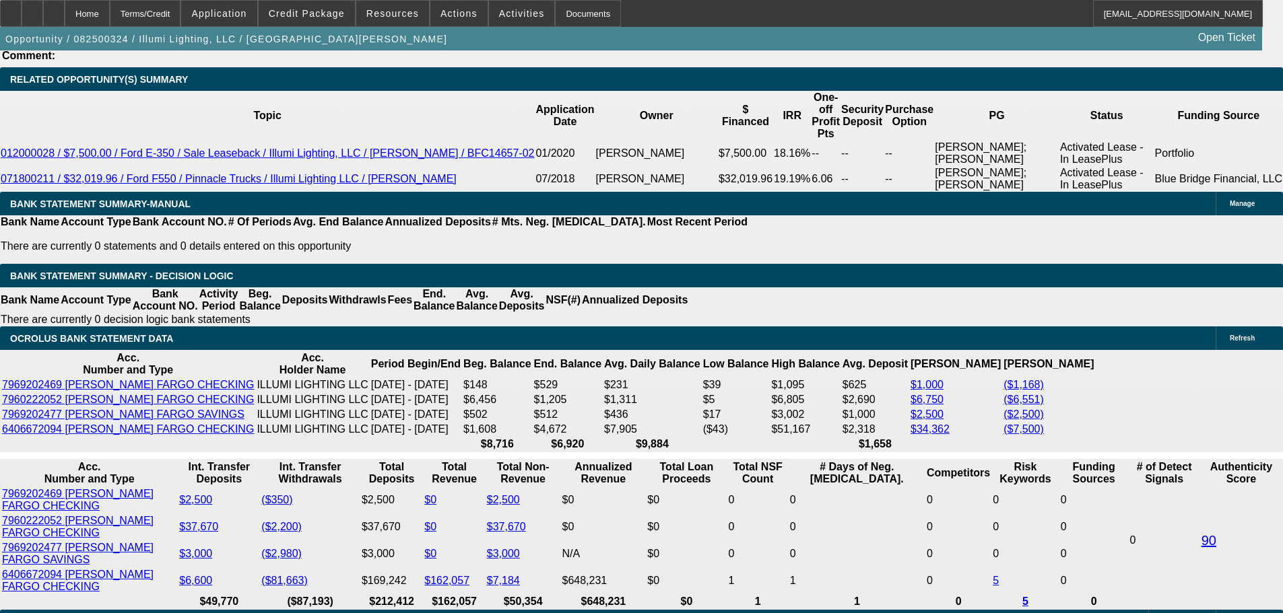
scroll to position [471, 0]
drag, startPoint x: 503, startPoint y: 94, endPoint x: 439, endPoint y: 92, distance: 64.0
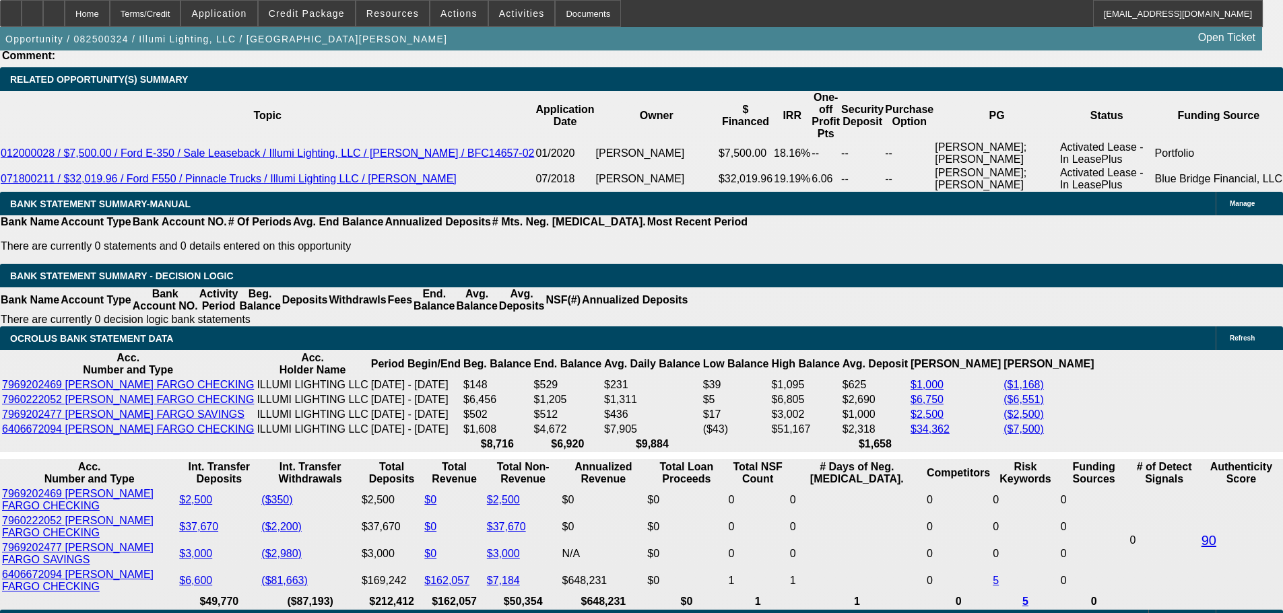
drag, startPoint x: 496, startPoint y: 514, endPoint x: 522, endPoint y: 514, distance: 26.3
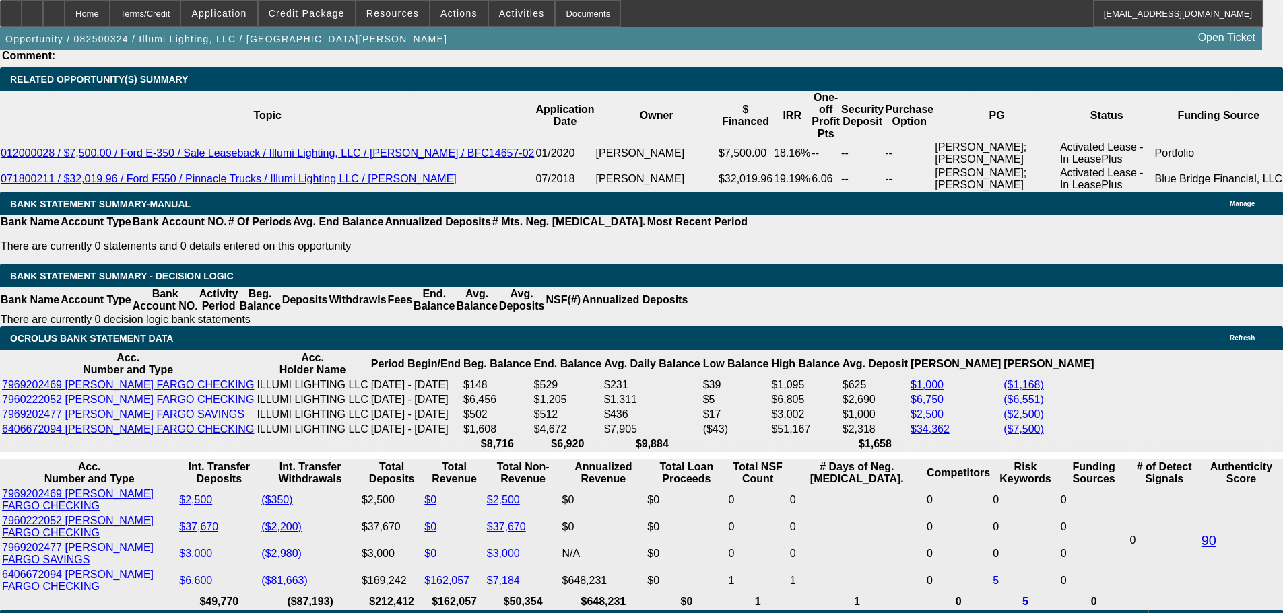
drag, startPoint x: 1036, startPoint y: 197, endPoint x: 1016, endPoint y: 169, distance: 34.4
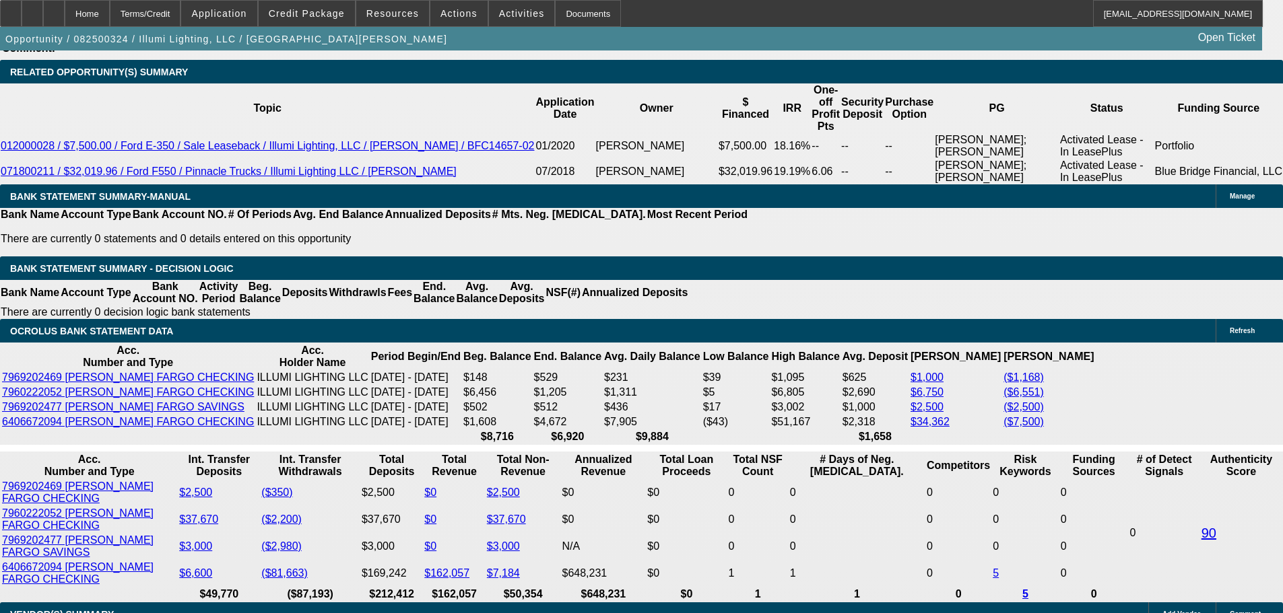
scroll to position [2289, 0]
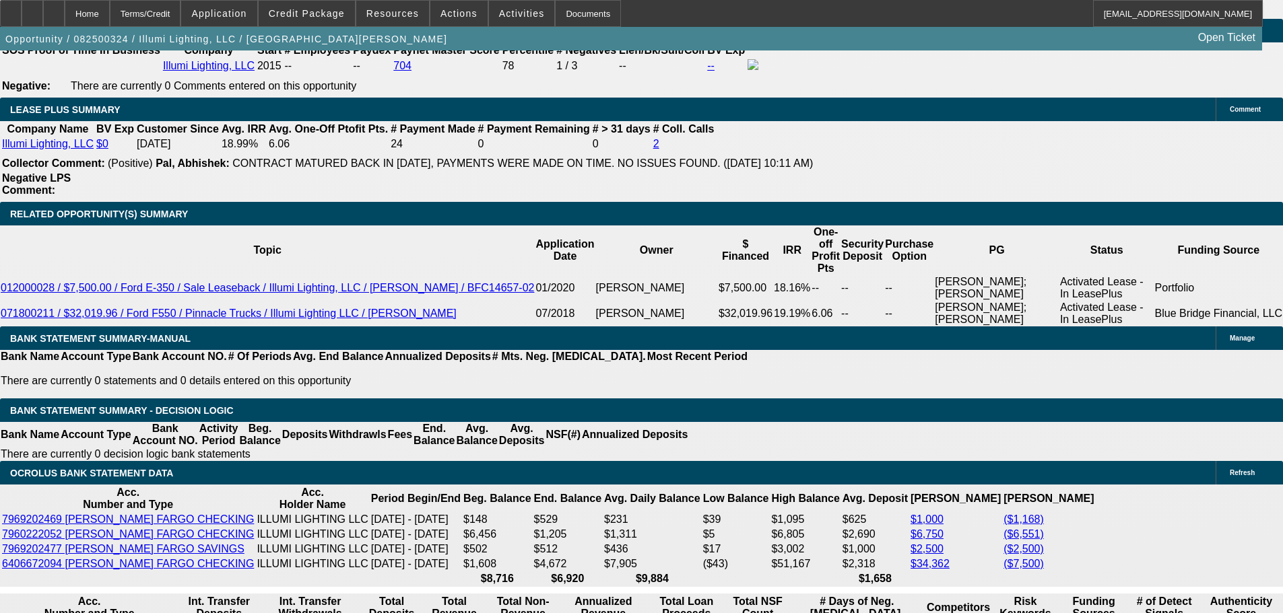
drag, startPoint x: 488, startPoint y: 171, endPoint x: 423, endPoint y: 172, distance: 65.3
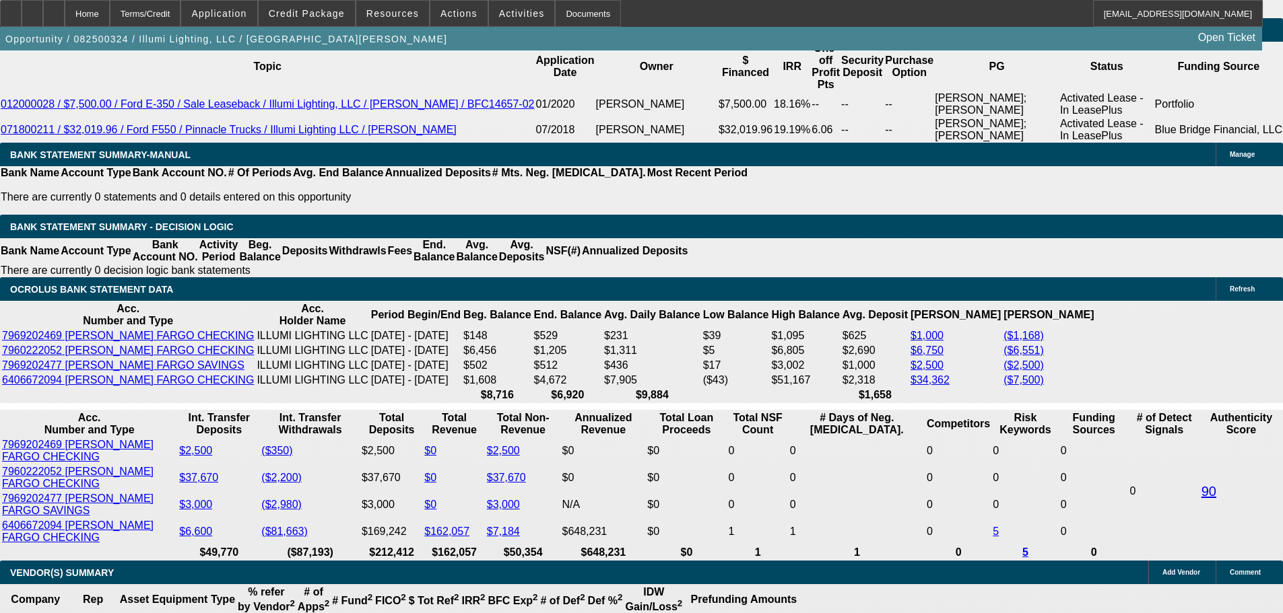
scroll to position [2491, 0]
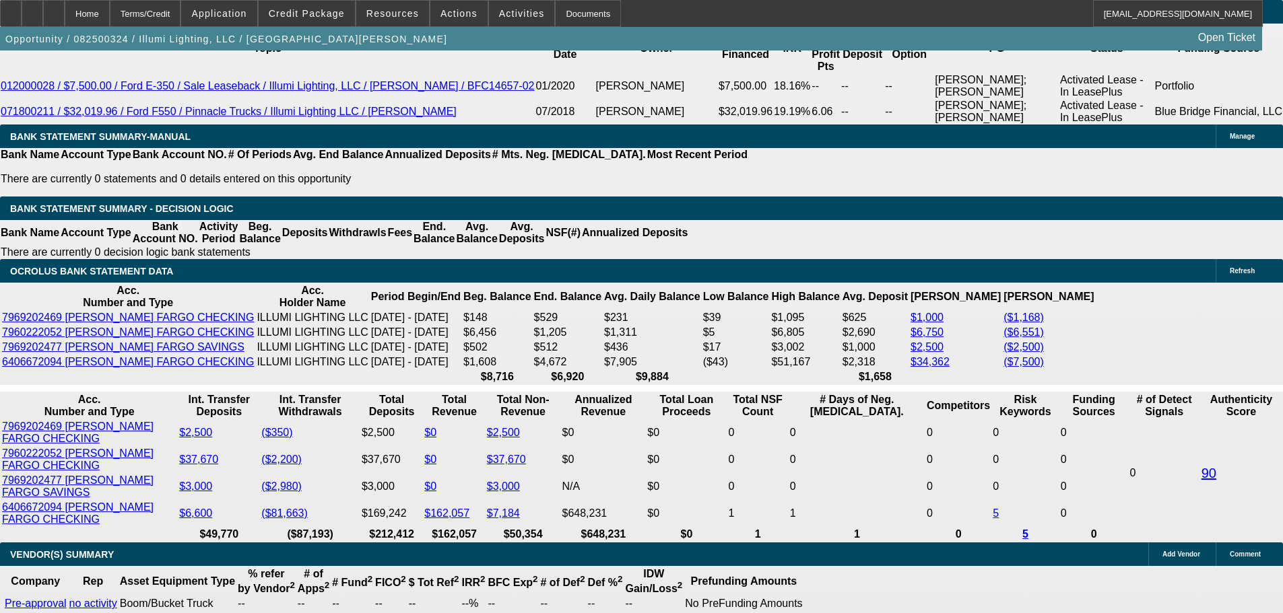
drag, startPoint x: 983, startPoint y: 157, endPoint x: 1026, endPoint y: 227, distance: 82.2
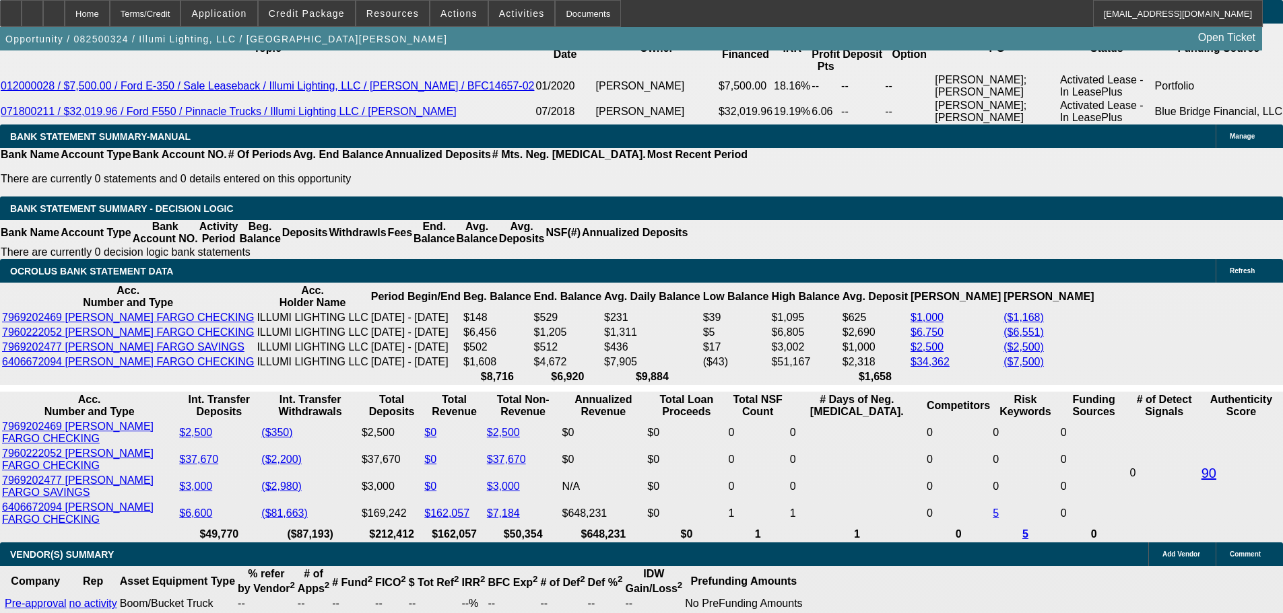
drag, startPoint x: 493, startPoint y: 444, endPoint x: 434, endPoint y: 444, distance: 59.3
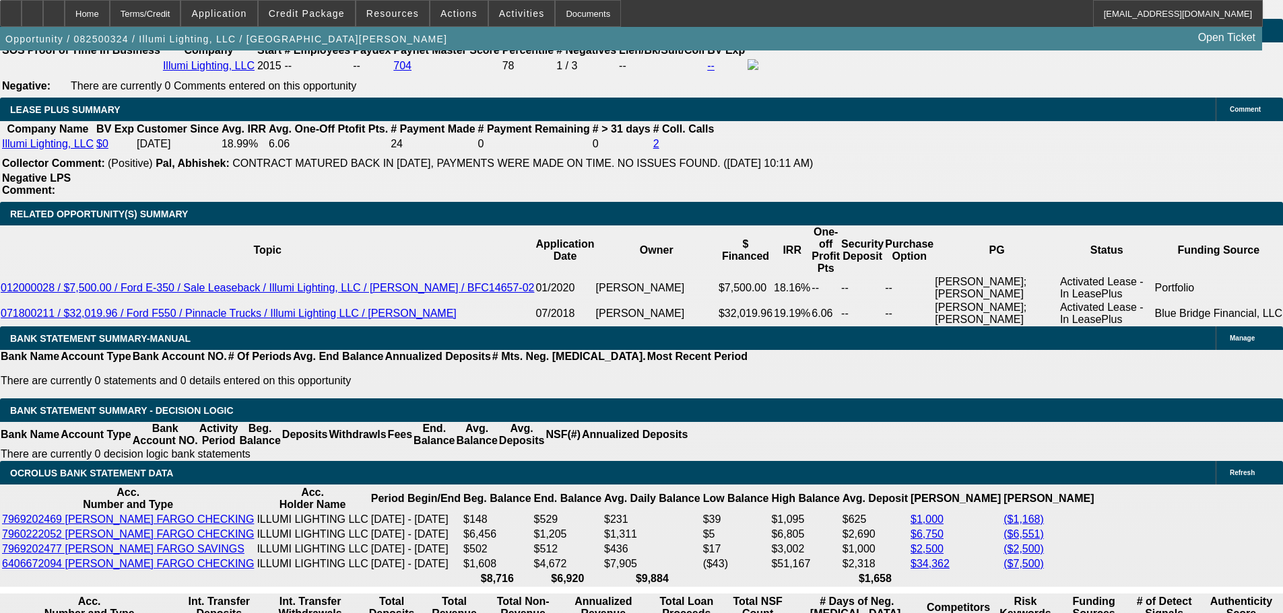
scroll to position [269, 0]
drag, startPoint x: 1085, startPoint y: 201, endPoint x: 1075, endPoint y: 152, distance: 50.2
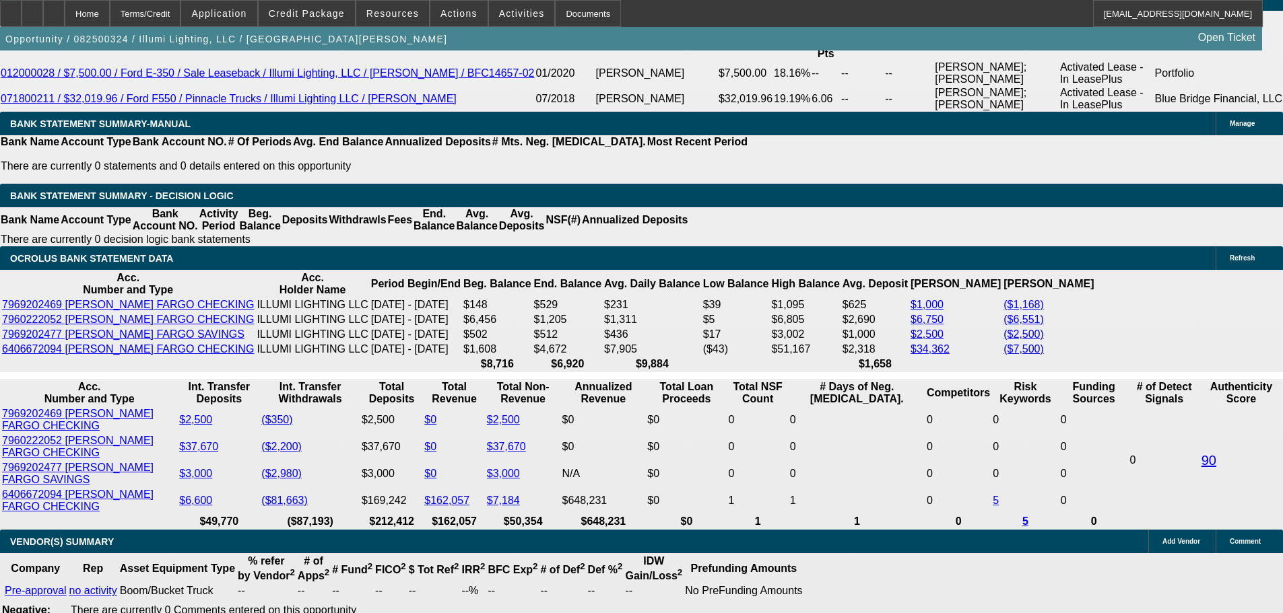
scroll to position [2357, 0]
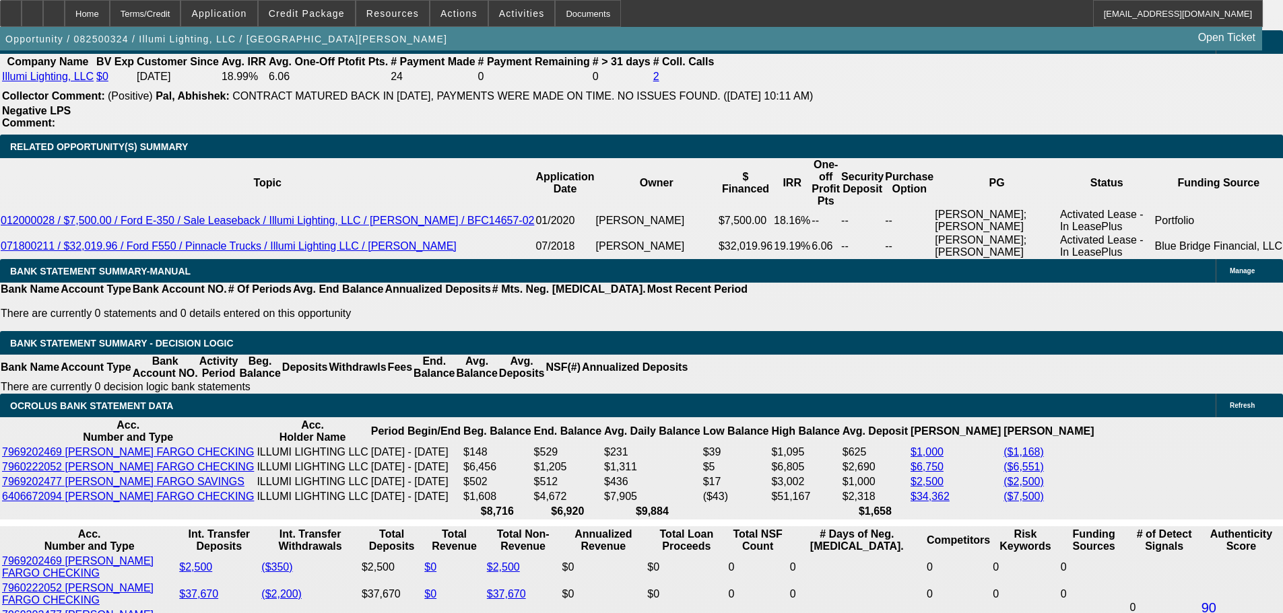
type input "253.06"
type input "UNKNOWN"
type input "2543.06"
type input "23.1"
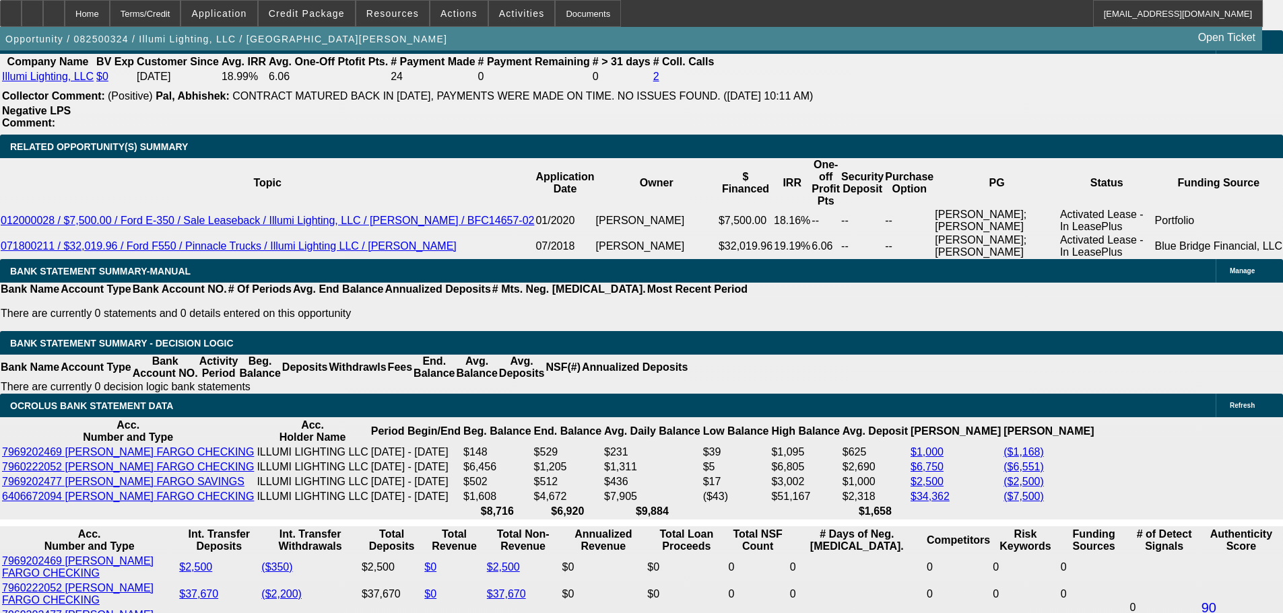
type input "25493.06"
type input "339.9"
type input "2549306"
type input "25496"
type input "339.9"
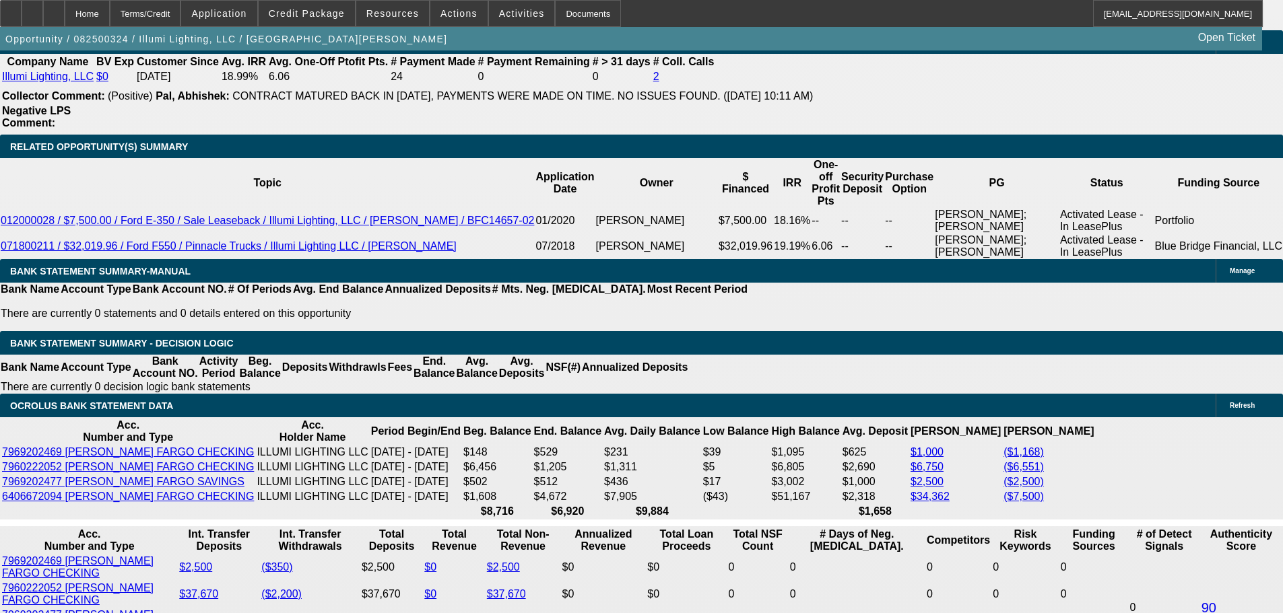
type input "2549.6"
type input "23.2"
type input "$2,549.96"
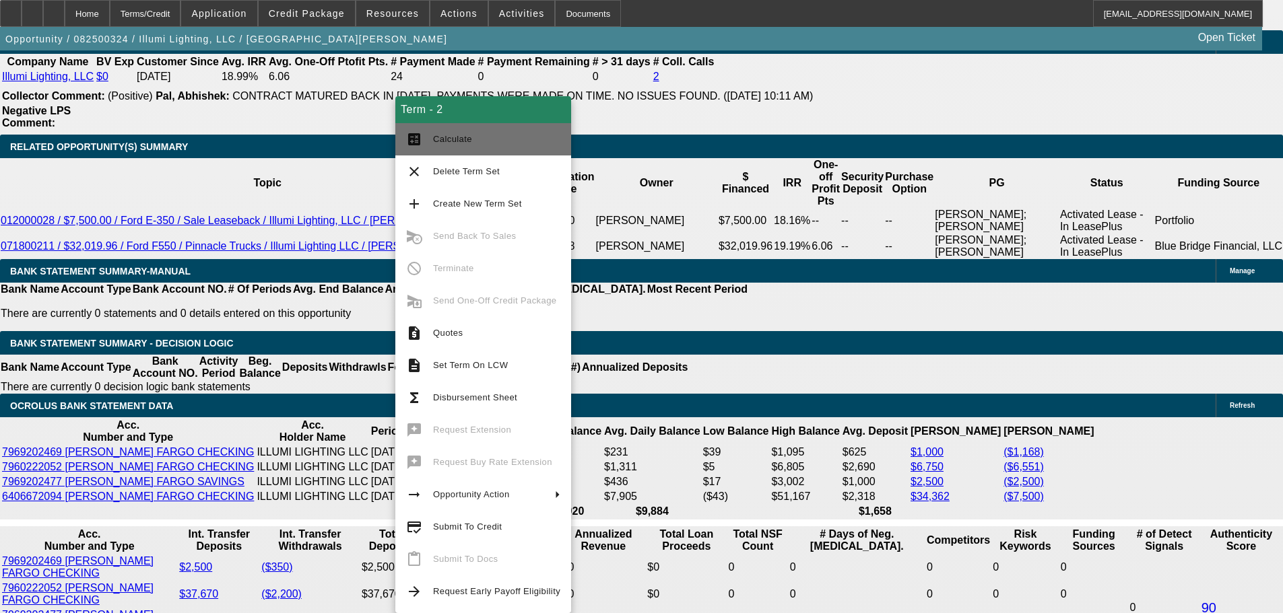
click at [508, 144] on span "Calculate" at bounding box center [496, 139] width 127 height 16
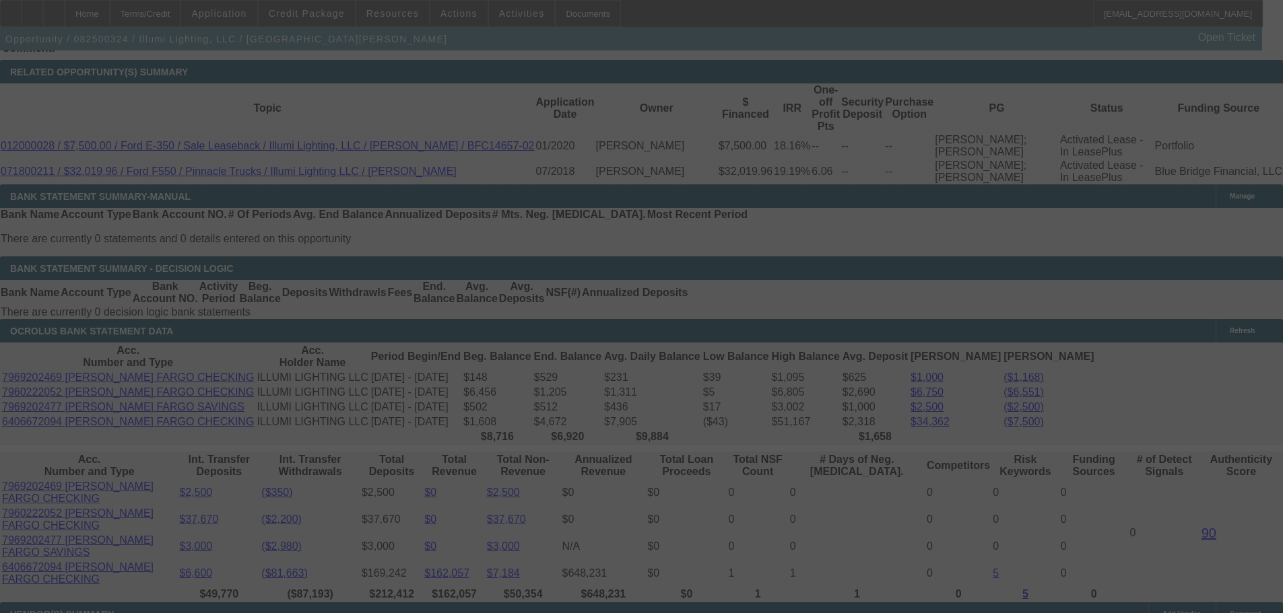
scroll to position [2491, 0]
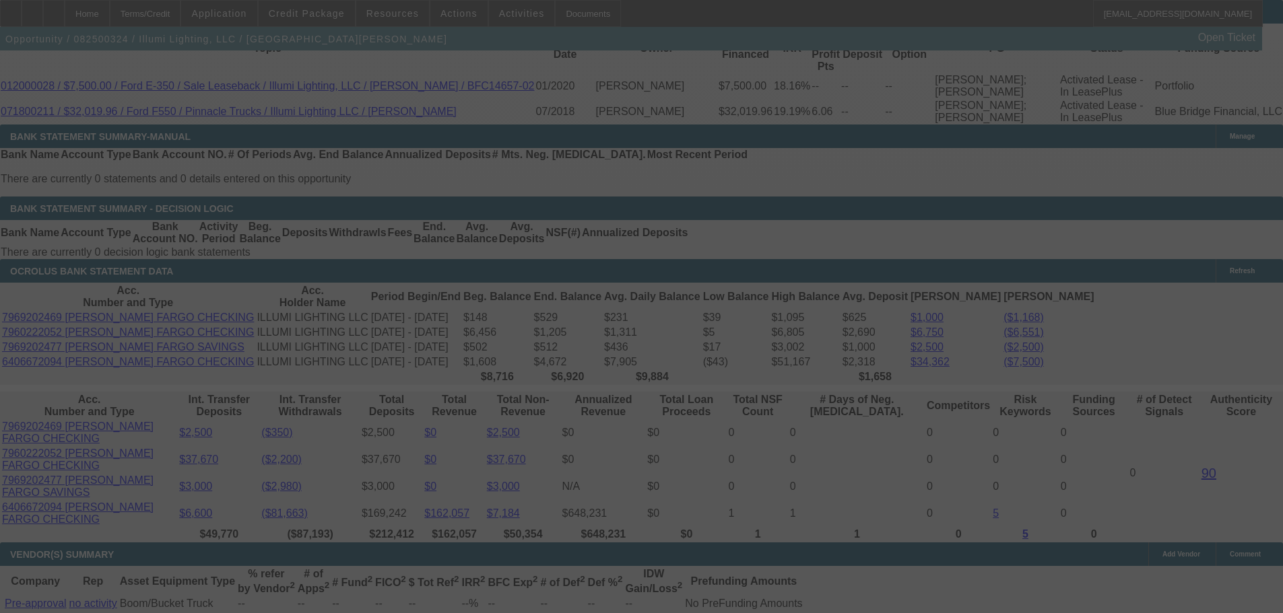
select select "0"
select select "3"
select select "0"
select select "6"
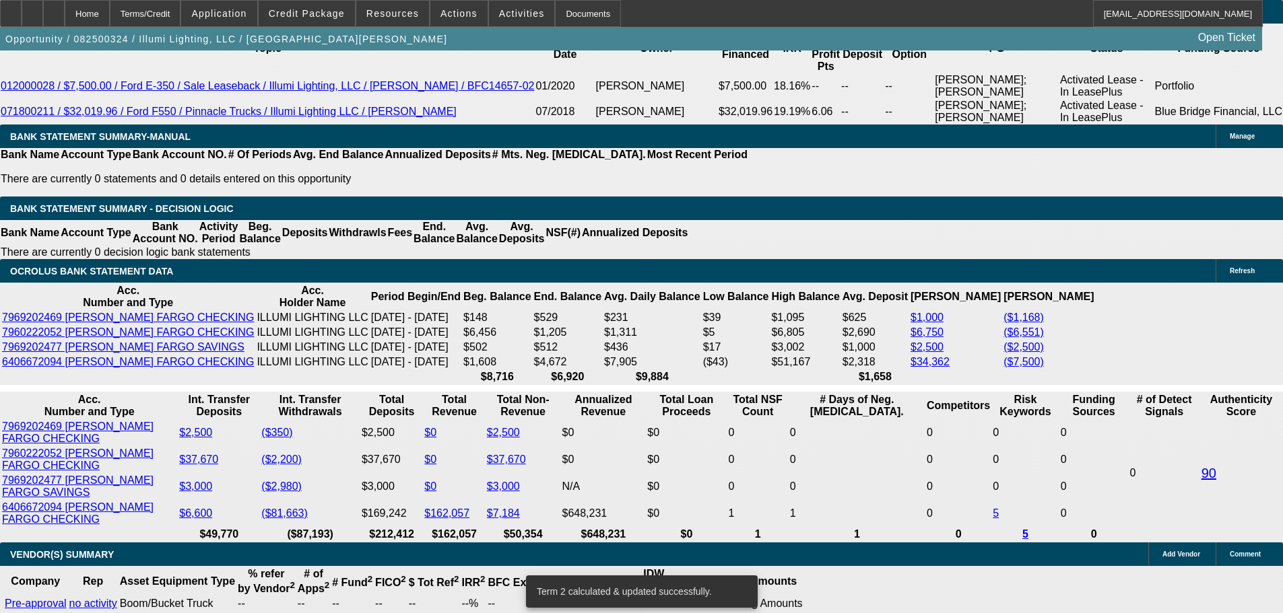
drag, startPoint x: 397, startPoint y: 221, endPoint x: 409, endPoint y: 239, distance: 21.5
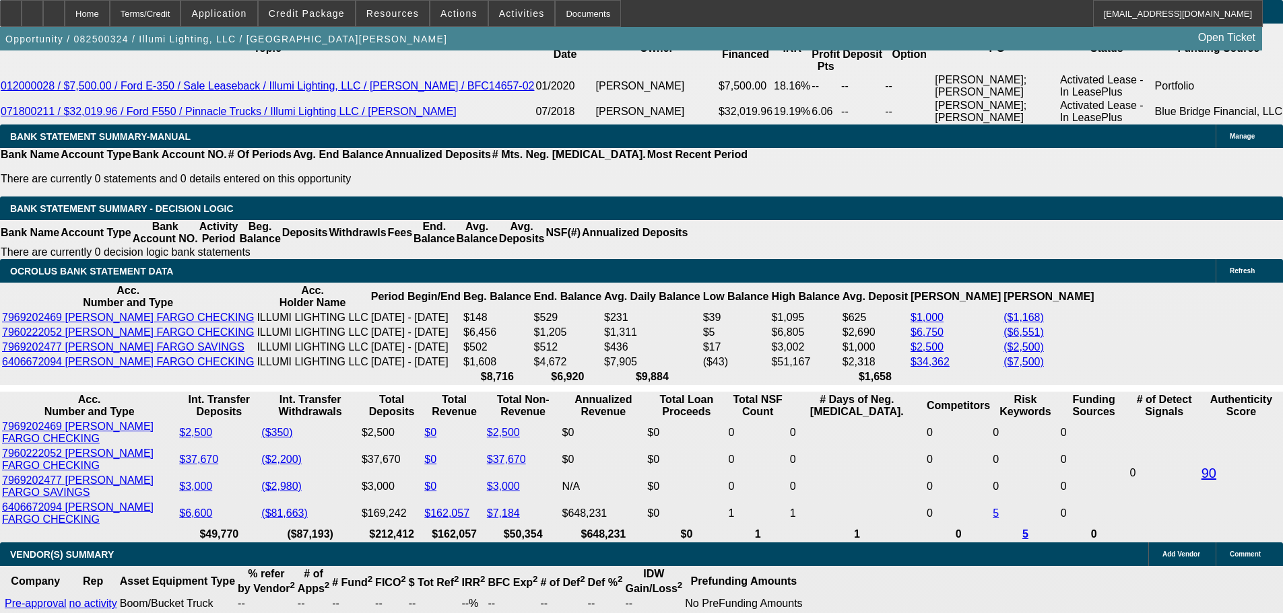
type input "259.96"
type input "UNKNOWN"
type input "2559.96"
type input "23.4"
type input "$2,559.96"
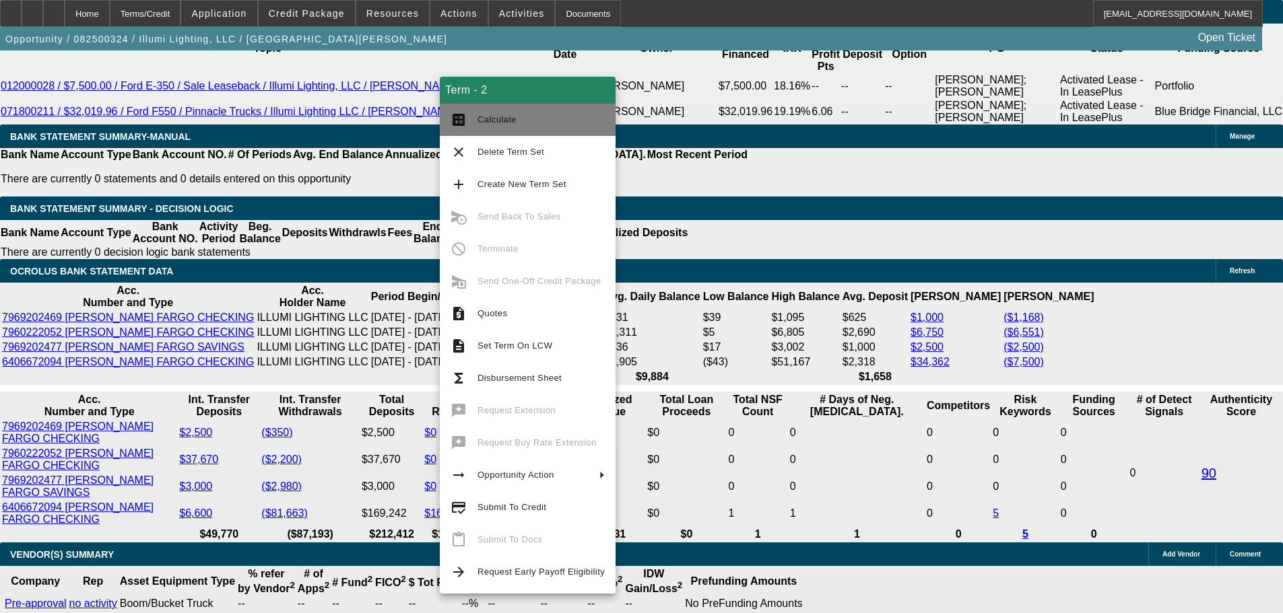
click at [505, 111] on button "calculate Calculate" at bounding box center [528, 120] width 176 height 32
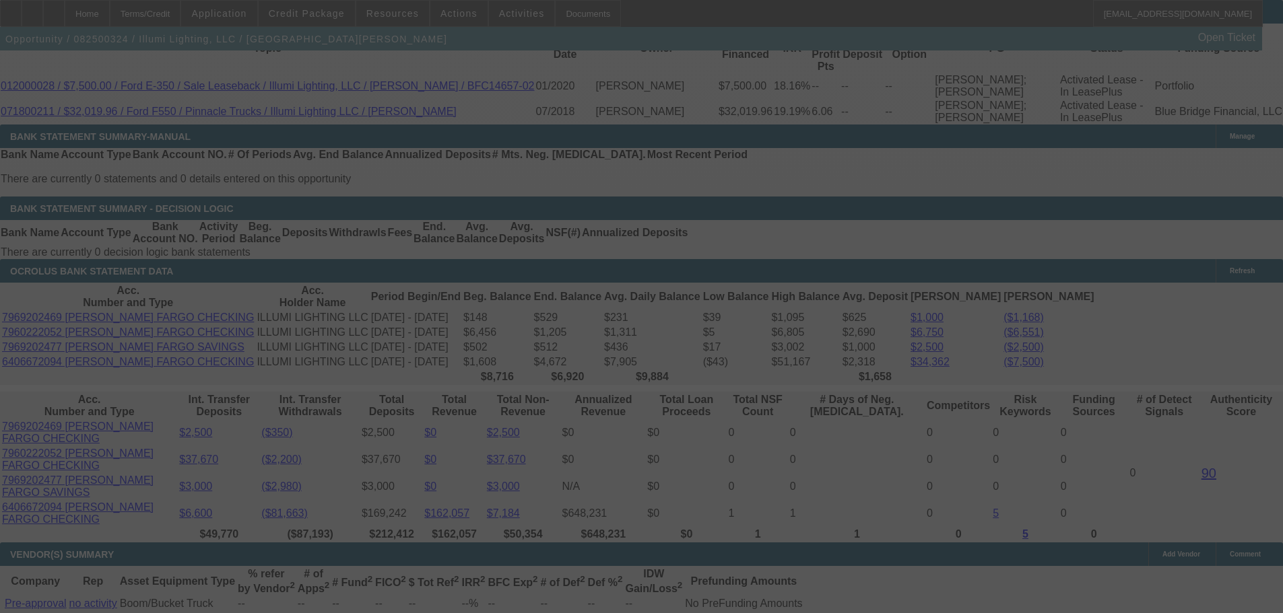
select select "0"
select select "3"
select select "0"
select select "6"
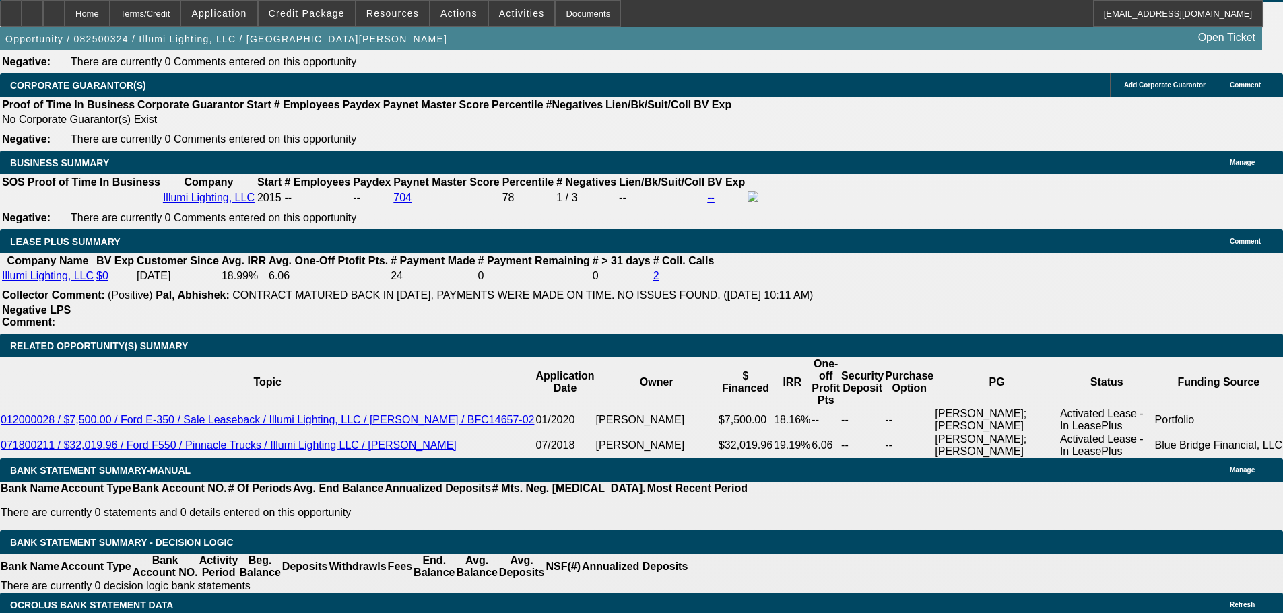
drag, startPoint x: 727, startPoint y: 53, endPoint x: 677, endPoint y: 106, distance: 72.4
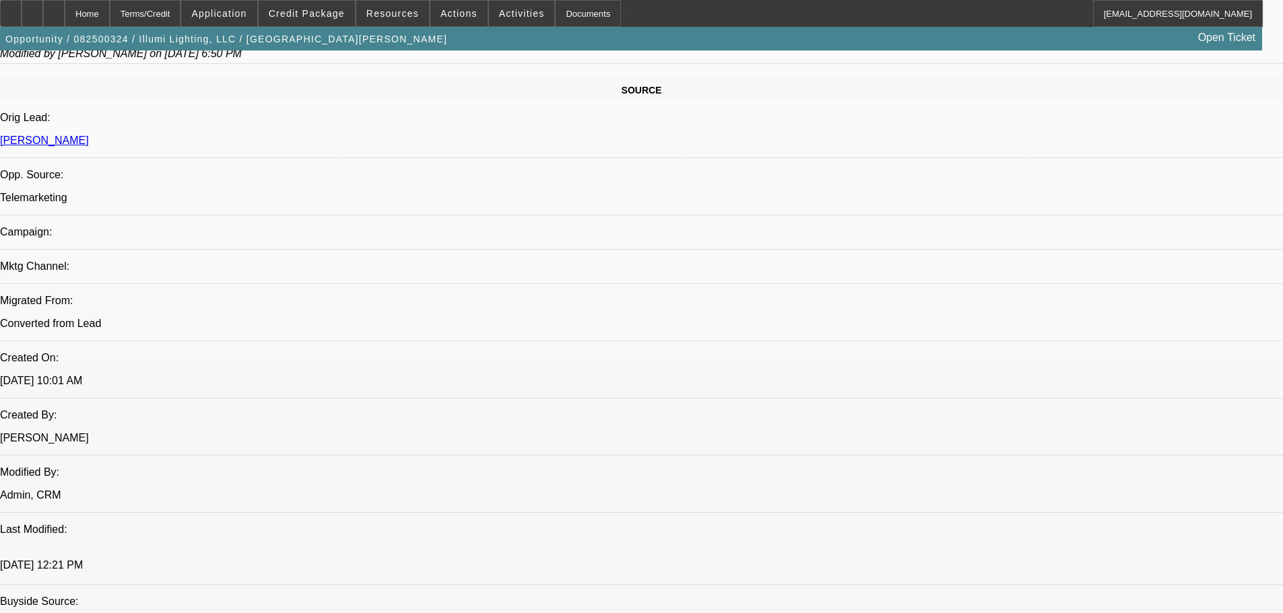
scroll to position [743, 0]
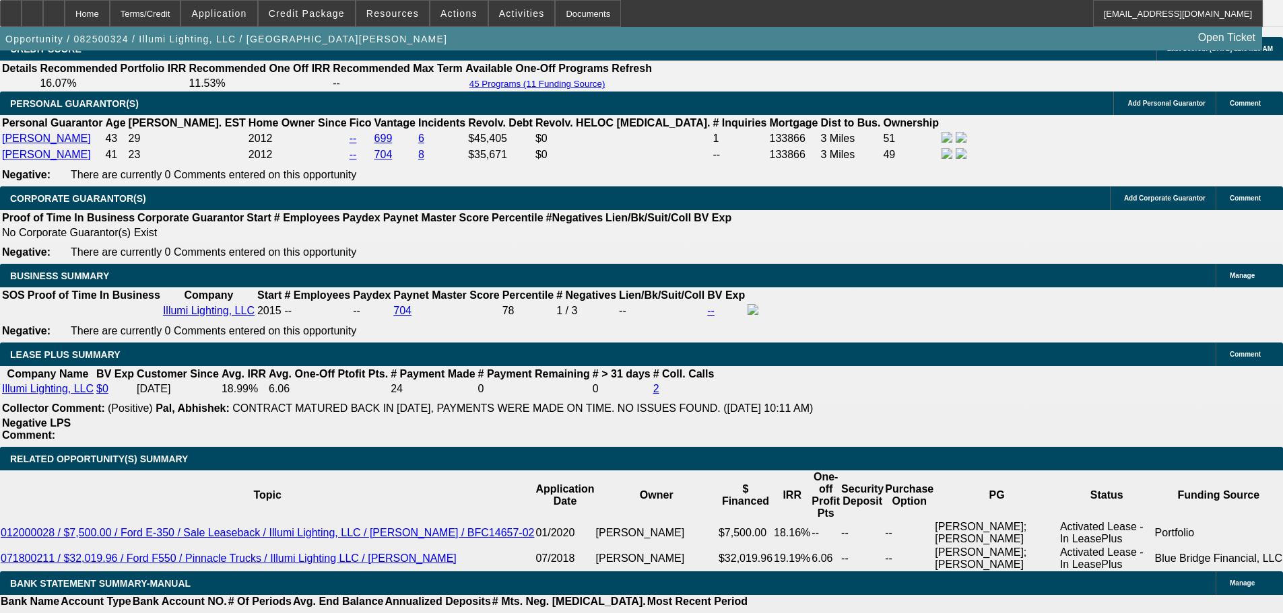
scroll to position [2426, 0]
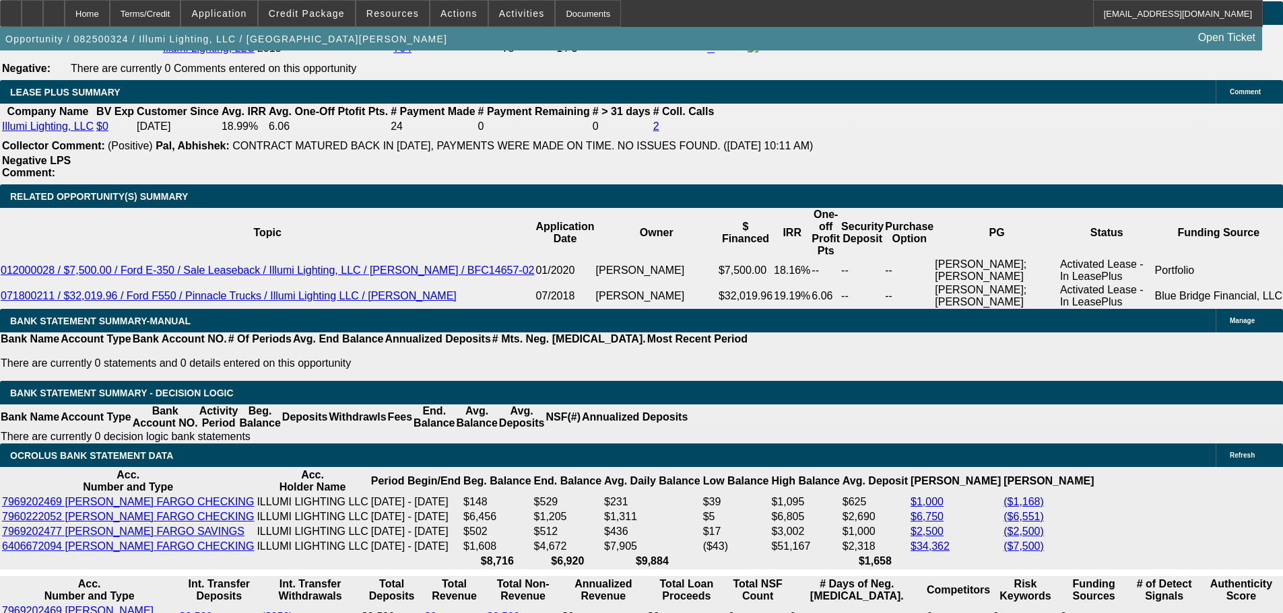
scroll to position [2224, 0]
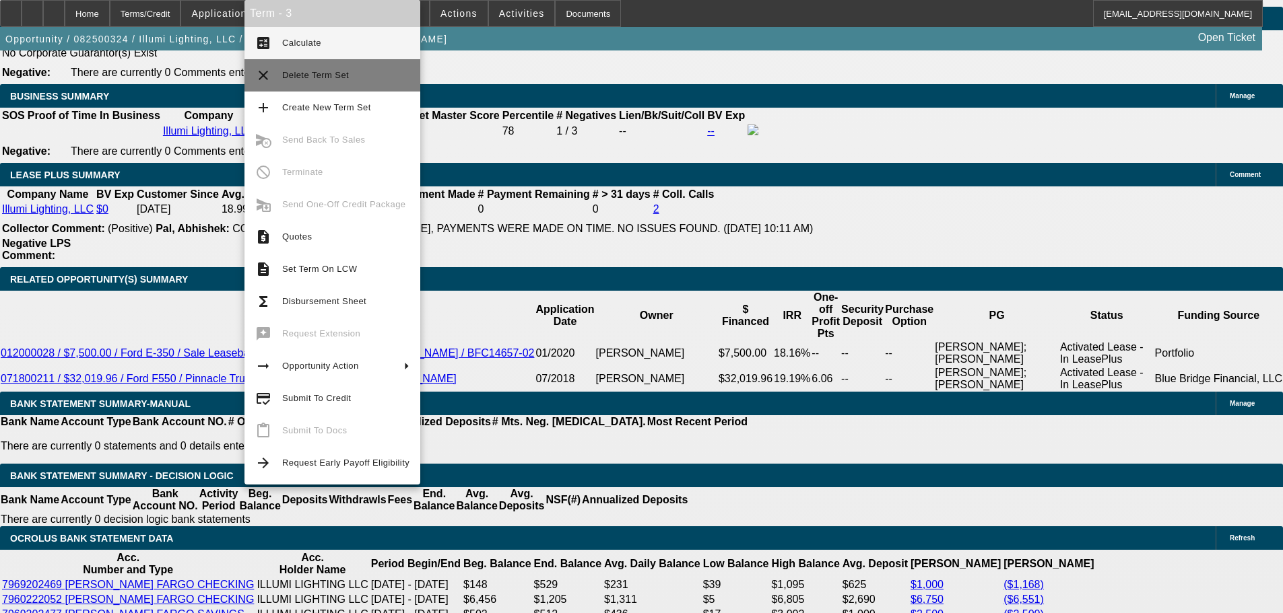
click at [361, 76] on span "Delete Term Set" at bounding box center [345, 75] width 127 height 16
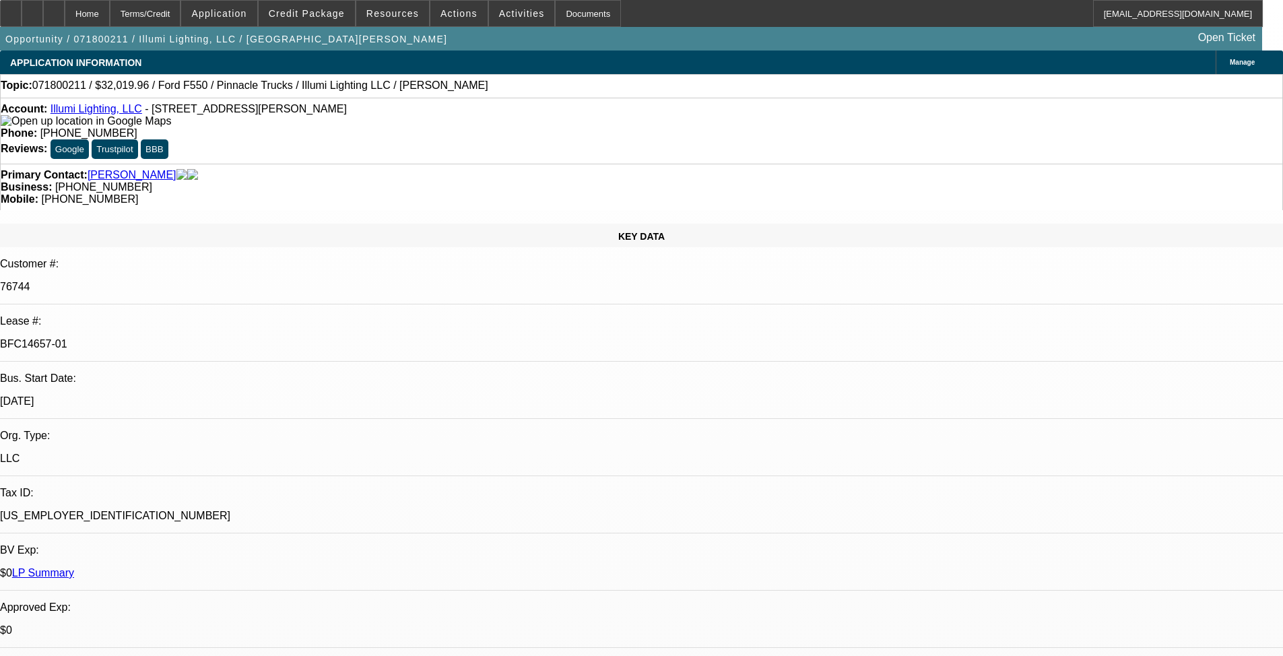
select select "0"
select select "6"
select select "0"
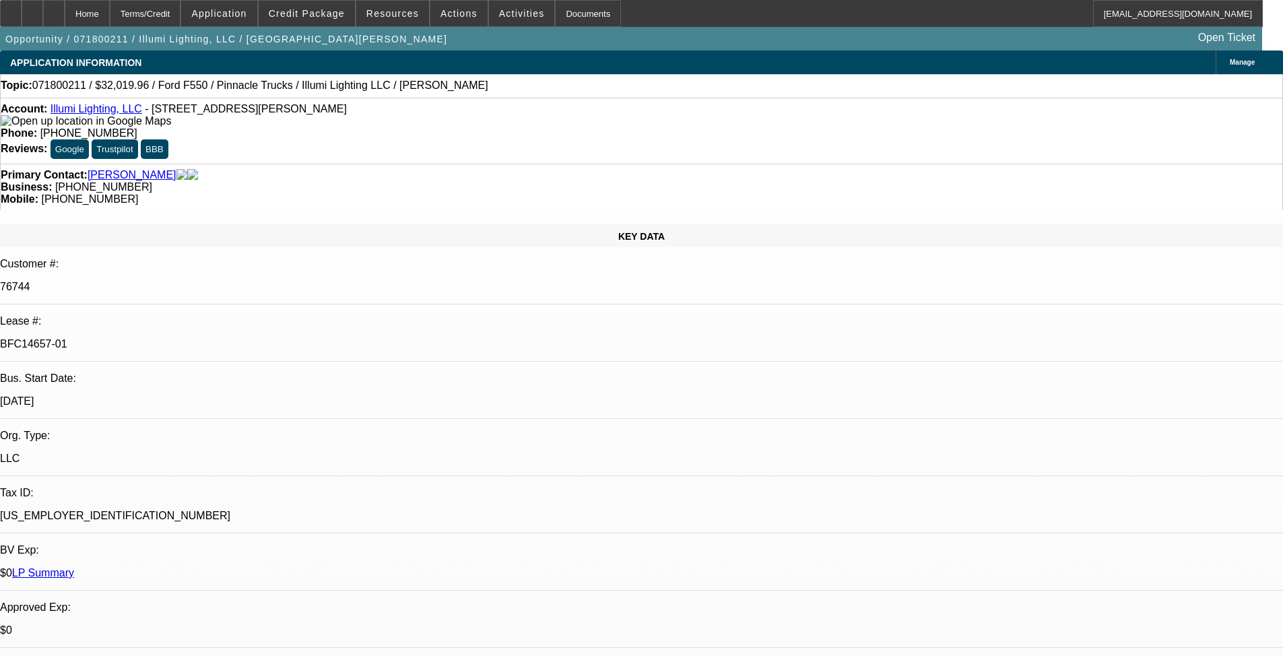
select select "0"
select select "6"
select select "0"
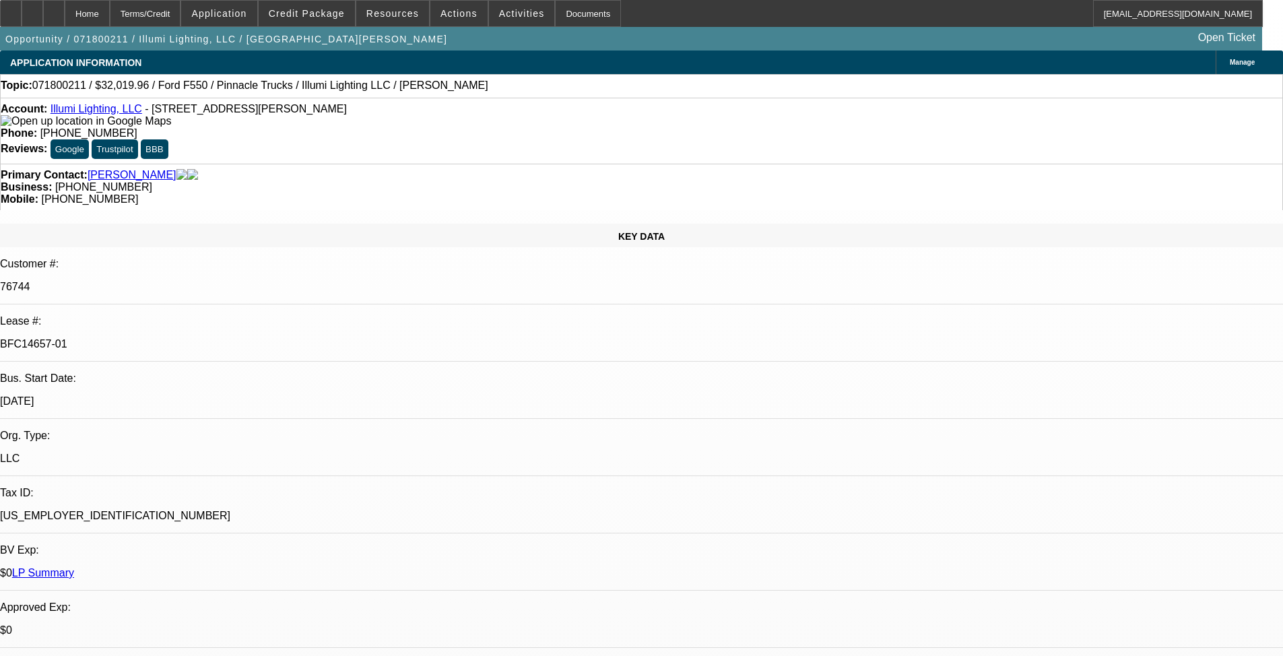
select select "0"
select select "6"
select select "0"
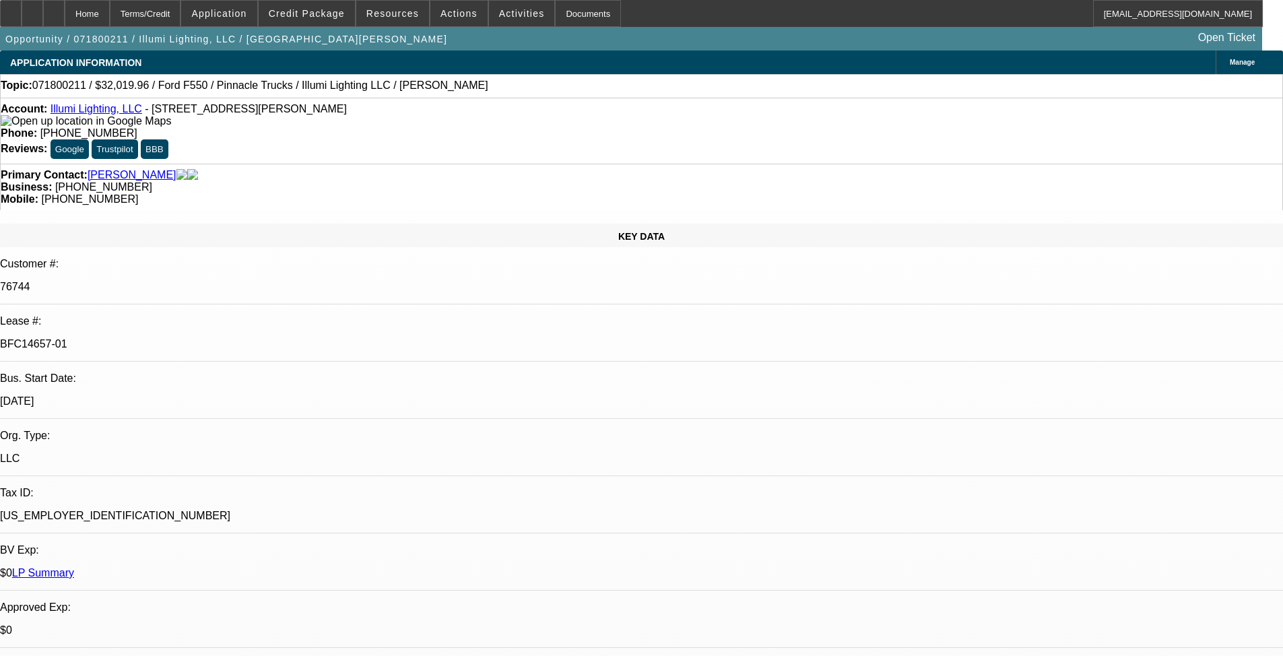
select select "6"
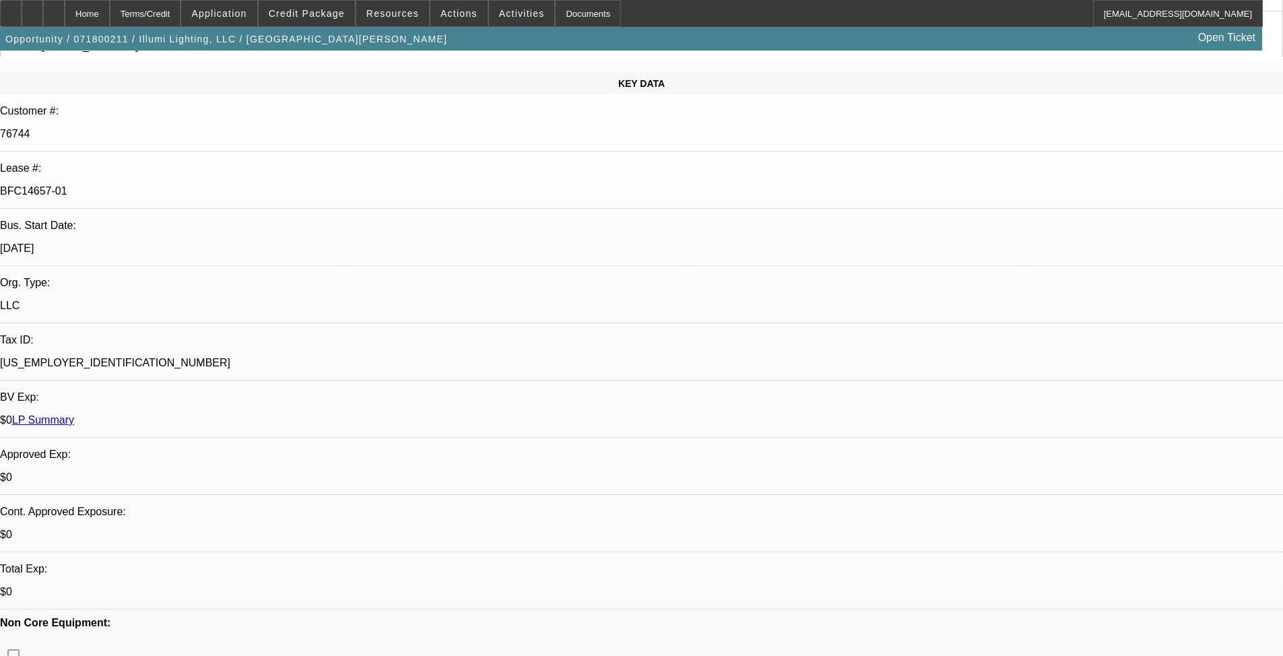
drag, startPoint x: 495, startPoint y: 361, endPoint x: 496, endPoint y: 525, distance: 163.6
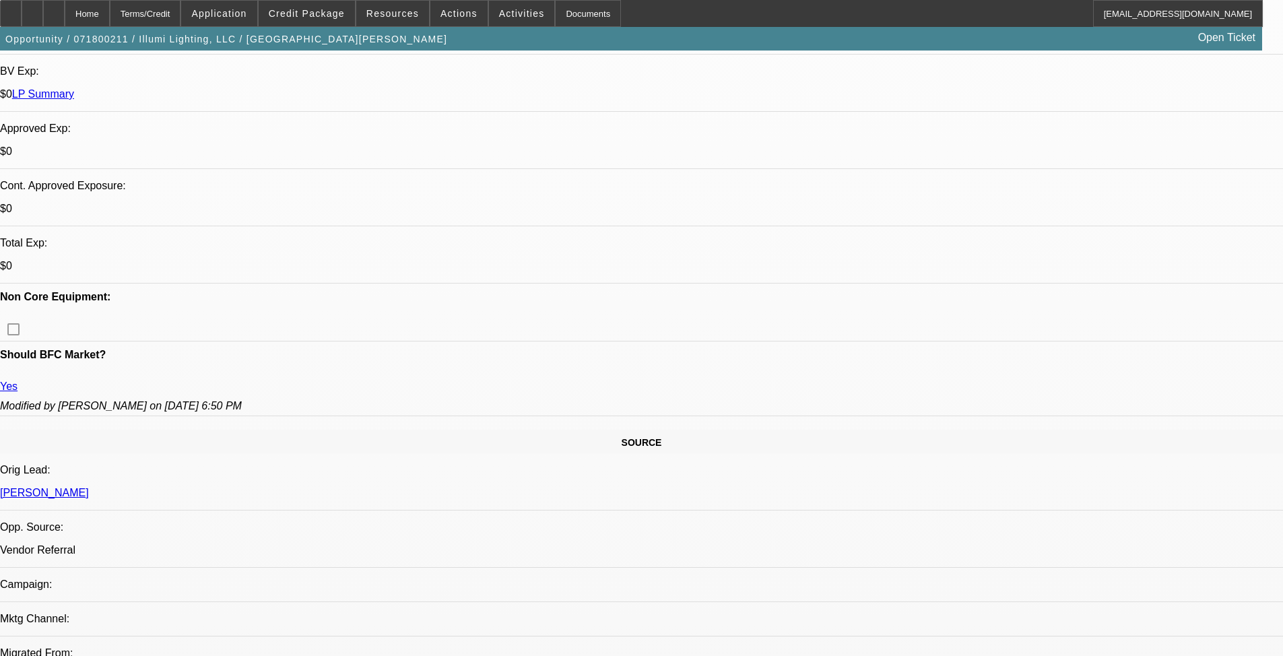
drag, startPoint x: 275, startPoint y: 344, endPoint x: 293, endPoint y: 528, distance: 184.7
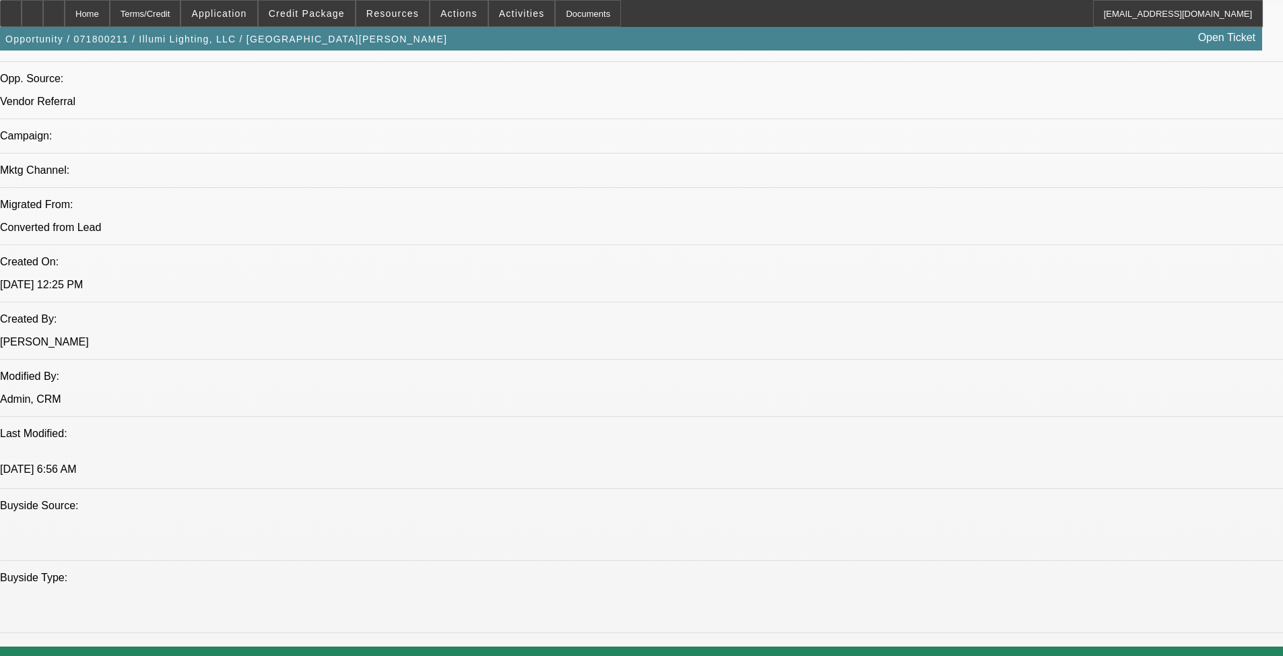
drag, startPoint x: 466, startPoint y: 461, endPoint x: 471, endPoint y: 490, distance: 30.1
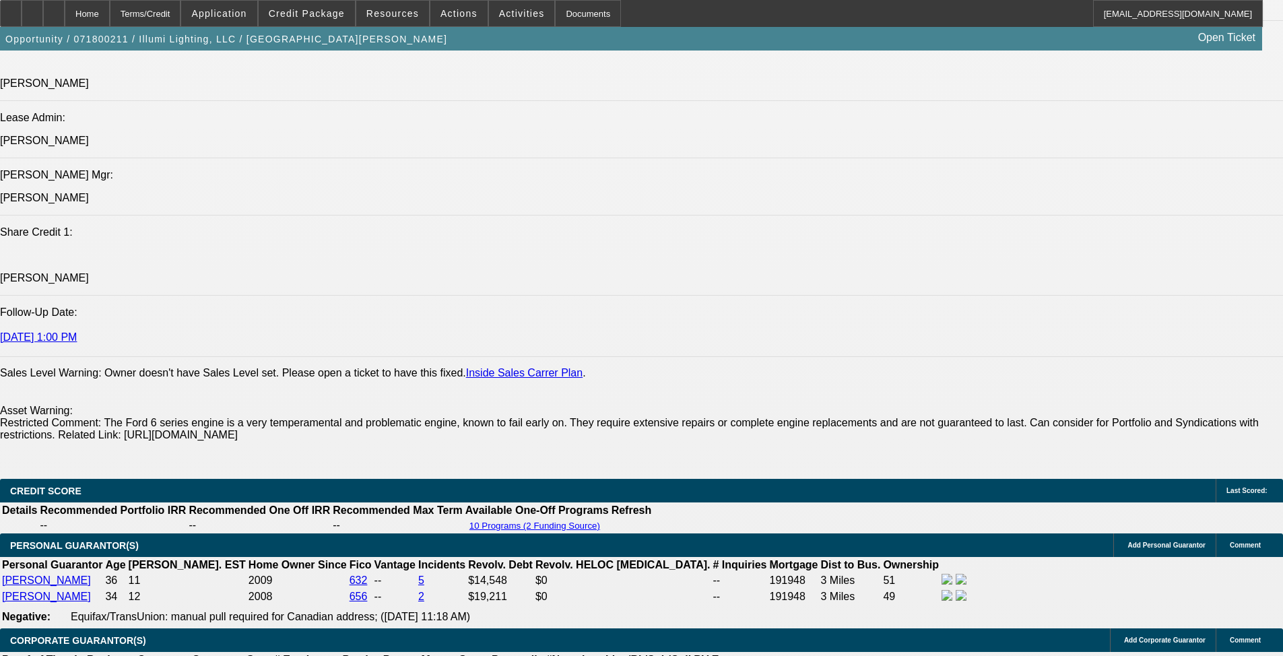
scroll to position [2143, 0]
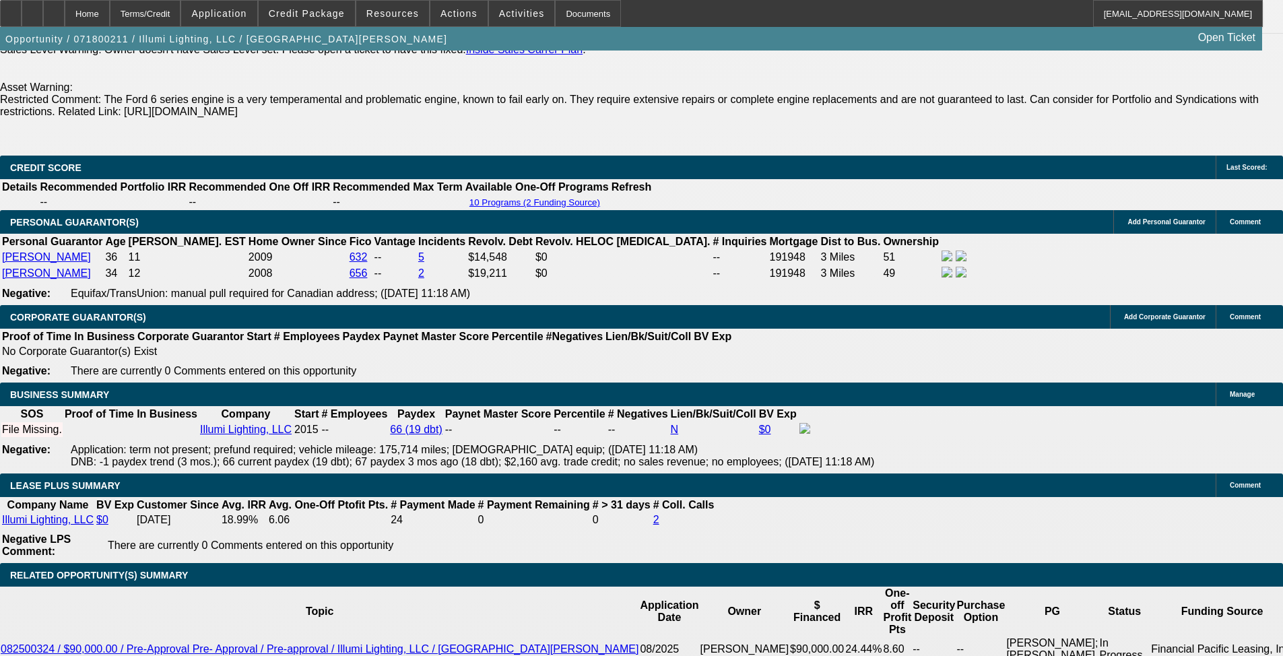
drag, startPoint x: 483, startPoint y: 376, endPoint x: 514, endPoint y: 525, distance: 152.0
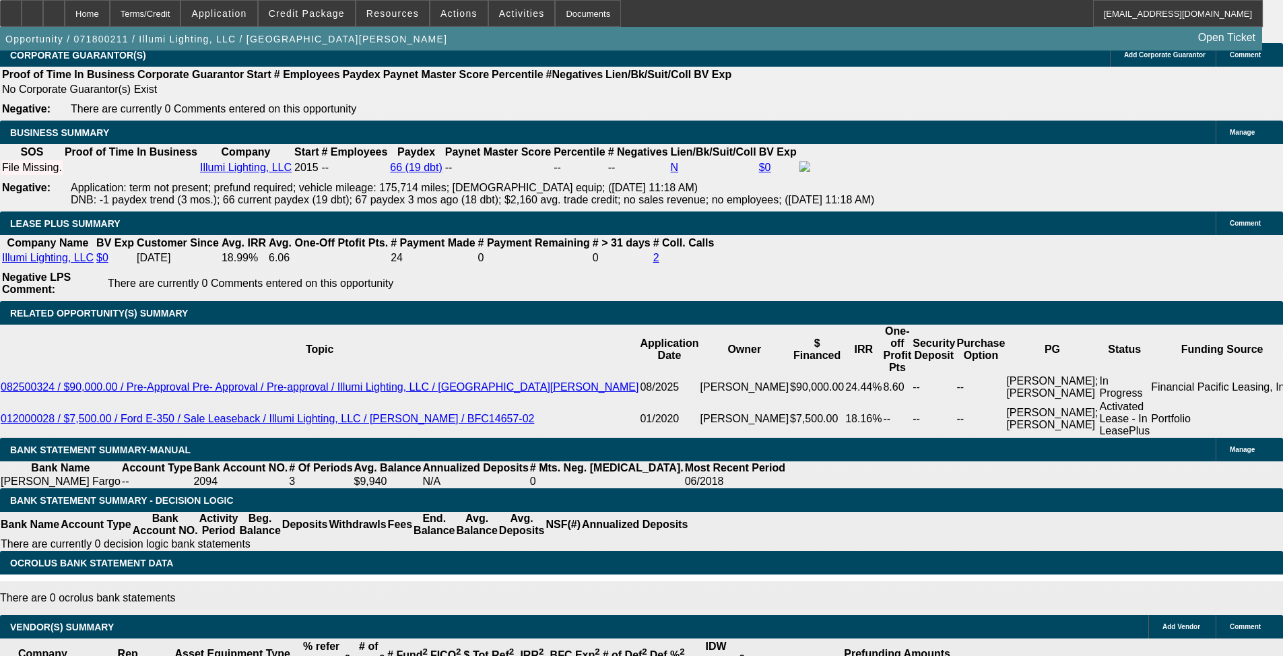
scroll to position [2554, 0]
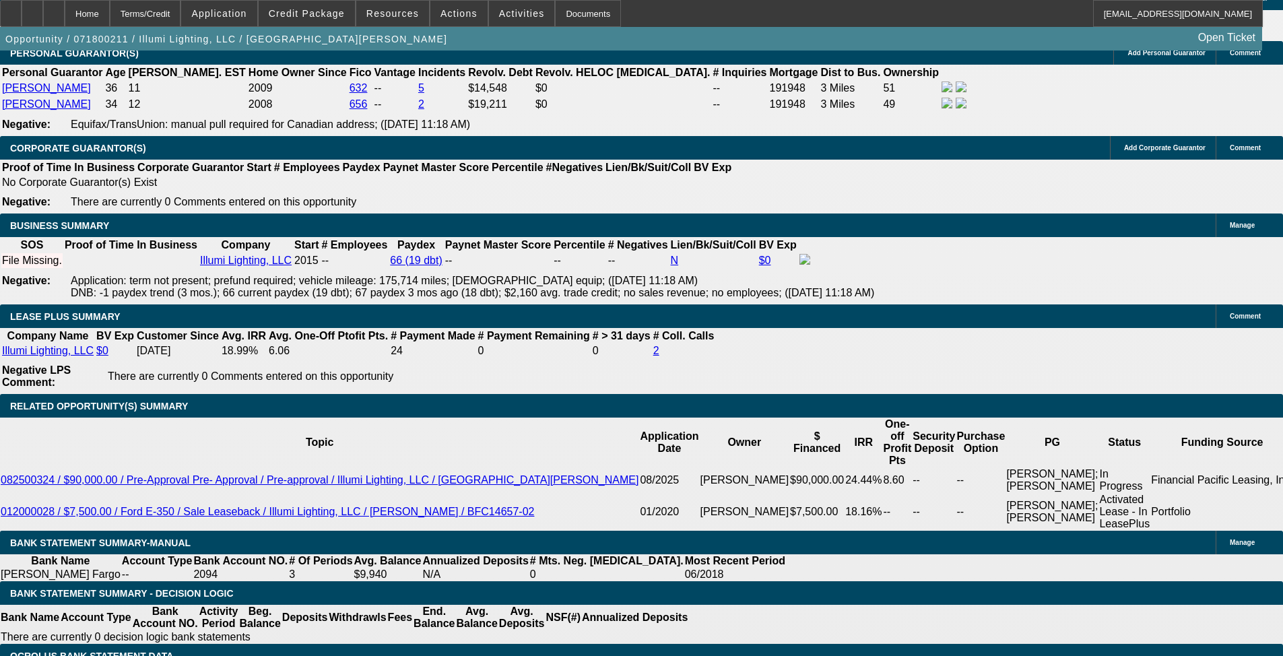
scroll to position [2143, 0]
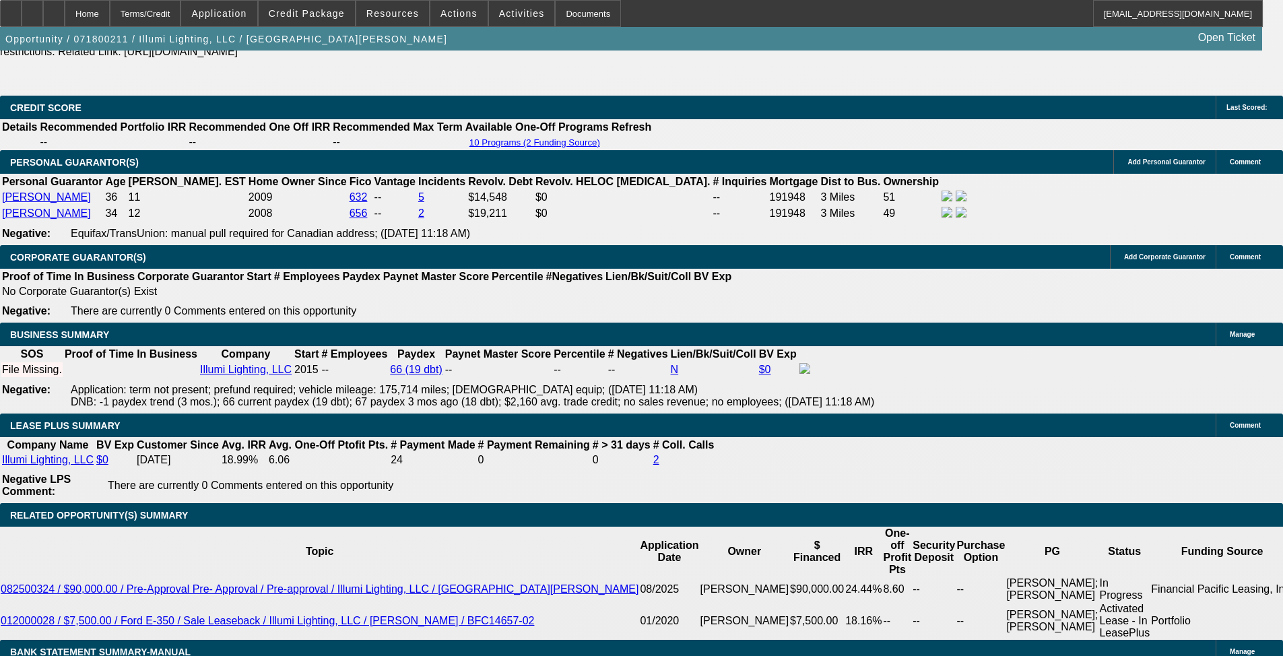
scroll to position [1824, 0]
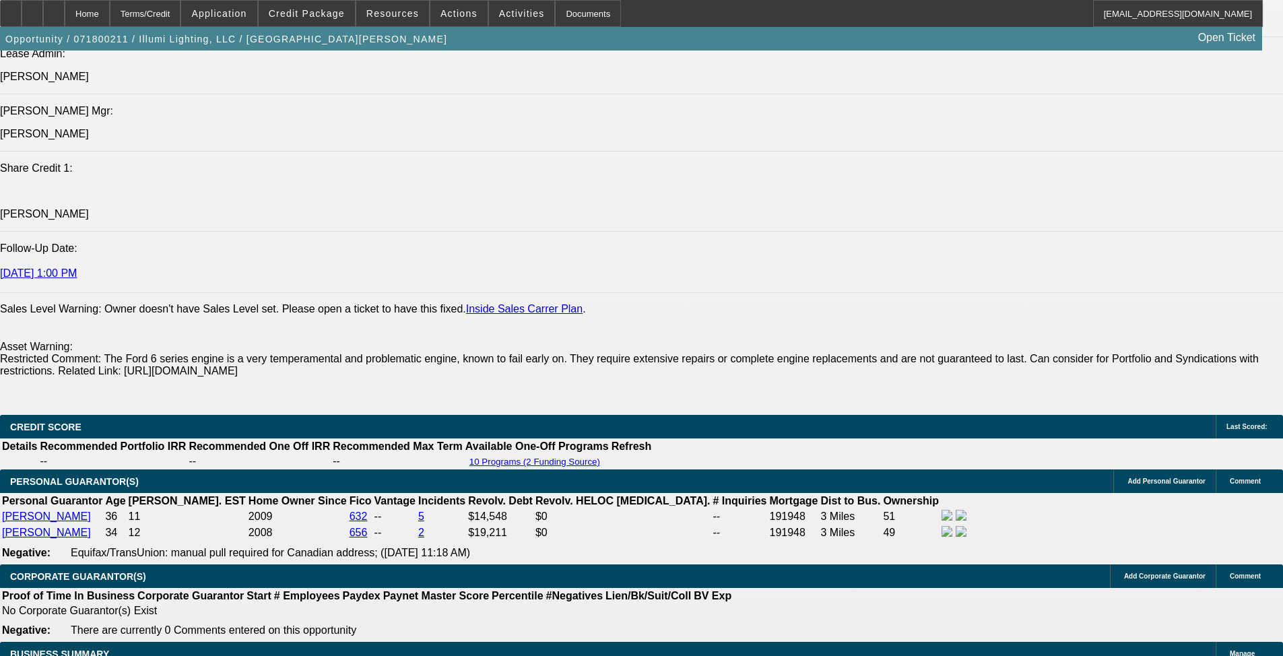
drag, startPoint x: 678, startPoint y: 260, endPoint x: 655, endPoint y: 130, distance: 132.0
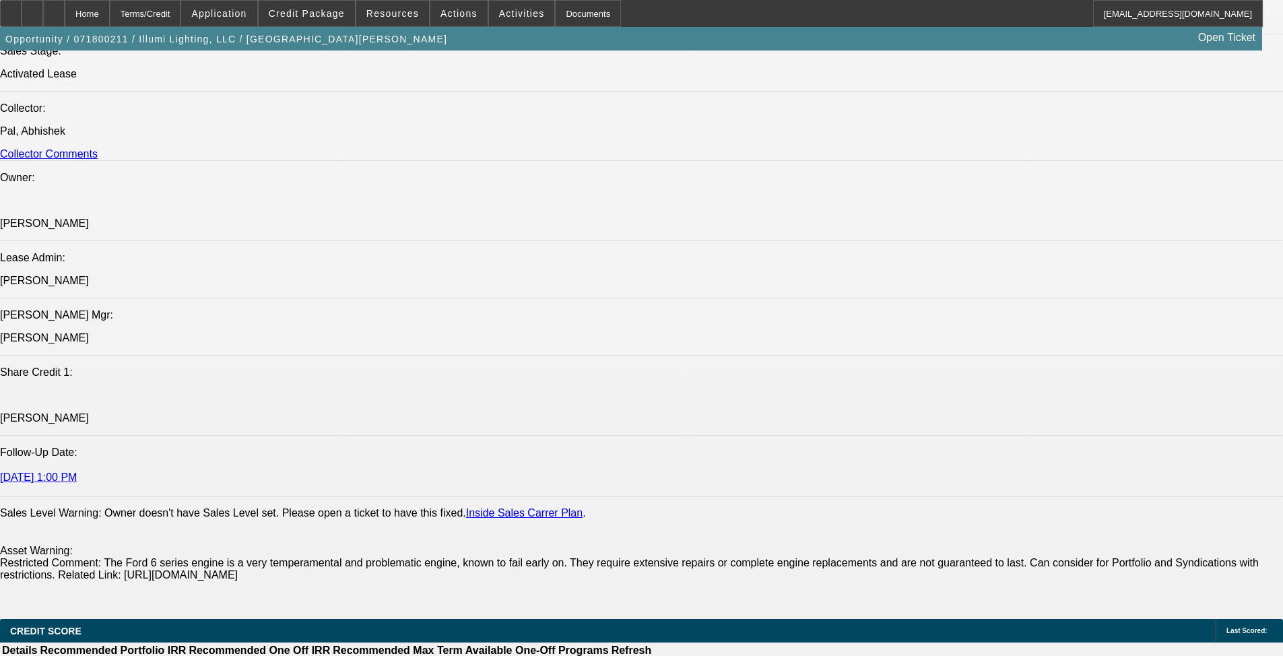
drag, startPoint x: 655, startPoint y: 130, endPoint x: 459, endPoint y: 130, distance: 196.6
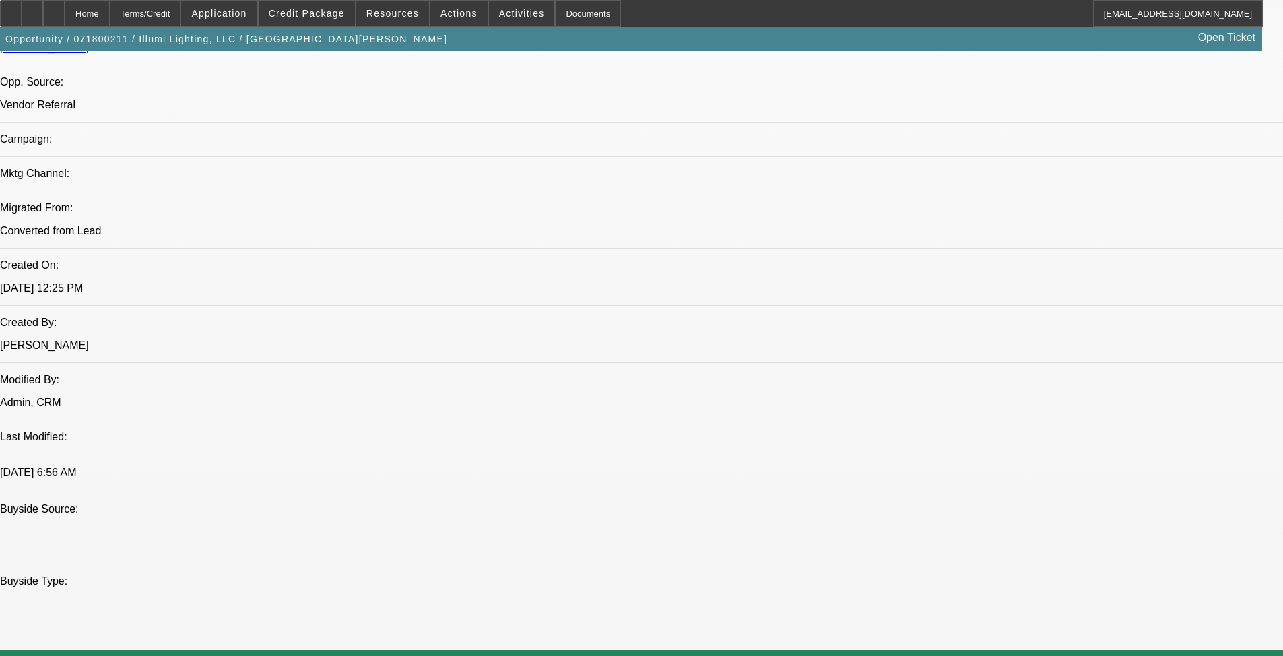
scroll to position [584, 0]
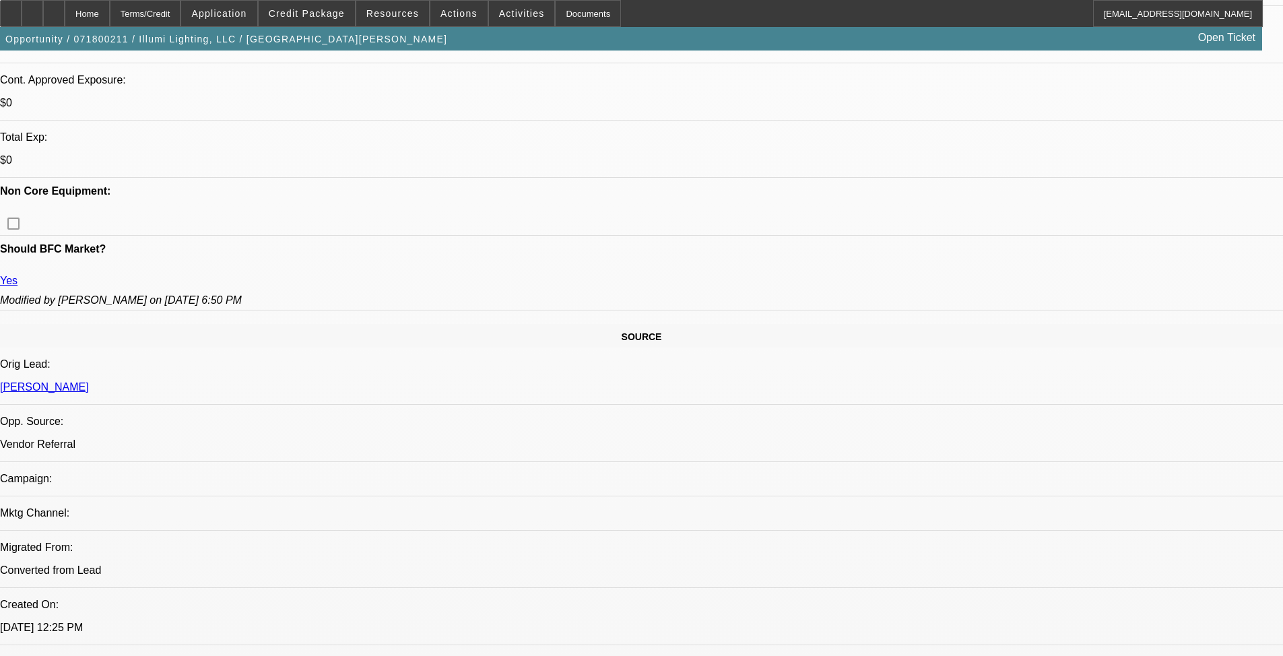
drag, startPoint x: 527, startPoint y: 398, endPoint x: 525, endPoint y: 390, distance: 8.2
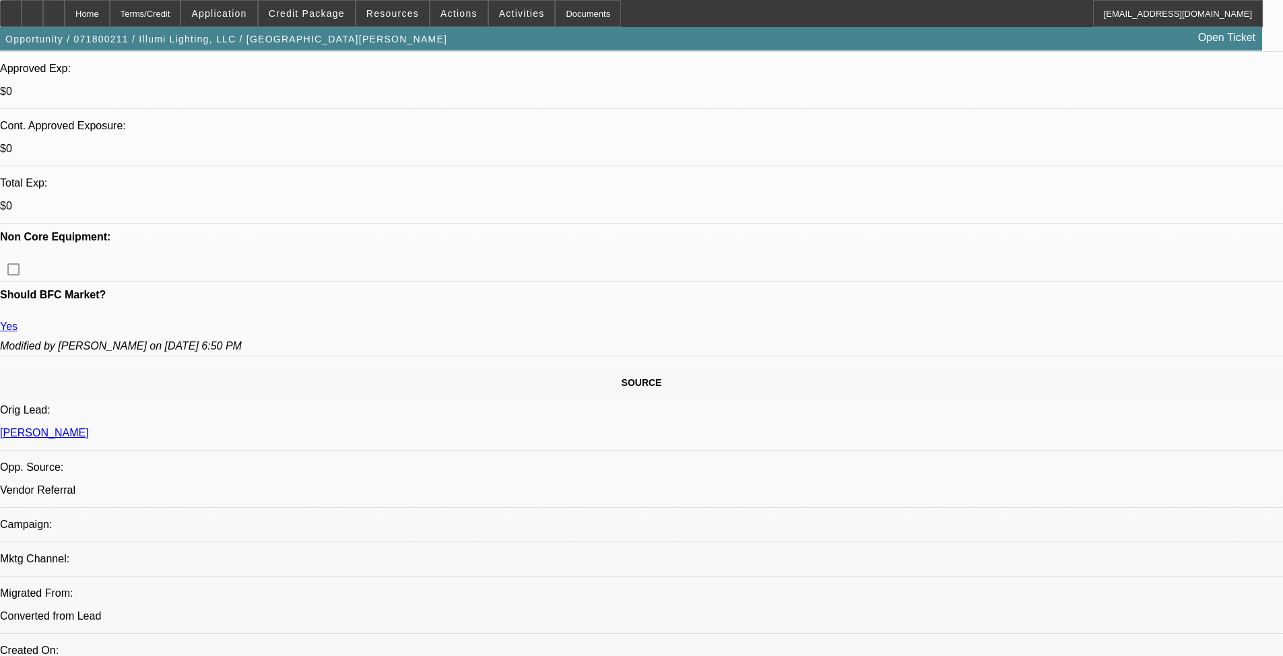
scroll to position [1679, 0]
drag, startPoint x: 1040, startPoint y: 272, endPoint x: 1046, endPoint y: 231, distance: 41.5
drag, startPoint x: 1045, startPoint y: 204, endPoint x: 1043, endPoint y: 172, distance: 32.4
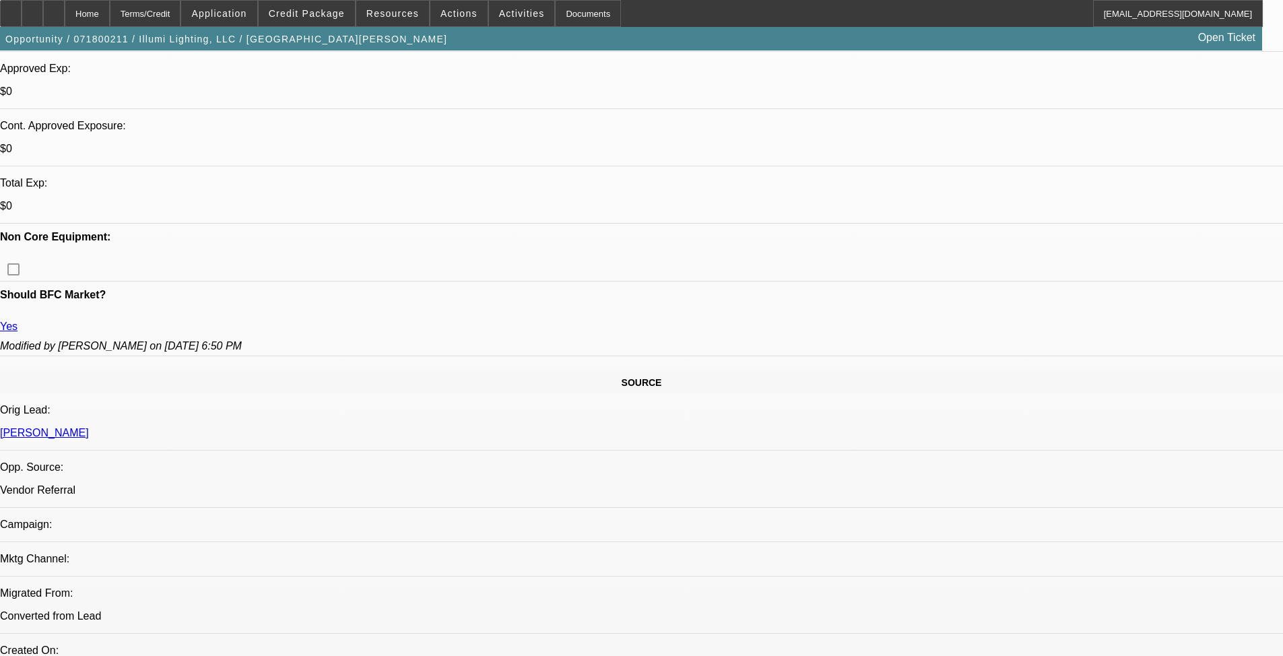
scroll to position [1207, 0]
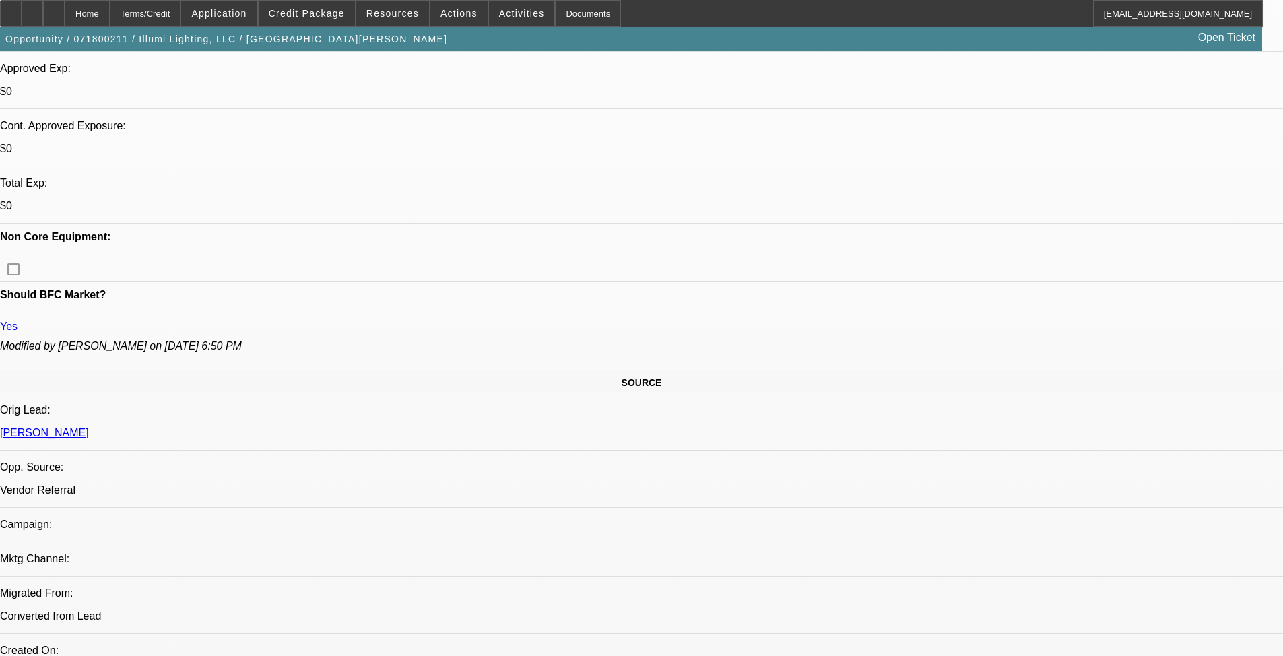
scroll to position [736, 0]
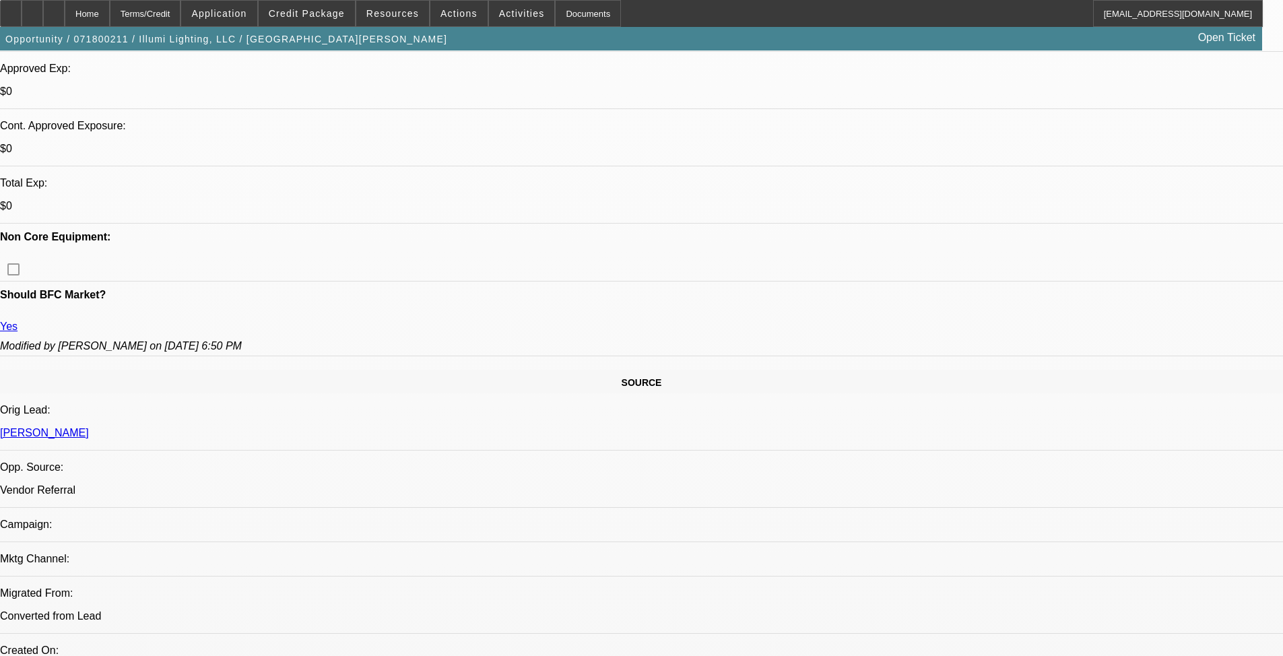
scroll to position [534, 0]
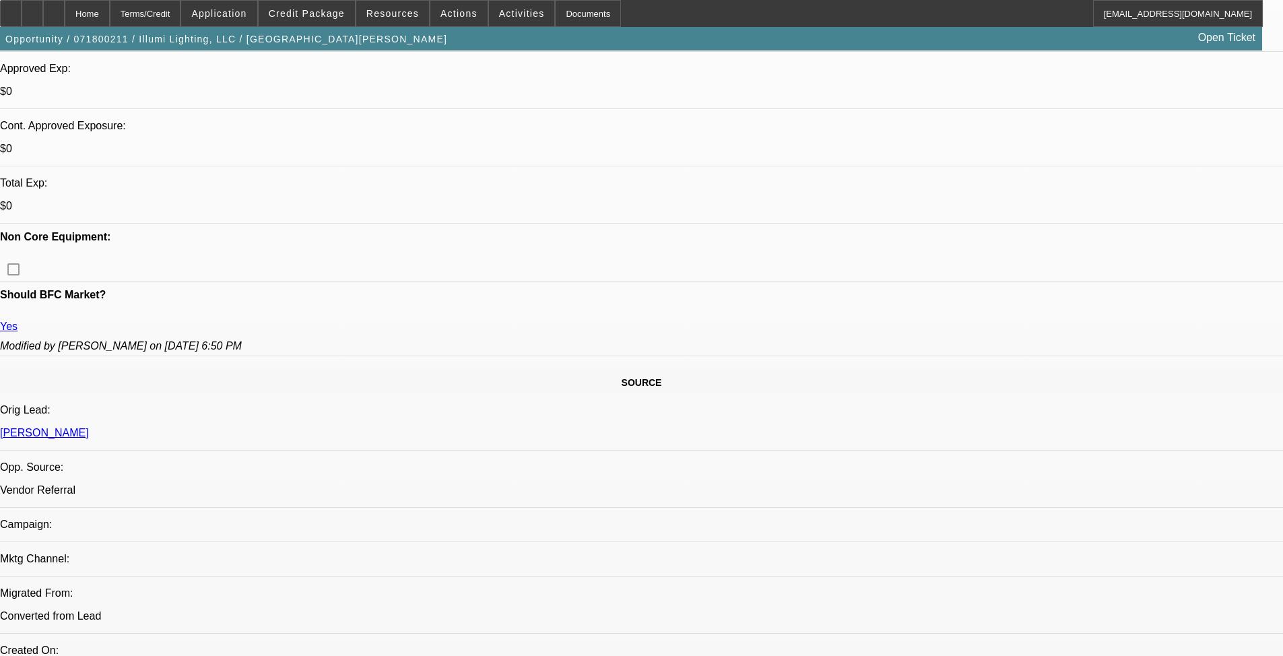
drag, startPoint x: 258, startPoint y: 74, endPoint x: 247, endPoint y: 58, distance: 19.4
drag, startPoint x: 247, startPoint y: 58, endPoint x: 554, endPoint y: 376, distance: 441.5
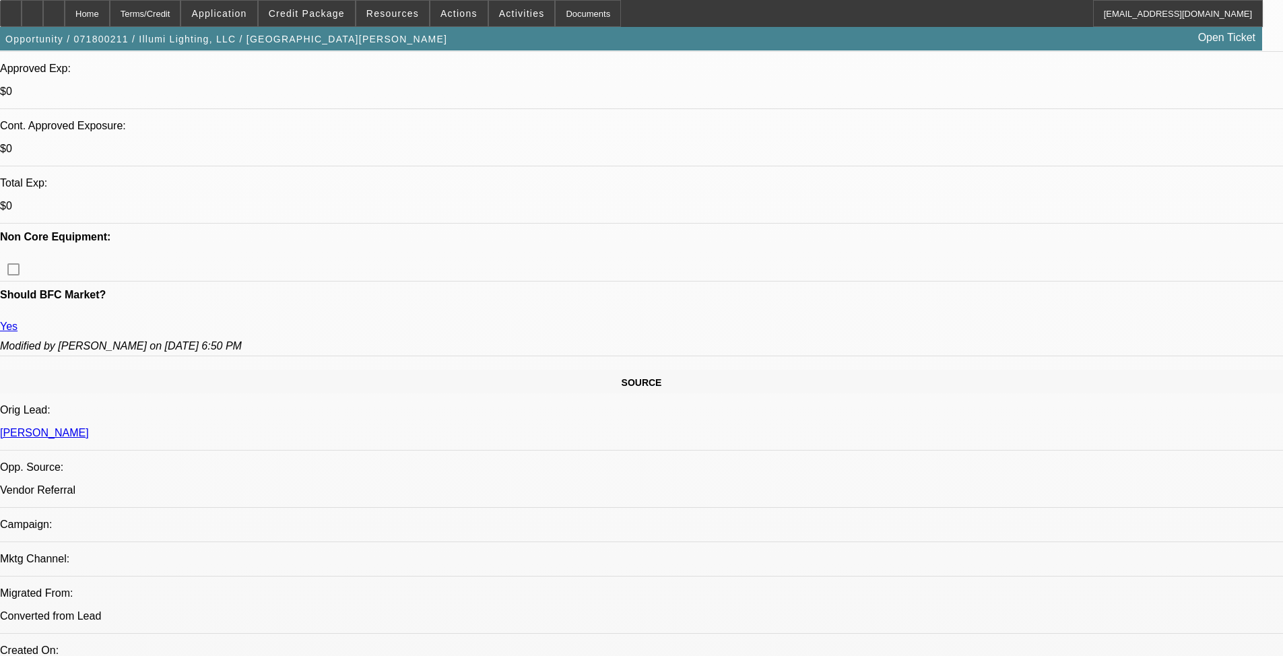
drag, startPoint x: 527, startPoint y: 73, endPoint x: 548, endPoint y: 3, distance: 72.4
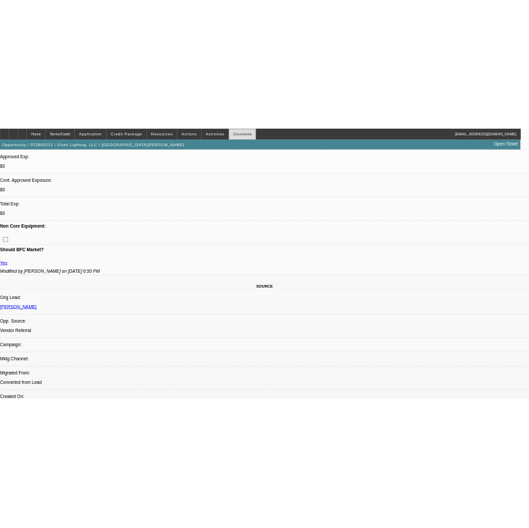
scroll to position [0, 0]
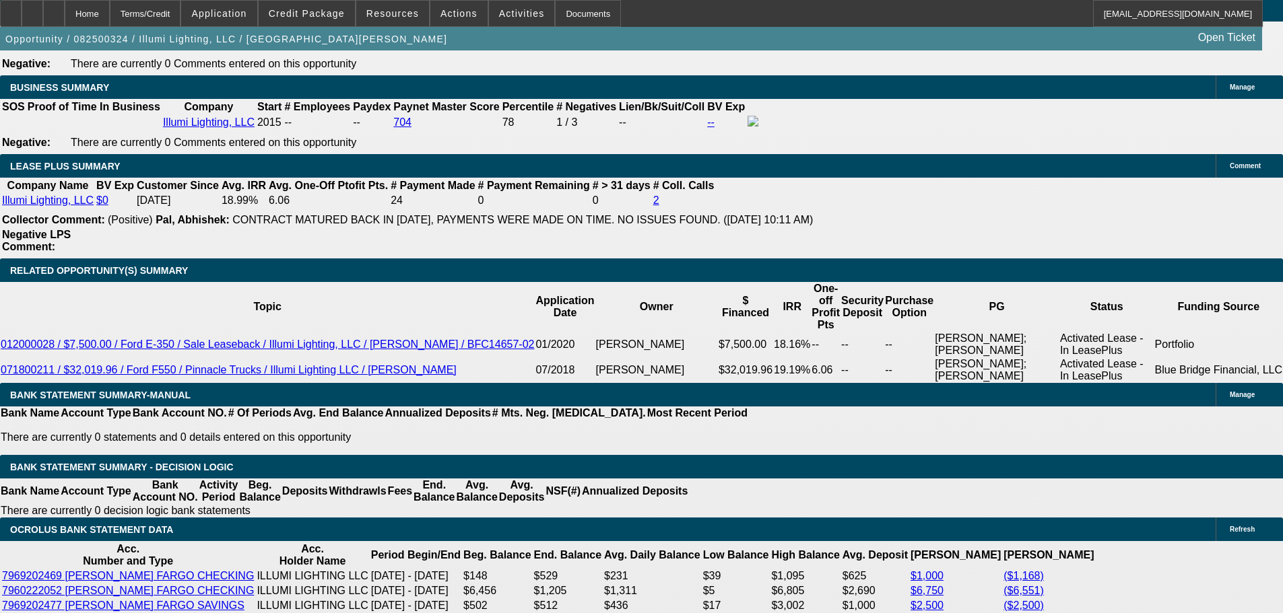
select select "0"
select select "3"
select select "0"
select select "6"
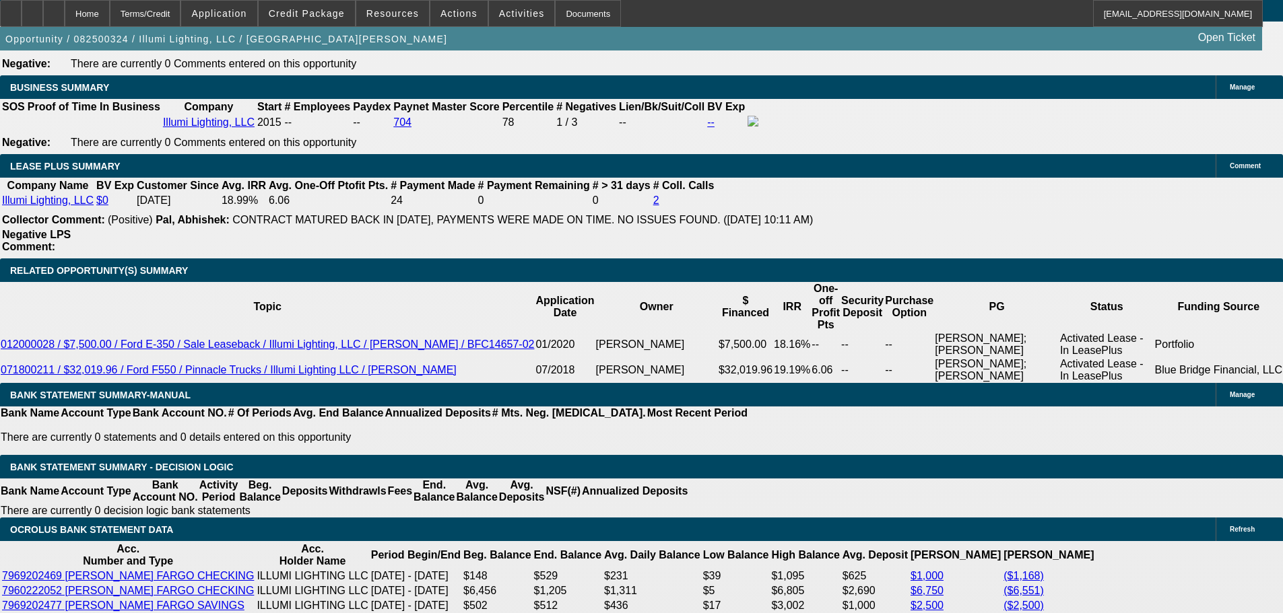
select select "0"
select select "3"
select select "0"
select select "6"
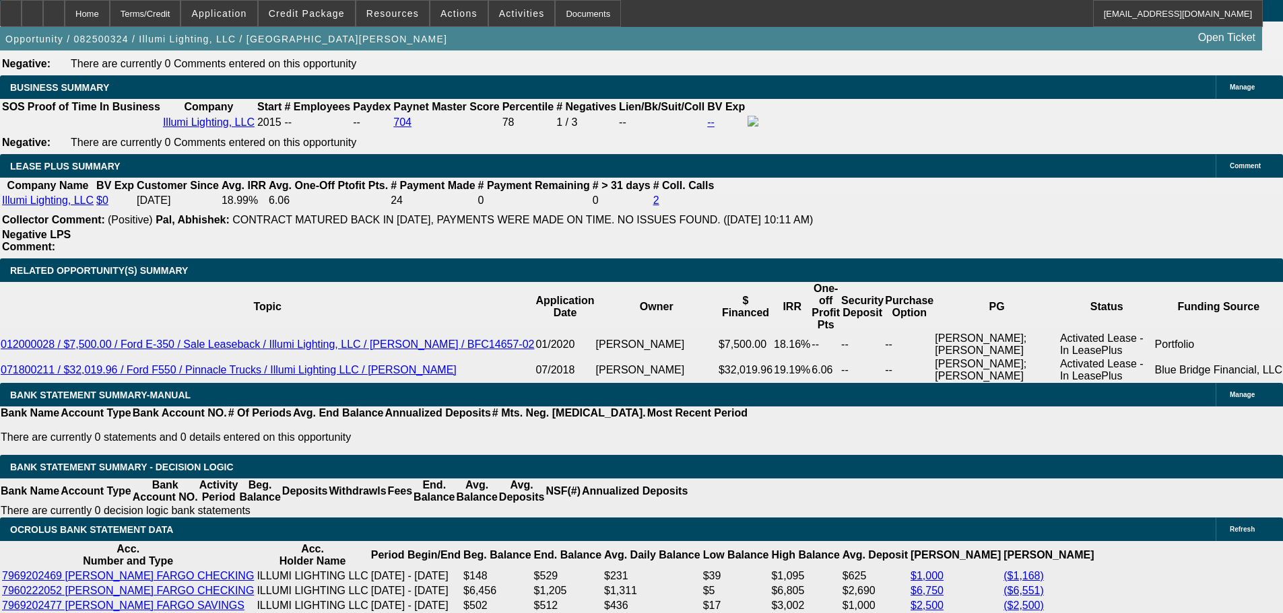
scroll to position [2227, 0]
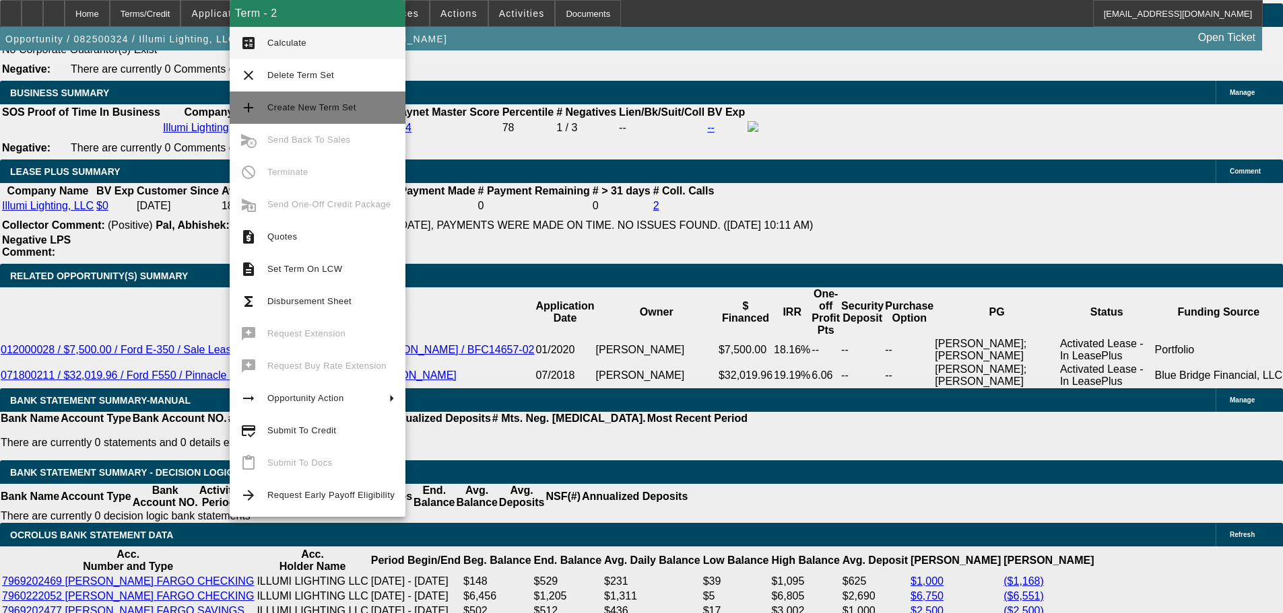
click at [374, 106] on span "Create New Term Set" at bounding box center [330, 108] width 127 height 16
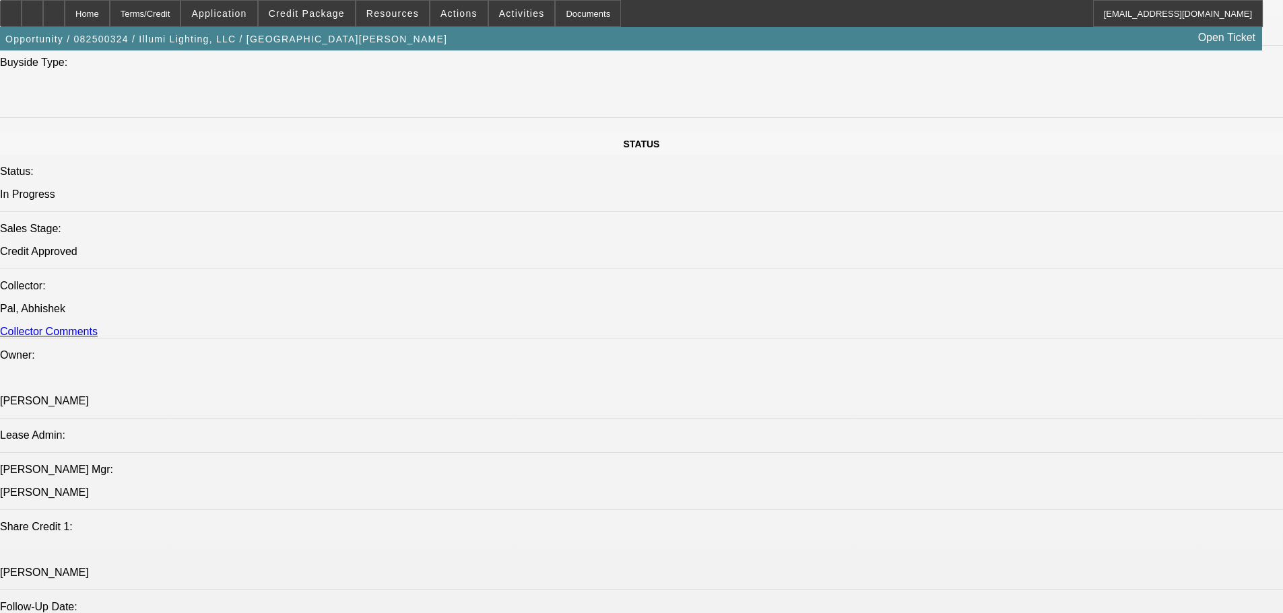
select select "0"
select select "3"
select select "0"
select select "6"
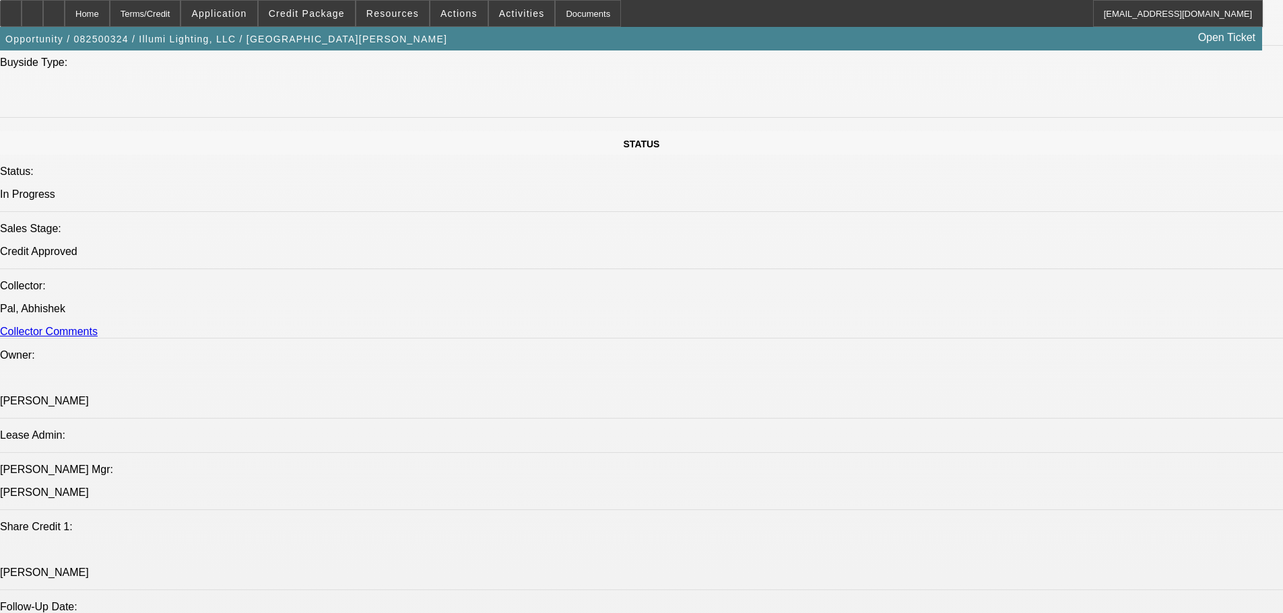
select select "0"
select select "3"
select select "0"
select select "6"
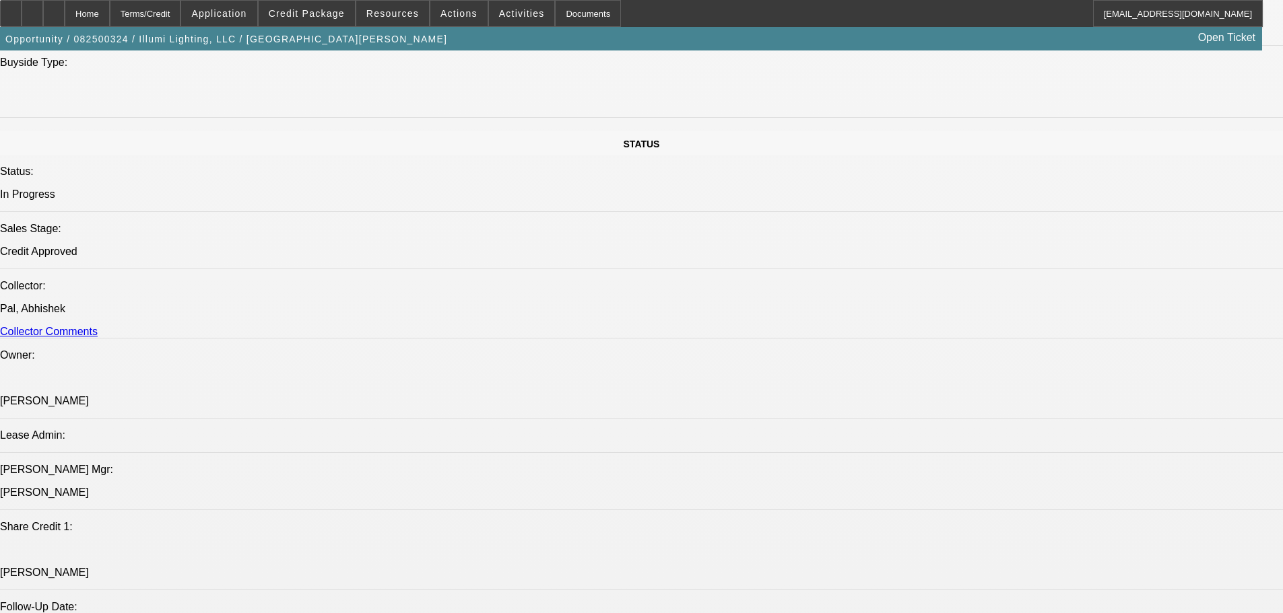
select select "0"
select select "3"
select select "0"
select select "6"
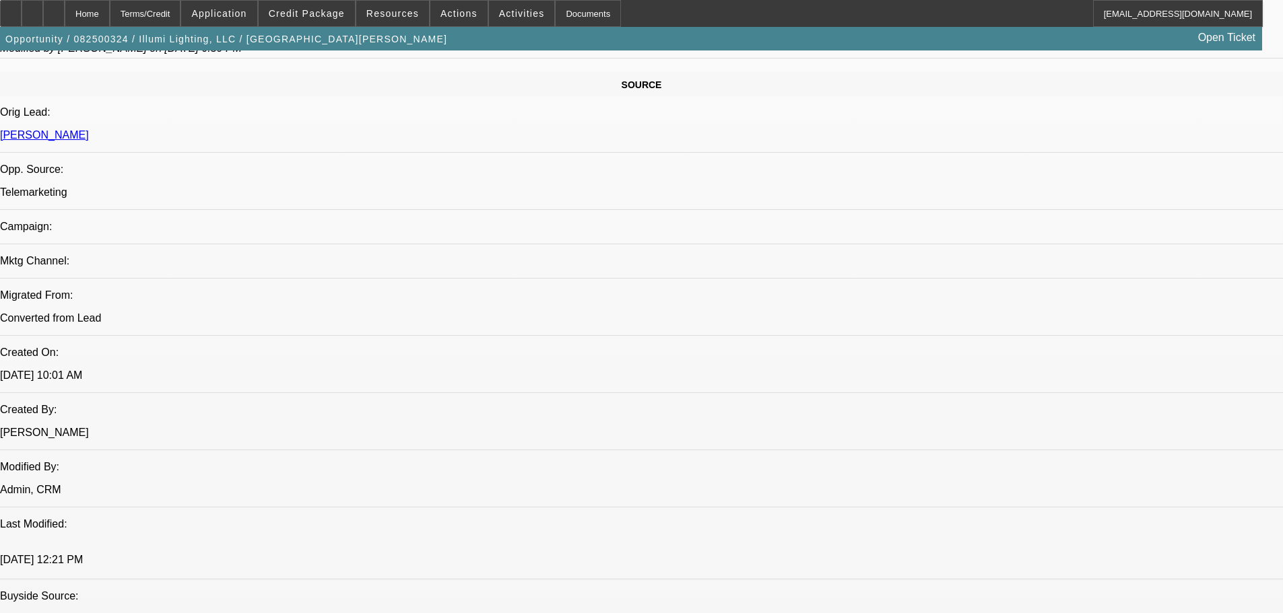
scroll to position [544, 0]
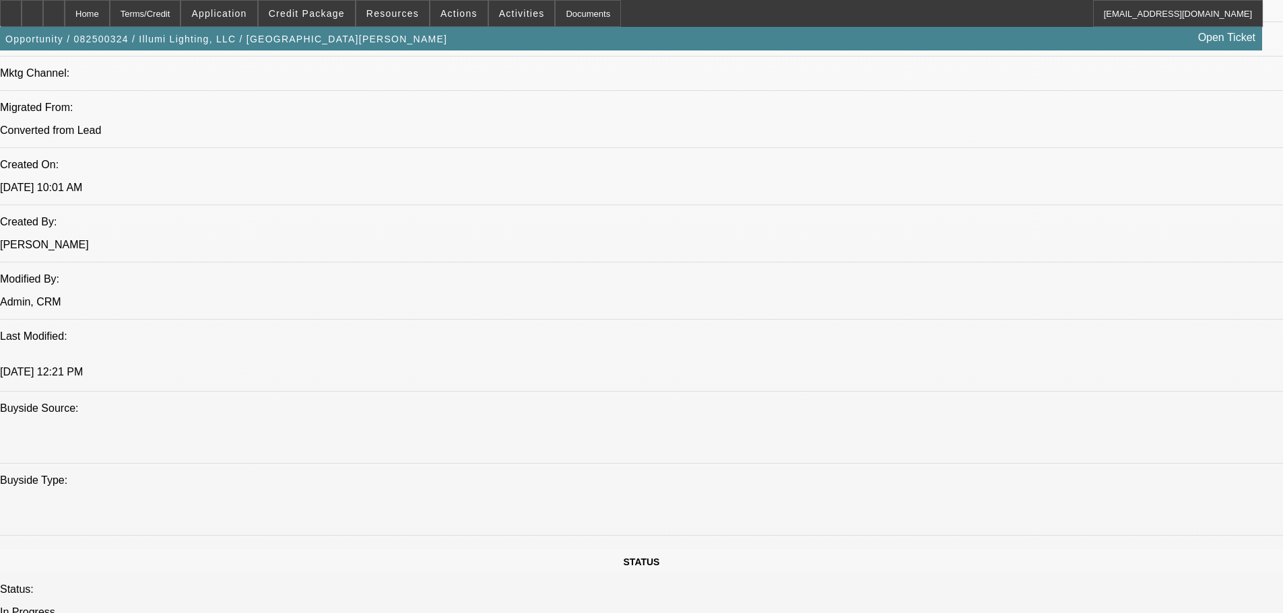
scroll to position [881, 0]
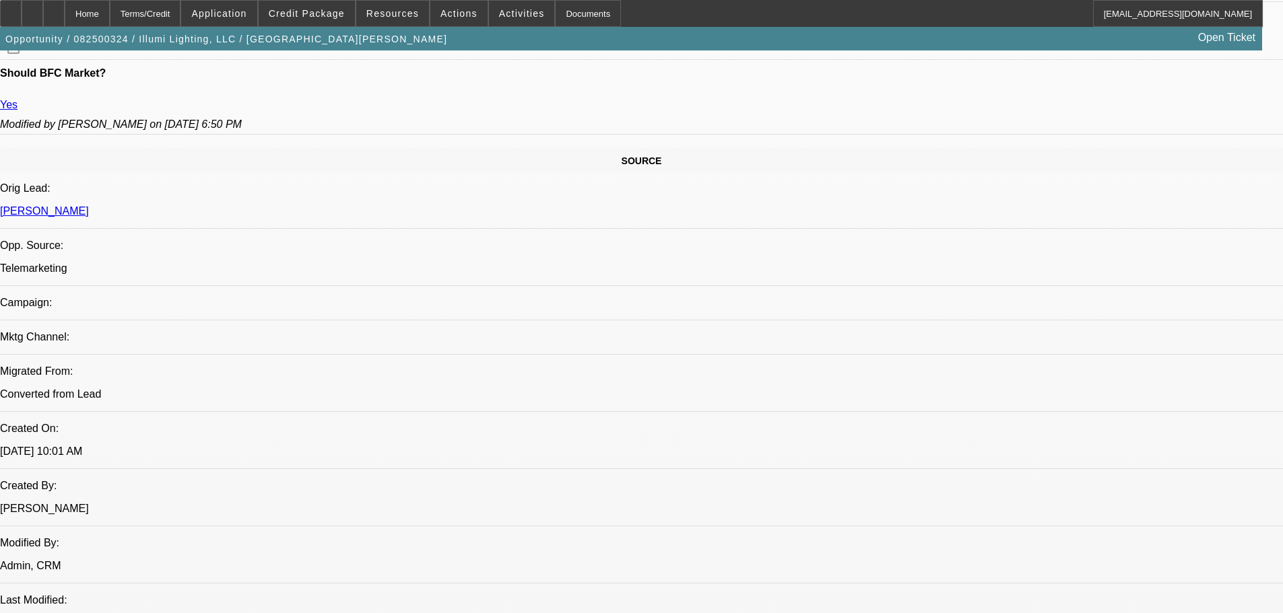
drag, startPoint x: 428, startPoint y: 402, endPoint x: 428, endPoint y: 273, distance: 129.3
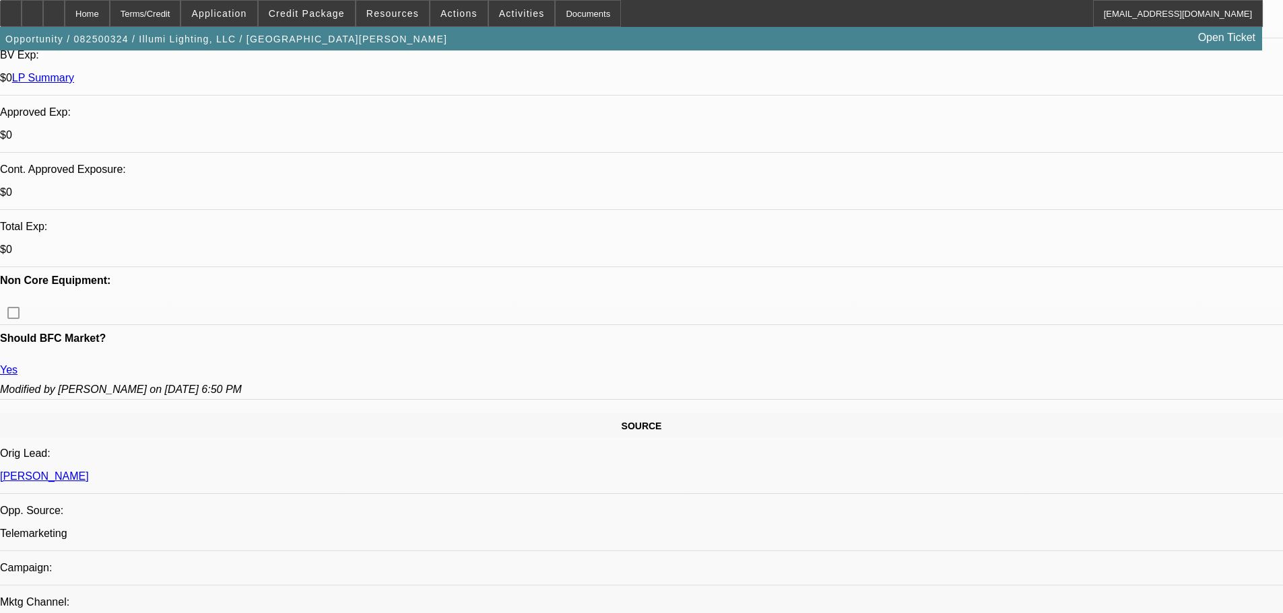
drag, startPoint x: 607, startPoint y: 446, endPoint x: 573, endPoint y: 285, distance: 164.4
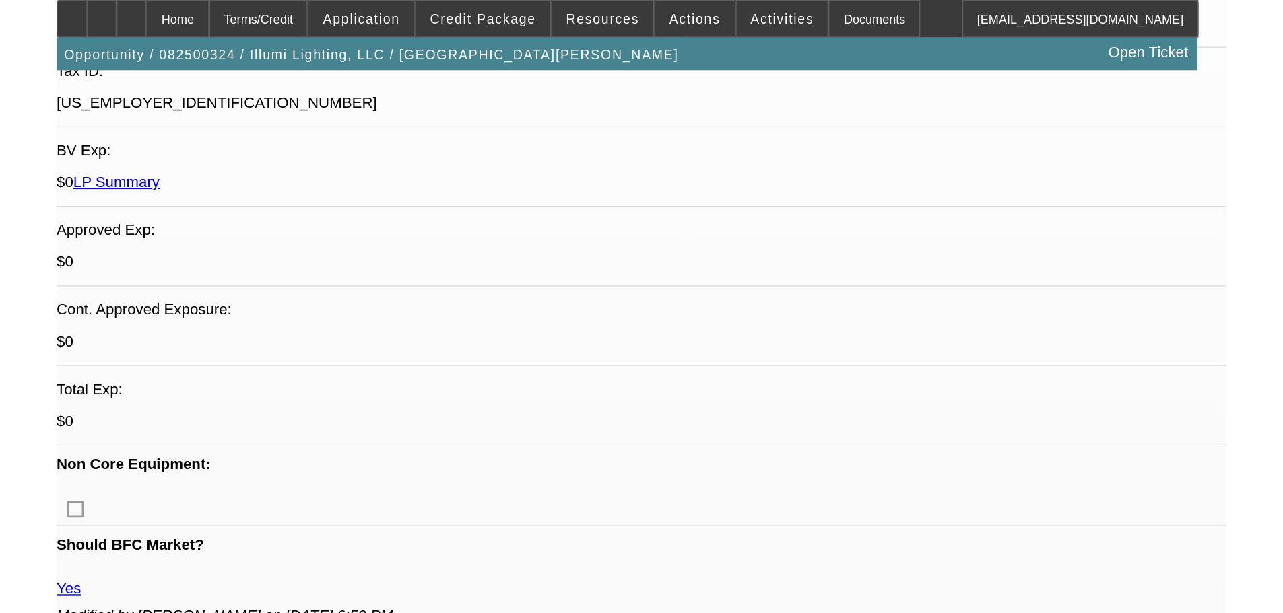
scroll to position [396, 0]
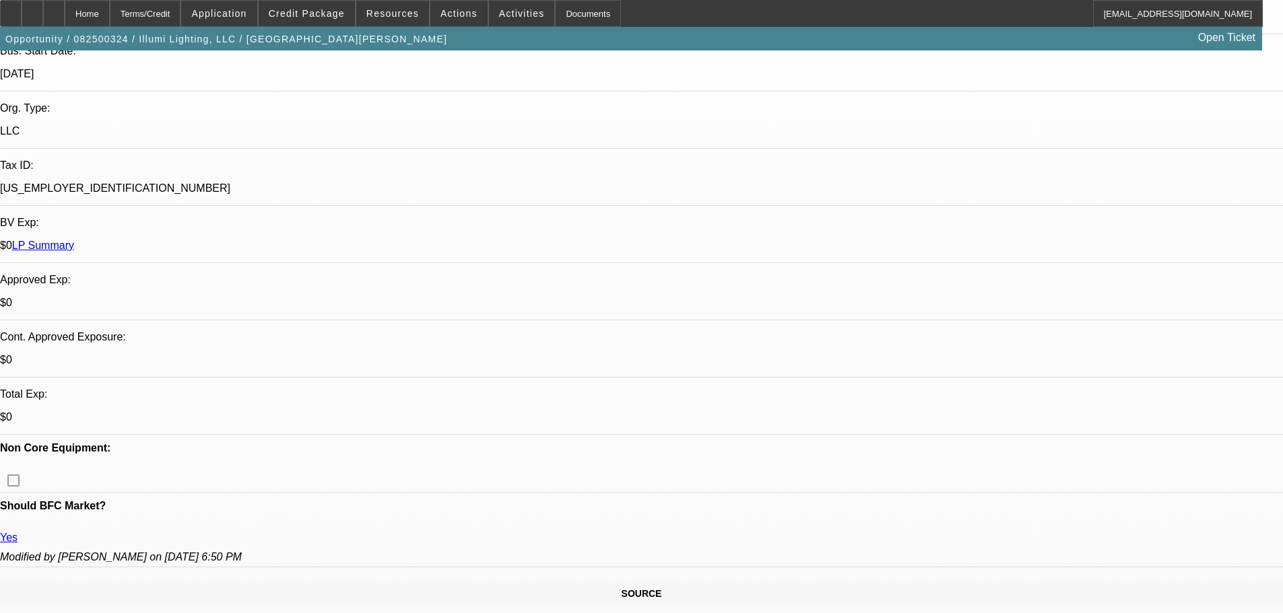
scroll to position [329, 0]
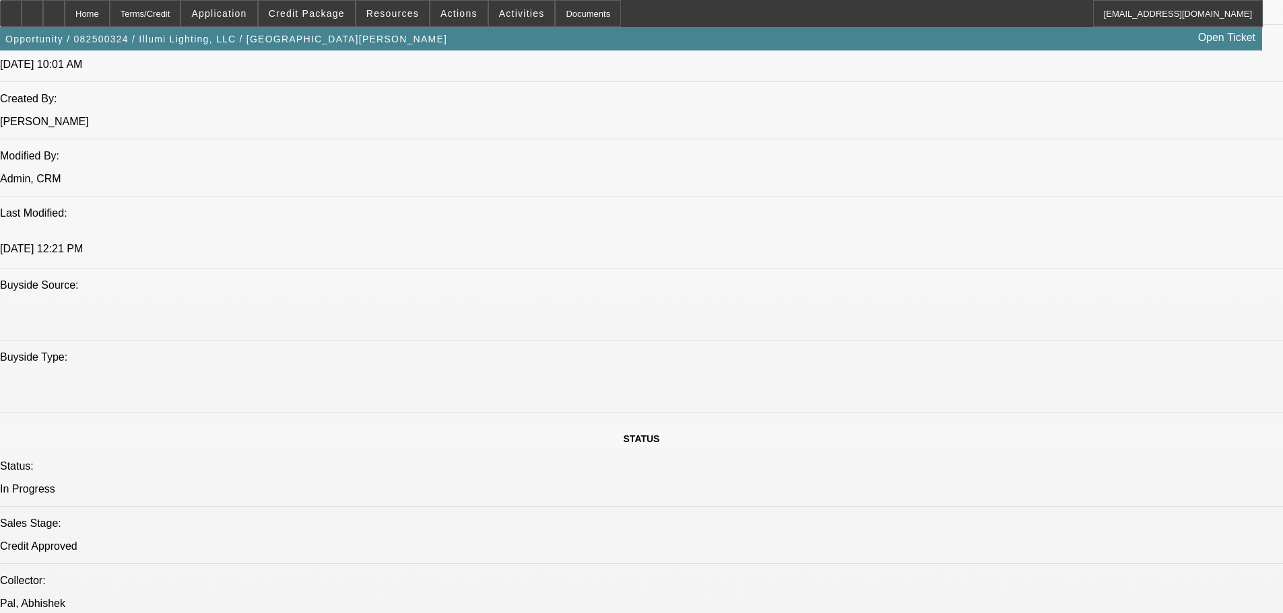
drag, startPoint x: 523, startPoint y: 459, endPoint x: 541, endPoint y: 556, distance: 98.5
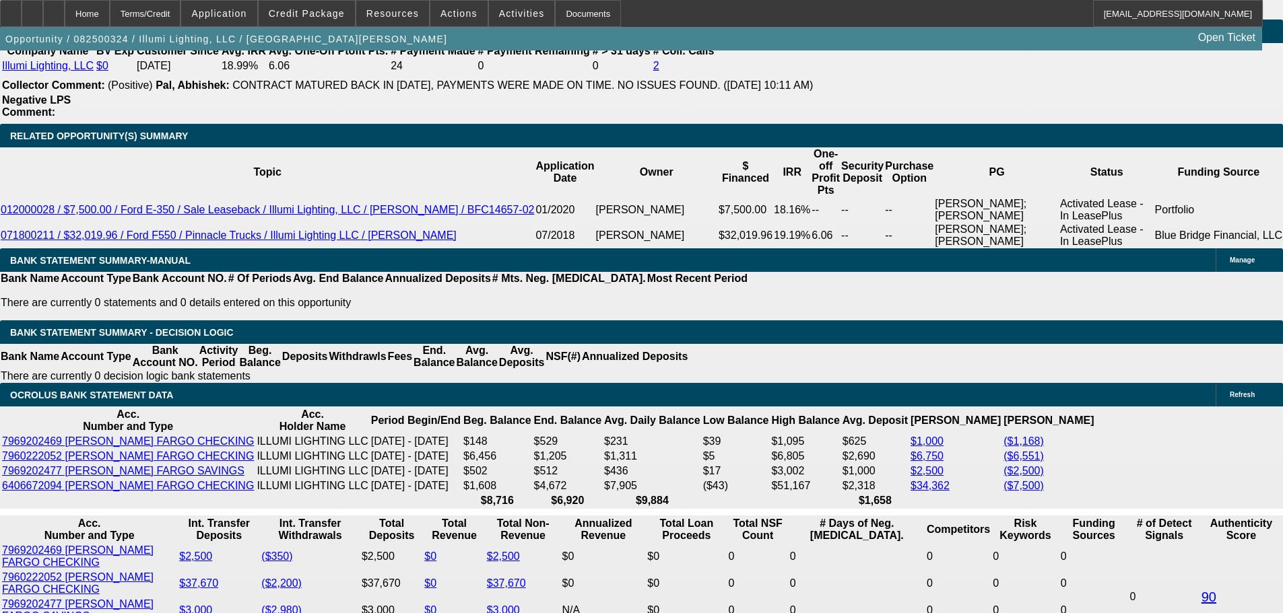
scroll to position [2438, 0]
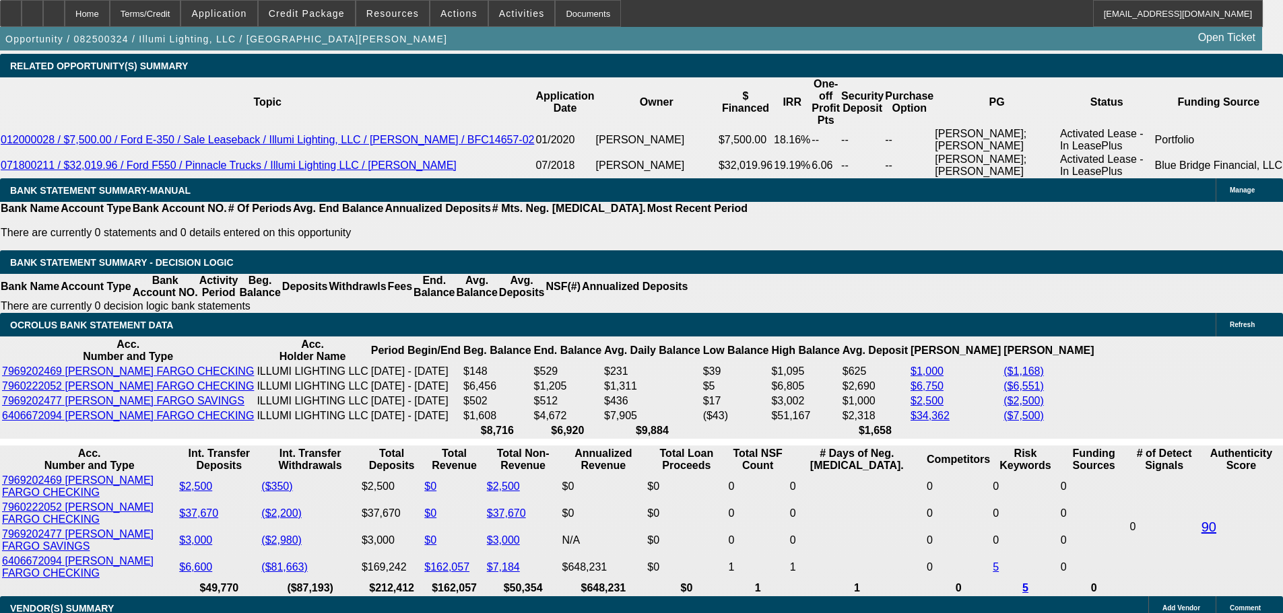
type input "0"
type input "UNKNOWN"
type input "$9,000.00"
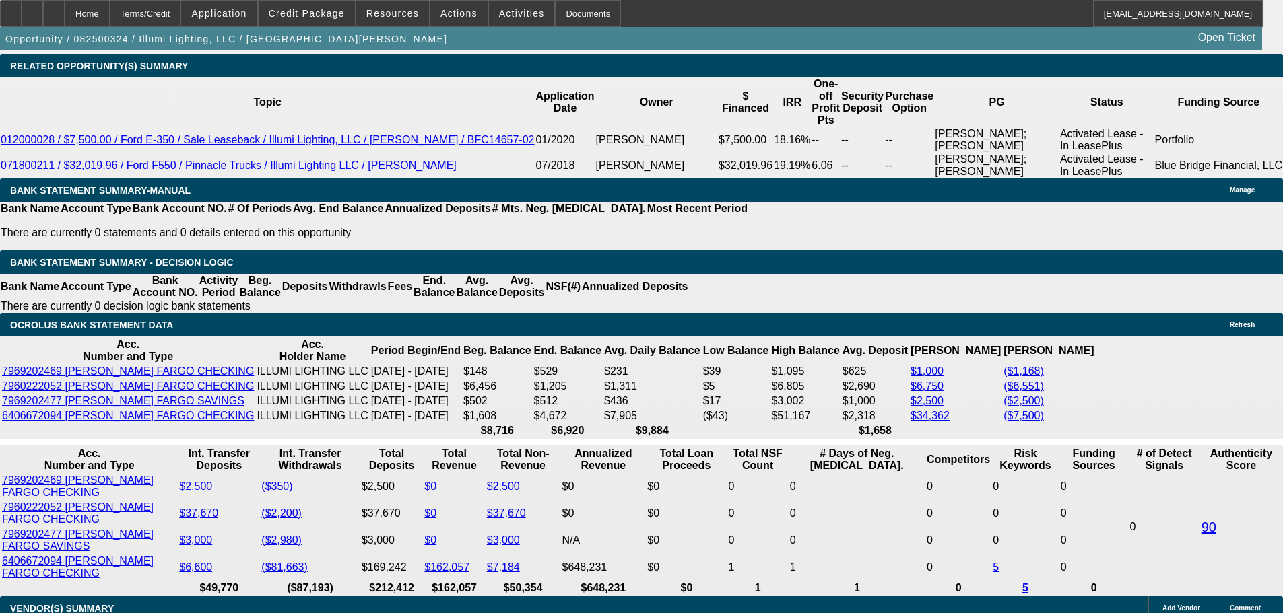
type input "3.4"
type input "$1,633.23"
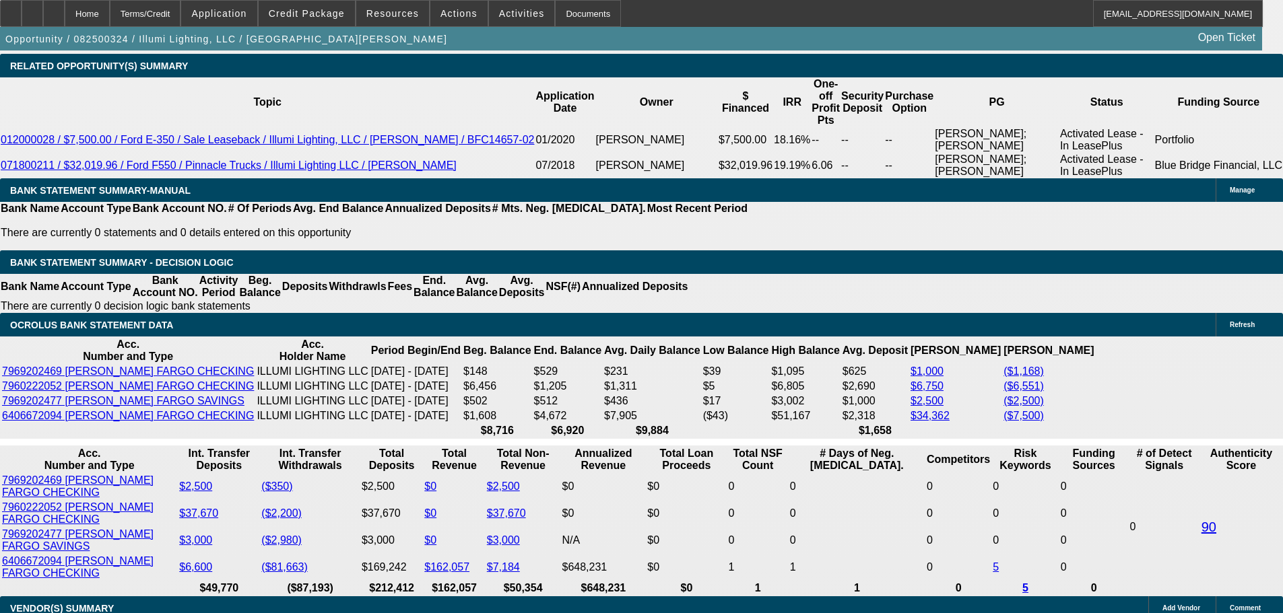
type input "13.4"
type input "$2,066.25"
type input "1.4"
type input "$1,553.99"
type input "18.4"
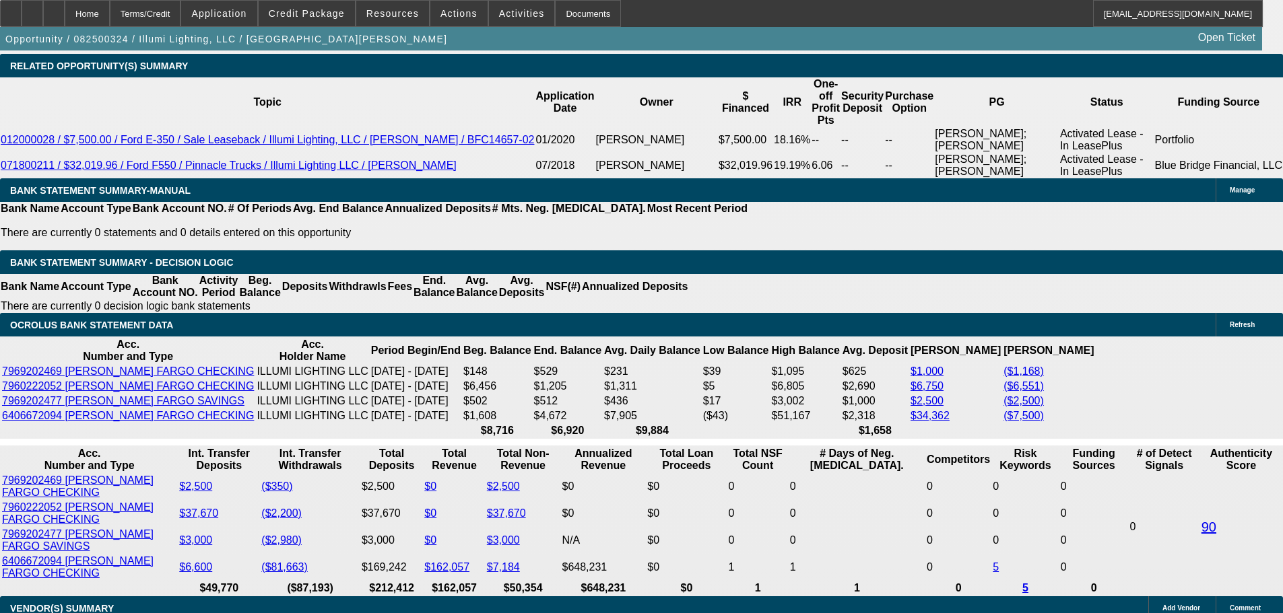
type input "$2,305.04"
type input "18.4"
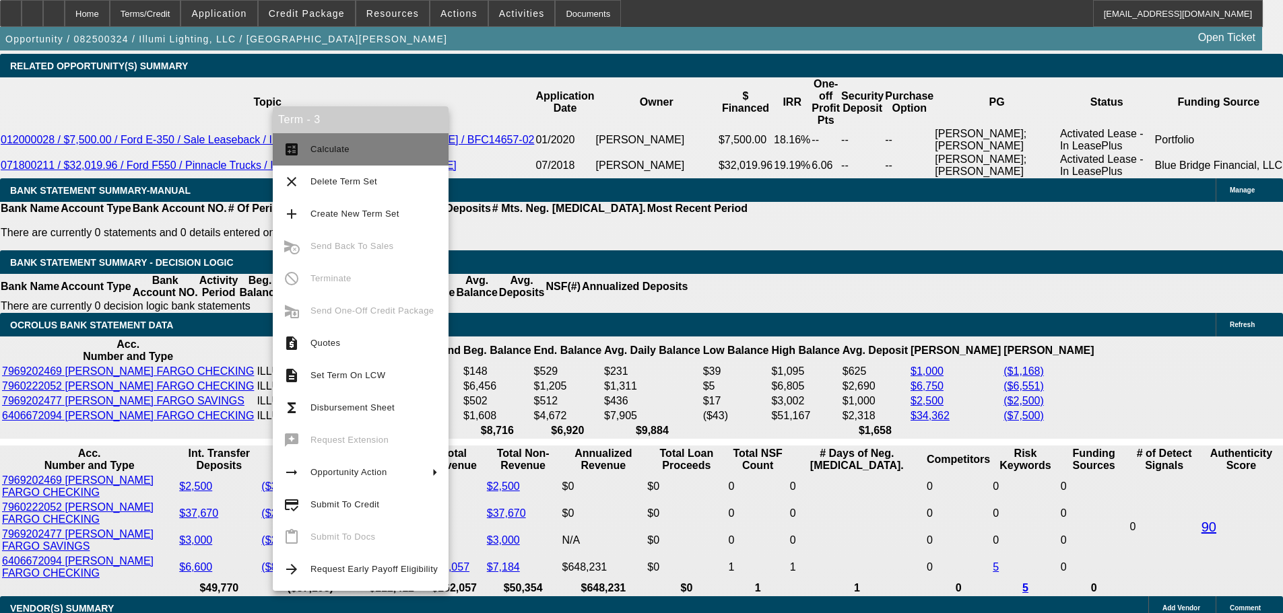
click at [329, 138] on button "calculate Calculate" at bounding box center [361, 149] width 176 height 32
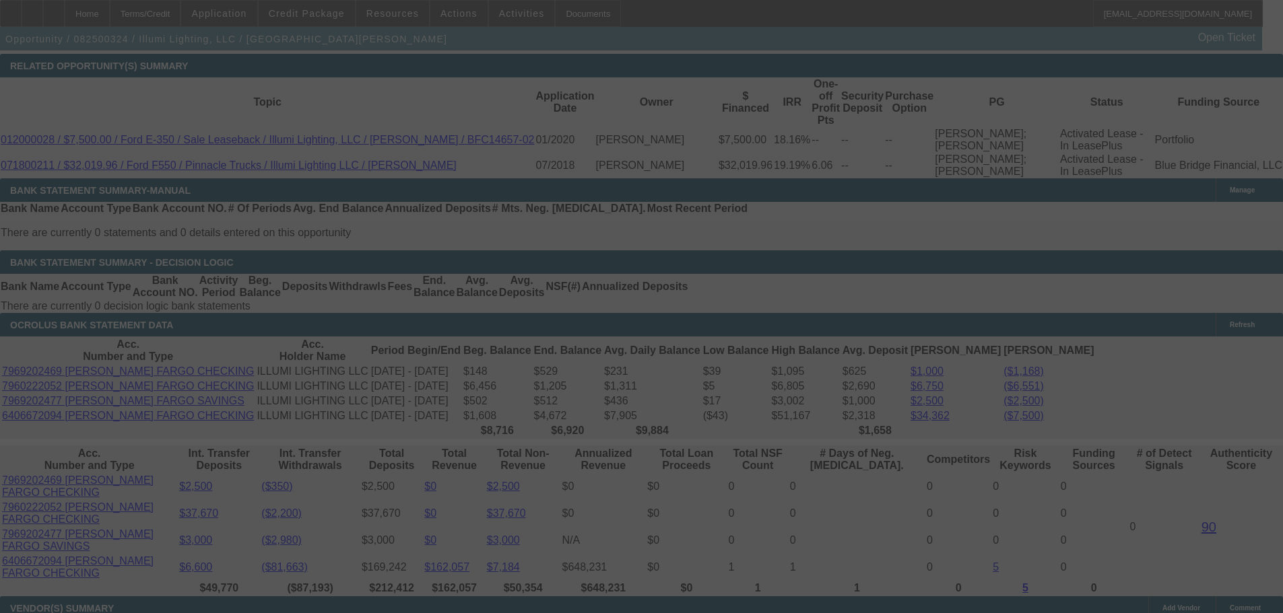
select select "0"
select select "3"
select select "0"
select select "6"
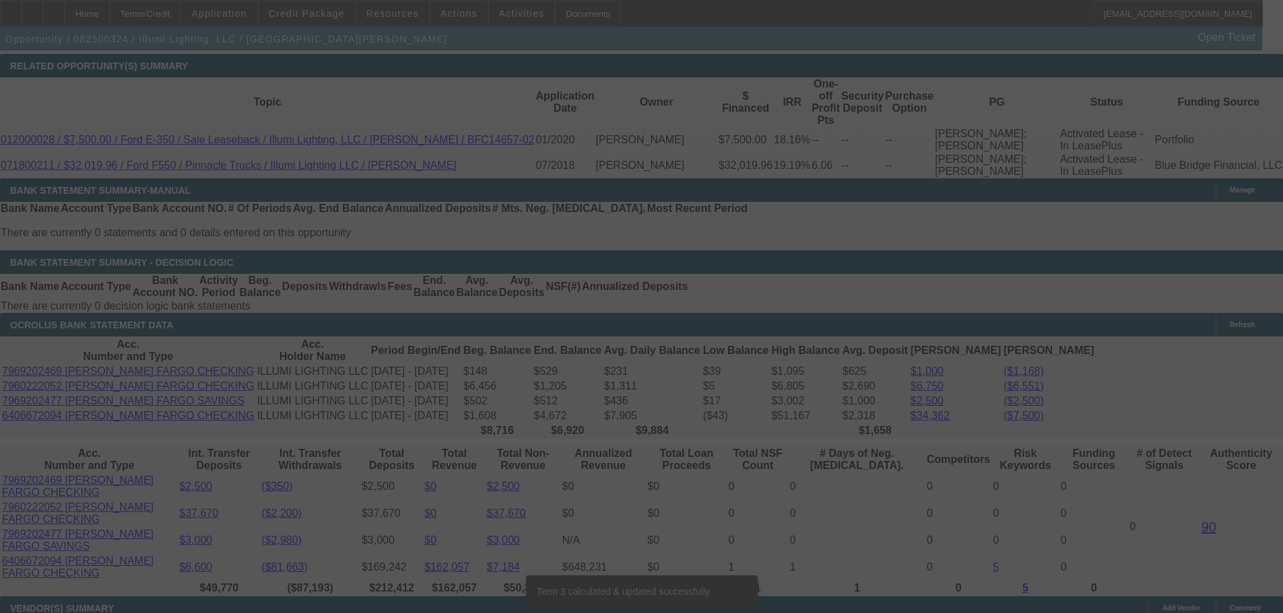
scroll to position [2418, 0]
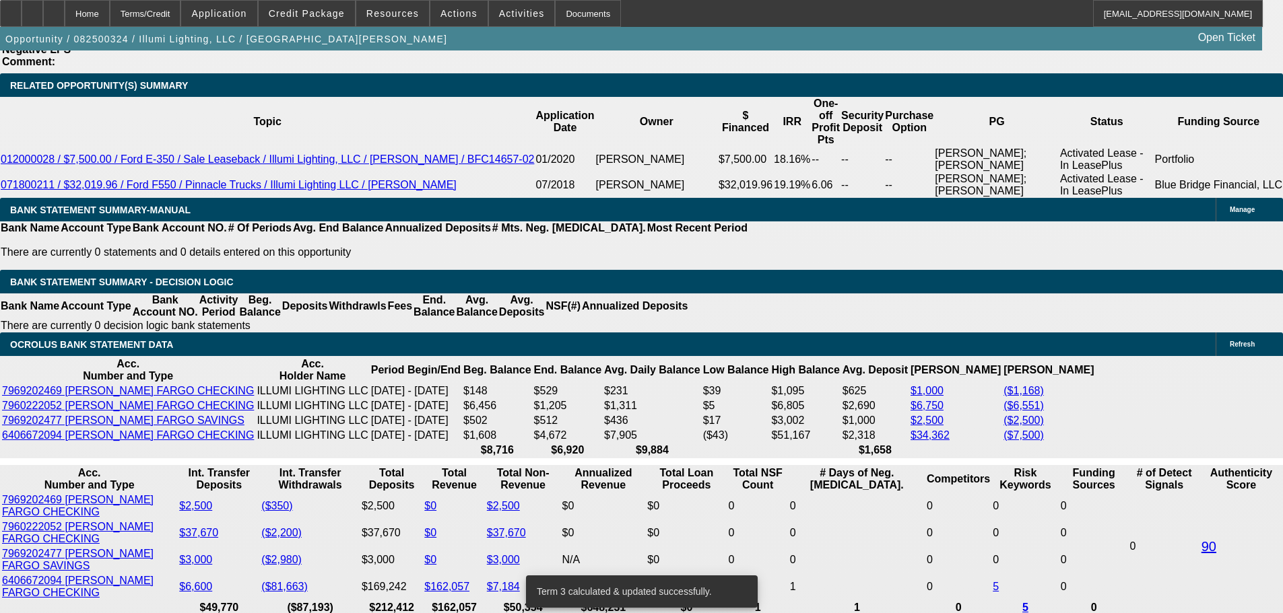
type input "1.4"
type input "UNKNOWN"
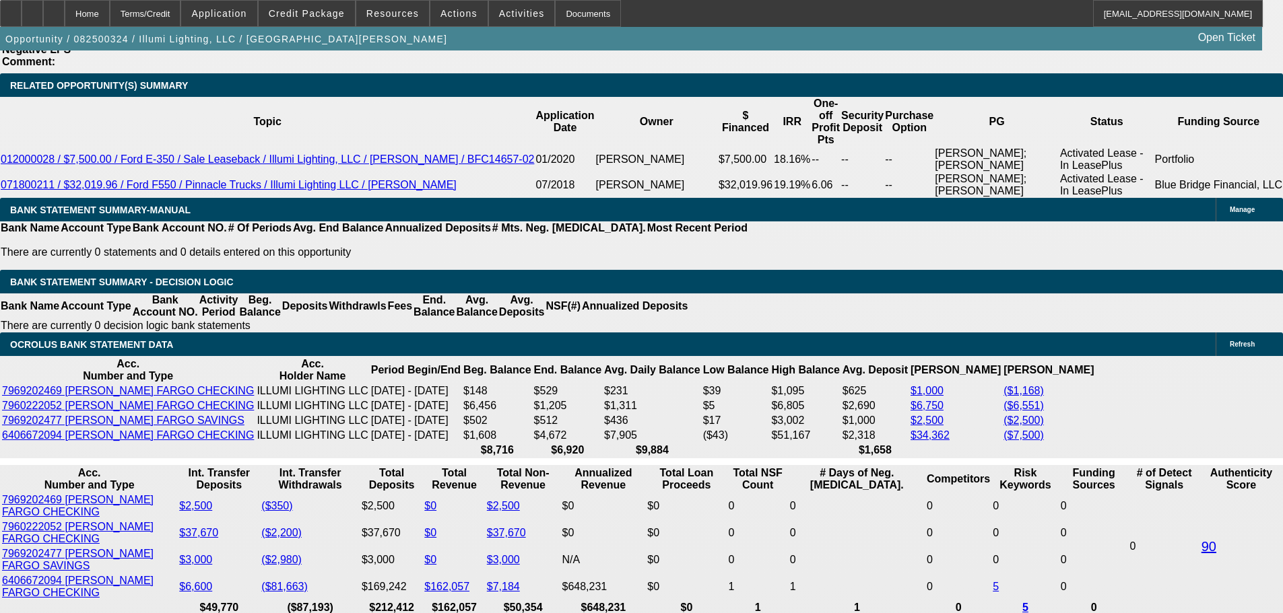
type input "$1,553.99"
type input "19.4"
type input "$2,354.50"
type input "19."
type input "$2,334.65"
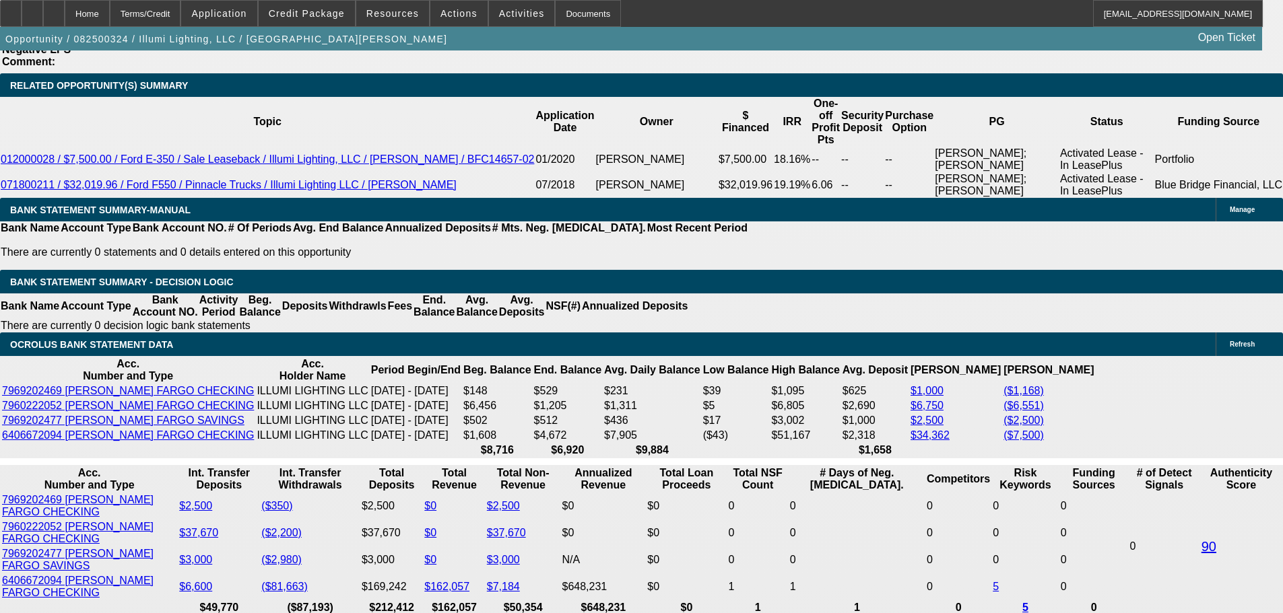
type input "19.9"
type input "$2,379.44"
type input "19.9"
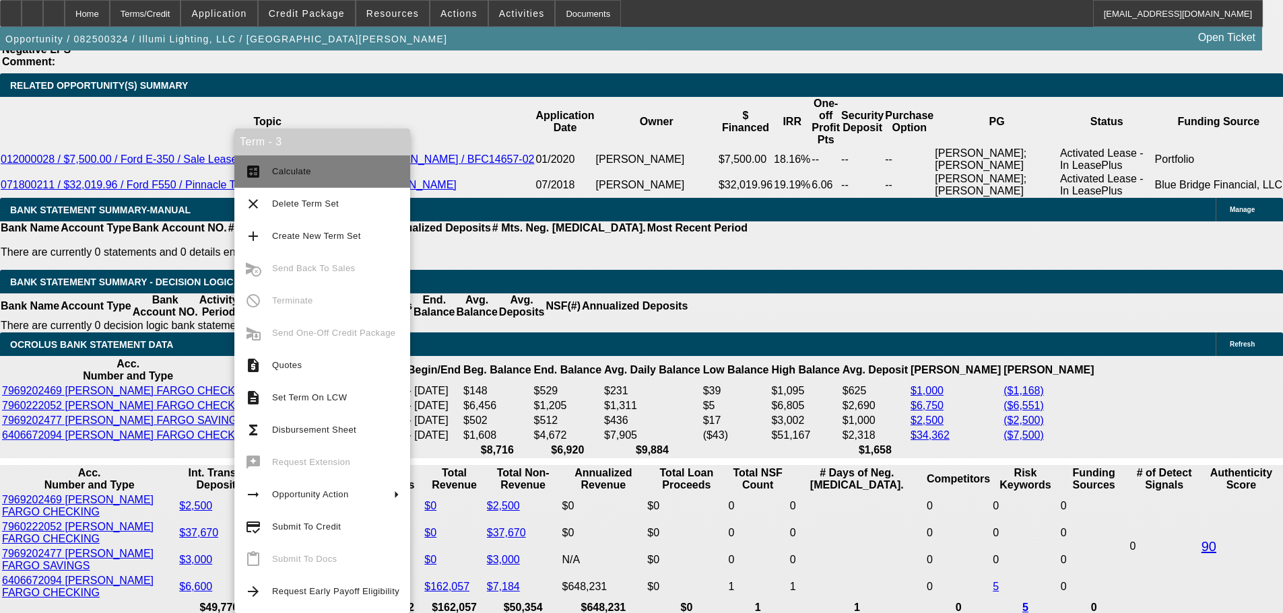
click at [304, 178] on span "Calculate" at bounding box center [335, 172] width 127 height 16
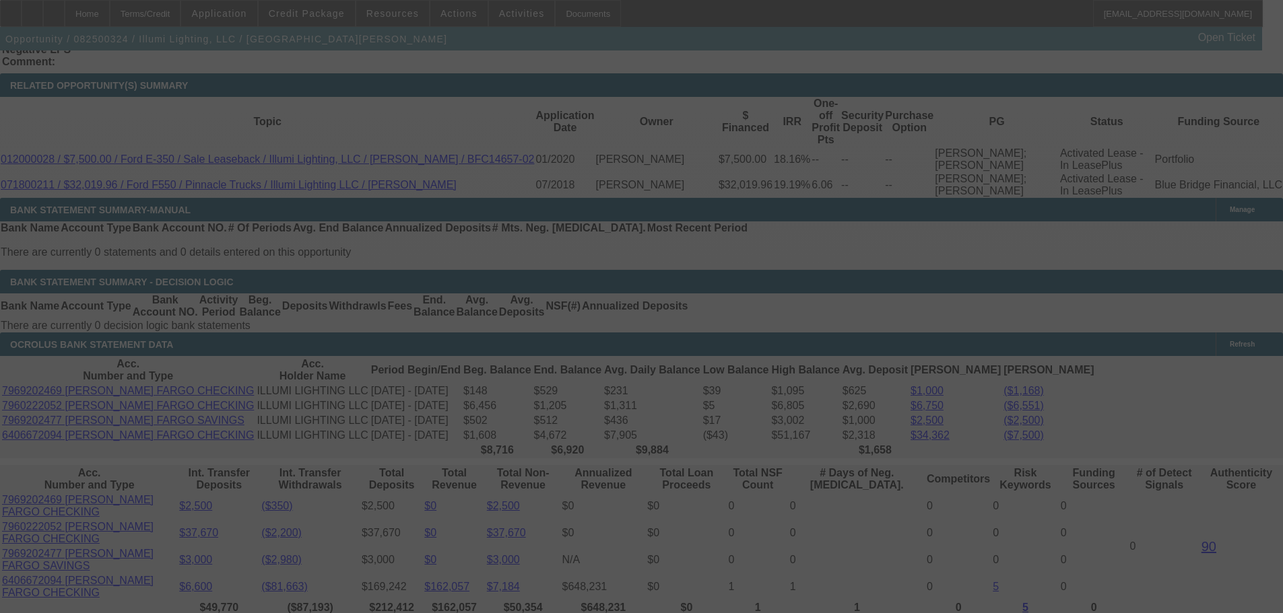
select select "0"
select select "3"
select select "0"
select select "6"
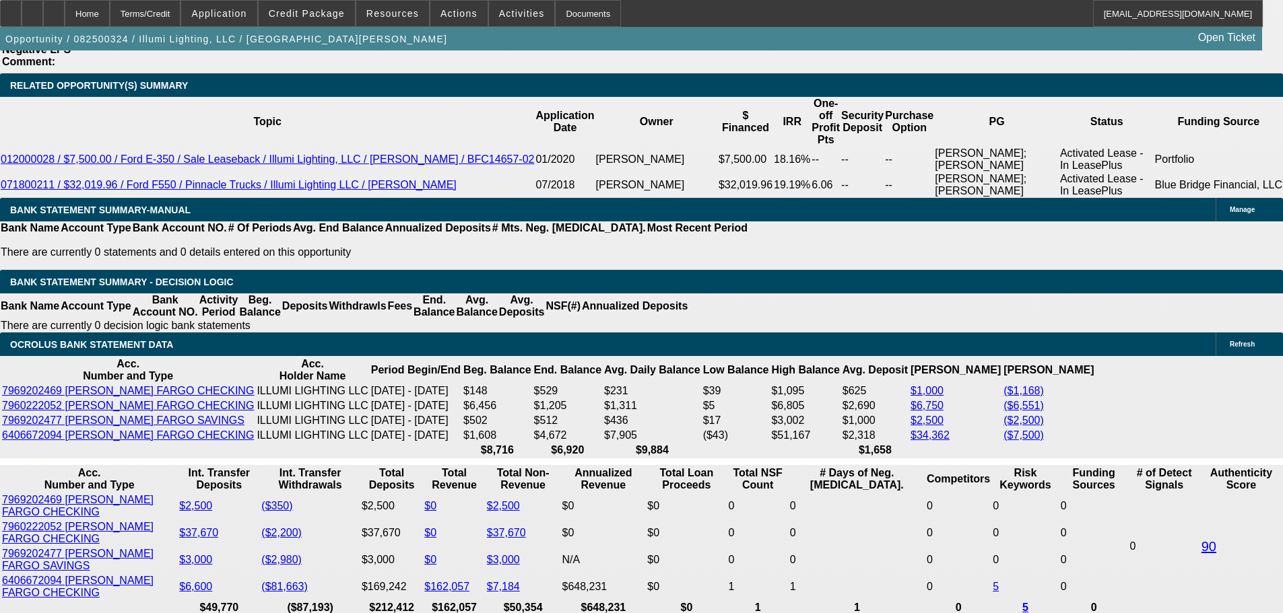
type input "UNKNOWN"
type input "9.9"
type input "$1,907.81"
type input "29.9"
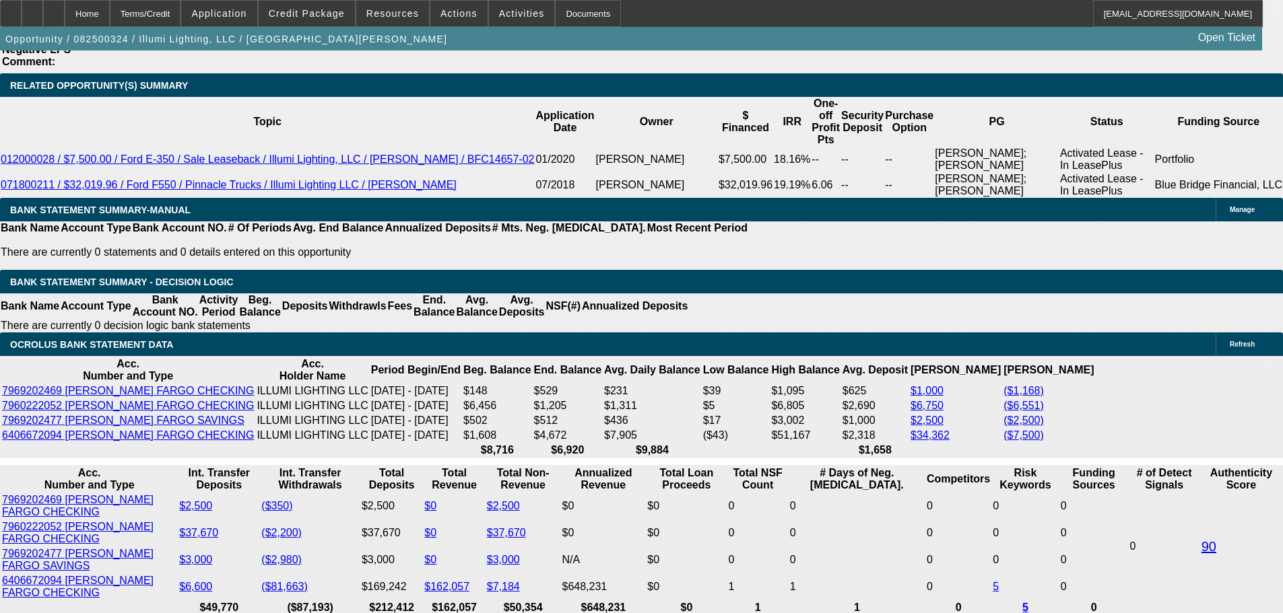
type input "$2,906.28"
type input "20.9"
type input "$2,429.74"
type input "20.29"
type input "$2,399.00"
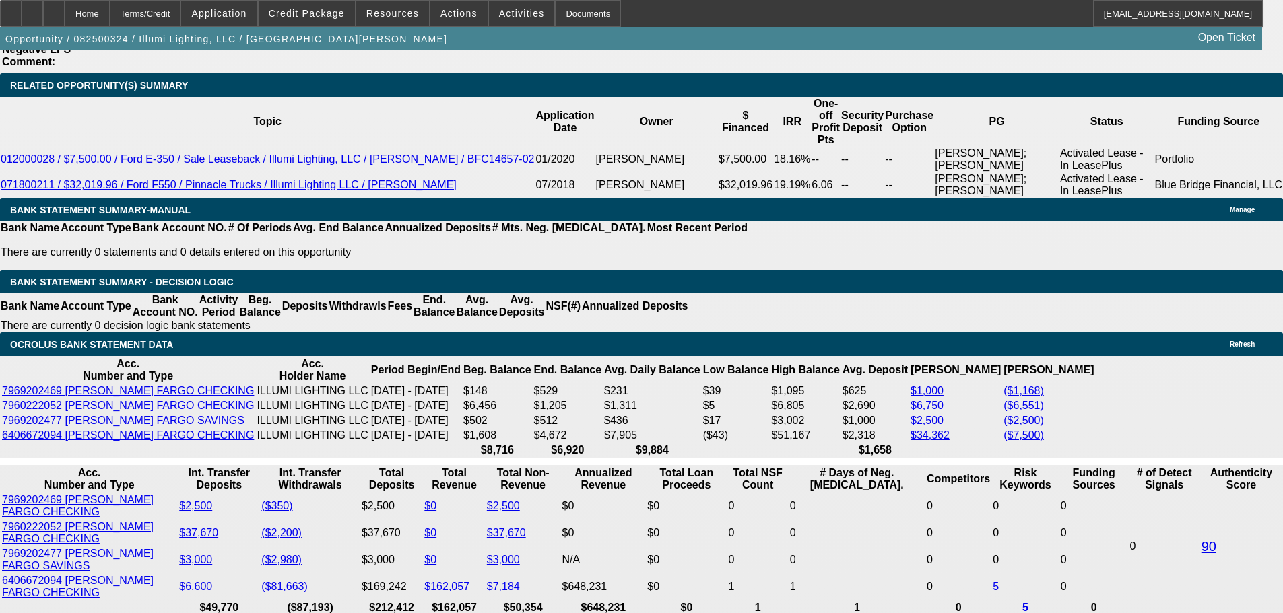
type input "20.29"
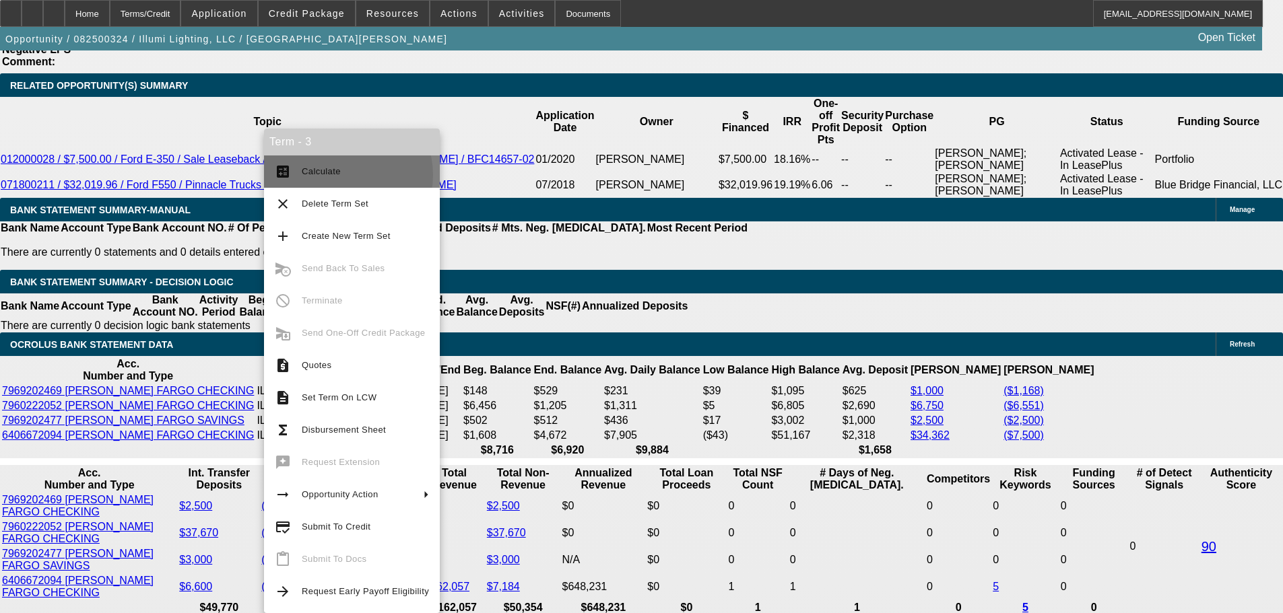
click at [341, 175] on span "Calculate" at bounding box center [365, 172] width 127 height 16
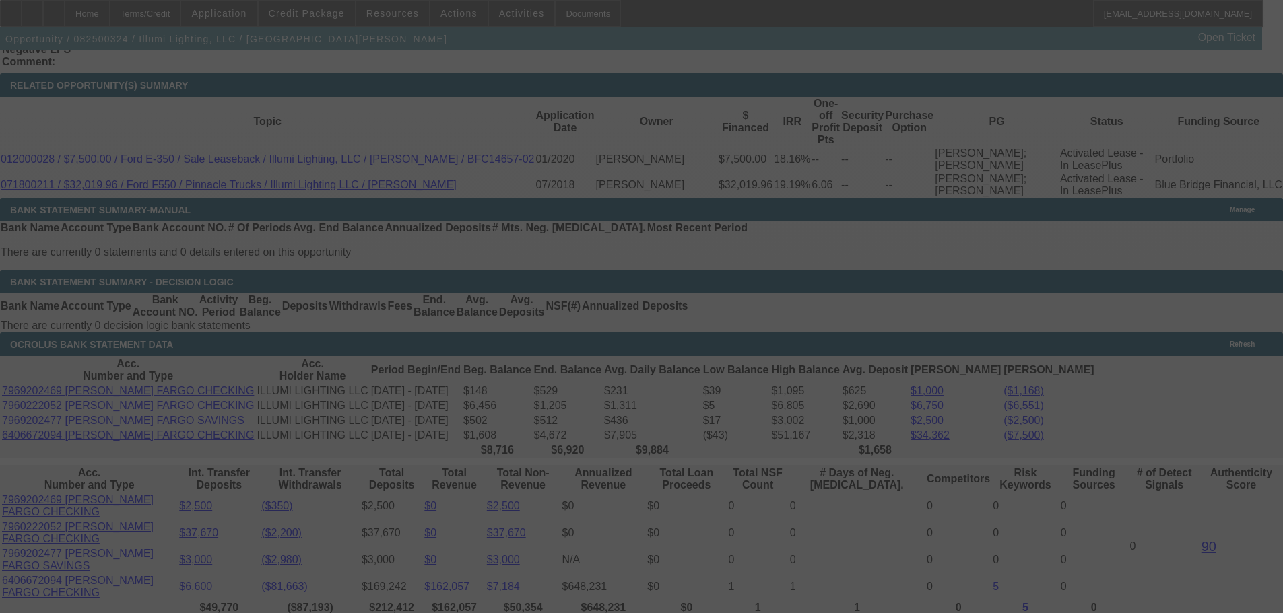
select select "0"
select select "3"
select select "0"
select select "6"
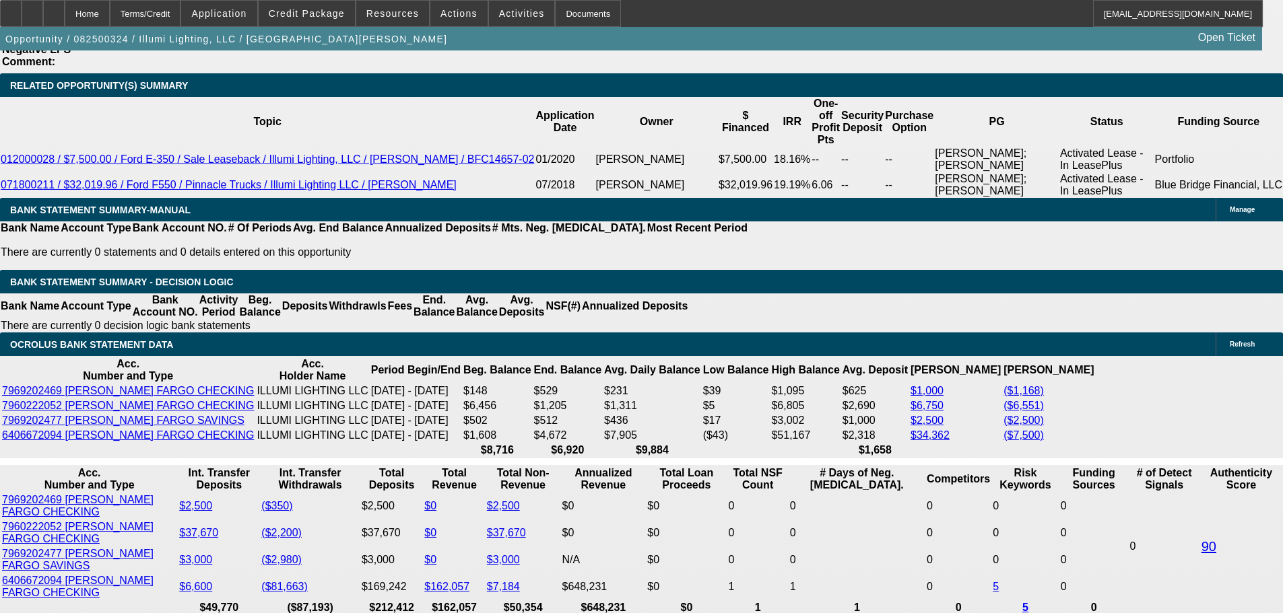
drag, startPoint x: 222, startPoint y: 301, endPoint x: 232, endPoint y: 304, distance: 10.0
type input "$2,399.00"
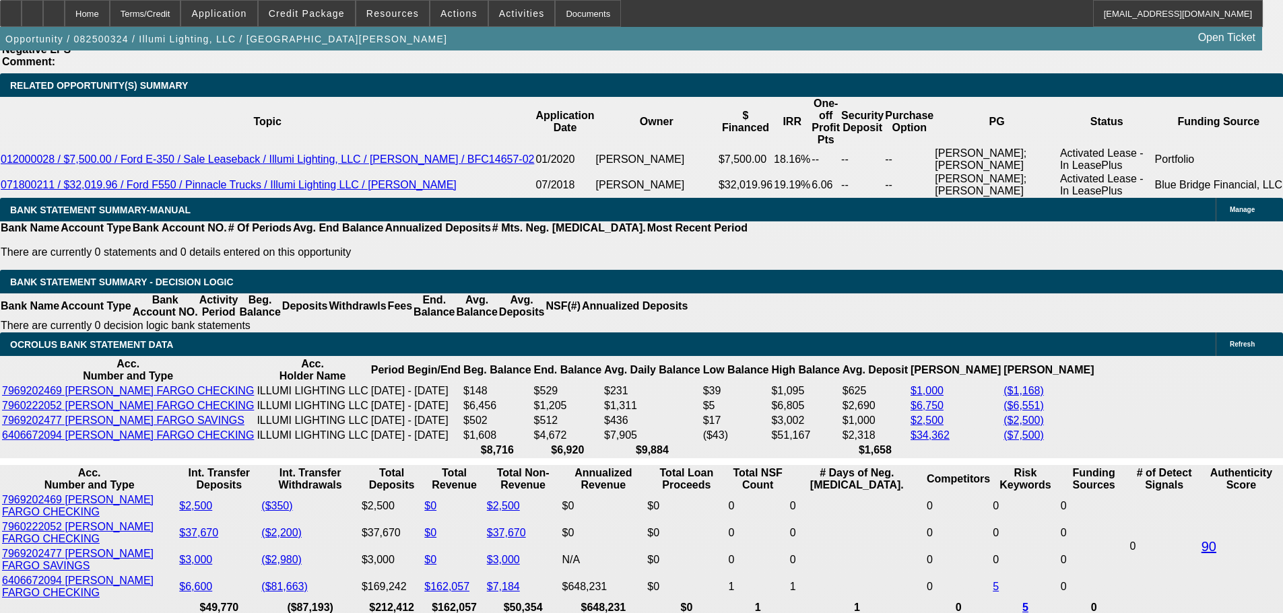
type input "2.3"
type input "UNKNOWN"
type input "21.3"
type input "$1,589.34"
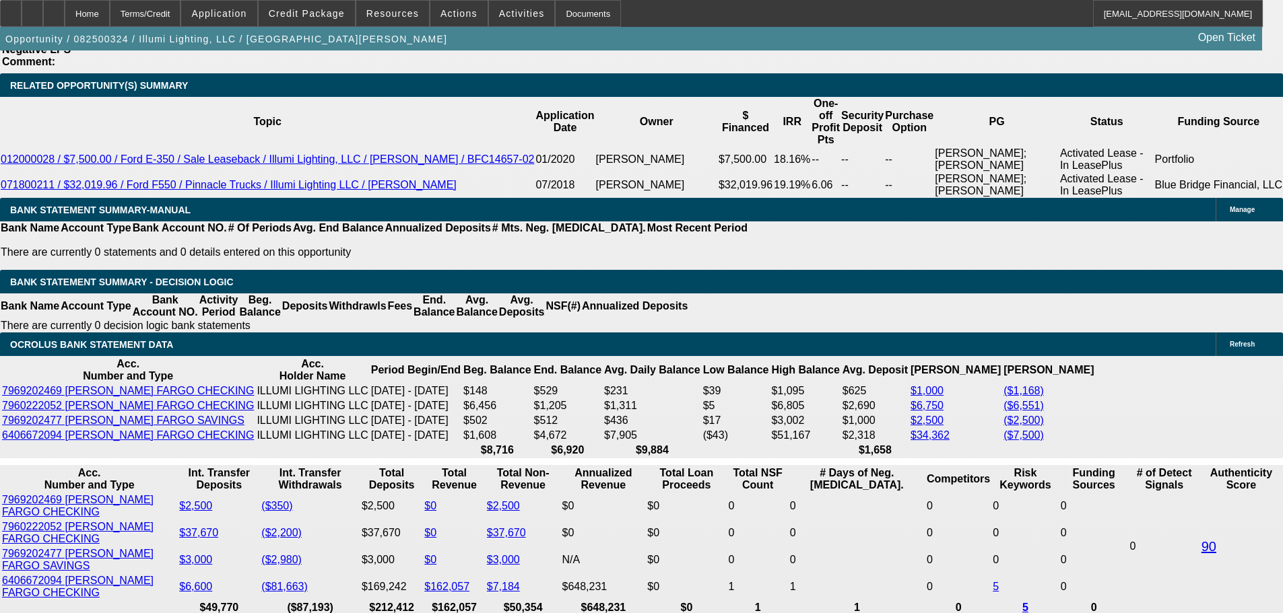
drag, startPoint x: 232, startPoint y: 56, endPoint x: 232, endPoint y: 63, distance: 7.4
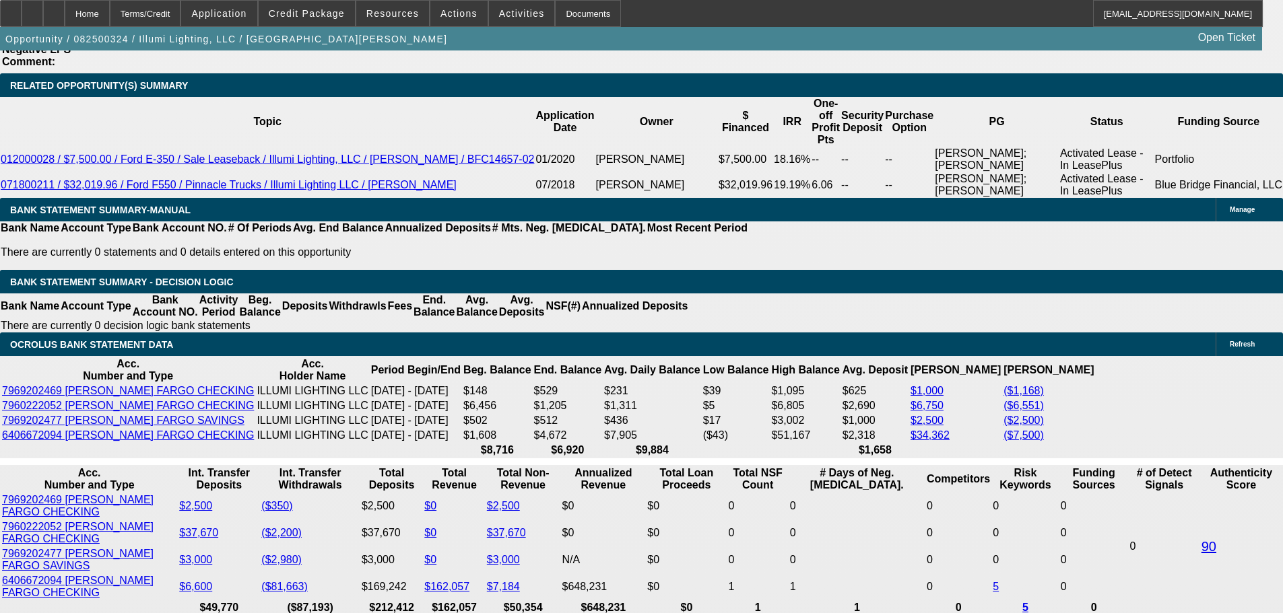
type input "21.3"
type input "$2,450.02"
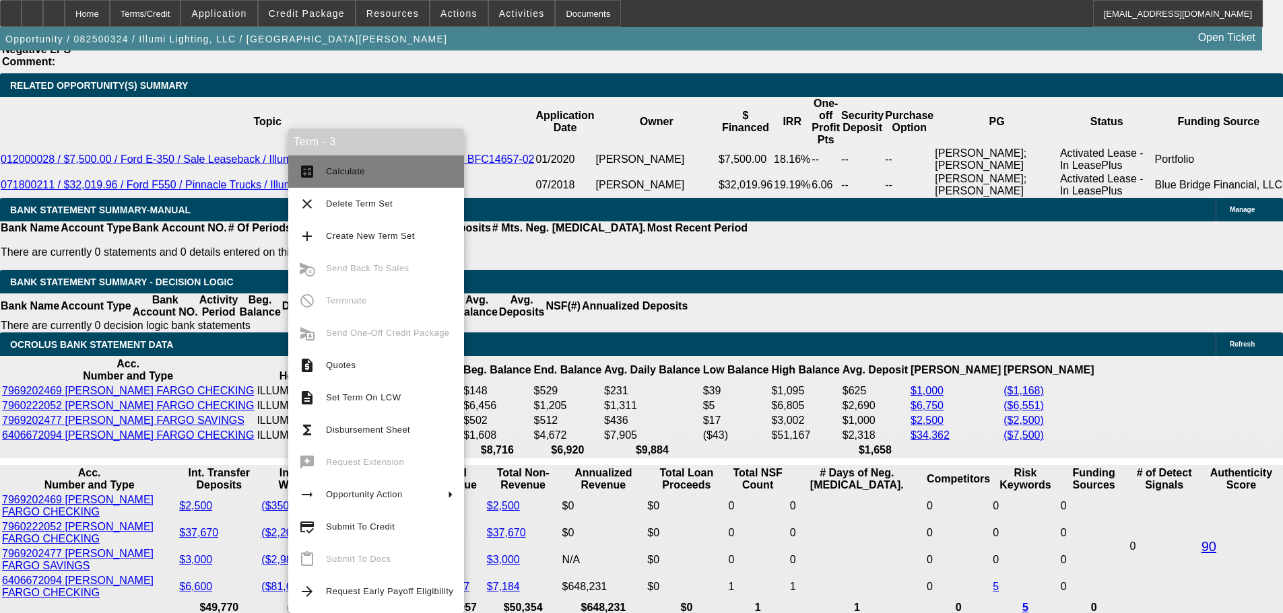
click at [353, 167] on span "Calculate" at bounding box center [345, 171] width 39 height 10
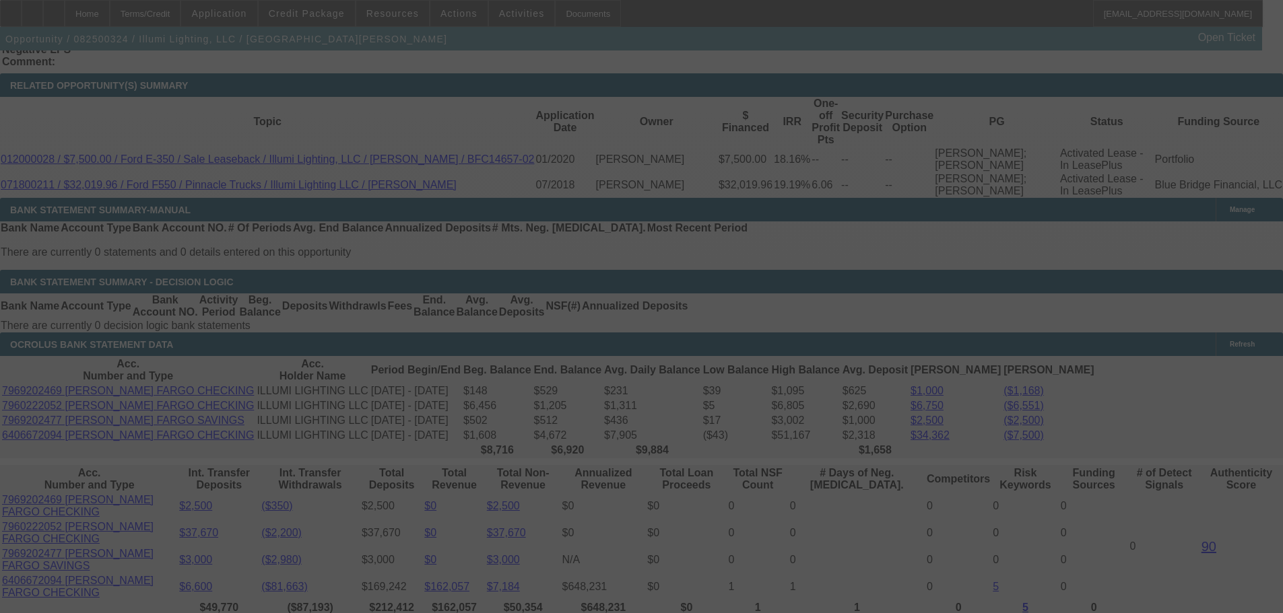
select select "0"
select select "3"
select select "0"
select select "6"
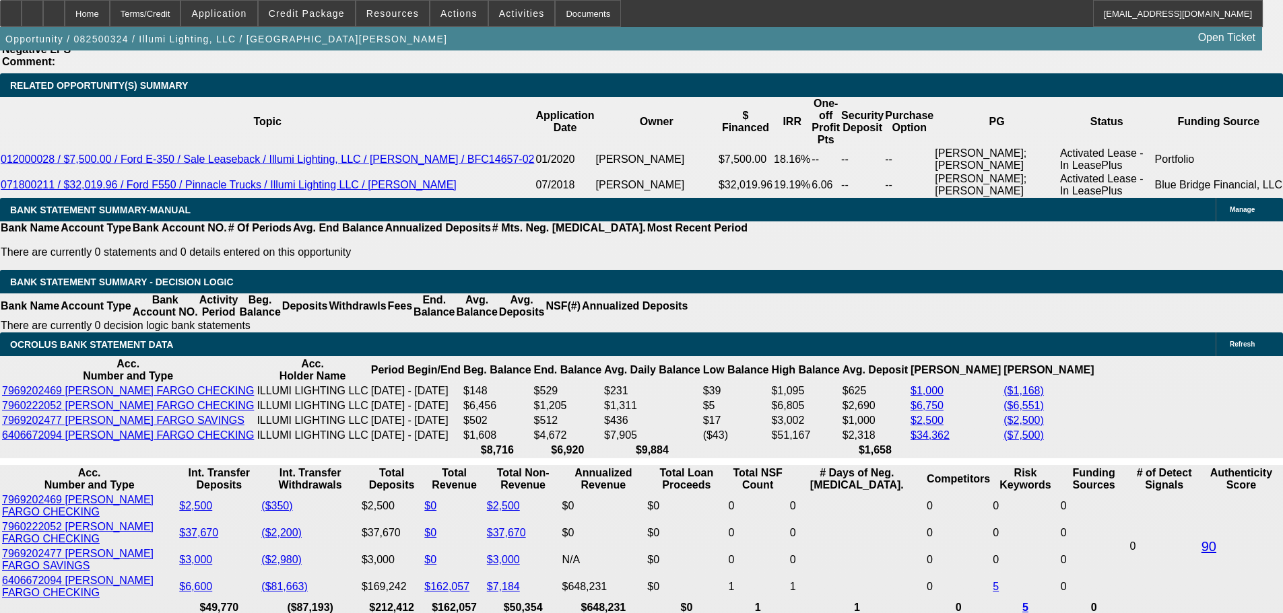
type input "21."
type input "UNKNOWN"
type input "$2,434.80"
type input "21.4"
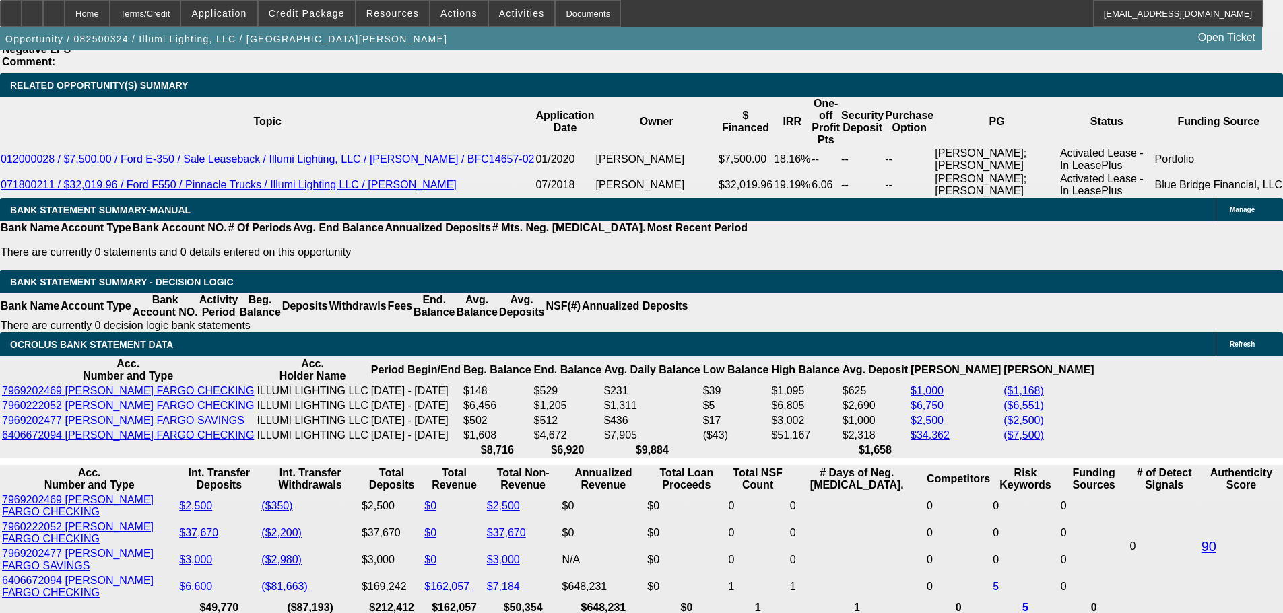
type input "$2,455.10"
type input "21.4"
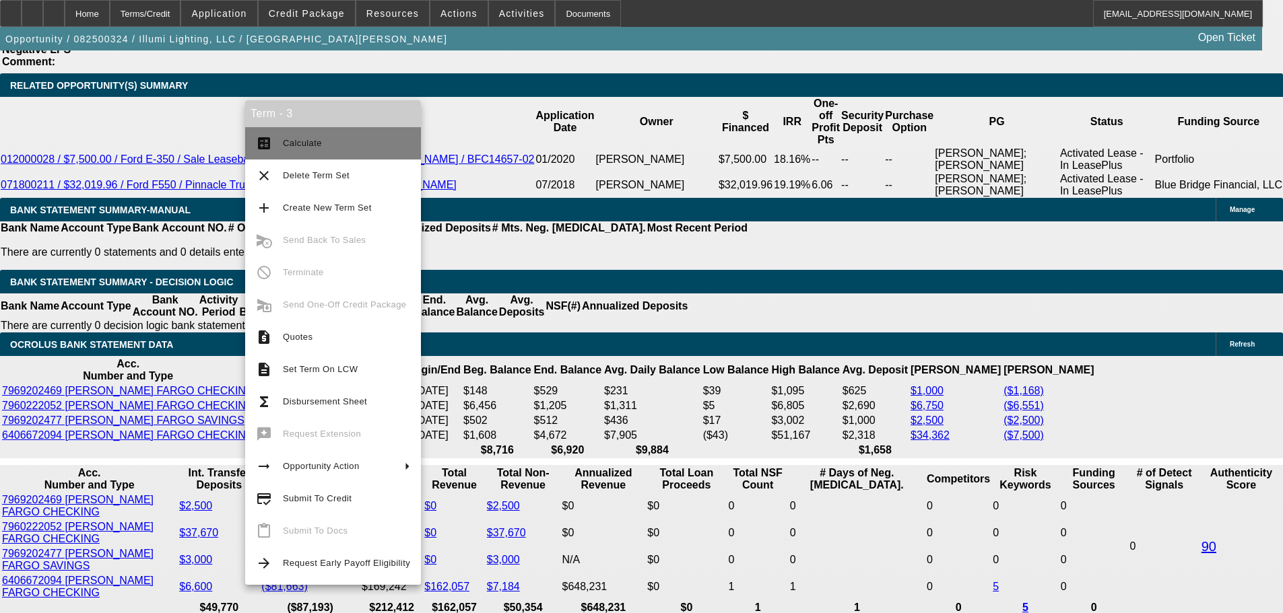
click at [325, 141] on span "Calculate" at bounding box center [346, 143] width 127 height 16
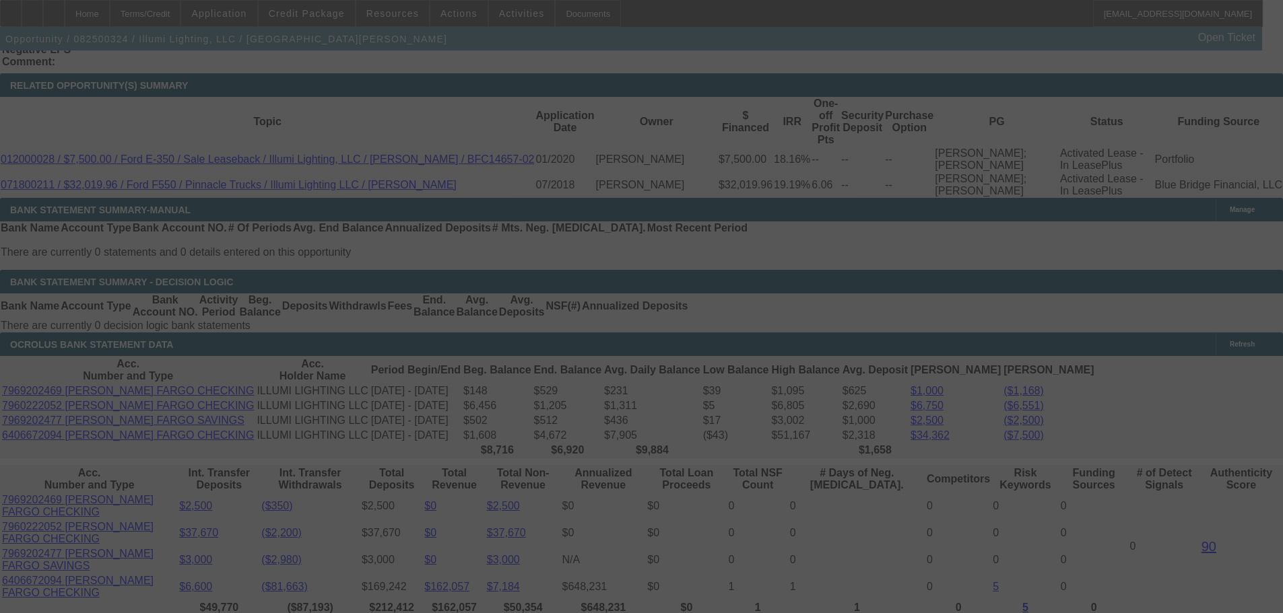
scroll to position [2553, 0]
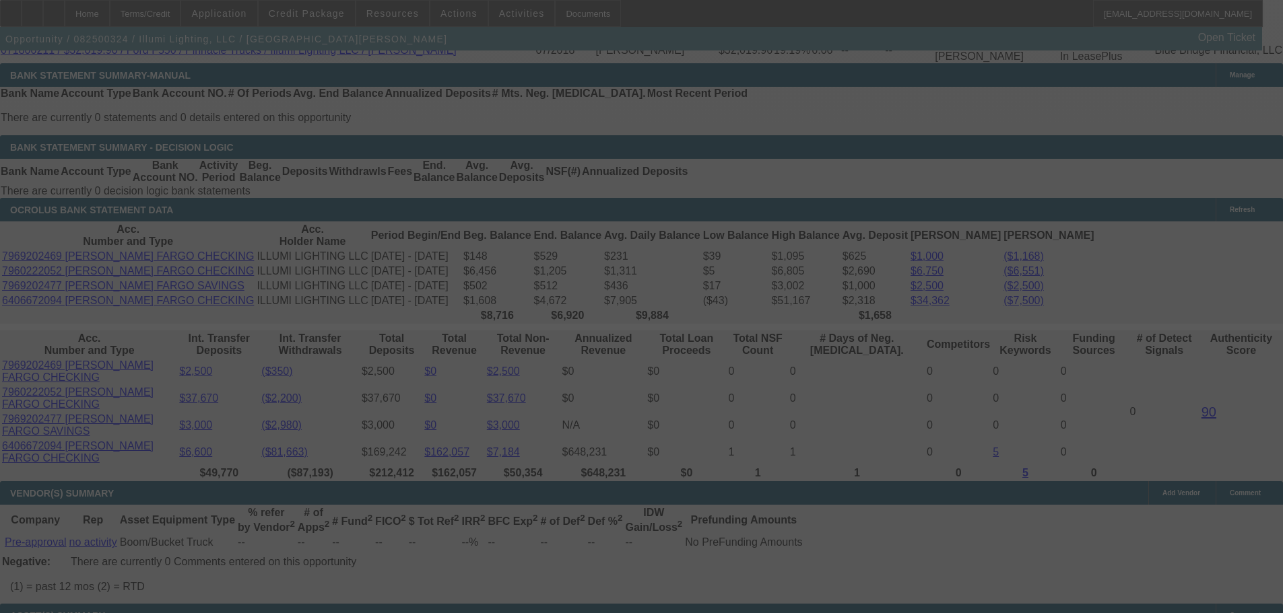
select select "0"
select select "3"
select select "0"
select select "6"
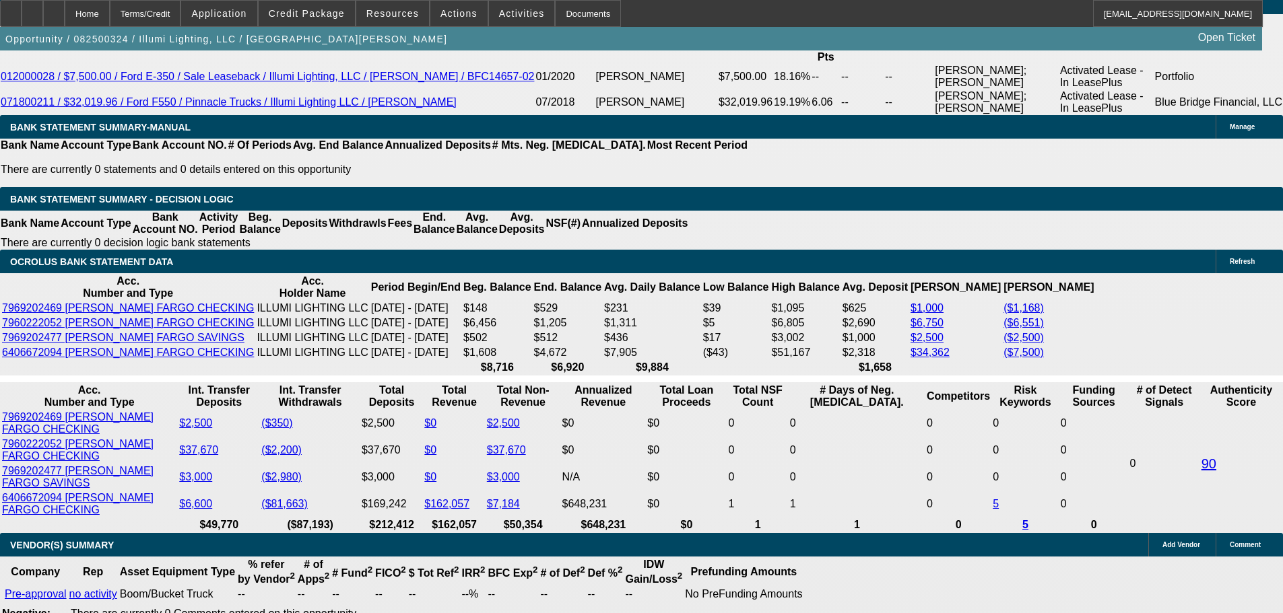
scroll to position [2620, 0]
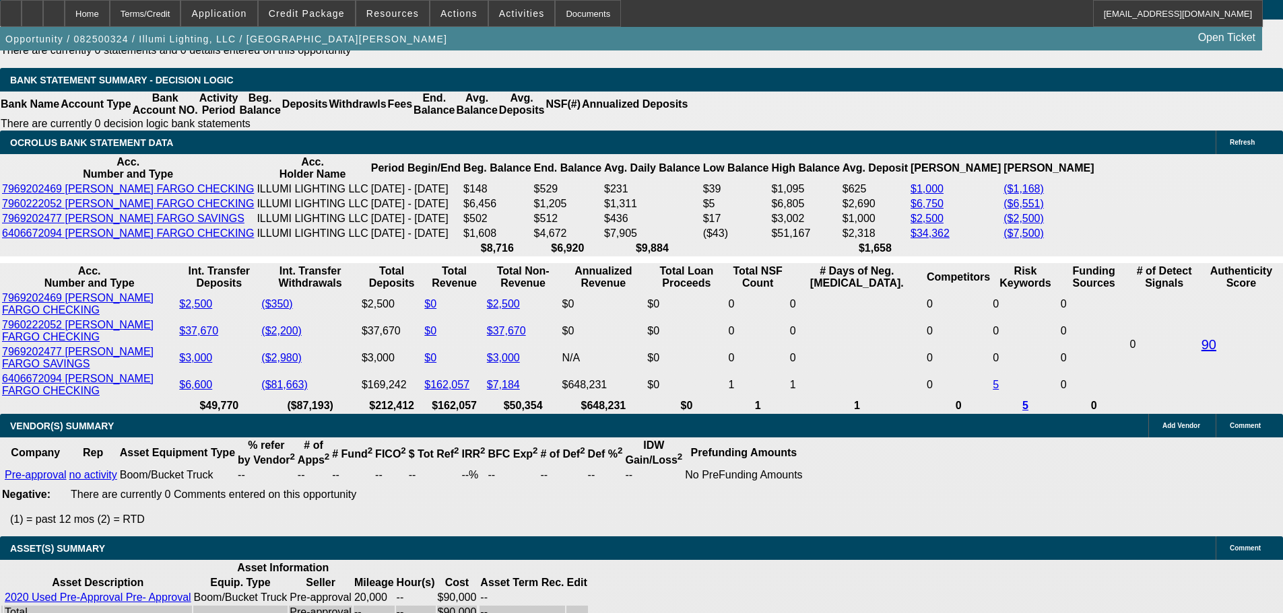
drag, startPoint x: 1032, startPoint y: 217, endPoint x: 979, endPoint y: 133, distance: 98.6
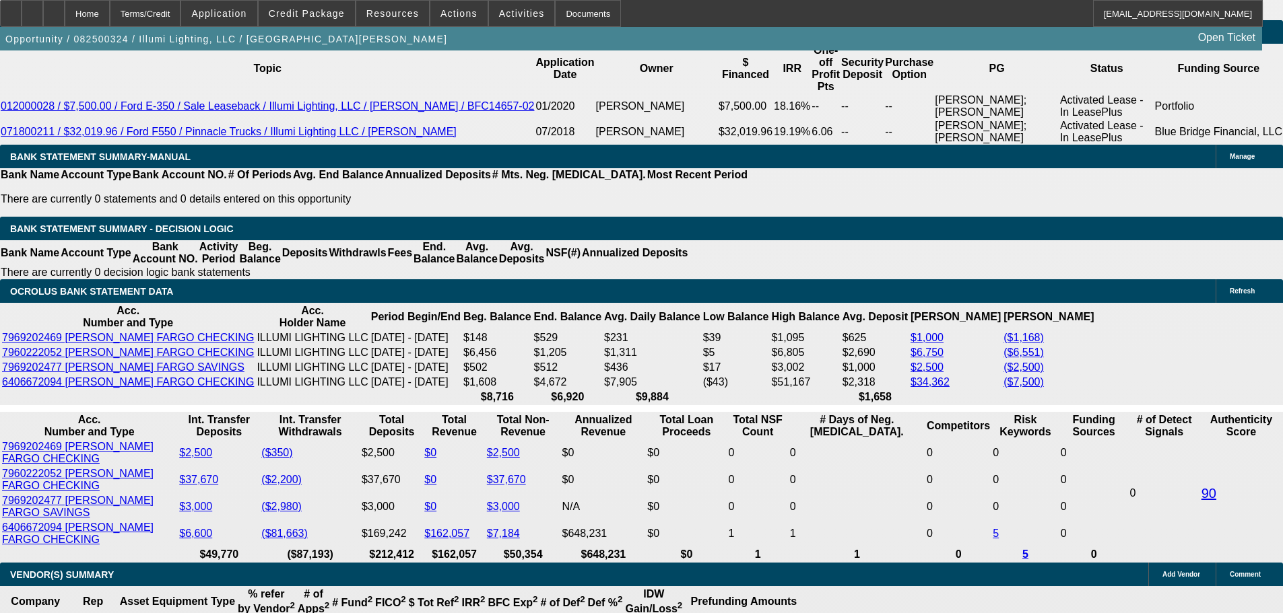
drag, startPoint x: 811, startPoint y: 351, endPoint x: 805, endPoint y: 281, distance: 70.4
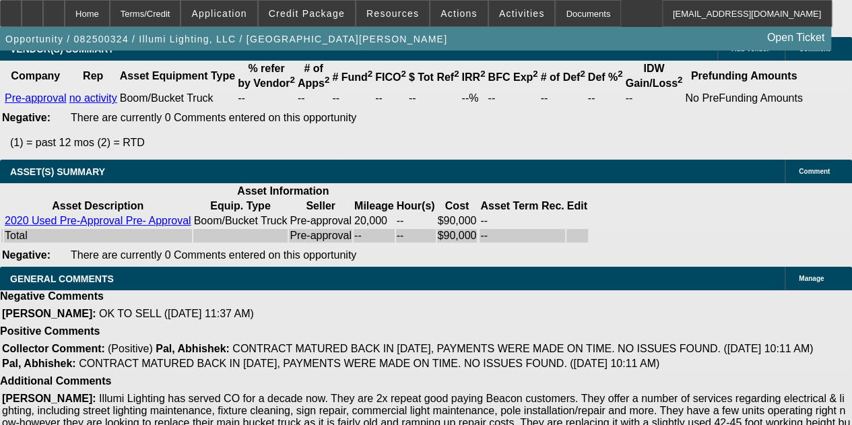
scroll to position [3139, 0]
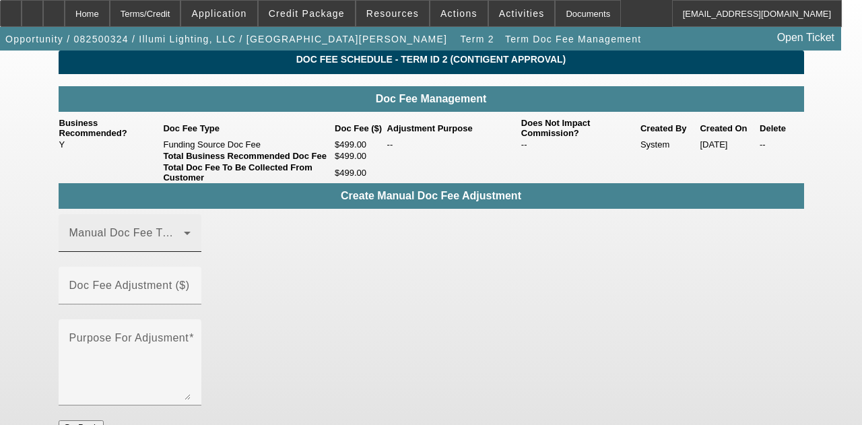
click at [186, 241] on icon at bounding box center [187, 233] width 16 height 16
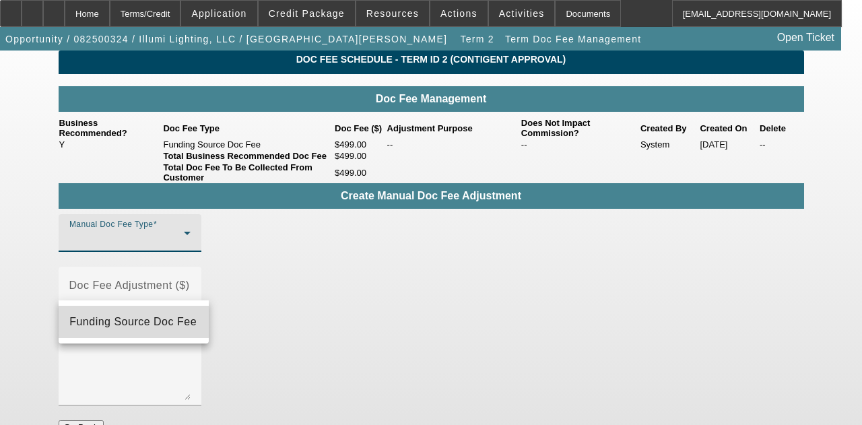
click at [175, 323] on span "Funding Source Doc Fee" at bounding box center [132, 322] width 127 height 16
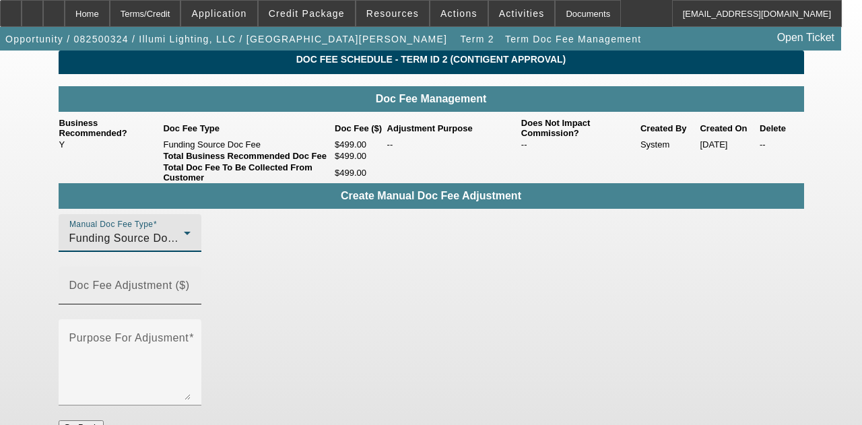
click at [191, 290] on input "Doc Fee Adjustment ($)" at bounding box center [129, 291] width 121 height 16
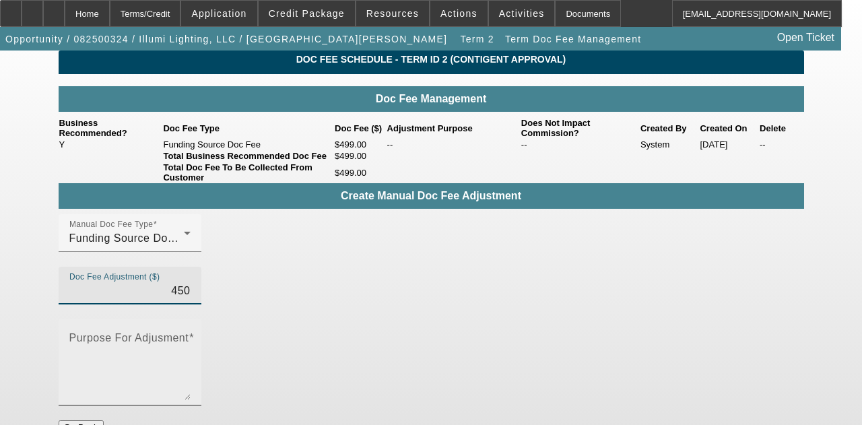
type input "$450.00"
click at [191, 335] on textarea "Purpose For Adjusment" at bounding box center [129, 367] width 121 height 65
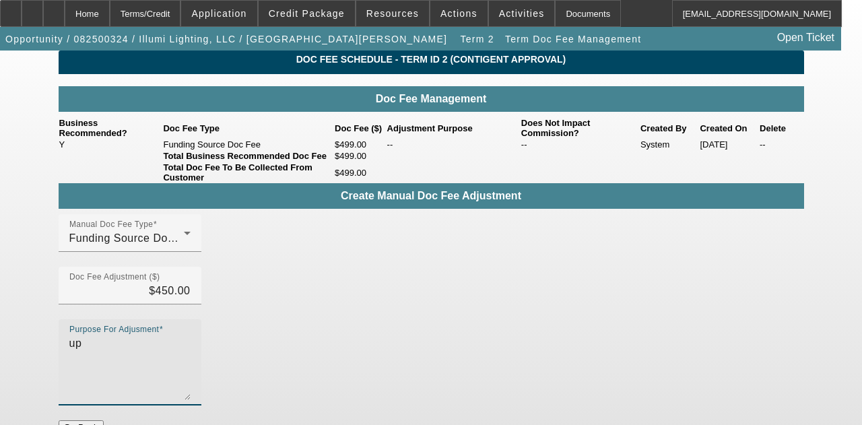
type textarea "up"
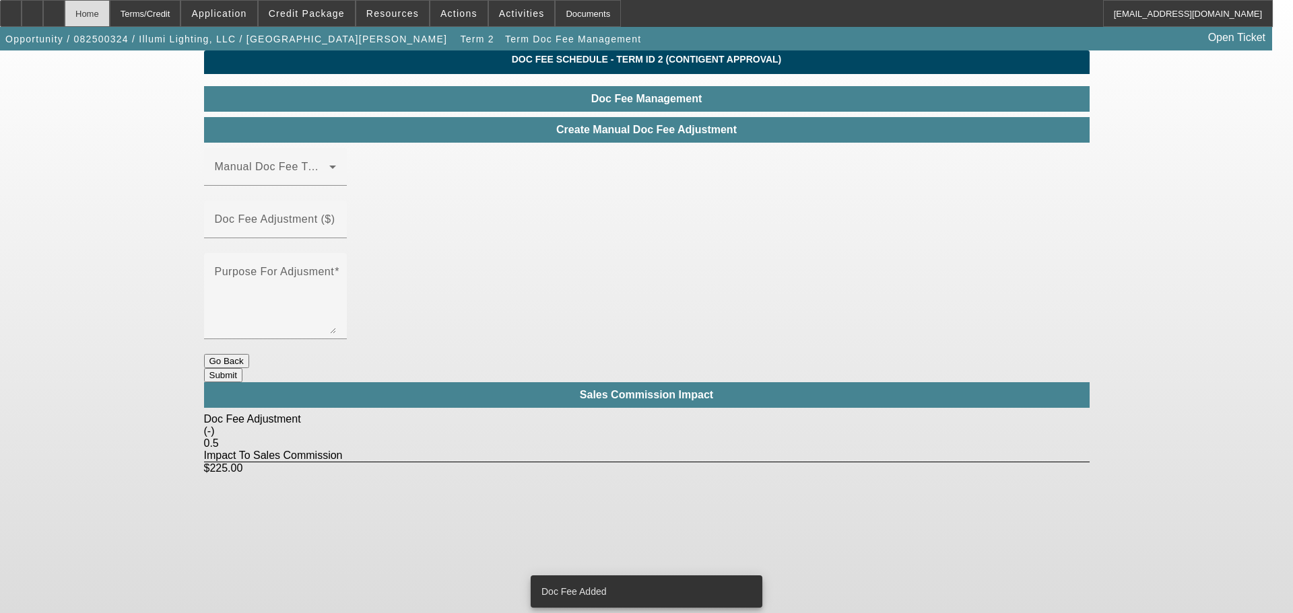
click at [110, 12] on div "Home" at bounding box center [87, 13] width 45 height 27
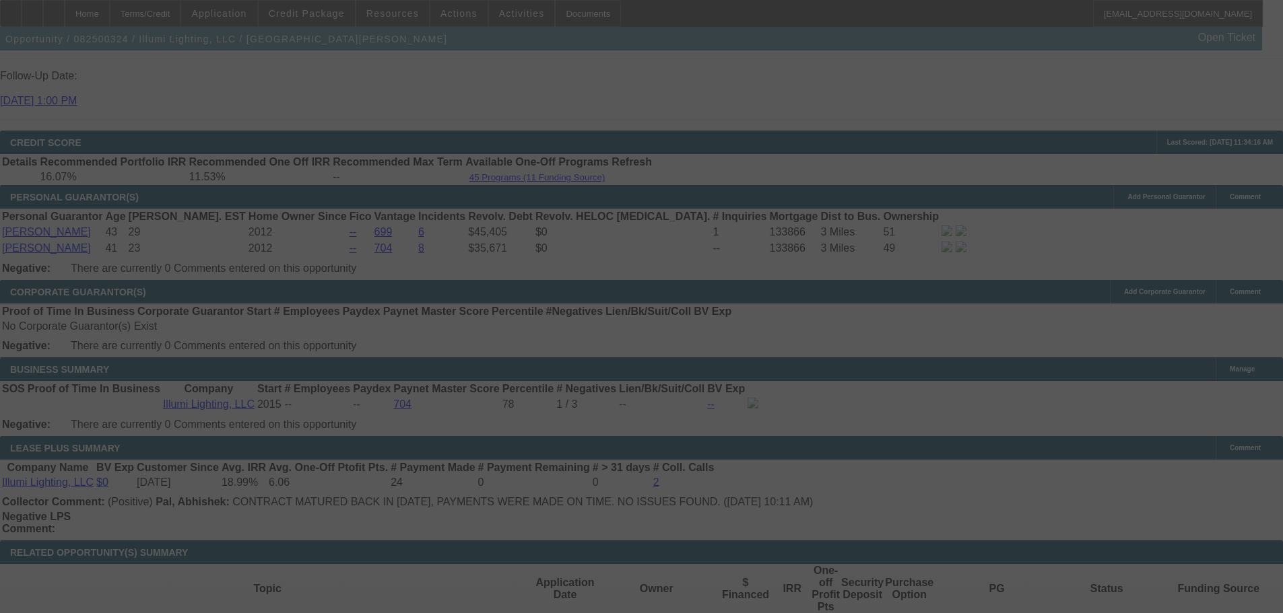
scroll to position [2157, 0]
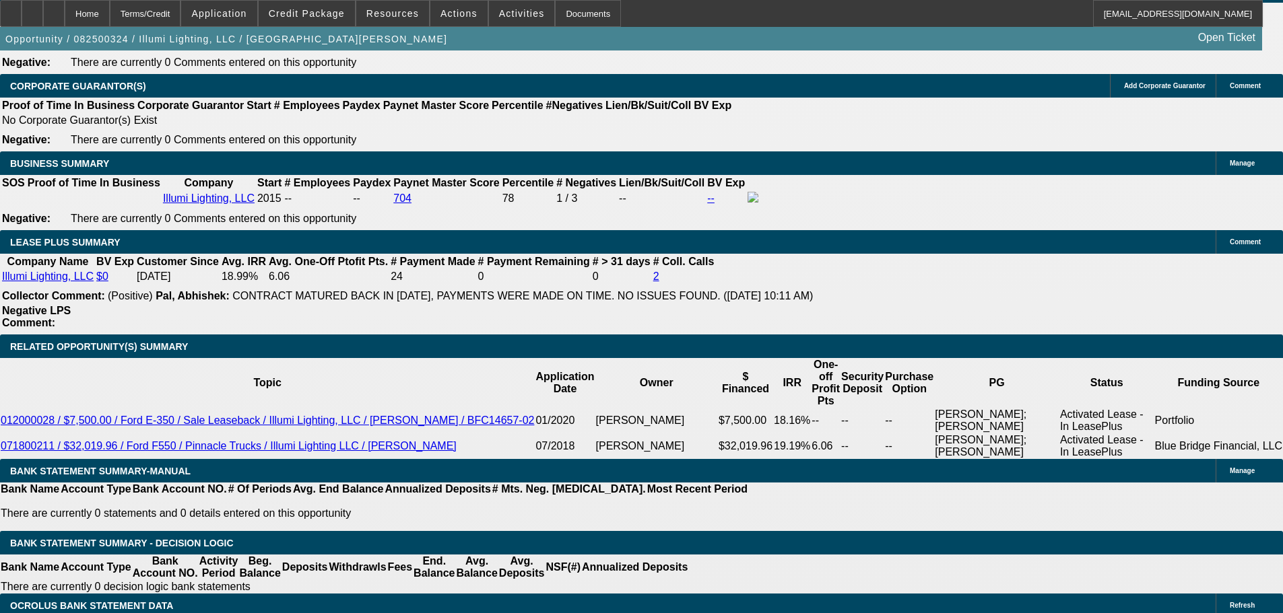
select select "0"
select select "3"
select select "0"
select select "6"
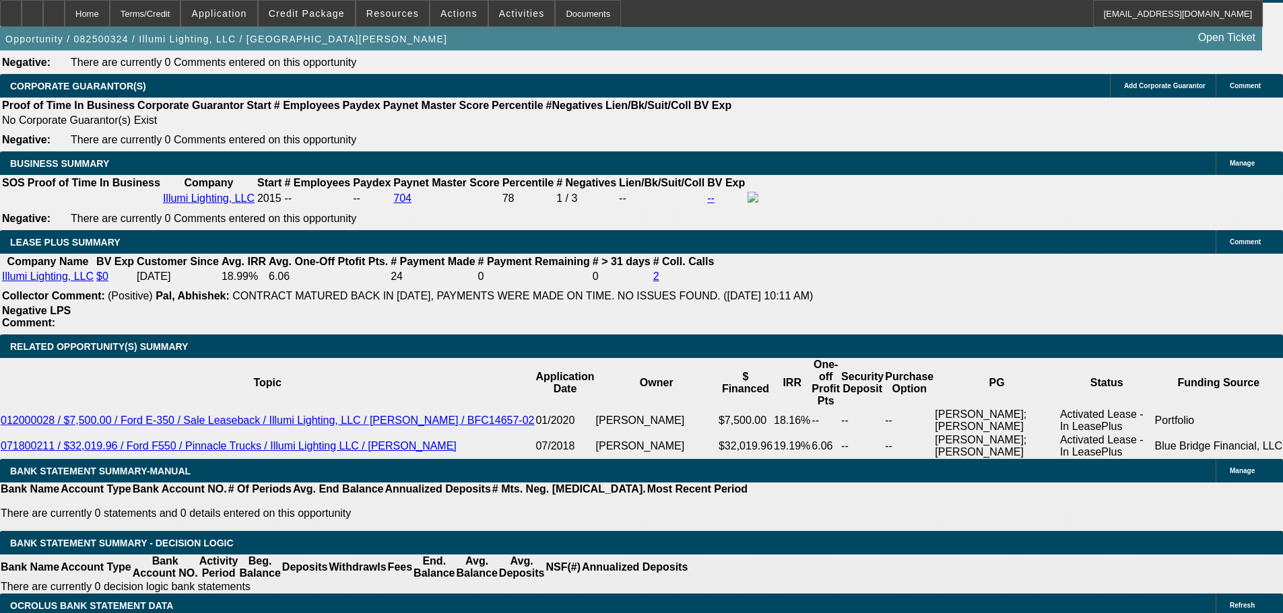
select select "0"
select select "3"
select select "0"
select select "6"
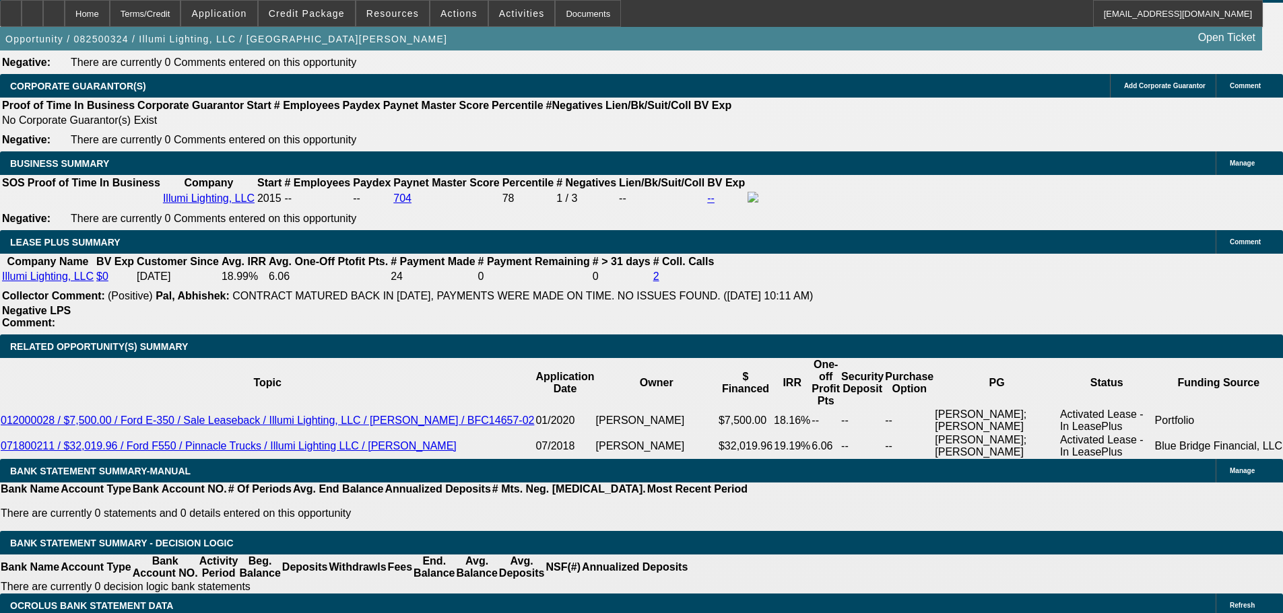
select select "0"
select select "3"
select select "0"
select select "6"
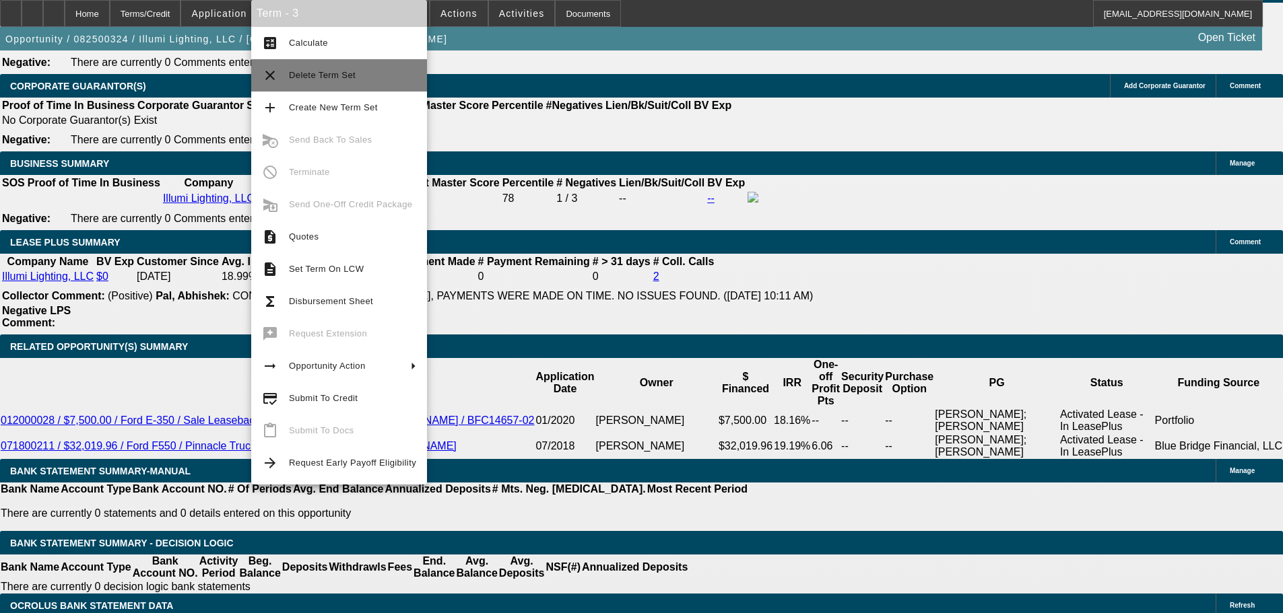
click at [348, 83] on span "Delete Term Set" at bounding box center [352, 75] width 127 height 16
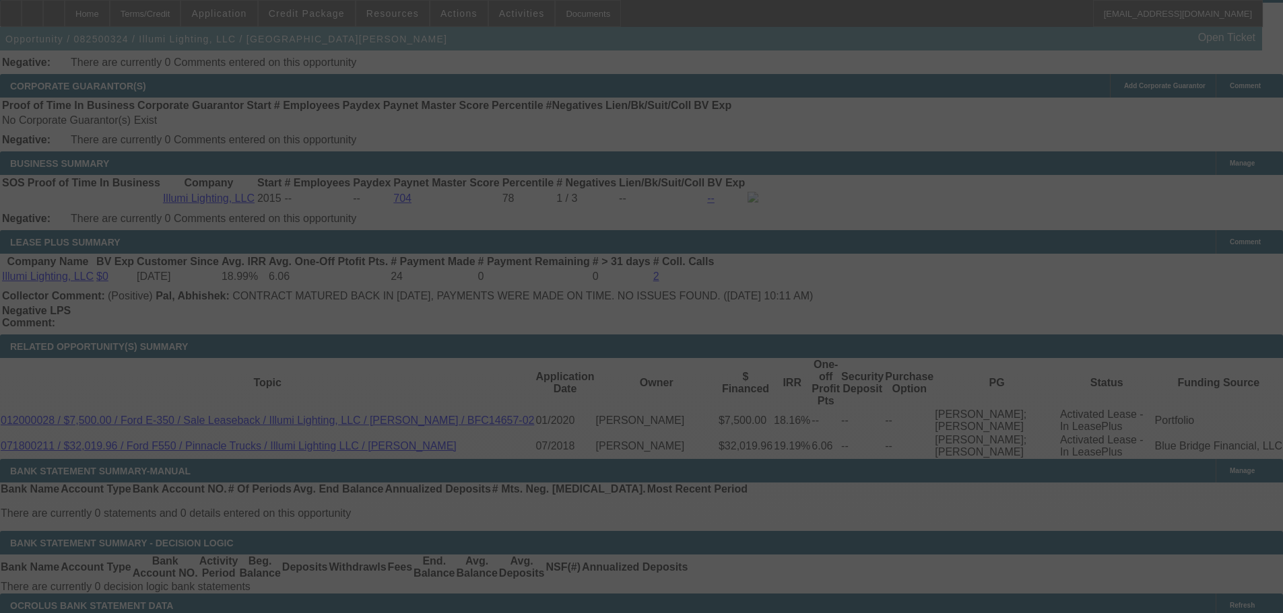
scroll to position [2359, 0]
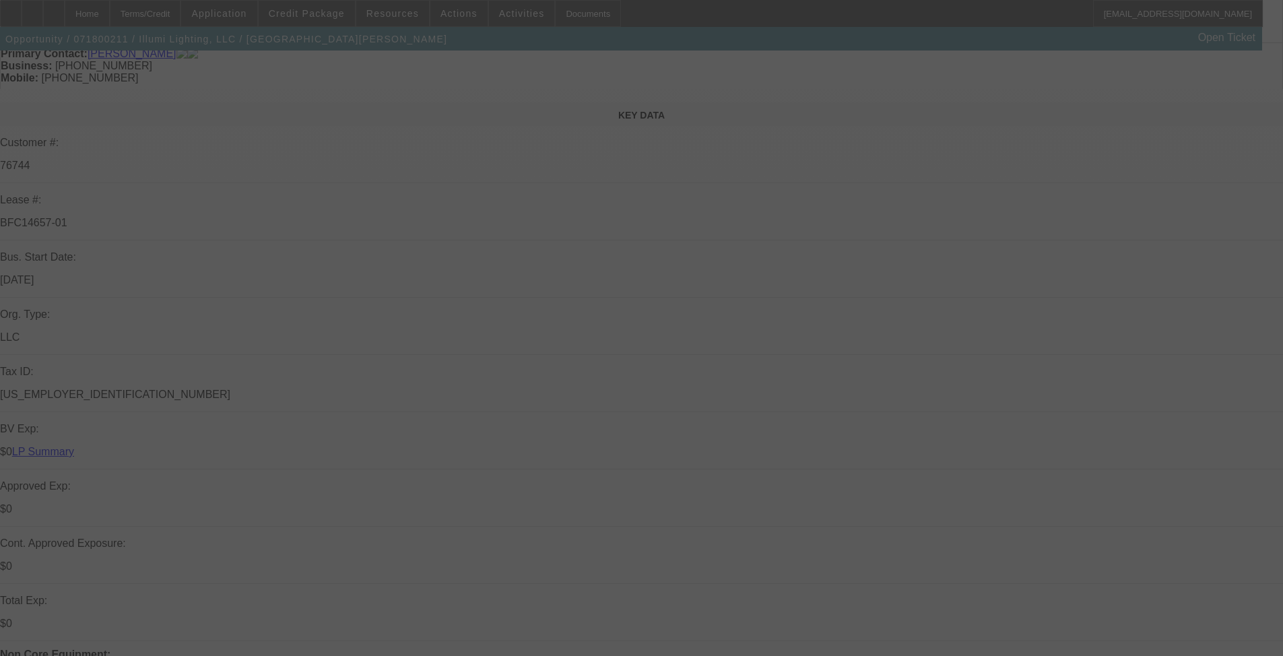
scroll to position [269, 0]
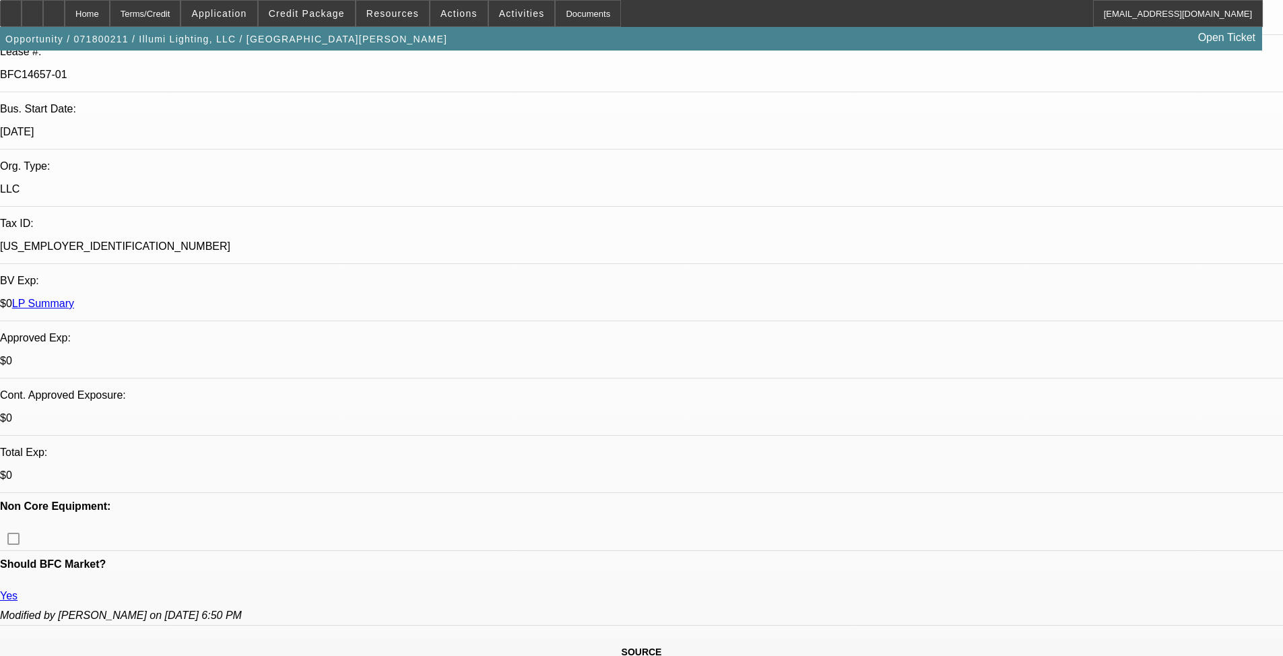
select select "0"
select select "6"
select select "0"
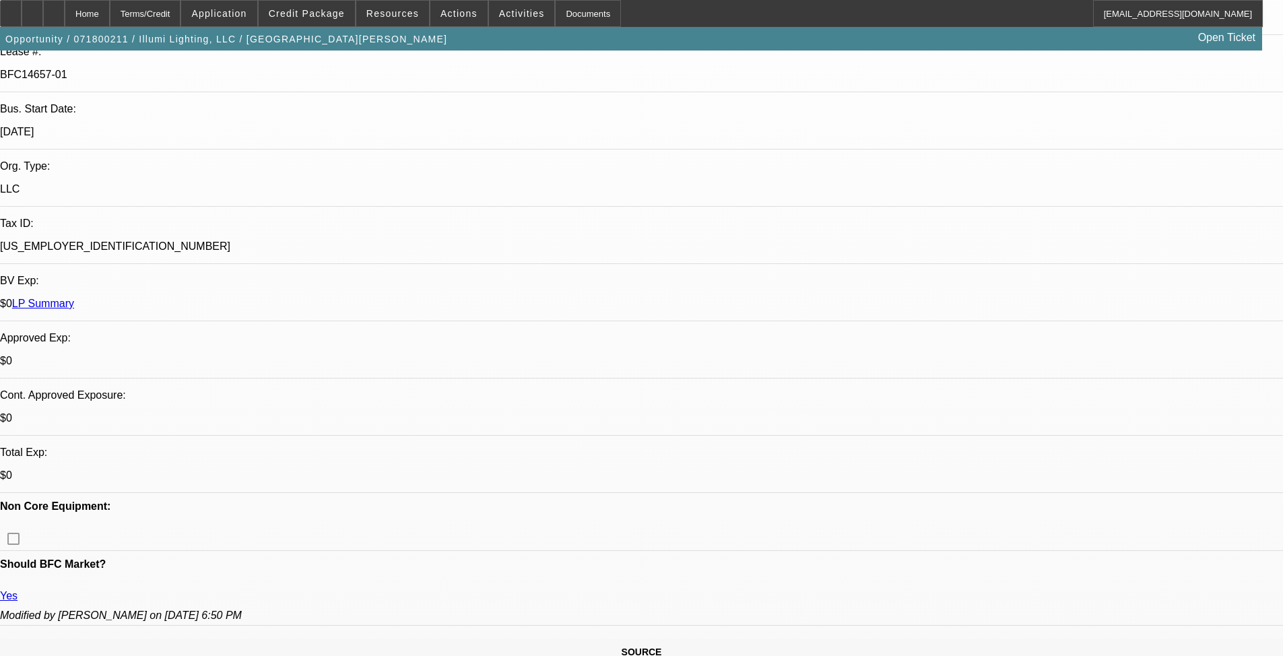
select select "0"
select select "6"
select select "0"
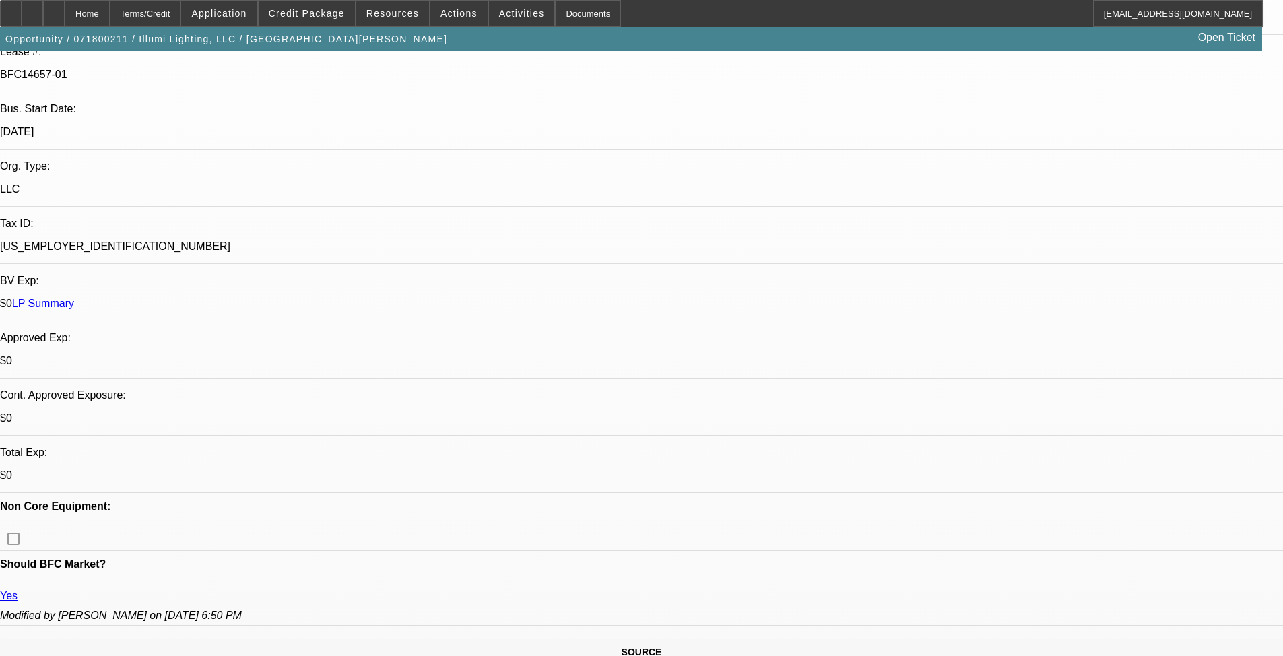
select select "0"
select select "6"
select select "0"
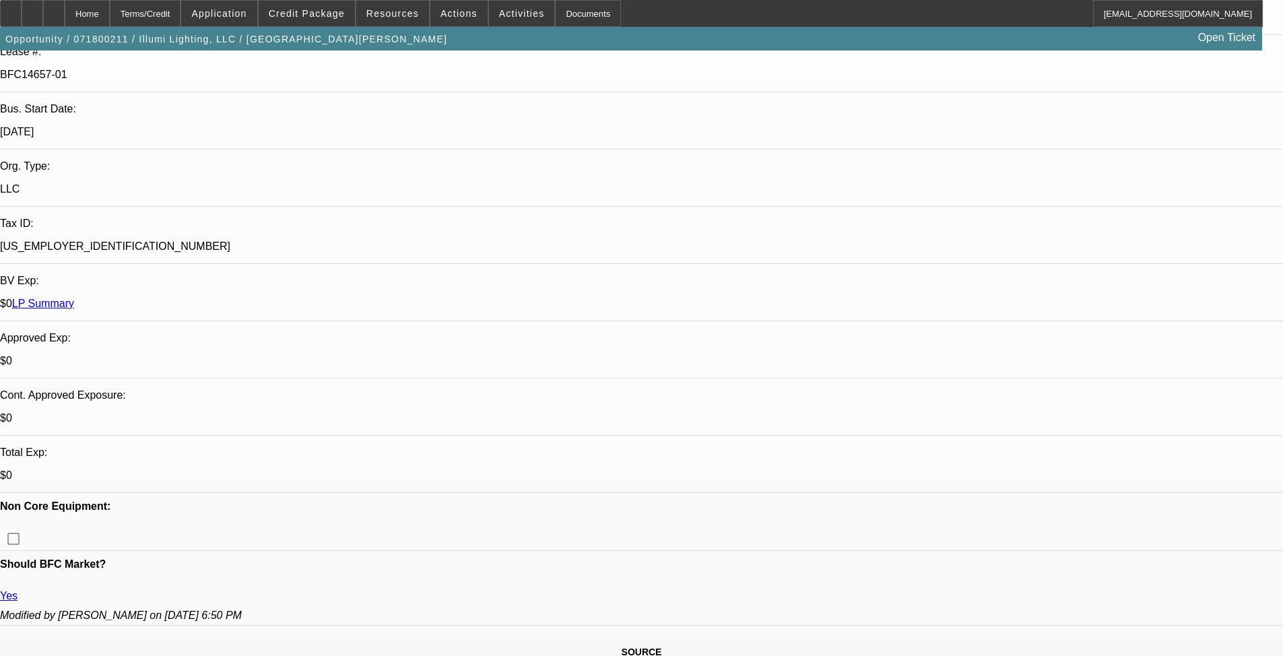
select select "6"
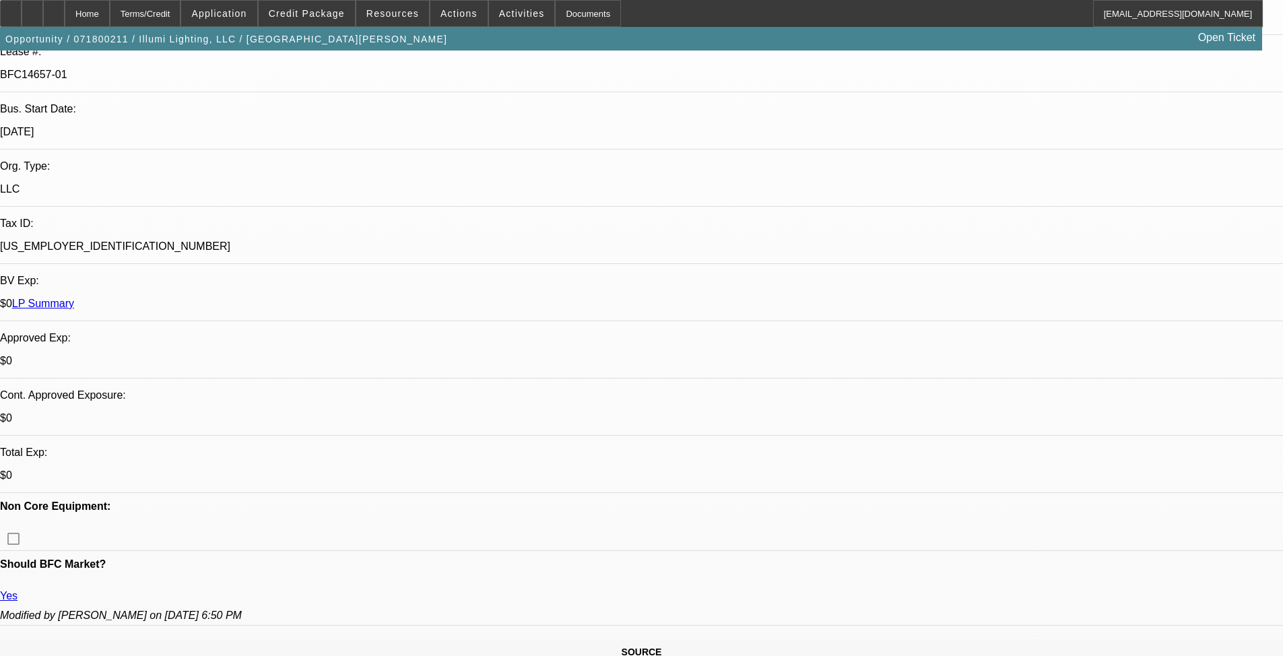
drag, startPoint x: 972, startPoint y: 157, endPoint x: 970, endPoint y: 142, distance: 15.0
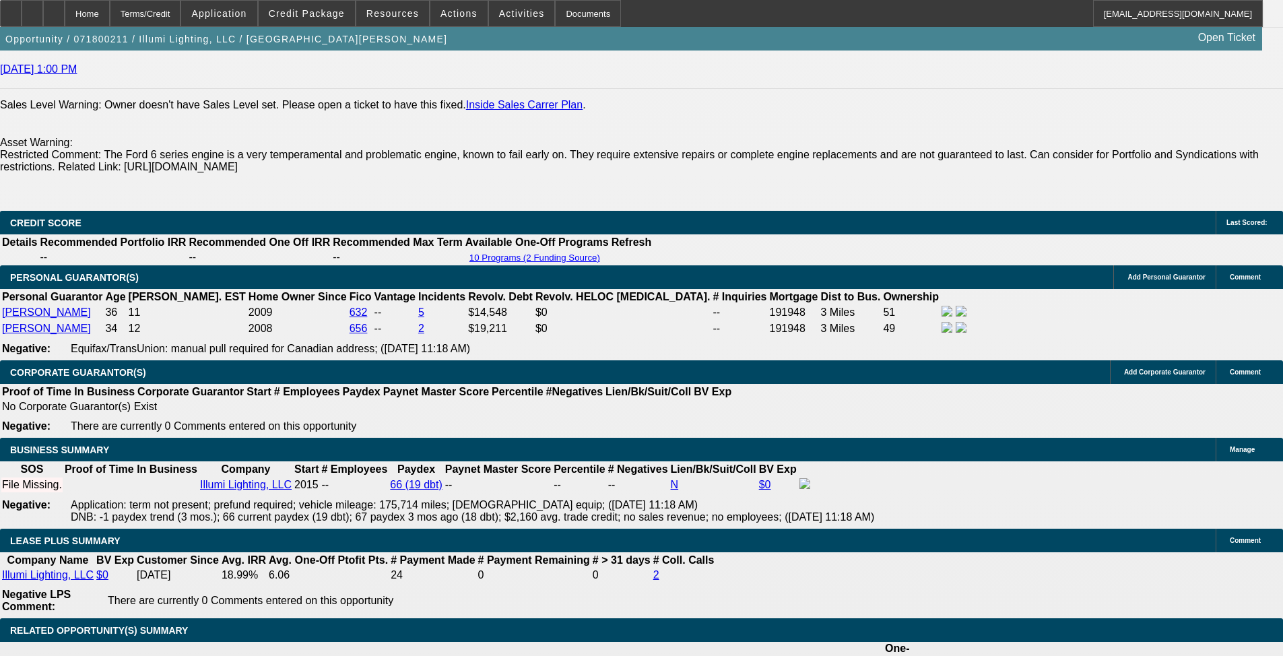
drag, startPoint x: 537, startPoint y: 407, endPoint x: 535, endPoint y: 422, distance: 15.0
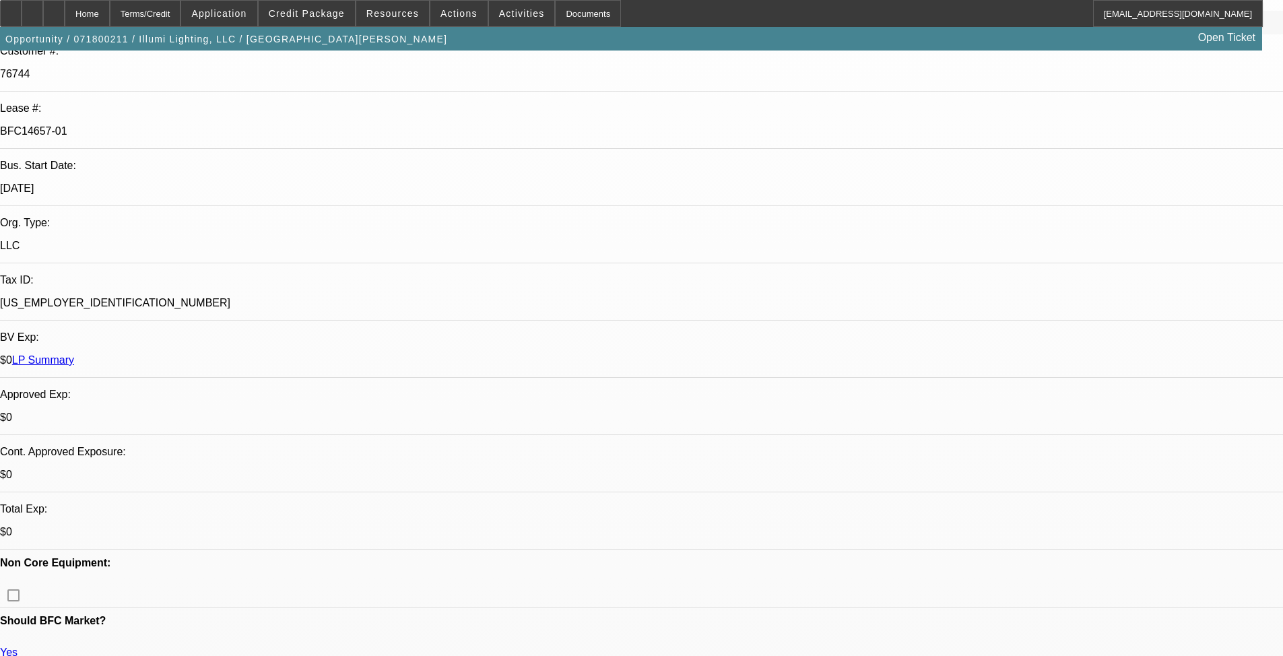
scroll to position [0, 0]
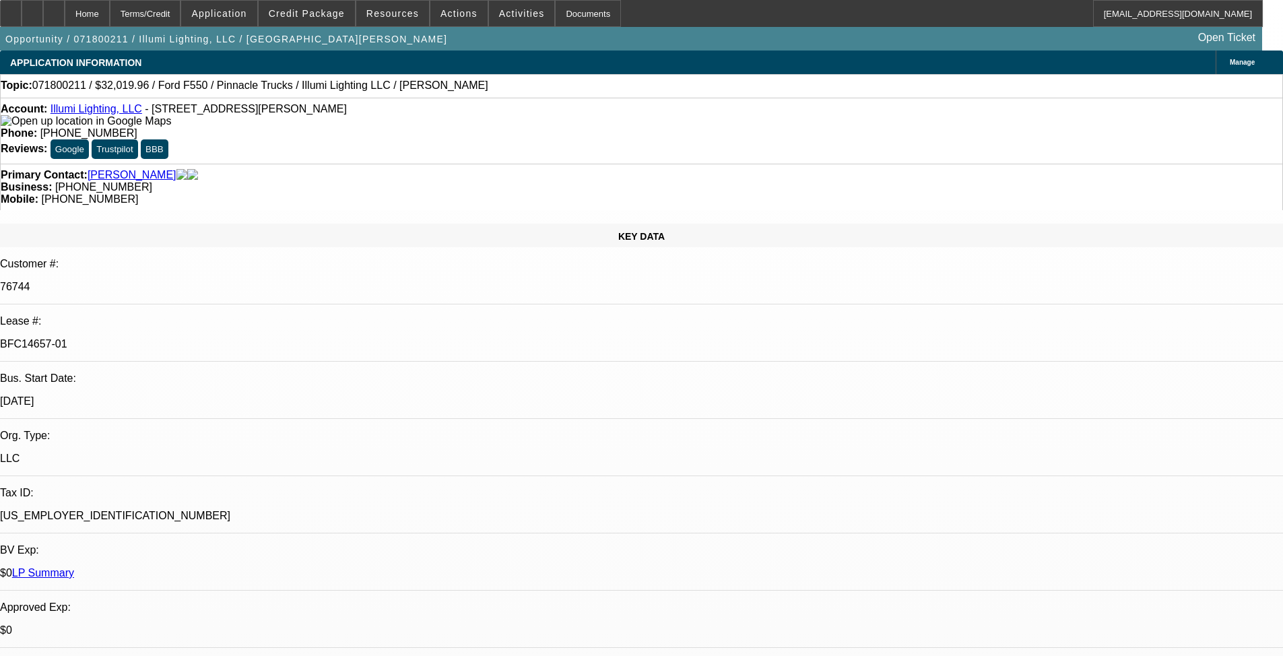
drag, startPoint x: 797, startPoint y: 481, endPoint x: 776, endPoint y: 287, distance: 195.7
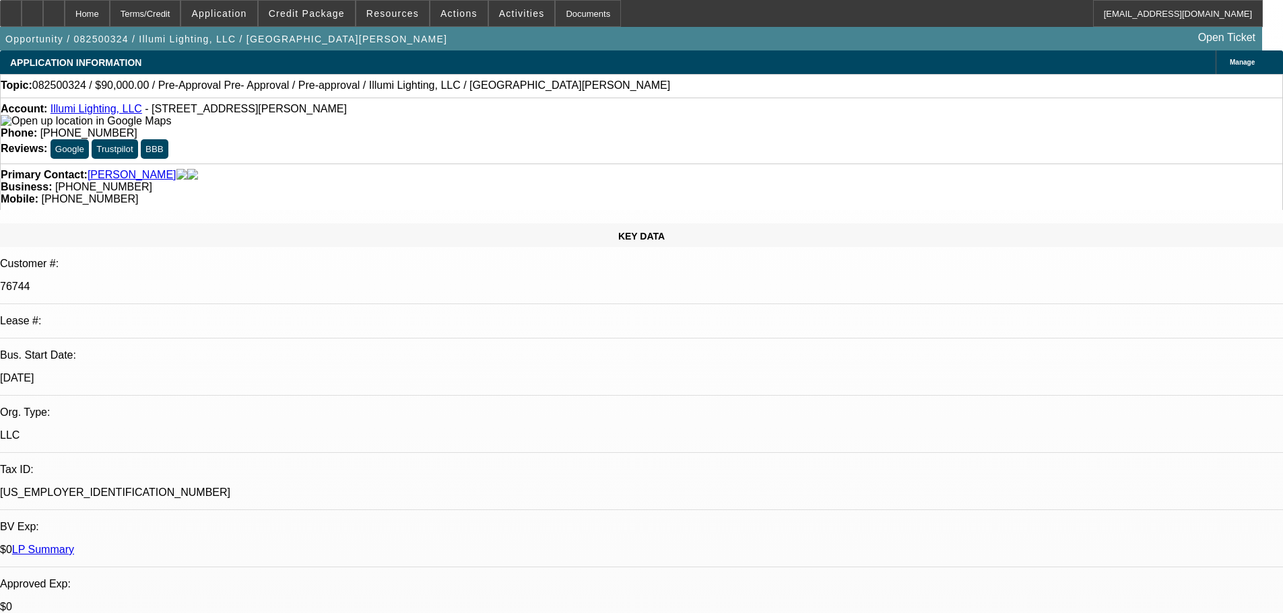
select select "0"
select select "3"
select select "0"
select select "6"
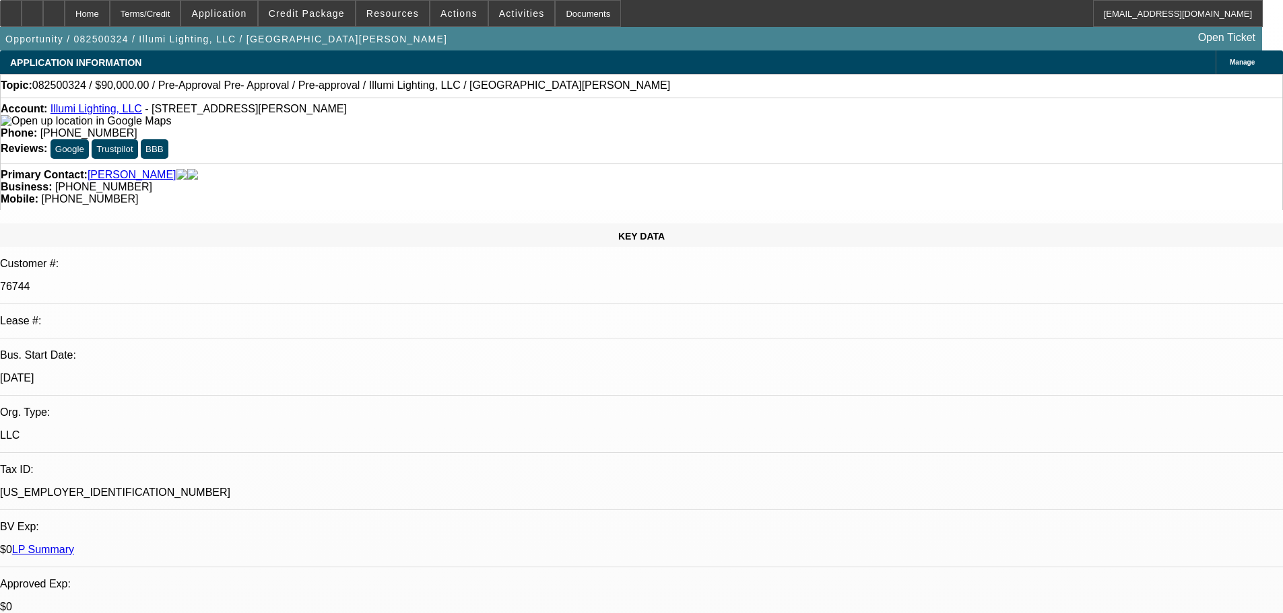
select select "0"
select select "3"
select select "0"
select select "6"
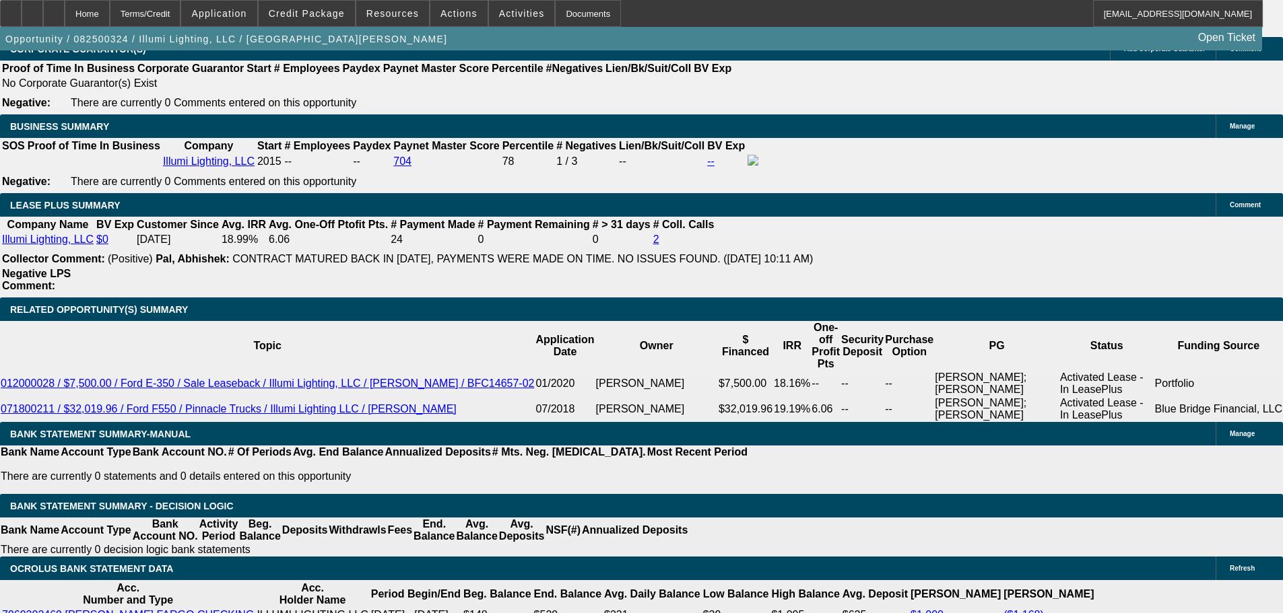
drag, startPoint x: 449, startPoint y: 397, endPoint x: 462, endPoint y: 370, distance: 29.8
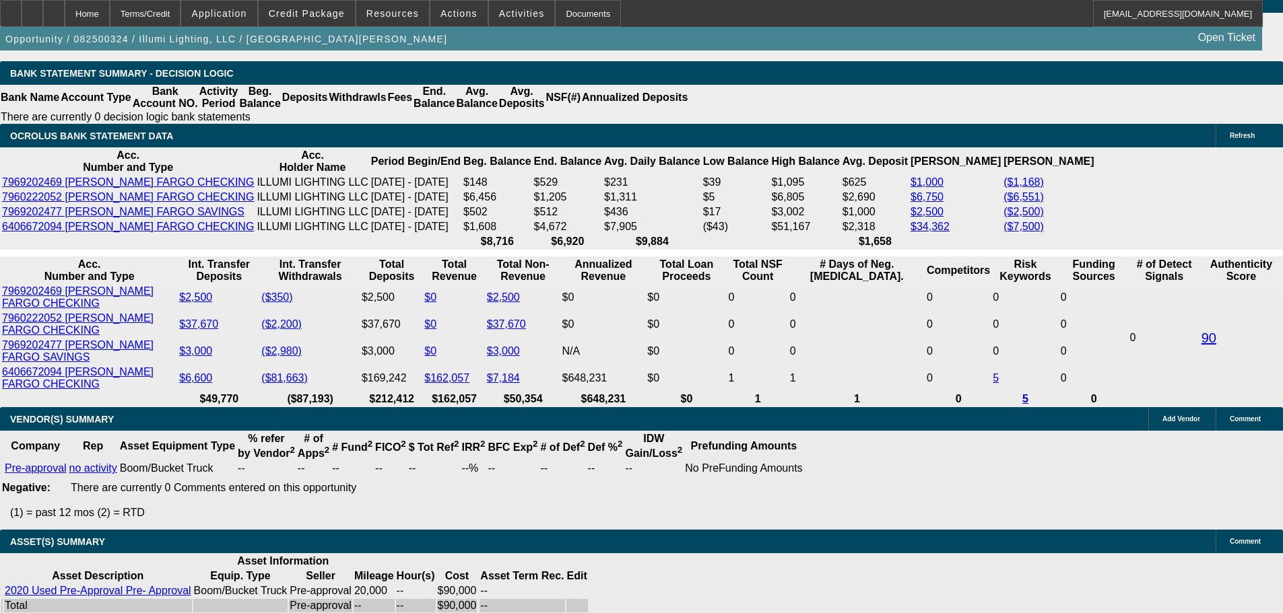
scroll to position [2357, 0]
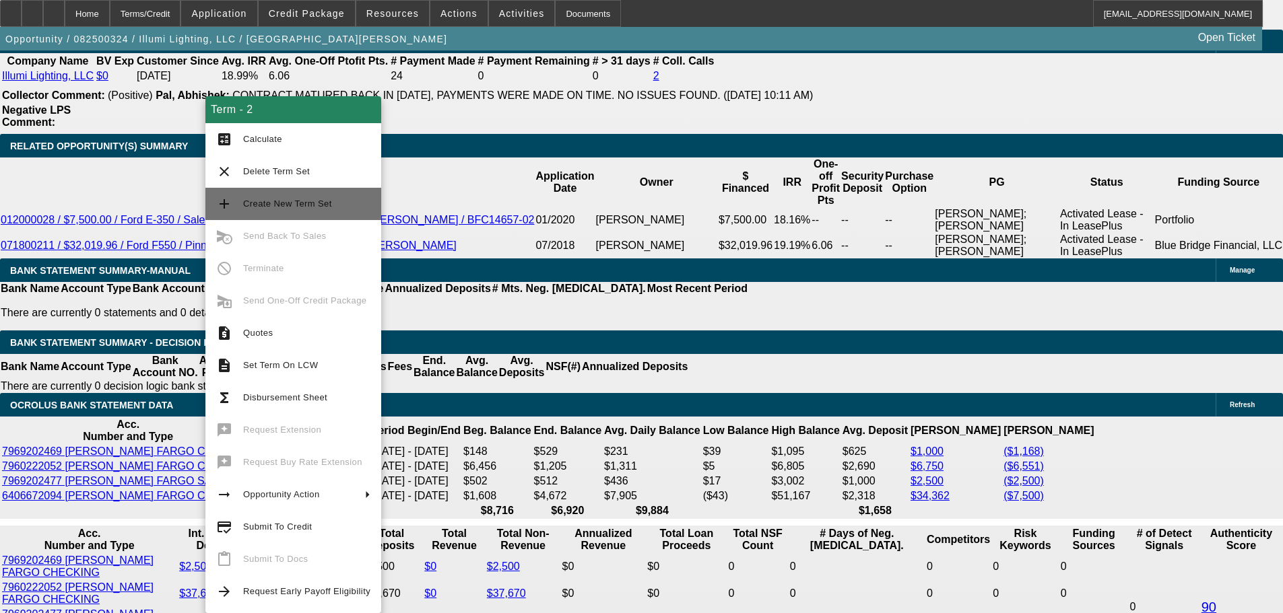
click at [349, 213] on button "add Create New Term Set" at bounding box center [293, 204] width 176 height 32
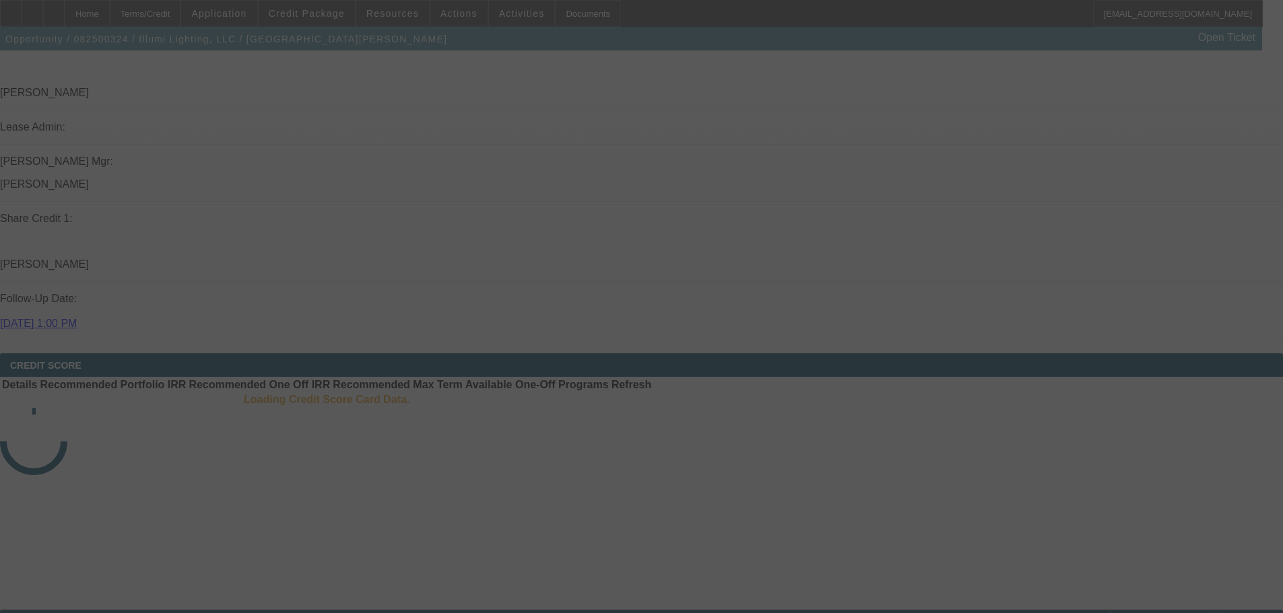
select select "0"
select select "3"
select select "0"
select select "6"
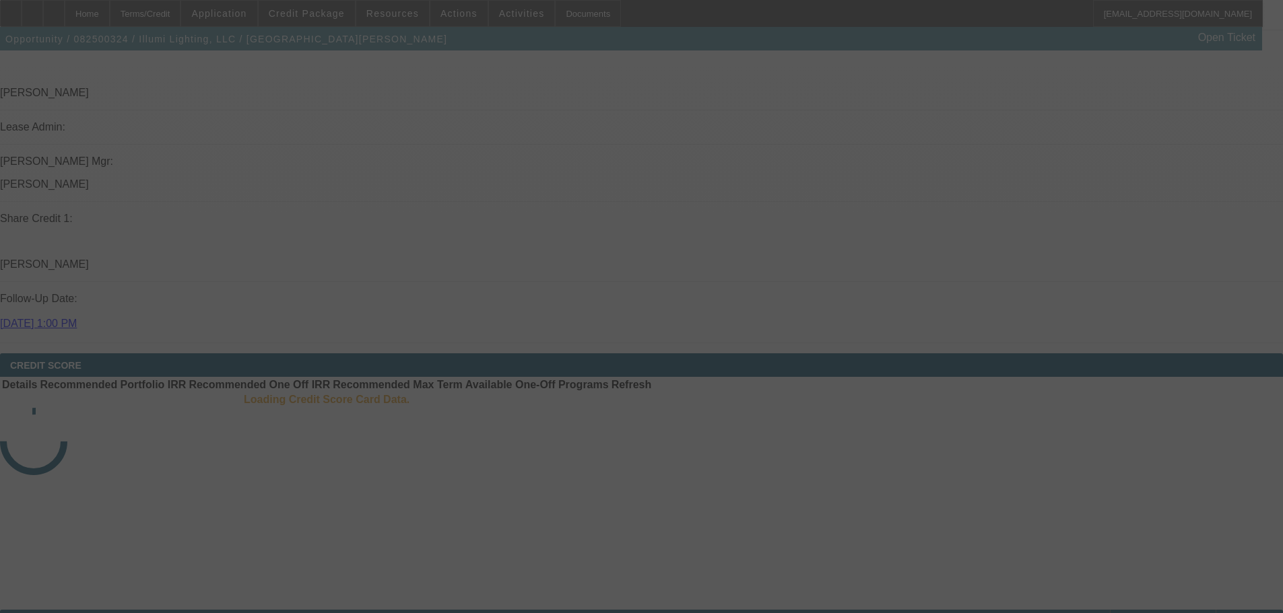
select select "0"
select select "3"
select select "0"
select select "6"
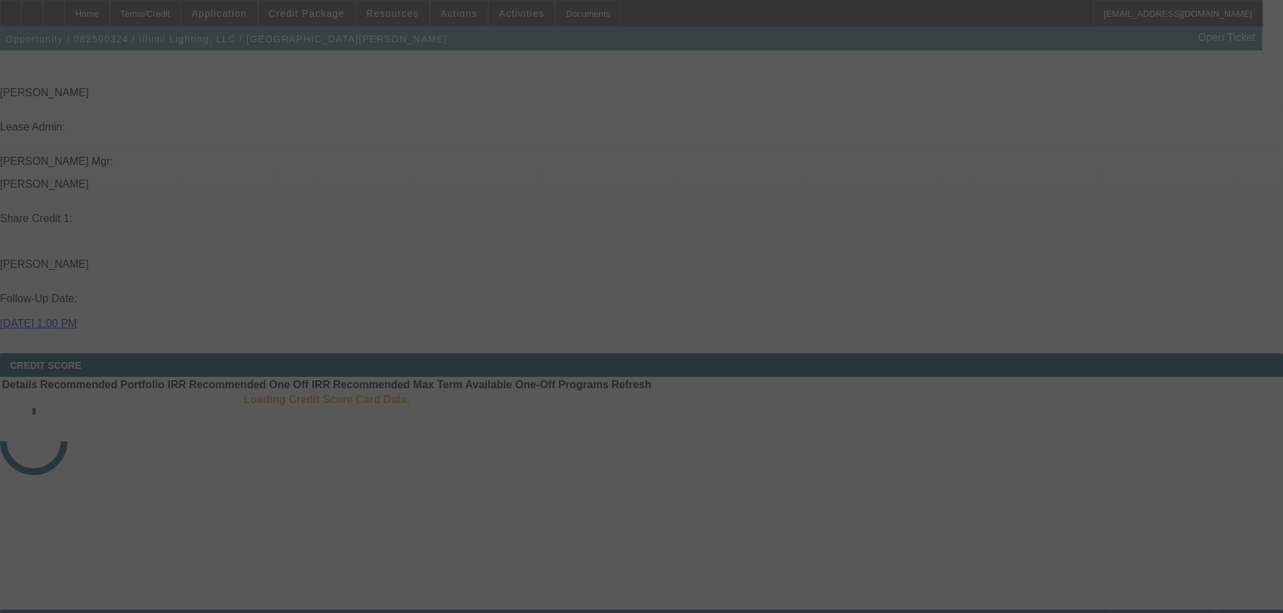
select select "0"
select select "3"
select select "0"
select select "6"
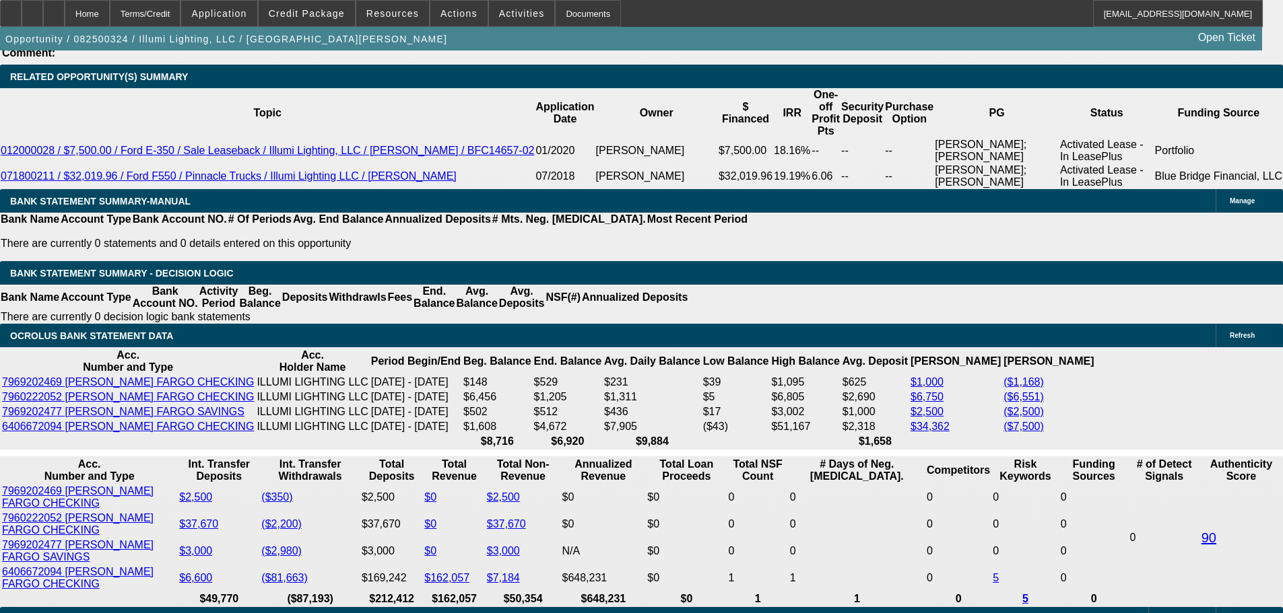
scroll to position [2497, 0]
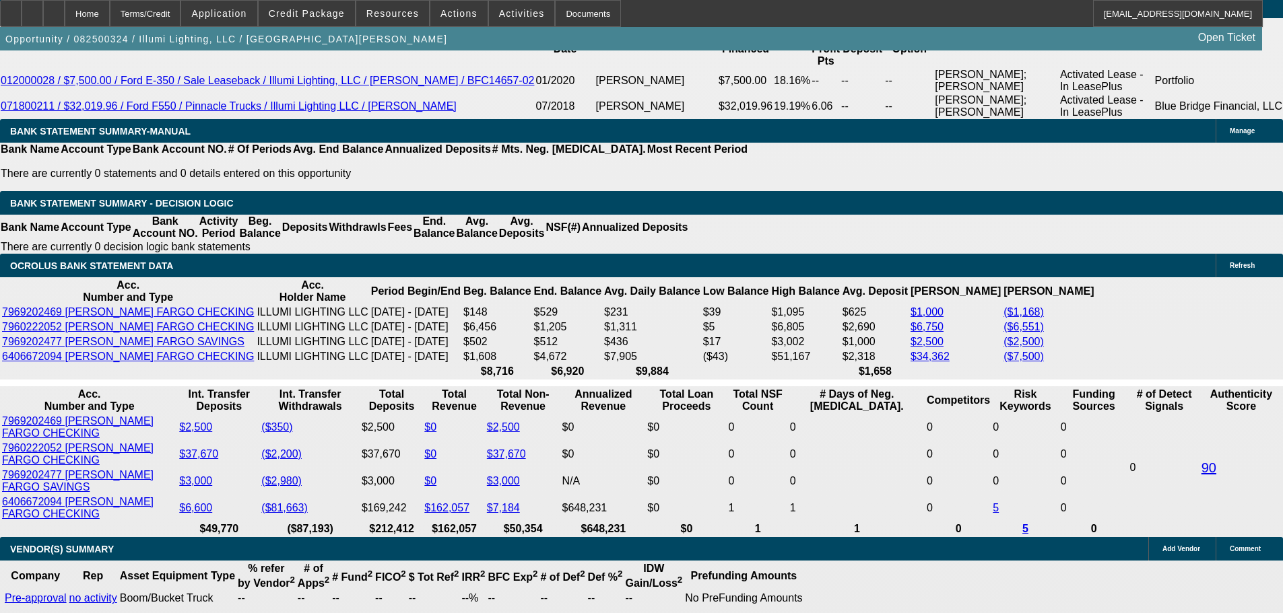
type input "0"
type input "UNKNOWN"
type input "$9,000.00"
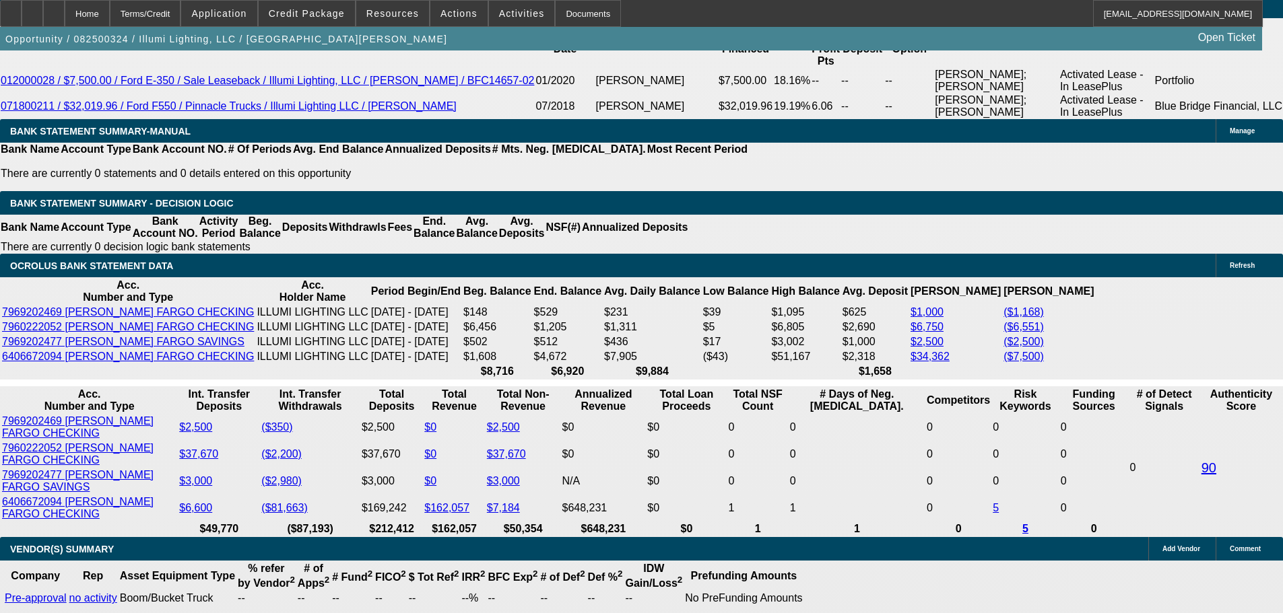
type input "21.4"
type input "$2,455.10"
type input "21.4"
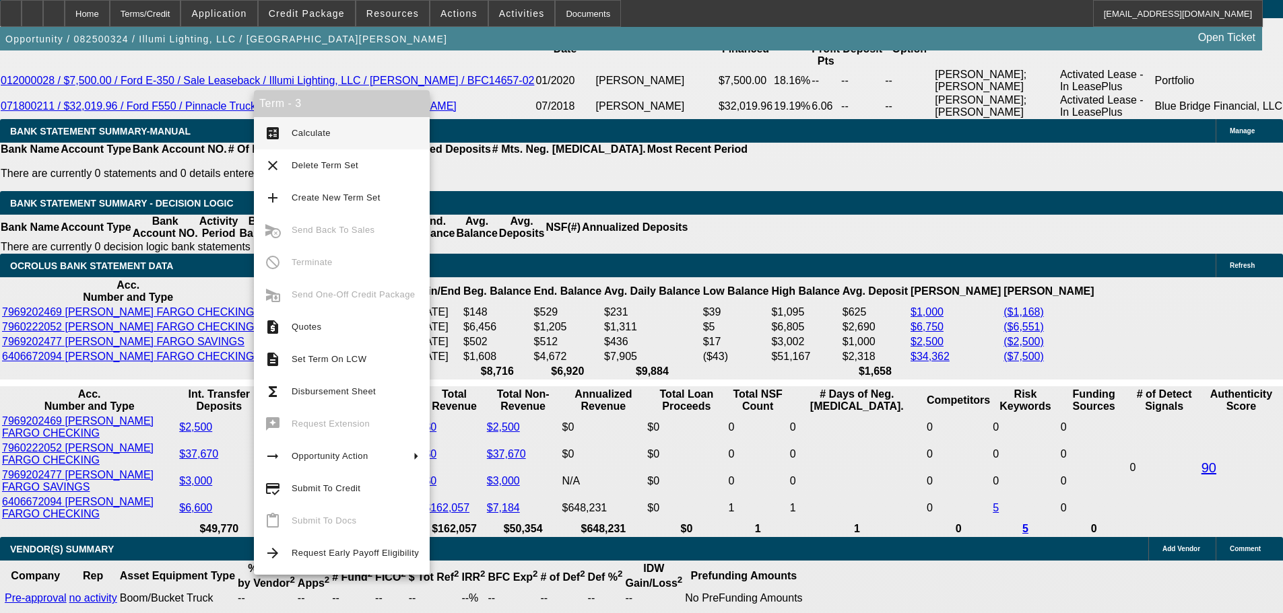
click at [372, 127] on span "Calculate" at bounding box center [355, 133] width 127 height 16
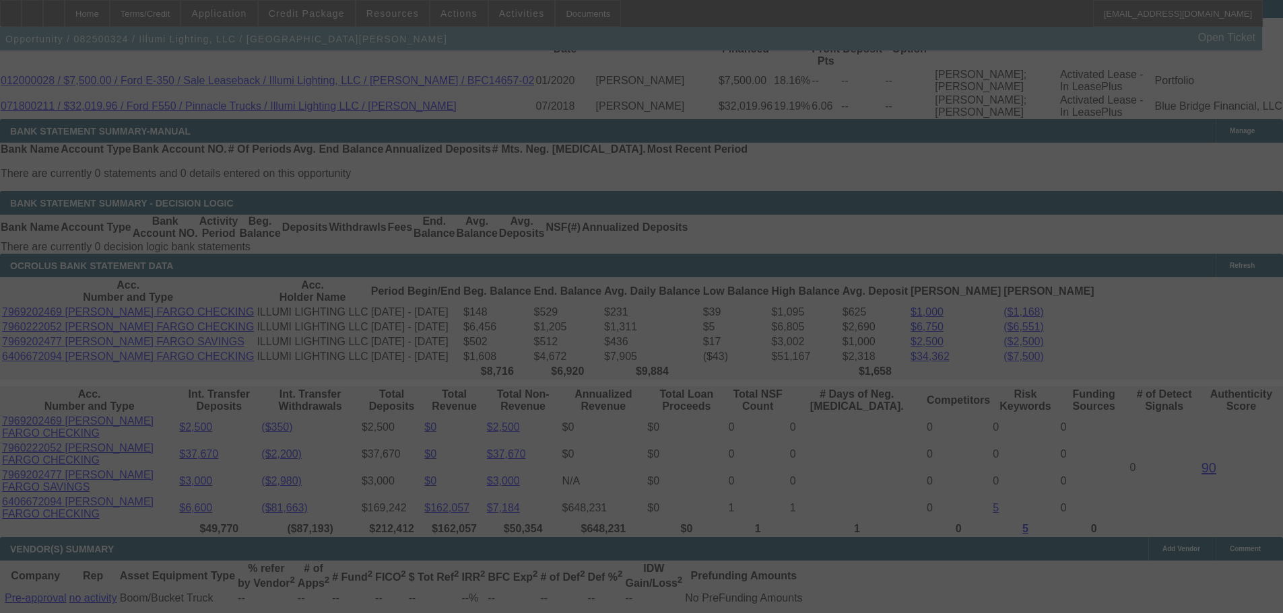
select select "0"
select select "3"
select select "0"
select select "6"
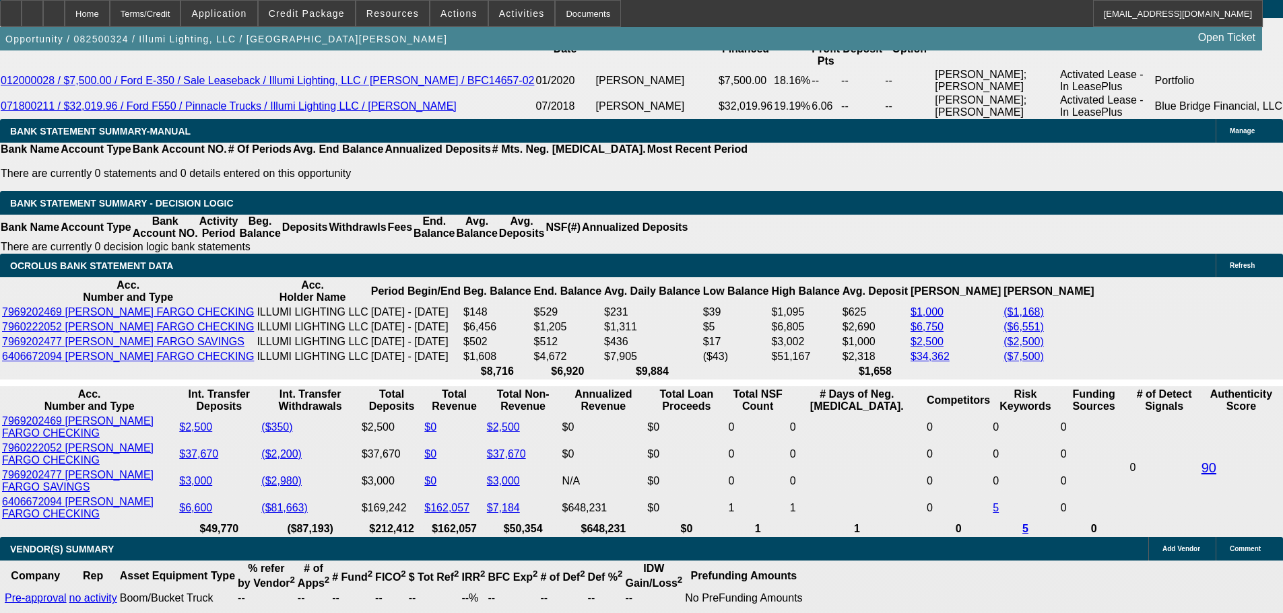
type input "2459.10"
type input "UNKNOWN"
type input "21.5"
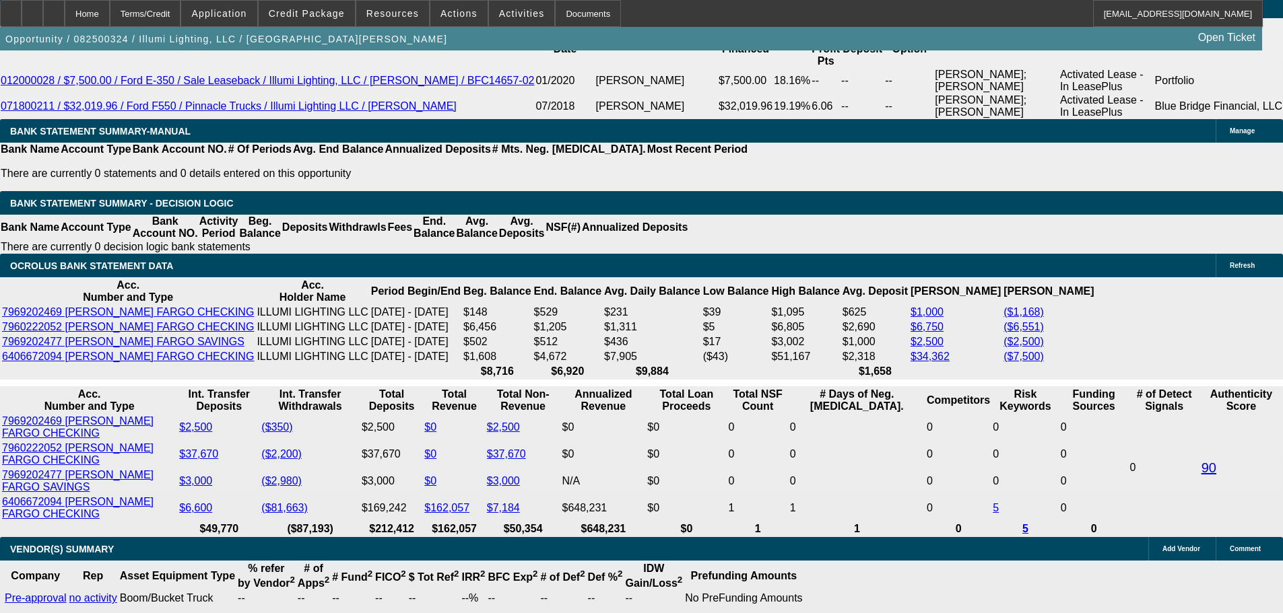
type input "2459.90"
type input "21.5"
type input "$2,459.96"
drag, startPoint x: 275, startPoint y: 75, endPoint x: 281, endPoint y: 73, distance: 7.0
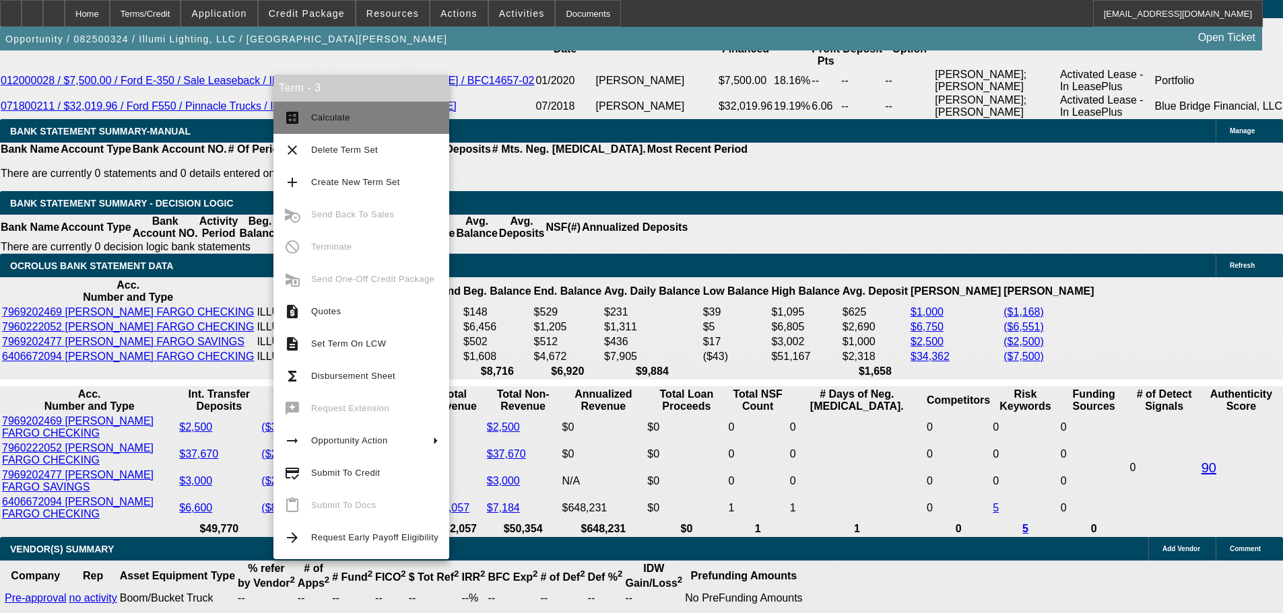
click at [345, 106] on button "calculate Calculate" at bounding box center [361, 118] width 176 height 32
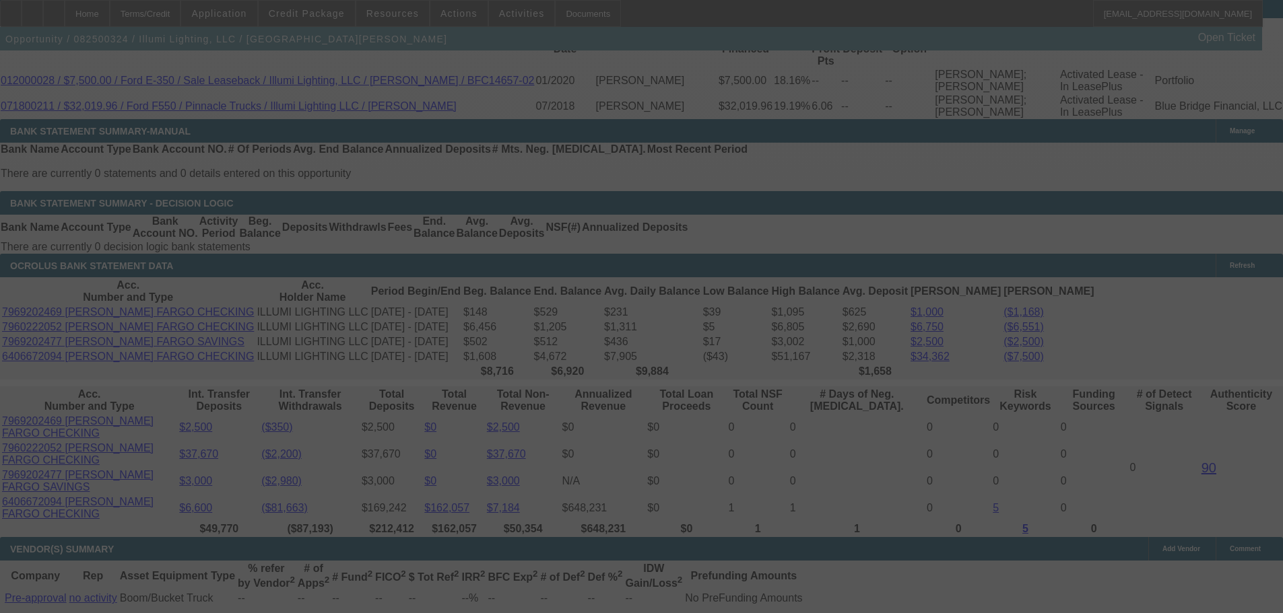
select select "0"
select select "3"
select select "0"
select select "6"
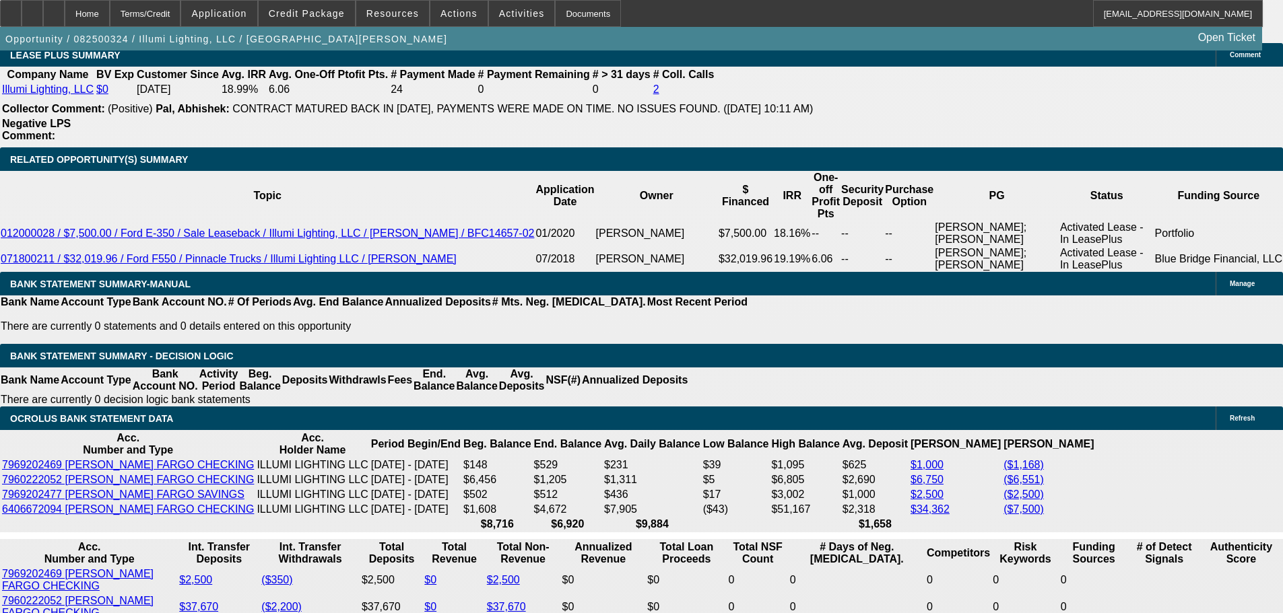
scroll to position [2429, 0]
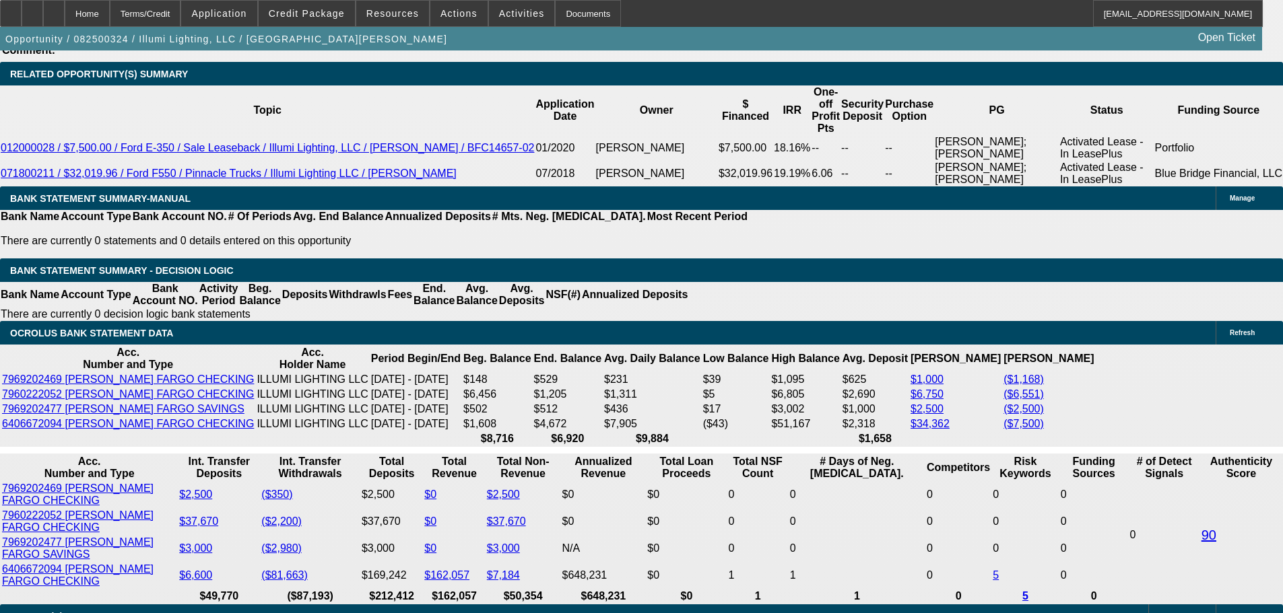
drag, startPoint x: 1085, startPoint y: 132, endPoint x: 1075, endPoint y: 226, distance: 94.2
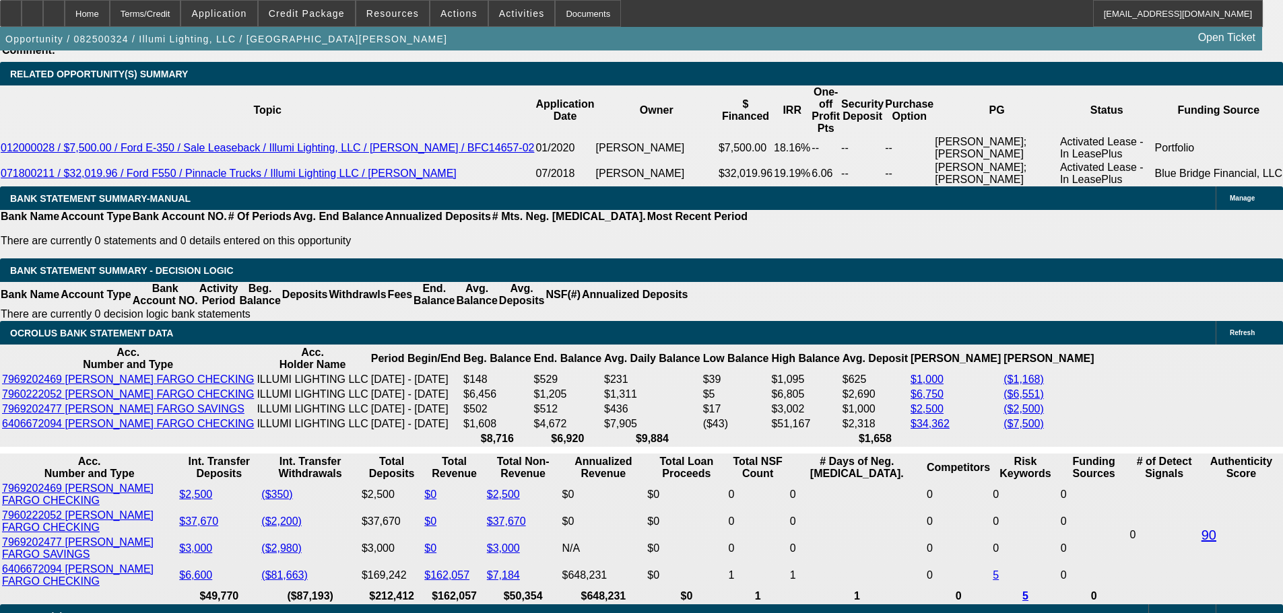
drag, startPoint x: 1101, startPoint y: 156, endPoint x: 1059, endPoint y: 111, distance: 61.0
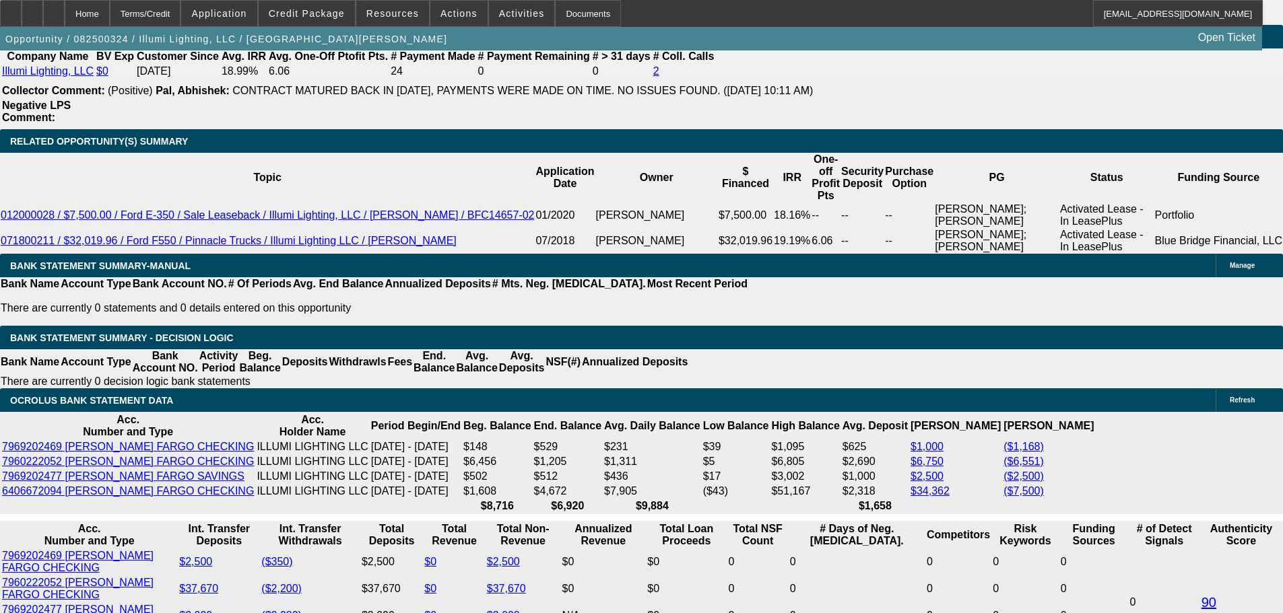
scroll to position [269, 0]
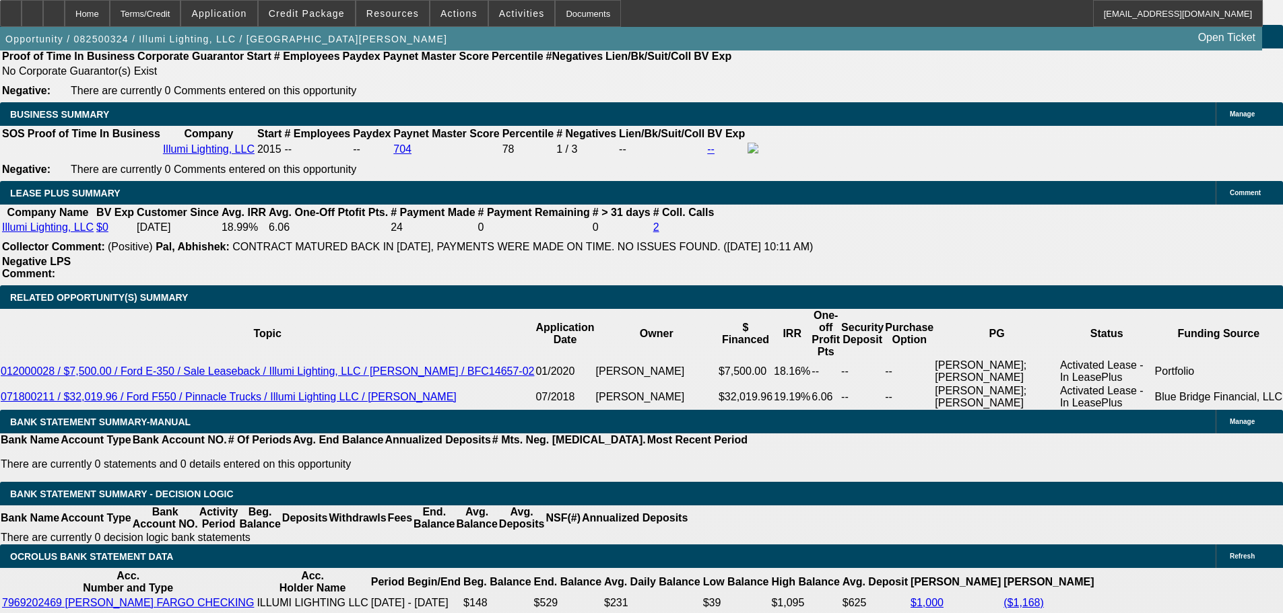
drag, startPoint x: 641, startPoint y: 306, endPoint x: 654, endPoint y: 129, distance: 177.6
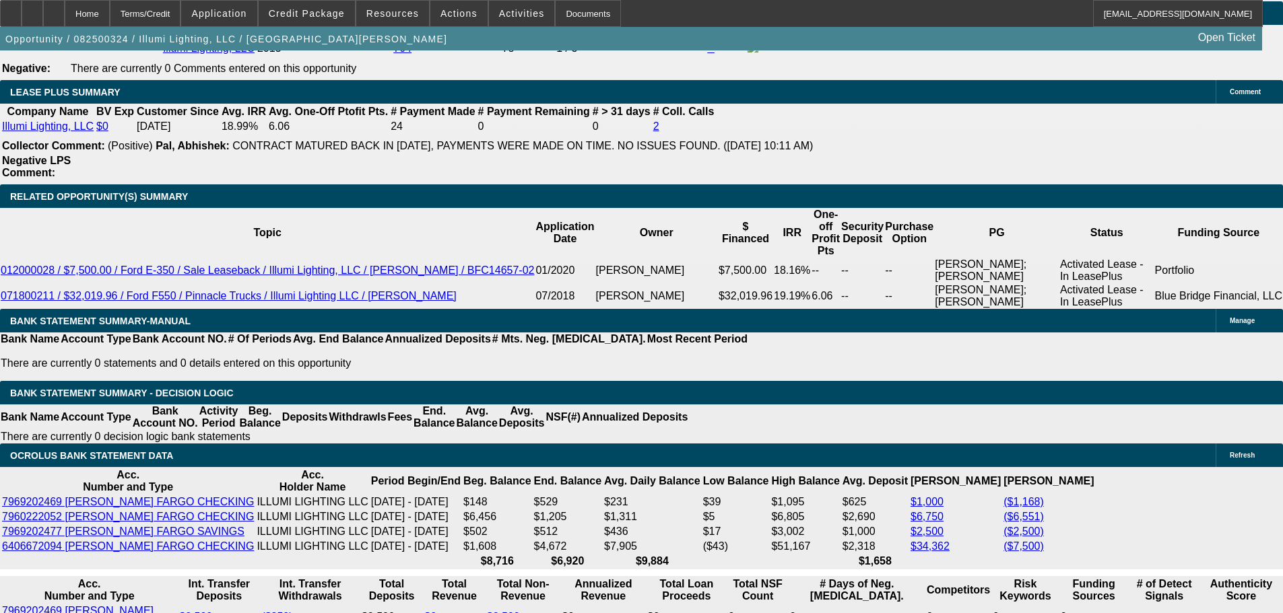
scroll to position [2440, 0]
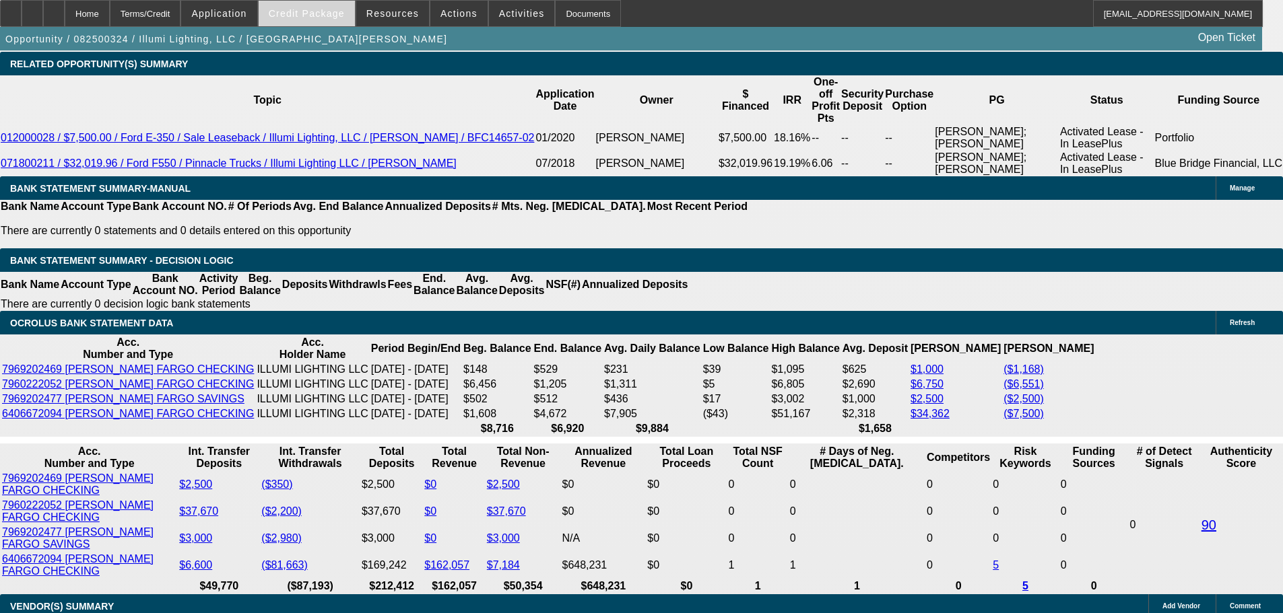
click at [326, 15] on span "Credit Package" at bounding box center [307, 13] width 76 height 11
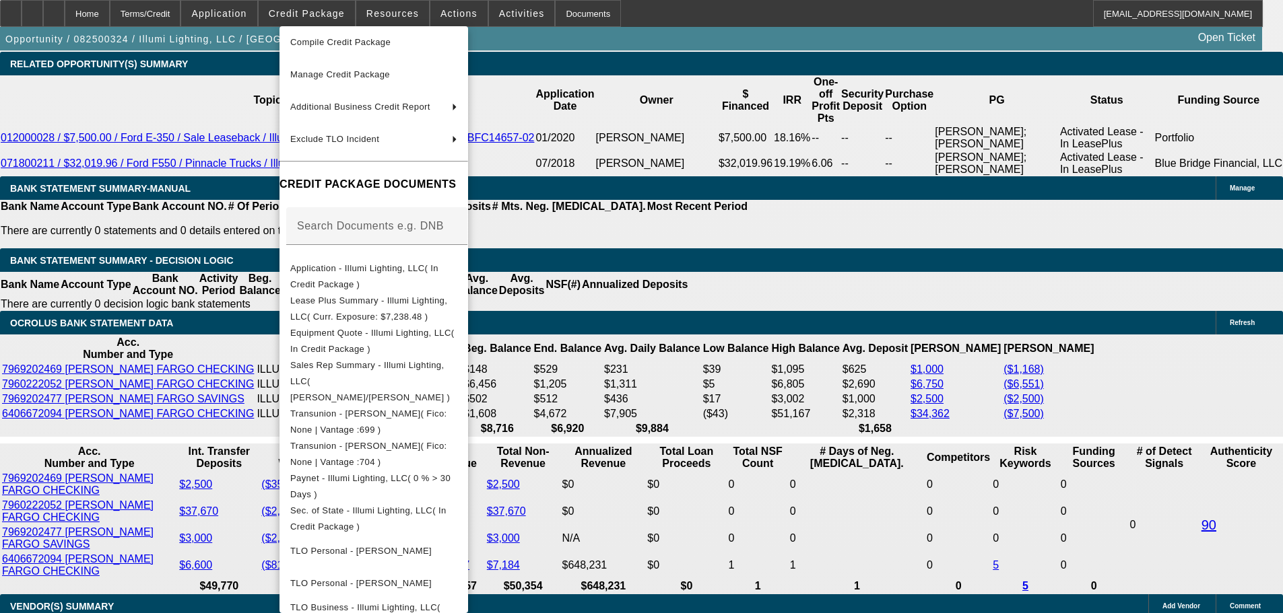
scroll to position [202, 0]
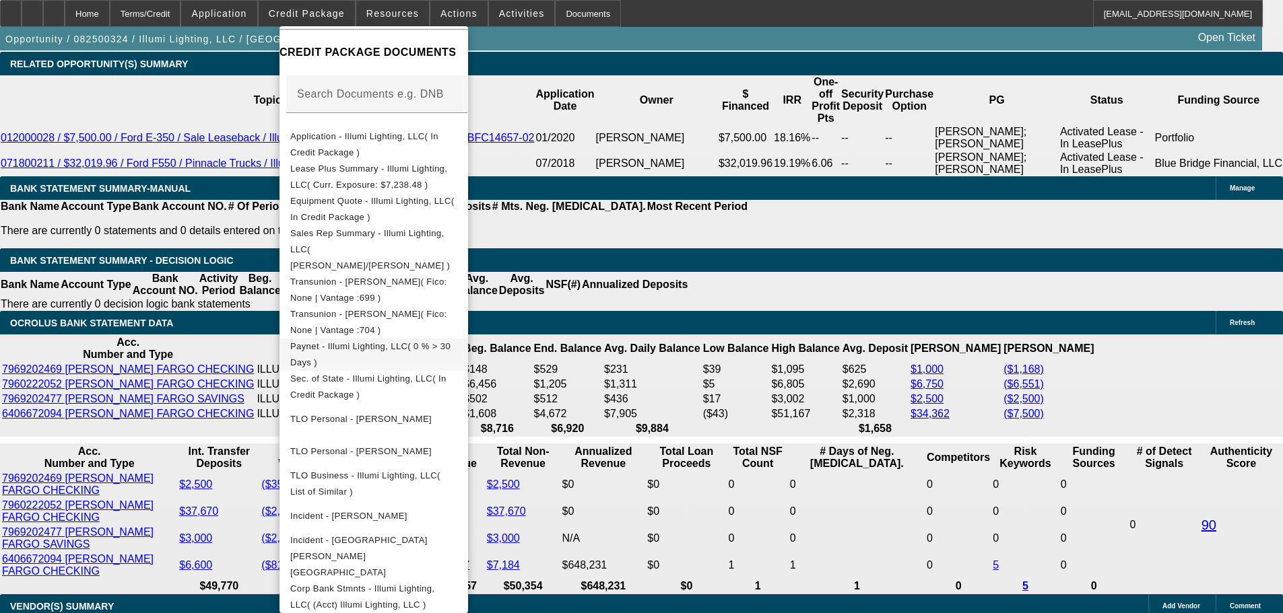
click at [450, 341] on span "Paynet - Illumi Lighting, LLC( 0 % > 30 Days )" at bounding box center [370, 354] width 160 height 26
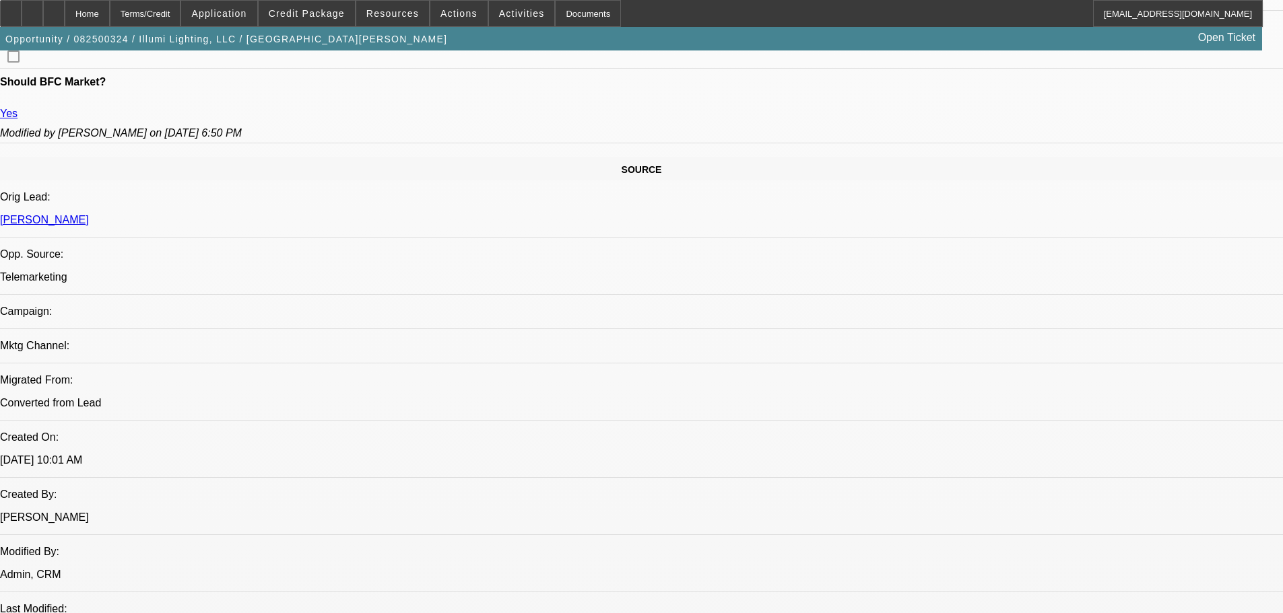
scroll to position [0, 0]
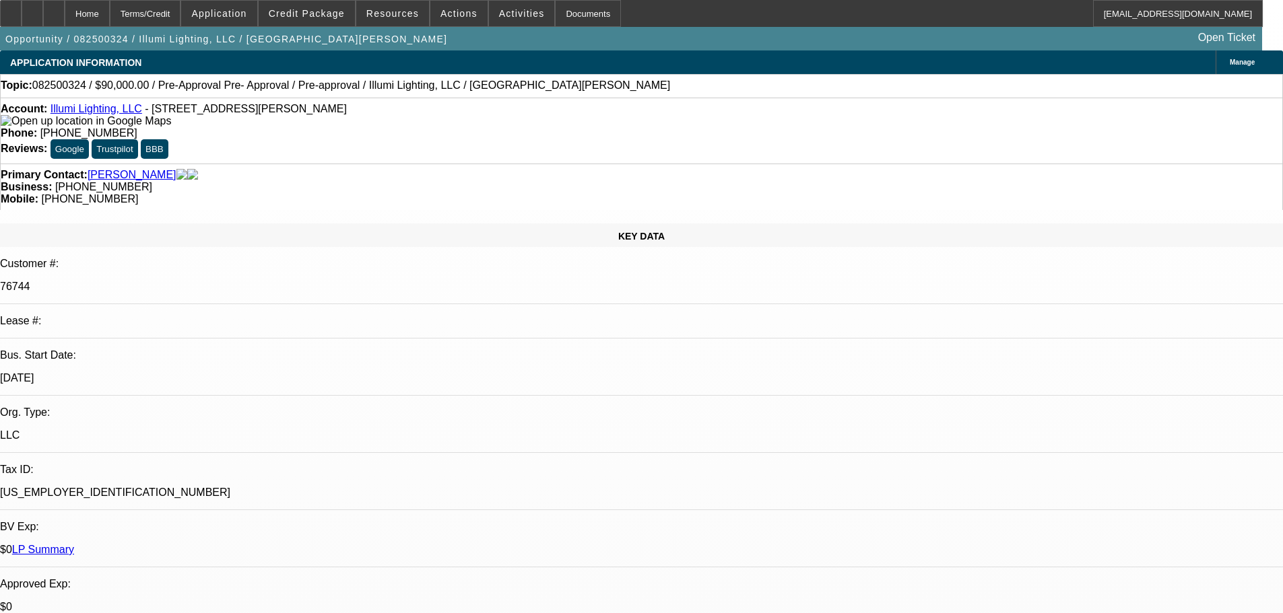
drag, startPoint x: 620, startPoint y: 401, endPoint x: 606, endPoint y: 168, distance: 233.4
click at [319, 16] on span "Credit Package" at bounding box center [307, 13] width 76 height 11
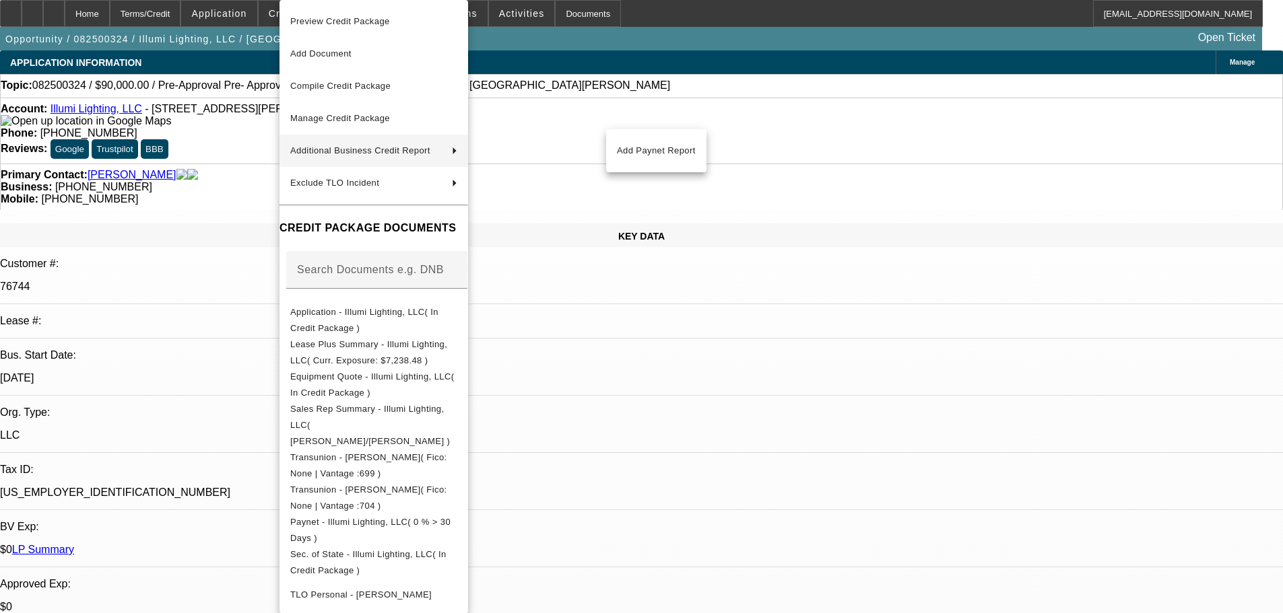
click at [766, 390] on div at bounding box center [641, 306] width 1283 height 613
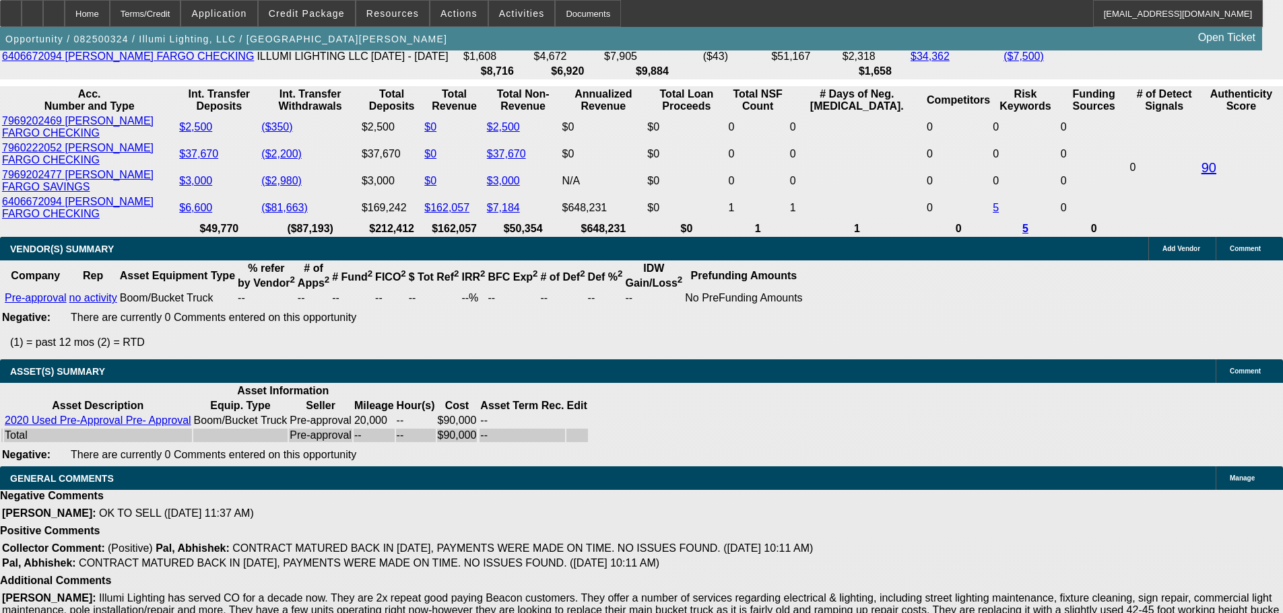
drag, startPoint x: 402, startPoint y: 329, endPoint x: 448, endPoint y: 573, distance: 248.0
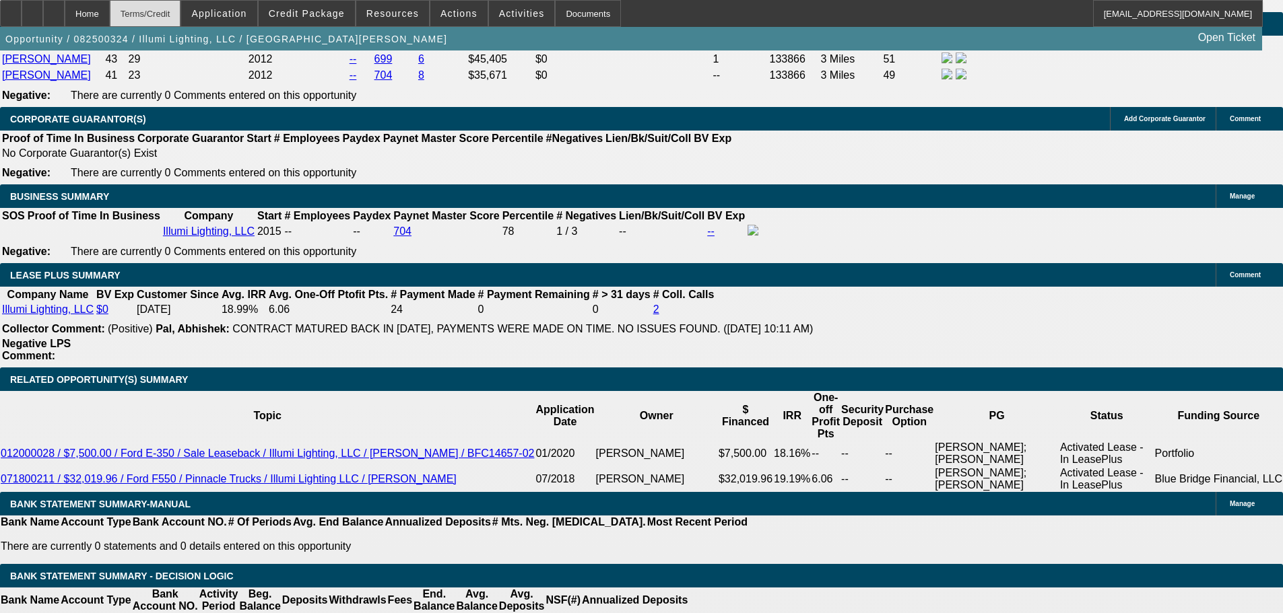
scroll to position [1168, 0]
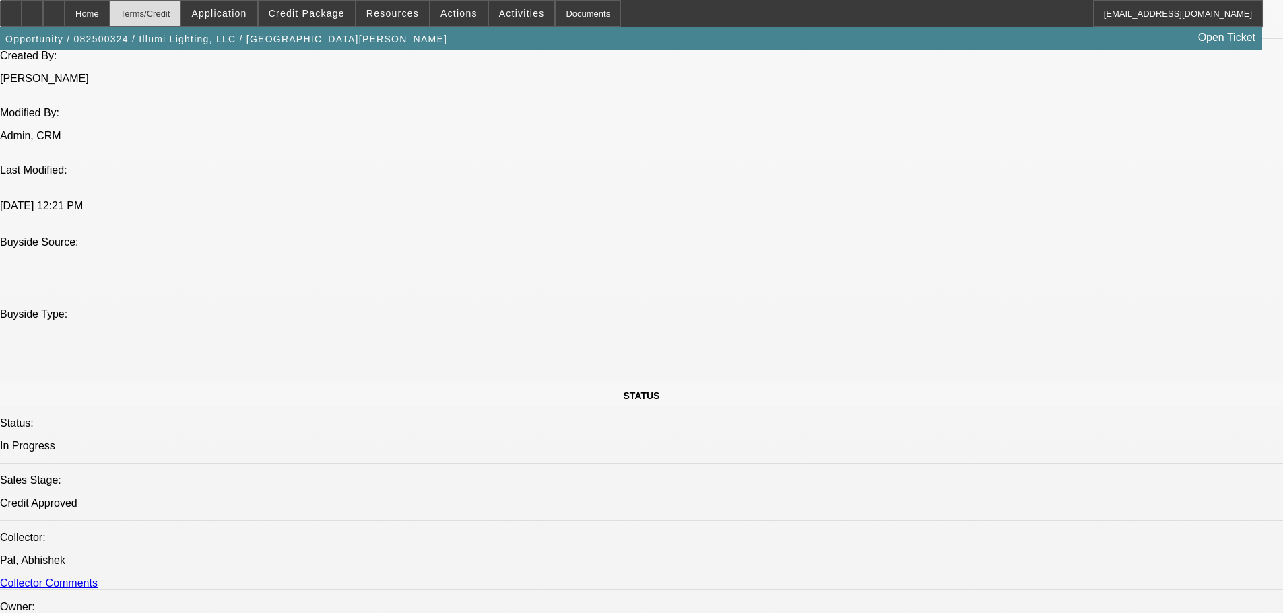
drag, startPoint x: 205, startPoint y: 53, endPoint x: 202, endPoint y: 24, distance: 29.1
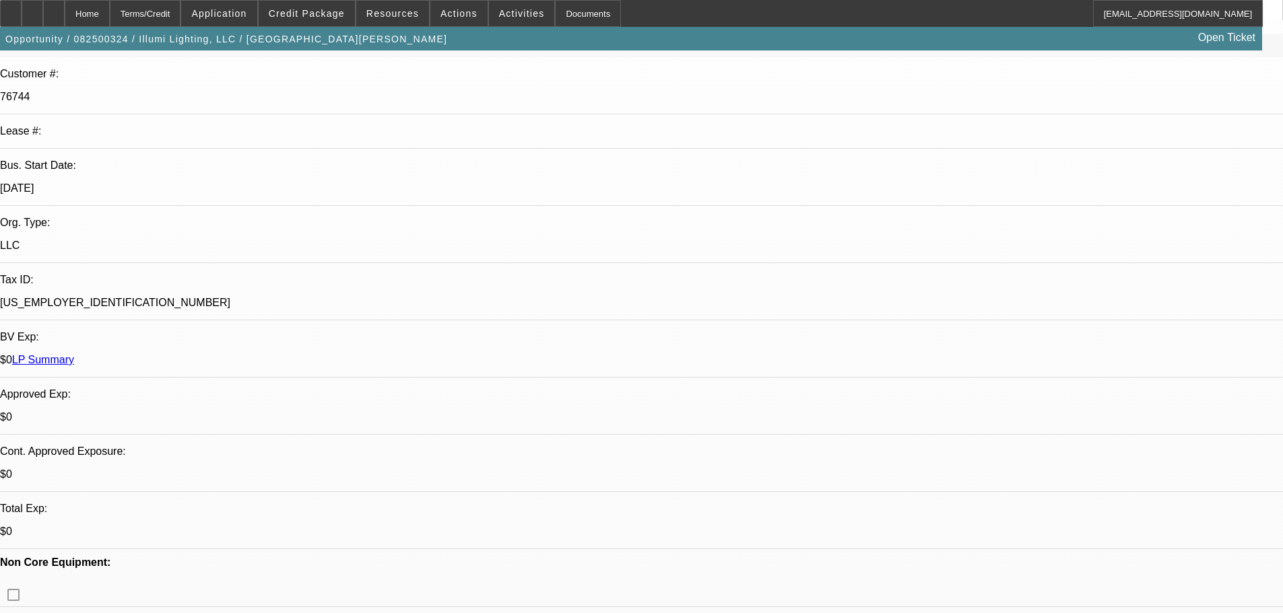
scroll to position [337, 0]
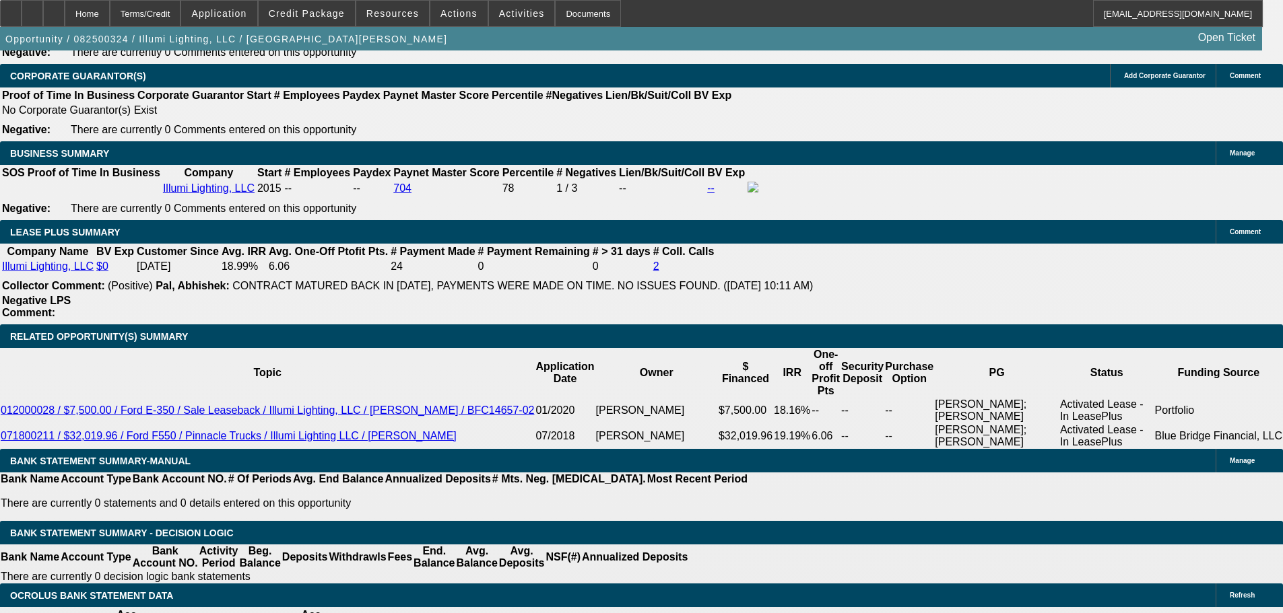
scroll to position [2424, 0]
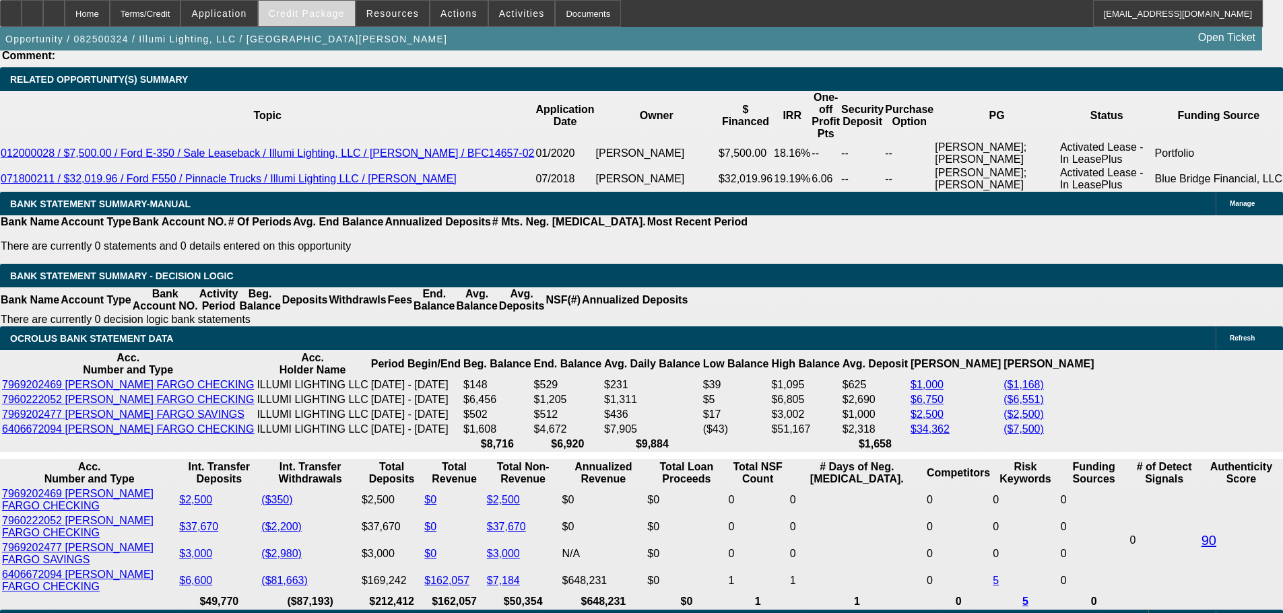
click at [322, 16] on span "Credit Package" at bounding box center [307, 13] width 76 height 11
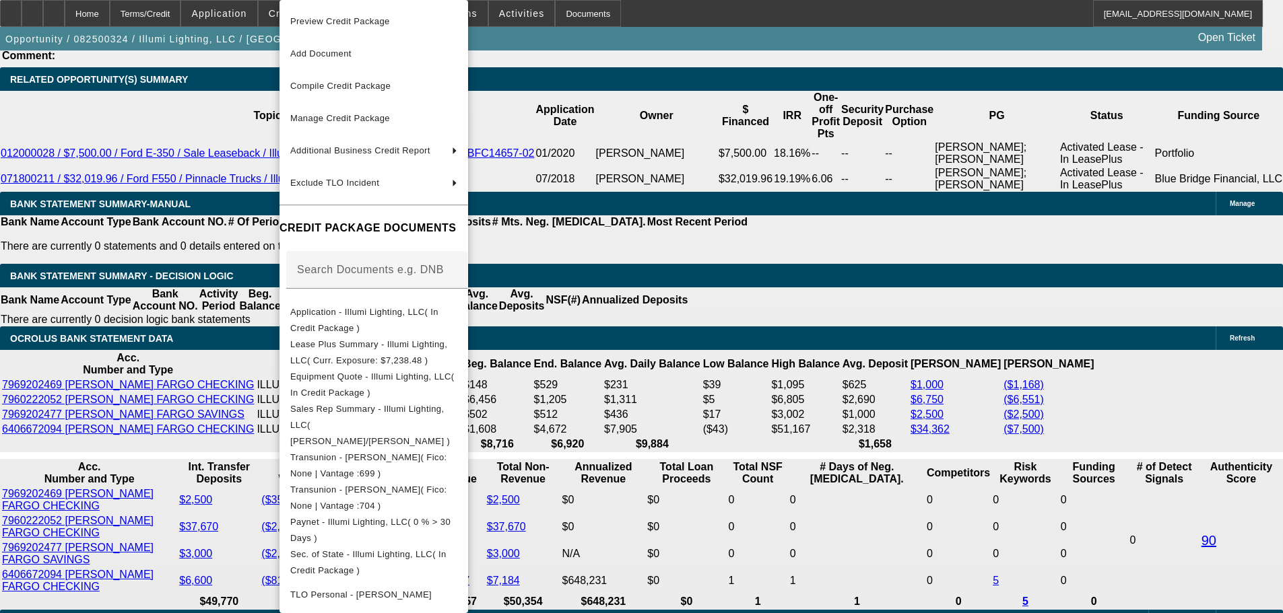
click at [454, 384] on span "Equipment Quote - Illumi Lighting, LLC( In Credit Package )" at bounding box center [372, 385] width 164 height 26
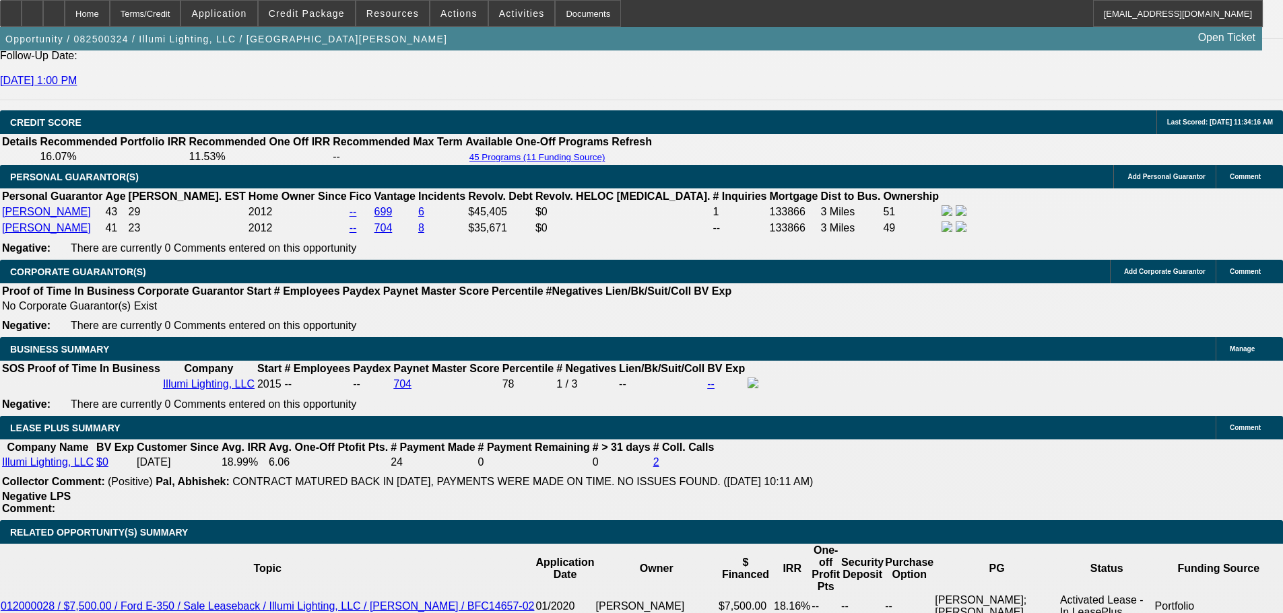
drag, startPoint x: 741, startPoint y: 141, endPoint x: 745, endPoint y: 184, distance: 43.2
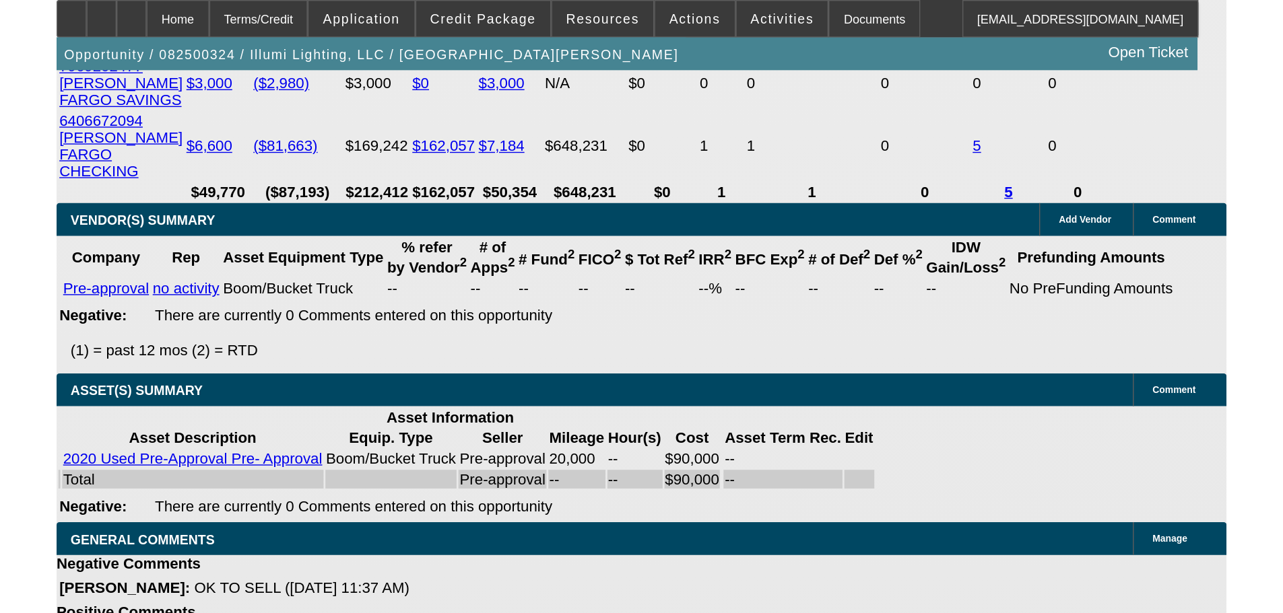
scroll to position [2526, 0]
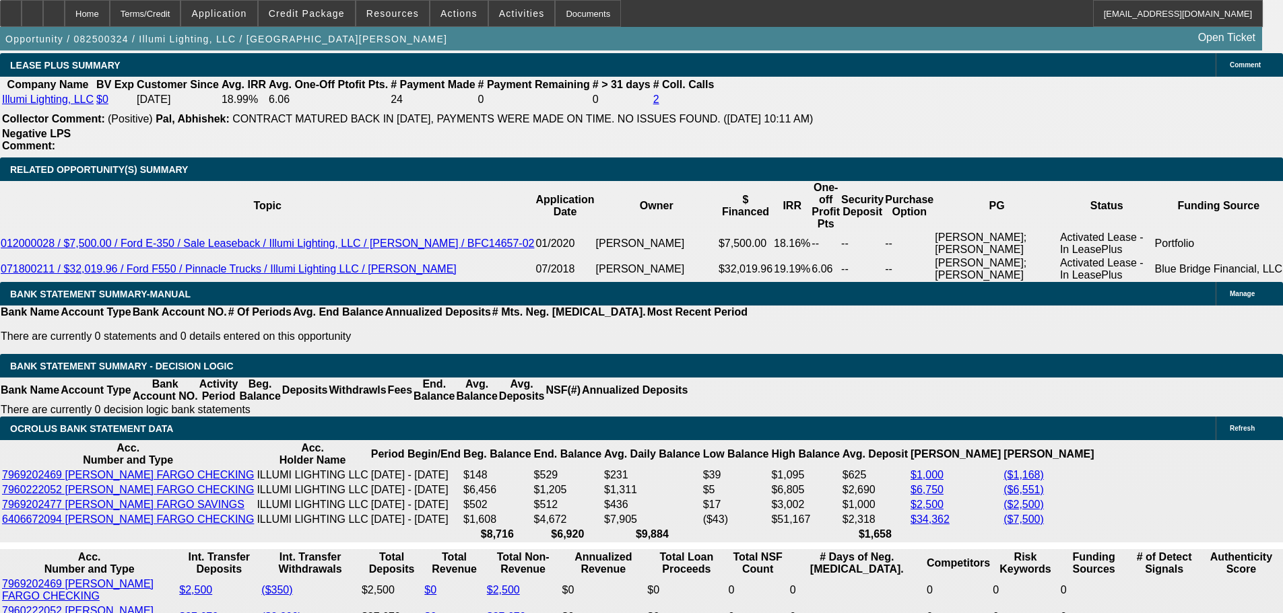
drag, startPoint x: 803, startPoint y: 465, endPoint x: 776, endPoint y: 324, distance: 143.3
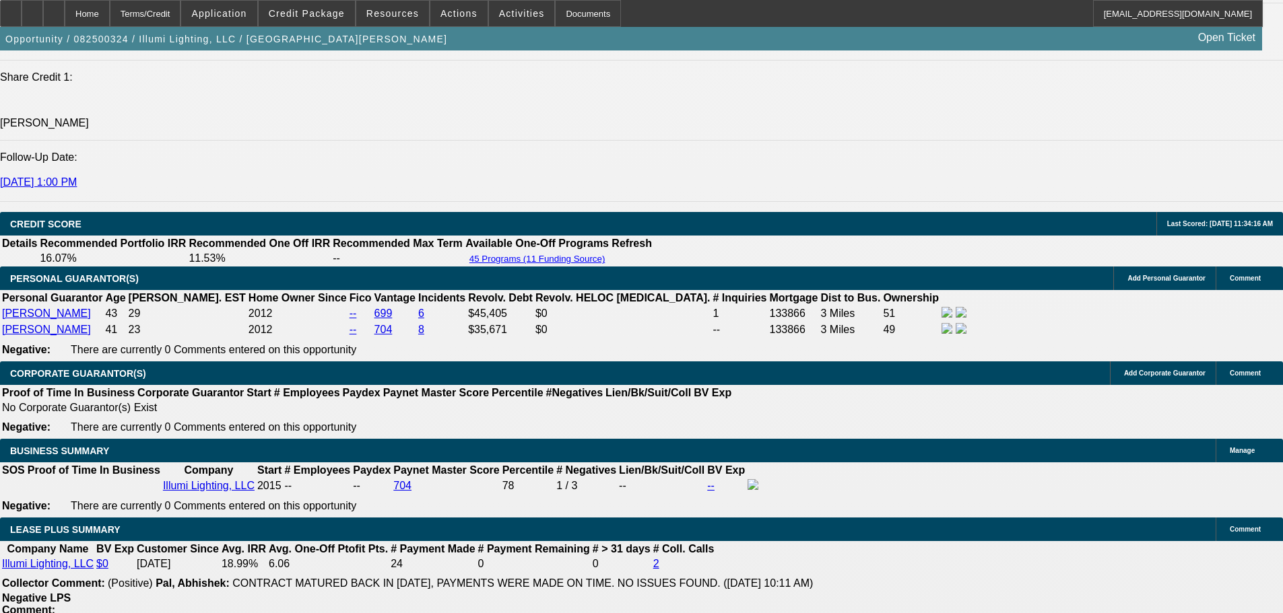
drag, startPoint x: 777, startPoint y: 375, endPoint x: 766, endPoint y: 192, distance: 183.5
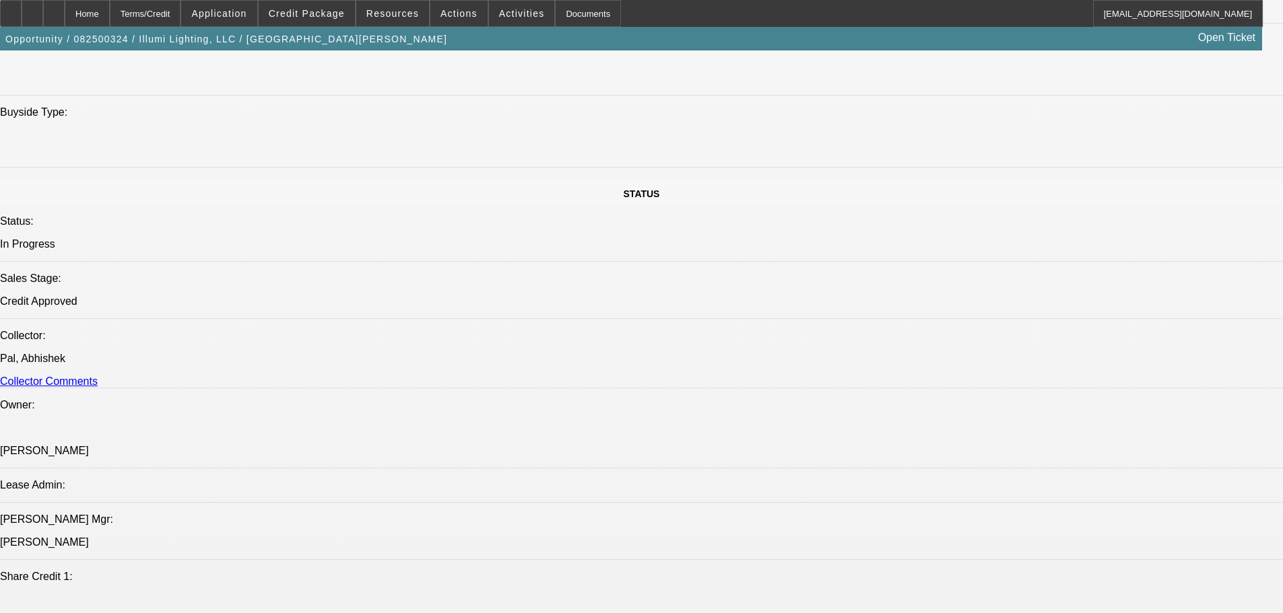
scroll to position [753, 0]
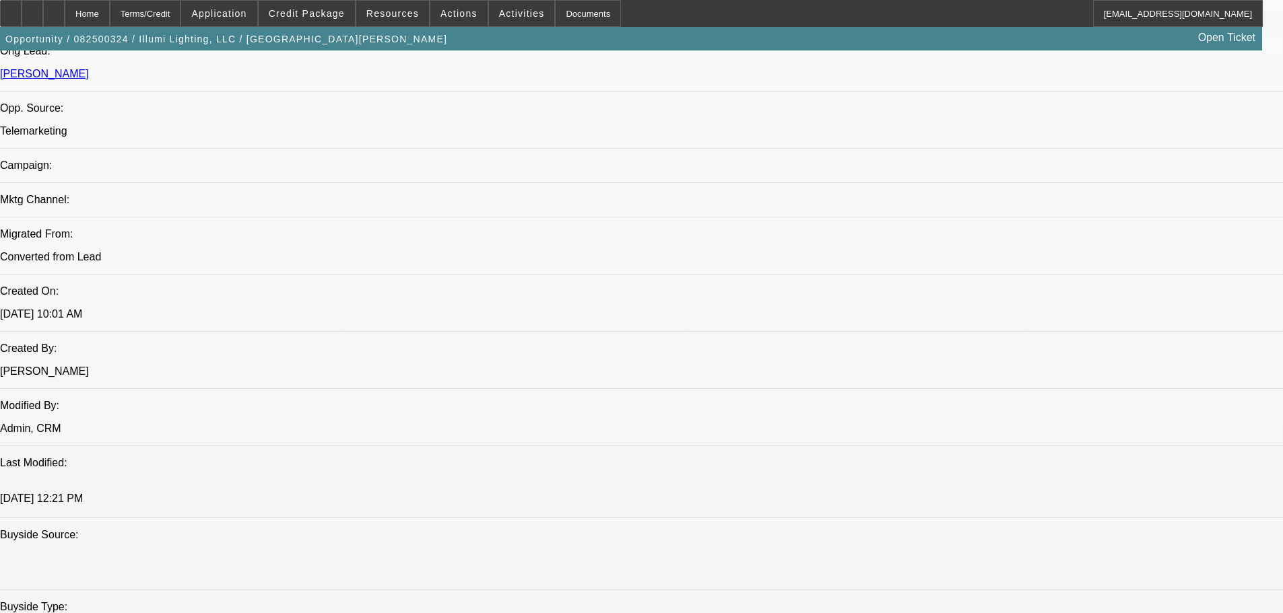
drag, startPoint x: 705, startPoint y: 356, endPoint x: 659, endPoint y: 207, distance: 155.9
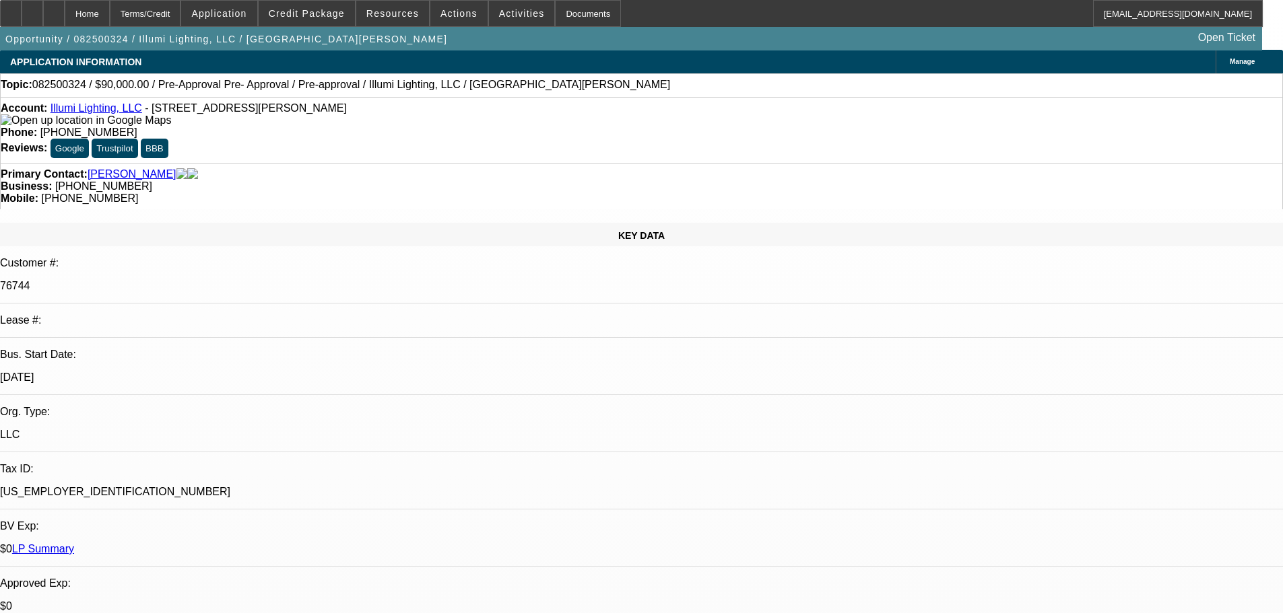
scroll to position [0, 0]
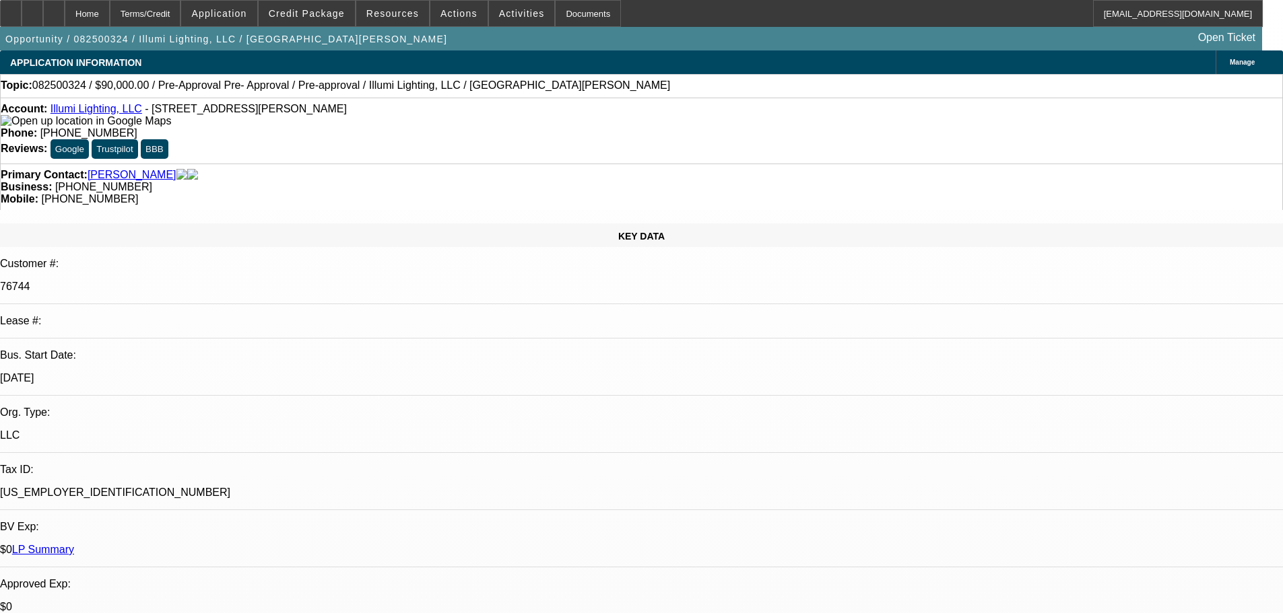
drag, startPoint x: 461, startPoint y: 354, endPoint x: 485, endPoint y: 329, distance: 34.8
drag, startPoint x: 489, startPoint y: 425, endPoint x: 462, endPoint y: 487, distance: 67.6
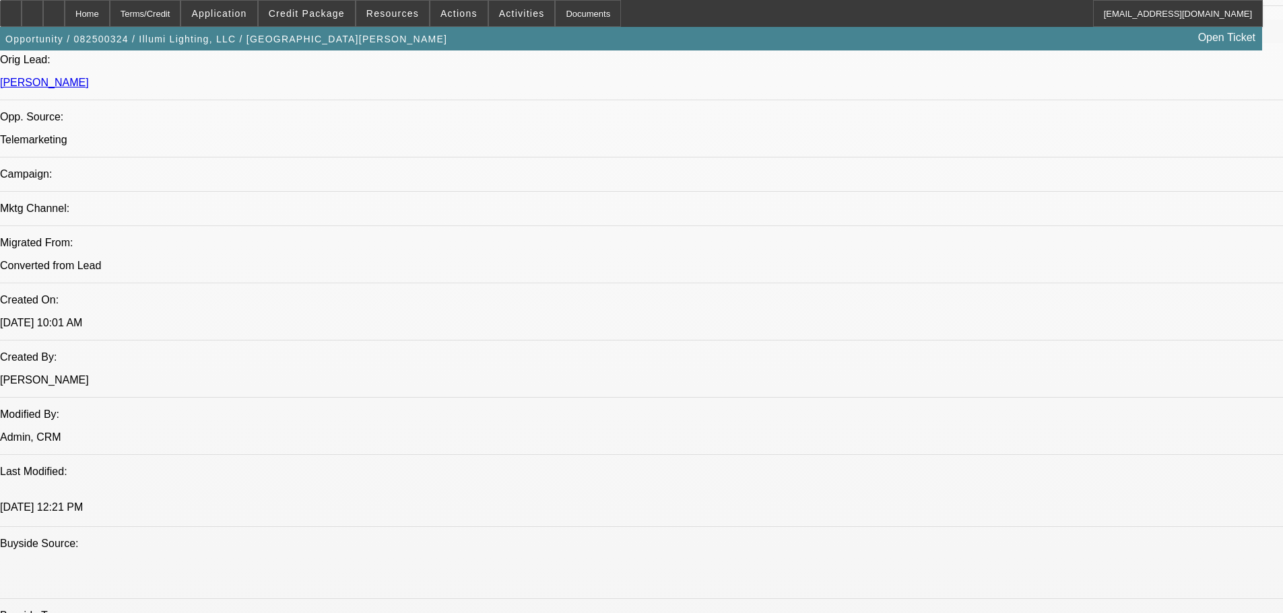
drag, startPoint x: 437, startPoint y: 308, endPoint x: 410, endPoint y: 543, distance: 236.5
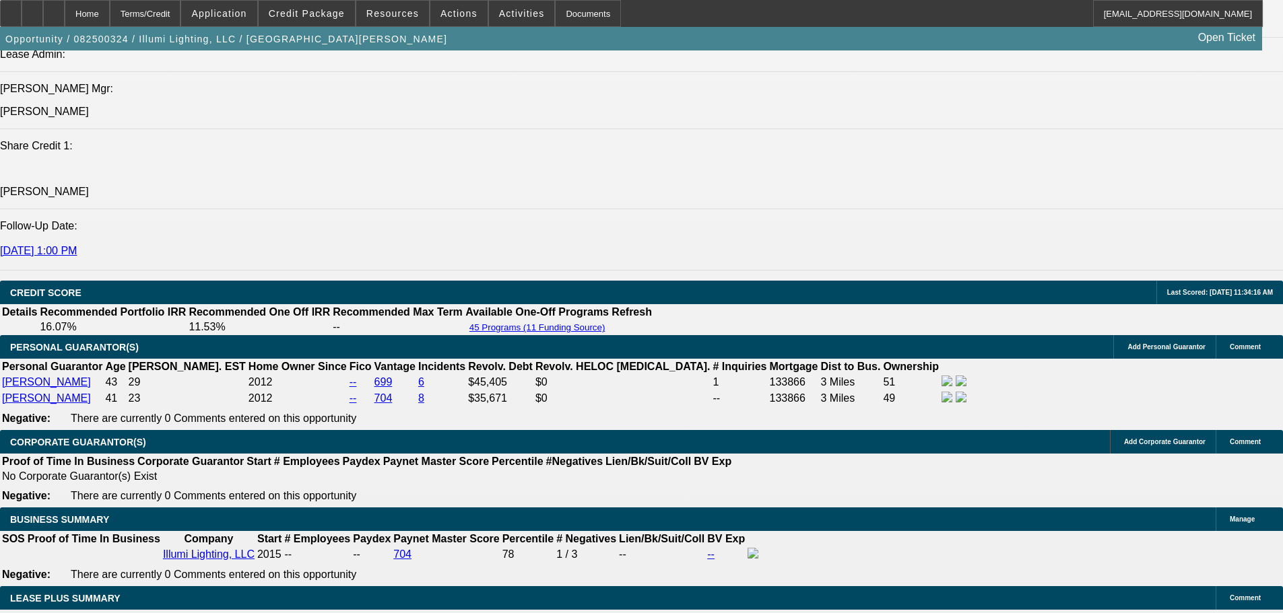
drag, startPoint x: 473, startPoint y: 446, endPoint x: 467, endPoint y: 579, distance: 132.8
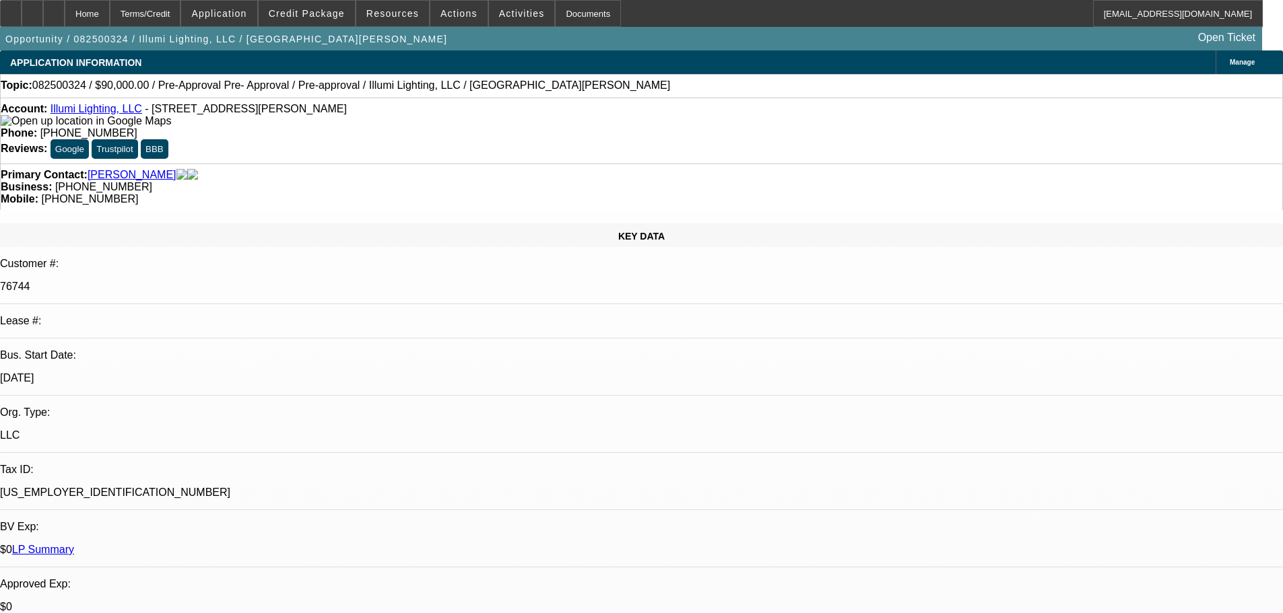
drag, startPoint x: 683, startPoint y: 472, endPoint x: 698, endPoint y: 118, distance: 354.5
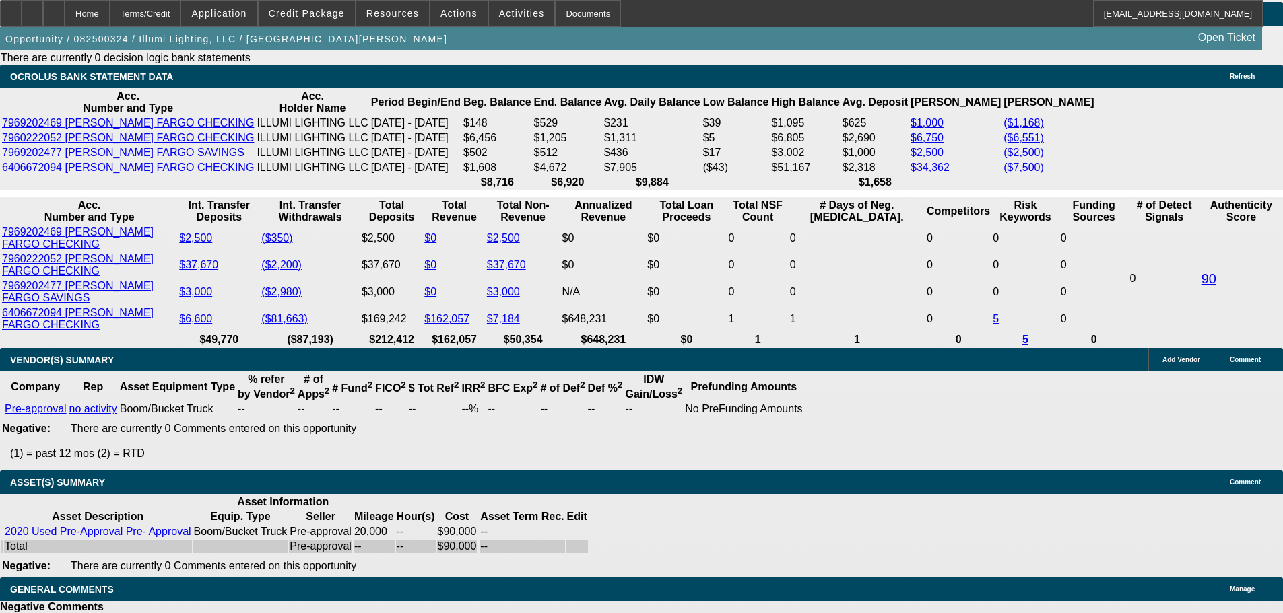
scroll to position [2693, 0]
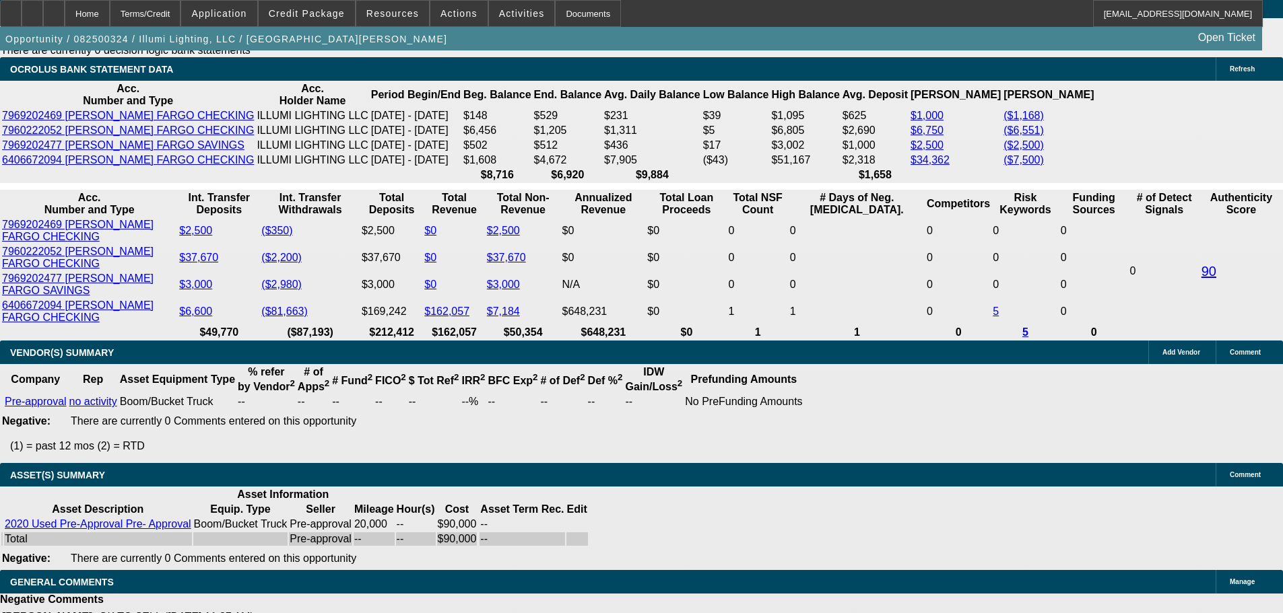
radio input "true"
type textarea "8/13 sent options fu"
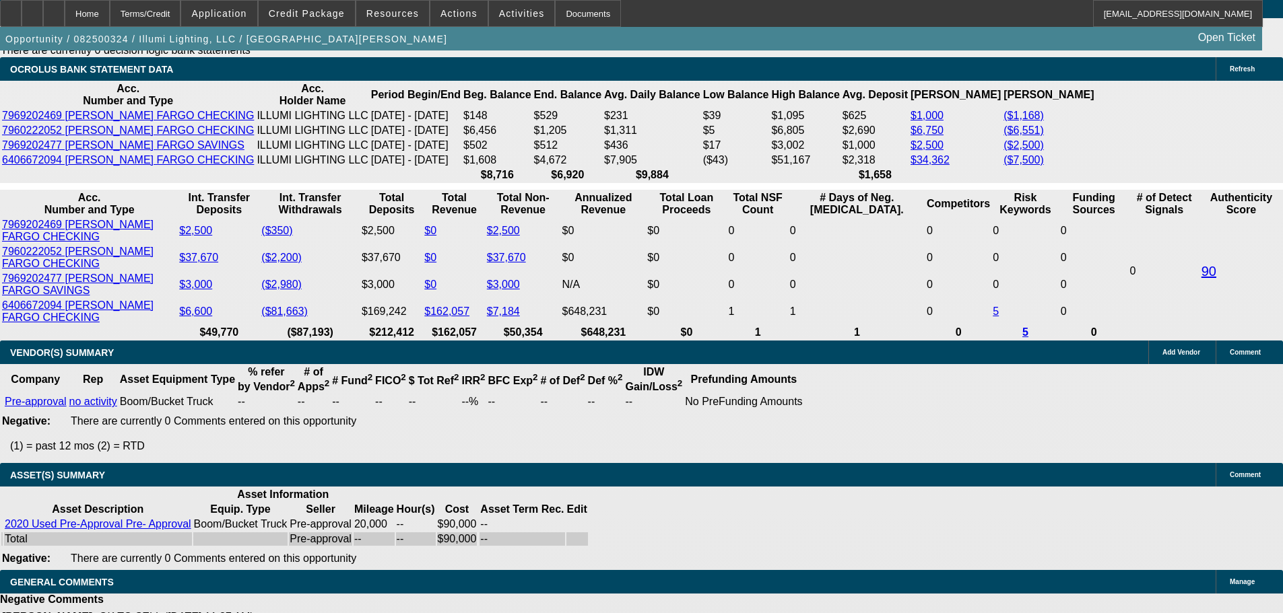
drag, startPoint x: 1195, startPoint y: 324, endPoint x: 1193, endPoint y: 331, distance: 7.5
radio input "true"
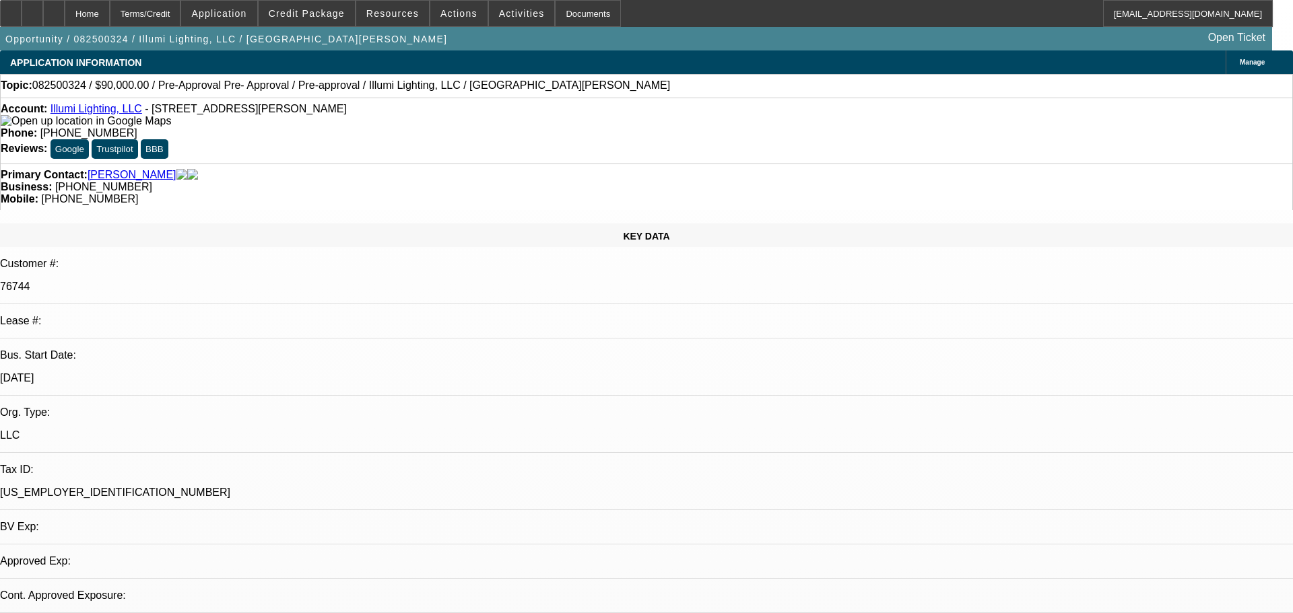
select select "0"
select select "3"
select select "0"
select select "6"
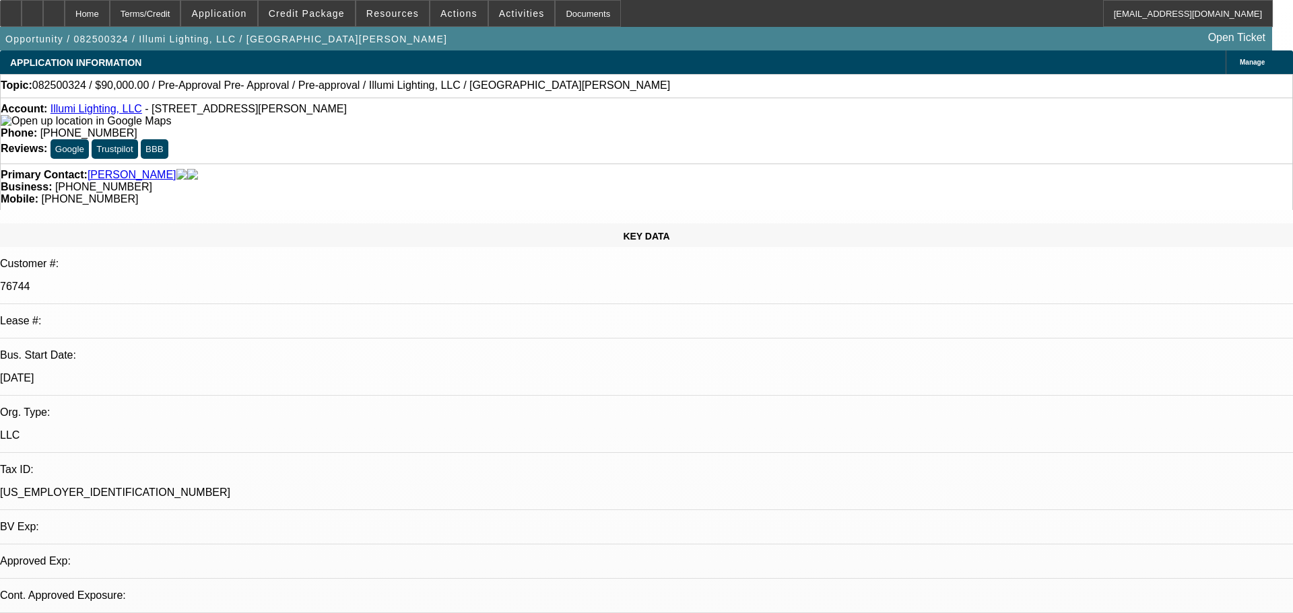
select select "0"
select select "3"
select select "0"
select select "6"
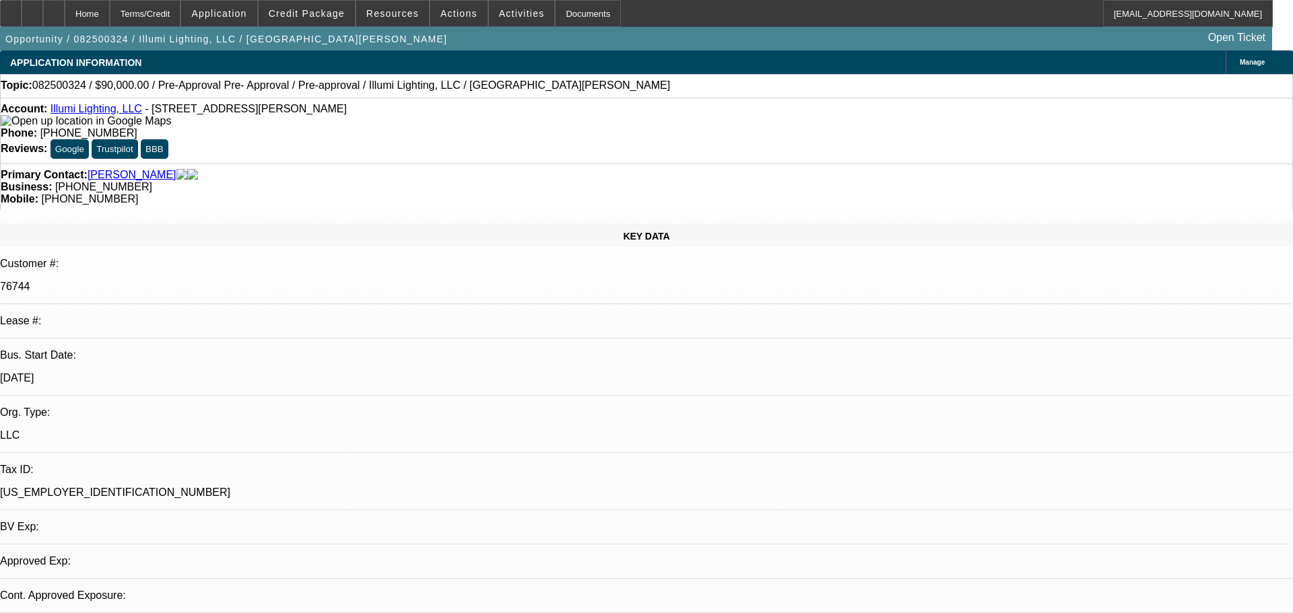
select select "0"
select select "3"
select select "0"
select select "6"
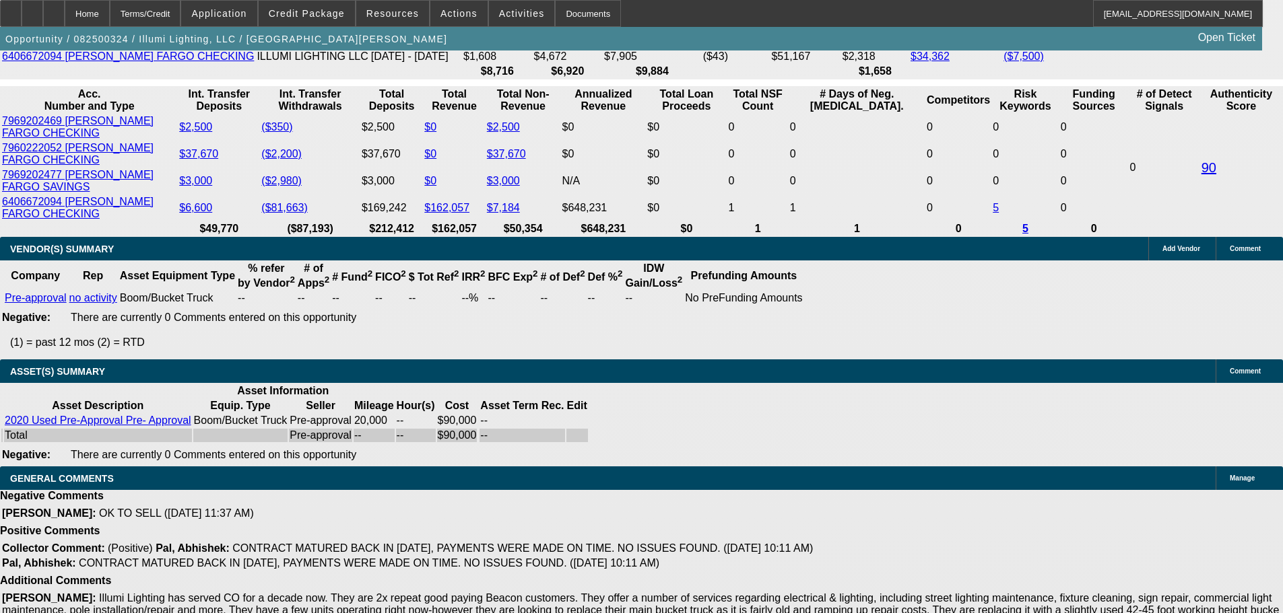
drag, startPoint x: 640, startPoint y: 238, endPoint x: 722, endPoint y: 605, distance: 375.9
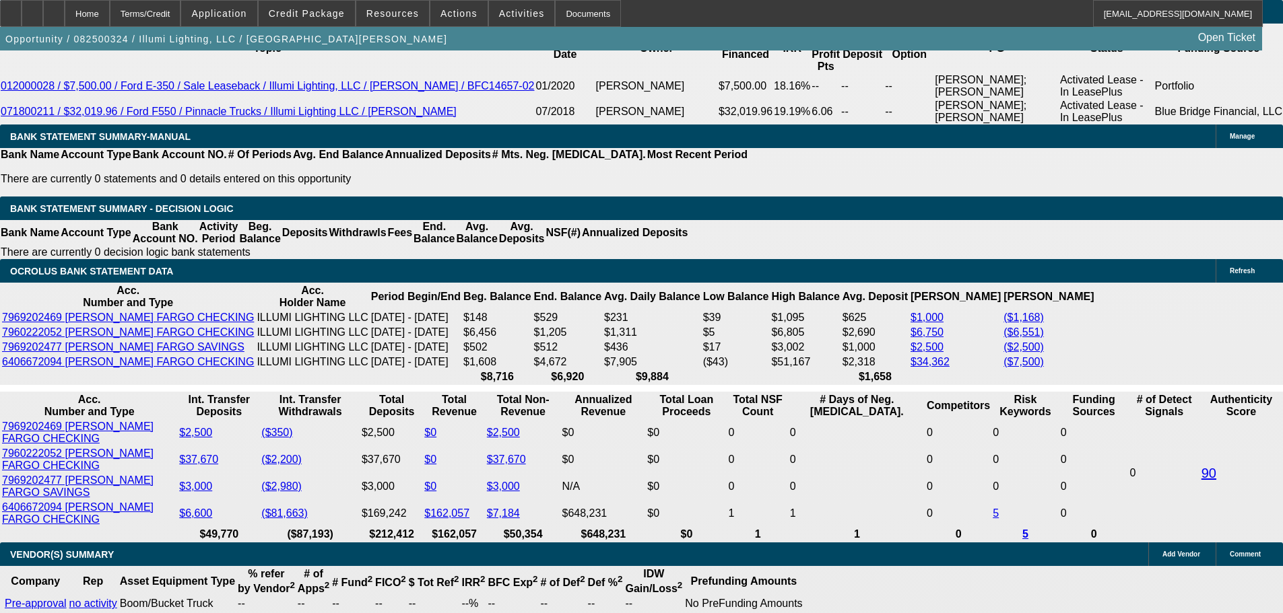
scroll to position [2460, 0]
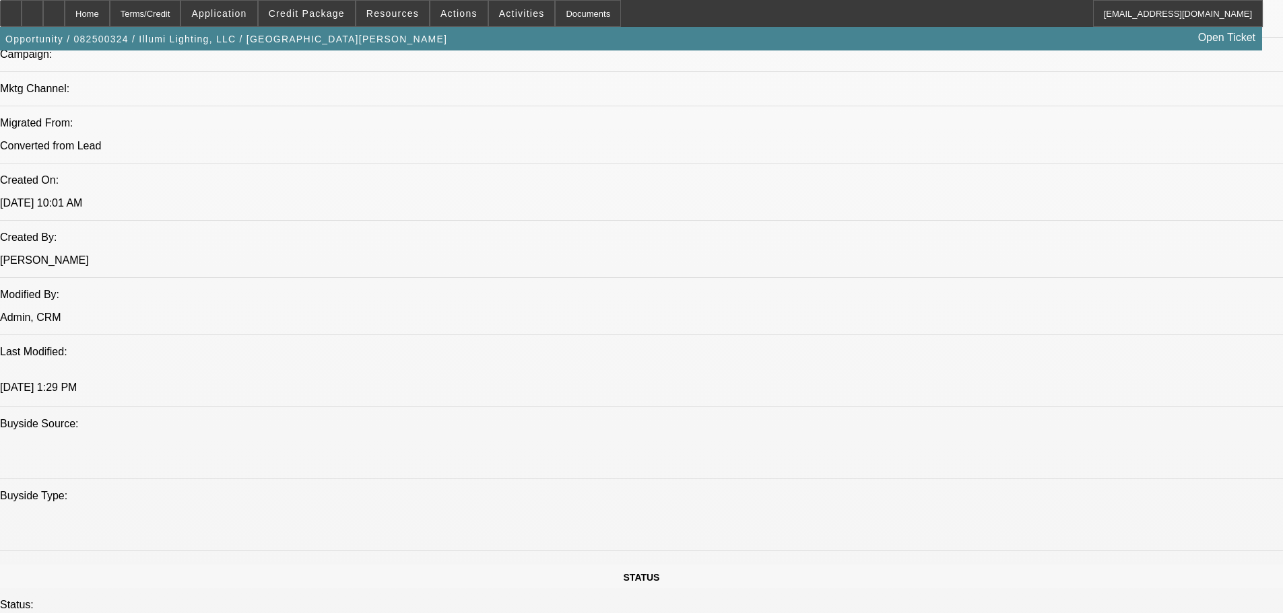
drag, startPoint x: 742, startPoint y: 319, endPoint x: 735, endPoint y: 134, distance: 185.3
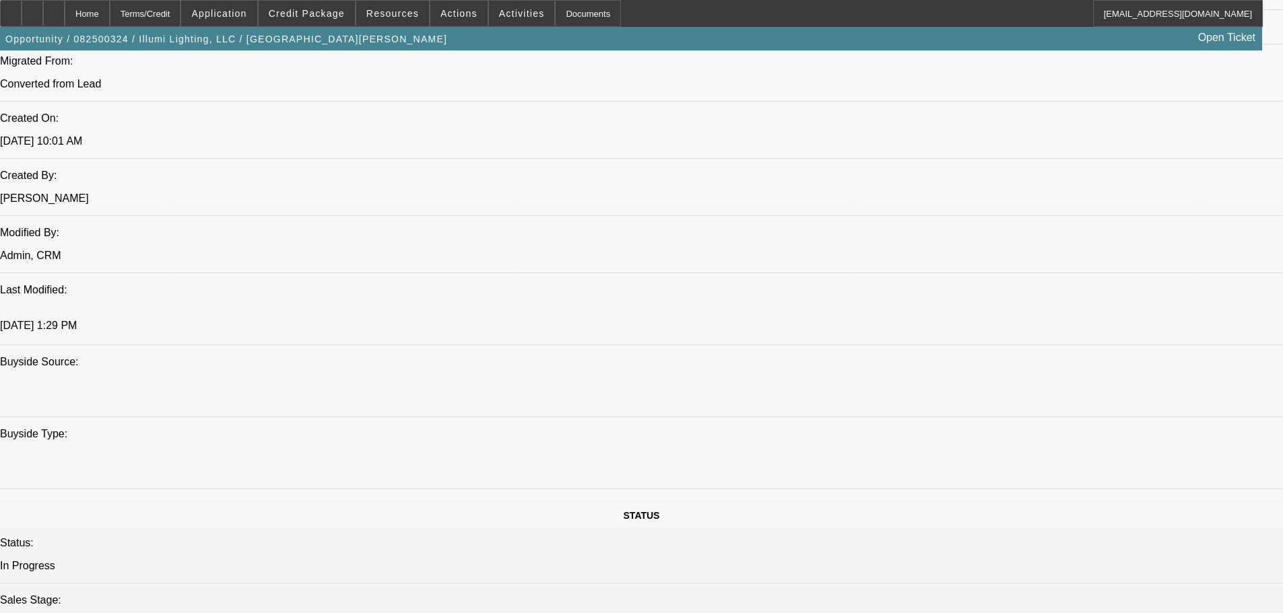
scroll to position [1155, 0]
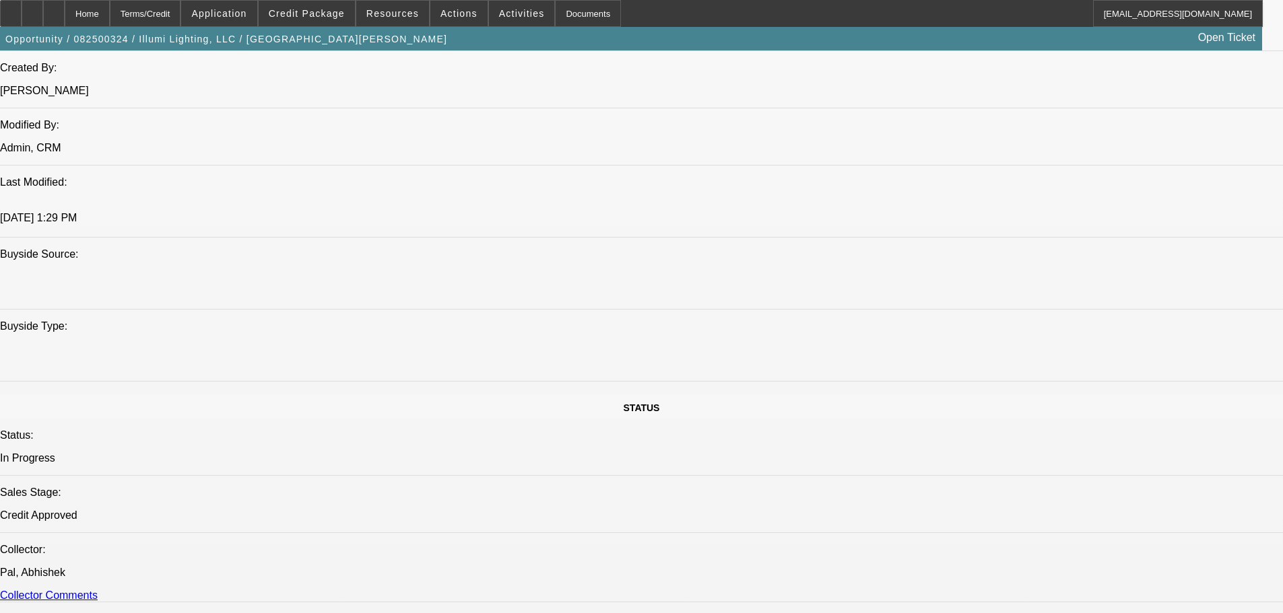
drag, startPoint x: 534, startPoint y: 301, endPoint x: 476, endPoint y: 312, distance: 58.9
drag, startPoint x: 535, startPoint y: 228, endPoint x: 415, endPoint y: 261, distance: 124.8
drag, startPoint x: 471, startPoint y: 309, endPoint x: 424, endPoint y: 326, distance: 50.1
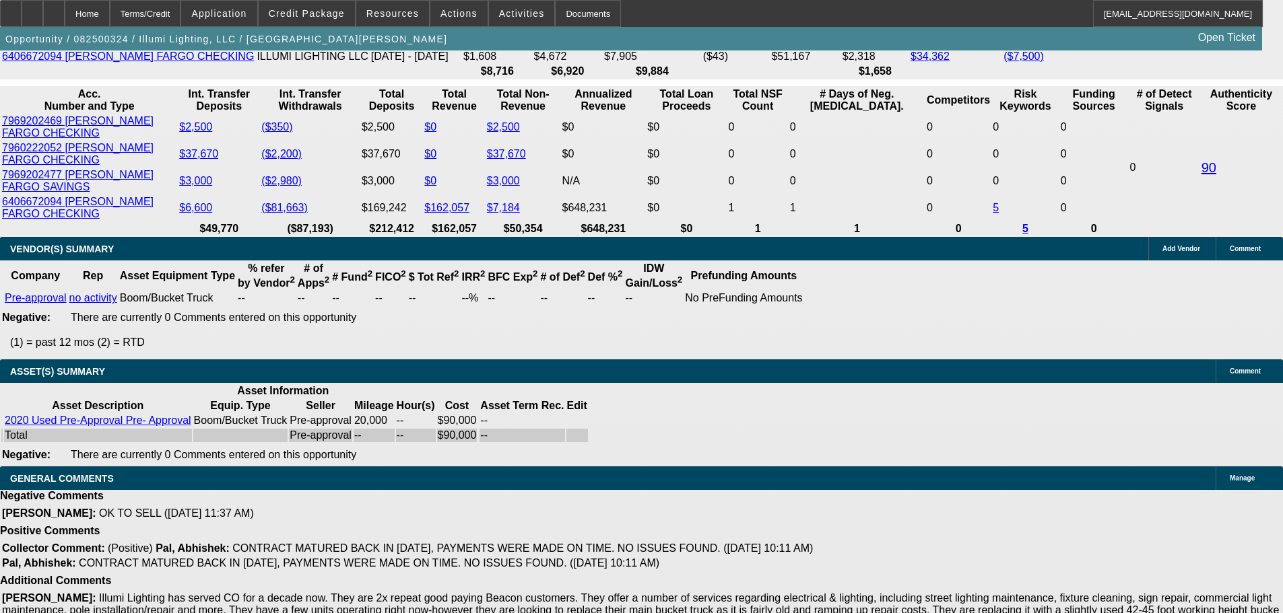
drag, startPoint x: 368, startPoint y: 207, endPoint x: 541, endPoint y: 595, distance: 424.7
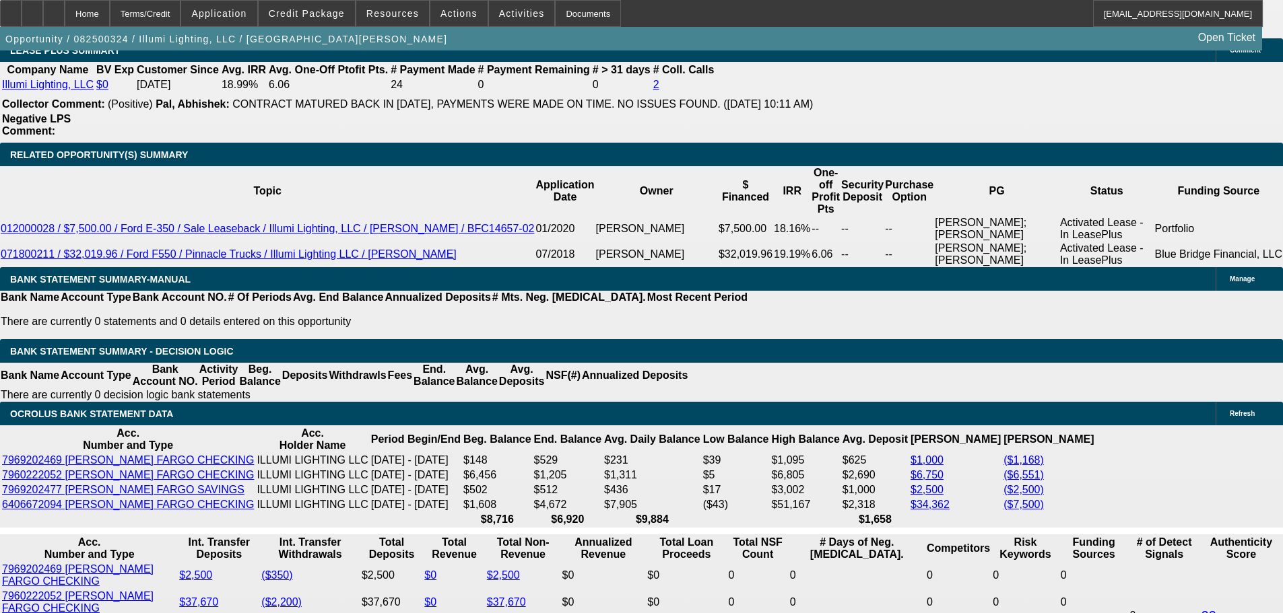
scroll to position [2258, 0]
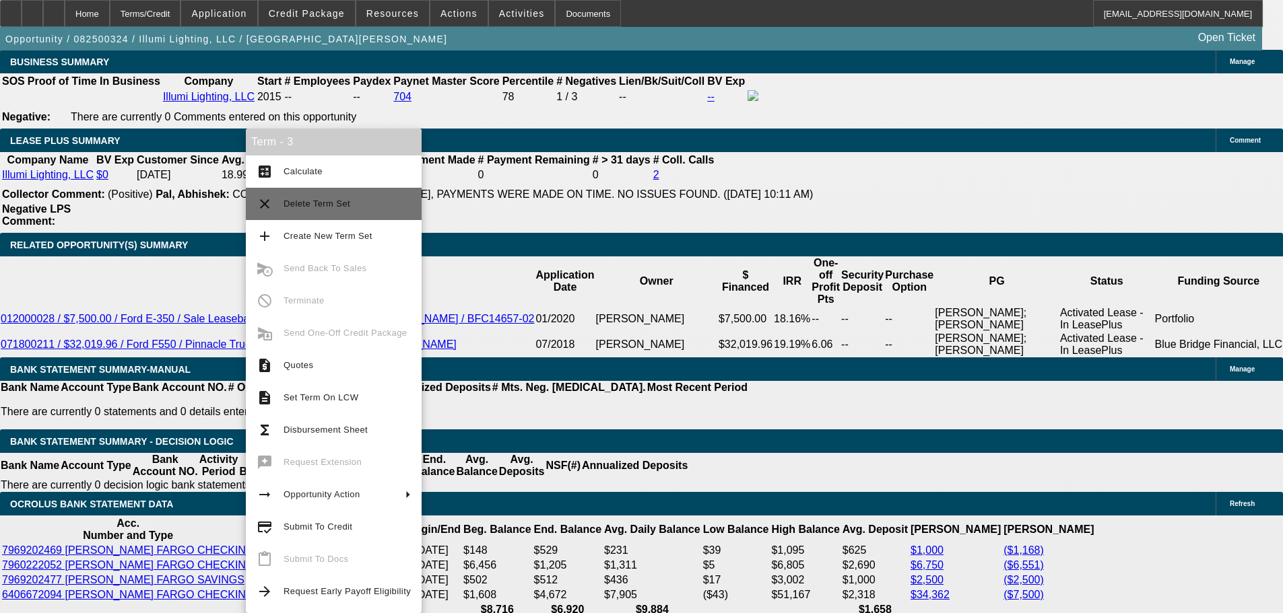
click at [385, 215] on button "clear Delete Term Set" at bounding box center [334, 204] width 176 height 32
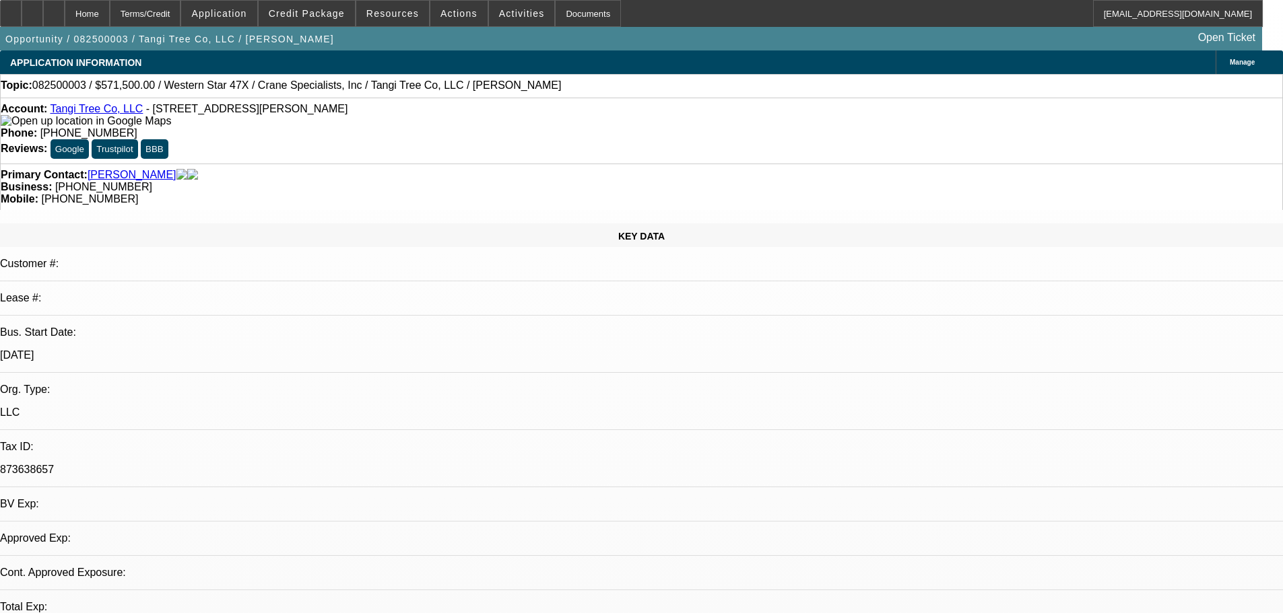
select select "0.1"
select select "2"
select select "0"
select select "6"
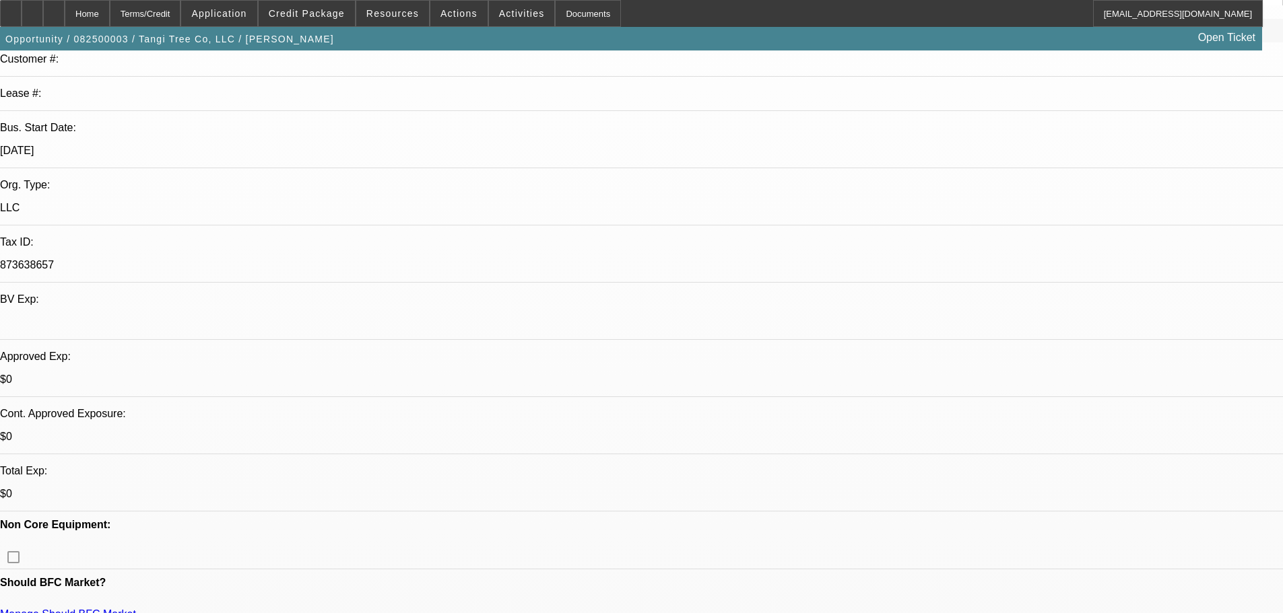
scroll to position [337, 0]
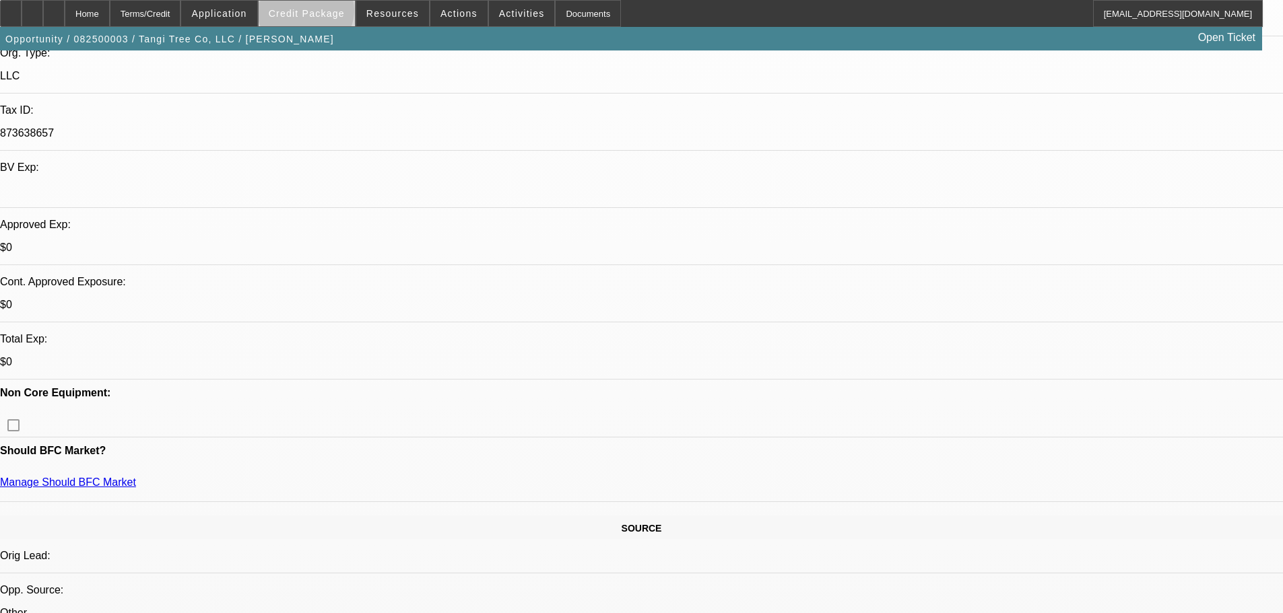
click at [327, 13] on span "Credit Package" at bounding box center [307, 13] width 76 height 11
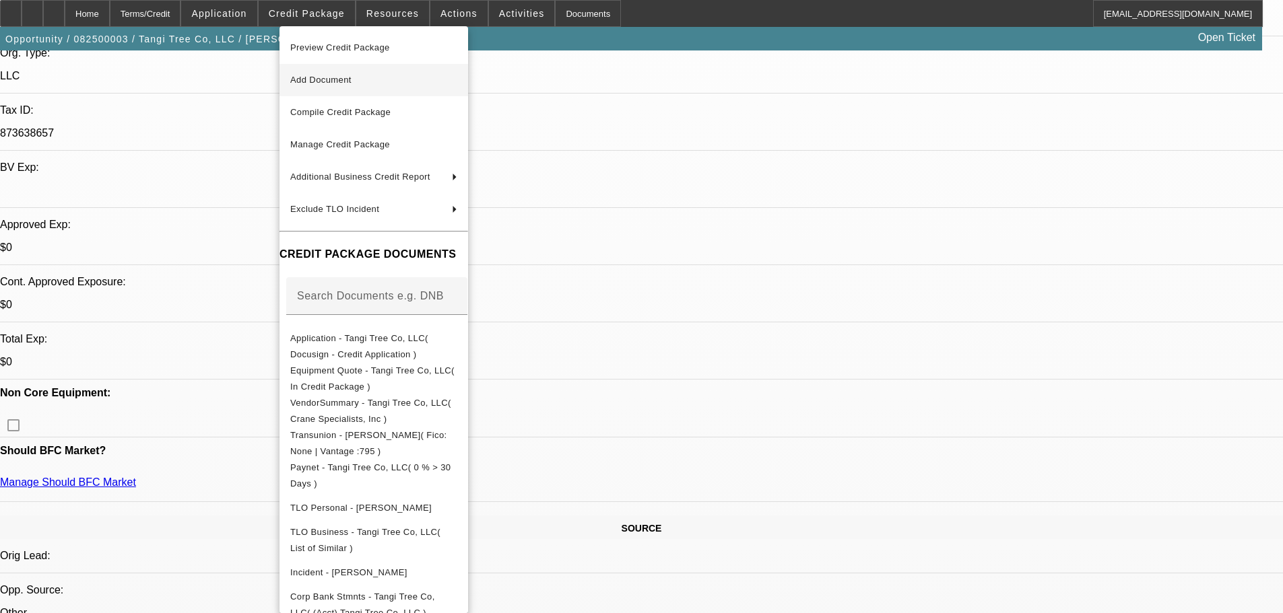
click at [442, 78] on span "Add Document" at bounding box center [373, 80] width 167 height 16
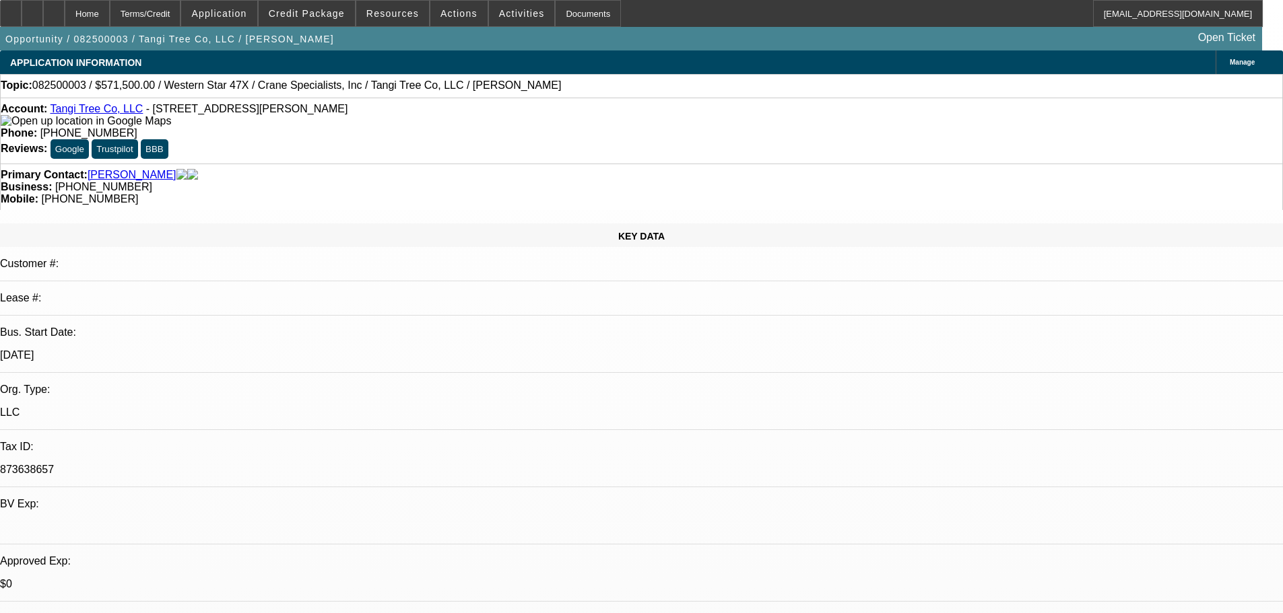
drag, startPoint x: 199, startPoint y: 241, endPoint x: 175, endPoint y: 239, distance: 24.3
click at [176, 349] on div "[DATE]" at bounding box center [641, 355] width 1283 height 12
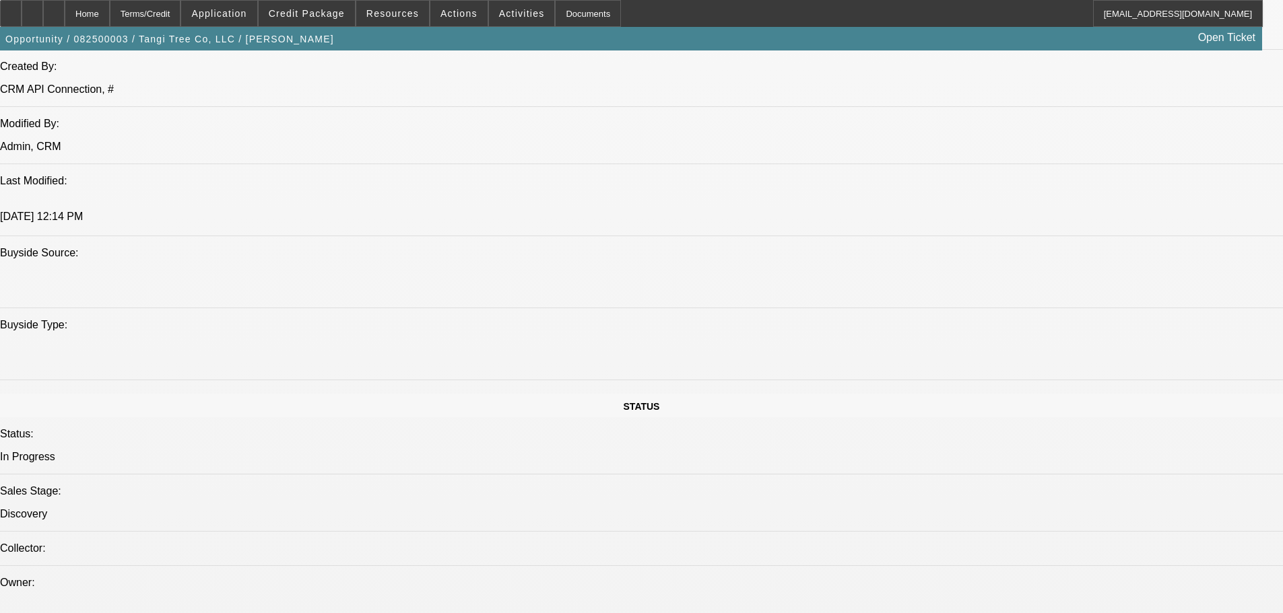
scroll to position [1077, 0]
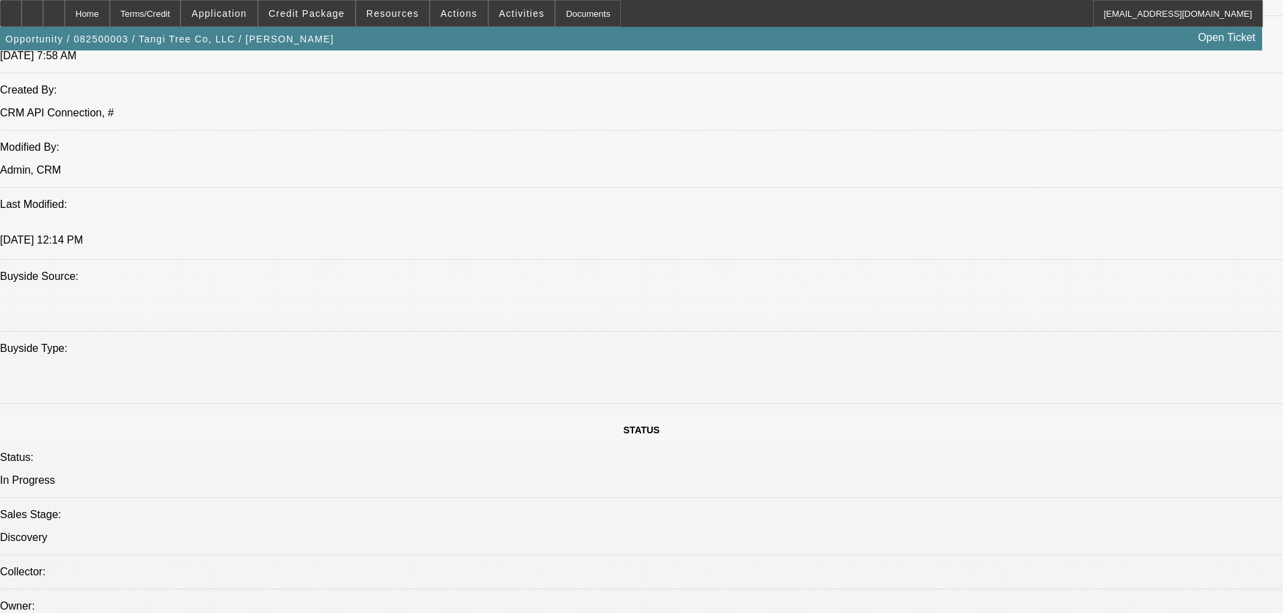
drag, startPoint x: 444, startPoint y: 380, endPoint x: 382, endPoint y: 356, distance: 66.1
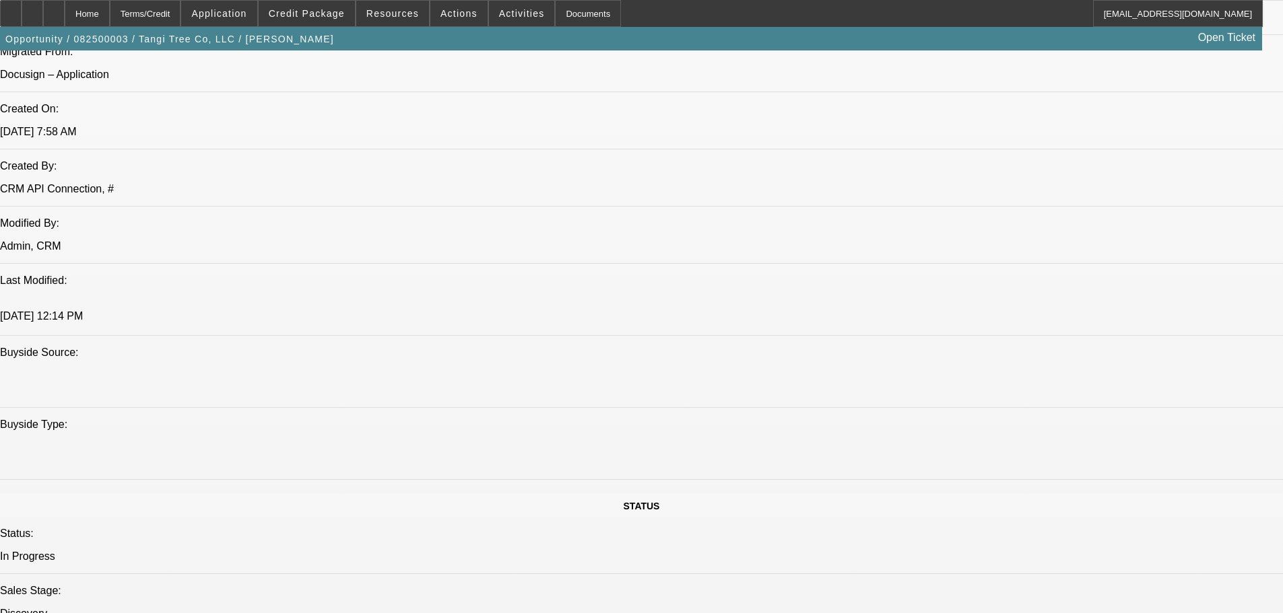
scroll to position [943, 0]
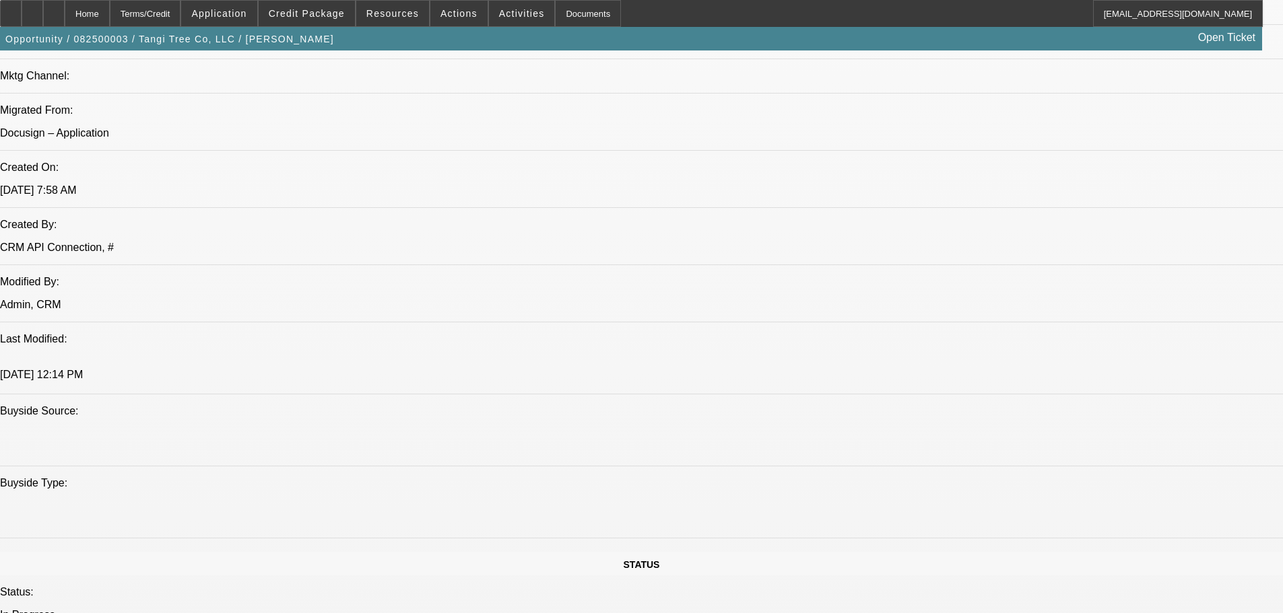
drag, startPoint x: 444, startPoint y: 397, endPoint x: 457, endPoint y: 379, distance: 21.7
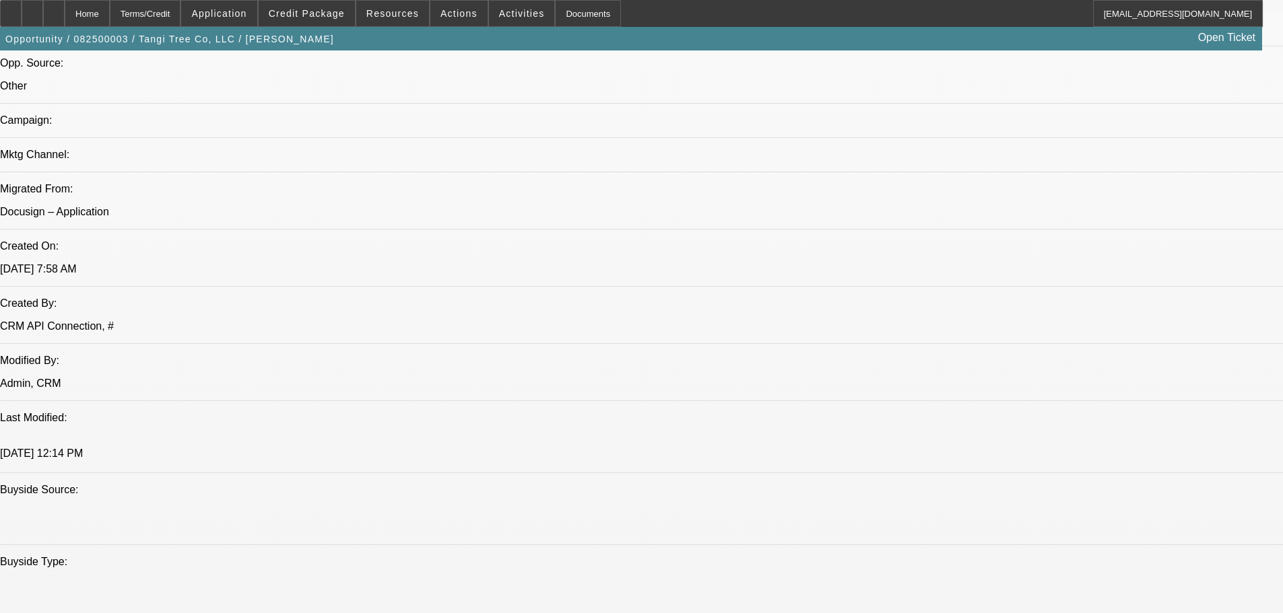
scroll to position [741, 0]
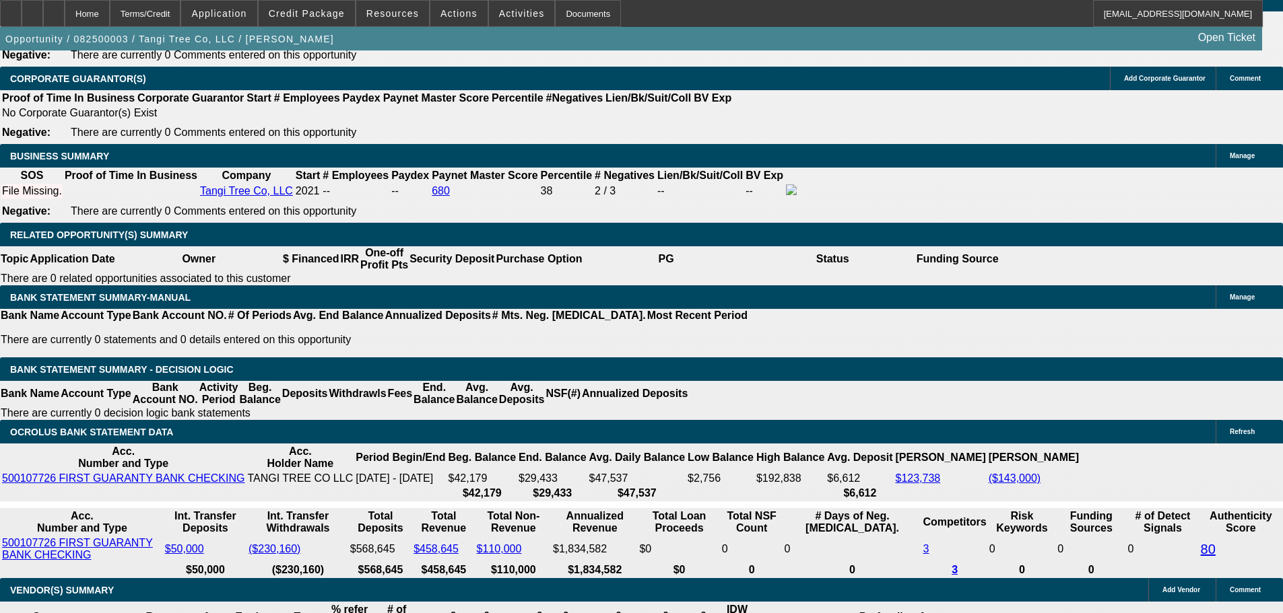
scroll to position [2087, 0]
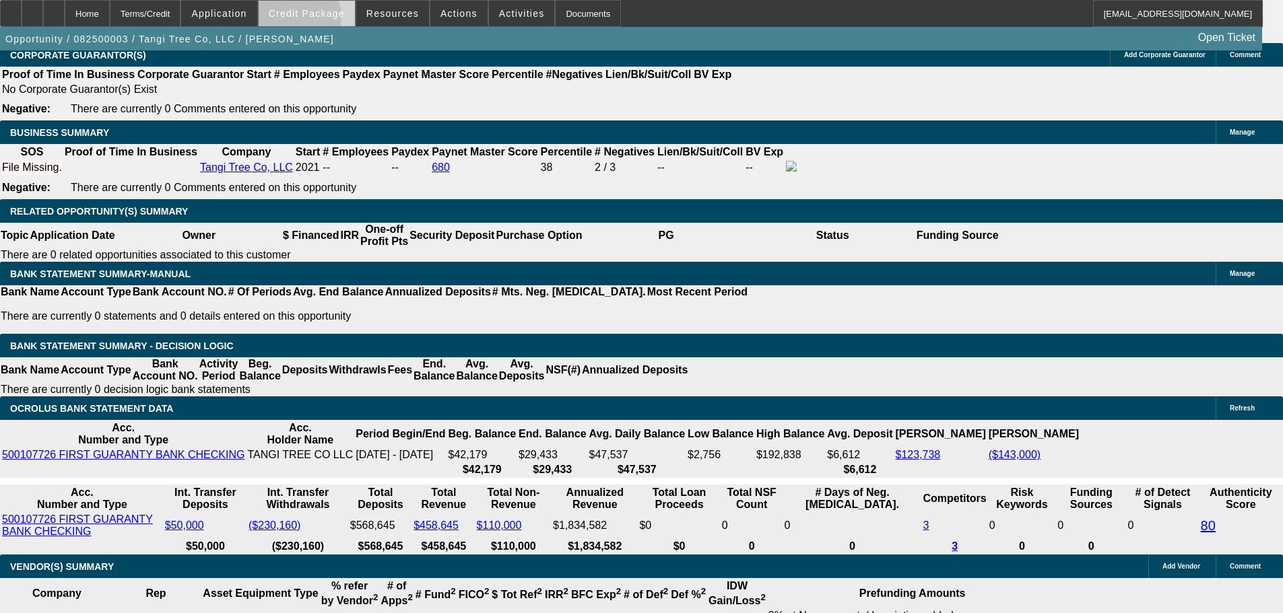
click at [314, 20] on span at bounding box center [307, 13] width 96 height 32
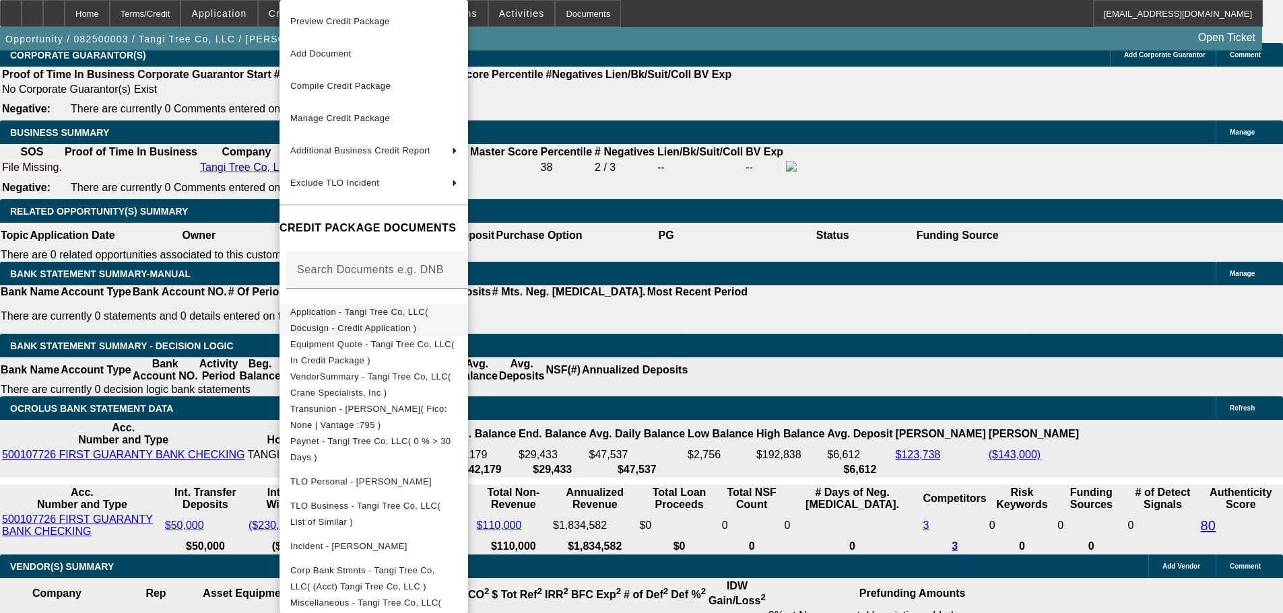
click at [468, 324] on button "Application - Tangi Tree Co, LLC( Docusign - Credit Application )" at bounding box center [373, 320] width 189 height 32
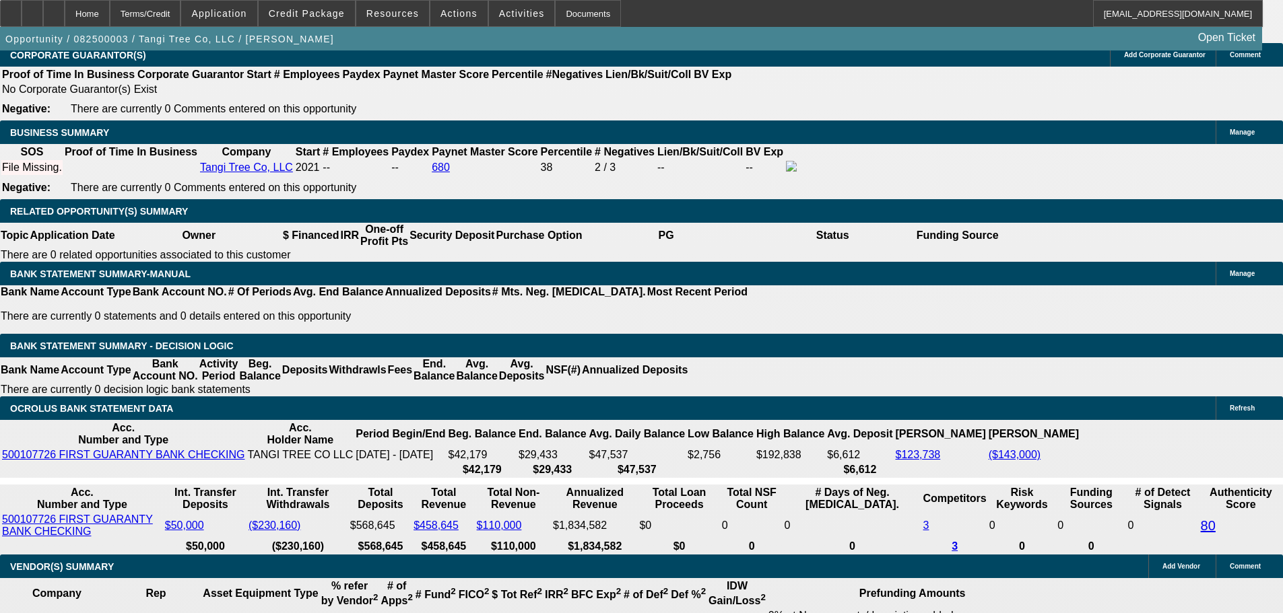
drag, startPoint x: 1242, startPoint y: 73, endPoint x: 1242, endPoint y: 92, distance: 18.2
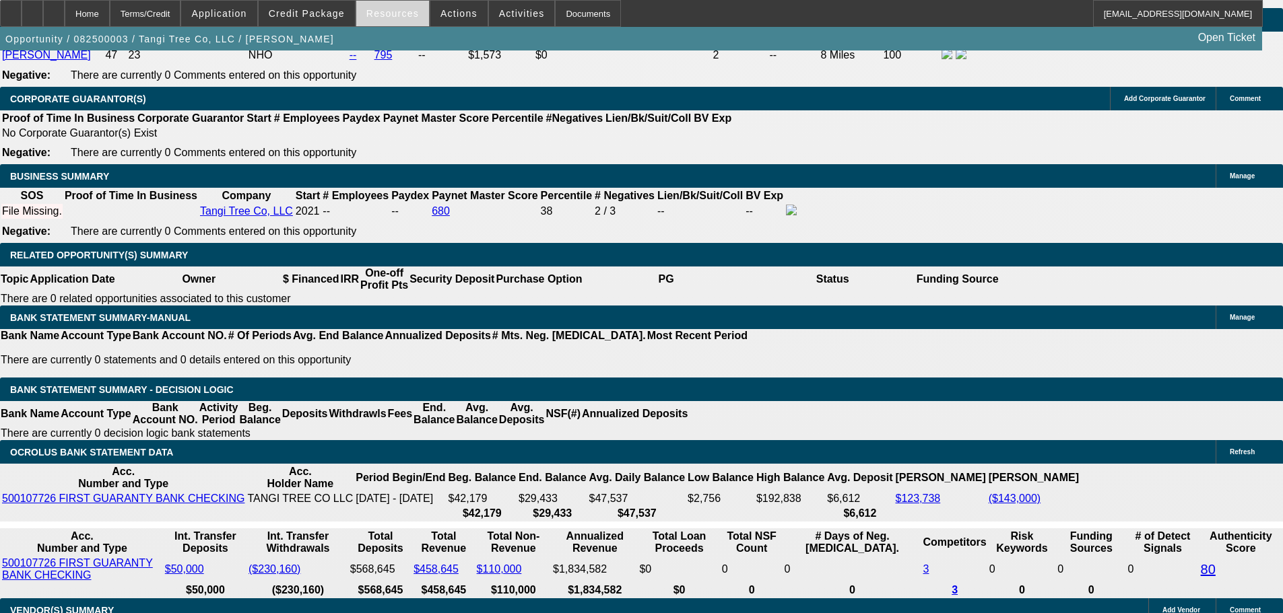
scroll to position [2020, 0]
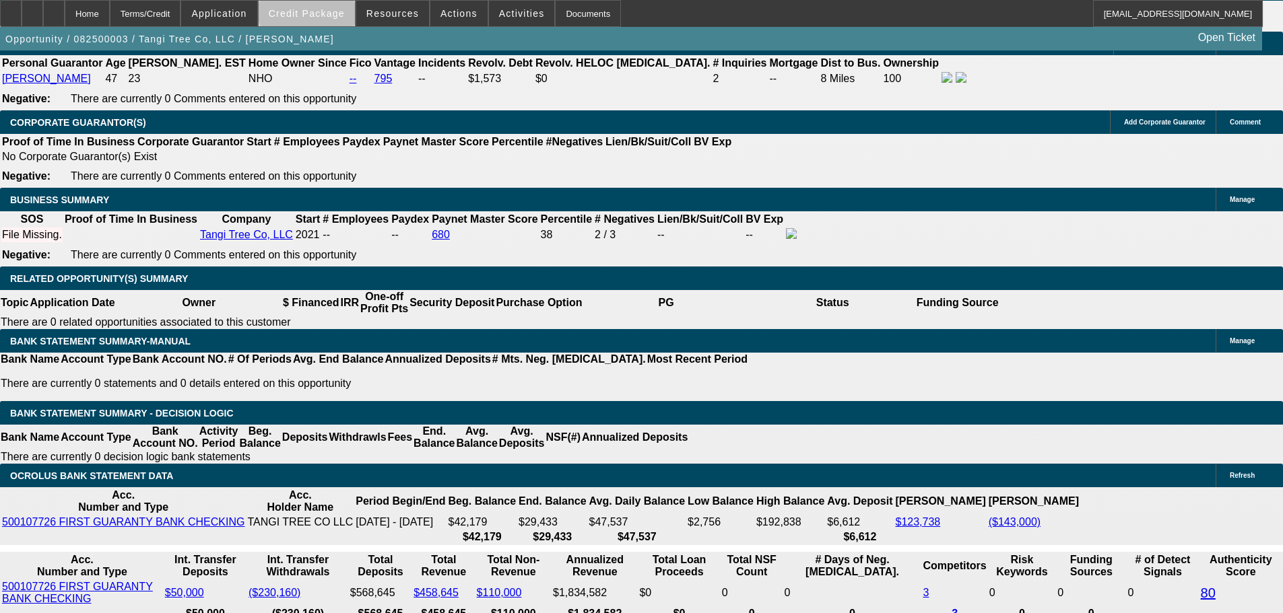
click at [348, 5] on span at bounding box center [307, 13] width 96 height 32
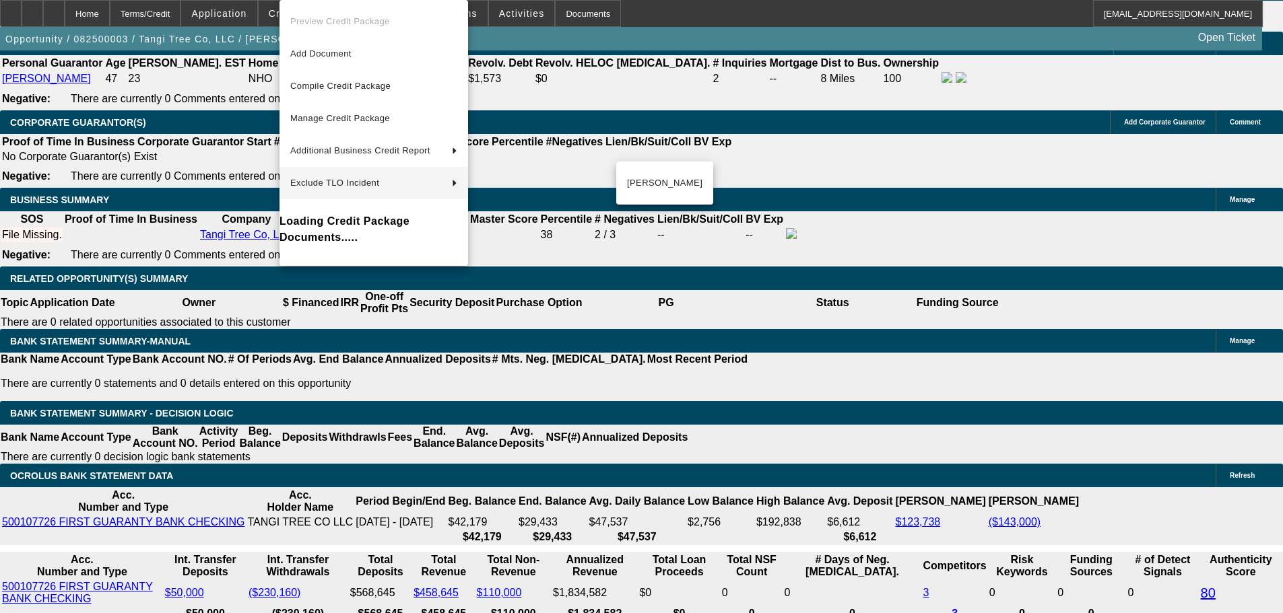
click at [799, 316] on div at bounding box center [641, 306] width 1283 height 613
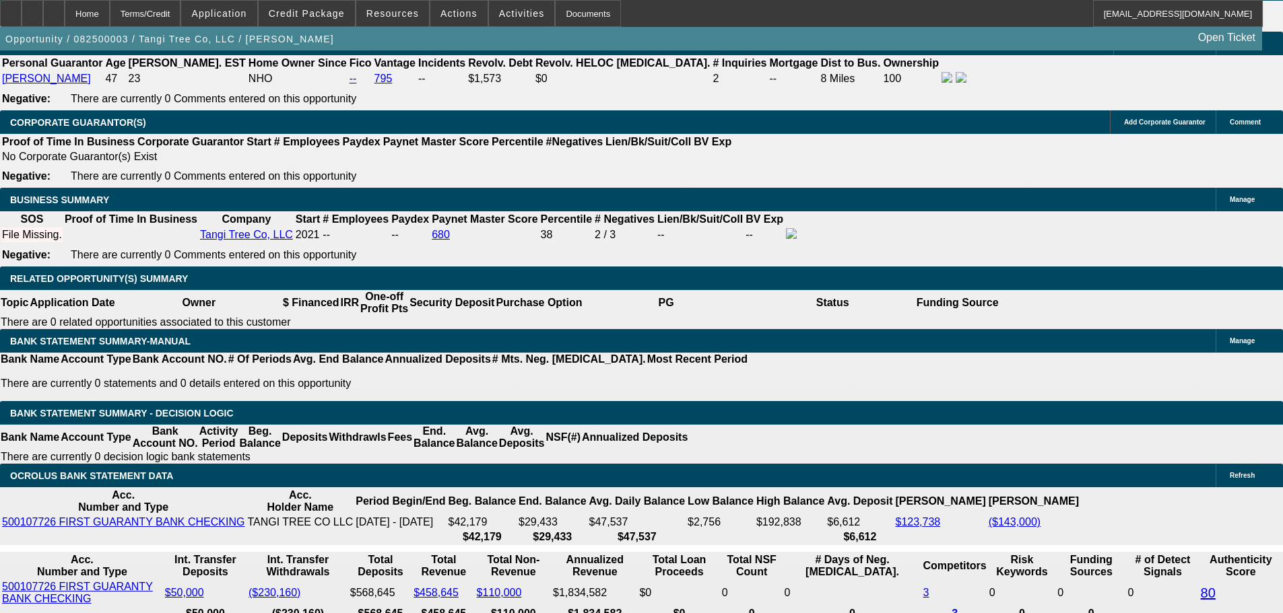
drag, startPoint x: 335, startPoint y: 538, endPoint x: 242, endPoint y: 541, distance: 92.3
drag, startPoint x: 341, startPoint y: 187, endPoint x: 304, endPoint y: 191, distance: 37.3
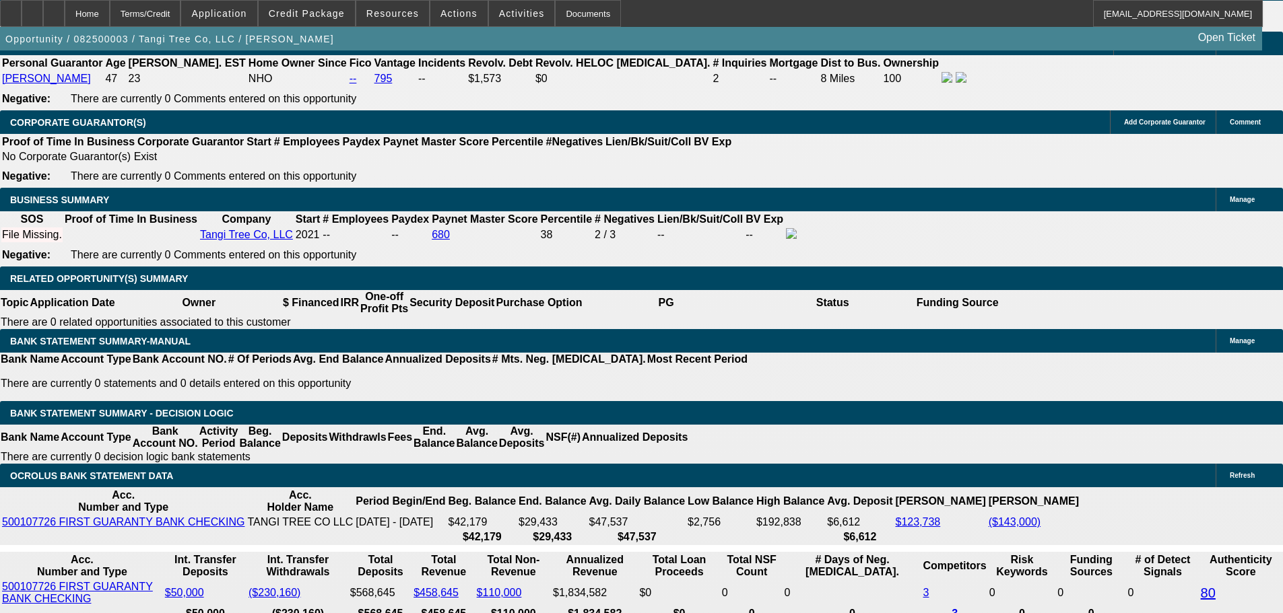
drag, startPoint x: 330, startPoint y: 188, endPoint x: 283, endPoint y: 185, distance: 47.3
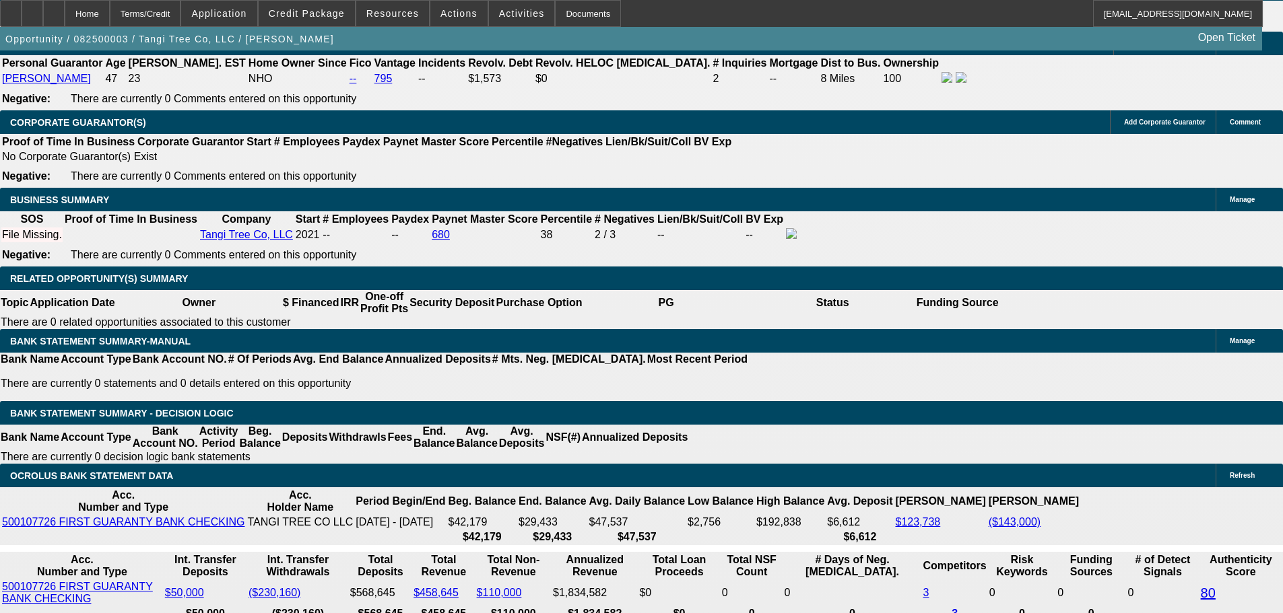
drag, startPoint x: 333, startPoint y: 536, endPoint x: 250, endPoint y: 538, distance: 83.5
type input "UNKNOWN"
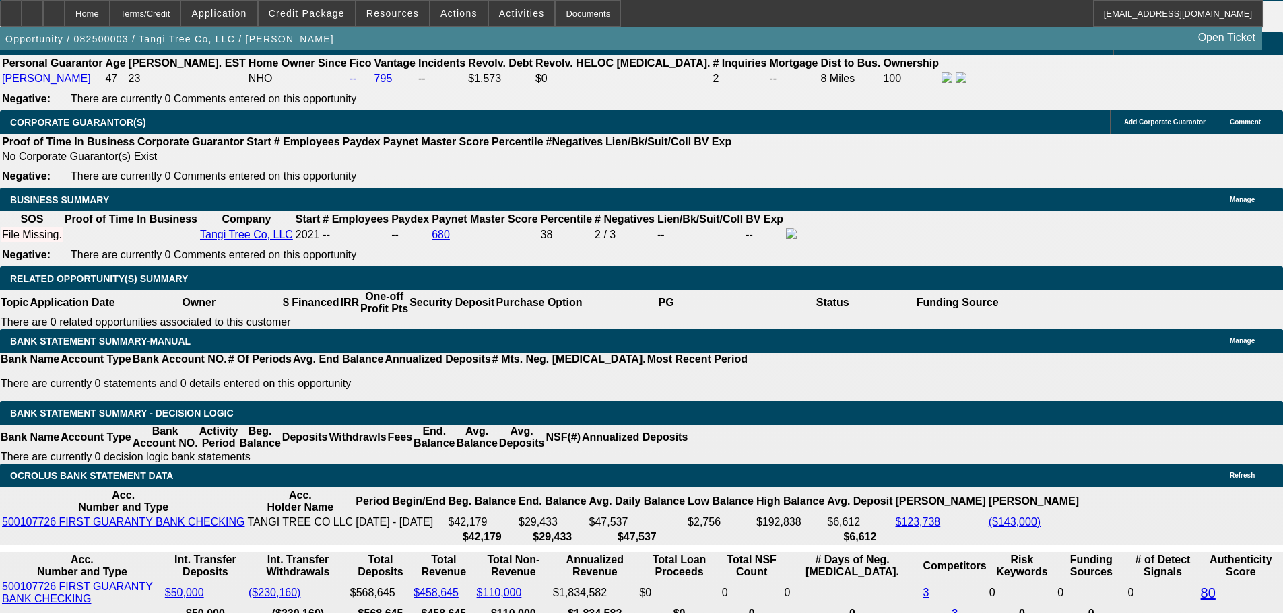
type input "76"
type input "$203,538.82"
type input "$101,769.41"
type input "$28,753.58"
type input "$14,376.79"
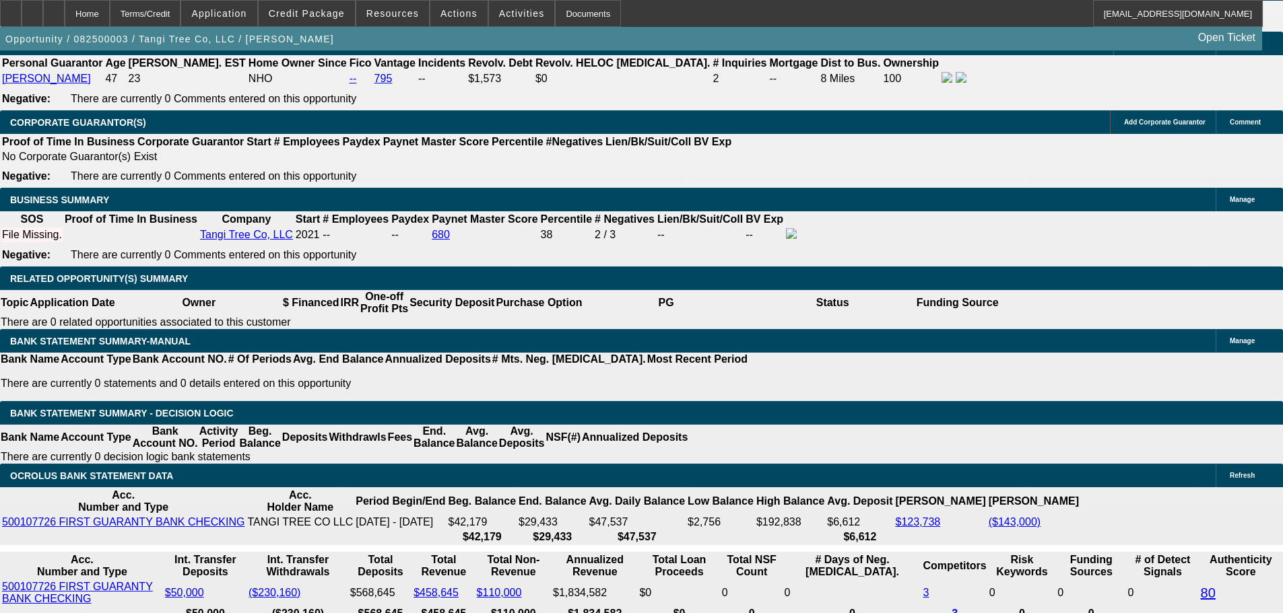
type input "72"
type input "$176,098.38"
type input "$88,049.19"
type input "$29,470.18"
type input "$14,735.09"
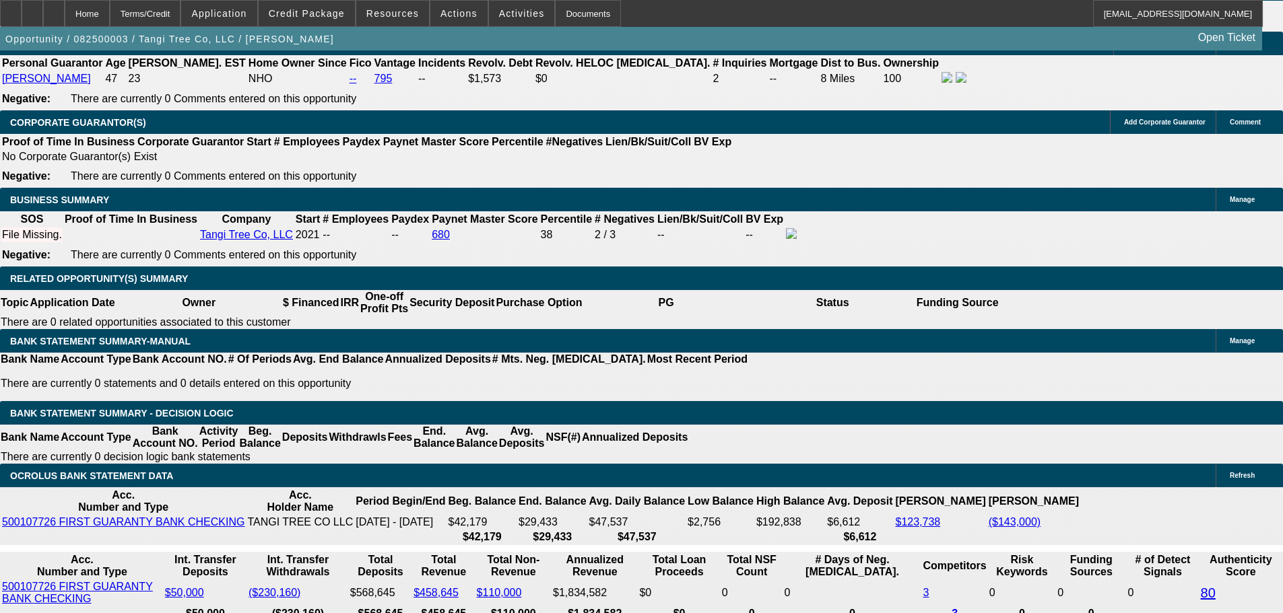
type input "72"
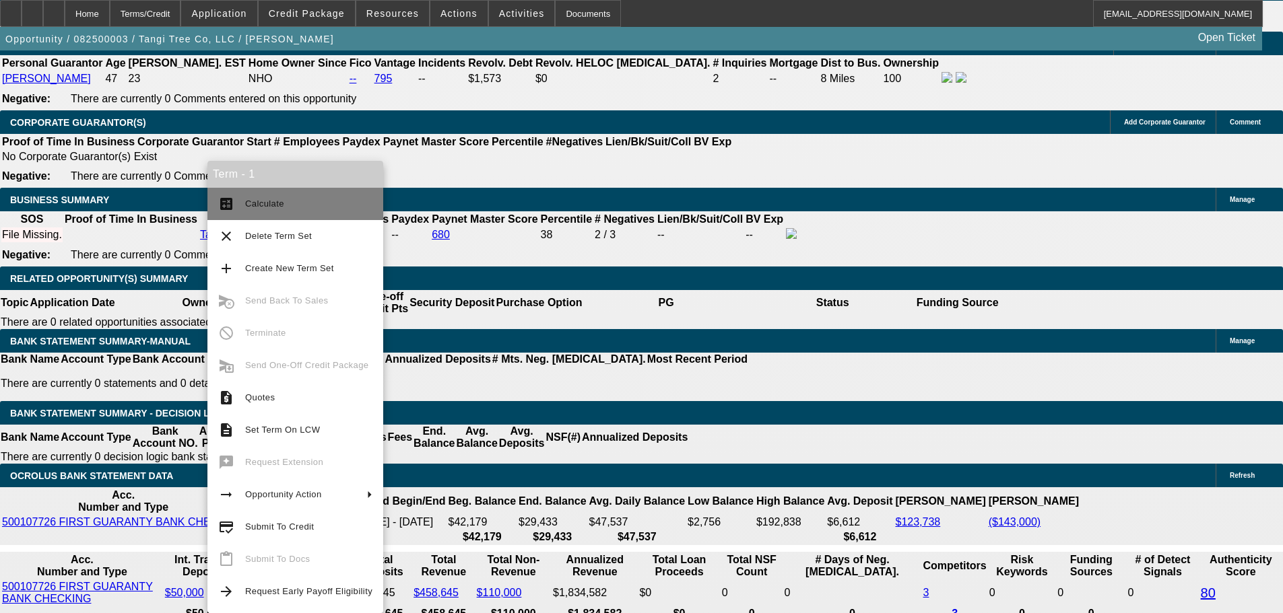
click at [351, 203] on span "Calculate" at bounding box center [308, 204] width 127 height 16
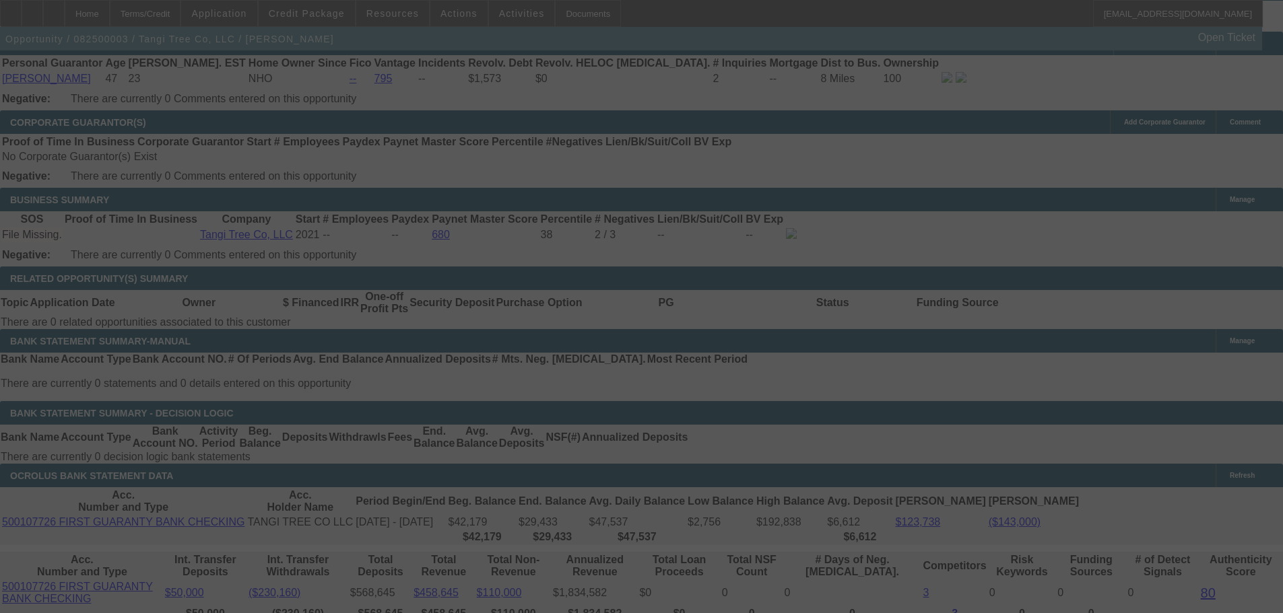
select select "0.1"
select select "2"
select select "0"
select select "6"
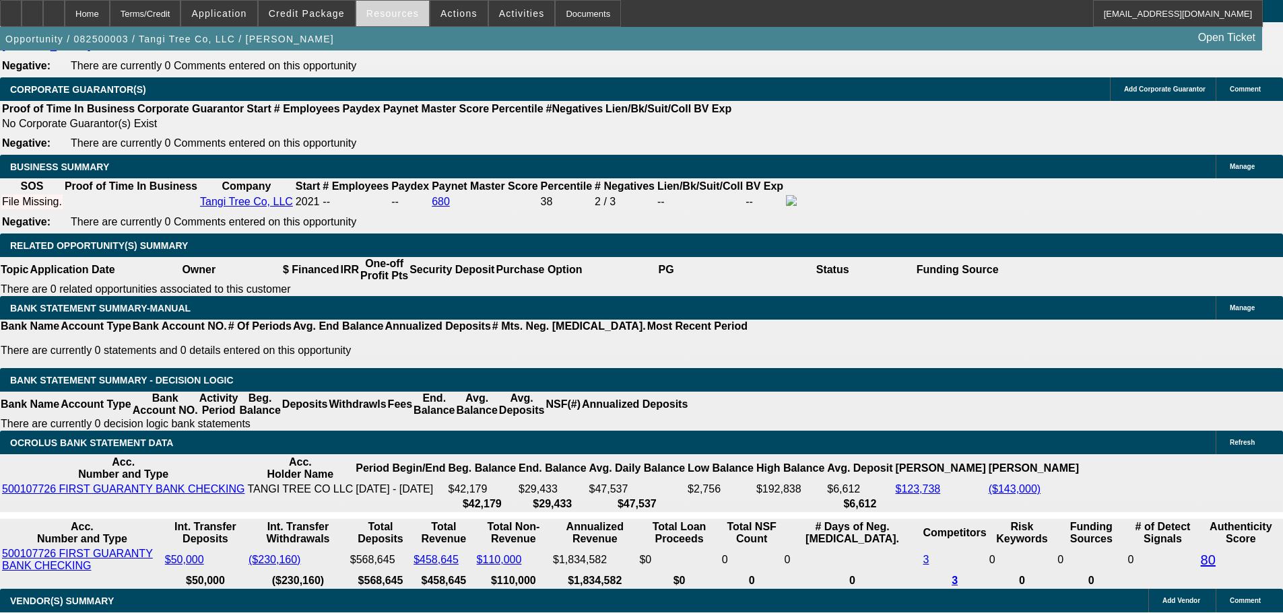
scroll to position [1953, 0]
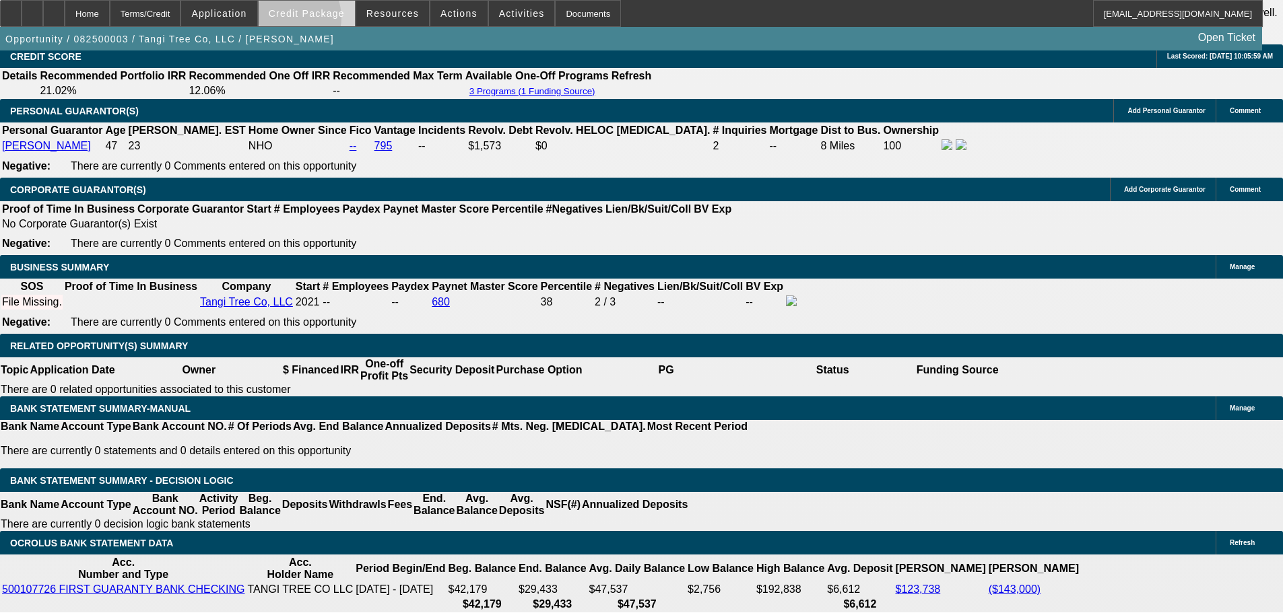
click at [313, 21] on span at bounding box center [307, 13] width 96 height 32
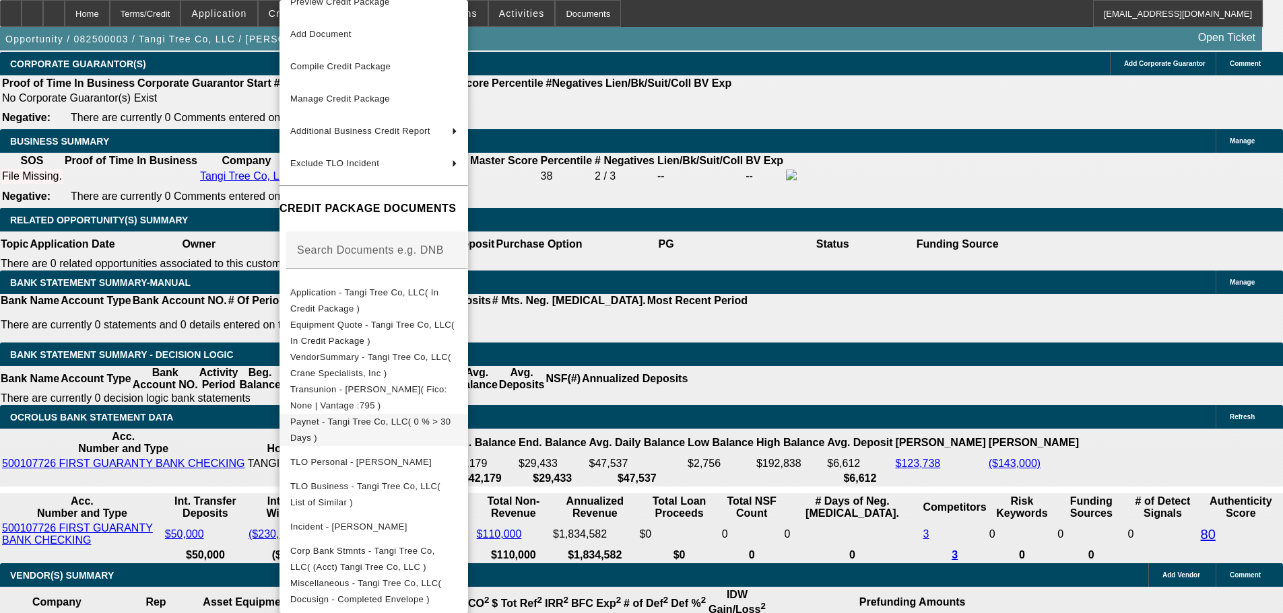
scroll to position [2289, 0]
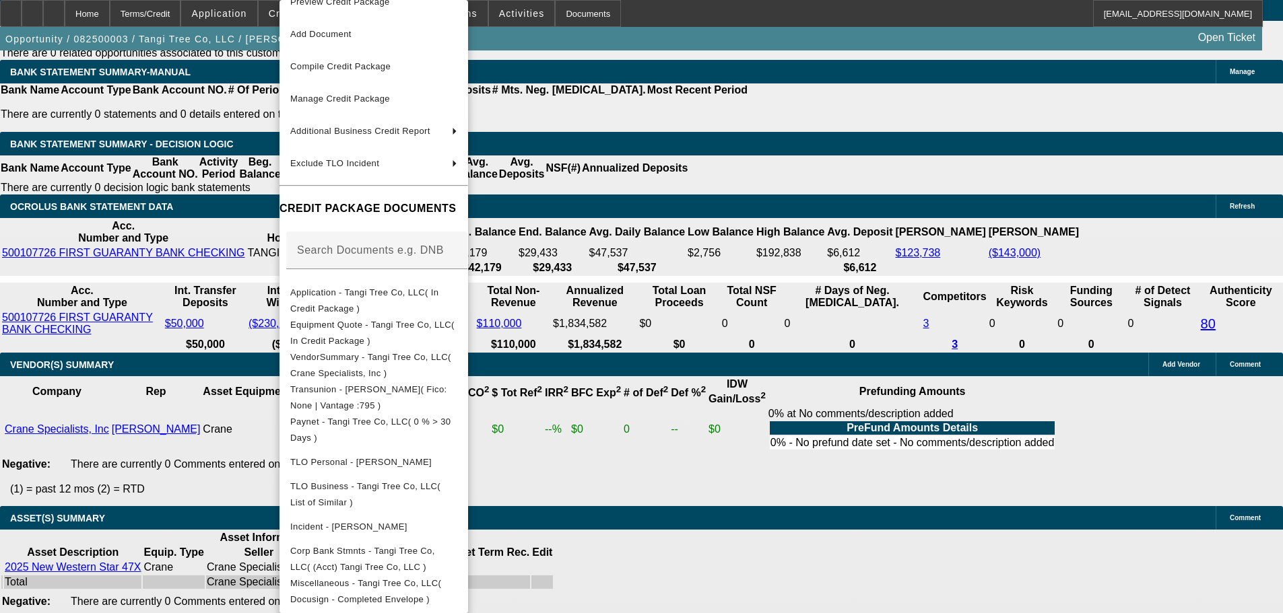
click at [687, 453] on div at bounding box center [641, 306] width 1283 height 613
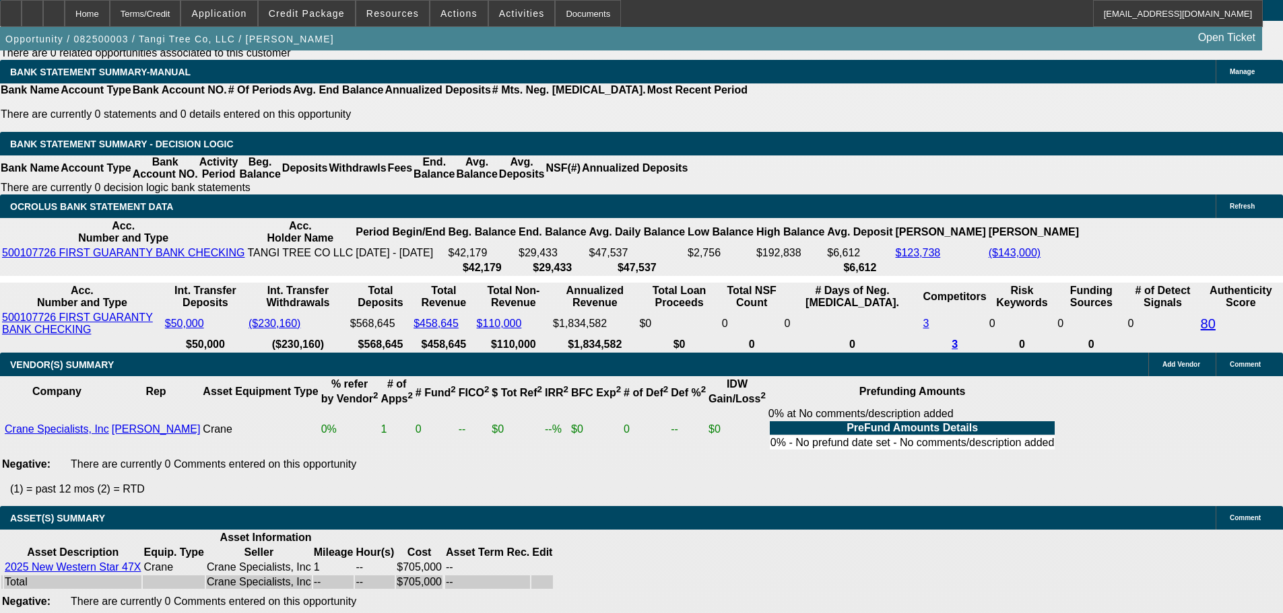
scroll to position [930, 0]
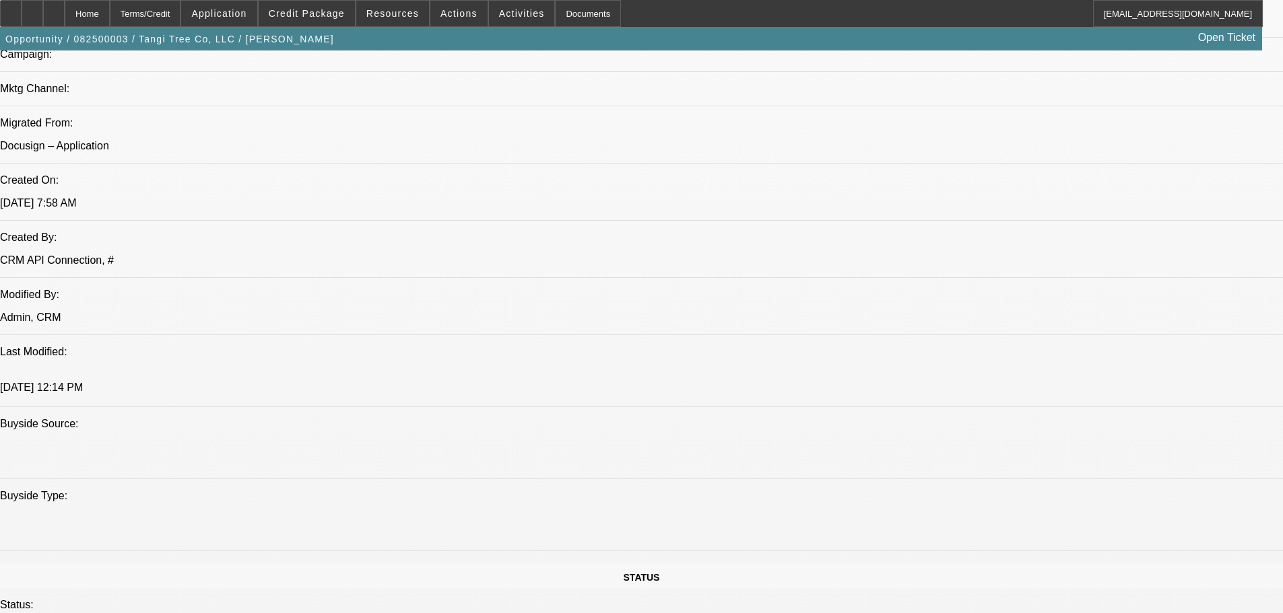
drag, startPoint x: 674, startPoint y: 405, endPoint x: 534, endPoint y: 374, distance: 143.4
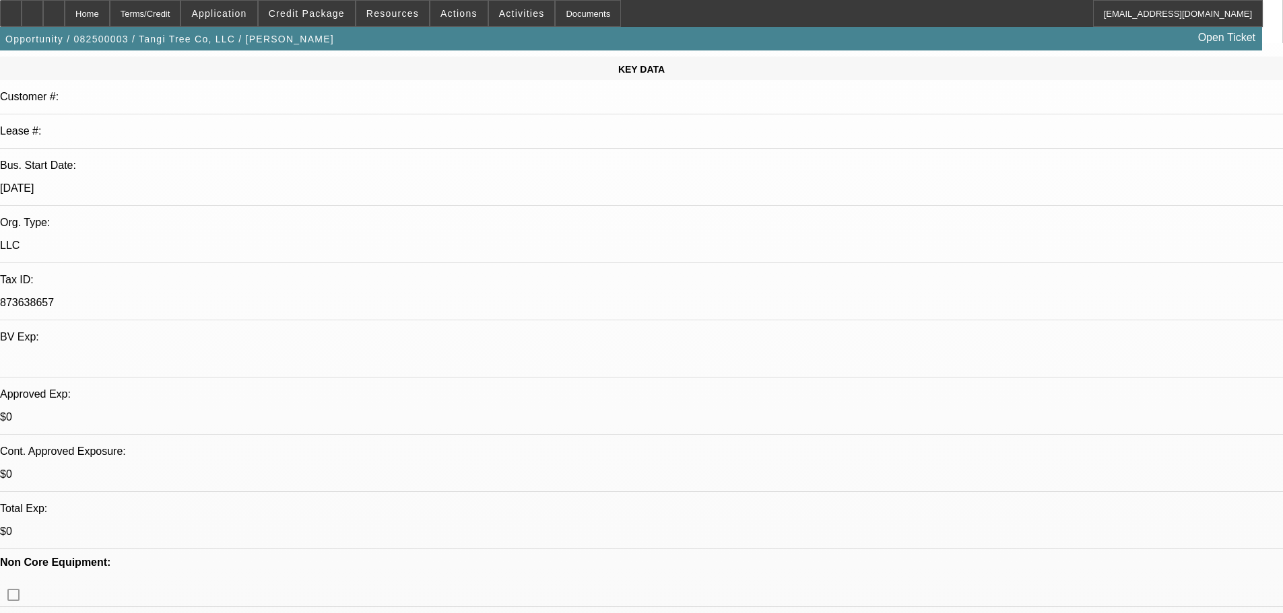
scroll to position [269, 0]
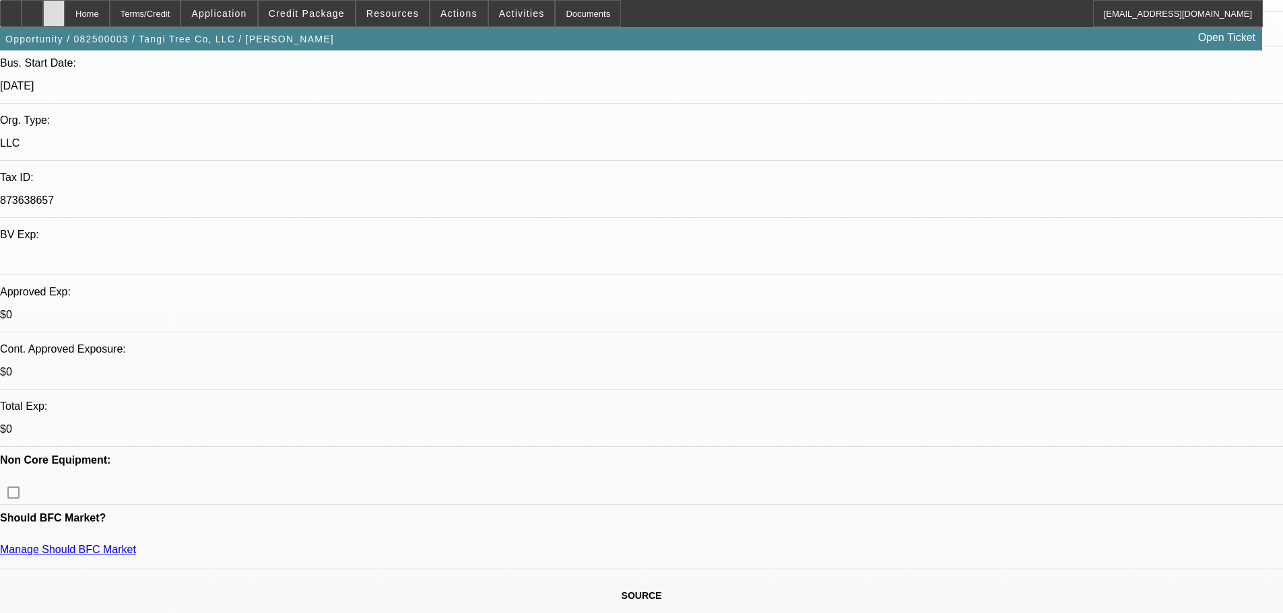
click at [65, 12] on div at bounding box center [54, 13] width 22 height 27
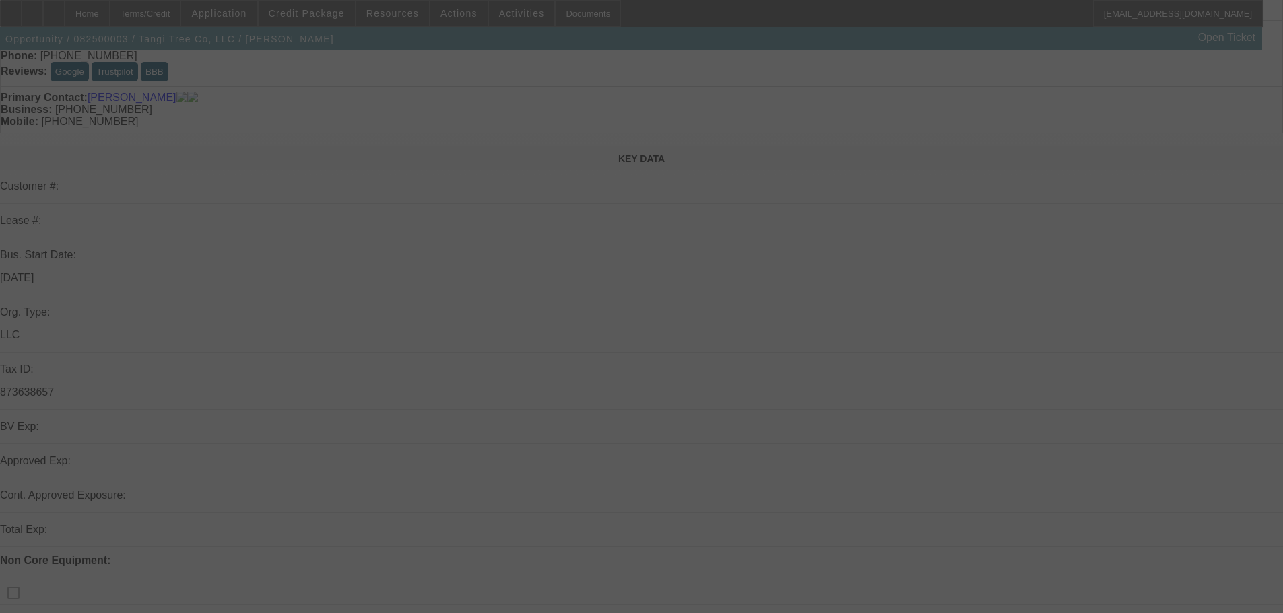
scroll to position [135, 0]
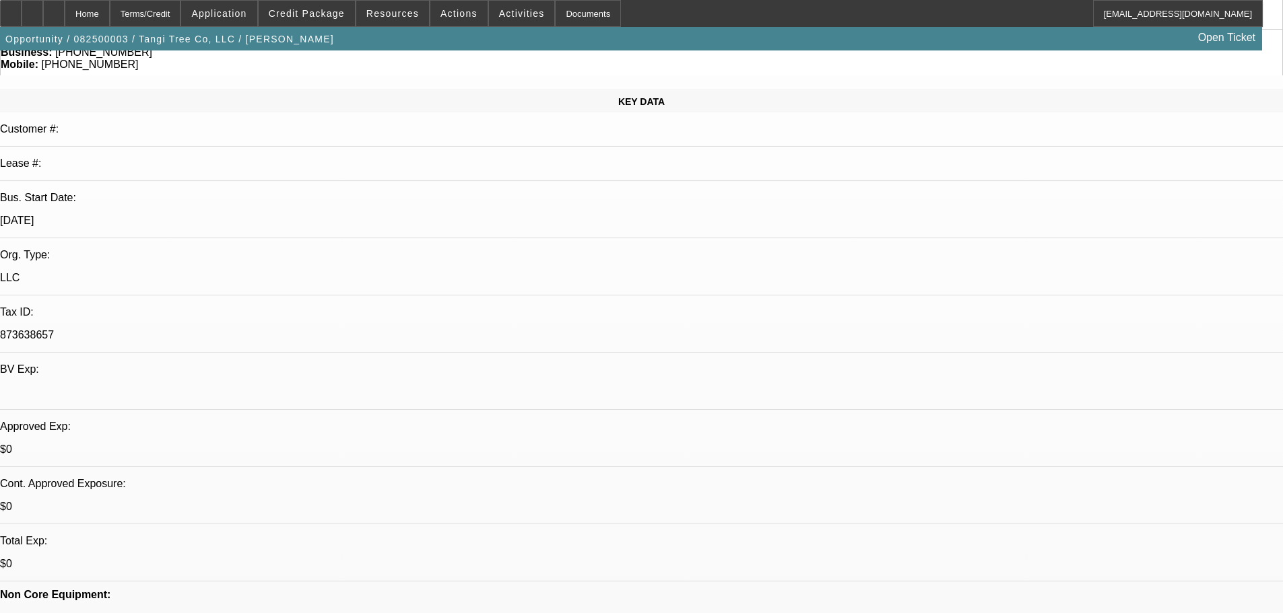
select select "0.1"
select select "2"
select select "0"
select select "6"
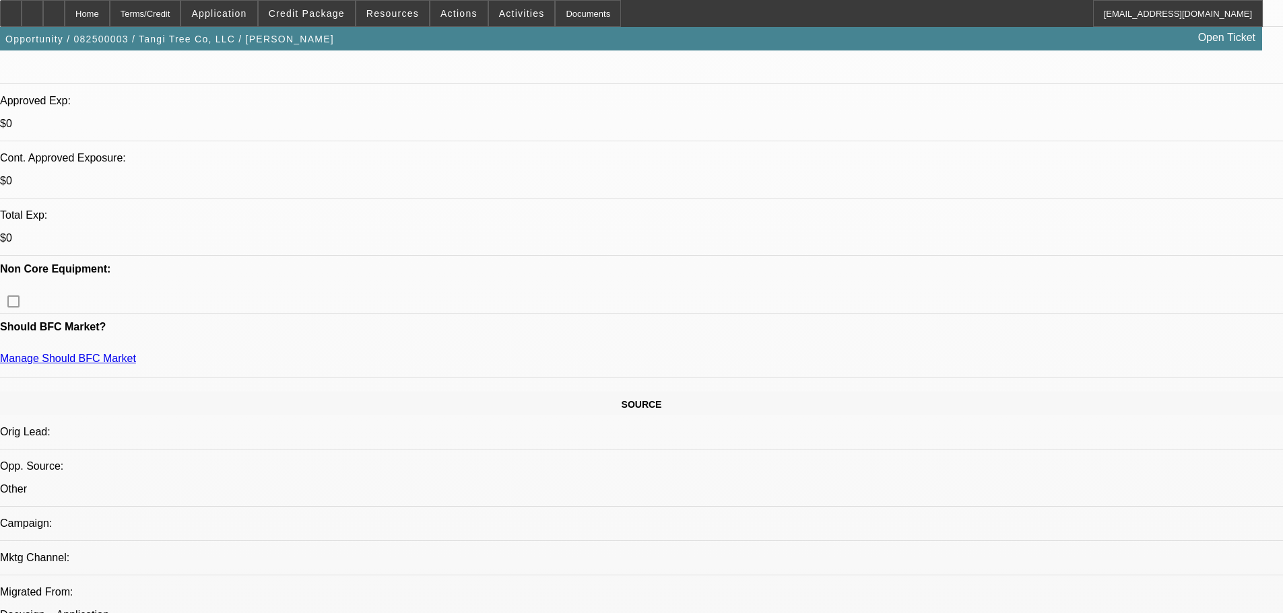
scroll to position [606, 0]
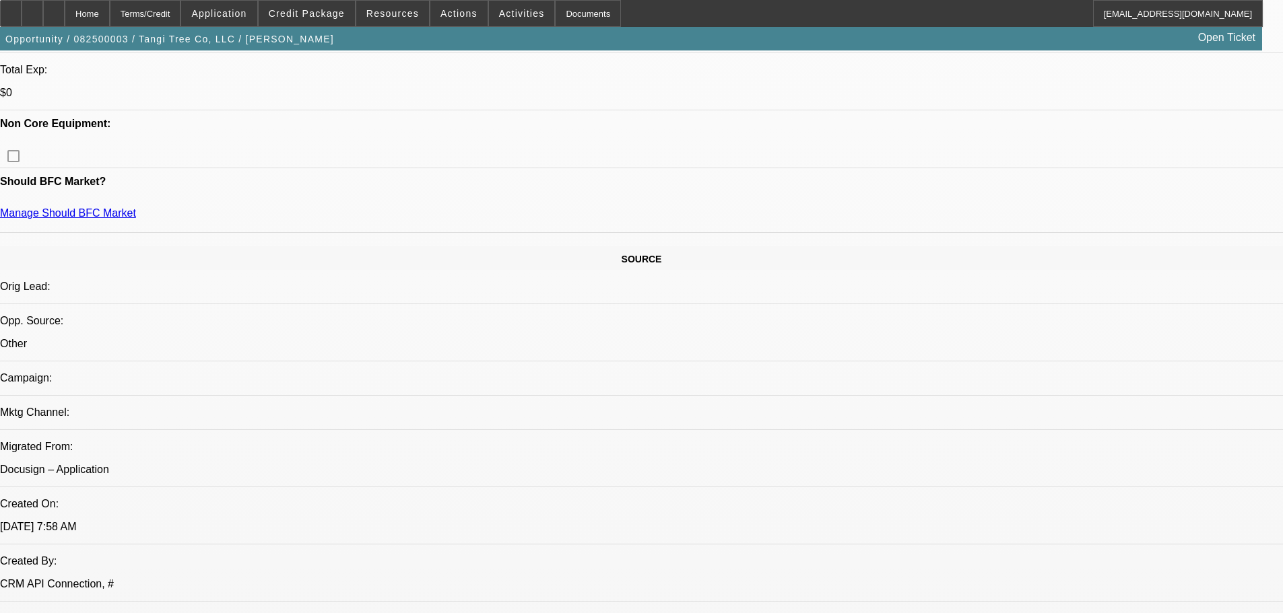
drag, startPoint x: 965, startPoint y: 473, endPoint x: 937, endPoint y: 472, distance: 27.6
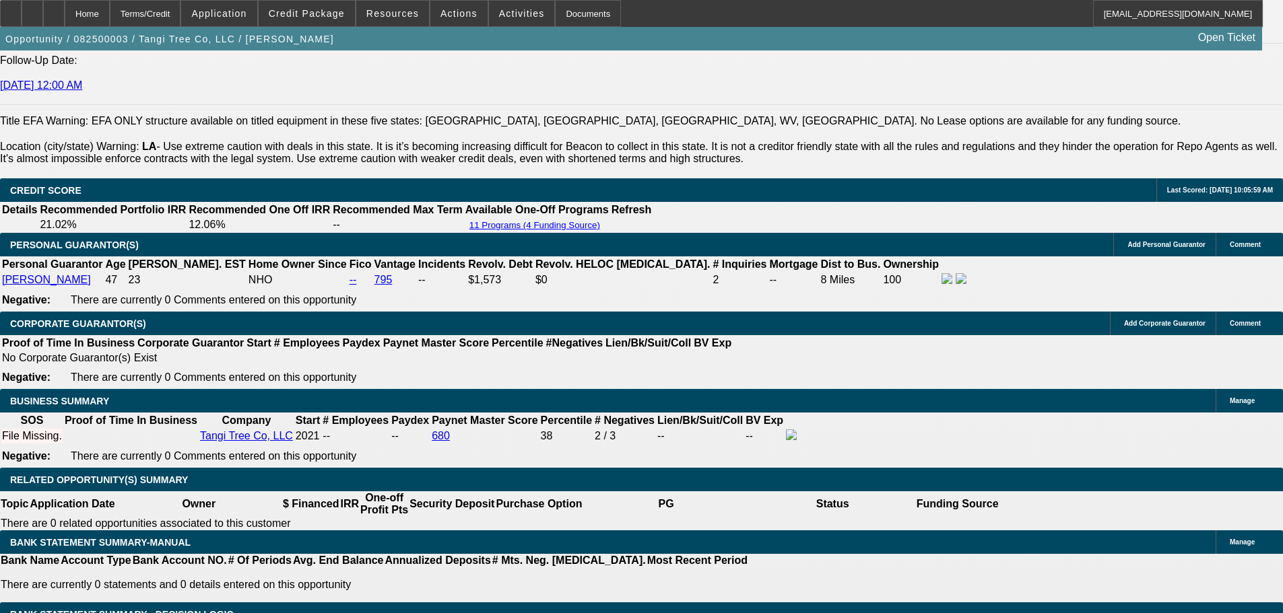
drag, startPoint x: 438, startPoint y: 475, endPoint x: 457, endPoint y: 603, distance: 129.2
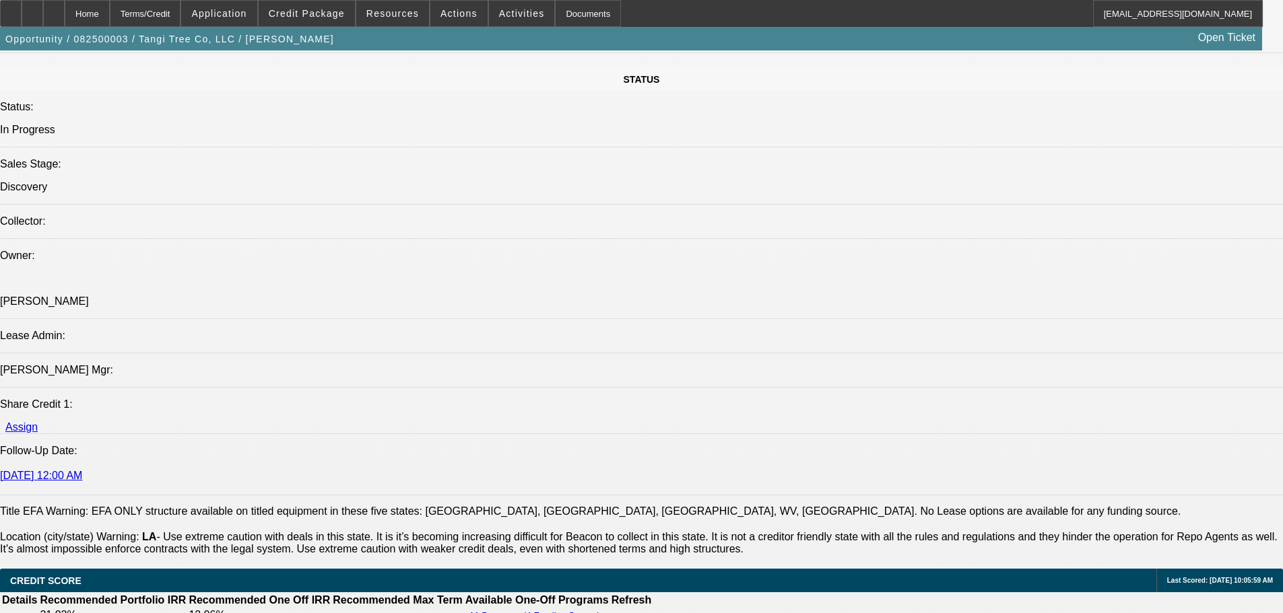
scroll to position [0, 0]
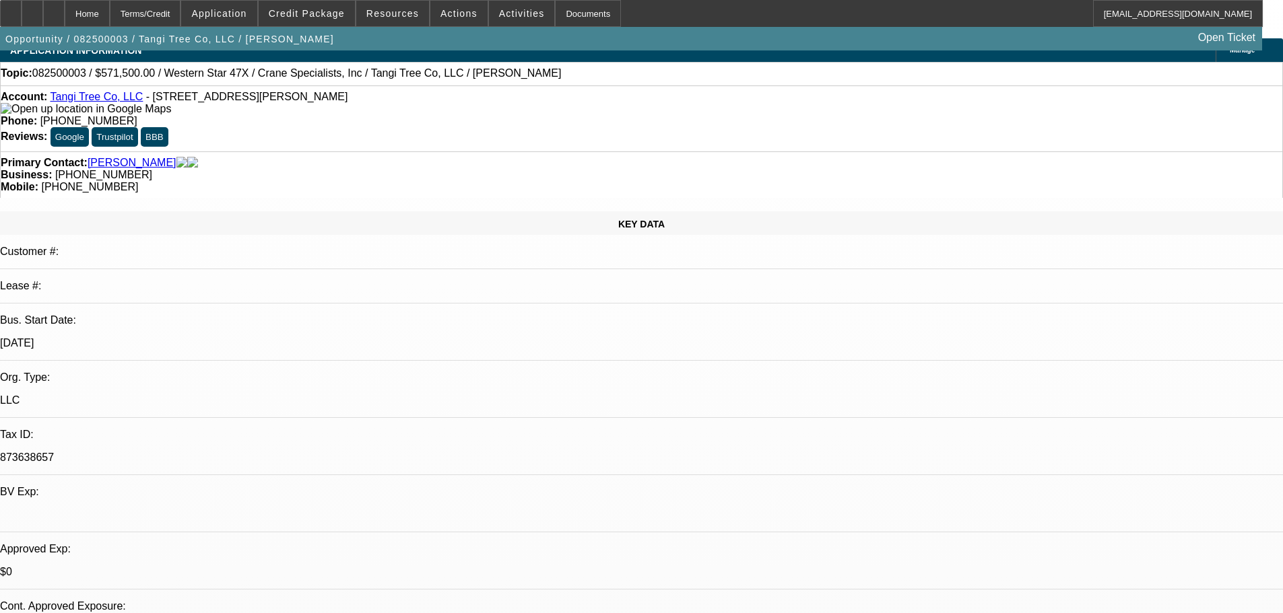
drag, startPoint x: 783, startPoint y: 514, endPoint x: 848, endPoint y: 244, distance: 277.8
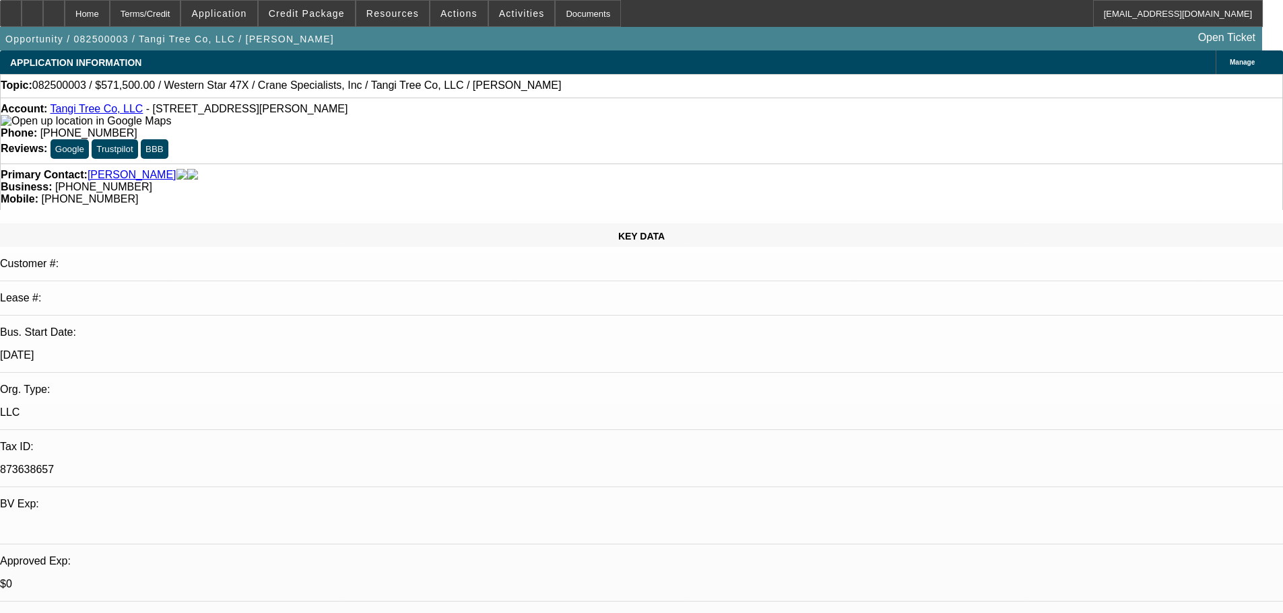
drag, startPoint x: 139, startPoint y: 465, endPoint x: 711, endPoint y: 464, distance: 571.7
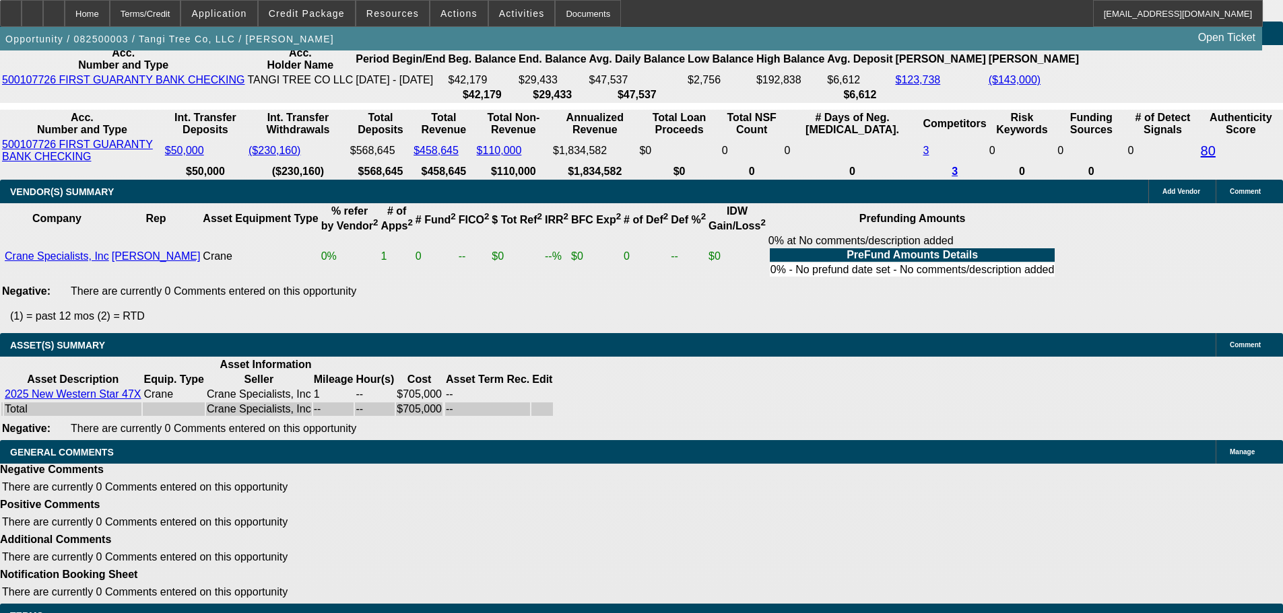
drag, startPoint x: 681, startPoint y: 405, endPoint x: 704, endPoint y: 642, distance: 238.1
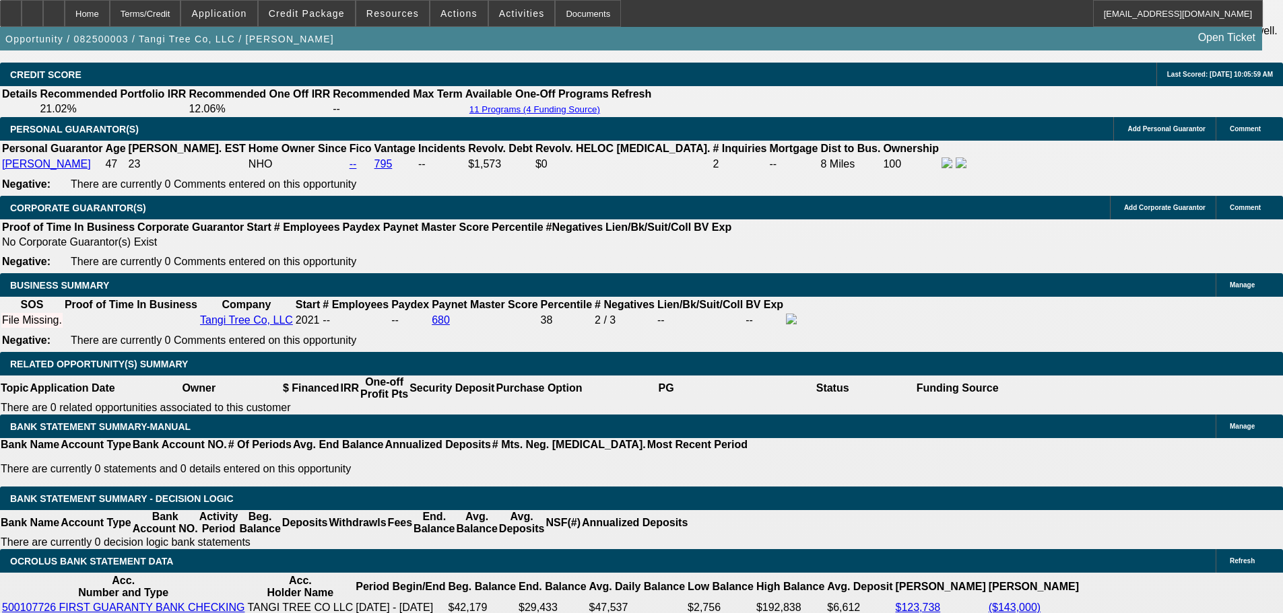
drag, startPoint x: 500, startPoint y: 597, endPoint x: 418, endPoint y: 322, distance: 286.8
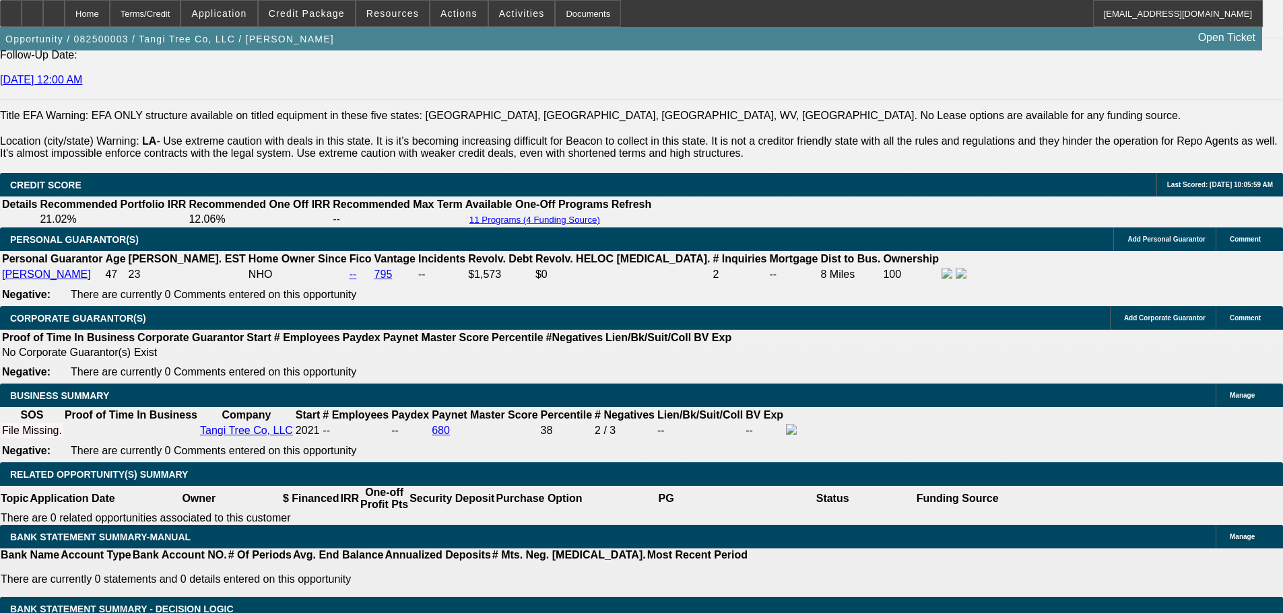
scroll to position [1848, 0]
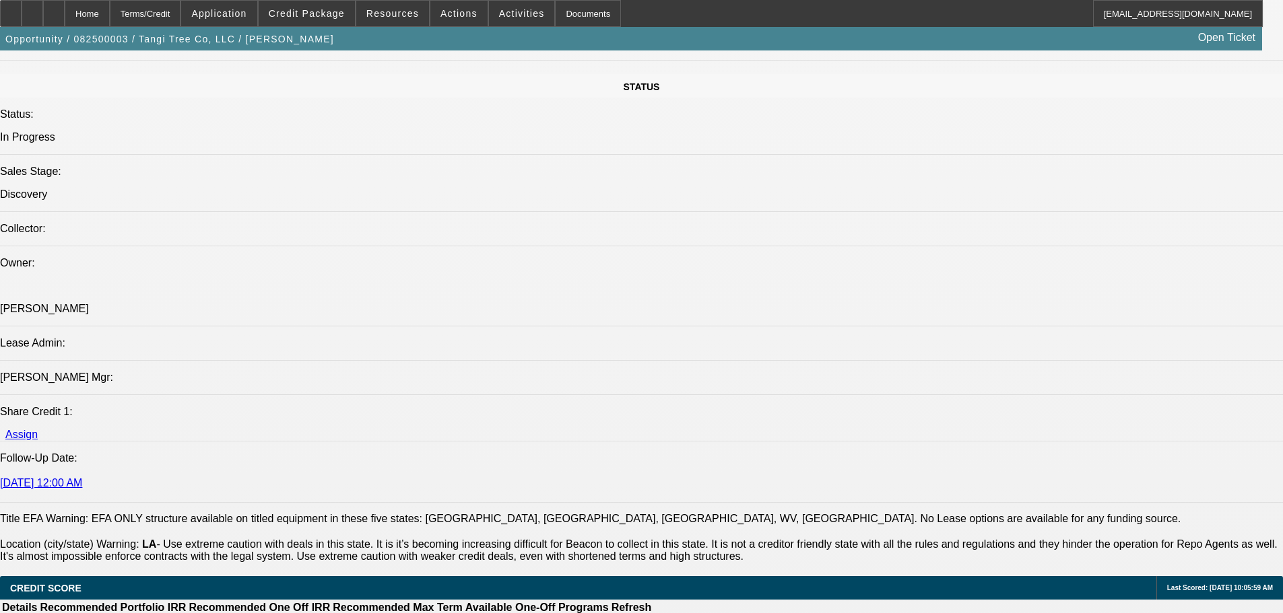
scroll to position [0, 0]
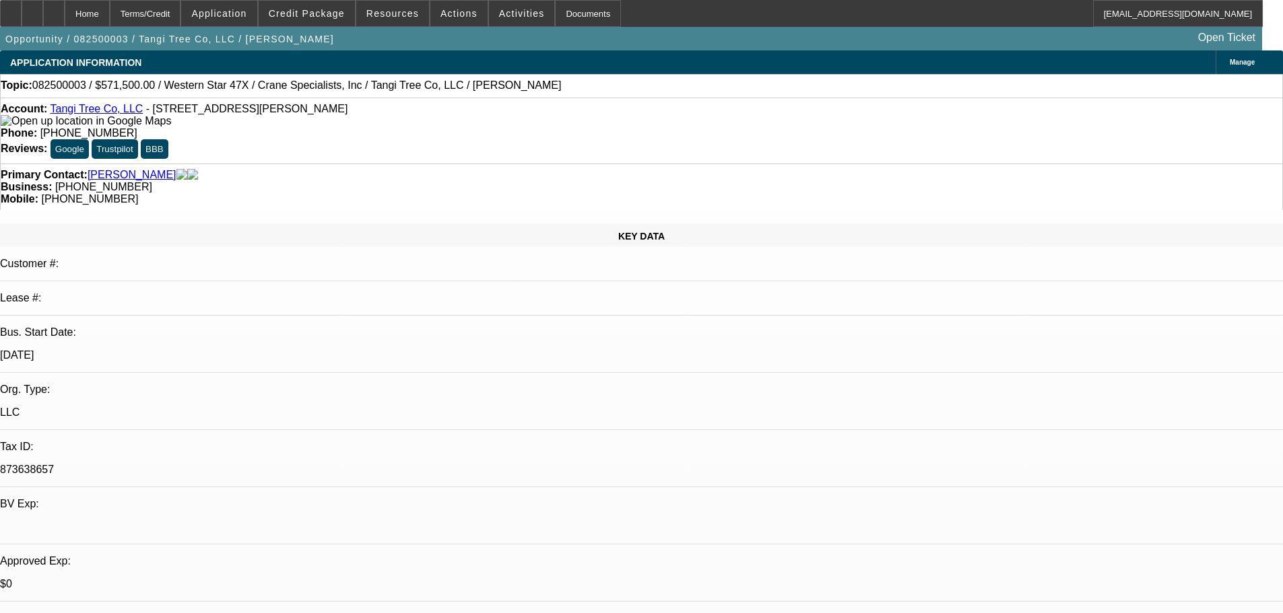
drag, startPoint x: 647, startPoint y: 495, endPoint x: 576, endPoint y: 274, distance: 231.9
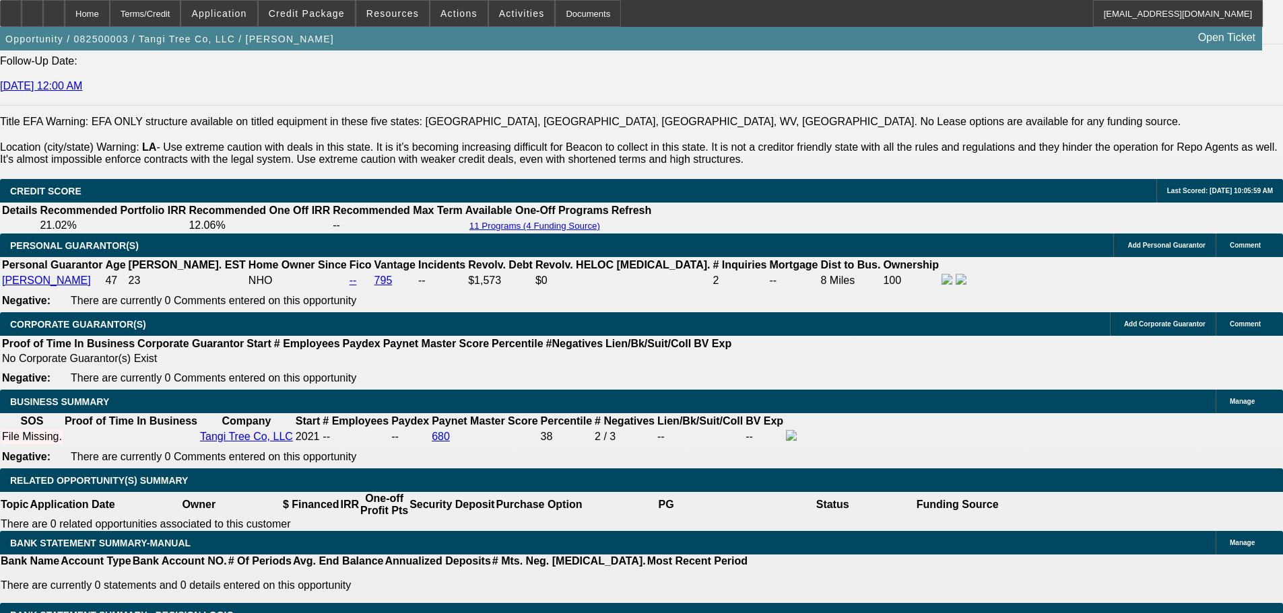
drag, startPoint x: 545, startPoint y: 305, endPoint x: 595, endPoint y: 578, distance: 277.3
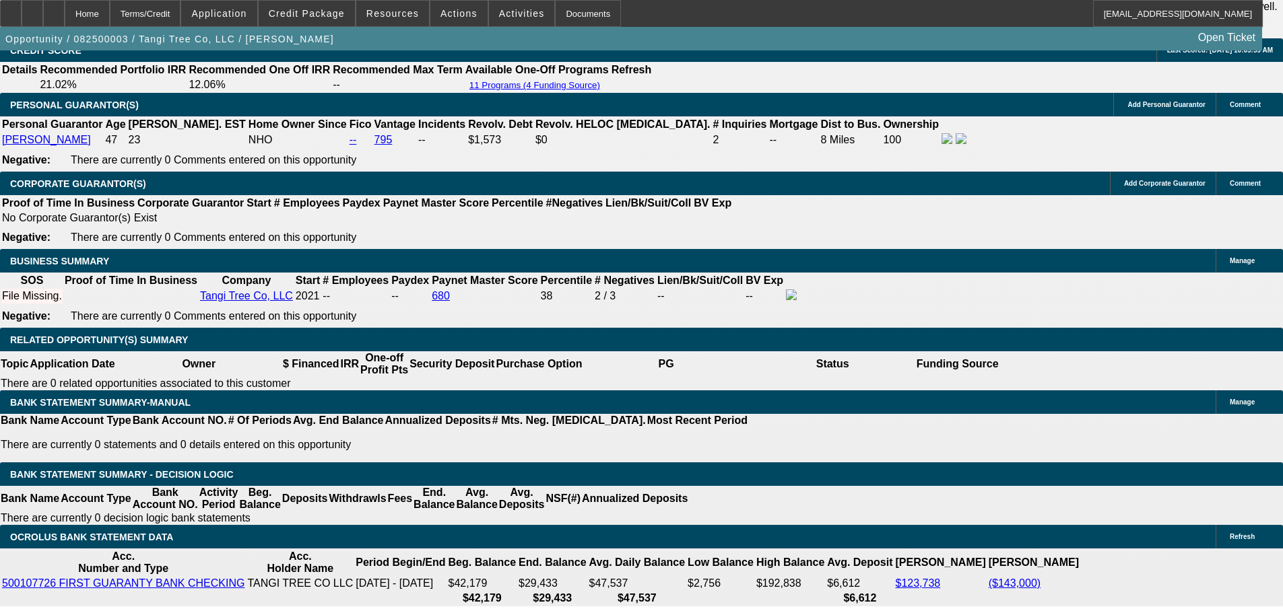
drag, startPoint x: 616, startPoint y: 358, endPoint x: 599, endPoint y: 256, distance: 103.2
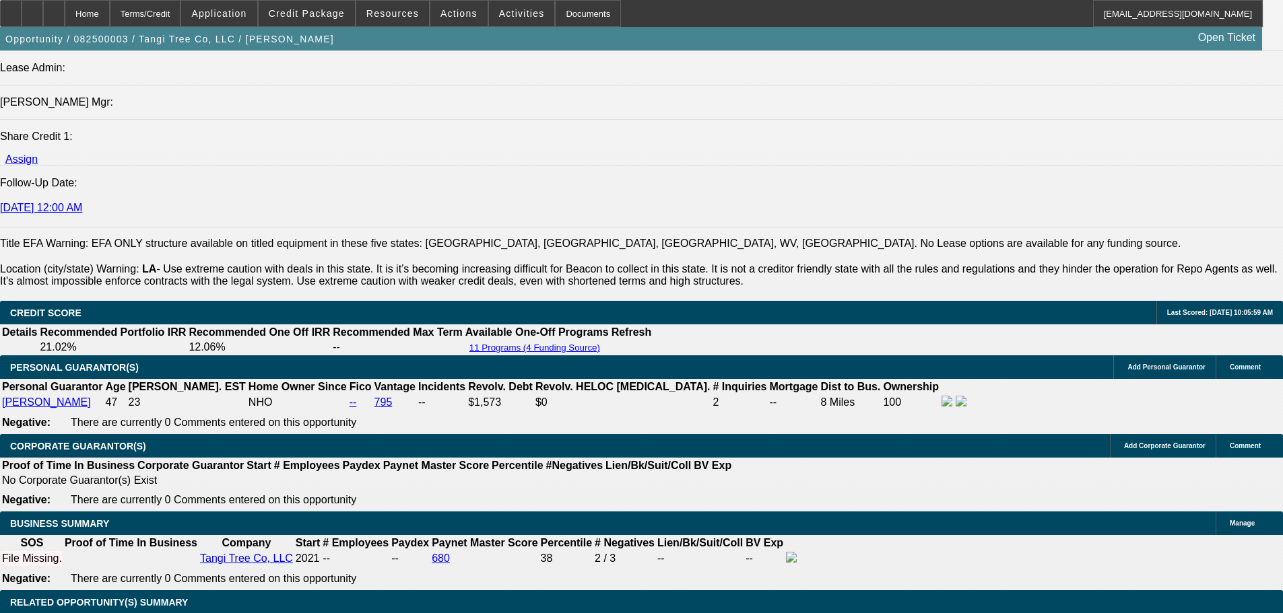
drag, startPoint x: 568, startPoint y: 391, endPoint x: 490, endPoint y: 192, distance: 213.4
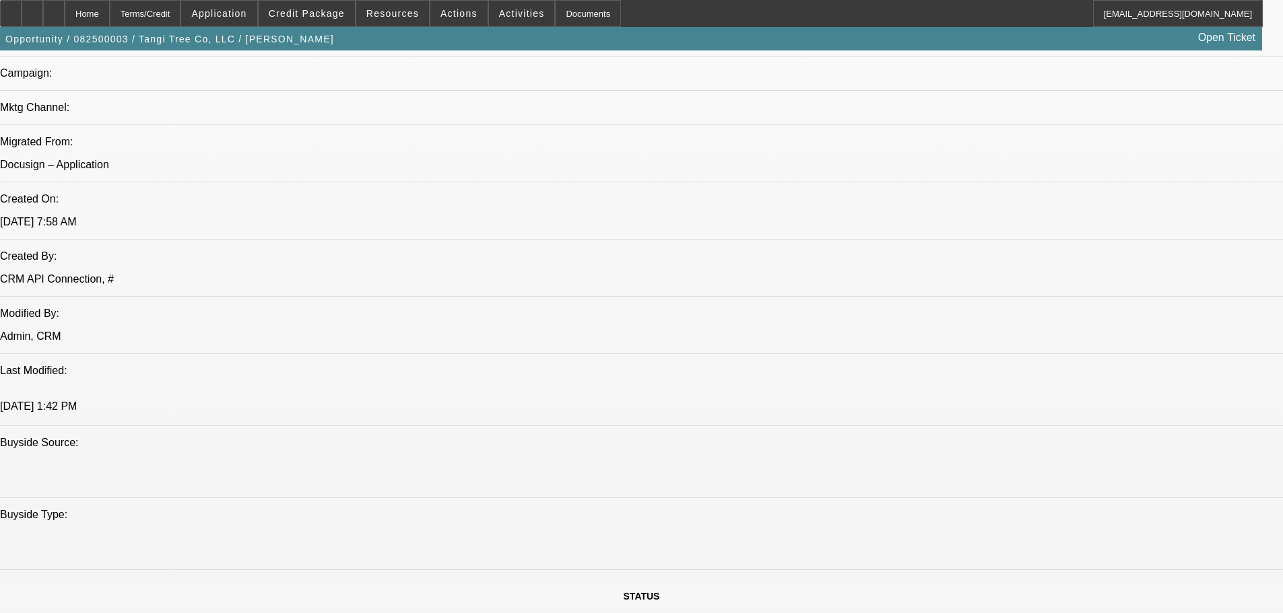
drag, startPoint x: 774, startPoint y: 195, endPoint x: 770, endPoint y: 150, distance: 44.6
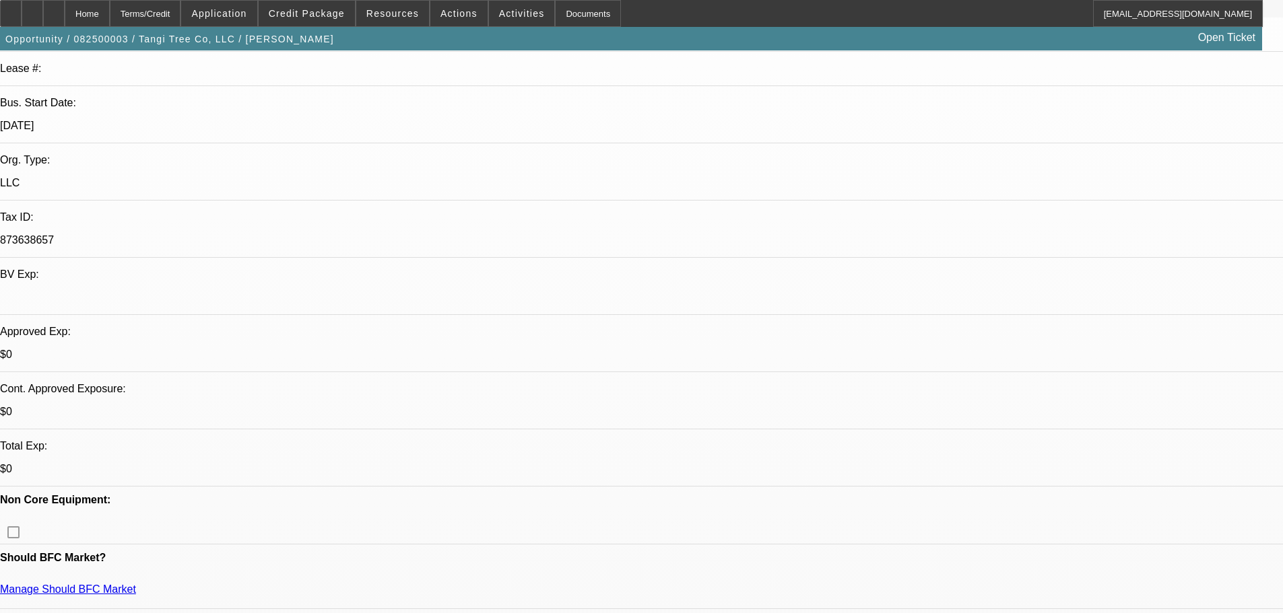
scroll to position [0, 0]
drag, startPoint x: 1188, startPoint y: 454, endPoint x: 865, endPoint y: 442, distance: 324.1
copy div "8/6 sent new app for becky+fins list, banks in. PENDING NEW APP+FINS------8/8 L…"
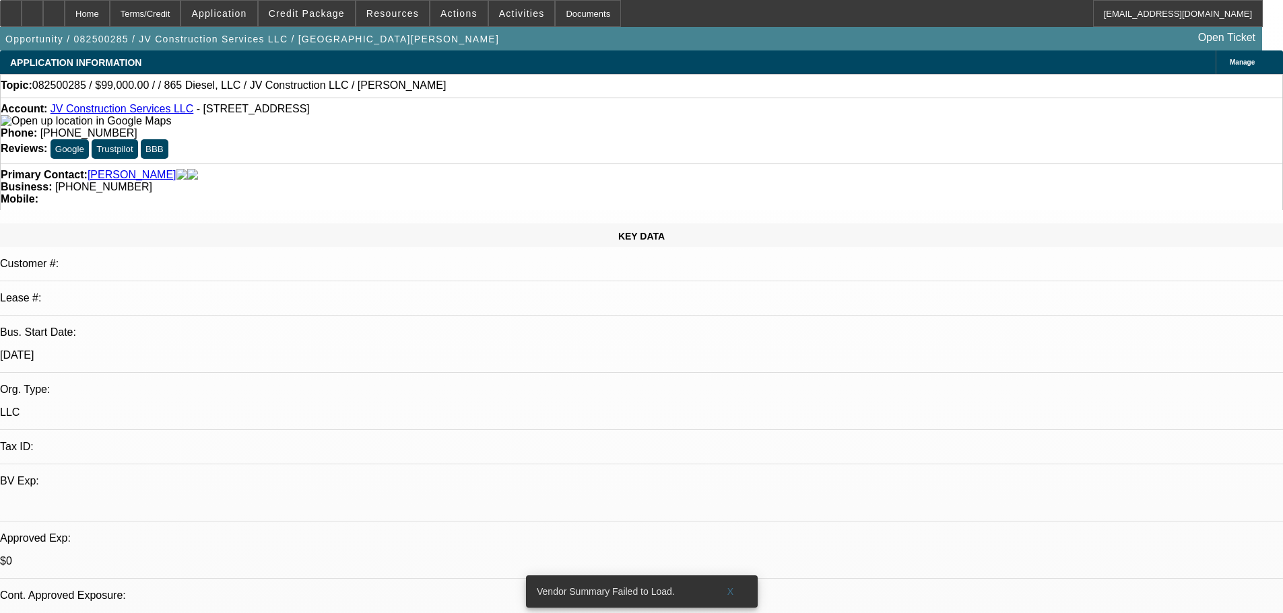
select select "0"
select select "2"
select select "0.1"
select select "4"
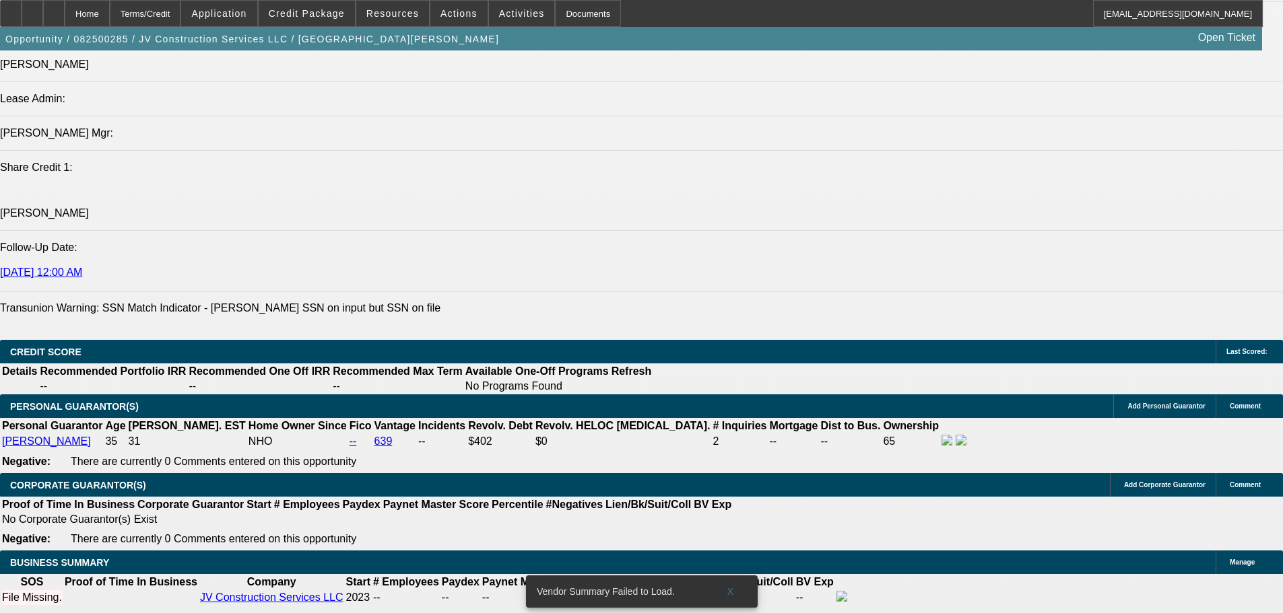
drag, startPoint x: 606, startPoint y: 438, endPoint x: 612, endPoint y: 458, distance: 21.1
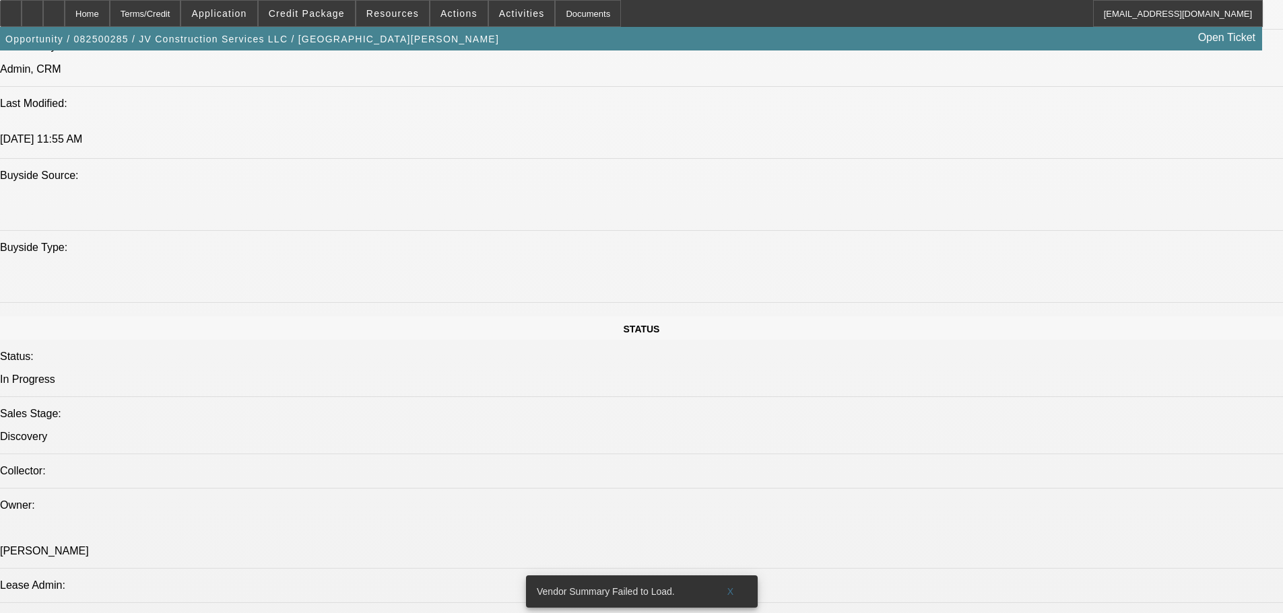
drag, startPoint x: 681, startPoint y: 347, endPoint x: 647, endPoint y: 224, distance: 127.7
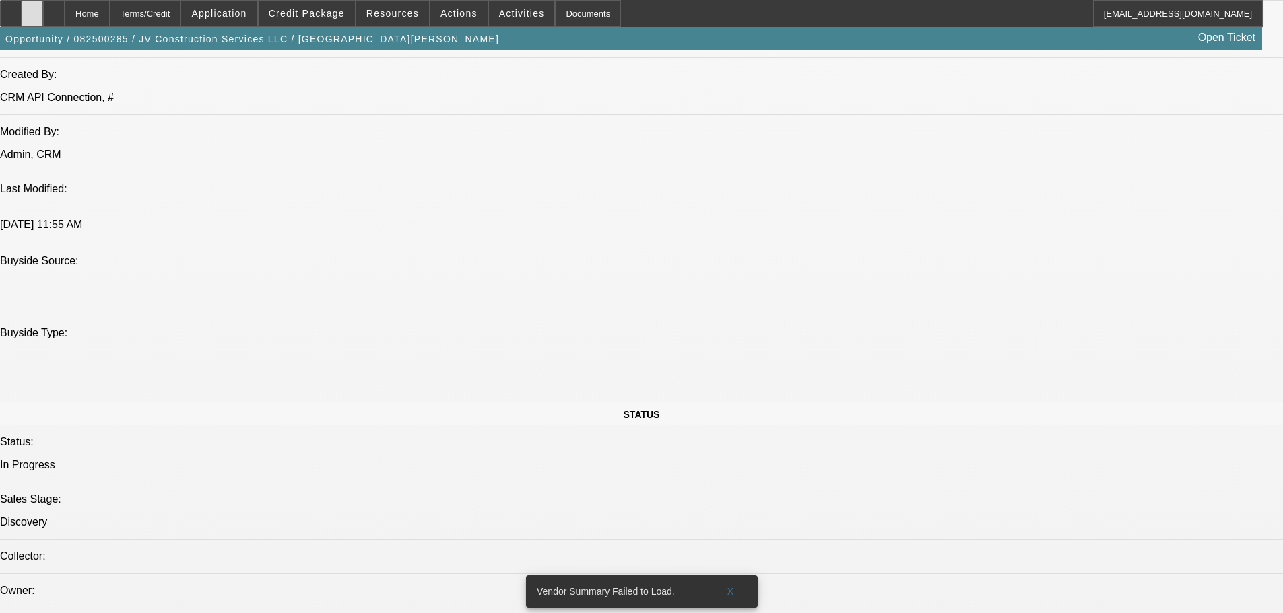
click at [32, 9] on icon at bounding box center [32, 9] width 0 height 0
click at [65, 22] on div at bounding box center [54, 13] width 22 height 27
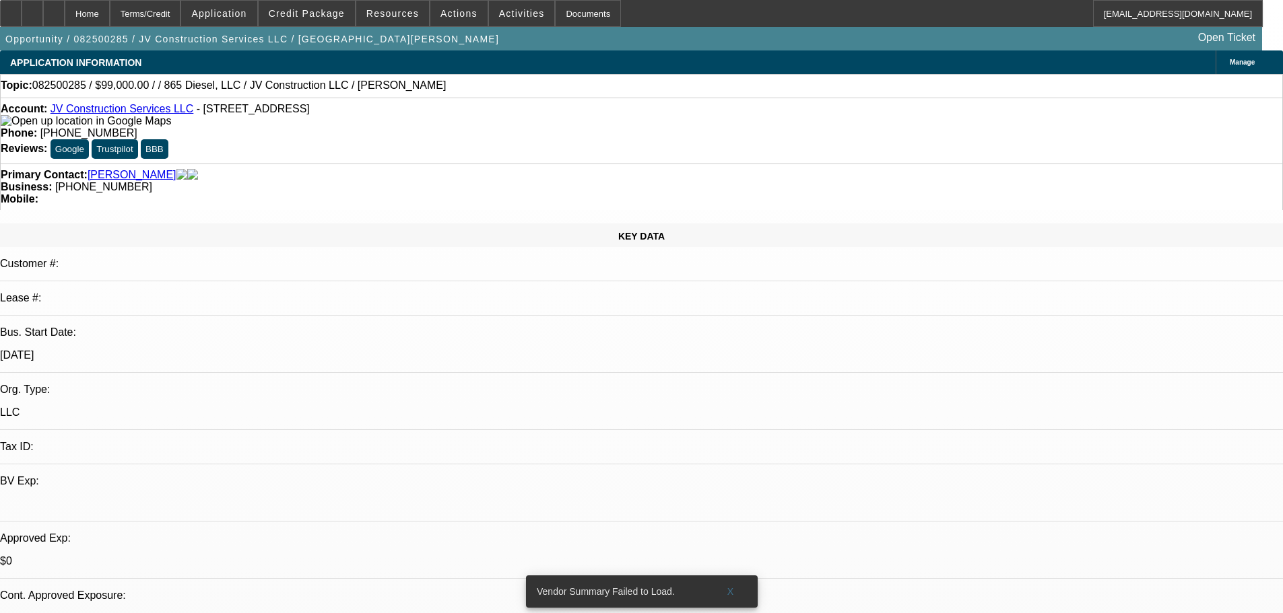
select select "0"
select select "2"
select select "0.1"
select select "4"
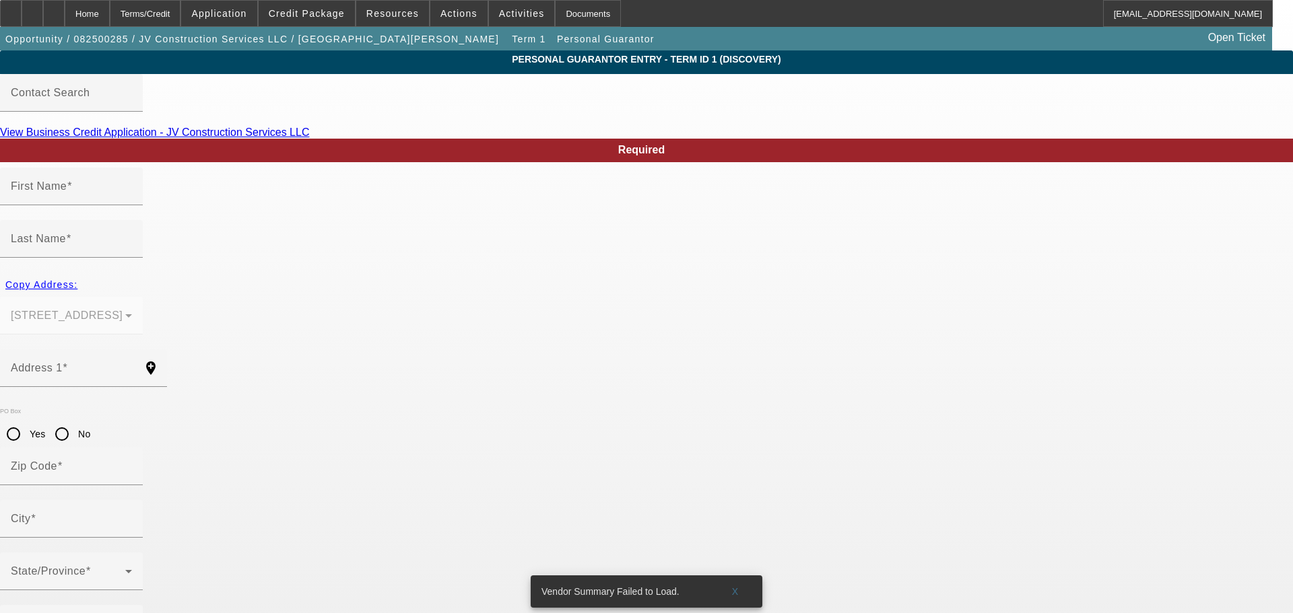
type input "Jose"
type input "Vasquez"
type input "1205 Glade Hill Dr"
radio input "true"
type input "37909"
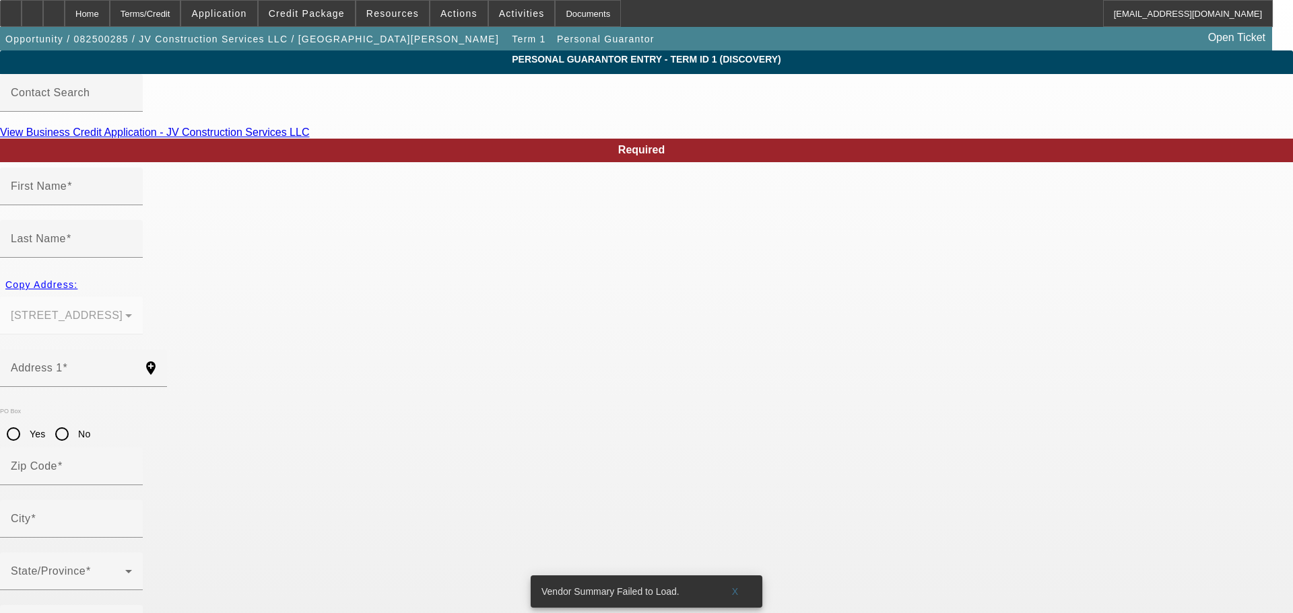
type input "Knoxville"
type input "[PHONE_NUMBER]"
type input "65"
type input "966-92-4986"
type input "jvmasonryjv@gmail.com"
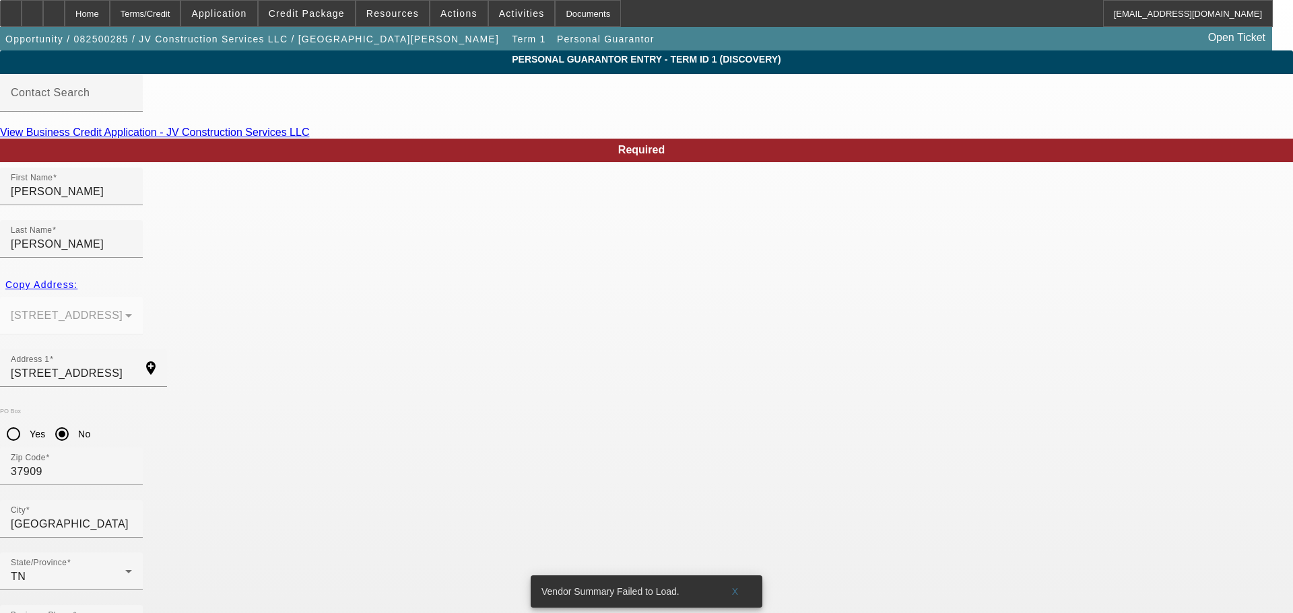
type input "70"
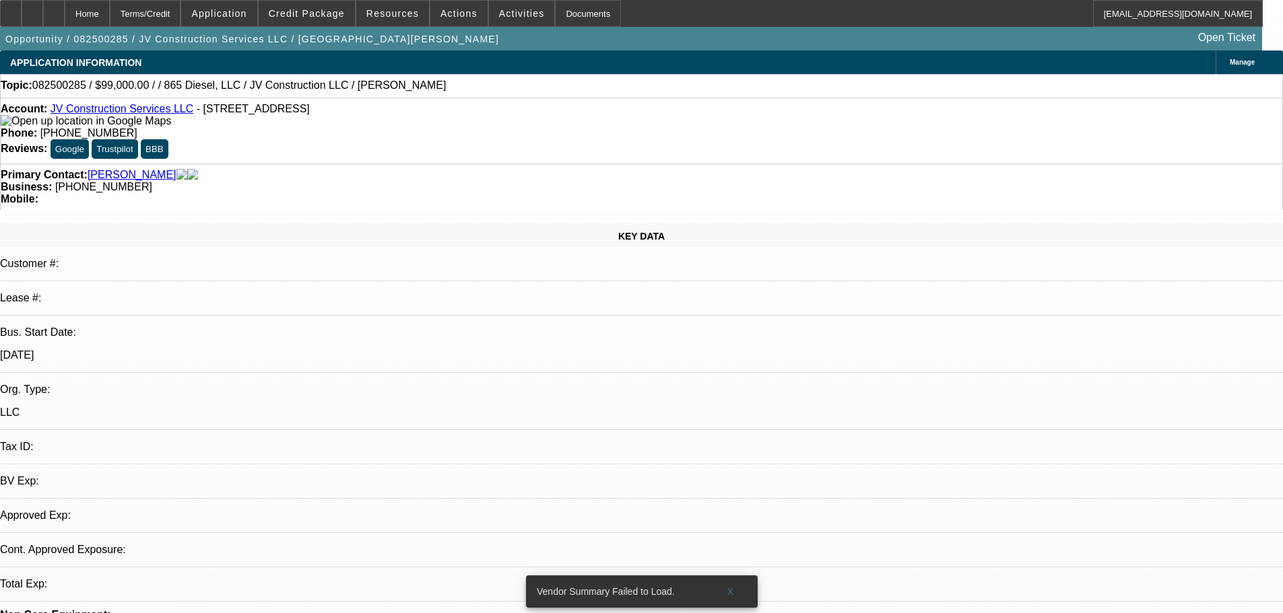
select select "0"
select select "2"
select select "0.1"
select select "4"
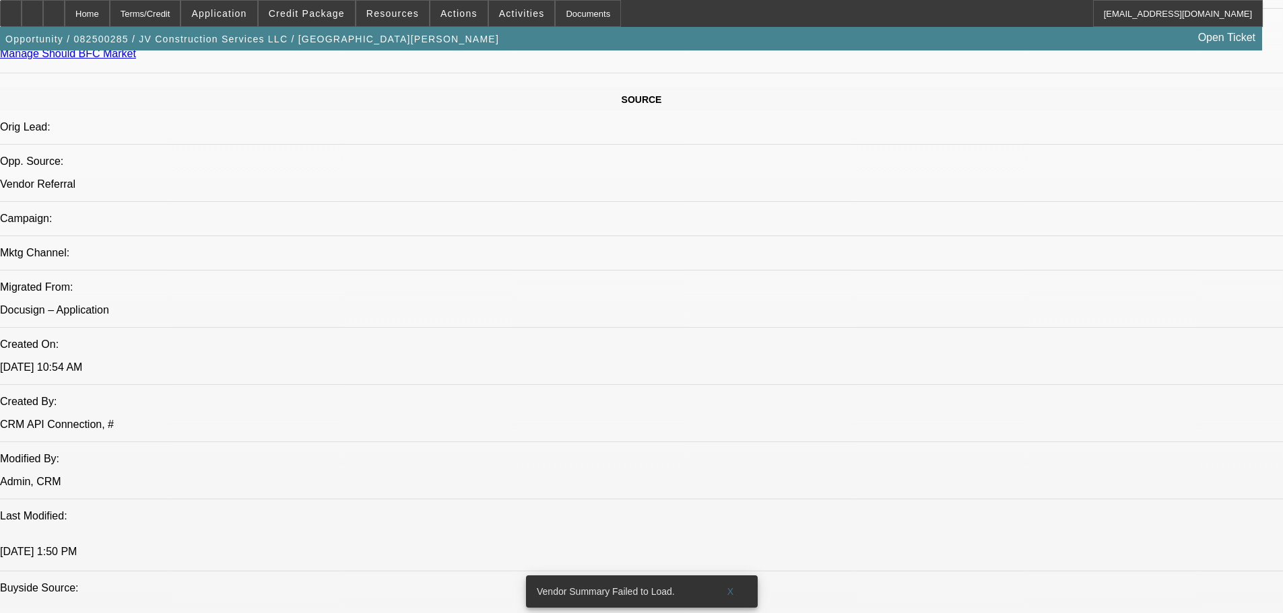
scroll to position [1077, 0]
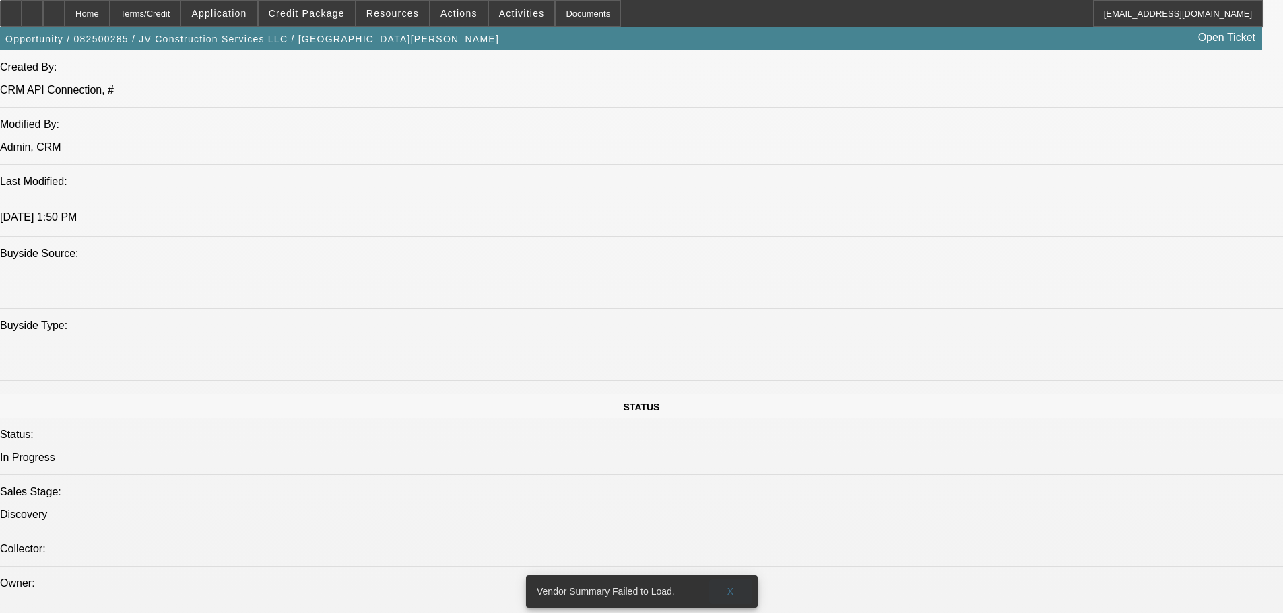
click at [731, 586] on span "X" at bounding box center [730, 591] width 7 height 11
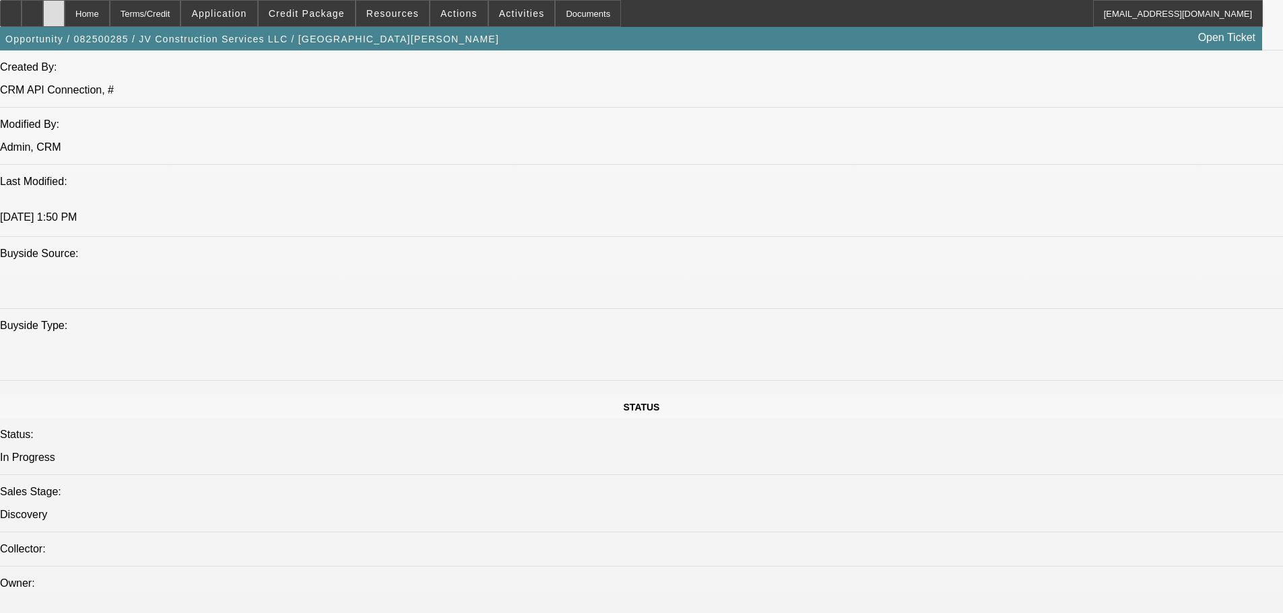
click at [65, 14] on div at bounding box center [54, 13] width 22 height 27
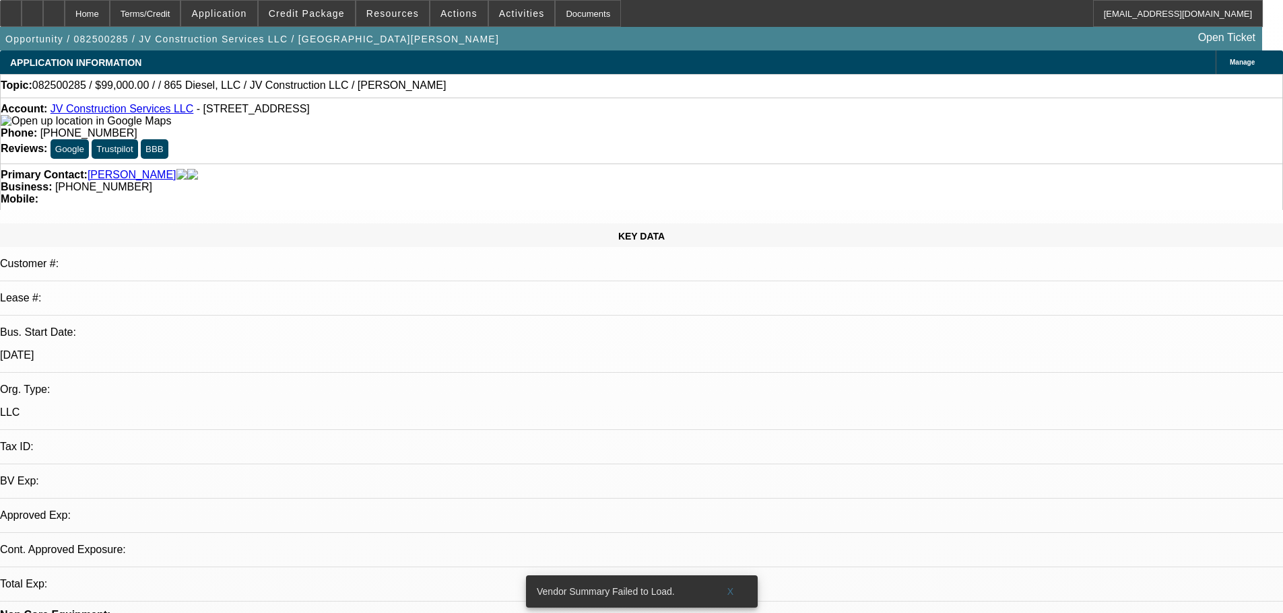
select select "0"
select select "2"
select select "0.1"
select select "4"
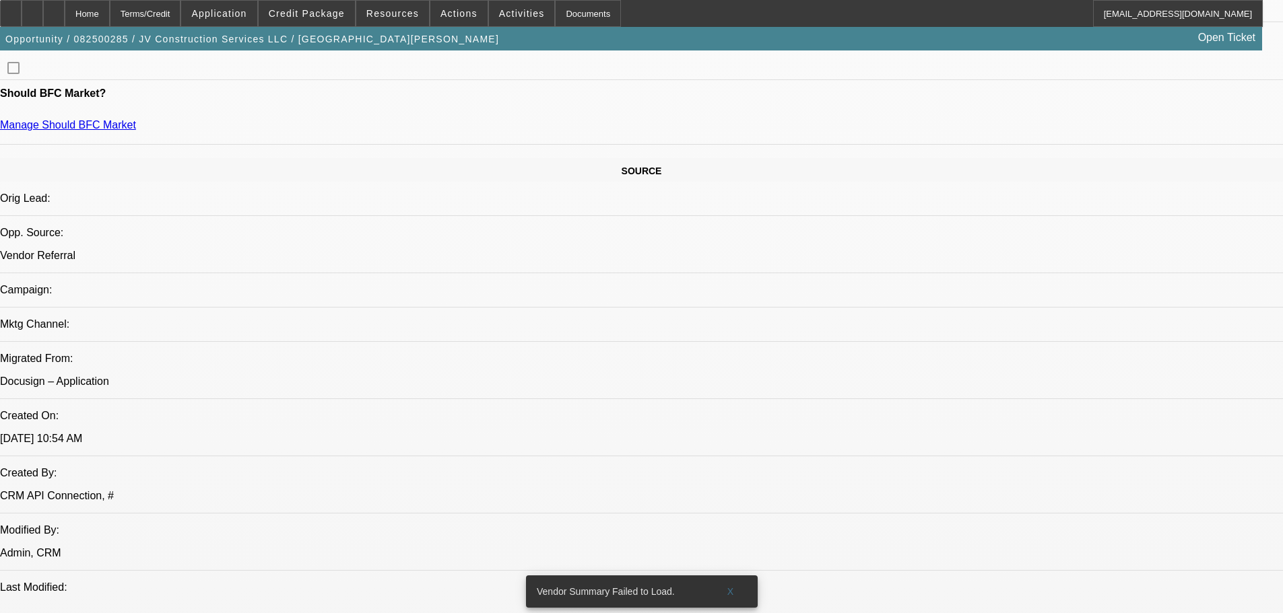
drag, startPoint x: 562, startPoint y: 387, endPoint x: 564, endPoint y: 443, distance: 56.6
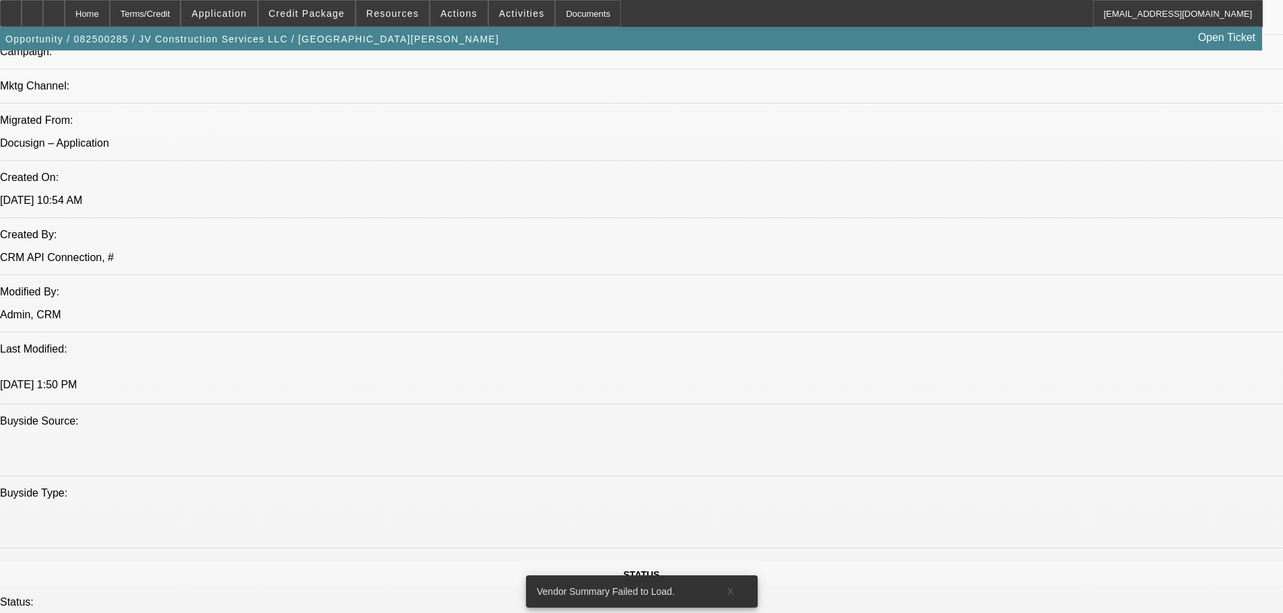
drag, startPoint x: 686, startPoint y: 467, endPoint x: 679, endPoint y: 500, distance: 33.7
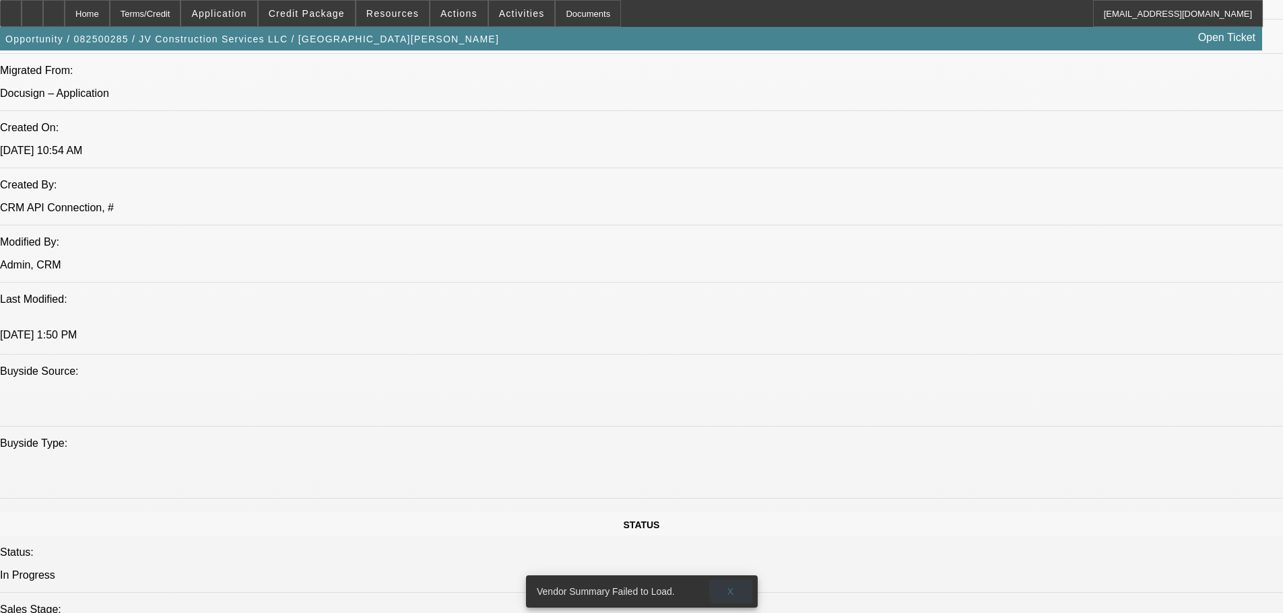
click at [735, 578] on span at bounding box center [730, 592] width 43 height 32
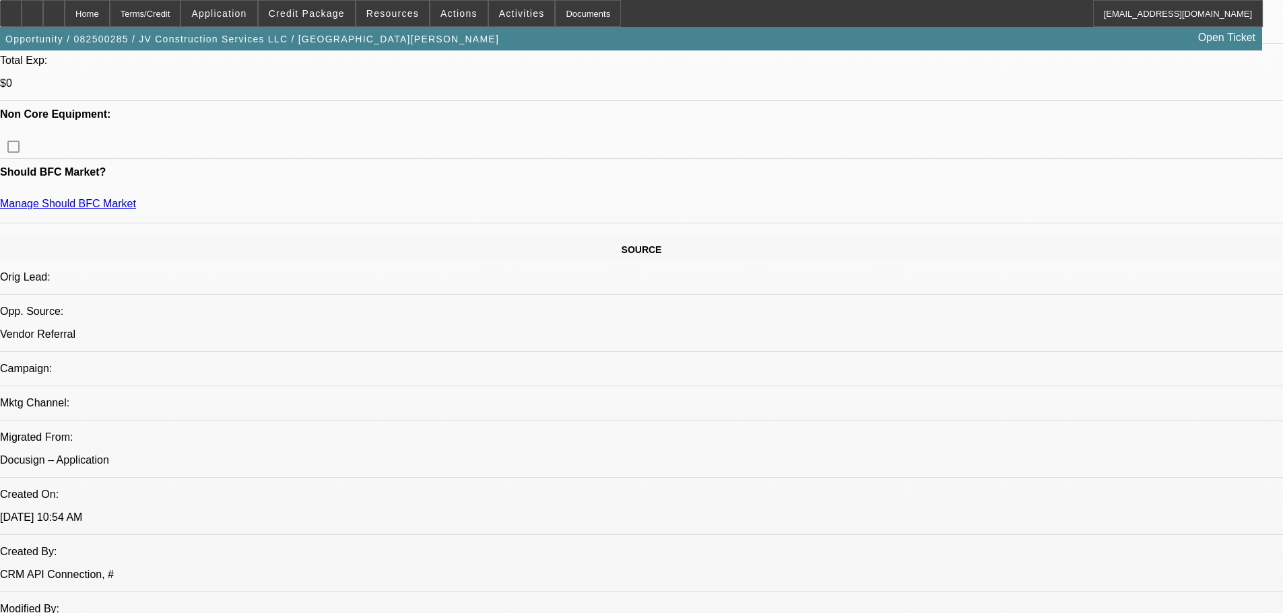
scroll to position [0, 0]
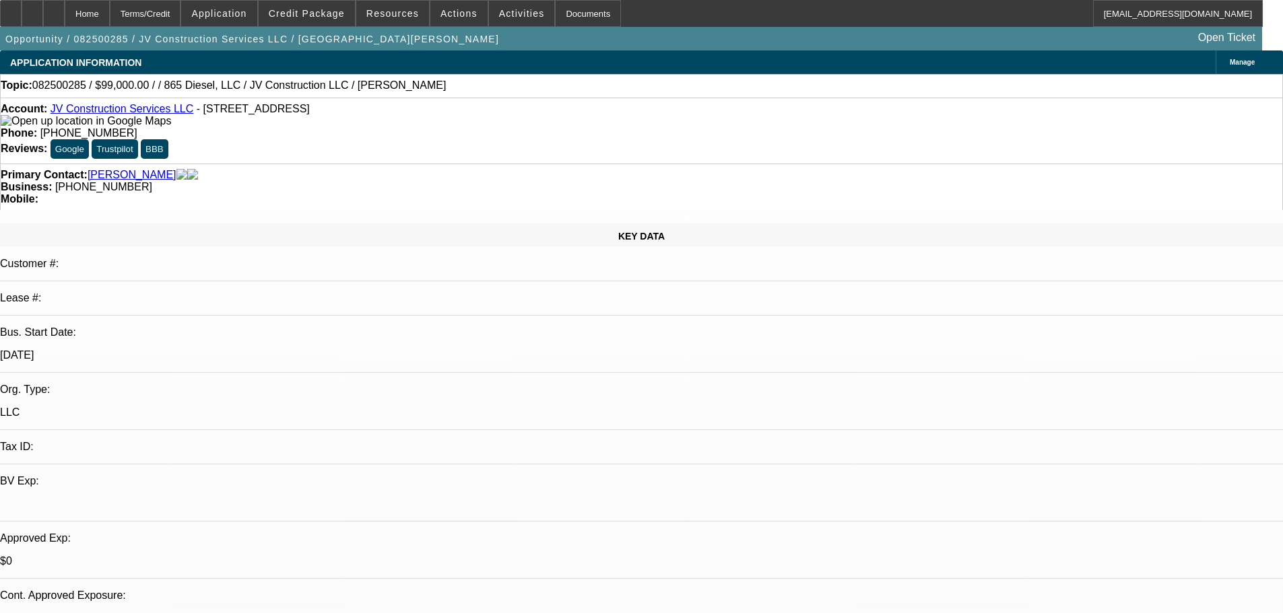
drag, startPoint x: 659, startPoint y: 279, endPoint x: 530, endPoint y: 312, distance: 133.4
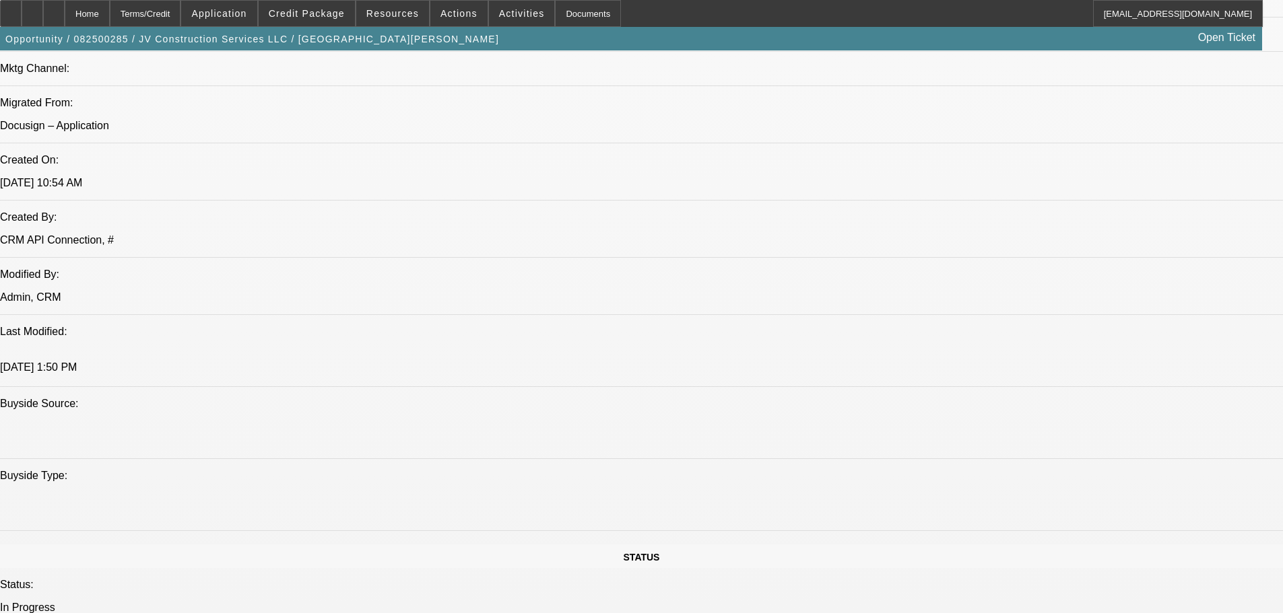
drag, startPoint x: 725, startPoint y: 477, endPoint x: 730, endPoint y: 523, distance: 45.4
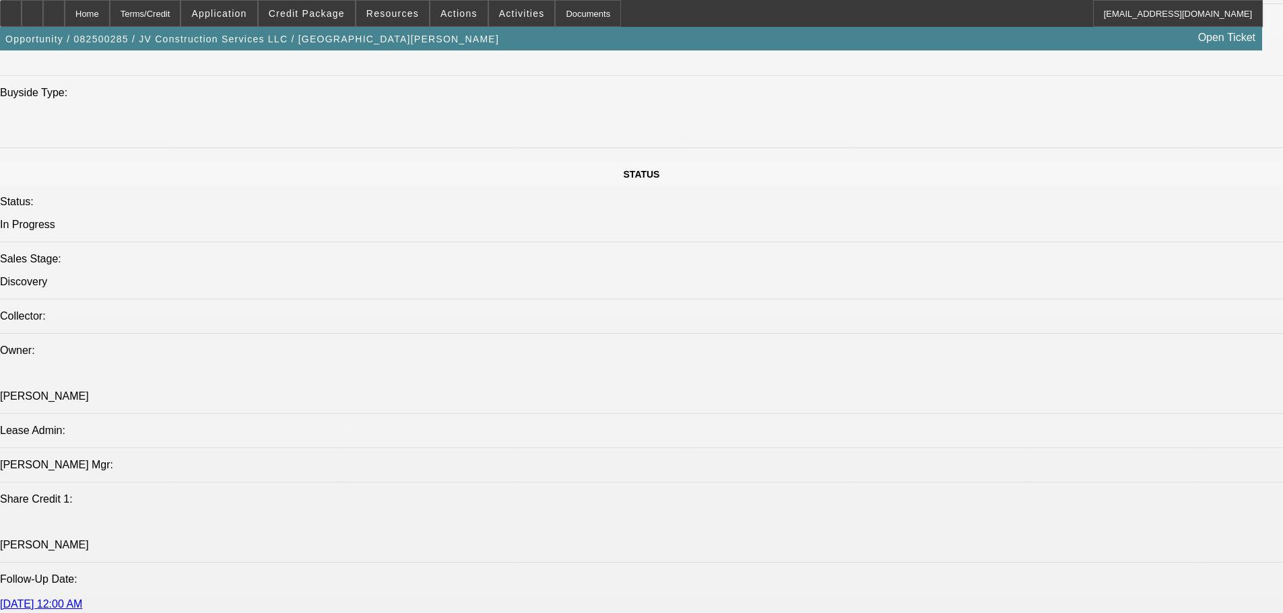
scroll to position [1108, 0]
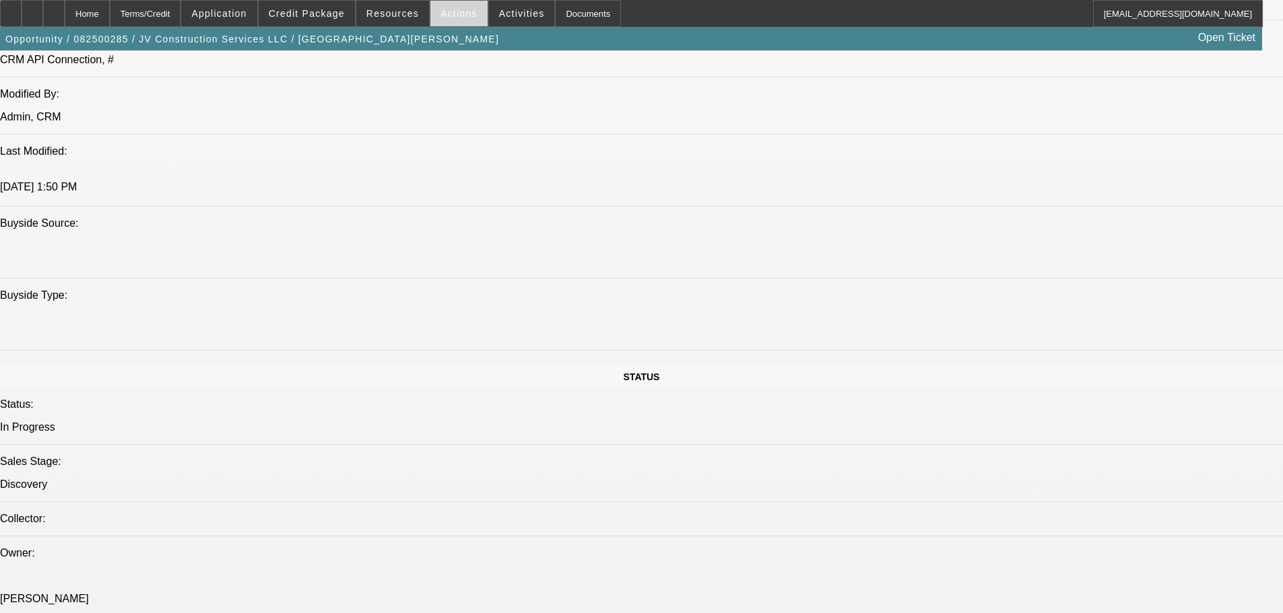
click at [445, 13] on span "Actions" at bounding box center [458, 13] width 37 height 11
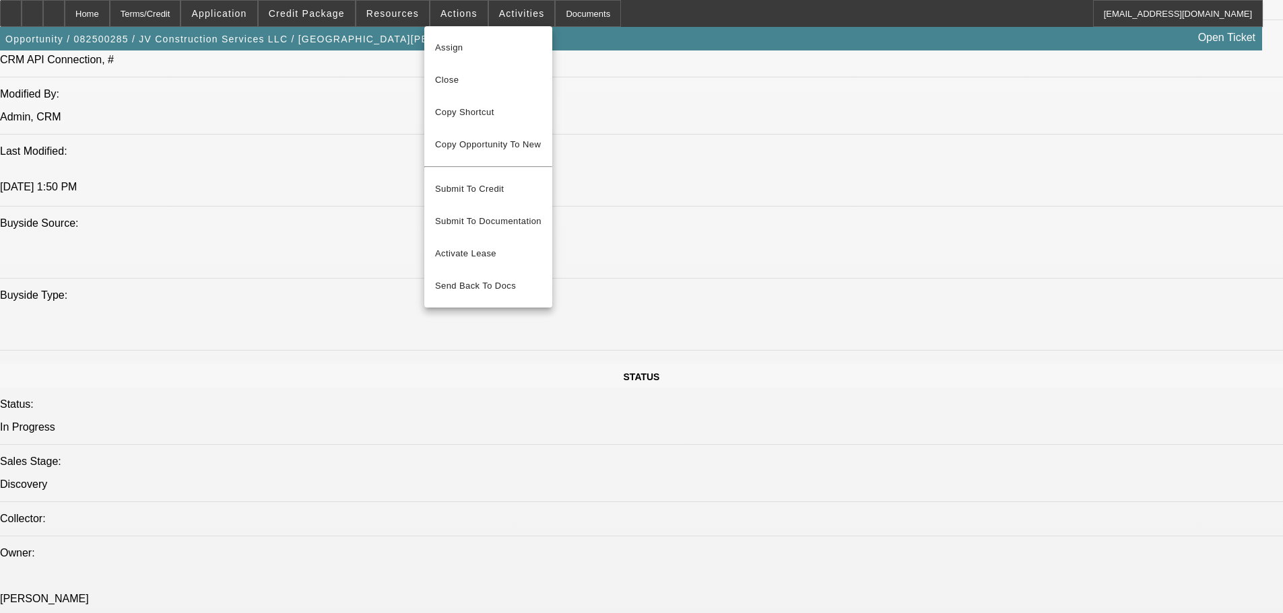
click at [655, 156] on div at bounding box center [641, 306] width 1283 height 613
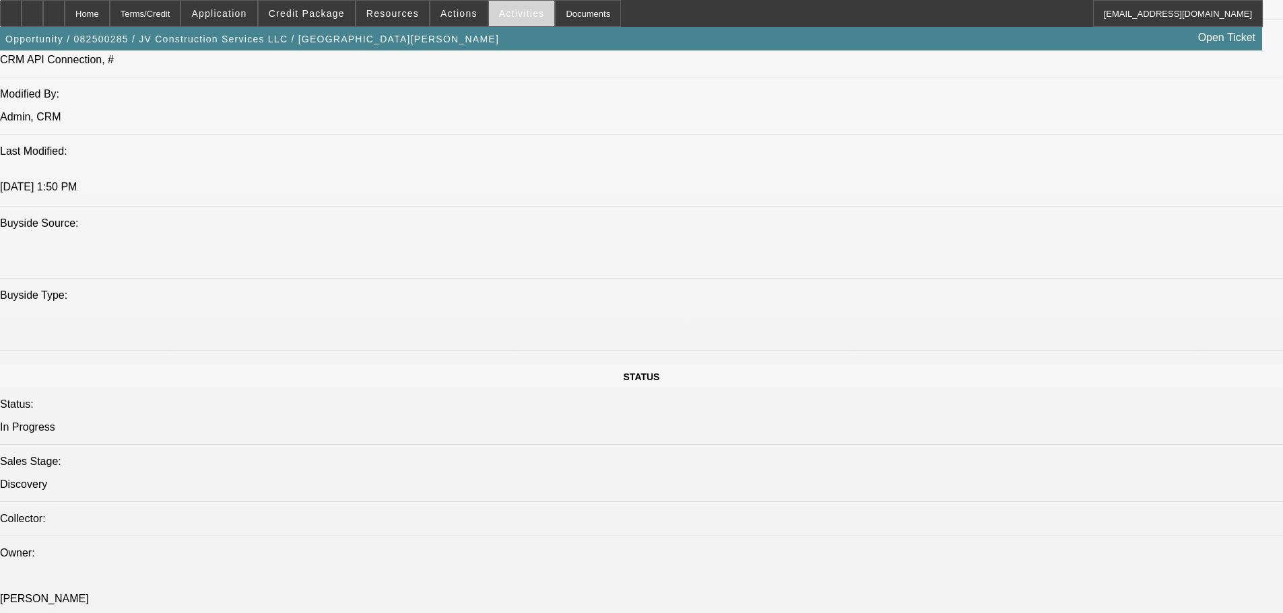
click at [512, 11] on span "Activities" at bounding box center [522, 13] width 46 height 11
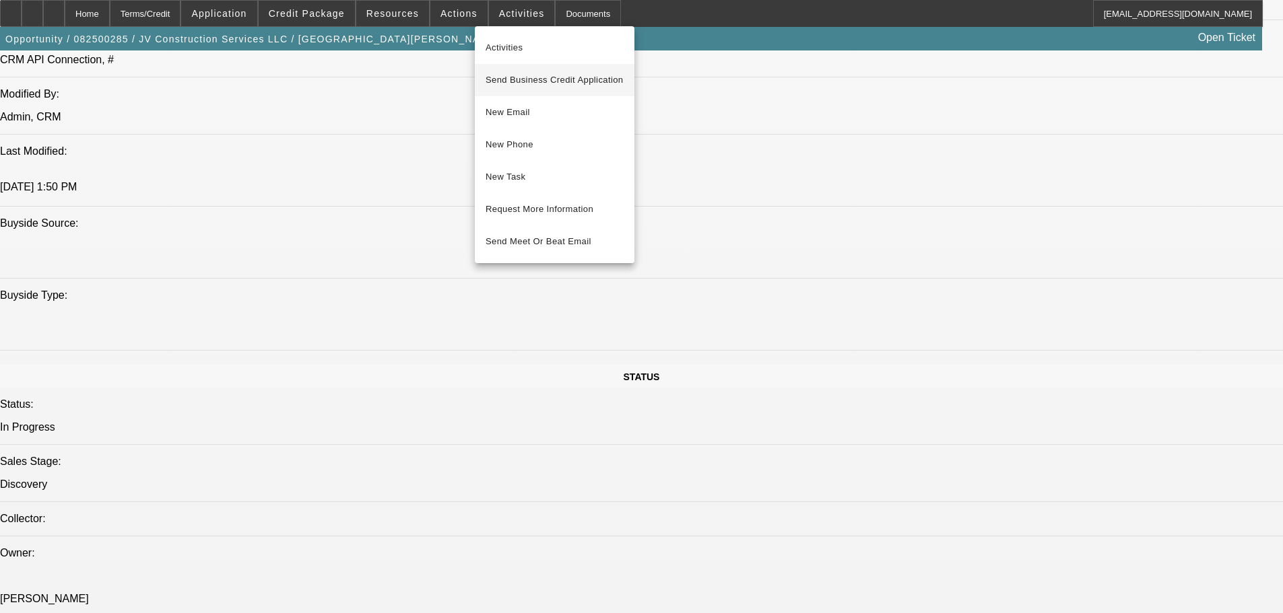
click at [590, 84] on span "Send Business Credit Application" at bounding box center [554, 80] width 138 height 16
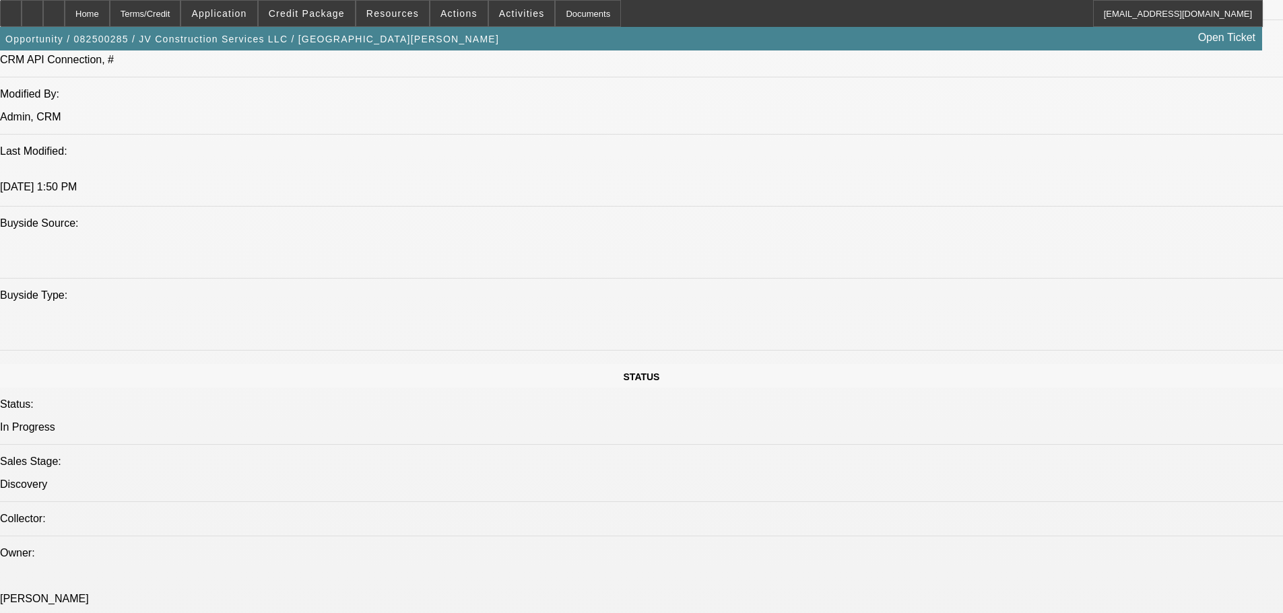
radio input "true"
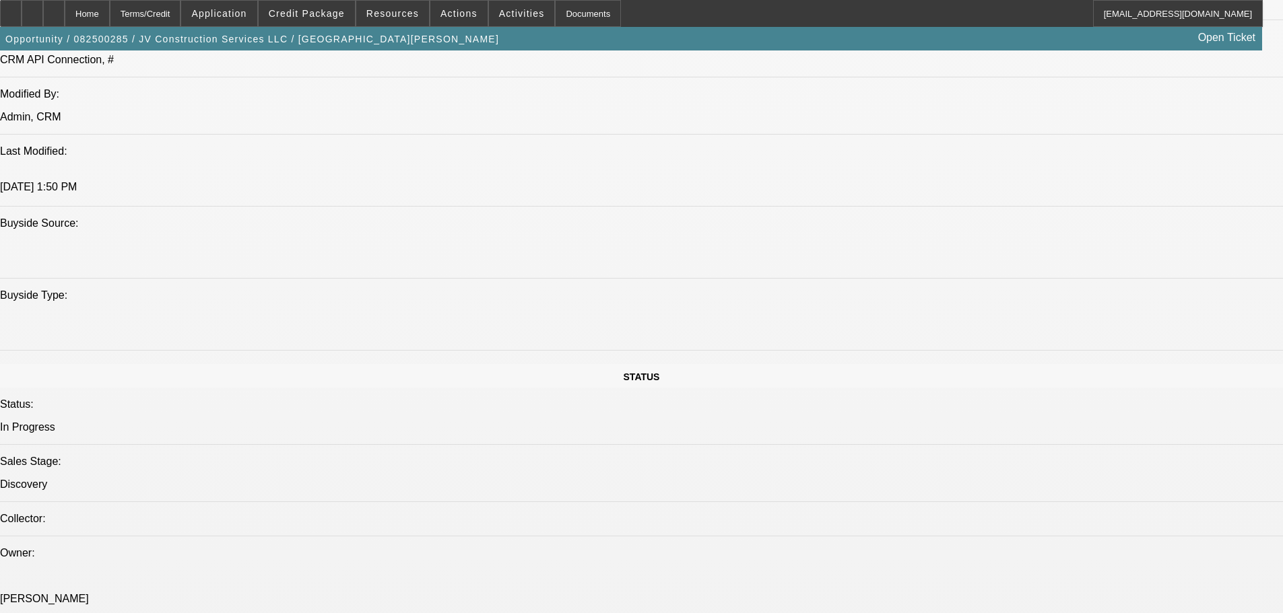
type textarea "8/13 banks in, pending [PERSON_NAME] ([DEMOGRAPHIC_DATA]), [PERSON_NAME] let me…"
radio input "true"
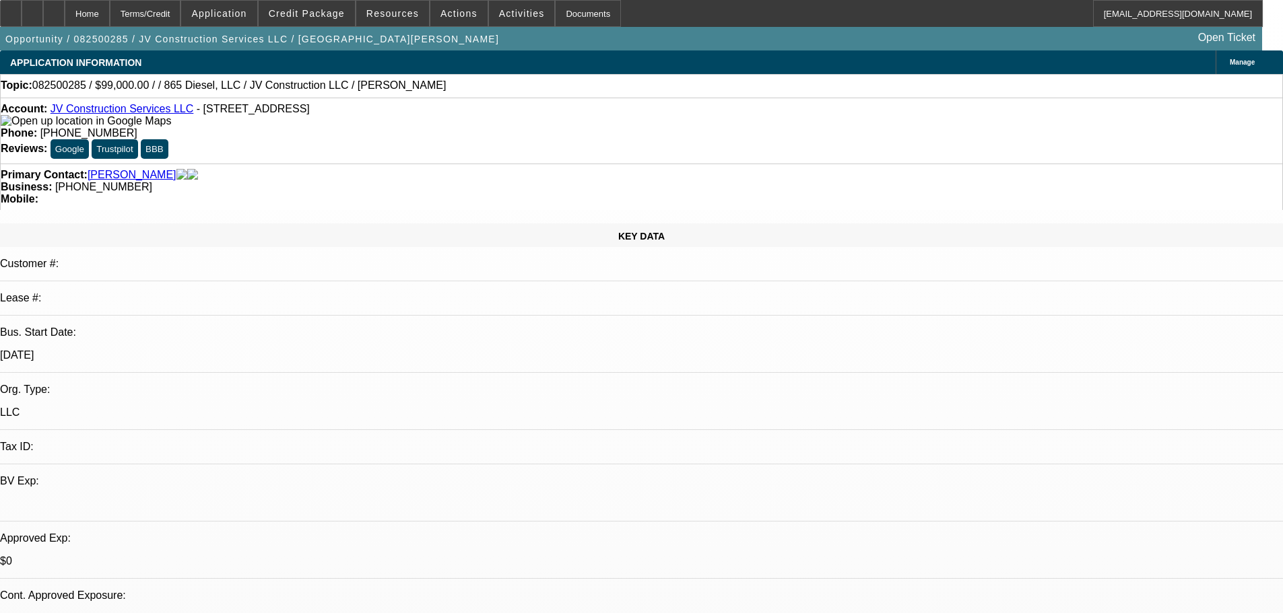
drag, startPoint x: 902, startPoint y: 288, endPoint x: 895, endPoint y: 249, distance: 39.0
click at [54, 9] on icon at bounding box center [54, 9] width 0 height 0
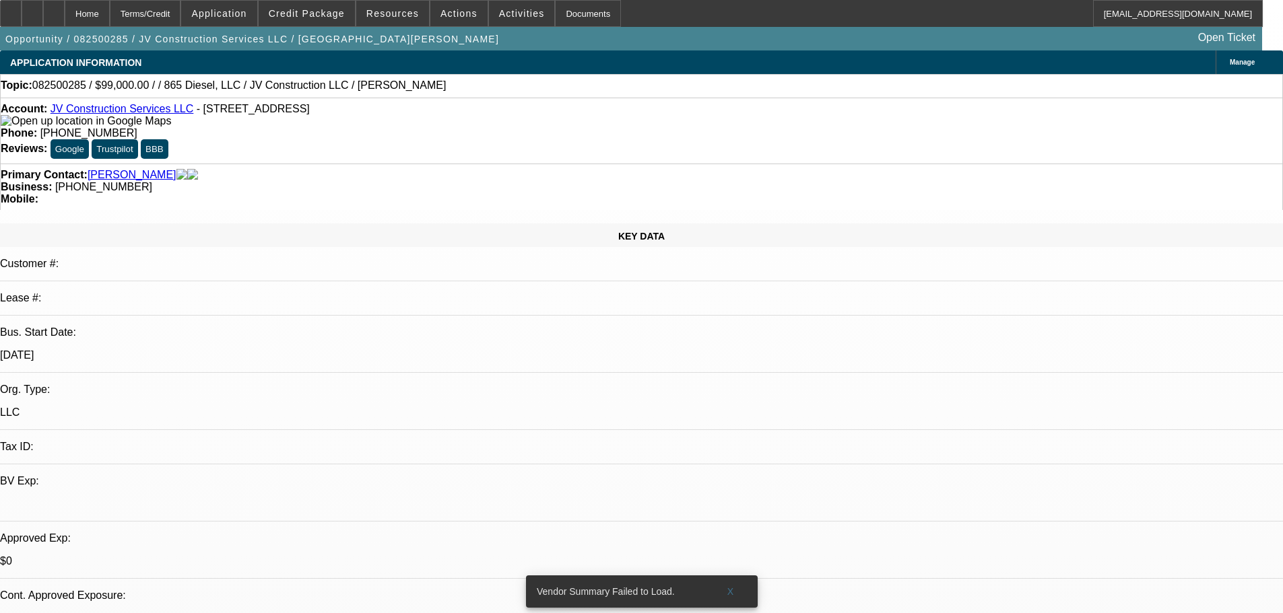
select select "0"
select select "2"
select select "0.1"
select select "4"
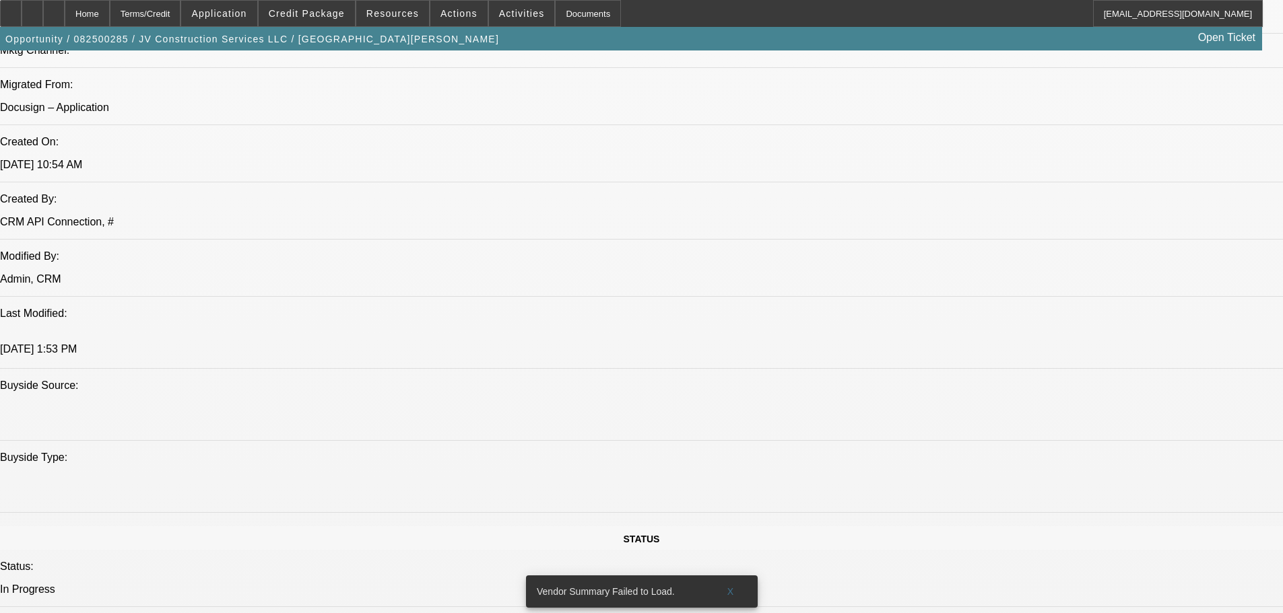
scroll to position [2340, 0]
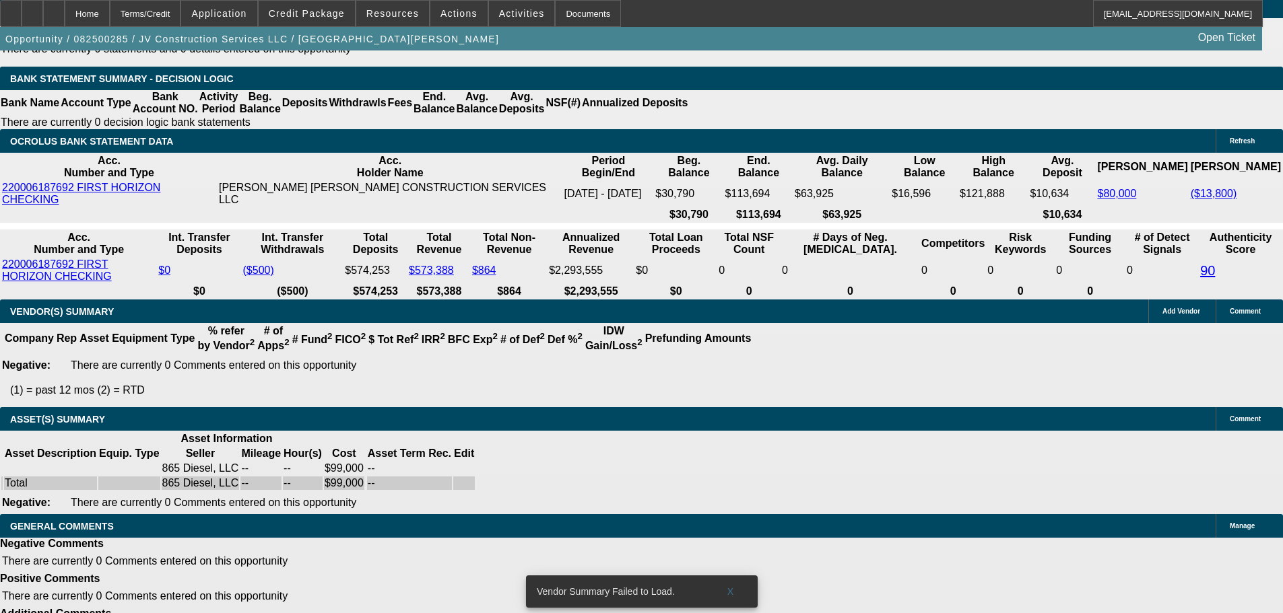
drag, startPoint x: 570, startPoint y: 480, endPoint x: 572, endPoint y: 562, distance: 81.5
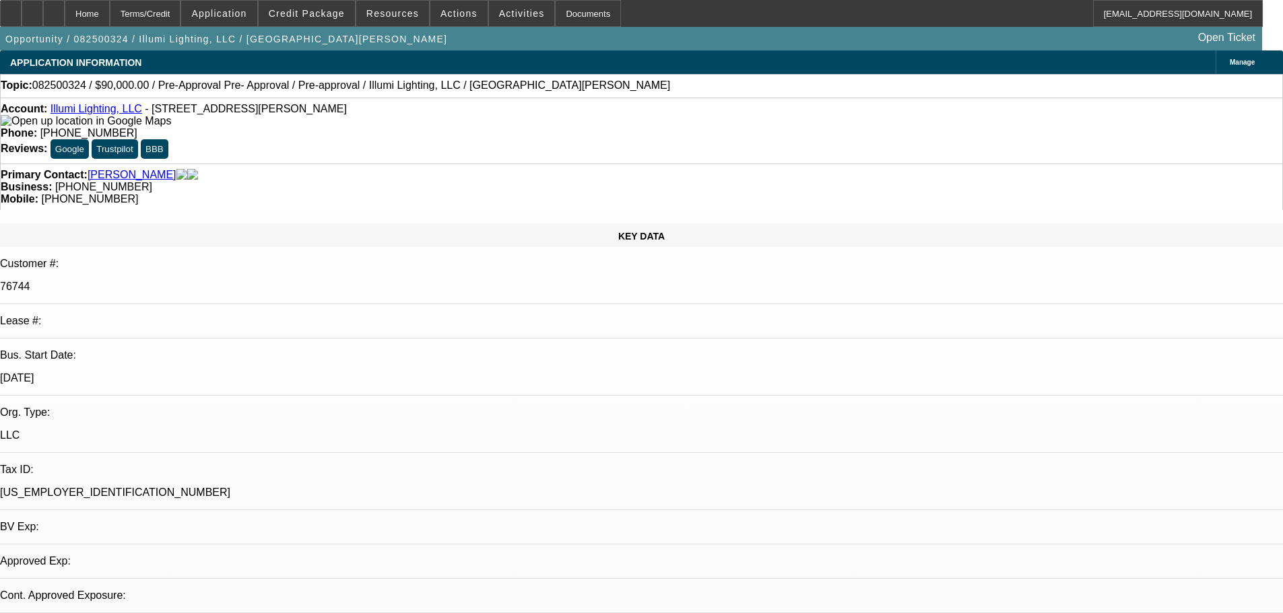
select select "0"
select select "3"
select select "0"
select select "6"
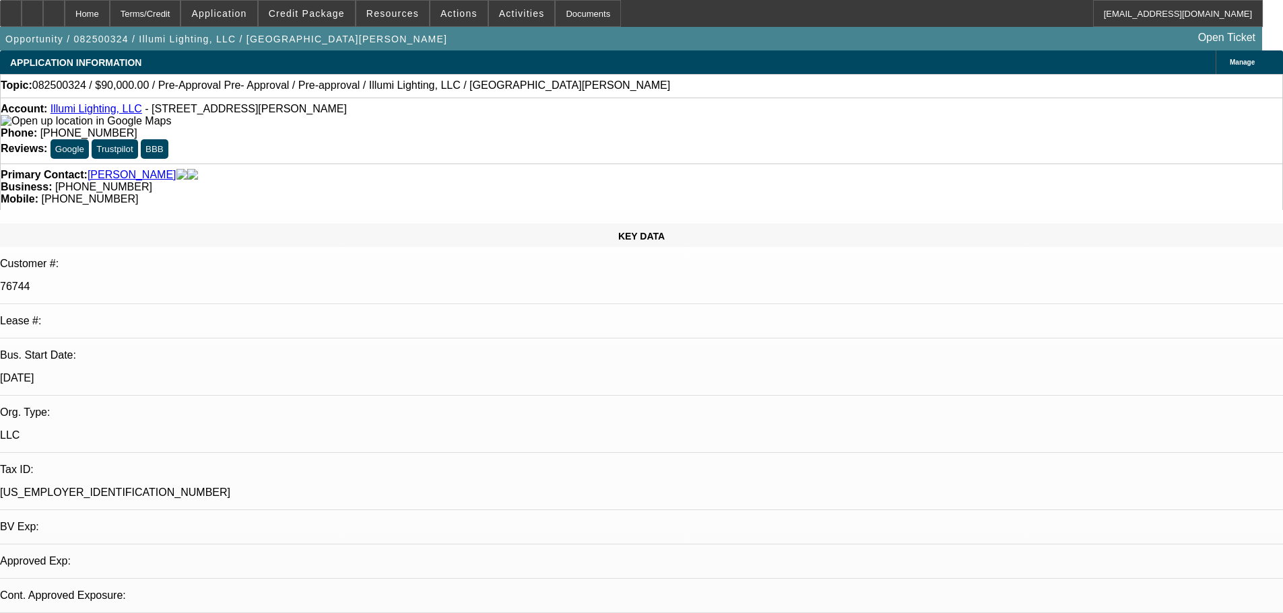
select select "0"
select select "3"
select select "0"
select select "6"
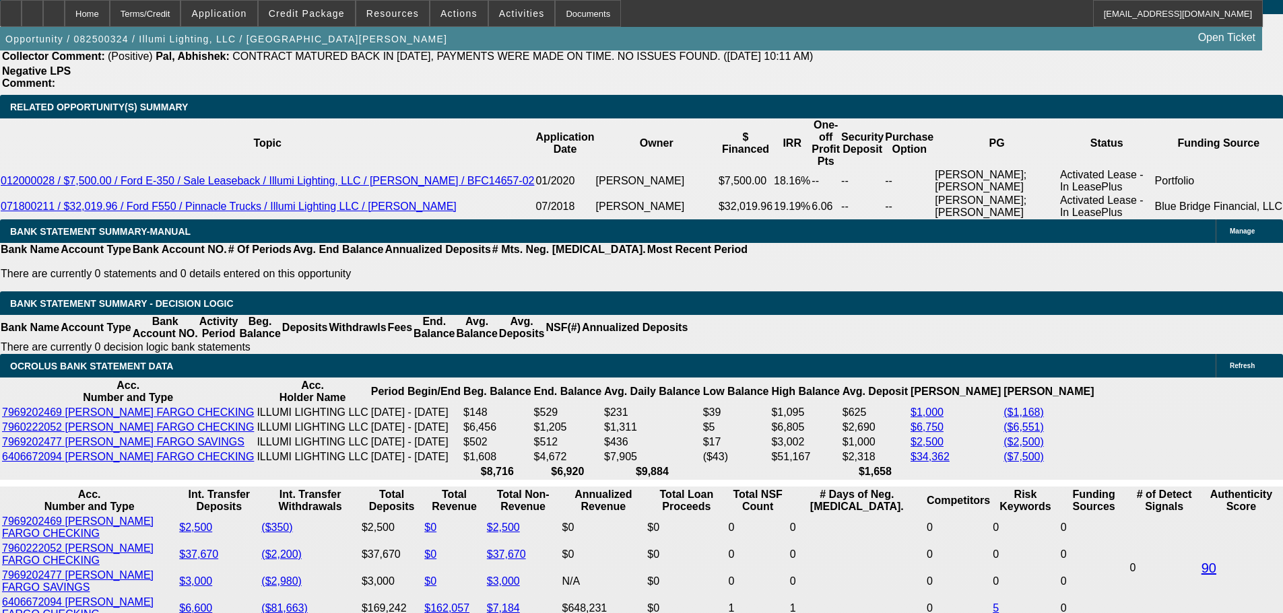
drag, startPoint x: 502, startPoint y: 378, endPoint x: 496, endPoint y: 456, distance: 78.3
drag, startPoint x: 704, startPoint y: 421, endPoint x: 677, endPoint y: 281, distance: 142.0
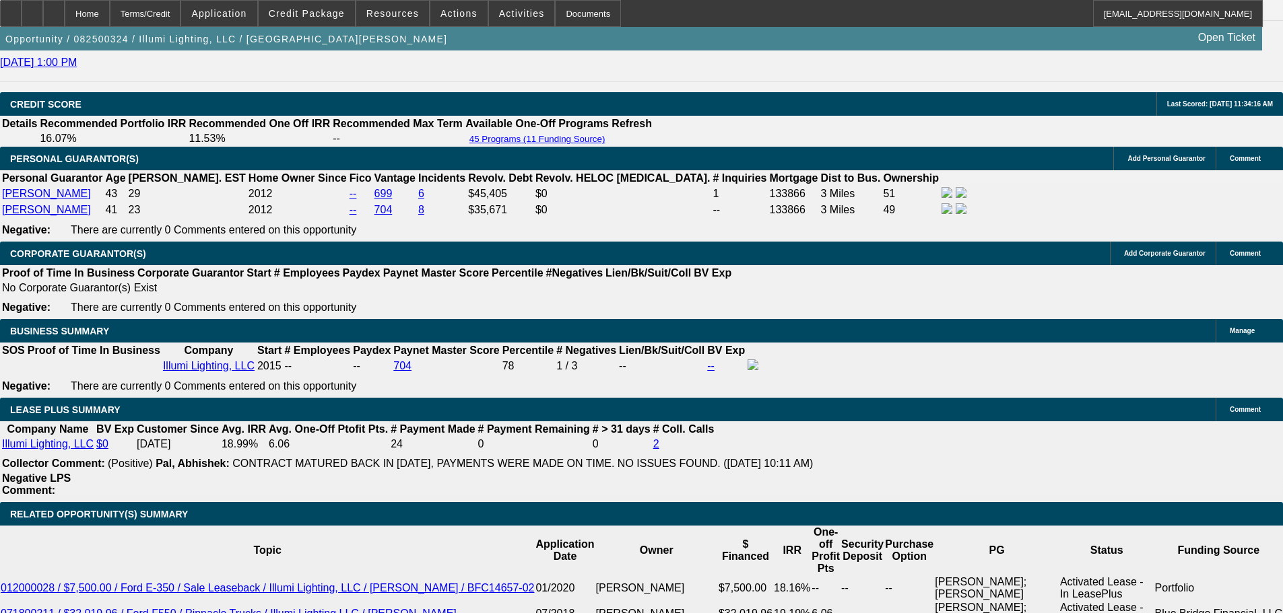
scroll to position [2322, 0]
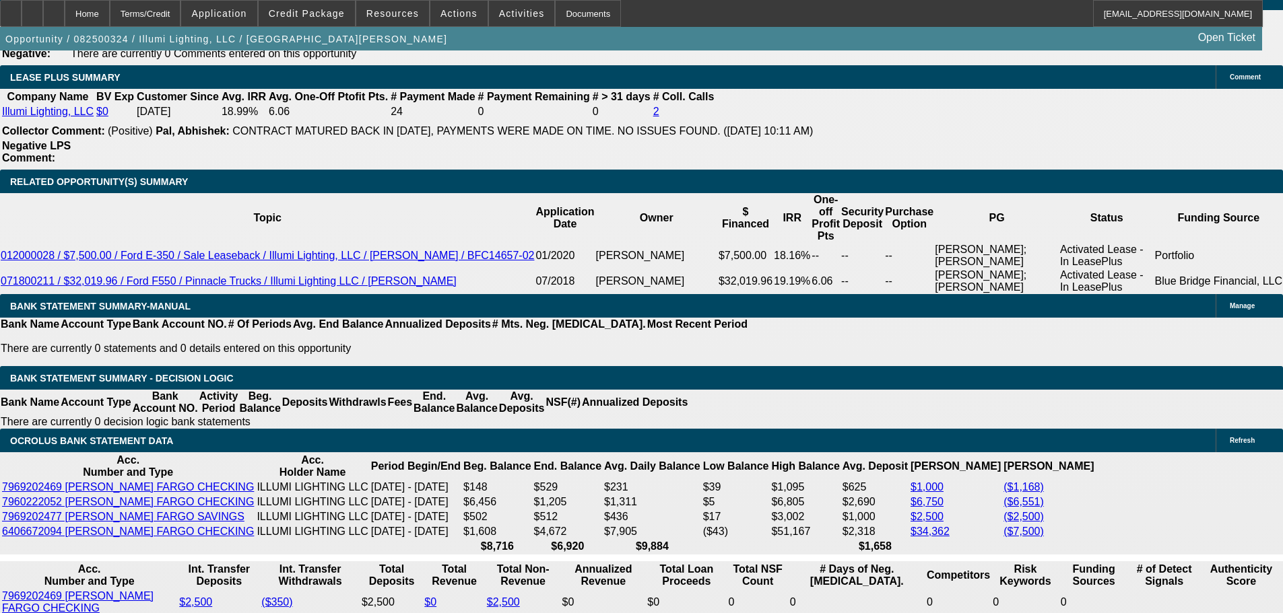
drag, startPoint x: 1097, startPoint y: 235, endPoint x: 1095, endPoint y: 228, distance: 7.7
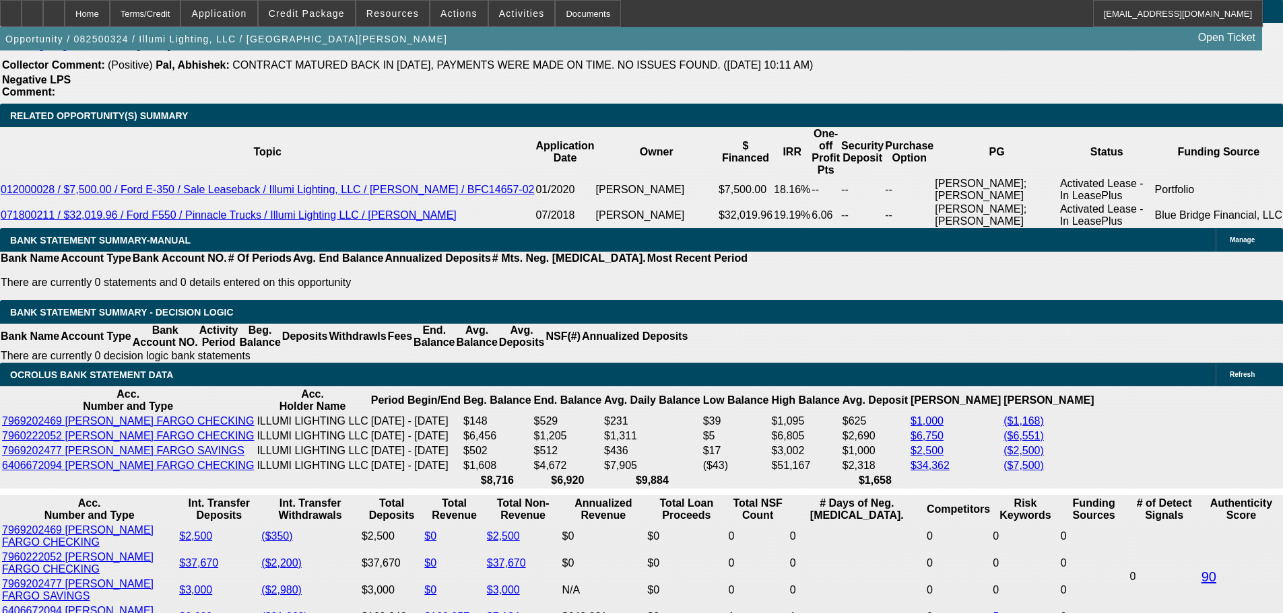
scroll to position [2524, 0]
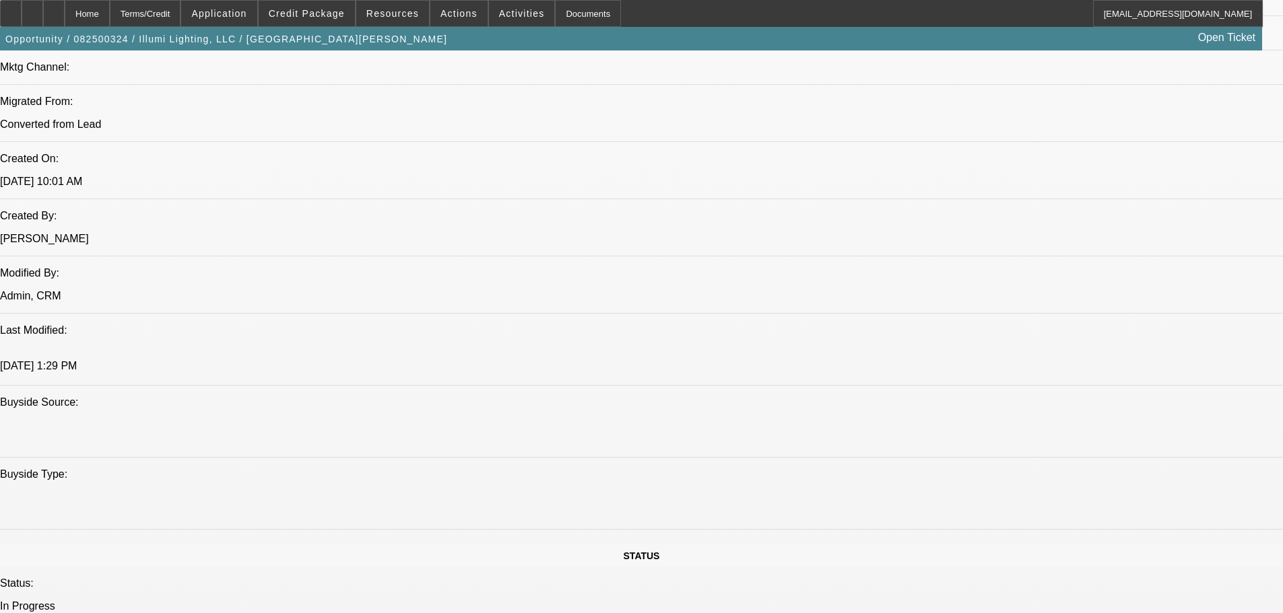
drag, startPoint x: 641, startPoint y: 413, endPoint x: 696, endPoint y: 192, distance: 227.7
